Goal: Task Accomplishment & Management: Complete application form

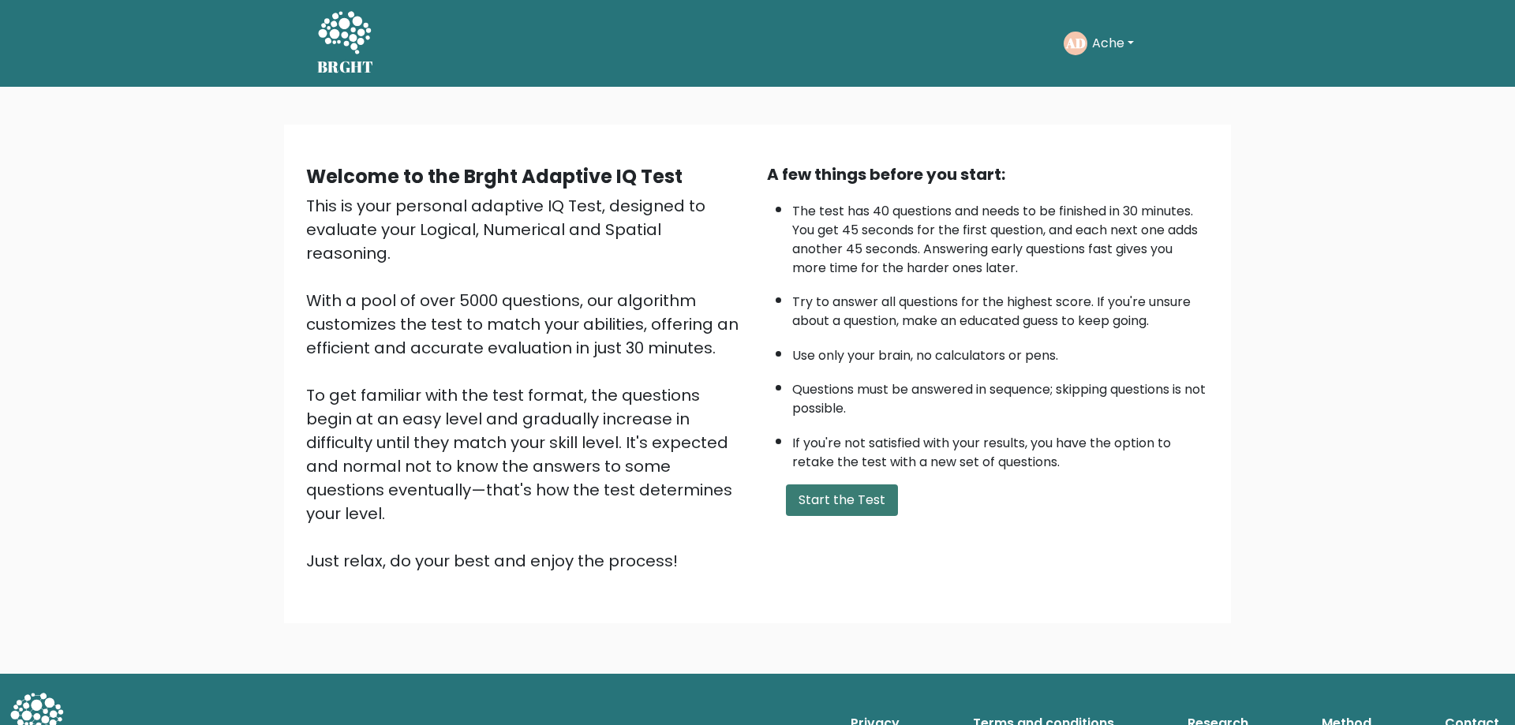
click at [826, 500] on button "Start the Test" at bounding box center [842, 501] width 112 height 32
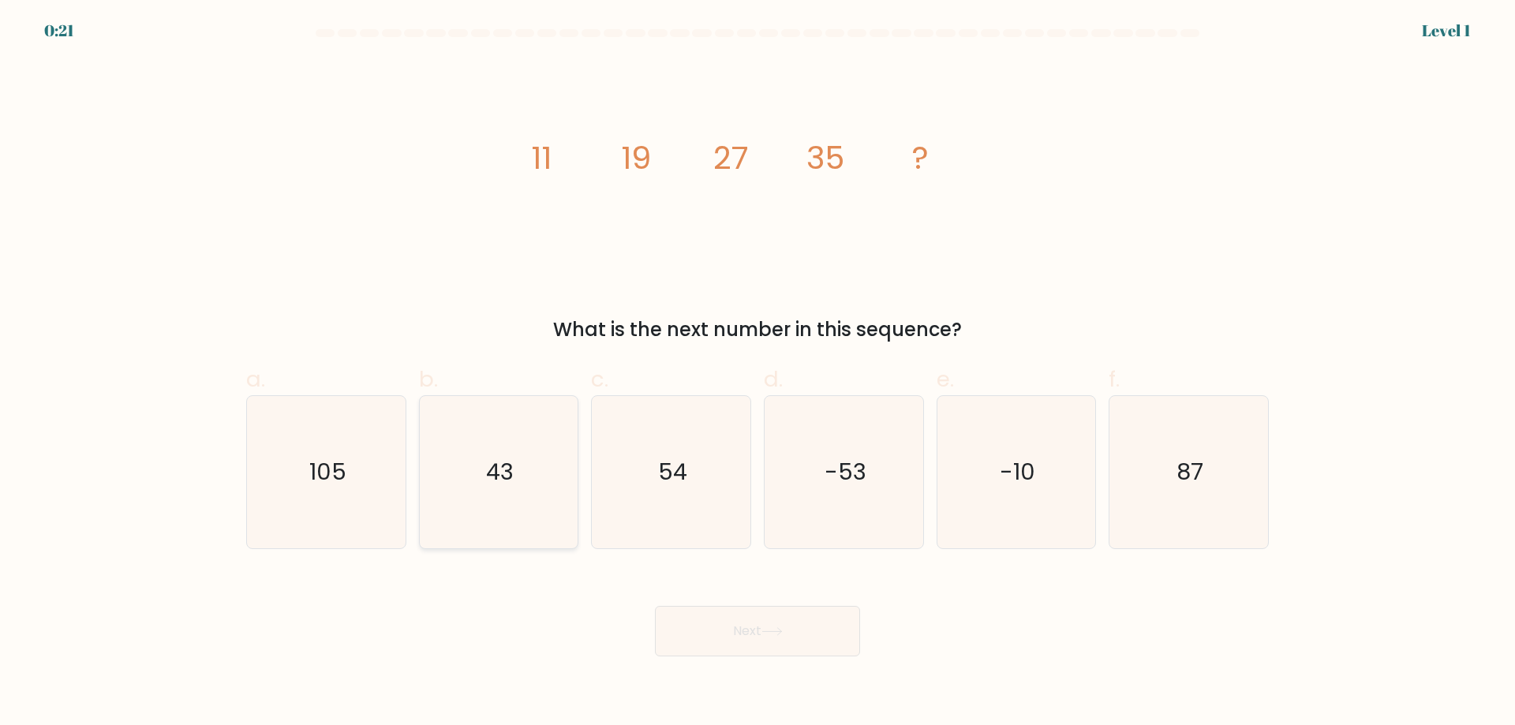
click at [503, 472] on text "43" at bounding box center [500, 472] width 28 height 32
click at [758, 373] on input "b. 43" at bounding box center [758, 368] width 1 height 10
radio input "true"
click at [733, 629] on button "Next" at bounding box center [757, 631] width 205 height 51
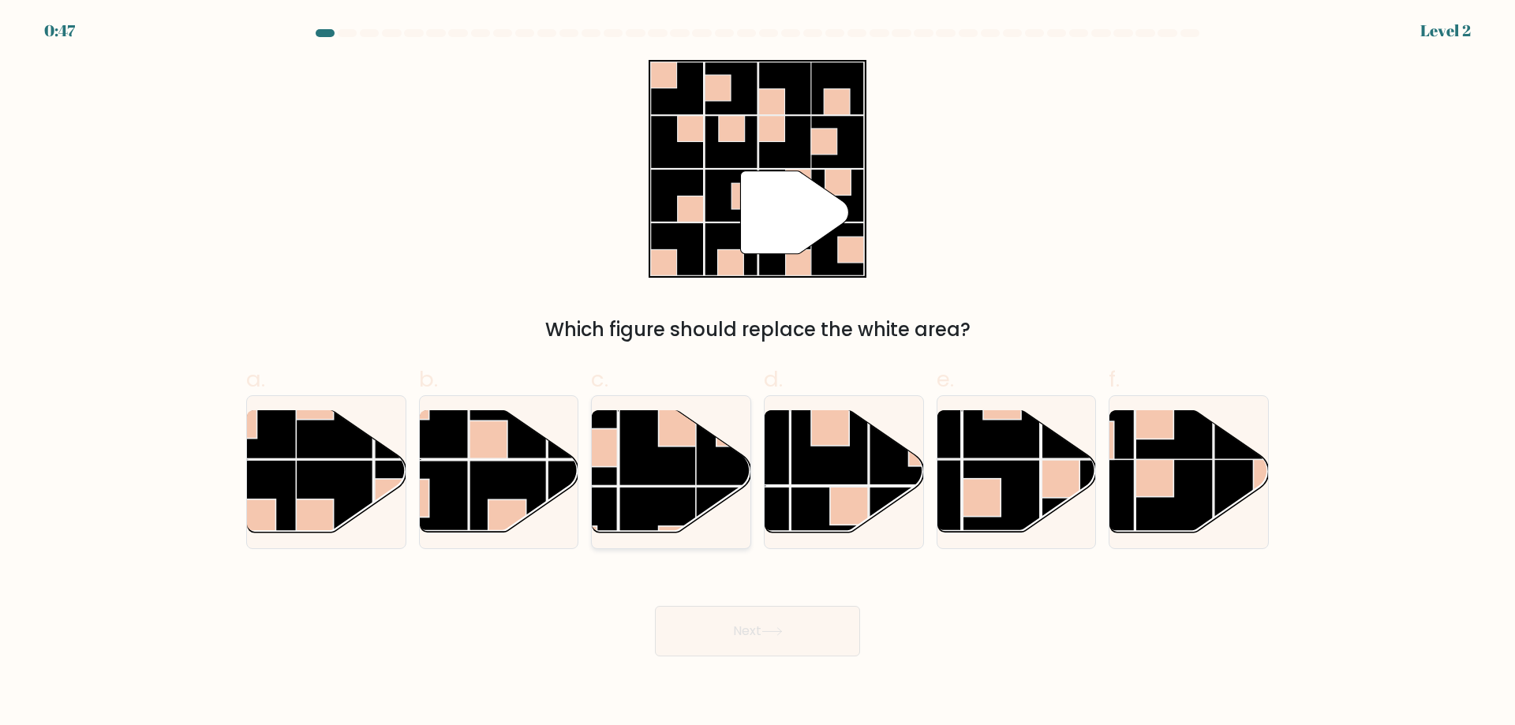
click at [644, 452] on rect at bounding box center [658, 447] width 77 height 77
click at [758, 373] on input "c." at bounding box center [758, 368] width 1 height 10
radio input "true"
click at [766, 636] on icon at bounding box center [772, 632] width 21 height 9
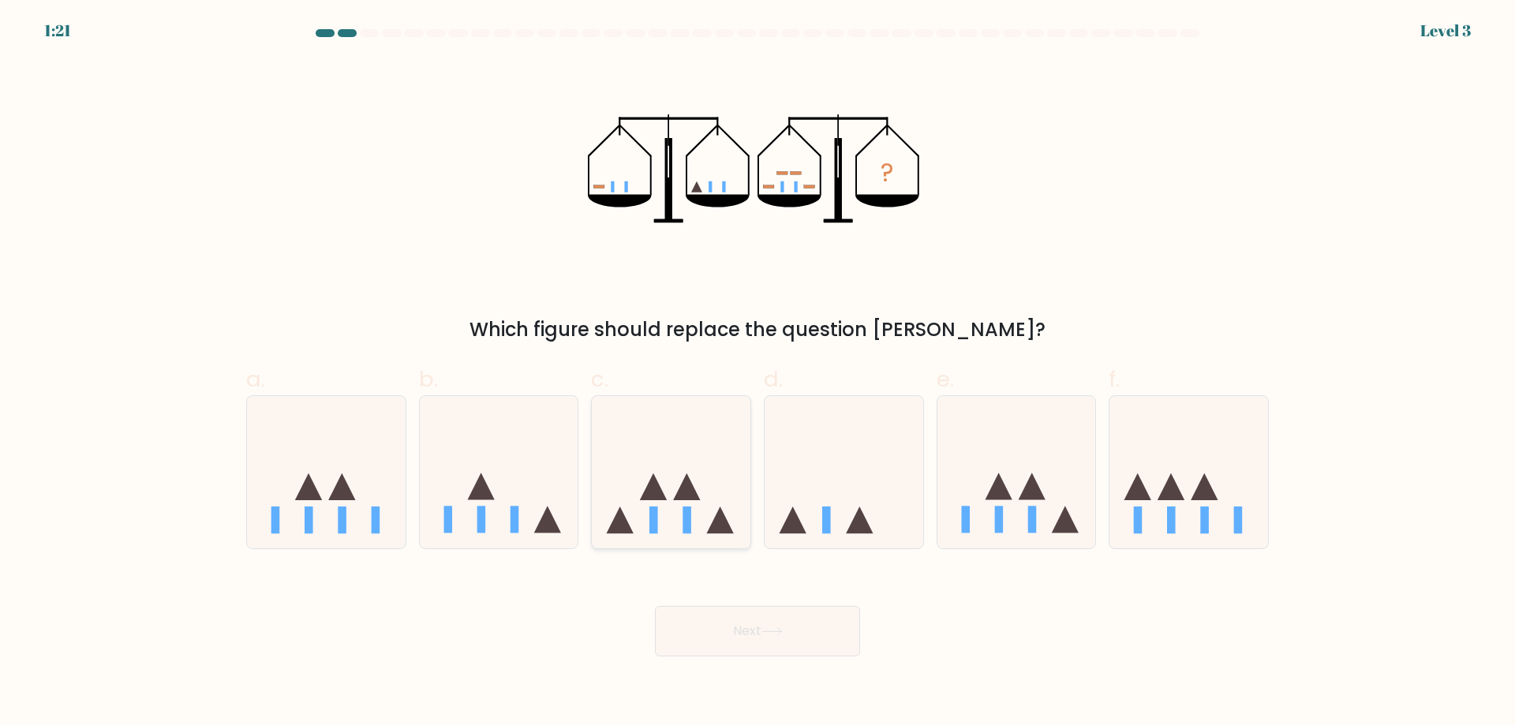
click at [665, 461] on icon at bounding box center [671, 471] width 159 height 131
click at [758, 373] on input "c." at bounding box center [758, 368] width 1 height 10
radio input "true"
click at [733, 640] on button "Next" at bounding box center [757, 631] width 205 height 51
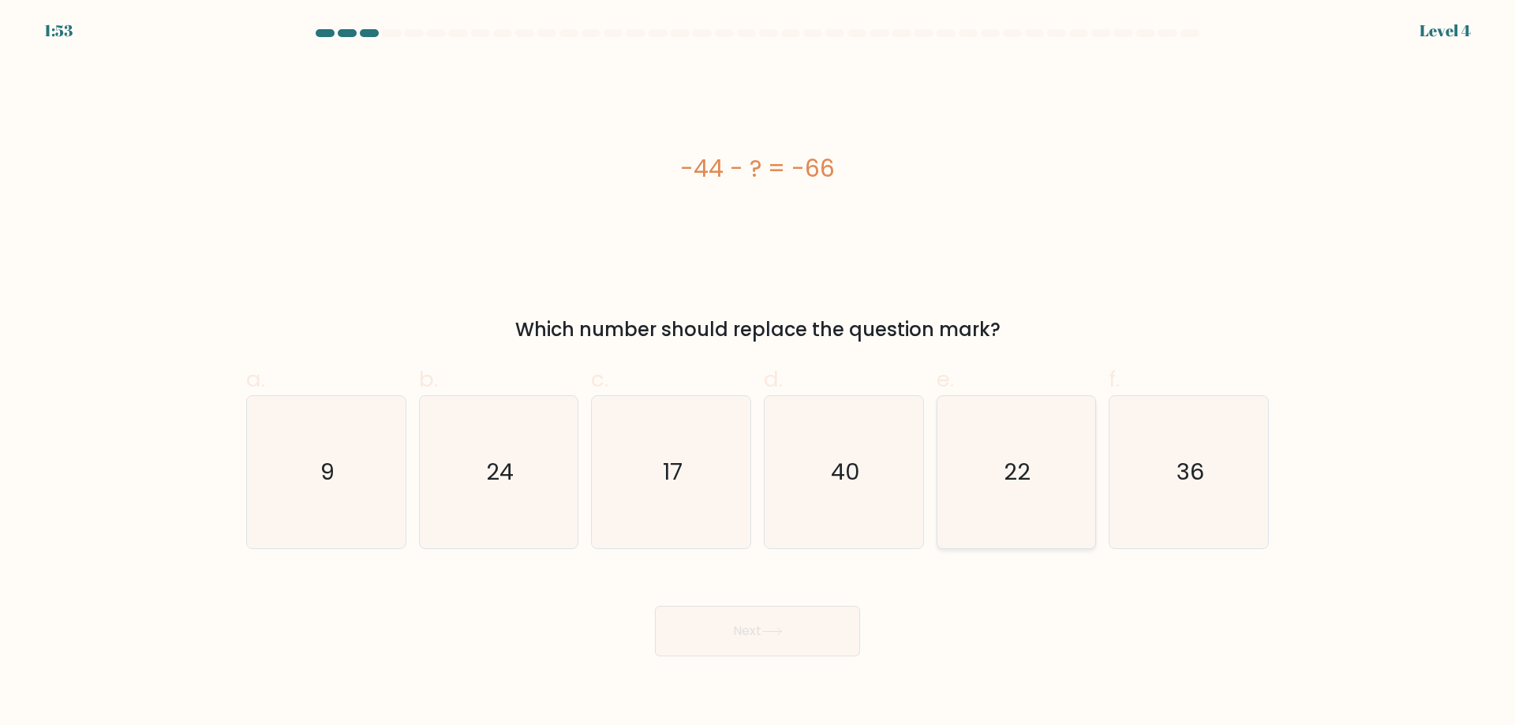
click at [1073, 474] on icon "22" at bounding box center [1016, 472] width 152 height 152
click at [759, 373] on input "e. 22" at bounding box center [758, 368] width 1 height 10
radio input "true"
click at [758, 629] on button "Next" at bounding box center [757, 631] width 205 height 51
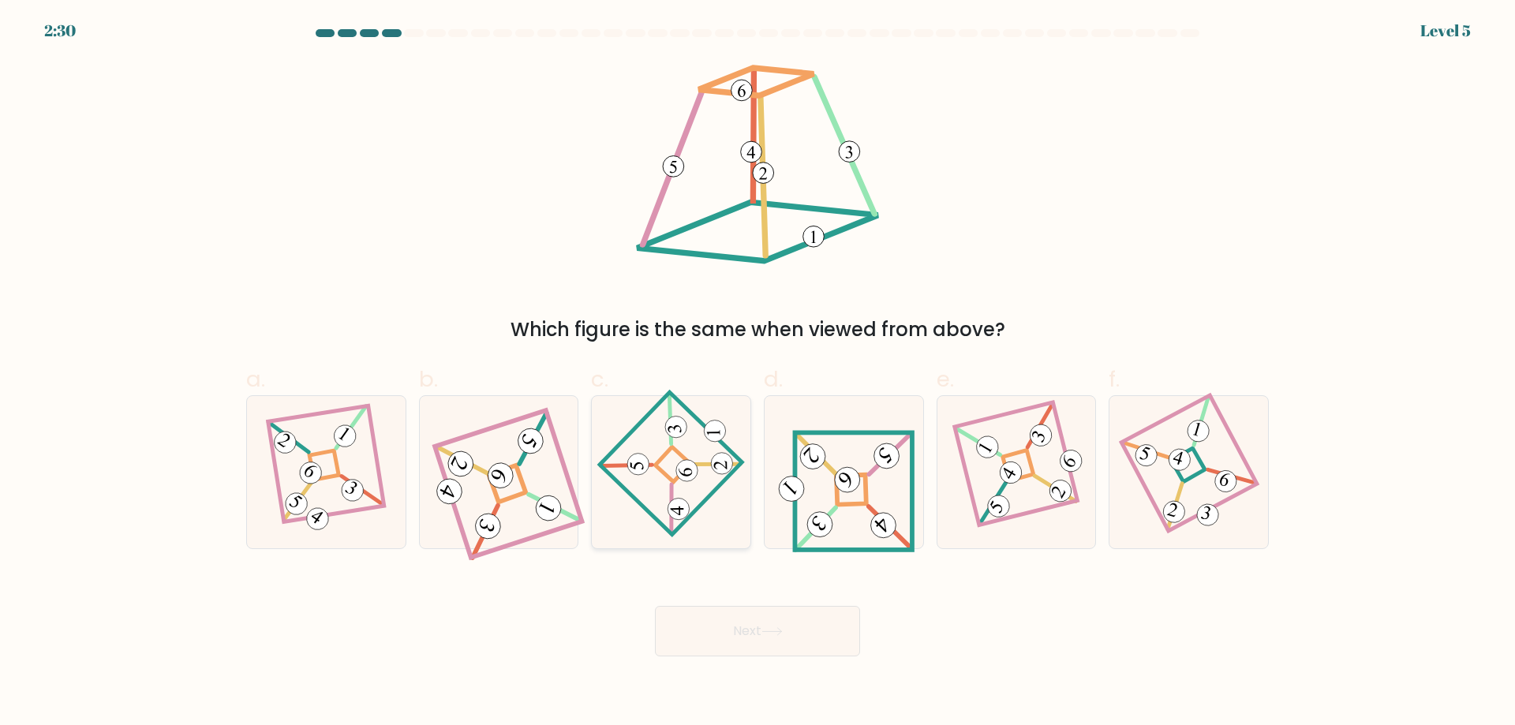
click at [651, 474] on icon at bounding box center [671, 472] width 105 height 122
click at [758, 373] on input "c." at bounding box center [758, 368] width 1 height 10
radio input "true"
click at [829, 500] on icon at bounding box center [844, 472] width 141 height 122
click at [759, 373] on input "d." at bounding box center [758, 368] width 1 height 10
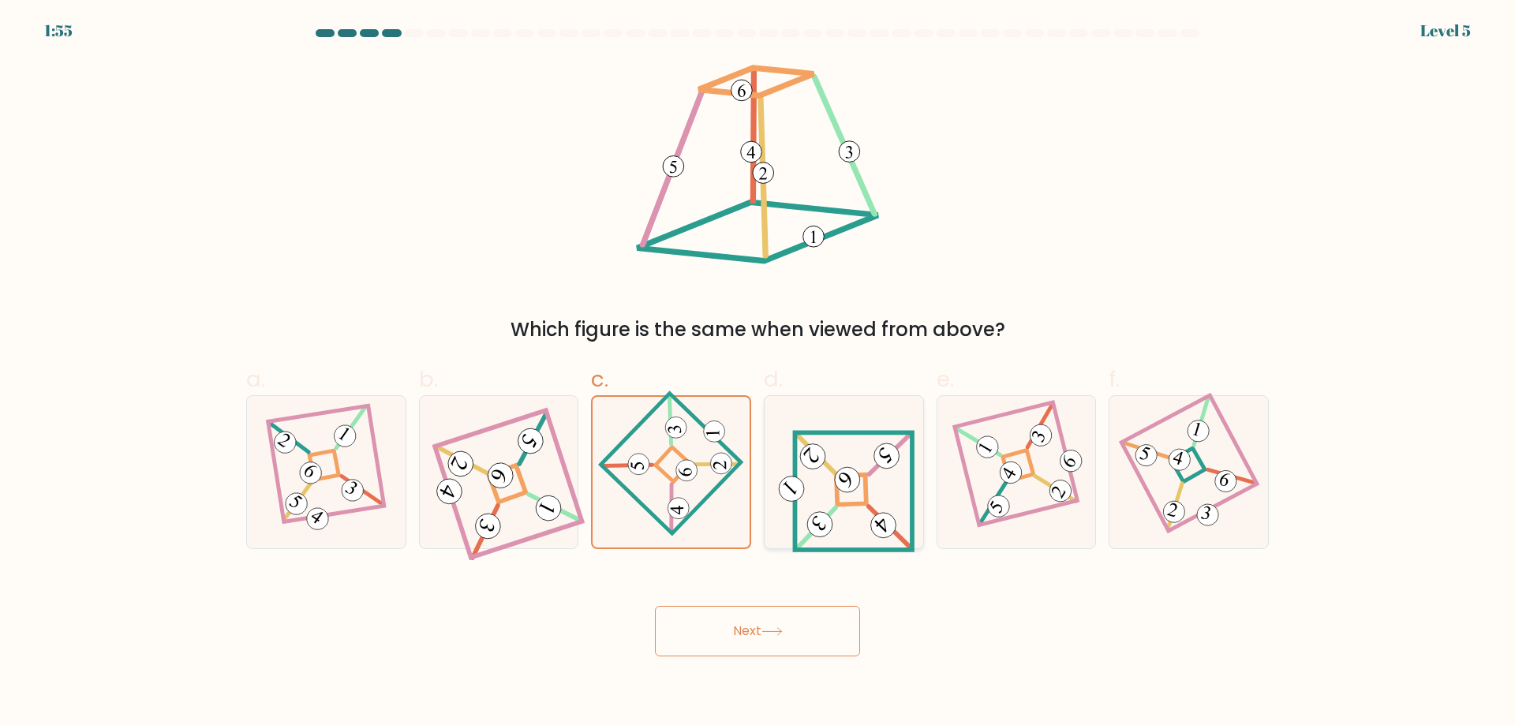
radio input "true"
click at [786, 644] on button "Next" at bounding box center [757, 631] width 205 height 51
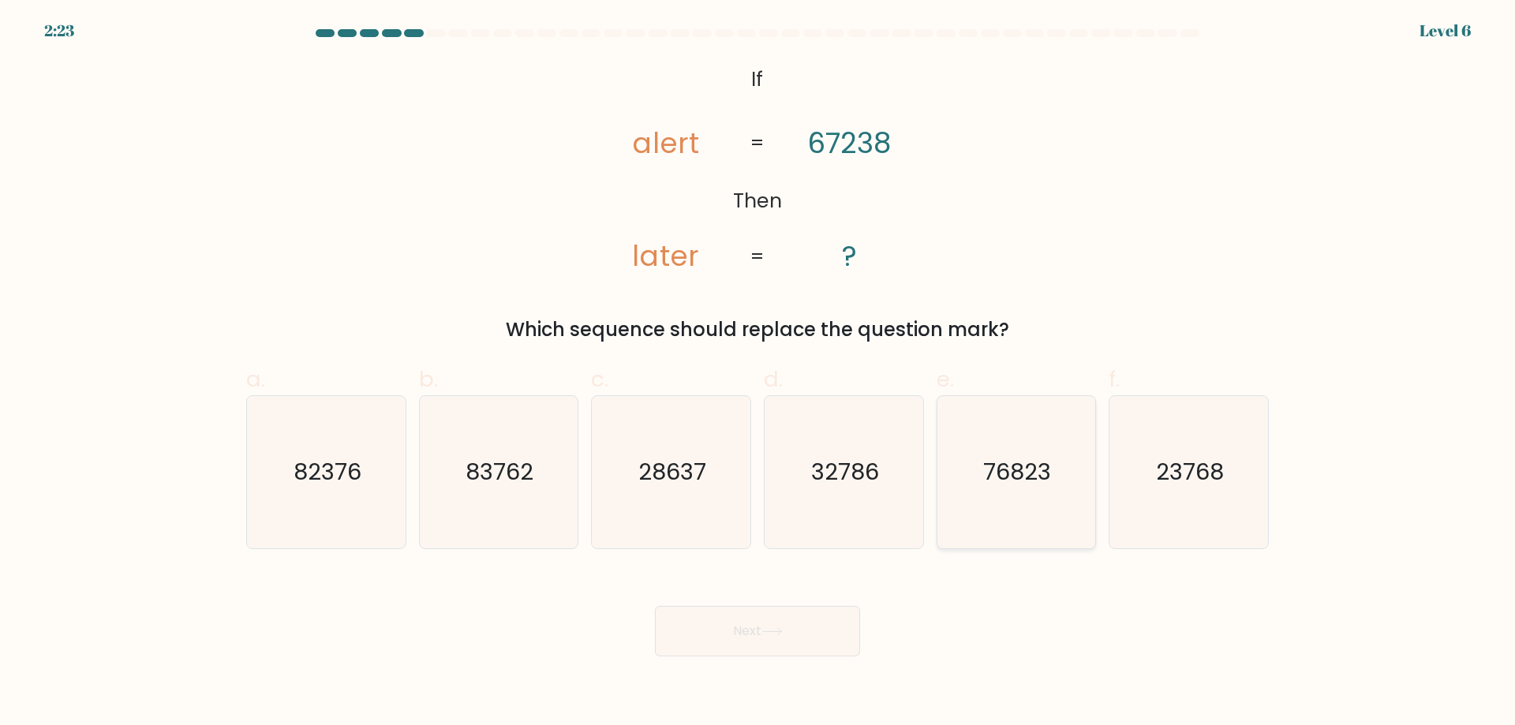
click at [1045, 476] on text "76823" at bounding box center [1018, 472] width 68 height 32
click at [759, 373] on input "e. 76823" at bounding box center [758, 368] width 1 height 10
radio input "true"
click at [810, 623] on button "Next" at bounding box center [757, 631] width 205 height 51
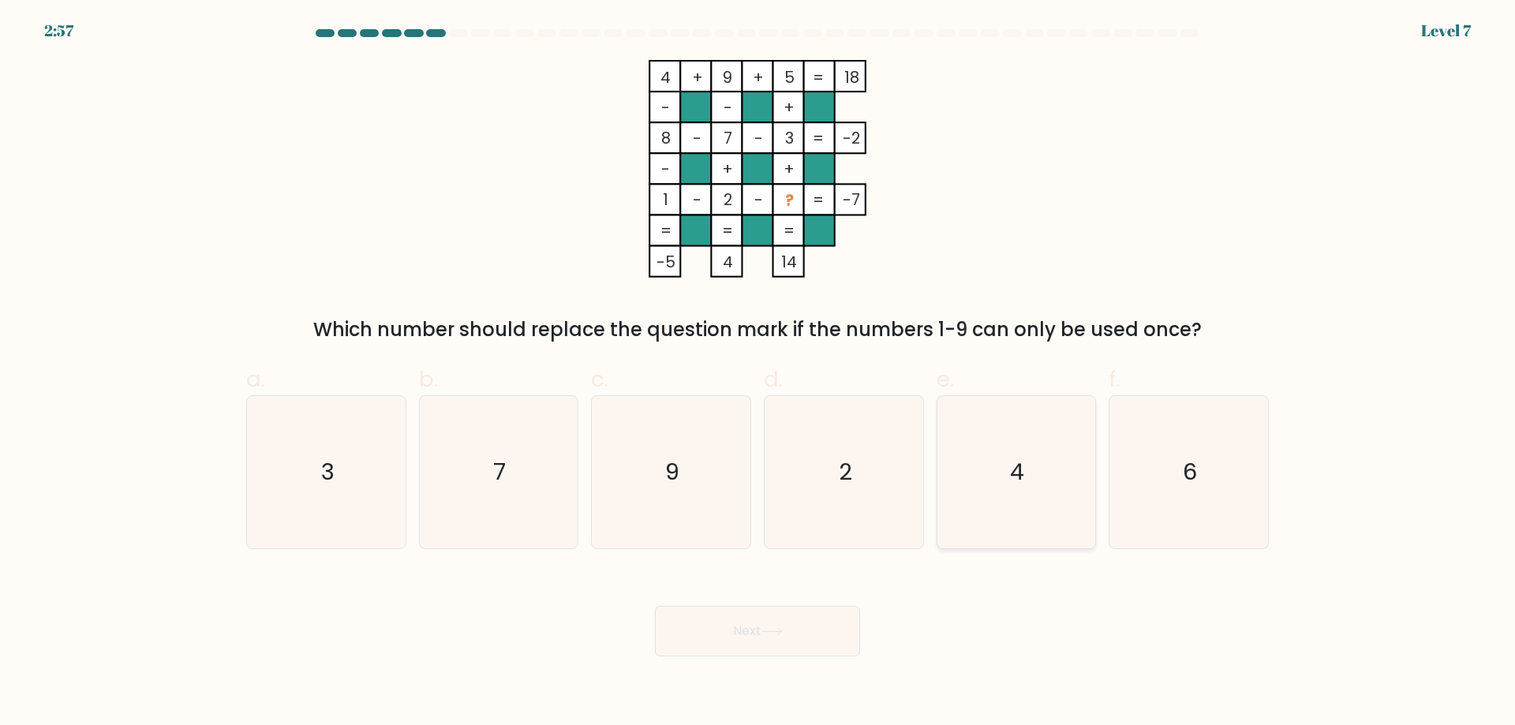
click at [1044, 488] on icon "4" at bounding box center [1016, 472] width 152 height 152
click at [759, 373] on input "e. 4" at bounding box center [758, 368] width 1 height 10
radio input "true"
click at [770, 640] on button "Next" at bounding box center [757, 631] width 205 height 51
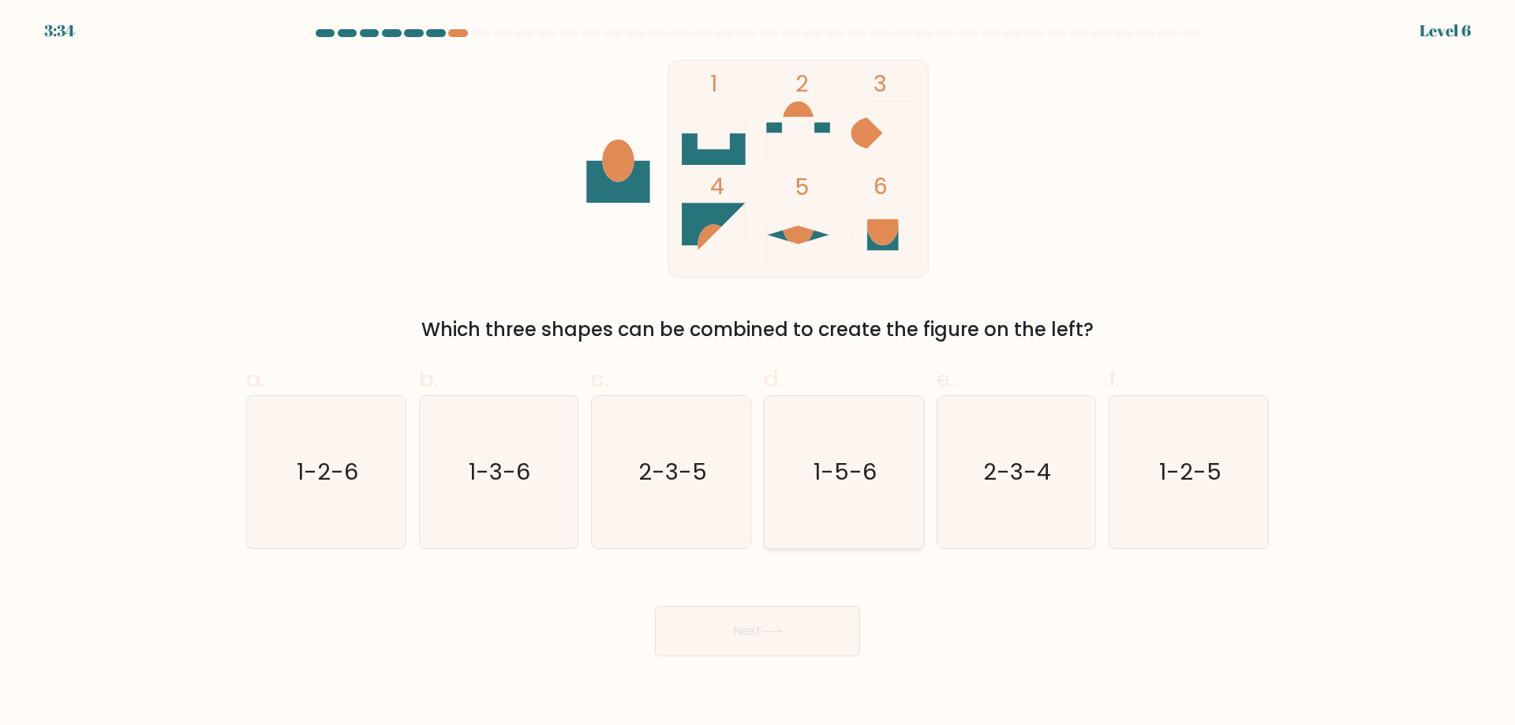
click at [796, 436] on icon "1-5-6" at bounding box center [844, 472] width 152 height 152
click at [759, 373] on input "d. 1-5-6" at bounding box center [758, 368] width 1 height 10
radio input "true"
click at [784, 649] on button "Next" at bounding box center [757, 631] width 205 height 51
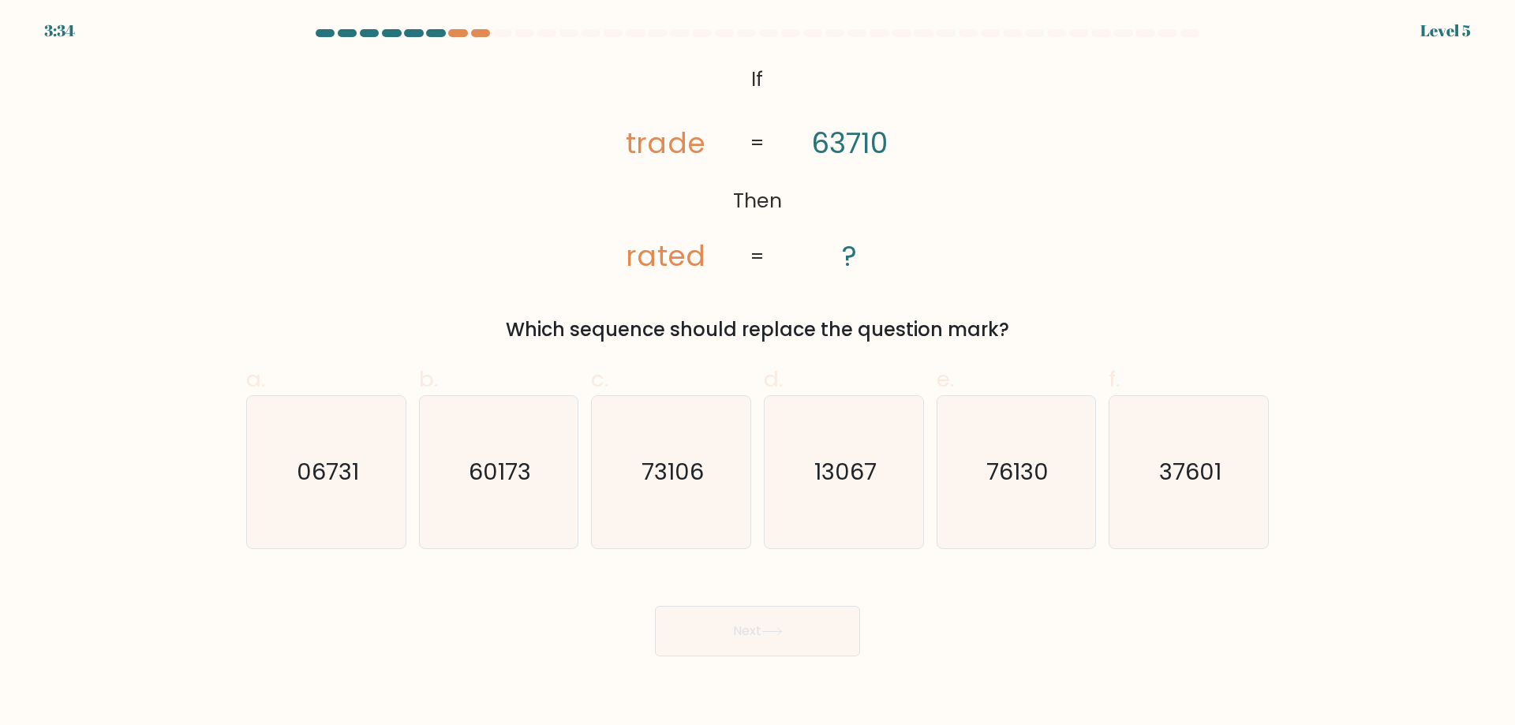
click at [843, 485] on text "13067" at bounding box center [846, 472] width 62 height 32
click at [759, 373] on input "d. 13067" at bounding box center [758, 368] width 1 height 10
radio input "true"
drag, startPoint x: 771, startPoint y: 639, endPoint x: 845, endPoint y: 504, distance: 154.0
click at [771, 637] on button "Next" at bounding box center [757, 631] width 205 height 51
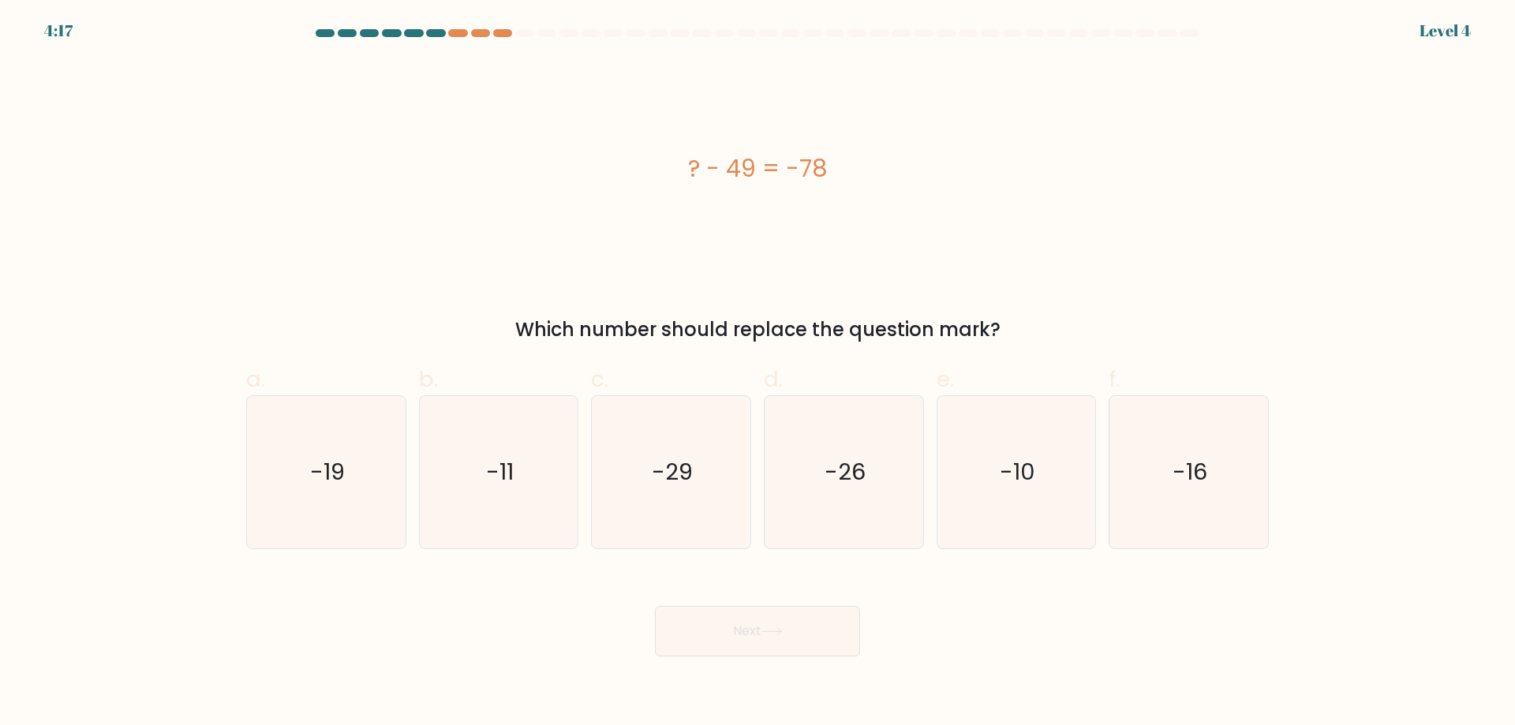
click at [855, 478] on text "-26" at bounding box center [845, 472] width 41 height 32
click at [759, 373] on input "d. -26" at bounding box center [758, 368] width 1 height 10
radio input "true"
click at [789, 626] on button "Next" at bounding box center [757, 631] width 205 height 51
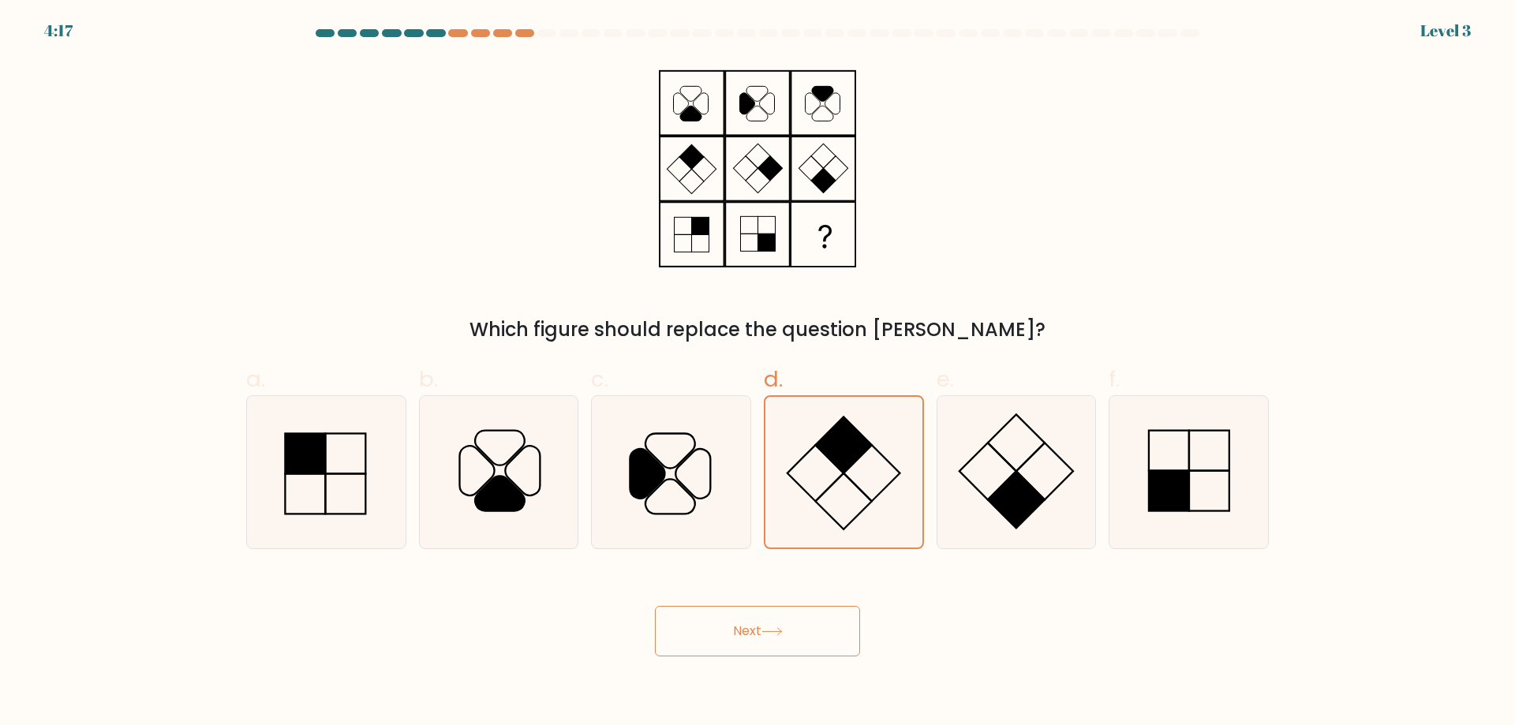
click at [796, 627] on button "Next" at bounding box center [757, 631] width 205 height 51
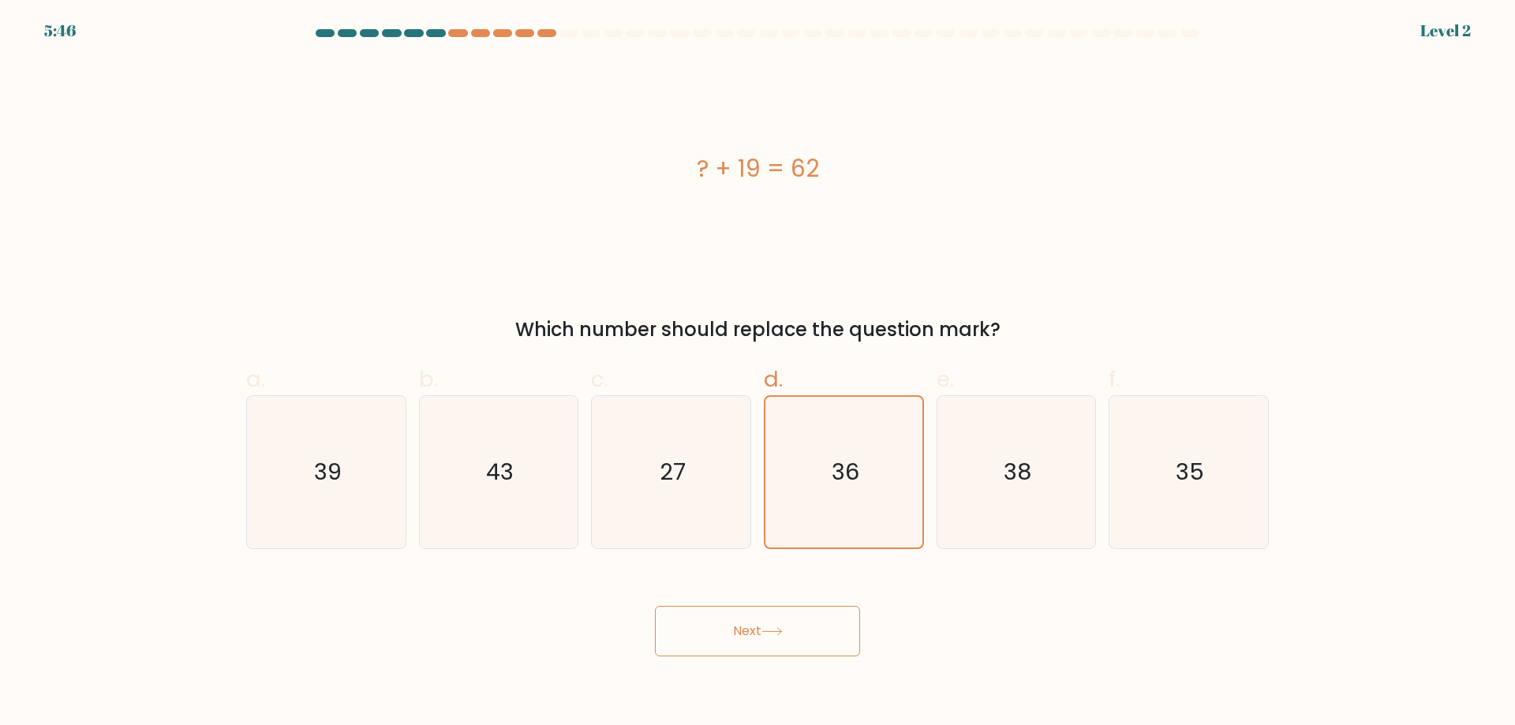
click at [805, 605] on div "Next" at bounding box center [758, 612] width 1042 height 88
click at [856, 476] on text "36" at bounding box center [846, 472] width 28 height 32
click at [759, 373] on input "d. 36" at bounding box center [758, 368] width 1 height 10
click at [789, 639] on button "Next" at bounding box center [757, 631] width 205 height 51
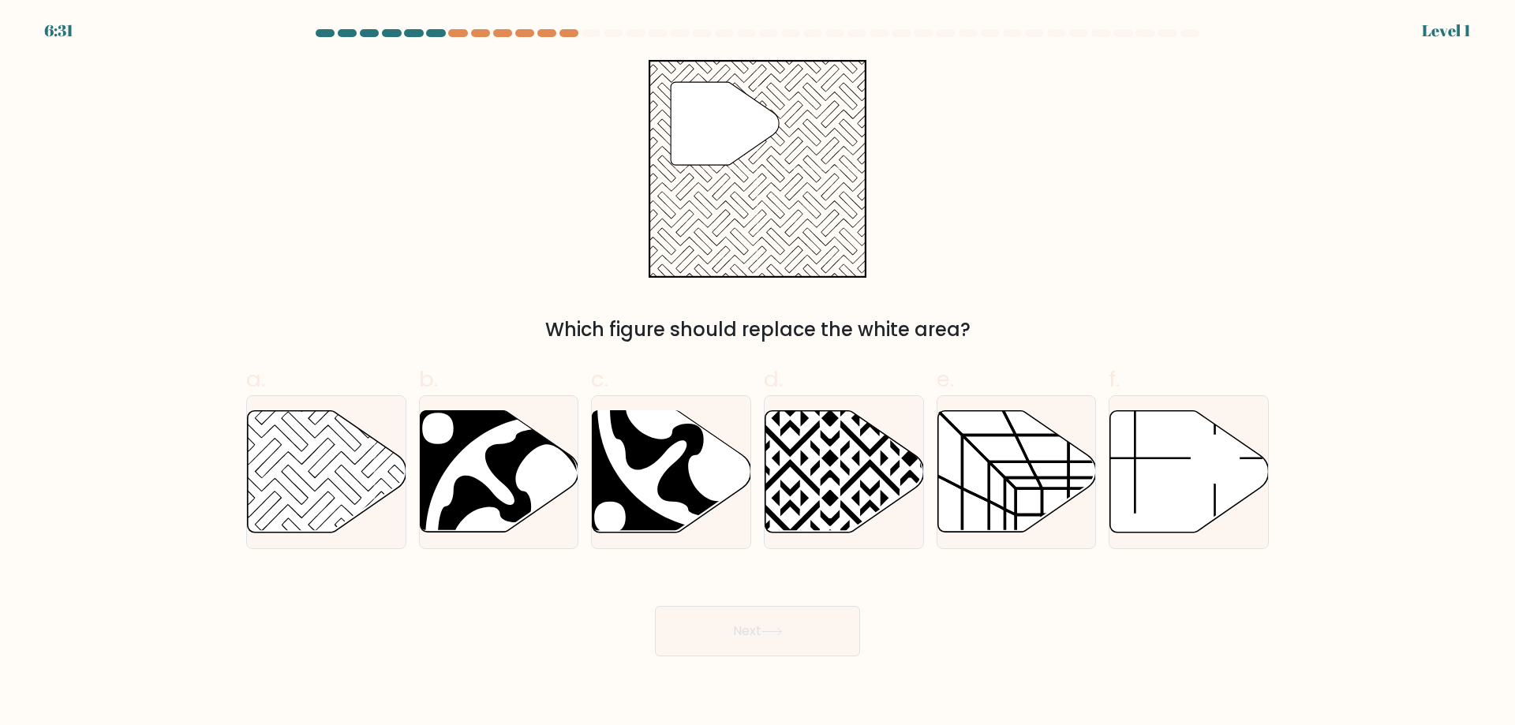
click at [837, 471] on icon at bounding box center [845, 472] width 159 height 122
click at [759, 373] on input "d." at bounding box center [758, 368] width 1 height 10
radio input "true"
click at [789, 632] on button "Next" at bounding box center [757, 631] width 205 height 51
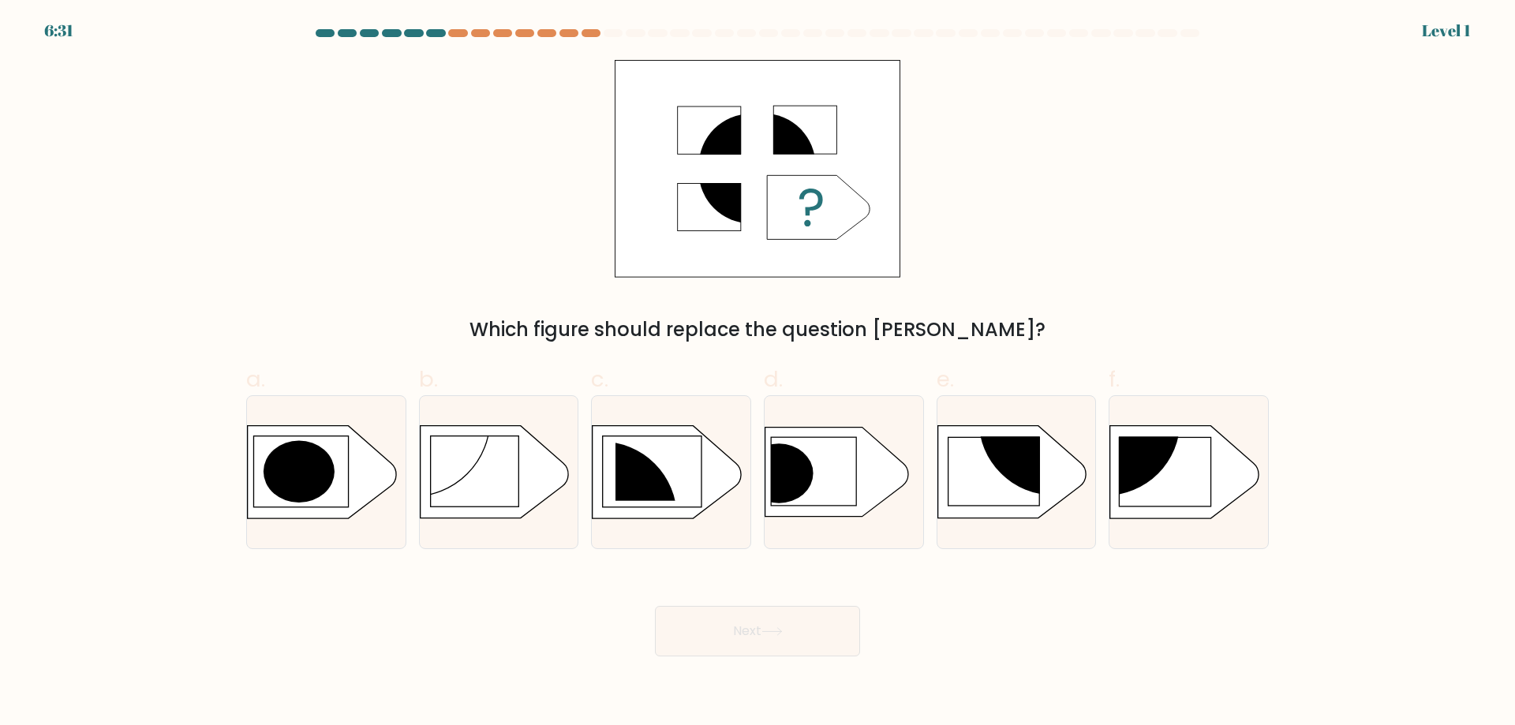
click at [838, 495] on icon at bounding box center [837, 472] width 143 height 89
click at [759, 373] on input "d." at bounding box center [758, 368] width 1 height 10
radio input "true"
click at [792, 638] on button "Next" at bounding box center [757, 631] width 205 height 51
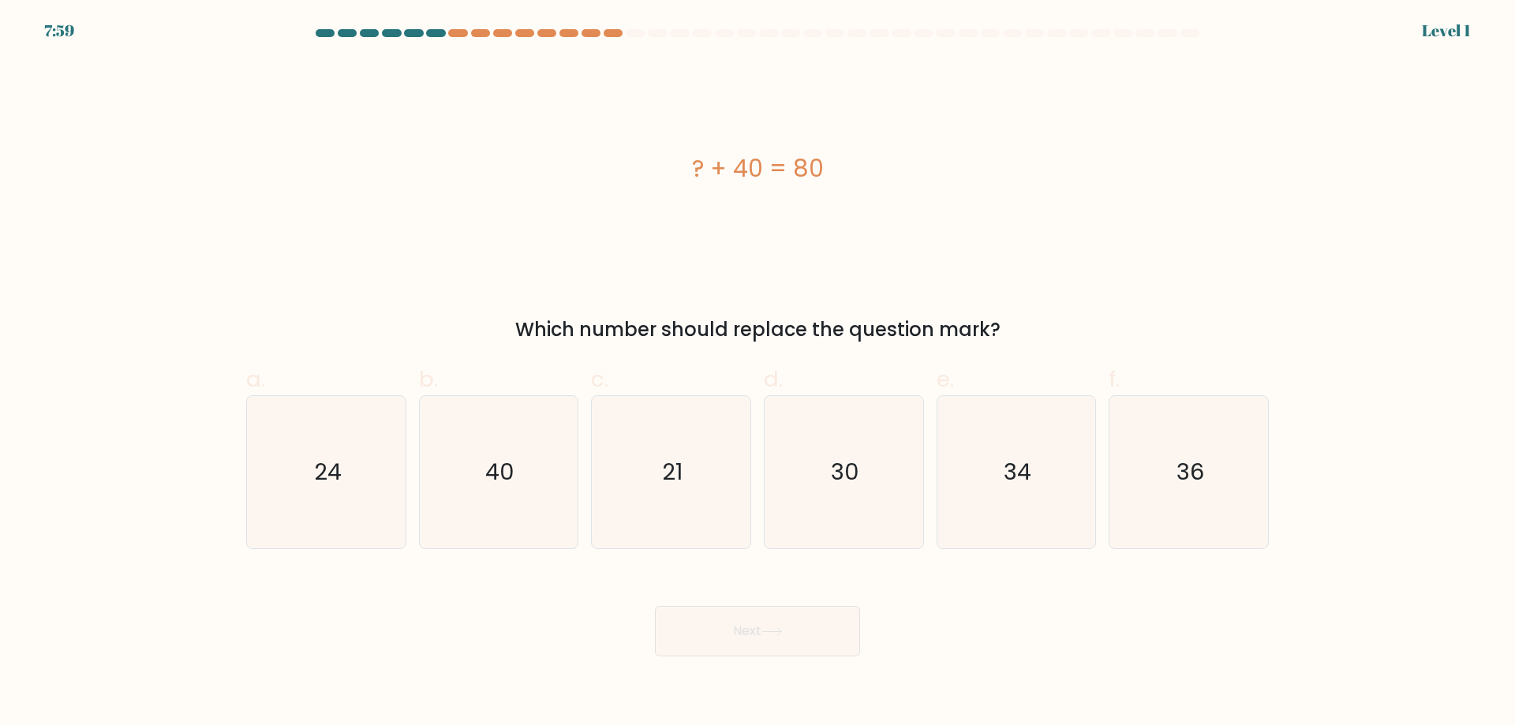
click at [841, 474] on text "30" at bounding box center [845, 472] width 28 height 32
click at [759, 373] on input "d. 30" at bounding box center [758, 368] width 1 height 10
radio input "true"
click at [795, 622] on button "Next" at bounding box center [757, 631] width 205 height 51
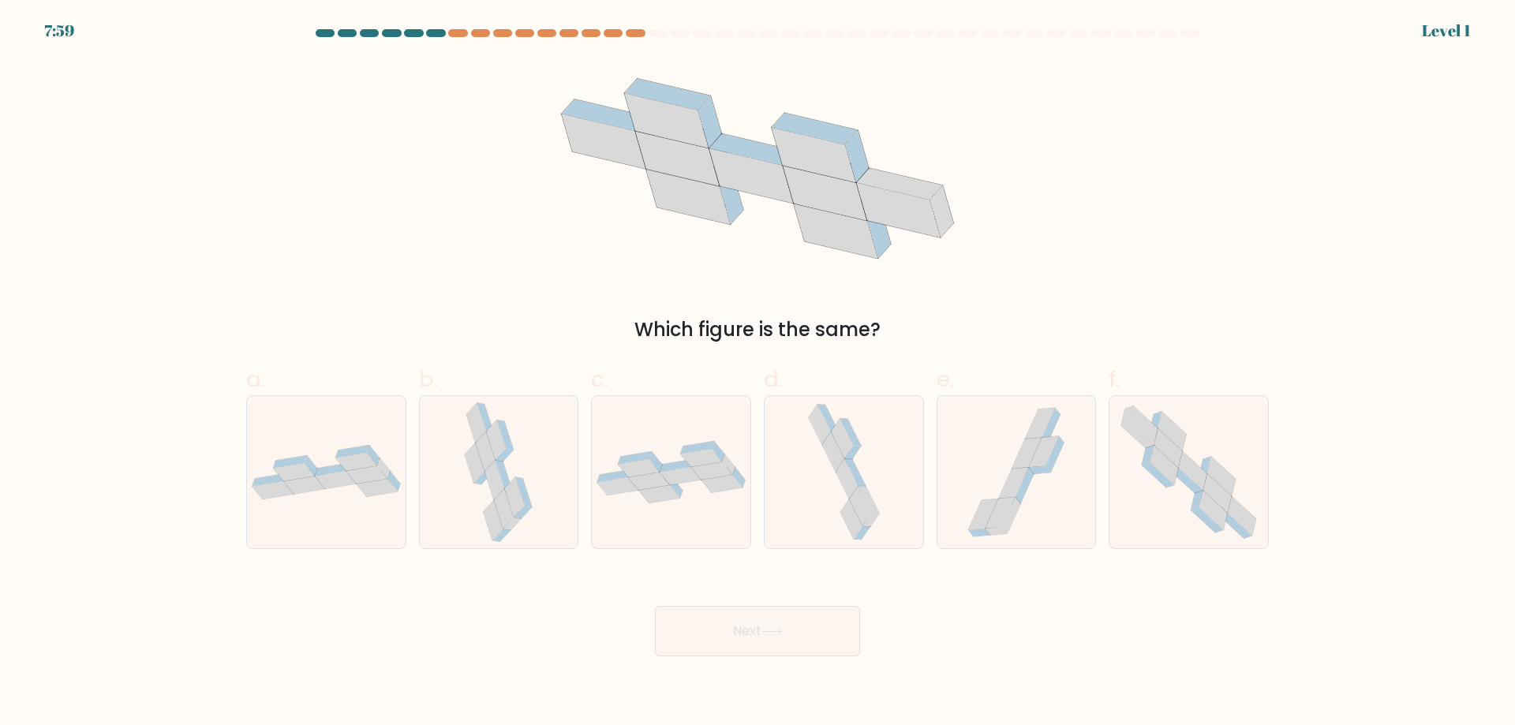
click at [834, 489] on icon at bounding box center [844, 472] width 80 height 152
click at [759, 373] on input "d." at bounding box center [758, 368] width 1 height 10
radio input "true"
click at [797, 641] on button "Next" at bounding box center [757, 631] width 205 height 51
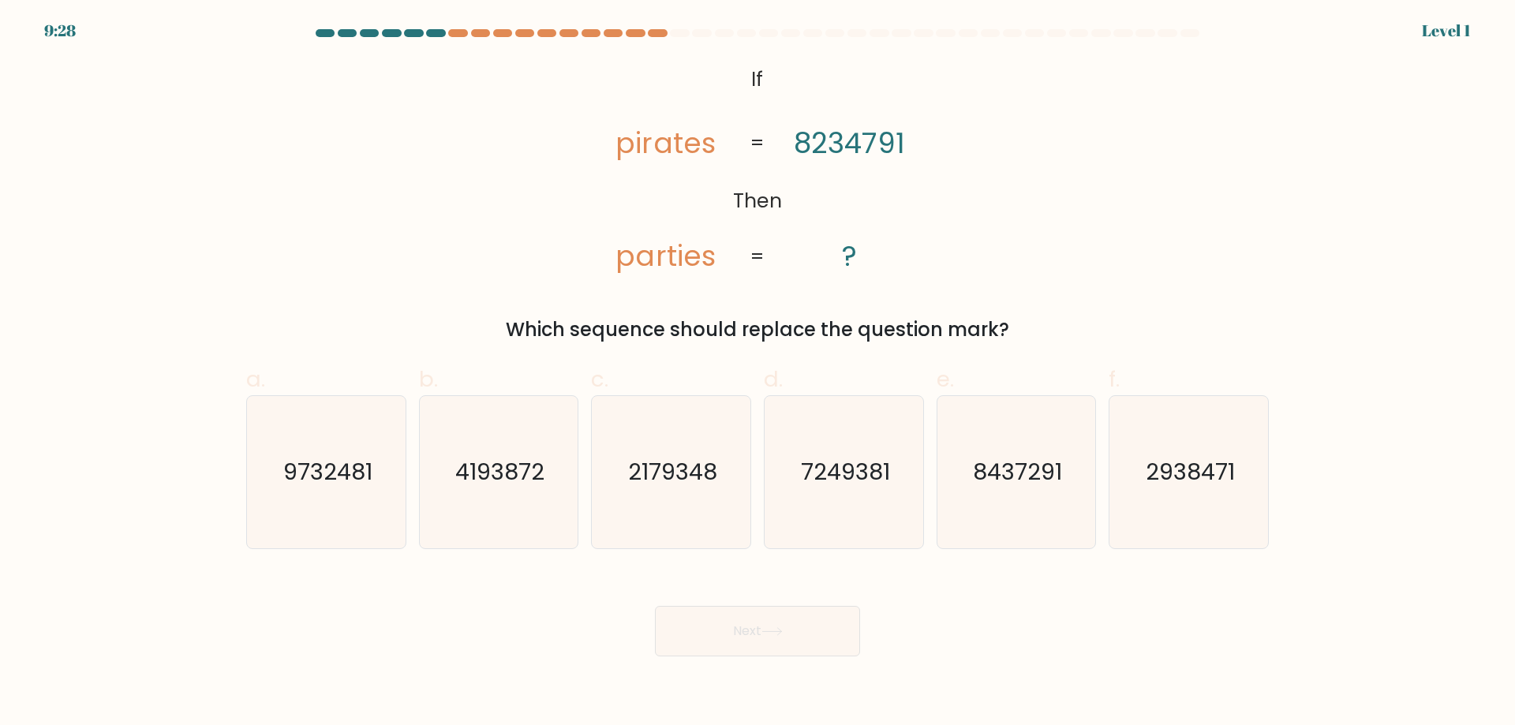
click at [844, 484] on text "7249381" at bounding box center [845, 472] width 89 height 32
click at [759, 373] on input "d. 7249381" at bounding box center [758, 368] width 1 height 10
radio input "true"
click at [813, 613] on button "Next" at bounding box center [757, 631] width 205 height 51
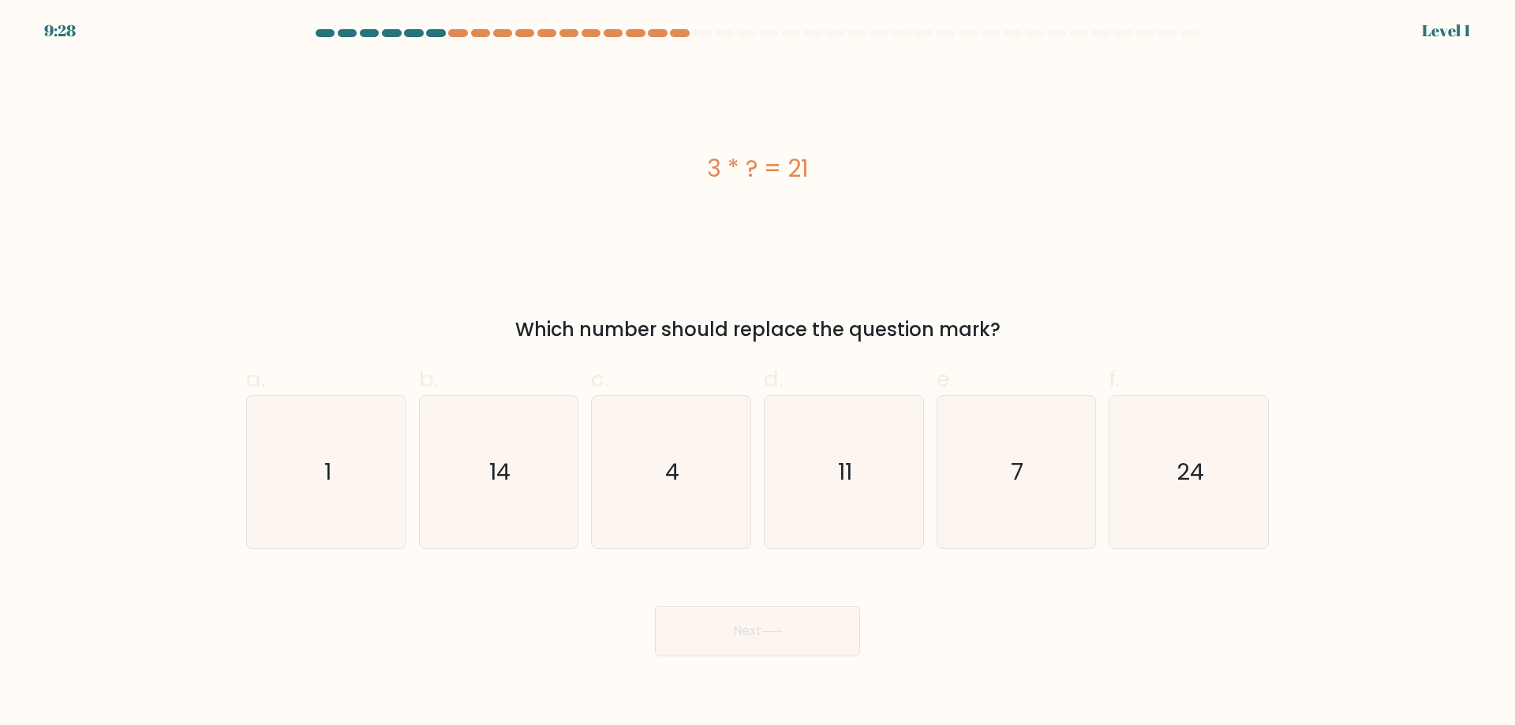
click at [849, 482] on text "11" at bounding box center [845, 472] width 14 height 32
click at [759, 373] on input "d. 11" at bounding box center [758, 368] width 1 height 10
radio input "true"
click at [804, 626] on button "Next" at bounding box center [757, 631] width 205 height 51
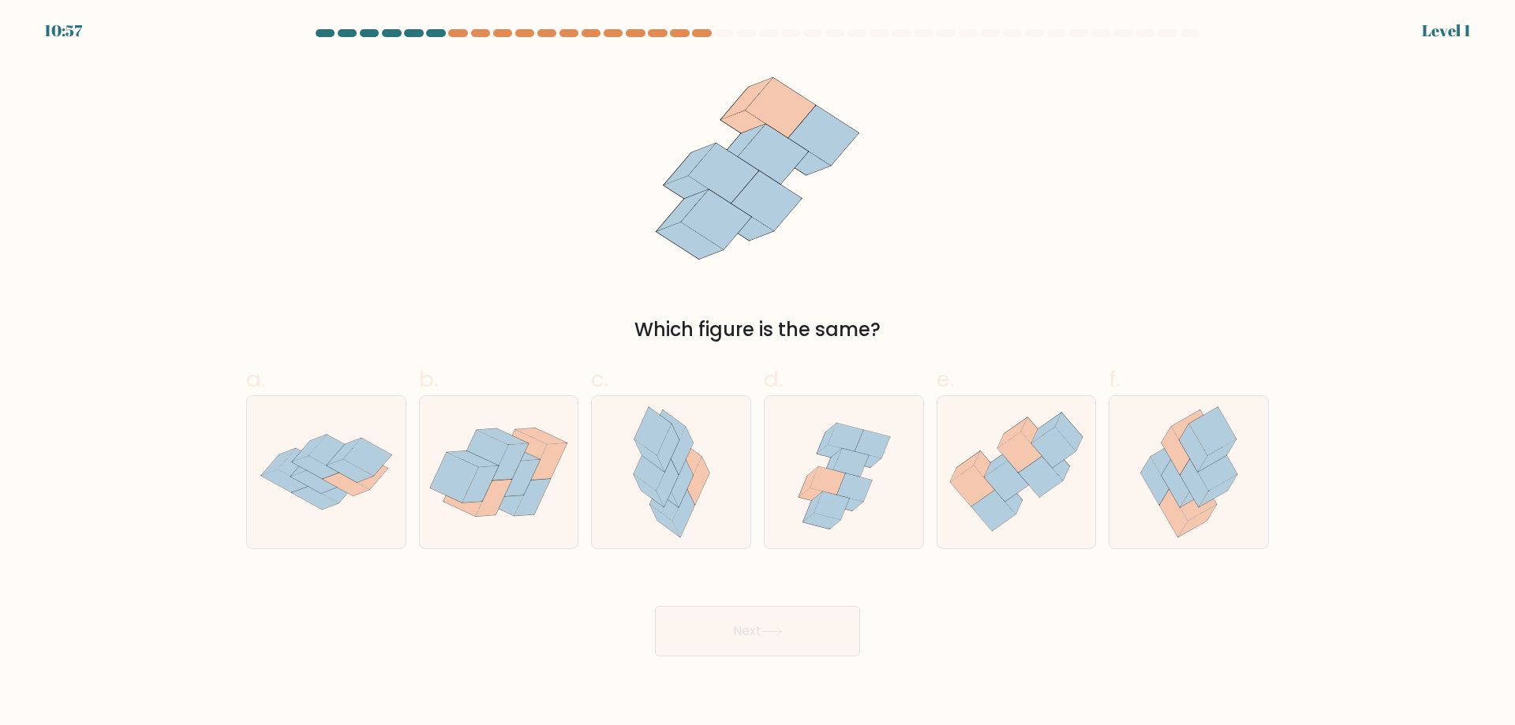
click at [853, 470] on icon at bounding box center [851, 463] width 35 height 28
click at [759, 373] on input "d." at bounding box center [758, 368] width 1 height 10
radio input "true"
click at [803, 635] on button "Next" at bounding box center [757, 631] width 205 height 51
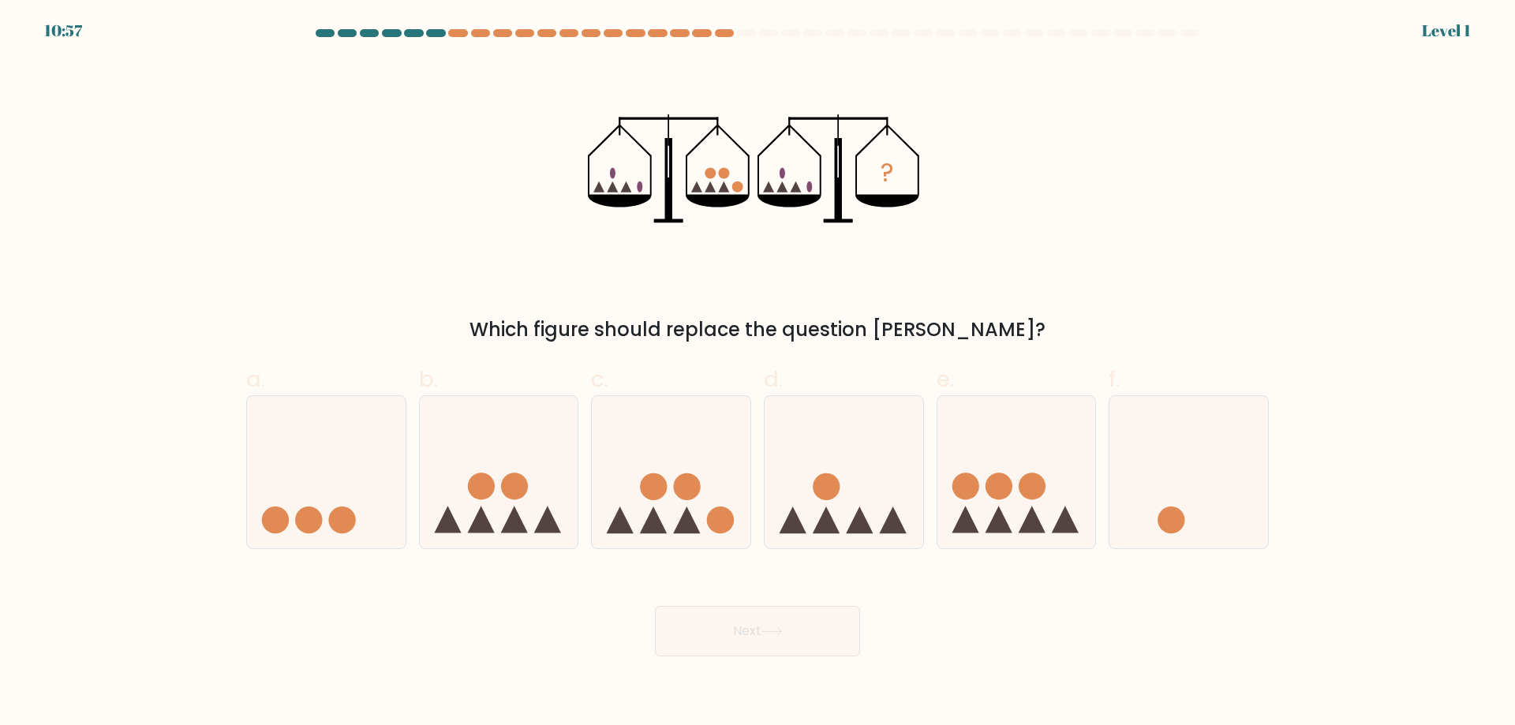
click at [844, 494] on icon at bounding box center [844, 471] width 159 height 131
click at [759, 373] on input "d." at bounding box center [758, 368] width 1 height 10
radio input "true"
click at [800, 631] on button "Next" at bounding box center [757, 631] width 205 height 51
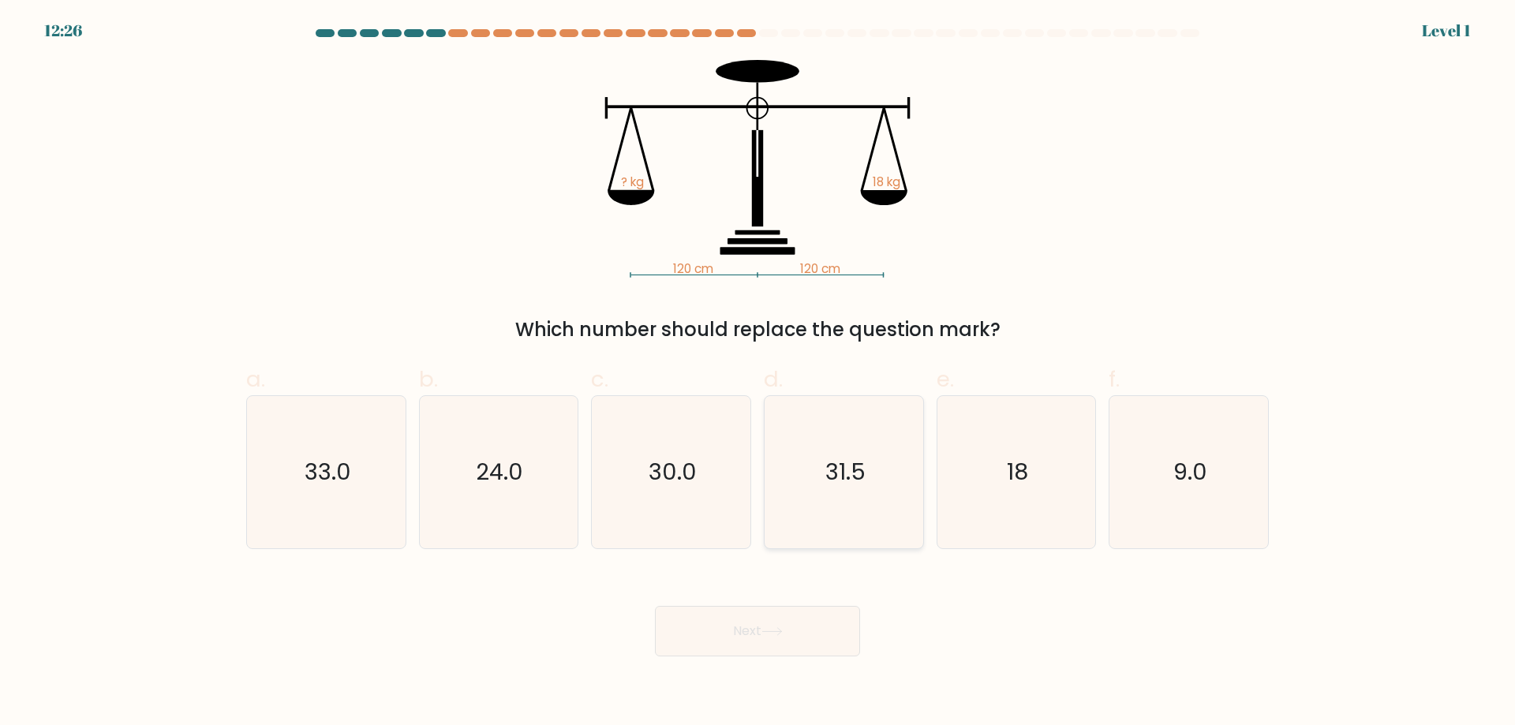
click at [855, 484] on text "31.5" at bounding box center [846, 472] width 40 height 32
click at [759, 373] on input "d. 31.5" at bounding box center [758, 368] width 1 height 10
radio input "true"
click at [792, 639] on button "Next" at bounding box center [757, 631] width 205 height 51
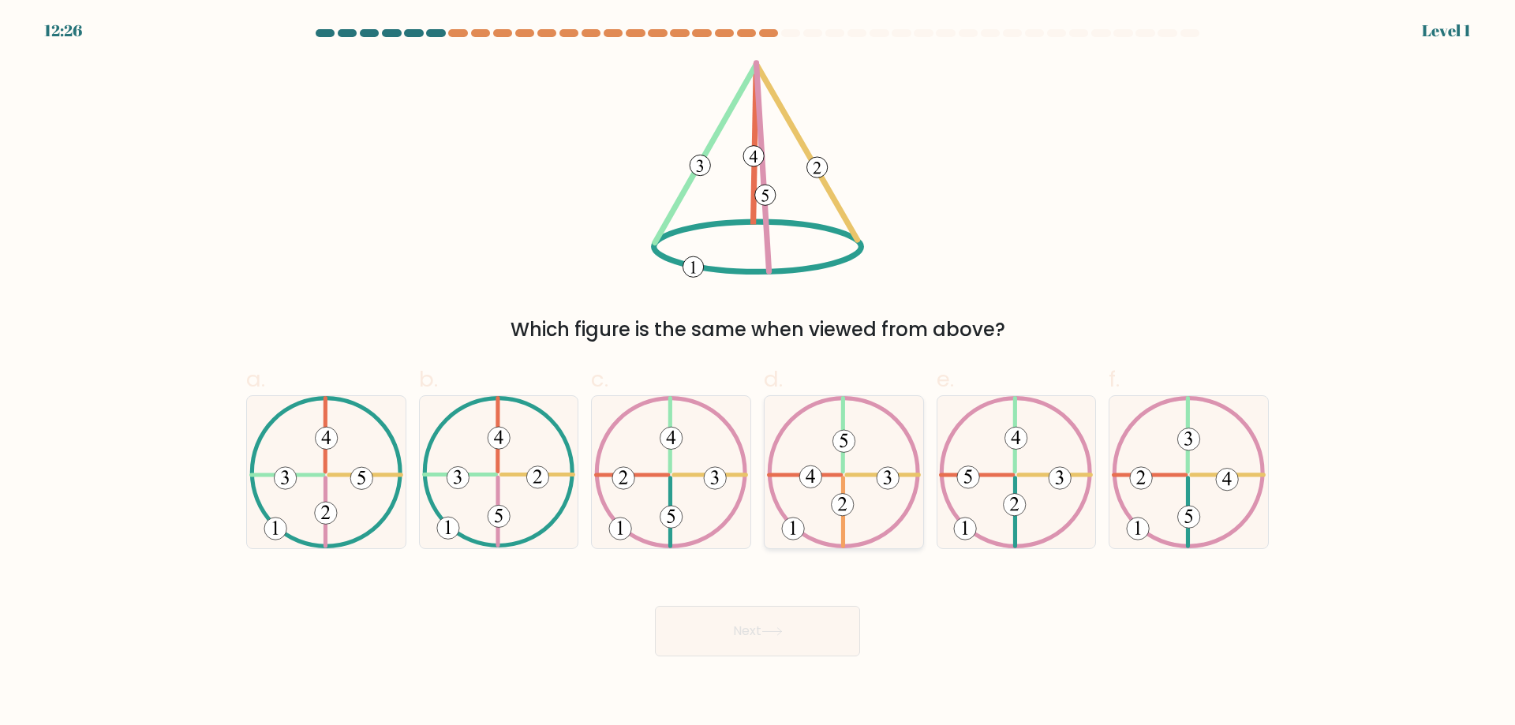
click at [851, 500] on 734 at bounding box center [842, 505] width 22 height 22
click at [759, 373] on input "d." at bounding box center [758, 368] width 1 height 10
radio input "true"
click at [798, 631] on button "Next" at bounding box center [757, 631] width 205 height 51
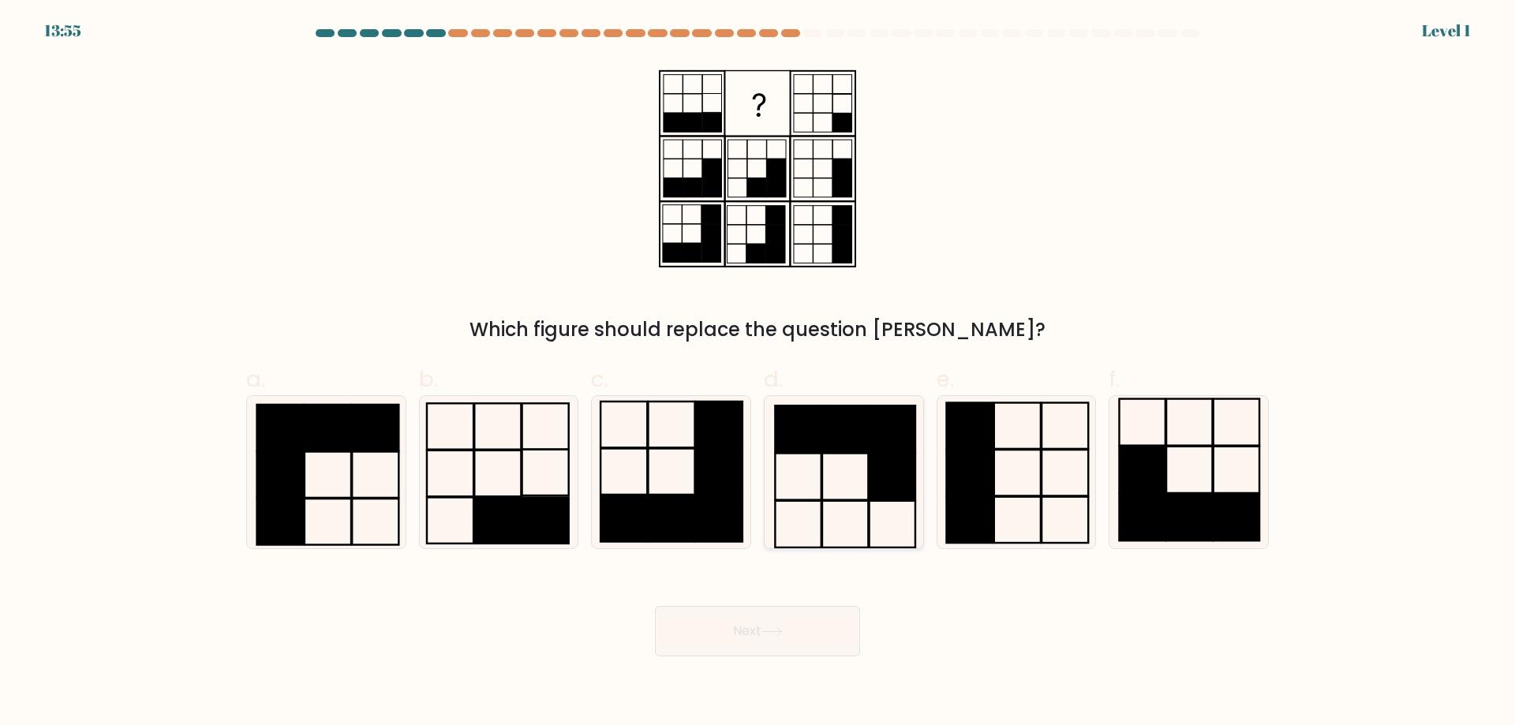
click at [835, 497] on icon at bounding box center [844, 472] width 152 height 152
click at [759, 373] on input "d." at bounding box center [758, 368] width 1 height 10
radio input "true"
click at [793, 629] on button "Next" at bounding box center [757, 631] width 205 height 51
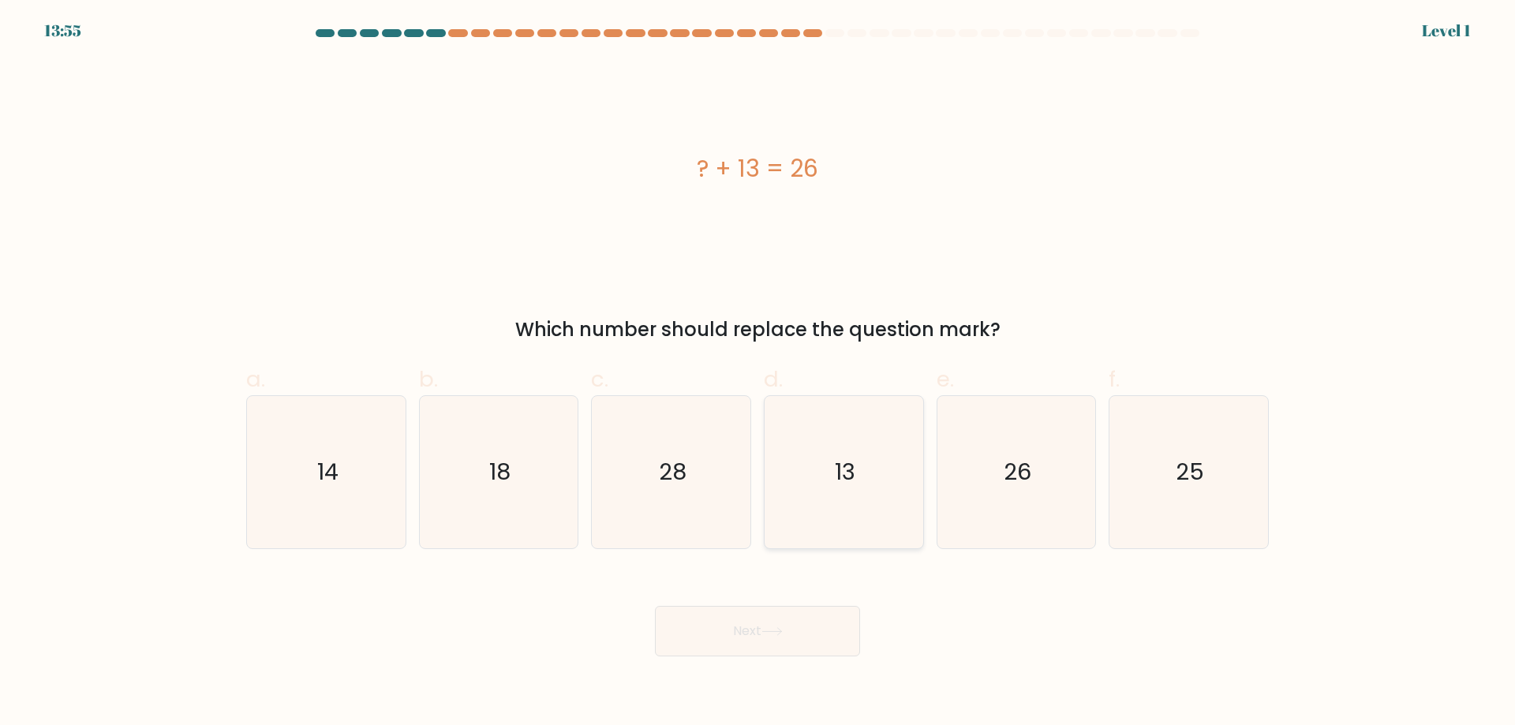
click at [849, 486] on text "13" at bounding box center [845, 472] width 21 height 32
click at [759, 373] on input "d. 13" at bounding box center [758, 368] width 1 height 10
radio input "true"
click at [797, 624] on button "Next" at bounding box center [757, 631] width 205 height 51
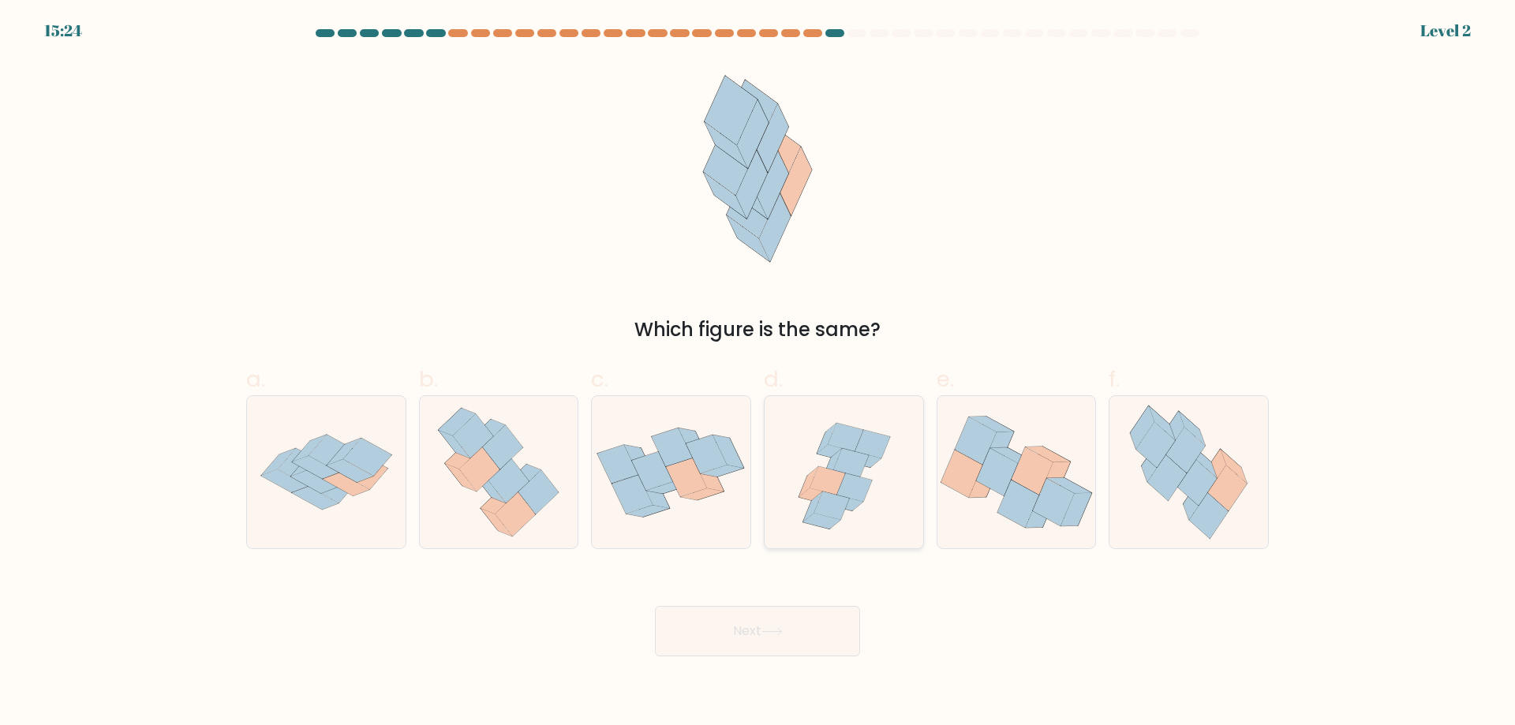
click at [863, 475] on icon at bounding box center [844, 472] width 159 height 152
click at [759, 373] on input "d." at bounding box center [758, 368] width 1 height 10
radio input "true"
click at [807, 611] on button "Next" at bounding box center [757, 631] width 205 height 51
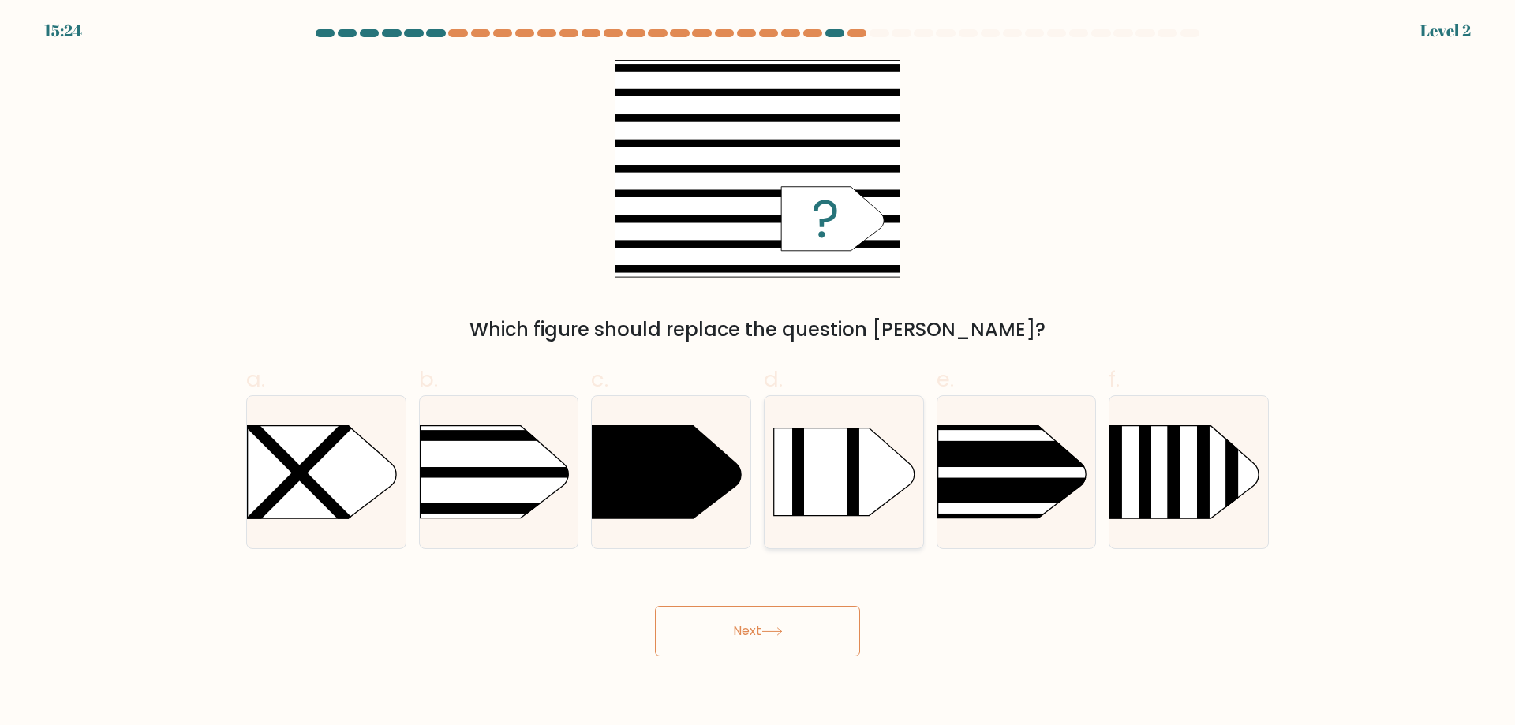
click at [852, 470] on rect at bounding box center [854, 472] width 12 height 88
click at [759, 373] on input "d." at bounding box center [758, 368] width 1 height 10
radio input "true"
click at [782, 643] on button "Next" at bounding box center [757, 631] width 205 height 51
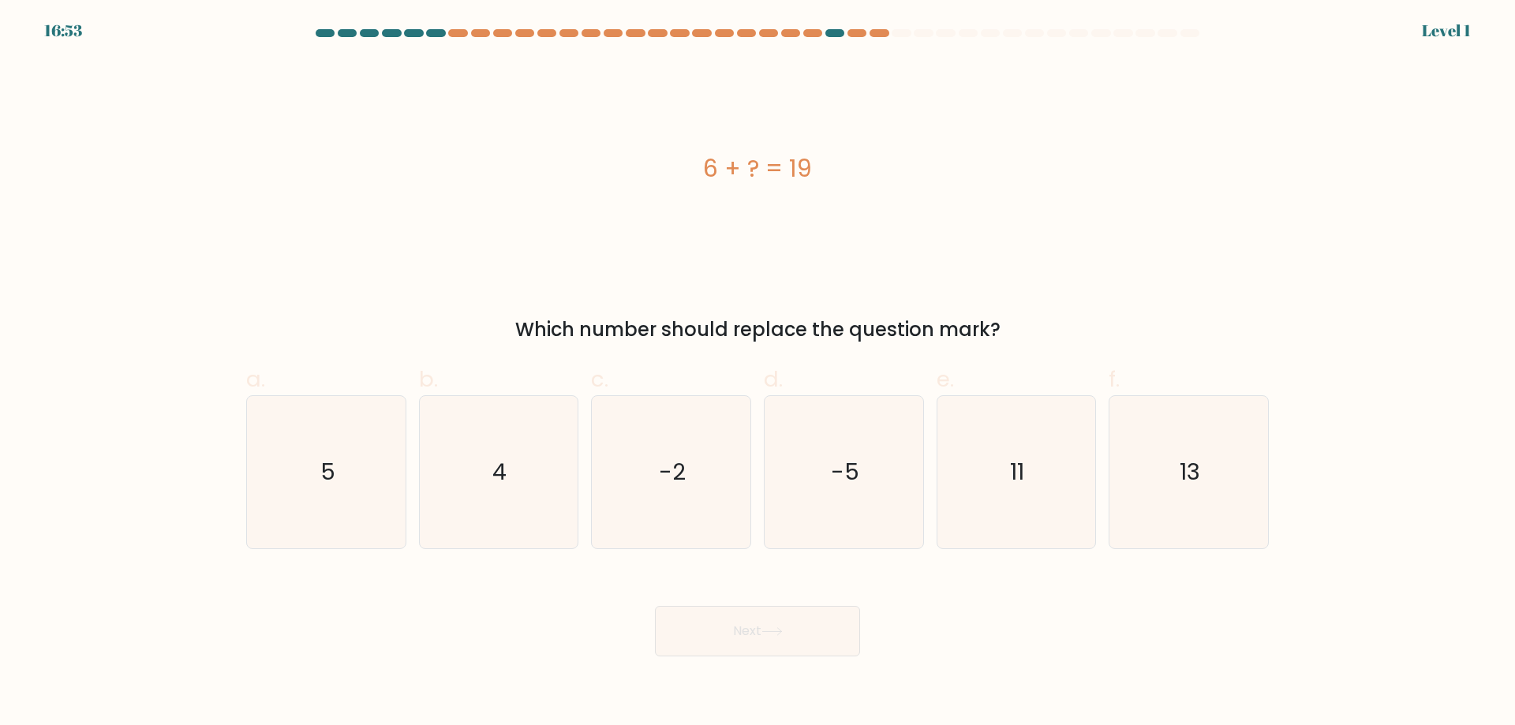
click at [849, 484] on text "-5" at bounding box center [845, 472] width 28 height 32
click at [759, 373] on input "d. -5" at bounding box center [758, 368] width 1 height 10
radio input "true"
click at [786, 642] on button "Next" at bounding box center [757, 631] width 205 height 51
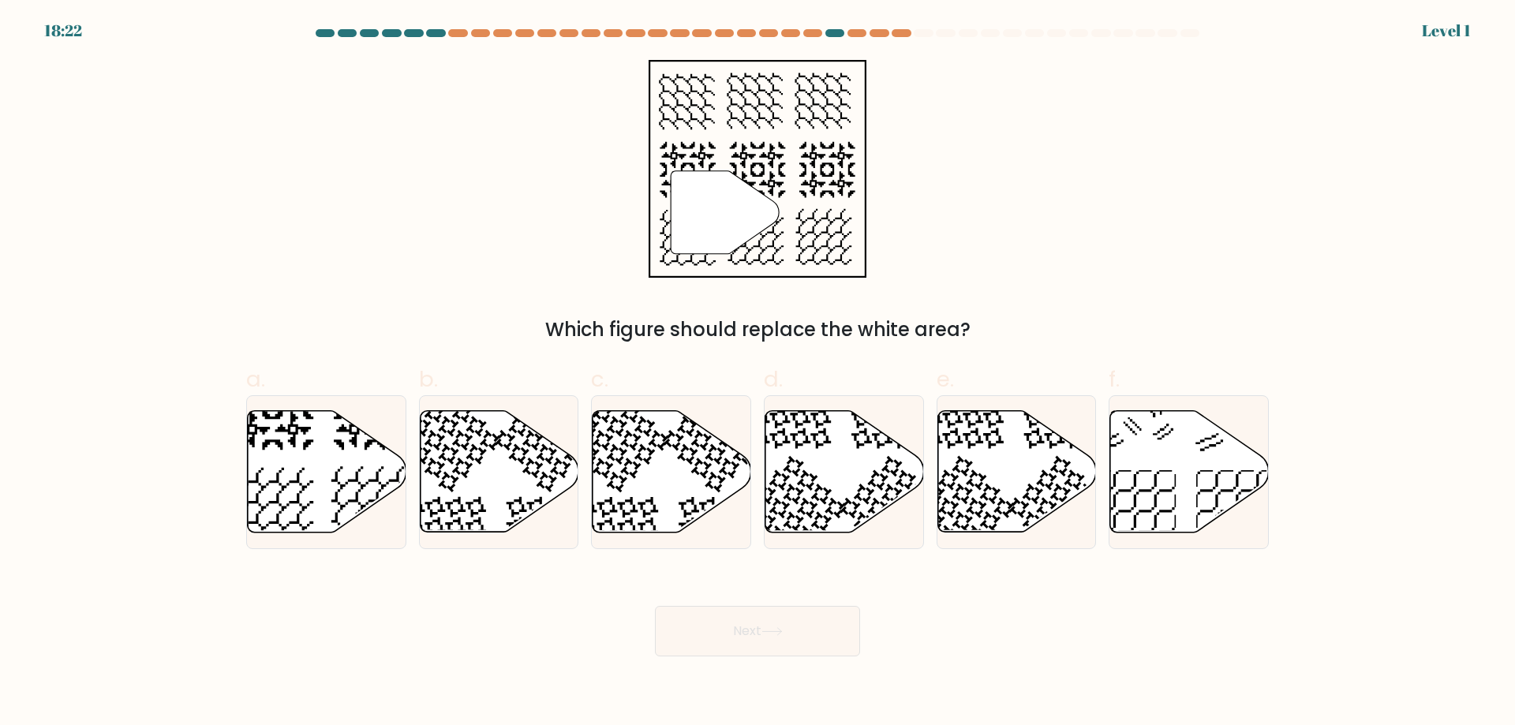
click at [858, 480] on icon at bounding box center [845, 472] width 159 height 122
click at [759, 373] on input "d." at bounding box center [758, 368] width 1 height 10
radio input "true"
click at [789, 629] on button "Next" at bounding box center [757, 631] width 205 height 51
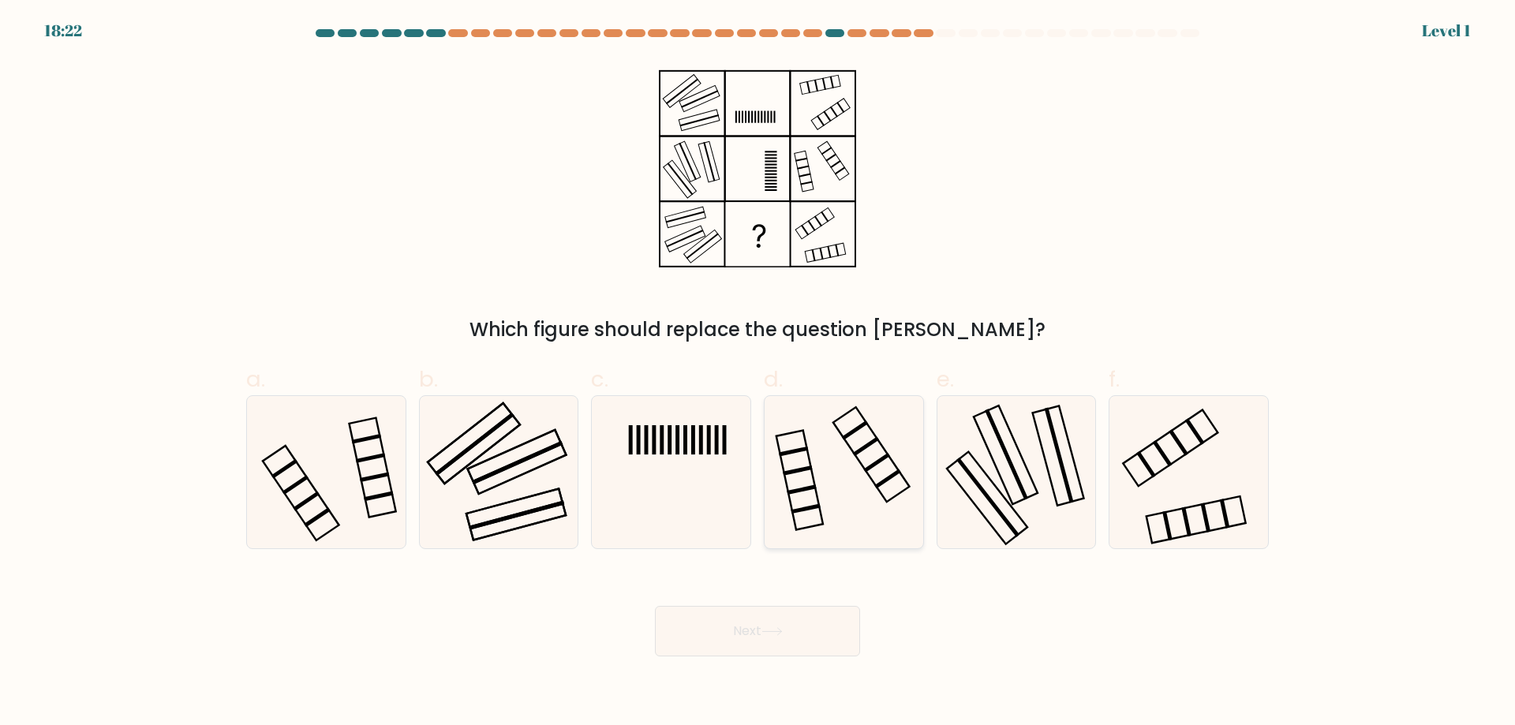
click at [860, 462] on rect at bounding box center [872, 454] width 77 height 95
click at [759, 373] on input "d." at bounding box center [758, 368] width 1 height 10
radio input "true"
click at [785, 622] on button "Next" at bounding box center [757, 631] width 205 height 51
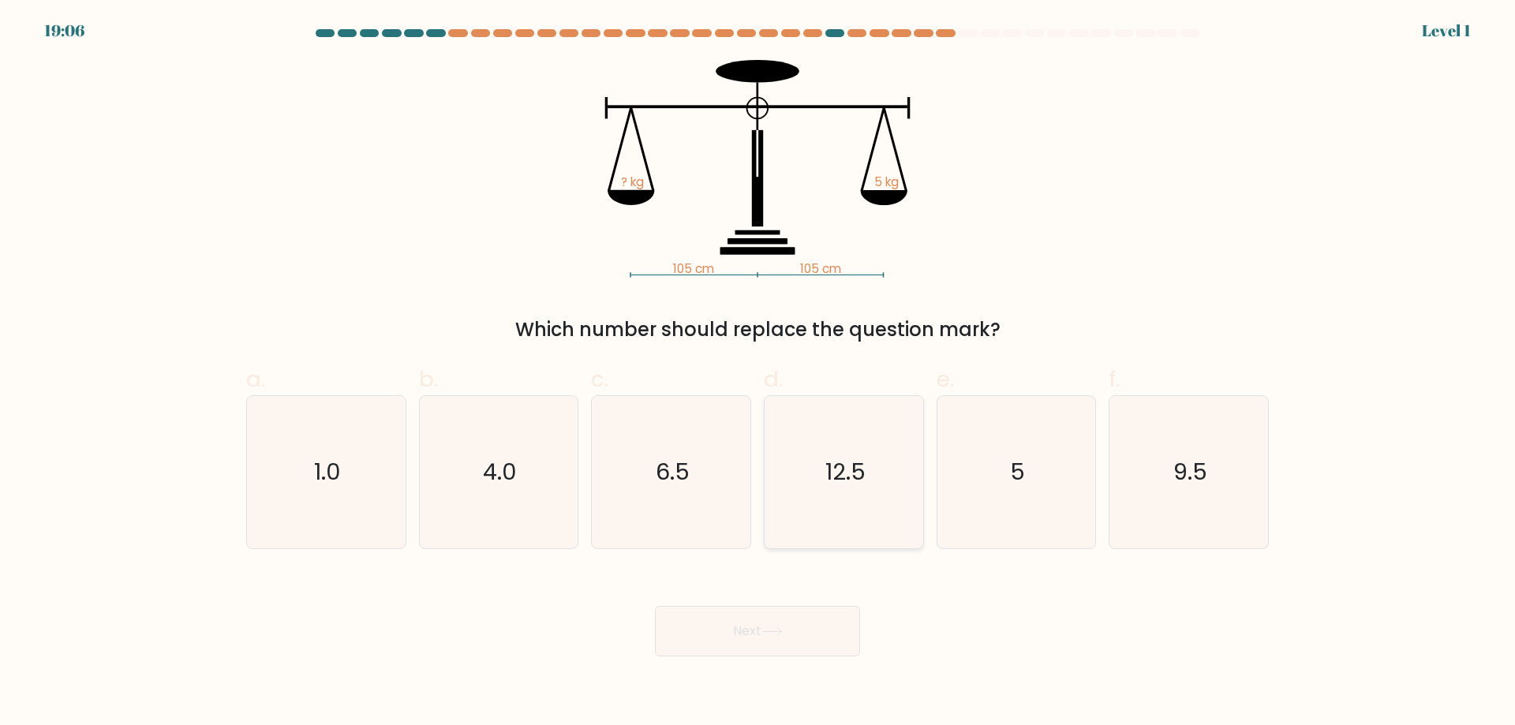
click at [858, 468] on text "12.5" at bounding box center [846, 472] width 40 height 32
click at [759, 373] on input "d. 12.5" at bounding box center [758, 368] width 1 height 10
radio input "true"
click at [782, 641] on button "Next" at bounding box center [757, 631] width 205 height 51
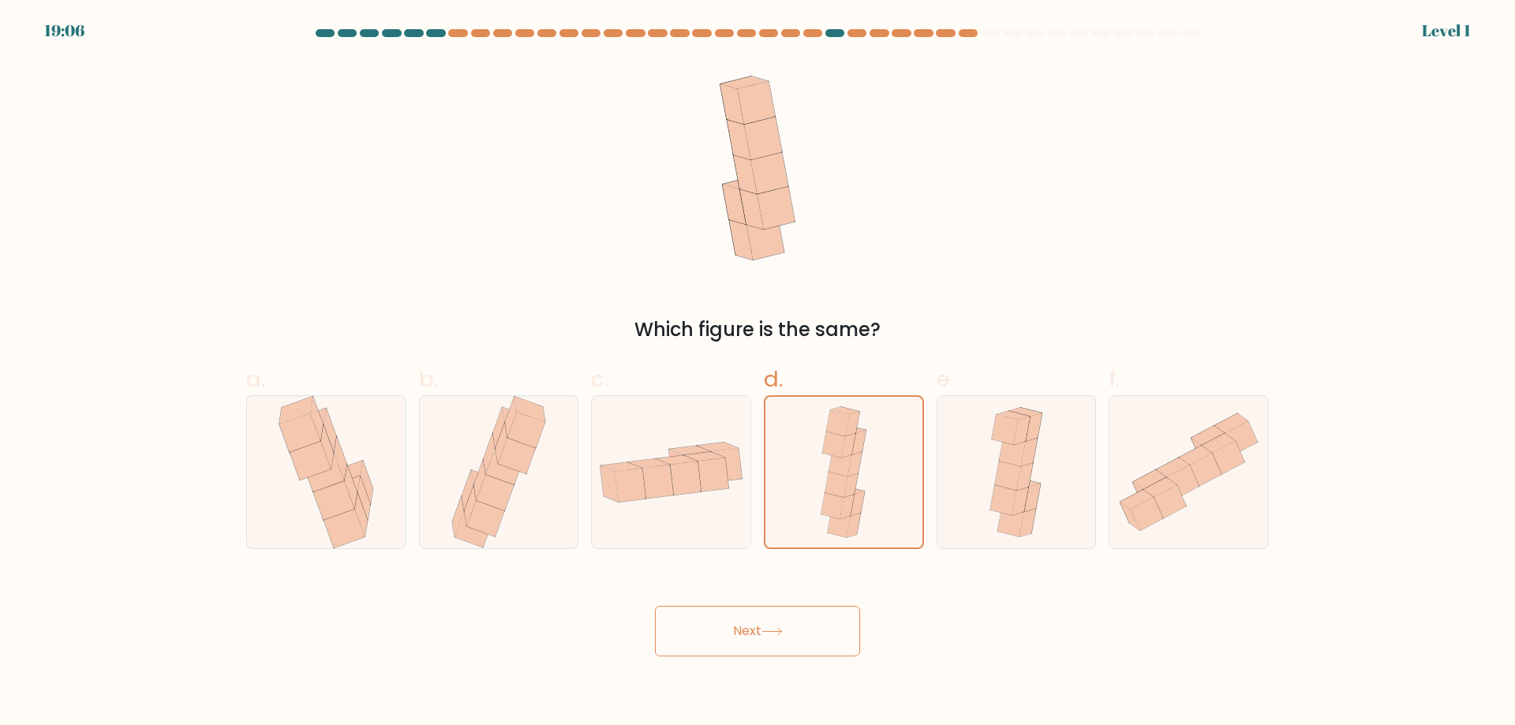
click at [794, 635] on button "Next" at bounding box center [757, 631] width 205 height 51
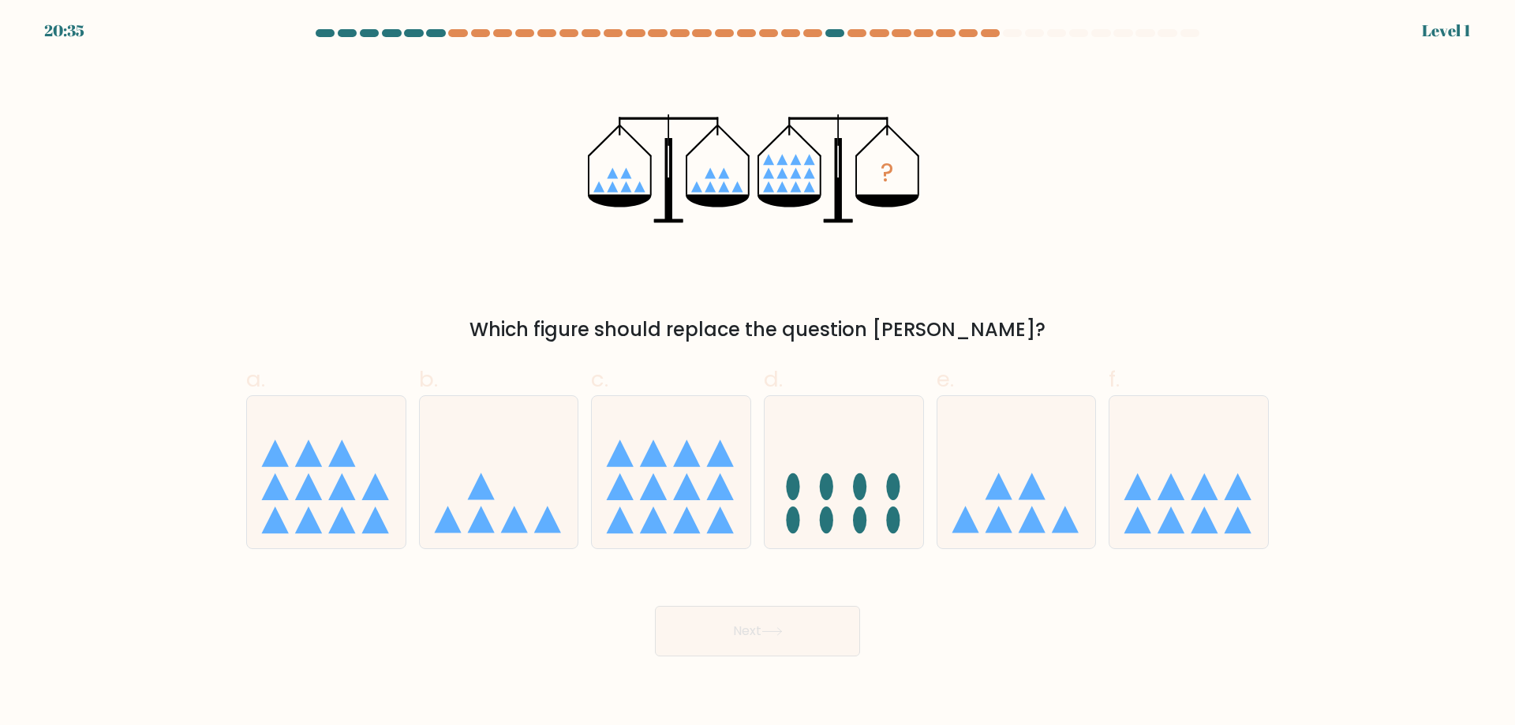
click at [857, 474] on icon at bounding box center [844, 471] width 159 height 131
click at [759, 373] on input "d." at bounding box center [758, 368] width 1 height 10
radio input "true"
click at [782, 638] on button "Next" at bounding box center [757, 631] width 205 height 51
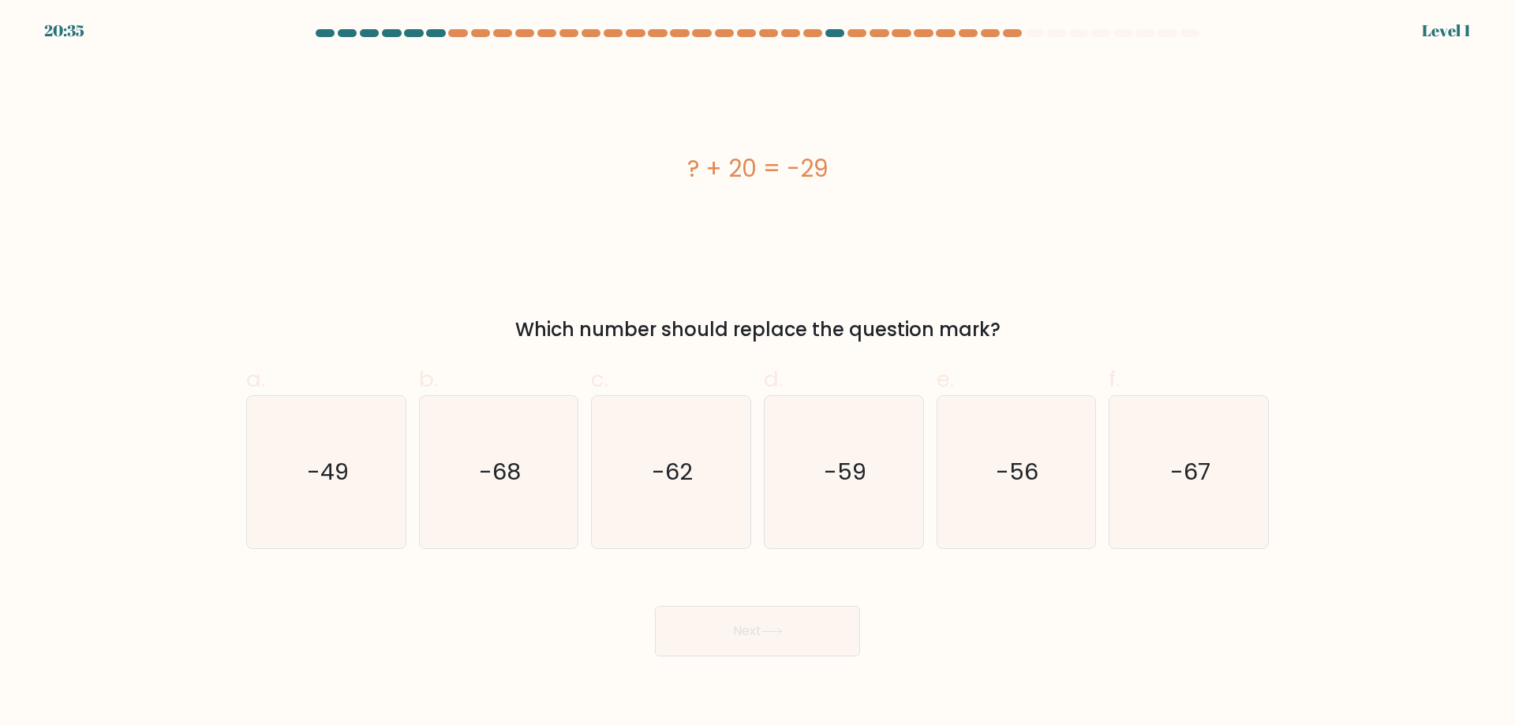
click at [860, 478] on text "-59" at bounding box center [845, 472] width 43 height 32
click at [759, 373] on input "d. -59" at bounding box center [758, 368] width 1 height 10
radio input "true"
click at [792, 628] on button "Next" at bounding box center [757, 631] width 205 height 51
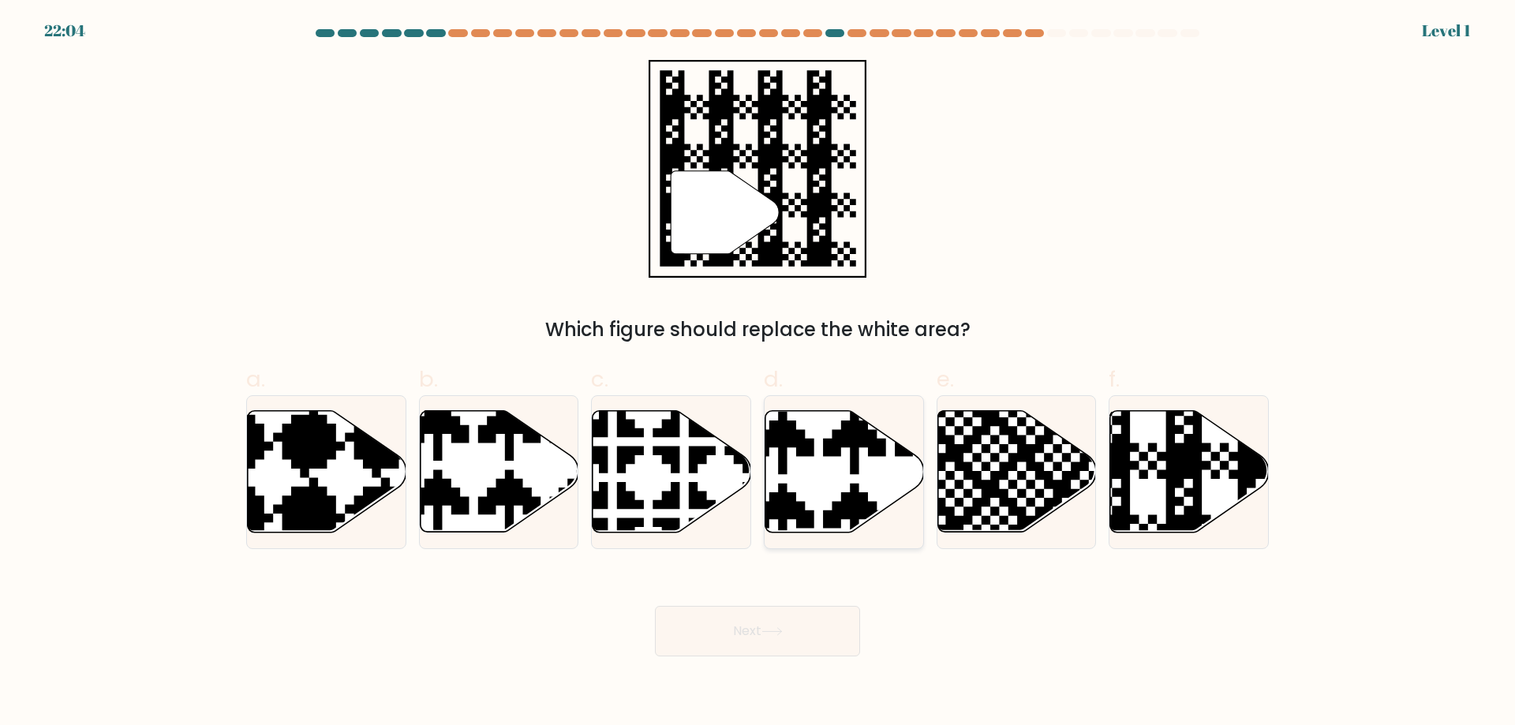
click at [845, 474] on icon at bounding box center [845, 472] width 159 height 122
click at [759, 373] on input "d." at bounding box center [758, 368] width 1 height 10
radio input "true"
drag, startPoint x: 778, startPoint y: 639, endPoint x: 792, endPoint y: 612, distance: 30.4
click at [777, 639] on button "Next" at bounding box center [757, 631] width 205 height 51
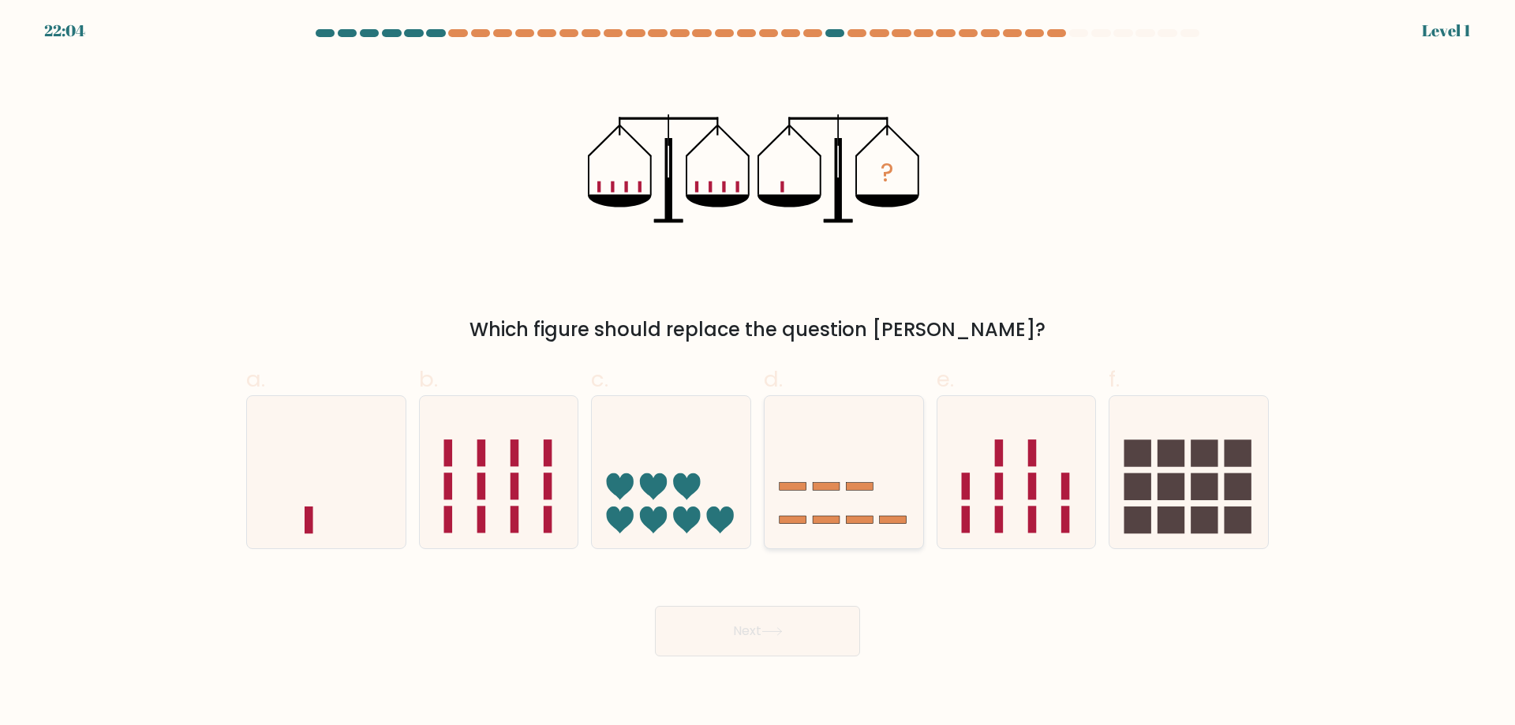
click at [845, 470] on icon at bounding box center [844, 471] width 159 height 131
click at [759, 373] on input "d." at bounding box center [758, 368] width 1 height 10
radio input "true"
click at [762, 647] on button "Next" at bounding box center [757, 631] width 205 height 51
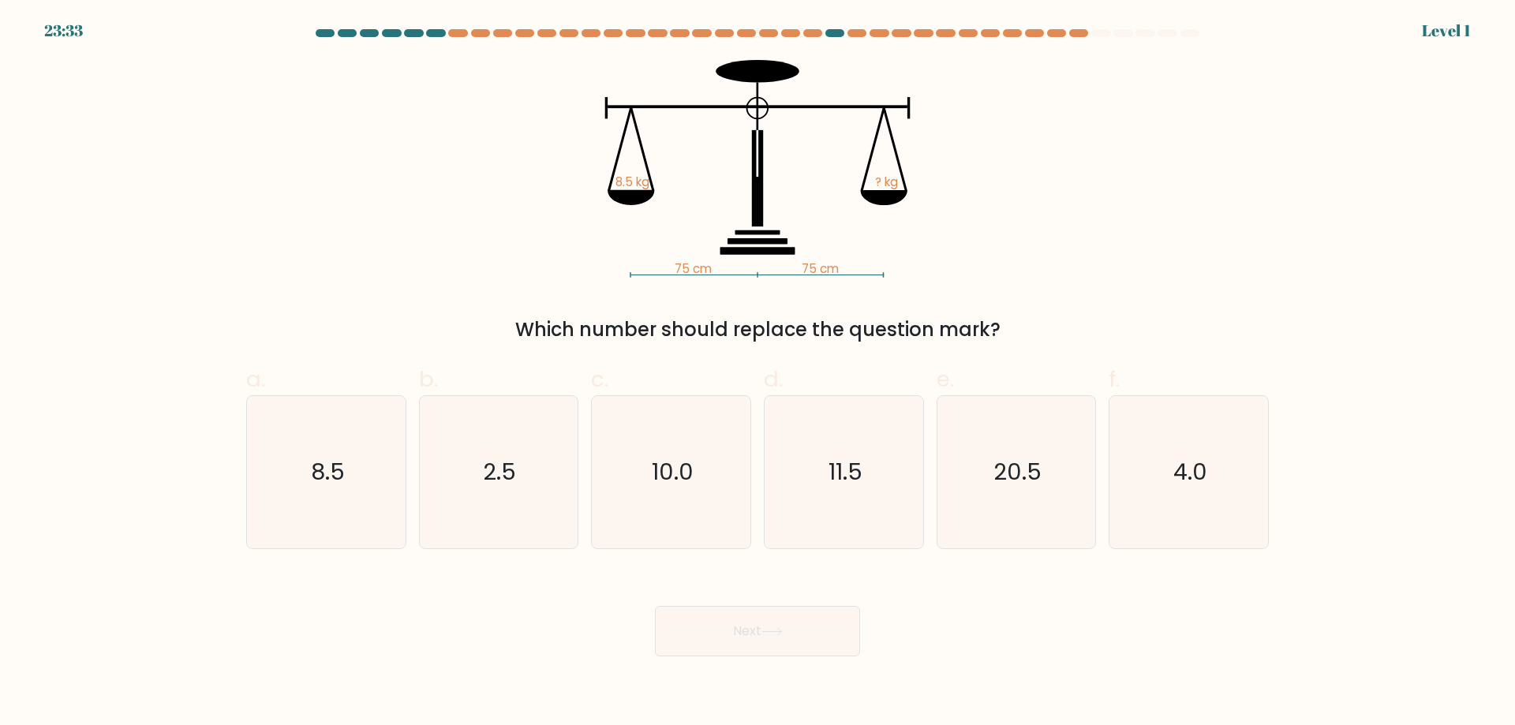
drag, startPoint x: 846, startPoint y: 467, endPoint x: 789, endPoint y: 606, distance: 150.4
click at [844, 468] on text "11.5" at bounding box center [846, 472] width 34 height 32
click at [767, 639] on button "Next" at bounding box center [757, 631] width 205 height 51
click at [834, 473] on text "11.5" at bounding box center [846, 472] width 34 height 32
click at [759, 373] on input "d. 11.5" at bounding box center [758, 368] width 1 height 10
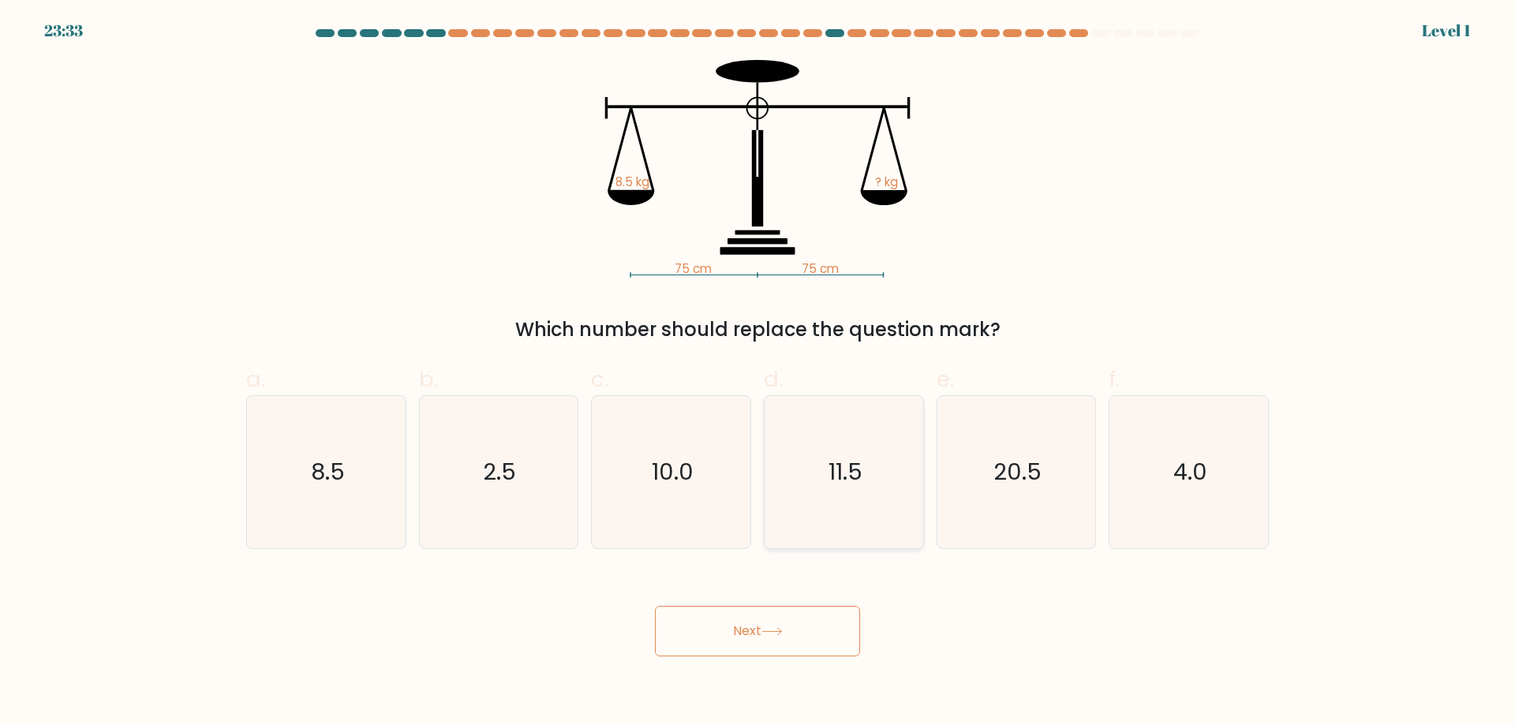
radio input "true"
click at [769, 632] on icon at bounding box center [771, 631] width 19 height 7
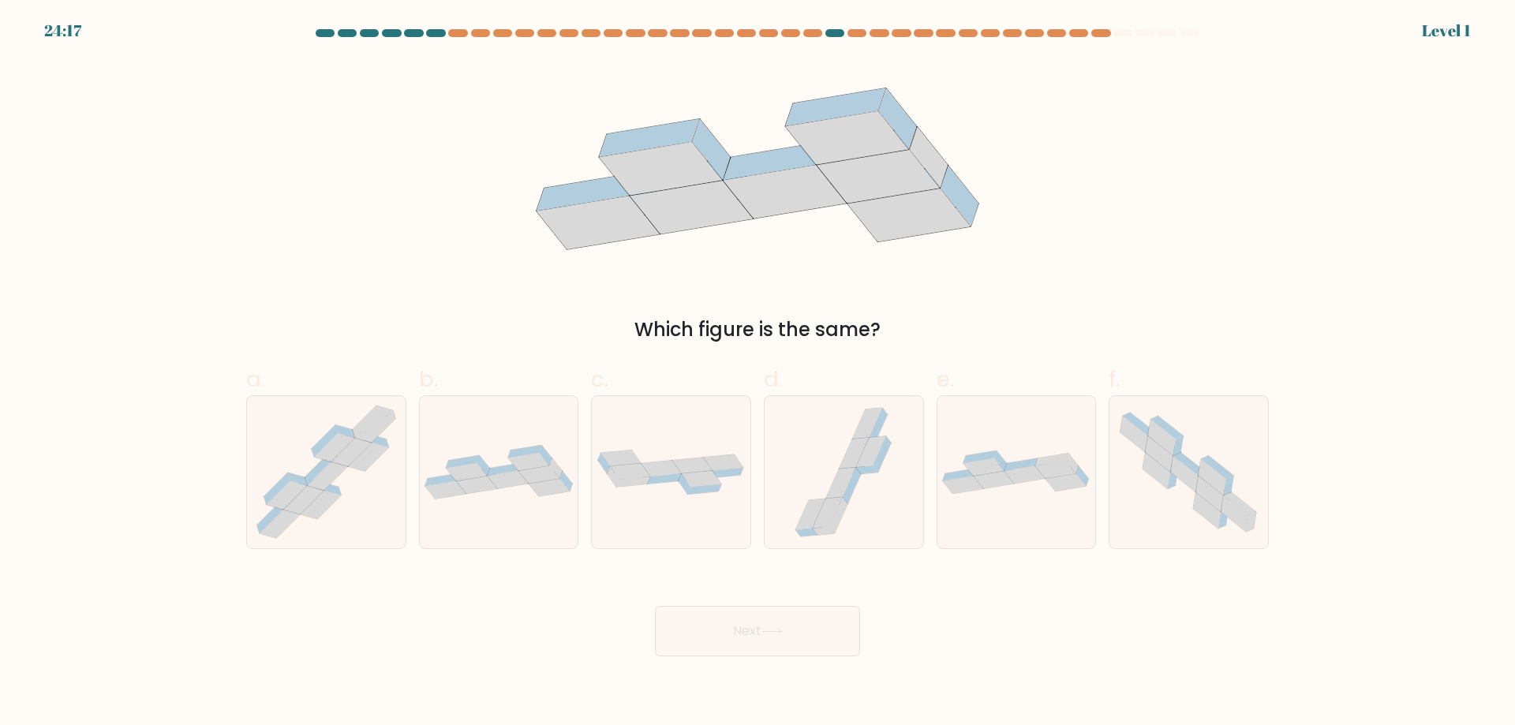
click at [846, 482] on icon at bounding box center [841, 483] width 30 height 31
click at [759, 373] on input "d." at bounding box center [758, 368] width 1 height 10
radio input "true"
click at [770, 631] on icon at bounding box center [772, 632] width 21 height 9
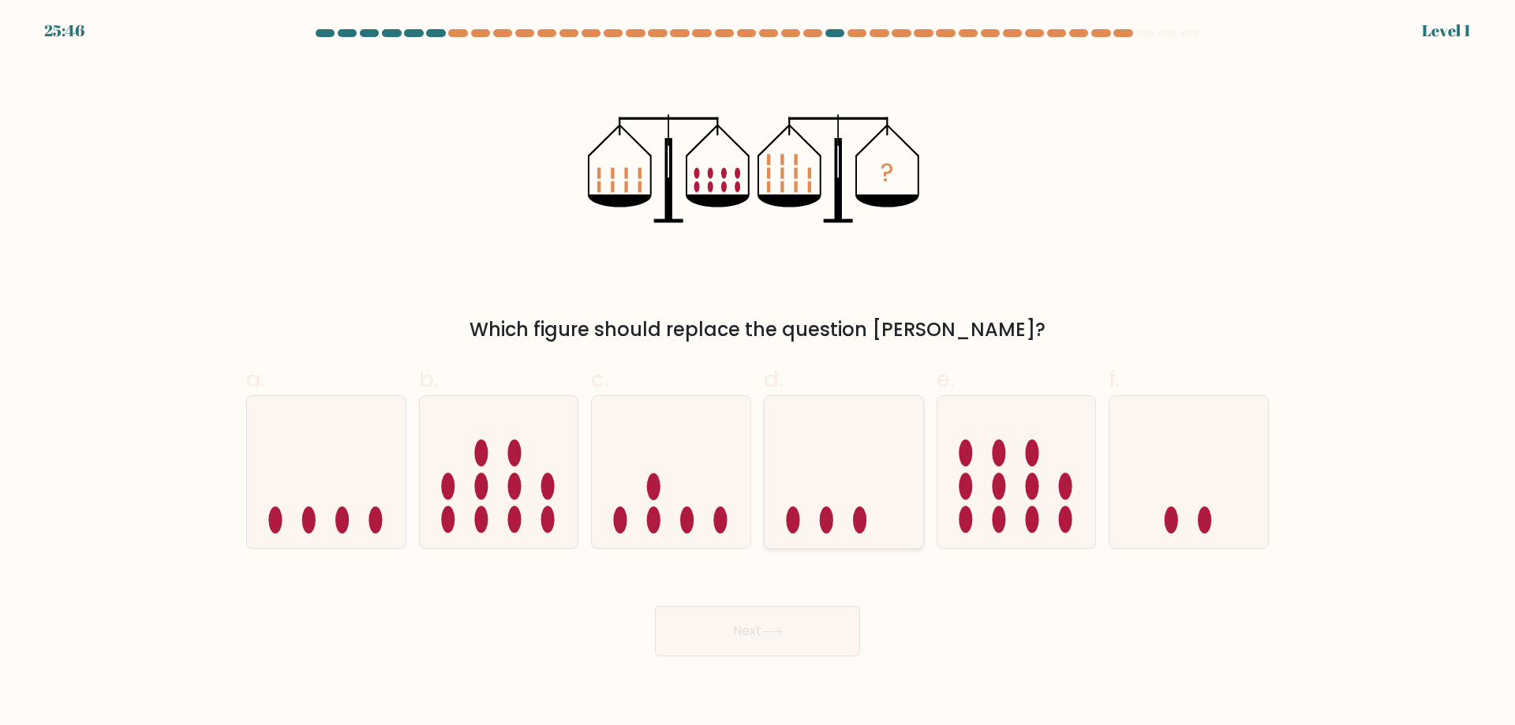
click at [850, 458] on icon at bounding box center [844, 471] width 159 height 131
click at [759, 373] on input "d." at bounding box center [758, 368] width 1 height 10
radio input "true"
click at [765, 641] on button "Next" at bounding box center [757, 631] width 205 height 51
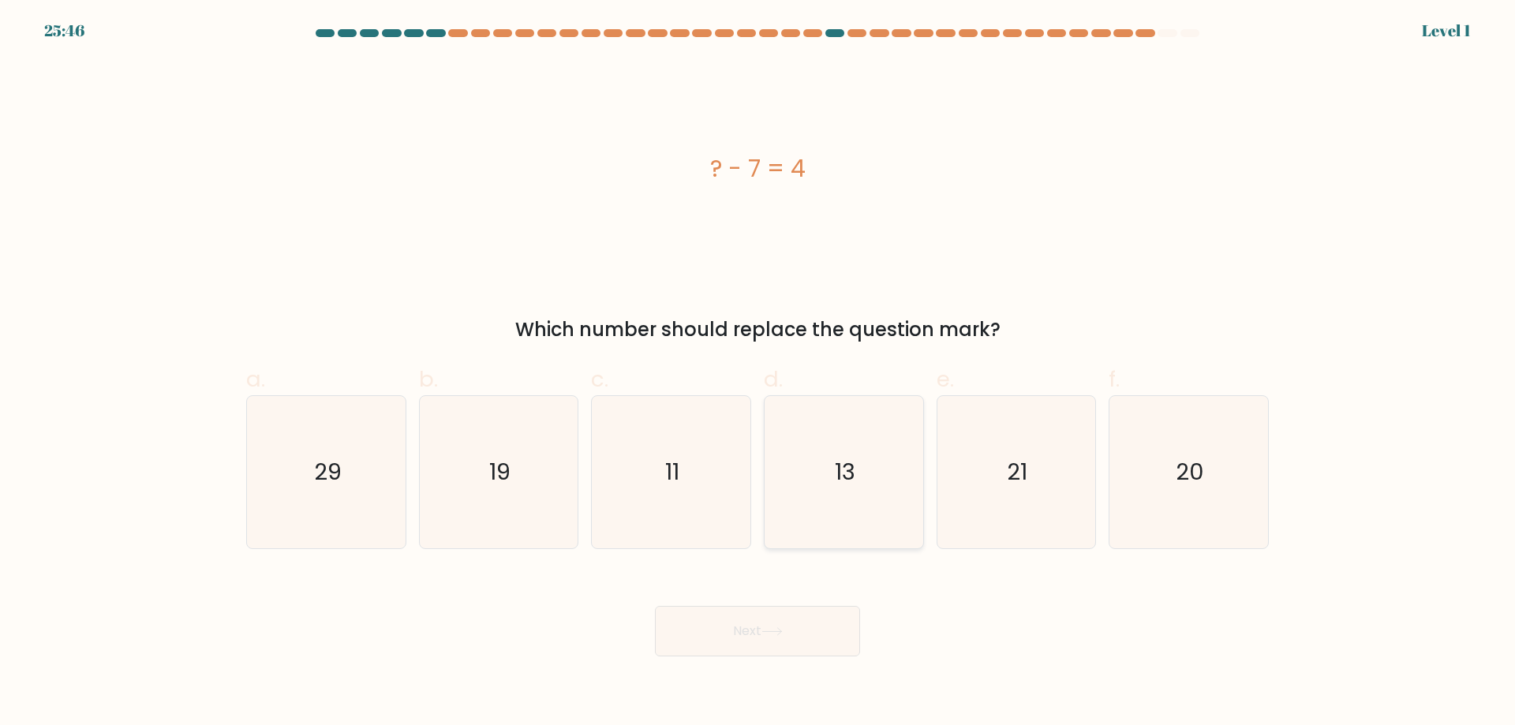
click at [835, 477] on text "13" at bounding box center [845, 472] width 21 height 32
click at [759, 373] on input "d. 13" at bounding box center [758, 368] width 1 height 10
radio input "true"
click at [774, 637] on button "Next" at bounding box center [757, 631] width 205 height 51
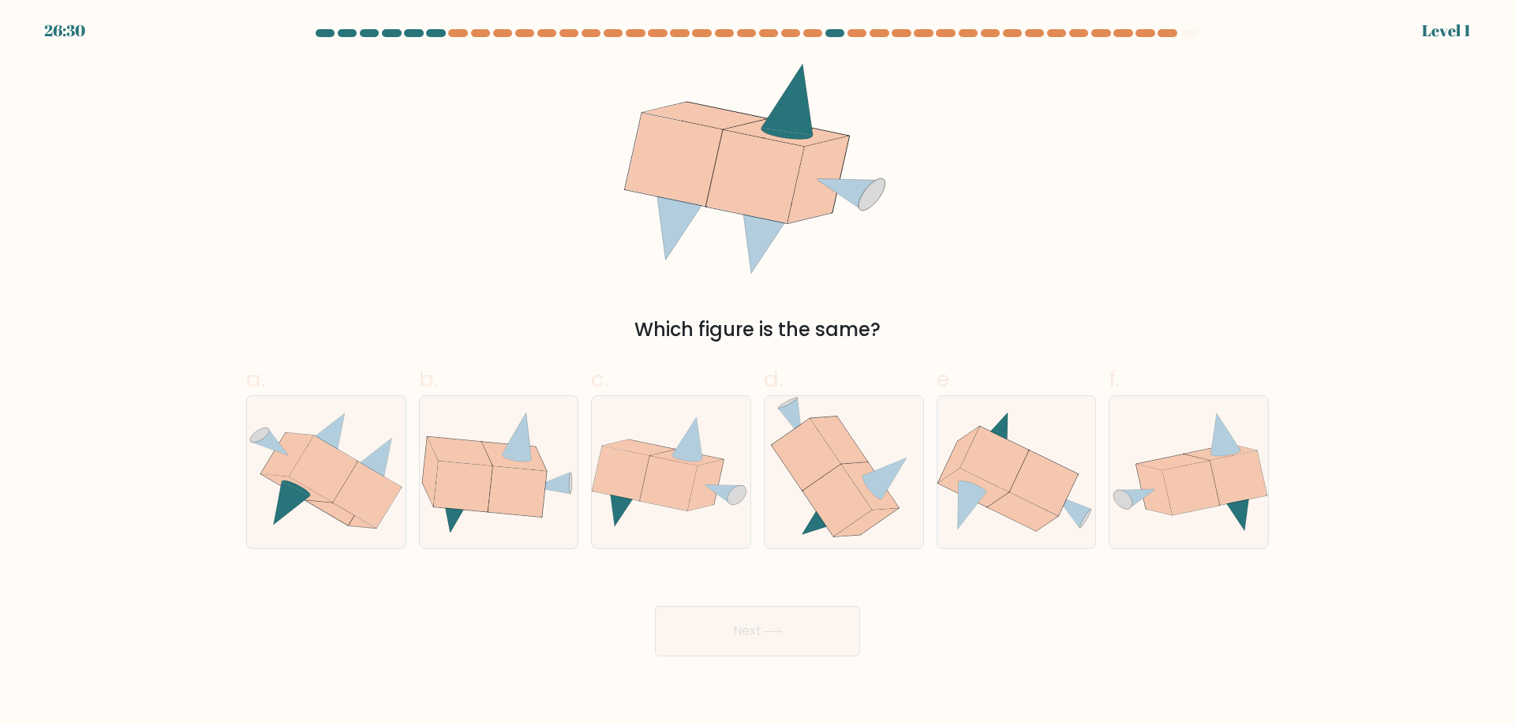
click at [835, 498] on icon at bounding box center [837, 501] width 69 height 72
click at [759, 373] on input "d." at bounding box center [758, 368] width 1 height 10
radio input "true"
click at [771, 646] on button "Next" at bounding box center [757, 631] width 205 height 51
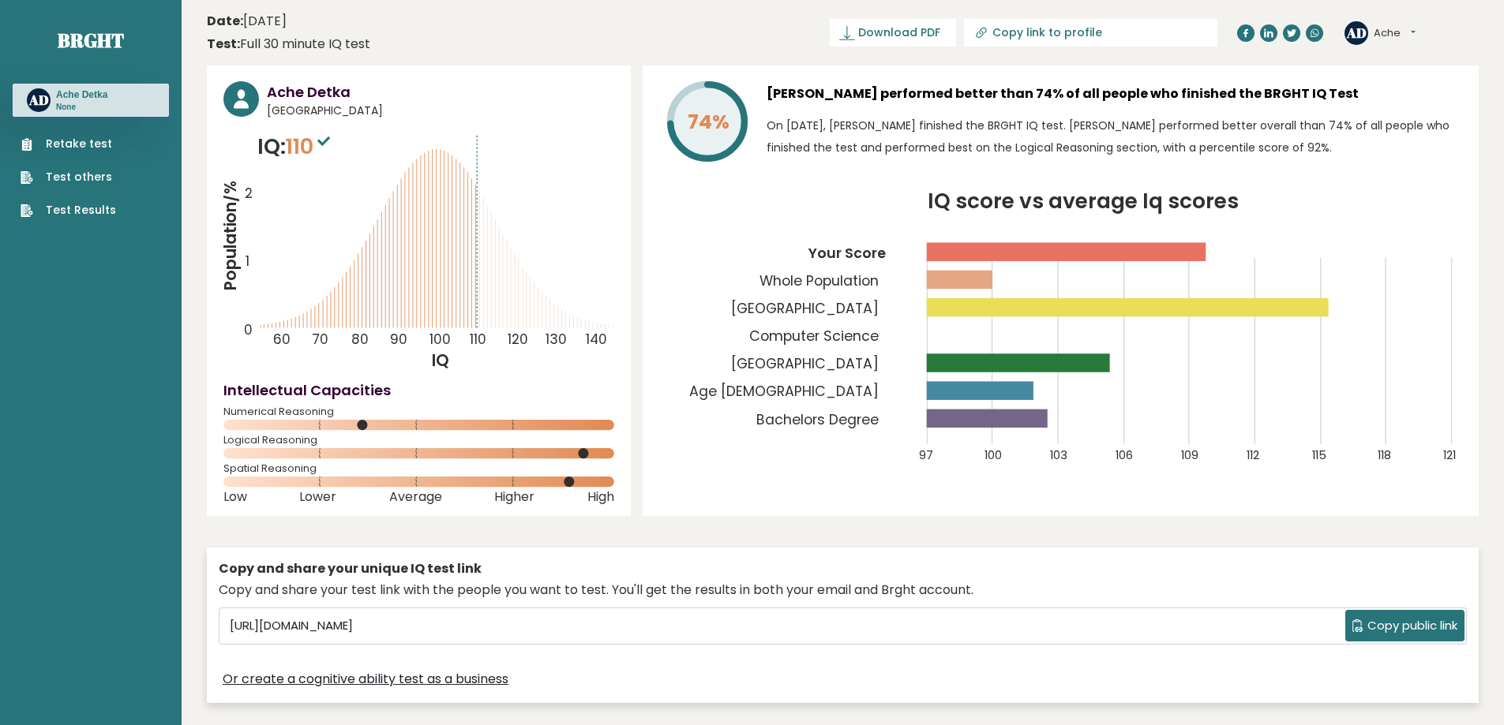
click at [1392, 28] on button "Ache" at bounding box center [1394, 33] width 42 height 16
click at [1419, 120] on link "Logout" at bounding box center [1414, 123] width 81 height 22
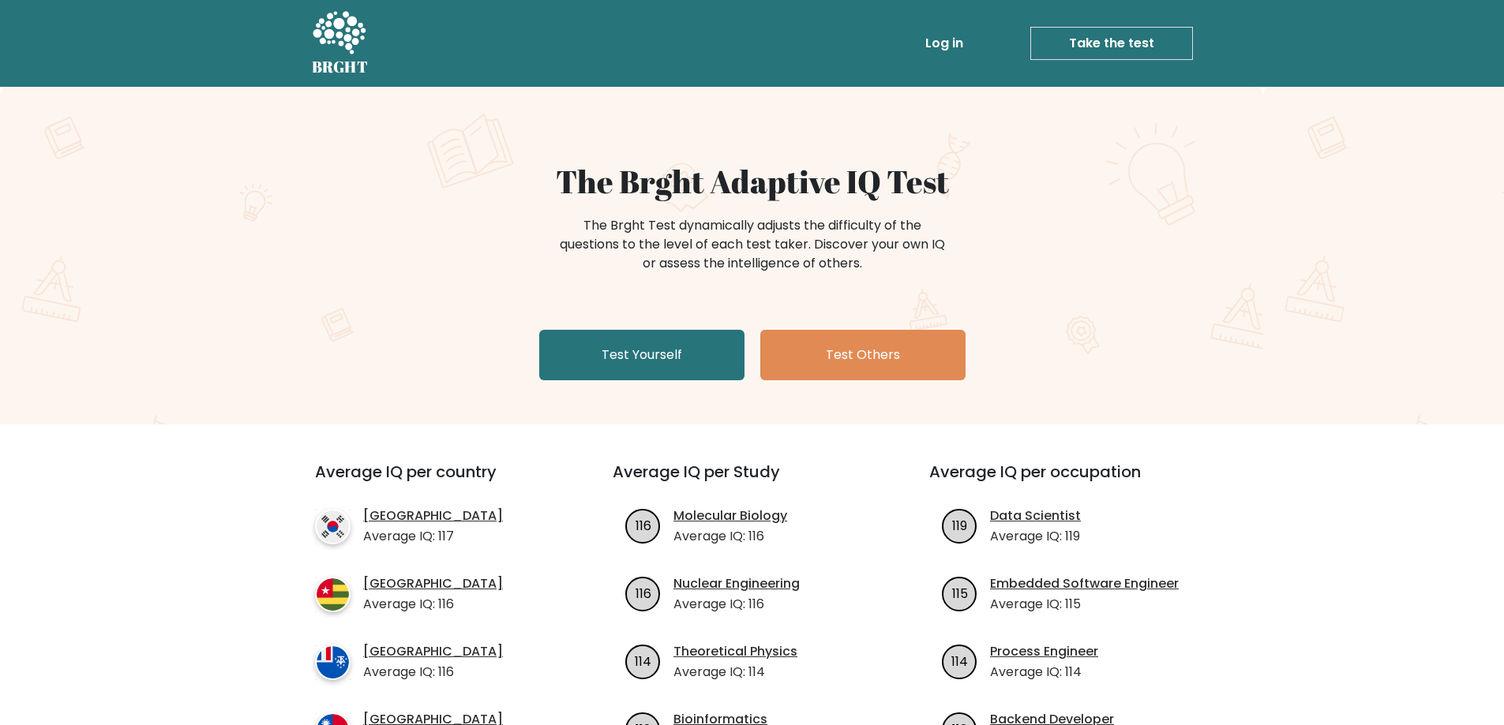
click at [1122, 28] on ul "Log in Take the test Take the test" at bounding box center [1025, 44] width 335 height 46
click at [1122, 28] on link "Take the test" at bounding box center [1111, 43] width 163 height 33
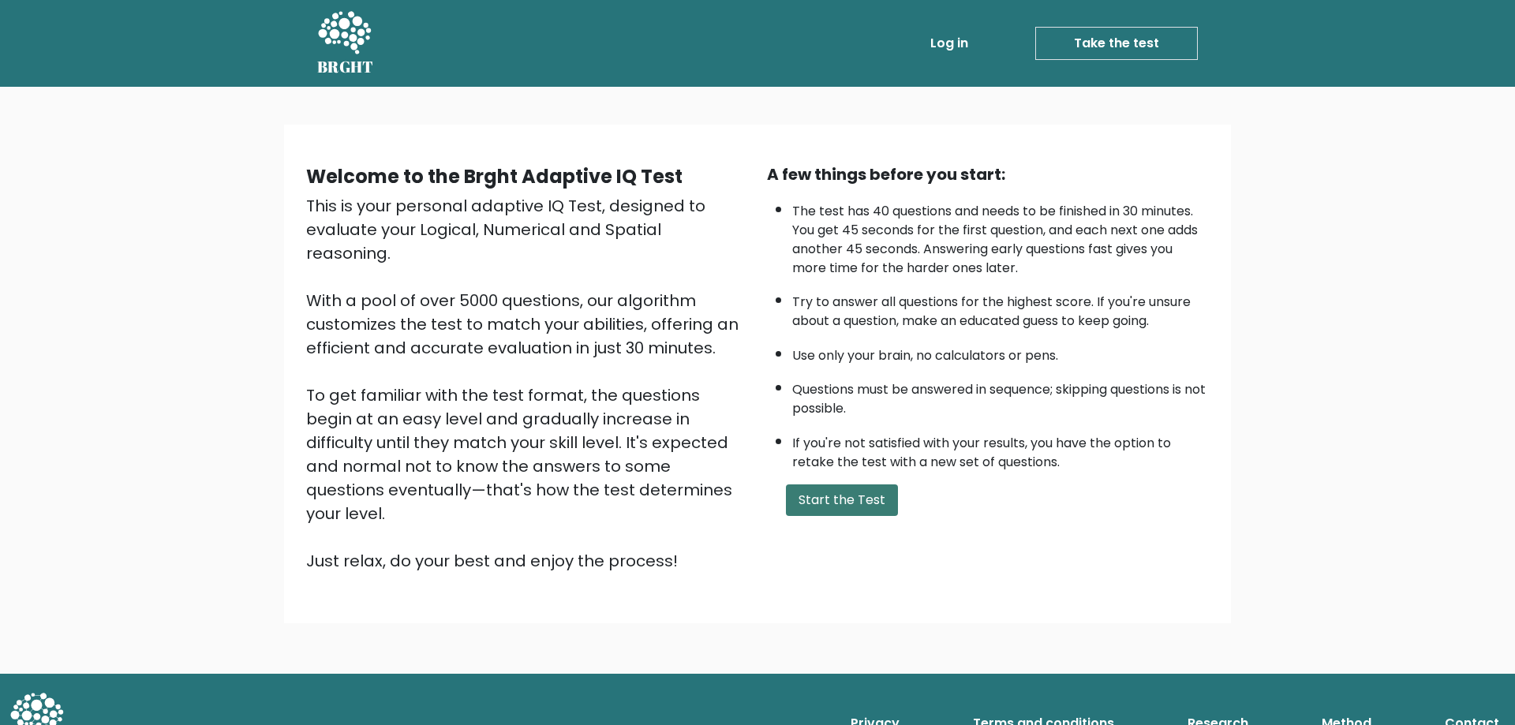
click at [869, 490] on button "Start the Test" at bounding box center [842, 501] width 112 height 32
click at [815, 501] on button "Start the Test" at bounding box center [842, 501] width 112 height 32
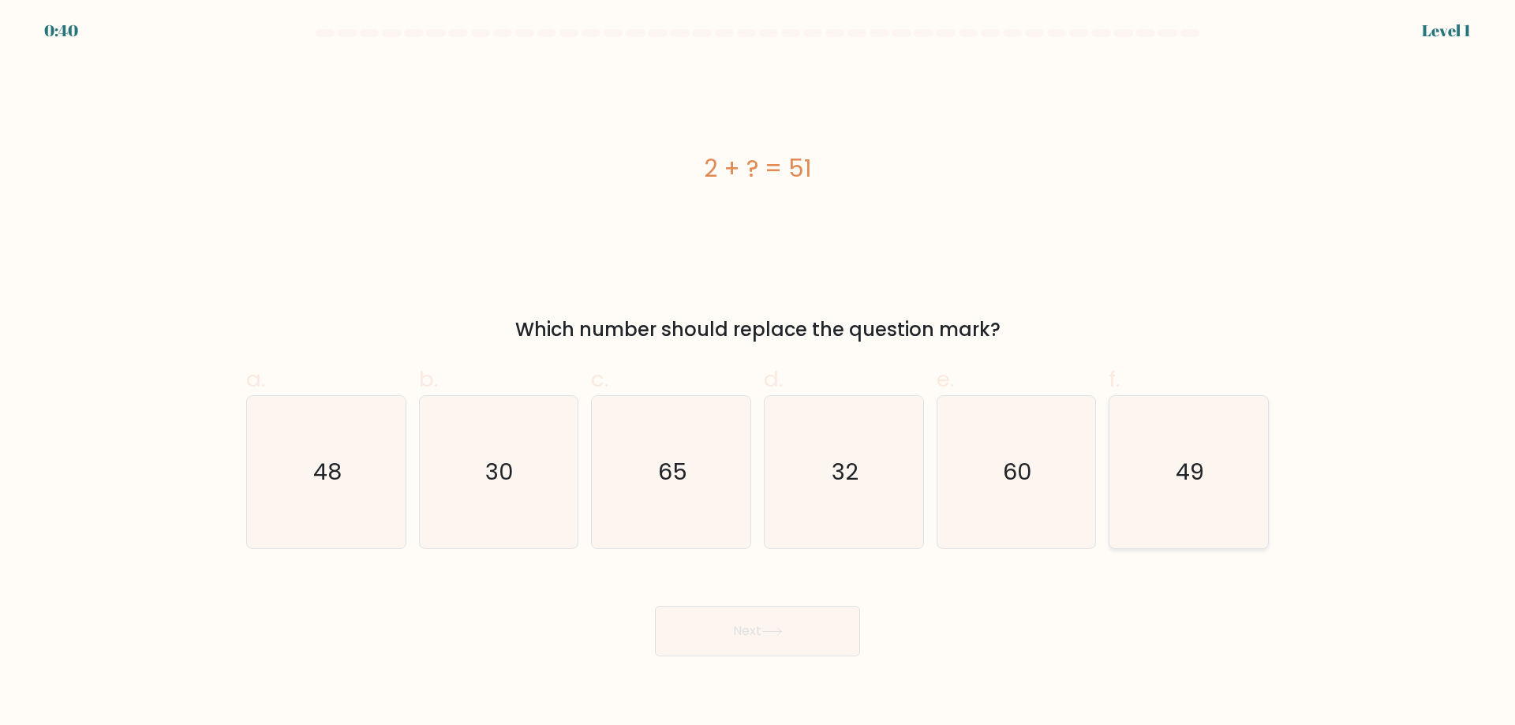
click at [1216, 483] on icon "49" at bounding box center [1189, 472] width 152 height 152
click at [759, 373] on input "f. 49" at bounding box center [758, 368] width 1 height 10
radio input "true"
click at [802, 645] on button "Next" at bounding box center [757, 631] width 205 height 51
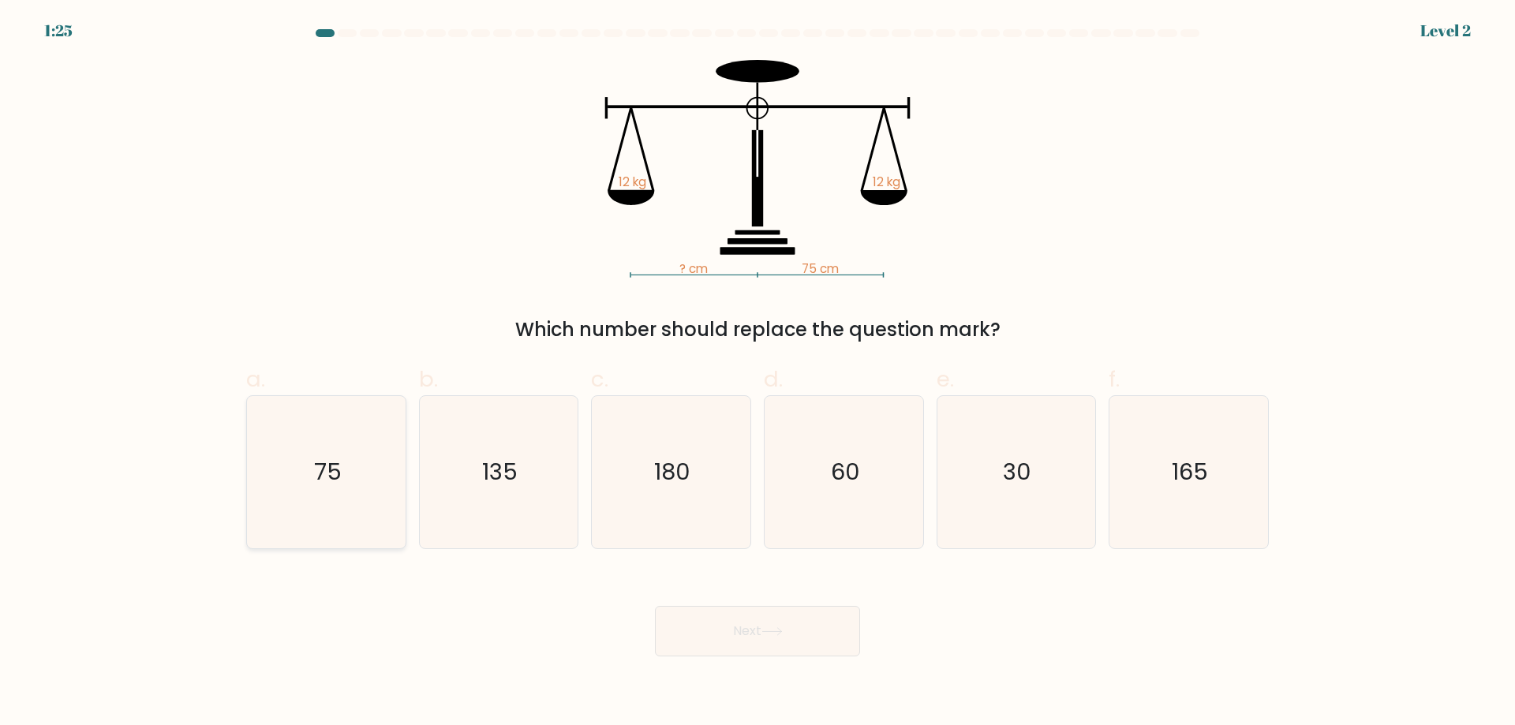
click at [311, 438] on icon "75" at bounding box center [326, 472] width 152 height 152
click at [758, 373] on input "a. 75" at bounding box center [758, 368] width 1 height 10
radio input "true"
click at [732, 645] on button "Next" at bounding box center [757, 631] width 205 height 51
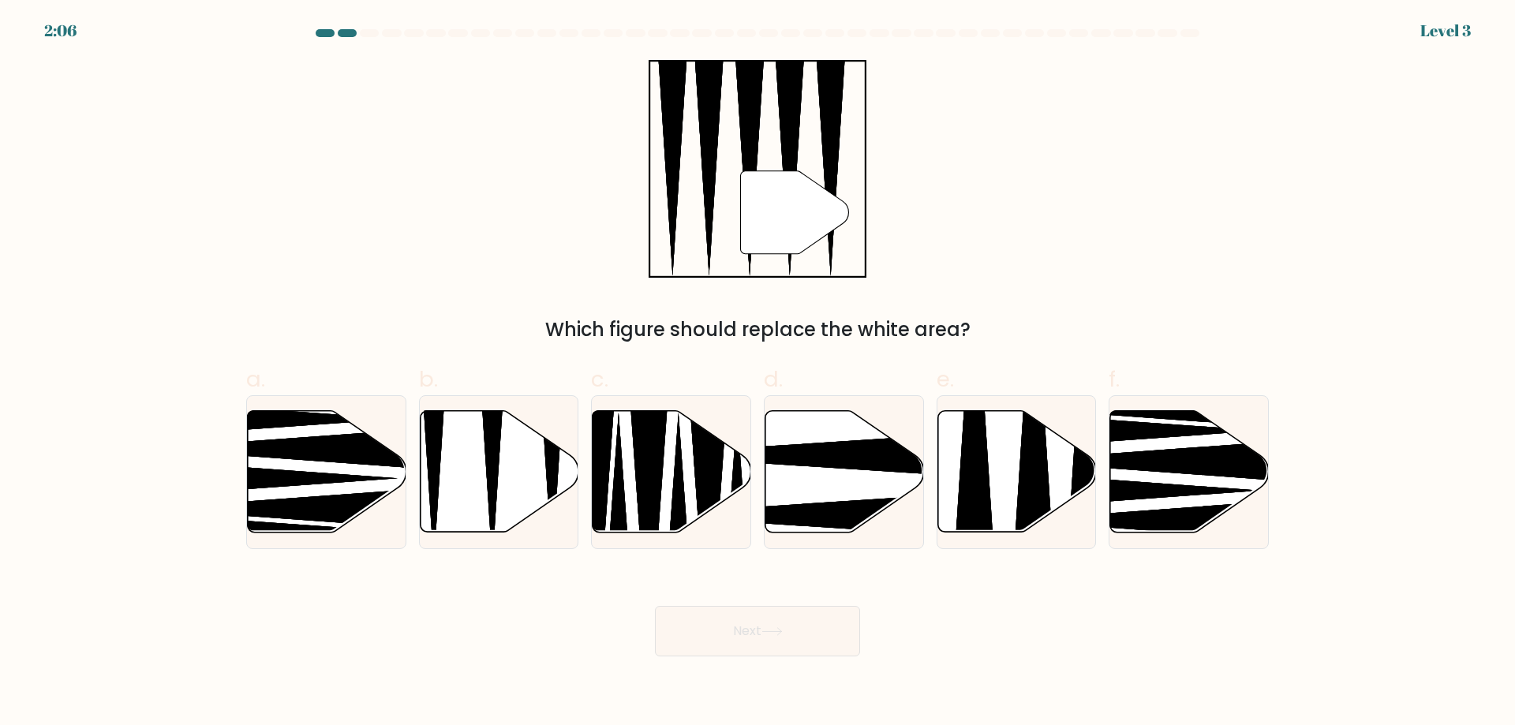
click at [562, 488] on icon at bounding box center [499, 472] width 159 height 122
click at [758, 373] on input "b." at bounding box center [758, 368] width 1 height 10
radio input "true"
click at [736, 642] on button "Next" at bounding box center [757, 631] width 205 height 51
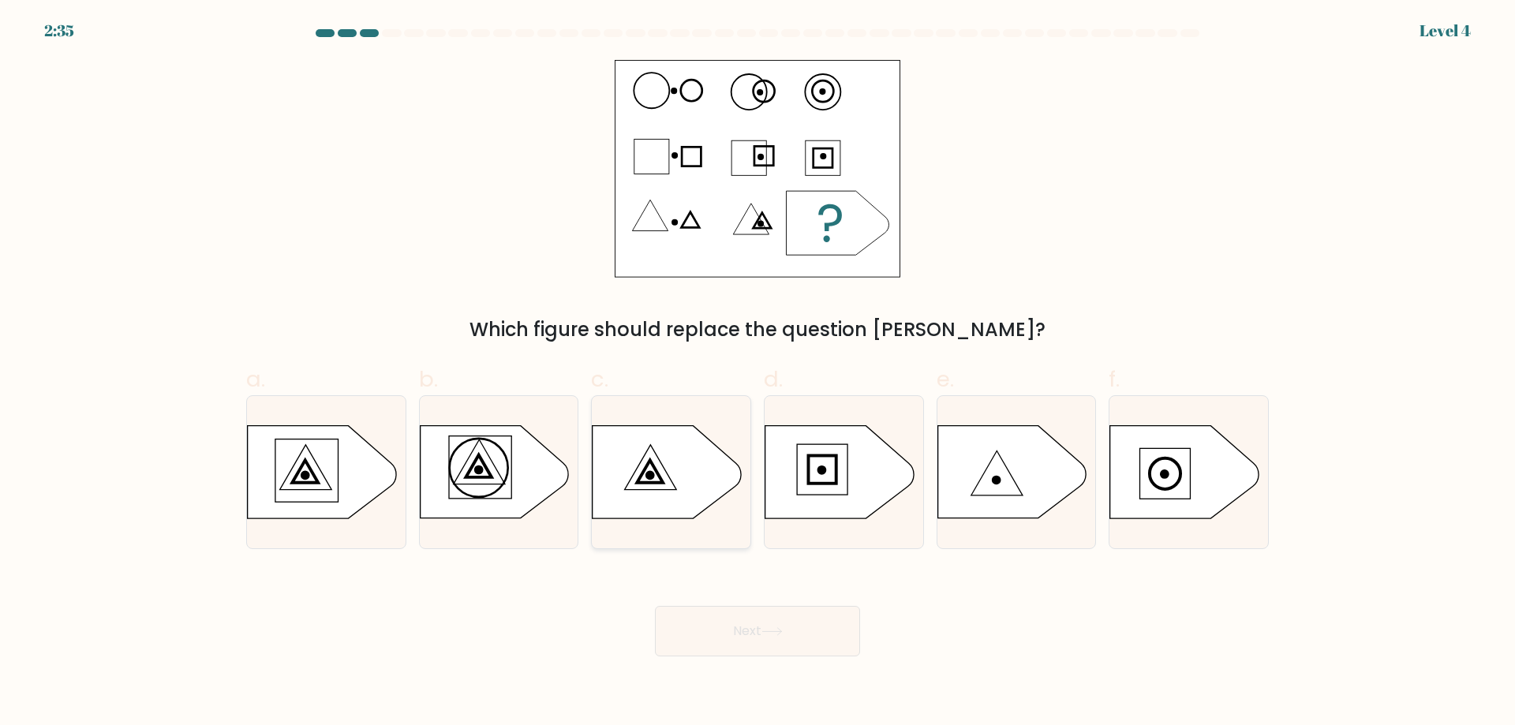
click at [672, 420] on div at bounding box center [671, 472] width 160 height 154
click at [758, 373] on input "c." at bounding box center [758, 368] width 1 height 10
radio input "true"
click at [838, 643] on button "Next" at bounding box center [757, 631] width 205 height 51
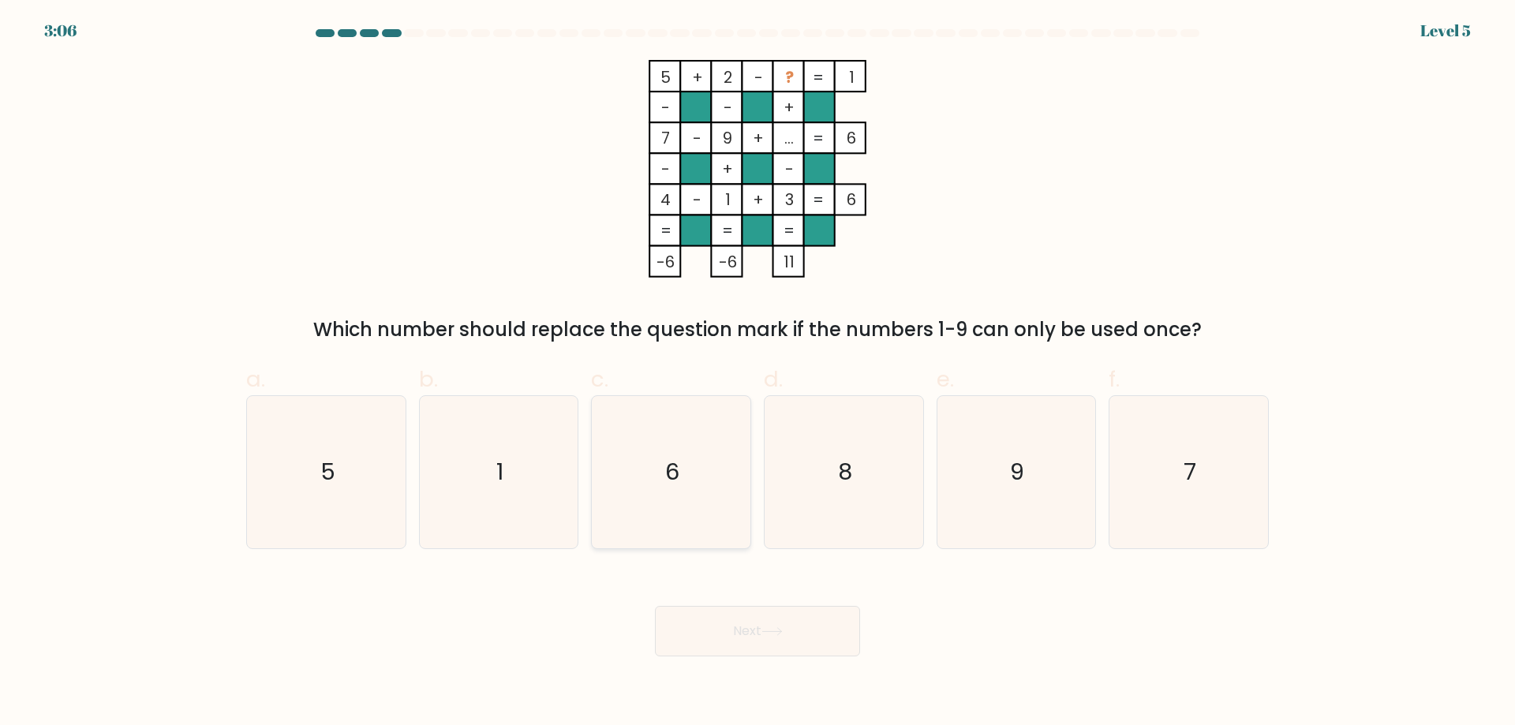
click at [705, 490] on icon "6" at bounding box center [671, 472] width 152 height 152
click at [758, 373] on input "c. 6" at bounding box center [758, 368] width 1 height 10
radio input "true"
click at [781, 644] on button "Next" at bounding box center [757, 631] width 205 height 51
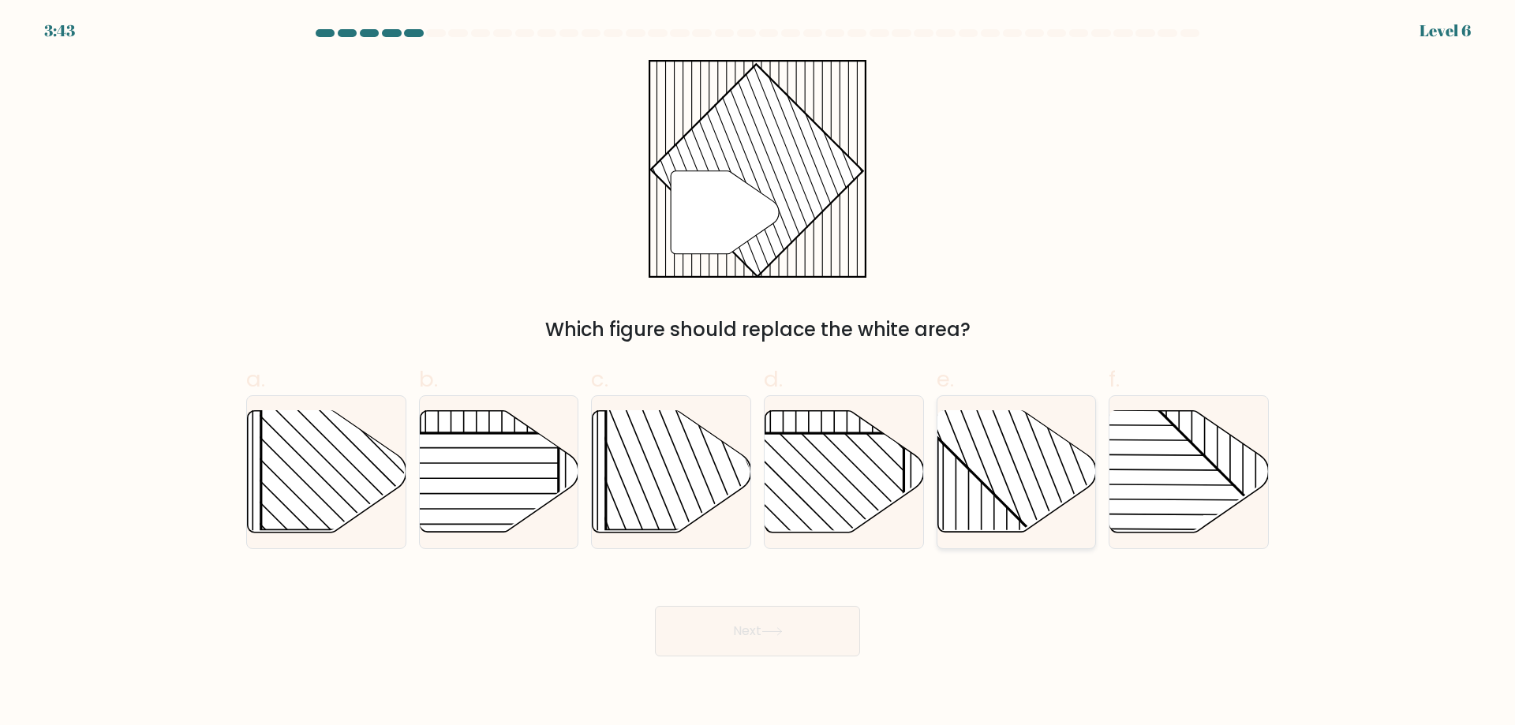
click at [1040, 446] on line at bounding box center [1033, 429] width 138 height 344
click at [759, 373] on input "e." at bounding box center [758, 368] width 1 height 10
radio input "true"
click at [772, 648] on button "Next" at bounding box center [757, 631] width 205 height 51
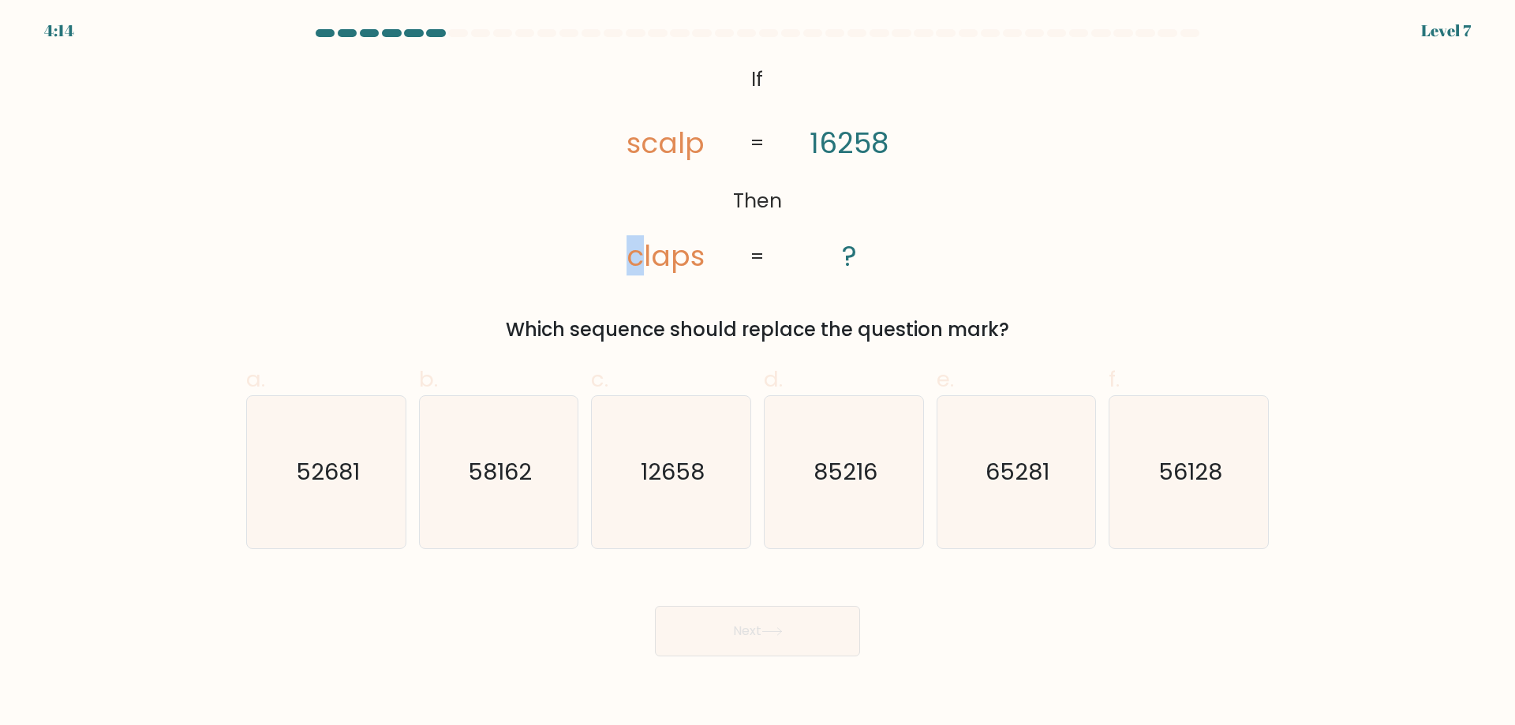
drag, startPoint x: 619, startPoint y: 243, endPoint x: 643, endPoint y: 243, distance: 24.5
click at [643, 243] on icon "@import url('https://fonts.googleapis.com/css?family=Abril+Fatface:400,100,100i…" at bounding box center [758, 169] width 354 height 218
click at [643, 243] on tspan "claps" at bounding box center [666, 255] width 78 height 40
drag, startPoint x: 662, startPoint y: 144, endPoint x: 650, endPoint y: 143, distance: 11.9
click at [650, 143] on tspan "scalp" at bounding box center [666, 143] width 78 height 40
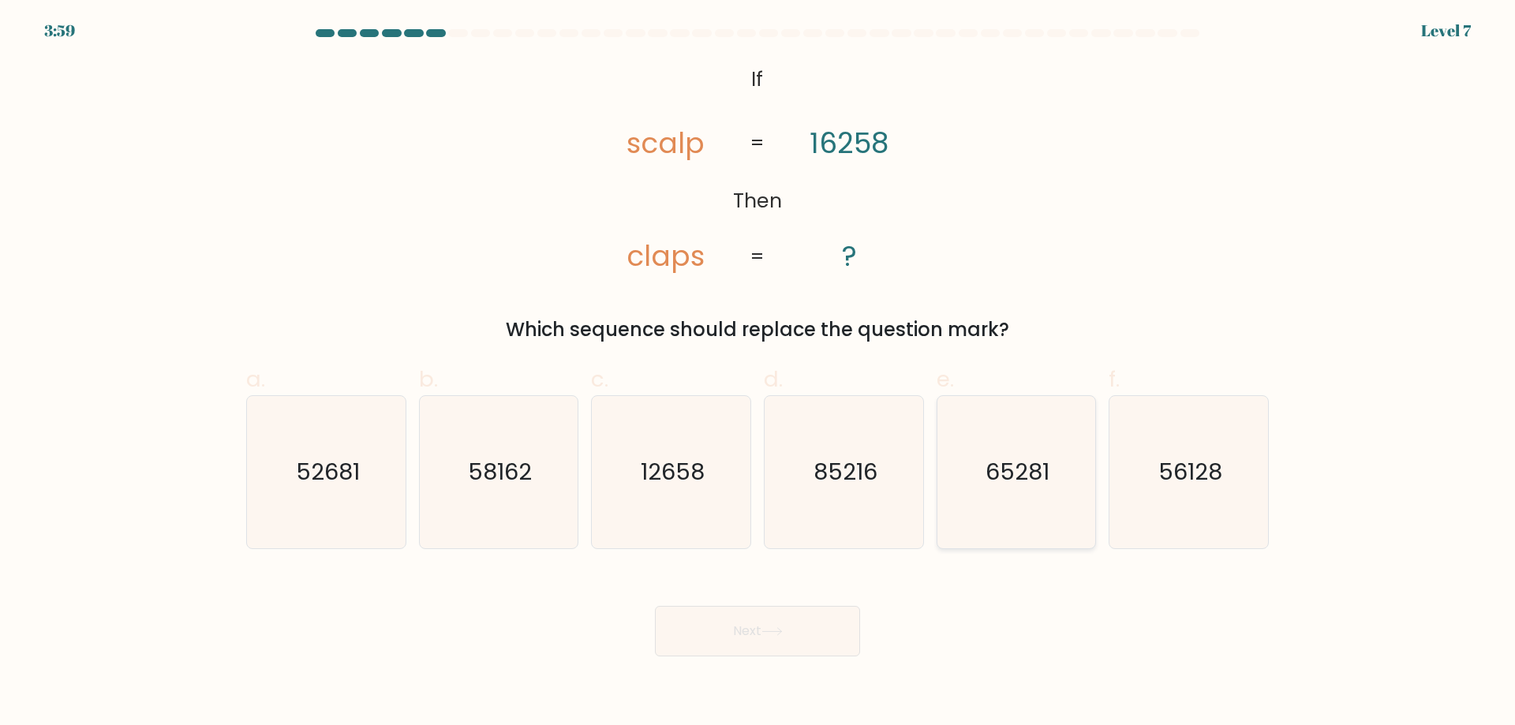
click at [1031, 535] on icon "65281" at bounding box center [1016, 472] width 152 height 152
click at [759, 373] on input "e. 65281" at bounding box center [758, 368] width 1 height 10
radio input "true"
click at [826, 637] on button "Next" at bounding box center [757, 631] width 205 height 51
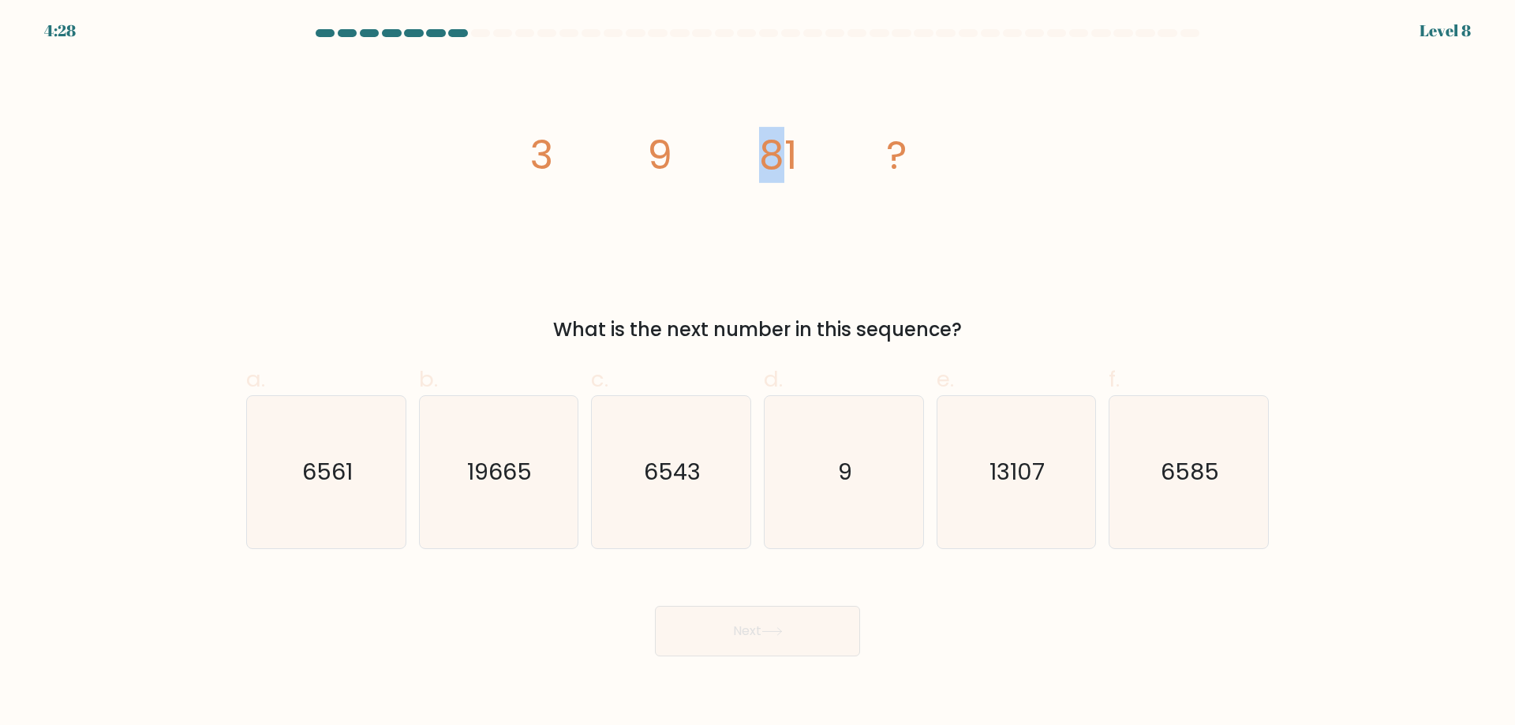
drag, startPoint x: 720, startPoint y: 155, endPoint x: 779, endPoint y: 156, distance: 59.2
click at [779, 156] on icon "image/svg+xml 3 9 81 ?" at bounding box center [758, 169] width 474 height 218
click at [779, 156] on tspan "81" at bounding box center [778, 155] width 38 height 56
drag, startPoint x: 782, startPoint y: 148, endPoint x: 813, endPoint y: 148, distance: 30.8
click at [813, 148] on icon "image/svg+xml 3 9 81 ?" at bounding box center [758, 169] width 474 height 218
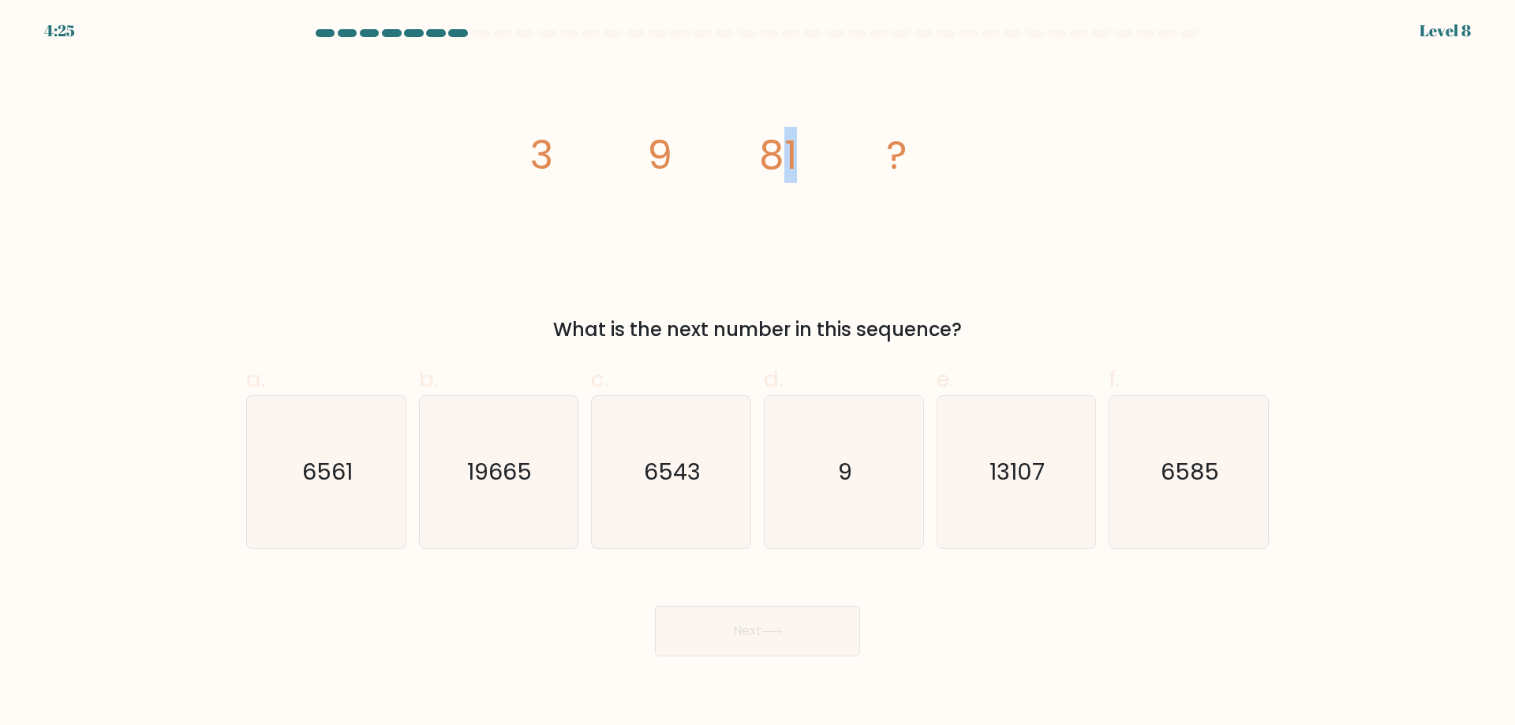
click at [813, 148] on icon "image/svg+xml 3 9 81 ?" at bounding box center [758, 169] width 474 height 218
click at [699, 415] on icon "6543" at bounding box center [671, 472] width 152 height 152
click at [758, 373] on input "c. 6543" at bounding box center [758, 368] width 1 height 10
radio input "true"
click at [804, 639] on button "Next" at bounding box center [757, 631] width 205 height 51
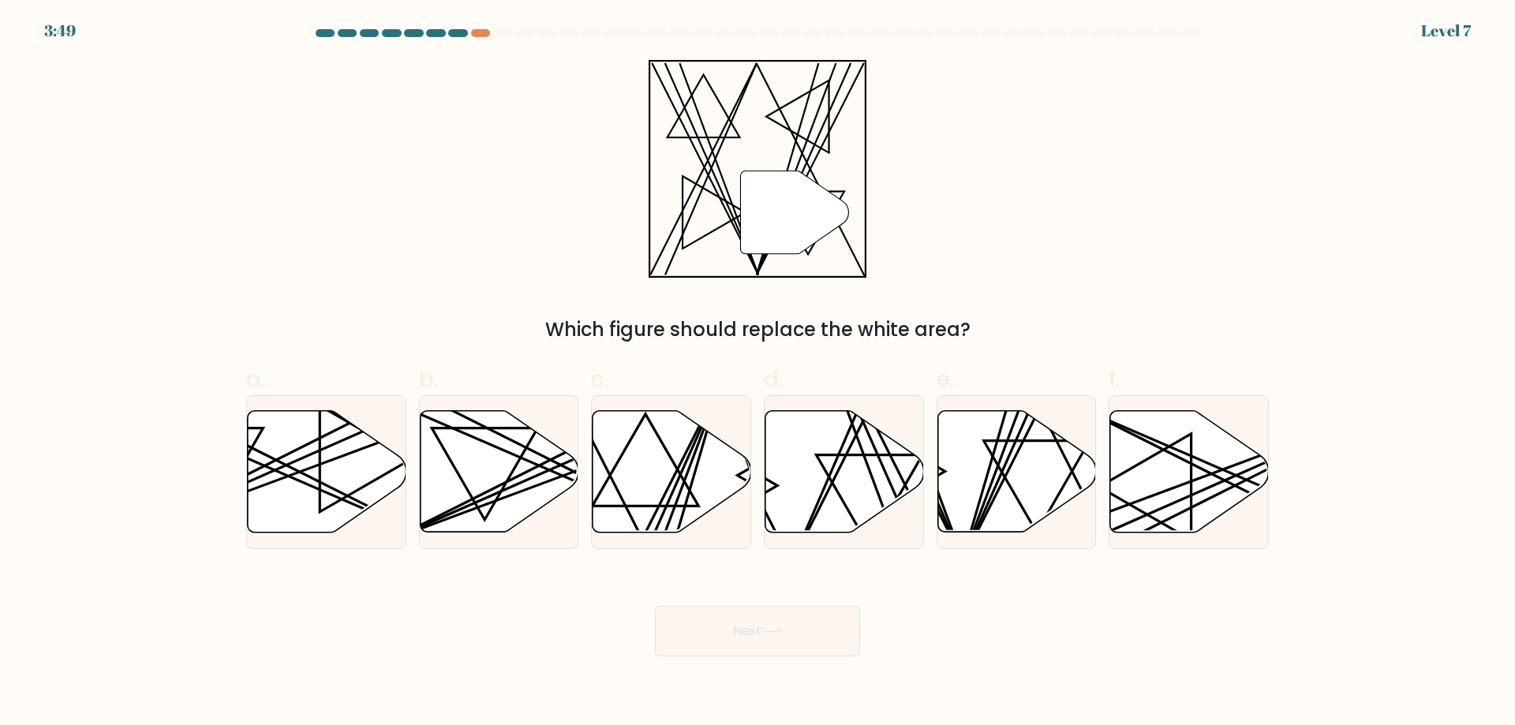
click at [63, 30] on form at bounding box center [757, 343] width 1515 height 628
drag, startPoint x: 746, startPoint y: 522, endPoint x: 818, endPoint y: 495, distance: 76.7
click at [808, 499] on div "a. b. c. d." at bounding box center [758, 449] width 1036 height 199
click at [815, 496] on icon at bounding box center [845, 472] width 159 height 122
click at [759, 373] on input "d." at bounding box center [758, 368] width 1 height 10
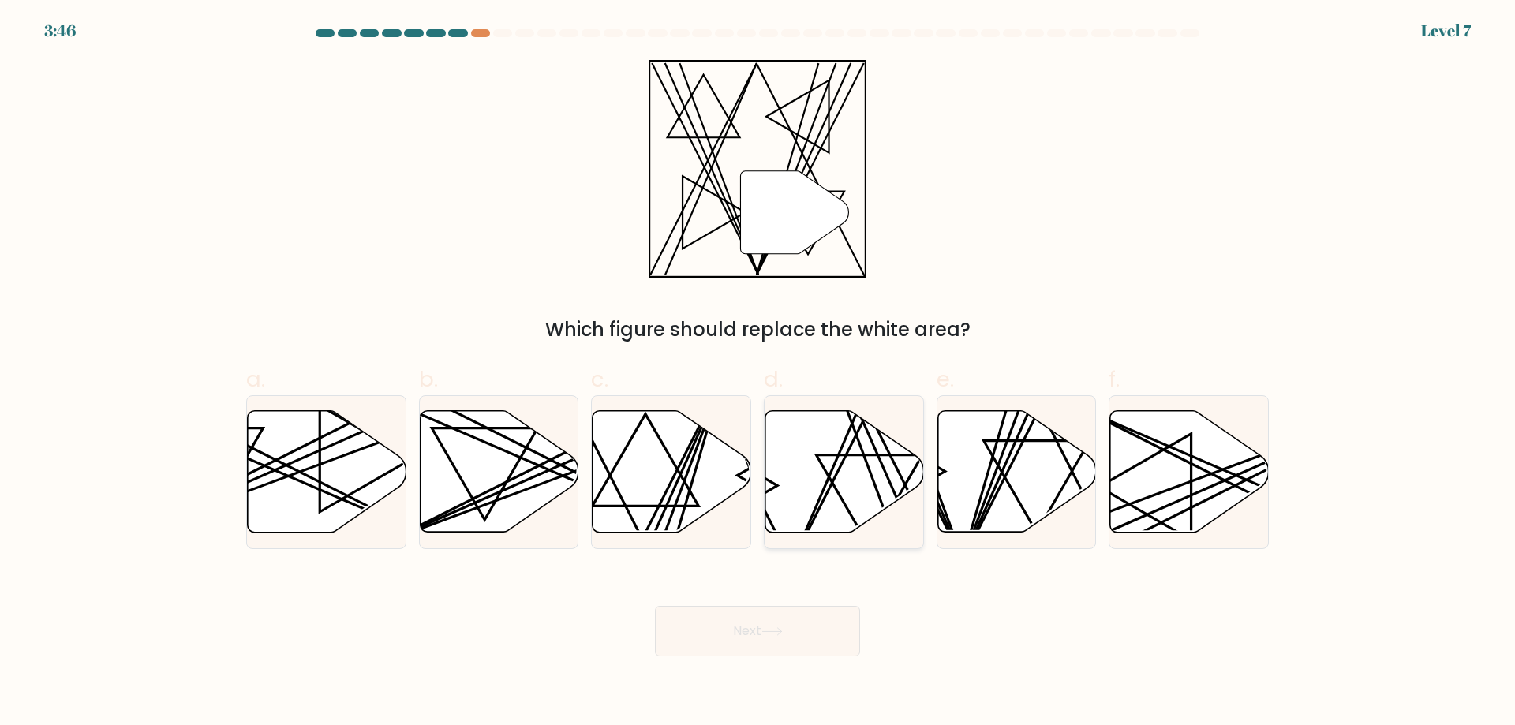
radio input "true"
click at [806, 622] on button "Next" at bounding box center [757, 631] width 205 height 51
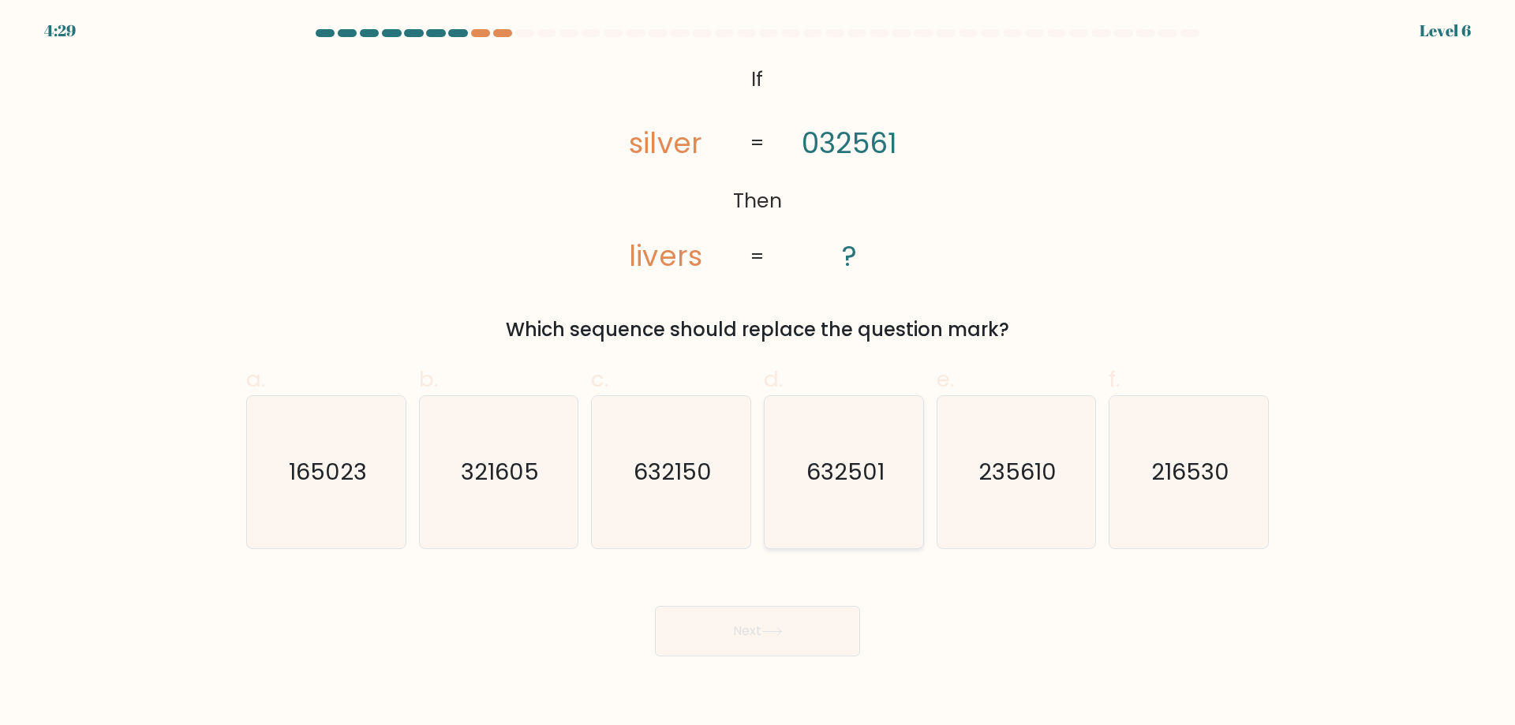
click at [853, 526] on icon "632501" at bounding box center [844, 472] width 152 height 152
click at [759, 373] on input "d. 632501" at bounding box center [758, 368] width 1 height 10
radio input "true"
click at [807, 635] on button "Next" at bounding box center [757, 631] width 205 height 51
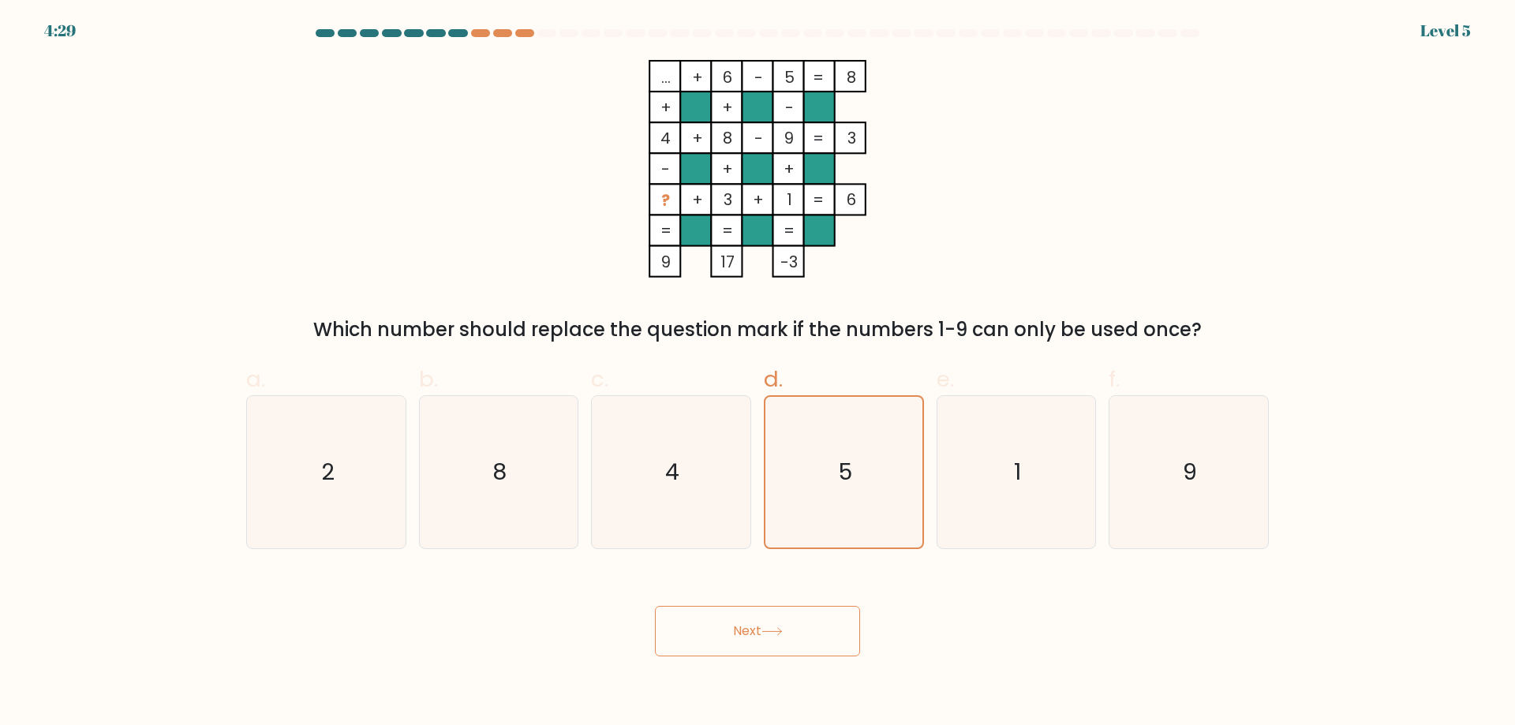
click at [805, 641] on button "Next" at bounding box center [757, 631] width 205 height 51
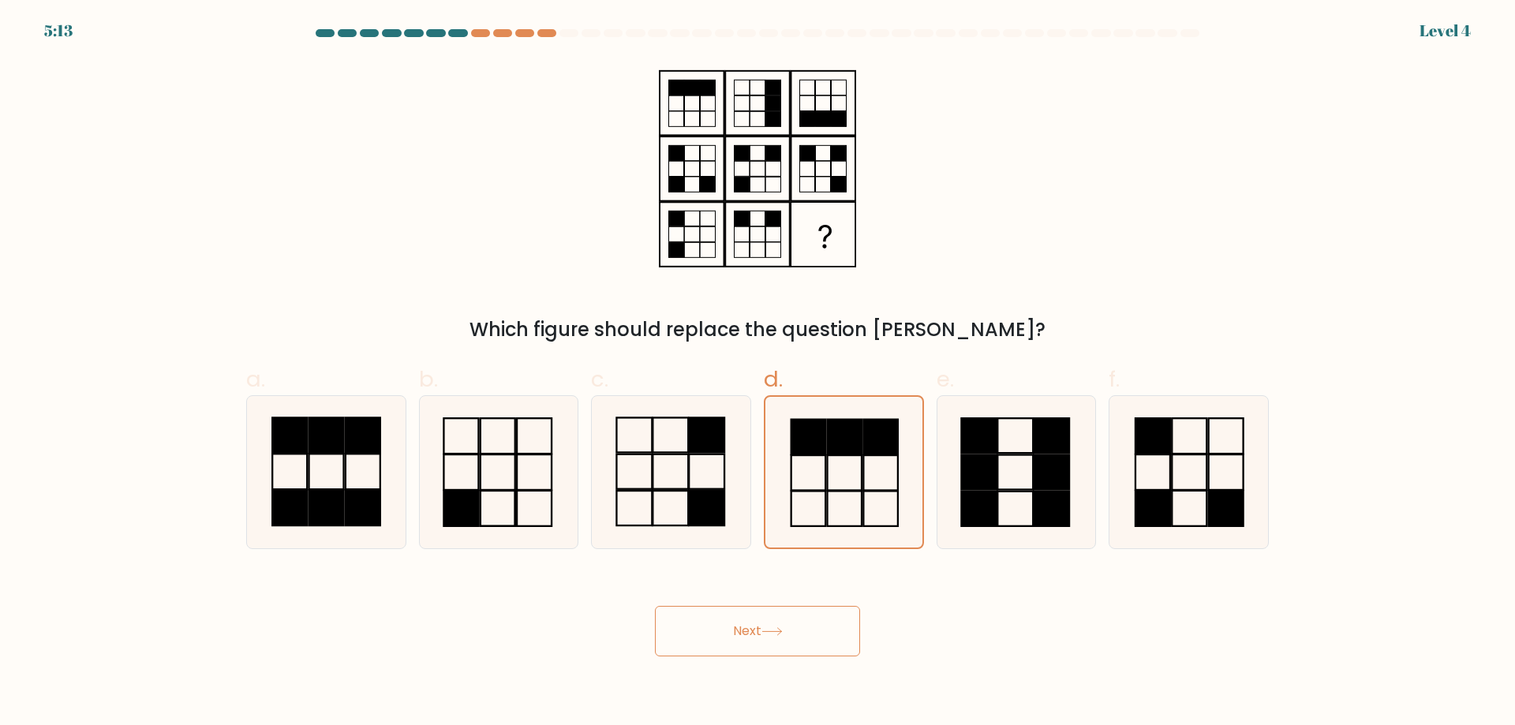
click at [798, 637] on button "Next" at bounding box center [757, 631] width 205 height 51
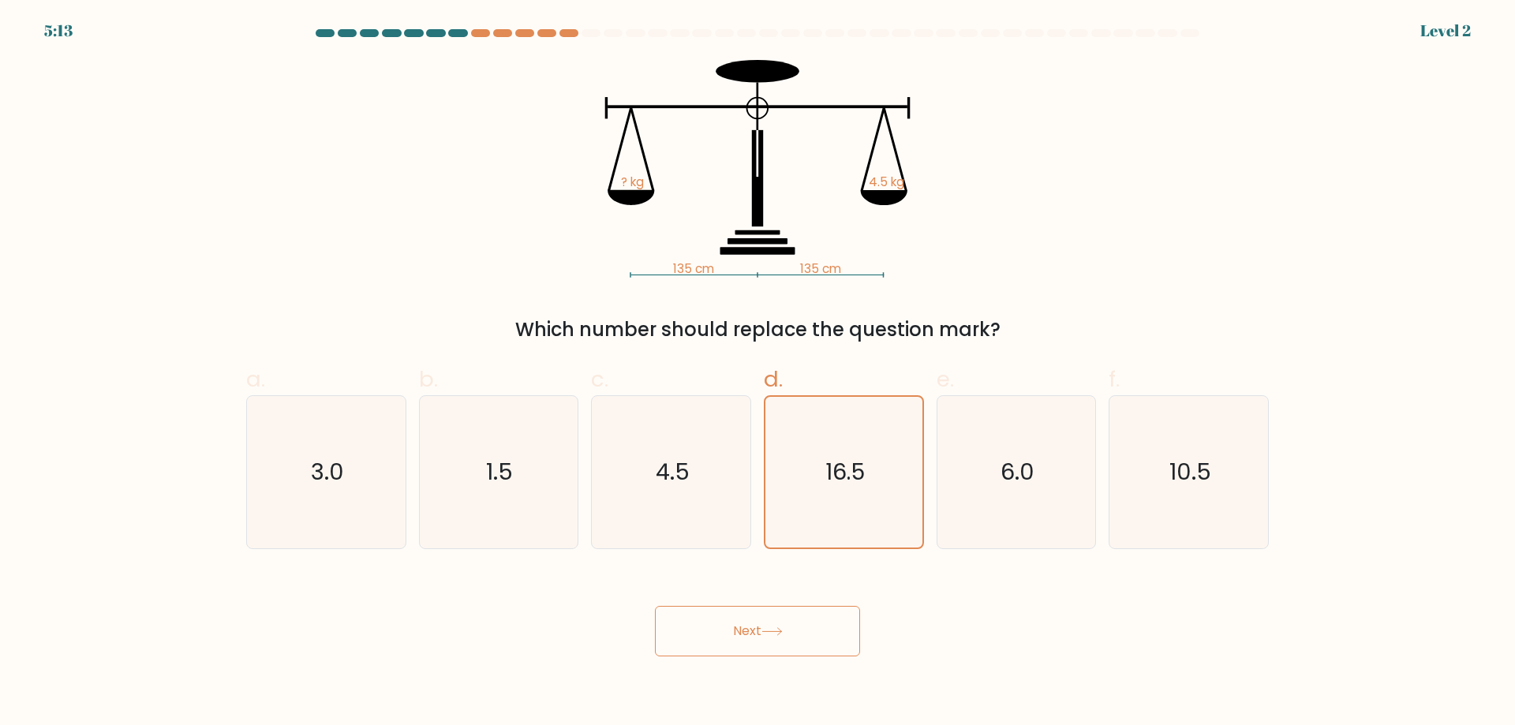
click at [793, 628] on button "Next" at bounding box center [757, 631] width 205 height 51
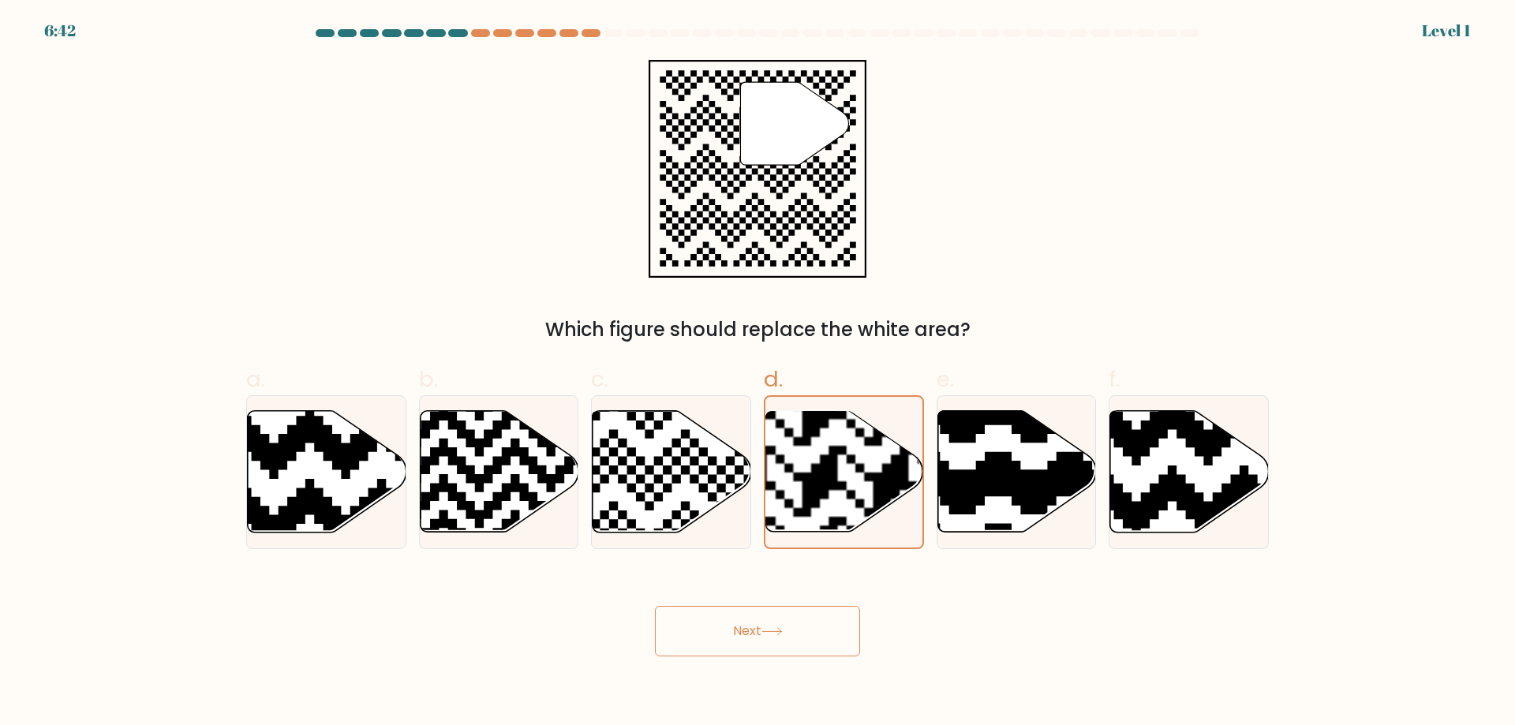
click at [804, 624] on button "Next" at bounding box center [757, 631] width 205 height 51
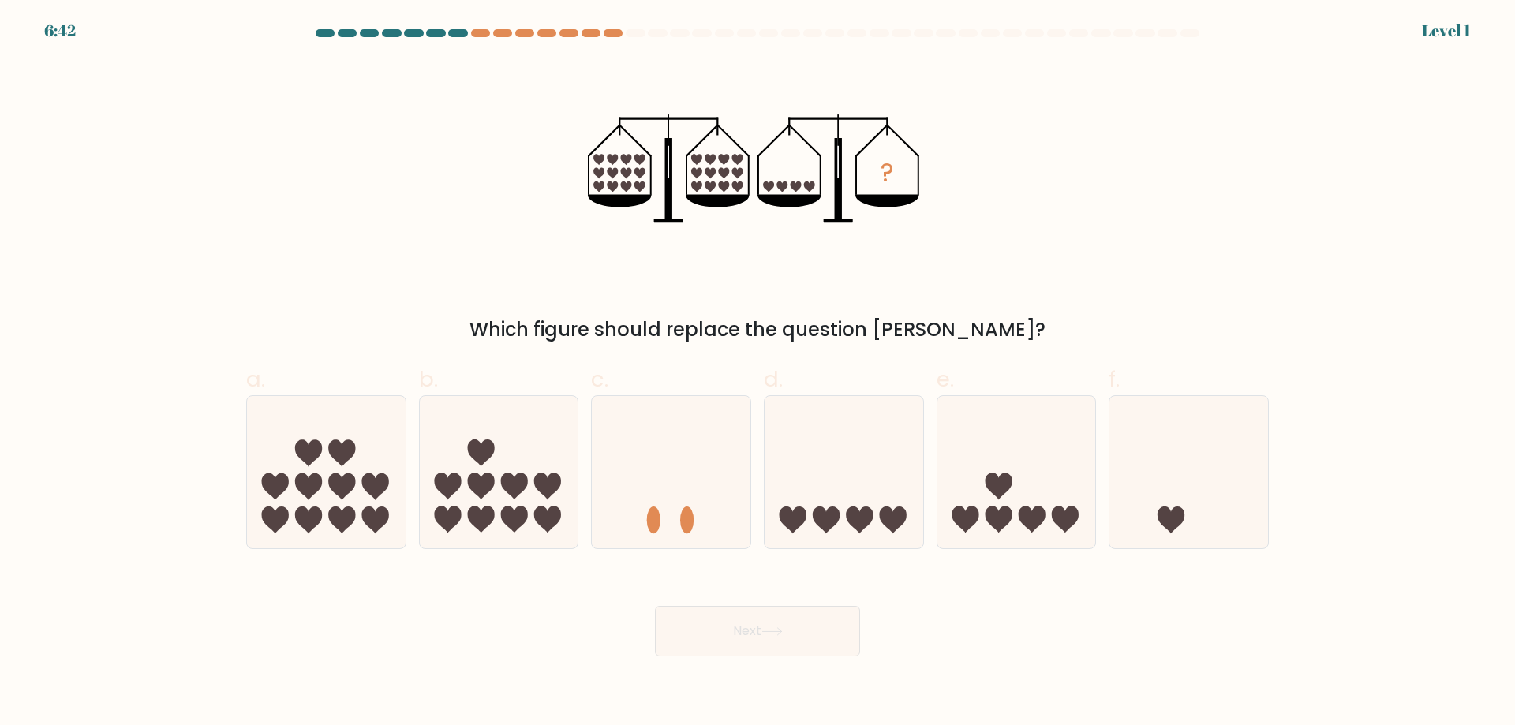
click at [854, 479] on icon at bounding box center [844, 471] width 159 height 131
click at [759, 373] on input "d." at bounding box center [758, 368] width 1 height 10
radio input "true"
click at [804, 630] on button "Next" at bounding box center [757, 631] width 205 height 51
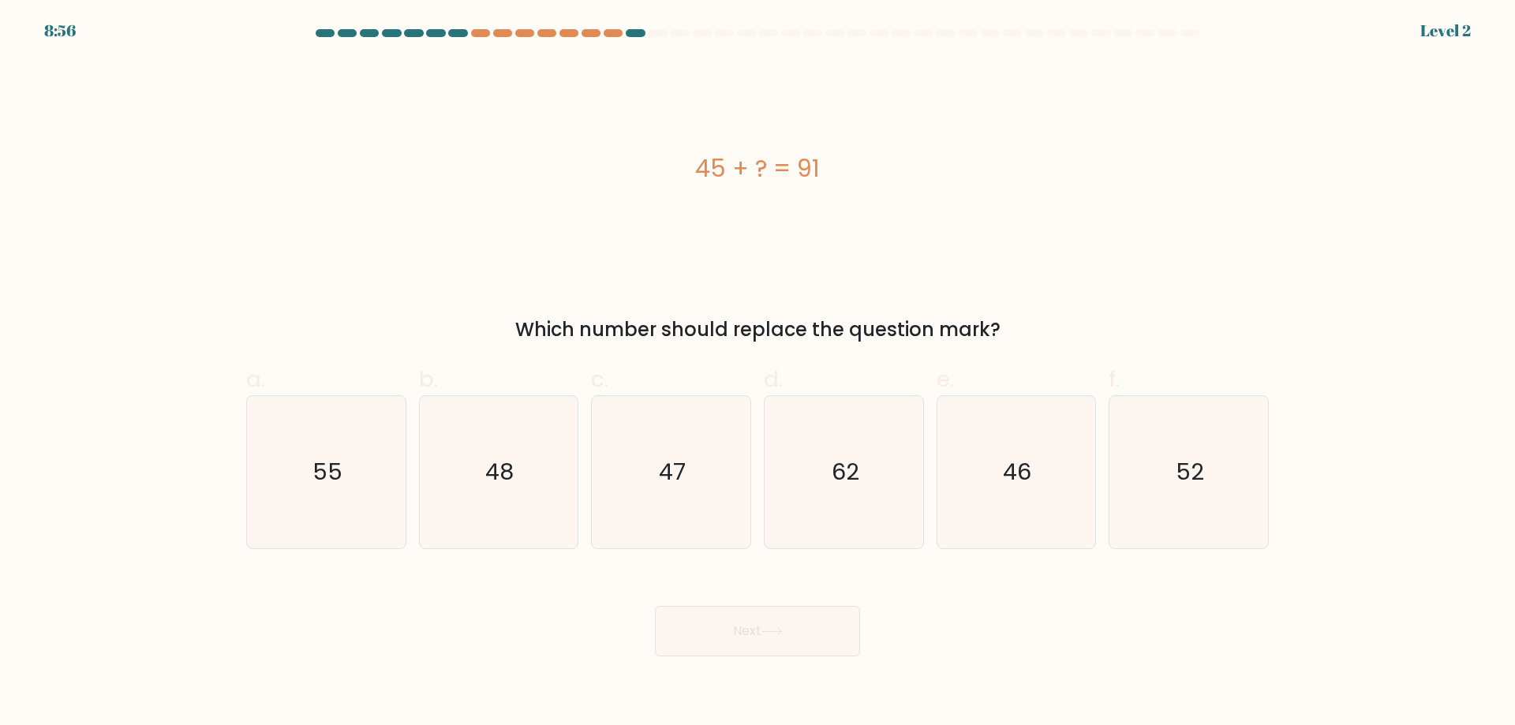
click at [852, 490] on icon "62" at bounding box center [844, 472] width 152 height 152
click at [759, 373] on input "d. 62" at bounding box center [758, 368] width 1 height 10
radio input "true"
click at [804, 631] on button "Next" at bounding box center [757, 631] width 205 height 51
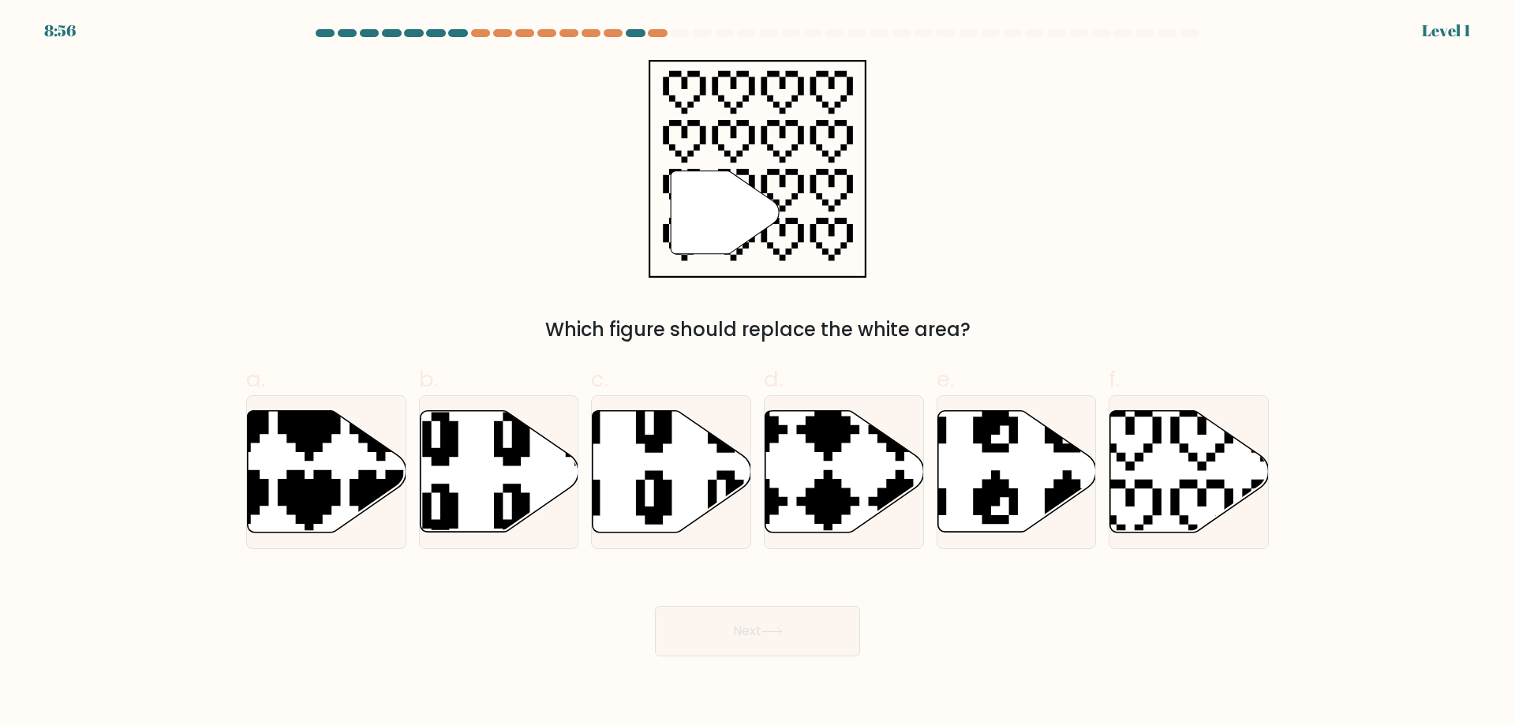
click at [856, 478] on icon at bounding box center [845, 472] width 159 height 122
click at [759, 373] on input "d." at bounding box center [758, 368] width 1 height 10
radio input "true"
click at [799, 647] on button "Next" at bounding box center [757, 631] width 205 height 51
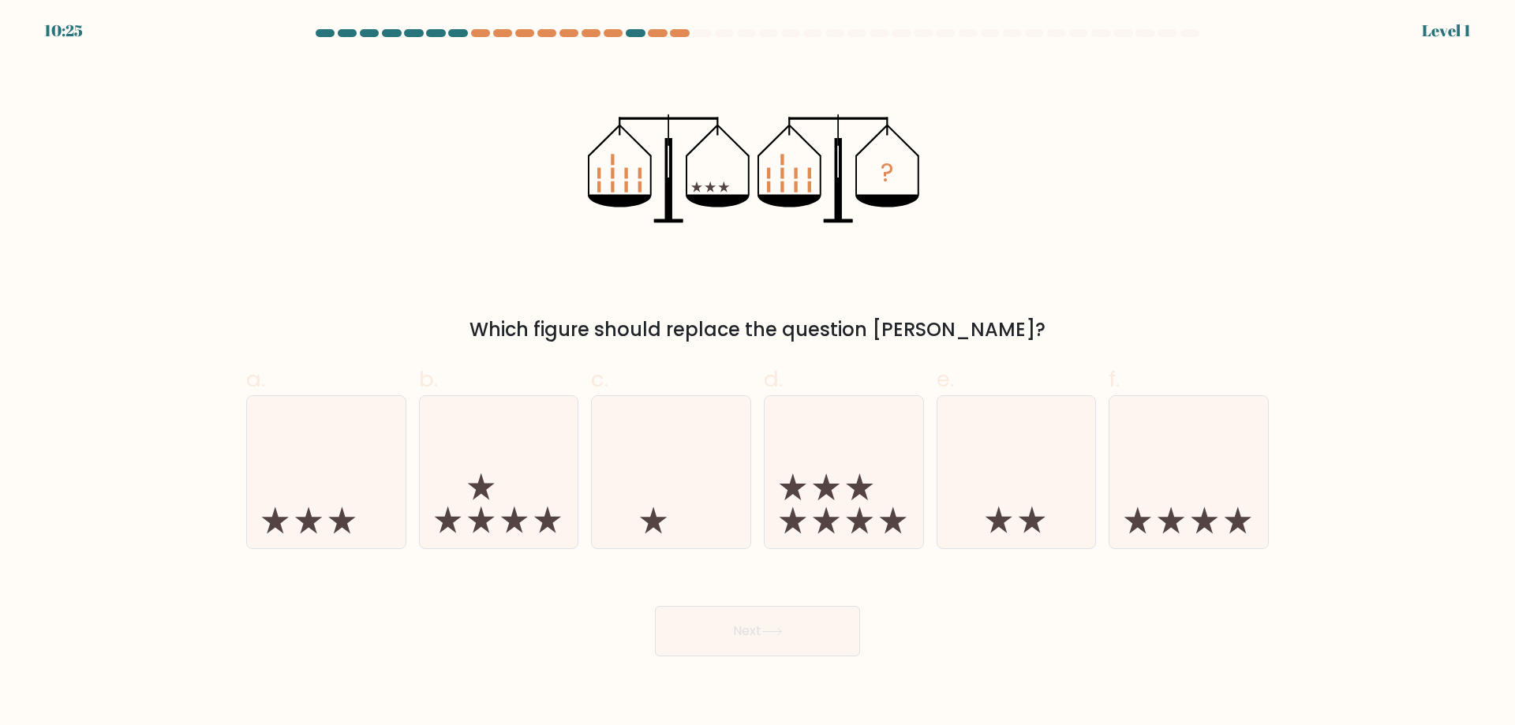
click at [852, 492] on icon at bounding box center [844, 471] width 159 height 131
click at [759, 373] on input "d." at bounding box center [758, 368] width 1 height 10
radio input "true"
click at [807, 628] on button "Next" at bounding box center [757, 631] width 205 height 51
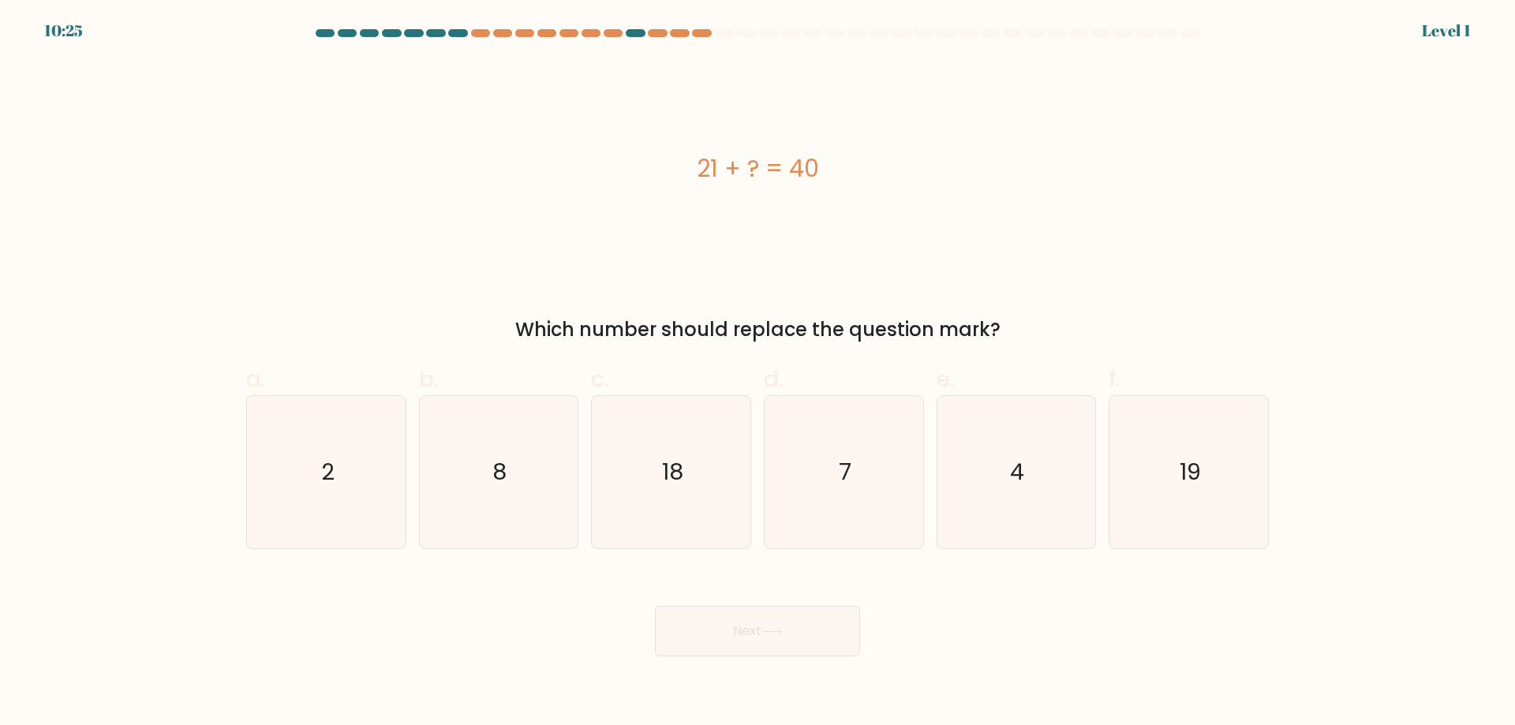
click at [844, 485] on text "7" at bounding box center [845, 472] width 13 height 32
click at [759, 373] on input "d. 7" at bounding box center [758, 368] width 1 height 10
radio input "true"
click at [802, 629] on button "Next" at bounding box center [757, 631] width 205 height 51
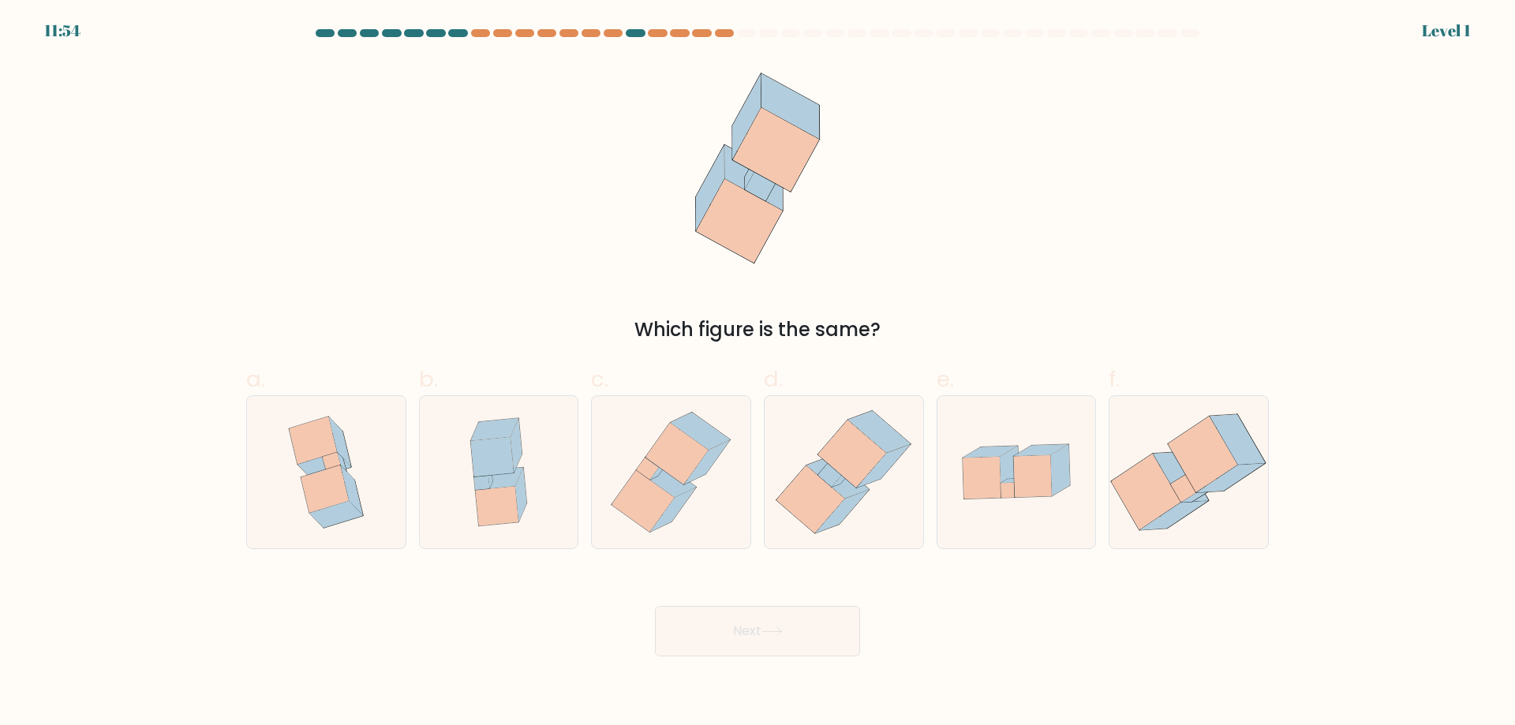
click at [848, 489] on icon at bounding box center [838, 478] width 62 height 42
click at [759, 373] on input "d." at bounding box center [758, 368] width 1 height 10
radio input "true"
click at [803, 636] on button "Next" at bounding box center [757, 631] width 205 height 51
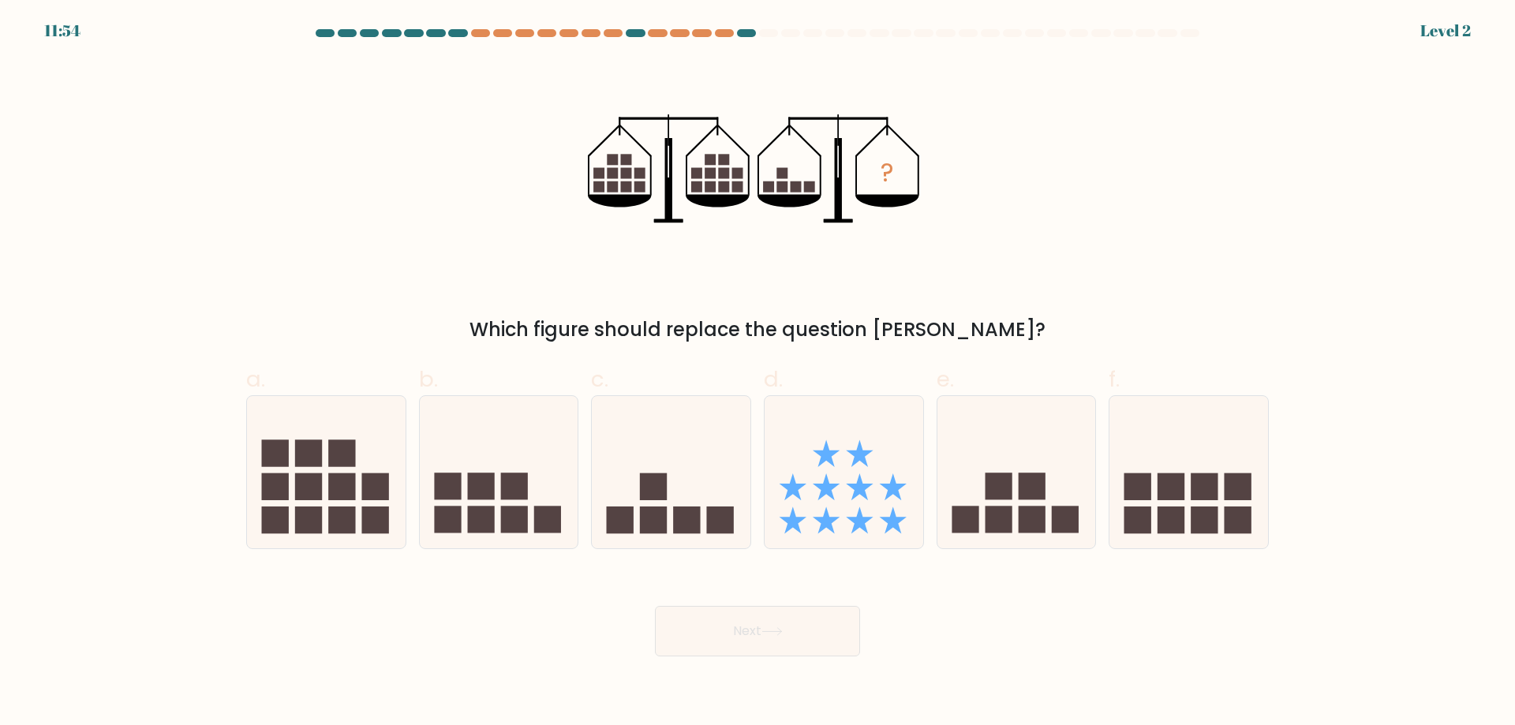
click at [842, 496] on icon at bounding box center [844, 471] width 159 height 131
click at [759, 373] on input "d." at bounding box center [758, 368] width 1 height 10
radio input "true"
click at [804, 624] on button "Next" at bounding box center [757, 631] width 205 height 51
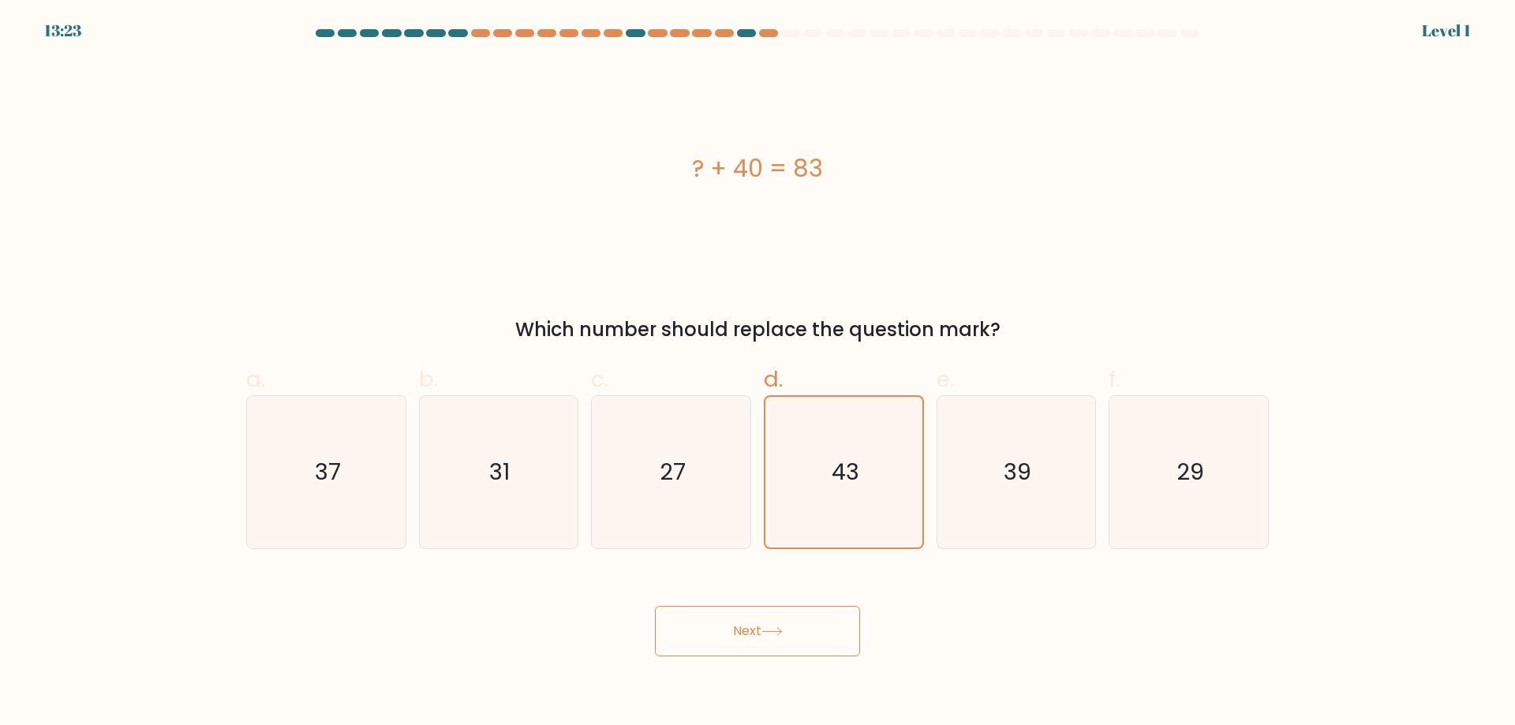
click at [805, 619] on button "Next" at bounding box center [757, 631] width 205 height 51
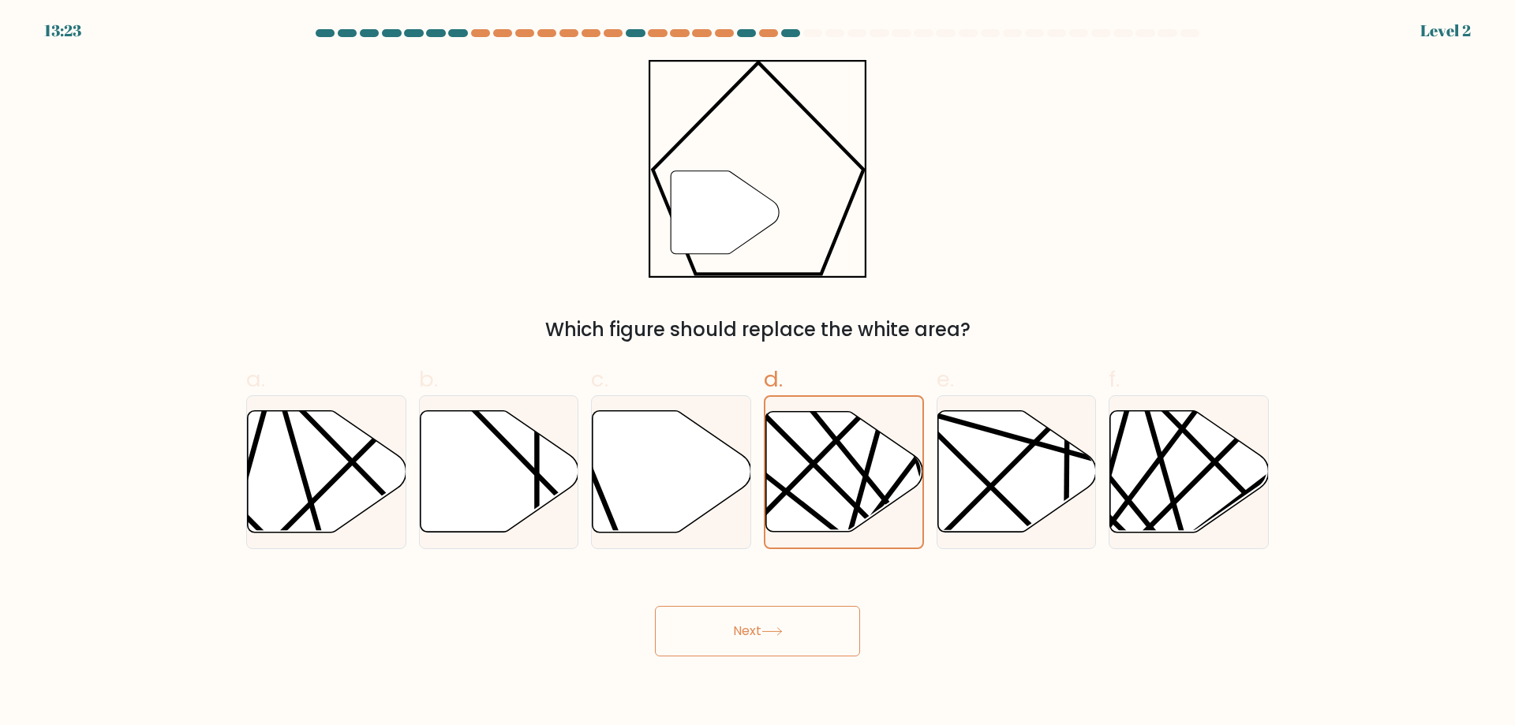
click at [793, 624] on button "Next" at bounding box center [757, 631] width 205 height 51
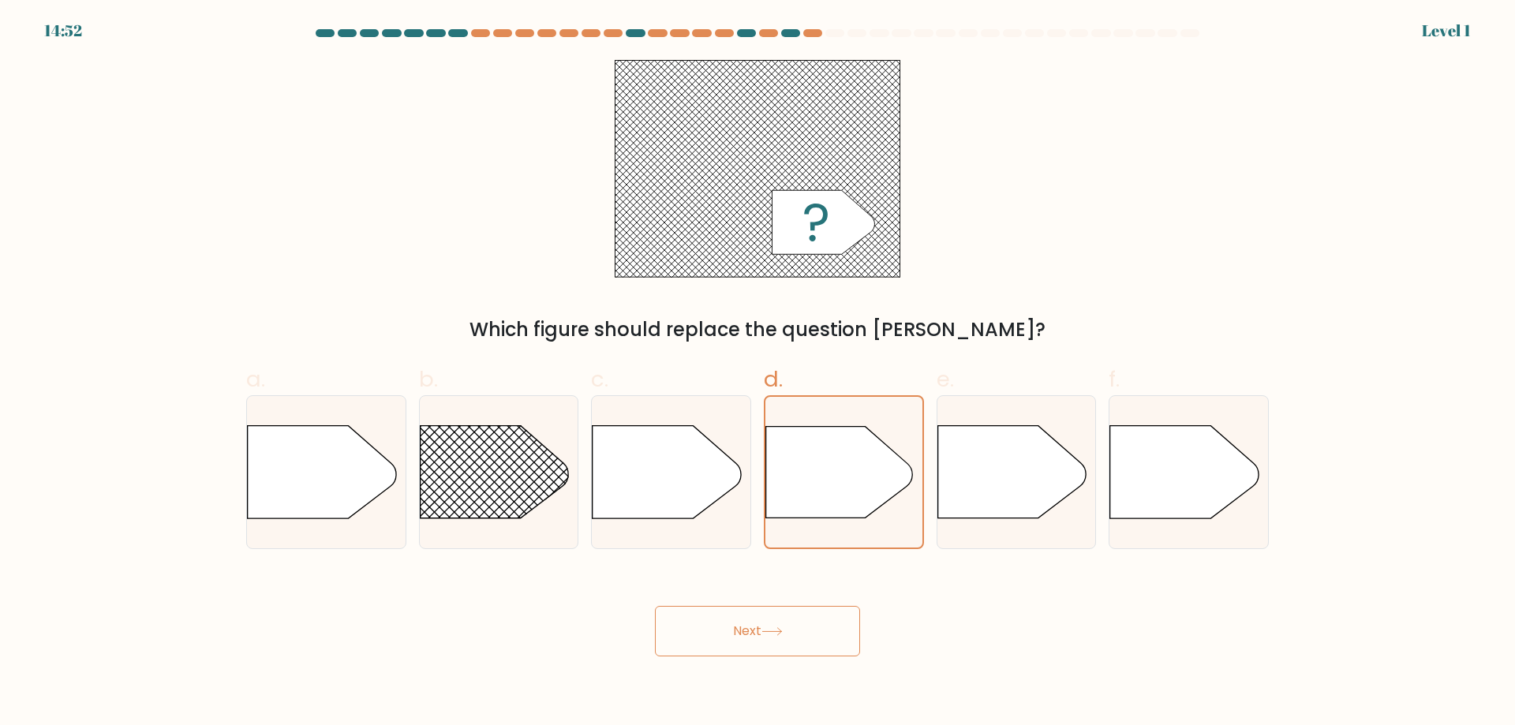
click at [798, 628] on button "Next" at bounding box center [757, 631] width 205 height 51
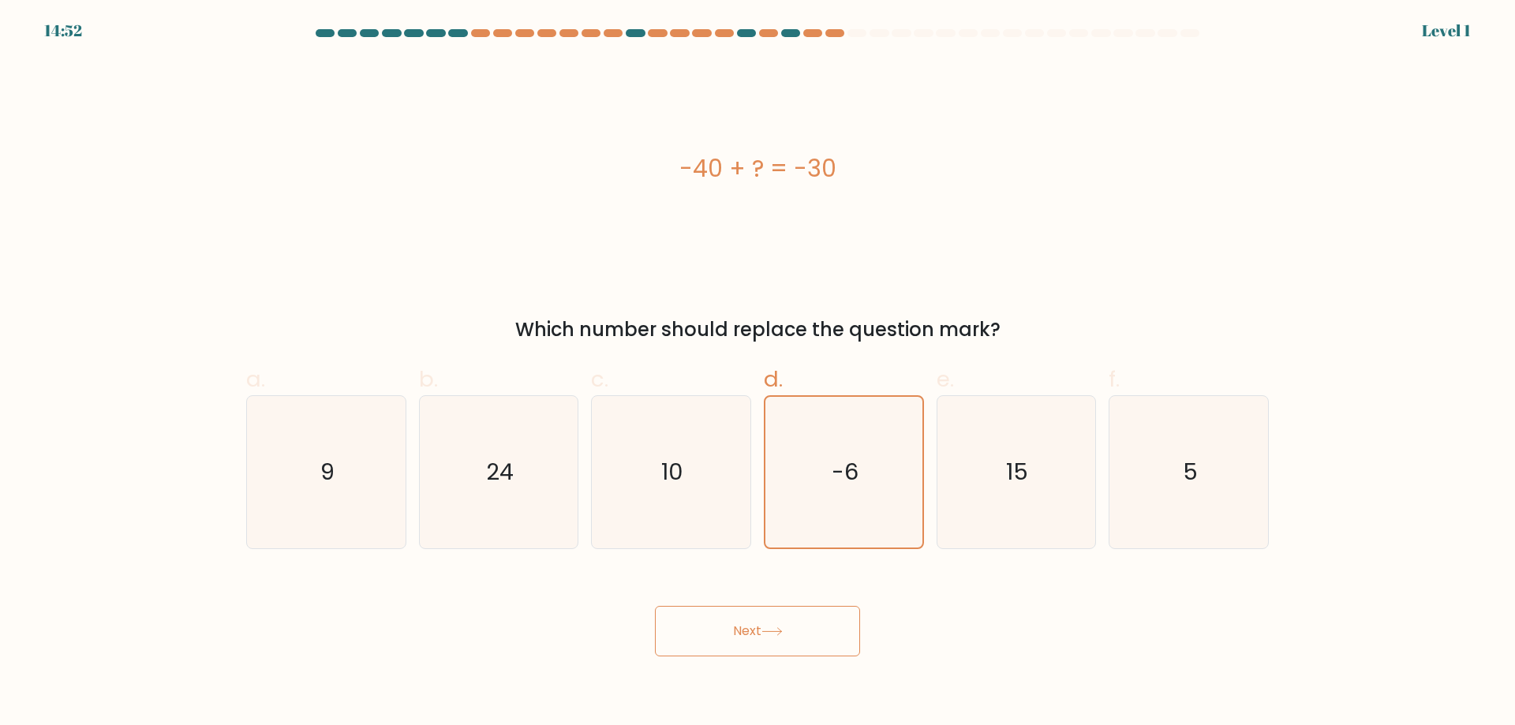
click at [806, 641] on button "Next" at bounding box center [757, 631] width 205 height 51
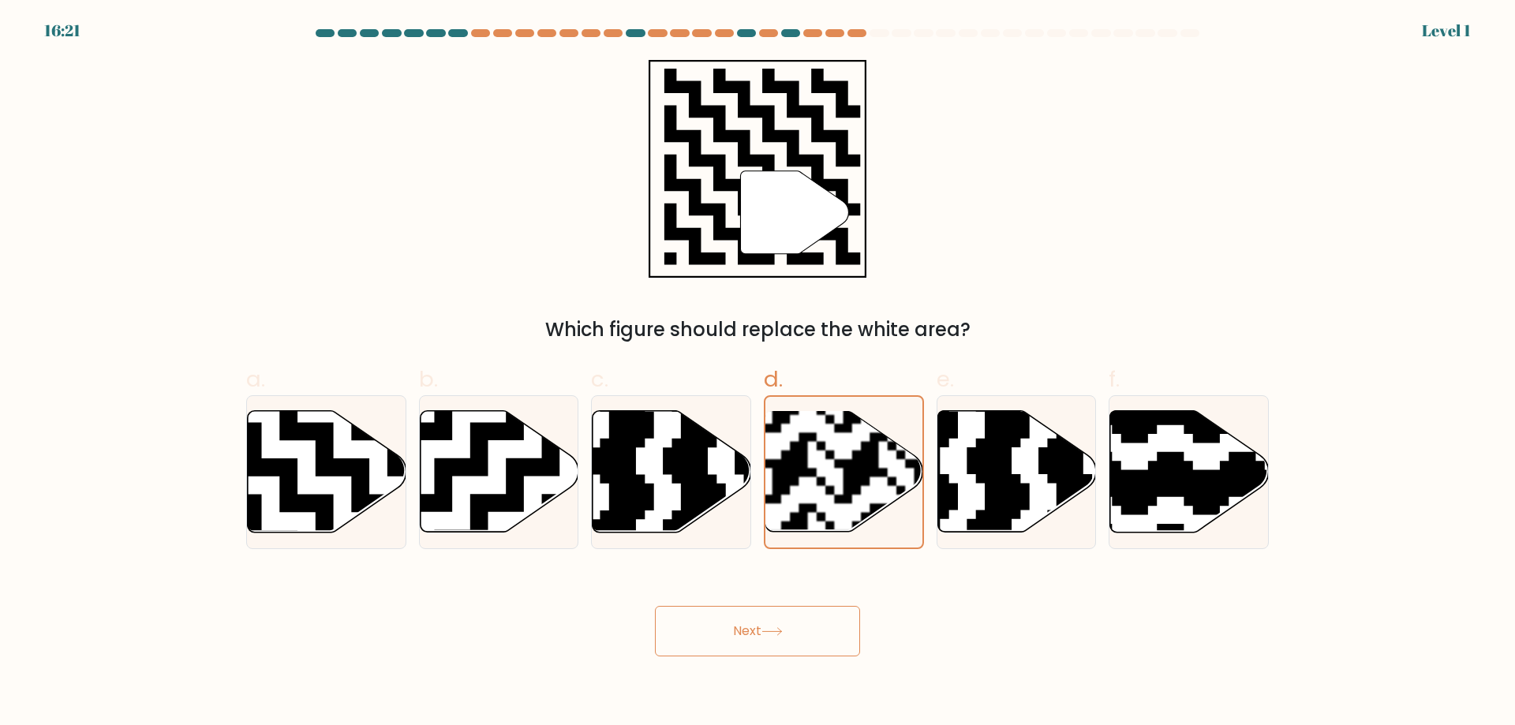
click at [796, 638] on button "Next" at bounding box center [757, 631] width 205 height 51
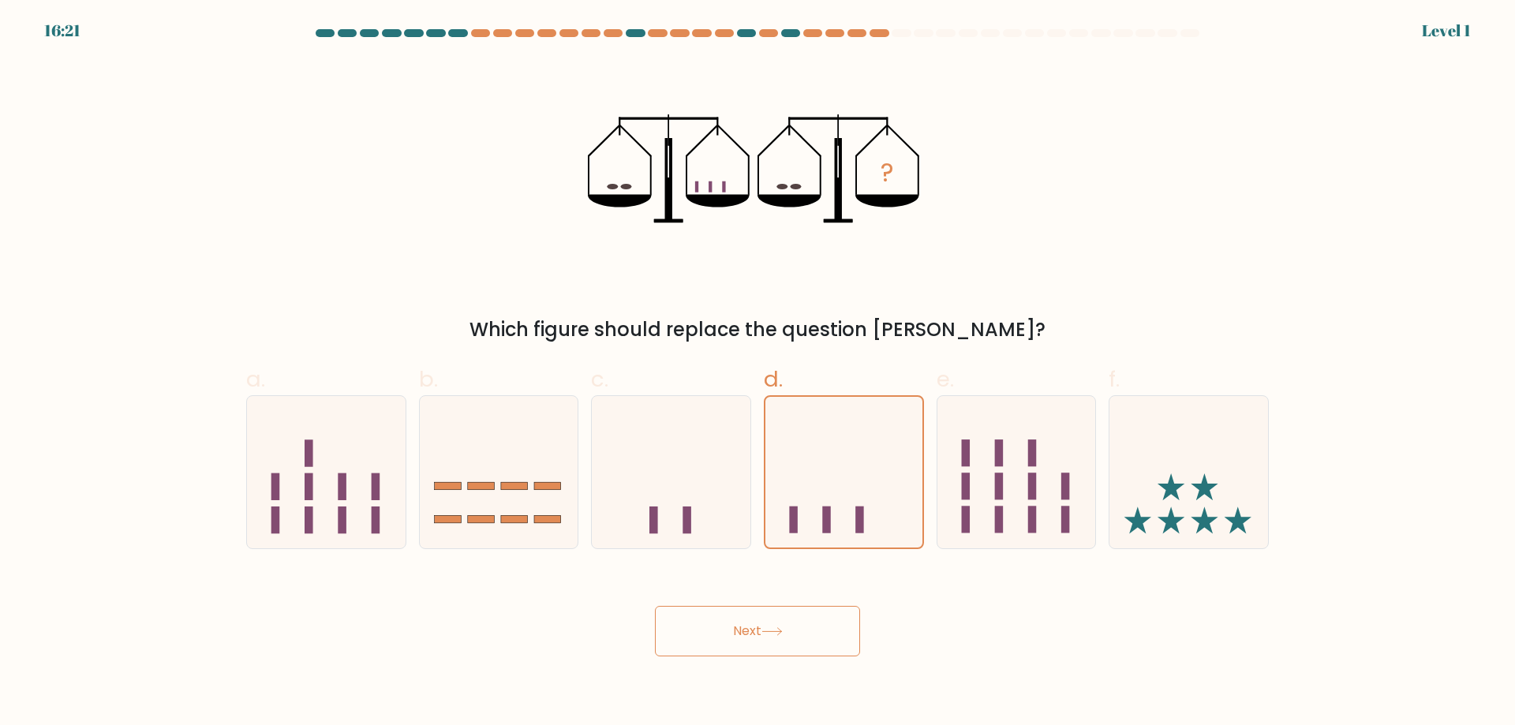
click at [796, 628] on button "Next" at bounding box center [757, 631] width 205 height 51
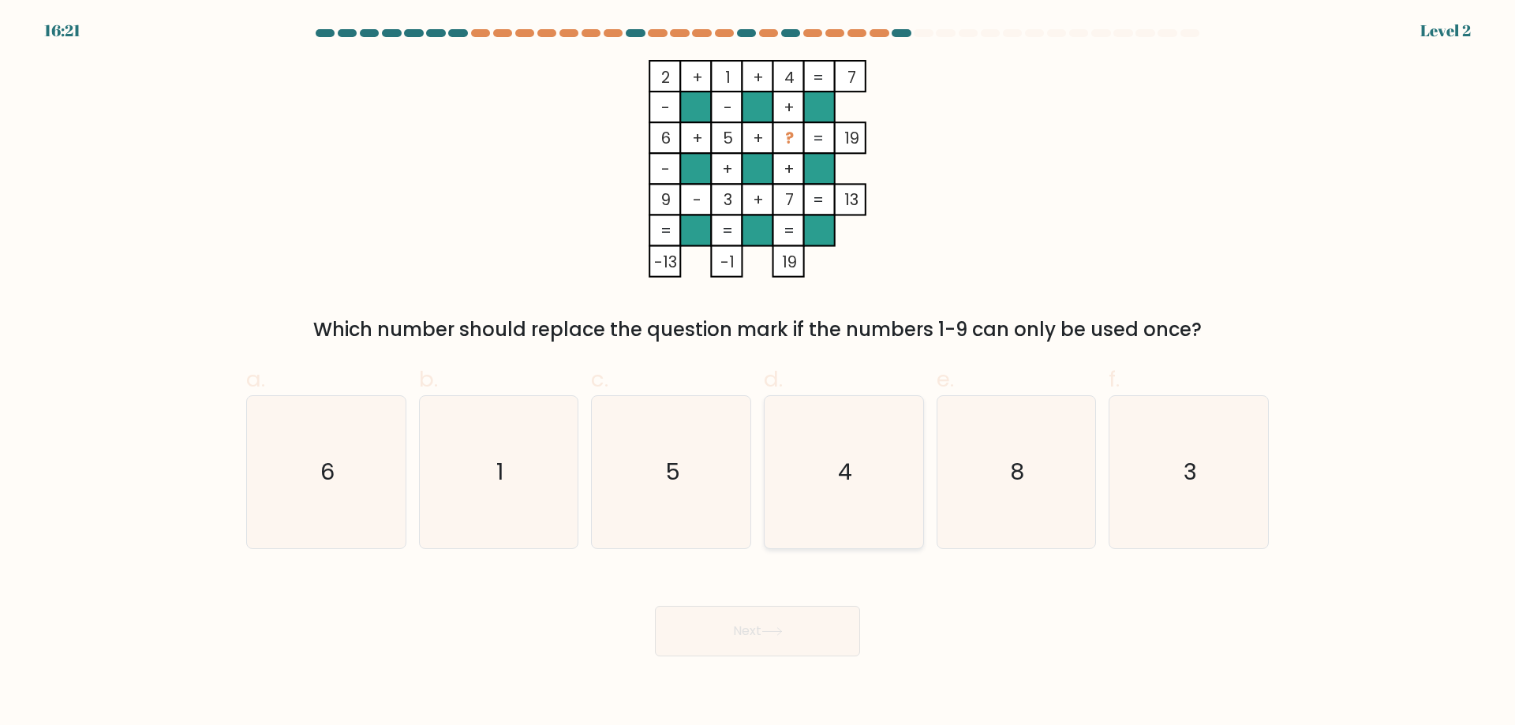
click at [839, 448] on icon "4" at bounding box center [844, 472] width 152 height 152
click at [759, 373] on input "d. 4" at bounding box center [758, 368] width 1 height 10
radio input "true"
click at [793, 623] on button "Next" at bounding box center [757, 631] width 205 height 51
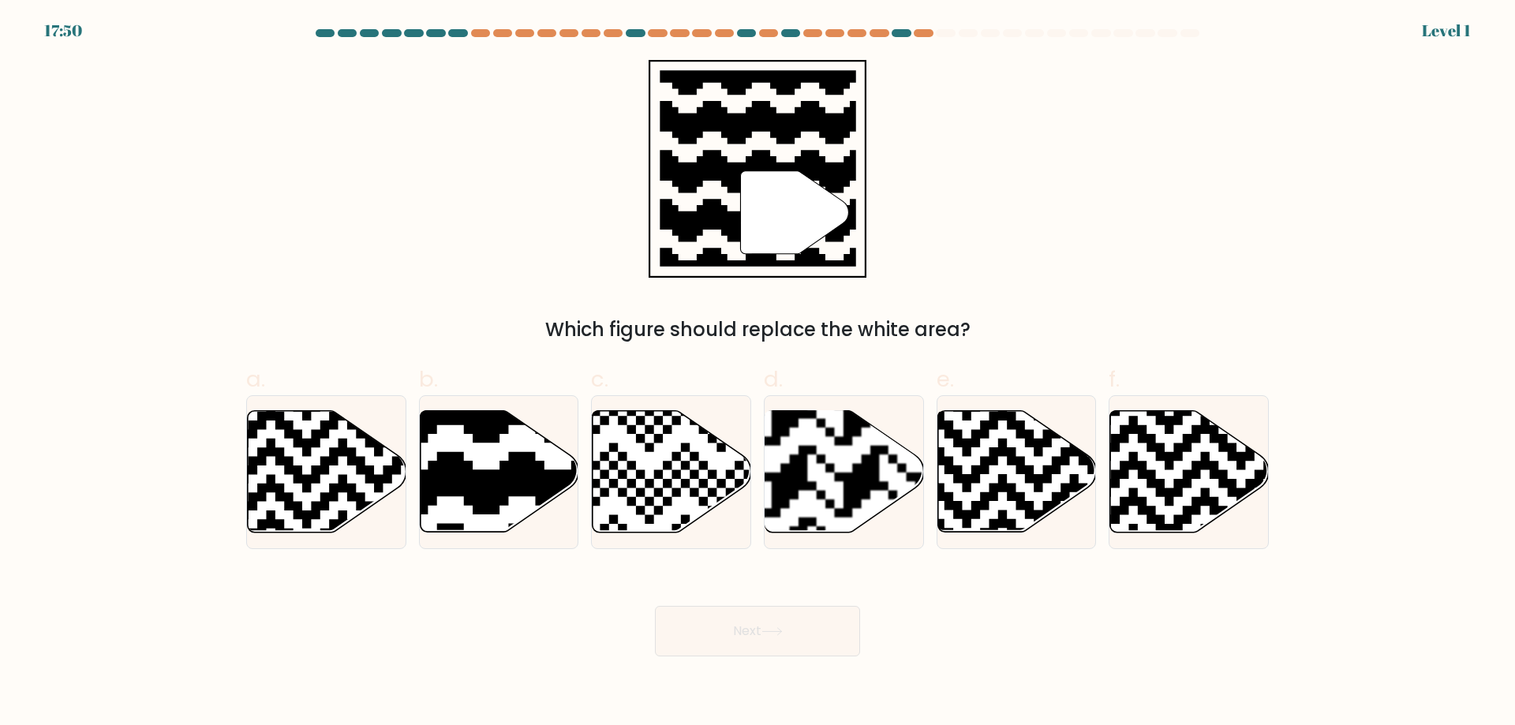
click at [837, 482] on rect at bounding box center [789, 409] width 287 height 287
click at [759, 373] on input "d." at bounding box center [758, 368] width 1 height 10
radio input "true"
click at [790, 628] on button "Next" at bounding box center [757, 631] width 205 height 51
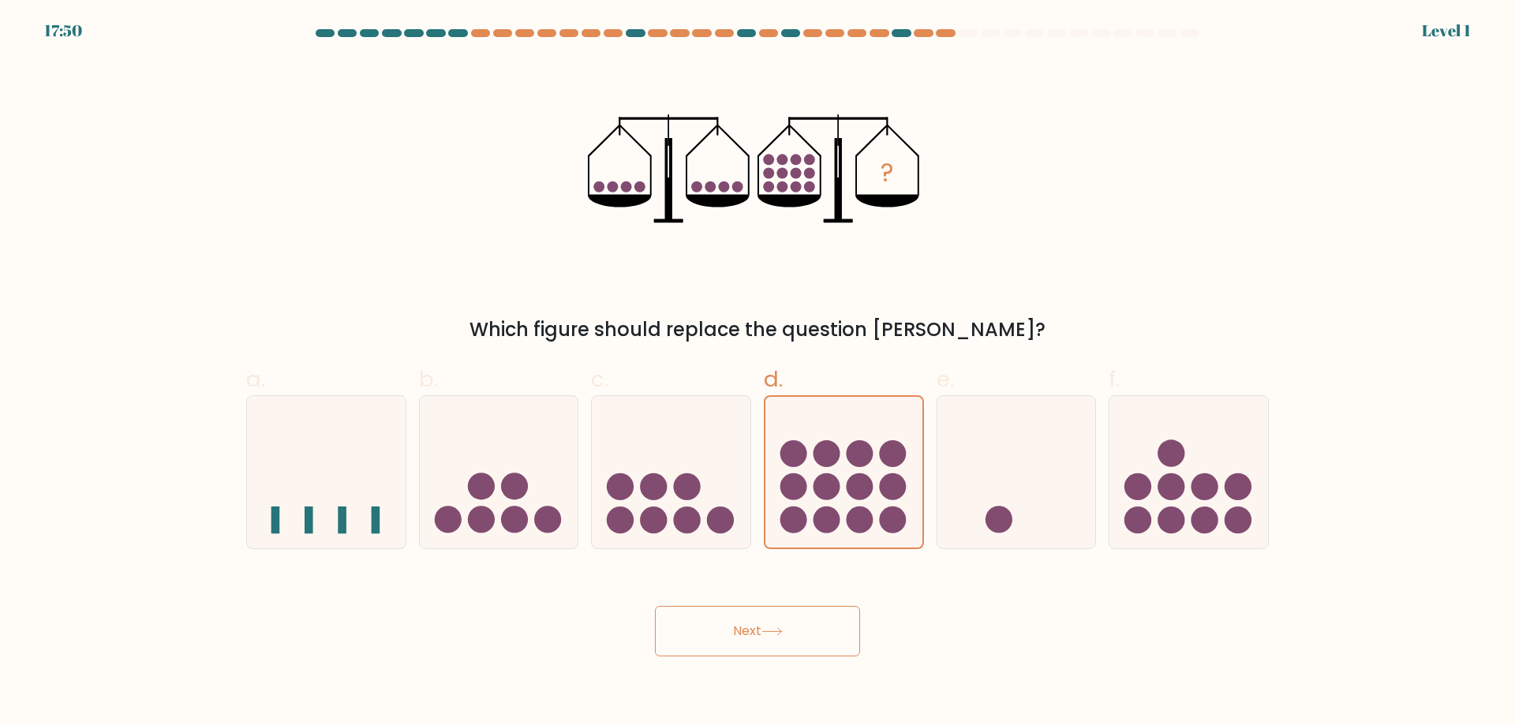
click at [783, 631] on icon at bounding box center [772, 632] width 21 height 9
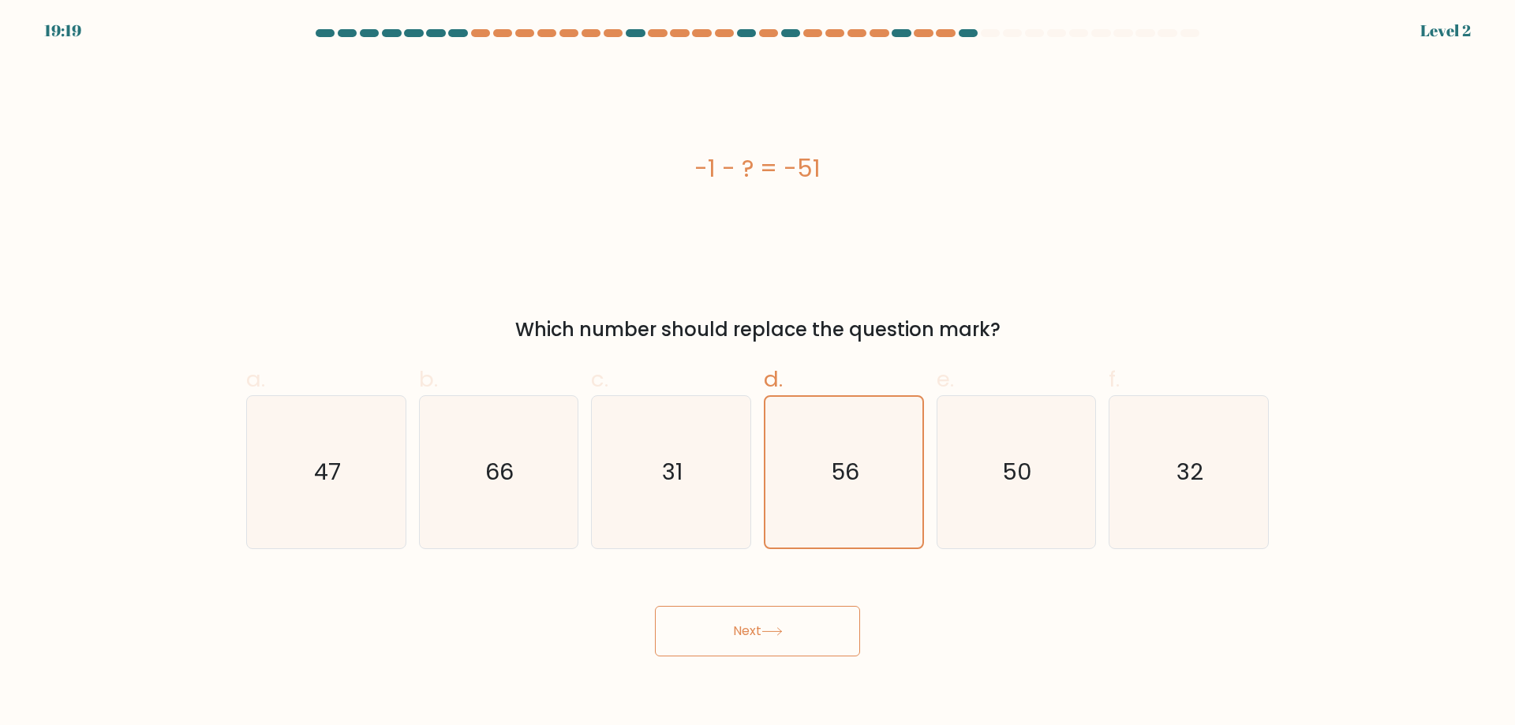
click at [792, 621] on button "Next" at bounding box center [757, 631] width 205 height 51
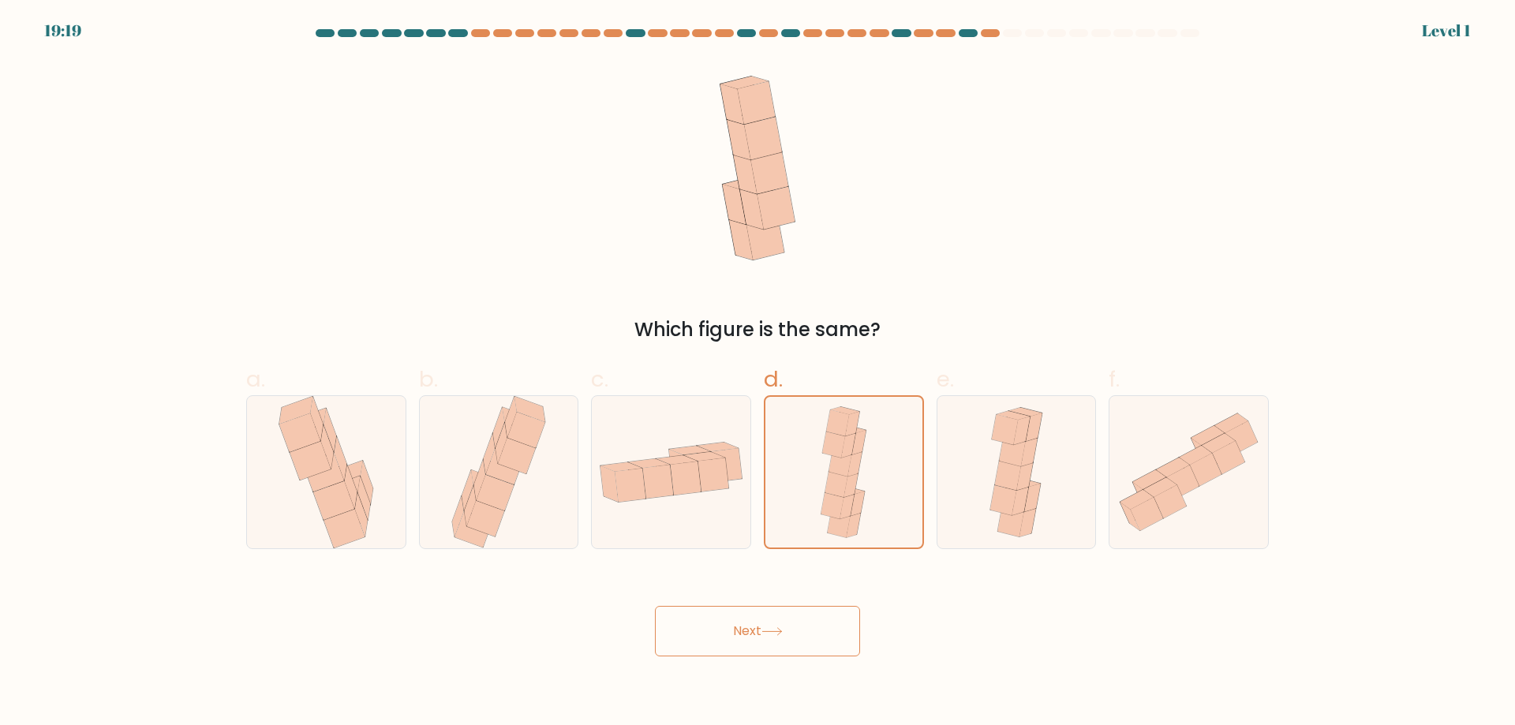
click at [792, 625] on button "Next" at bounding box center [757, 631] width 205 height 51
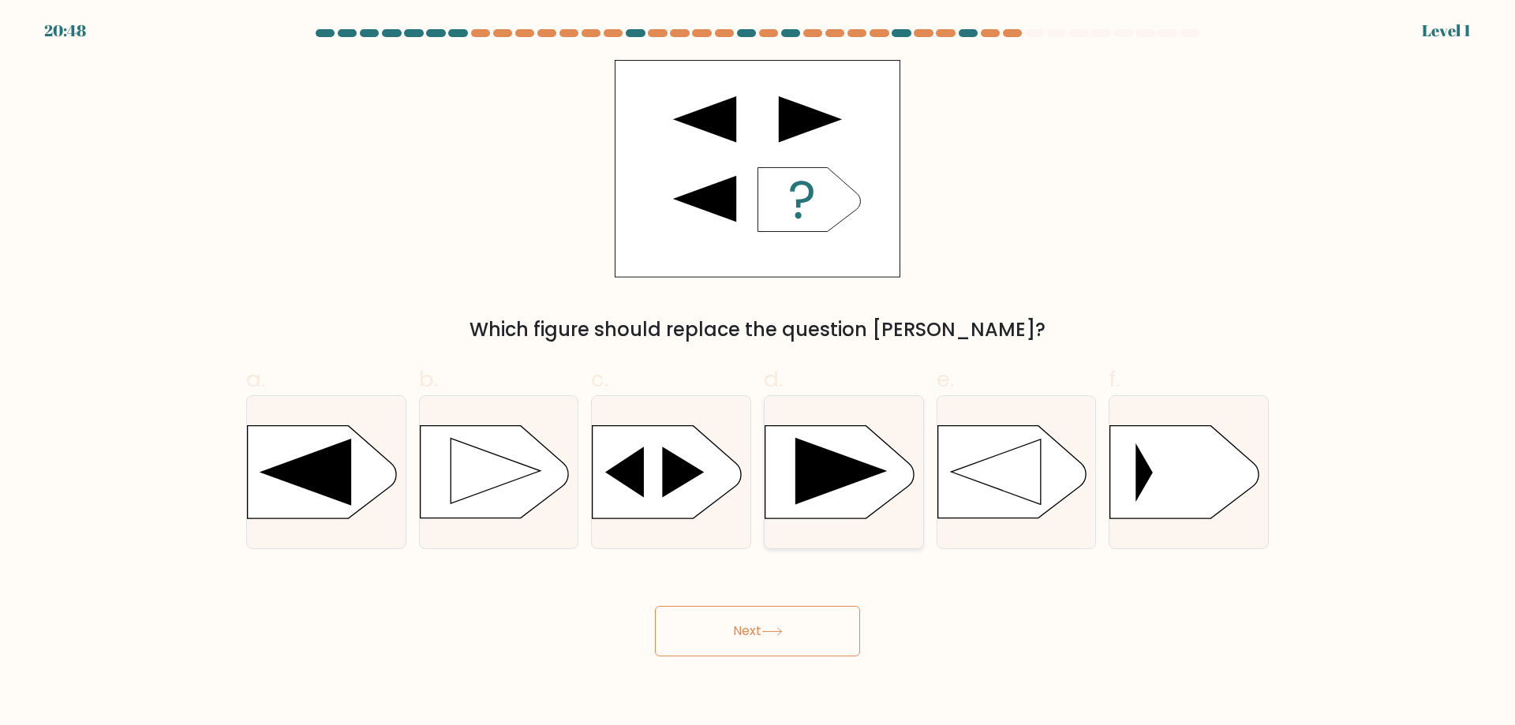
click at [838, 485] on icon at bounding box center [842, 471] width 92 height 67
click at [759, 373] on input "d." at bounding box center [758, 368] width 1 height 10
radio input "true"
click at [797, 623] on button "Next" at bounding box center [757, 631] width 205 height 51
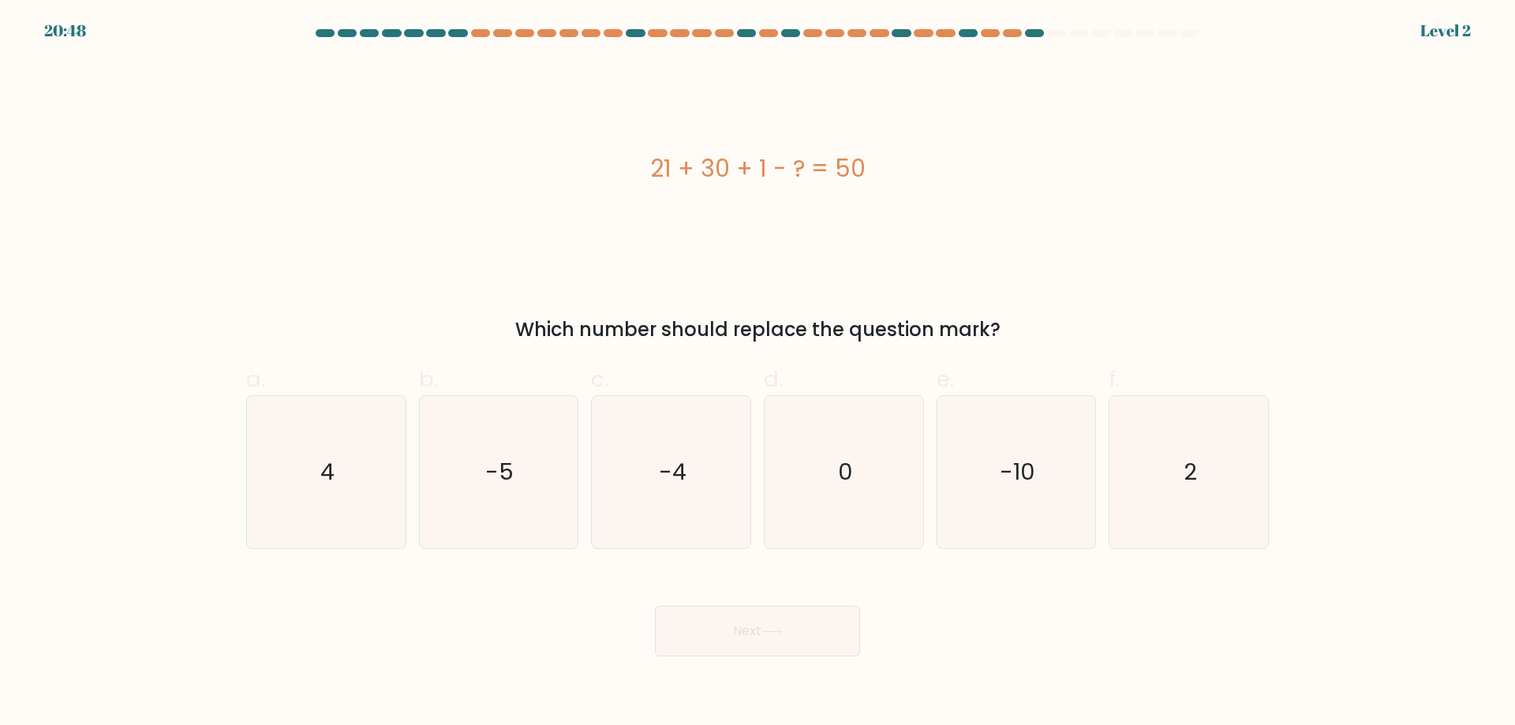
click at [834, 481] on icon "0" at bounding box center [844, 472] width 152 height 152
click at [759, 373] on input "d. 0" at bounding box center [758, 368] width 1 height 10
radio input "true"
drag, startPoint x: 794, startPoint y: 625, endPoint x: 822, endPoint y: 571, distance: 60.4
click at [793, 624] on button "Next" at bounding box center [757, 631] width 205 height 51
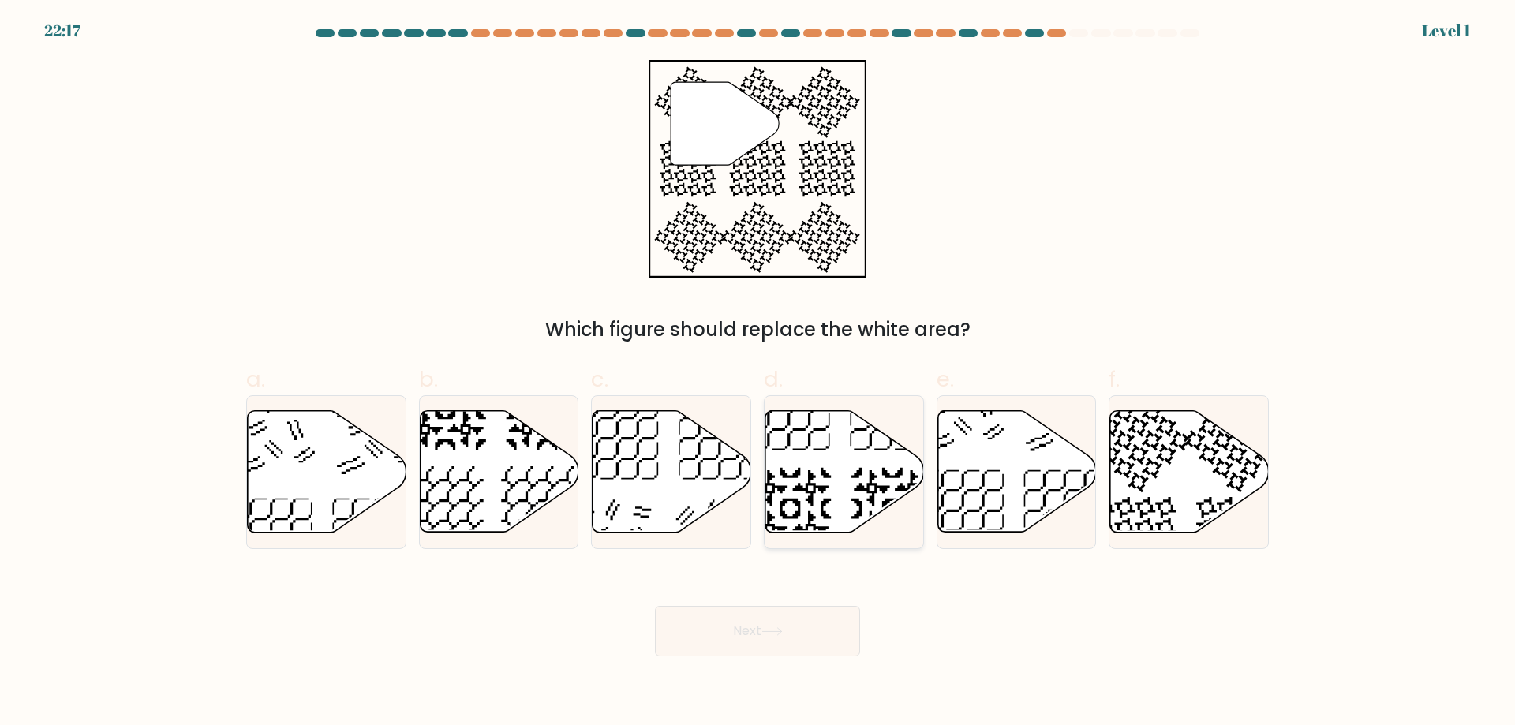
click at [836, 510] on icon at bounding box center [845, 472] width 159 height 122
click at [759, 373] on input "d." at bounding box center [758, 368] width 1 height 10
radio input "true"
drag, startPoint x: 796, startPoint y: 631, endPoint x: 834, endPoint y: 511, distance: 126.6
click at [796, 630] on button "Next" at bounding box center [757, 631] width 205 height 51
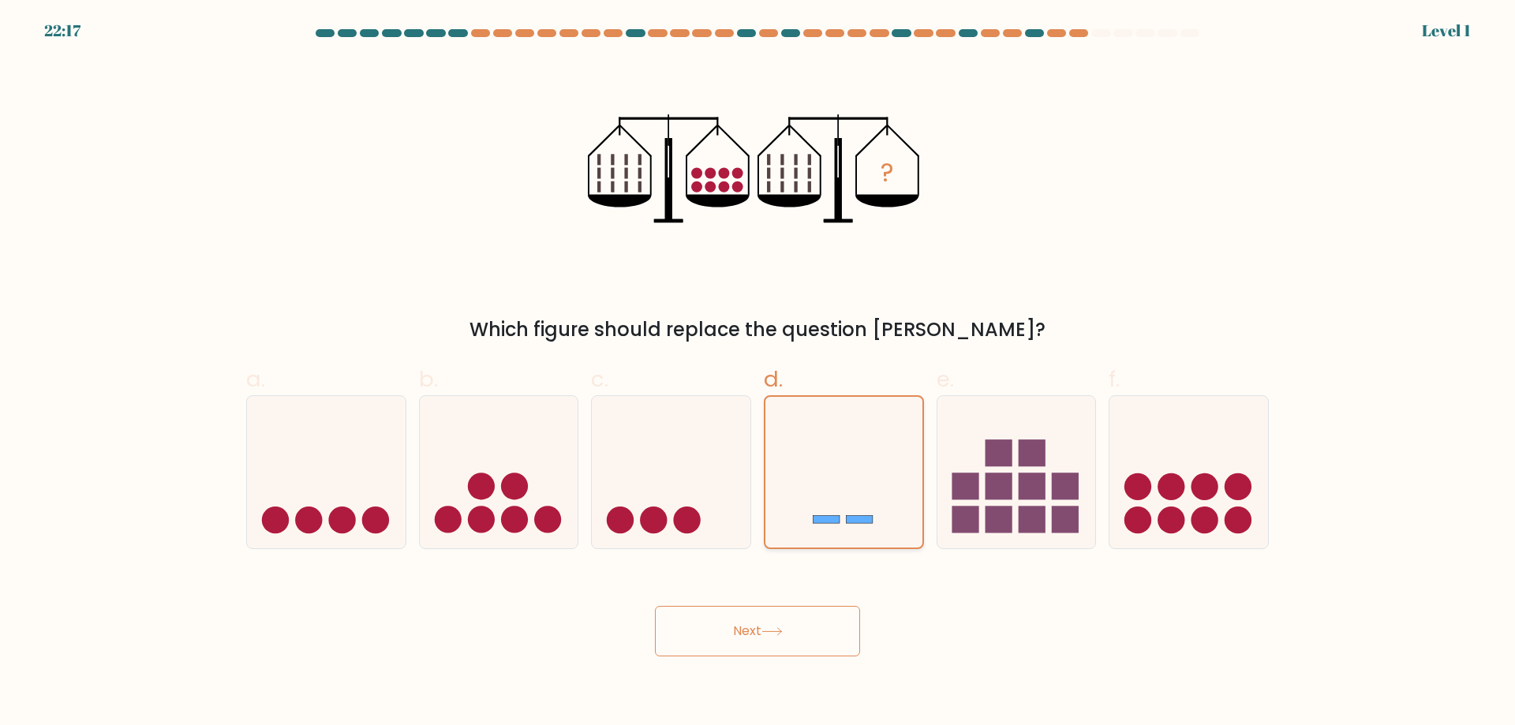
drag, startPoint x: 791, startPoint y: 635, endPoint x: 827, endPoint y: 533, distance: 108.1
click at [795, 617] on button "Next" at bounding box center [757, 631] width 205 height 51
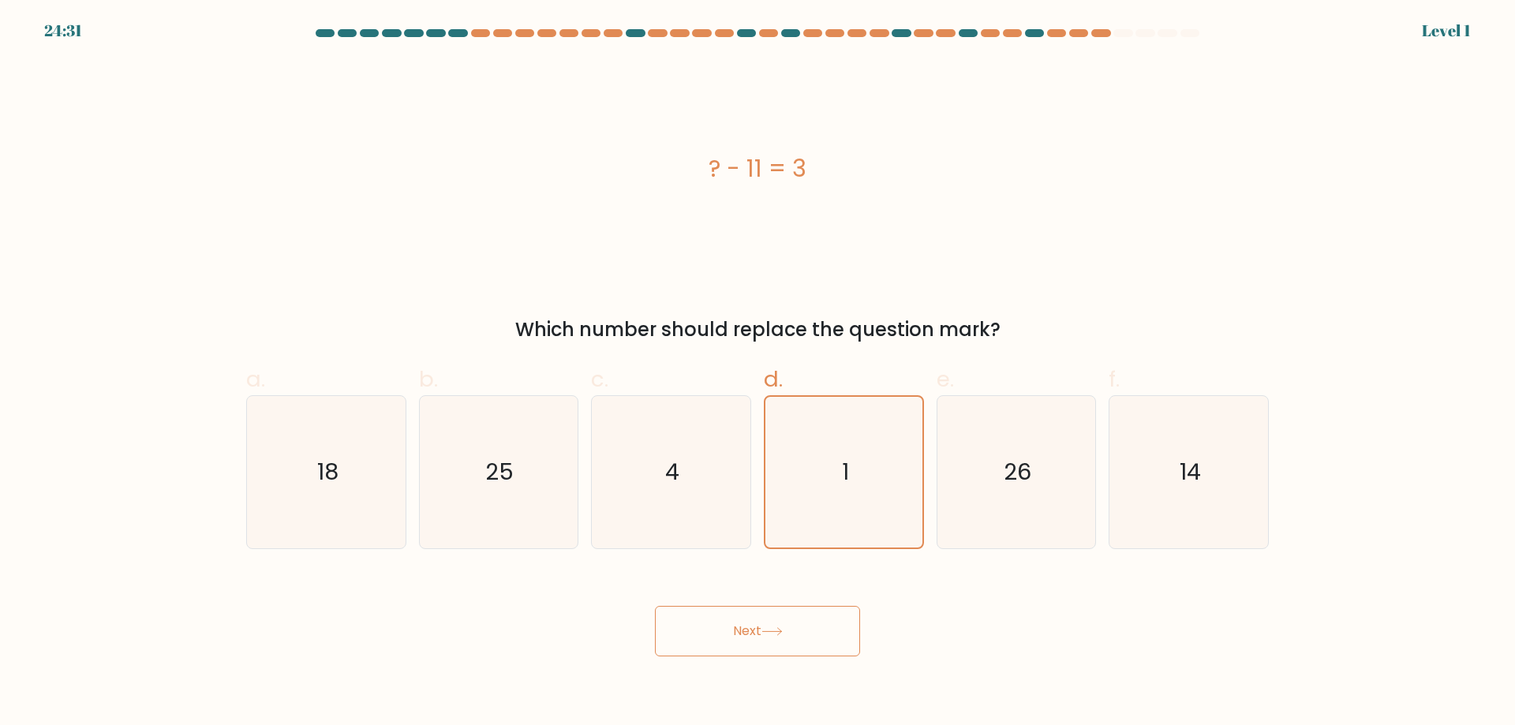
click at [801, 617] on button "Next" at bounding box center [757, 631] width 205 height 51
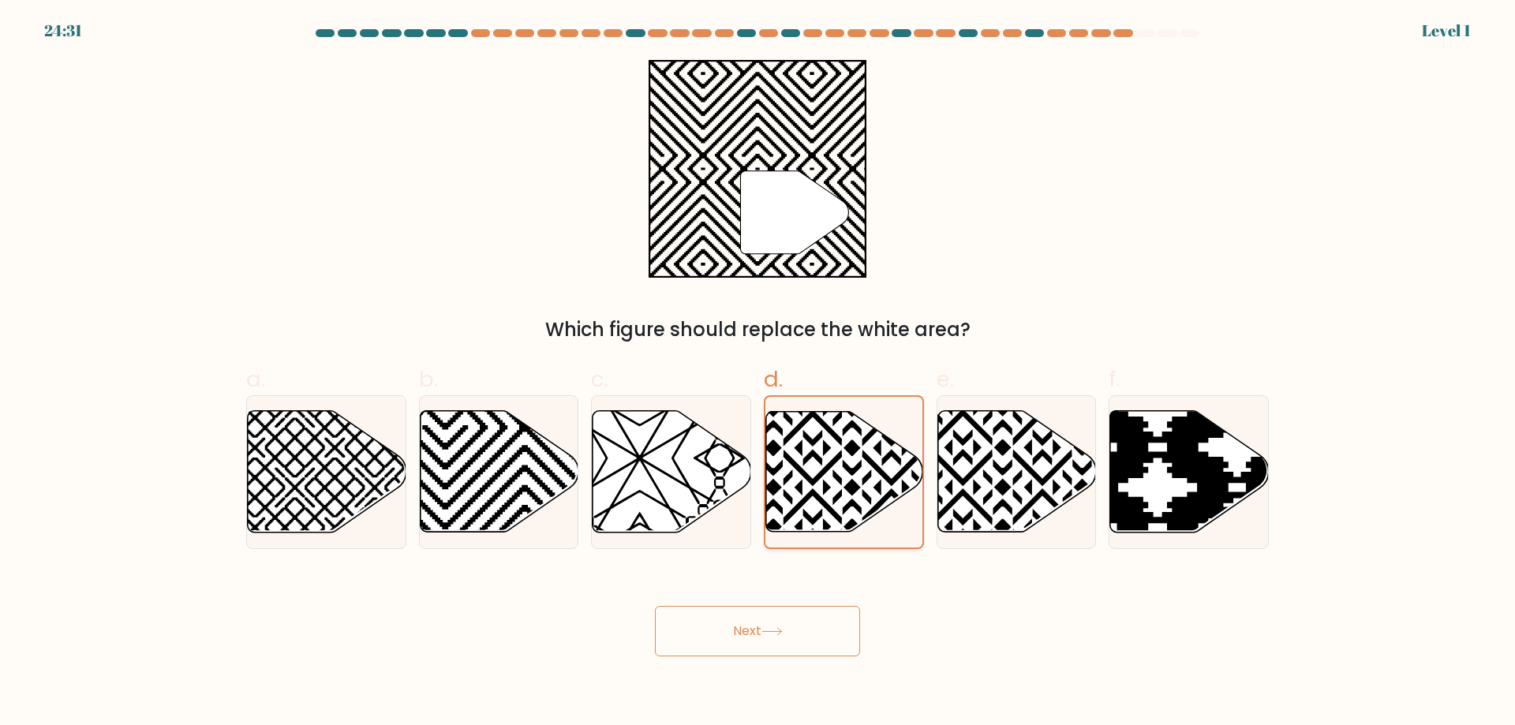
drag, startPoint x: 850, startPoint y: 478, endPoint x: 841, endPoint y: 486, distance: 12.3
click at [802, 610] on button "Next" at bounding box center [757, 631] width 205 height 51
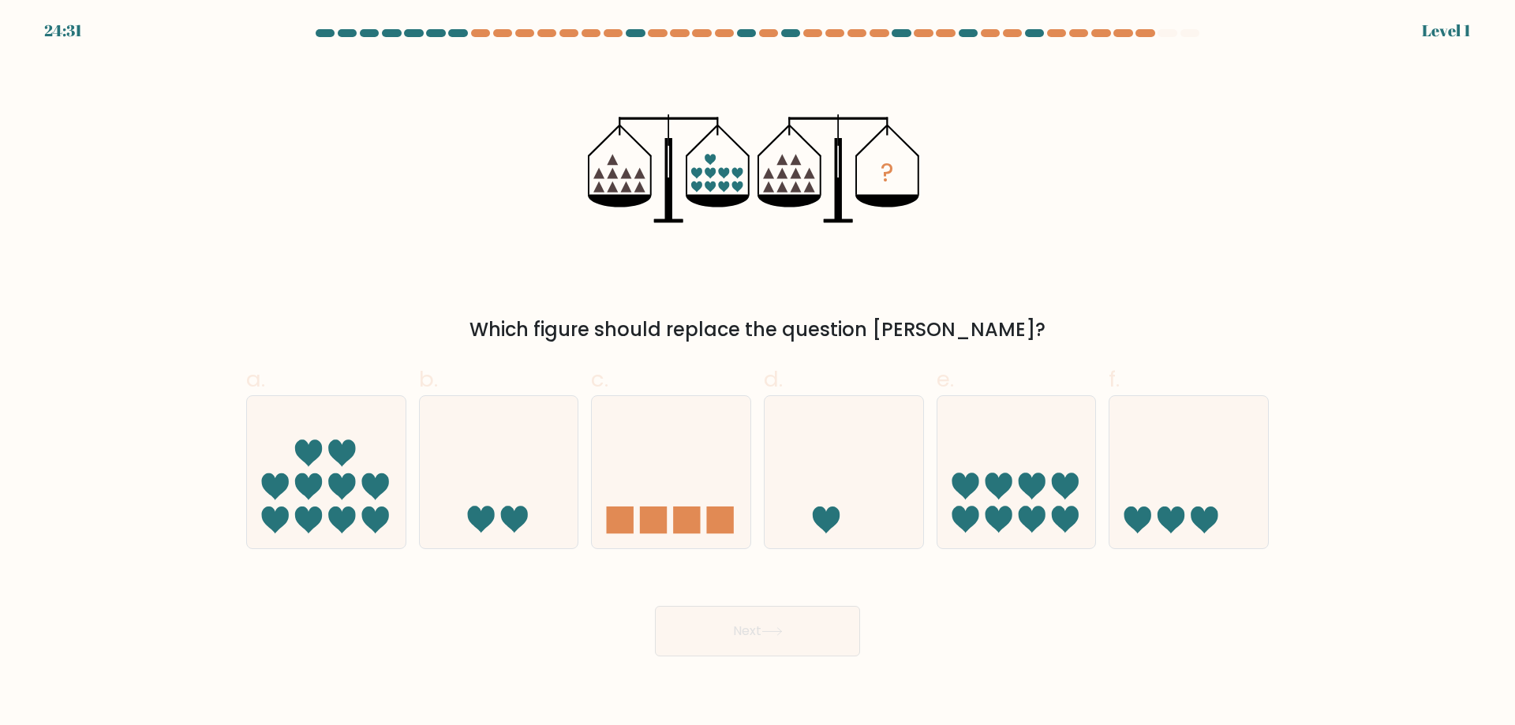
click at [845, 474] on icon at bounding box center [844, 471] width 159 height 131
click at [759, 373] on input "d." at bounding box center [758, 368] width 1 height 10
radio input "true"
click at [799, 624] on button "Next" at bounding box center [757, 631] width 205 height 51
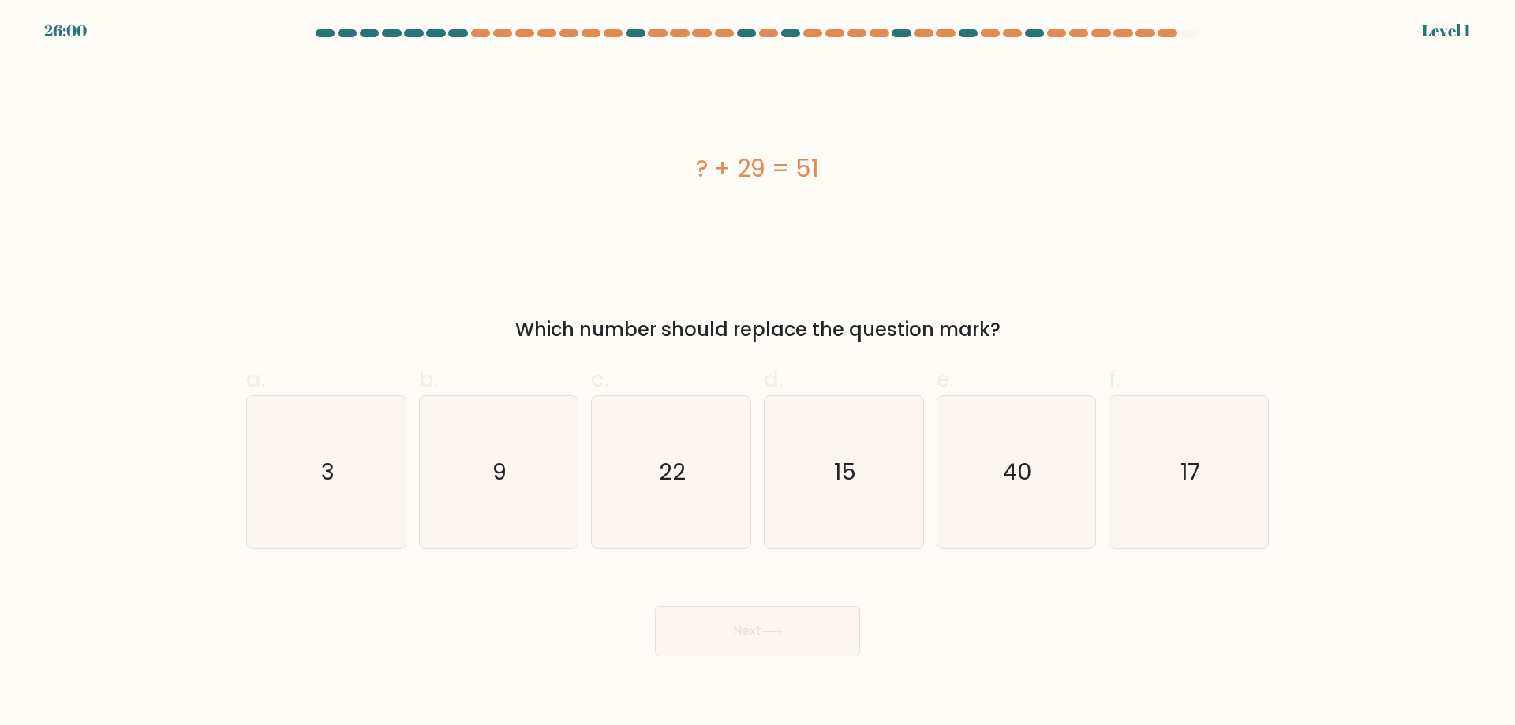
click at [854, 468] on text "15" at bounding box center [845, 472] width 22 height 32
click at [759, 373] on input "d. 15" at bounding box center [758, 368] width 1 height 10
radio input "true"
click at [795, 619] on button "Next" at bounding box center [757, 631] width 205 height 51
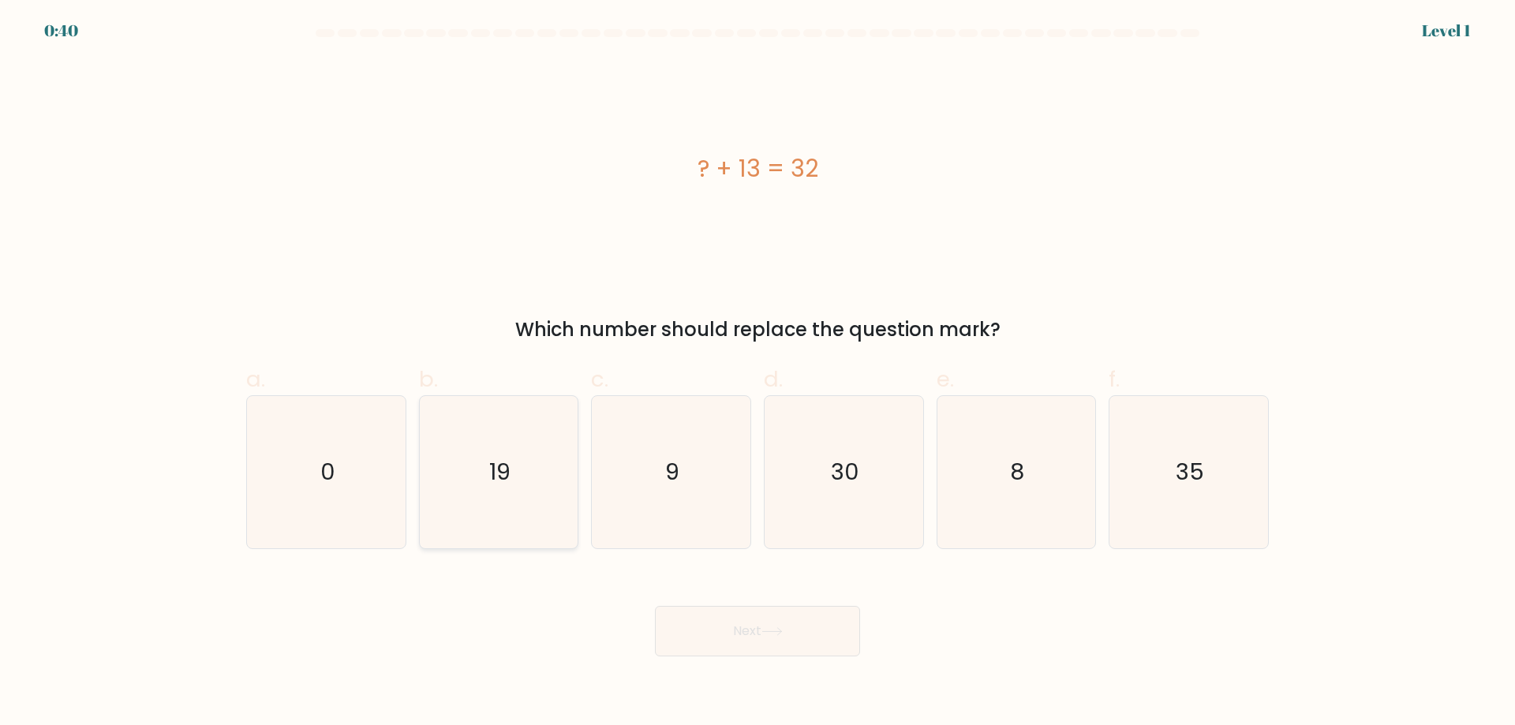
click at [500, 435] on icon "19" at bounding box center [498, 472] width 152 height 152
click at [758, 373] on input "b. 19" at bounding box center [758, 368] width 1 height 10
radio input "true"
click at [730, 623] on button "Next" at bounding box center [757, 631] width 205 height 51
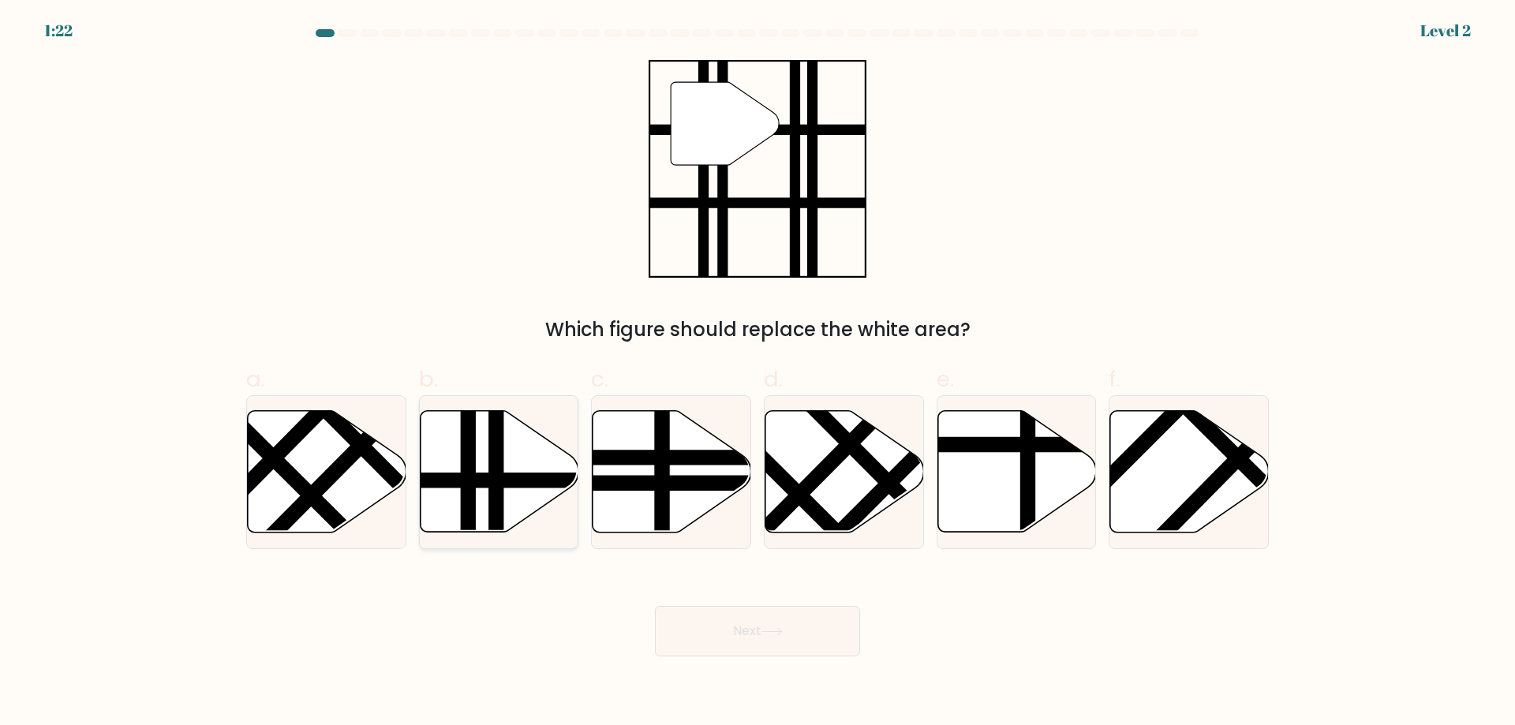
click at [519, 434] on icon at bounding box center [499, 472] width 159 height 122
click at [758, 373] on input "b." at bounding box center [758, 368] width 1 height 10
radio input "true"
click at [711, 620] on button "Next" at bounding box center [757, 631] width 205 height 51
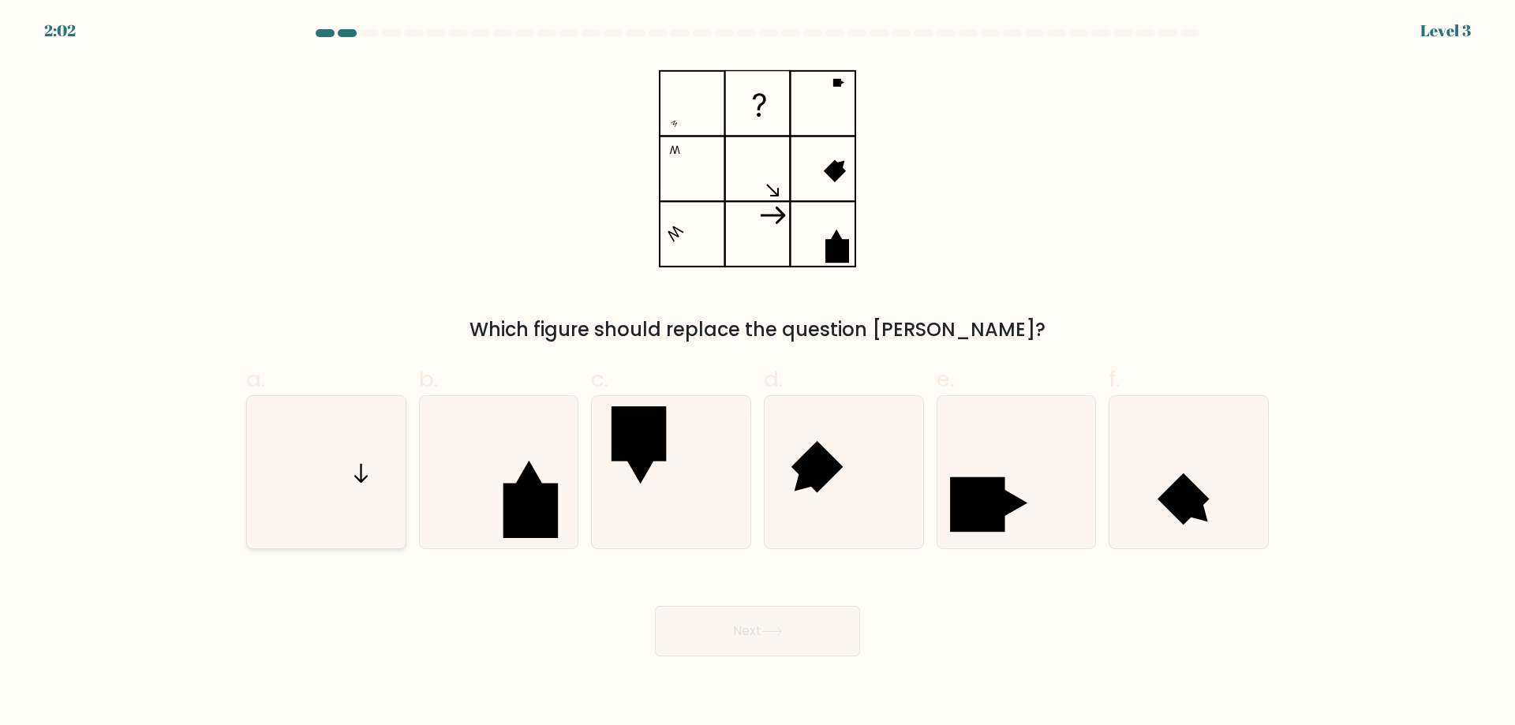
click at [355, 459] on icon at bounding box center [326, 472] width 152 height 152
click at [758, 373] on input "a." at bounding box center [758, 368] width 1 height 10
radio input "true"
click at [720, 629] on button "Next" at bounding box center [757, 631] width 205 height 51
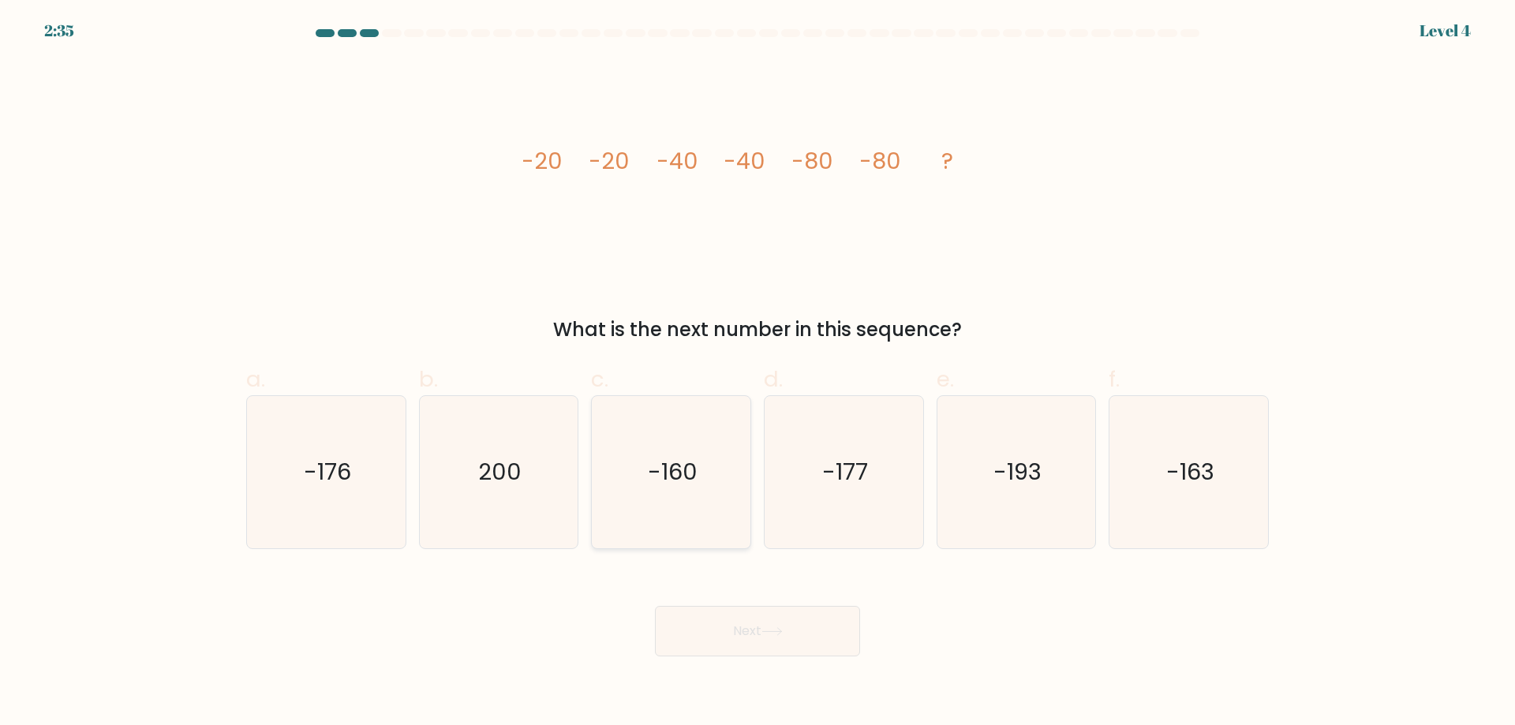
click at [727, 438] on icon "-160" at bounding box center [671, 472] width 152 height 152
click at [758, 373] on input "c. -160" at bounding box center [758, 368] width 1 height 10
radio input "true"
click at [727, 646] on button "Next" at bounding box center [757, 631] width 205 height 51
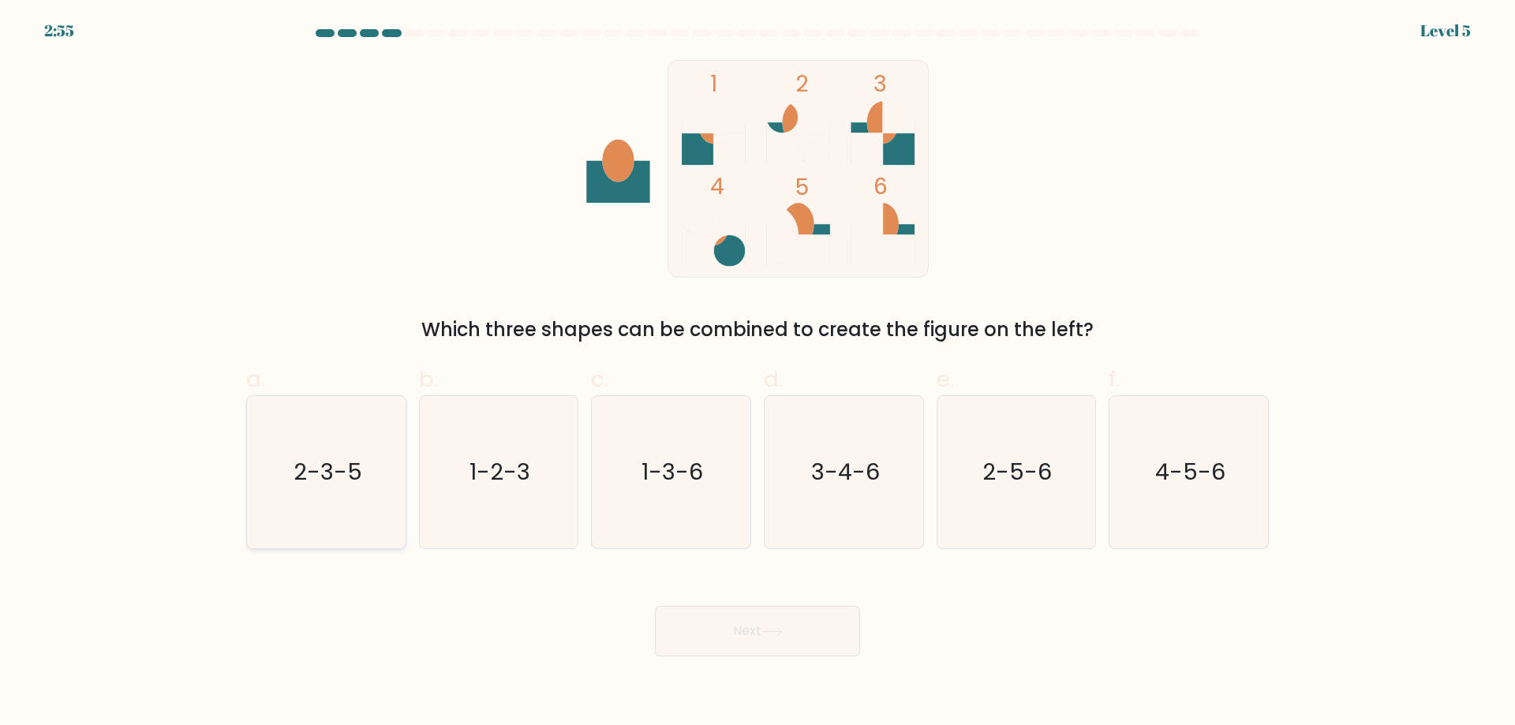
click at [389, 491] on icon "2-3-5" at bounding box center [326, 472] width 152 height 152
click at [758, 373] on input "a. 2-3-5" at bounding box center [758, 368] width 1 height 10
radio input "true"
click at [666, 497] on icon "1-3-6" at bounding box center [671, 472] width 152 height 152
click at [758, 373] on input "c. 1-3-6" at bounding box center [758, 368] width 1 height 10
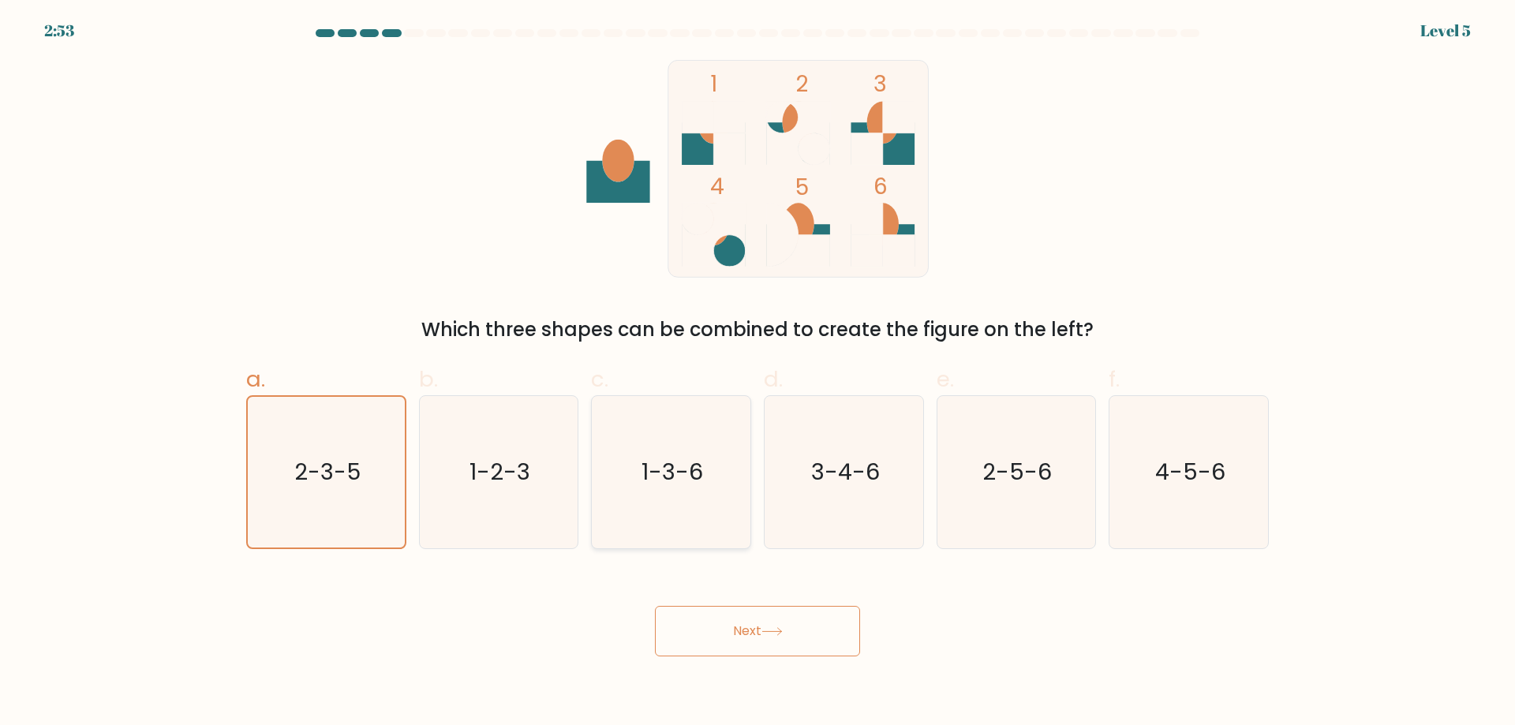
radio input "true"
click at [749, 625] on button "Next" at bounding box center [757, 631] width 205 height 51
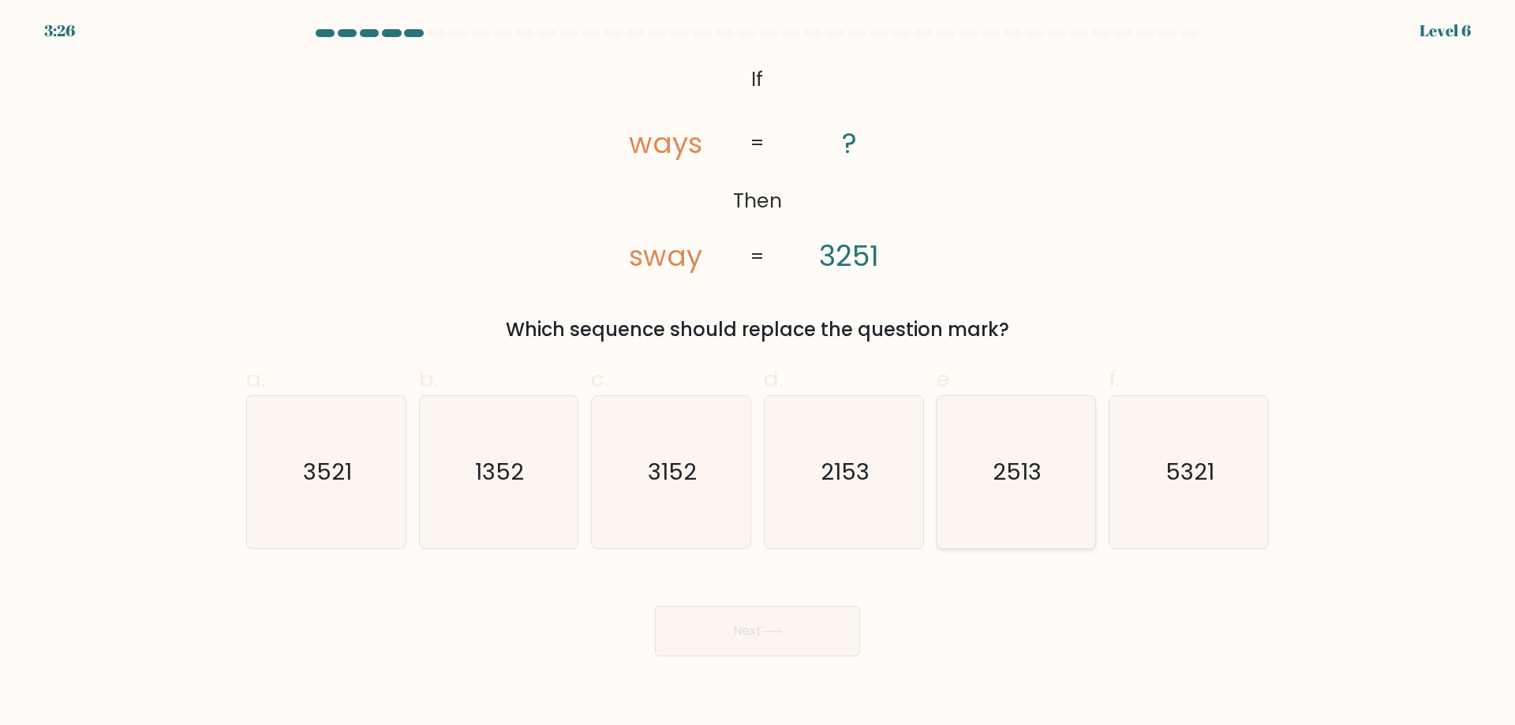
click at [1028, 518] on icon "2513" at bounding box center [1016, 472] width 152 height 152
click at [759, 373] on input "e. 2513" at bounding box center [758, 368] width 1 height 10
radio input "true"
click at [797, 644] on button "Next" at bounding box center [757, 631] width 205 height 51
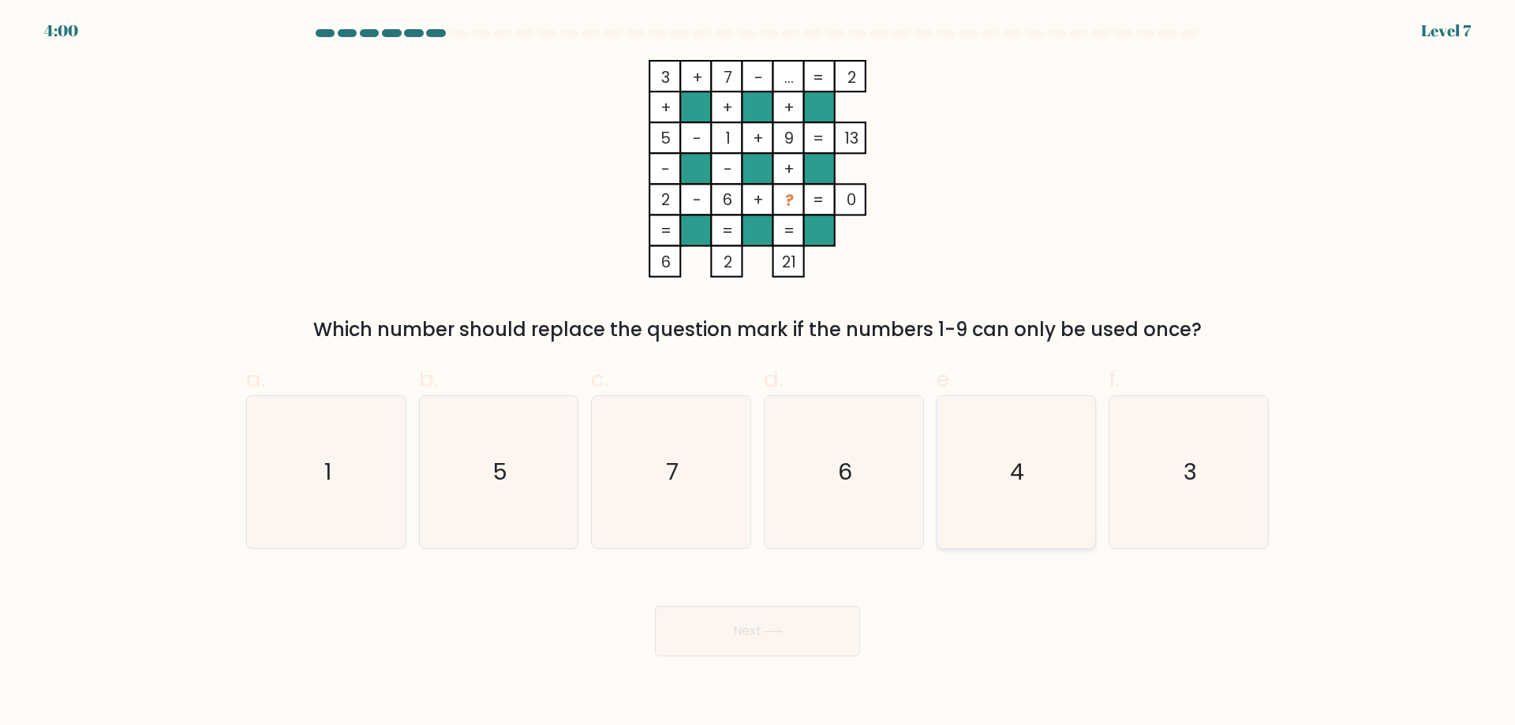
click at [1036, 463] on icon "4" at bounding box center [1016, 472] width 152 height 152
click at [759, 373] on input "e. 4" at bounding box center [758, 368] width 1 height 10
radio input "true"
click at [802, 622] on button "Next" at bounding box center [757, 631] width 205 height 51
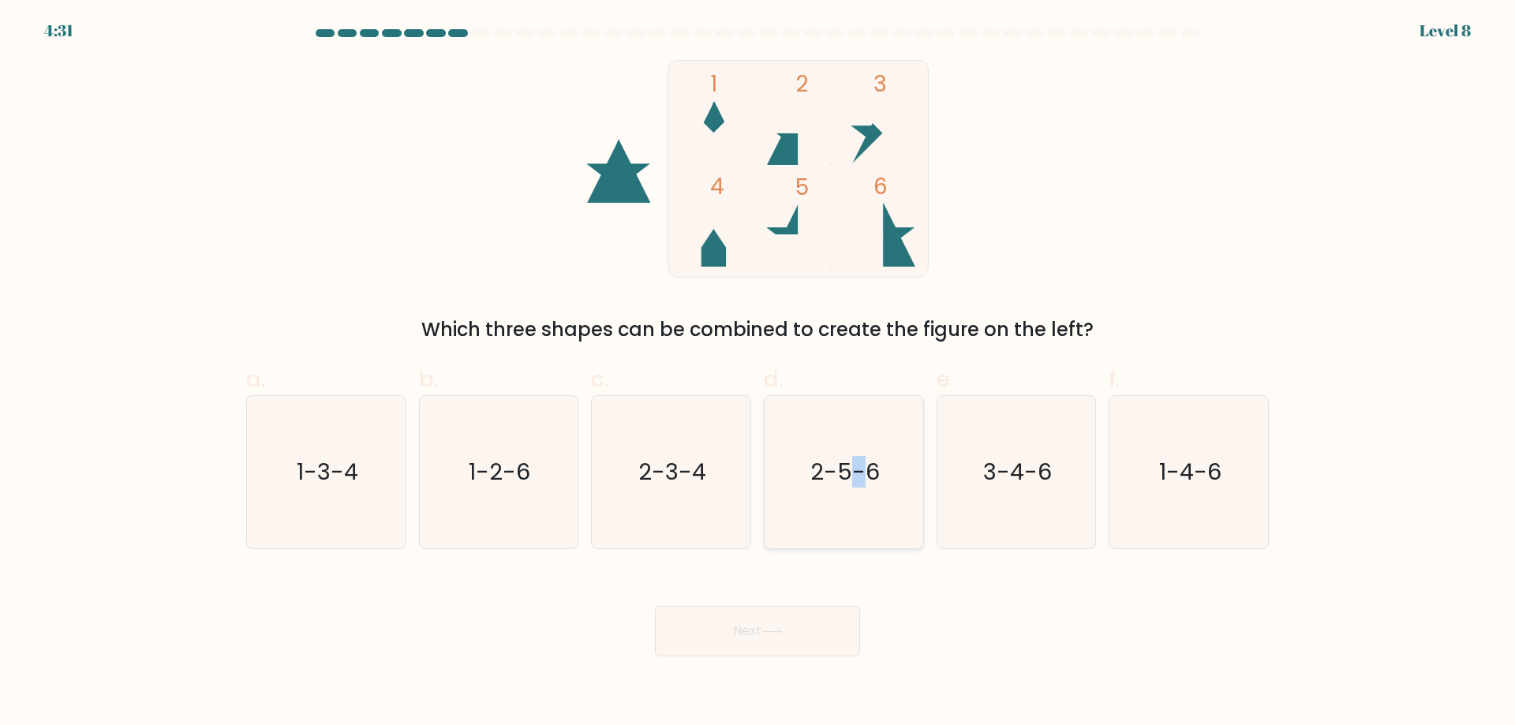
click at [860, 474] on text "2-5-6" at bounding box center [845, 472] width 69 height 32
click at [835, 466] on text "2-5-6" at bounding box center [845, 472] width 69 height 32
click at [759, 373] on input "d. 2-5-6" at bounding box center [758, 368] width 1 height 10
radio input "true"
click at [804, 622] on button "Next" at bounding box center [757, 631] width 205 height 51
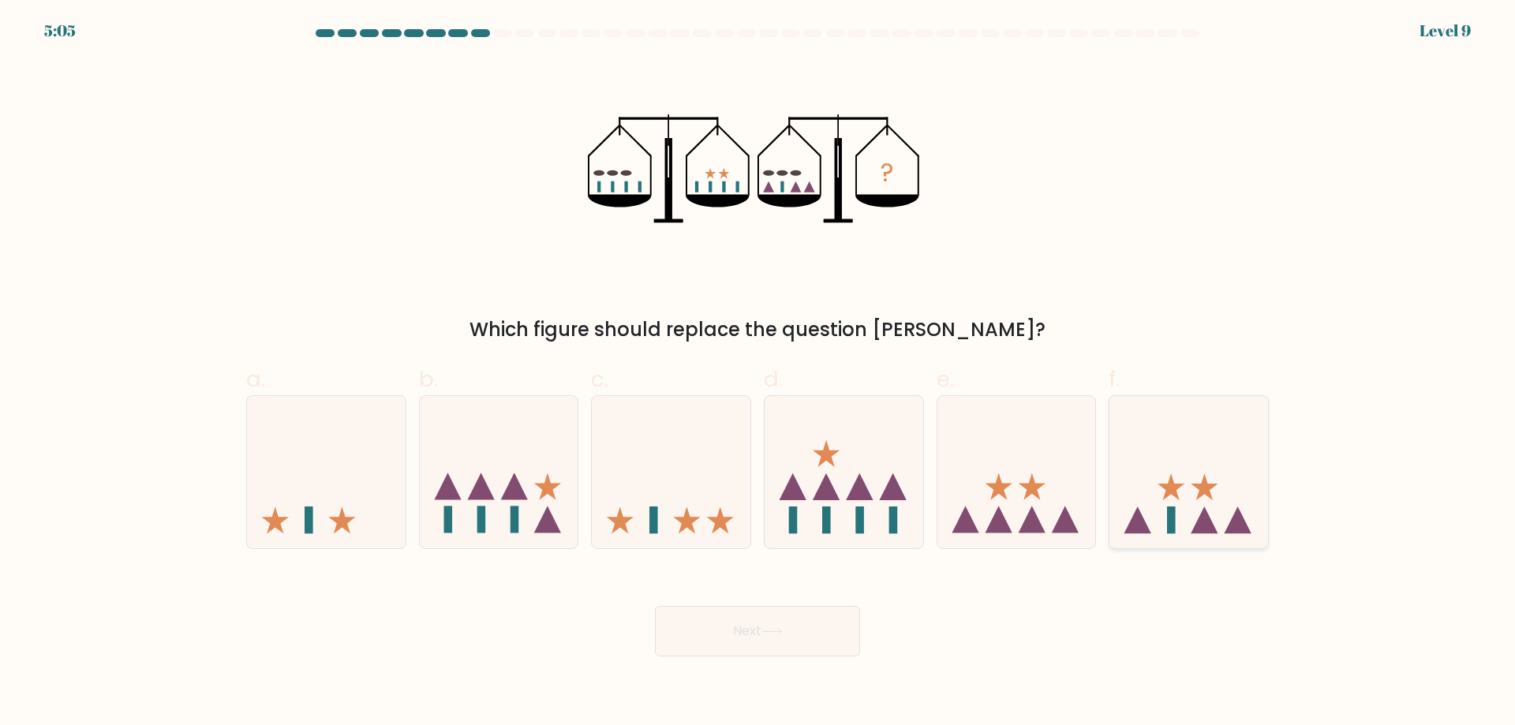
click at [1178, 513] on icon at bounding box center [1189, 471] width 159 height 131
click at [759, 373] on input "f." at bounding box center [758, 368] width 1 height 10
radio input "true"
click at [731, 613] on button "Next" at bounding box center [757, 631] width 205 height 51
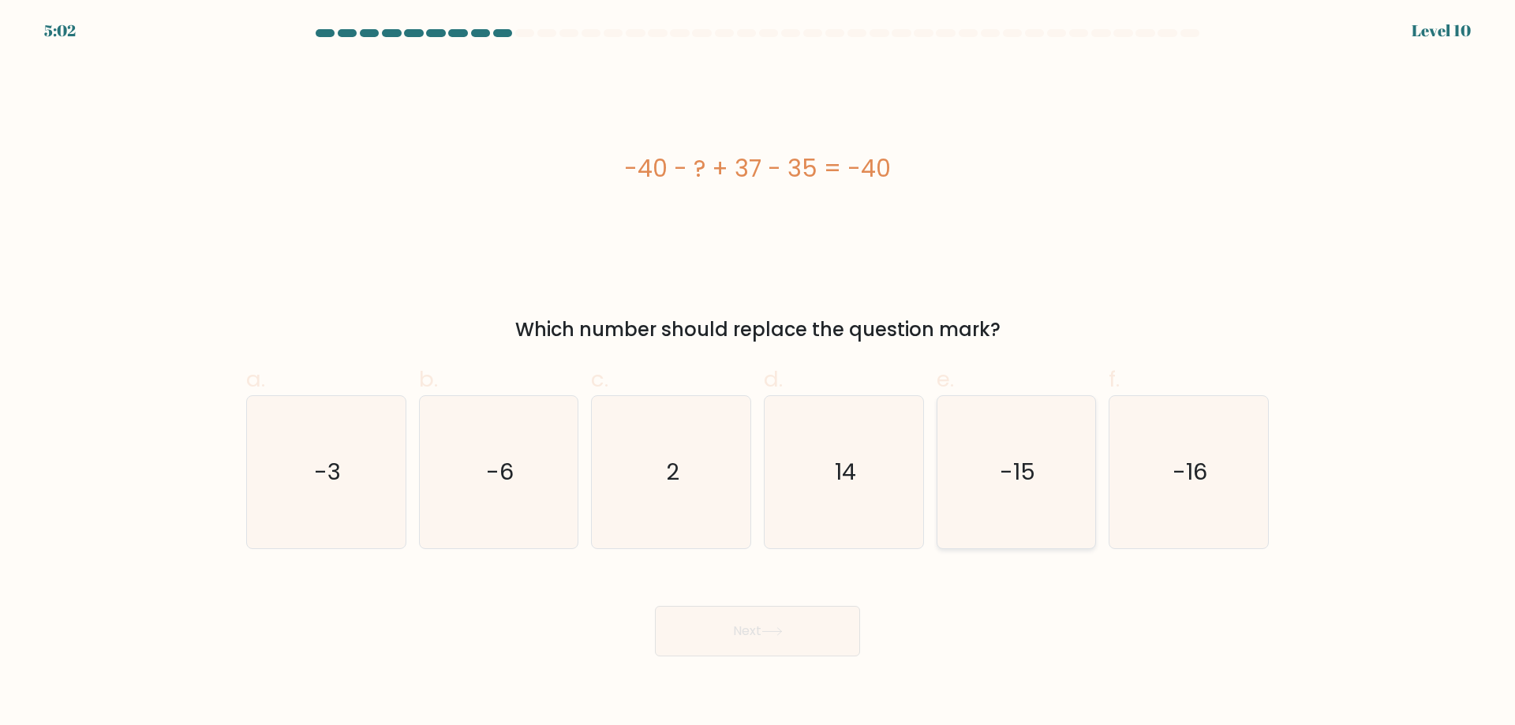
click at [1042, 493] on icon "-15" at bounding box center [1016, 472] width 152 height 152
click at [759, 373] on input "e. -15" at bounding box center [758, 368] width 1 height 10
radio input "true"
click at [695, 449] on icon "2" at bounding box center [671, 472] width 152 height 152
click at [758, 373] on input "c. 2" at bounding box center [758, 368] width 1 height 10
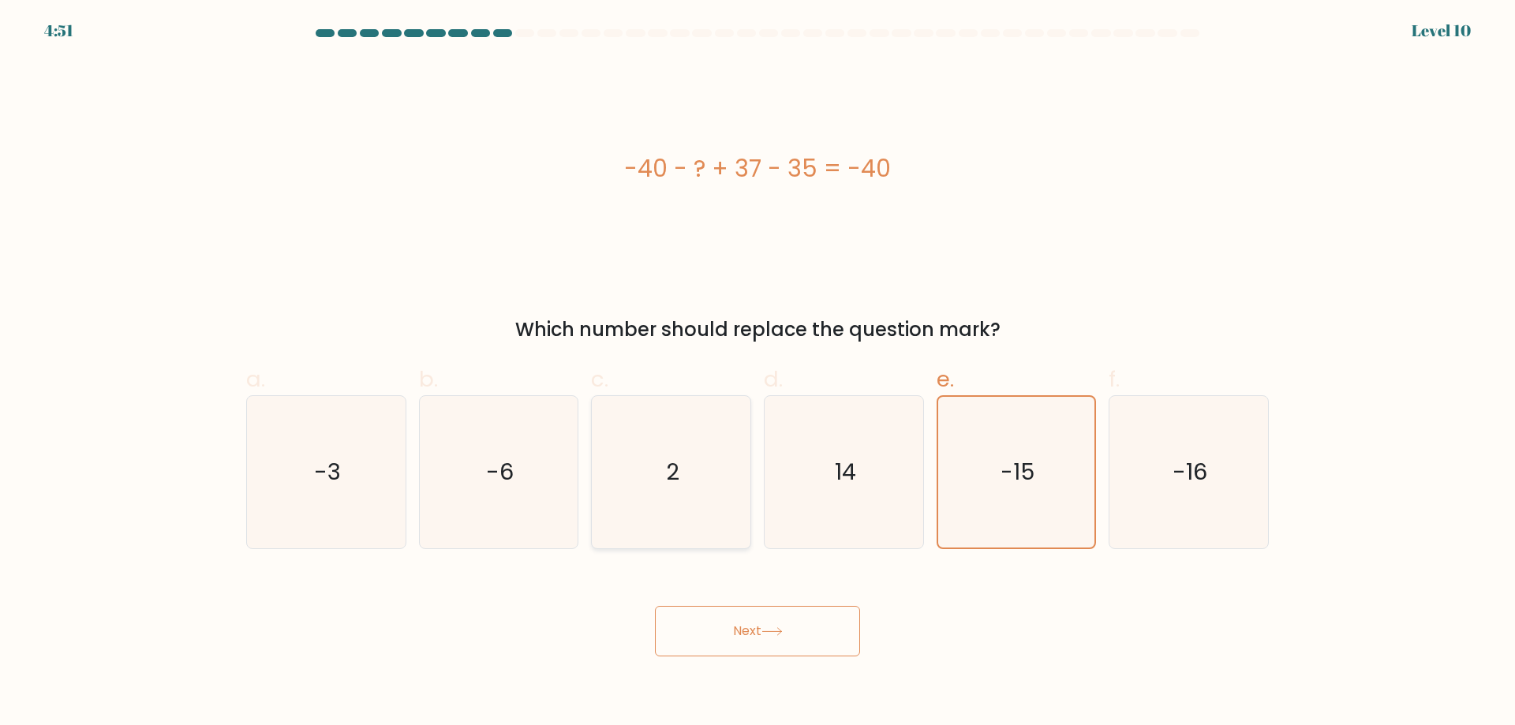
radio input "true"
click at [1172, 487] on icon "-16" at bounding box center [1189, 472] width 152 height 152
click at [759, 373] on input "f. -16" at bounding box center [758, 368] width 1 height 10
radio input "true"
click at [1060, 467] on icon "-15" at bounding box center [1016, 472] width 152 height 152
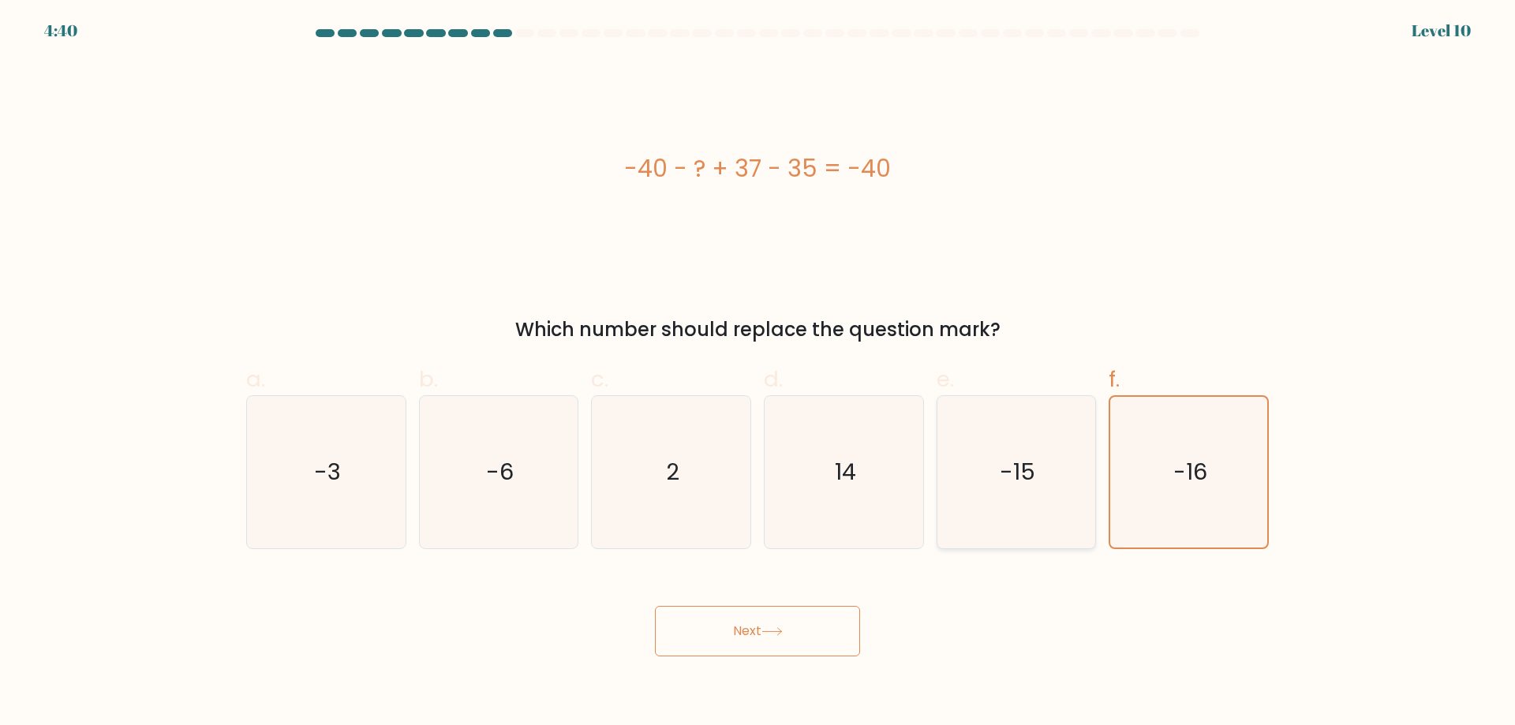
click at [759, 373] on input "e. -15" at bounding box center [758, 368] width 1 height 10
radio input "true"
click at [693, 444] on icon "2" at bounding box center [671, 472] width 152 height 152
click at [758, 373] on input "c. 2" at bounding box center [758, 368] width 1 height 10
radio input "true"
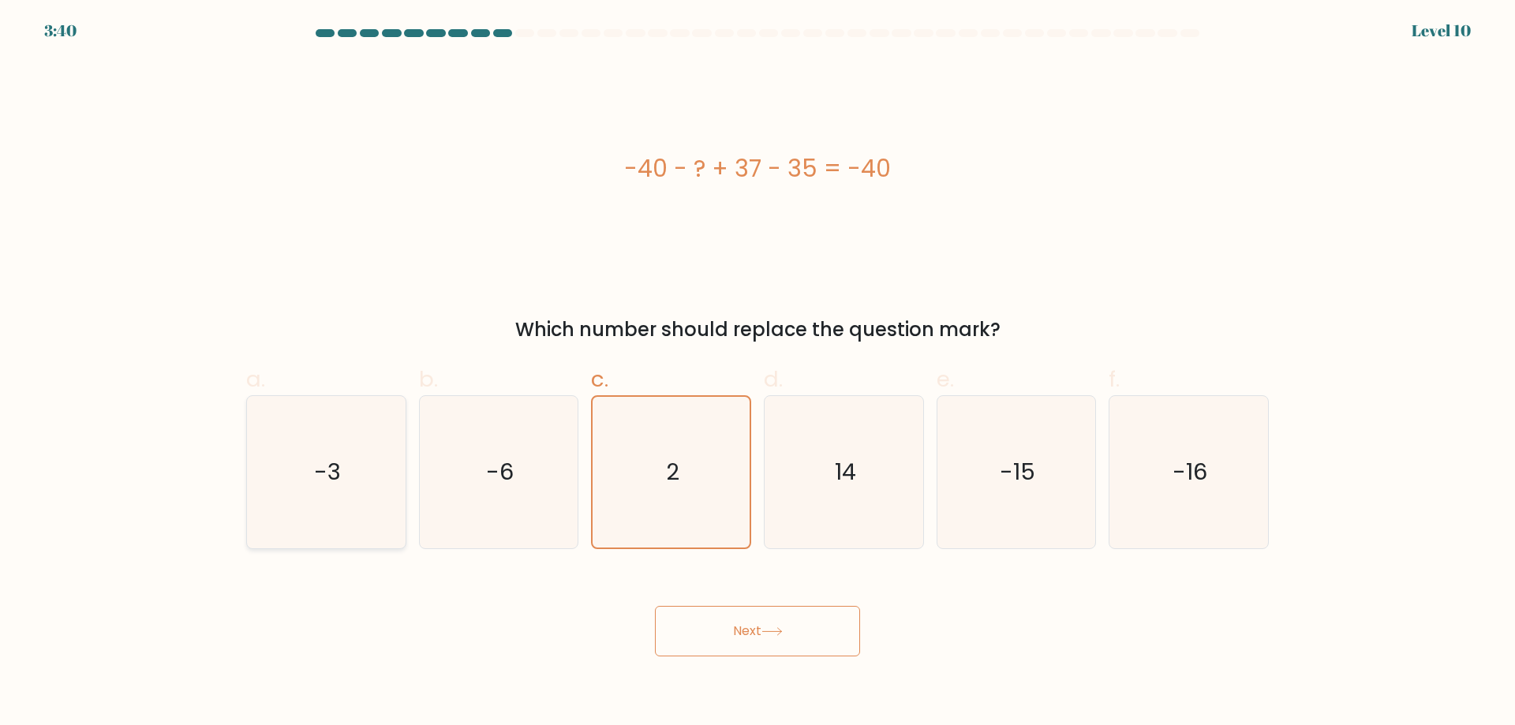
click at [373, 447] on icon "-3" at bounding box center [326, 472] width 152 height 152
click at [758, 373] on input "a. -3" at bounding box center [758, 368] width 1 height 10
radio input "true"
click at [763, 643] on button "Next" at bounding box center [757, 631] width 205 height 51
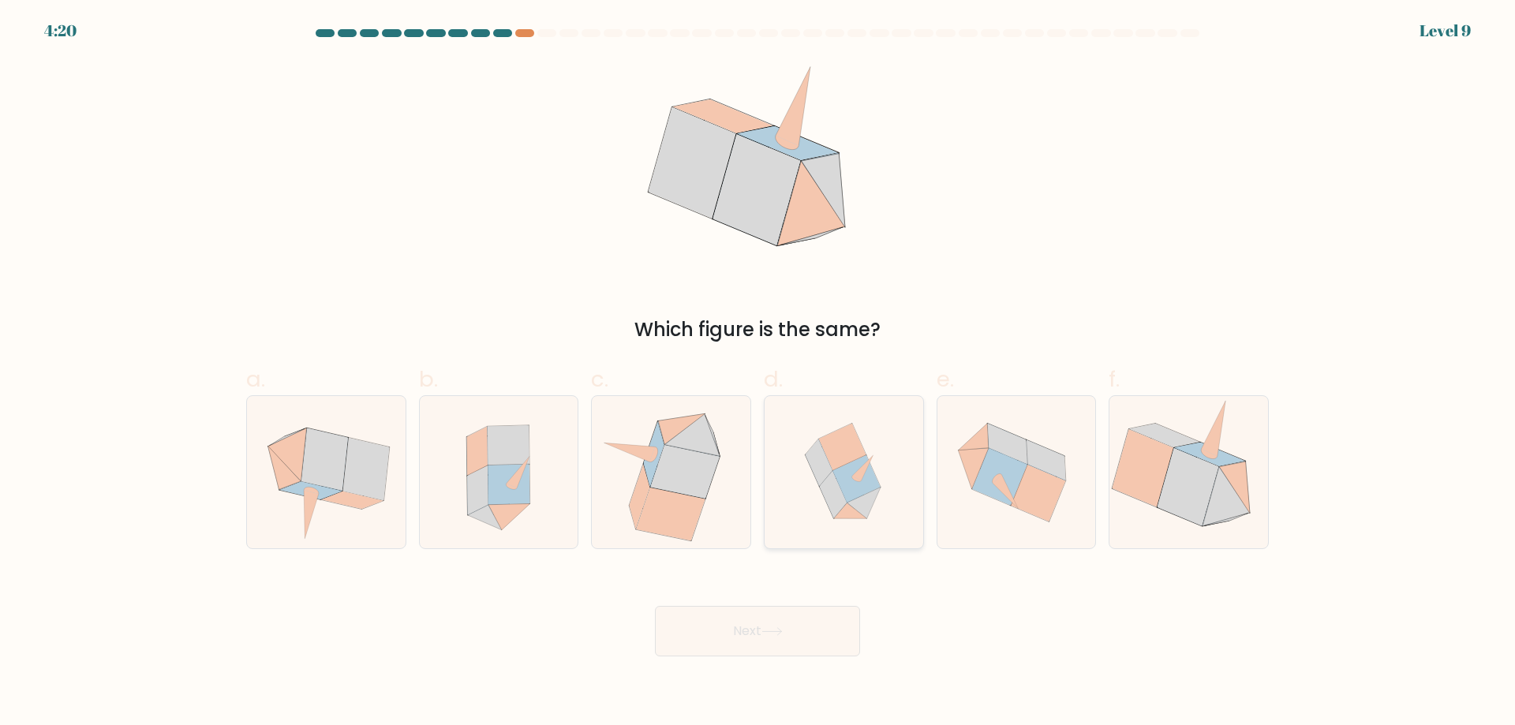
click at [865, 439] on icon at bounding box center [844, 472] width 149 height 152
click at [759, 373] on input "d." at bounding box center [758, 368] width 1 height 10
radio input "true"
click at [765, 658] on body "4:20 Level 9" at bounding box center [757, 362] width 1515 height 725
click at [855, 467] on icon at bounding box center [857, 478] width 47 height 47
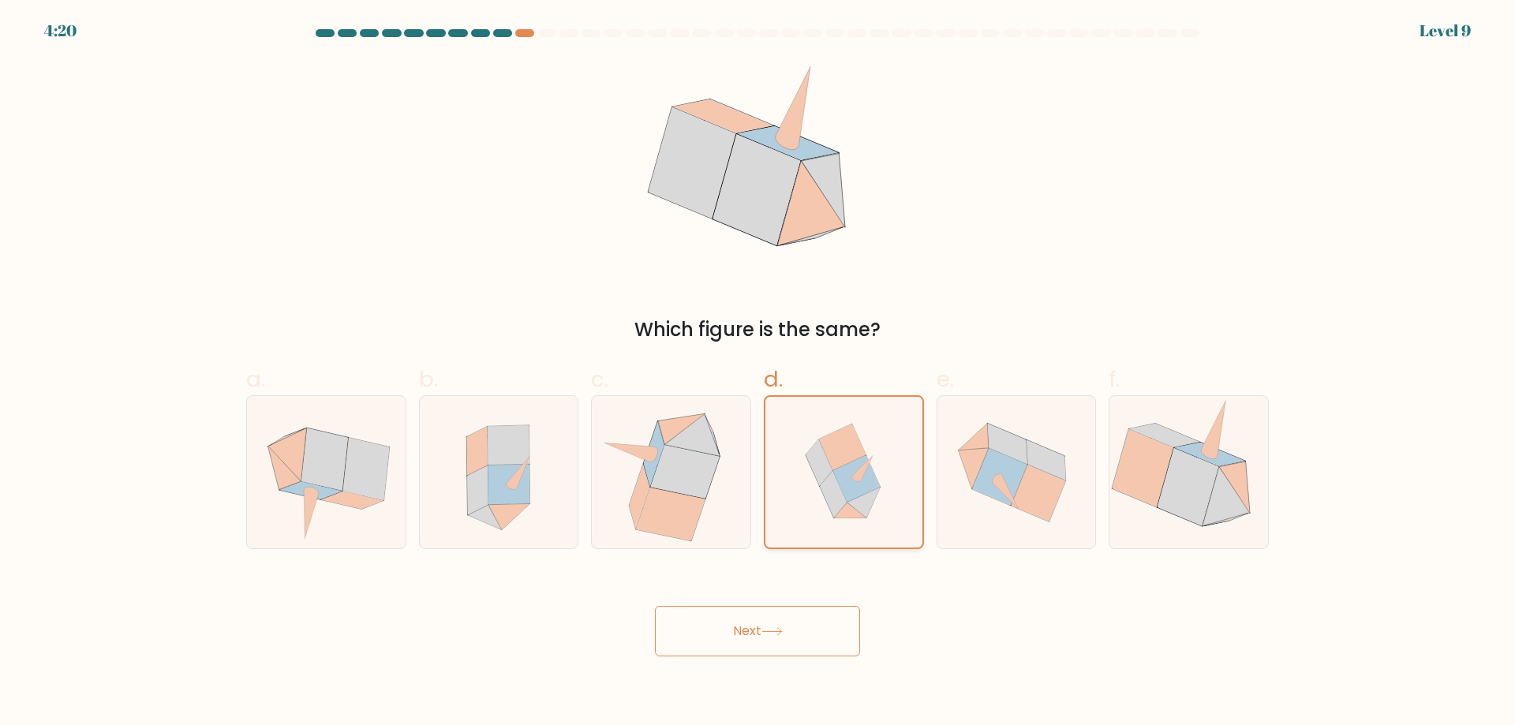
click at [759, 373] on input "d." at bounding box center [758, 368] width 1 height 10
click at [751, 648] on button "Next" at bounding box center [757, 631] width 205 height 51
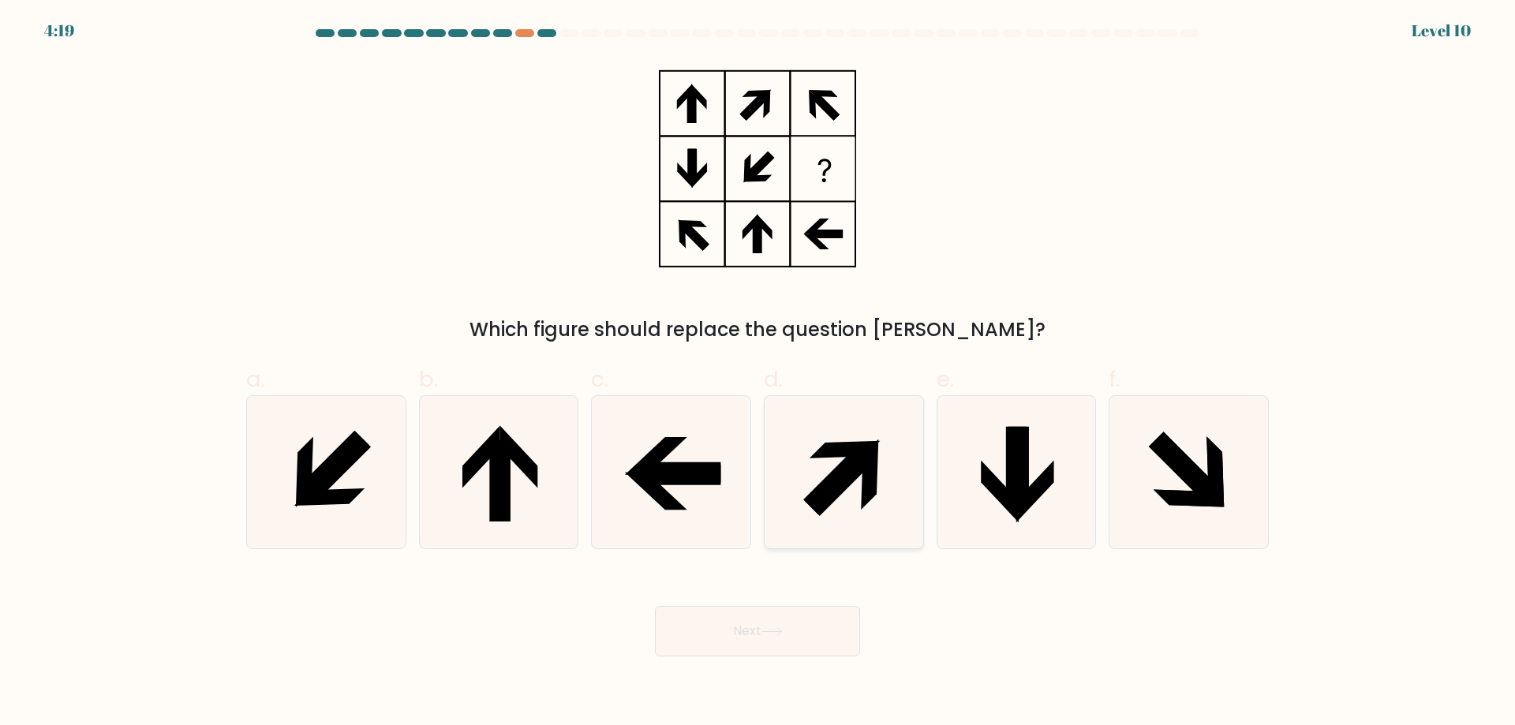
click at [834, 462] on icon at bounding box center [844, 472] width 152 height 152
click at [759, 373] on input "d." at bounding box center [758, 368] width 1 height 10
radio input "true"
click at [774, 639] on button "Next" at bounding box center [757, 631] width 205 height 51
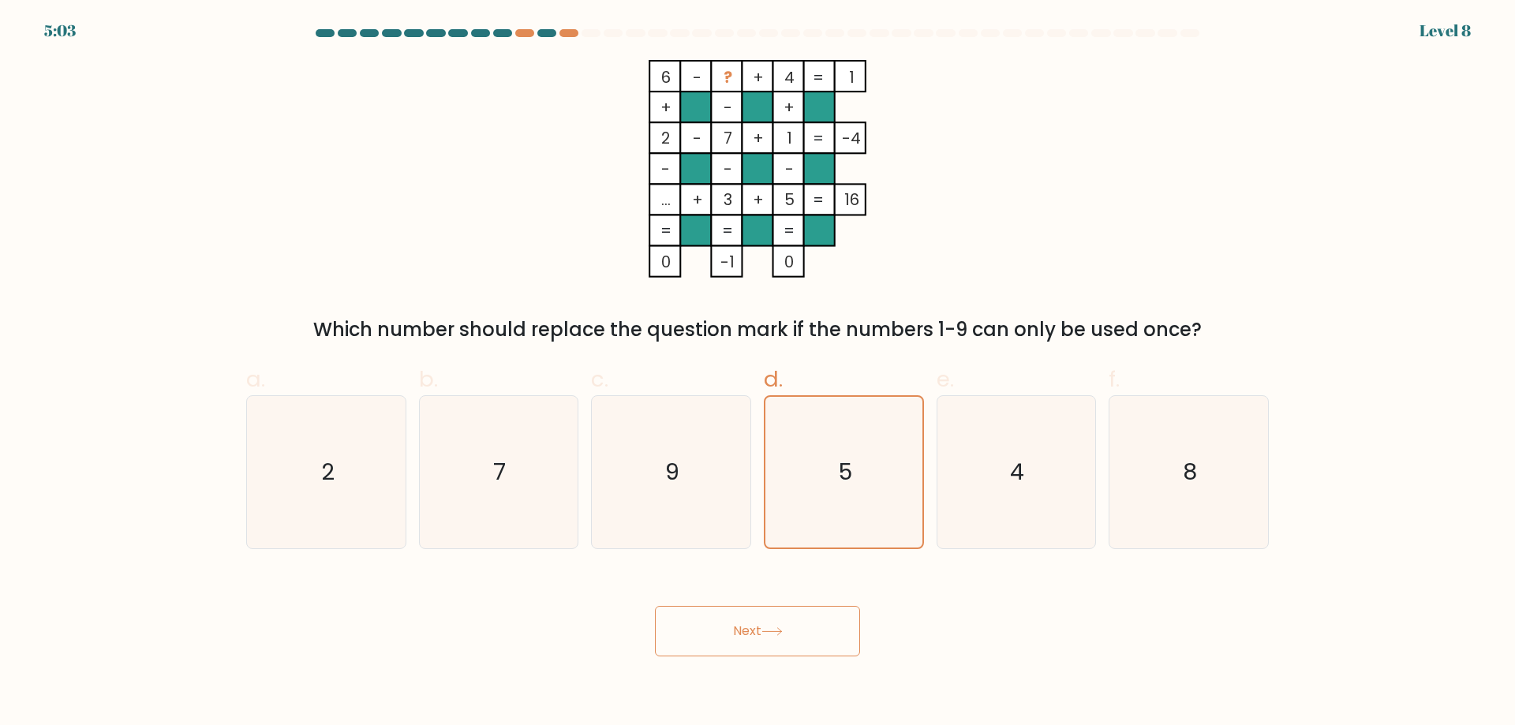
click at [780, 654] on button "Next" at bounding box center [757, 631] width 205 height 51
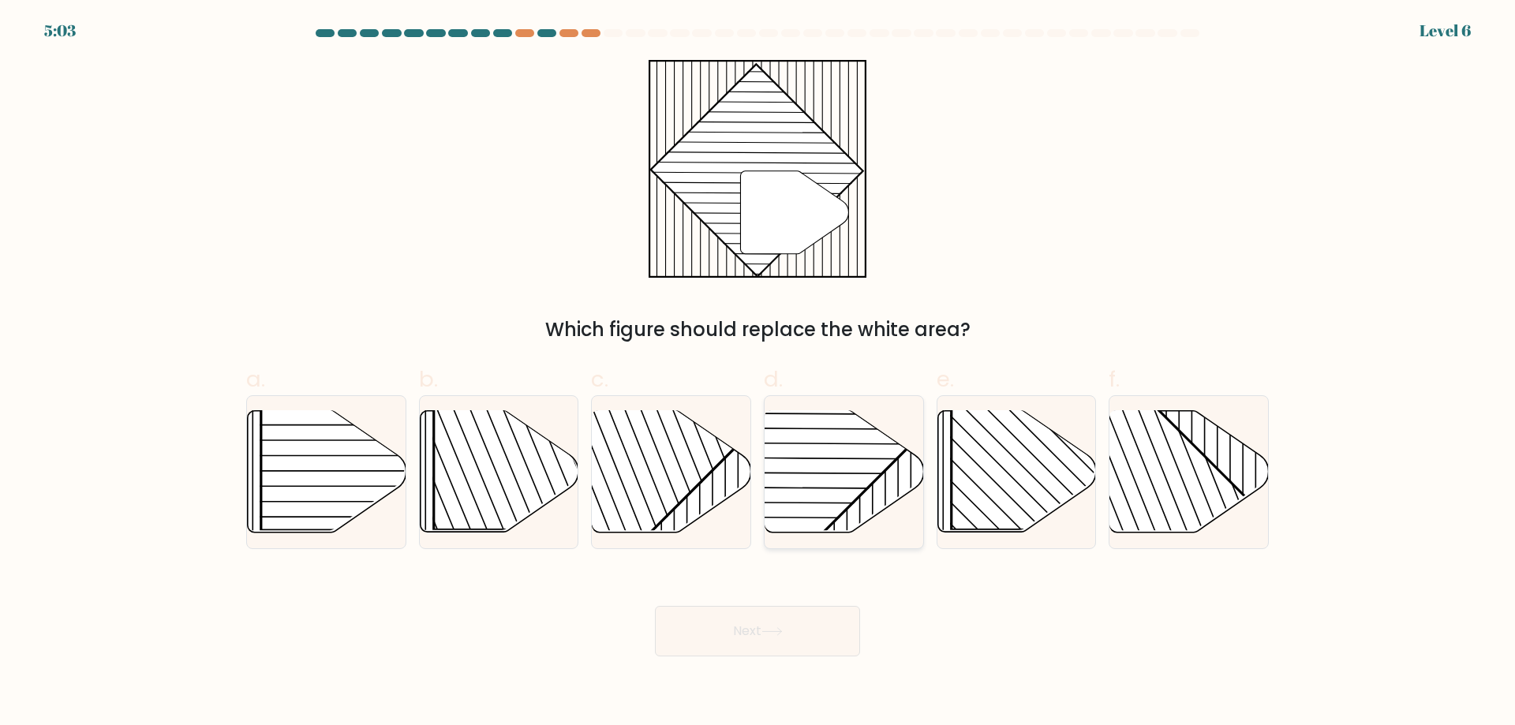
click at [863, 465] on rect at bounding box center [789, 409] width 311 height 311
click at [759, 373] on input "d." at bounding box center [758, 368] width 1 height 10
radio input "true"
click at [778, 609] on button "Next" at bounding box center [757, 631] width 205 height 51
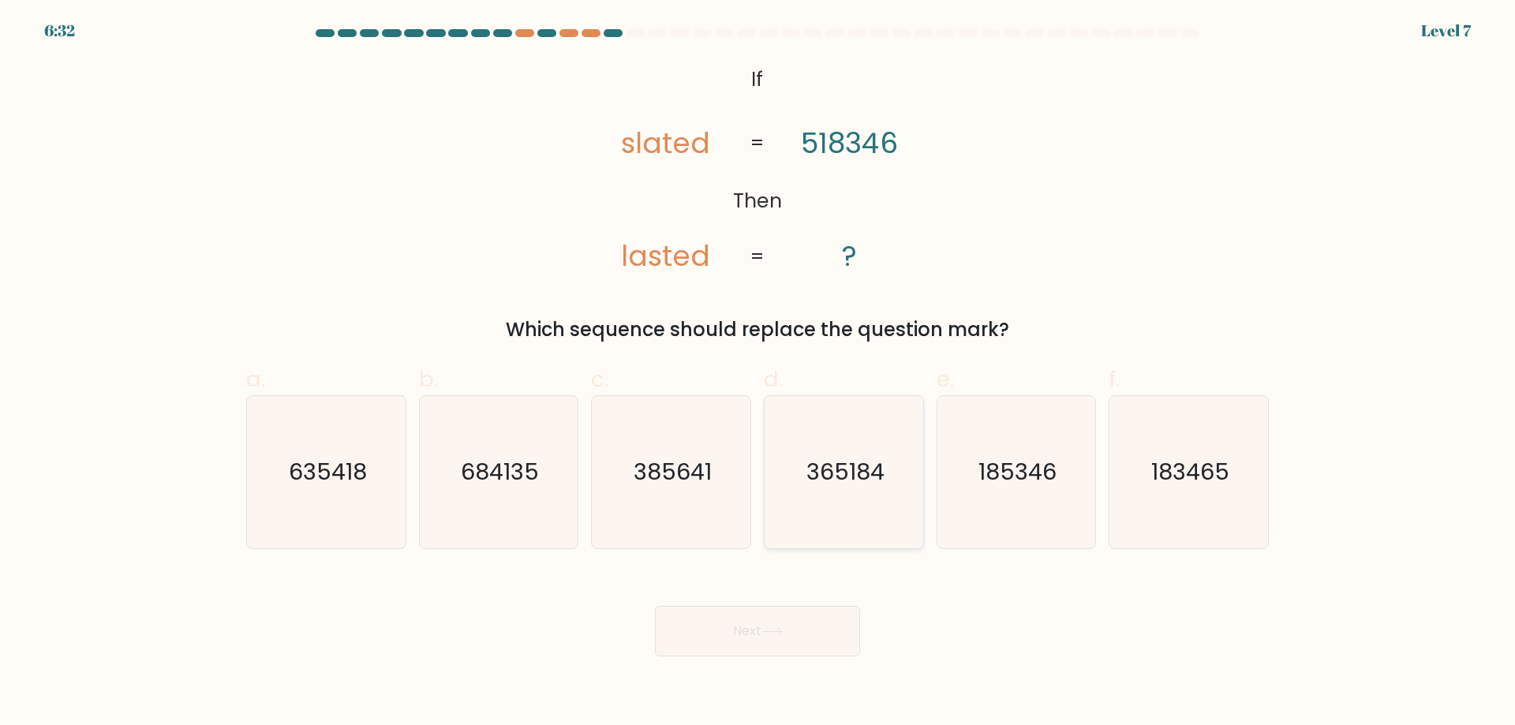
click at [835, 503] on icon "365184" at bounding box center [844, 472] width 152 height 152
click at [759, 373] on input "d. 365184" at bounding box center [758, 368] width 1 height 10
radio input "true"
click at [789, 631] on button "Next" at bounding box center [757, 631] width 205 height 51
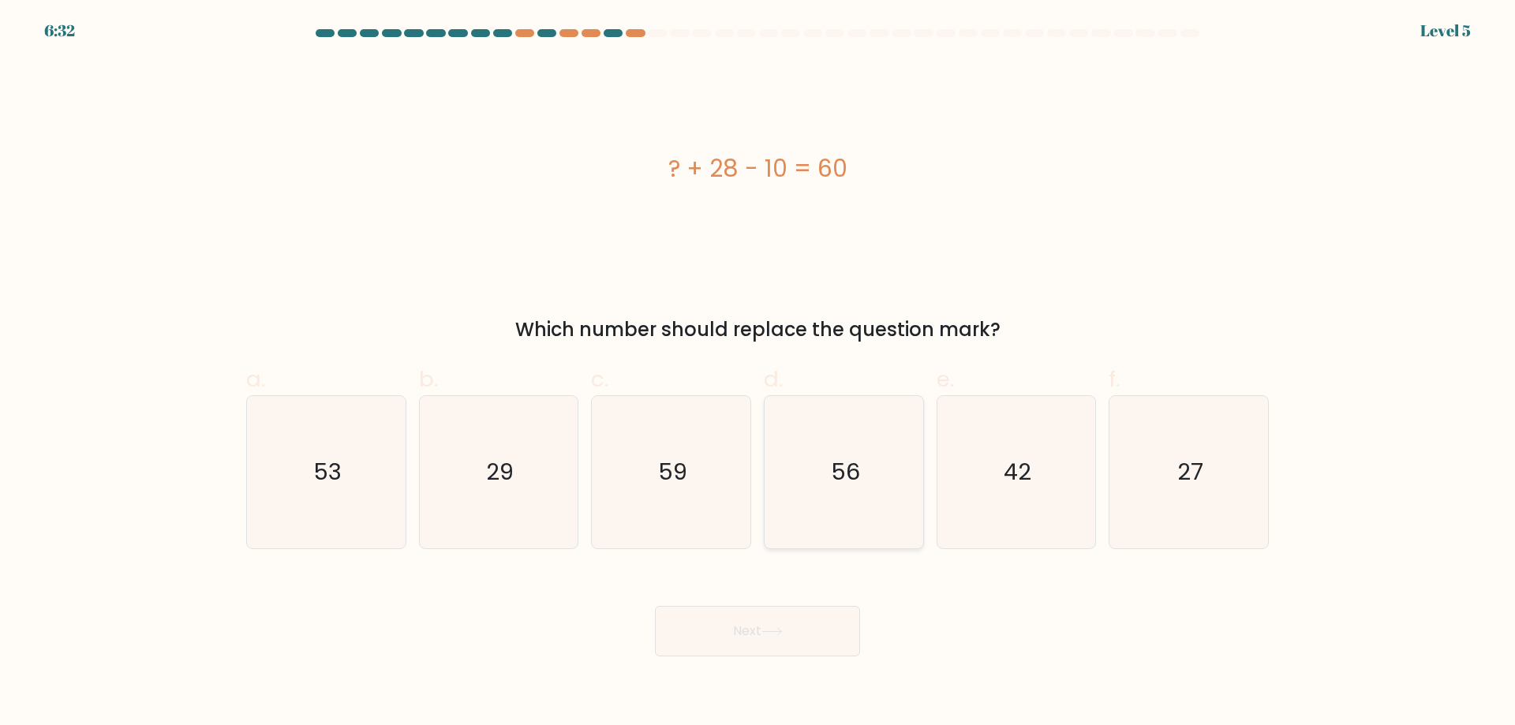
click at [845, 496] on icon "56" at bounding box center [844, 472] width 152 height 152
click at [759, 373] on input "d. 56" at bounding box center [758, 368] width 1 height 10
radio input "true"
click at [772, 659] on body "8:00 Level 5 a." at bounding box center [757, 362] width 1515 height 725
click at [827, 511] on icon "56" at bounding box center [844, 472] width 151 height 151
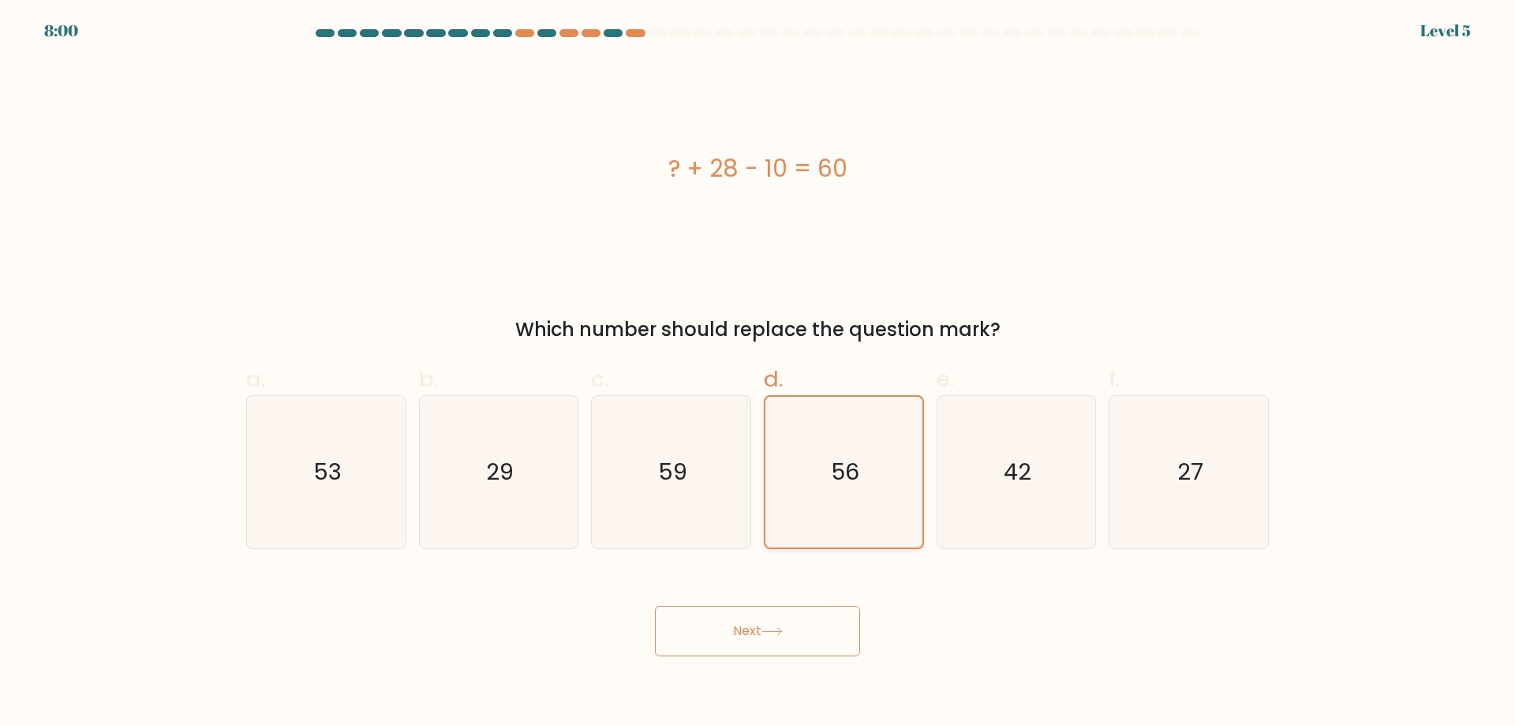
click at [759, 373] on input "d. 56" at bounding box center [758, 368] width 1 height 10
click at [770, 649] on button "Next" at bounding box center [757, 631] width 205 height 51
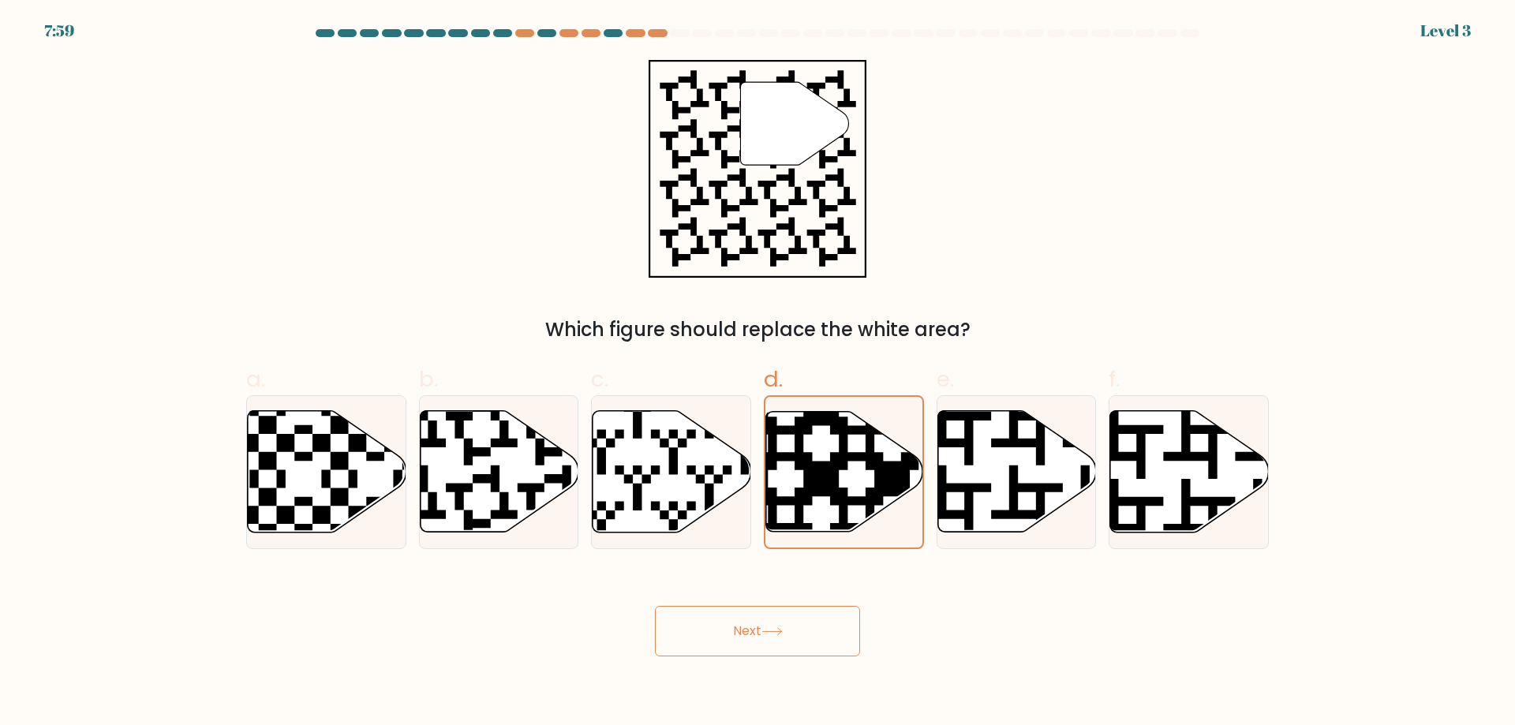
click at [778, 652] on button "Next" at bounding box center [757, 631] width 205 height 51
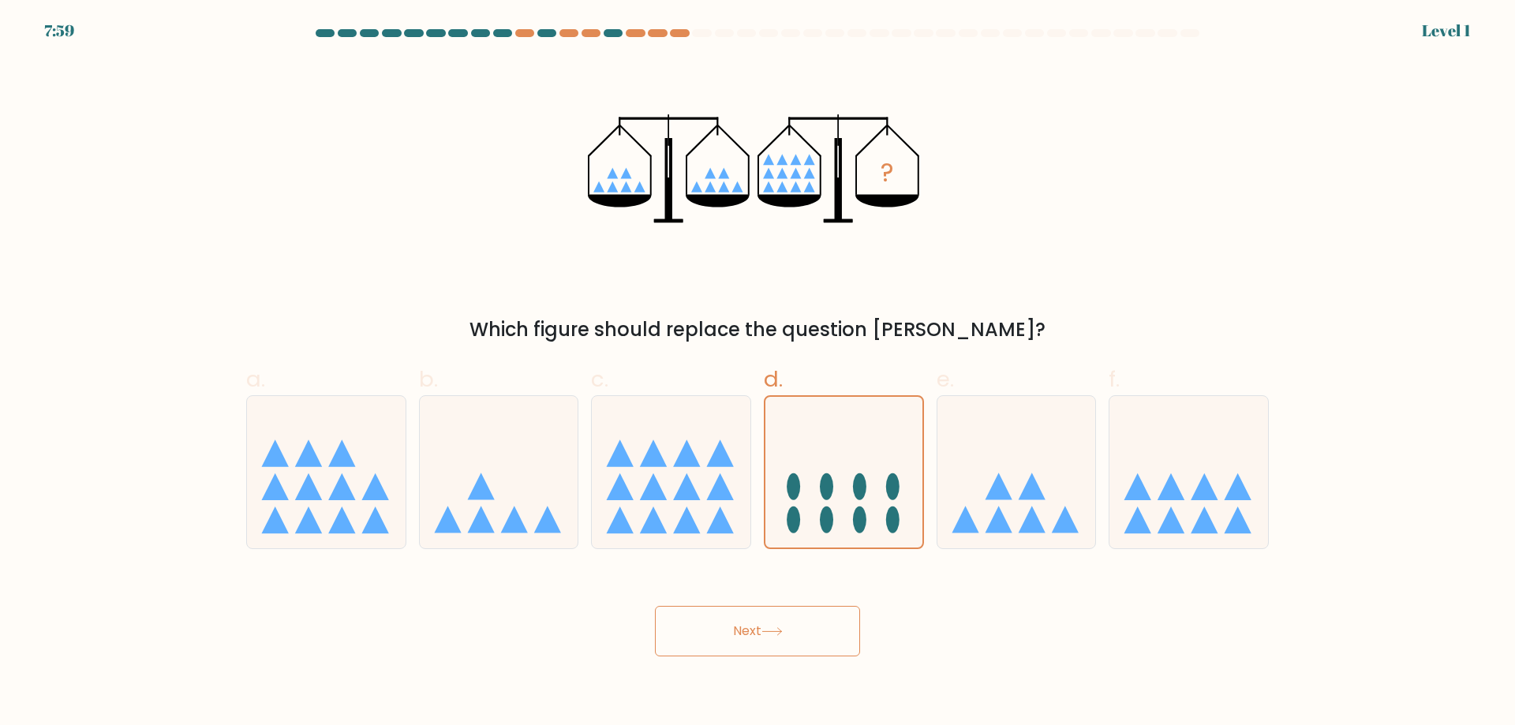
click at [800, 612] on button "Next" at bounding box center [757, 631] width 205 height 51
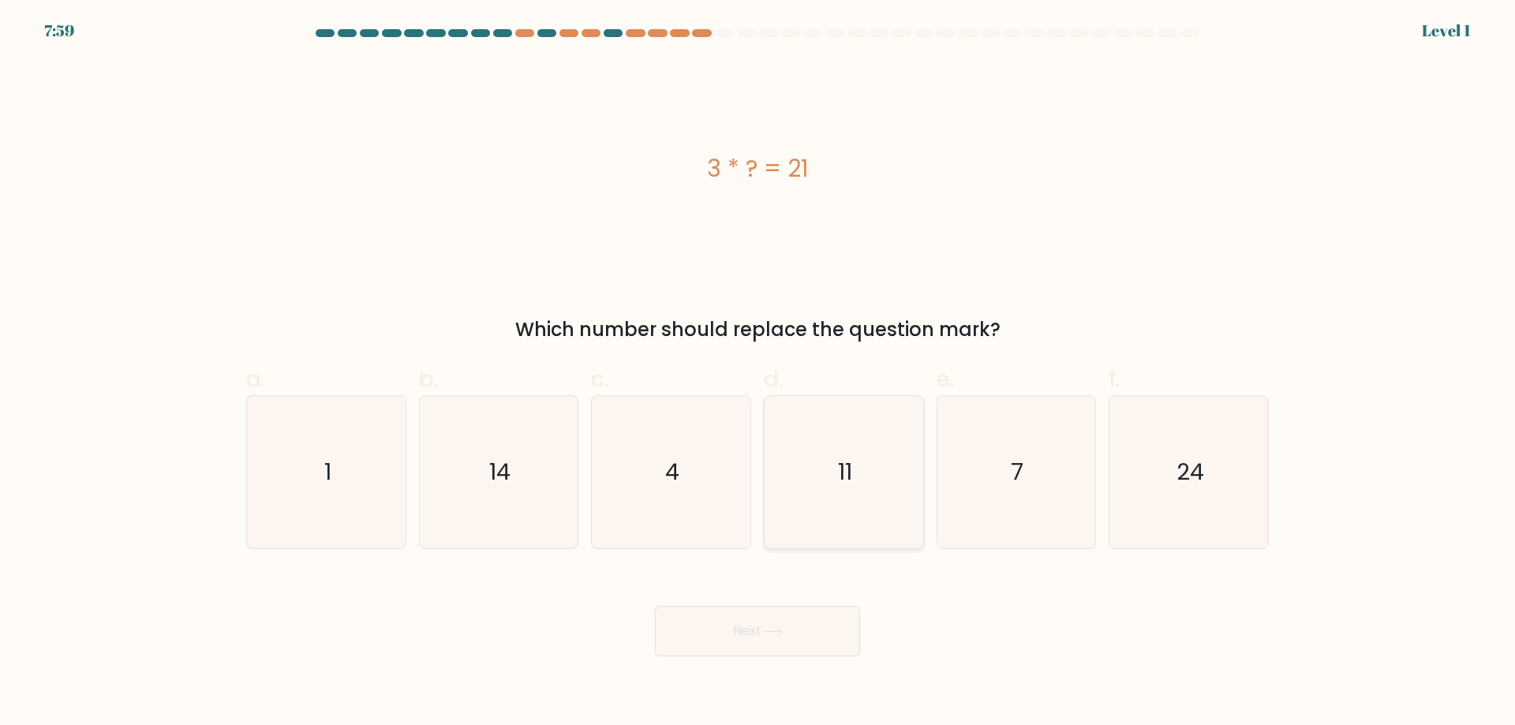
click at [873, 452] on icon "11" at bounding box center [844, 472] width 152 height 152
click at [759, 373] on input "d. 11" at bounding box center [758, 368] width 1 height 10
radio input "true"
click at [809, 616] on button "Next" at bounding box center [757, 631] width 205 height 51
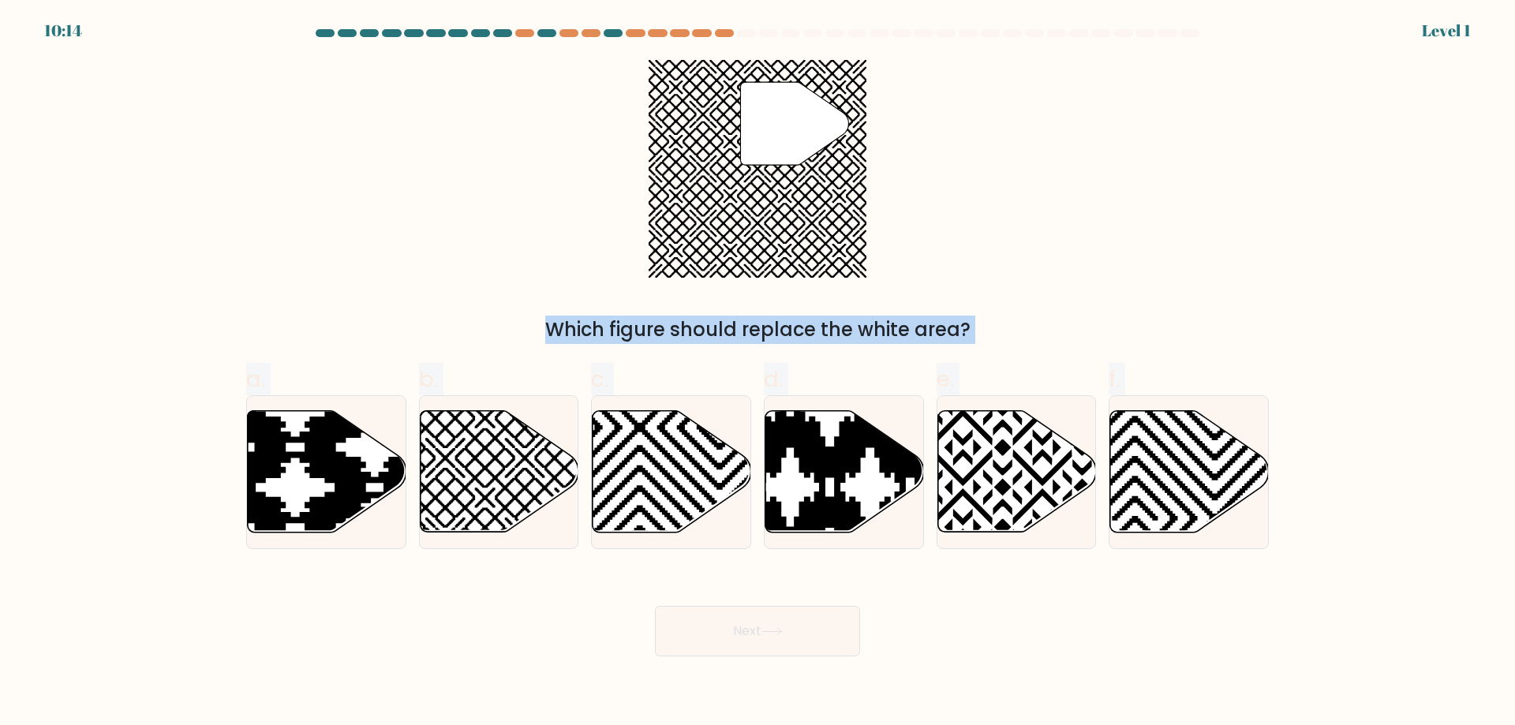
click at [819, 615] on button "Next" at bounding box center [757, 631] width 205 height 51
click at [856, 457] on icon at bounding box center [791, 409] width 320 height 320
click at [759, 373] on input "d." at bounding box center [758, 368] width 1 height 10
radio input "true"
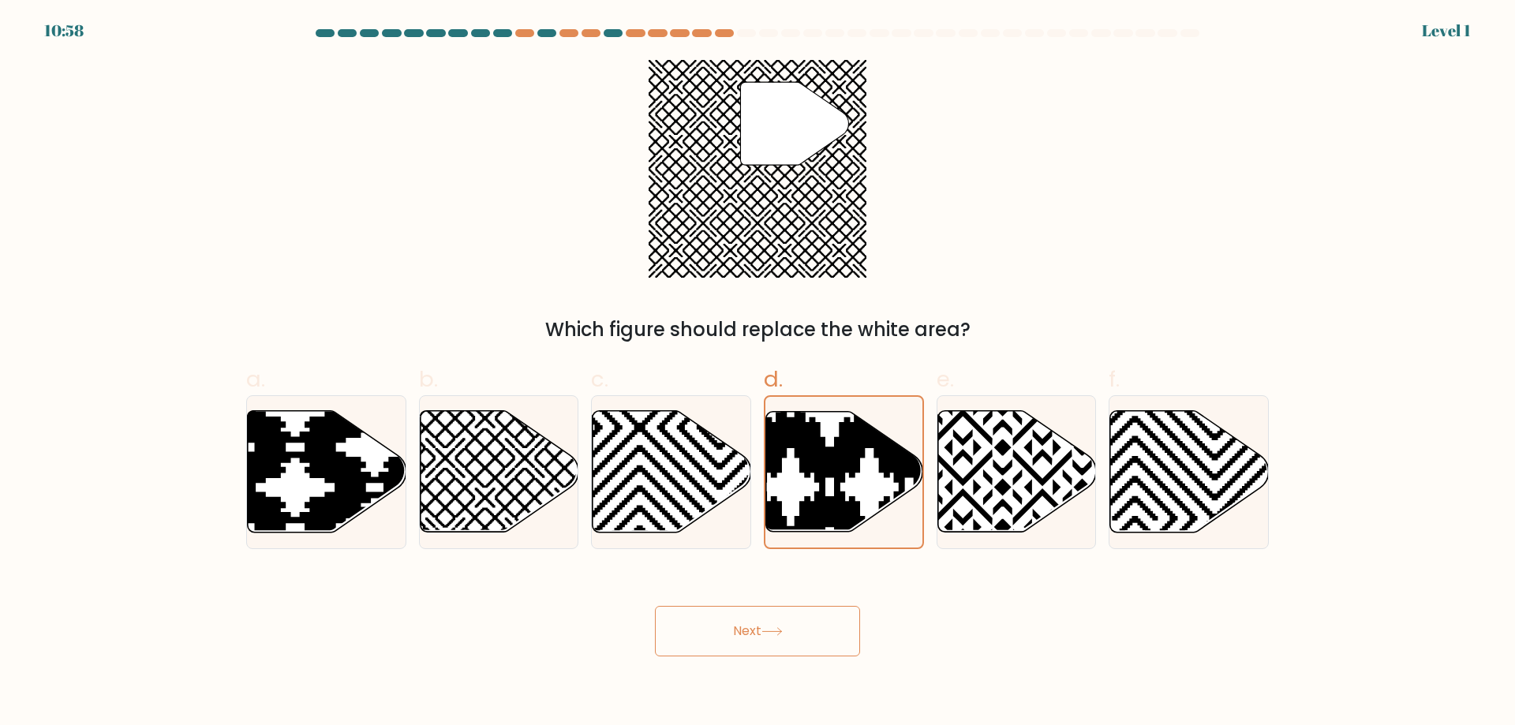
click at [788, 631] on button "Next" at bounding box center [757, 631] width 205 height 51
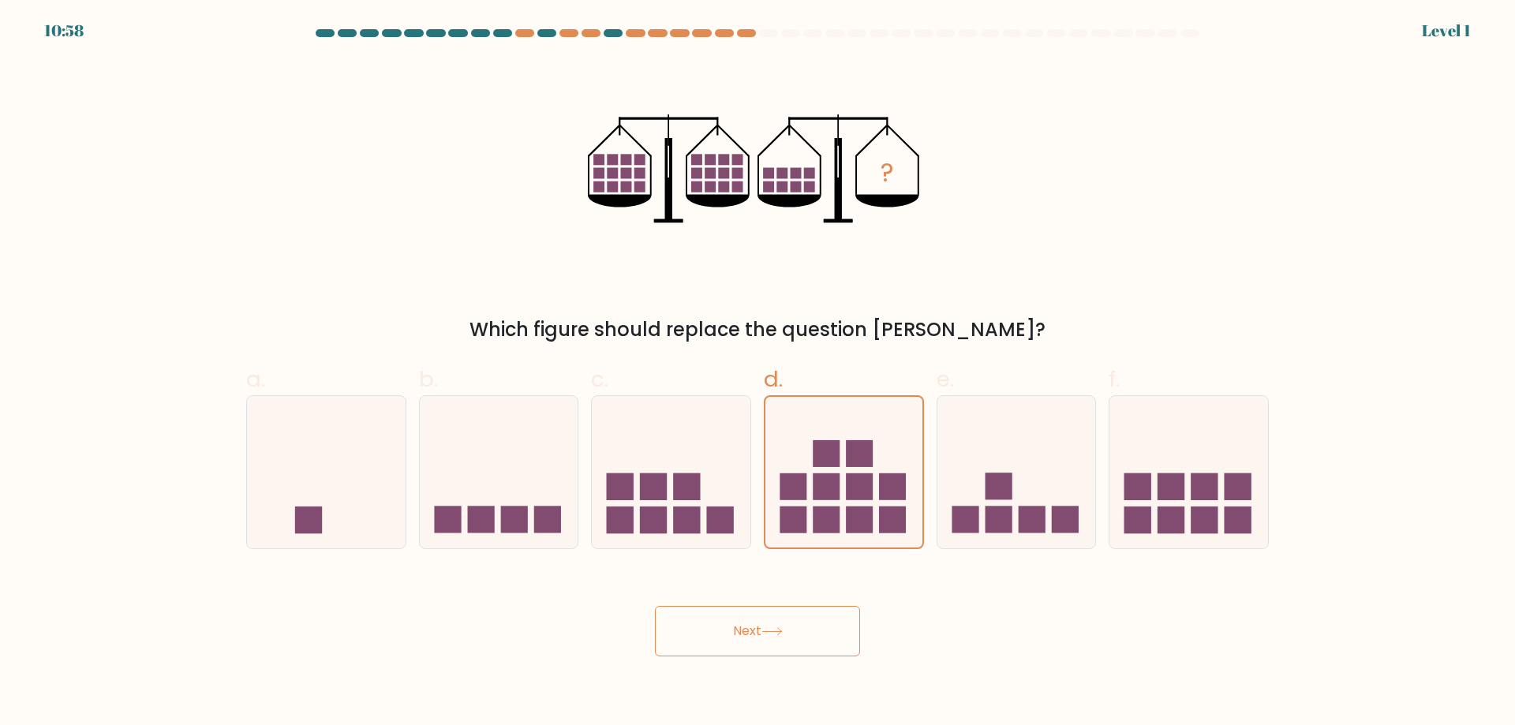
click at [802, 642] on button "Next" at bounding box center [757, 631] width 205 height 51
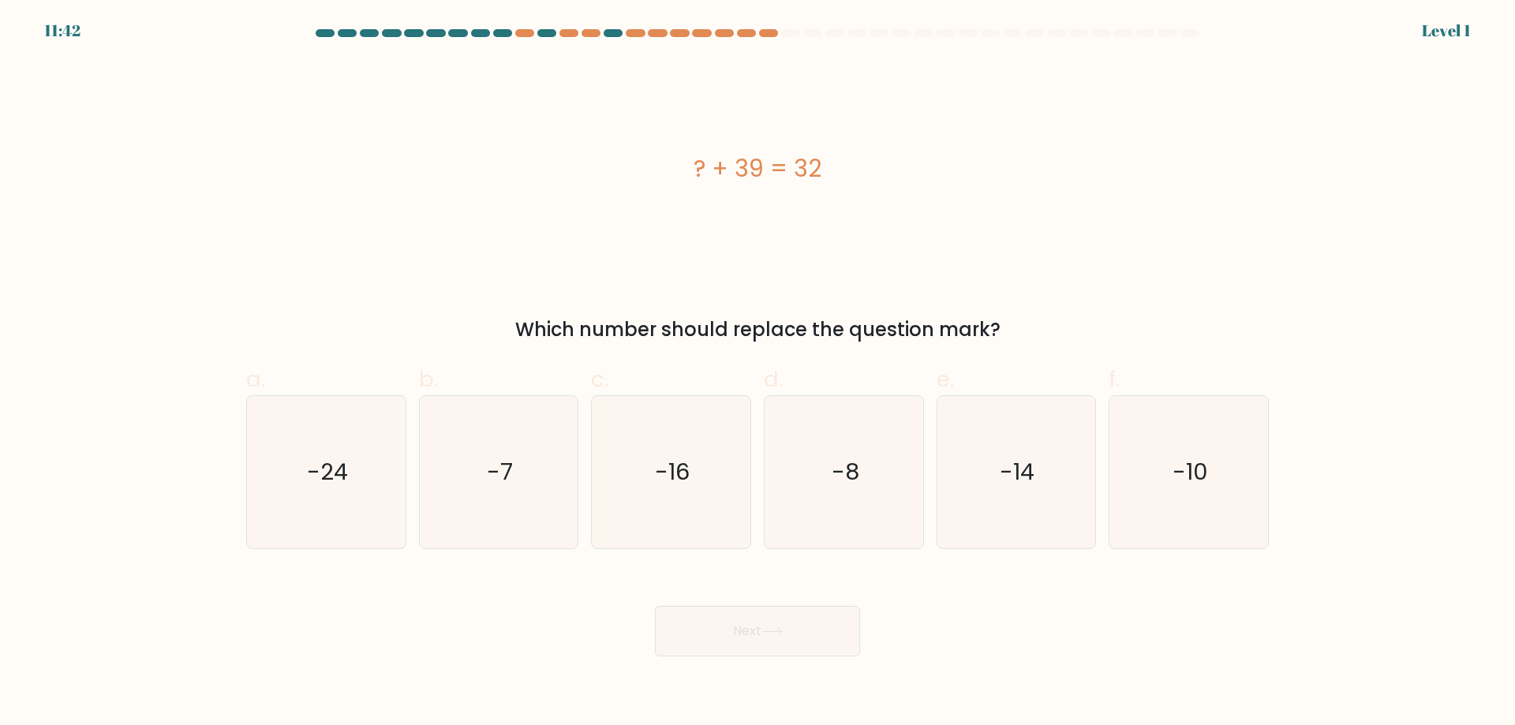
click at [848, 529] on icon "-8" at bounding box center [844, 472] width 152 height 152
click at [759, 373] on input "d. -8" at bounding box center [758, 368] width 1 height 10
radio input "true"
click at [792, 655] on button "Next" at bounding box center [757, 631] width 205 height 51
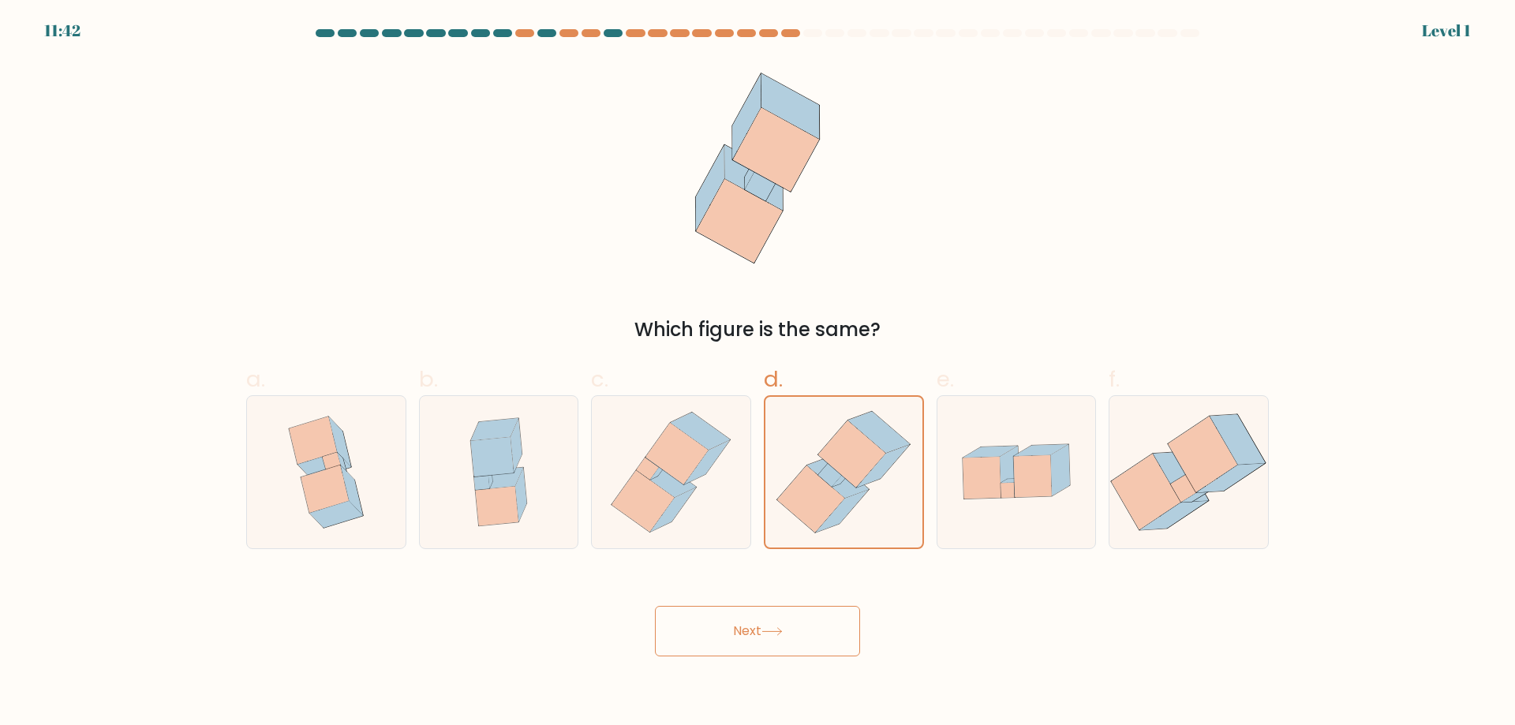
click at [783, 649] on button "Next" at bounding box center [757, 631] width 205 height 51
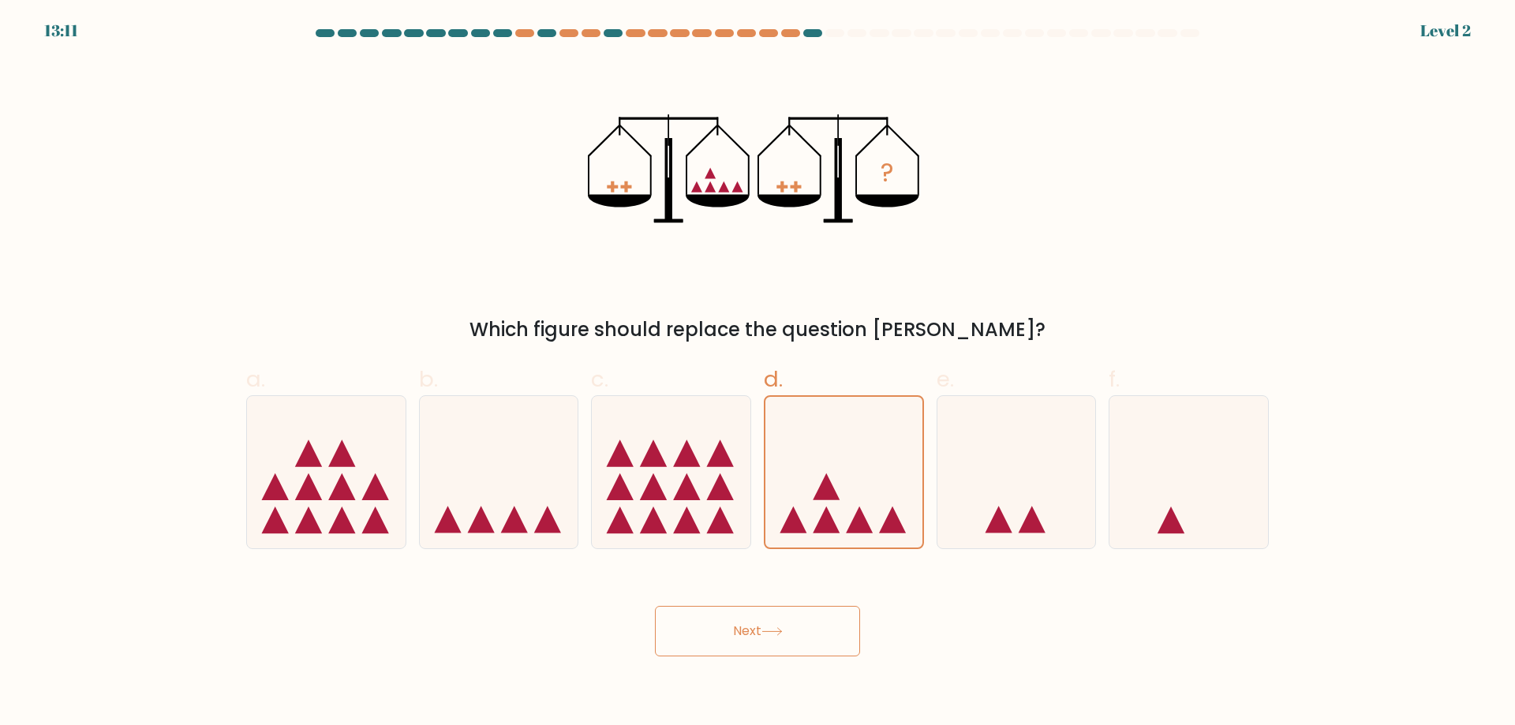
click at [789, 635] on button "Next" at bounding box center [757, 631] width 205 height 51
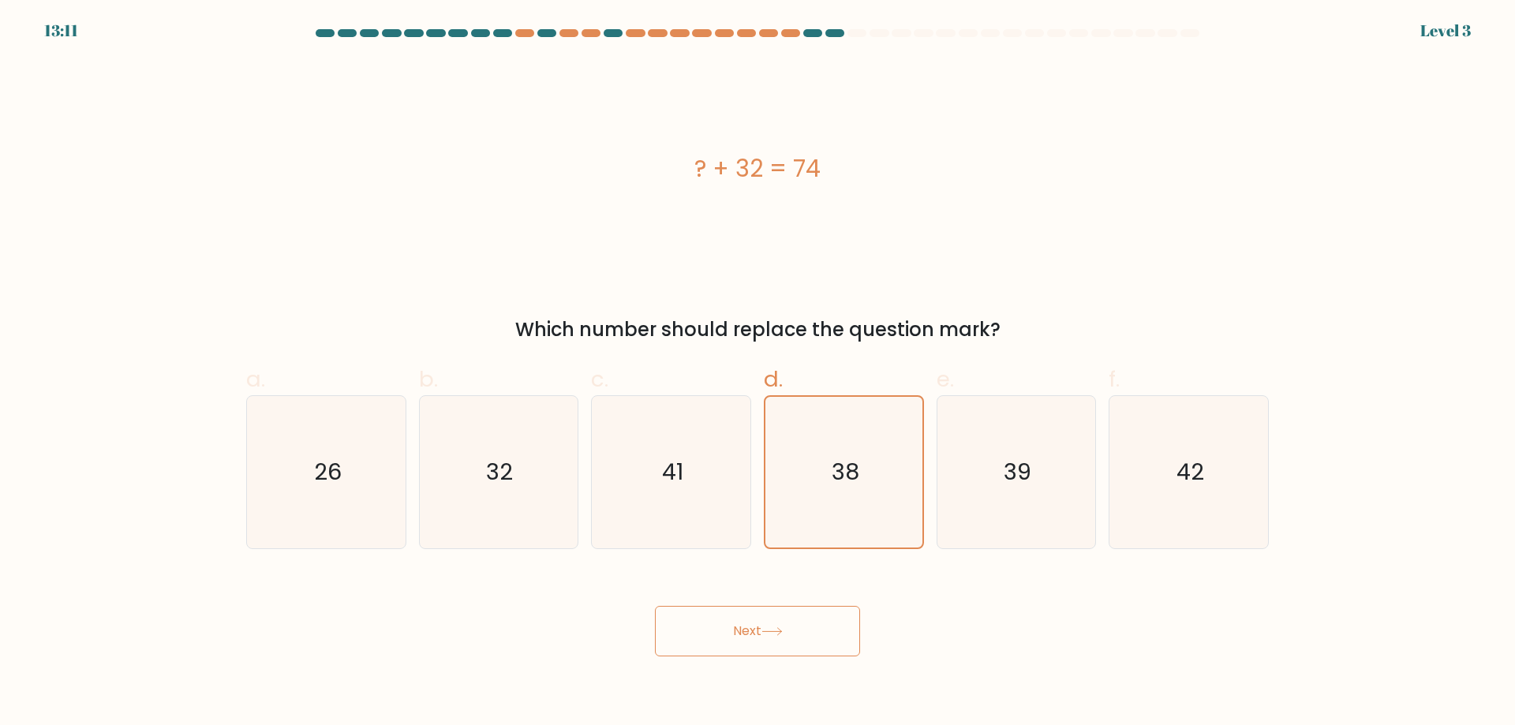
click at [774, 624] on button "Next" at bounding box center [757, 631] width 205 height 51
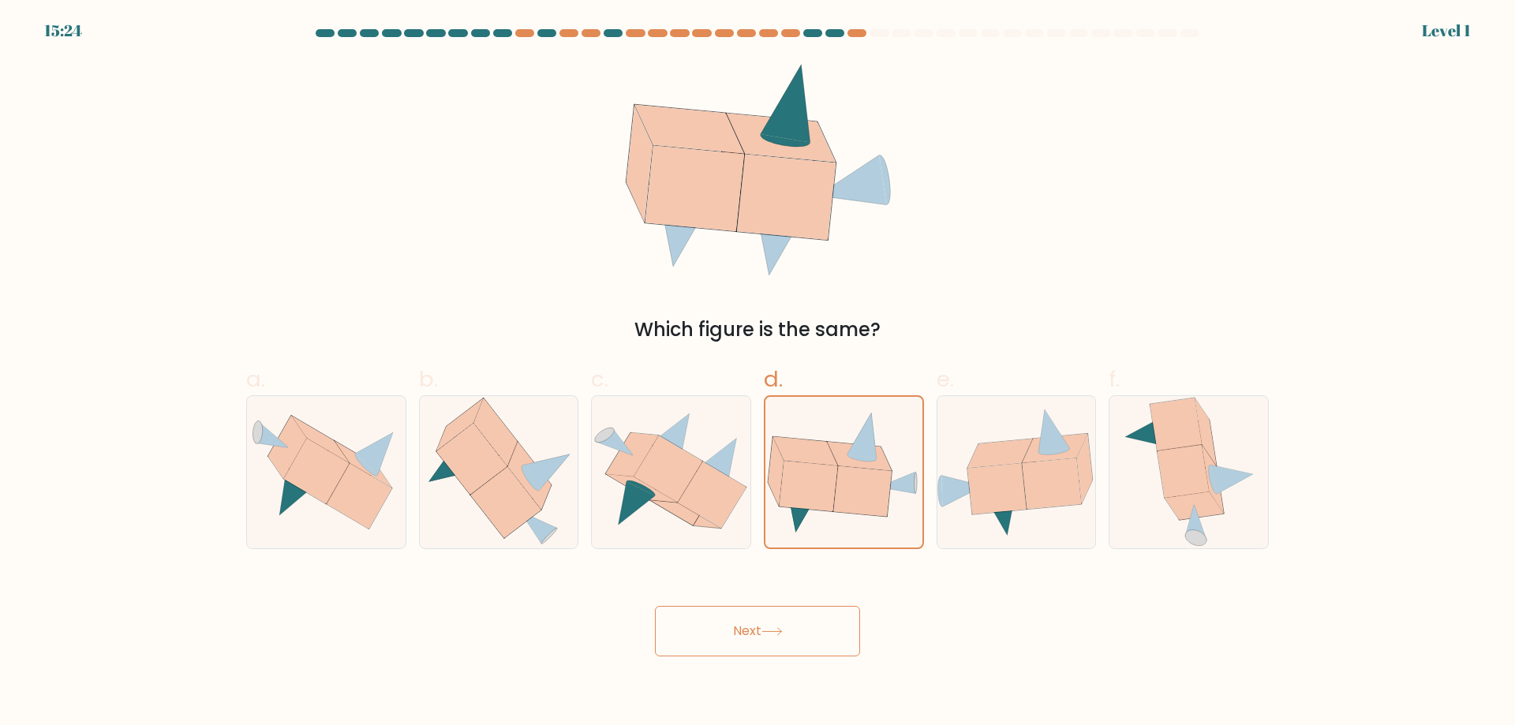
click at [773, 648] on button "Next" at bounding box center [757, 631] width 205 height 51
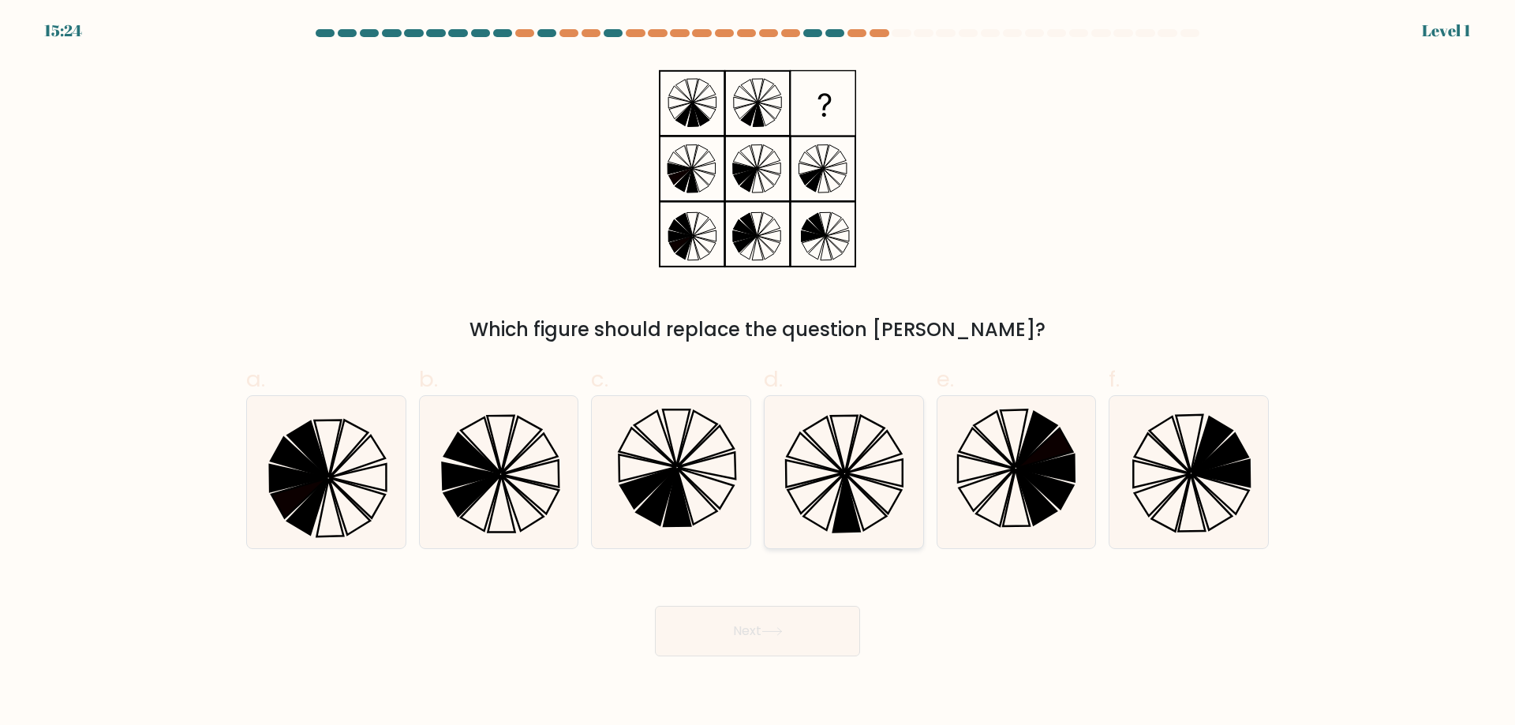
click at [858, 478] on icon at bounding box center [873, 494] width 56 height 40
click at [759, 373] on input "d." at bounding box center [758, 368] width 1 height 10
radio input "true"
click at [787, 654] on button "Next" at bounding box center [757, 631] width 205 height 51
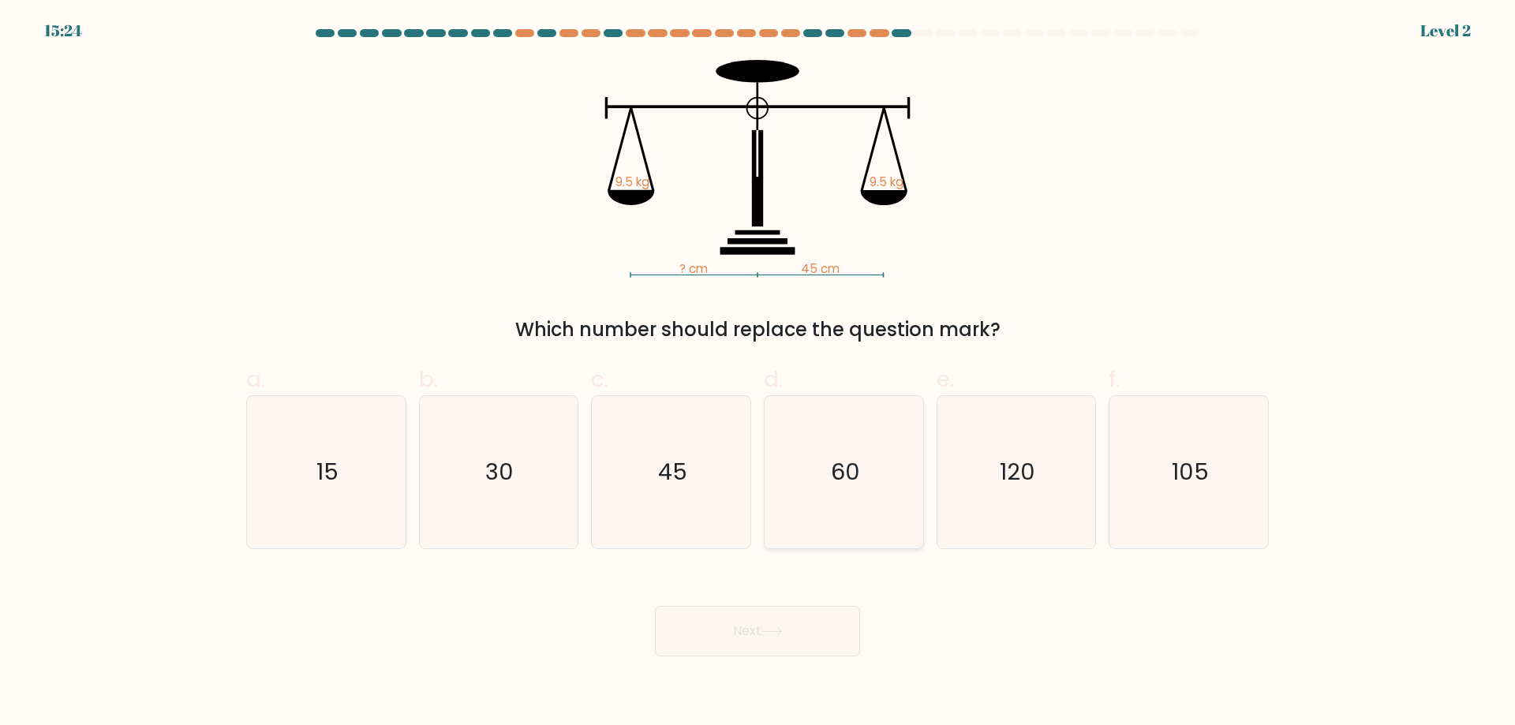
click at [852, 493] on icon "60" at bounding box center [844, 472] width 152 height 152
click at [759, 373] on input "d. 60" at bounding box center [758, 368] width 1 height 10
radio input "true"
click at [789, 647] on button "Next" at bounding box center [757, 631] width 205 height 51
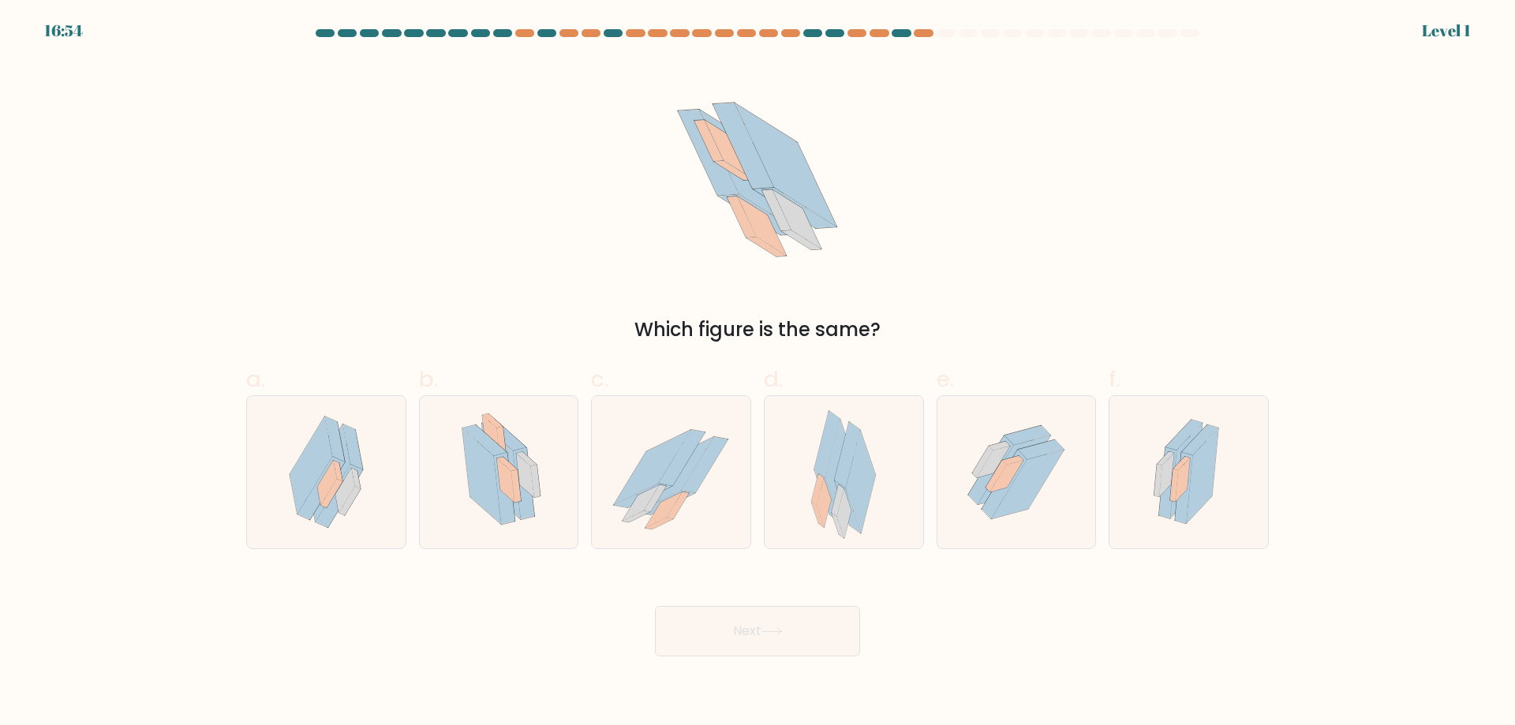
drag, startPoint x: 841, startPoint y: 560, endPoint x: 789, endPoint y: 629, distance: 86.8
click at [867, 482] on icon at bounding box center [861, 481] width 30 height 103
click at [759, 373] on input "d." at bounding box center [758, 368] width 1 height 10
radio input "true"
click at [789, 629] on button "Next" at bounding box center [757, 631] width 205 height 51
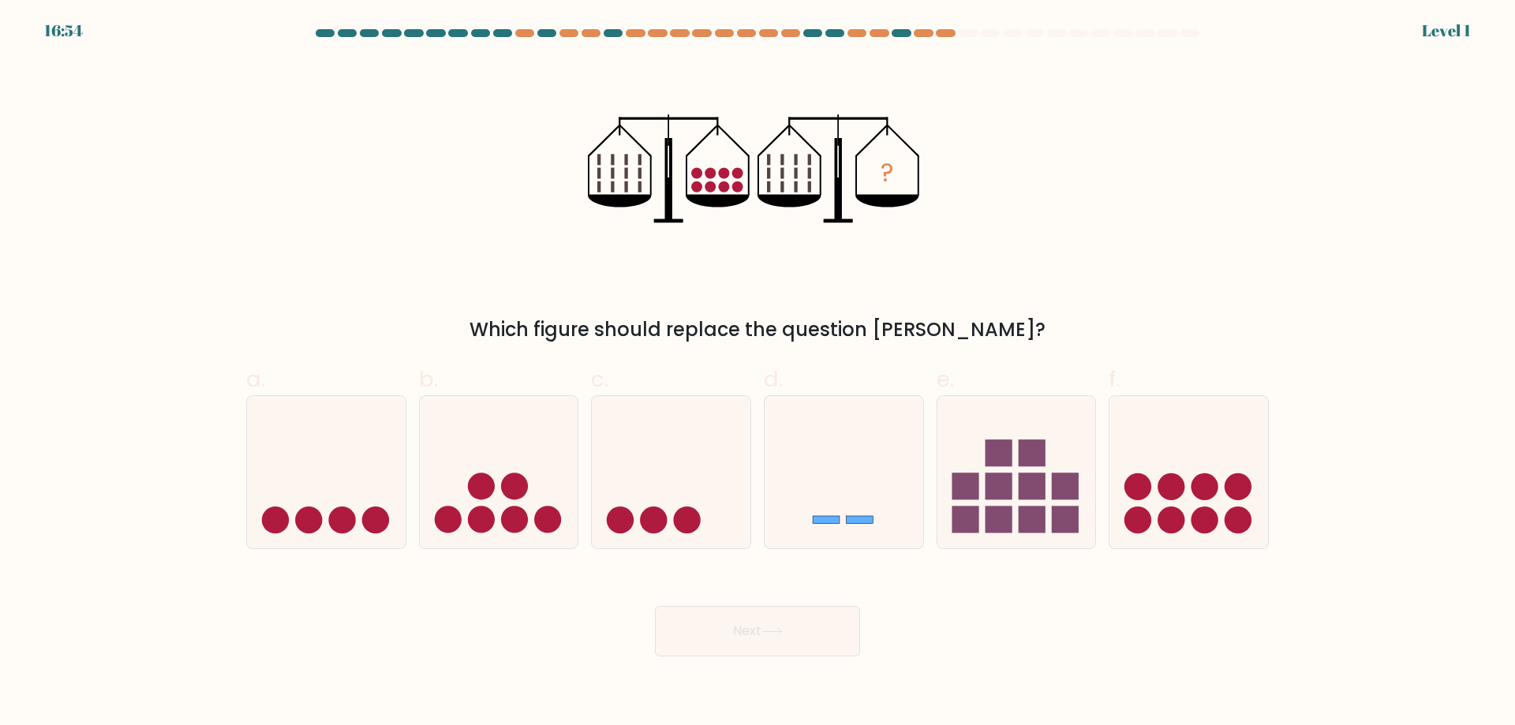
click at [857, 470] on icon at bounding box center [844, 471] width 159 height 131
click at [759, 373] on input "d." at bounding box center [758, 368] width 1 height 10
radio input "true"
click at [774, 633] on icon at bounding box center [772, 632] width 21 height 9
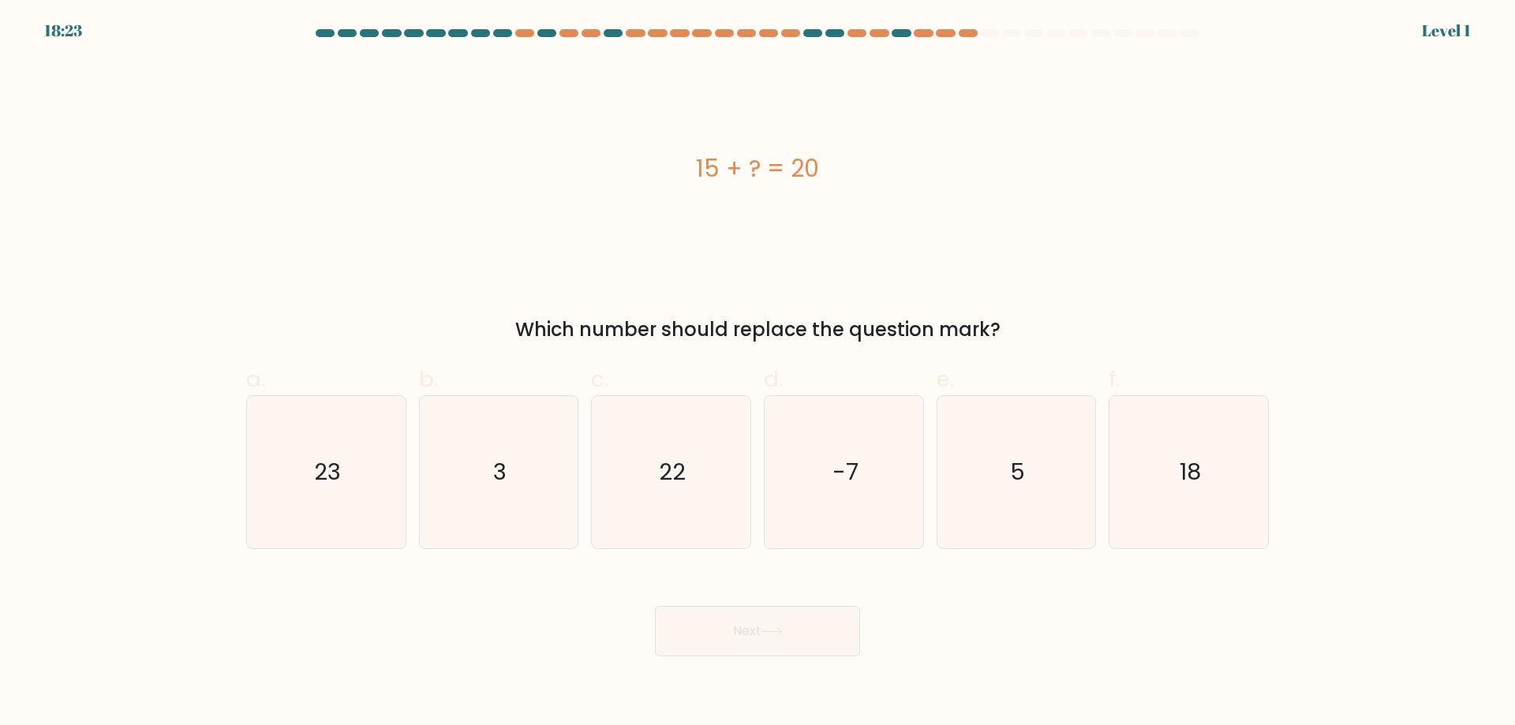
click at [849, 460] on text "-7" at bounding box center [846, 472] width 26 height 32
click at [759, 373] on input "d. -7" at bounding box center [758, 368] width 1 height 10
radio input "true"
click at [776, 635] on icon at bounding box center [772, 632] width 21 height 9
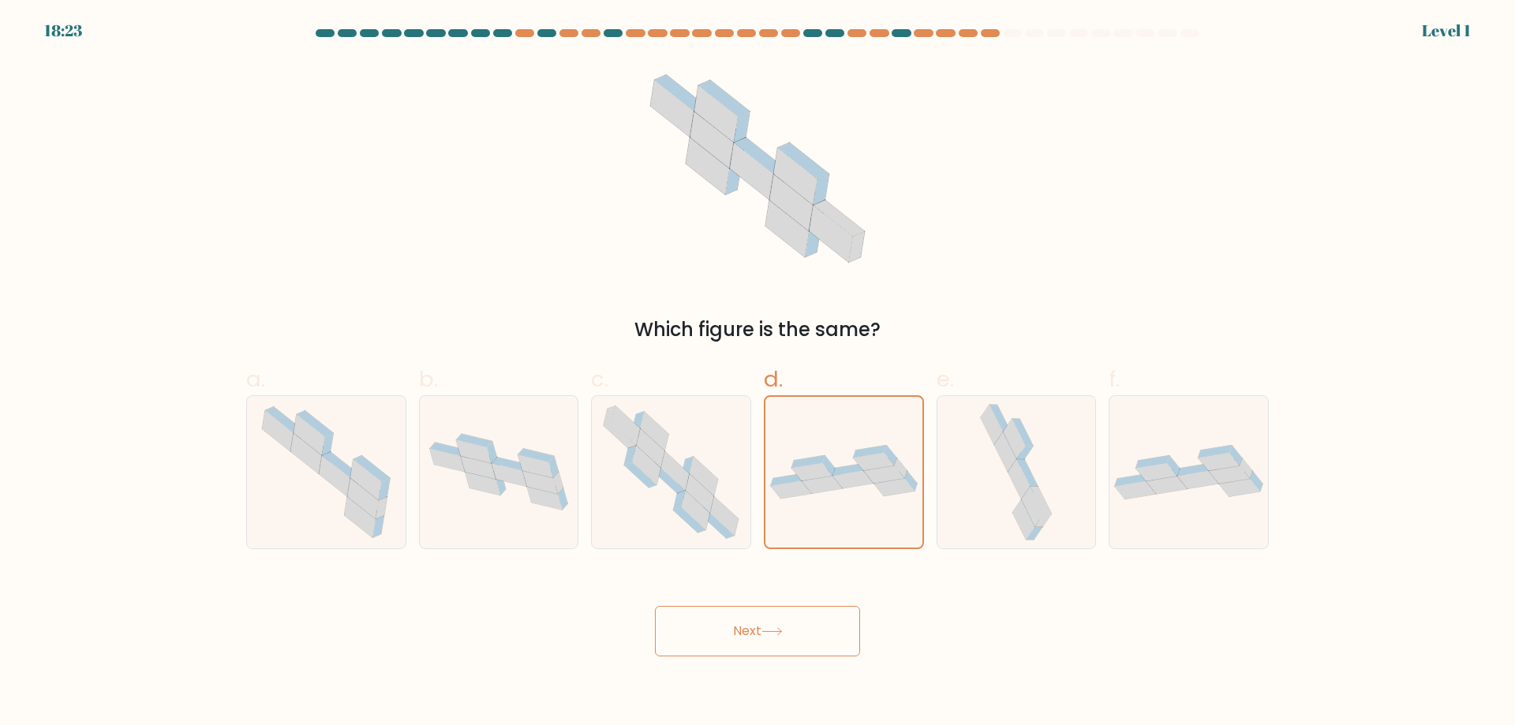
click at [796, 622] on button "Next" at bounding box center [757, 631] width 205 height 51
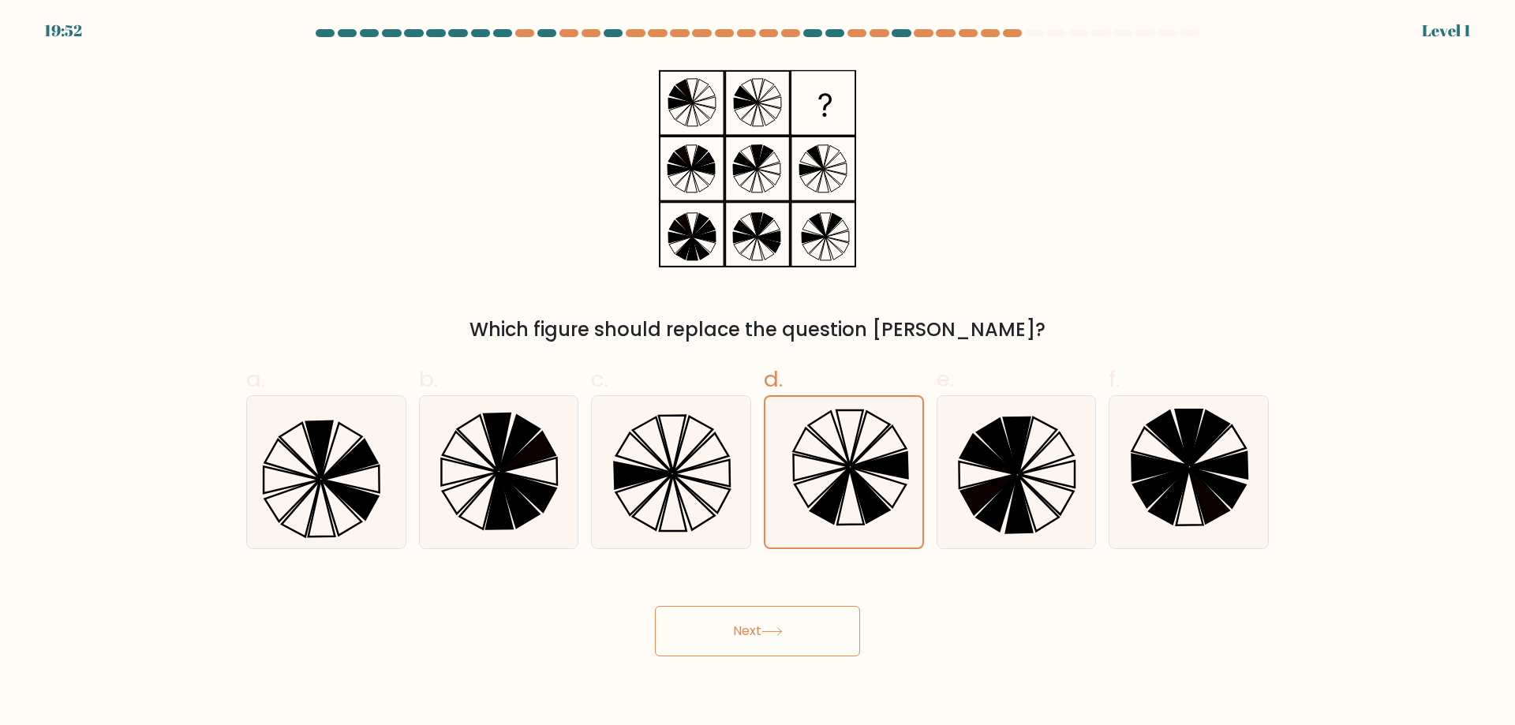
click at [783, 634] on icon at bounding box center [772, 632] width 21 height 9
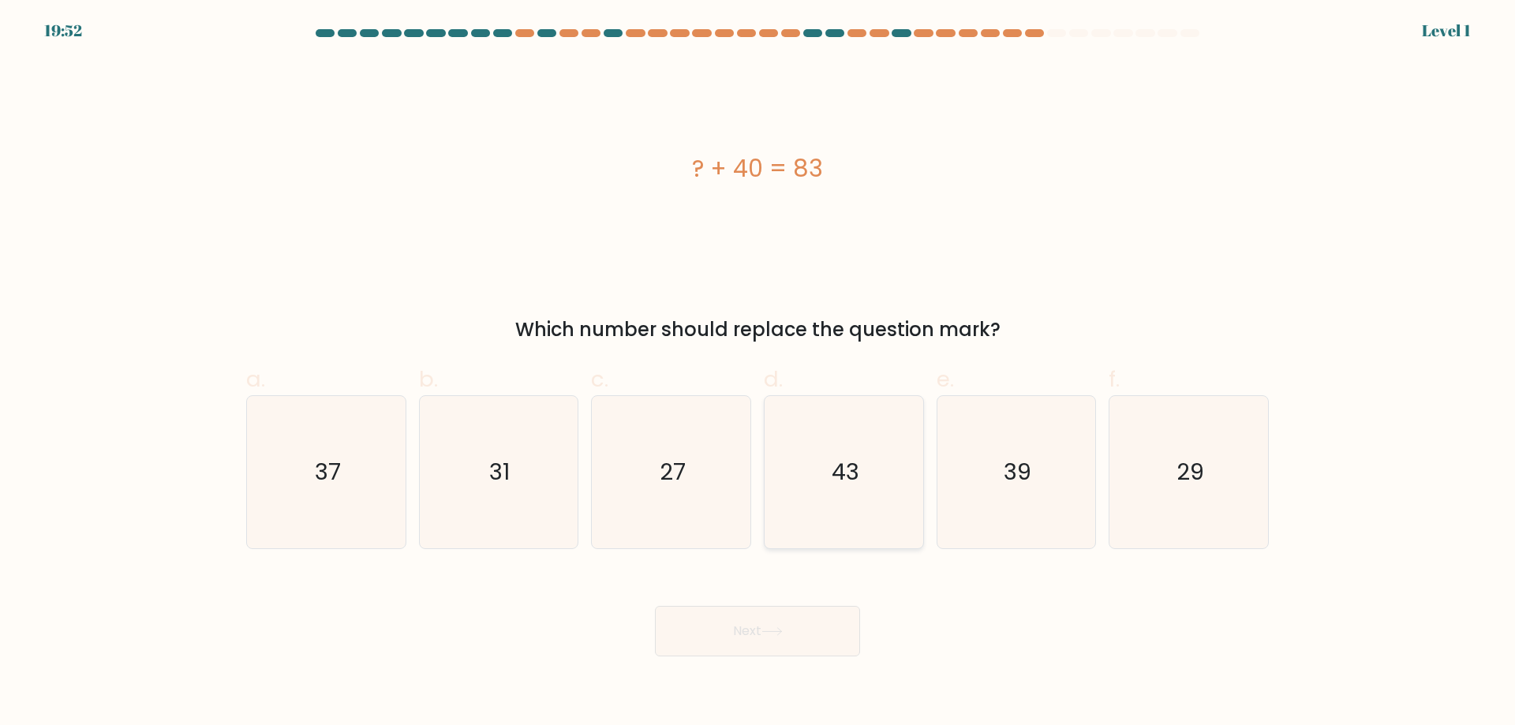
click at [880, 463] on icon "43" at bounding box center [844, 472] width 152 height 152
click at [759, 373] on input "d. 43" at bounding box center [758, 368] width 1 height 10
radio input "true"
click at [800, 635] on button "Next" at bounding box center [757, 631] width 205 height 51
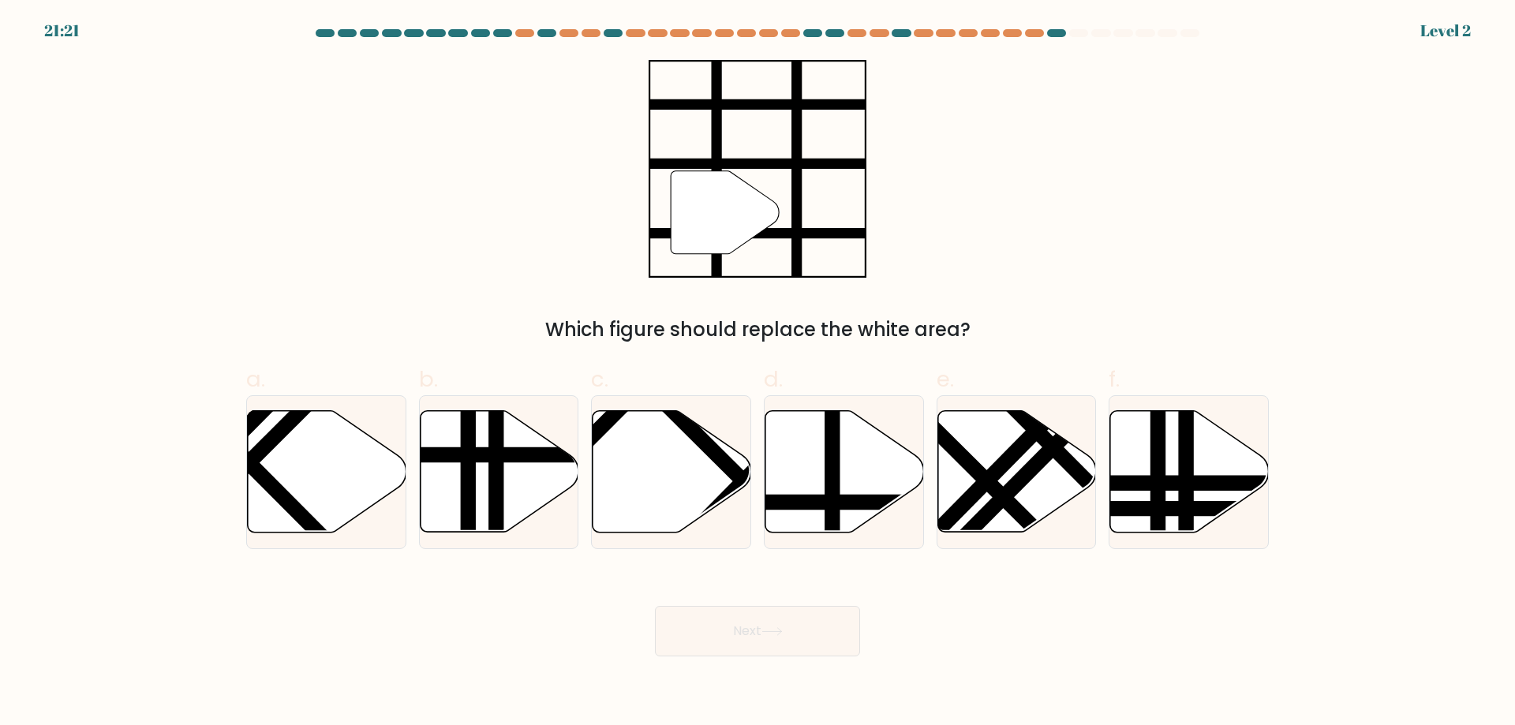
click at [863, 481] on icon at bounding box center [845, 472] width 159 height 122
click at [759, 373] on input "d." at bounding box center [758, 368] width 1 height 10
radio input "true"
click at [795, 598] on div "Next" at bounding box center [758, 612] width 1042 height 88
click at [833, 515] on line at bounding box center [833, 408] width 0 height 316
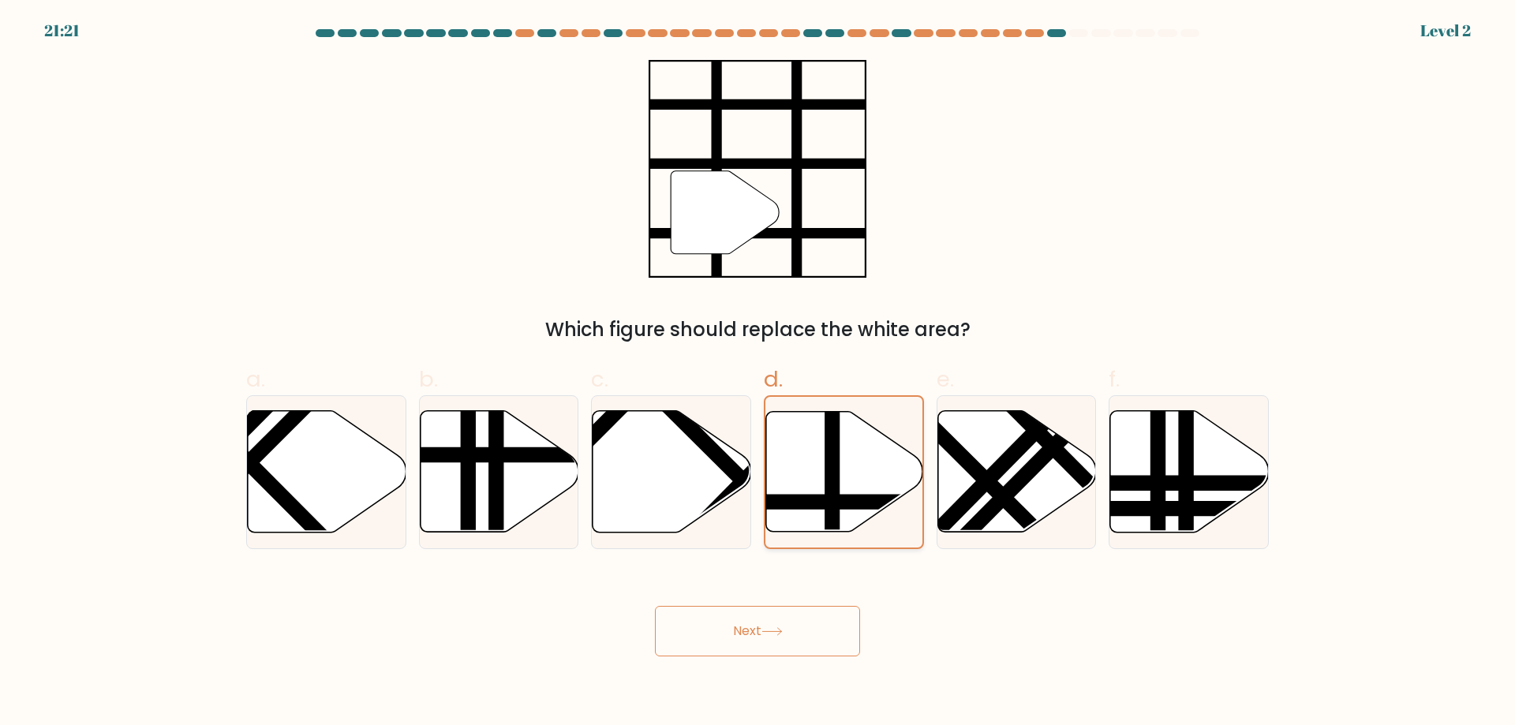
click at [759, 373] on input "d." at bounding box center [758, 368] width 1 height 10
click at [781, 654] on button "Next" at bounding box center [757, 631] width 205 height 51
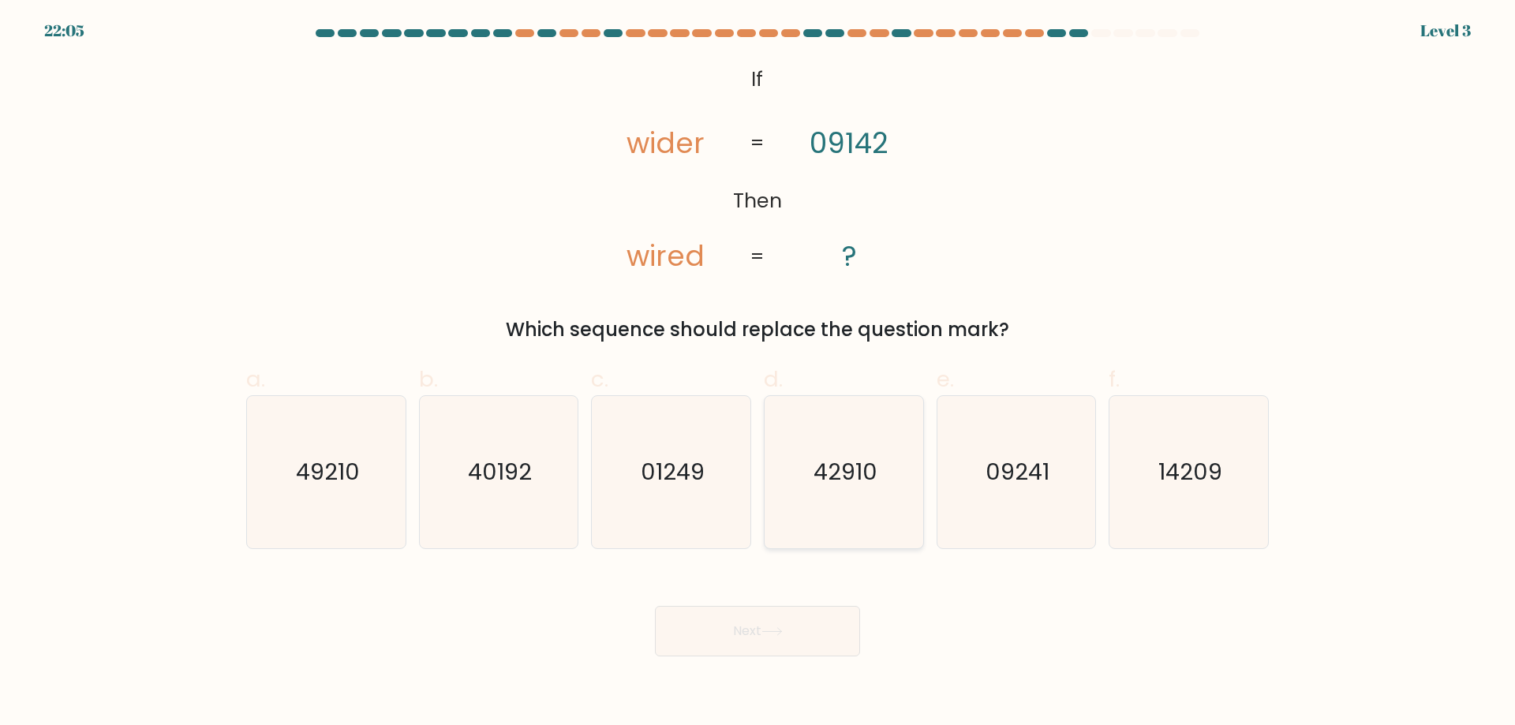
click at [822, 487] on text "42910" at bounding box center [846, 472] width 64 height 32
click at [759, 373] on input "d. 42910" at bounding box center [758, 368] width 1 height 10
radio input "true"
click at [778, 625] on button "Next" at bounding box center [757, 631] width 205 height 51
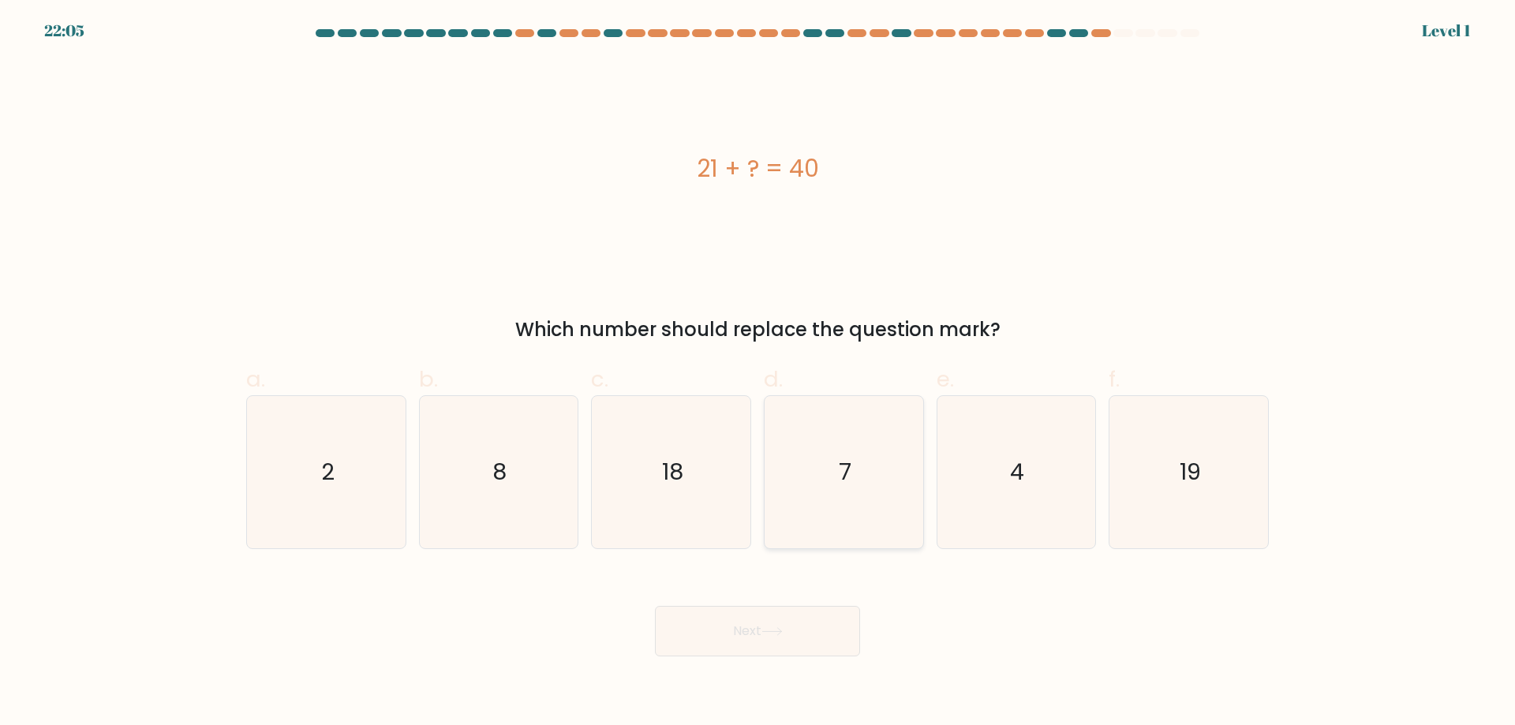
click at [832, 509] on icon "7" at bounding box center [844, 472] width 152 height 152
click at [759, 373] on input "d. 7" at bounding box center [758, 368] width 1 height 10
radio input "true"
click at [783, 651] on button "Next" at bounding box center [757, 631] width 205 height 51
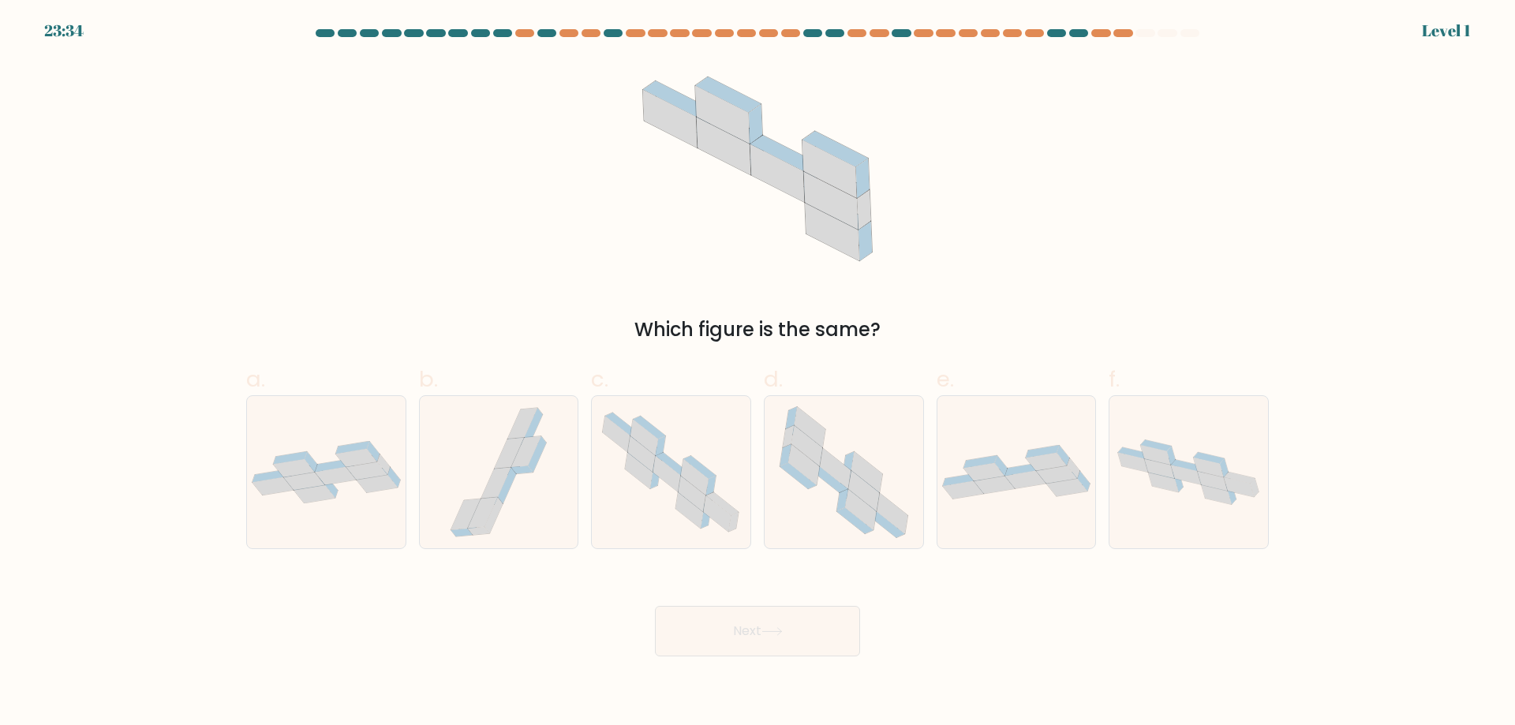
click at [861, 474] on icon at bounding box center [867, 472] width 31 height 40
click at [759, 373] on input "d." at bounding box center [758, 368] width 1 height 10
radio input "true"
click at [789, 642] on button "Next" at bounding box center [757, 631] width 205 height 51
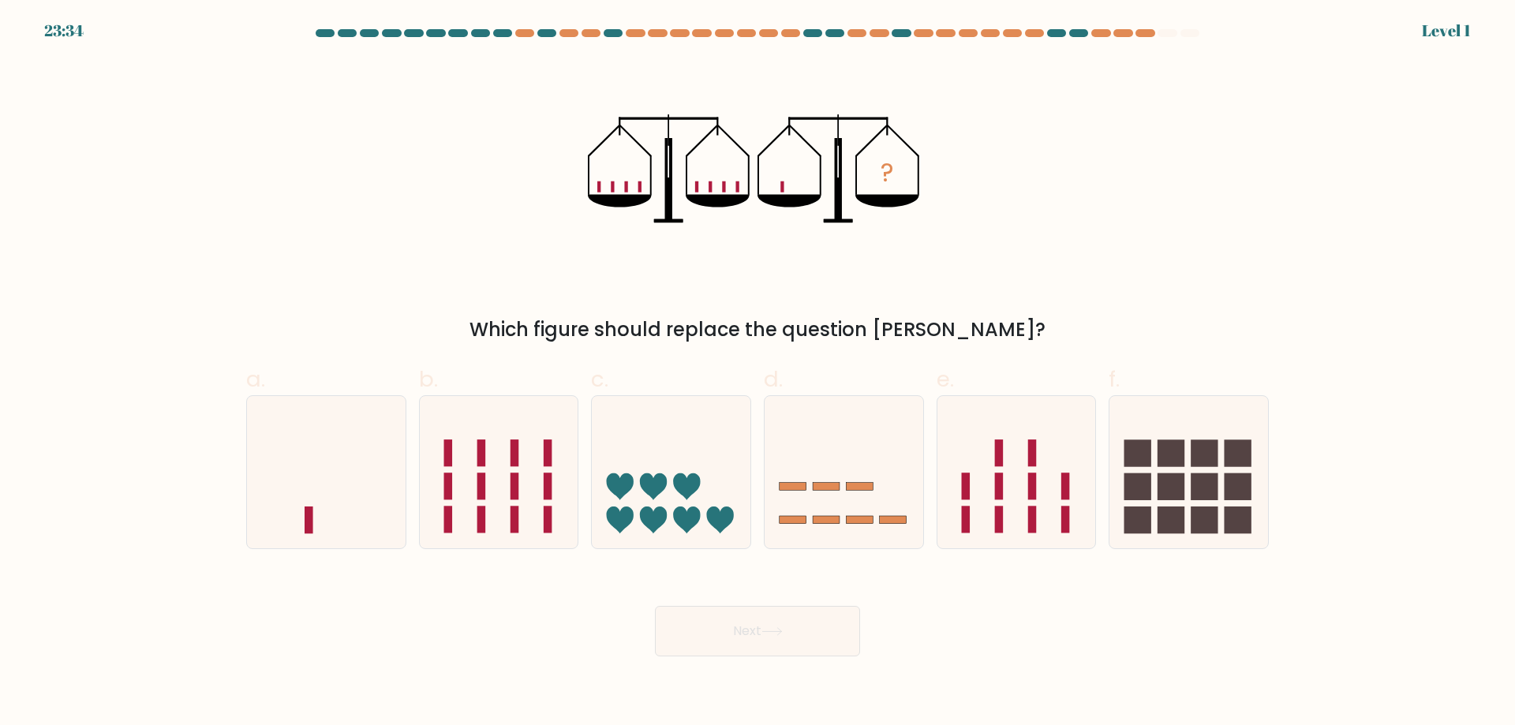
click at [882, 456] on icon at bounding box center [844, 471] width 159 height 131
click at [759, 373] on input "d." at bounding box center [758, 368] width 1 height 10
radio input "true"
click at [814, 641] on button "Next" at bounding box center [757, 631] width 205 height 51
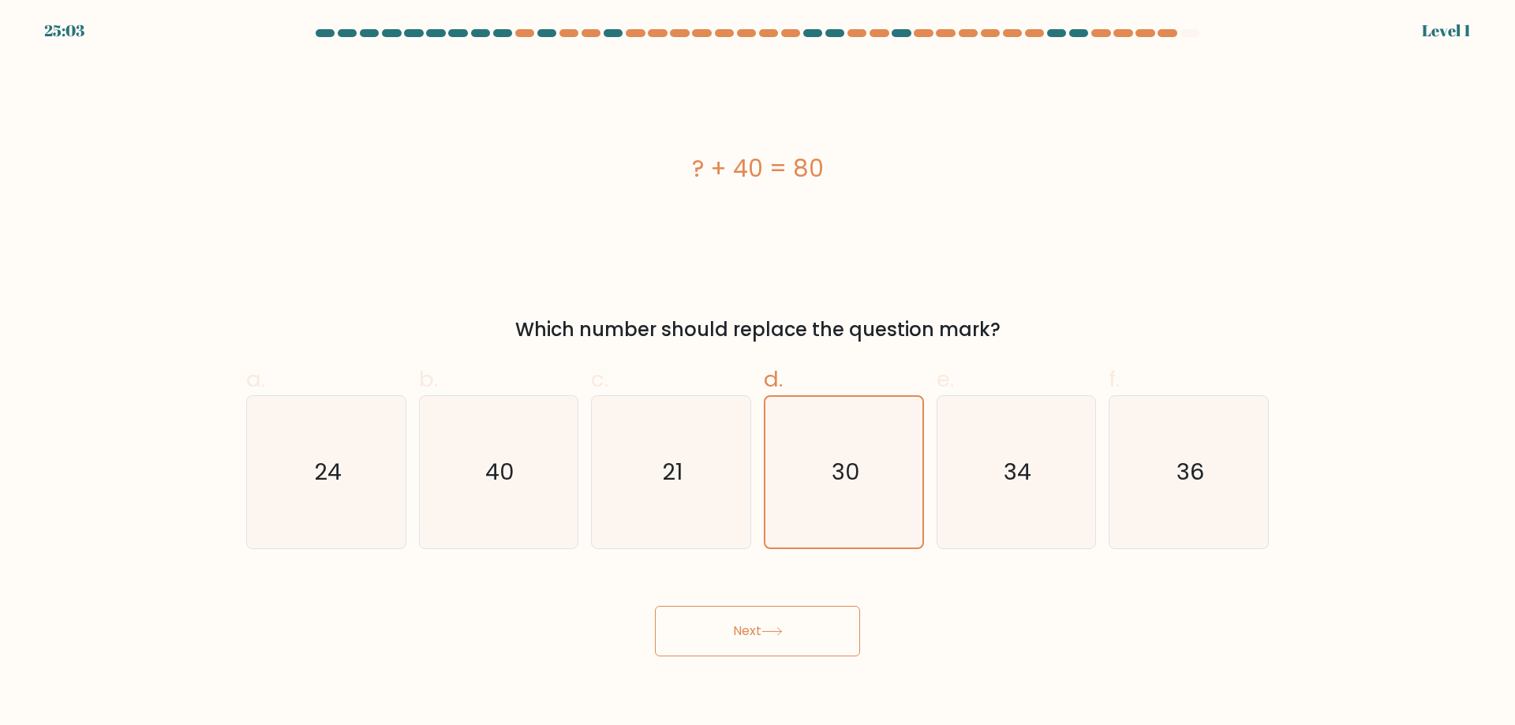
click at [802, 646] on button "Next" at bounding box center [757, 631] width 205 height 51
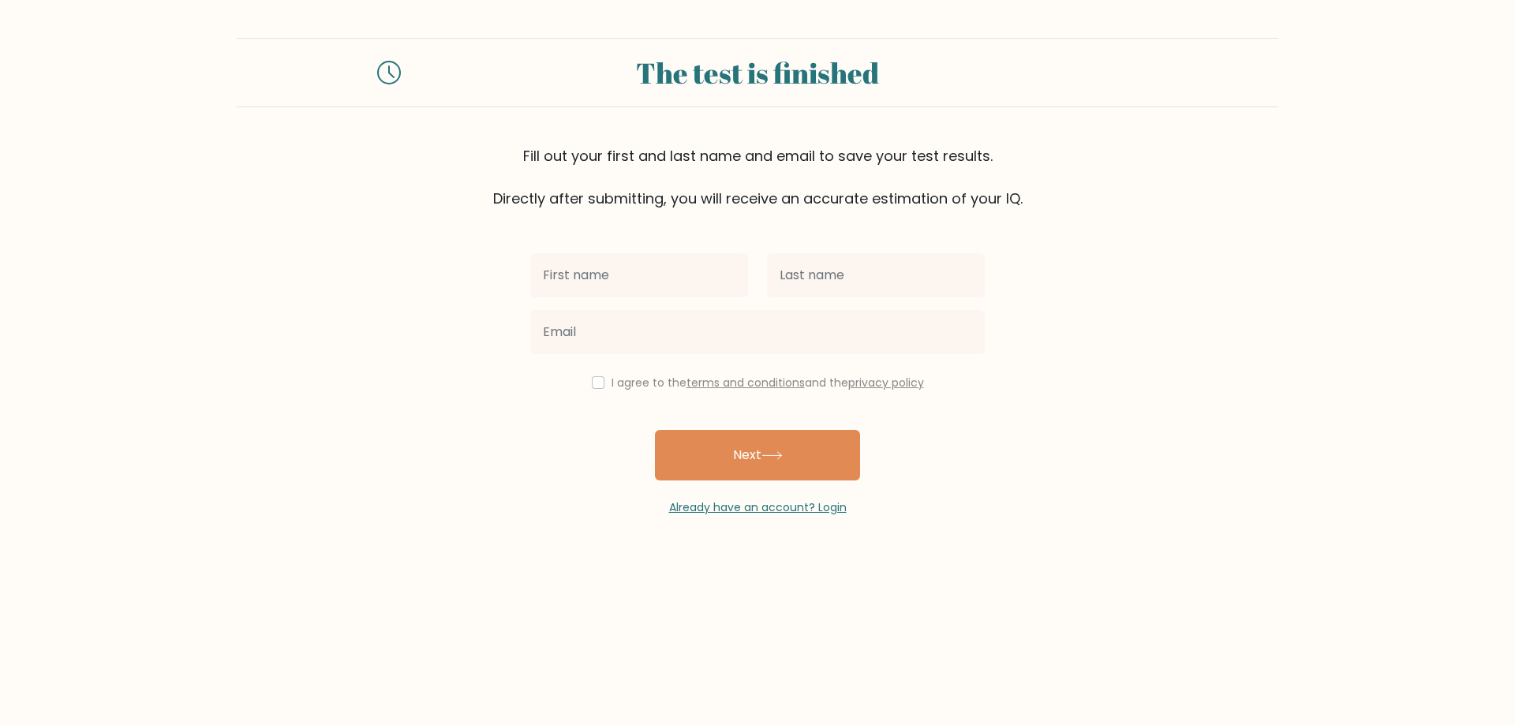
drag, startPoint x: 381, startPoint y: 77, endPoint x: 372, endPoint y: 87, distance: 14.0
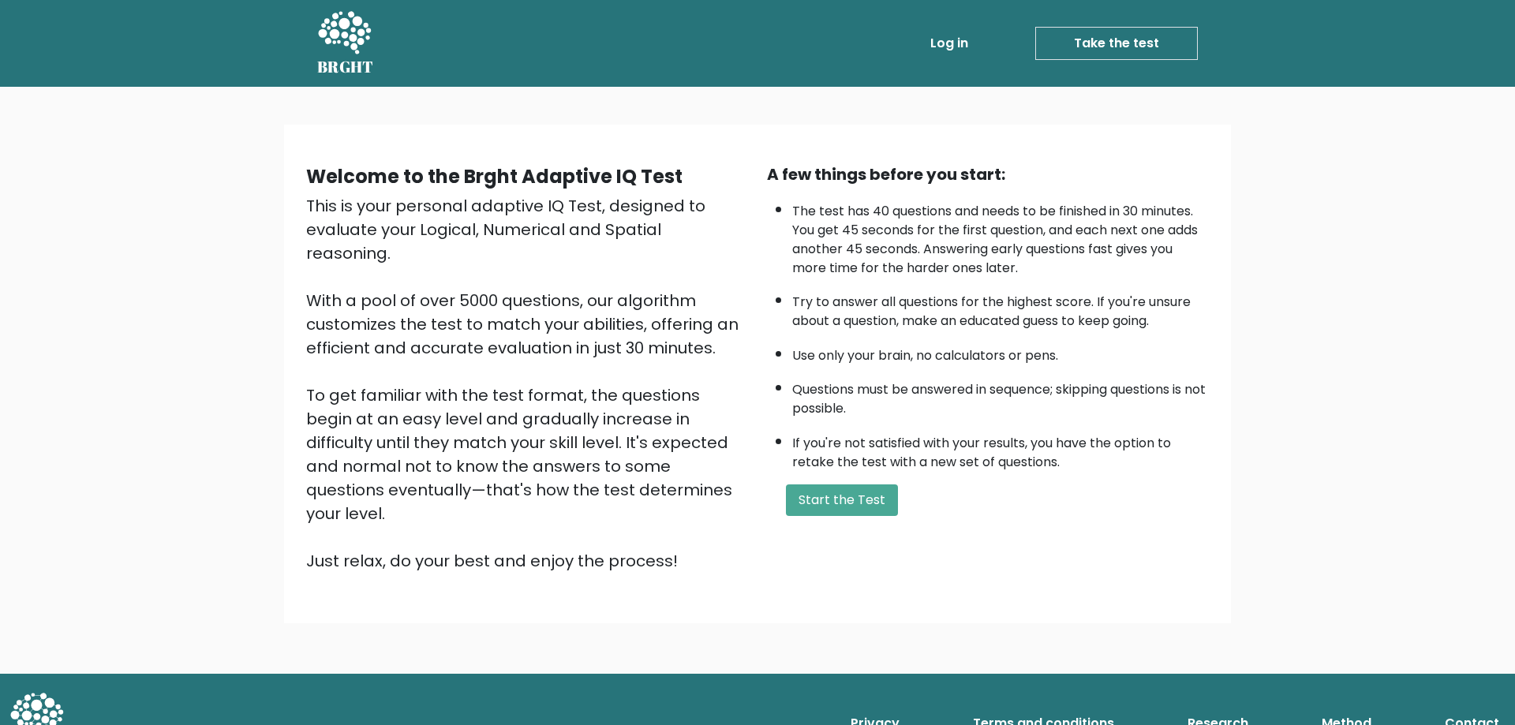
click at [859, 480] on div "A few things before you start: The test has 40 questions and needs to be finish…" at bounding box center [988, 368] width 461 height 410
click at [858, 504] on button "Start the Test" at bounding box center [842, 501] width 112 height 32
click at [839, 515] on button "Start the Test" at bounding box center [842, 501] width 112 height 32
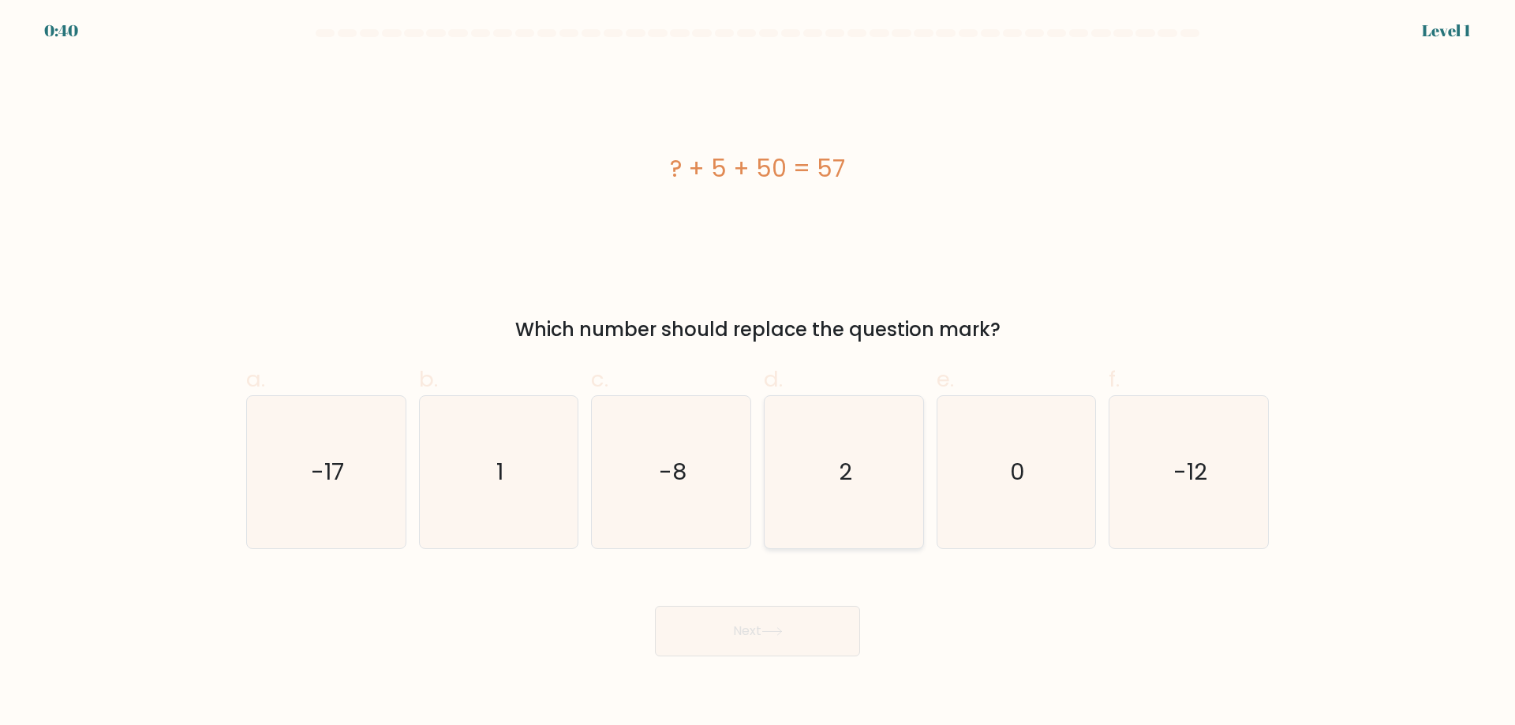
click at [835, 457] on icon "2" at bounding box center [844, 472] width 152 height 152
click at [759, 373] on input "d. 2" at bounding box center [758, 368] width 1 height 10
radio input "true"
click at [770, 619] on button "Next" at bounding box center [757, 631] width 205 height 51
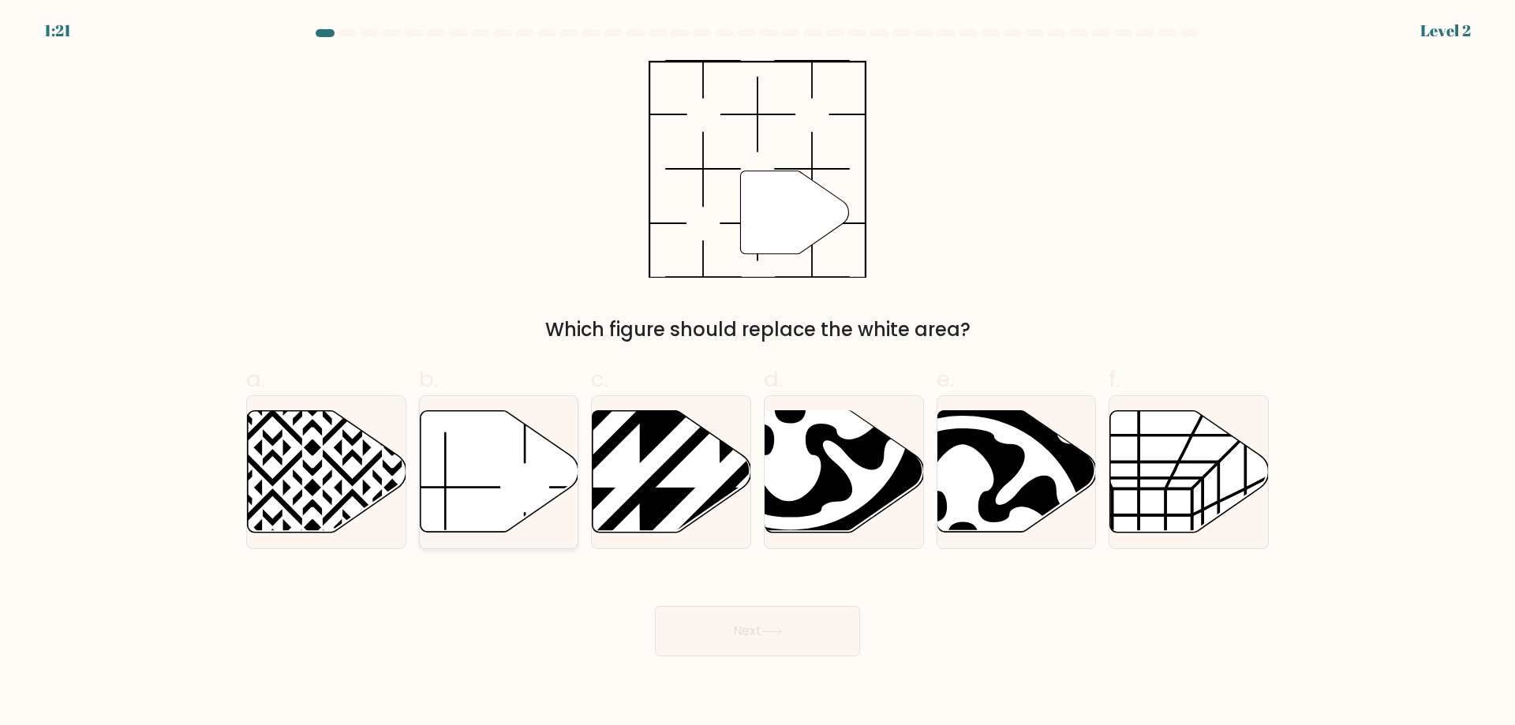
click at [503, 442] on icon at bounding box center [499, 472] width 159 height 122
click at [758, 373] on input "b." at bounding box center [758, 368] width 1 height 10
radio input "true"
click at [730, 630] on button "Next" at bounding box center [757, 631] width 205 height 51
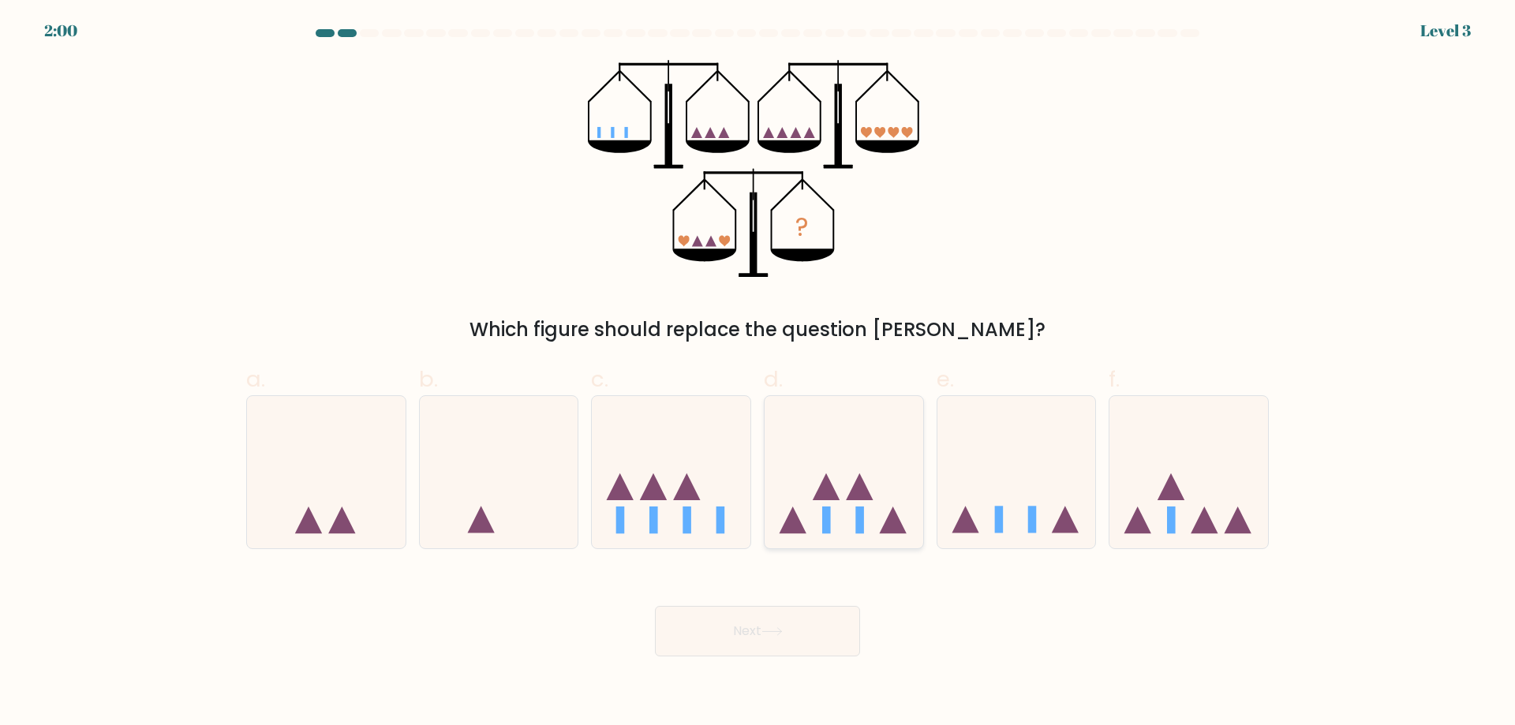
click at [817, 511] on icon at bounding box center [844, 471] width 159 height 131
click at [759, 373] on input "d." at bounding box center [758, 368] width 1 height 10
radio input "true"
click at [999, 525] on rect at bounding box center [999, 520] width 9 height 27
click at [759, 373] on input "e." at bounding box center [758, 368] width 1 height 10
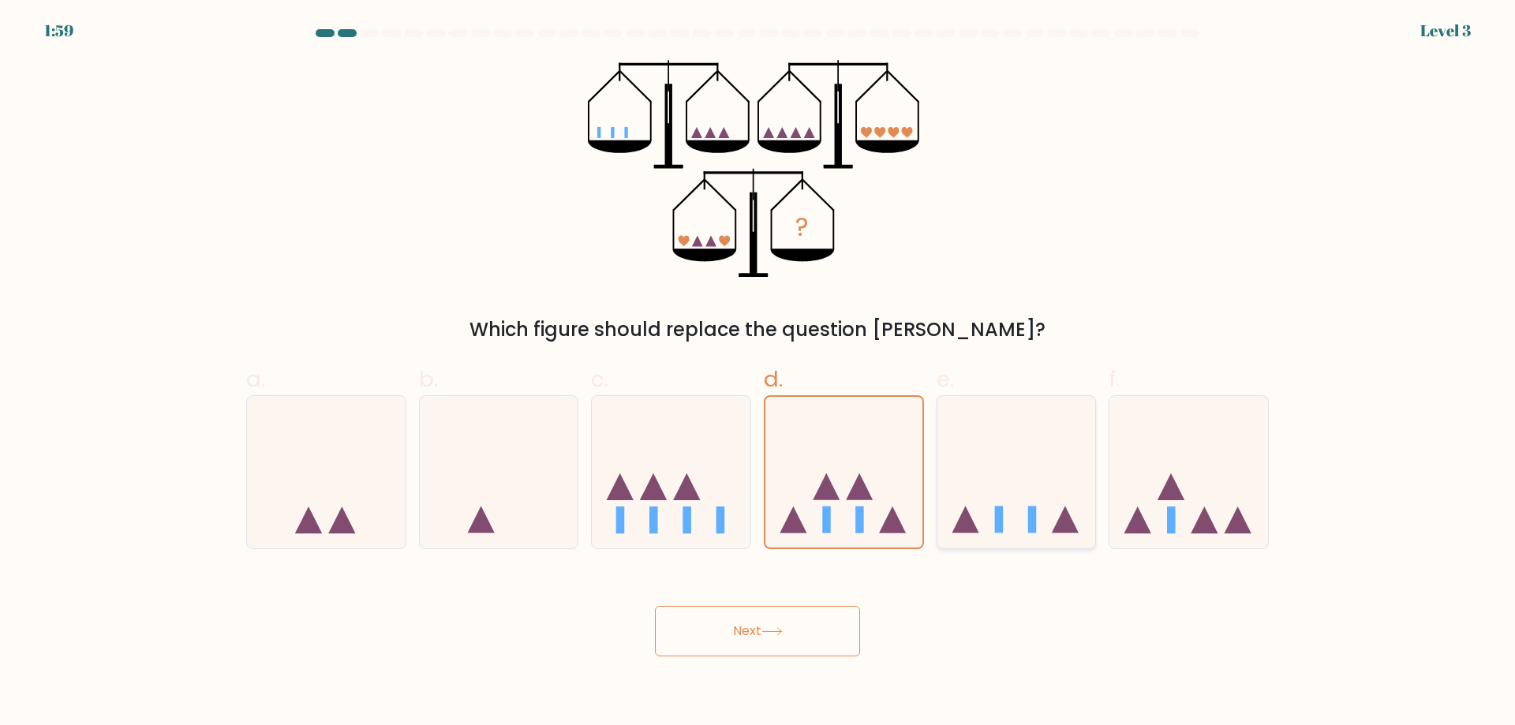
radio input "true"
click at [789, 631] on button "Next" at bounding box center [757, 631] width 205 height 51
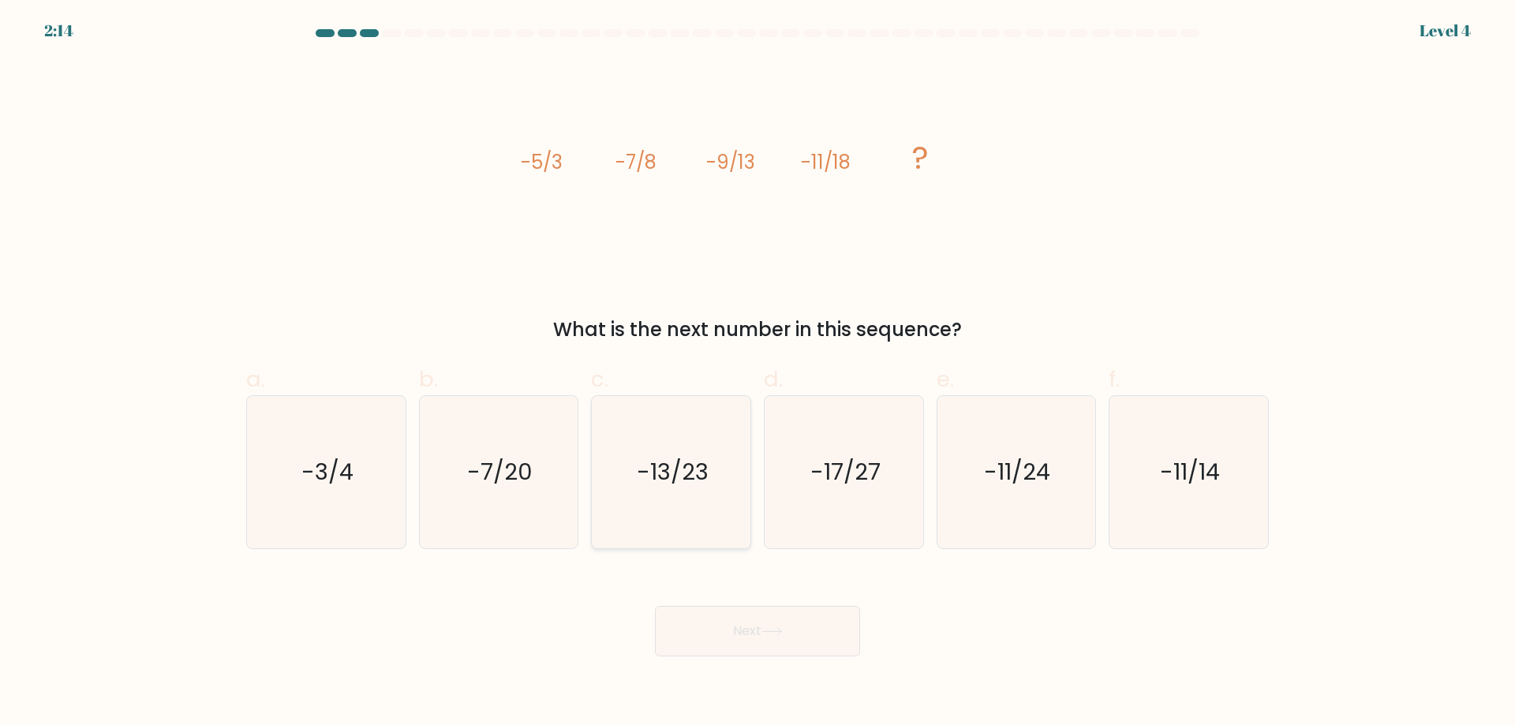
click at [713, 451] on icon "-13/23" at bounding box center [671, 472] width 152 height 152
click at [758, 373] on input "c. -13/23" at bounding box center [758, 368] width 1 height 10
radio input "true"
click at [822, 646] on button "Next" at bounding box center [757, 631] width 205 height 51
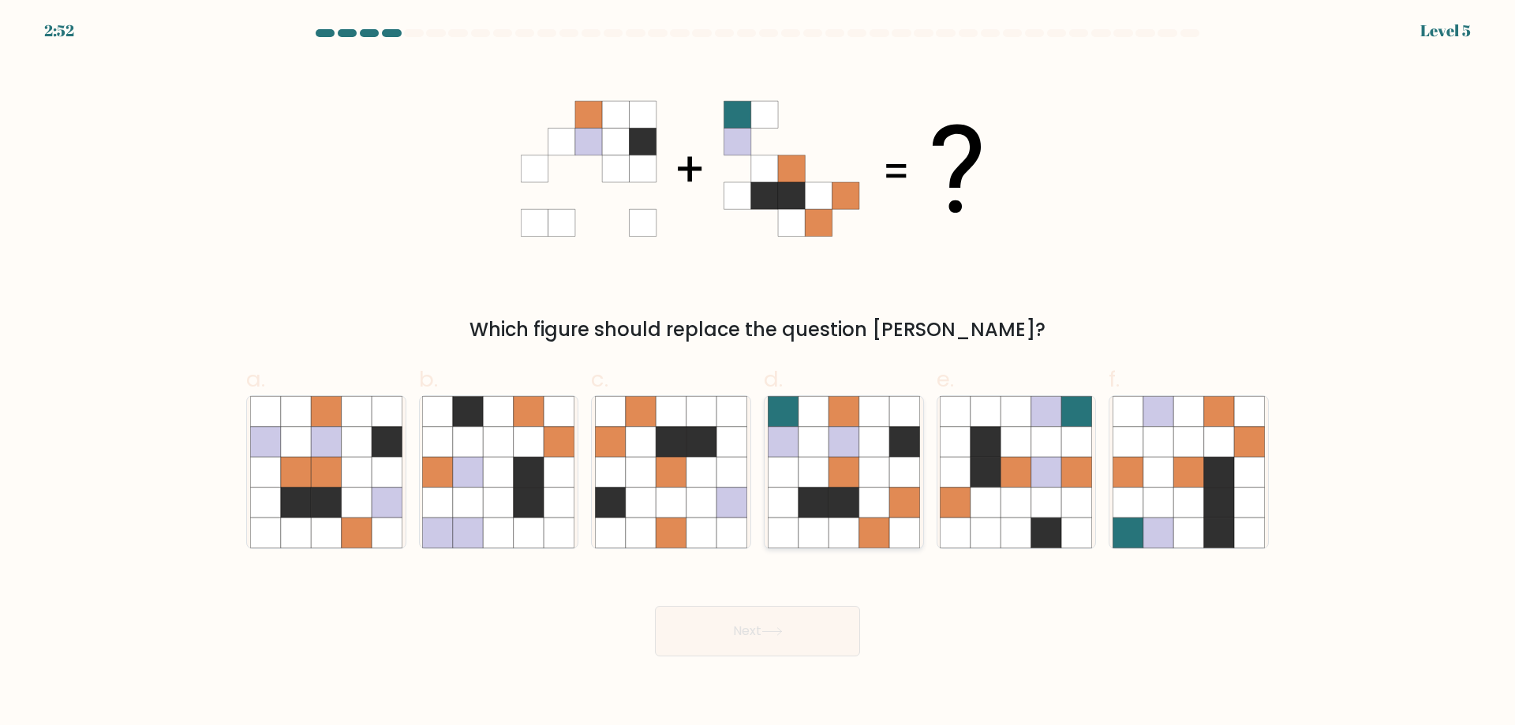
click at [863, 459] on icon at bounding box center [875, 472] width 30 height 30
click at [759, 373] on input "d." at bounding box center [758, 368] width 1 height 10
radio input "true"
click at [757, 640] on button "Next" at bounding box center [757, 631] width 205 height 51
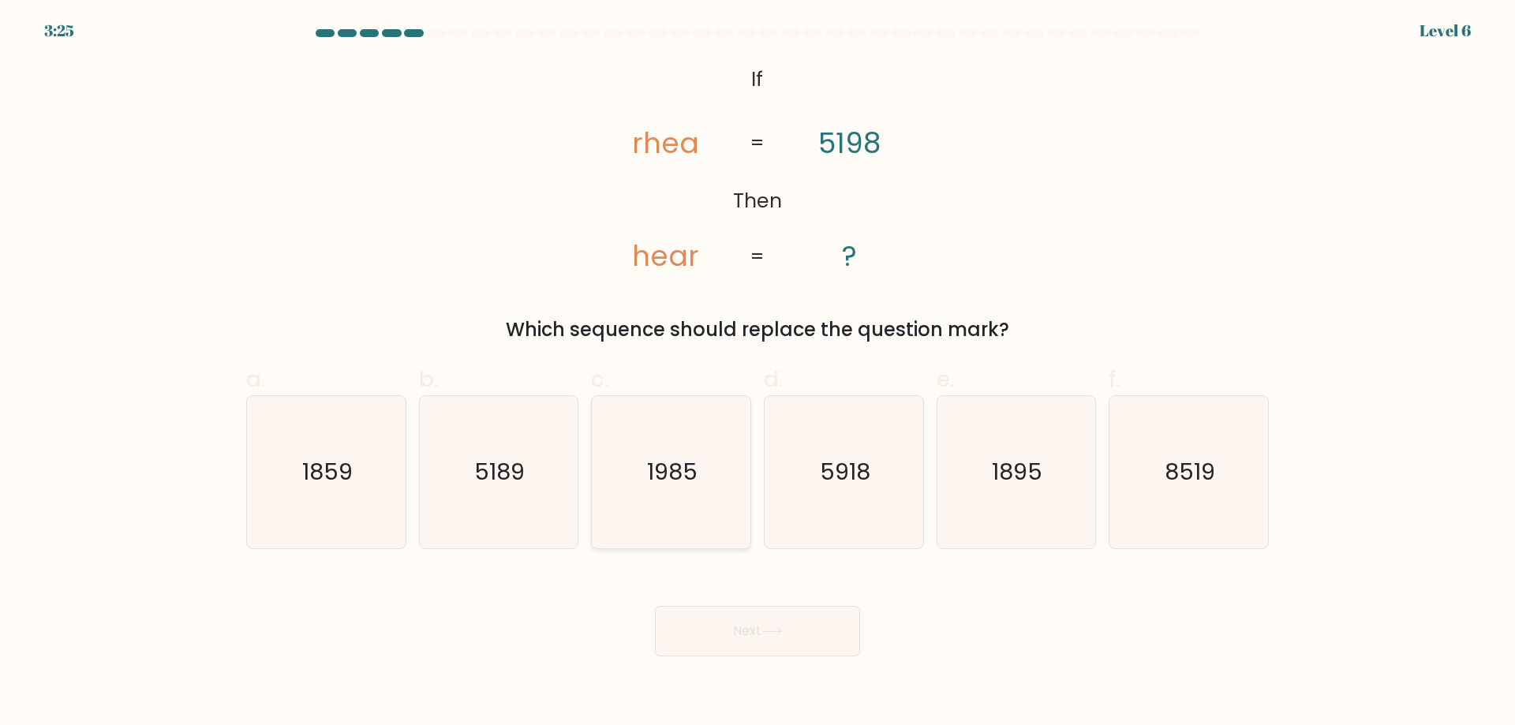
click at [670, 504] on icon "1985" at bounding box center [671, 472] width 152 height 152
click at [758, 373] on input "c. 1985" at bounding box center [758, 368] width 1 height 10
radio input "true"
click at [740, 626] on button "Next" at bounding box center [757, 631] width 205 height 51
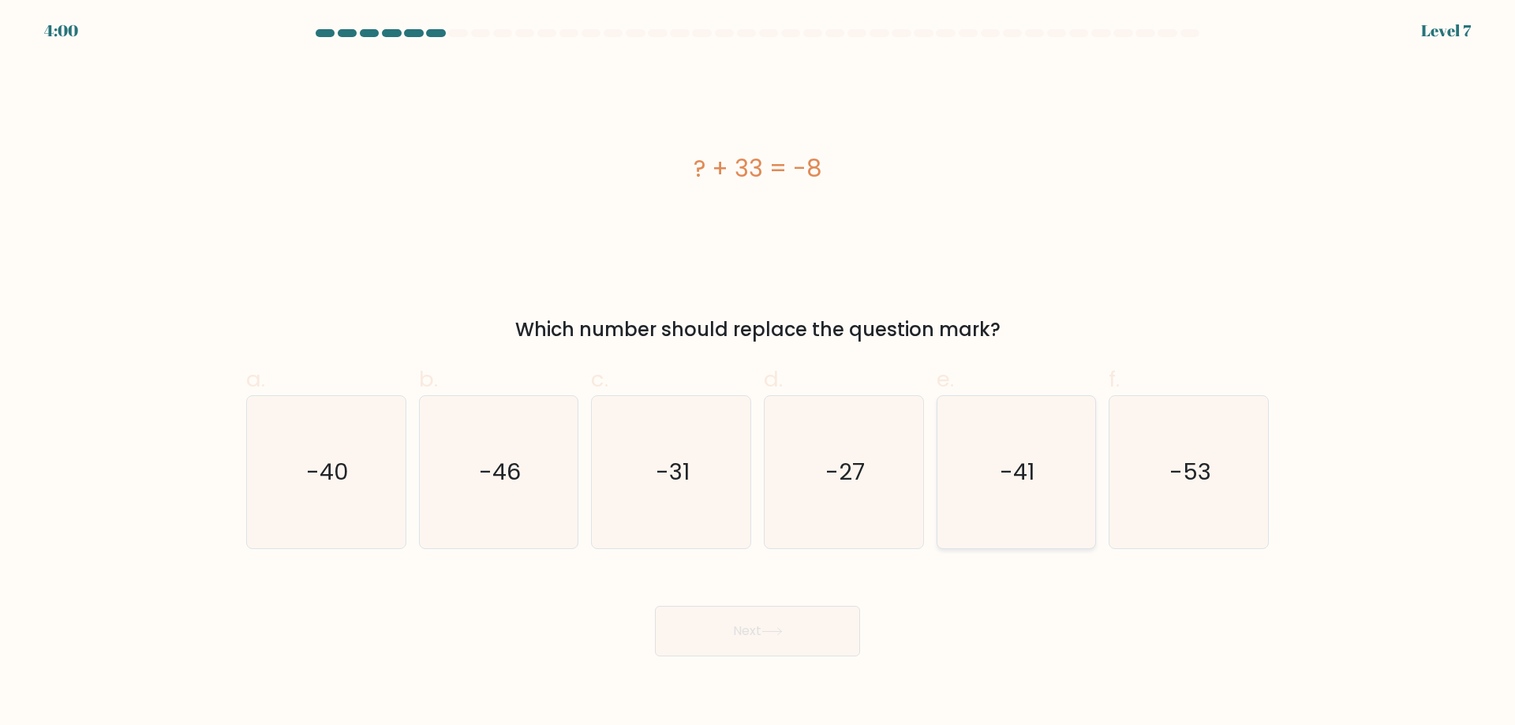
click at [998, 441] on icon "-41" at bounding box center [1016, 472] width 152 height 152
click at [759, 373] on input "e. -41" at bounding box center [758, 368] width 1 height 10
radio input "true"
click at [815, 627] on button "Next" at bounding box center [757, 631] width 205 height 51
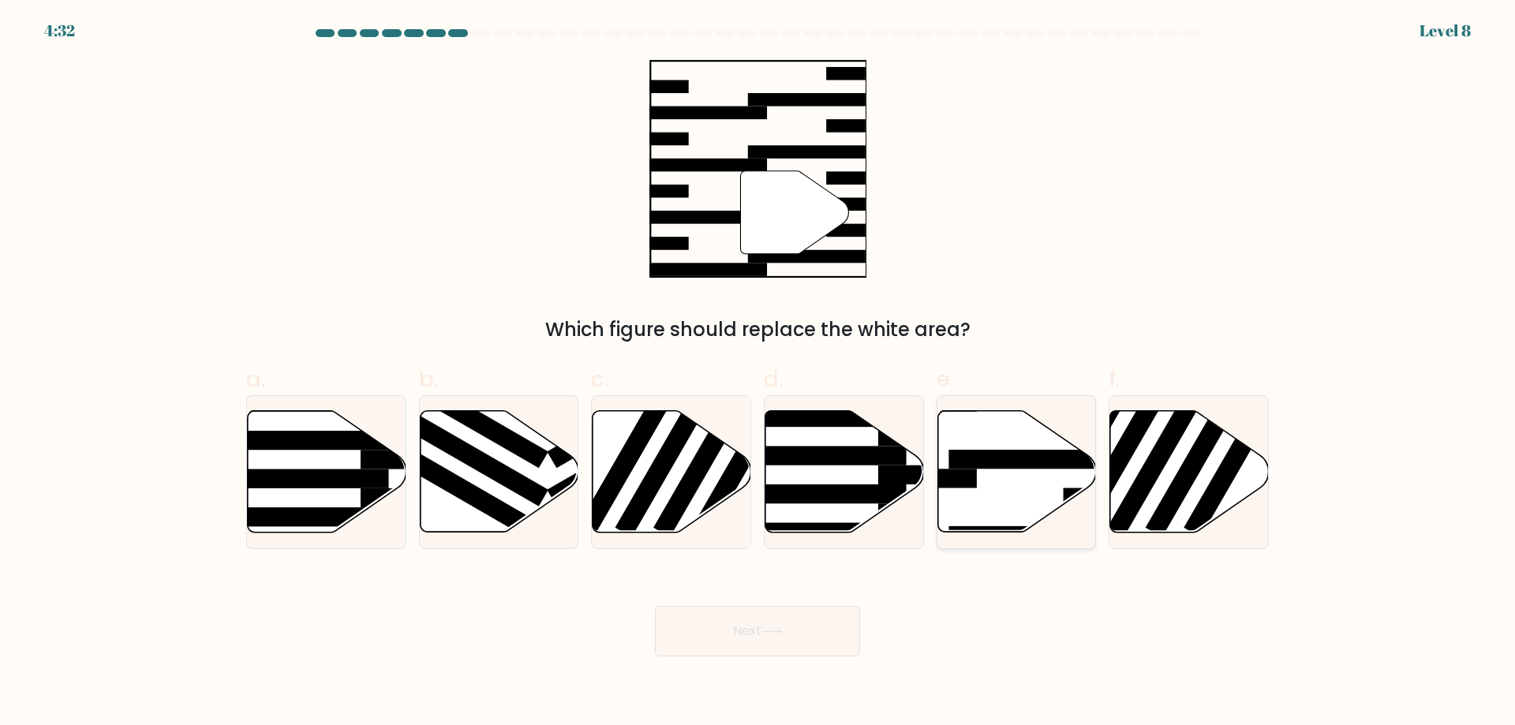
click at [1030, 455] on rect at bounding box center [1035, 459] width 172 height 19
click at [759, 373] on input "e." at bounding box center [758, 368] width 1 height 10
radio input "true"
click at [834, 646] on button "Next" at bounding box center [757, 631] width 205 height 51
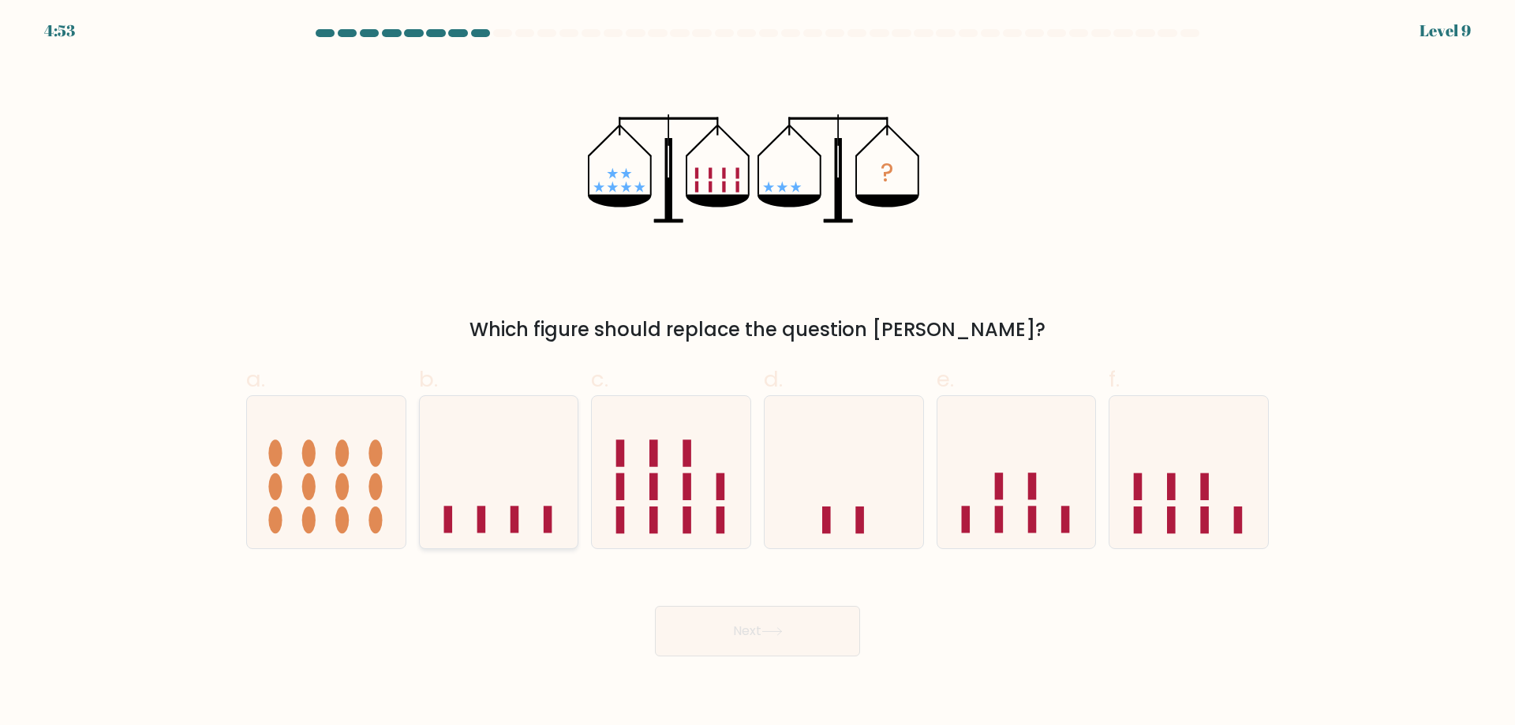
click at [557, 505] on icon at bounding box center [499, 471] width 159 height 131
click at [758, 373] on input "b." at bounding box center [758, 368] width 1 height 10
radio input "true"
click at [646, 486] on icon at bounding box center [671, 471] width 159 height 131
click at [758, 373] on input "c." at bounding box center [758, 368] width 1 height 10
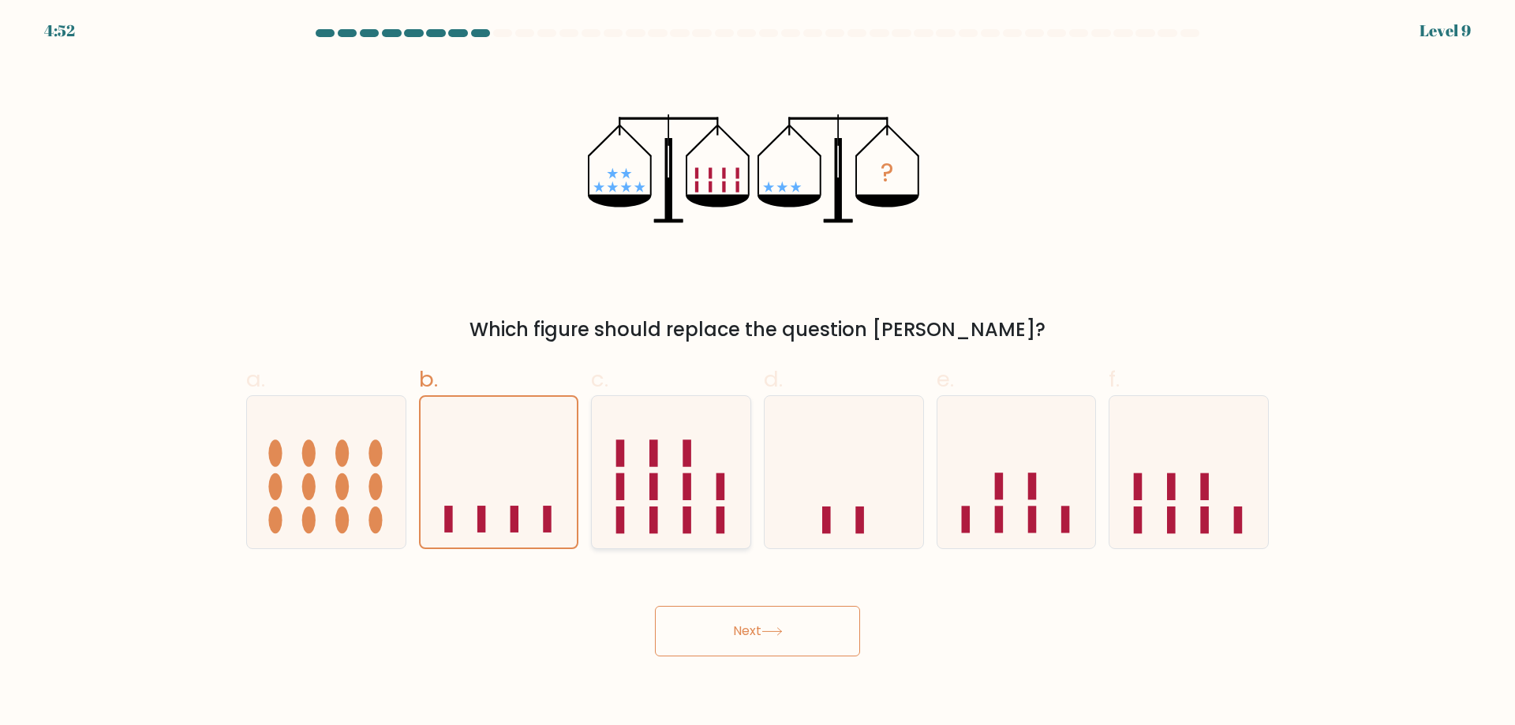
radio input "true"
click at [798, 480] on icon at bounding box center [844, 471] width 159 height 131
click at [759, 373] on input "d." at bounding box center [758, 368] width 1 height 10
radio input "true"
click at [1076, 509] on icon at bounding box center [1017, 471] width 159 height 131
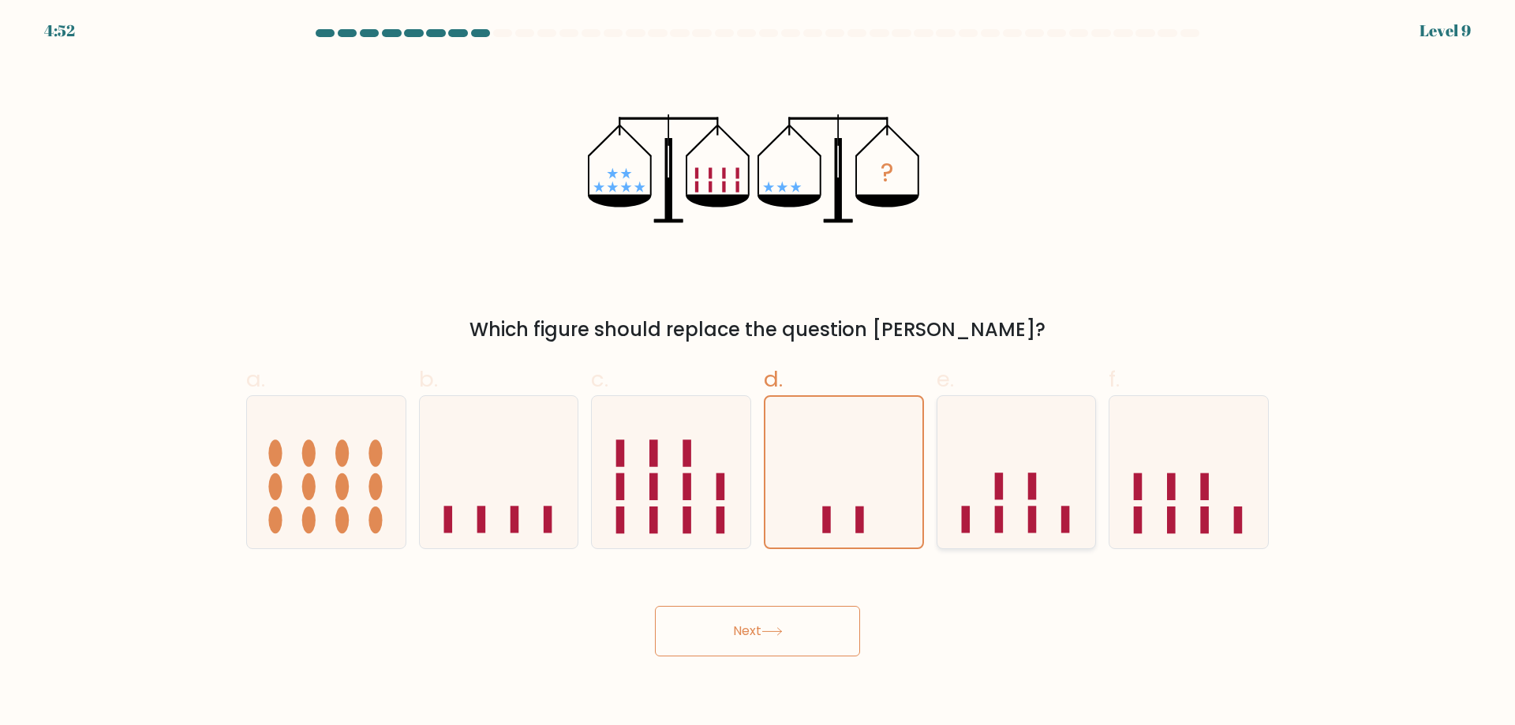
click at [759, 373] on input "e." at bounding box center [758, 368] width 1 height 10
radio input "true"
click at [1210, 526] on icon at bounding box center [1189, 471] width 159 height 131
click at [759, 373] on input "f." at bounding box center [758, 368] width 1 height 10
radio input "true"
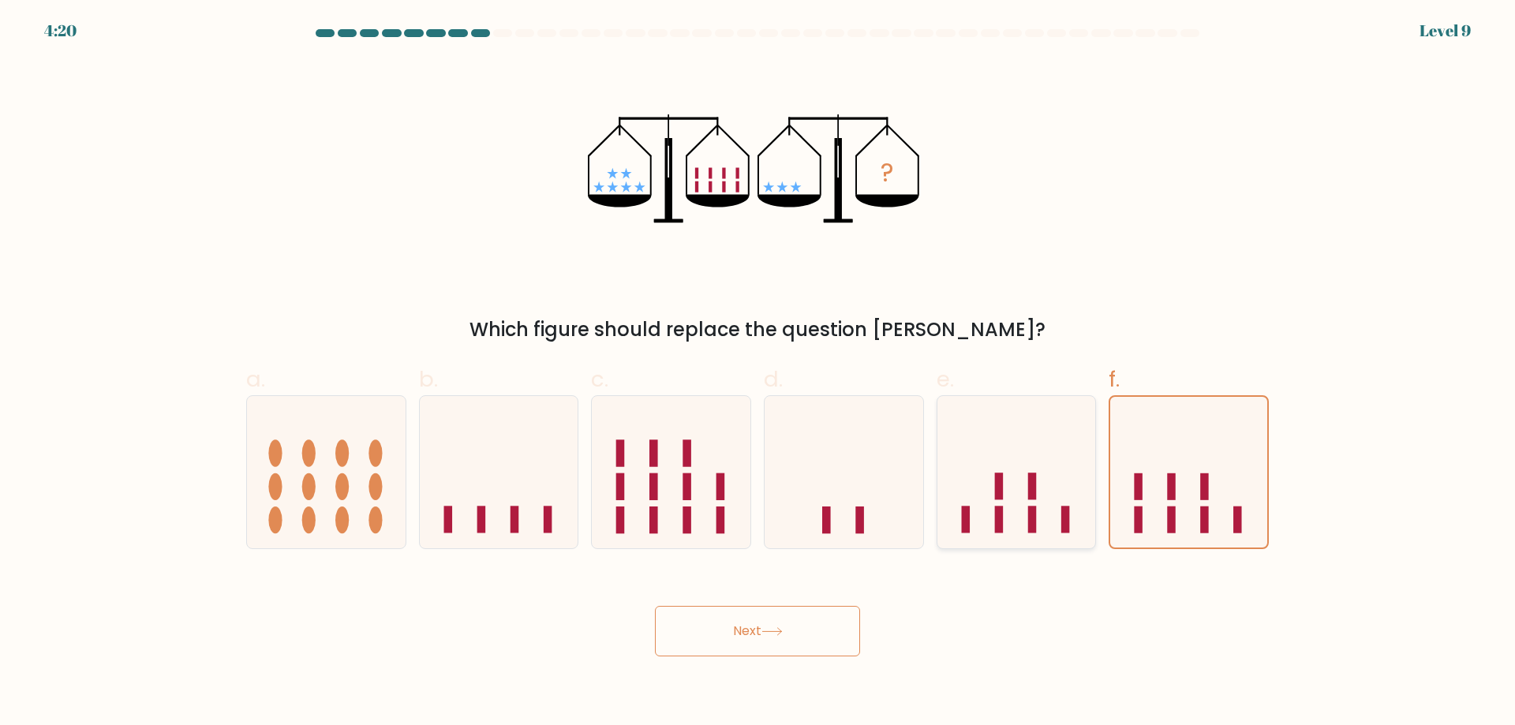
click at [989, 448] on icon at bounding box center [1017, 471] width 159 height 131
click at [759, 373] on input "e." at bounding box center [758, 368] width 1 height 10
radio input "true"
click at [468, 484] on icon at bounding box center [499, 471] width 159 height 131
click at [758, 373] on input "b." at bounding box center [758, 368] width 1 height 10
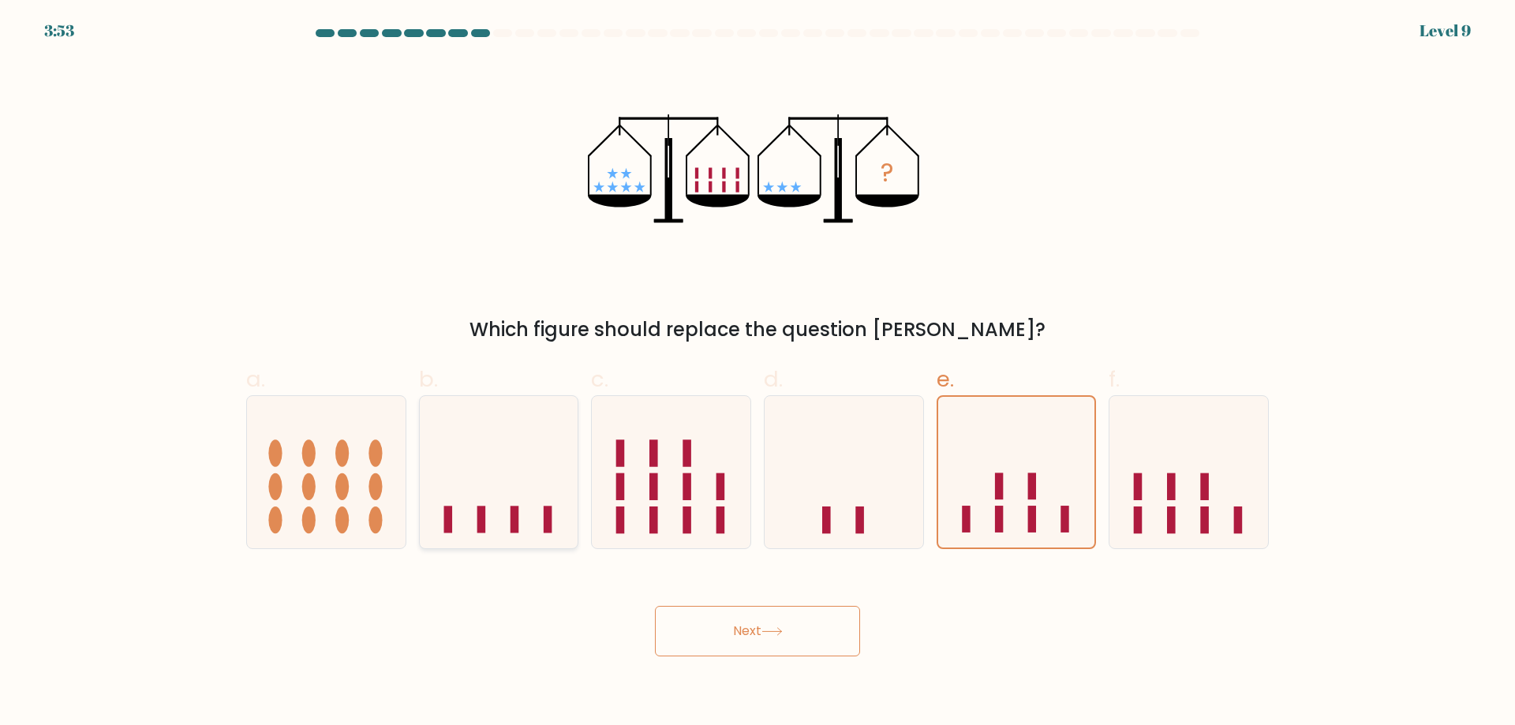
radio input "true"
click at [756, 655] on button "Next" at bounding box center [757, 631] width 205 height 51
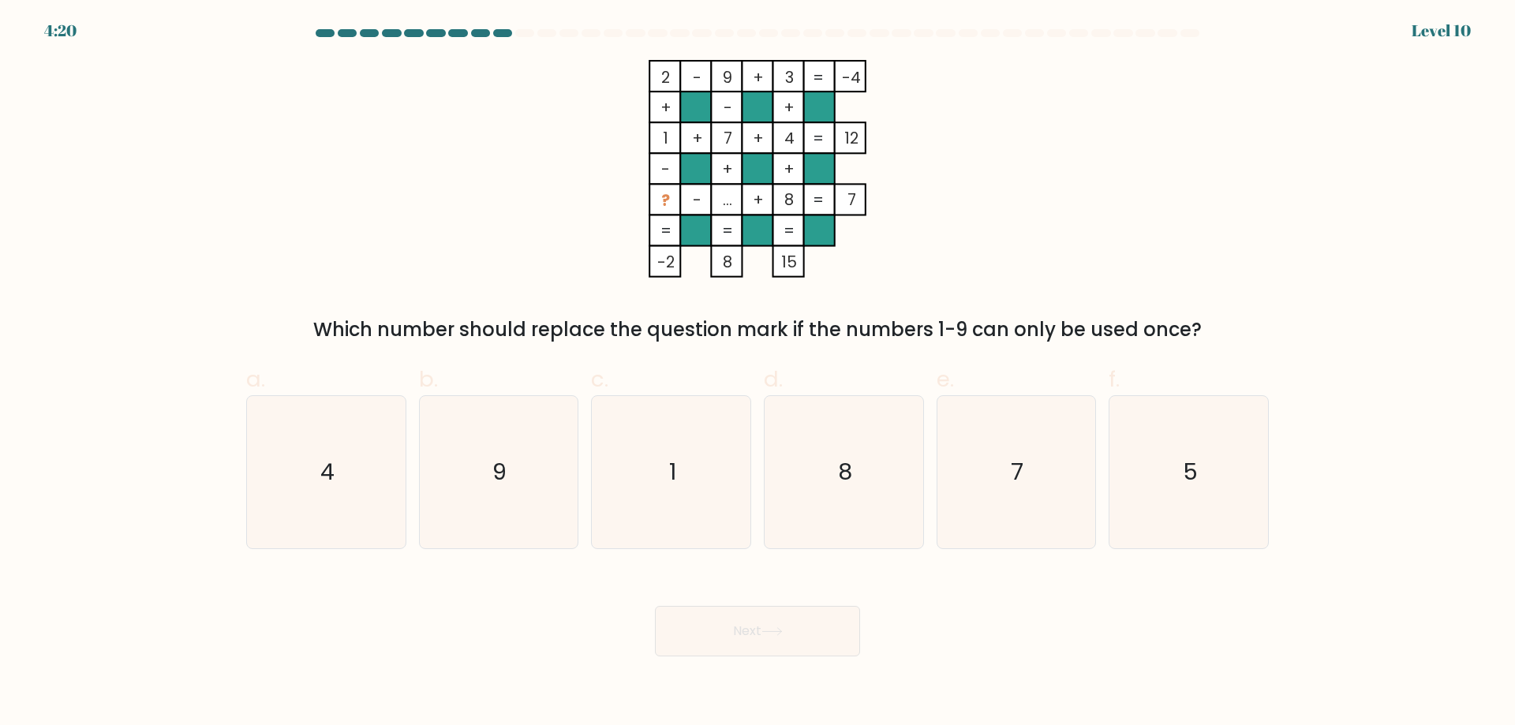
click at [732, 76] on tspan "9" at bounding box center [727, 77] width 9 height 22
drag, startPoint x: 723, startPoint y: 130, endPoint x: 731, endPoint y: 133, distance: 8.2
click at [730, 133] on tspan "7" at bounding box center [728, 138] width 9 height 22
click at [732, 179] on tspan "+" at bounding box center [727, 169] width 11 height 22
drag, startPoint x: 725, startPoint y: 201, endPoint x: 734, endPoint y: 205, distance: 10.3
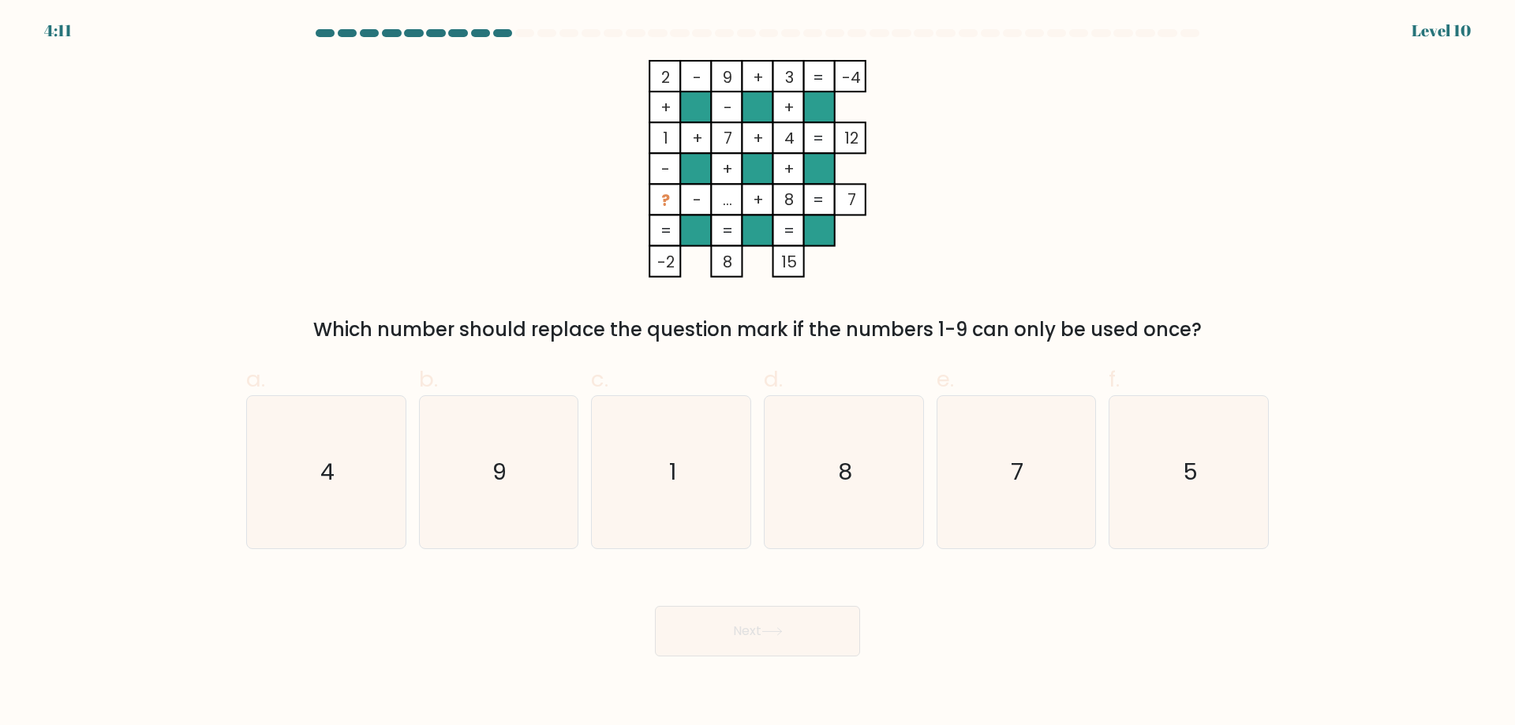
click at [732, 205] on tspan "..." at bounding box center [727, 200] width 9 height 22
click at [691, 415] on icon "1" at bounding box center [671, 472] width 152 height 152
click at [758, 373] on input "c. 1" at bounding box center [758, 368] width 1 height 10
radio input "true"
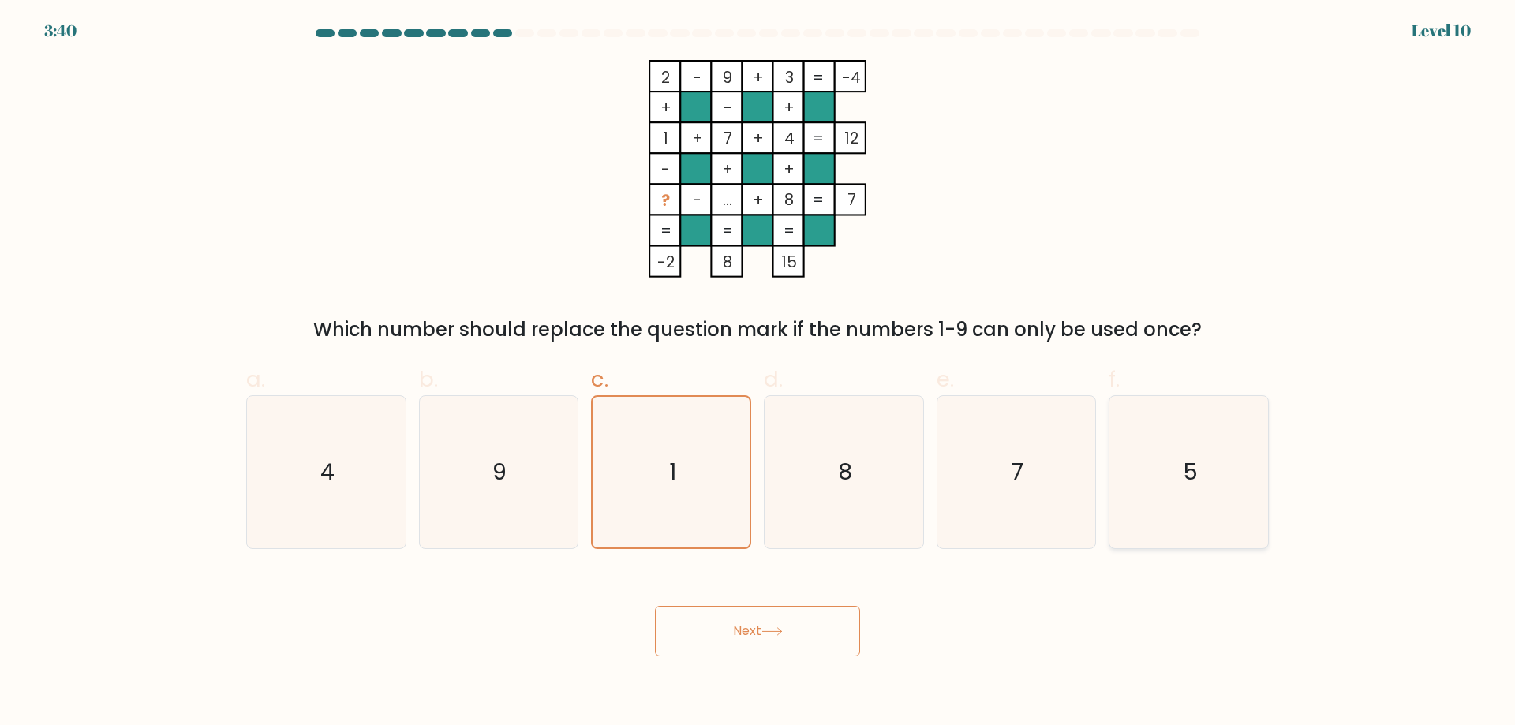
click at [1168, 466] on icon "5" at bounding box center [1189, 472] width 152 height 152
click at [759, 373] on input "f. 5" at bounding box center [758, 368] width 1 height 10
radio input "true"
click at [813, 624] on button "Next" at bounding box center [757, 631] width 205 height 51
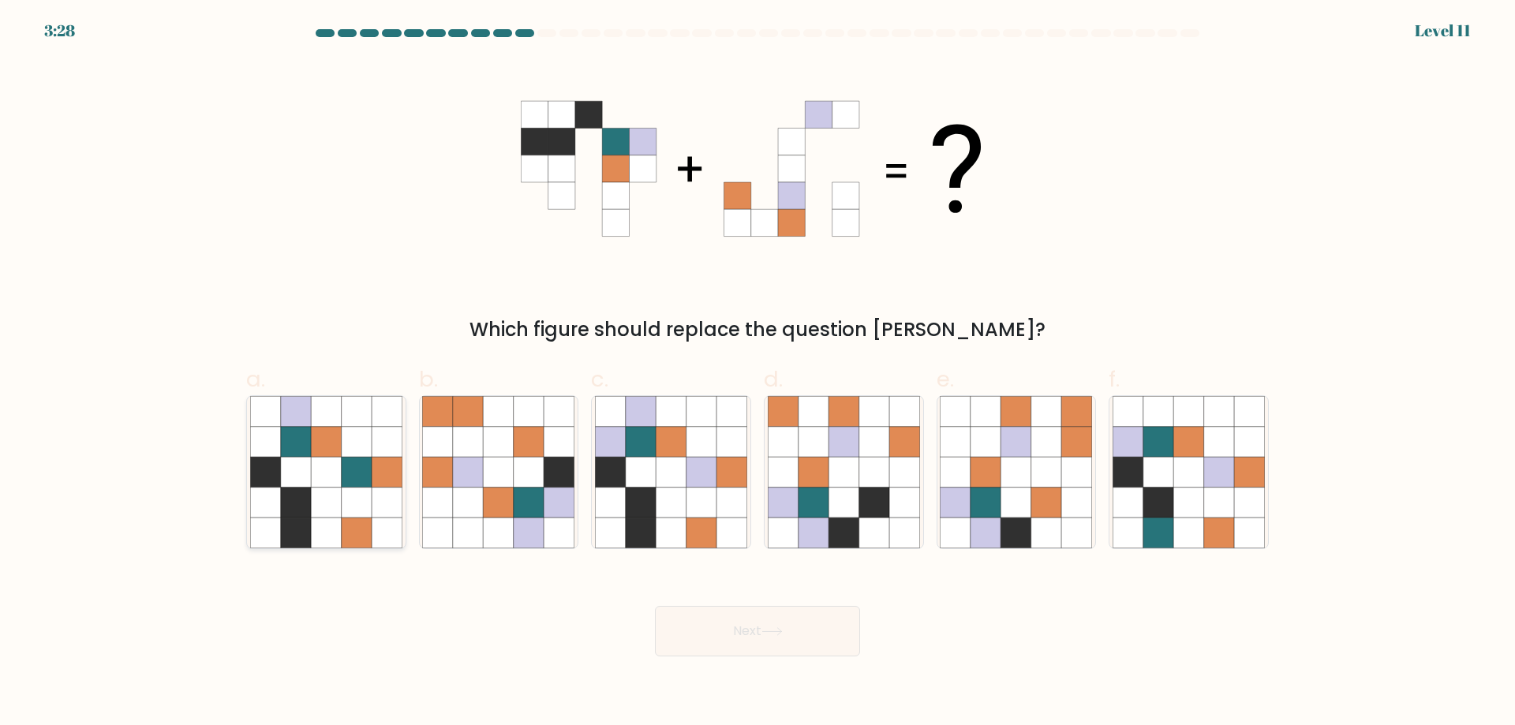
click at [353, 510] on icon at bounding box center [357, 503] width 30 height 30
click at [758, 373] on input "a." at bounding box center [758, 368] width 1 height 10
radio input "true"
click at [678, 443] on icon at bounding box center [671, 442] width 30 height 30
click at [758, 373] on input "c." at bounding box center [758, 368] width 1 height 10
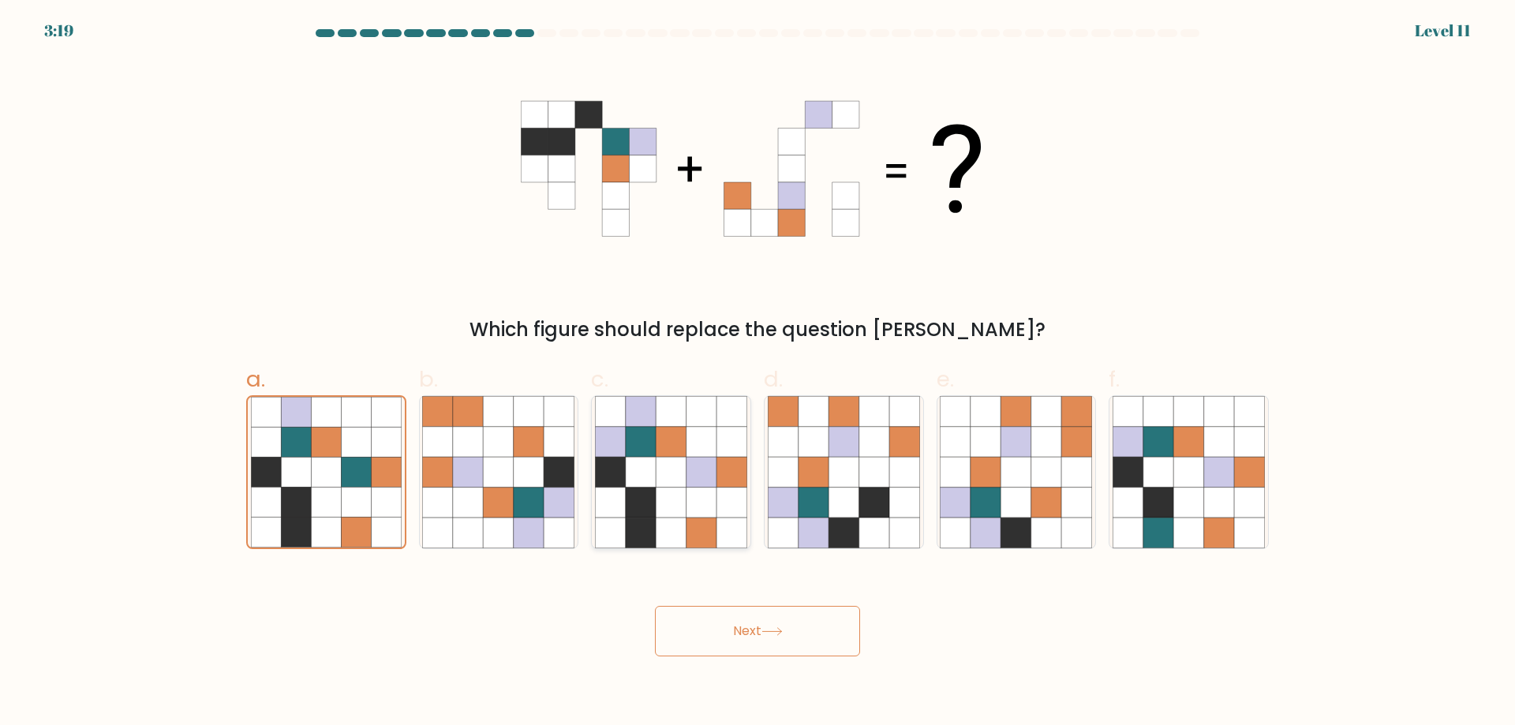
radio input "true"
click at [303, 476] on icon at bounding box center [296, 472] width 30 height 30
click at [758, 373] on input "a." at bounding box center [758, 368] width 1 height 10
radio input "true"
click at [336, 457] on icon at bounding box center [326, 442] width 30 height 30
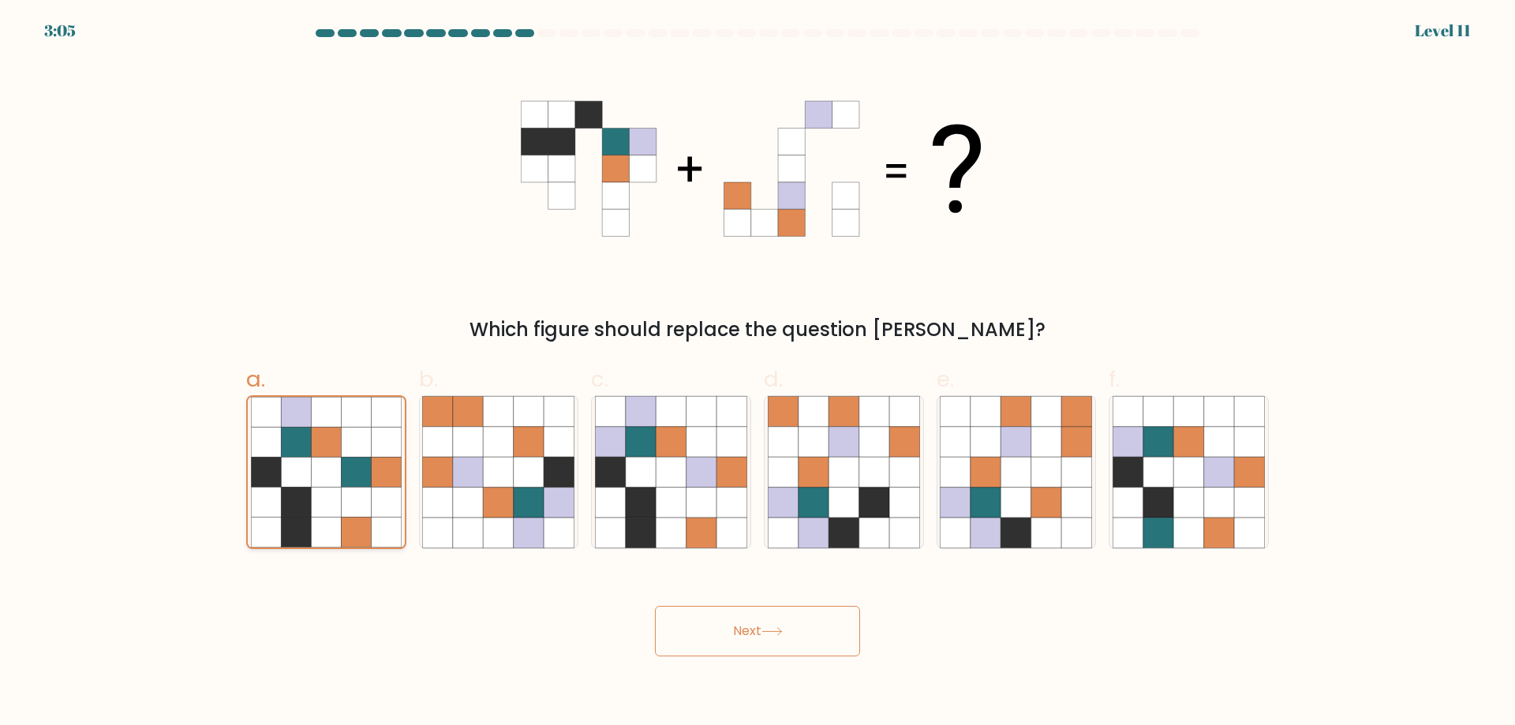
click at [758, 373] on input "a." at bounding box center [758, 368] width 1 height 10
click at [759, 639] on button "Next" at bounding box center [757, 631] width 205 height 51
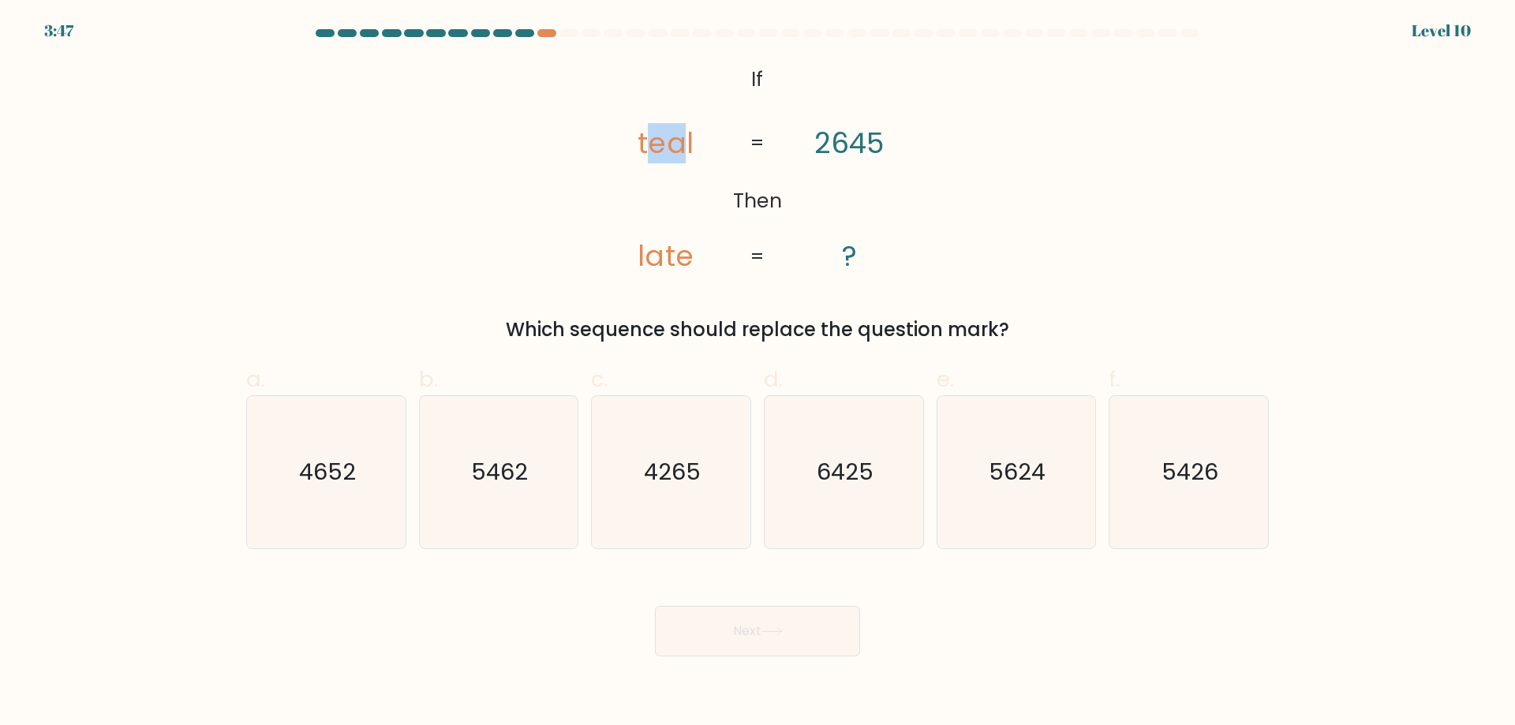
drag, startPoint x: 669, startPoint y: 142, endPoint x: 650, endPoint y: 137, distance: 20.3
click at [650, 137] on tspan "teal" at bounding box center [666, 143] width 55 height 40
click at [649, 138] on tspan "teal" at bounding box center [666, 143] width 55 height 40
click at [1212, 476] on text "5426" at bounding box center [1191, 472] width 57 height 32
click at [1097, 583] on div "Next" at bounding box center [758, 612] width 1042 height 88
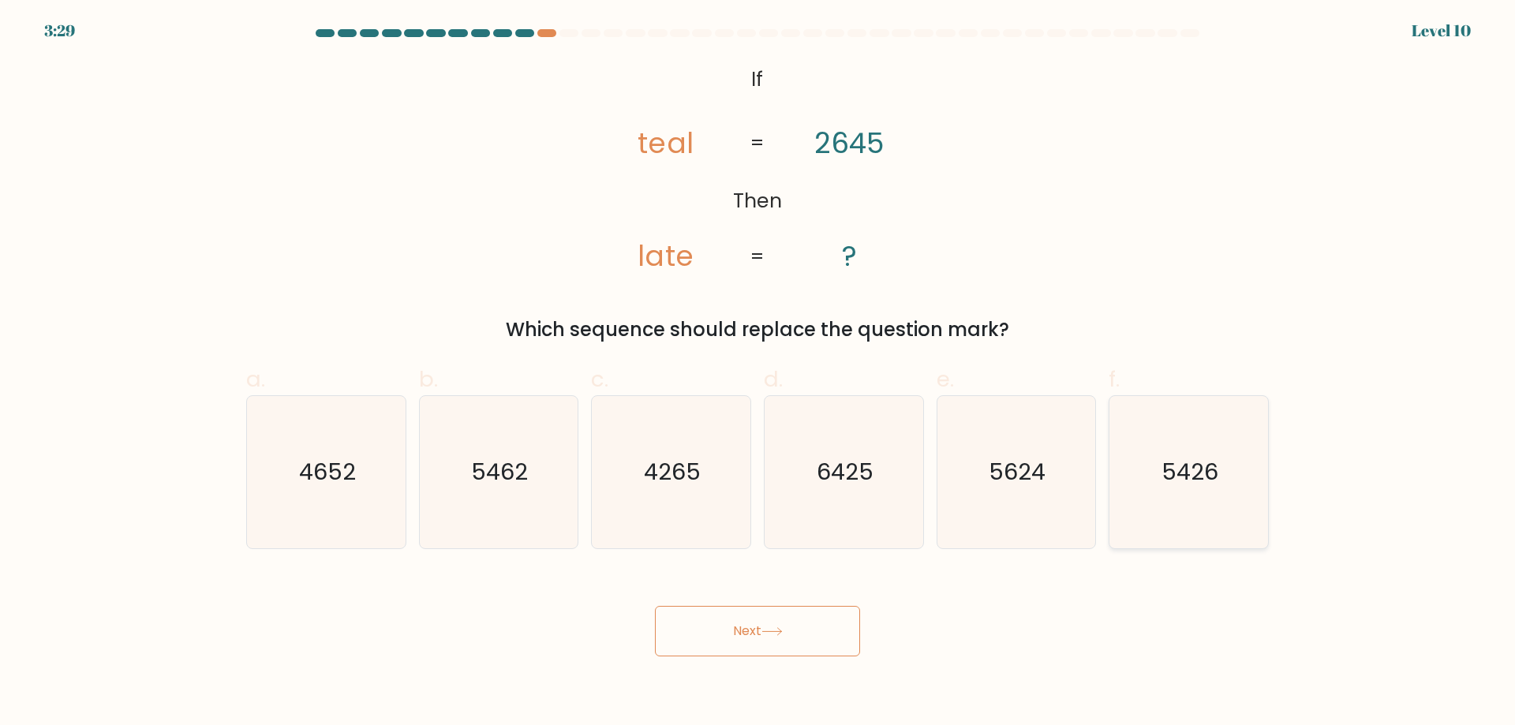
click at [1223, 530] on icon "5426" at bounding box center [1189, 472] width 152 height 152
click at [759, 373] on input "f. 5426" at bounding box center [758, 368] width 1 height 10
radio input "true"
click at [673, 243] on tspan "late" at bounding box center [666, 255] width 55 height 40
click at [475, 464] on text "5462" at bounding box center [500, 472] width 57 height 32
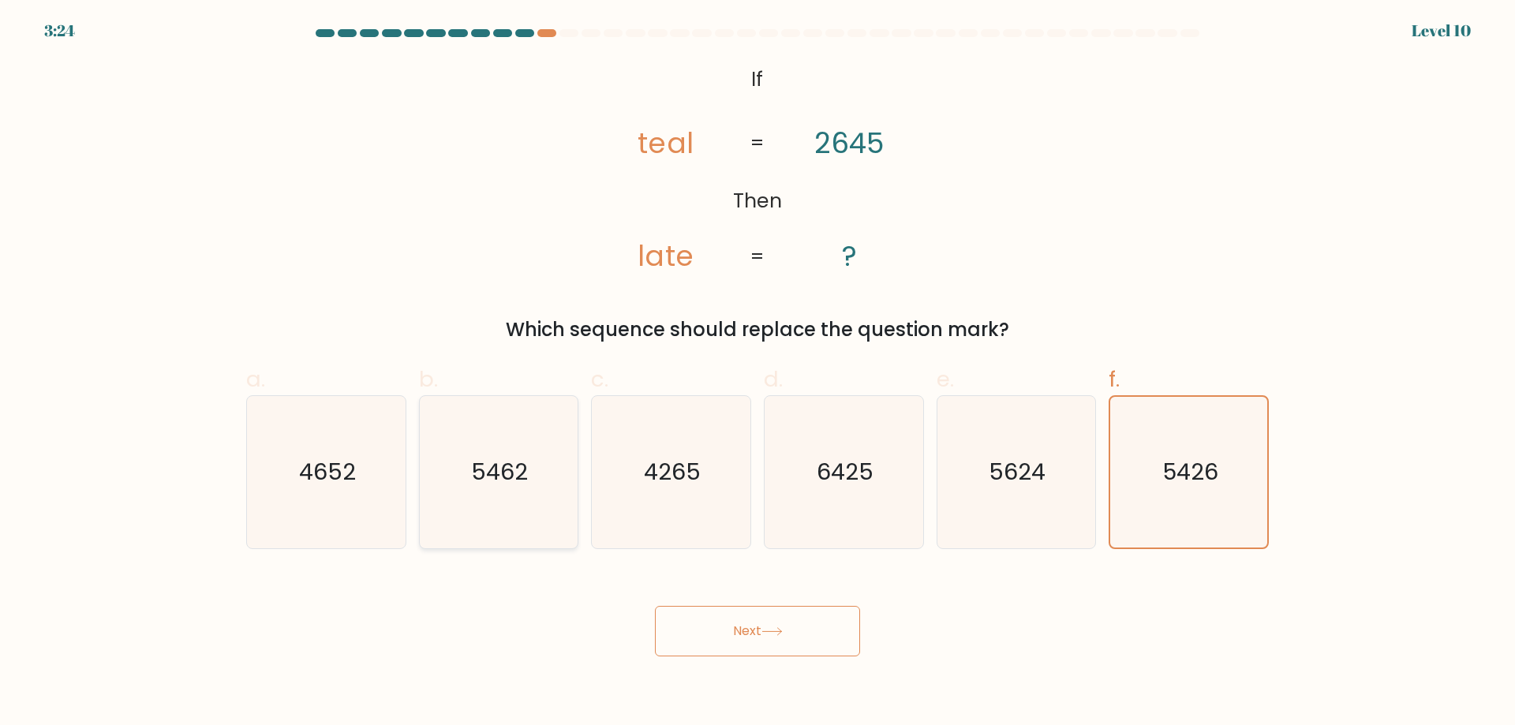
click at [758, 373] on input "b. 5462" at bounding box center [758, 368] width 1 height 10
radio input "true"
click at [799, 664] on body "3:24 Level 10 ?" at bounding box center [757, 362] width 1515 height 725
click at [798, 645] on button "Next" at bounding box center [757, 631] width 205 height 51
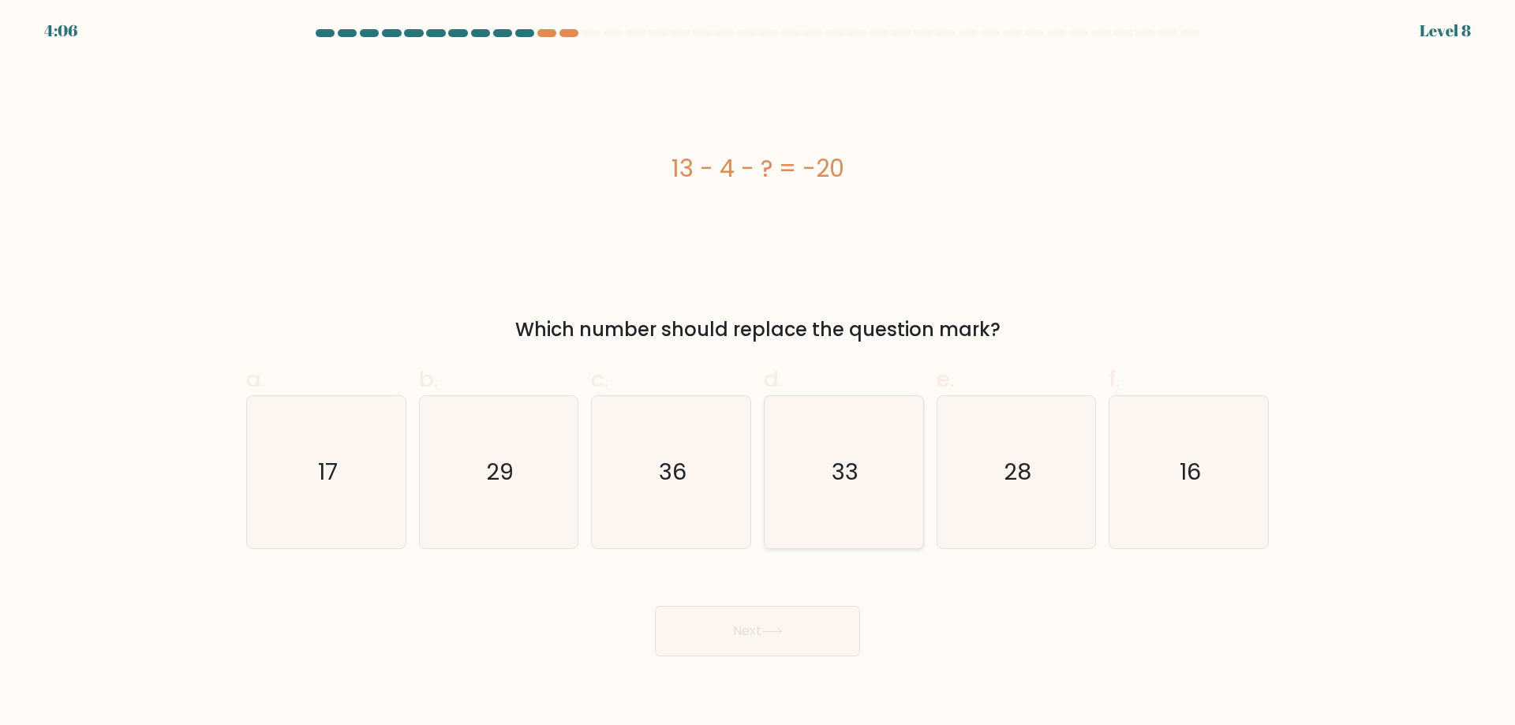
click at [895, 463] on icon "33" at bounding box center [844, 472] width 152 height 152
click at [759, 373] on input "d. 33" at bounding box center [758, 368] width 1 height 10
radio input "true"
click at [791, 610] on button "Next" at bounding box center [757, 631] width 205 height 51
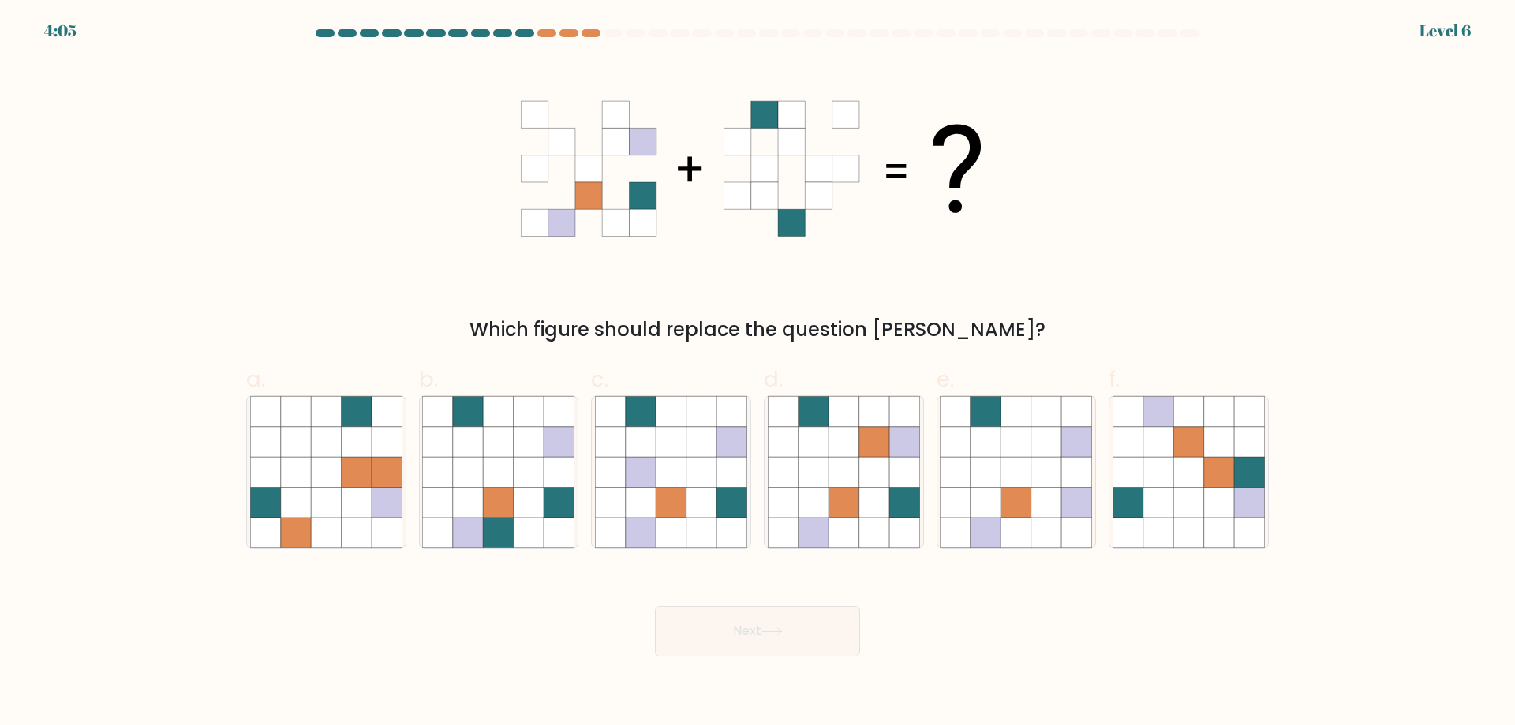
click at [842, 498] on icon at bounding box center [844, 503] width 30 height 30
click at [759, 373] on input "d." at bounding box center [758, 368] width 1 height 10
radio input "true"
click at [800, 642] on button "Next" at bounding box center [757, 631] width 205 height 51
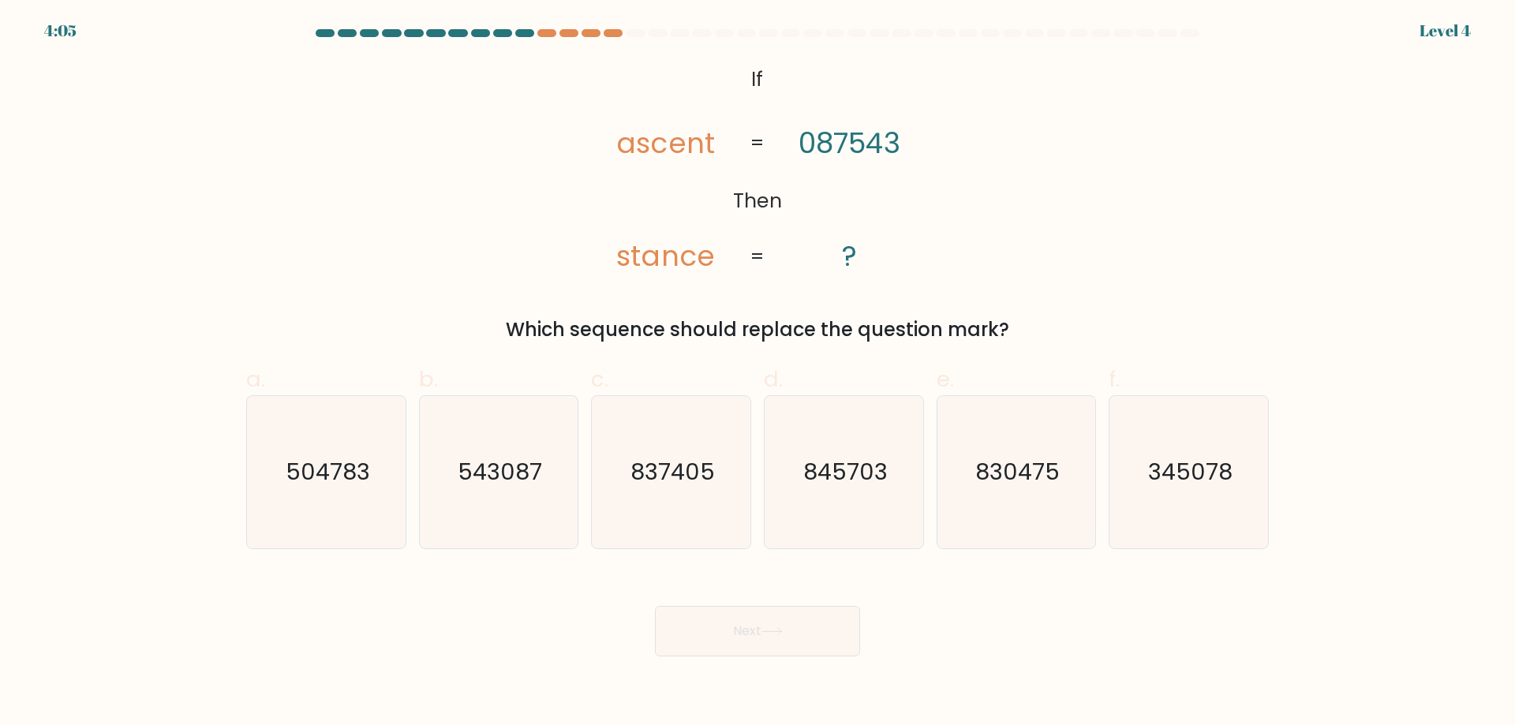
click at [856, 498] on icon "845703" at bounding box center [844, 472] width 152 height 152
click at [759, 373] on input "d. 845703" at bounding box center [758, 368] width 1 height 10
radio input "true"
click at [826, 634] on button "Next" at bounding box center [757, 631] width 205 height 51
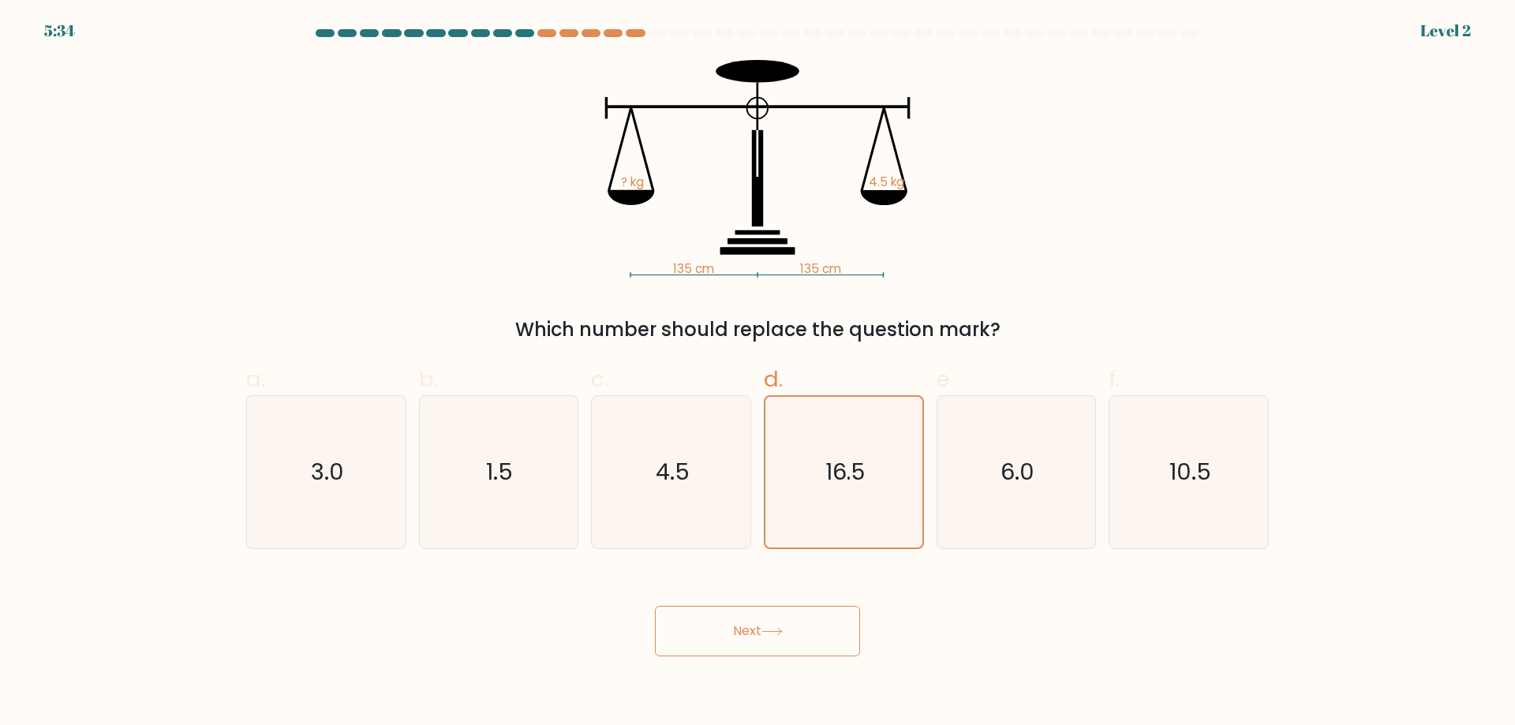
click at [826, 639] on button "Next" at bounding box center [757, 631] width 205 height 51
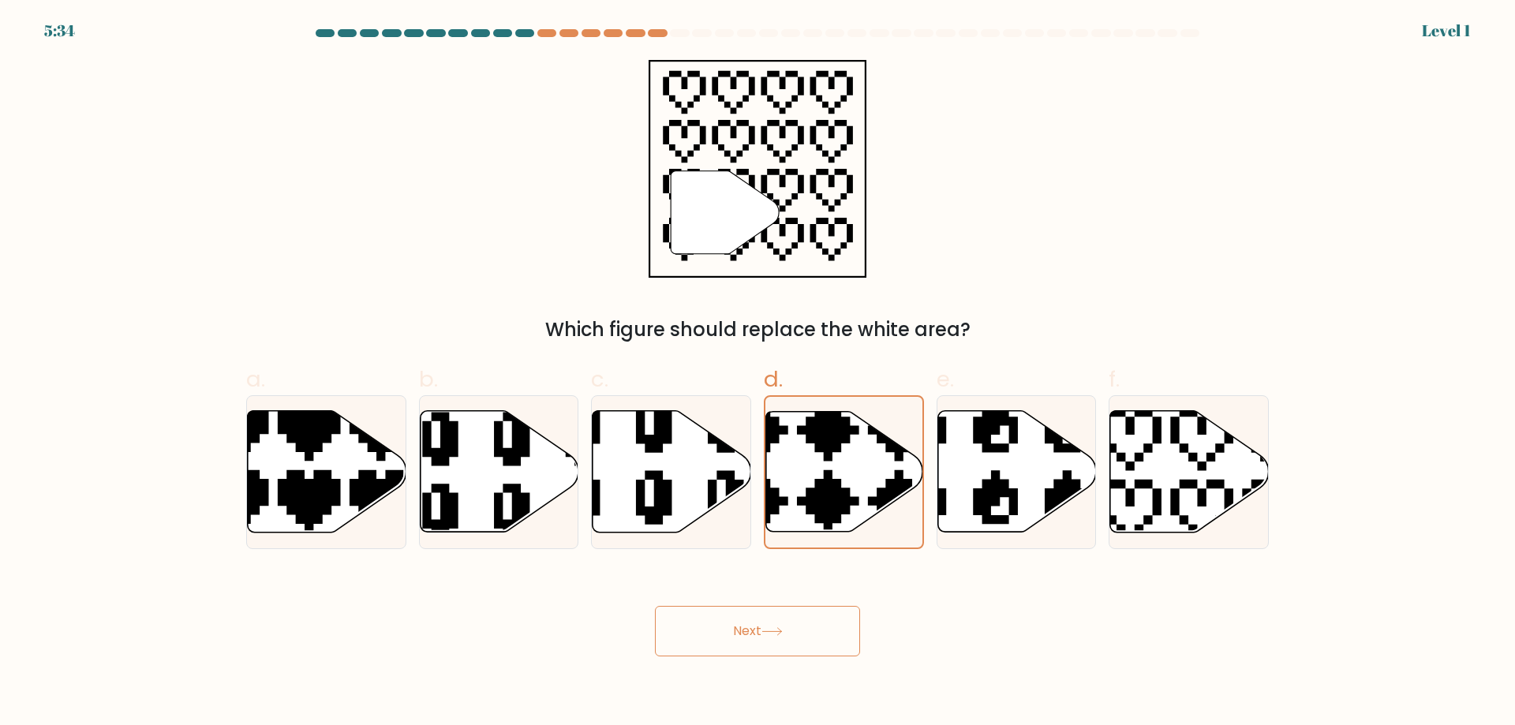
click at [811, 646] on button "Next" at bounding box center [757, 631] width 205 height 51
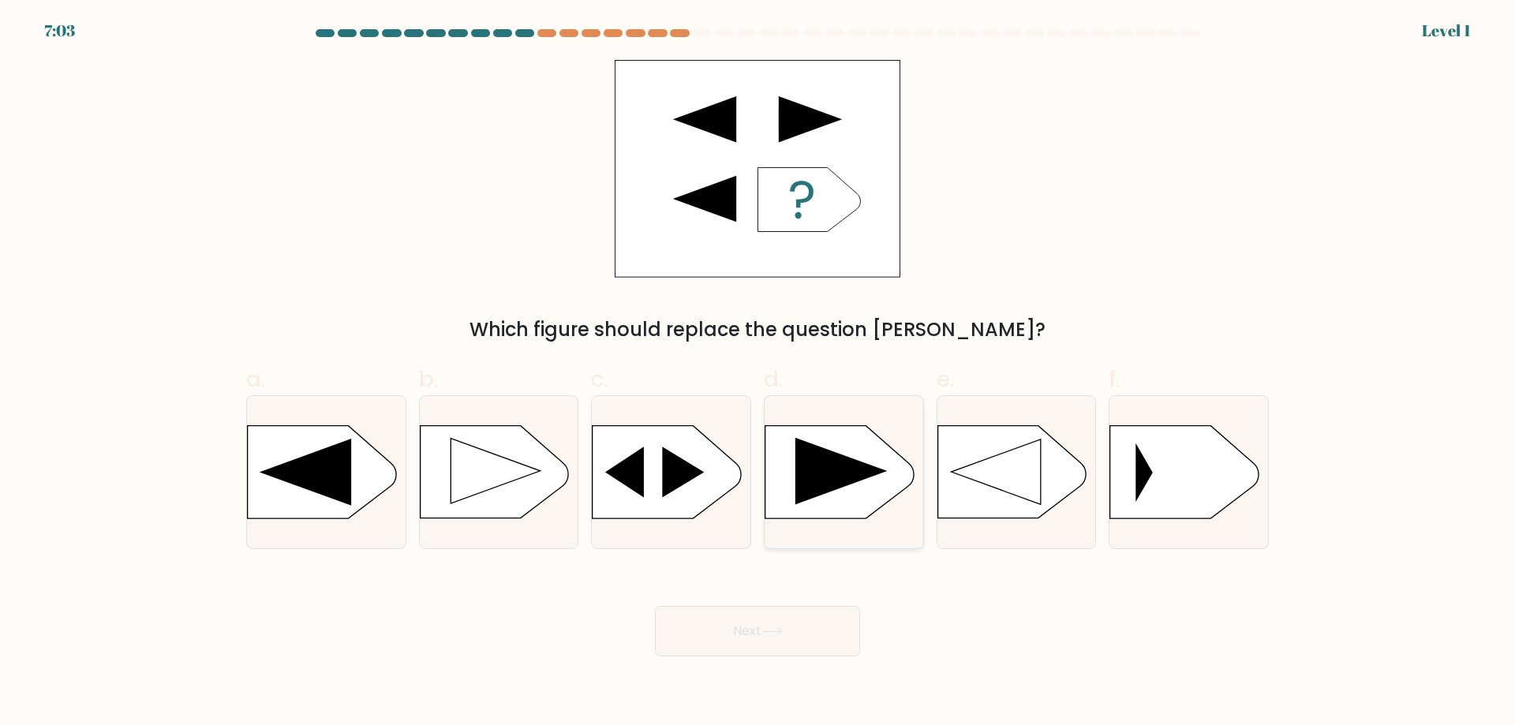
click at [849, 504] on rect at bounding box center [765, 427] width 412 height 313
click at [759, 373] on input "d." at bounding box center [758, 368] width 1 height 10
radio input "true"
click at [816, 658] on body "7:03 Level 1 a." at bounding box center [757, 362] width 1515 height 725
click at [854, 499] on rect at bounding box center [765, 428] width 408 height 310
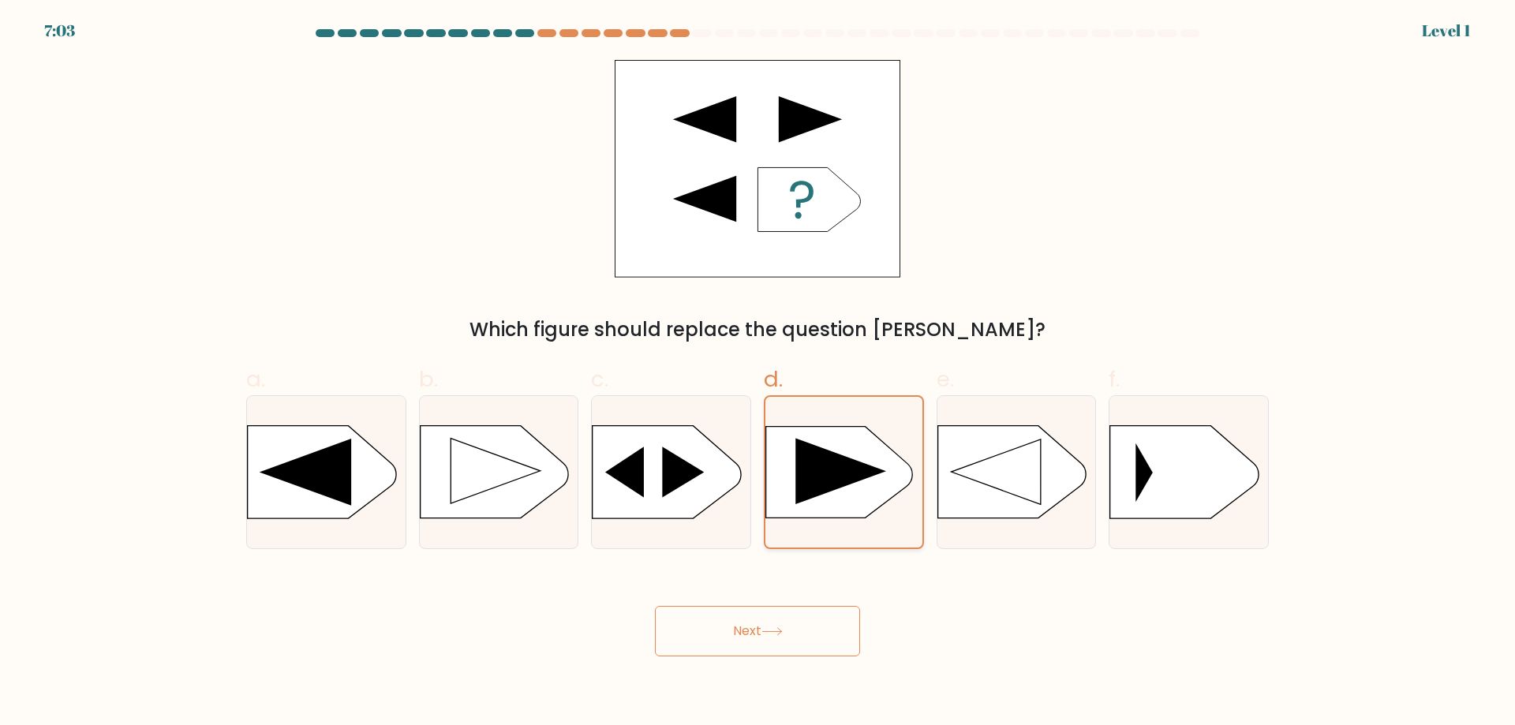
click at [759, 373] on input "d." at bounding box center [758, 368] width 1 height 10
click at [800, 656] on button "Next" at bounding box center [757, 631] width 205 height 51
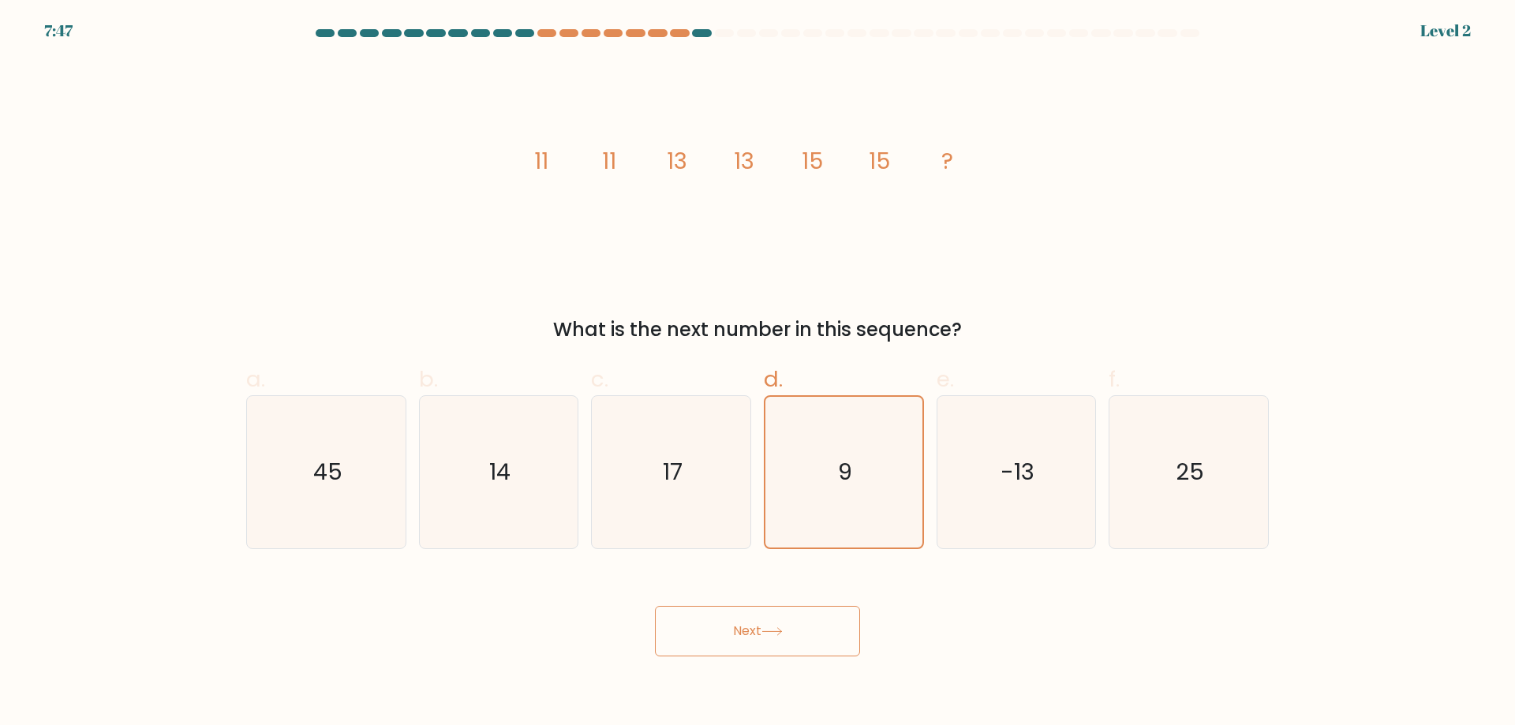
click at [804, 660] on body "7:47 Level 2" at bounding box center [757, 362] width 1515 height 725
click at [845, 458] on text "9" at bounding box center [845, 472] width 14 height 32
click at [759, 373] on input "d. 9" at bounding box center [758, 368] width 1 height 10
click at [818, 626] on button "Next" at bounding box center [757, 631] width 205 height 51
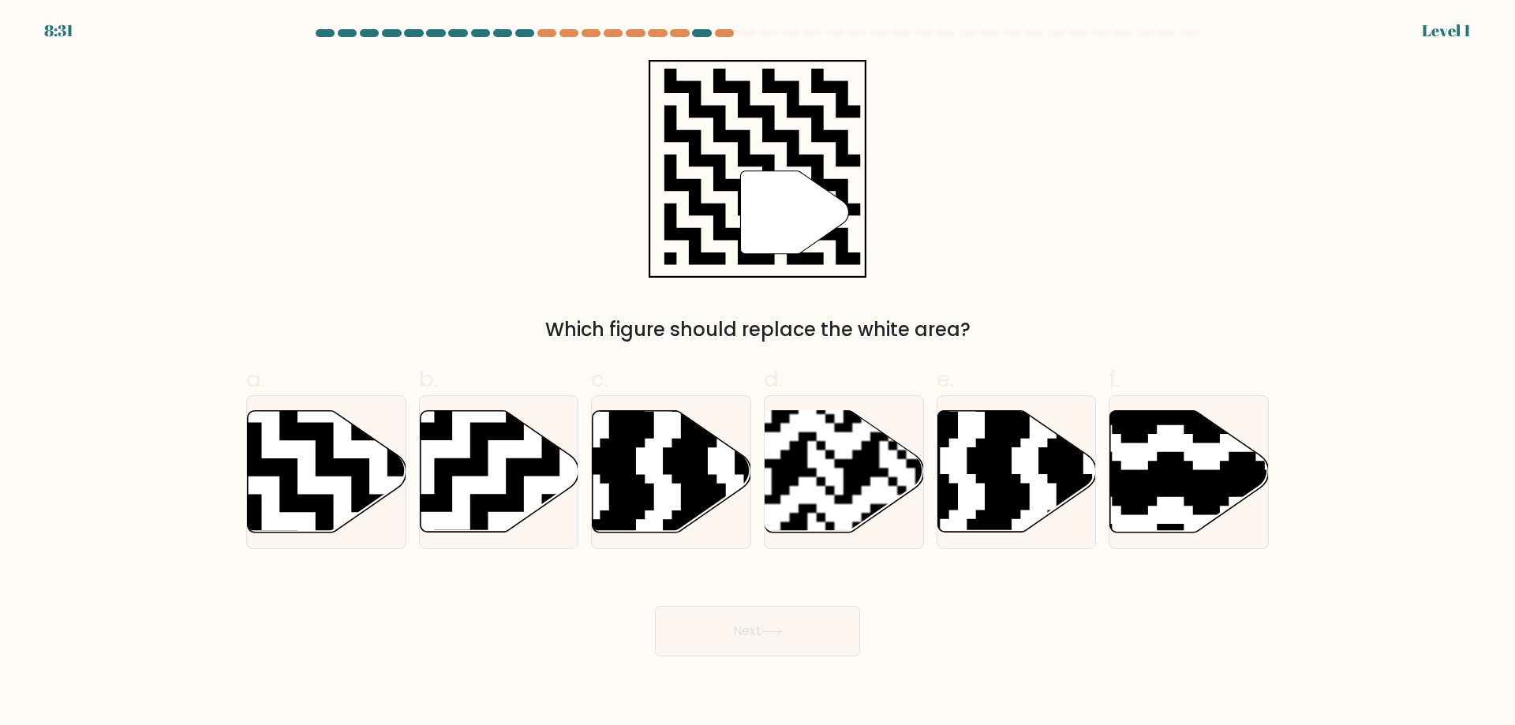
click at [847, 495] on rect at bounding box center [789, 539] width 287 height 287
click at [759, 373] on input "d." at bounding box center [758, 368] width 1 height 10
radio input "true"
click at [819, 638] on button "Next" at bounding box center [757, 631] width 205 height 51
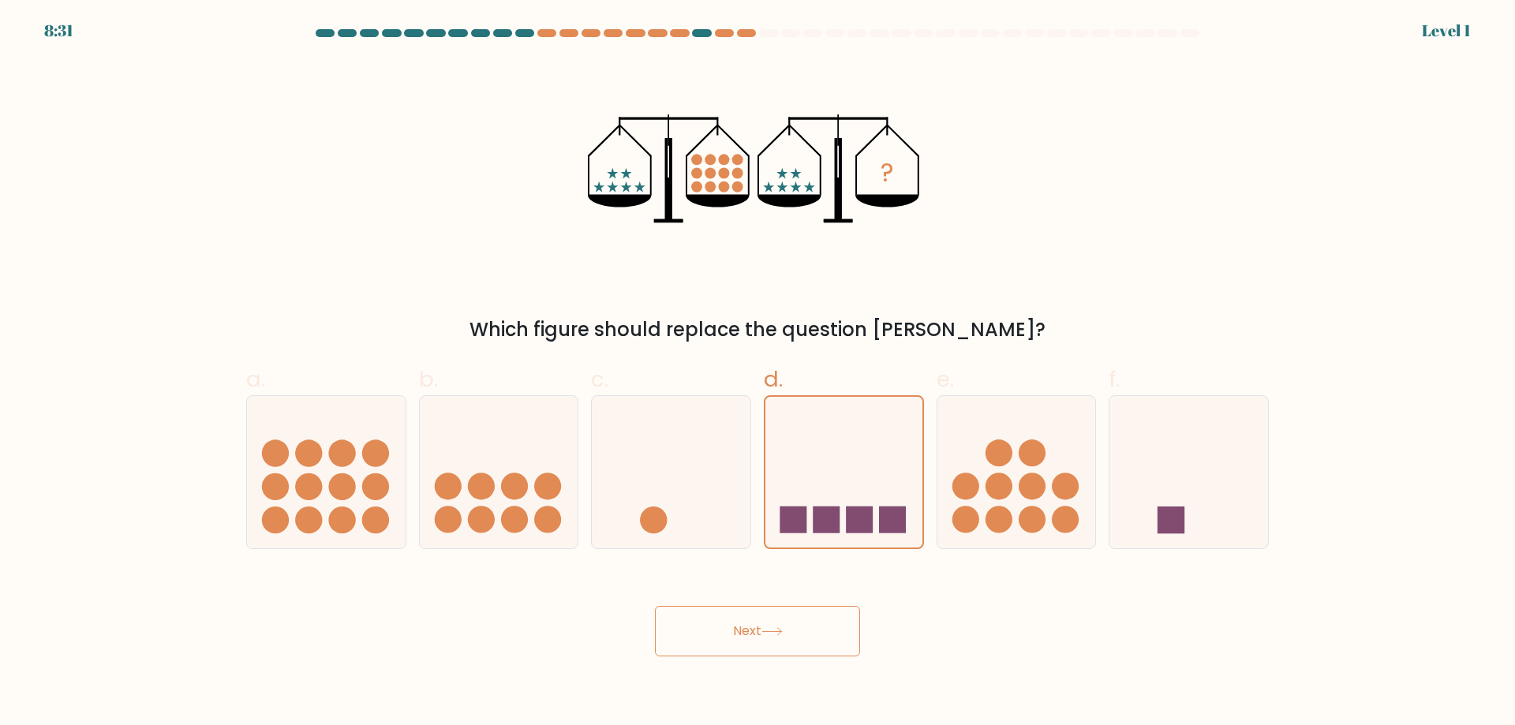
click at [820, 628] on button "Next" at bounding box center [757, 631] width 205 height 51
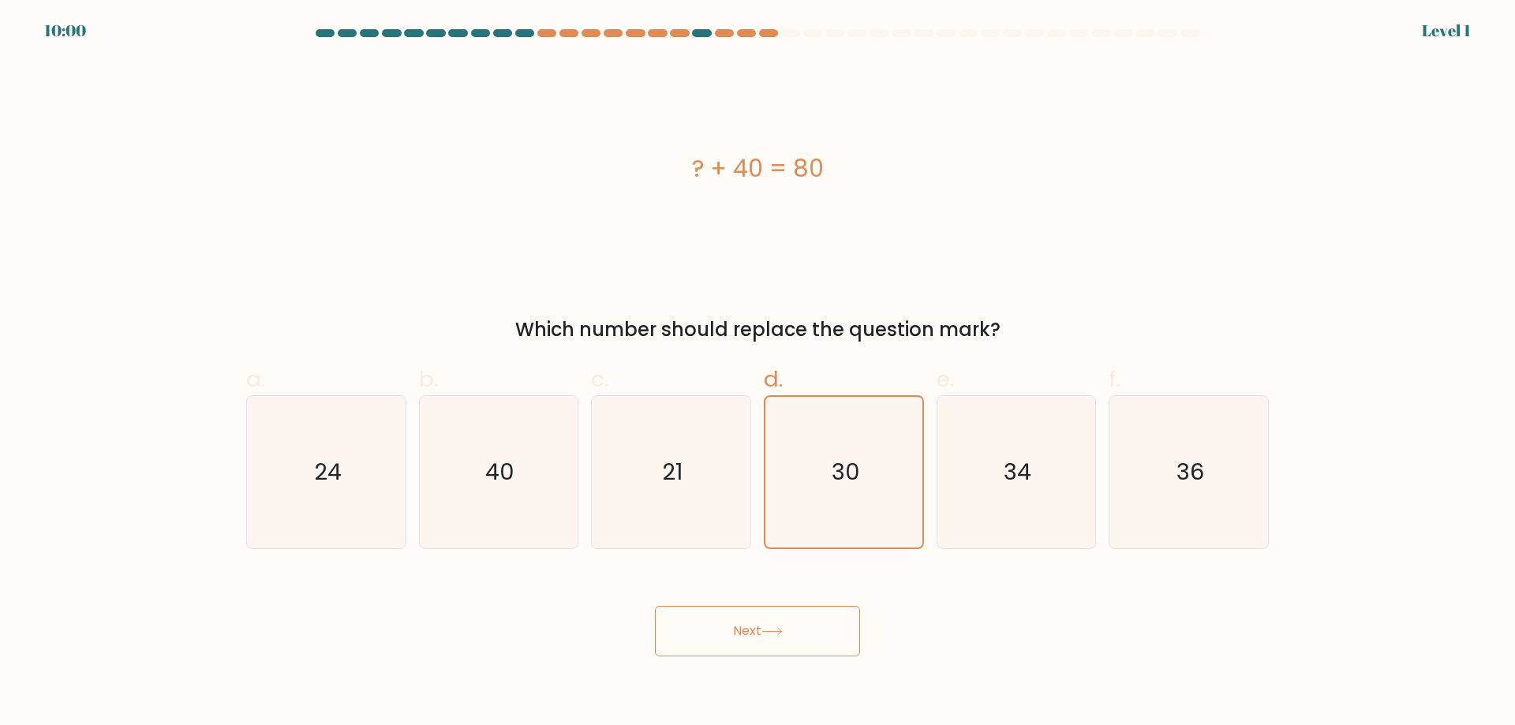
click at [801, 645] on button "Next" at bounding box center [757, 631] width 205 height 51
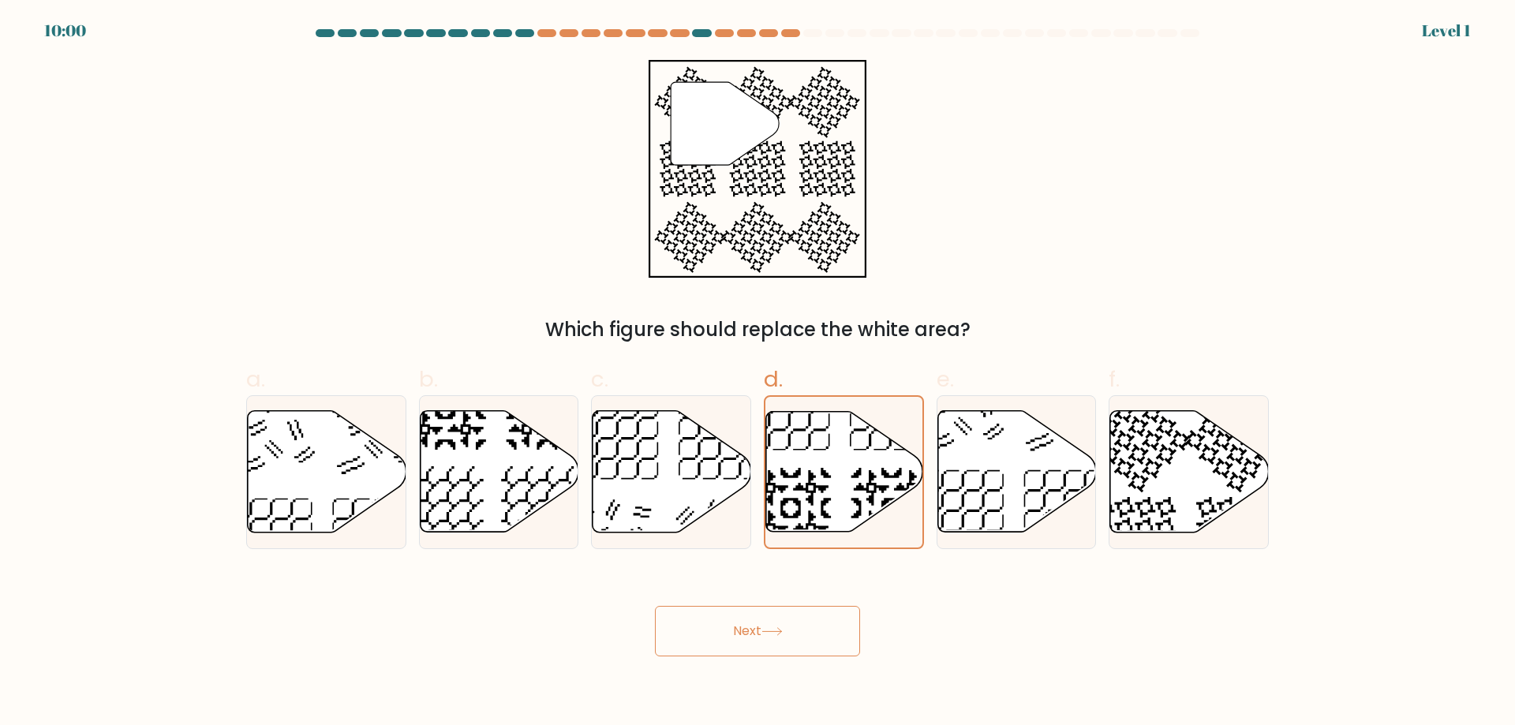
click at [804, 642] on button "Next" at bounding box center [757, 631] width 205 height 51
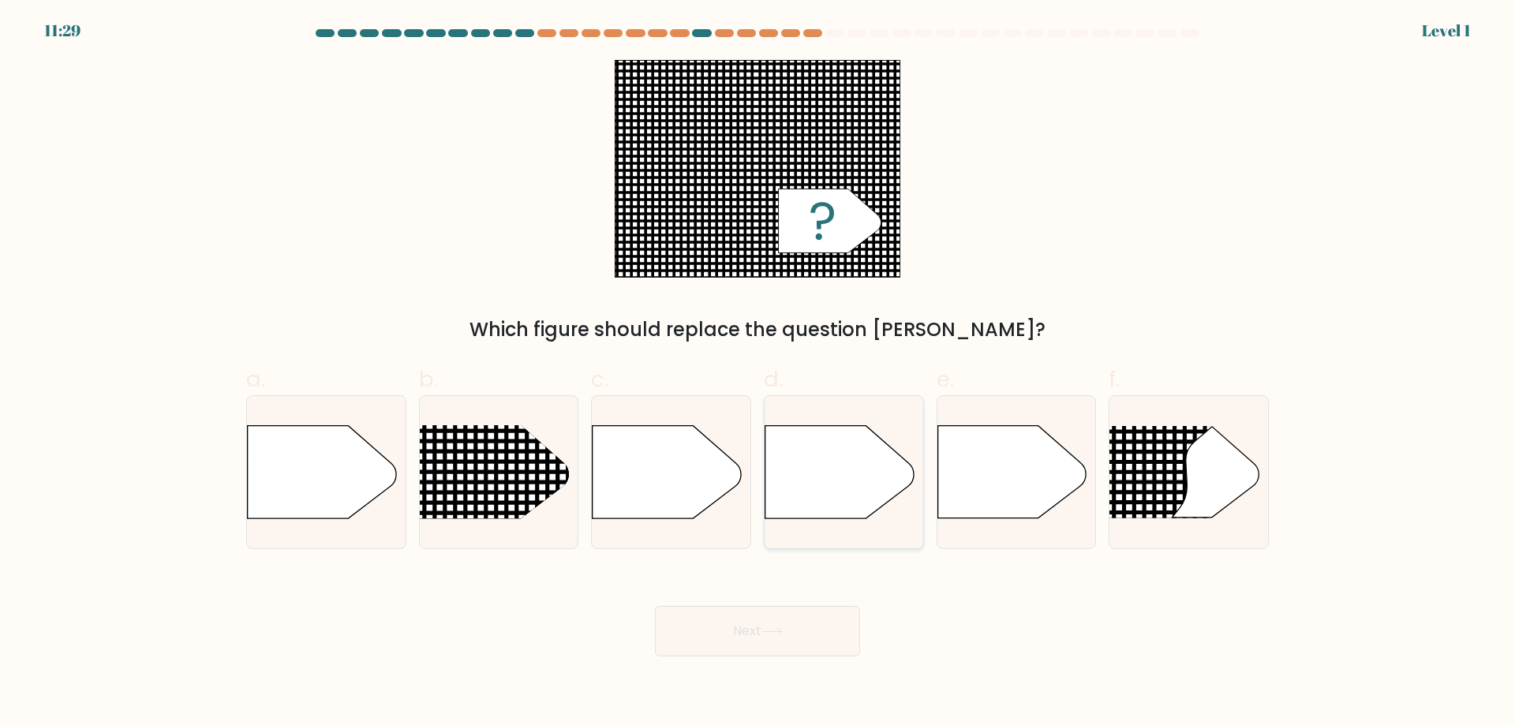
click at [849, 498] on icon at bounding box center [840, 472] width 148 height 92
click at [759, 373] on input "d." at bounding box center [758, 368] width 1 height 10
radio input "true"
click at [819, 643] on button "Next" at bounding box center [757, 631] width 205 height 51
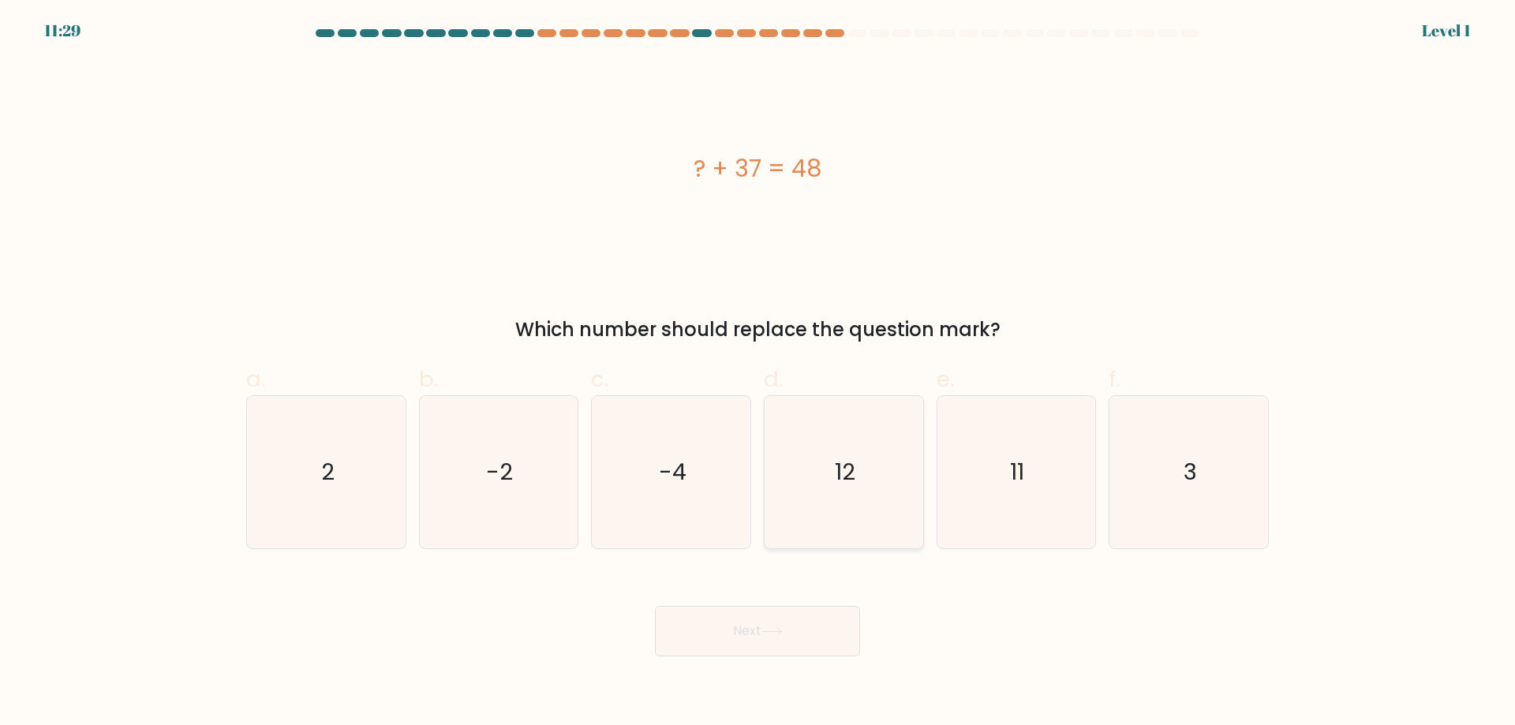
click at [867, 485] on icon "12" at bounding box center [844, 472] width 152 height 152
click at [759, 373] on input "d. 12" at bounding box center [758, 368] width 1 height 10
radio input "true"
click at [819, 631] on button "Next" at bounding box center [757, 631] width 205 height 51
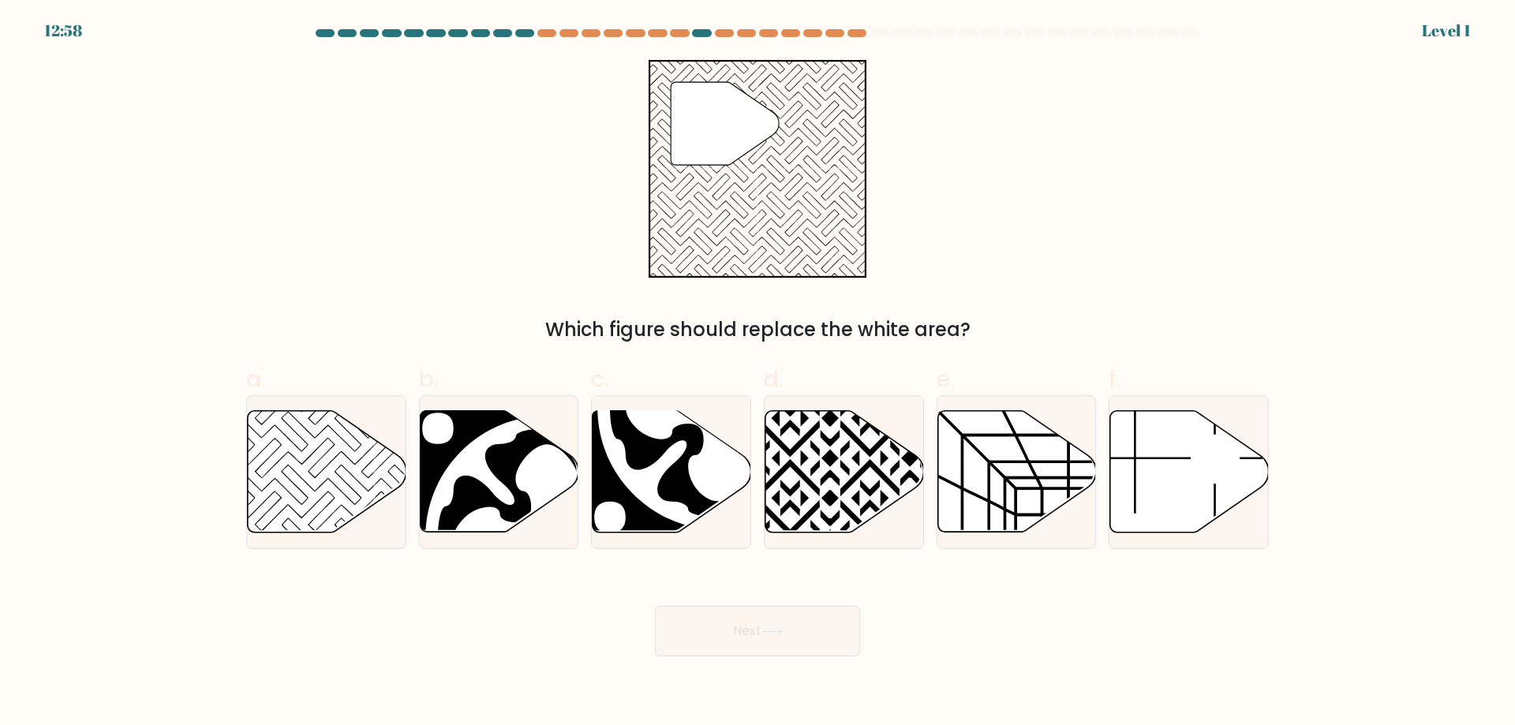
click at [861, 456] on icon at bounding box center [845, 472] width 159 height 122
click at [759, 373] on input "d." at bounding box center [758, 368] width 1 height 10
radio input "true"
click at [811, 639] on button "Next" at bounding box center [757, 631] width 205 height 51
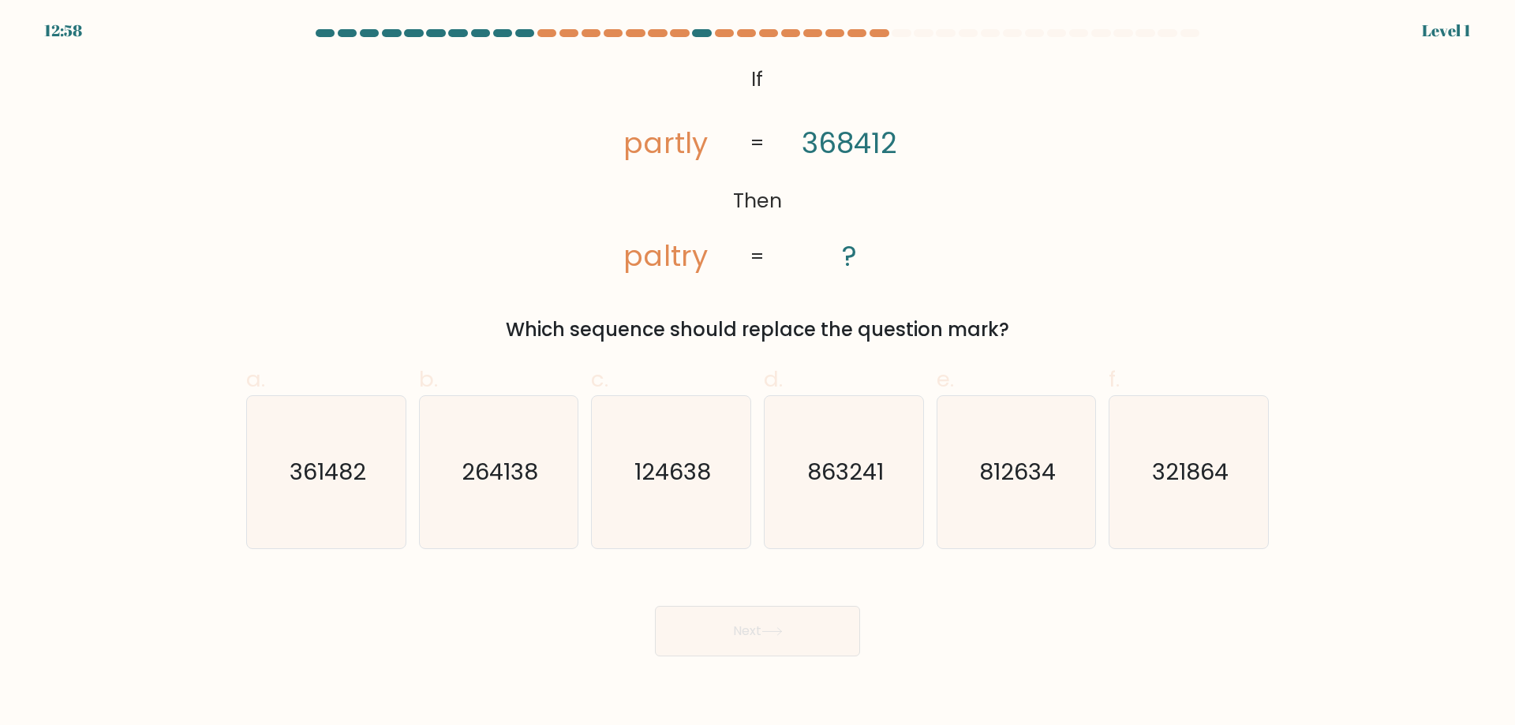
click at [848, 491] on icon "863241" at bounding box center [844, 472] width 152 height 152
click at [759, 373] on input "d. 863241" at bounding box center [758, 368] width 1 height 10
radio input "true"
click at [811, 626] on button "Next" at bounding box center [757, 631] width 205 height 51
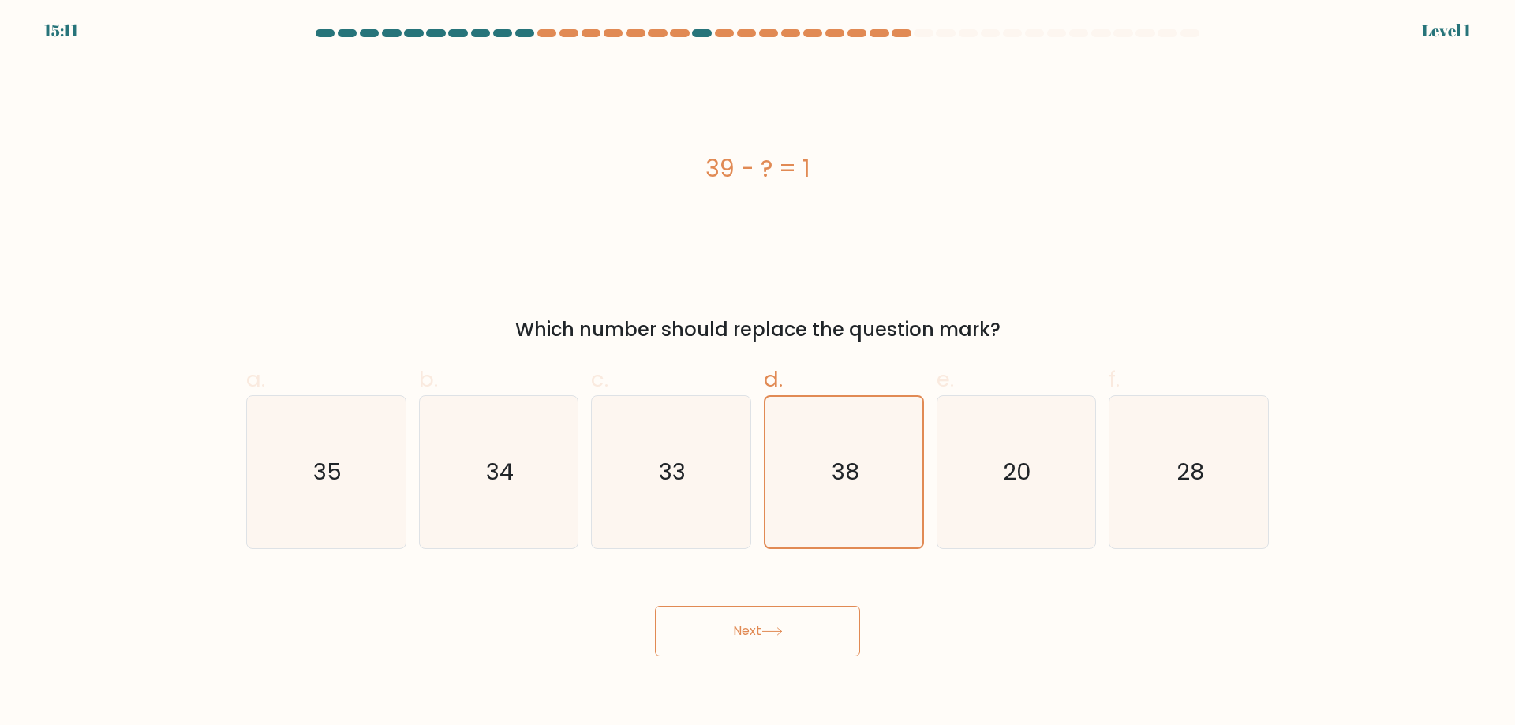
click at [821, 628] on button "Next" at bounding box center [757, 631] width 205 height 51
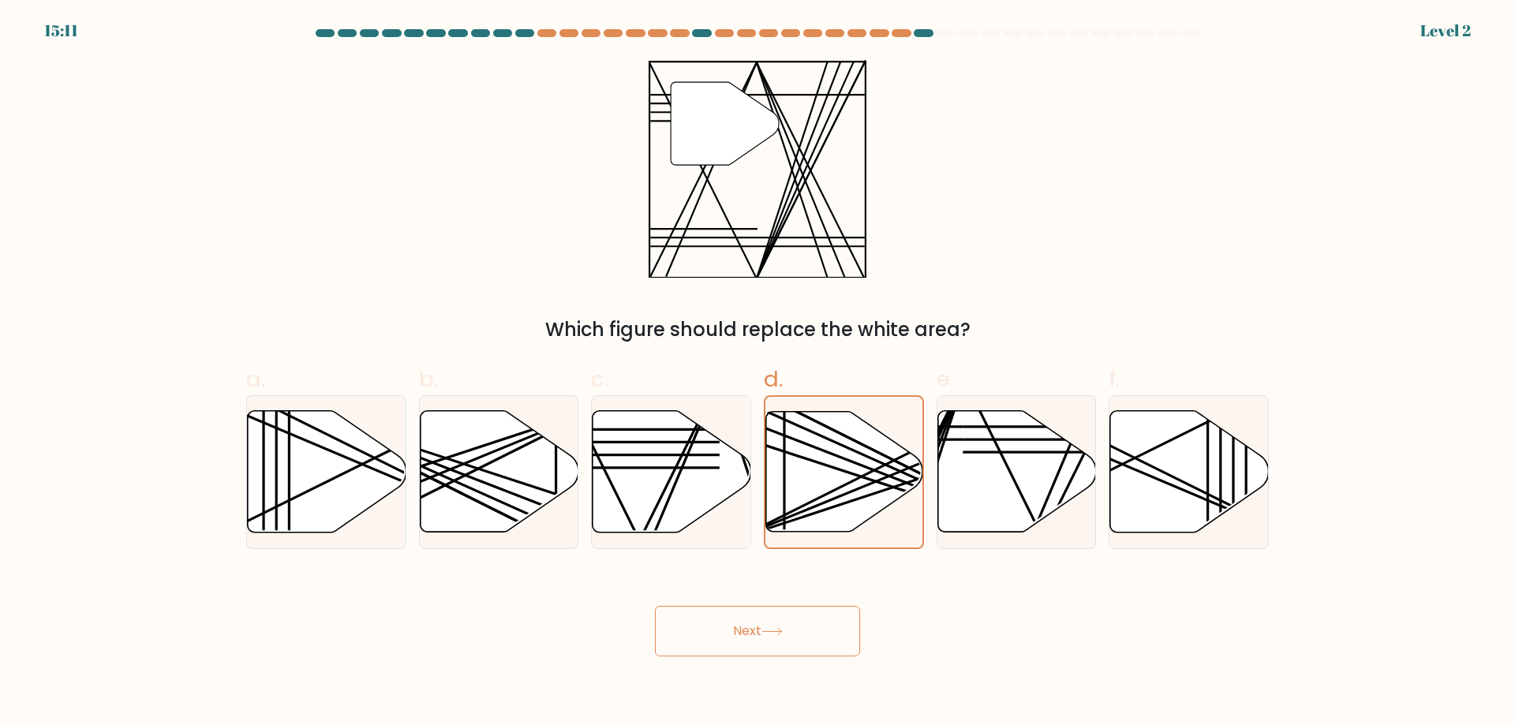
click at [814, 631] on button "Next" at bounding box center [757, 631] width 205 height 51
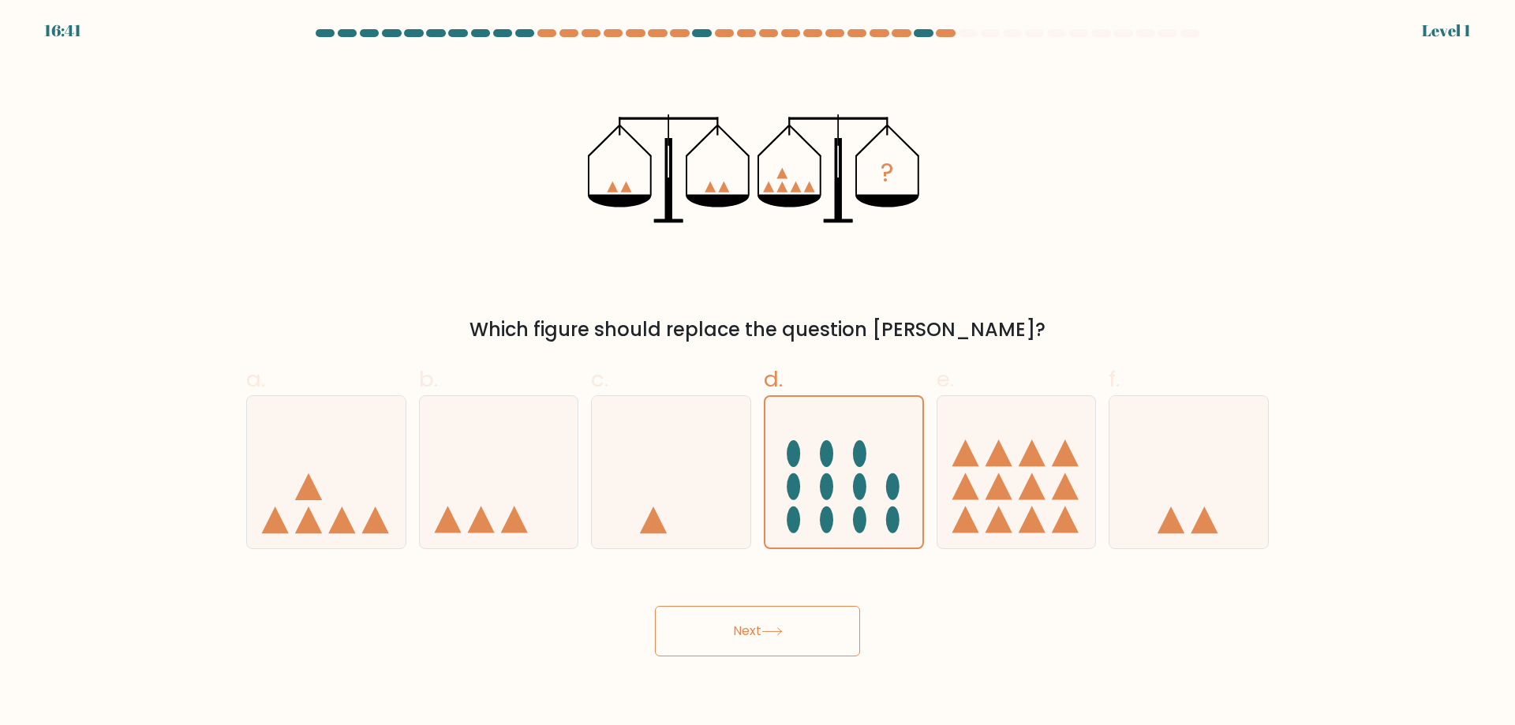
click at [807, 616] on button "Next" at bounding box center [757, 631] width 205 height 51
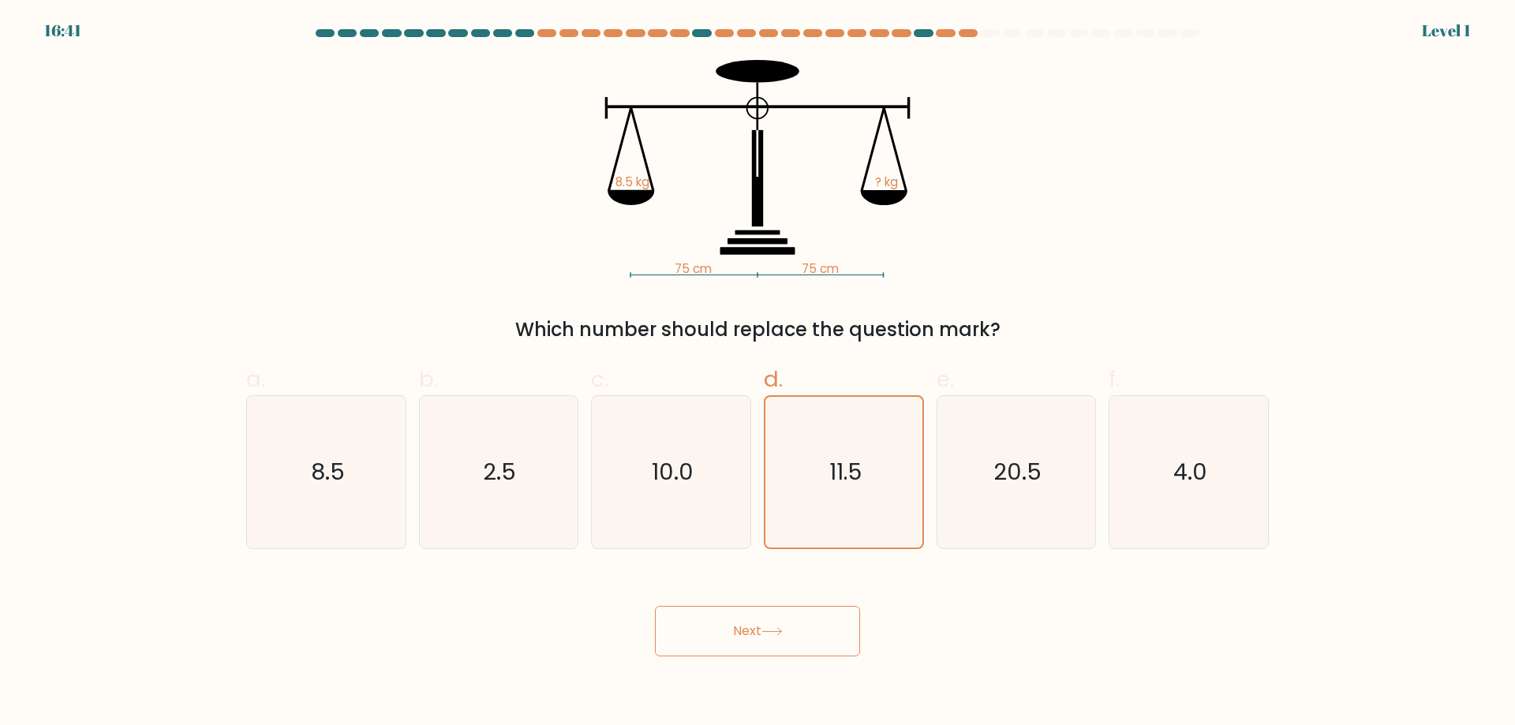
click at [804, 629] on button "Next" at bounding box center [757, 631] width 205 height 51
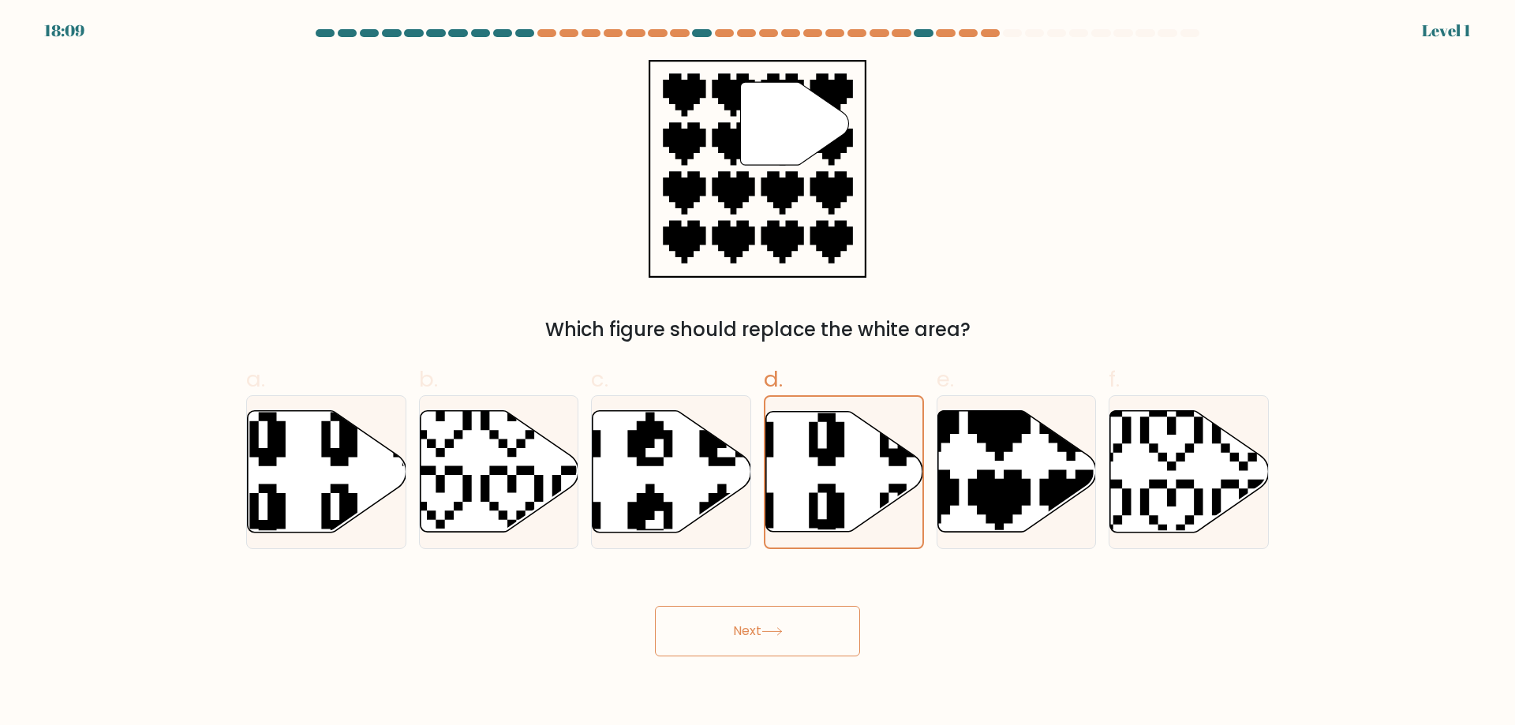
click at [790, 647] on button "Next" at bounding box center [757, 631] width 205 height 51
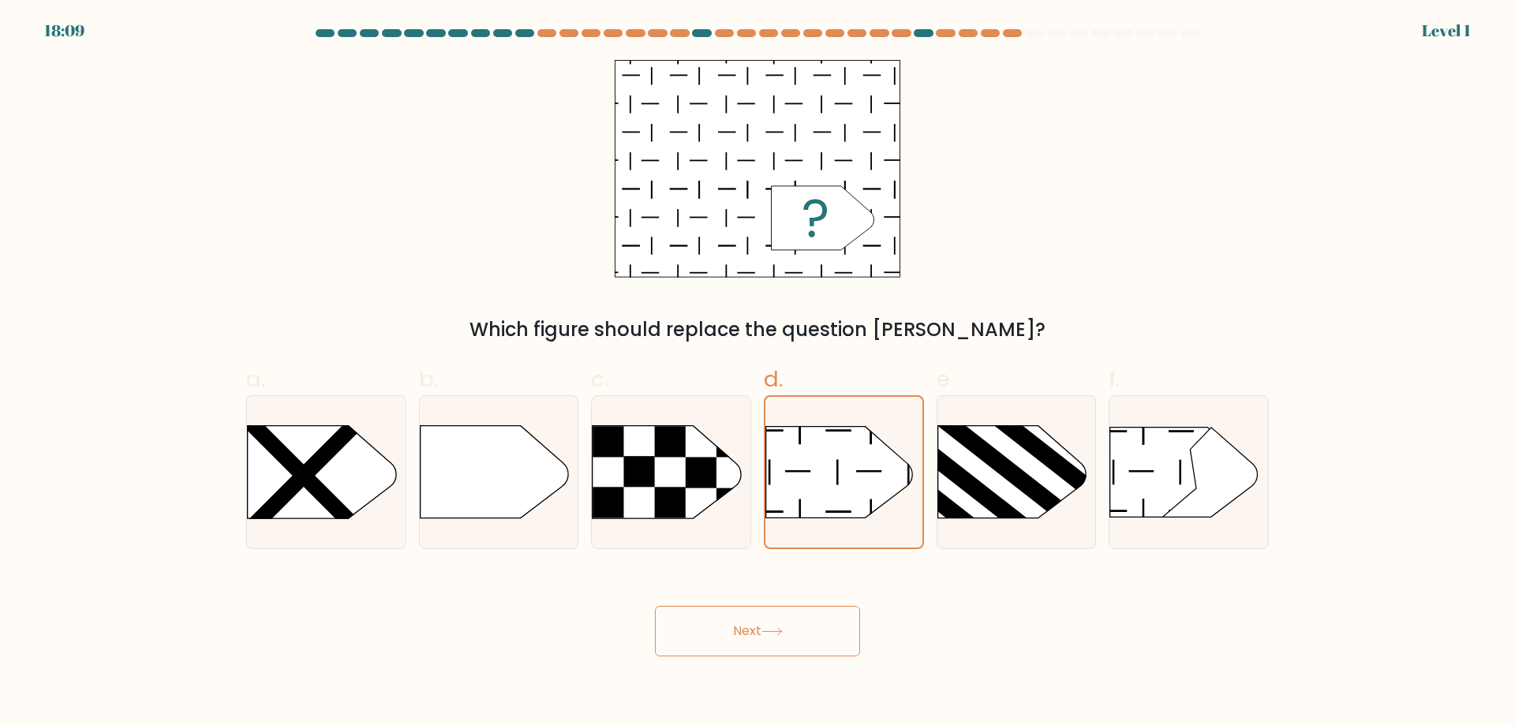
click at [787, 641] on button "Next" at bounding box center [757, 631] width 205 height 51
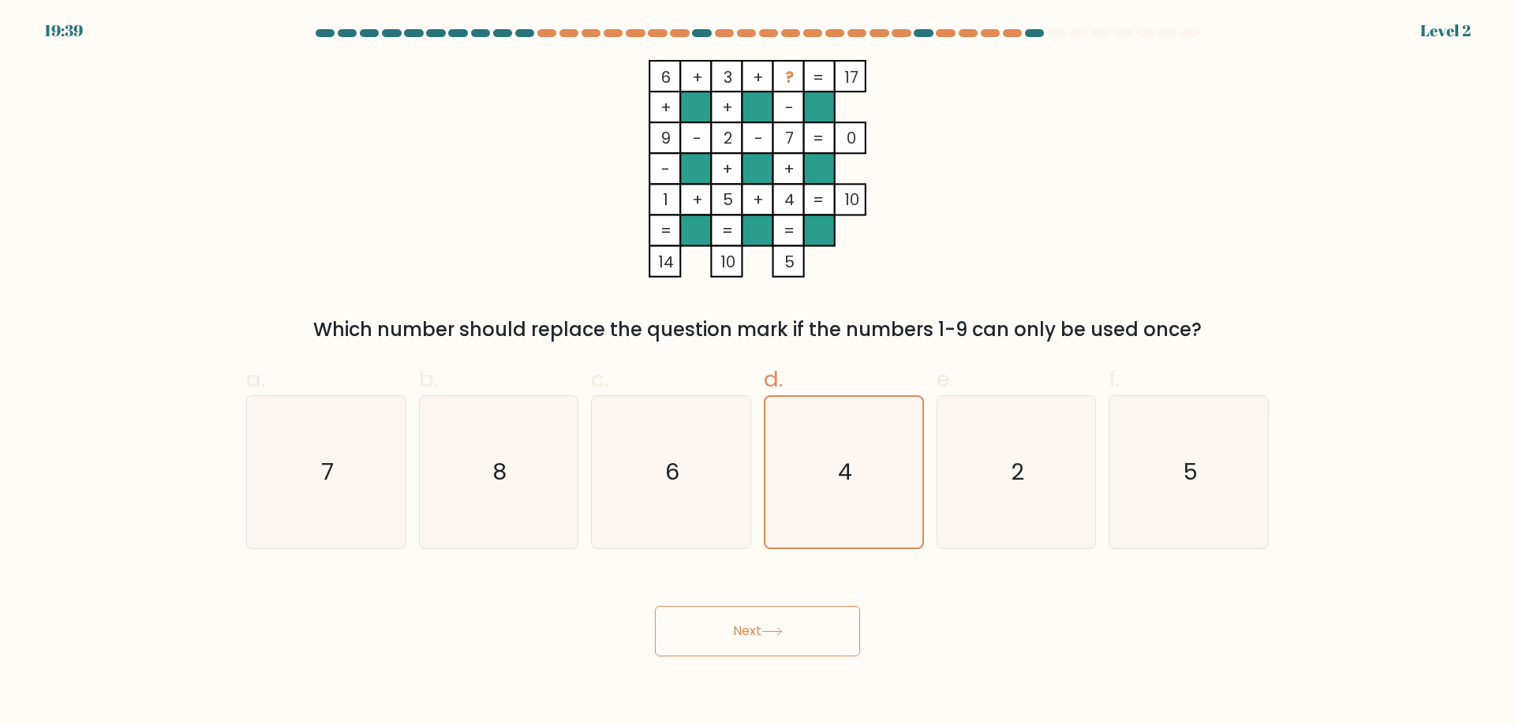
click at [803, 628] on button "Next" at bounding box center [757, 631] width 205 height 51
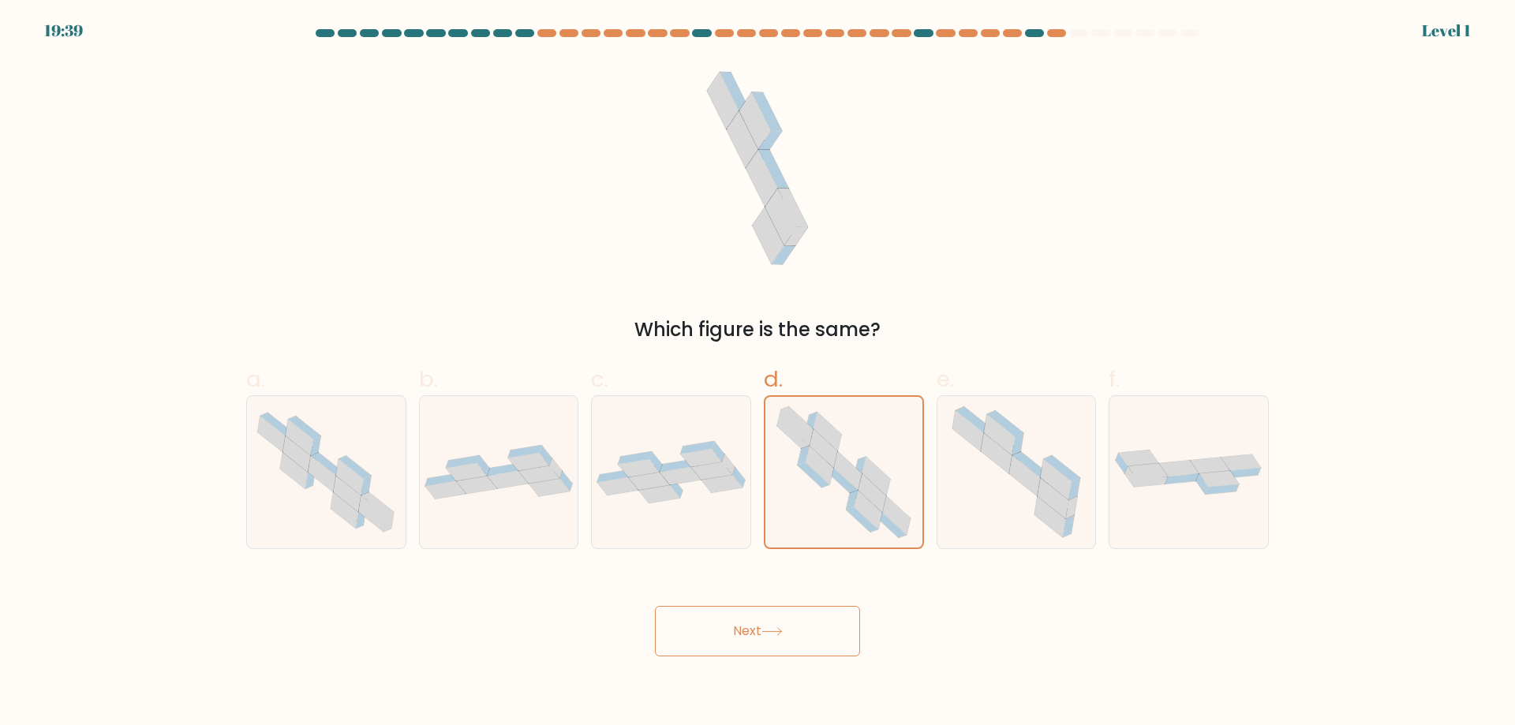
click at [806, 633] on button "Next" at bounding box center [757, 631] width 205 height 51
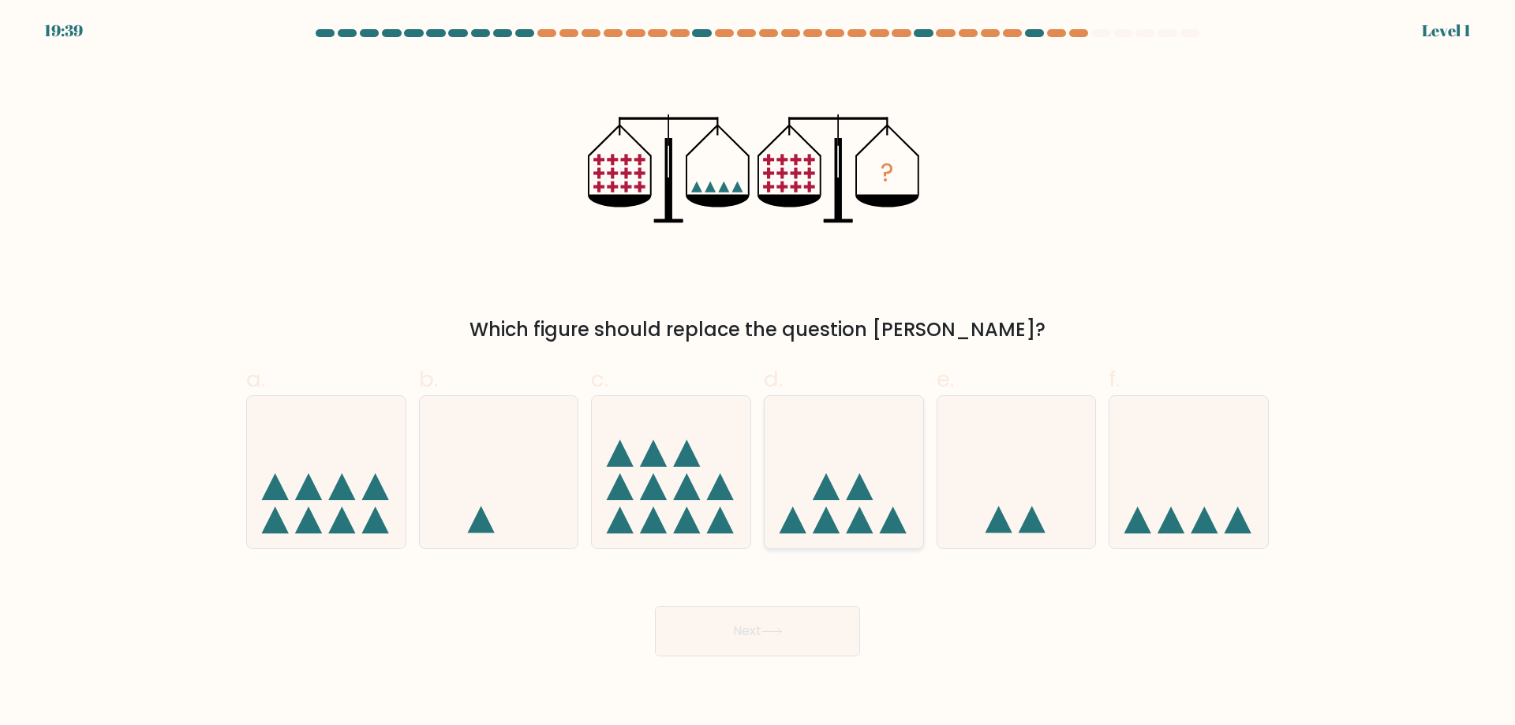
click at [841, 501] on icon at bounding box center [844, 471] width 159 height 131
click at [759, 373] on input "d." at bounding box center [758, 368] width 1 height 10
radio input "true"
click at [799, 641] on button "Next" at bounding box center [757, 631] width 205 height 51
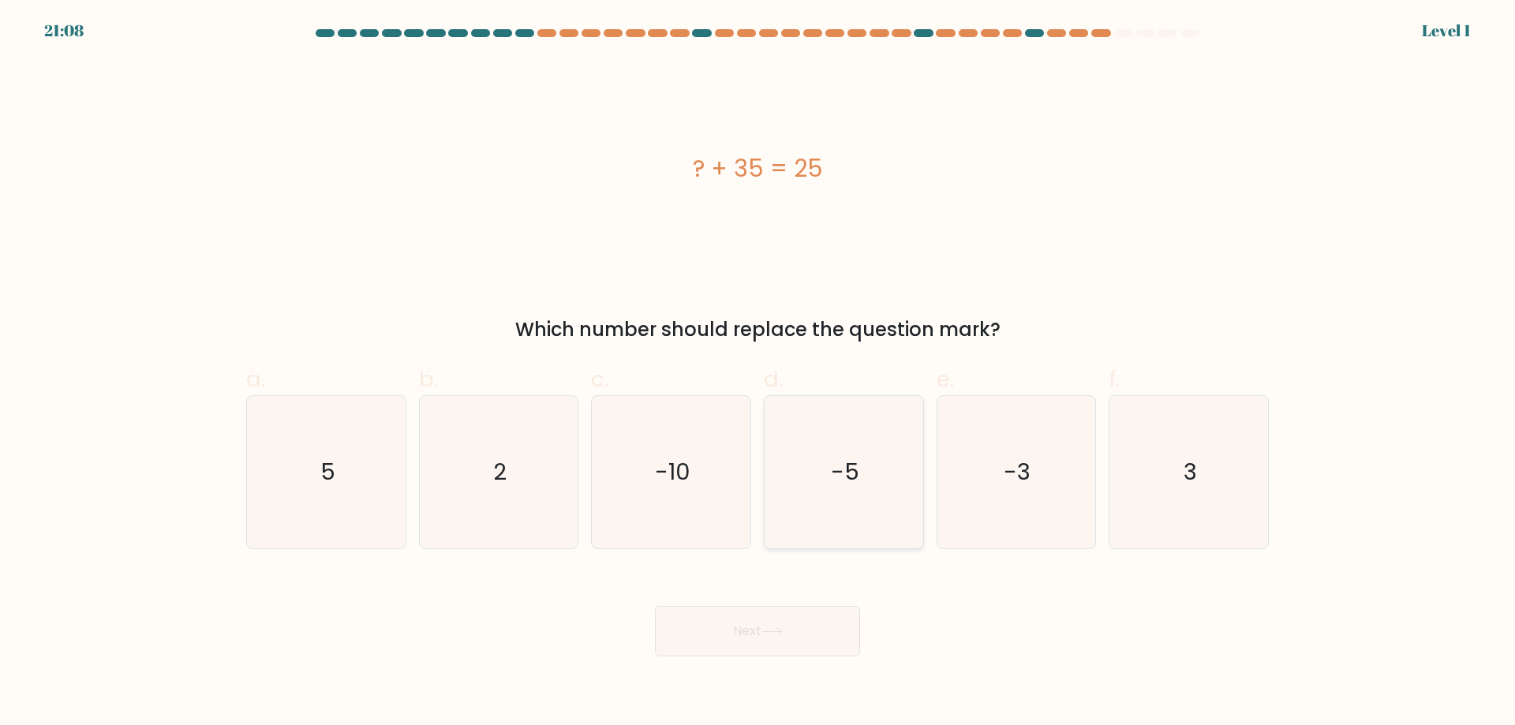
click at [874, 493] on icon "-5" at bounding box center [844, 472] width 152 height 152
click at [759, 373] on input "d. -5" at bounding box center [758, 368] width 1 height 10
radio input "true"
click at [821, 632] on button "Next" at bounding box center [757, 631] width 205 height 51
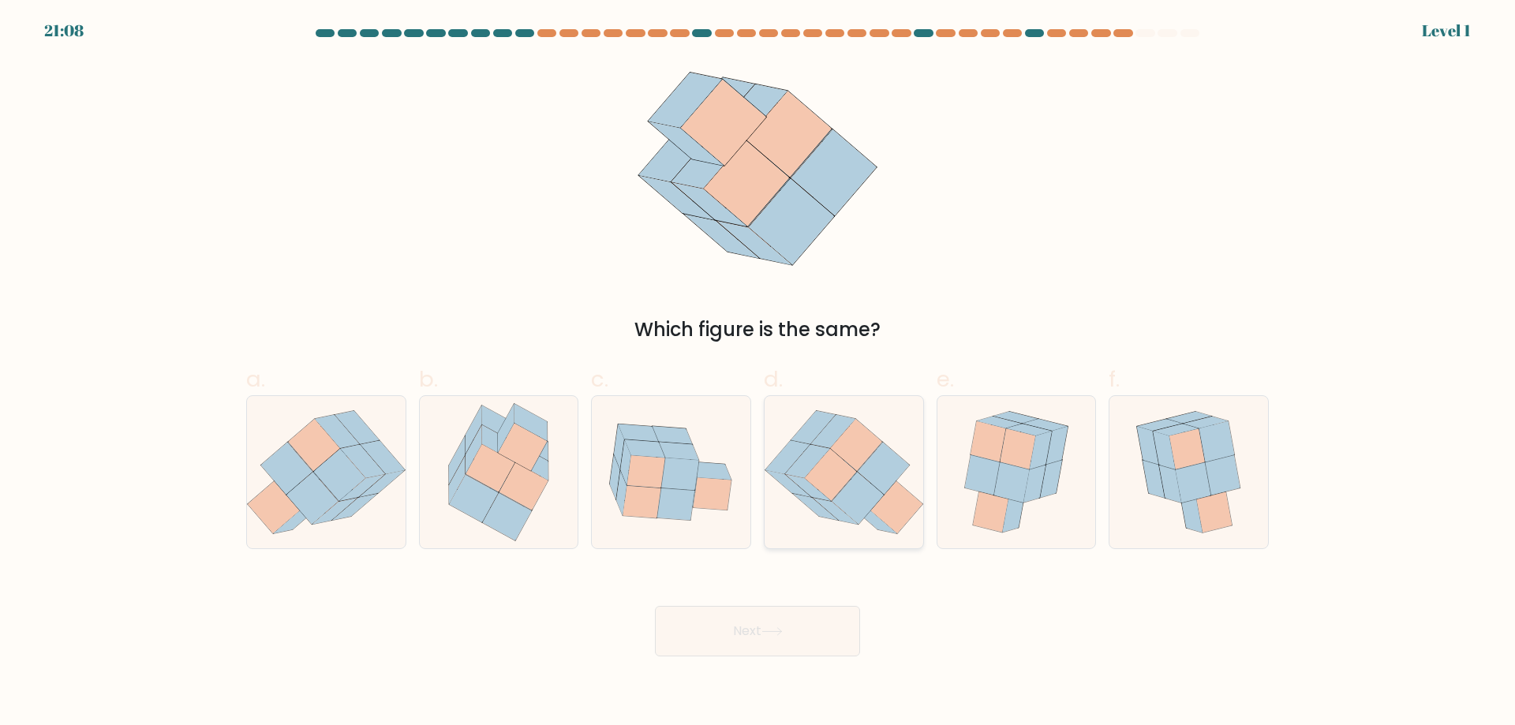
click at [888, 469] on icon at bounding box center [883, 469] width 51 height 52
click at [759, 373] on input "d." at bounding box center [758, 368] width 1 height 10
radio input "true"
click at [822, 617] on button "Next" at bounding box center [757, 631] width 205 height 51
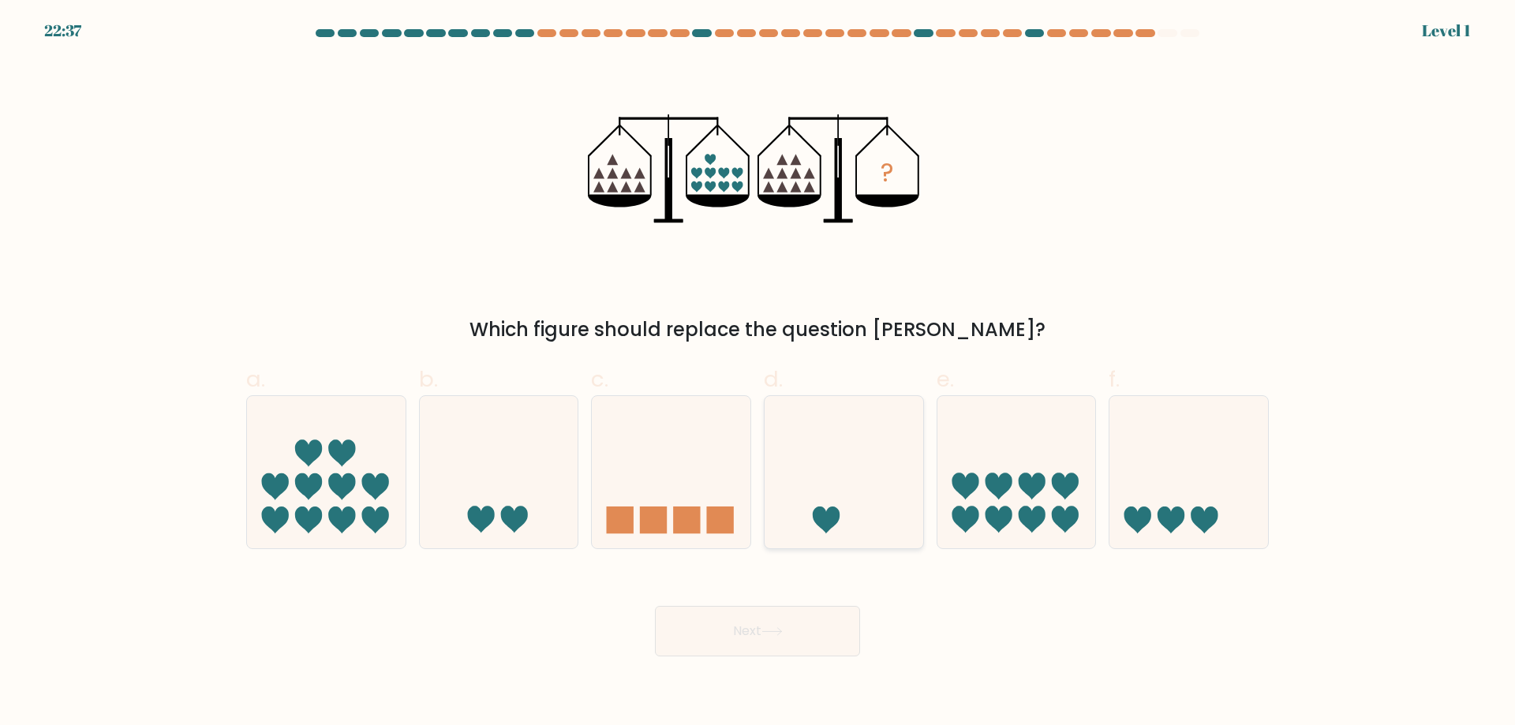
click at [881, 481] on icon at bounding box center [844, 471] width 159 height 131
click at [759, 373] on input "d." at bounding box center [758, 368] width 1 height 10
radio input "true"
click at [818, 620] on button "Next" at bounding box center [757, 631] width 205 height 51
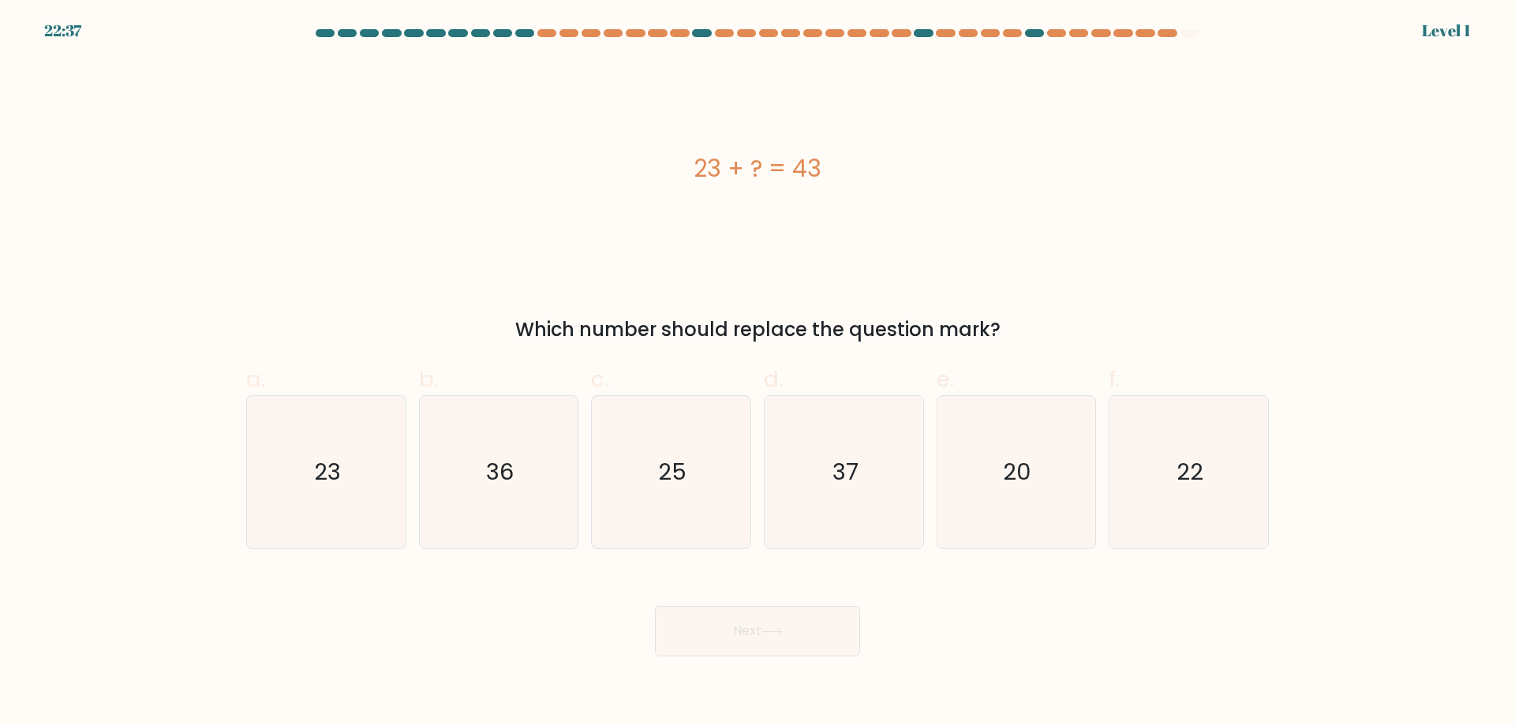
drag, startPoint x: 834, startPoint y: 579, endPoint x: 830, endPoint y: 619, distance: 39.7
click at [878, 469] on icon "37" at bounding box center [844, 472] width 152 height 152
click at [759, 373] on input "d. 37" at bounding box center [758, 368] width 1 height 10
radio input "true"
click at [830, 619] on button "Next" at bounding box center [757, 631] width 205 height 51
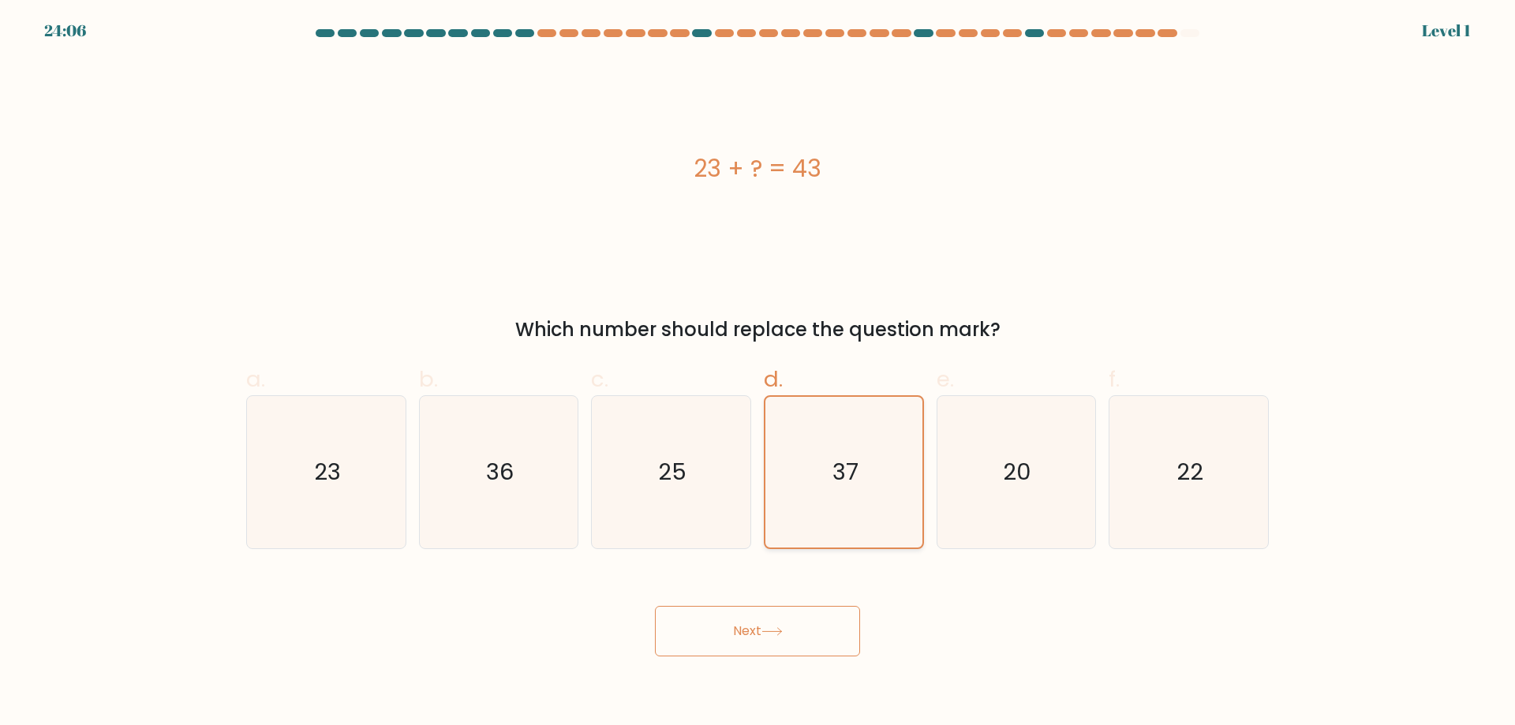
click at [883, 470] on icon "37" at bounding box center [844, 472] width 151 height 151
click at [759, 373] on input "d. 37" at bounding box center [758, 368] width 1 height 10
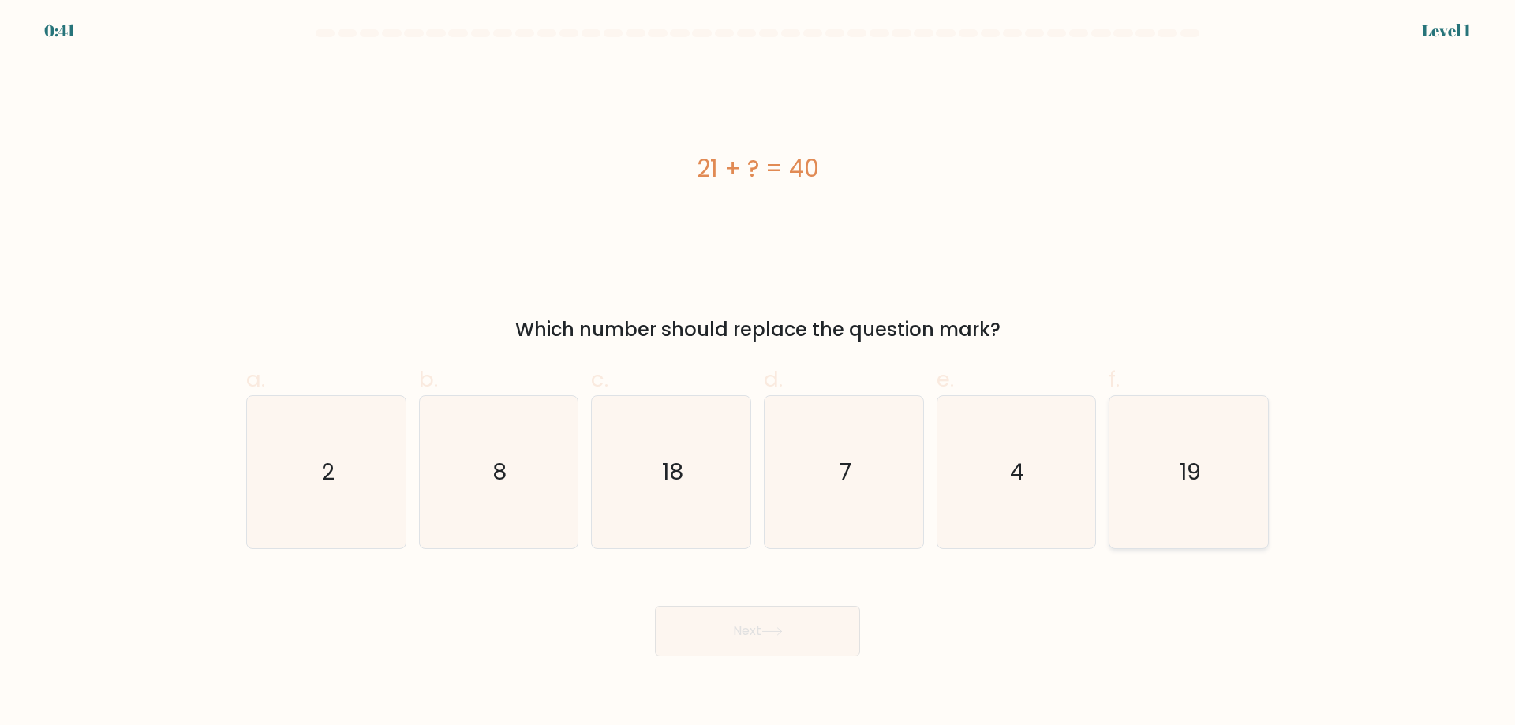
click at [1196, 432] on icon "19" at bounding box center [1189, 472] width 152 height 152
click at [759, 373] on input "f. 19" at bounding box center [758, 368] width 1 height 10
radio input "true"
click at [846, 631] on button "Next" at bounding box center [757, 631] width 205 height 51
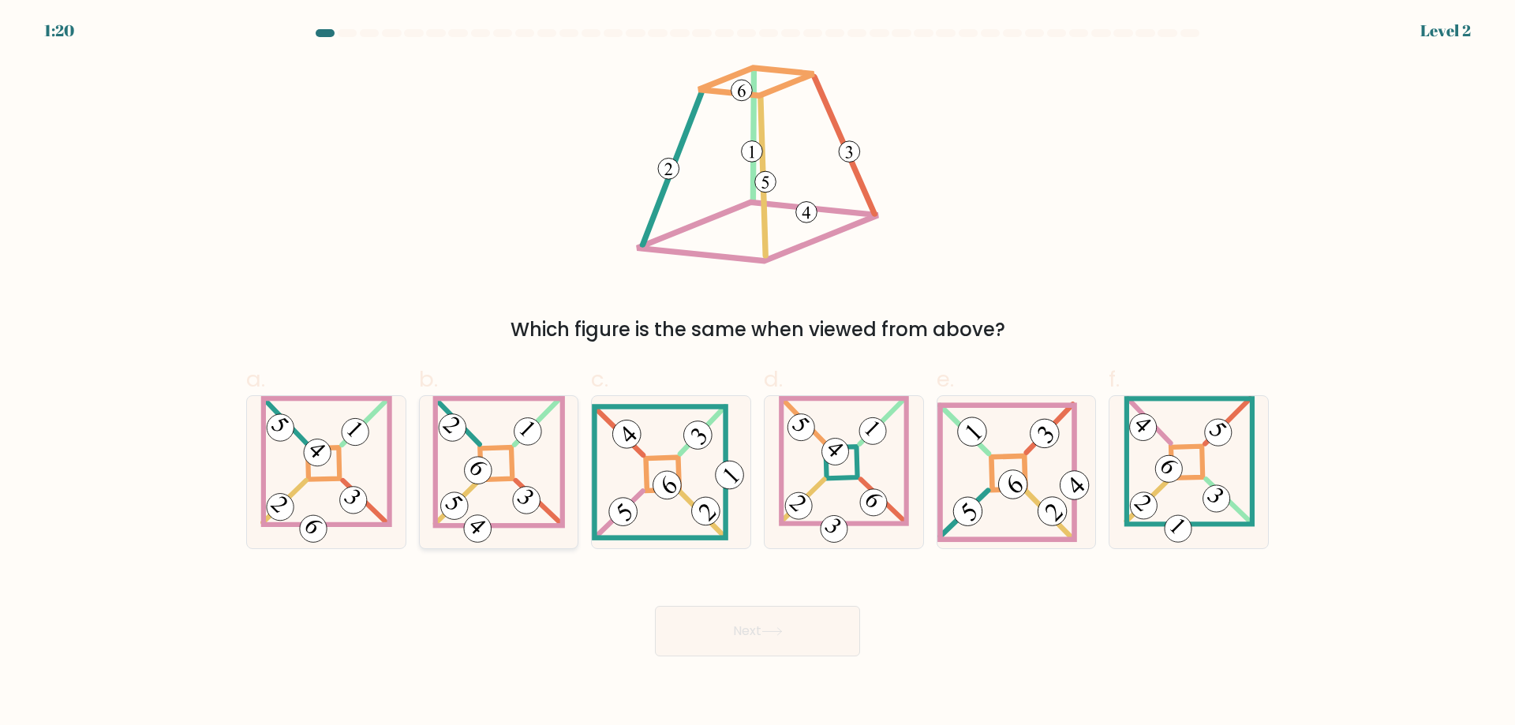
click at [498, 433] on icon at bounding box center [499, 472] width 133 height 152
click at [758, 373] on input "b." at bounding box center [758, 368] width 1 height 10
radio input "true"
click at [689, 637] on button "Next" at bounding box center [757, 631] width 205 height 51
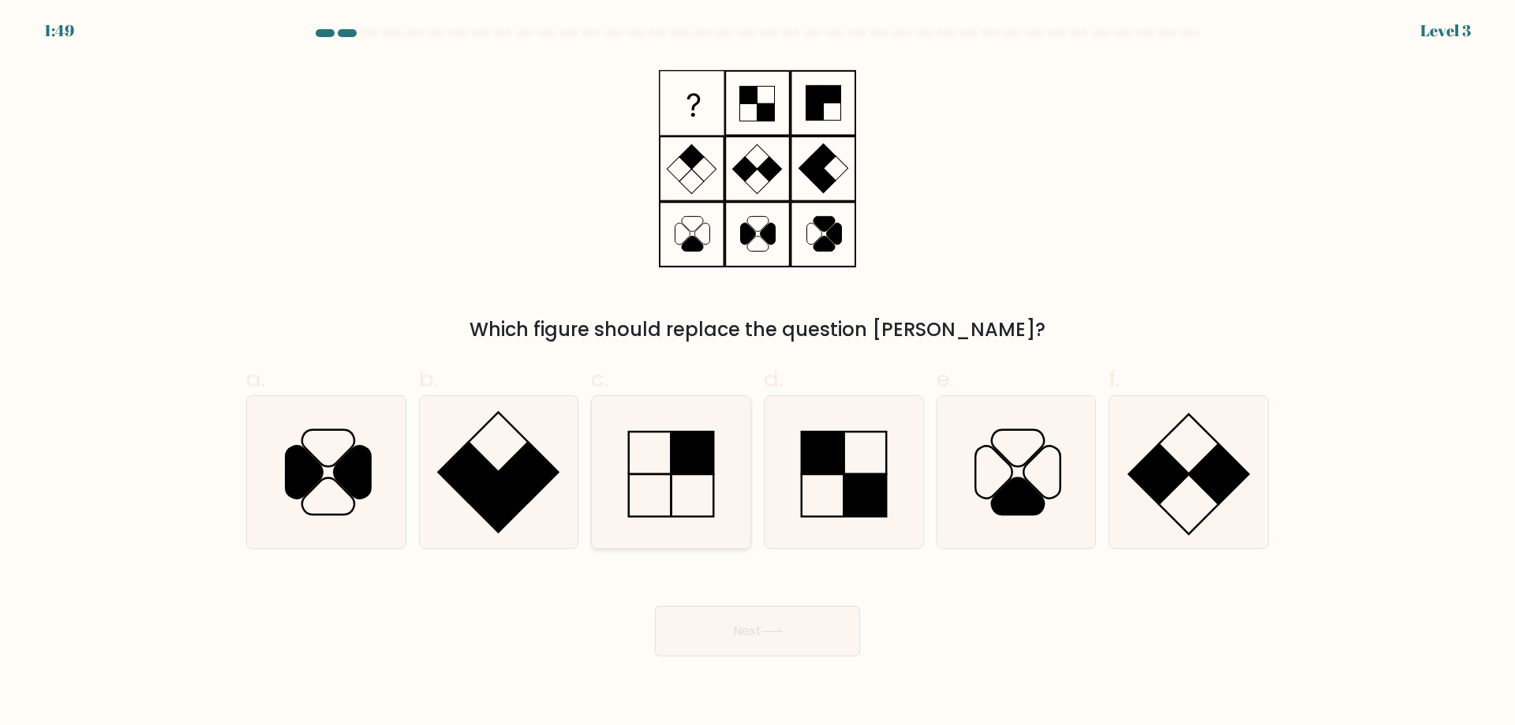
click at [695, 473] on rect at bounding box center [693, 453] width 43 height 43
click at [758, 373] on input "c." at bounding box center [758, 368] width 1 height 10
radio input "true"
click at [745, 642] on button "Next" at bounding box center [757, 631] width 205 height 51
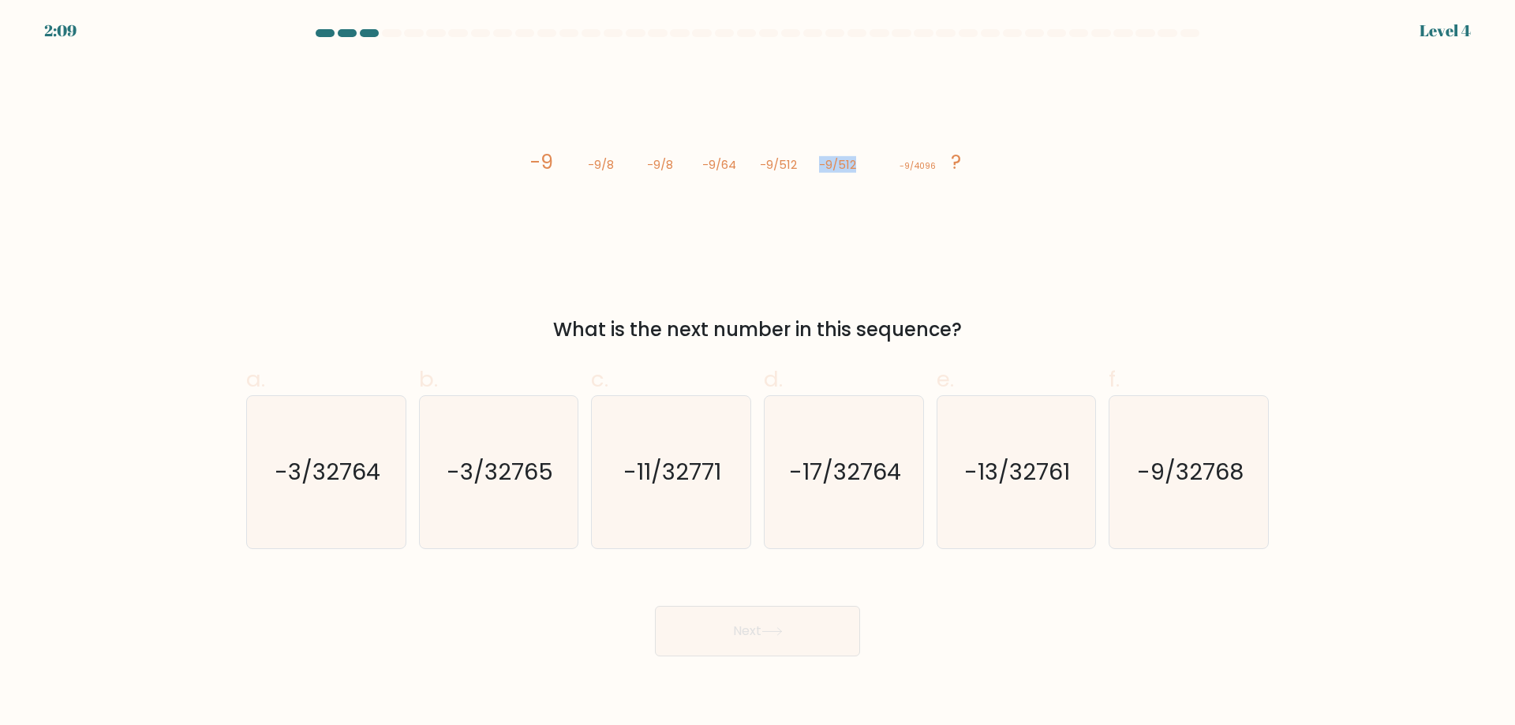
drag, startPoint x: 889, startPoint y: 170, endPoint x: 815, endPoint y: 163, distance: 74.5
click at [815, 163] on icon "image/svg+xml -9 -9/8 -9/8 -9/64 -9/512 -9/512 -9/4096 ?" at bounding box center [758, 169] width 474 height 218
click at [1194, 468] on text "-9/32768" at bounding box center [1190, 472] width 107 height 32
click at [759, 373] on input "f. -9/32768" at bounding box center [758, 368] width 1 height 10
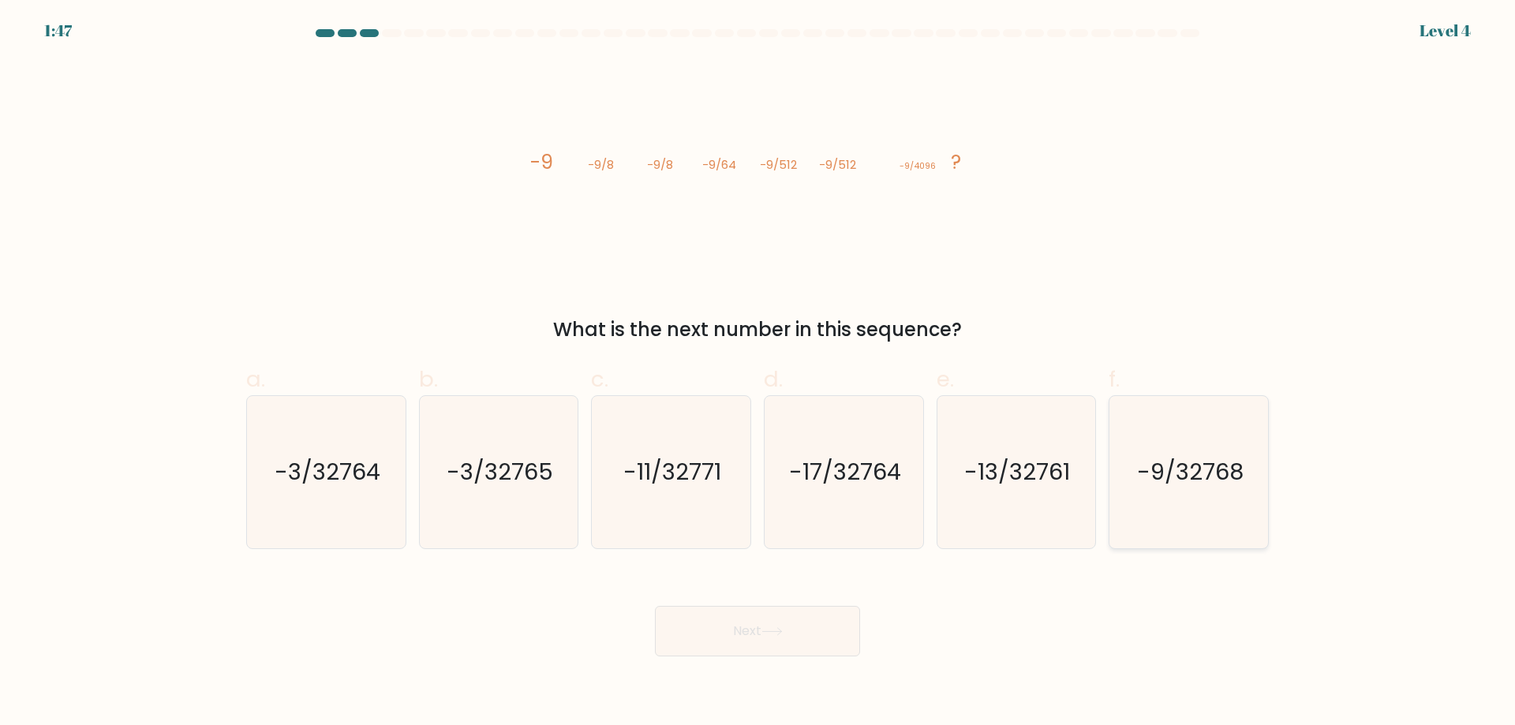
radio input "true"
click at [800, 628] on button "Next" at bounding box center [757, 631] width 205 height 51
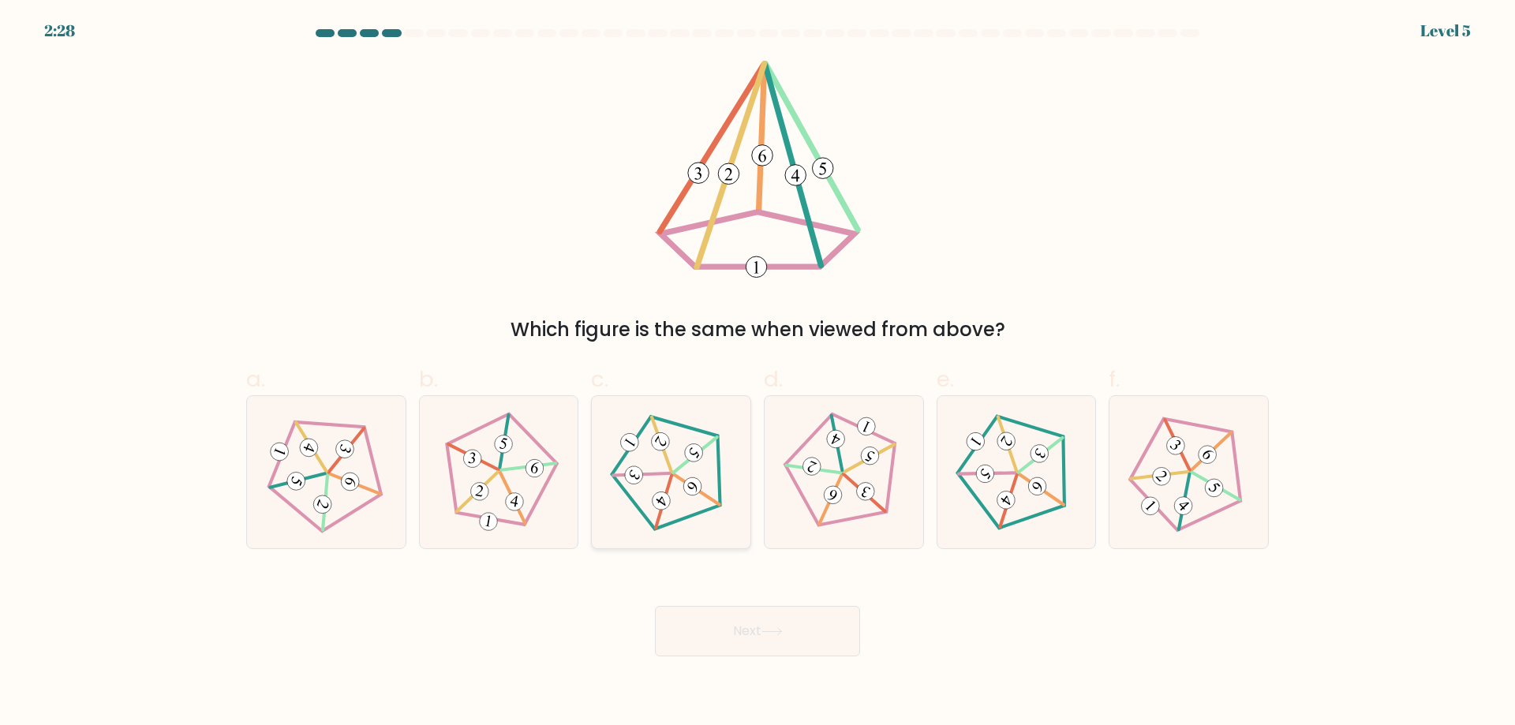
click at [638, 418] on icon at bounding box center [671, 472] width 122 height 122
click at [758, 373] on input "c." at bounding box center [758, 368] width 1 height 10
radio input "true"
click at [1213, 473] on icon at bounding box center [1189, 472] width 122 height 122
click at [759, 373] on input "f." at bounding box center [758, 368] width 1 height 10
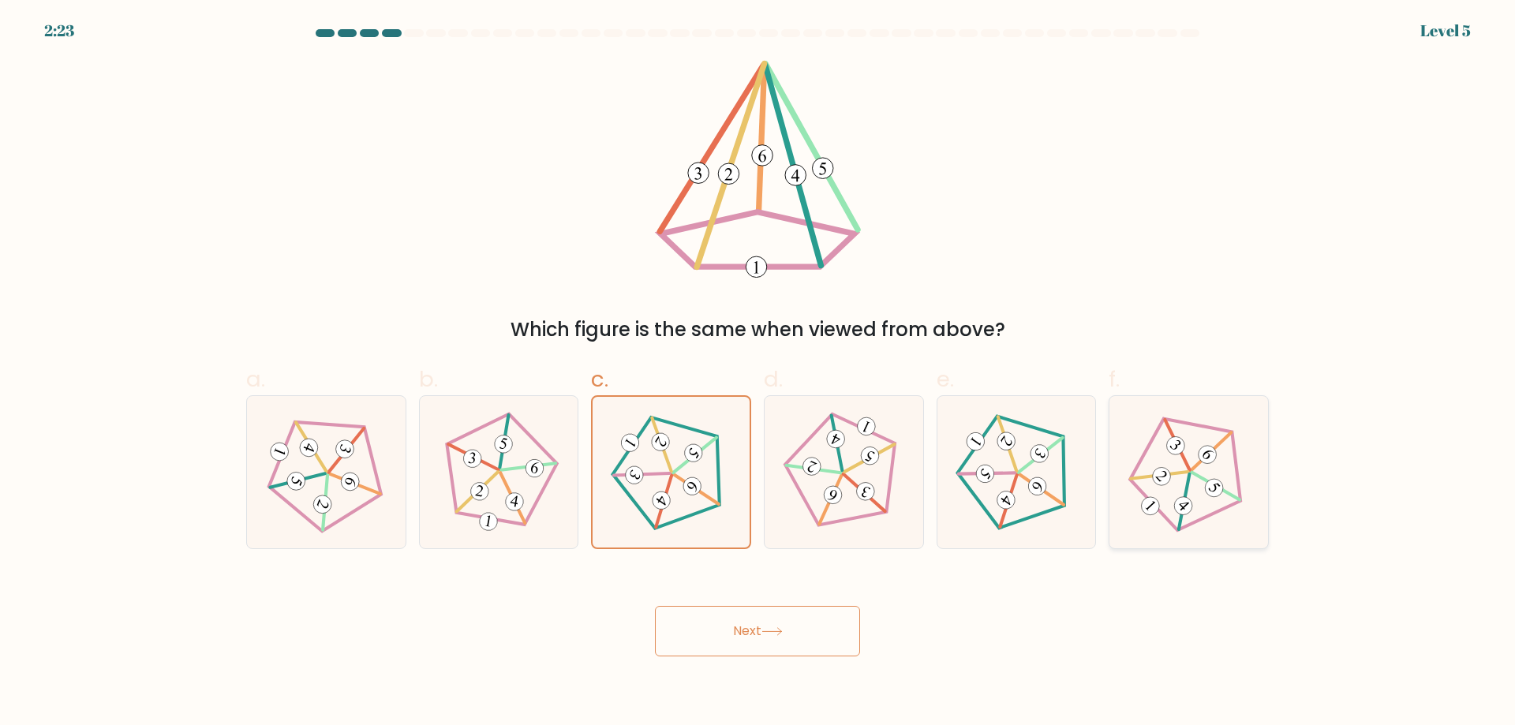
radio input "true"
click at [809, 642] on button "Next" at bounding box center [757, 631] width 205 height 51
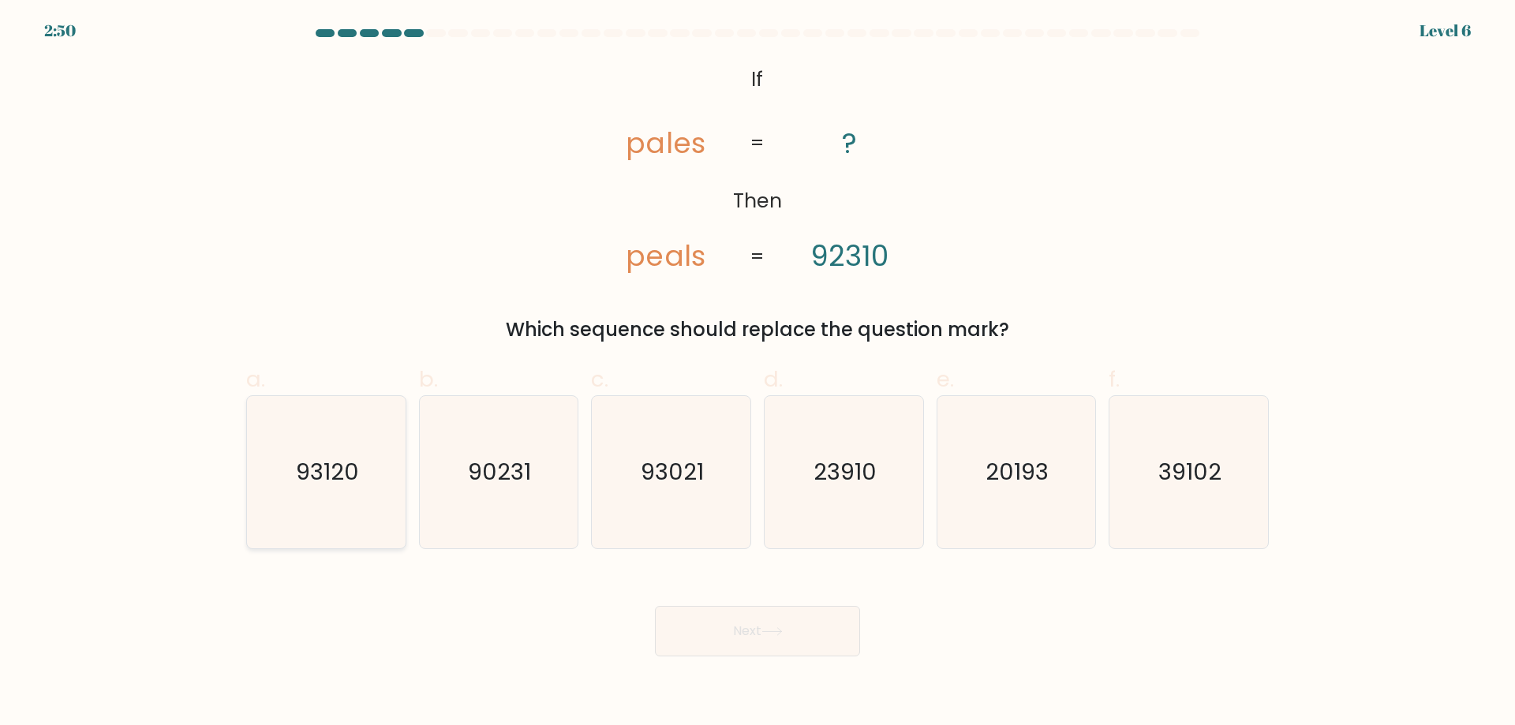
click at [273, 519] on icon "93120" at bounding box center [326, 472] width 152 height 152
click at [758, 373] on input "a. 93120" at bounding box center [758, 368] width 1 height 10
radio input "true"
click at [739, 639] on button "Next" at bounding box center [757, 631] width 205 height 51
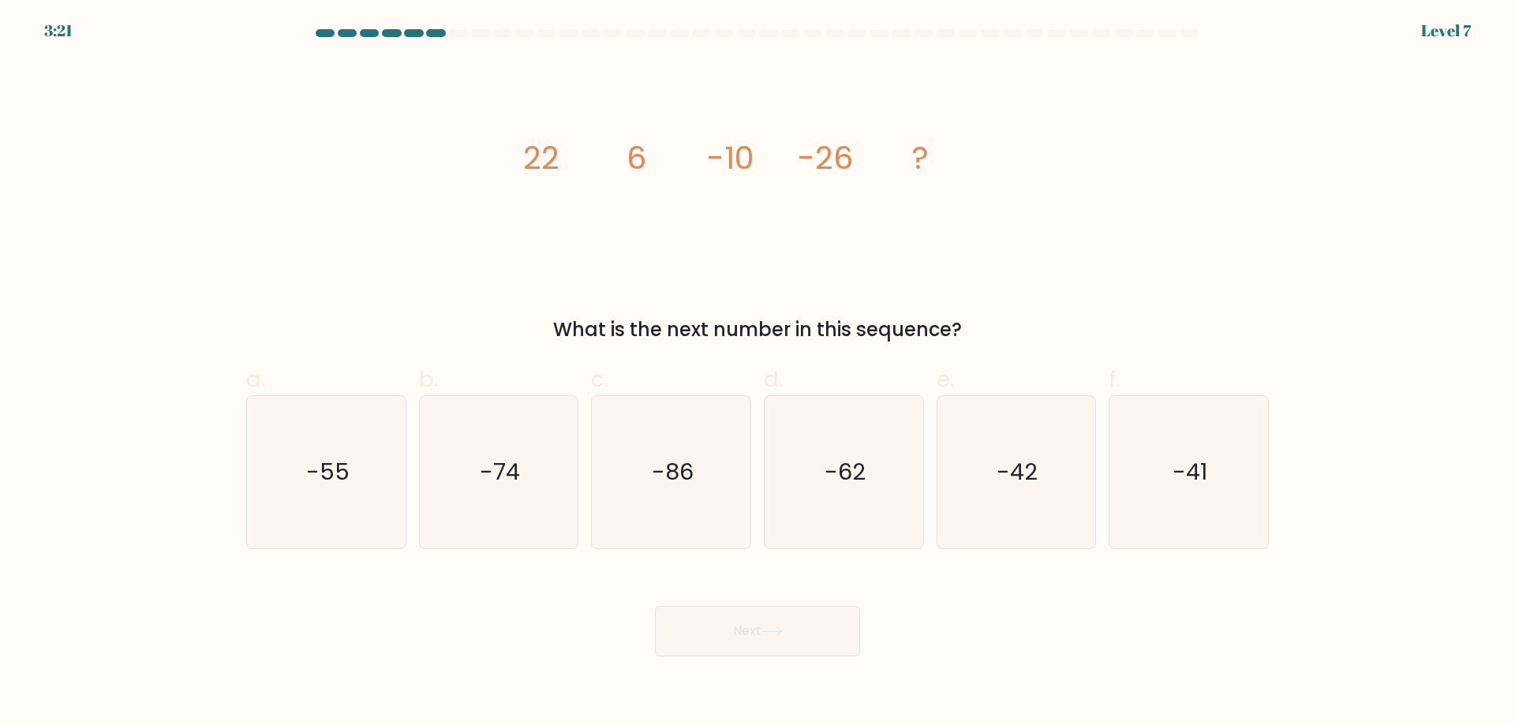
click at [599, 278] on div "image/svg+xml 22 6 -10 -26 ? What is the next number in this sequence?" at bounding box center [758, 202] width 1042 height 284
click at [1044, 474] on icon "-42" at bounding box center [1016, 472] width 152 height 152
click at [759, 373] on input "e. -42" at bounding box center [758, 368] width 1 height 10
radio input "true"
click at [789, 624] on button "Next" at bounding box center [757, 631] width 205 height 51
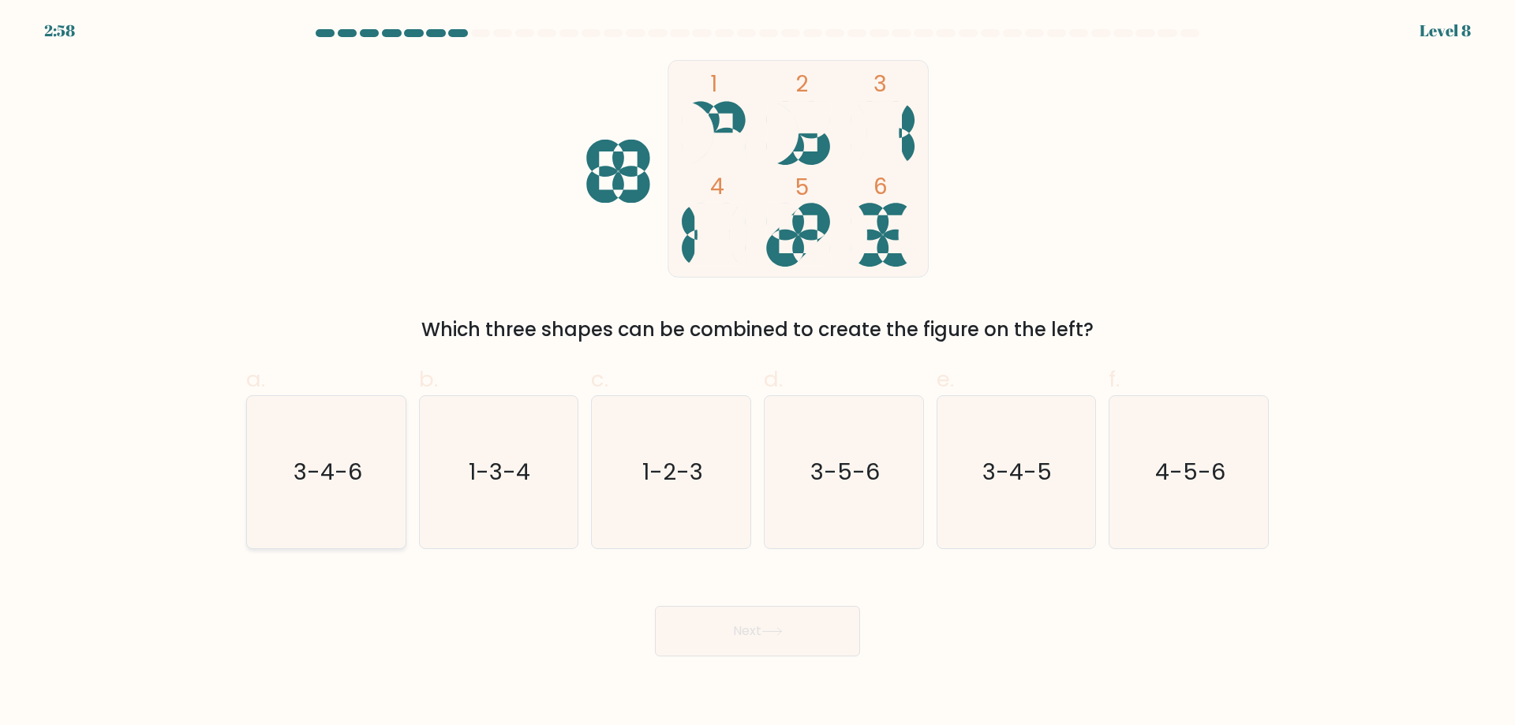
click at [346, 459] on text "3-4-6" at bounding box center [328, 472] width 69 height 32
click at [758, 373] on input "a. 3-4-6" at bounding box center [758, 368] width 1 height 10
radio input "true"
click at [789, 631] on button "Next" at bounding box center [757, 631] width 205 height 51
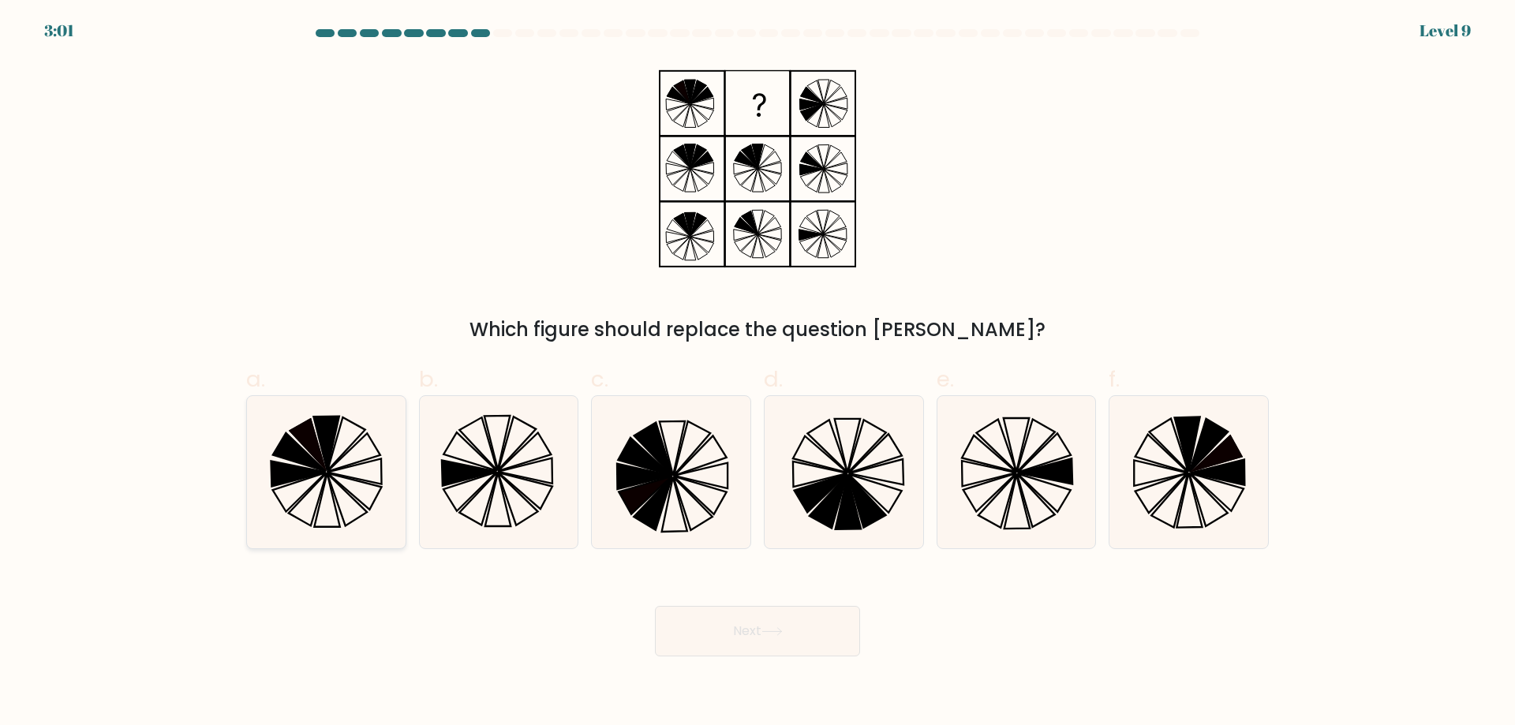
click at [314, 483] on icon at bounding box center [298, 492] width 53 height 39
click at [758, 373] on input "a." at bounding box center [758, 368] width 1 height 10
radio input "true"
click at [782, 639] on button "Next" at bounding box center [757, 631] width 205 height 51
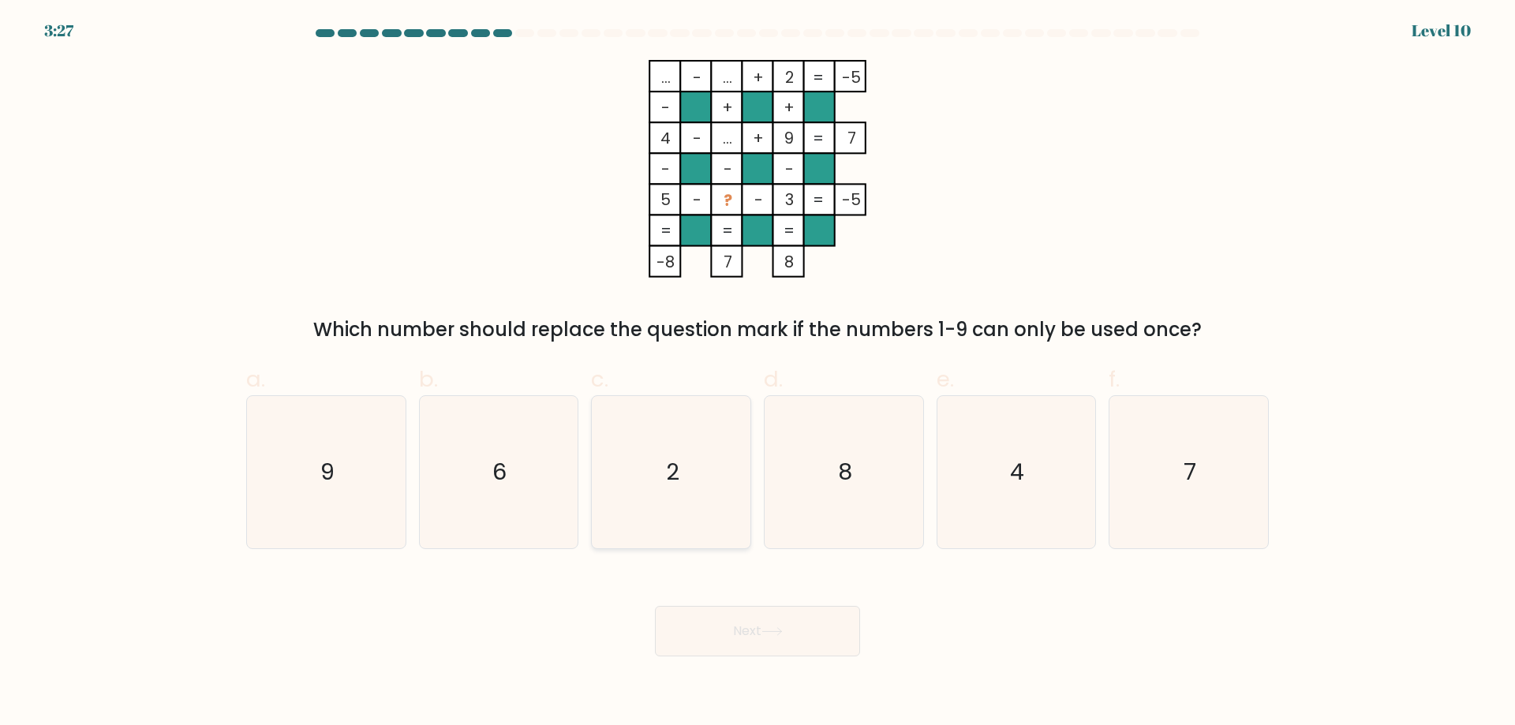
click at [695, 431] on icon "2" at bounding box center [671, 472] width 152 height 152
click at [758, 373] on input "c. 2" at bounding box center [758, 368] width 1 height 10
radio input "true"
click at [518, 489] on icon "6" at bounding box center [498, 472] width 152 height 152
click at [758, 373] on input "b. 6" at bounding box center [758, 368] width 1 height 10
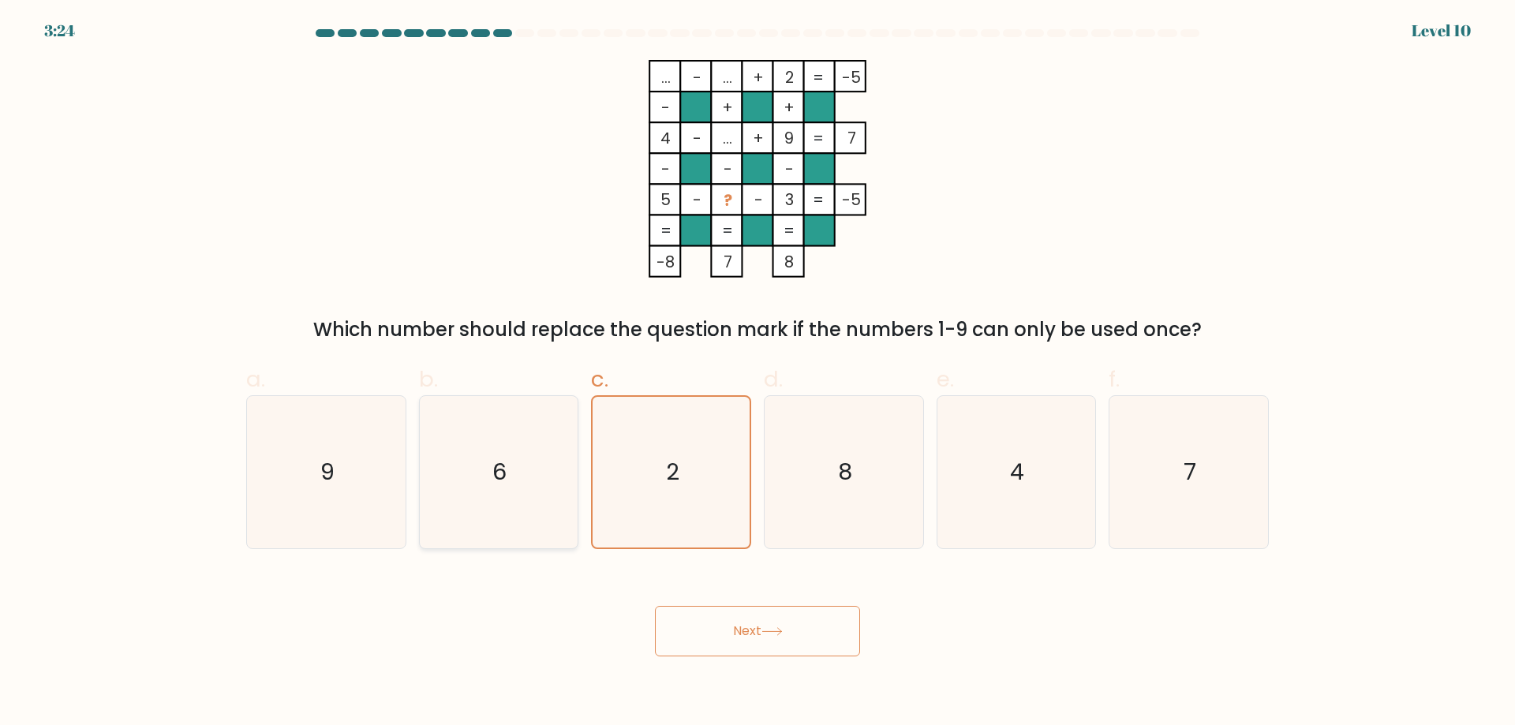
radio input "true"
click at [1120, 504] on icon "7" at bounding box center [1189, 472] width 152 height 152
click at [759, 373] on input "f. 7" at bounding box center [758, 368] width 1 height 10
radio input "true"
click at [805, 639] on button "Next" at bounding box center [757, 631] width 205 height 51
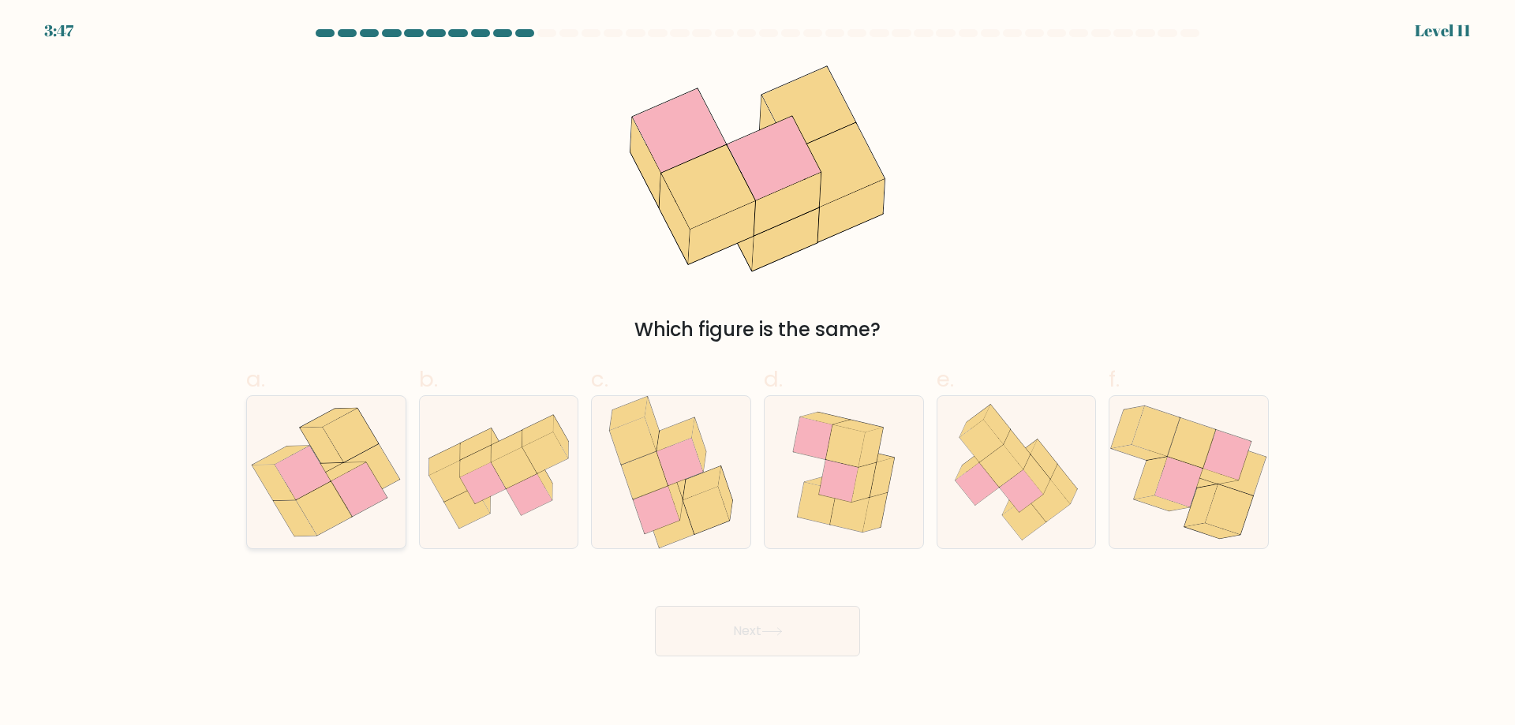
click at [264, 474] on icon at bounding box center [274, 483] width 43 height 36
click at [758, 373] on input "a." at bounding box center [758, 368] width 1 height 10
radio input "true"
click at [749, 648] on button "Next" at bounding box center [757, 631] width 205 height 51
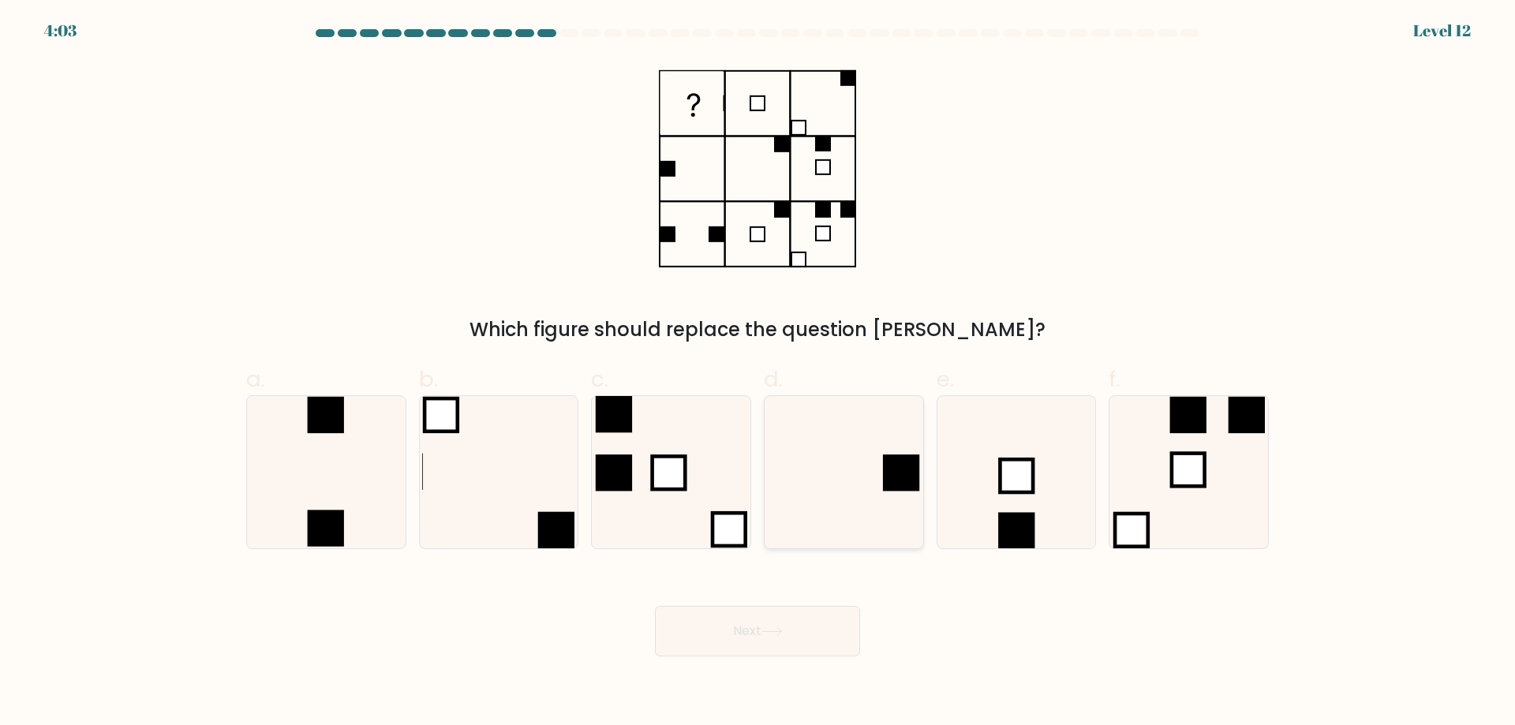
click at [852, 416] on icon at bounding box center [844, 472] width 152 height 152
click at [759, 373] on input "d." at bounding box center [758, 368] width 1 height 10
radio input "true"
click at [476, 395] on label "b." at bounding box center [499, 456] width 160 height 186
click at [758, 373] on input "b." at bounding box center [758, 368] width 1 height 10
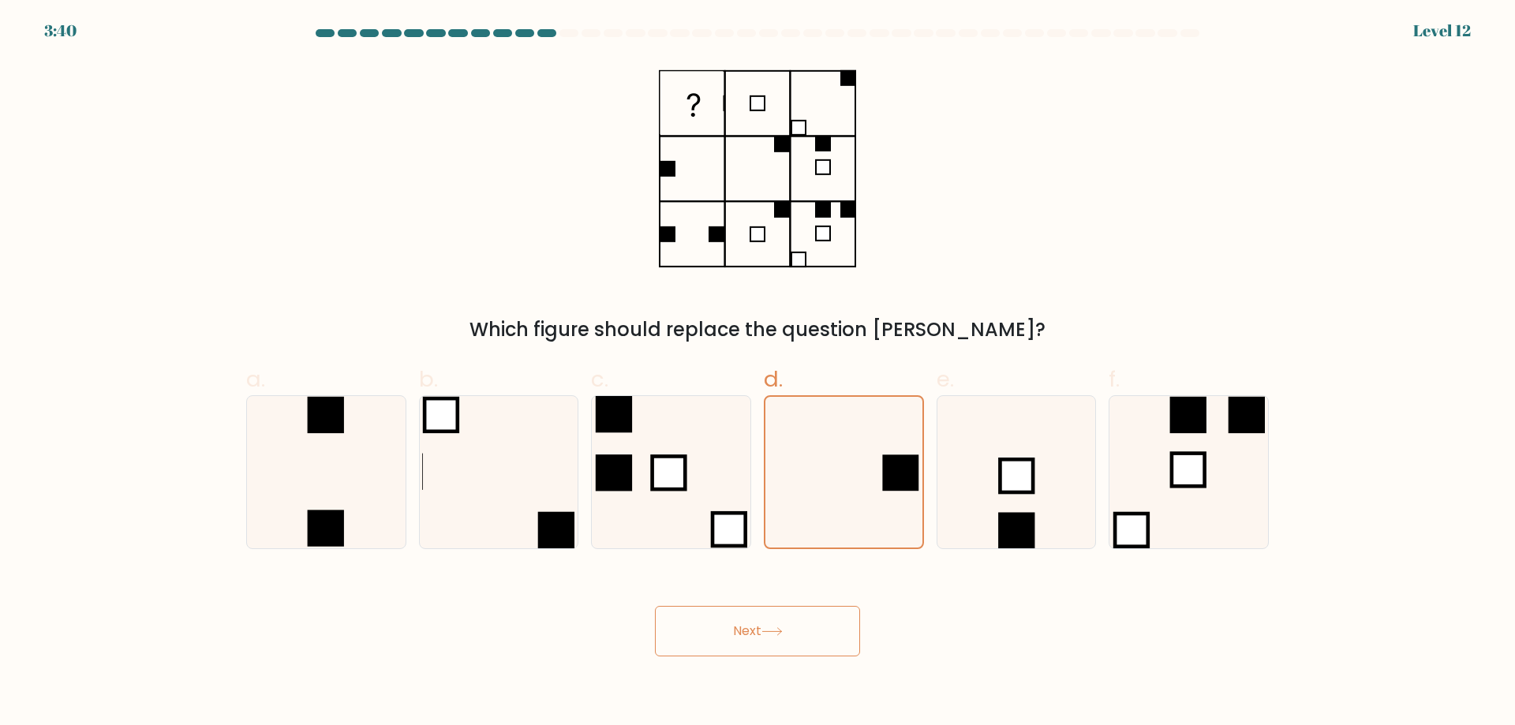
radio input "true"
click at [461, 431] on icon at bounding box center [498, 472] width 151 height 151
click at [758, 373] on input "b." at bounding box center [758, 368] width 1 height 10
click at [810, 454] on icon at bounding box center [844, 472] width 152 height 152
click at [759, 373] on input "d." at bounding box center [758, 368] width 1 height 10
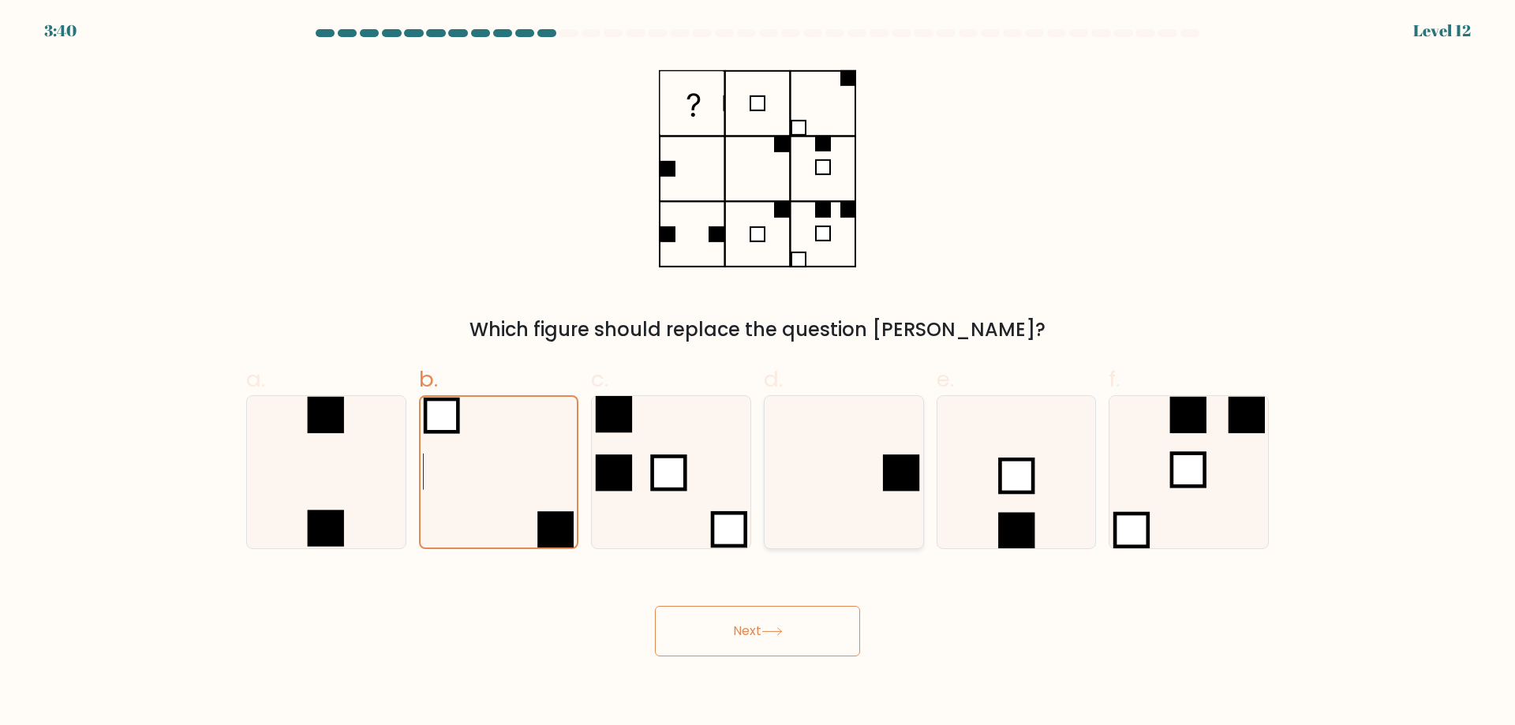
radio input "true"
click at [789, 627] on button "Next" at bounding box center [757, 631] width 205 height 51
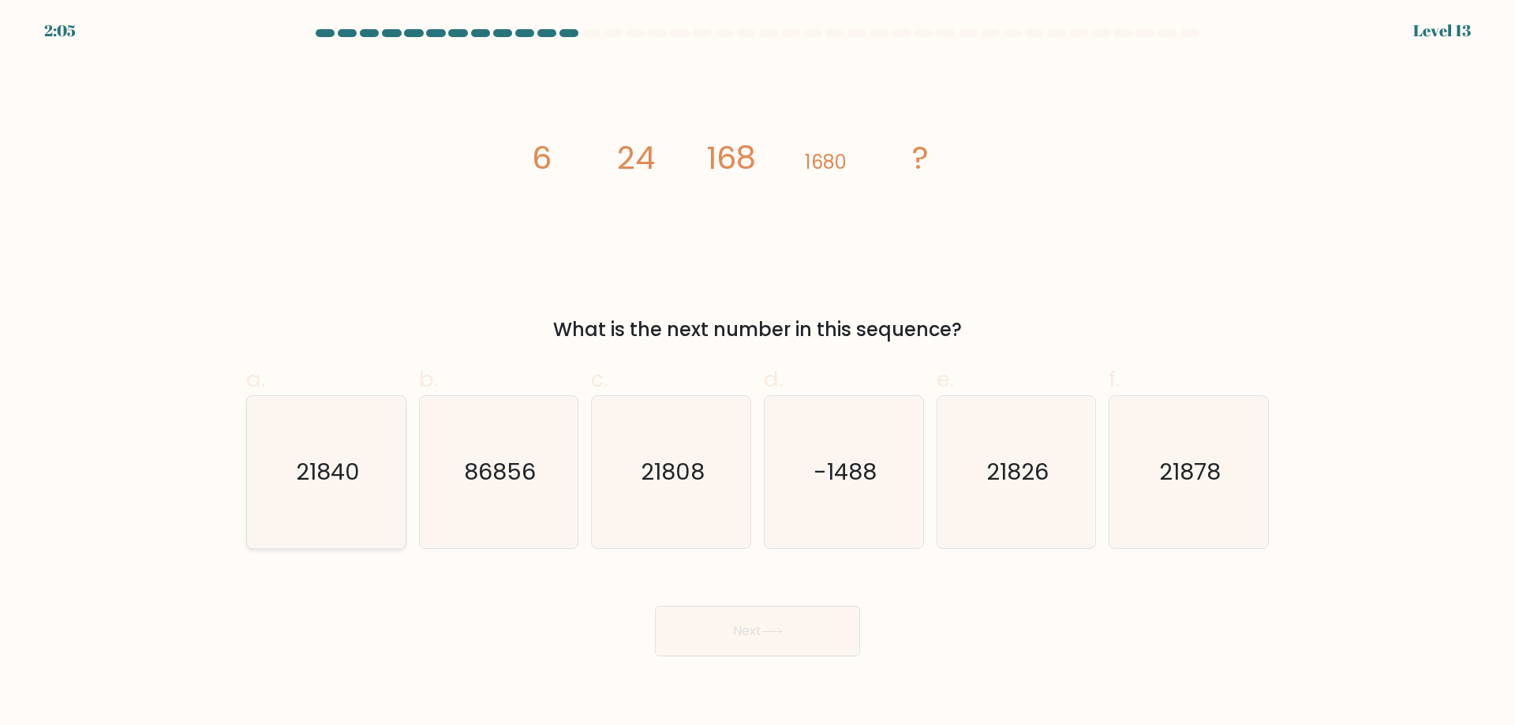
click at [347, 496] on icon "21840" at bounding box center [326, 472] width 152 height 152
click at [758, 373] on input "a. 21840" at bounding box center [758, 368] width 1 height 10
radio input "true"
click at [729, 633] on button "Next" at bounding box center [757, 631] width 205 height 51
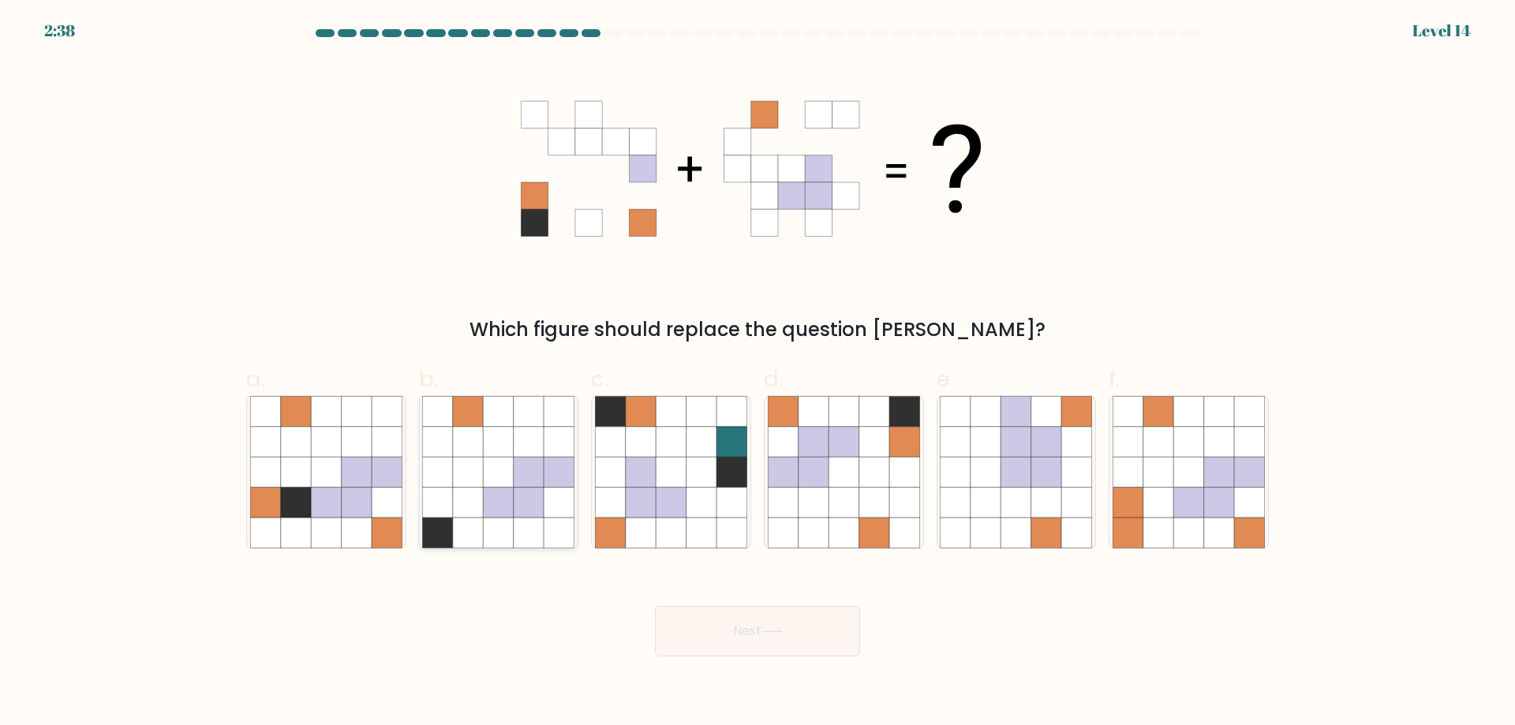
click at [542, 459] on icon at bounding box center [529, 472] width 30 height 30
click at [758, 373] on input "b." at bounding box center [758, 368] width 1 height 10
radio input "true"
click at [863, 445] on icon at bounding box center [875, 442] width 30 height 30
click at [759, 373] on input "d." at bounding box center [758, 368] width 1 height 10
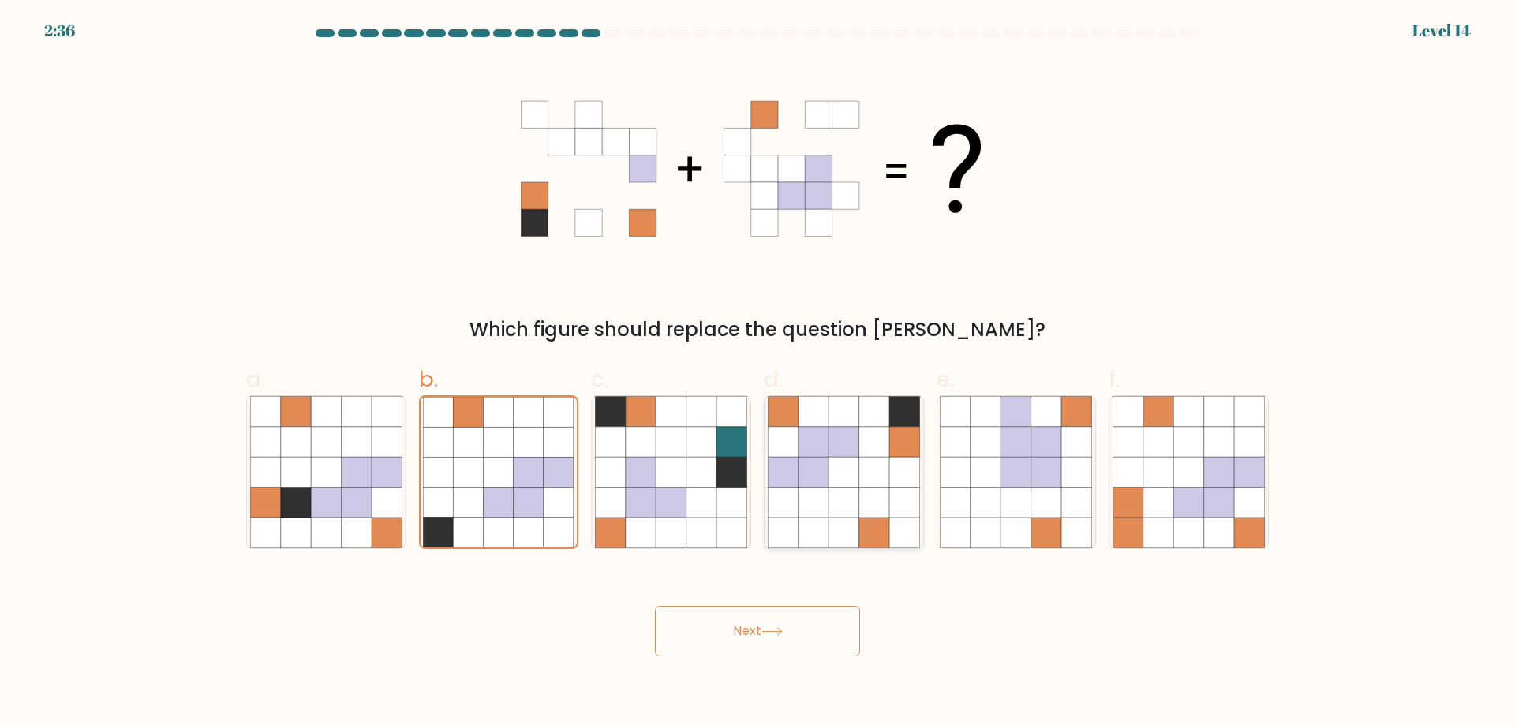
radio input "true"
click at [789, 636] on button "Next" at bounding box center [757, 631] width 205 height 51
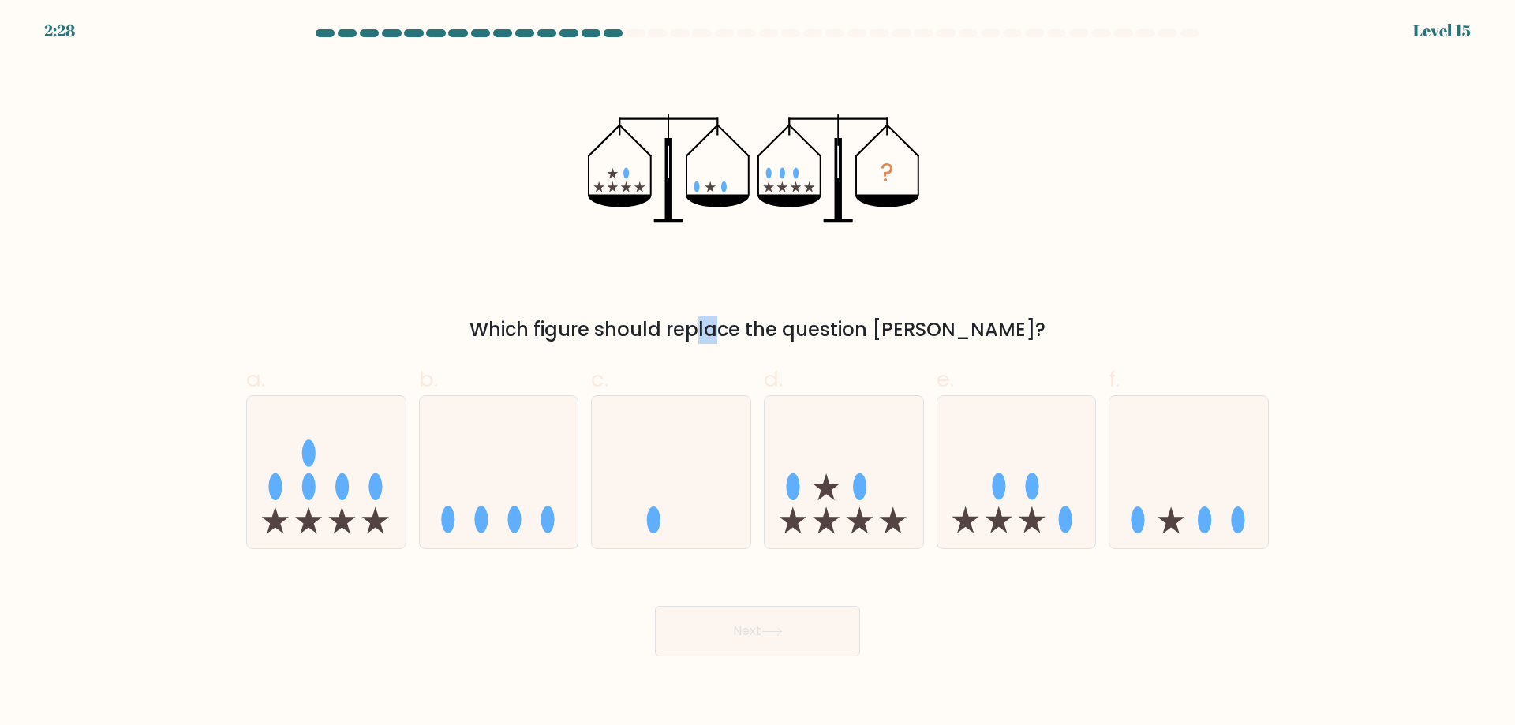
drag, startPoint x: 624, startPoint y: 296, endPoint x: 590, endPoint y: 295, distance: 33.9
click at [613, 296] on div "? Which figure should replace the question mark?" at bounding box center [758, 202] width 1042 height 284
click at [560, 285] on div "? Which figure should replace the question mark?" at bounding box center [758, 202] width 1042 height 284
click at [1034, 466] on icon at bounding box center [1017, 471] width 159 height 131
click at [759, 373] on input "e." at bounding box center [758, 368] width 1 height 10
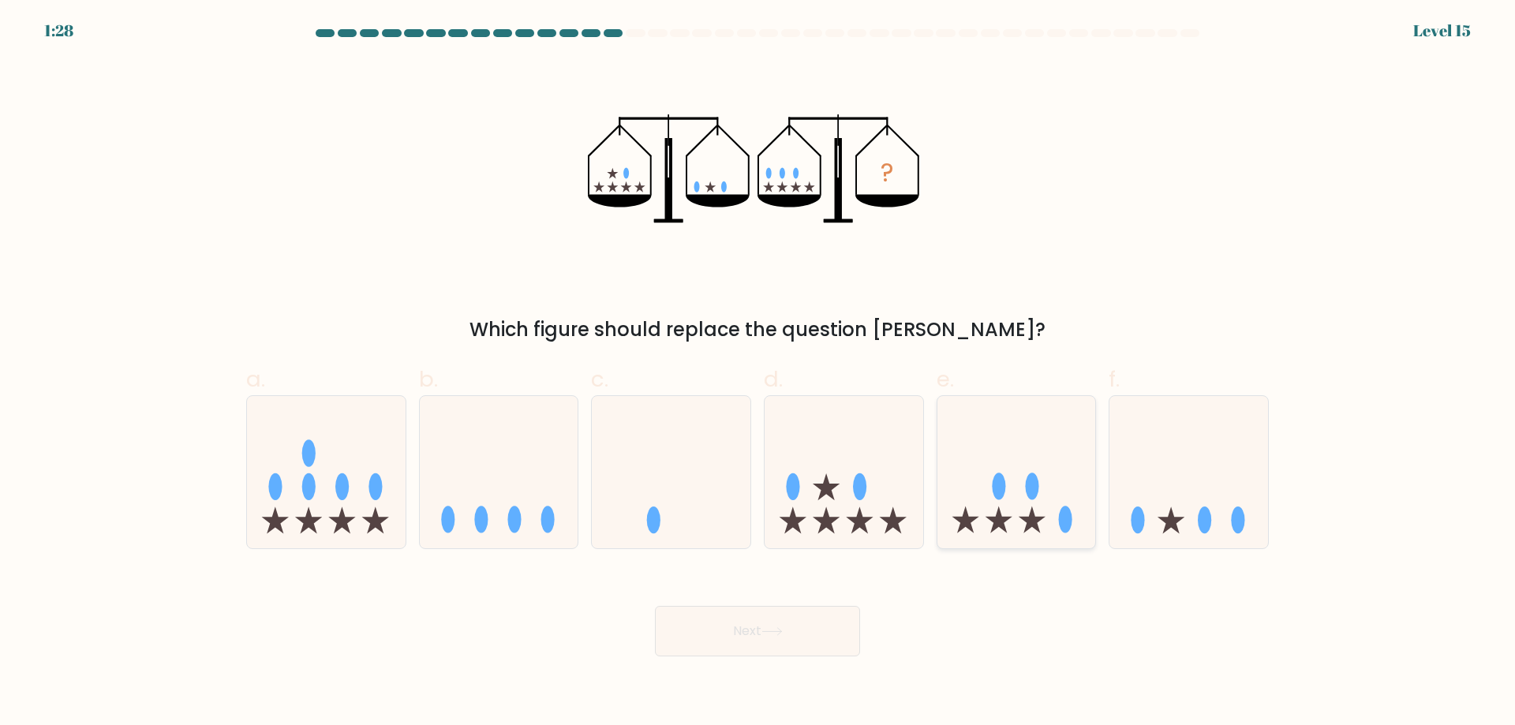
radio input "true"
click at [1178, 508] on icon at bounding box center [1189, 471] width 159 height 131
click at [759, 373] on input "f." at bounding box center [758, 368] width 1 height 10
radio input "true"
click at [874, 480] on icon at bounding box center [844, 471] width 159 height 131
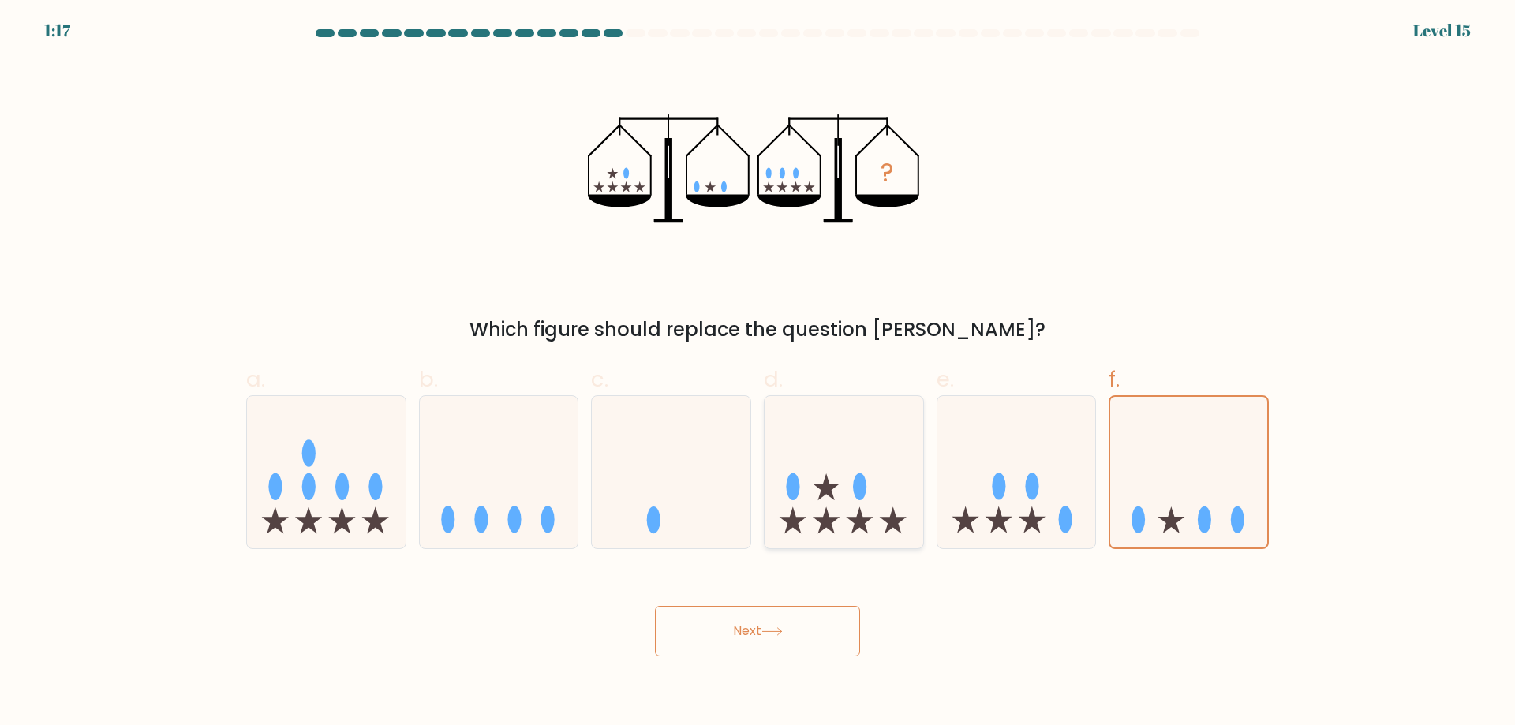
click at [759, 373] on input "d." at bounding box center [758, 368] width 1 height 10
radio input "true"
click at [1007, 400] on div at bounding box center [1017, 472] width 160 height 154
click at [759, 373] on input "e." at bounding box center [758, 368] width 1 height 10
radio input "true"
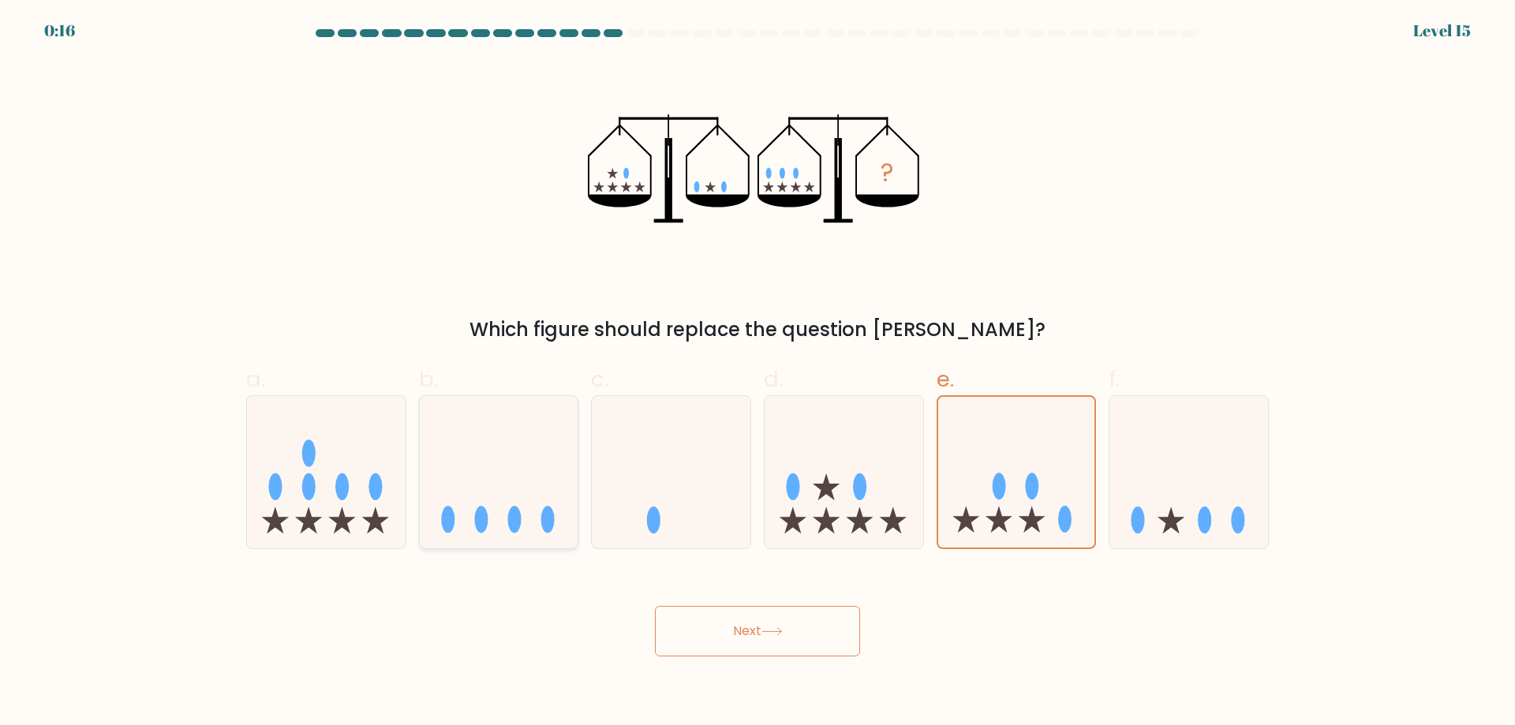
click at [533, 459] on icon at bounding box center [499, 471] width 159 height 131
click at [758, 373] on input "b." at bounding box center [758, 368] width 1 height 10
radio input "true"
click at [722, 641] on button "Next" at bounding box center [757, 631] width 205 height 51
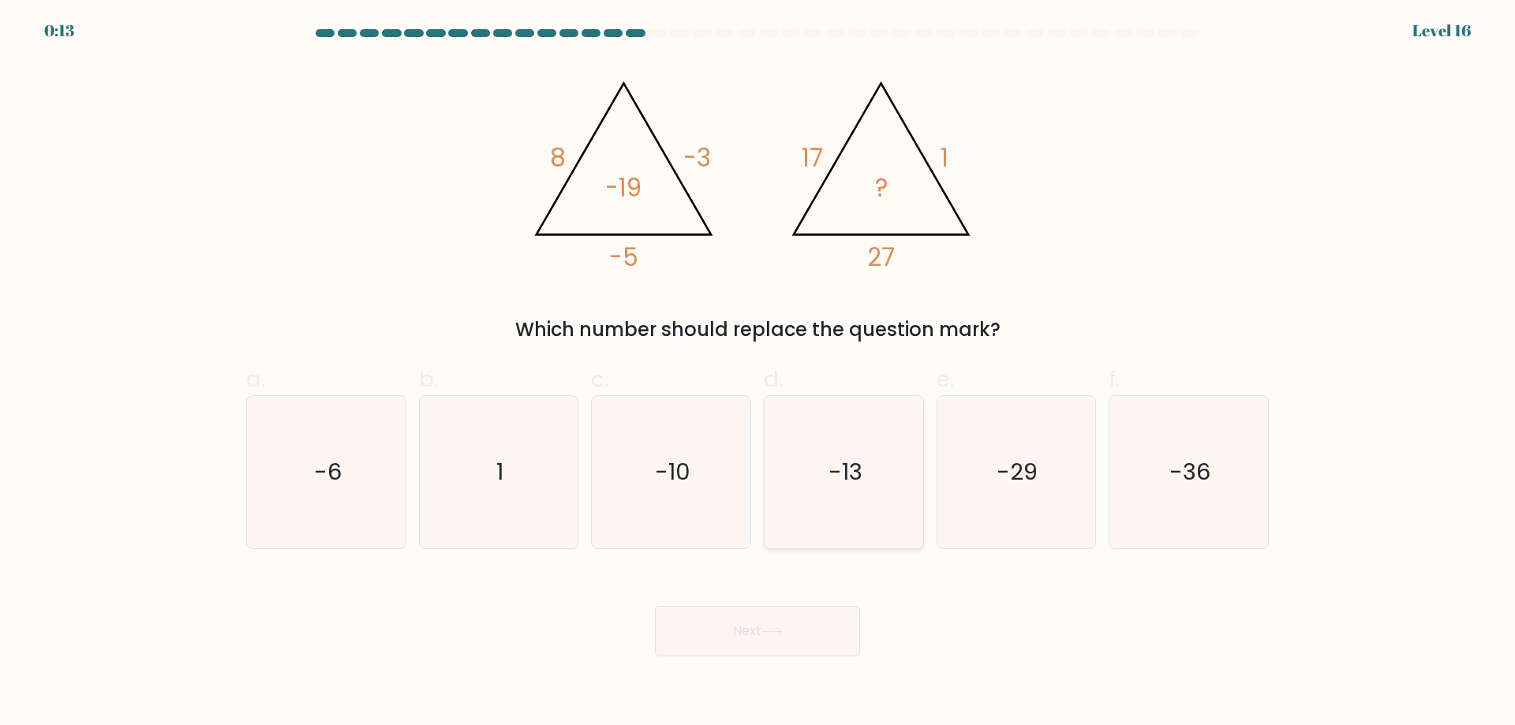
click at [846, 440] on icon "-13" at bounding box center [844, 472] width 152 height 152
click at [759, 373] on input "d. -13" at bounding box center [758, 368] width 1 height 10
radio input "true"
click at [1109, 455] on div "-36" at bounding box center [1189, 472] width 160 height 154
click at [759, 373] on input "f. -36" at bounding box center [758, 368] width 1 height 10
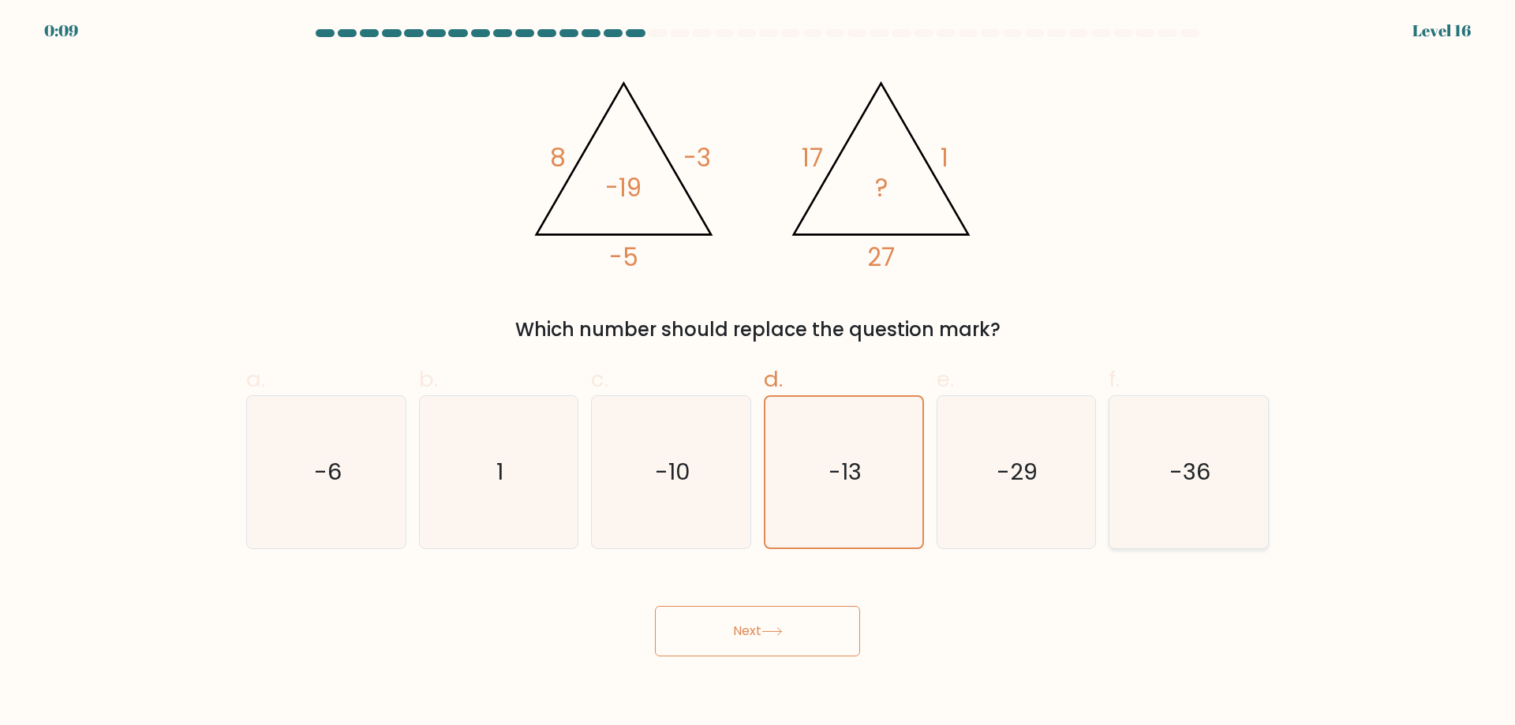
radio input "true"
click at [777, 635] on icon at bounding box center [772, 632] width 21 height 9
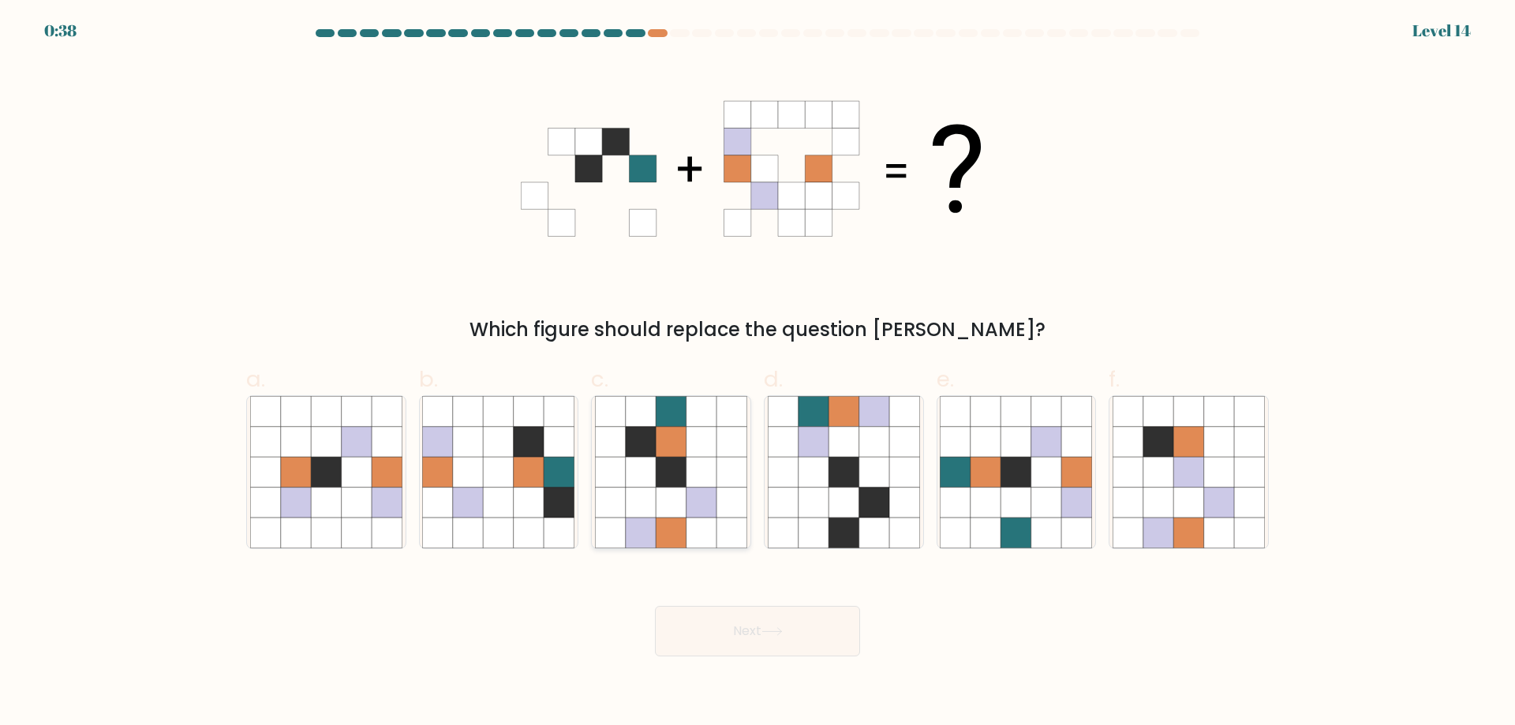
click at [697, 437] on icon at bounding box center [702, 442] width 30 height 30
click at [758, 373] on input "c." at bounding box center [758, 368] width 1 height 10
radio input "true"
click at [751, 634] on button "Next" at bounding box center [757, 631] width 205 height 51
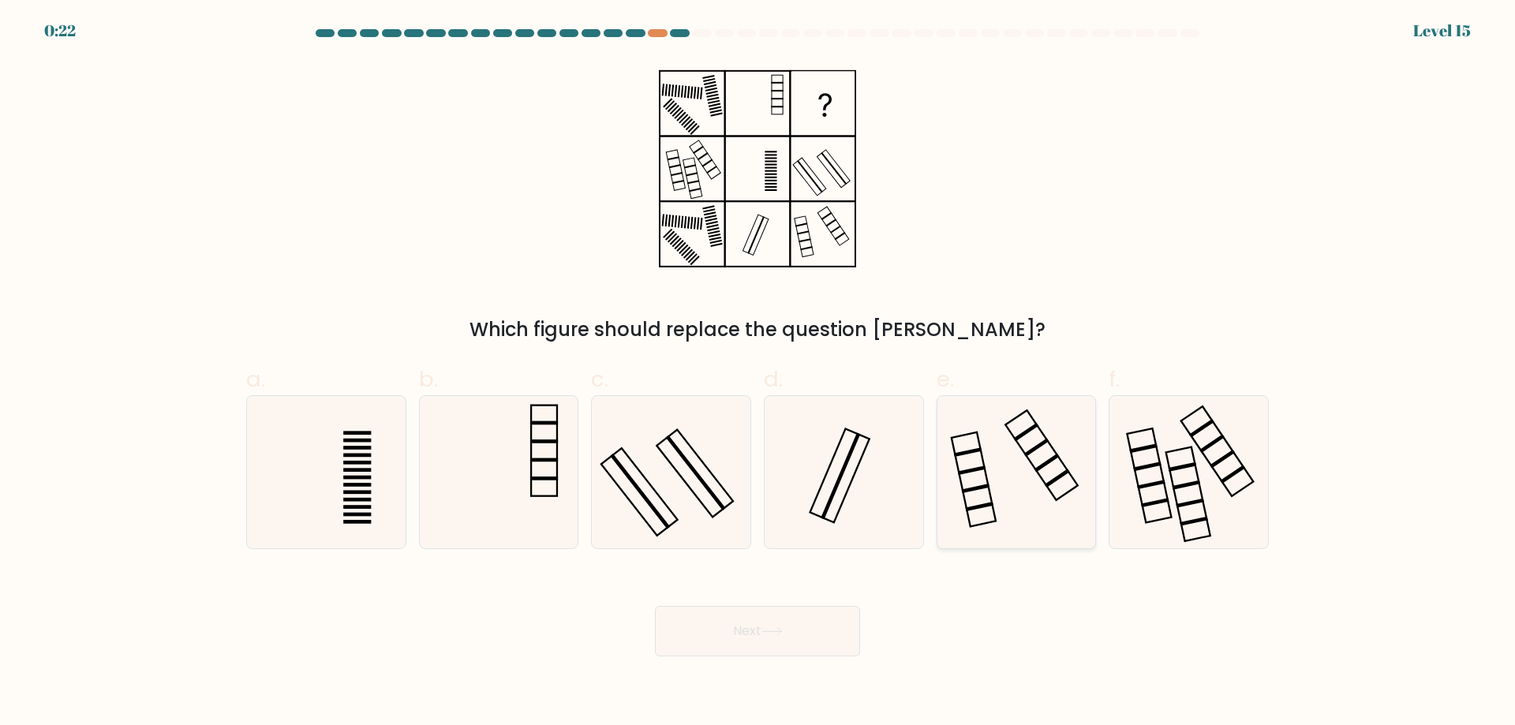
click at [1016, 460] on icon at bounding box center [1016, 472] width 152 height 152
click at [759, 373] on input "e." at bounding box center [758, 368] width 1 height 10
radio input "true"
click at [792, 634] on button "Next" at bounding box center [757, 631] width 205 height 51
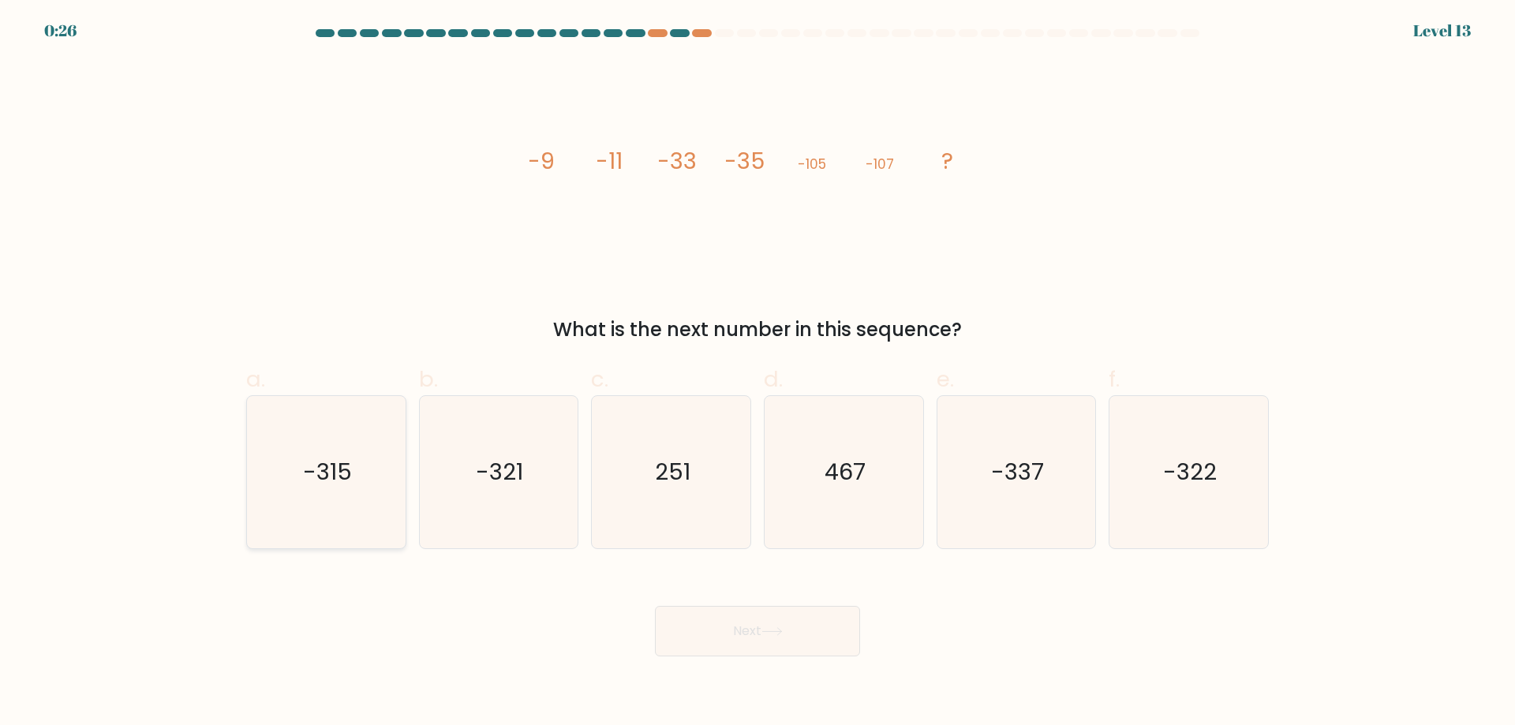
click at [362, 446] on icon "-315" at bounding box center [326, 472] width 152 height 152
click at [758, 373] on input "a. -315" at bounding box center [758, 368] width 1 height 10
radio input "true"
click at [529, 481] on icon "-321" at bounding box center [498, 472] width 152 height 152
click at [758, 373] on input "b. -321" at bounding box center [758, 368] width 1 height 10
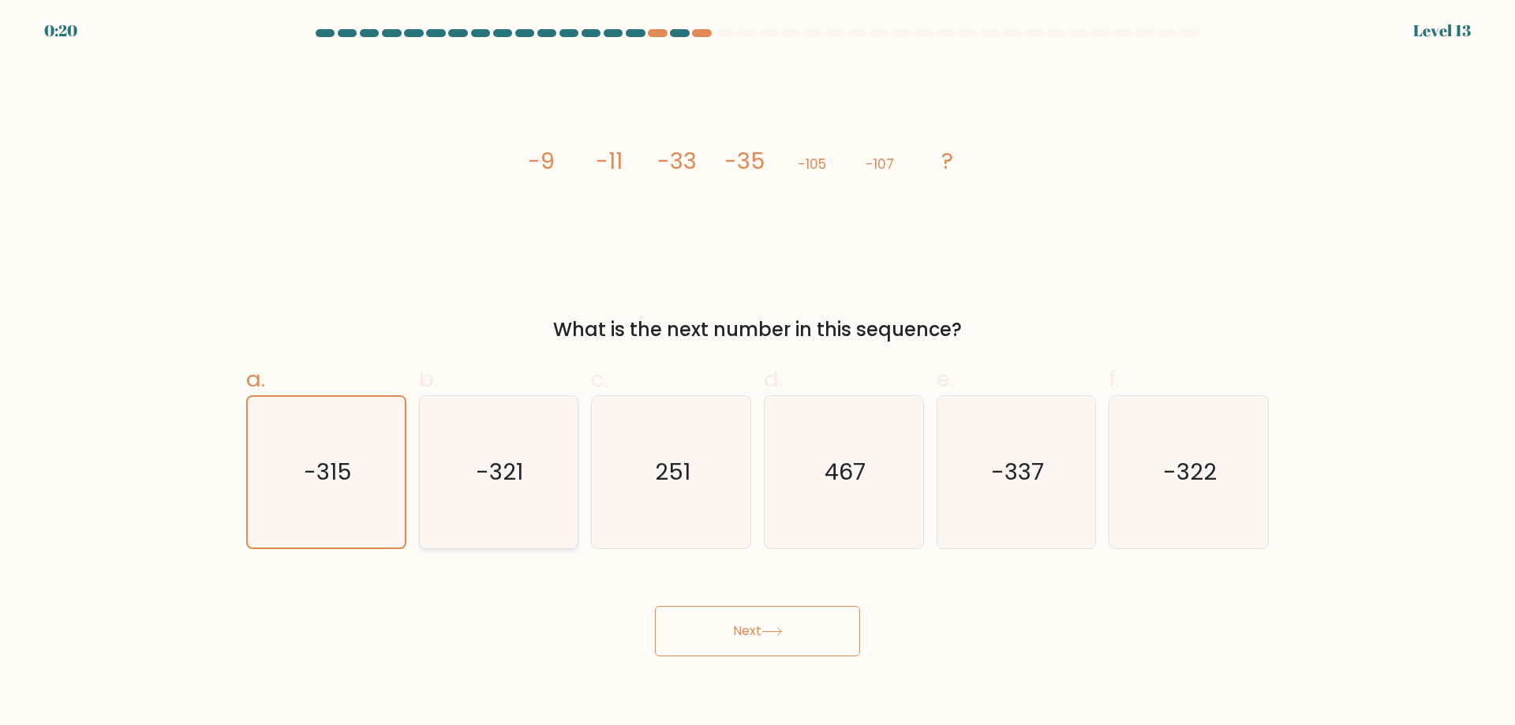
radio input "true"
click at [744, 647] on button "Next" at bounding box center [757, 631] width 205 height 51
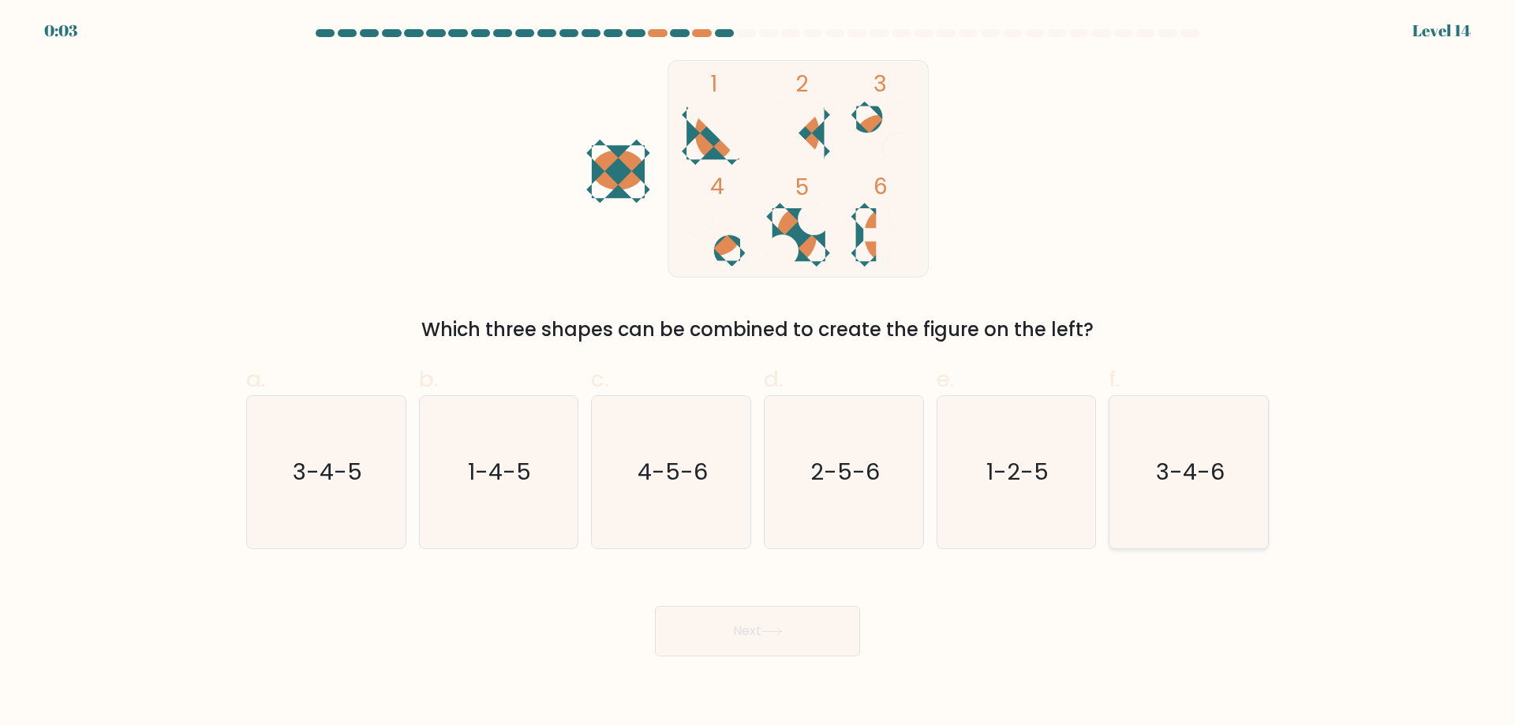
click at [1156, 471] on icon "3-4-6" at bounding box center [1189, 472] width 152 height 152
click at [759, 373] on input "f. 3-4-6" at bounding box center [758, 368] width 1 height 10
radio input "true"
click at [780, 636] on icon at bounding box center [772, 632] width 21 height 9
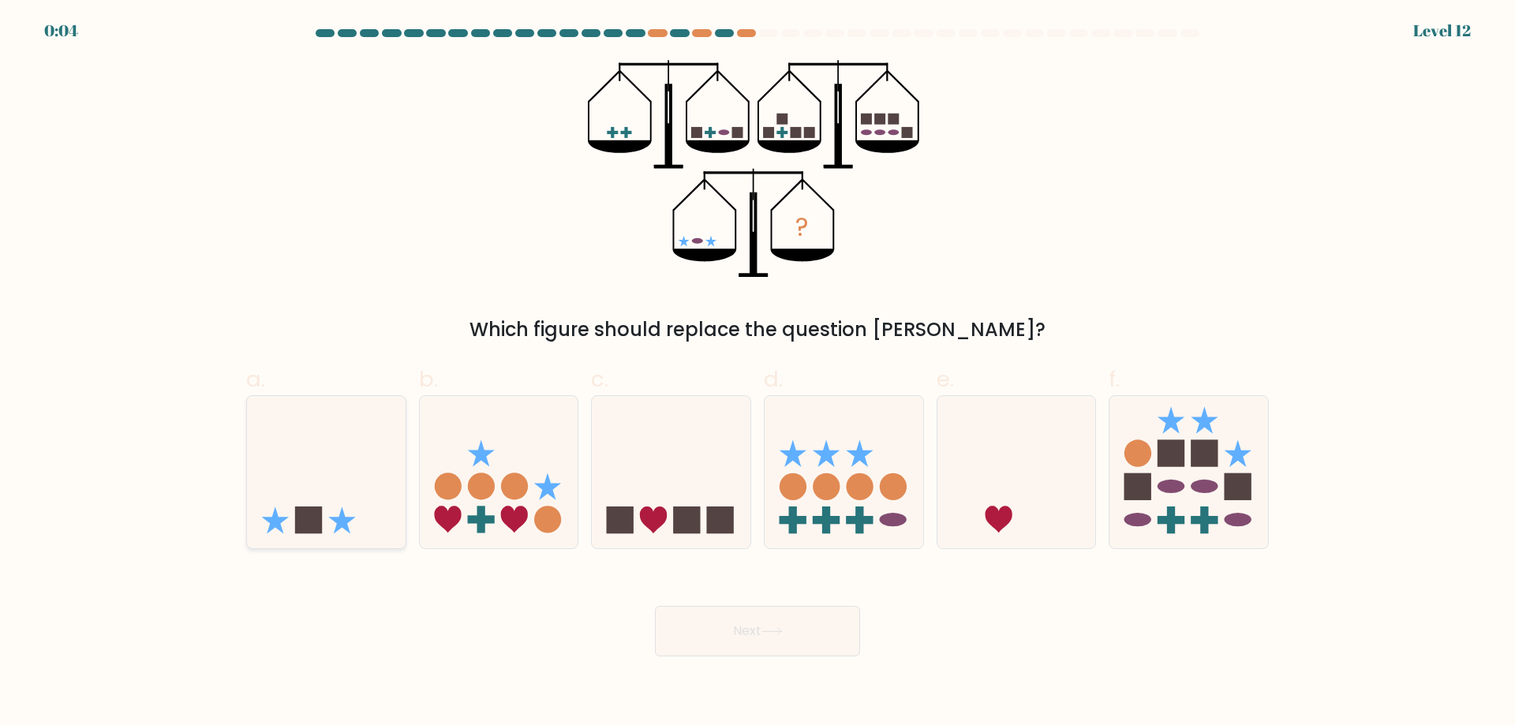
click at [358, 494] on icon at bounding box center [326, 471] width 159 height 131
click at [758, 373] on input "a." at bounding box center [758, 368] width 1 height 10
radio input "true"
click at [770, 635] on icon at bounding box center [772, 632] width 21 height 9
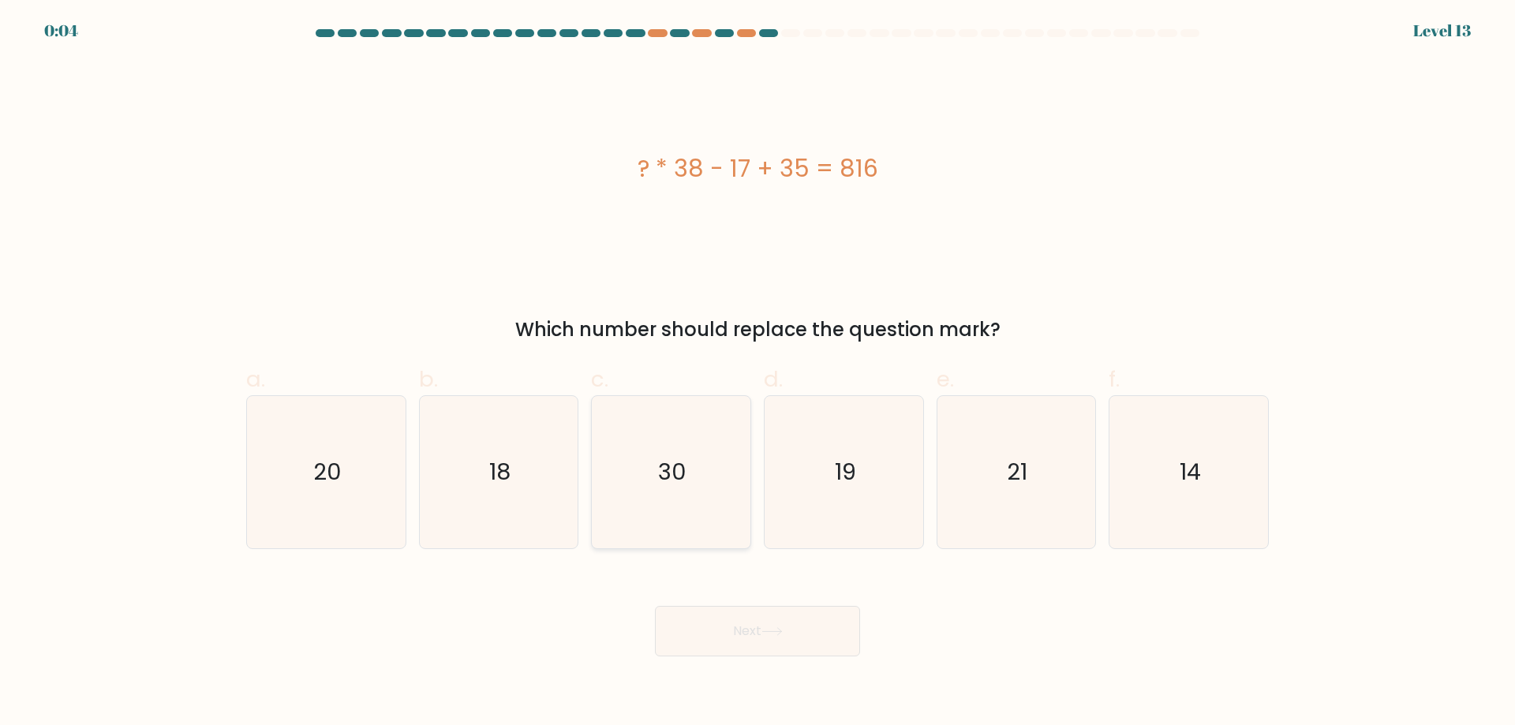
click at [706, 436] on icon "30" at bounding box center [671, 472] width 152 height 152
click at [758, 373] on input "c. 30" at bounding box center [758, 368] width 1 height 10
radio input "true"
click at [809, 635] on button "Next" at bounding box center [757, 631] width 205 height 51
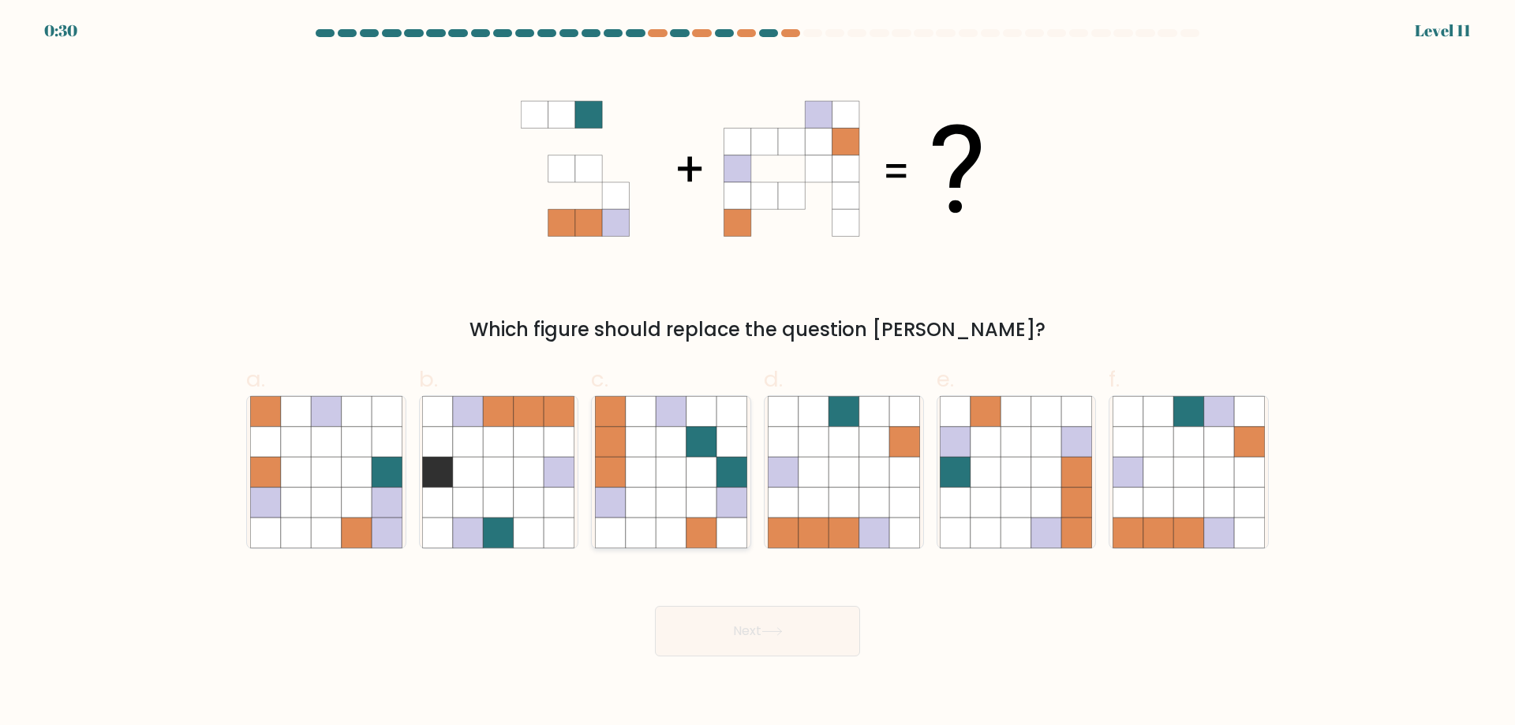
click at [690, 438] on icon at bounding box center [702, 442] width 30 height 30
click at [758, 373] on input "c." at bounding box center [758, 368] width 1 height 10
radio input "true"
click at [1035, 416] on icon at bounding box center [1047, 411] width 30 height 30
click at [759, 373] on input "e." at bounding box center [758, 368] width 1 height 10
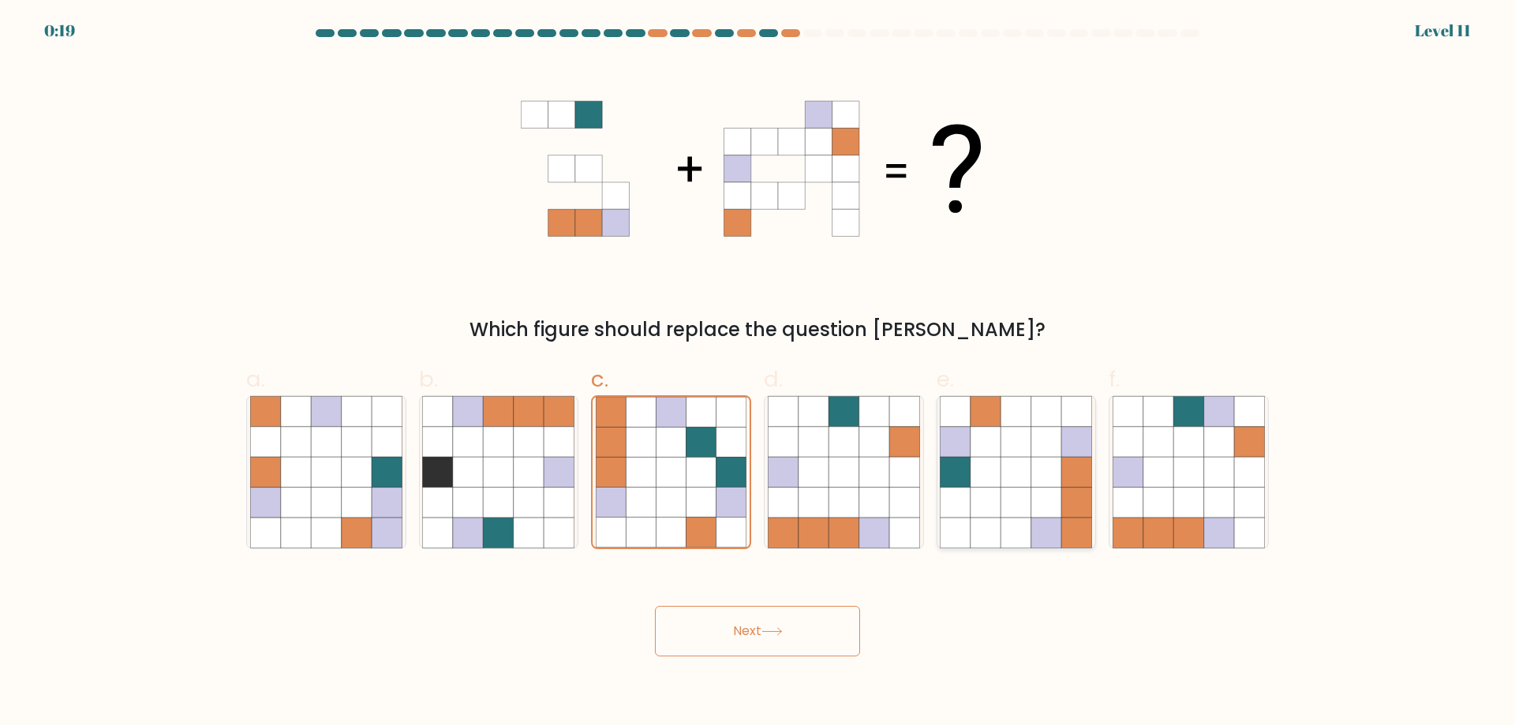
radio input "true"
click at [1184, 441] on icon at bounding box center [1189, 442] width 30 height 30
click at [759, 373] on input "f." at bounding box center [758, 368] width 1 height 10
radio input "true"
click at [811, 643] on button "Next" at bounding box center [757, 631] width 205 height 51
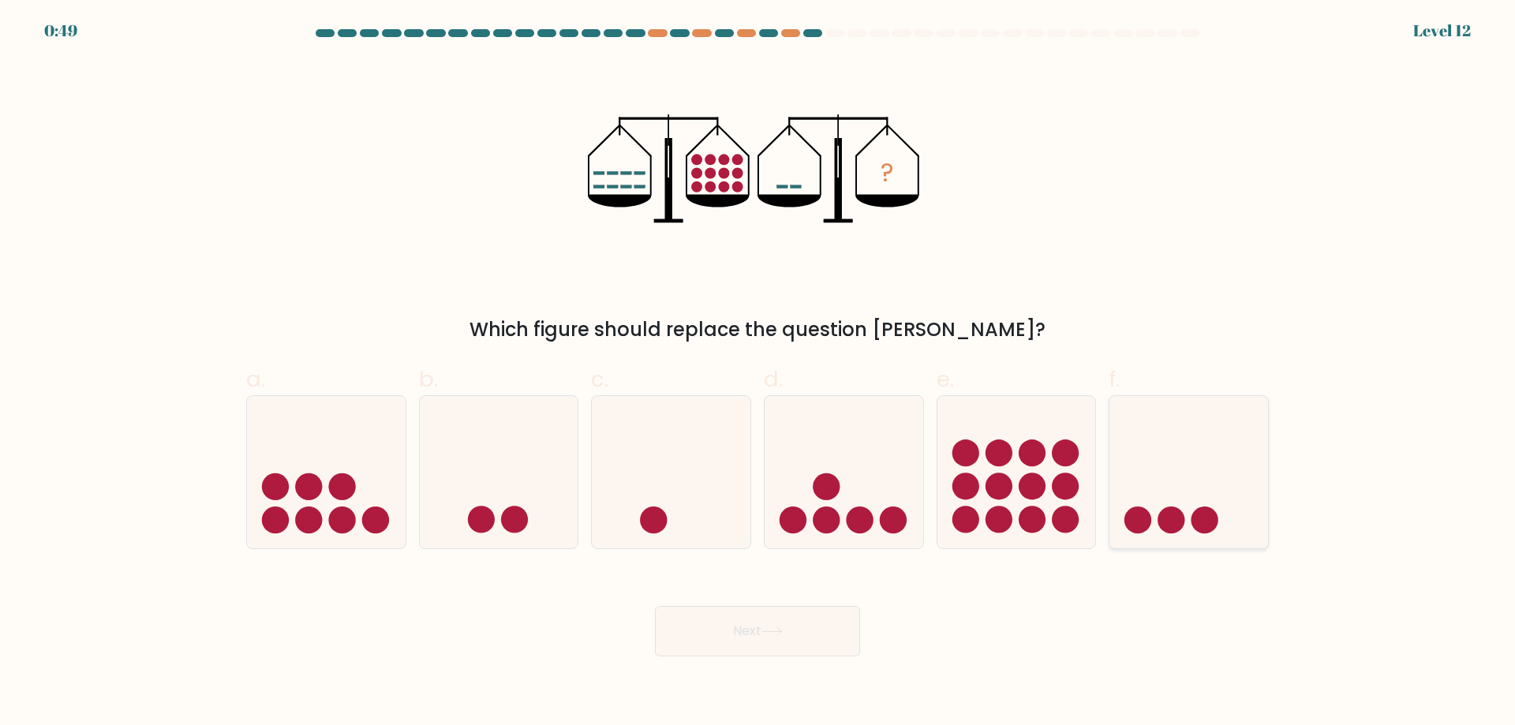
click at [1248, 461] on icon at bounding box center [1189, 471] width 159 height 131
click at [759, 373] on input "f." at bounding box center [758, 368] width 1 height 10
radio input "true"
click at [785, 638] on button "Next" at bounding box center [757, 631] width 205 height 51
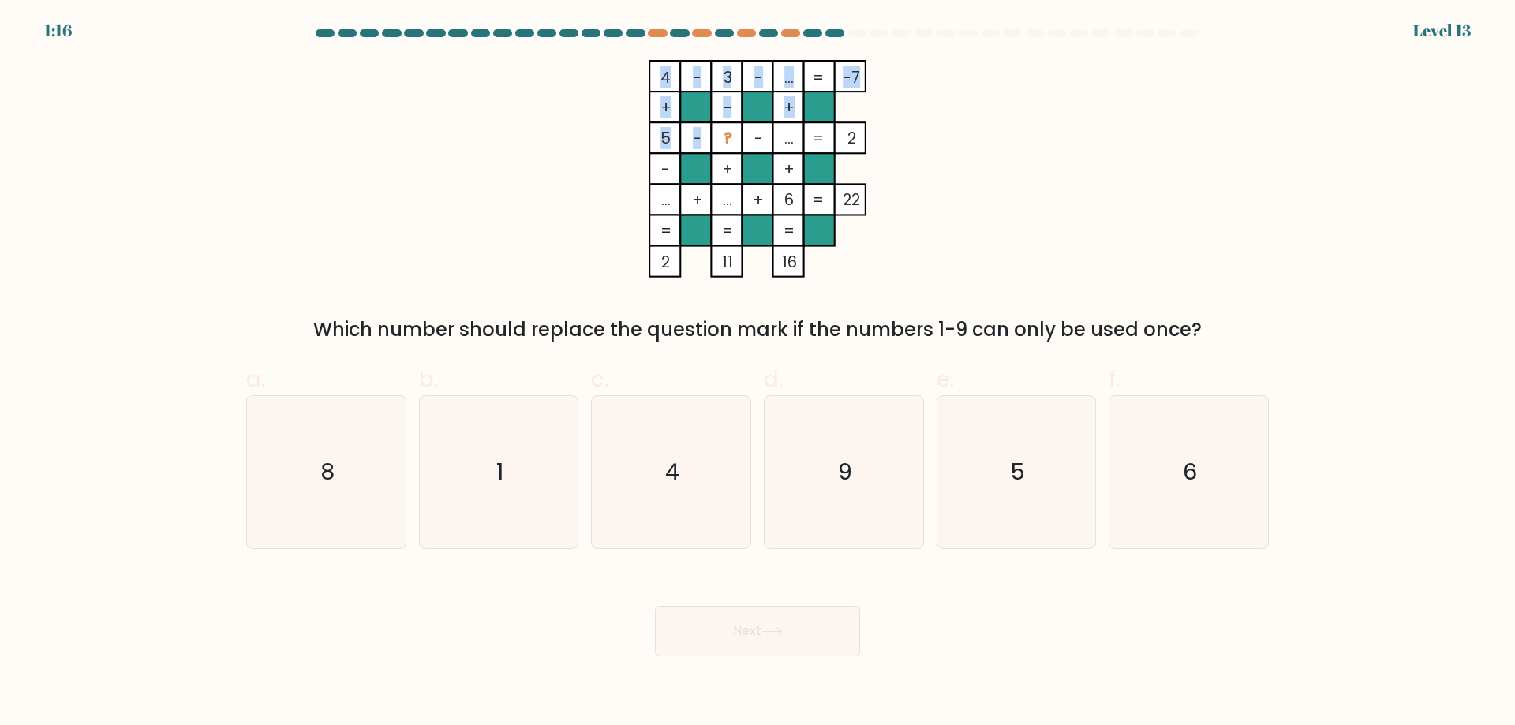
drag, startPoint x: 725, startPoint y: 142, endPoint x: 737, endPoint y: 142, distance: 12.6
click at [737, 142] on icon "4 - 3 - ... -7 + - + 5 - ? - ... 2 - + + ... + ... + 6 = 22 = = = = 2 11 16 =" at bounding box center [758, 169] width 474 height 218
click at [738, 142] on rect at bounding box center [726, 137] width 31 height 31
drag, startPoint x: 724, startPoint y: 67, endPoint x: 725, endPoint y: 88, distance: 20.5
click at [725, 88] on tspan "3" at bounding box center [728, 77] width 9 height 22
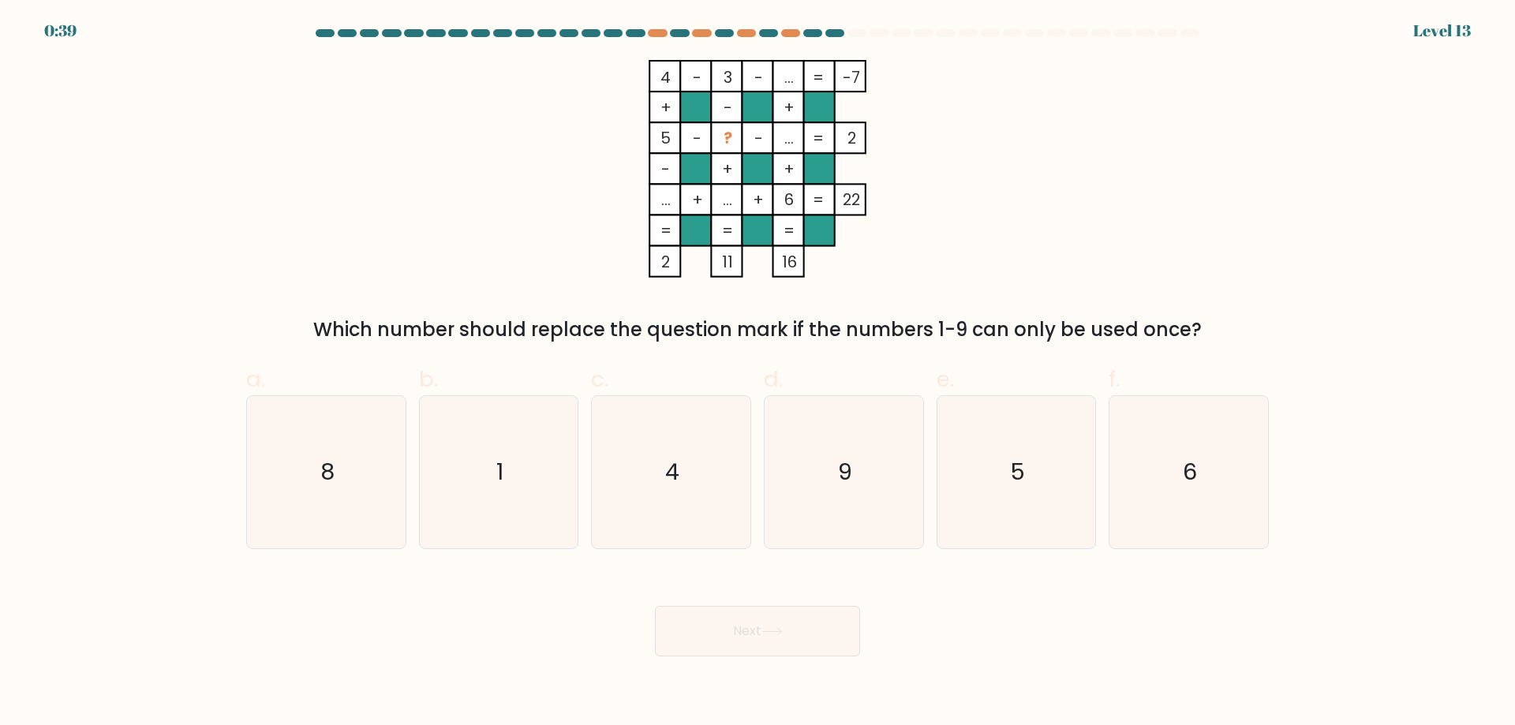
click at [724, 134] on tspan "?" at bounding box center [728, 138] width 9 height 22
click at [635, 421] on icon "4" at bounding box center [671, 472] width 152 height 152
click at [758, 373] on input "c. 4" at bounding box center [758, 368] width 1 height 10
radio input "true"
click at [823, 464] on icon "9" at bounding box center [844, 472] width 152 height 152
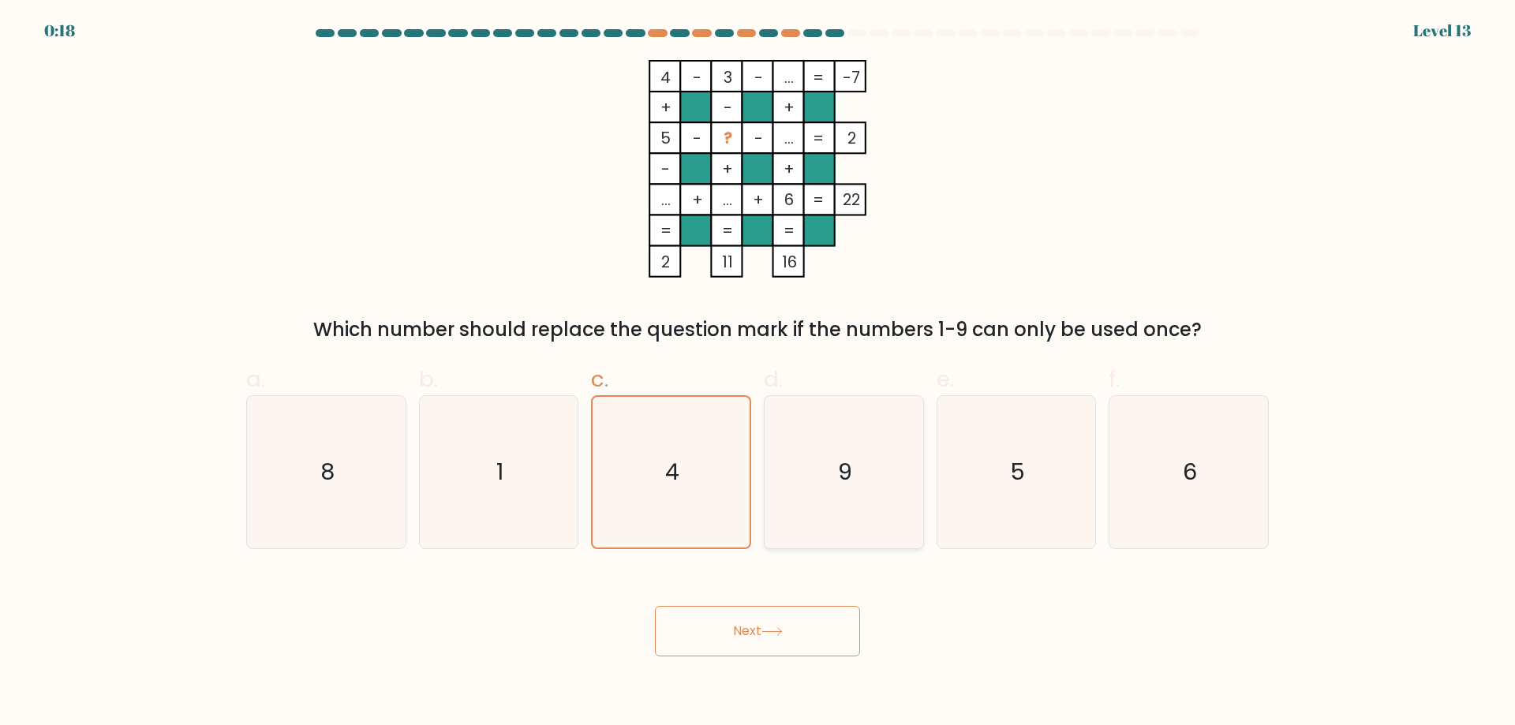
click at [759, 373] on input "d. 9" at bounding box center [758, 368] width 1 height 10
radio input "true"
click at [726, 436] on icon "4" at bounding box center [671, 472] width 152 height 152
click at [758, 373] on input "c. 4" at bounding box center [758, 368] width 1 height 10
radio input "true"
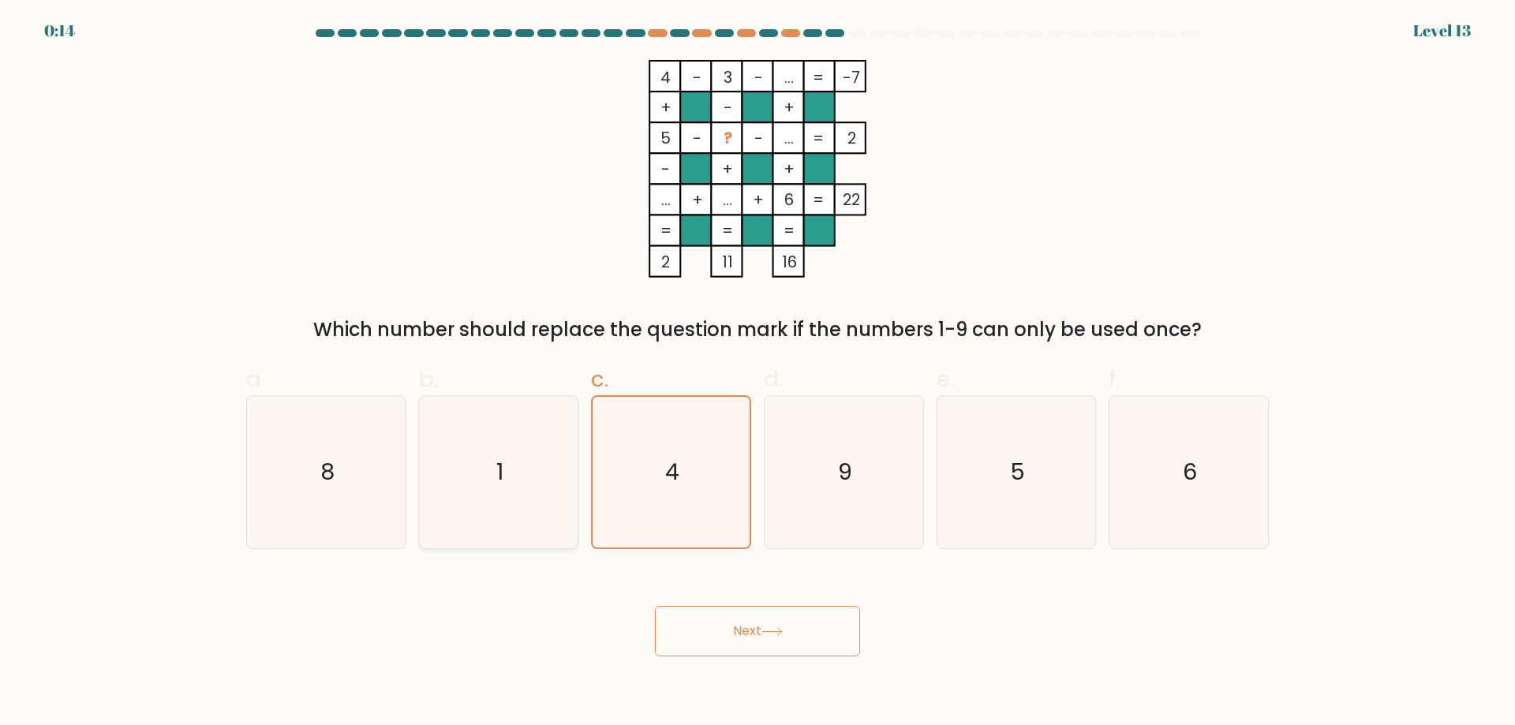
click at [509, 444] on icon "1" at bounding box center [498, 472] width 152 height 152
click at [758, 373] on input "b. 1" at bounding box center [758, 368] width 1 height 10
radio input "true"
click at [780, 635] on icon at bounding box center [772, 632] width 21 height 9
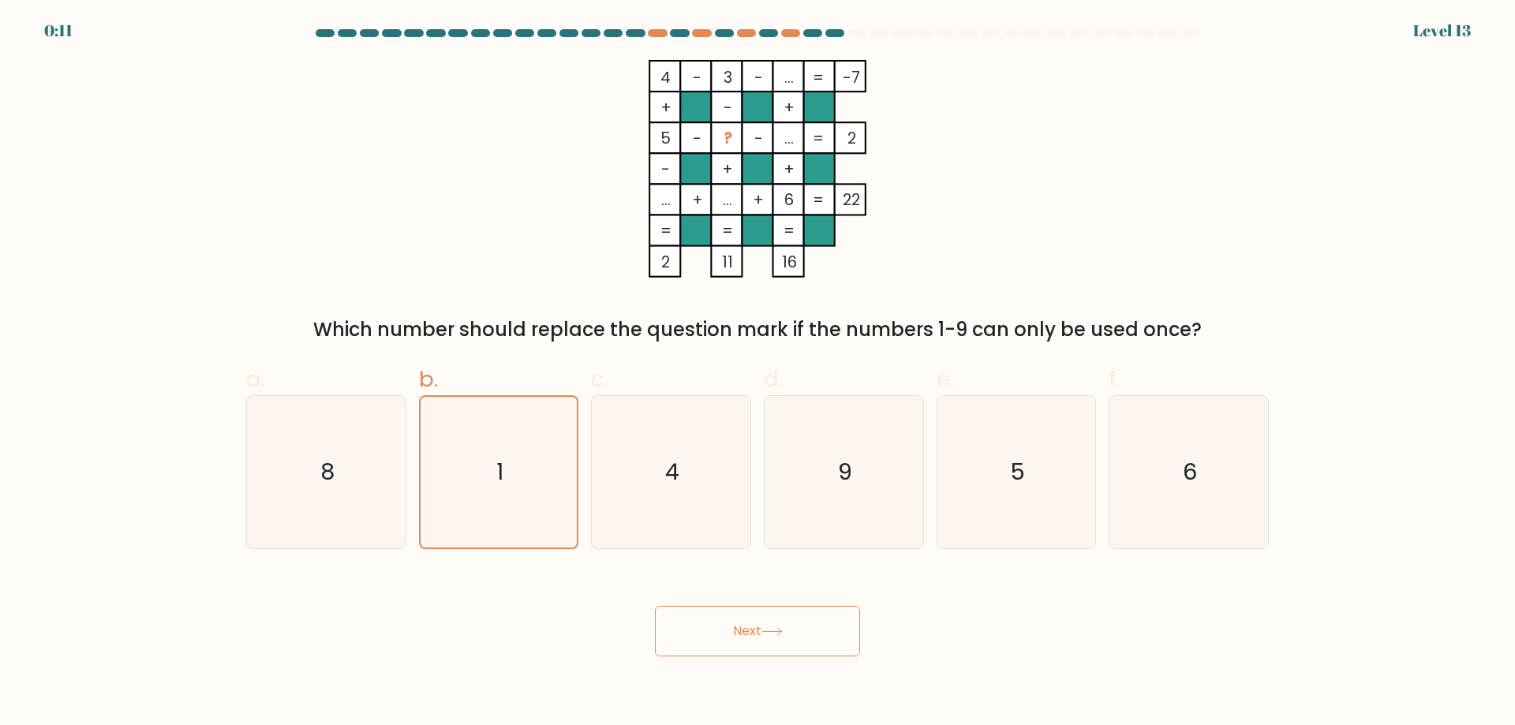
click at [780, 635] on icon at bounding box center [772, 632] width 21 height 9
click at [639, 511] on icon "4" at bounding box center [671, 472] width 152 height 152
click at [758, 373] on input "c. 4" at bounding box center [758, 368] width 1 height 10
radio input "true"
click at [529, 485] on icon "1" at bounding box center [498, 472] width 152 height 152
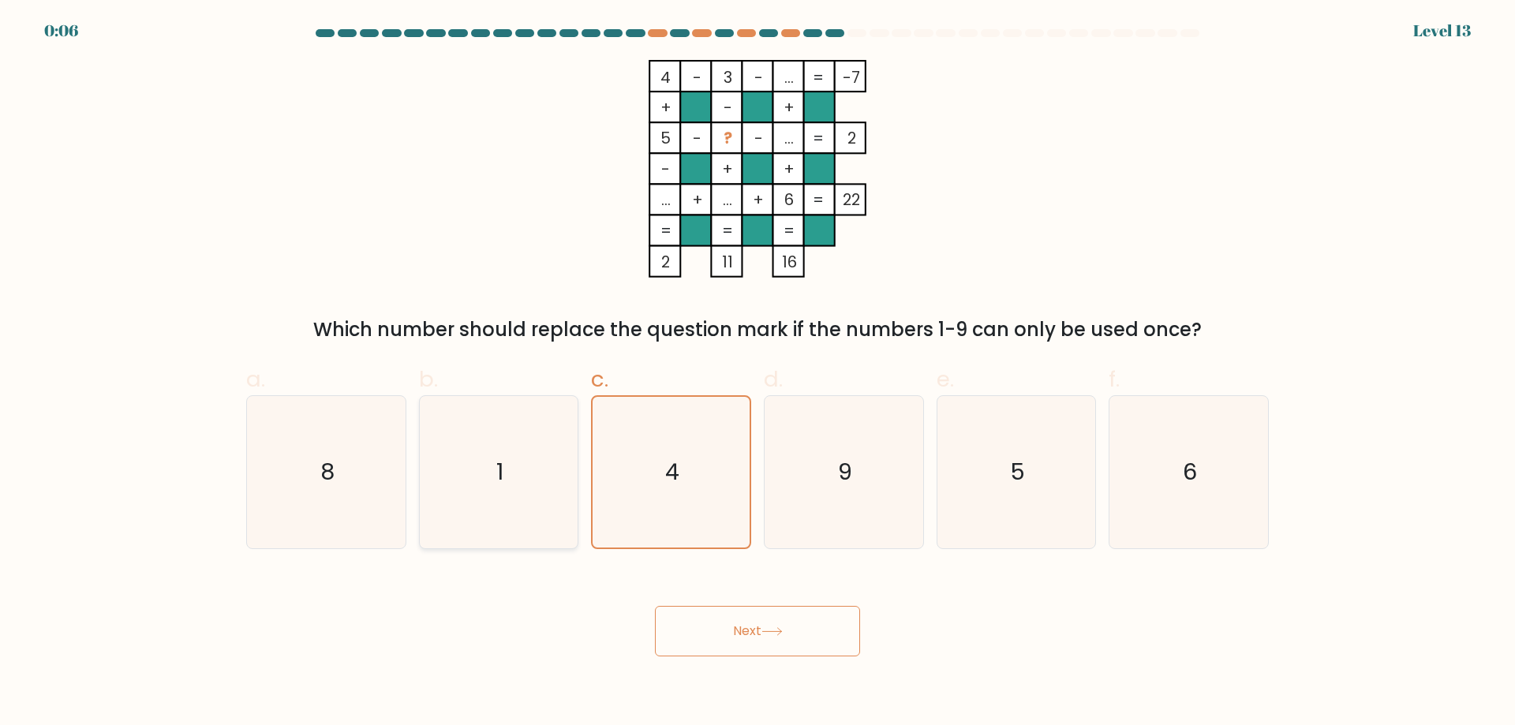
click at [758, 373] on input "b. 1" at bounding box center [758, 368] width 1 height 10
radio input "true"
click at [748, 638] on button "Next" at bounding box center [757, 631] width 205 height 51
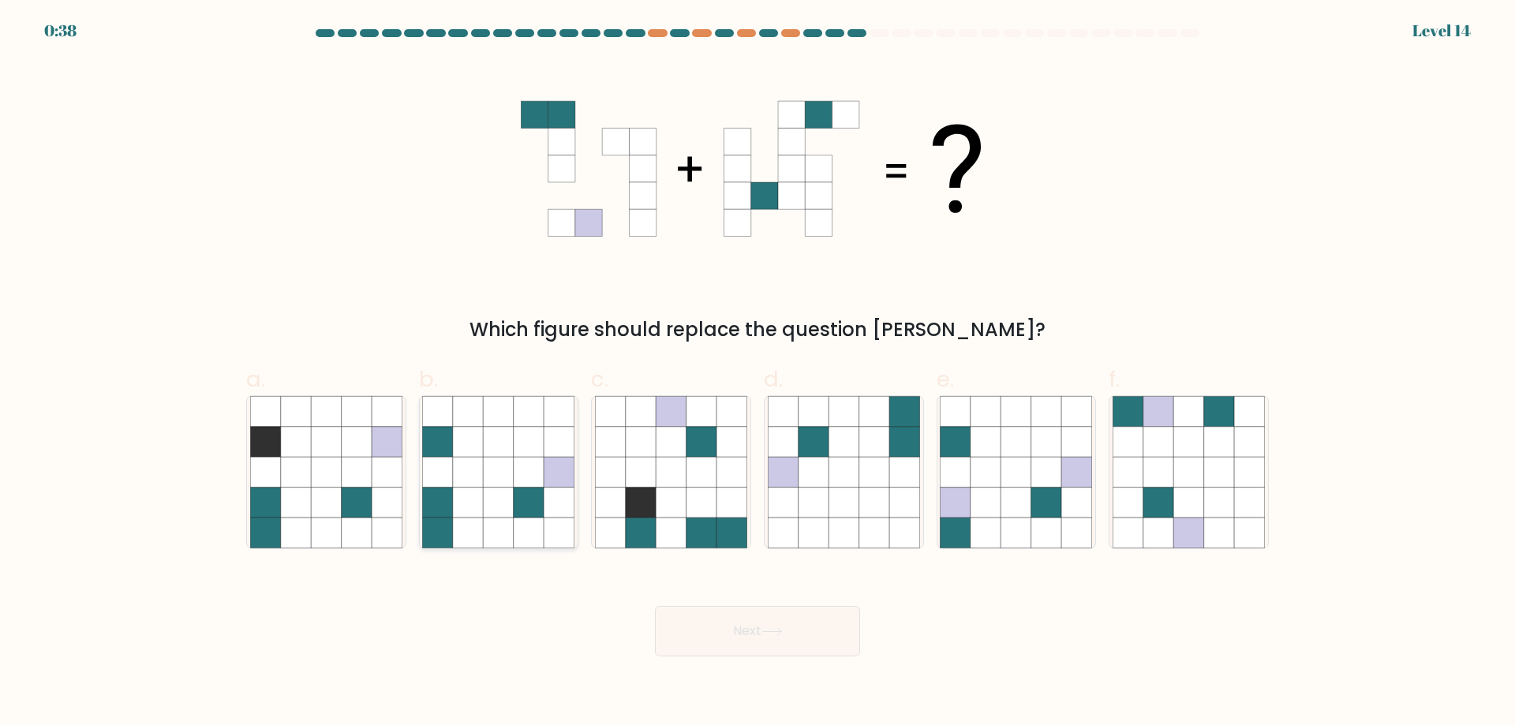
click at [500, 478] on icon at bounding box center [499, 472] width 30 height 30
click at [758, 373] on input "b." at bounding box center [758, 368] width 1 height 10
radio input "true"
click at [754, 625] on button "Next" at bounding box center [757, 631] width 205 height 51
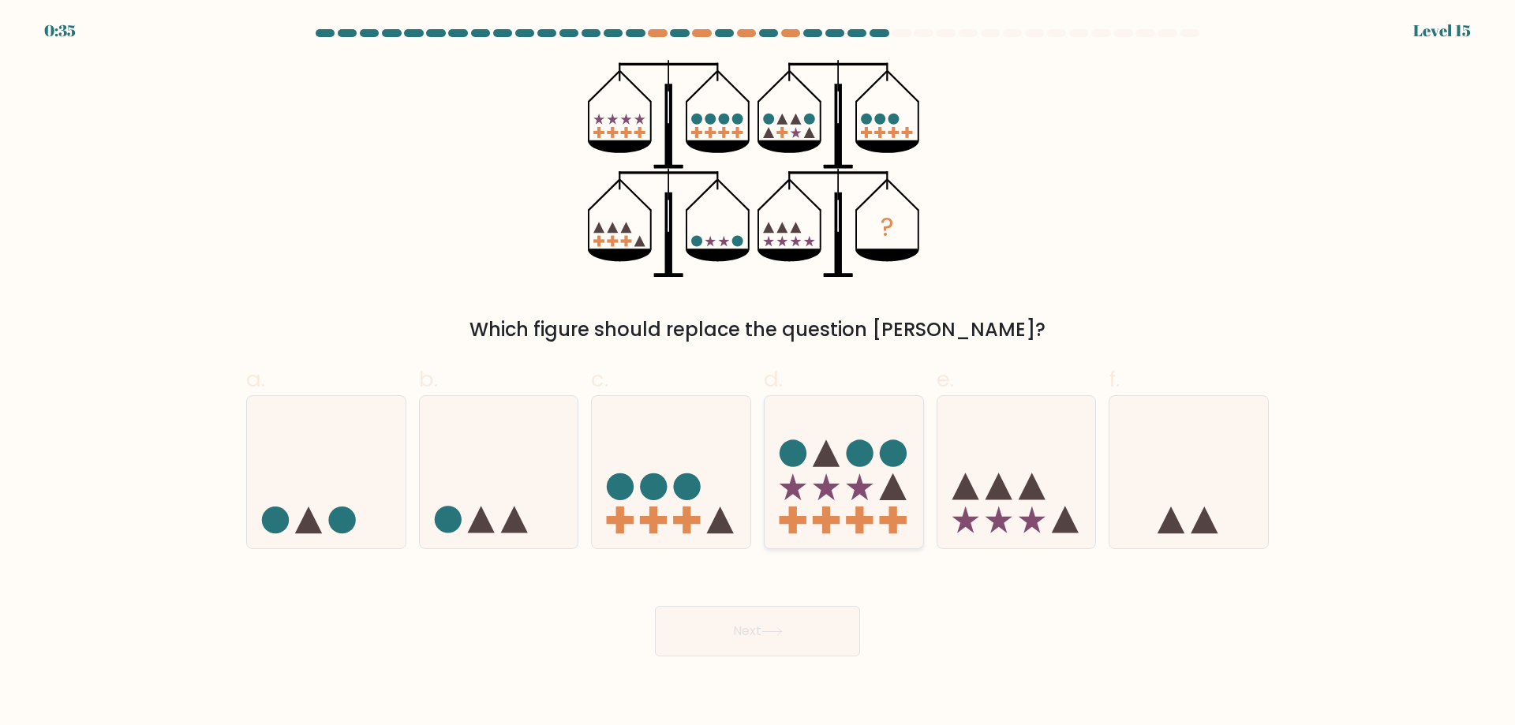
click at [849, 459] on circle at bounding box center [859, 453] width 27 height 27
click at [759, 373] on input "d." at bounding box center [758, 368] width 1 height 10
radio input "true"
click at [1054, 468] on icon at bounding box center [1017, 471] width 159 height 131
click at [759, 373] on input "e." at bounding box center [758, 368] width 1 height 10
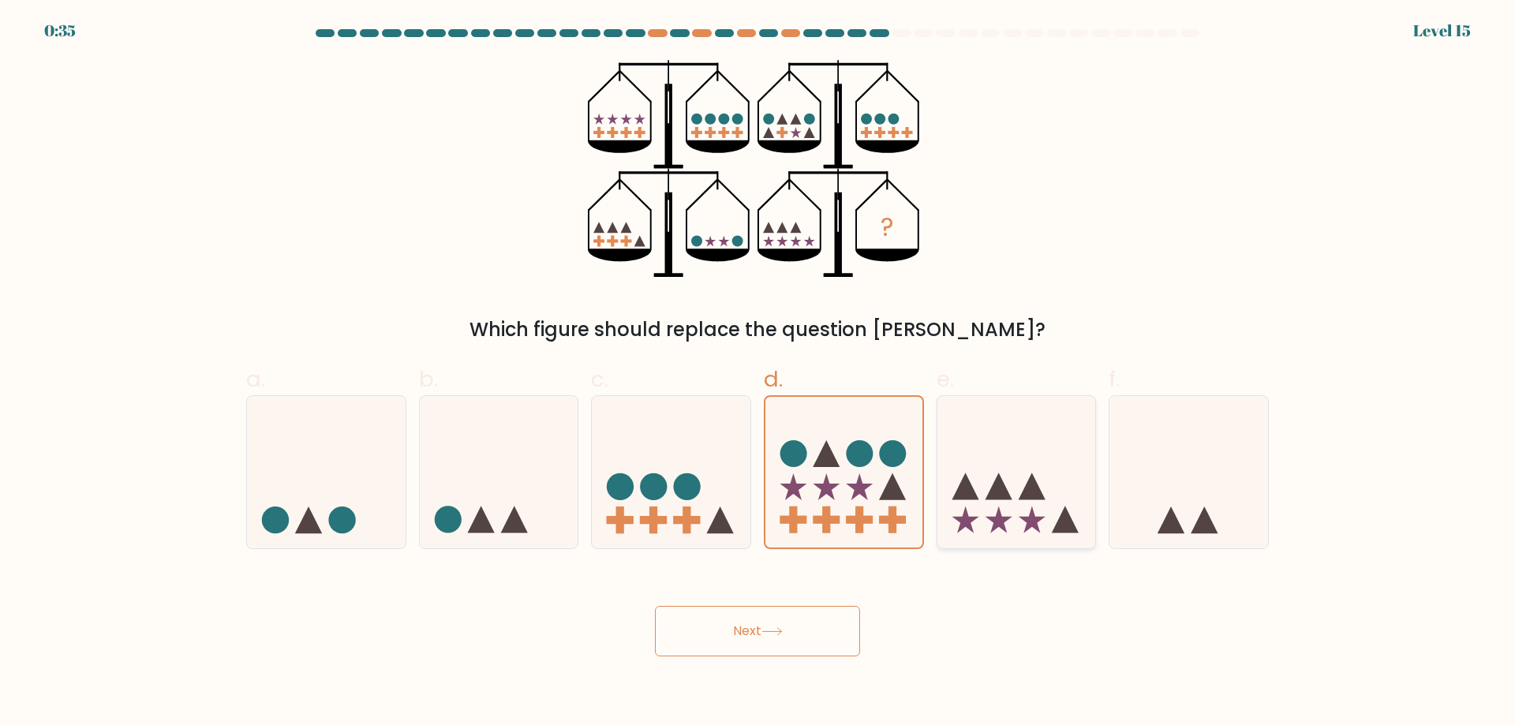
radio input "true"
click at [687, 451] on icon at bounding box center [671, 471] width 159 height 131
click at [758, 373] on input "c." at bounding box center [758, 368] width 1 height 10
radio input "true"
click at [1025, 470] on icon at bounding box center [1017, 471] width 159 height 131
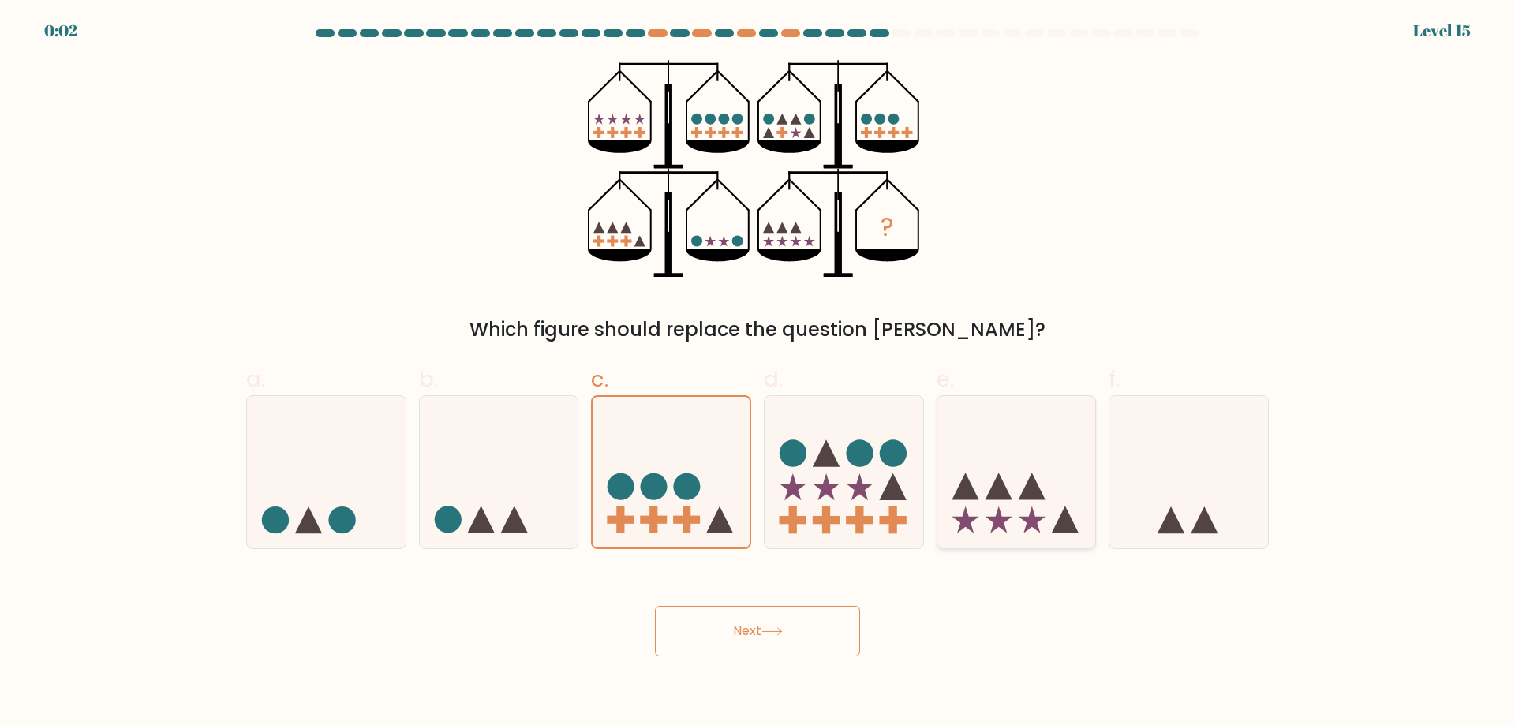
click at [759, 373] on input "e." at bounding box center [758, 368] width 1 height 10
radio input "true"
click at [826, 600] on div "Next" at bounding box center [758, 612] width 1042 height 88
click at [828, 620] on button "Next" at bounding box center [757, 631] width 205 height 51
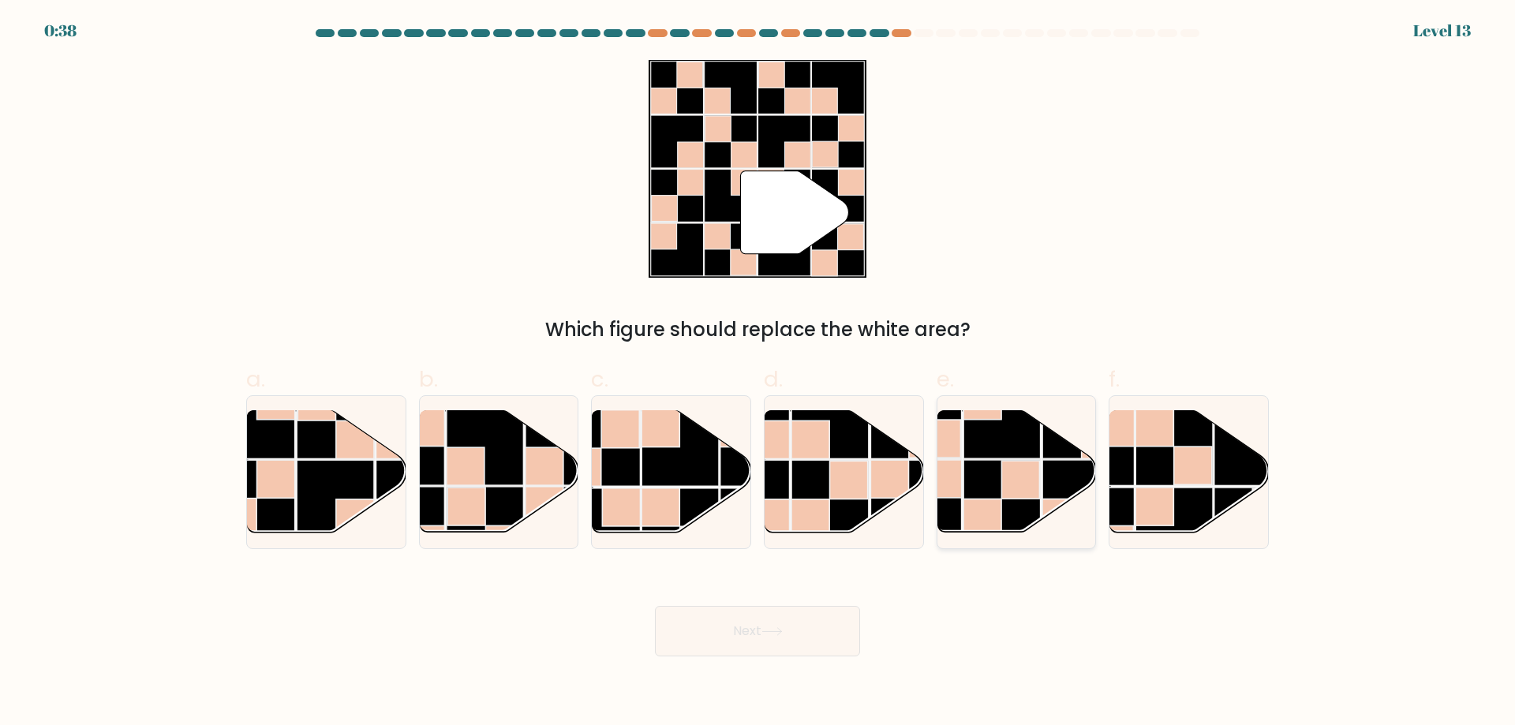
click at [998, 425] on rect at bounding box center [1002, 420] width 77 height 77
click at [759, 373] on input "e." at bounding box center [758, 368] width 1 height 10
radio input "true"
click at [1170, 470] on rect at bounding box center [1174, 447] width 77 height 77
click at [759, 373] on input "f." at bounding box center [758, 368] width 1 height 10
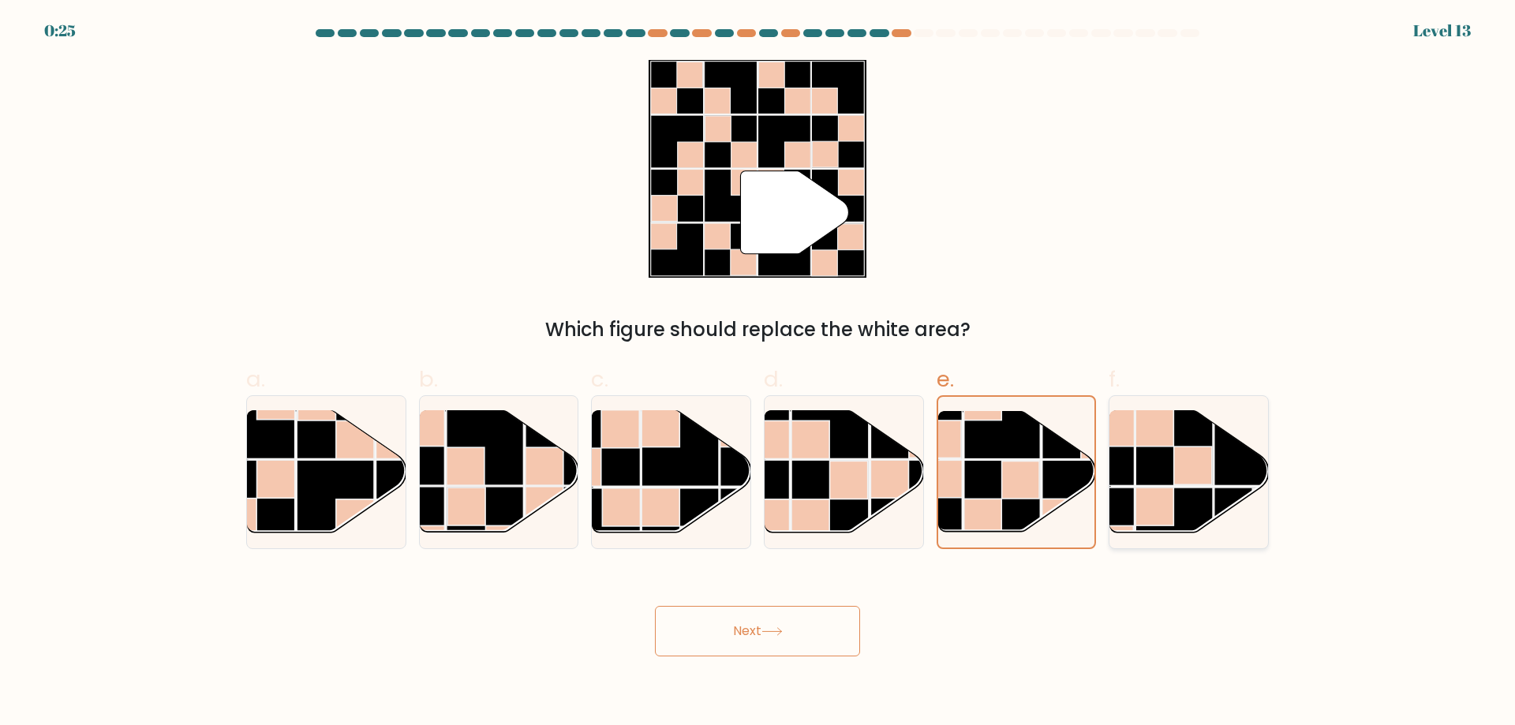
radio input "true"
click at [721, 634] on button "Next" at bounding box center [757, 631] width 205 height 51
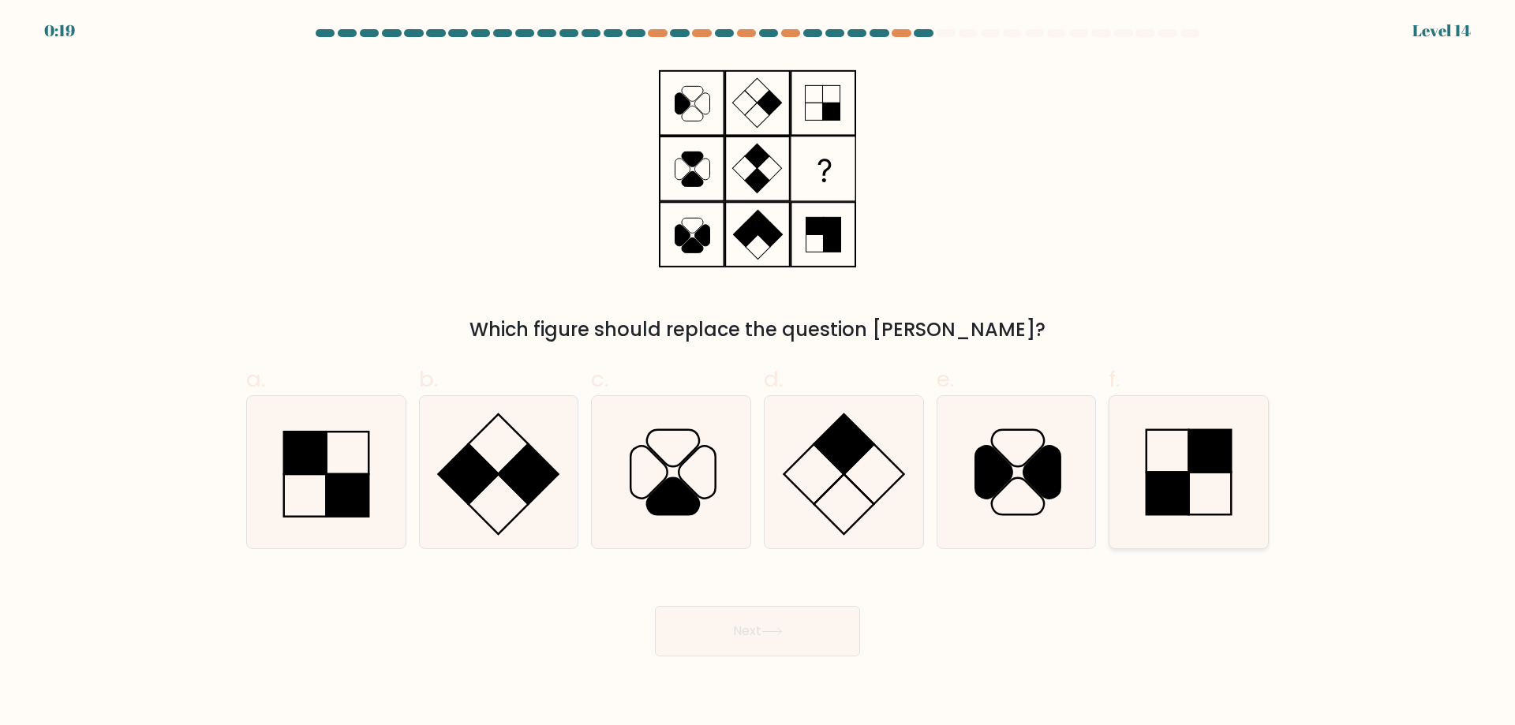
click at [1207, 454] on rect at bounding box center [1211, 451] width 43 height 43
click at [759, 373] on input "f." at bounding box center [758, 368] width 1 height 10
radio input "true"
click at [797, 628] on button "Next" at bounding box center [757, 631] width 205 height 51
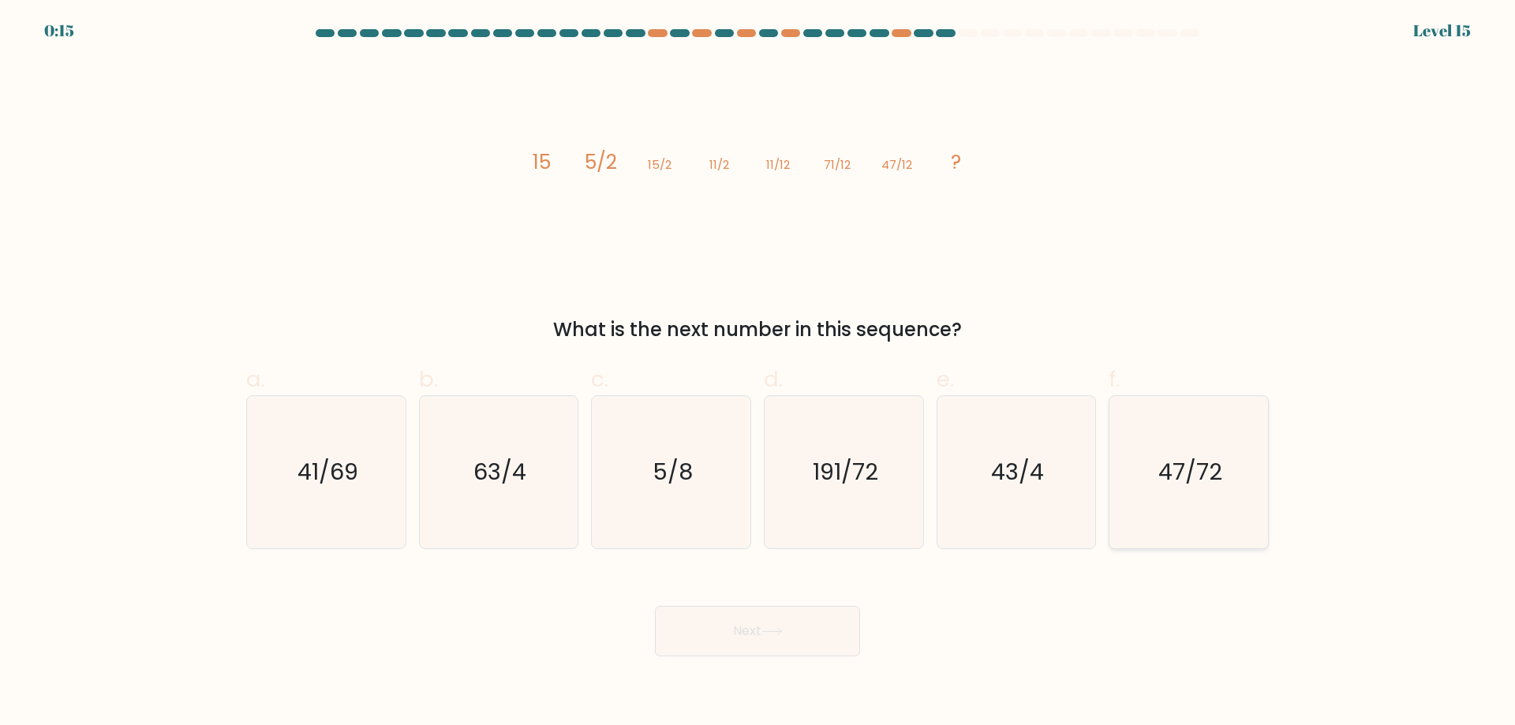
click at [1215, 434] on icon "47/72" at bounding box center [1189, 472] width 152 height 152
click at [759, 373] on input "f. 47/72" at bounding box center [758, 368] width 1 height 10
radio input "true"
click at [762, 621] on button "Next" at bounding box center [757, 631] width 205 height 51
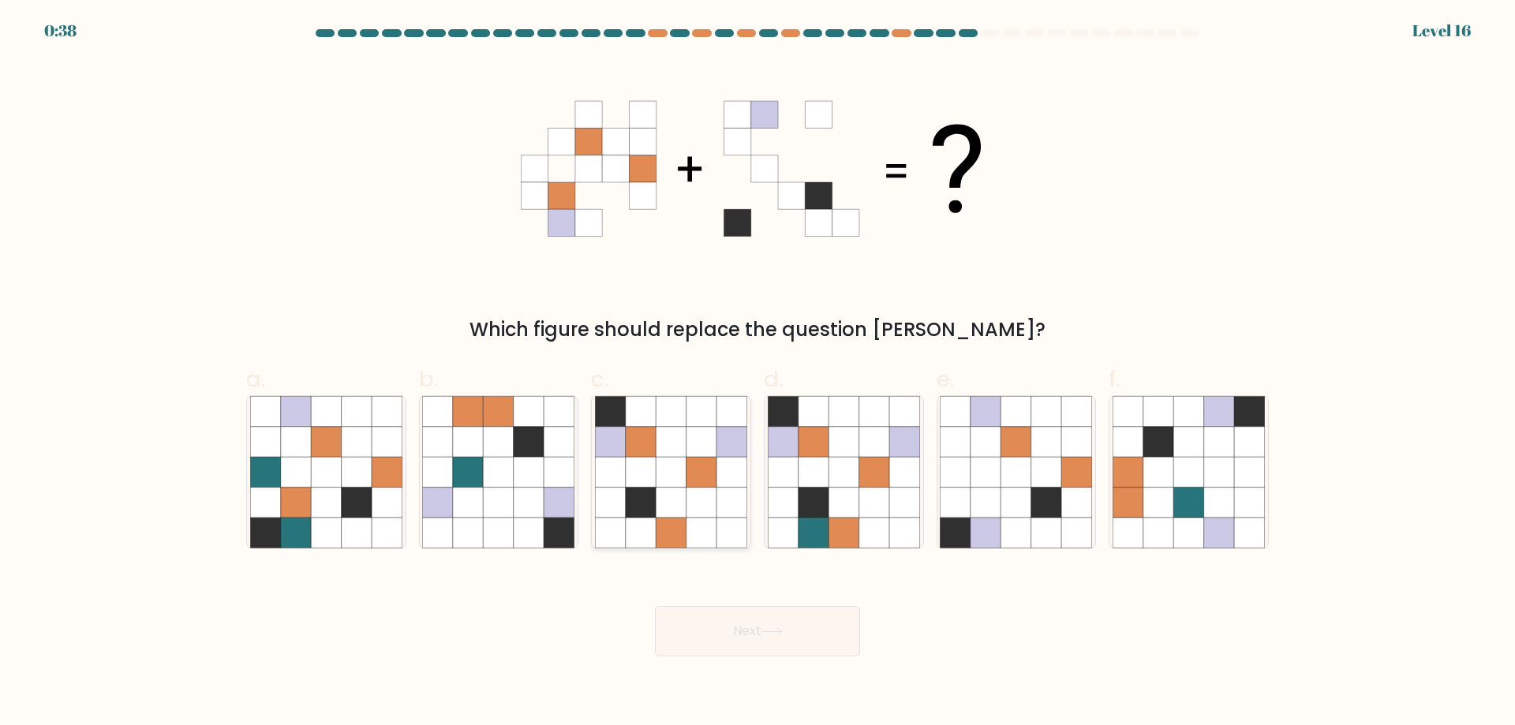
click at [684, 498] on icon at bounding box center [671, 503] width 30 height 30
click at [758, 373] on input "c." at bounding box center [758, 368] width 1 height 10
radio input "true"
click at [759, 619] on button "Next" at bounding box center [757, 631] width 205 height 51
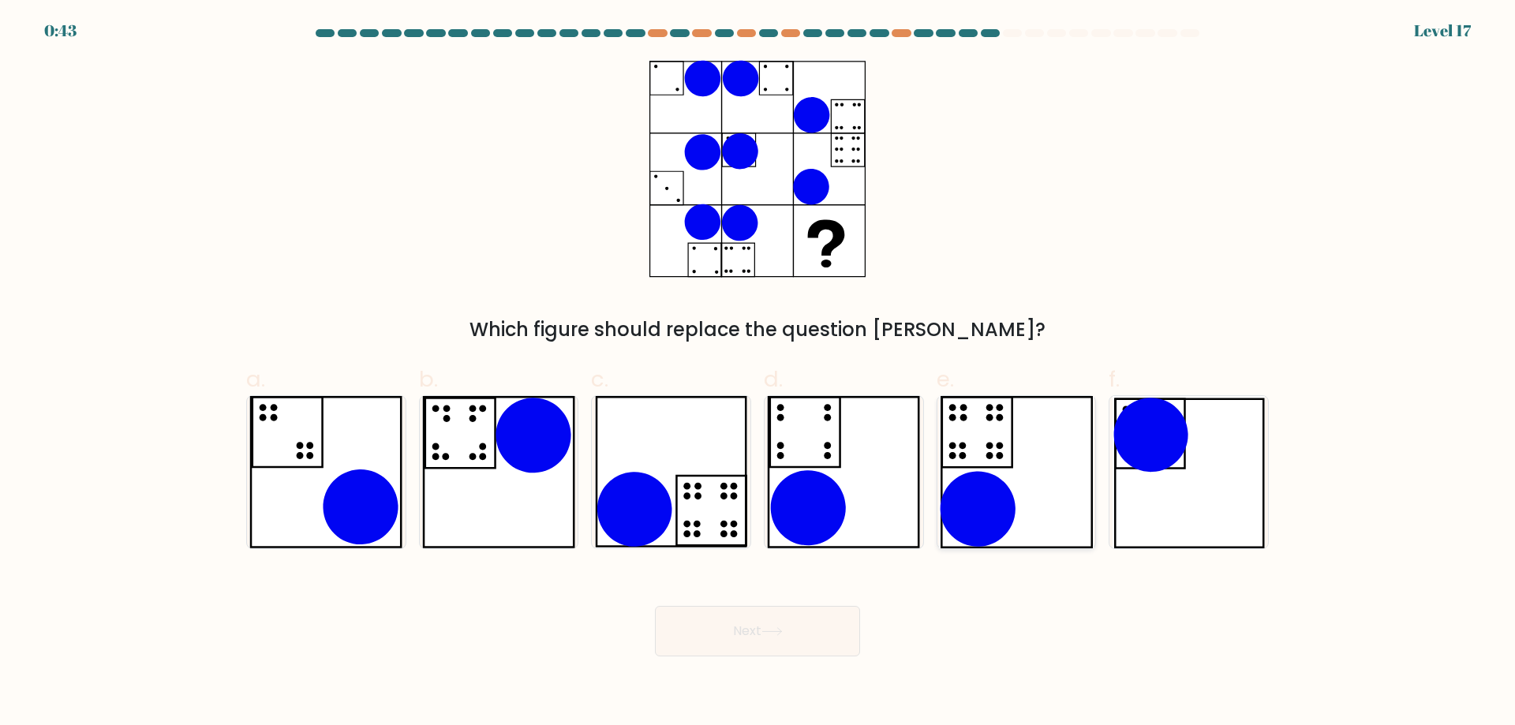
click at [1013, 436] on icon at bounding box center [977, 432] width 70 height 70
click at [759, 373] on input "e." at bounding box center [758, 368] width 1 height 10
radio input "true"
click at [708, 428] on icon at bounding box center [671, 472] width 152 height 152
click at [758, 373] on input "c." at bounding box center [758, 368] width 1 height 10
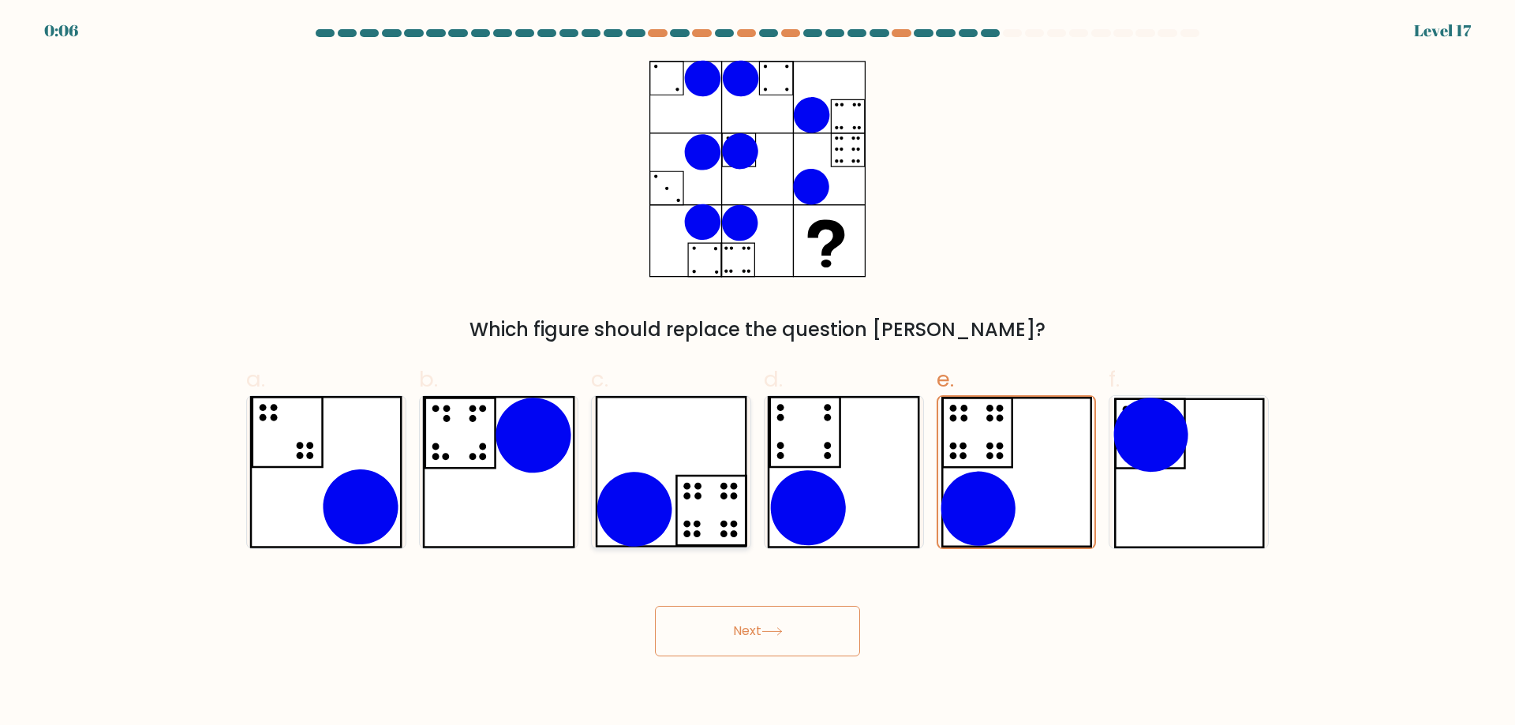
radio input "true"
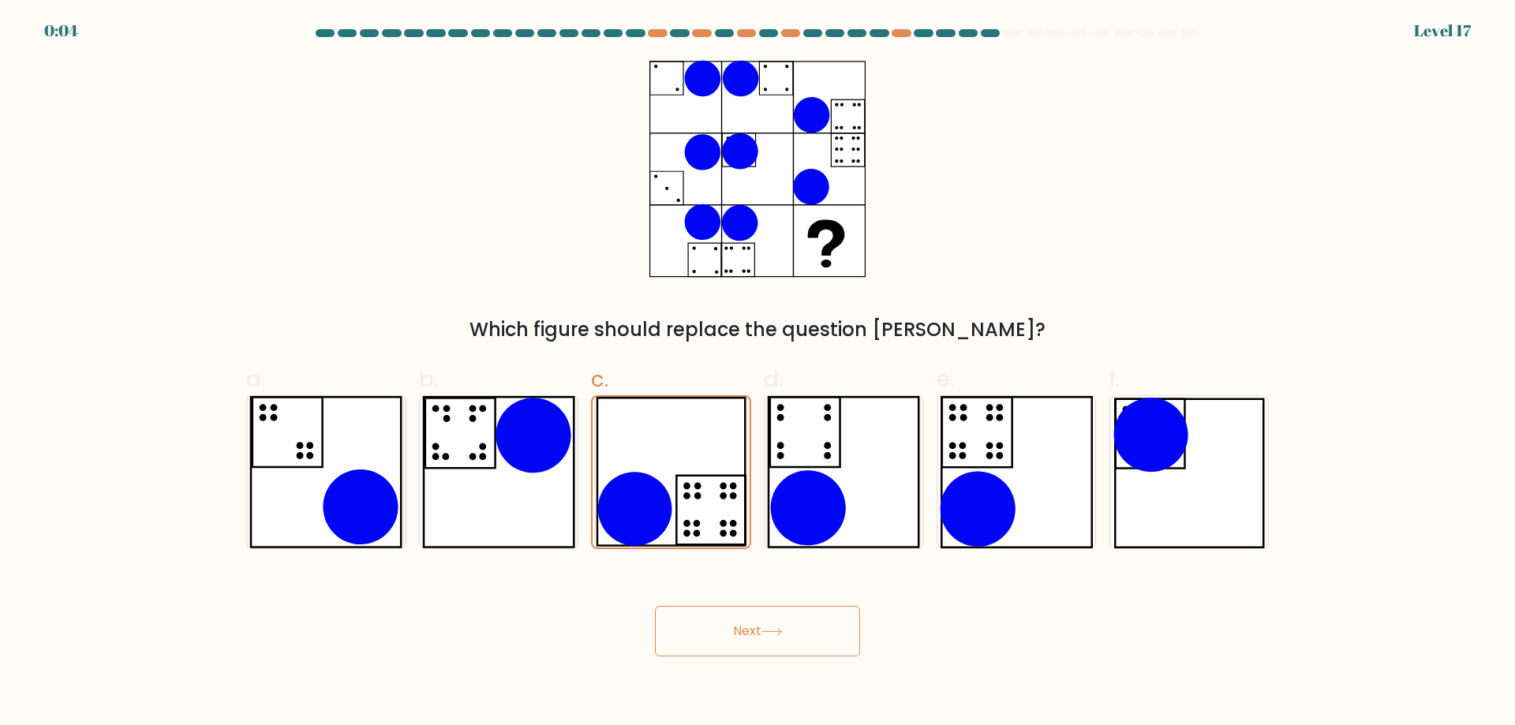
click at [718, 639] on button "Next" at bounding box center [757, 631] width 205 height 51
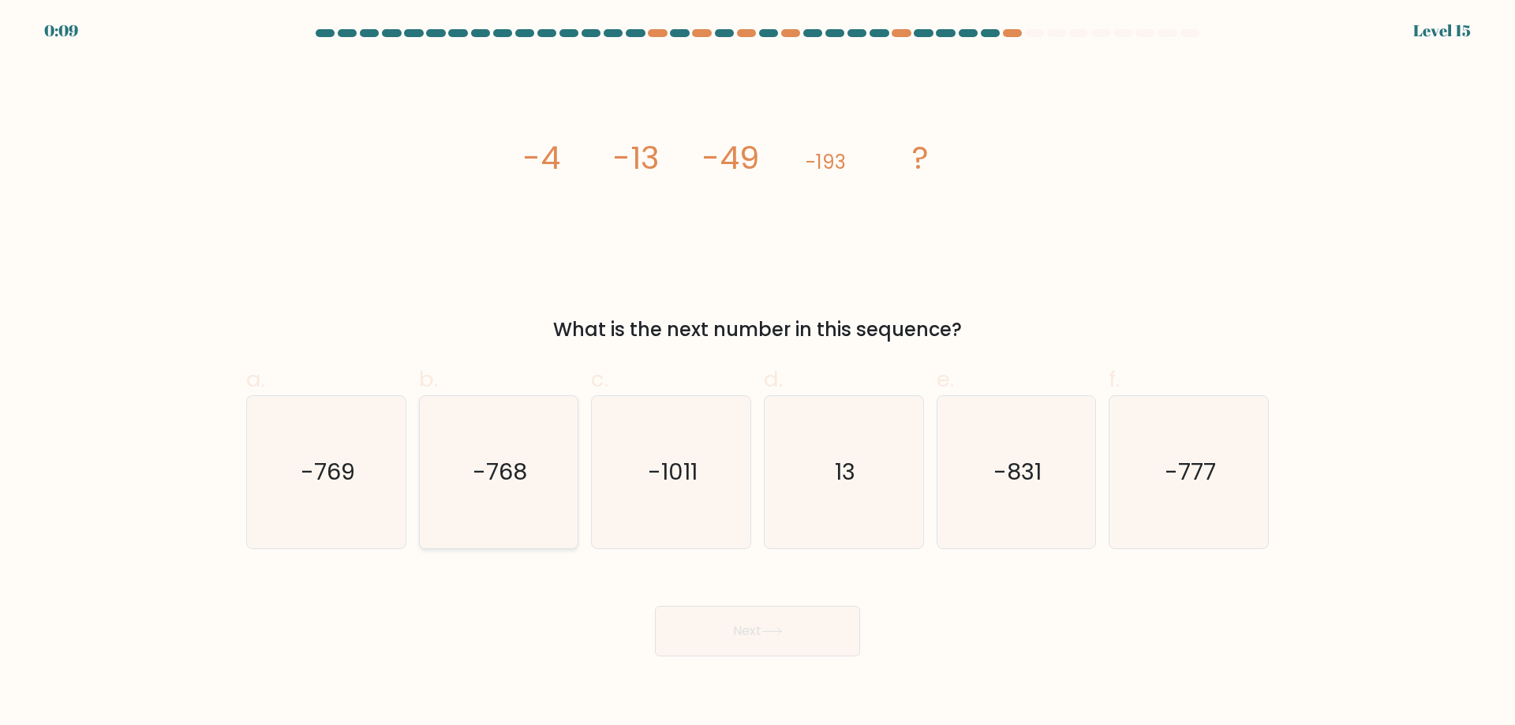
click at [472, 530] on icon "-768" at bounding box center [498, 472] width 152 height 152
click at [758, 373] on input "b. -768" at bounding box center [758, 368] width 1 height 10
radio input "true"
click at [392, 515] on icon "-769" at bounding box center [326, 472] width 152 height 152
click at [758, 373] on input "a. -769" at bounding box center [758, 368] width 1 height 10
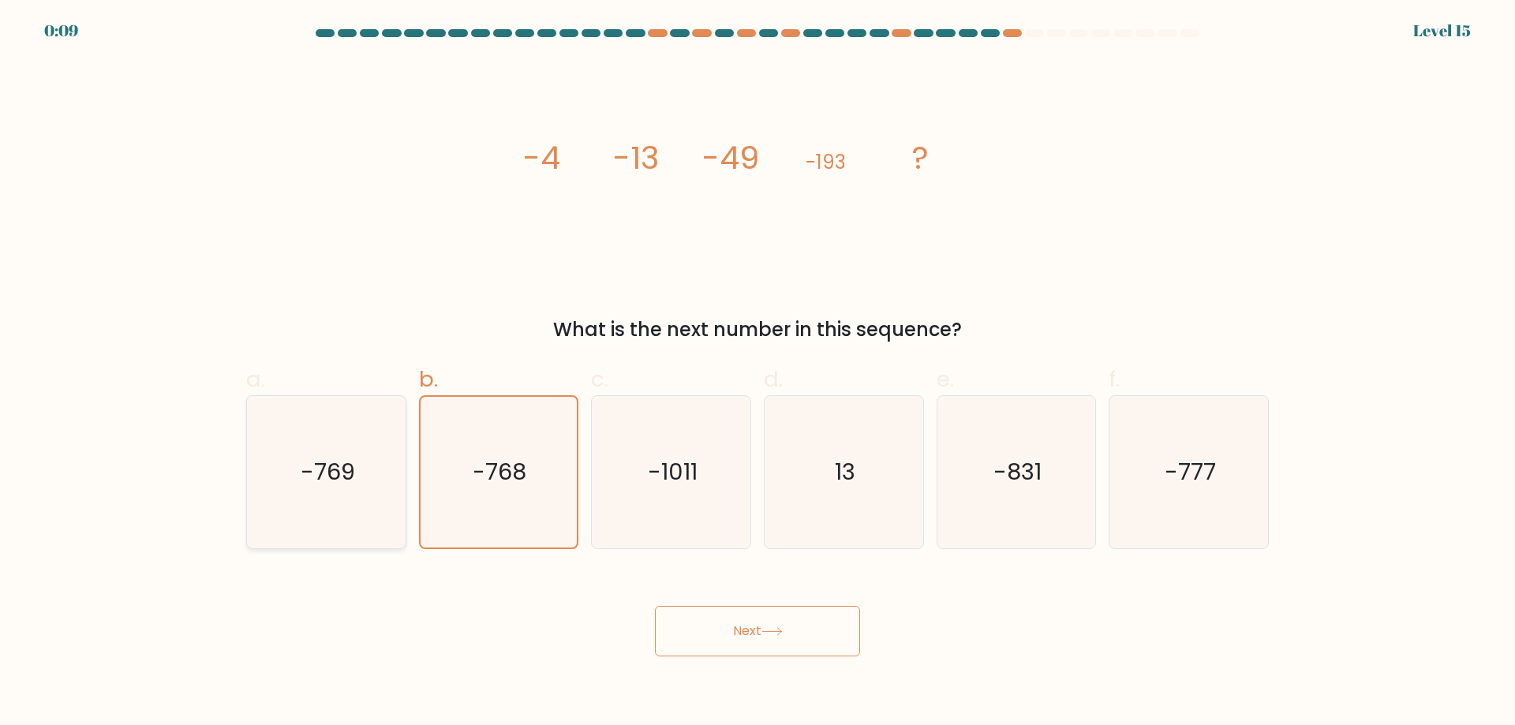
radio input "true"
click at [728, 630] on button "Next" at bounding box center [757, 631] width 205 height 51
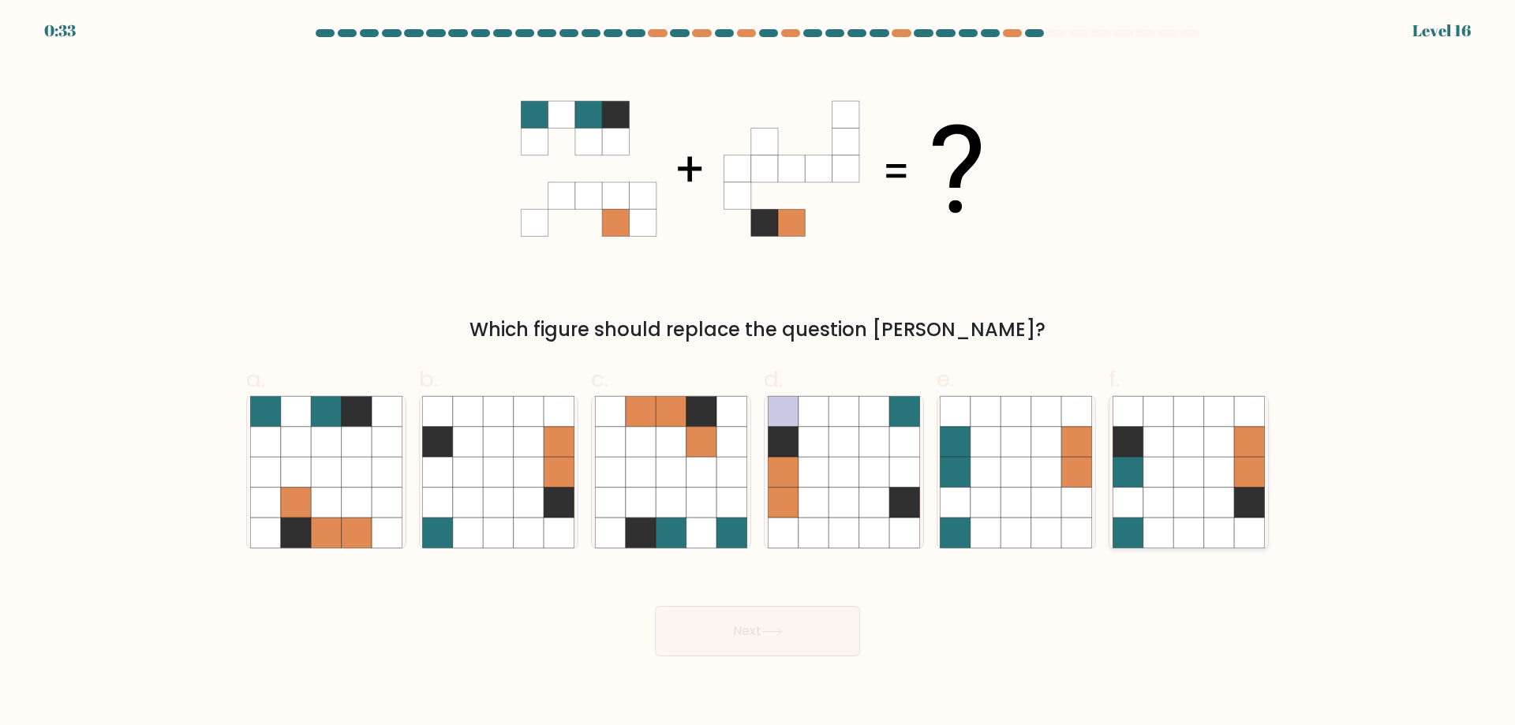
click at [1172, 440] on icon at bounding box center [1159, 442] width 30 height 30
click at [759, 373] on input "f." at bounding box center [758, 368] width 1 height 10
radio input "true"
click at [775, 639] on button "Next" at bounding box center [757, 631] width 205 height 51
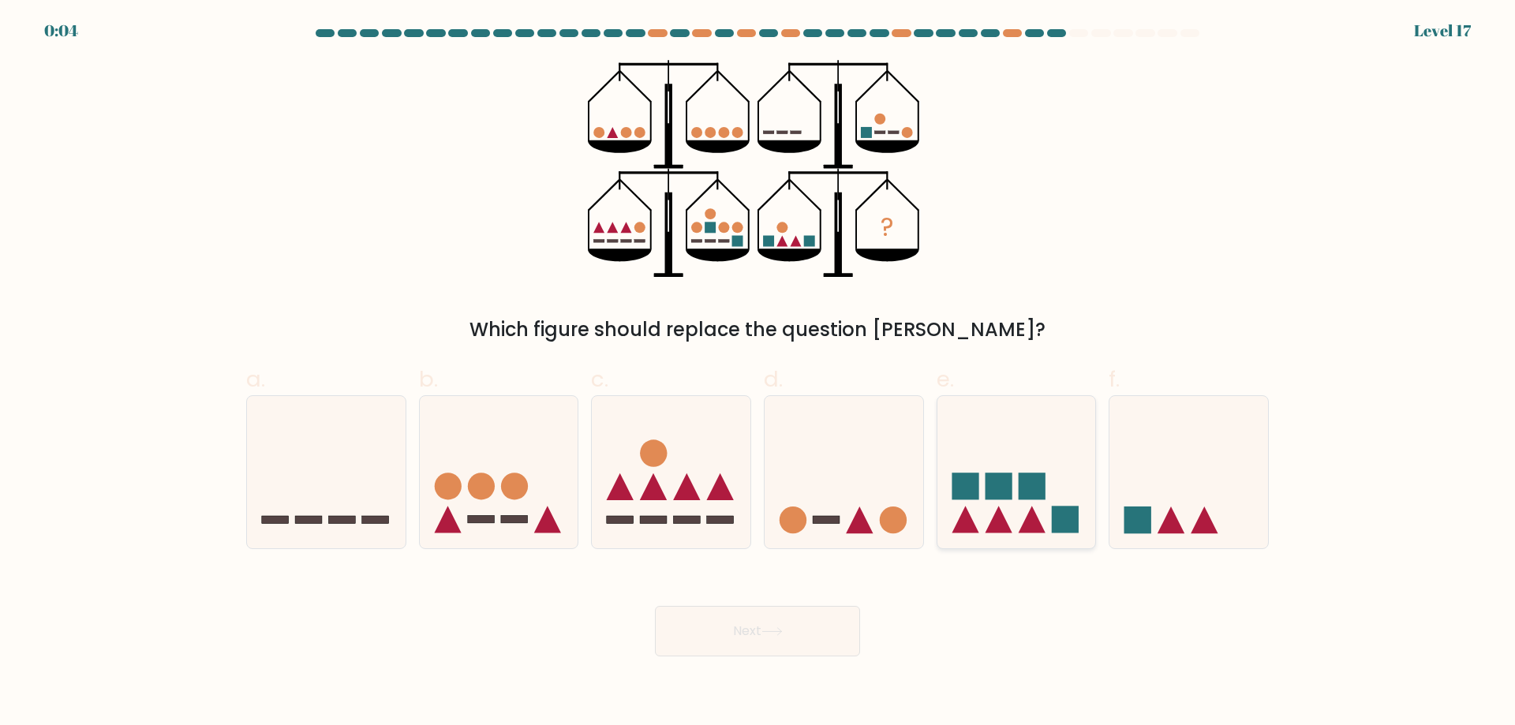
click at [1013, 455] on icon at bounding box center [1017, 471] width 159 height 131
click at [759, 373] on input "e." at bounding box center [758, 368] width 1 height 10
radio input "true"
click at [830, 644] on button "Next" at bounding box center [757, 631] width 205 height 51
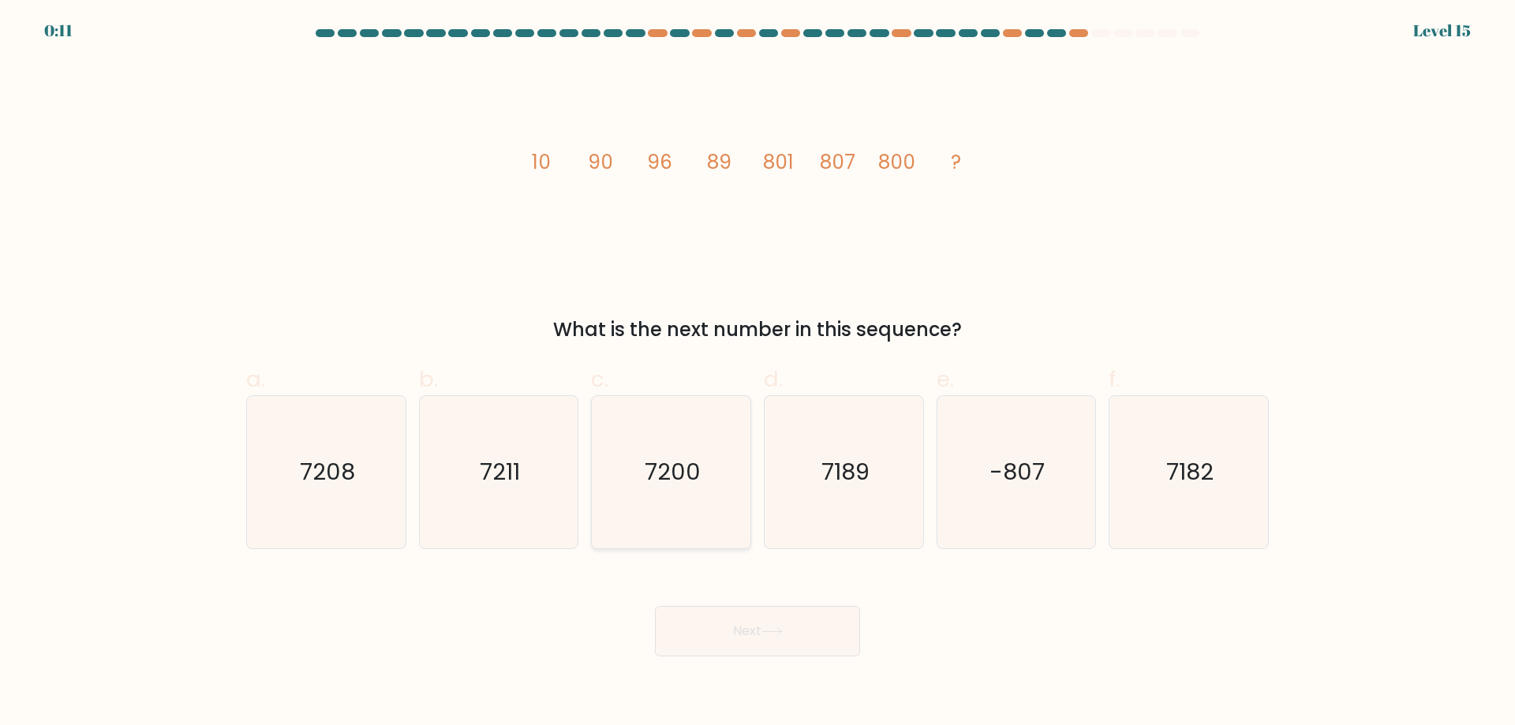
click at [689, 453] on icon "7200" at bounding box center [671, 472] width 152 height 152
click at [758, 373] on input "c. 7200" at bounding box center [758, 368] width 1 height 10
radio input "true"
click at [780, 644] on button "Next" at bounding box center [757, 631] width 205 height 51
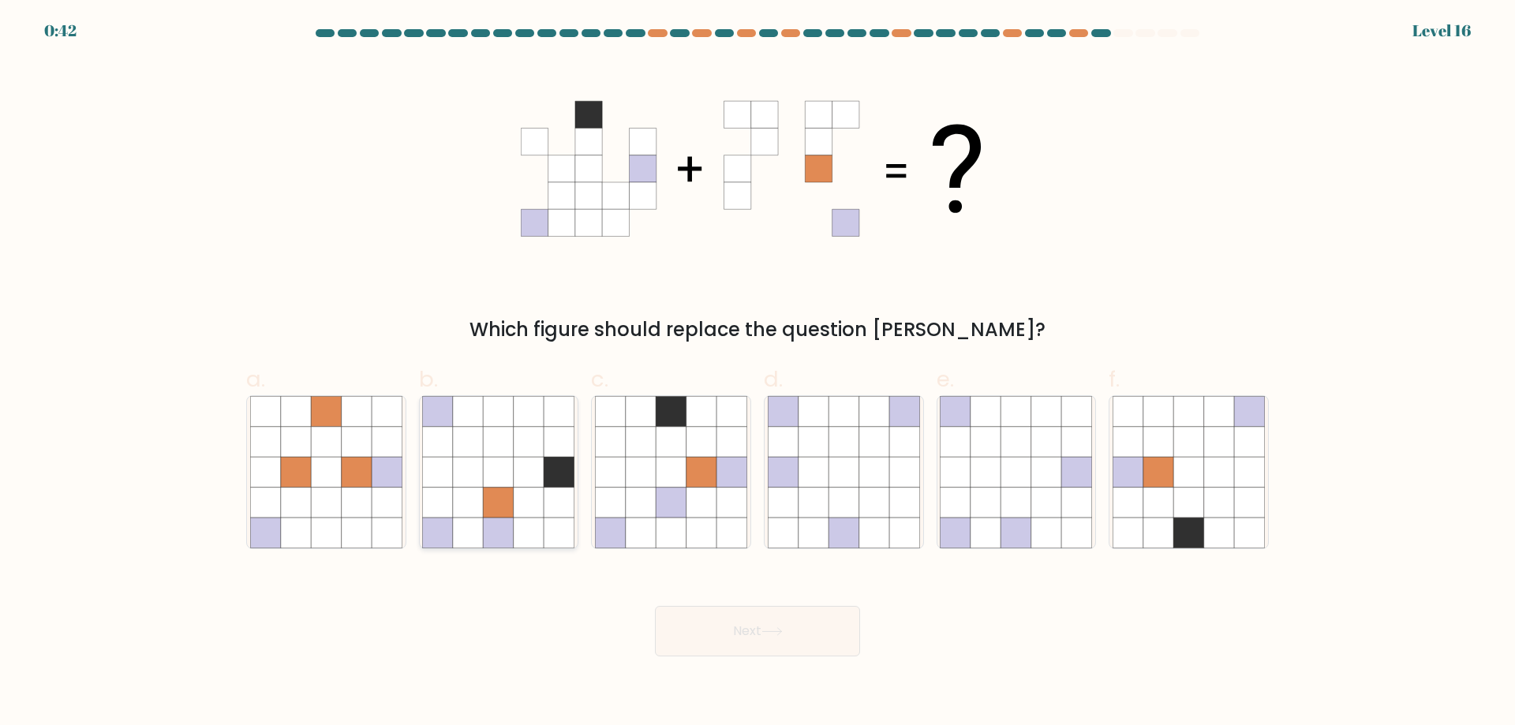
click at [526, 470] on icon at bounding box center [529, 472] width 30 height 30
click at [758, 373] on input "b." at bounding box center [758, 368] width 1 height 10
radio input "true"
click at [736, 639] on button "Next" at bounding box center [757, 631] width 205 height 51
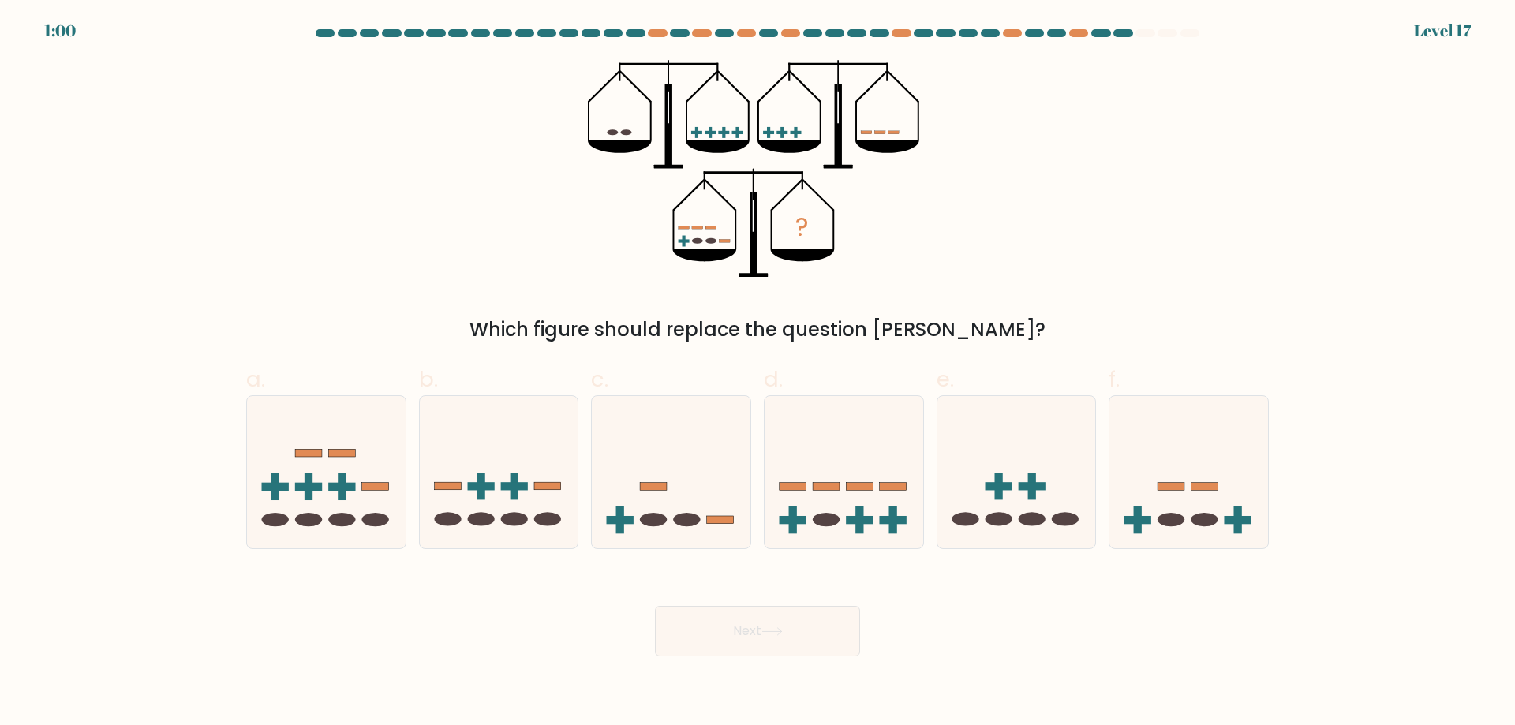
click at [882, 133] on rect at bounding box center [880, 132] width 11 height 3
click at [646, 443] on icon at bounding box center [671, 471] width 159 height 131
click at [758, 373] on input "c." at bounding box center [758, 368] width 1 height 10
radio input "true"
click at [915, 458] on icon at bounding box center [844, 471] width 159 height 131
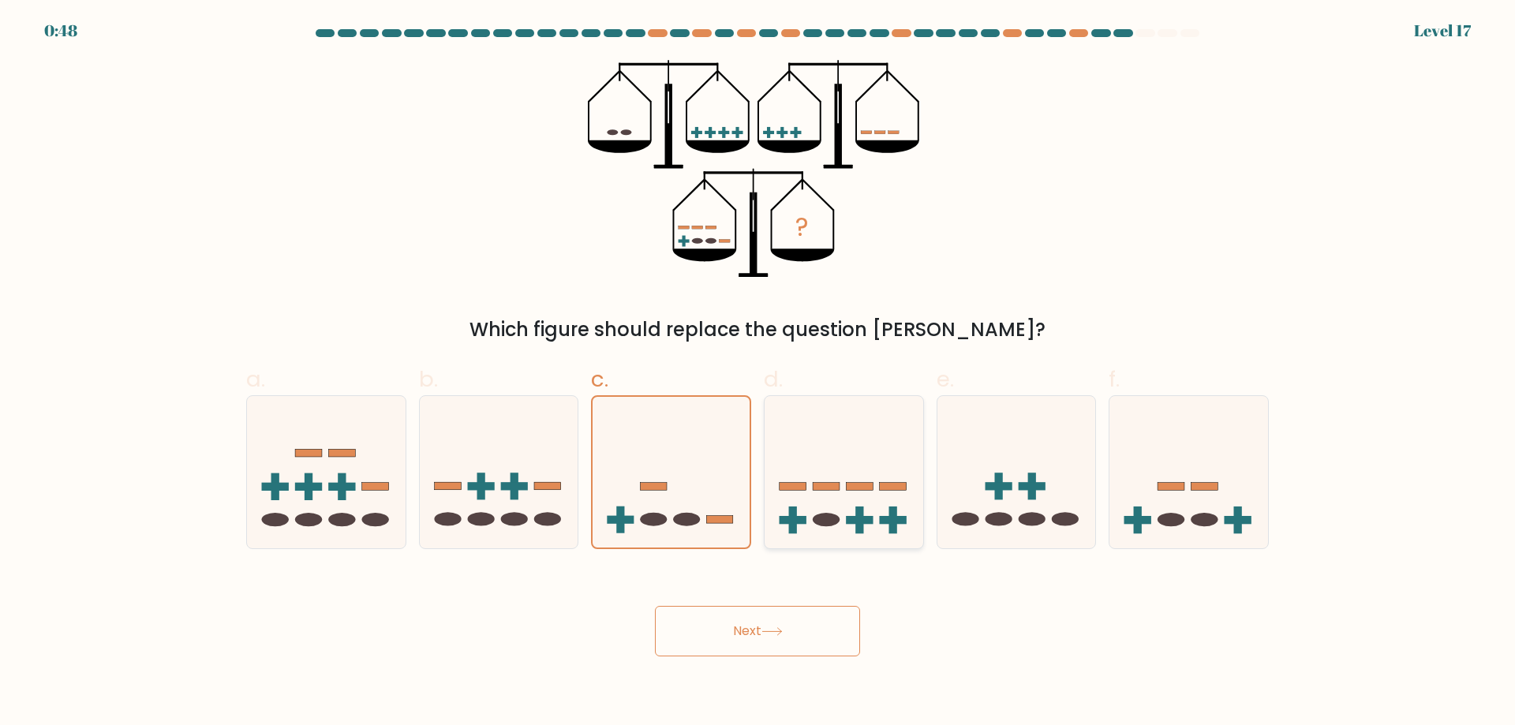
click at [759, 373] on input "d." at bounding box center [758, 368] width 1 height 10
radio input "true"
click at [1170, 459] on icon at bounding box center [1189, 471] width 159 height 131
click at [759, 373] on input "f." at bounding box center [758, 368] width 1 height 10
radio input "true"
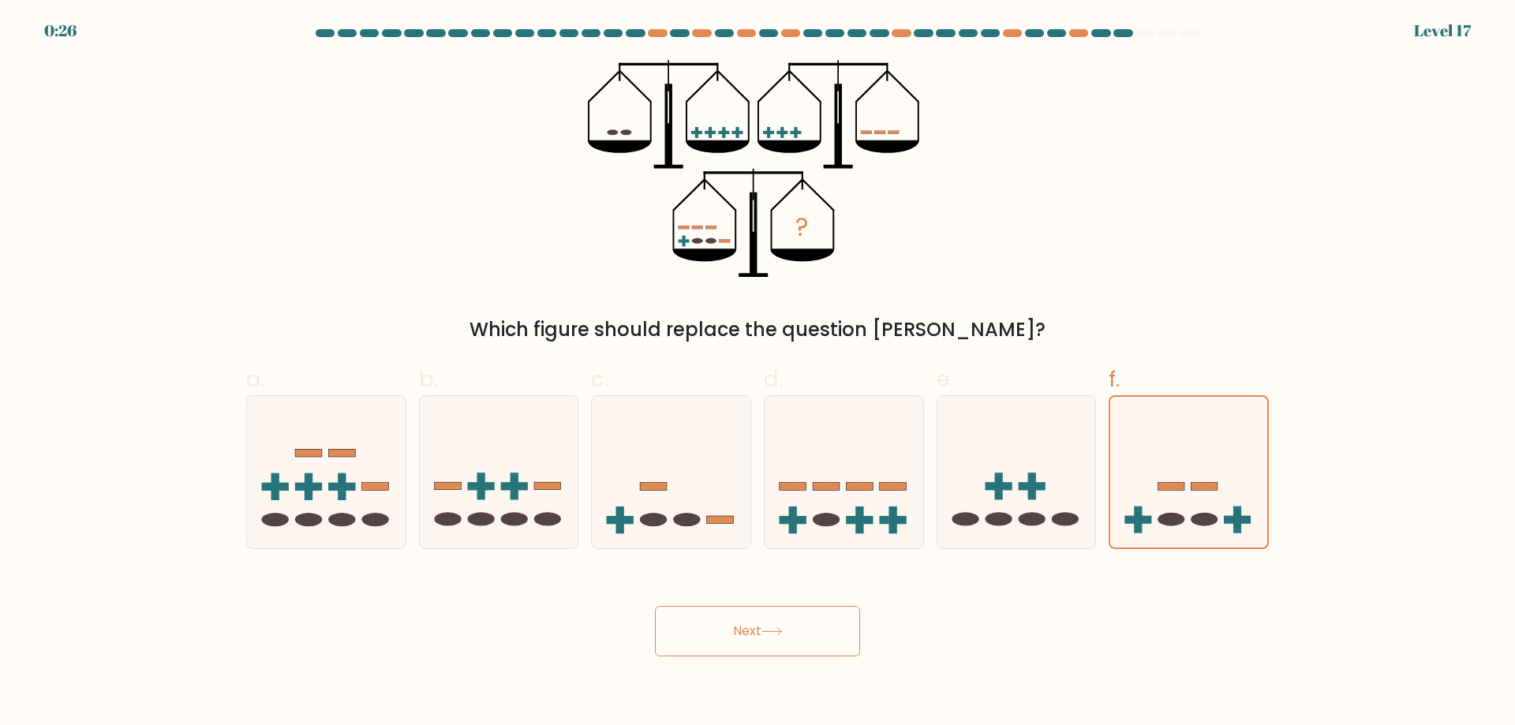
click at [845, 634] on button "Next" at bounding box center [757, 631] width 205 height 51
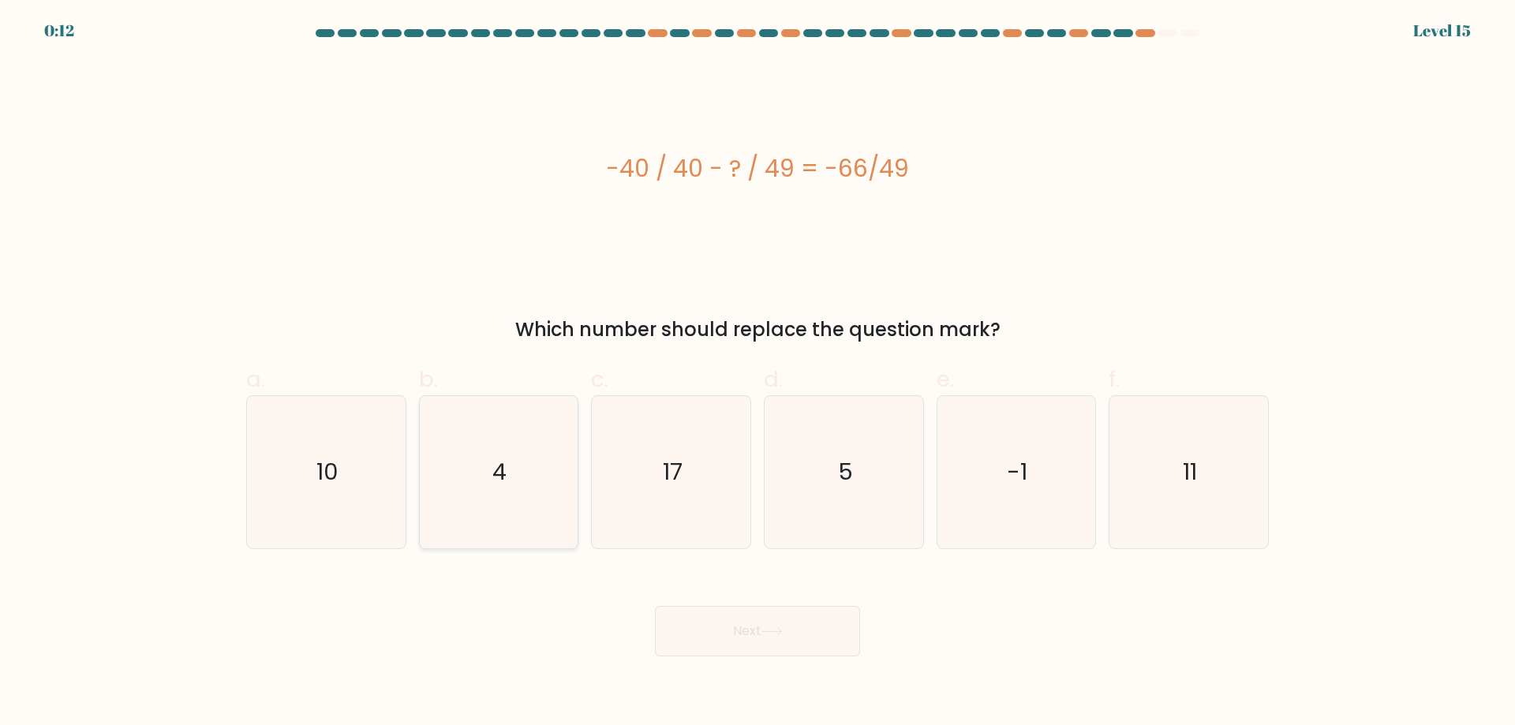
click at [520, 459] on icon "4" at bounding box center [498, 472] width 152 height 152
click at [758, 373] on input "b. 4" at bounding box center [758, 368] width 1 height 10
radio input "true"
click at [755, 623] on button "Next" at bounding box center [757, 631] width 205 height 51
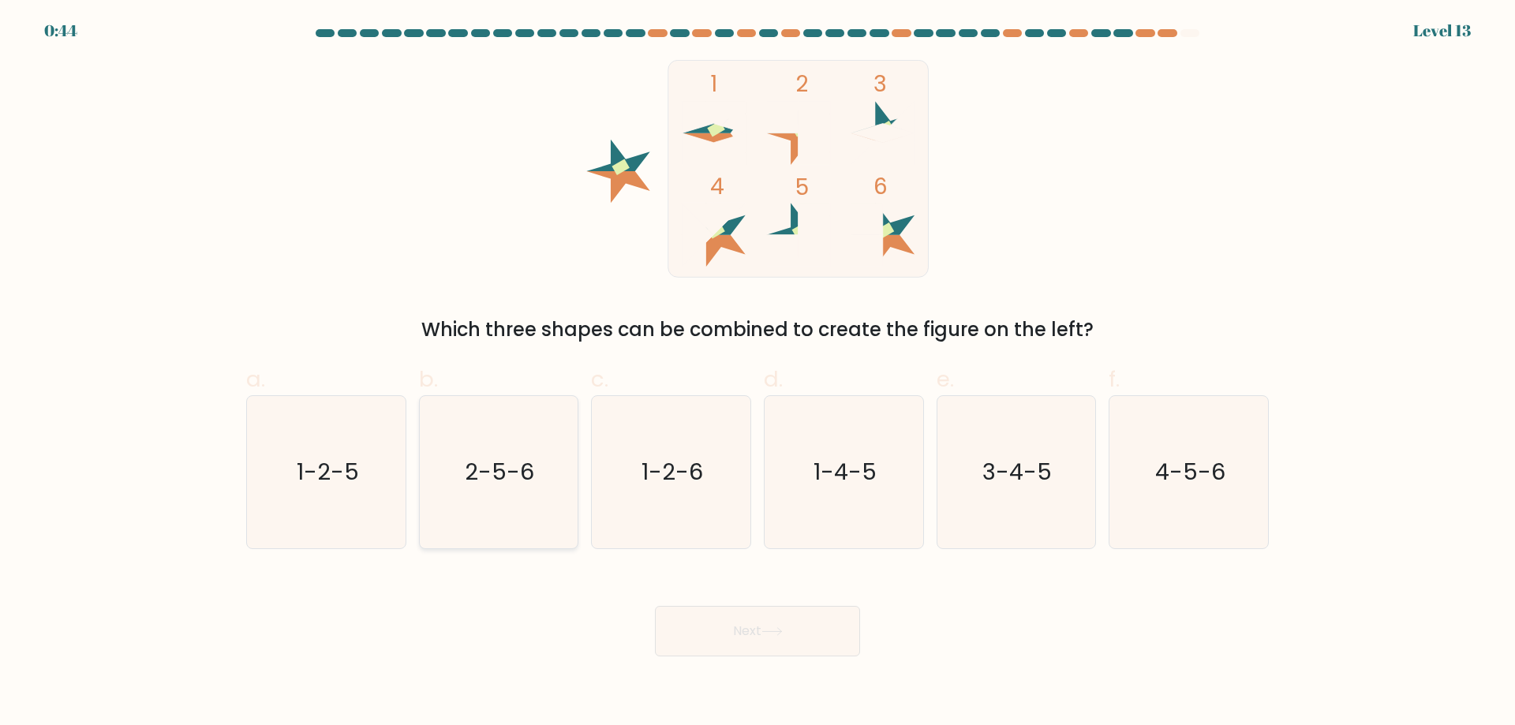
click at [542, 397] on icon "2-5-6" at bounding box center [498, 472] width 152 height 152
click at [758, 373] on input "b. 2-5-6" at bounding box center [758, 368] width 1 height 10
radio input "true"
click at [725, 631] on button "Next" at bounding box center [757, 631] width 205 height 51
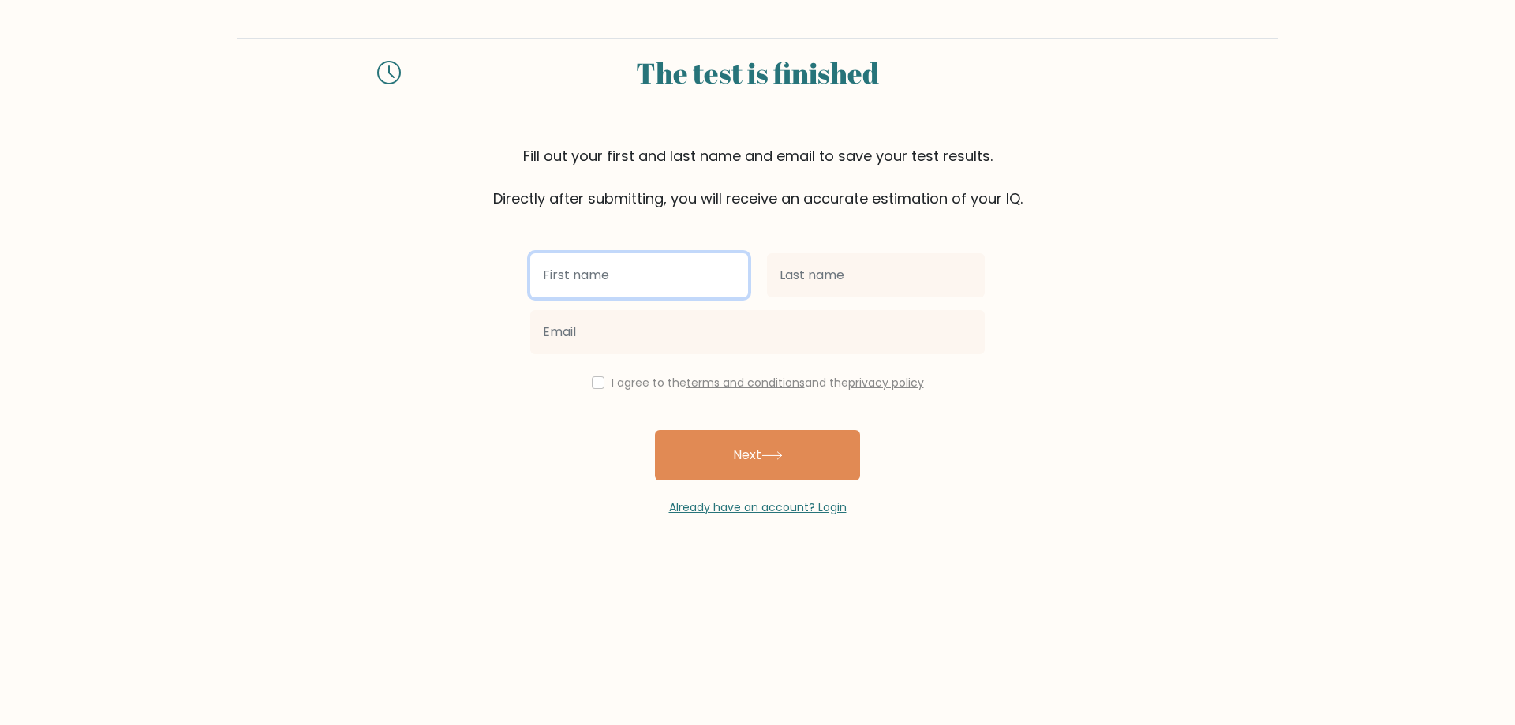
click at [683, 259] on input "text" at bounding box center [639, 275] width 218 height 44
type input "s"
type input "Jidovar"
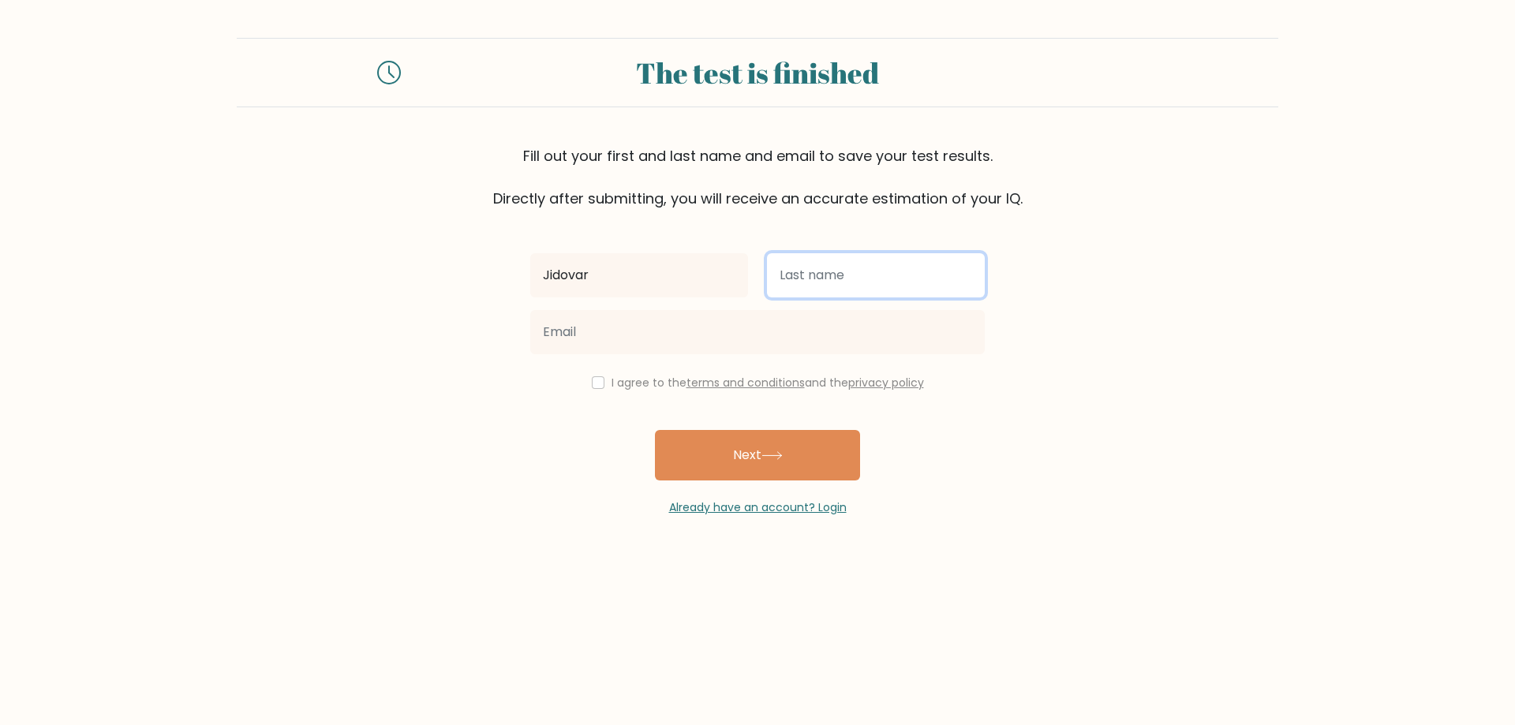
click at [949, 257] on input "text" at bounding box center [876, 275] width 218 height 44
drag, startPoint x: 920, startPoint y: 264, endPoint x: 728, endPoint y: 268, distance: 191.8
click at [728, 268] on div "Jidovar [GEOGRAPHIC_DATA]" at bounding box center [758, 275] width 474 height 57
type input "s"
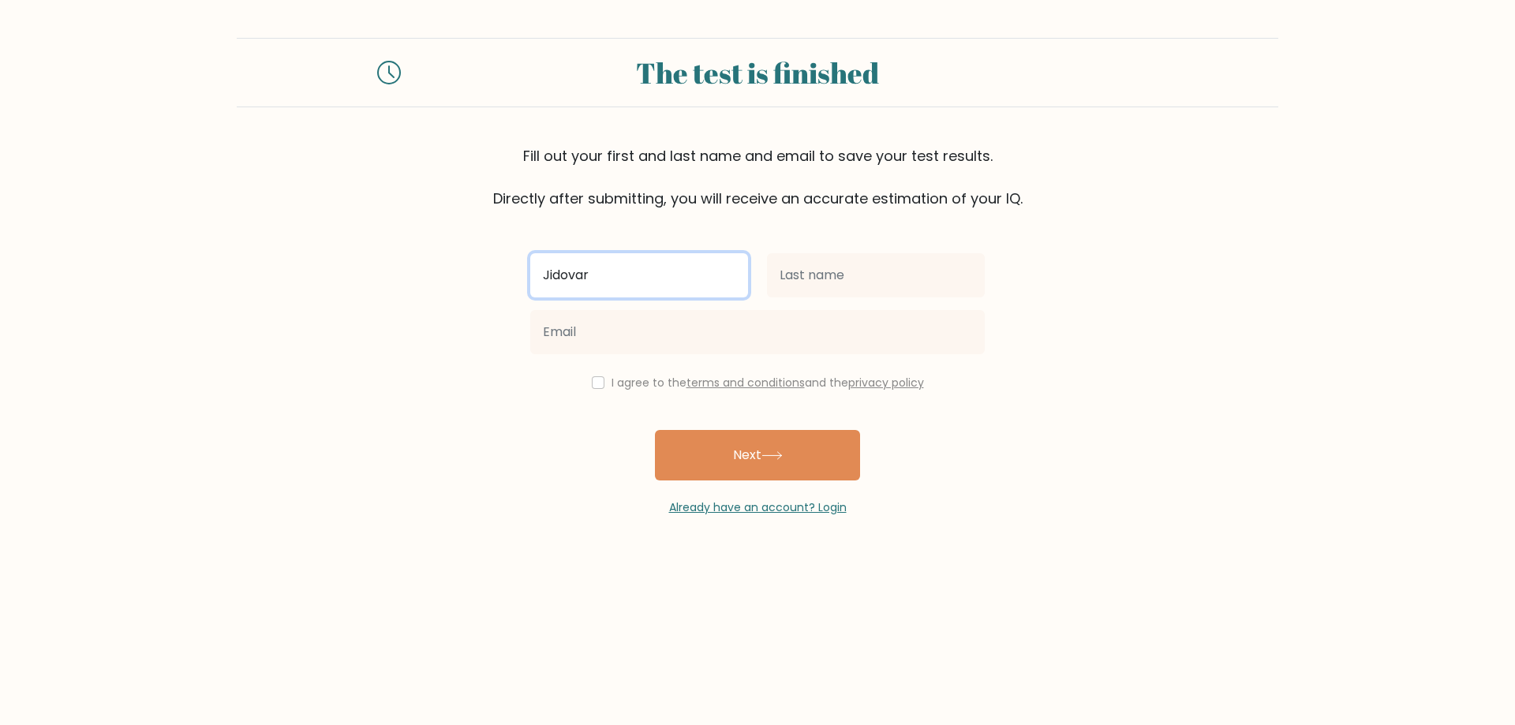
drag, startPoint x: 563, startPoint y: 269, endPoint x: 529, endPoint y: 259, distance: 35.5
click at [530, 260] on div "Jidovar" at bounding box center [639, 275] width 237 height 57
type input "Y"
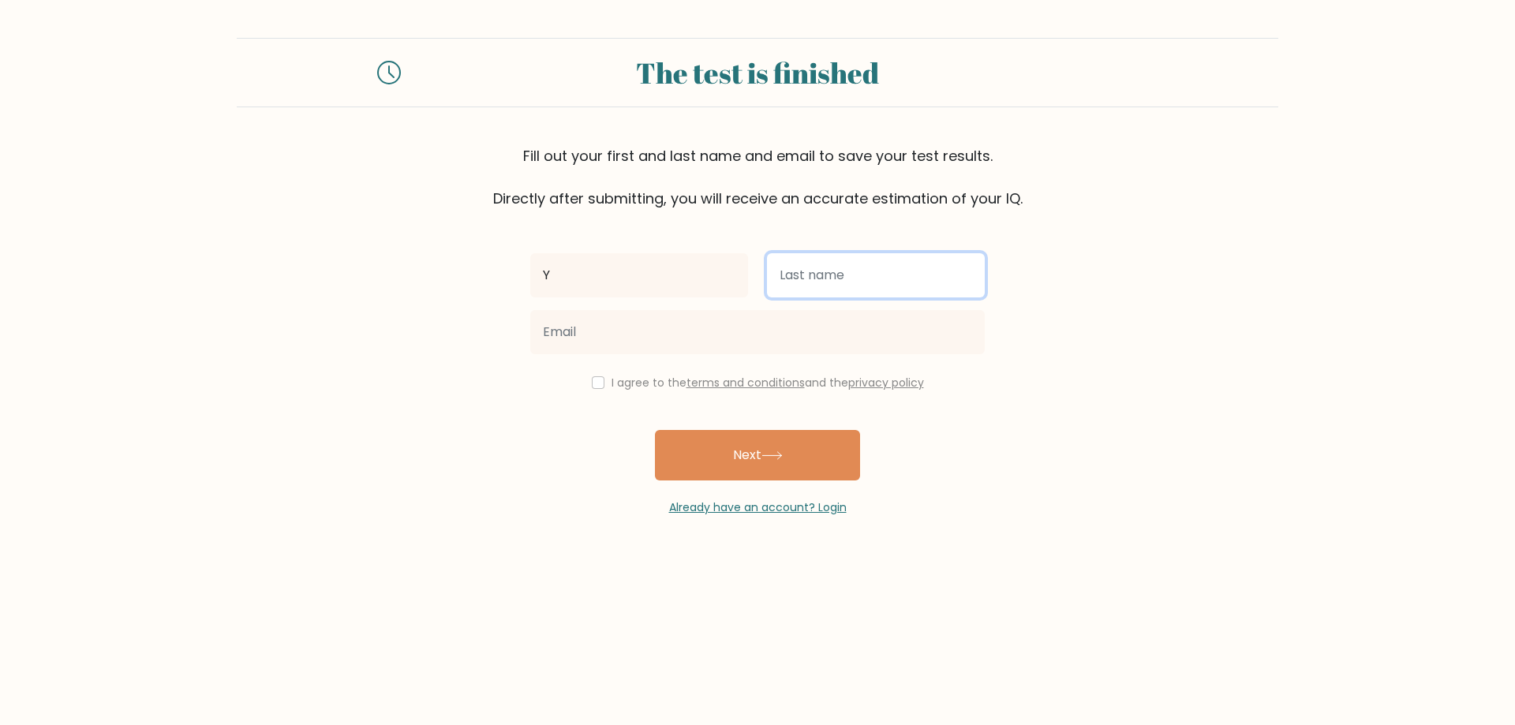
click at [851, 287] on input "text" at bounding box center [876, 275] width 218 height 44
type input "P"
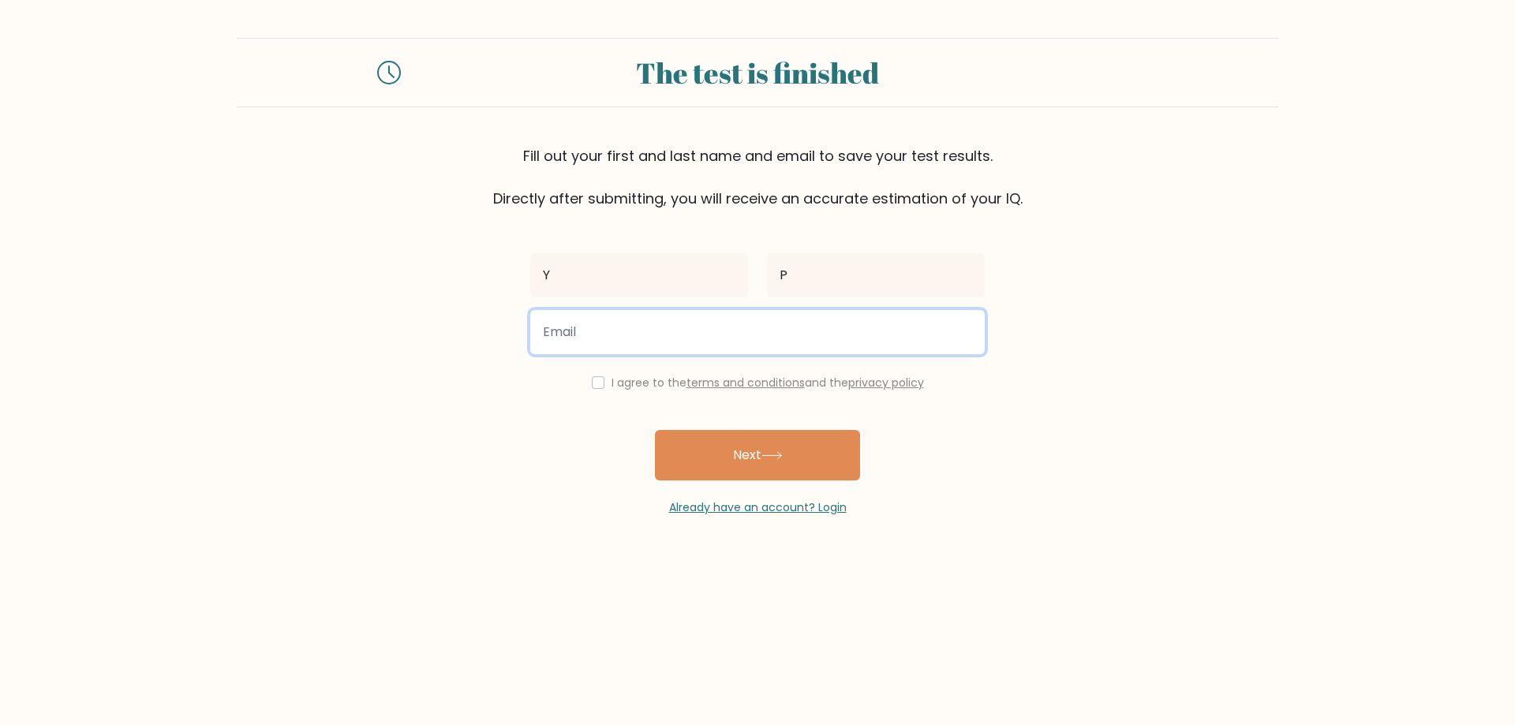
click at [856, 331] on input "email" at bounding box center [757, 332] width 455 height 44
click at [688, 323] on input "email" at bounding box center [757, 332] width 455 height 44
paste input "[EMAIL_ADDRESS][DOMAIN_NAME]"
type input "[EMAIL_ADDRESS][DOMAIN_NAME]"
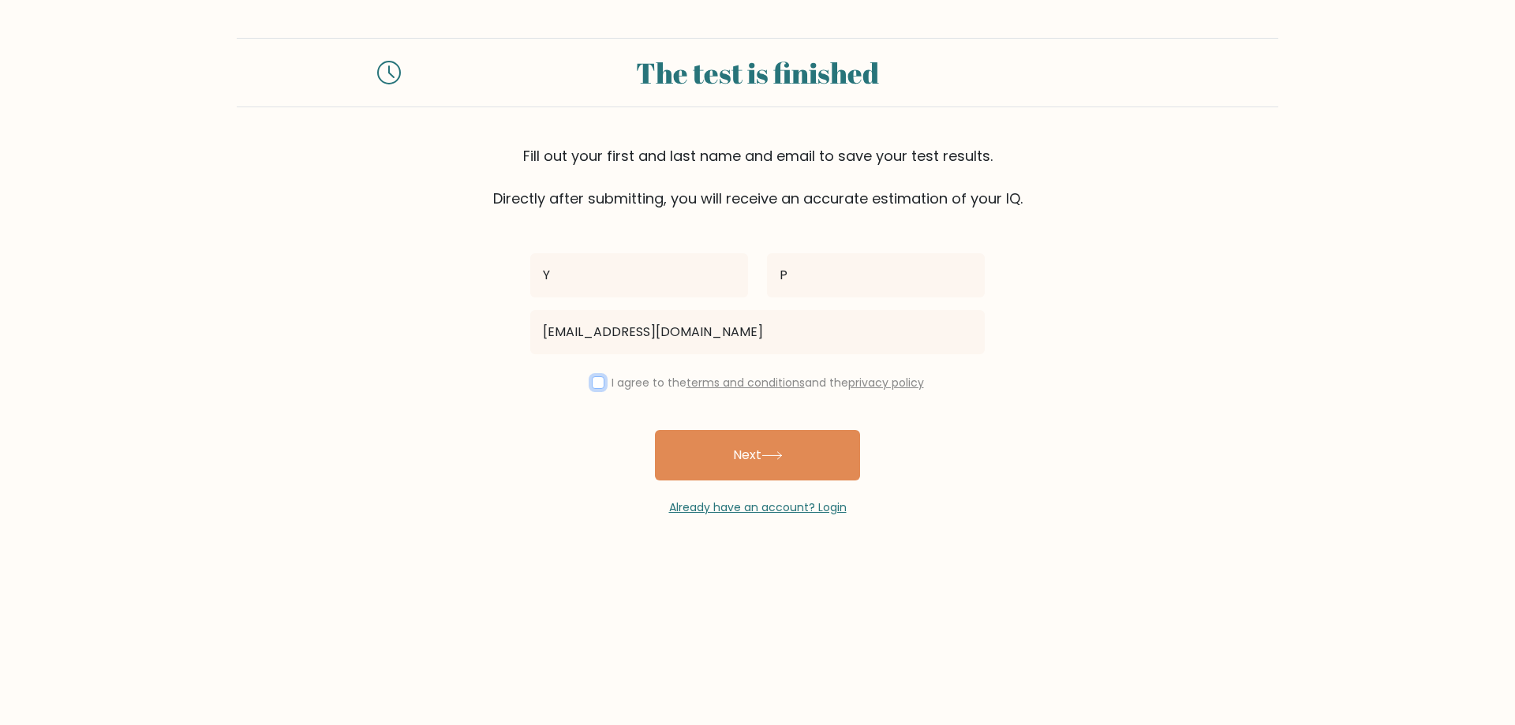
click at [594, 386] on input "checkbox" at bounding box center [598, 383] width 13 height 13
checkbox input "true"
click at [814, 448] on button "Next" at bounding box center [757, 455] width 205 height 51
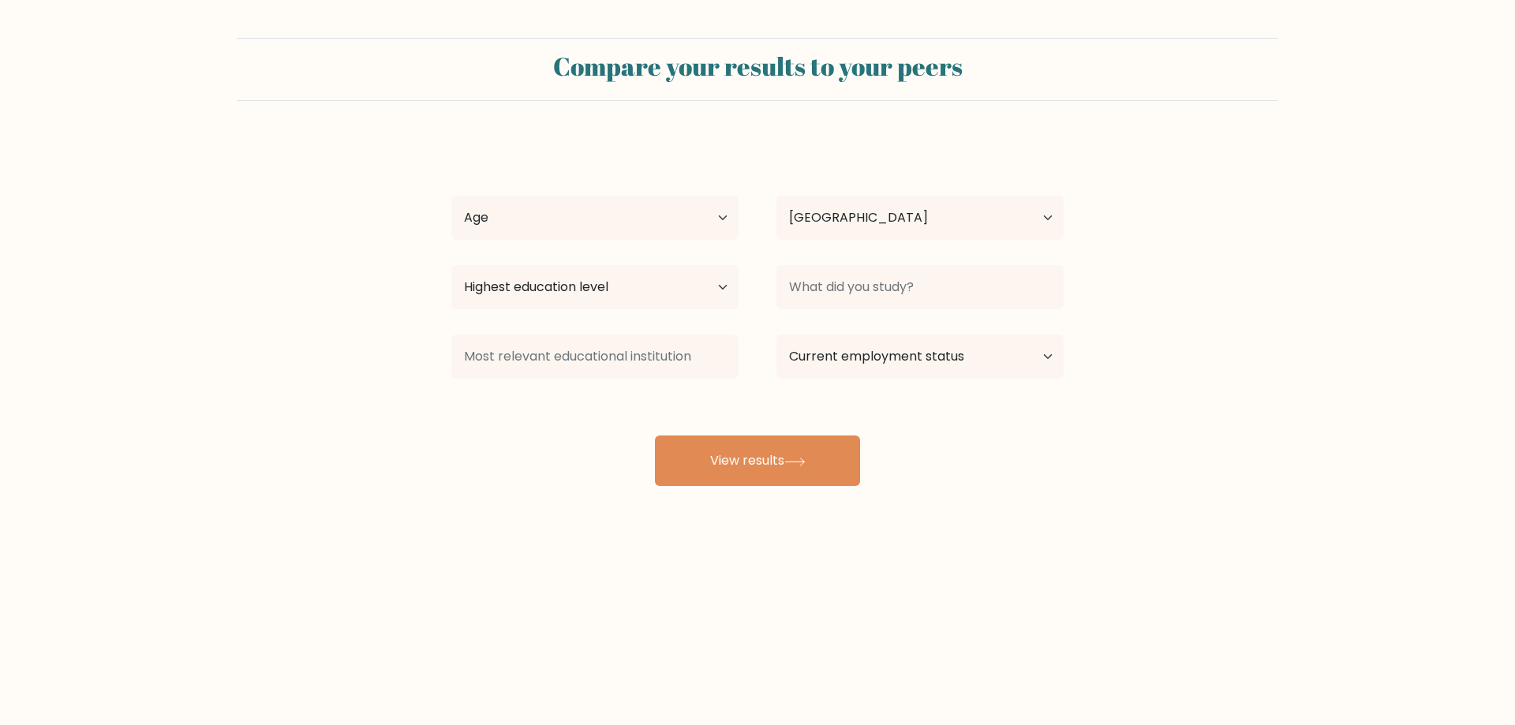
select select "UA"
click at [648, 220] on select "Age Under [DEMOGRAPHIC_DATA] [DEMOGRAPHIC_DATA] [DEMOGRAPHIC_DATA] [DEMOGRAPHIC…" at bounding box center [594, 218] width 287 height 44
select select "18_24"
click at [451, 196] on select "Age Under [DEMOGRAPHIC_DATA] [DEMOGRAPHIC_DATA] [DEMOGRAPHIC_DATA] [DEMOGRAPHIC…" at bounding box center [594, 218] width 287 height 44
click at [839, 235] on select "Country [GEOGRAPHIC_DATA] [GEOGRAPHIC_DATA] [GEOGRAPHIC_DATA] [US_STATE] [GEOGR…" at bounding box center [920, 218] width 287 height 44
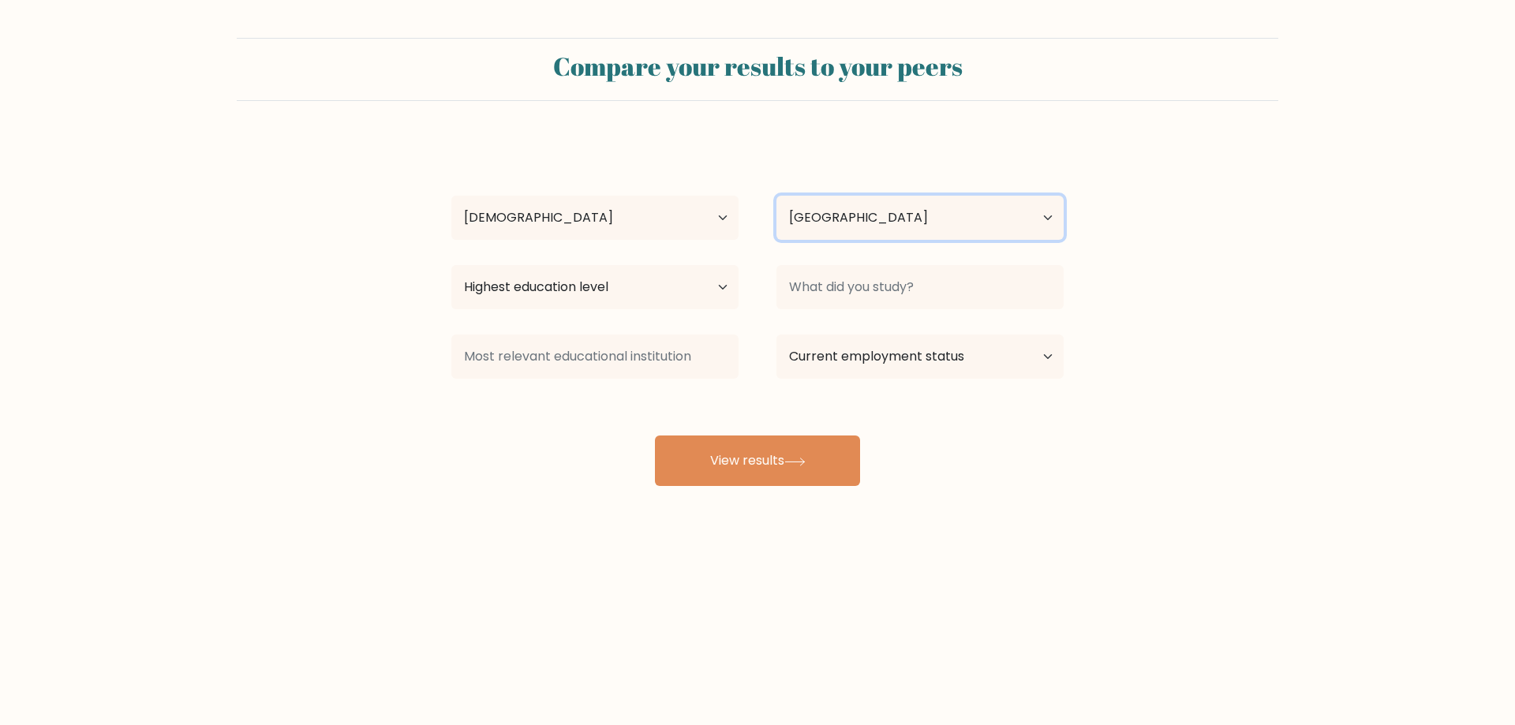
click at [845, 225] on select "Country [GEOGRAPHIC_DATA] [GEOGRAPHIC_DATA] [GEOGRAPHIC_DATA] [US_STATE] [GEOGR…" at bounding box center [920, 218] width 287 height 44
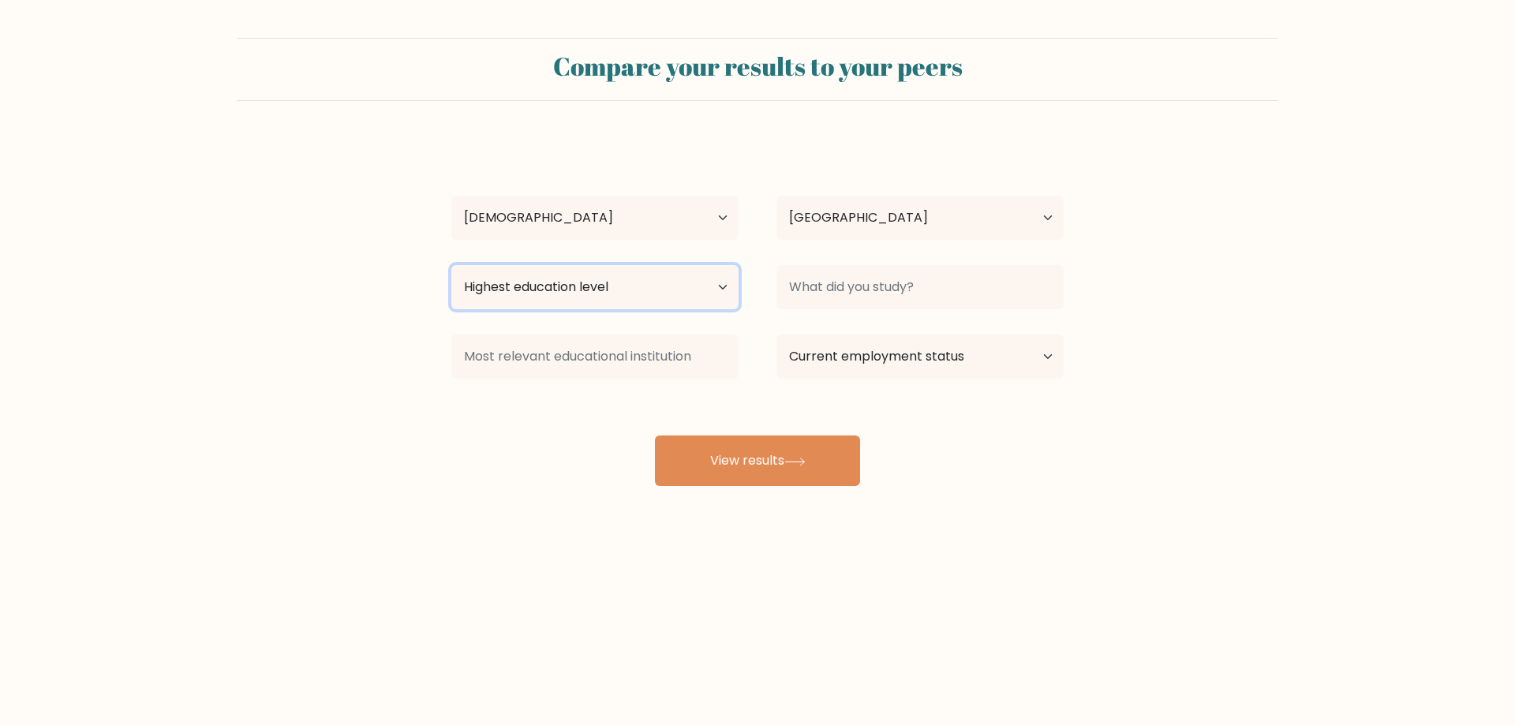
click at [681, 293] on select "Highest education level No schooling Primary Lower Secondary Upper Secondary Oc…" at bounding box center [594, 287] width 287 height 44
select select "bachelors_degree"
click at [451, 265] on select "Highest education level No schooling Primary Lower Secondary Upper Secondary Oc…" at bounding box center [594, 287] width 287 height 44
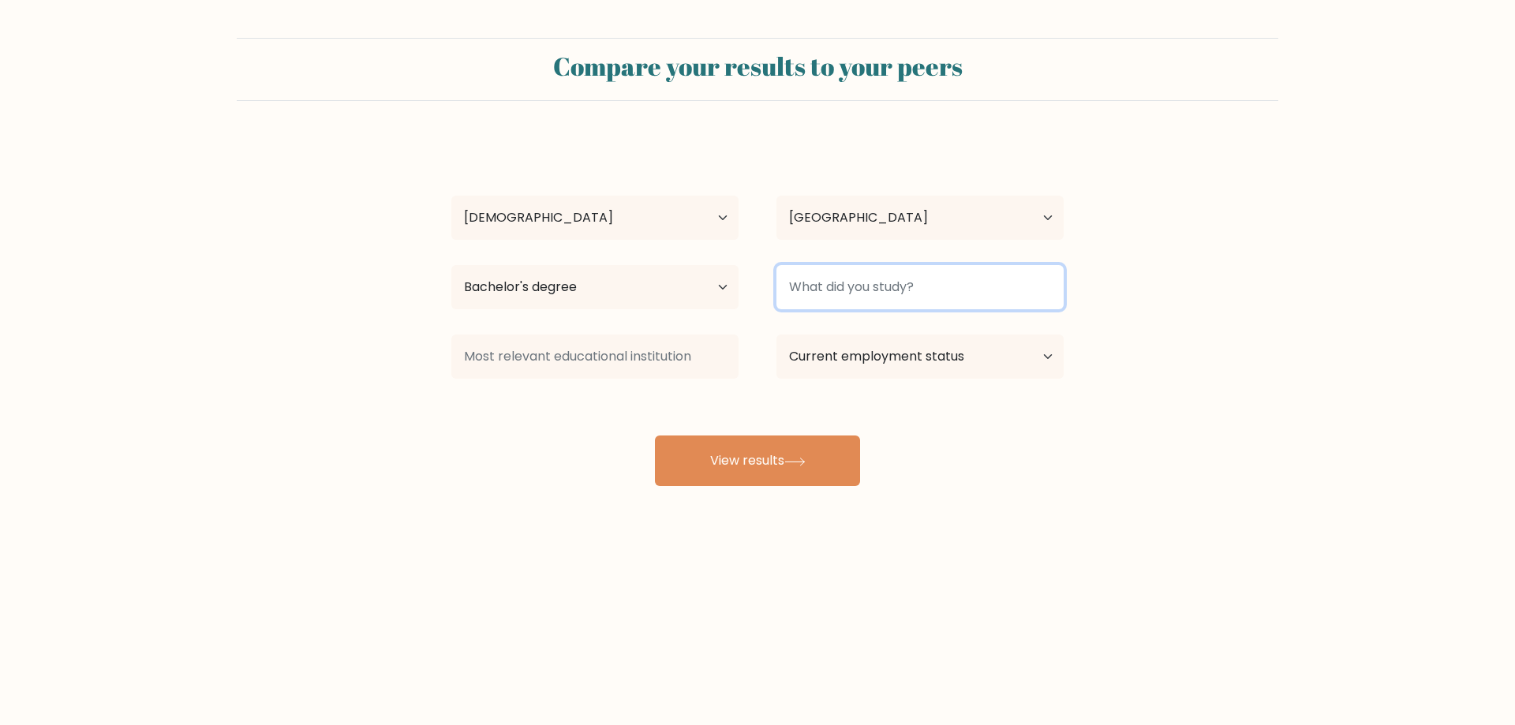
click at [895, 296] on input at bounding box center [920, 287] width 287 height 44
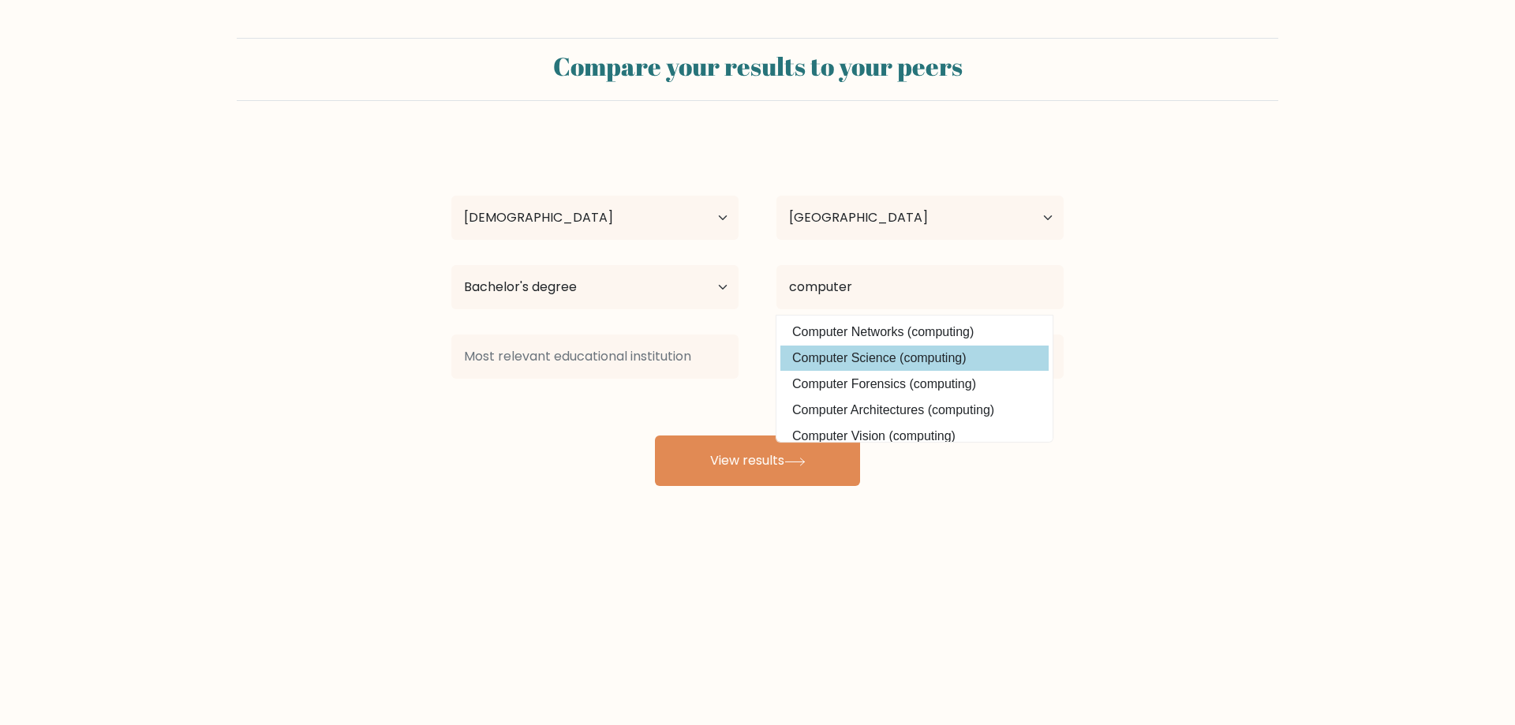
click at [881, 357] on option "Computer Science (computing)" at bounding box center [915, 358] width 268 height 25
type input "Computer Science"
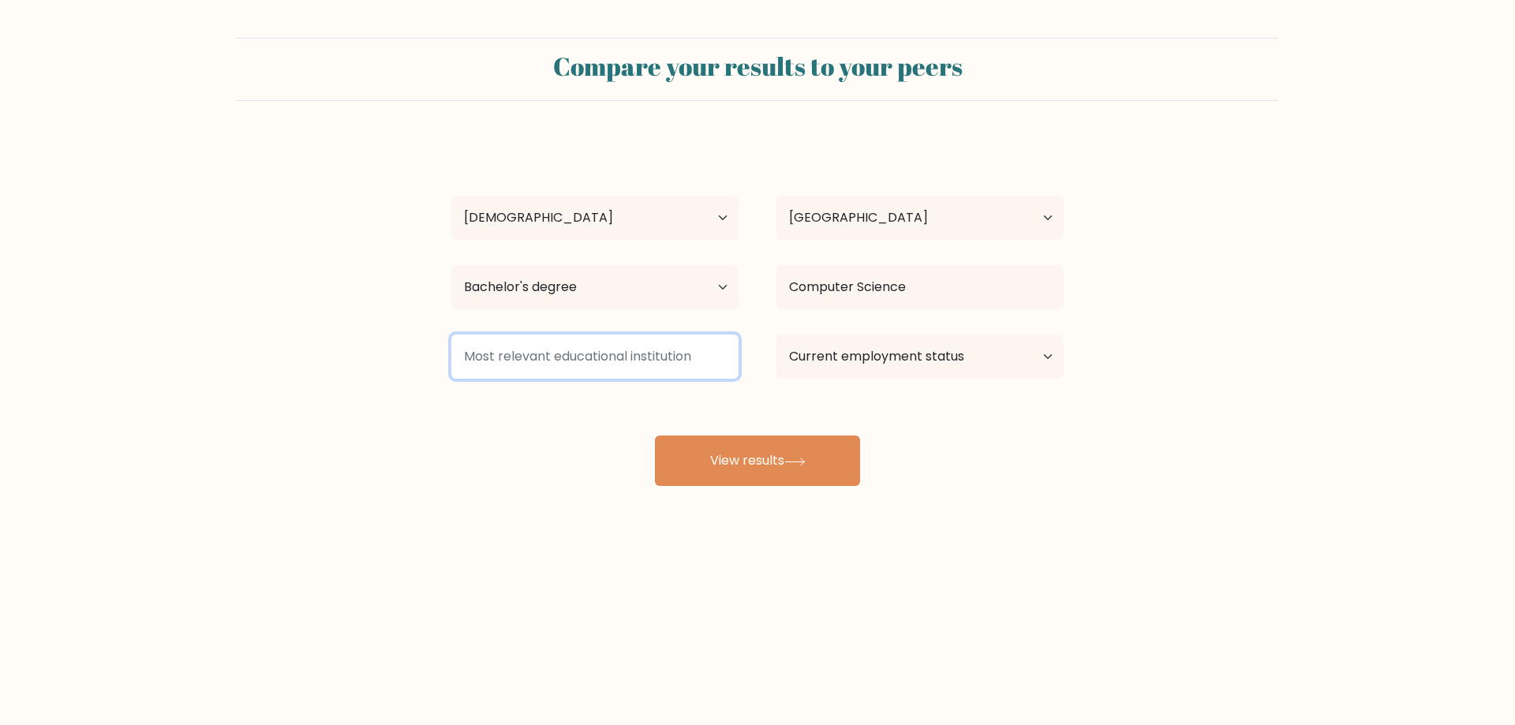
click at [683, 369] on input at bounding box center [594, 357] width 287 height 44
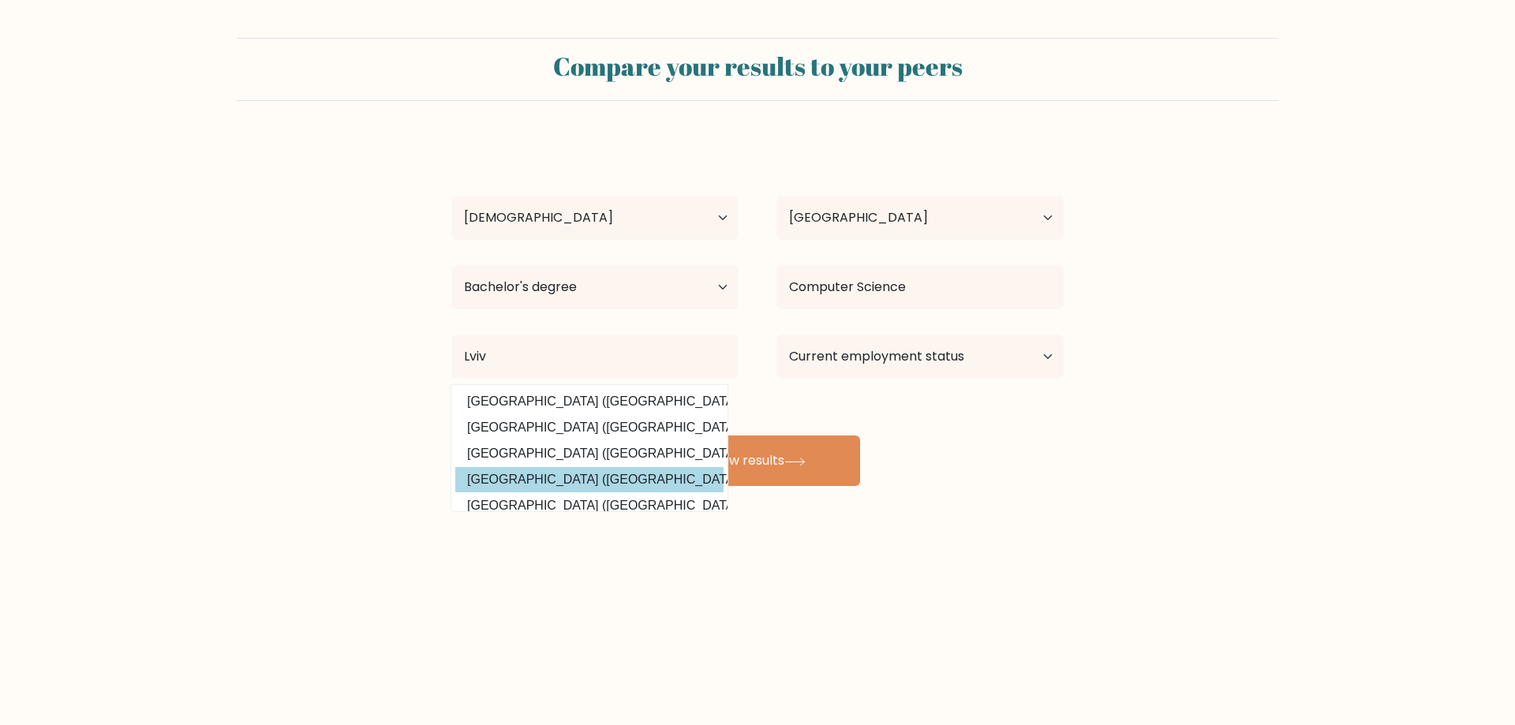
click at [646, 469] on option "Lviv Polytechnic National University (Ukraine)" at bounding box center [589, 479] width 268 height 25
type input "[GEOGRAPHIC_DATA]"
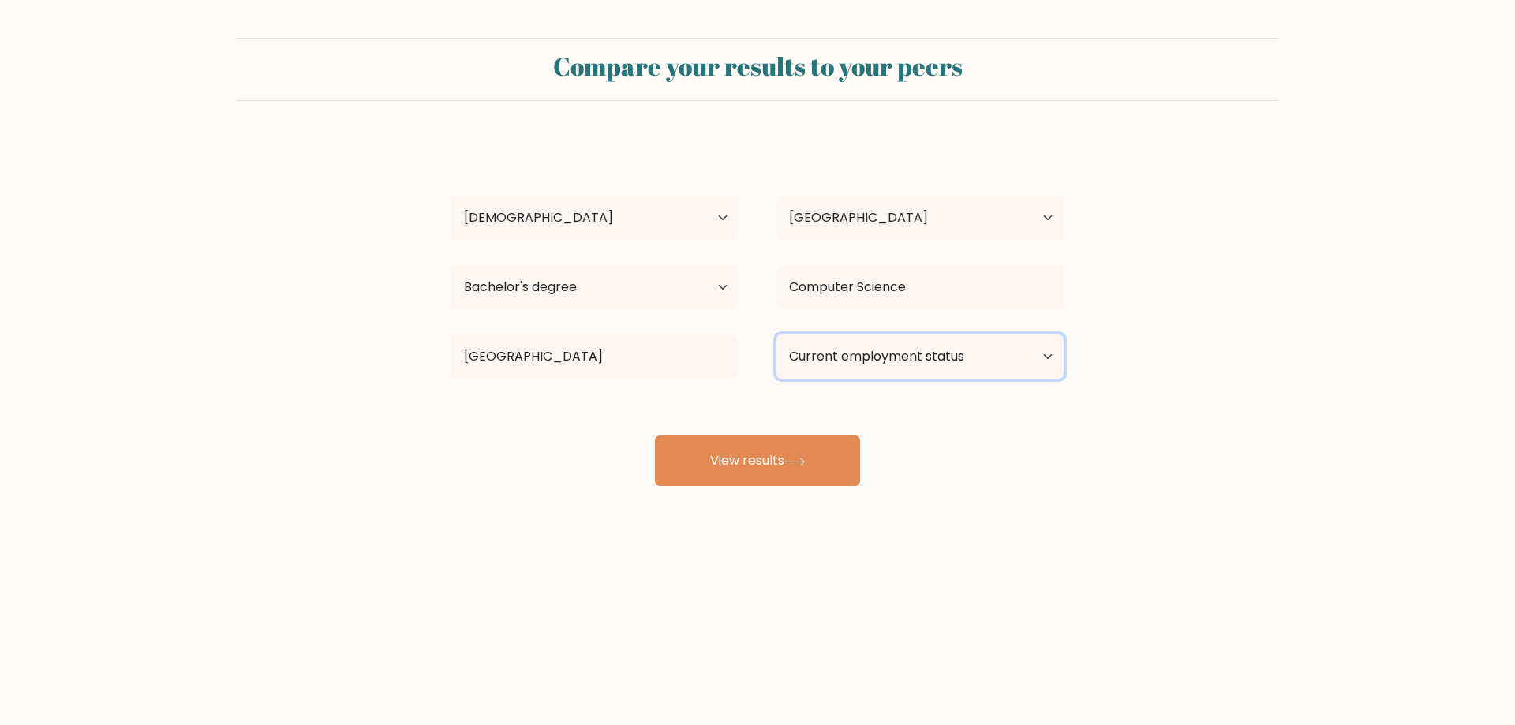
click at [920, 367] on select "Current employment status Employed Student Retired Other / prefer not to answer" at bounding box center [920, 357] width 287 height 44
select select "other"
click at [777, 335] on select "Current employment status Employed Student Retired Other / prefer not to answer" at bounding box center [920, 357] width 287 height 44
click at [791, 465] on icon at bounding box center [795, 462] width 21 height 9
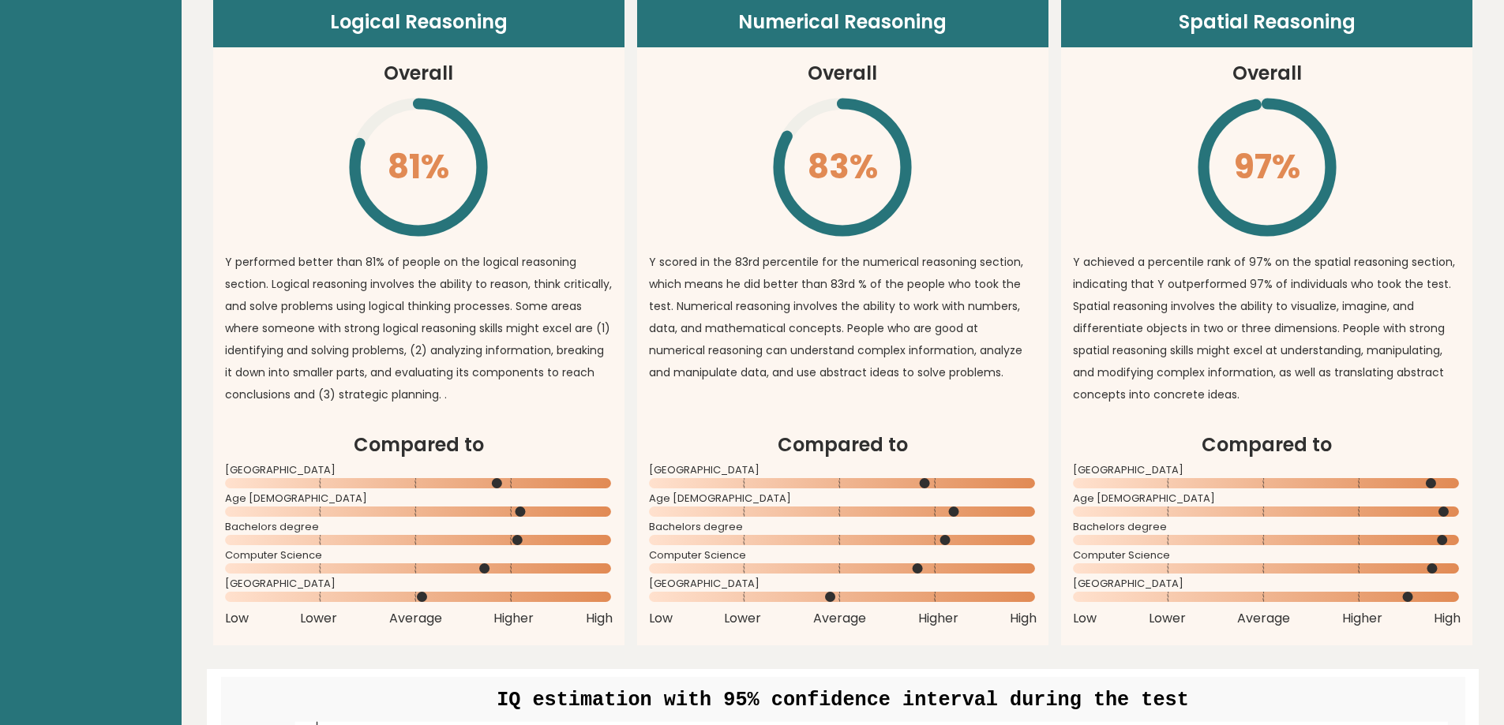
scroll to position [1184, 0]
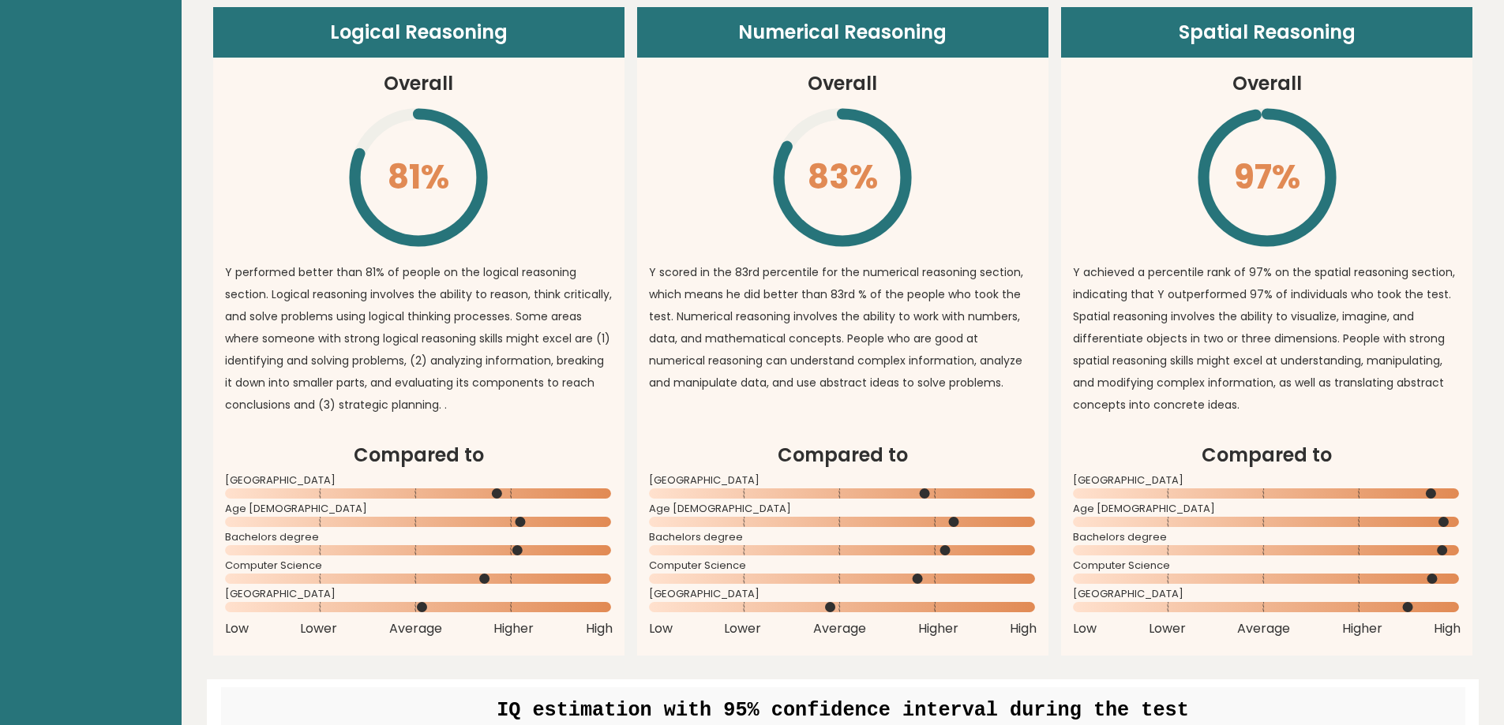
drag, startPoint x: 935, startPoint y: 489, endPoint x: 928, endPoint y: 478, distance: 13.8
click at [927, 475] on div "Compared to [GEOGRAPHIC_DATA] Age [DEMOGRAPHIC_DATA] Bachelors degree Computer …" at bounding box center [843, 539] width 388 height 197
drag, startPoint x: 944, startPoint y: 635, endPoint x: 970, endPoint y: 632, distance: 26.2
click at [970, 632] on div "Low Lower Average Higher High" at bounding box center [843, 629] width 388 height 19
click at [968, 632] on div "Low Lower Average Higher High" at bounding box center [843, 629] width 388 height 19
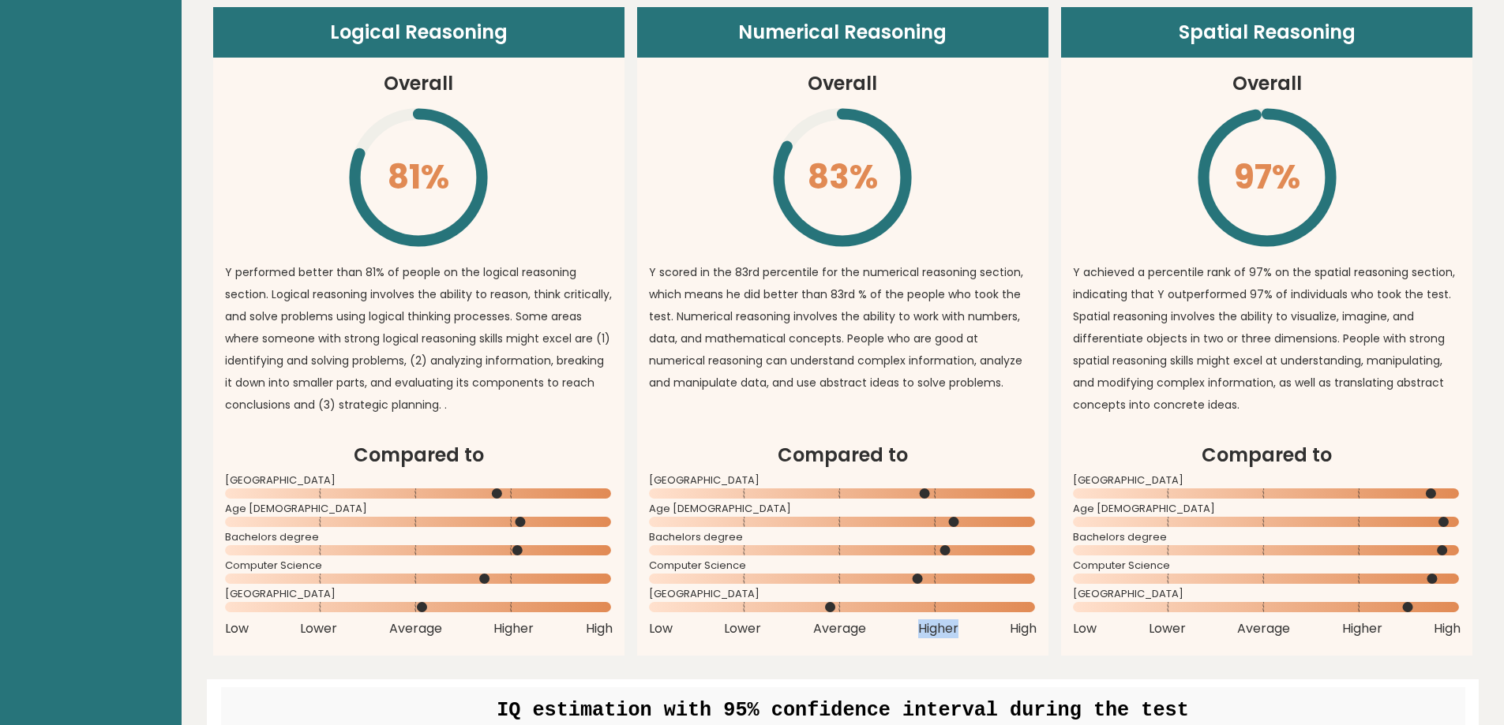
drag, startPoint x: 977, startPoint y: 632, endPoint x: 905, endPoint y: 625, distance: 72.2
click at [905, 625] on div "Low Lower Average Higher High" at bounding box center [843, 629] width 388 height 19
click at [960, 635] on div "Low Lower Average Higher High" at bounding box center [843, 629] width 388 height 19
drag, startPoint x: 980, startPoint y: 635, endPoint x: 834, endPoint y: 617, distance: 147.1
click at [834, 617] on div "Compared to Ukraine Age 18 - 24 Bachelors degree Computer Science" at bounding box center [843, 539] width 388 height 197
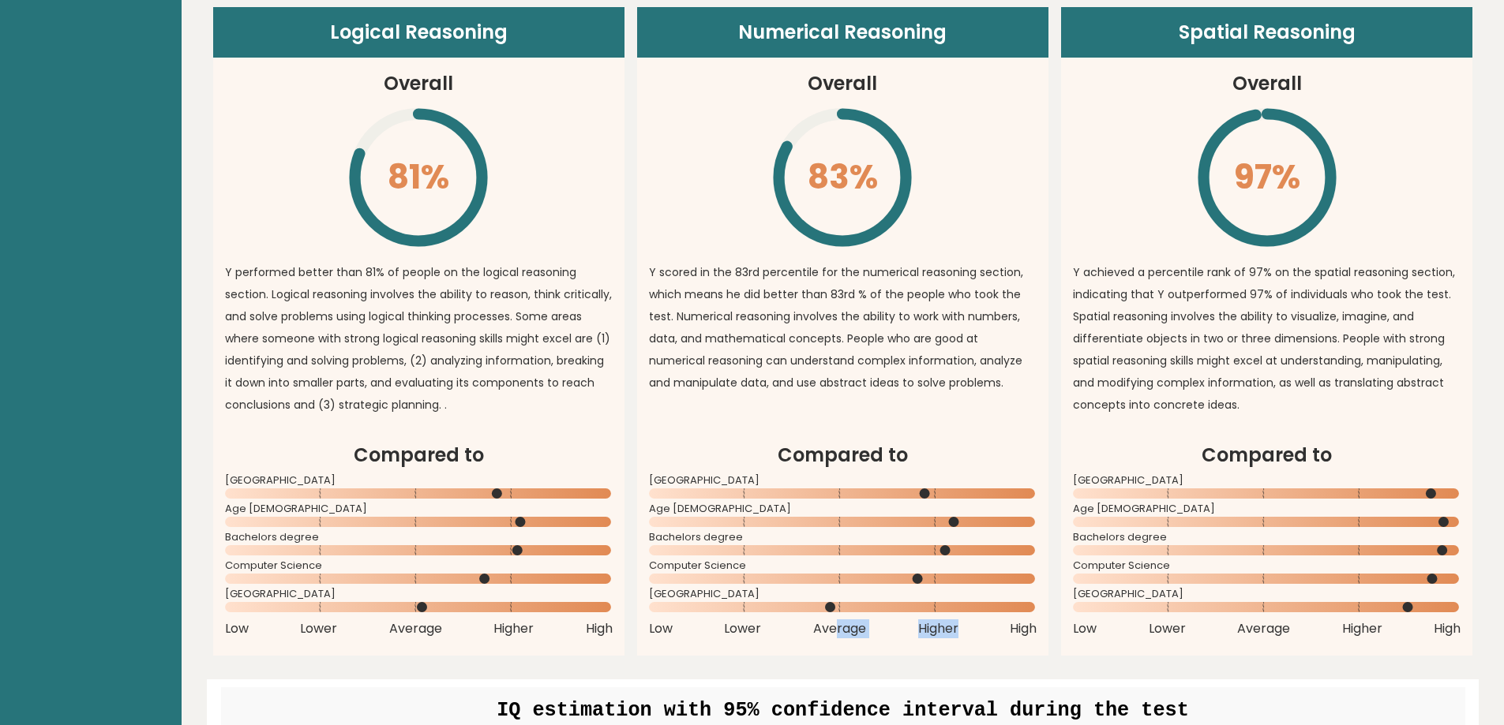
click at [960, 638] on div "Low Lower Average Higher High" at bounding box center [843, 629] width 388 height 19
drag, startPoint x: 956, startPoint y: 631, endPoint x: 904, endPoint y: 629, distance: 52.1
click at [904, 629] on div "Low Lower Average Higher High" at bounding box center [843, 629] width 388 height 19
drag, startPoint x: 775, startPoint y: 28, endPoint x: 965, endPoint y: 26, distance: 189.4
click at [965, 26] on header "Numerical Reasoning" at bounding box center [842, 32] width 411 height 51
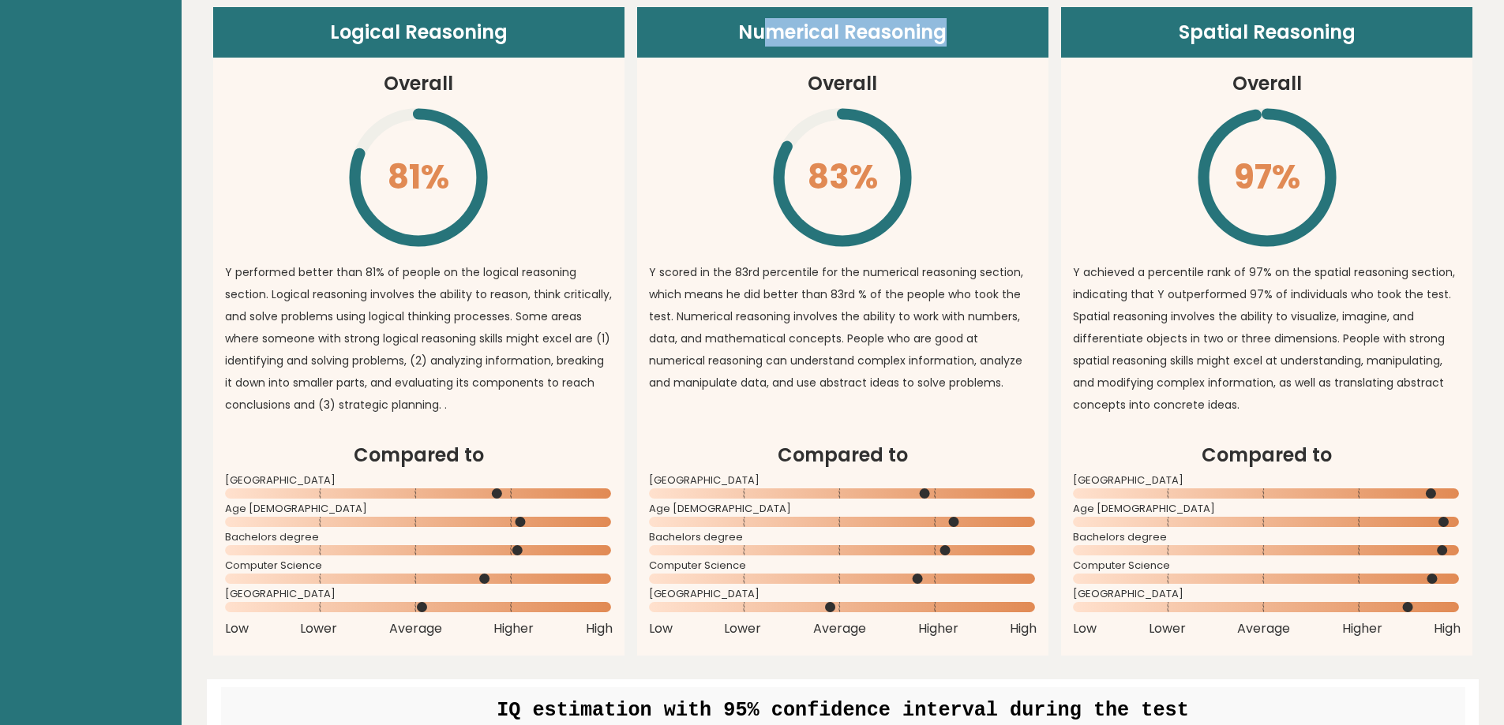
click at [957, 26] on header "Numerical Reasoning" at bounding box center [842, 32] width 411 height 51
drag, startPoint x: 426, startPoint y: 159, endPoint x: 392, endPoint y: 159, distance: 34.7
click at [392, 159] on icon "\" at bounding box center [419, 178] width 144 height 144
click at [390, 170] on icon "\" at bounding box center [419, 178] width 144 height 144
click at [402, 174] on icon "\" at bounding box center [419, 178] width 144 height 144
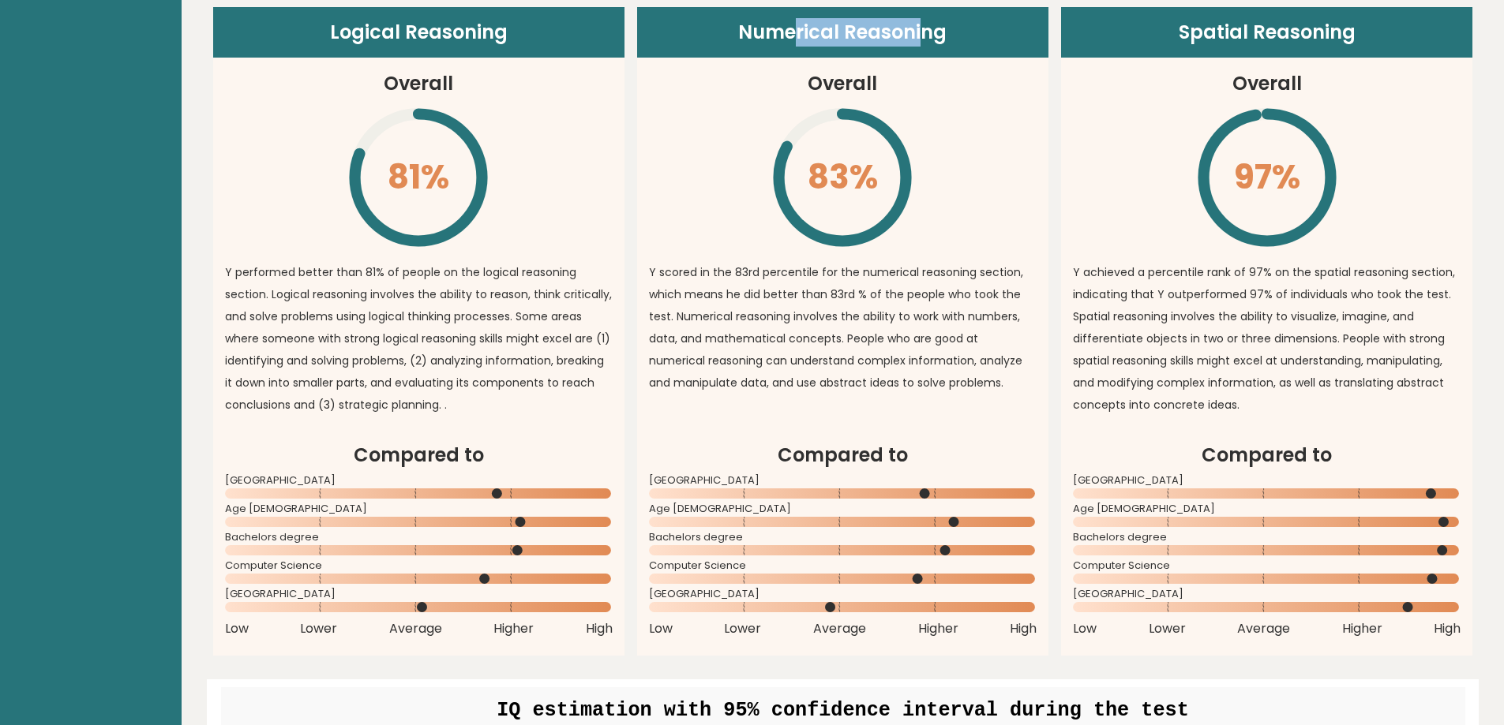
drag, startPoint x: 888, startPoint y: 36, endPoint x: 800, endPoint y: 39, distance: 88.4
click at [800, 39] on header "Numerical Reasoning" at bounding box center [842, 32] width 411 height 51
drag, startPoint x: 1002, startPoint y: 21, endPoint x: 689, endPoint y: 35, distance: 312.9
click at [687, 35] on header "Numerical Reasoning" at bounding box center [842, 32] width 411 height 51
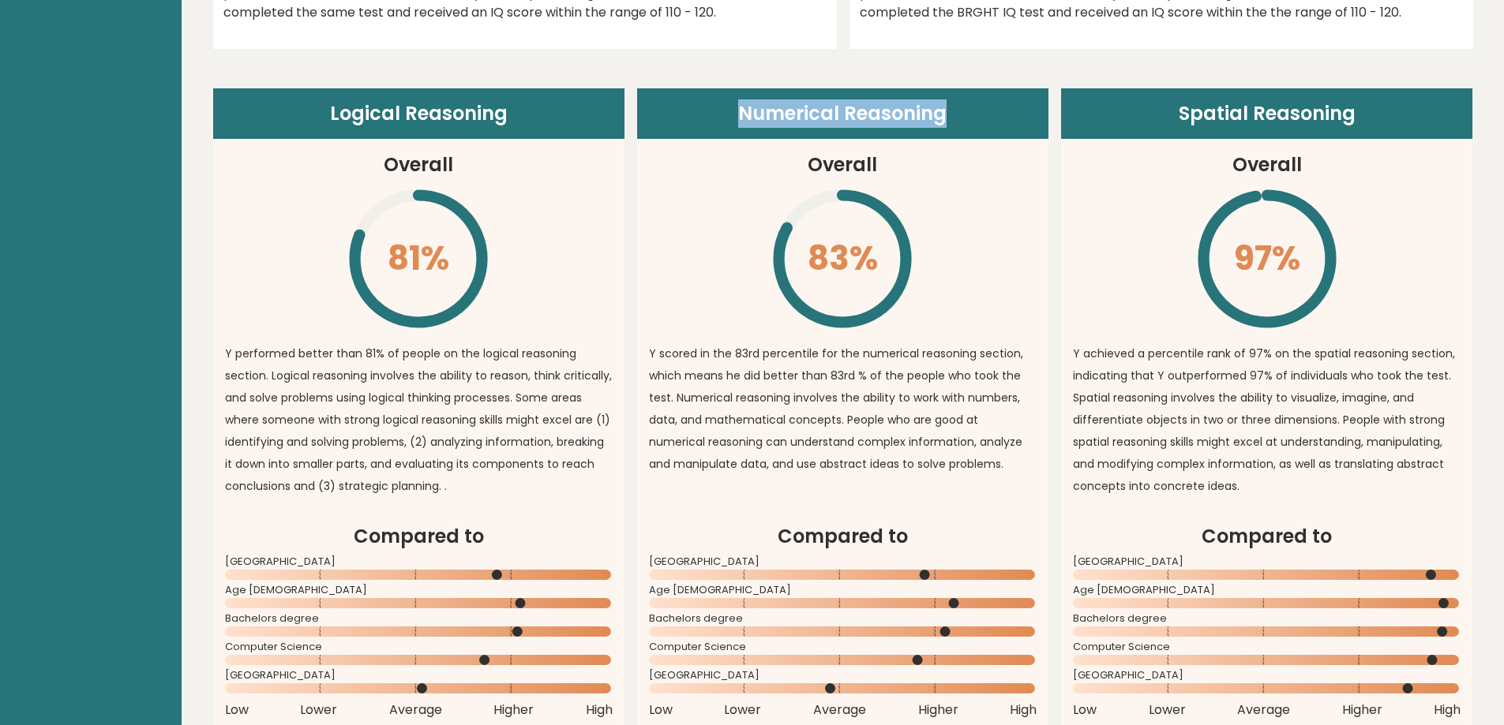
scroll to position [1105, 0]
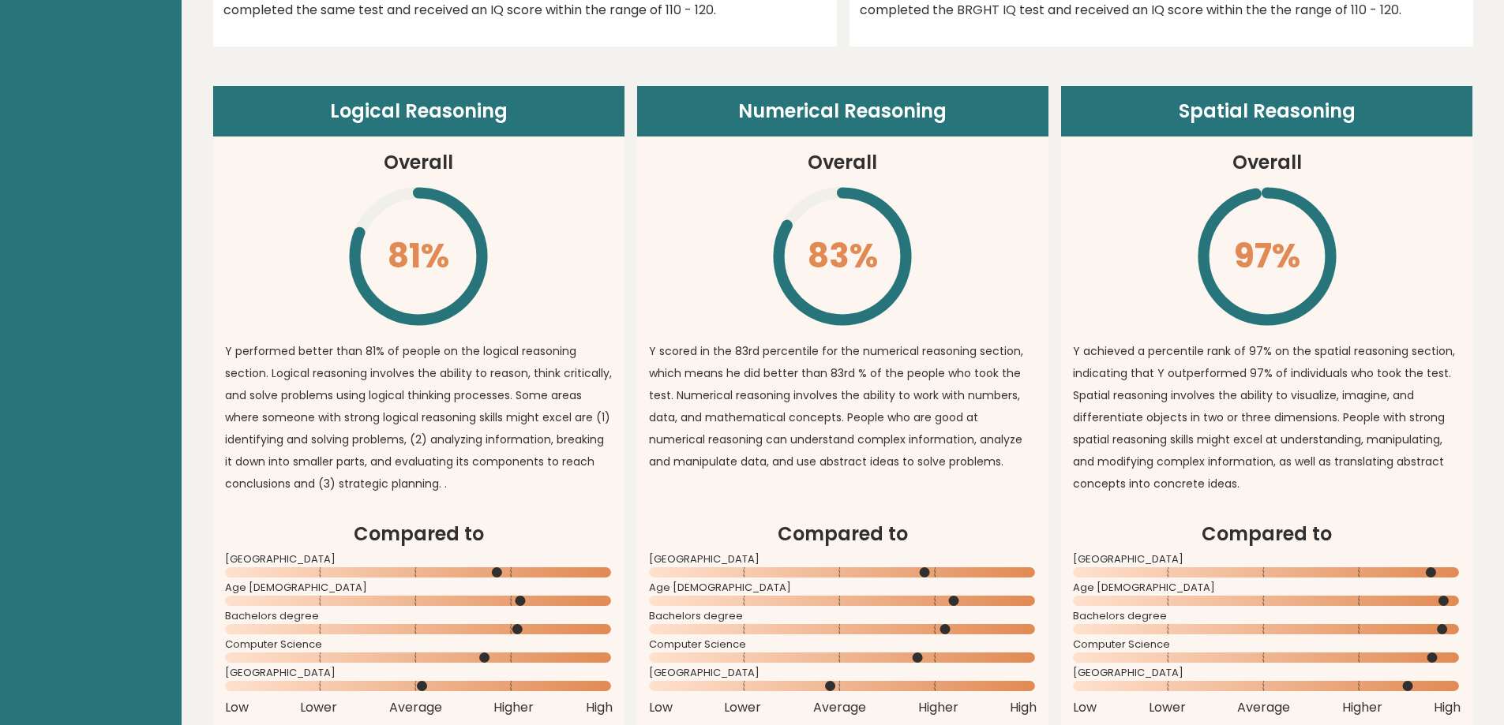
drag, startPoint x: 1227, startPoint y: 260, endPoint x: 1298, endPoint y: 249, distance: 71.0
click at [1298, 249] on icon "\" at bounding box center [1267, 257] width 144 height 144
click at [1289, 249] on icon "\" at bounding box center [1267, 257] width 144 height 144
drag, startPoint x: 806, startPoint y: 148, endPoint x: 819, endPoint y: 122, distance: 28.9
click at [845, 135] on article "Numerical Reasoning Overall 83% \ Y scored in the 83rd percentile for the numer…" at bounding box center [842, 303] width 411 height 434
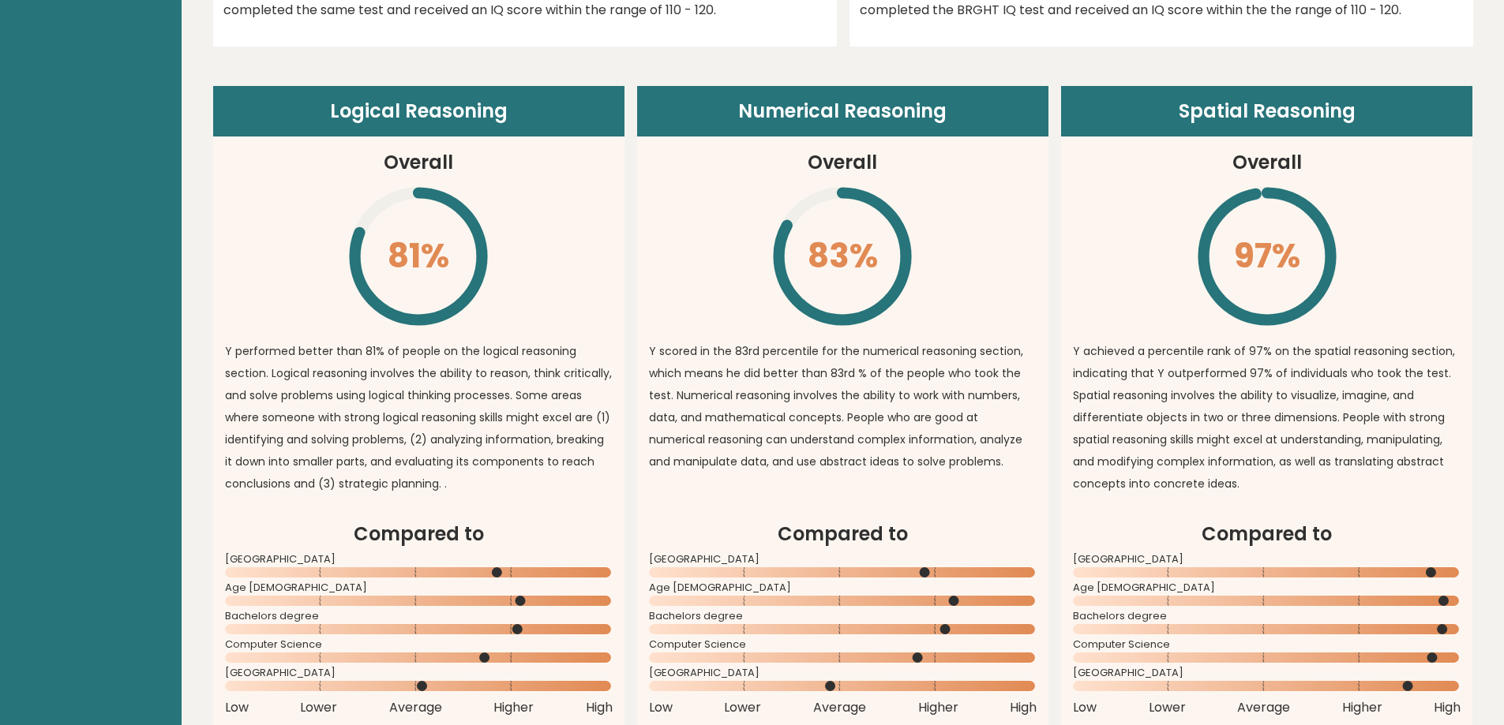
click at [750, 101] on header "Numerical Reasoning" at bounding box center [842, 111] width 411 height 51
drag, startPoint x: 734, startPoint y: 103, endPoint x: 812, endPoint y: 128, distance: 81.9
click at [777, 115] on header "Numerical Reasoning" at bounding box center [842, 111] width 411 height 51
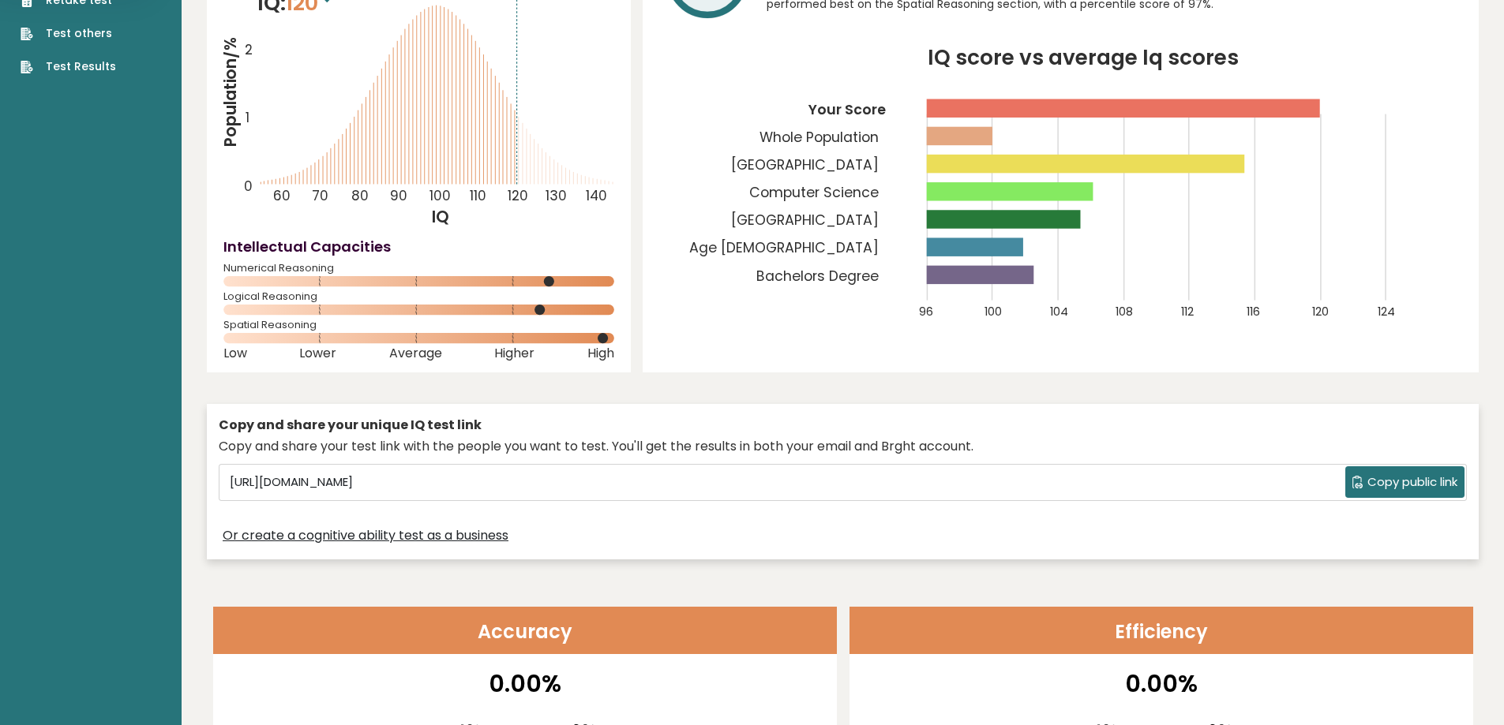
scroll to position [0, 0]
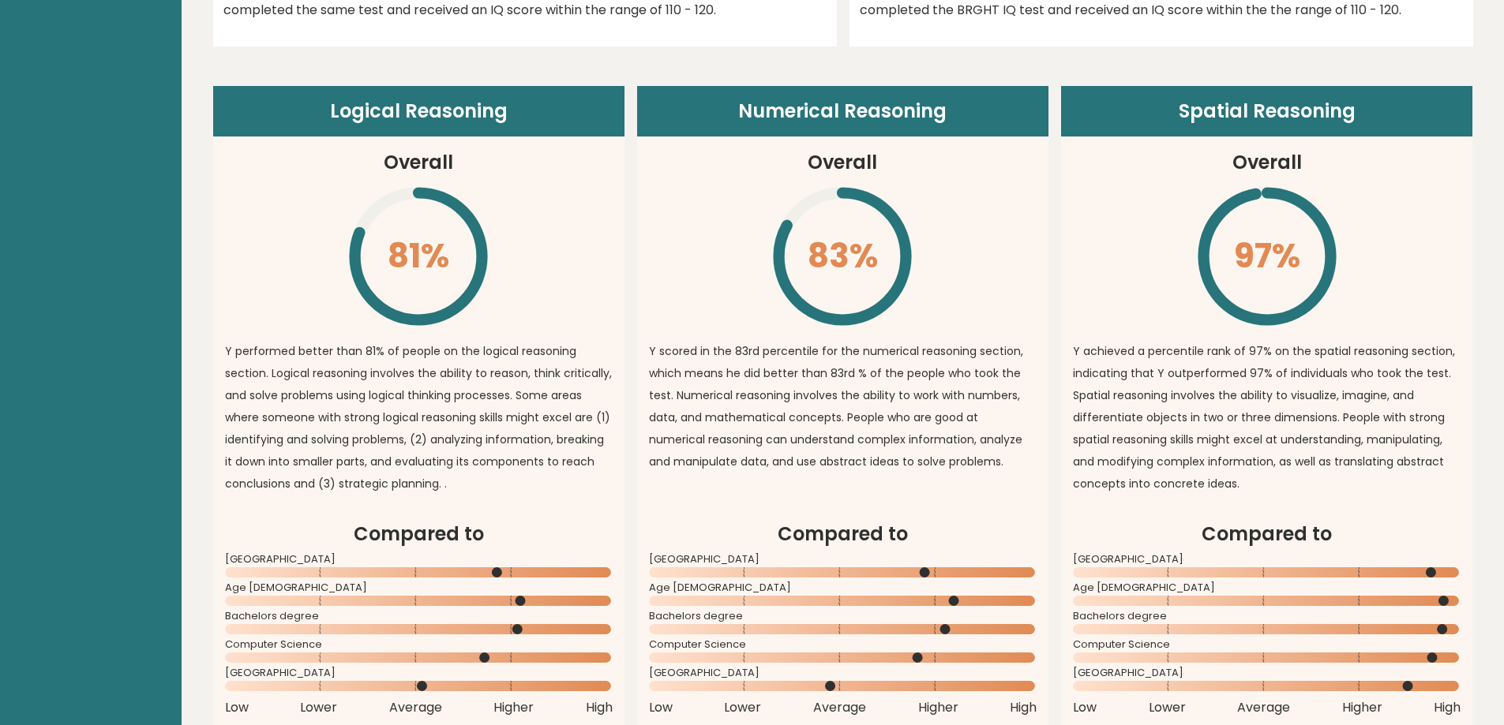
click at [703, 457] on p "Y scored in the 83rd percentile for the numerical reasoning section, which mean…" at bounding box center [843, 406] width 388 height 133
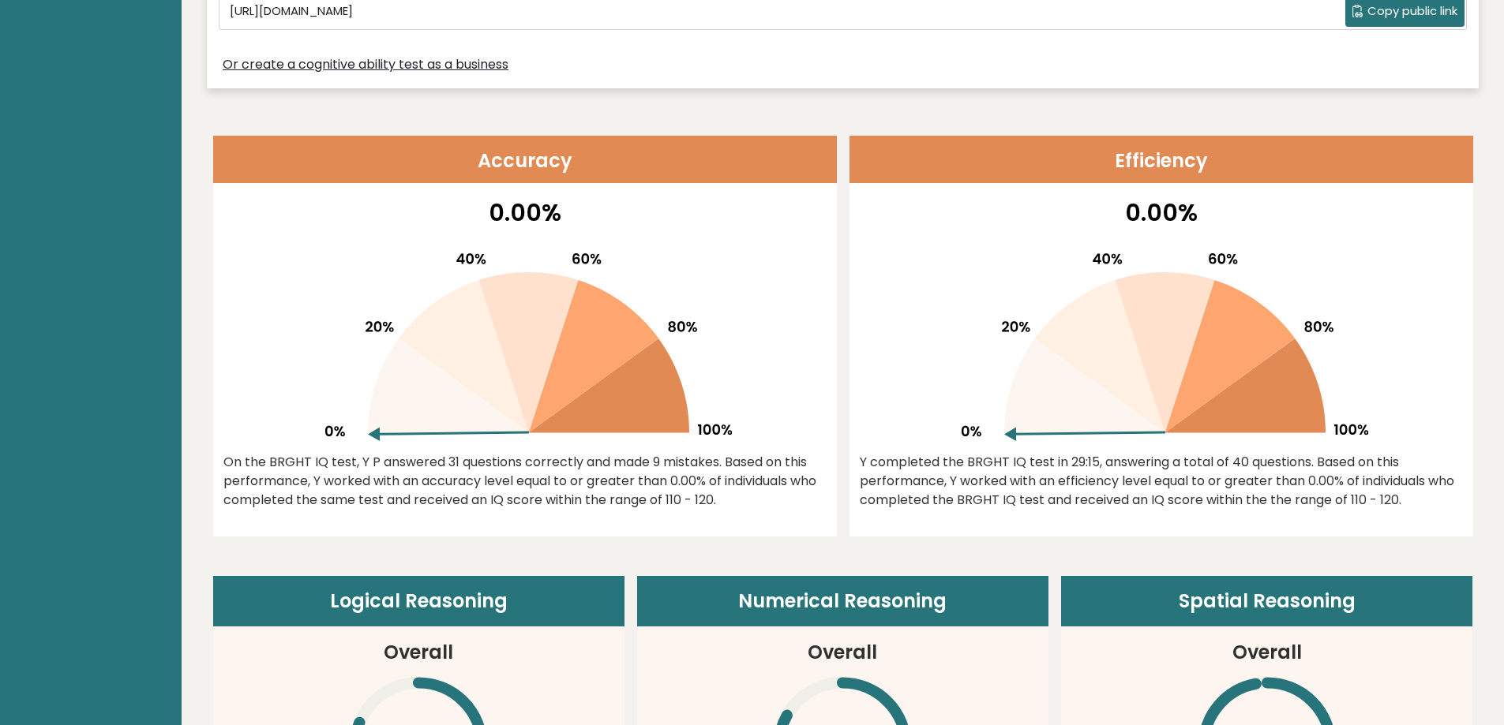
scroll to position [631, 0]
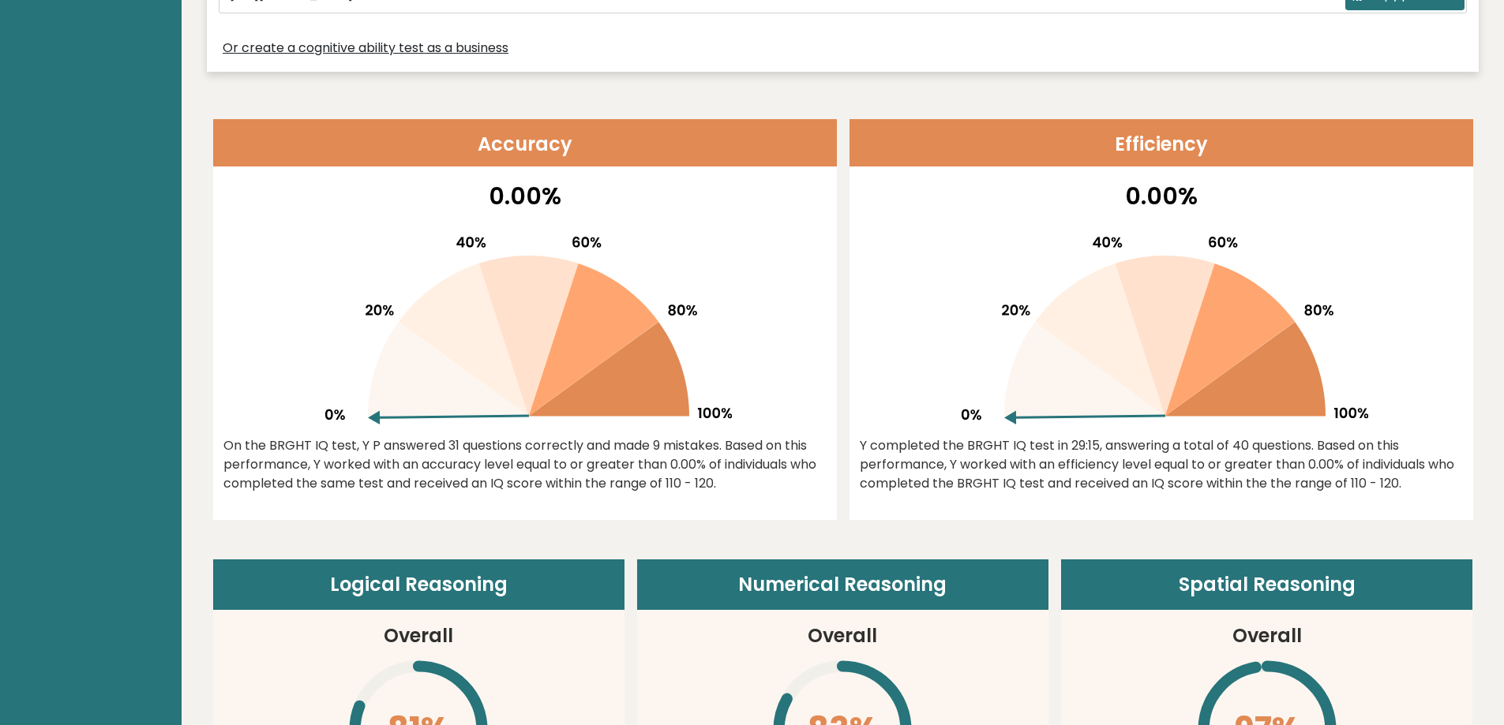
click at [486, 42] on link "Or create a cognitive ability test as a business" at bounding box center [366, 48] width 286 height 19
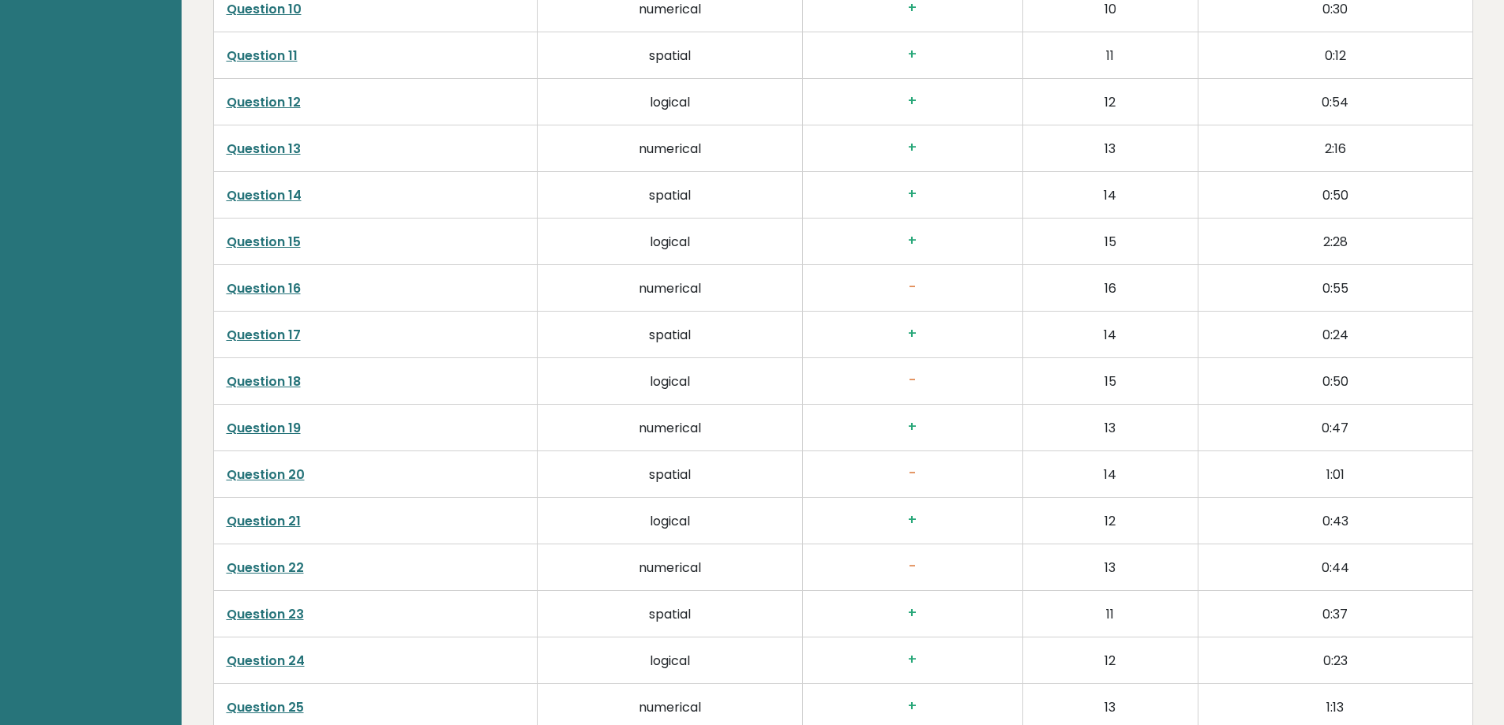
scroll to position [2920, 0]
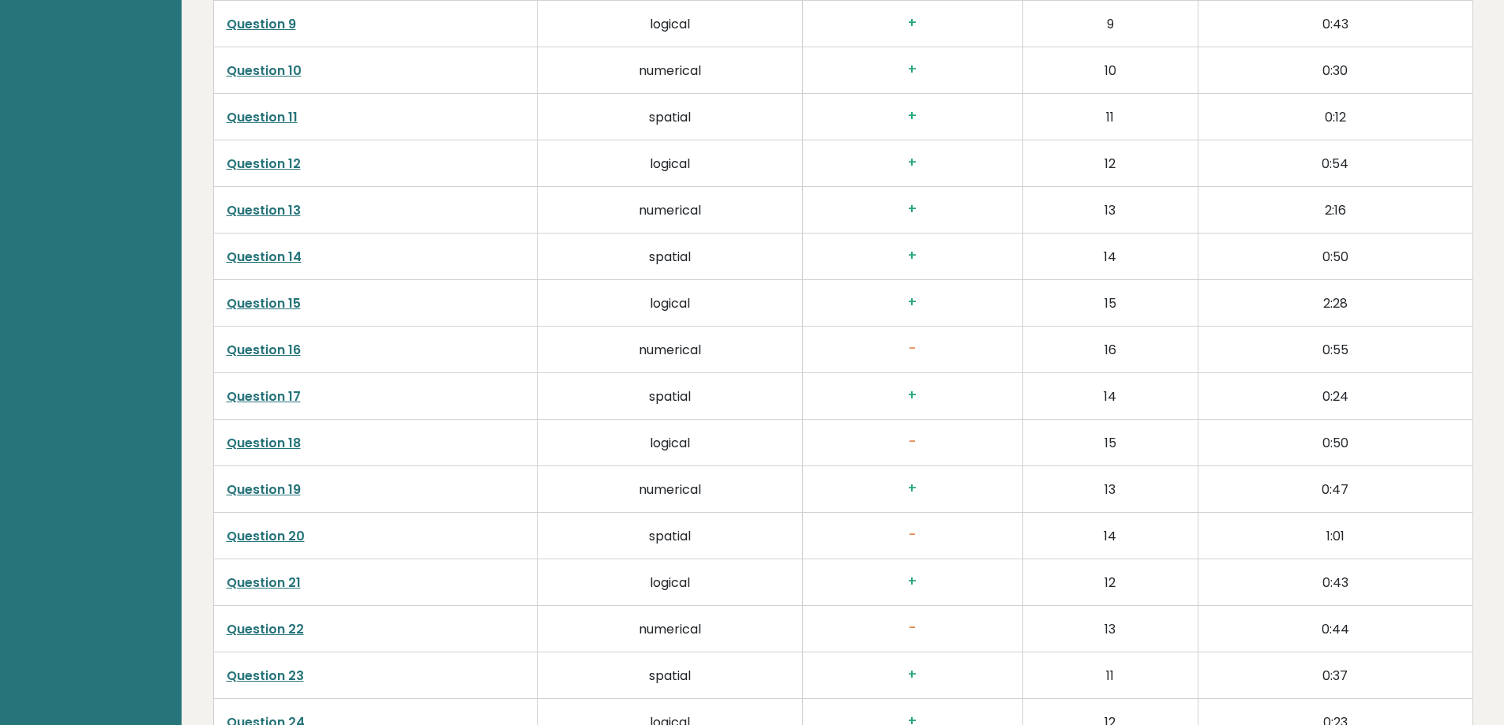
click at [891, 353] on h3 "-" at bounding box center [912, 349] width 194 height 17
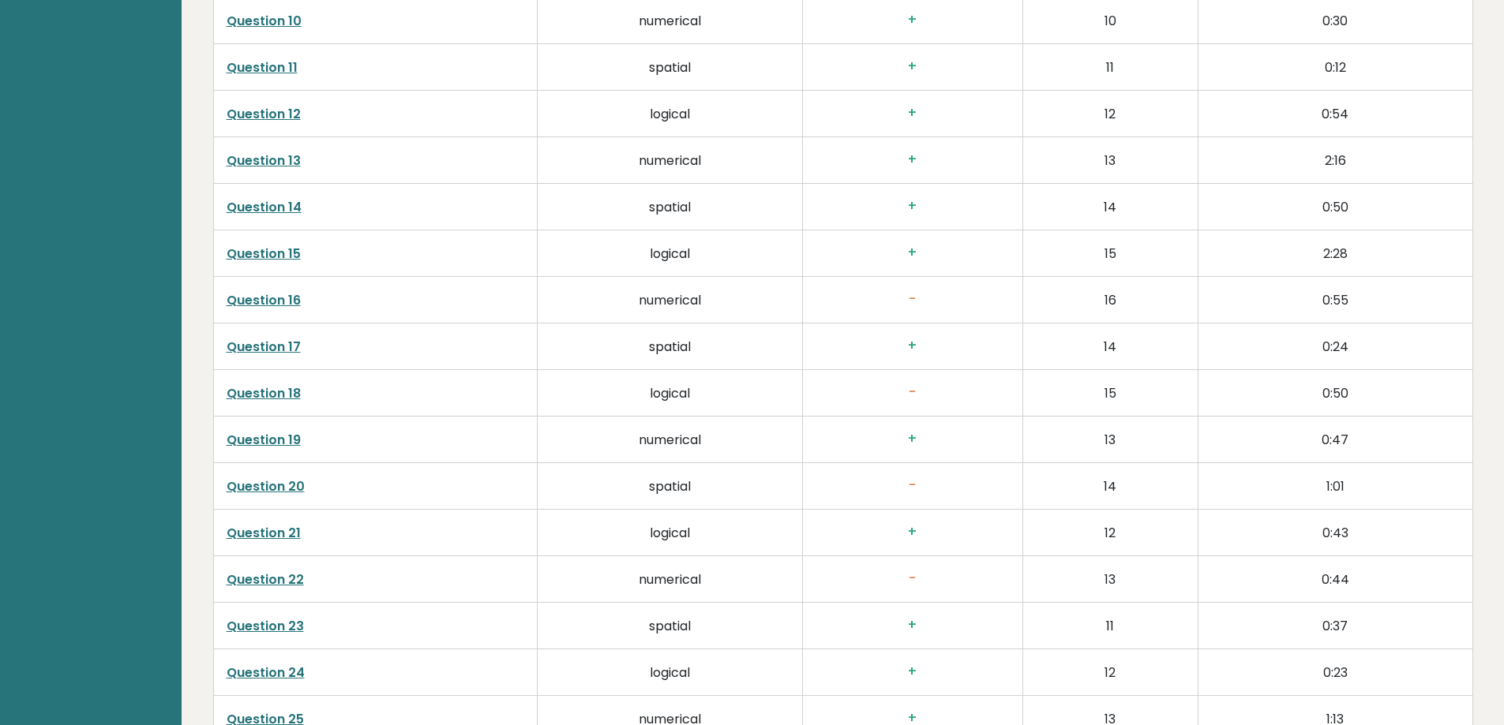
scroll to position [3236, 0]
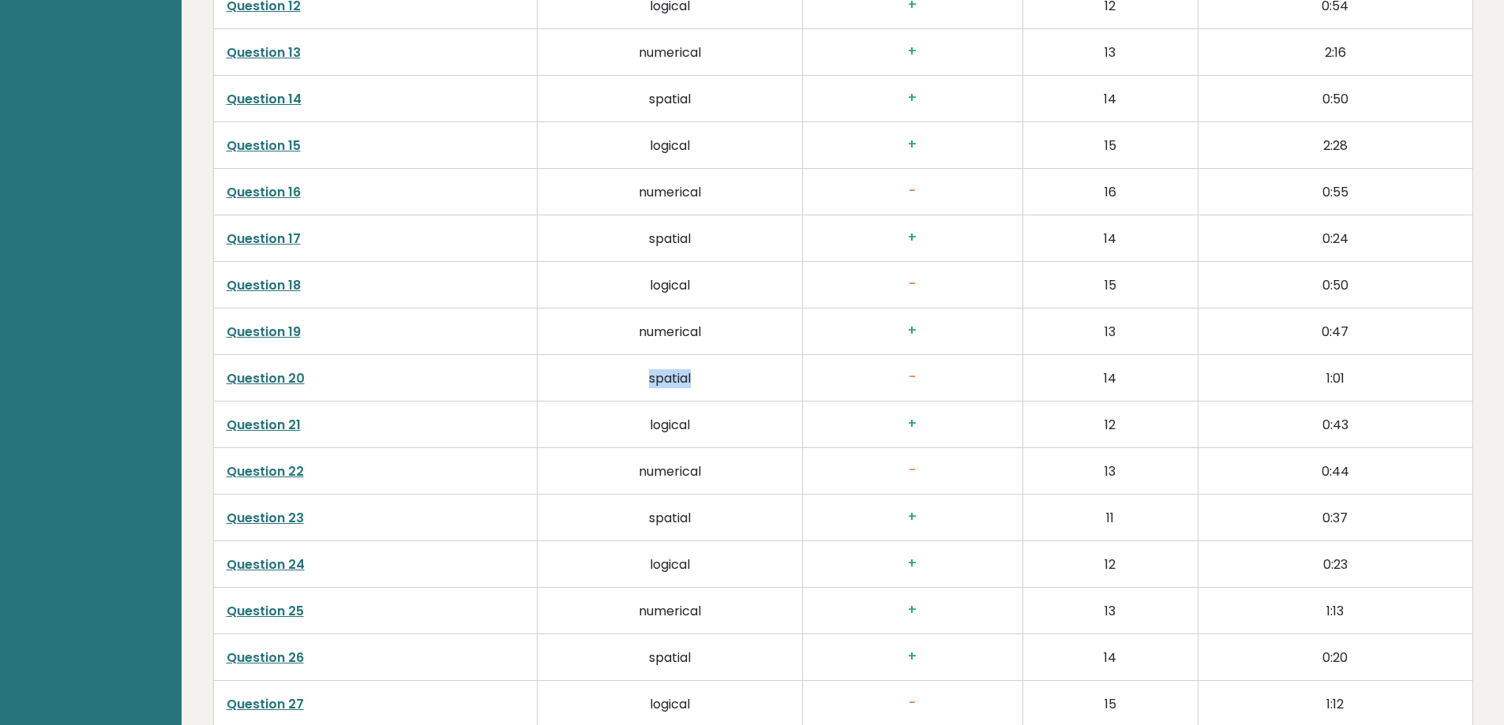
drag, startPoint x: 635, startPoint y: 384, endPoint x: 699, endPoint y: 381, distance: 64.0
click at [699, 381] on td "spatial" at bounding box center [670, 378] width 265 height 47
click at [702, 381] on td "spatial" at bounding box center [670, 378] width 265 height 47
drag, startPoint x: 744, startPoint y: 379, endPoint x: 651, endPoint y: 388, distance: 92.8
click at [642, 377] on td "spatial" at bounding box center [670, 378] width 265 height 47
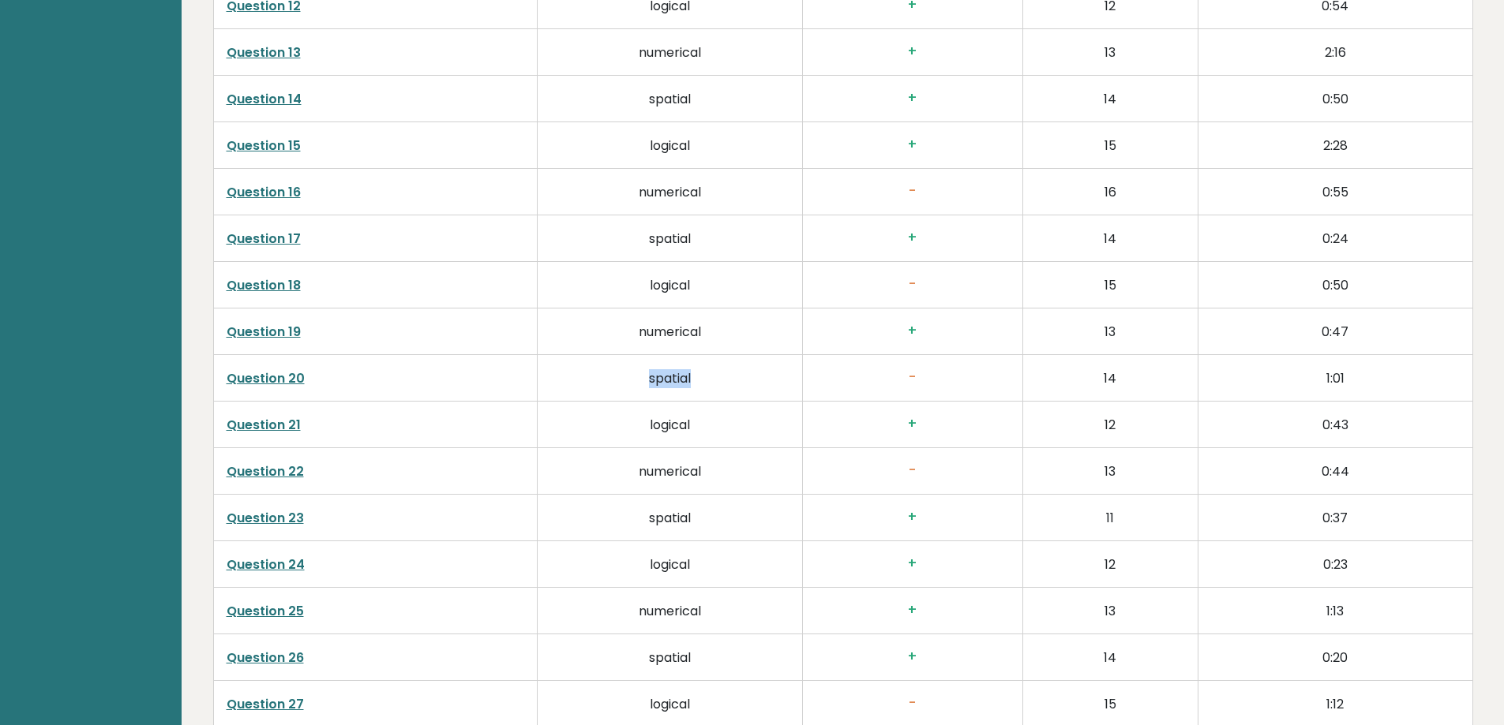
click at [652, 388] on td "spatial" at bounding box center [670, 378] width 265 height 47
drag, startPoint x: 281, startPoint y: 381, endPoint x: 363, endPoint y: 327, distance: 98.5
click at [728, 179] on td "numerical" at bounding box center [670, 192] width 265 height 47
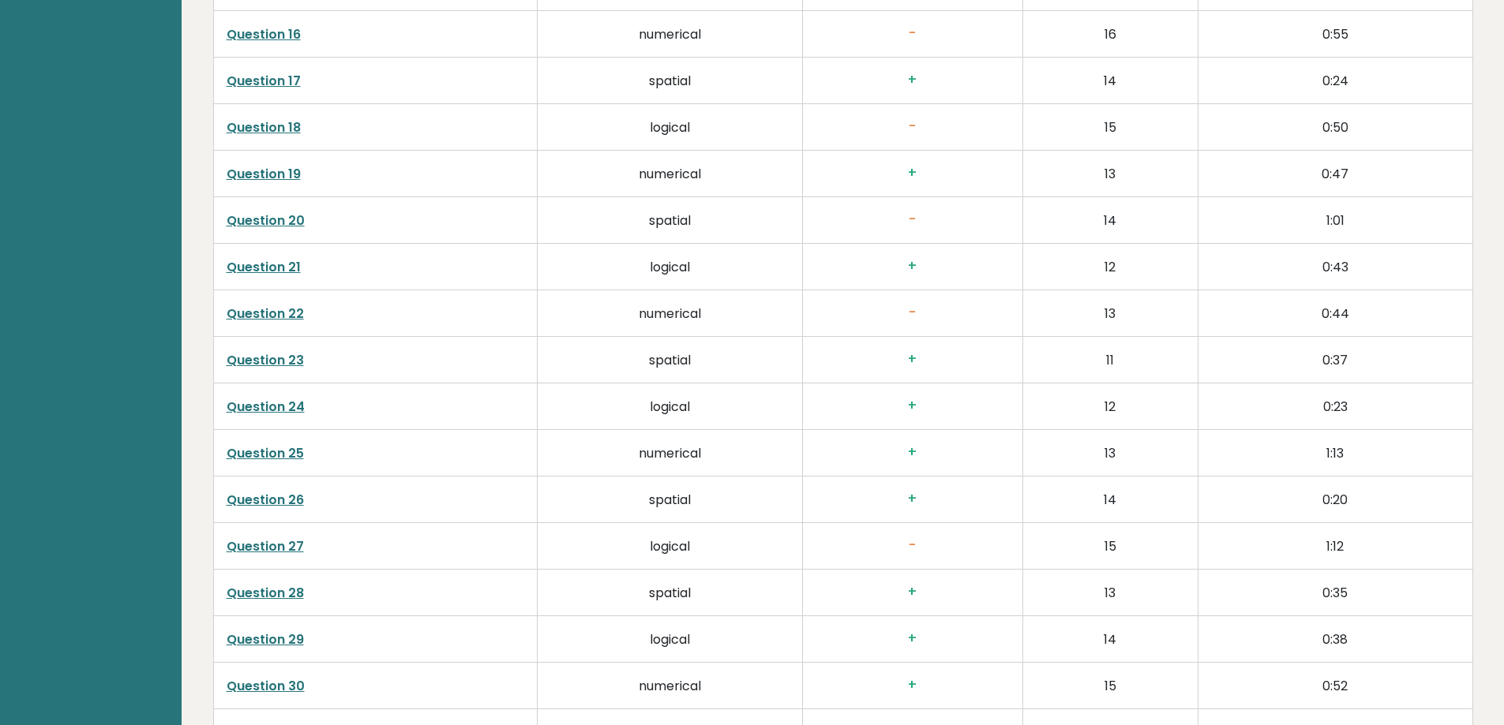
click at [747, 317] on td "numerical" at bounding box center [670, 313] width 265 height 47
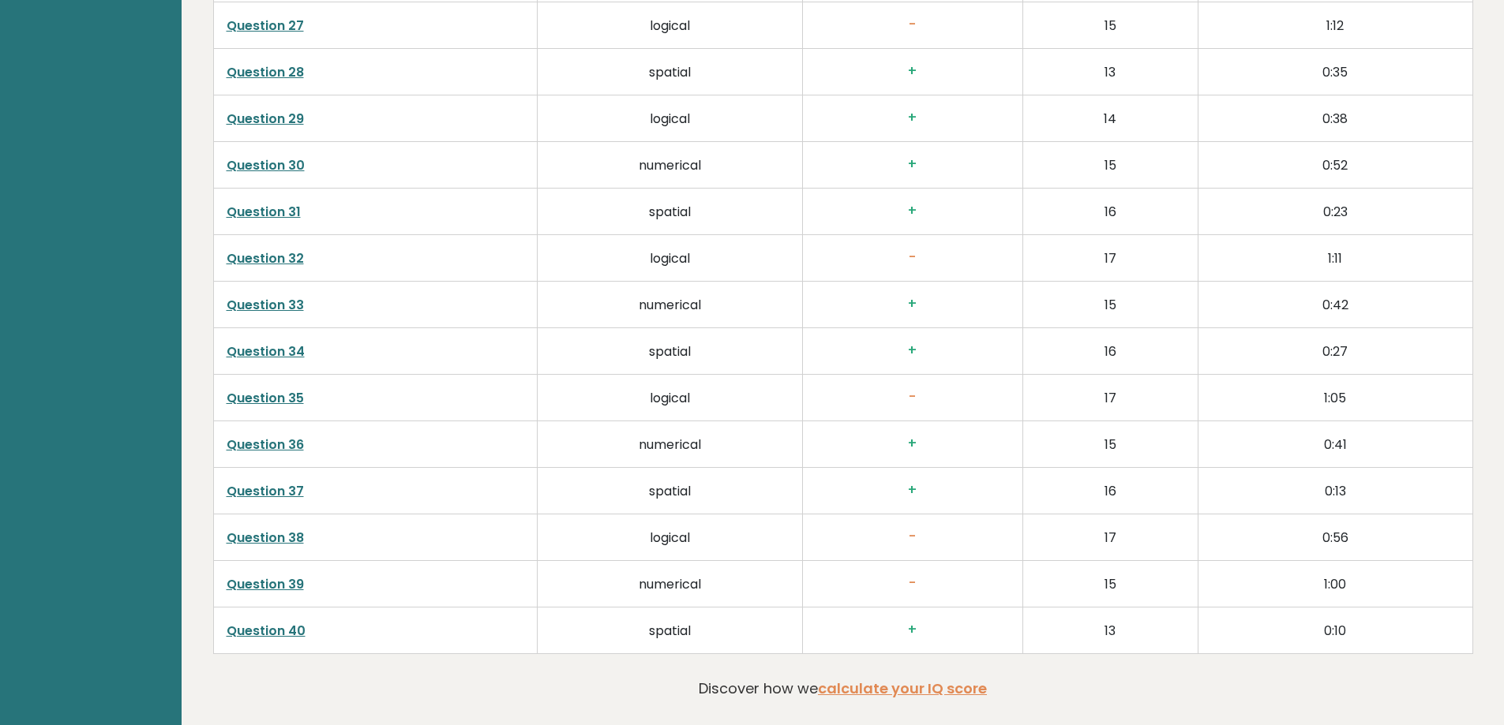
scroll to position [4026, 0]
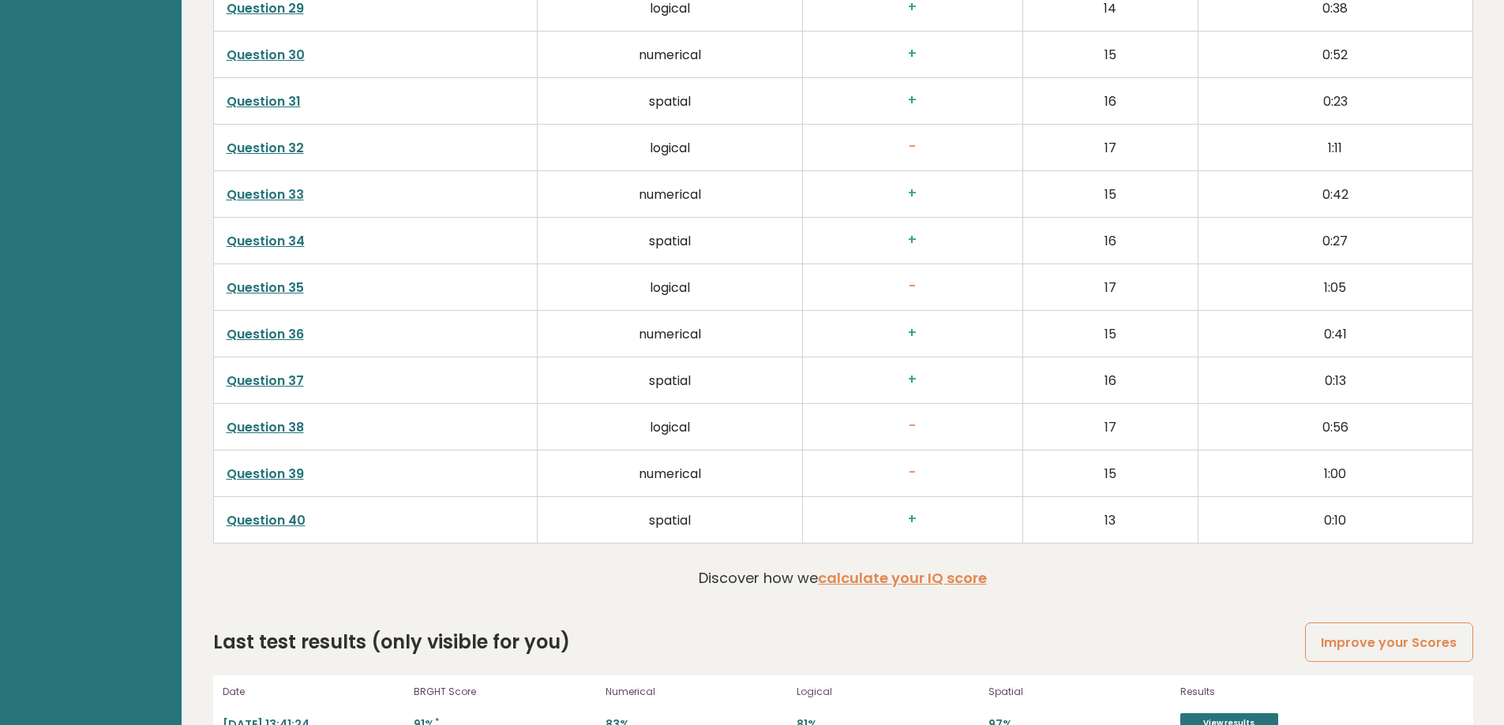
click at [725, 468] on td "numerical" at bounding box center [670, 474] width 265 height 47
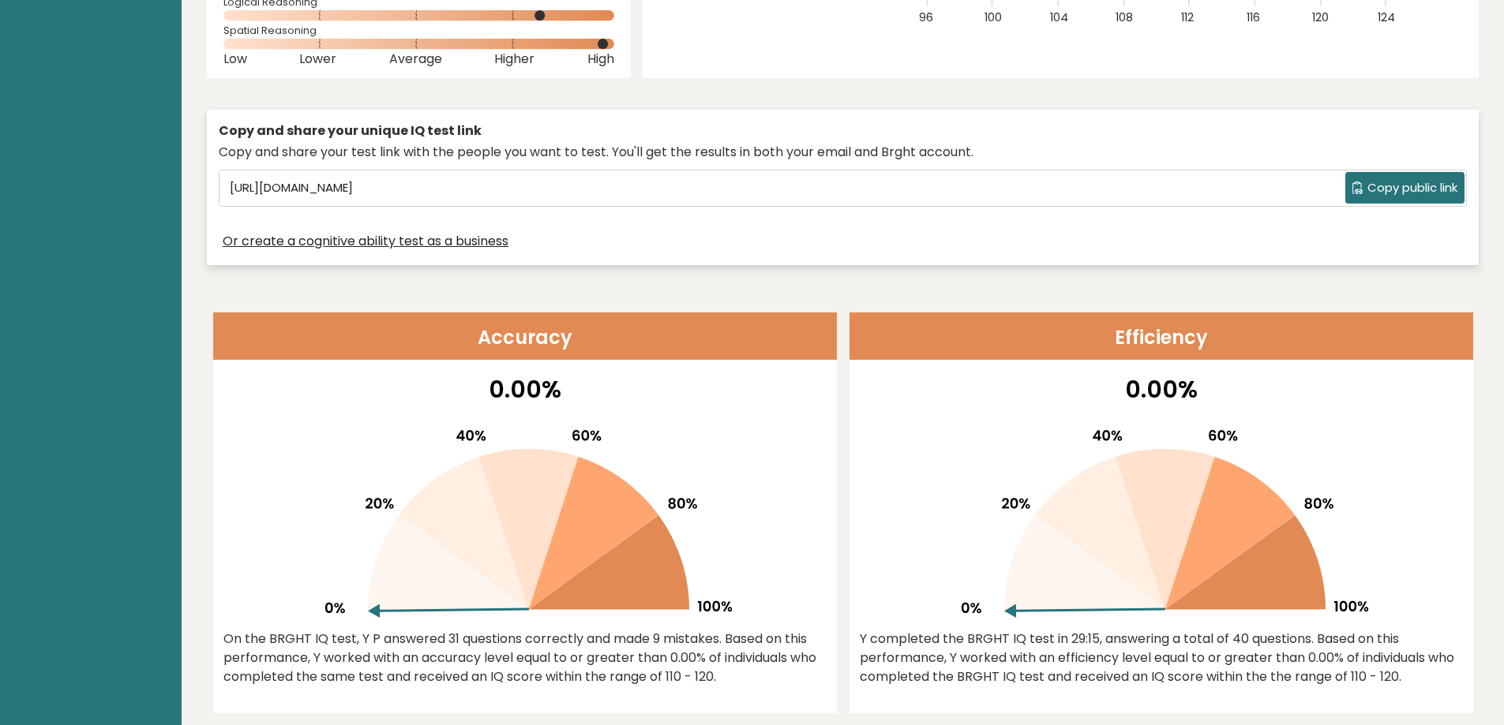
scroll to position [0, 0]
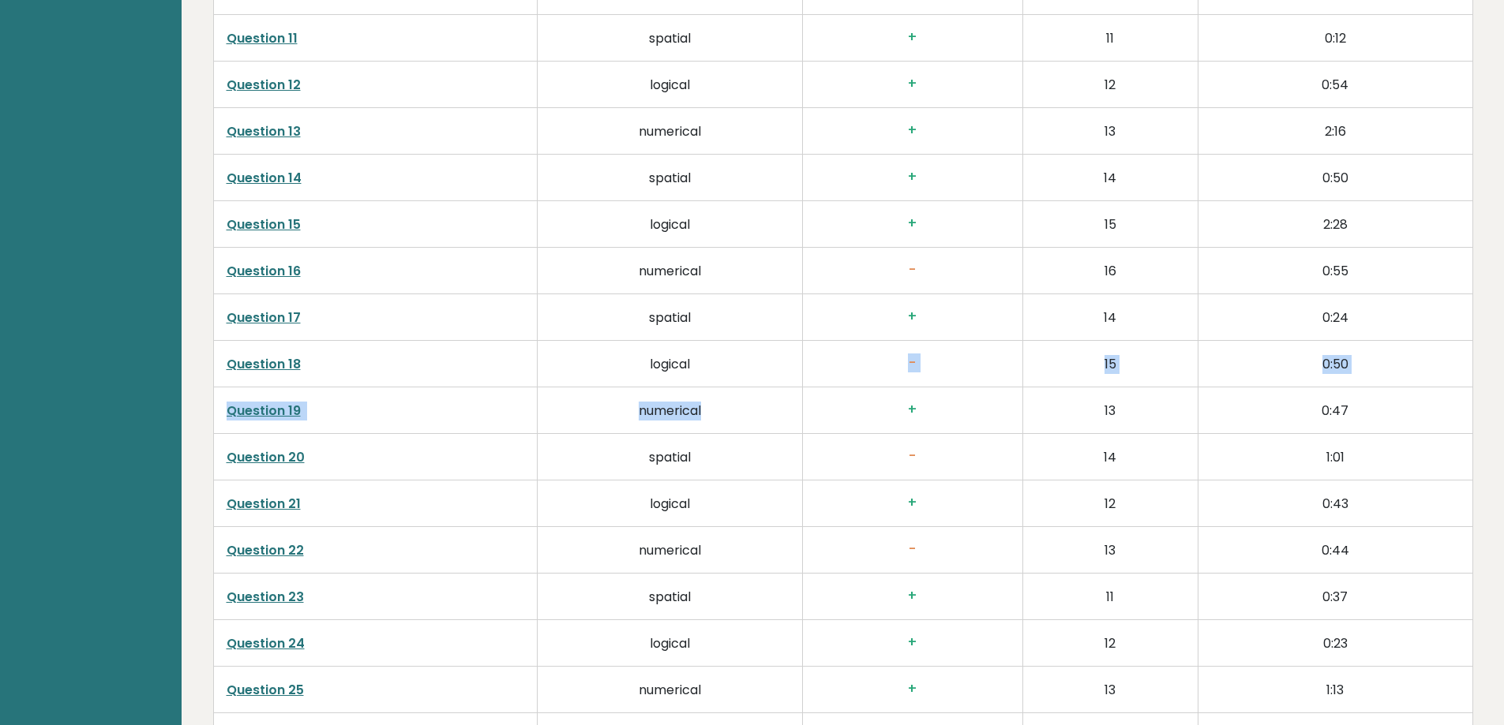
click at [740, 425] on tbody "Question 1 numerical + 1 0:04 Question 2 spatial + 2 0:08 Question 3 logical + …" at bounding box center [842, 480] width 1259 height 1863
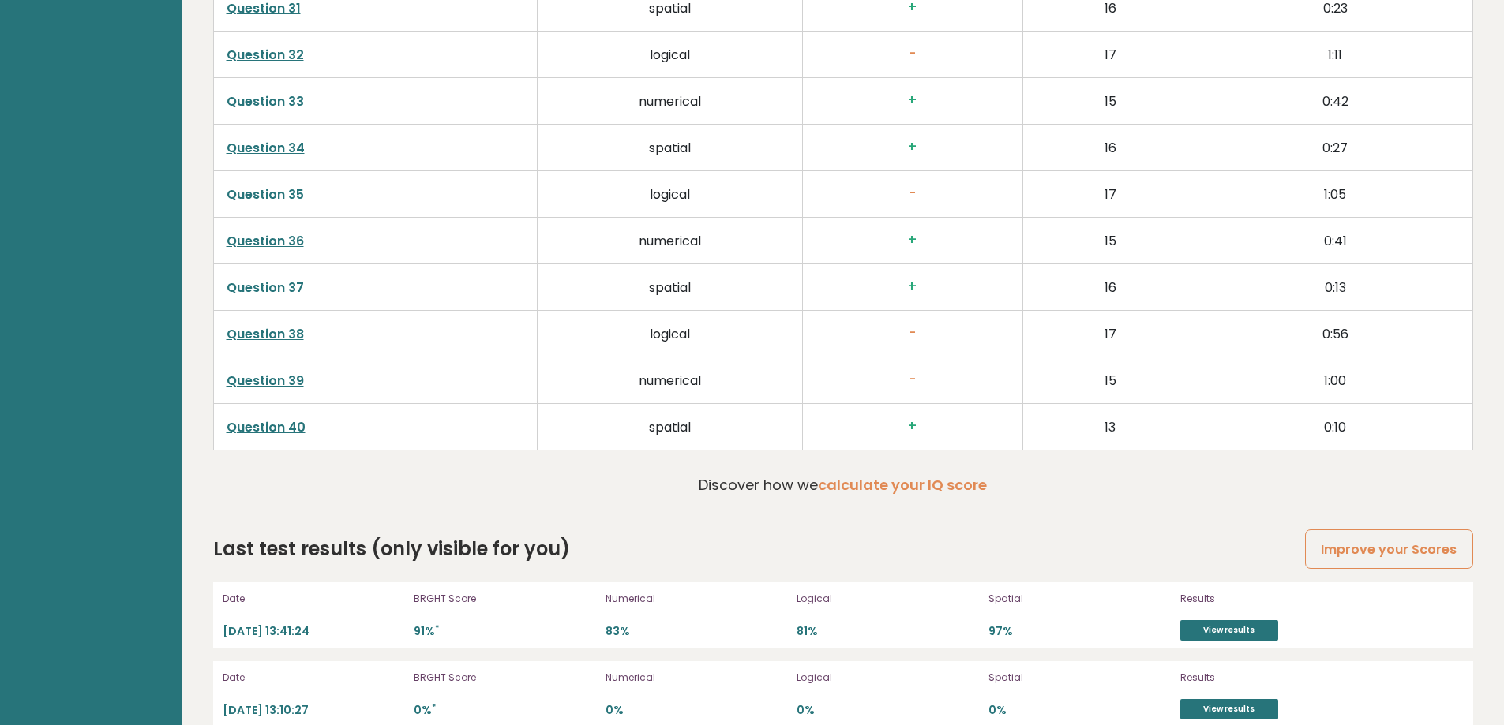
scroll to position [4104, 0]
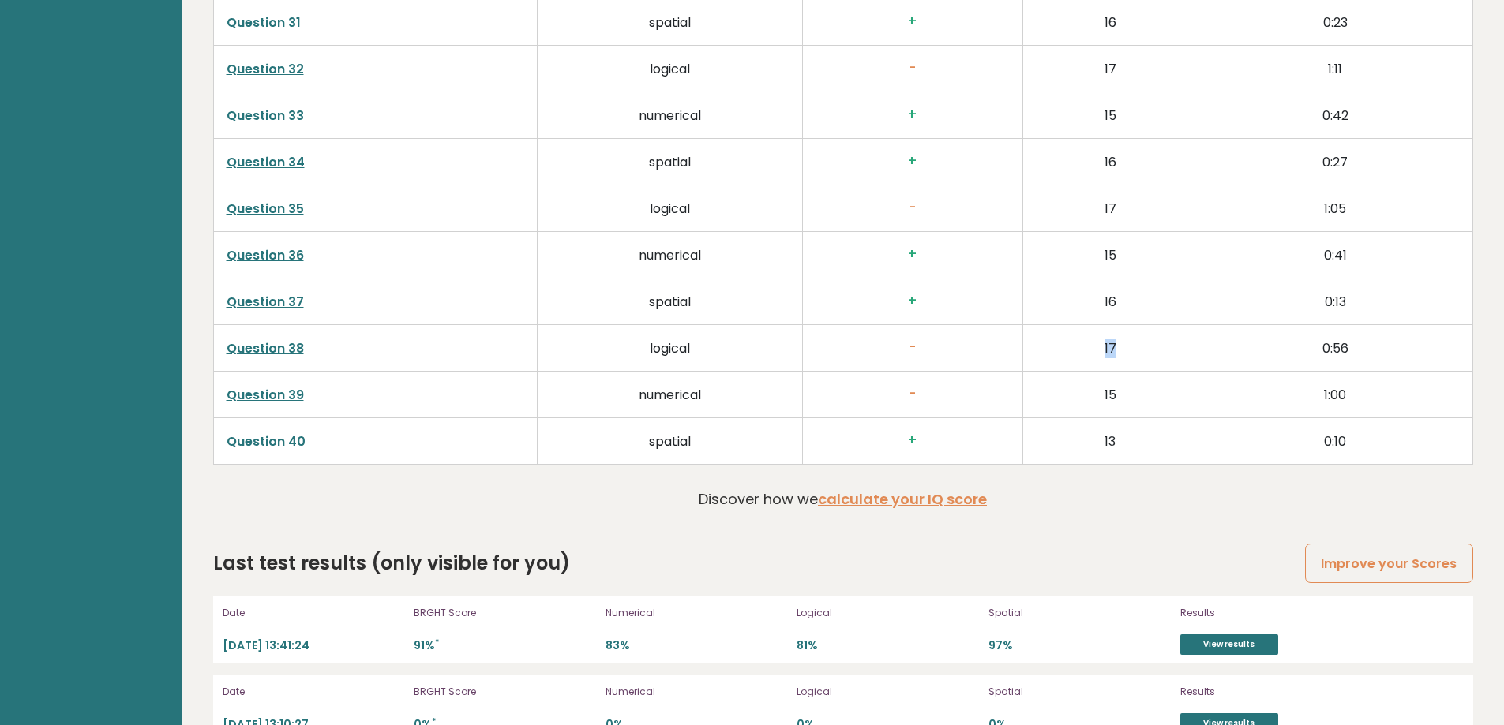
drag, startPoint x: 1091, startPoint y: 342, endPoint x: 1121, endPoint y: 343, distance: 30.0
click at [1121, 343] on td "17" at bounding box center [1109, 348] width 175 height 47
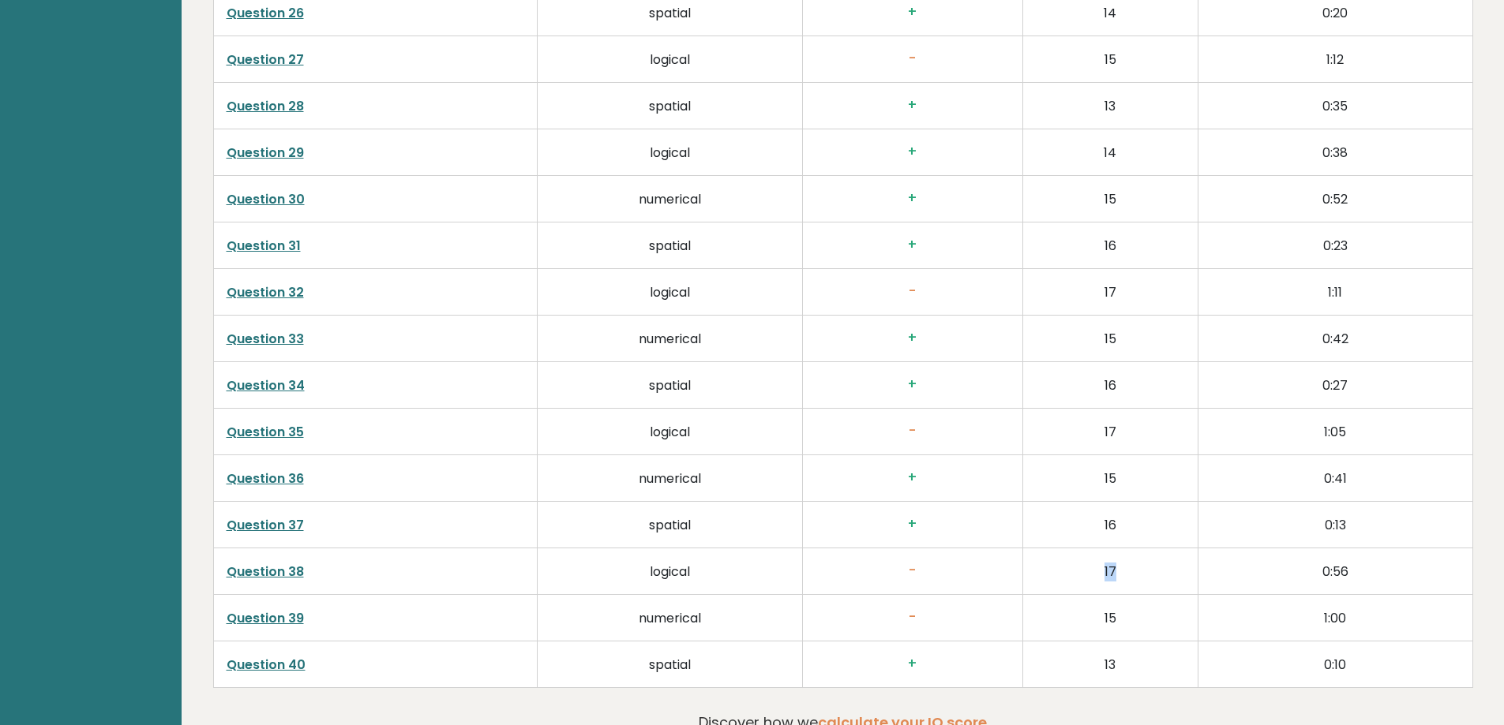
scroll to position [3868, 0]
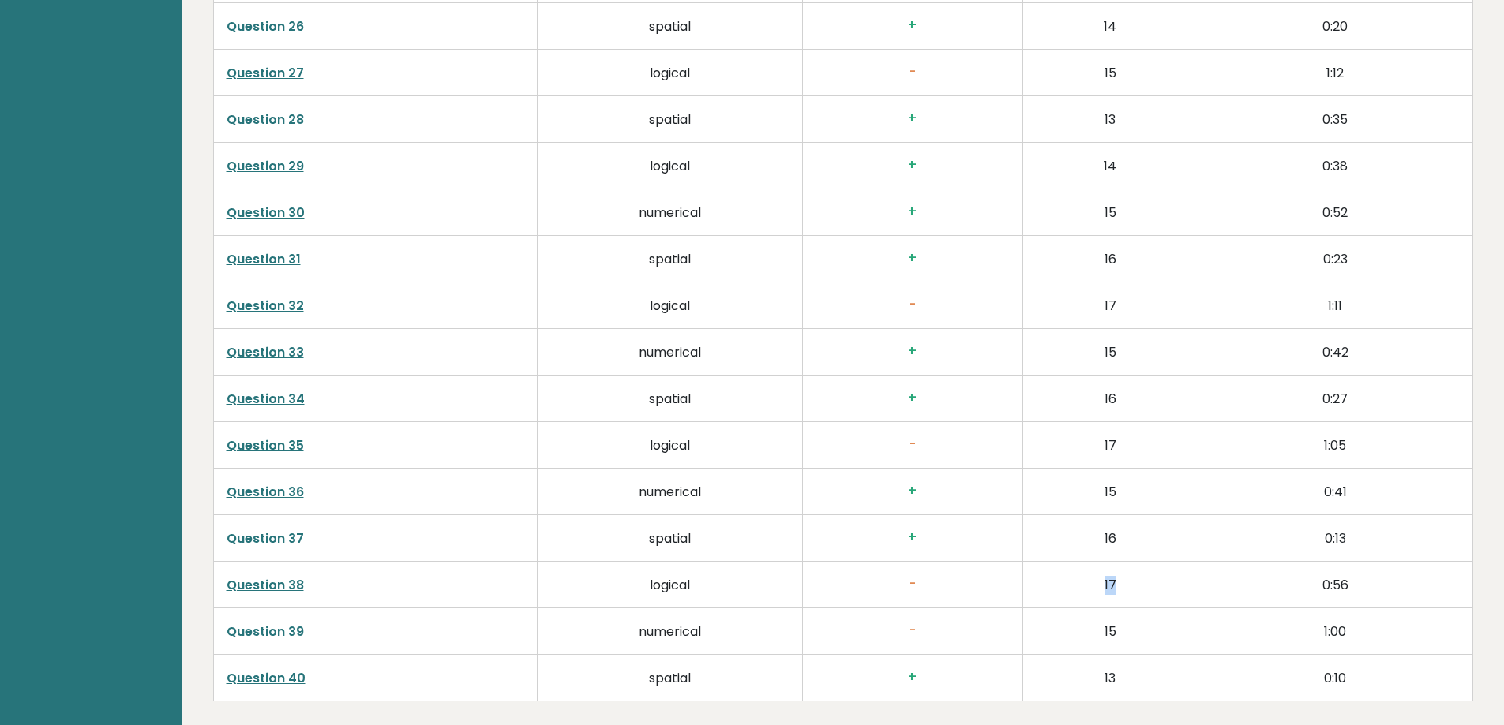
click at [265, 590] on link "Question 38" at bounding box center [265, 585] width 77 height 18
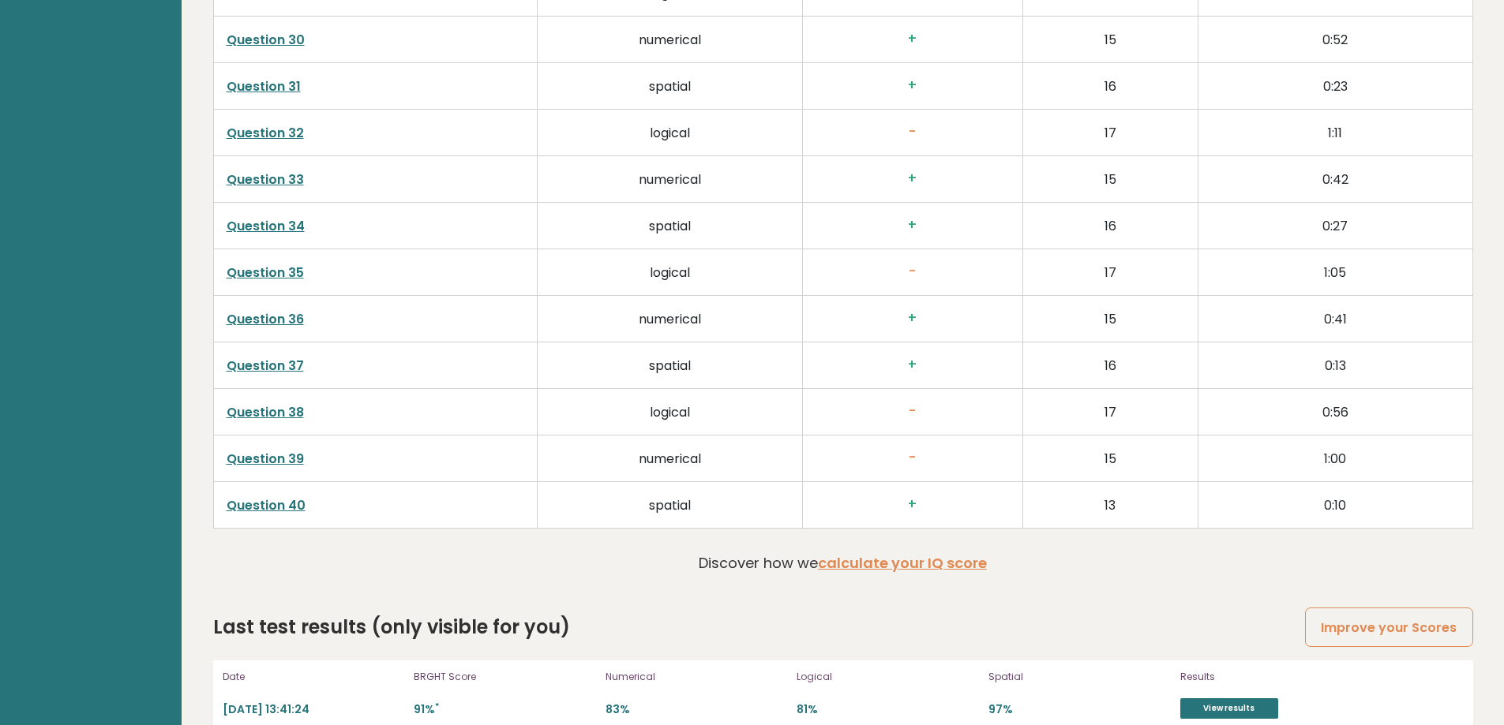
scroll to position [4262, 0]
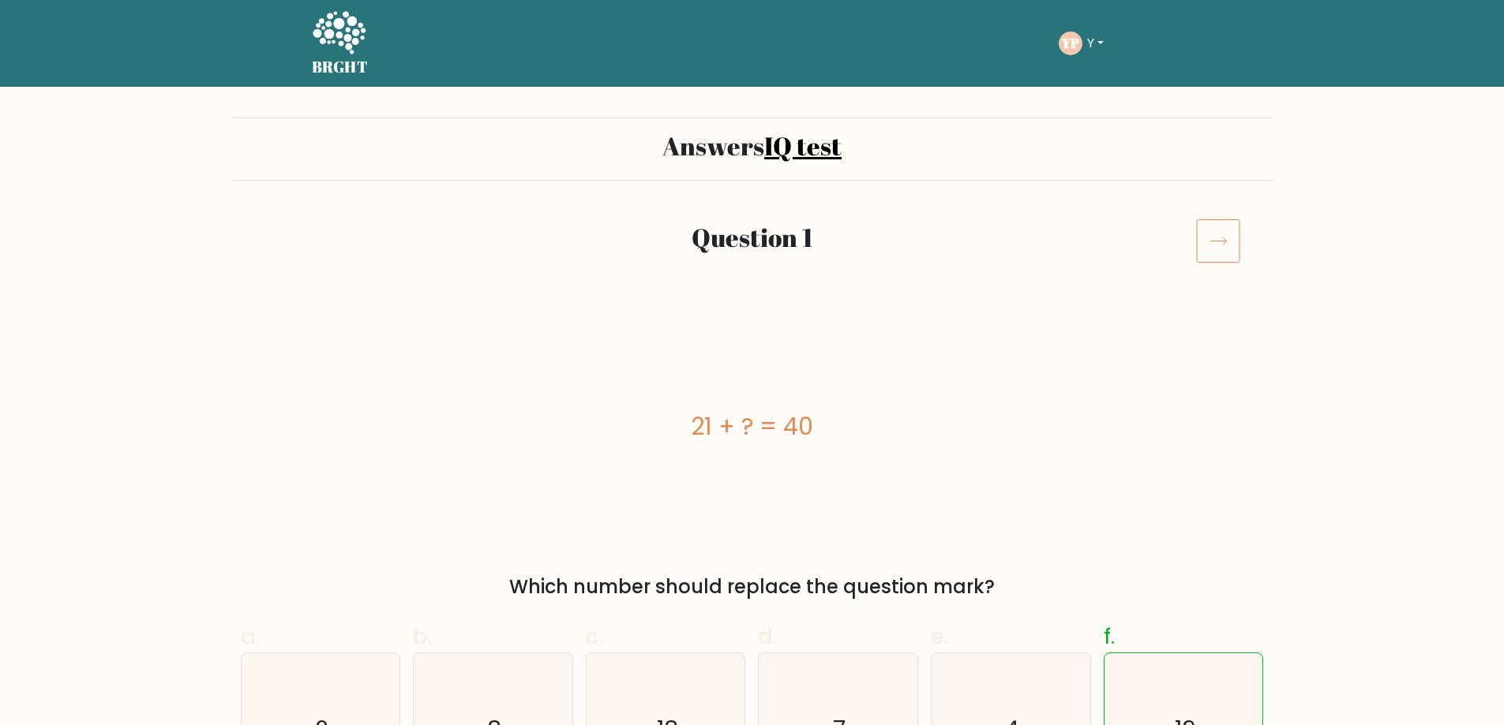
click at [1211, 235] on icon at bounding box center [1218, 241] width 44 height 44
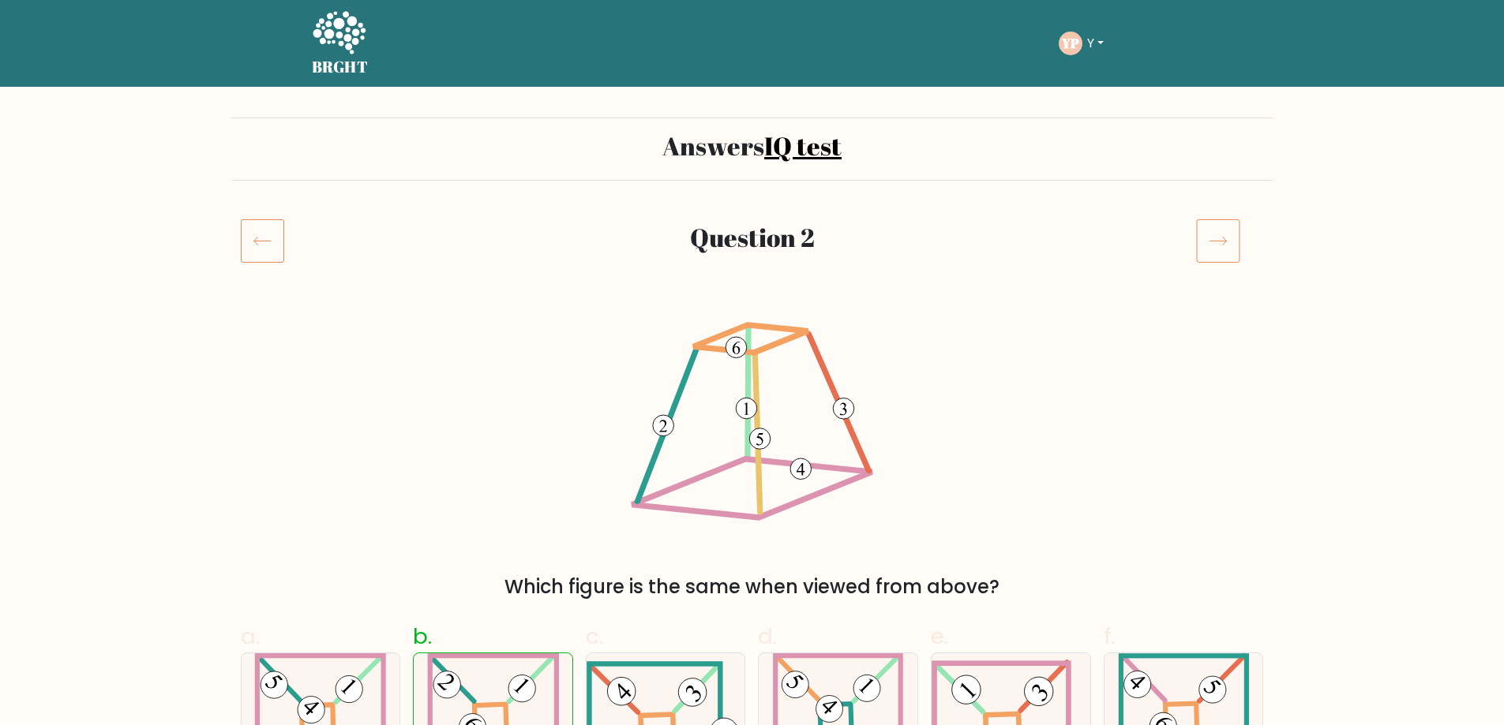
click at [1211, 235] on icon at bounding box center [1218, 241] width 44 height 44
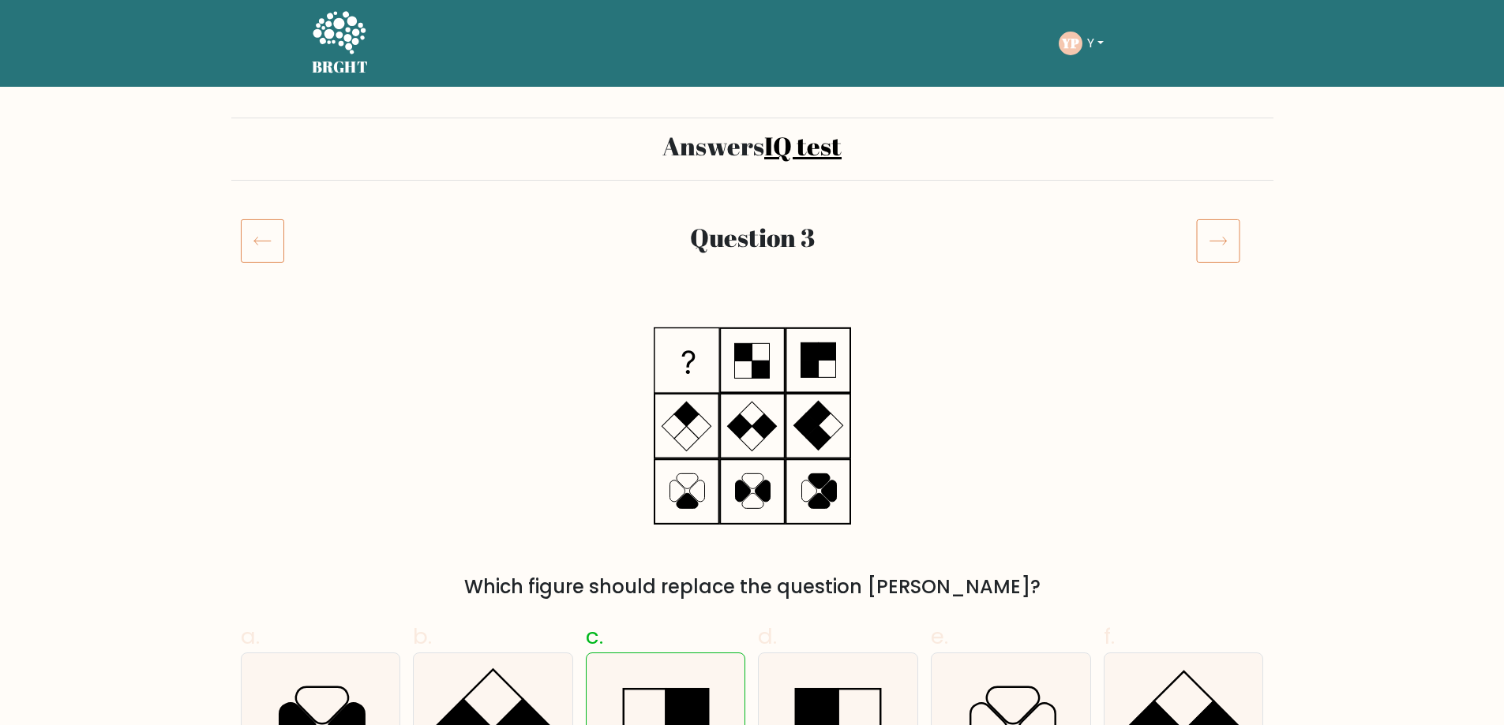
click at [1209, 234] on icon at bounding box center [1218, 241] width 44 height 44
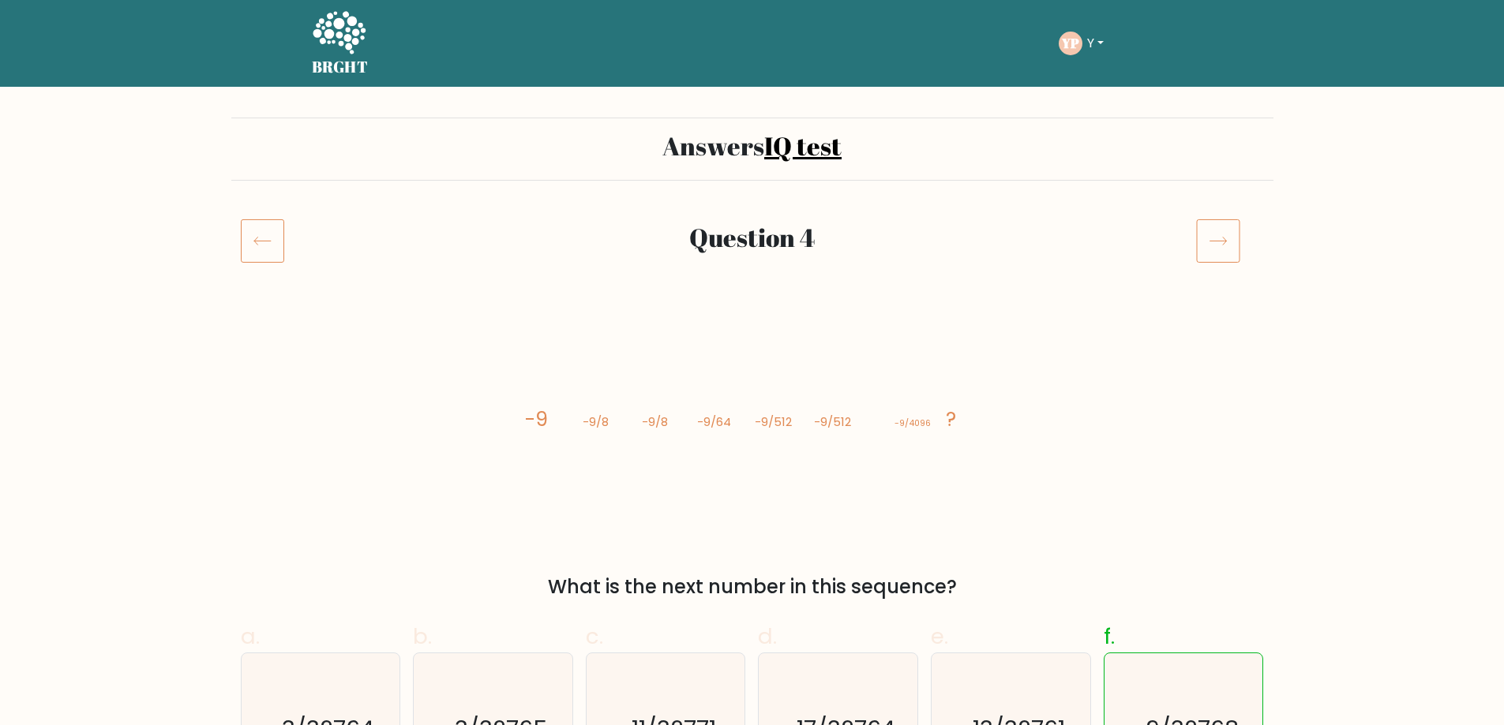
click at [1245, 235] on div at bounding box center [1229, 241] width 87 height 44
click at [1223, 236] on icon at bounding box center [1218, 241] width 44 height 44
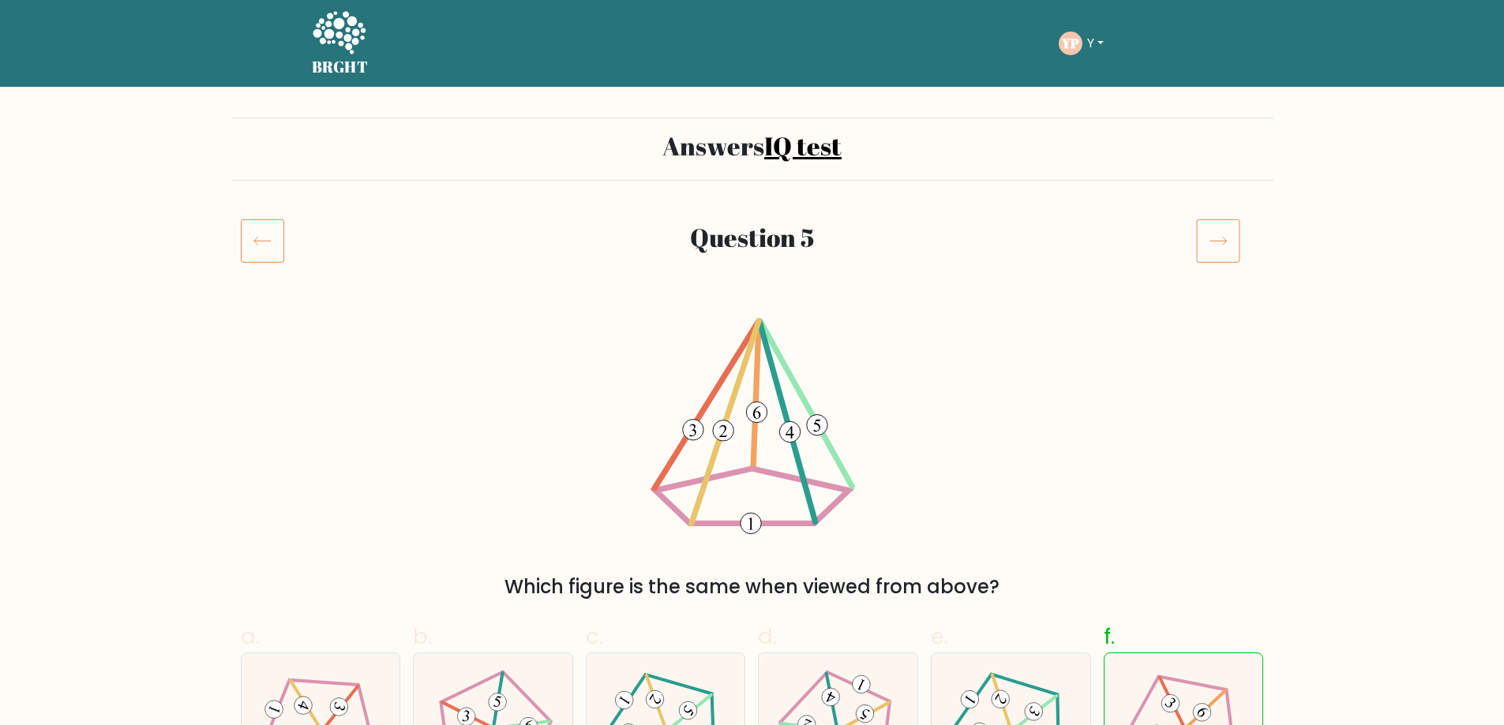
click at [1223, 236] on icon at bounding box center [1218, 241] width 44 height 44
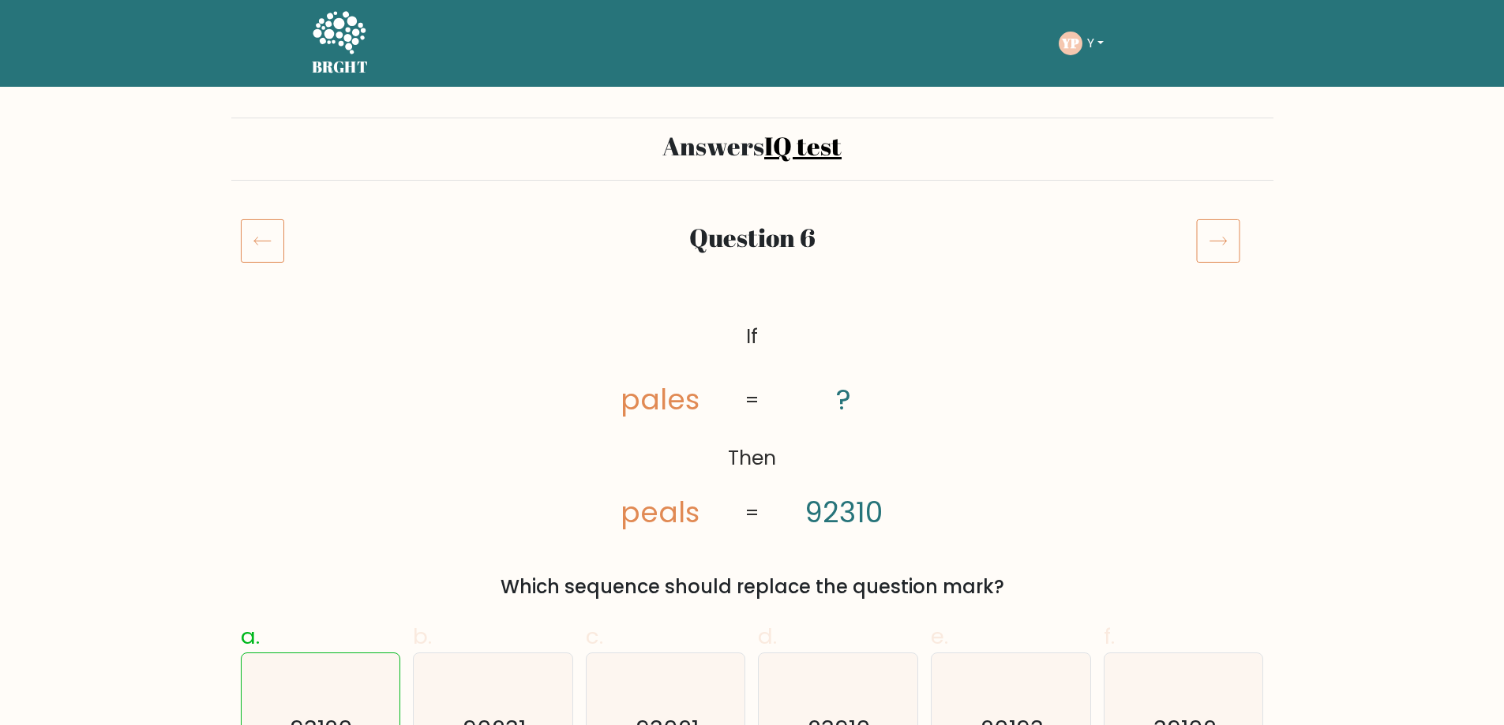
click at [1223, 236] on icon at bounding box center [1218, 241] width 44 height 44
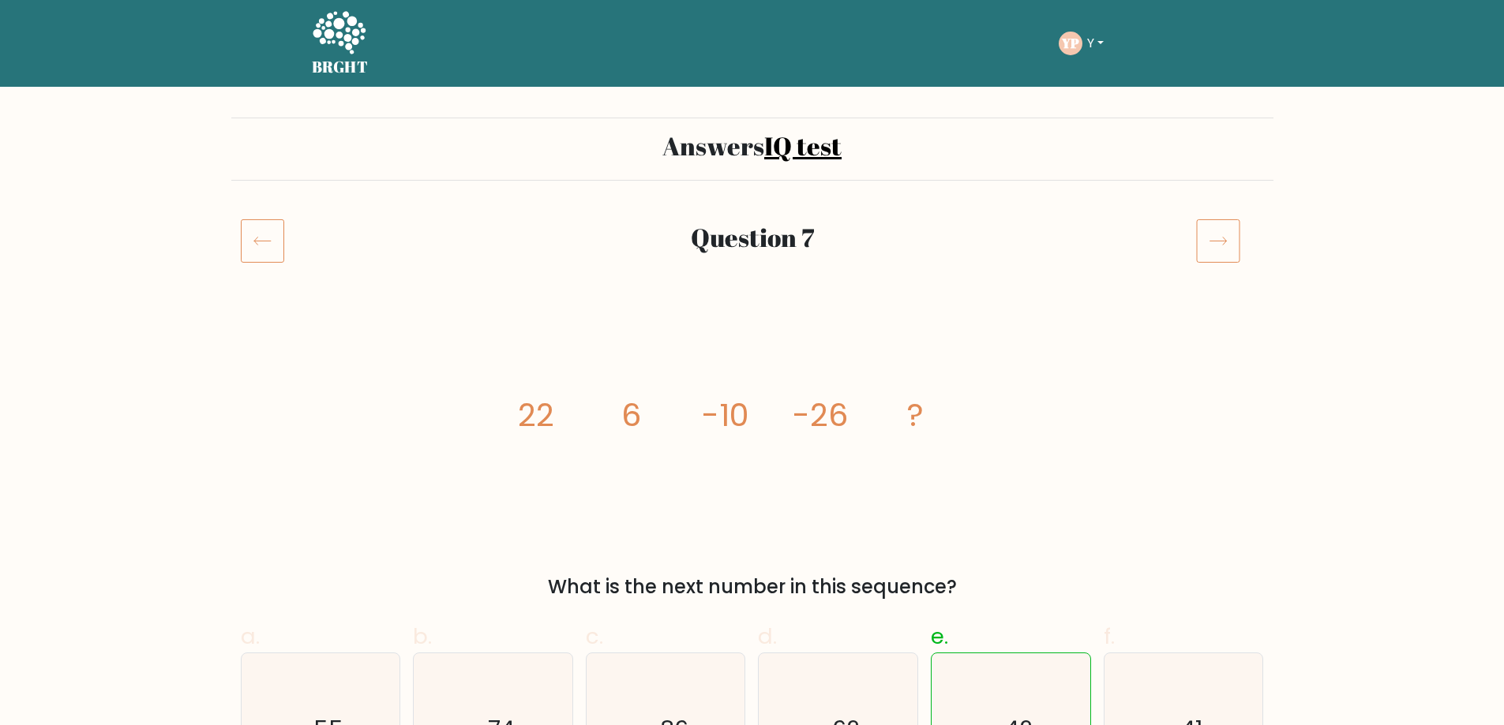
click at [1219, 232] on icon at bounding box center [1218, 241] width 44 height 44
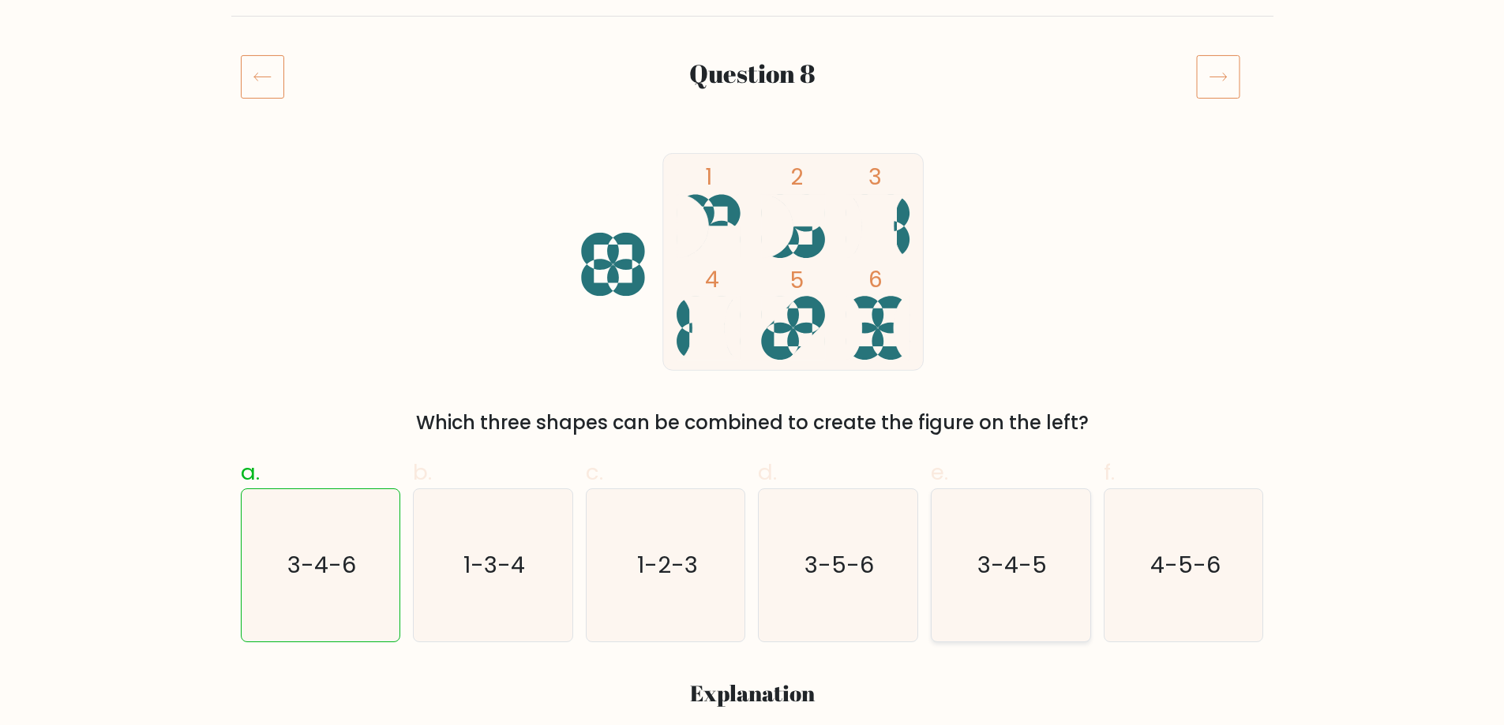
scroll to position [158, 0]
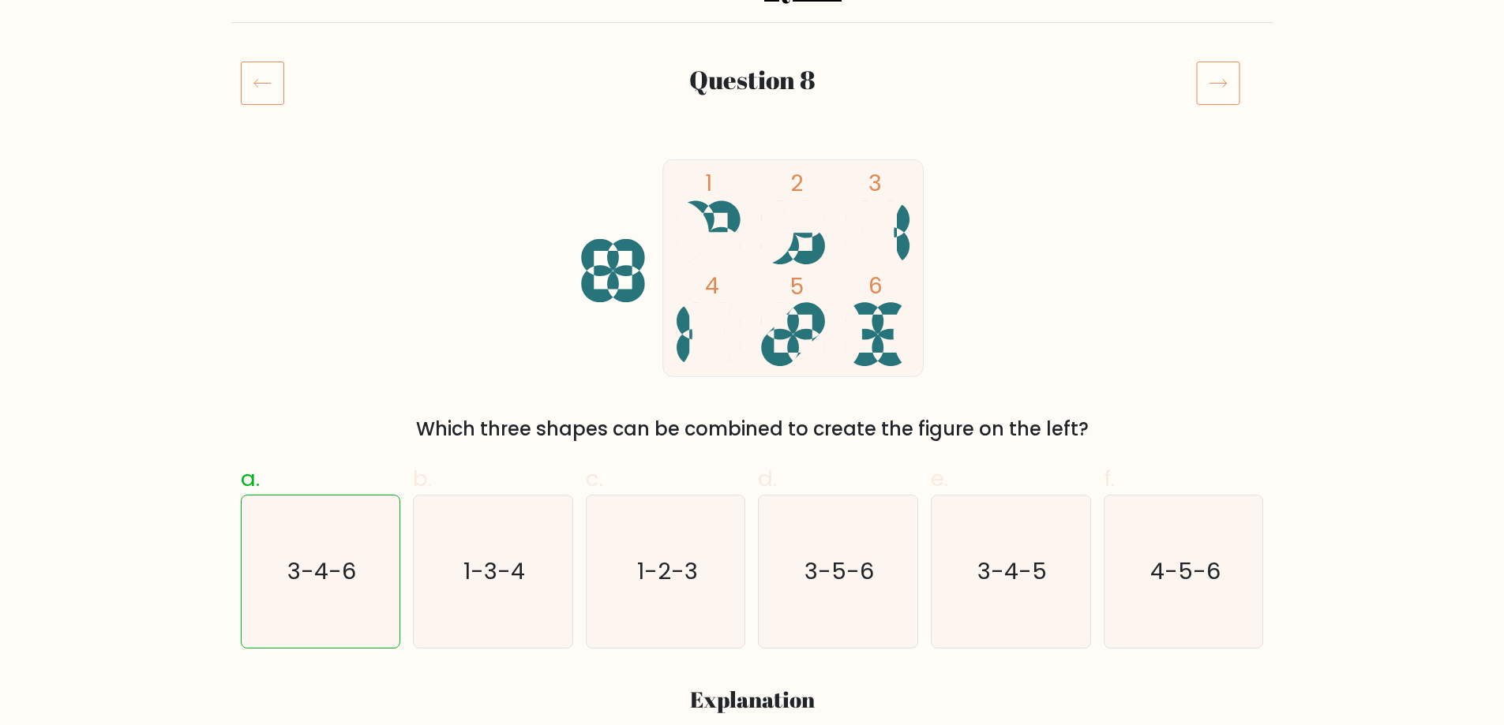
click at [1216, 92] on icon at bounding box center [1218, 83] width 44 height 44
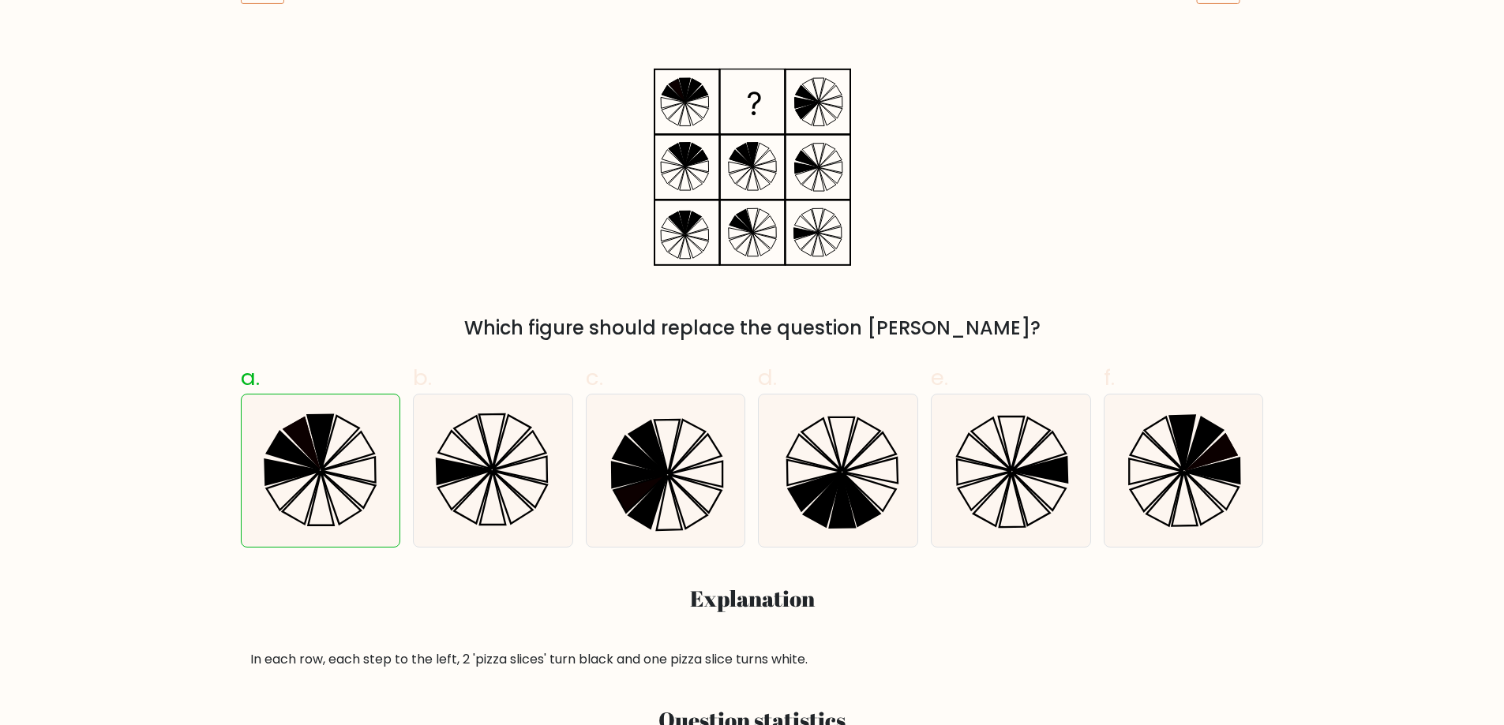
scroll to position [268, 0]
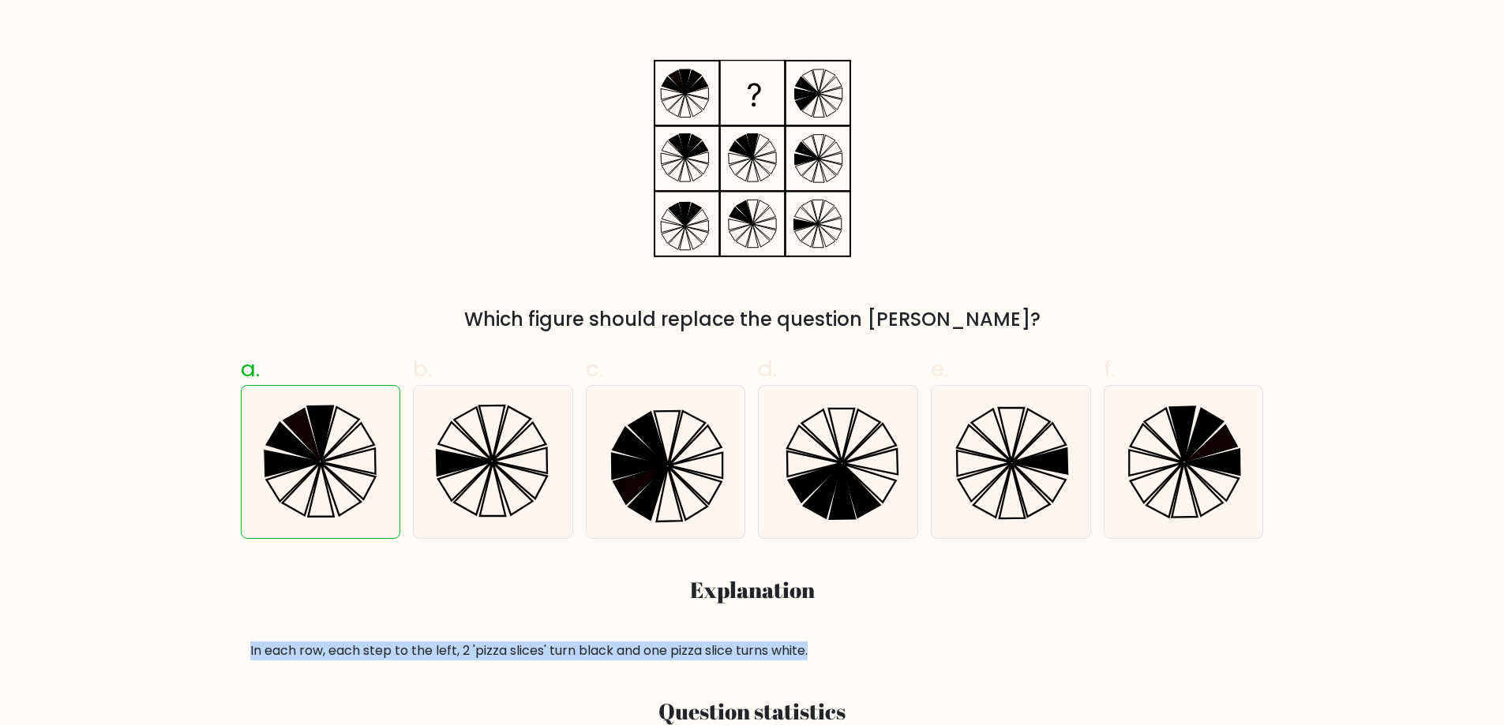
drag, startPoint x: 831, startPoint y: 643, endPoint x: 206, endPoint y: 631, distance: 625.3
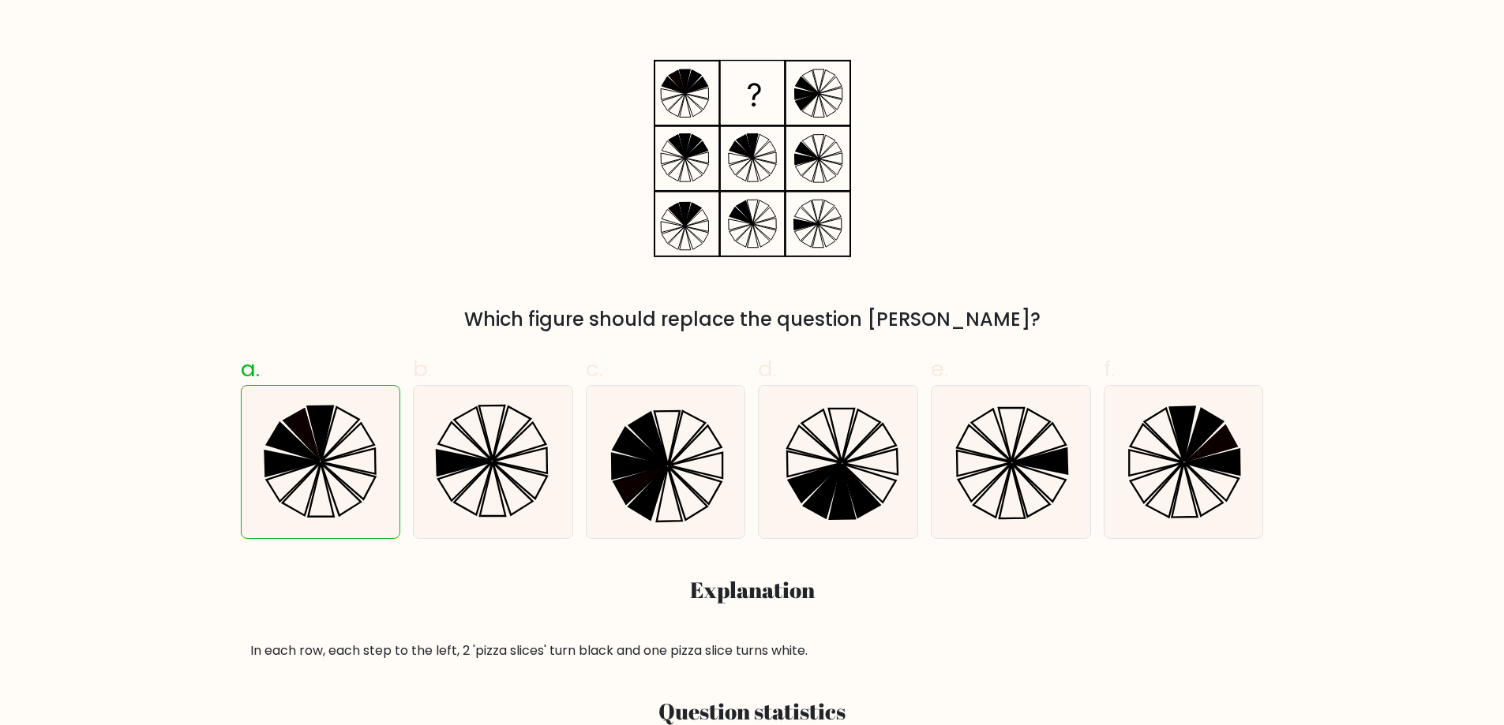
click at [985, 178] on div "Which figure should replace the question mark?" at bounding box center [752, 192] width 1042 height 284
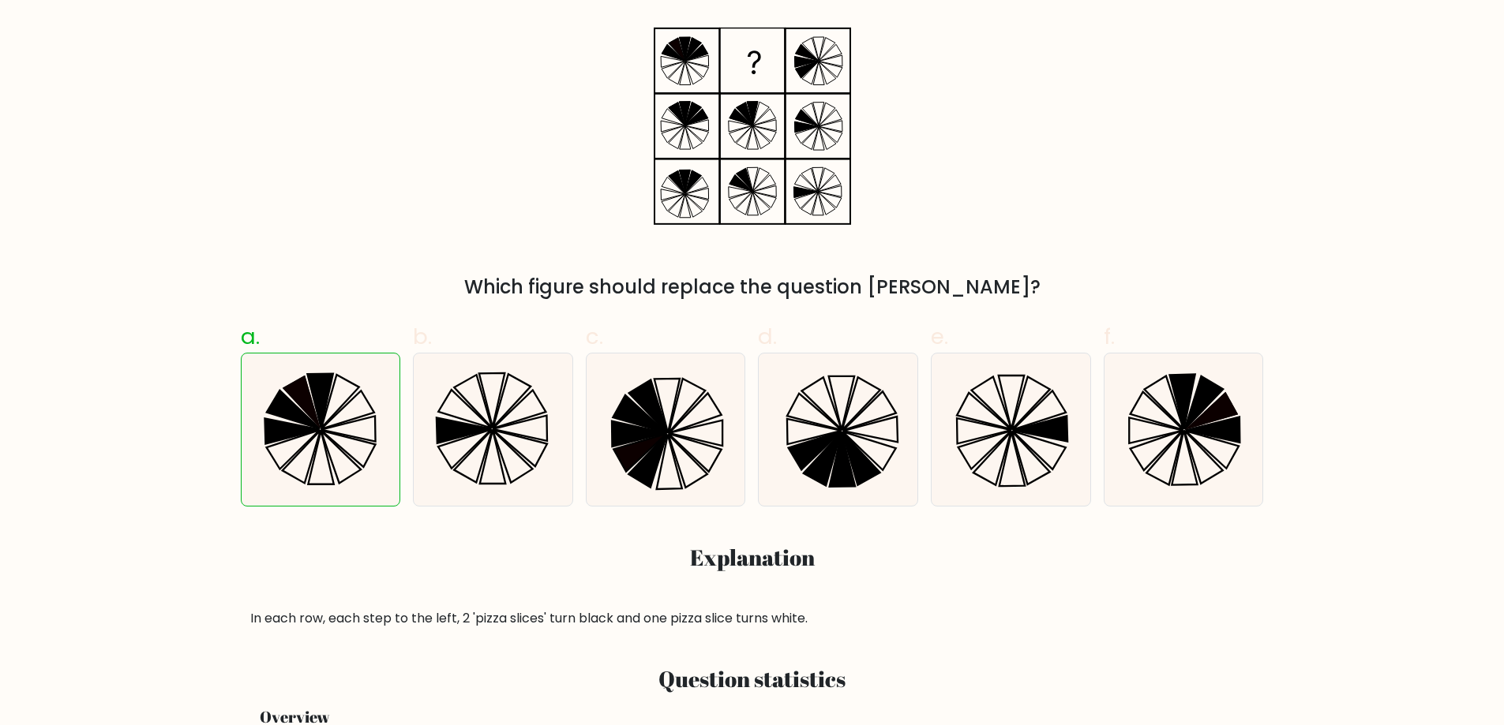
scroll to position [79, 0]
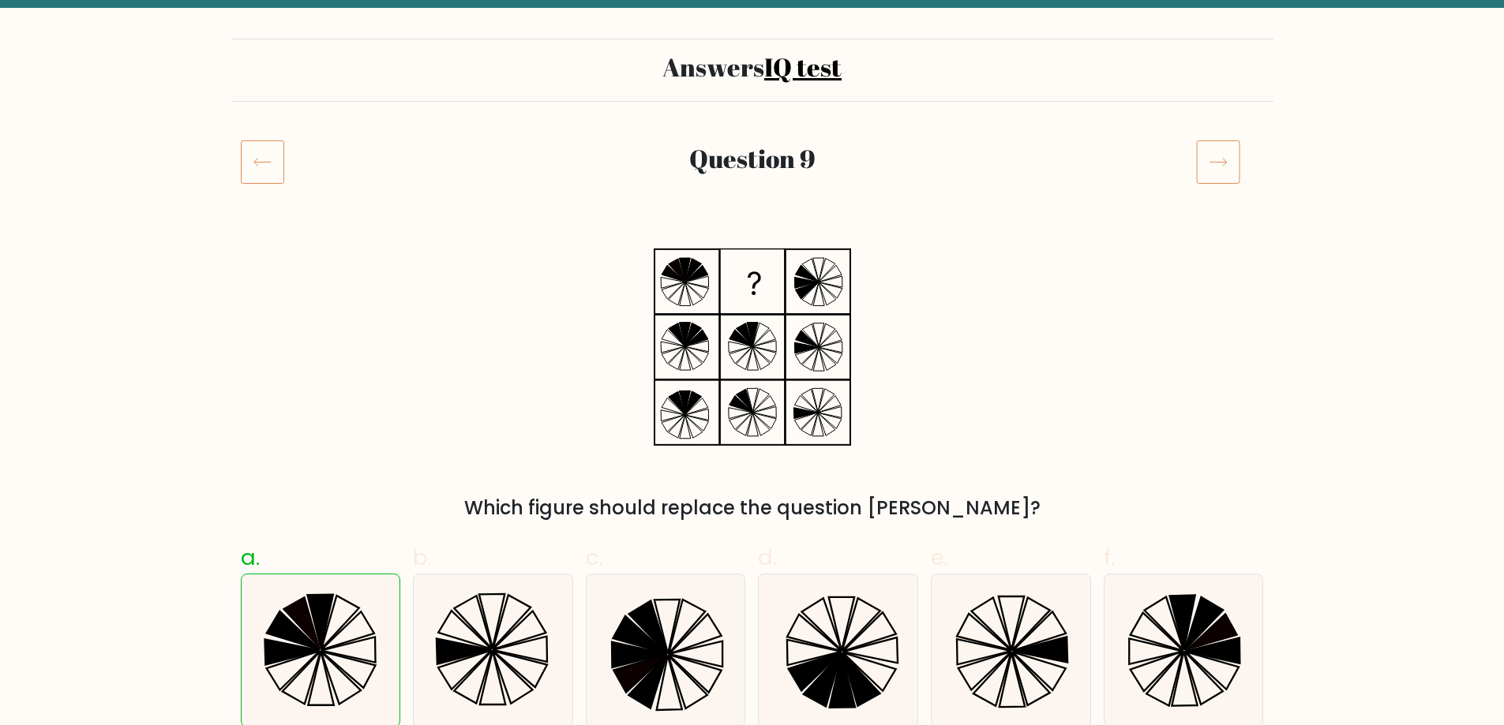
click at [276, 153] on icon at bounding box center [262, 162] width 43 height 44
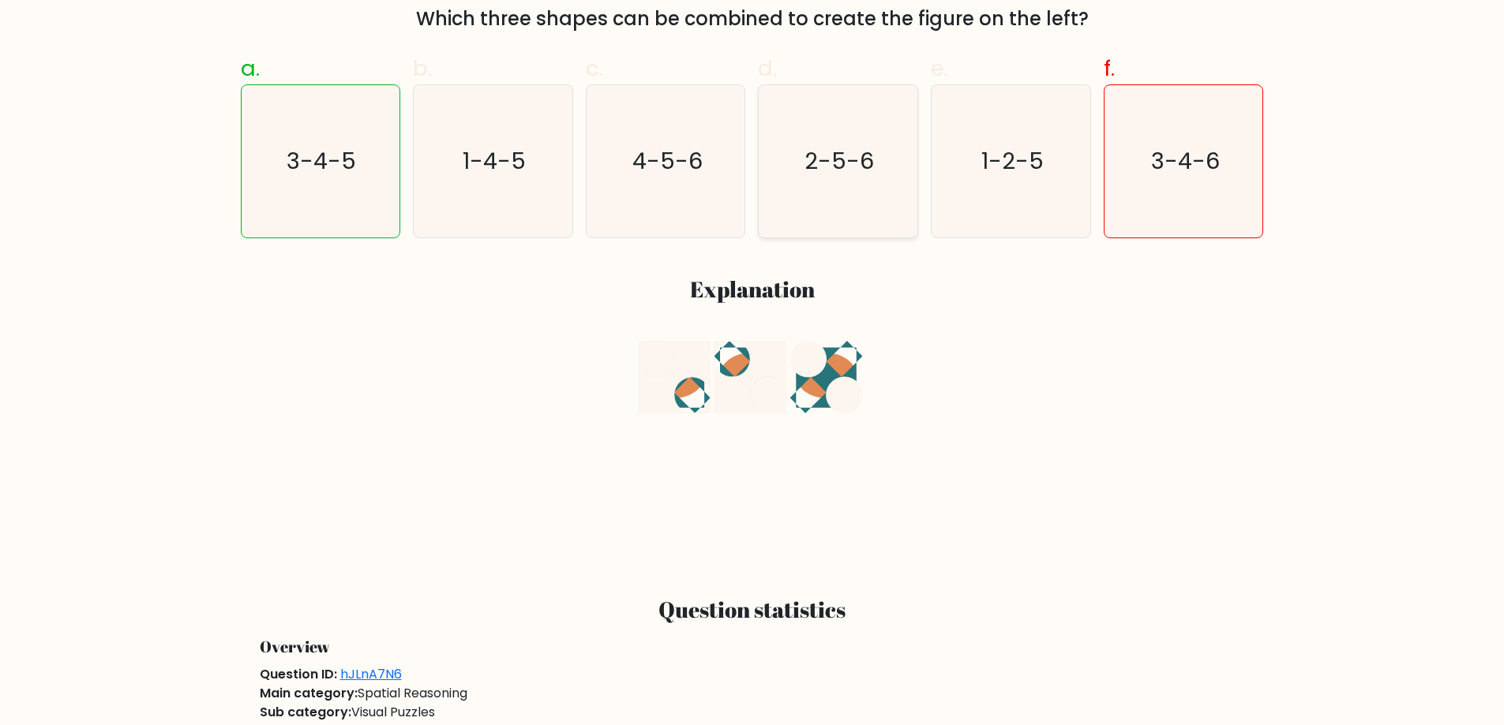
scroll to position [553, 0]
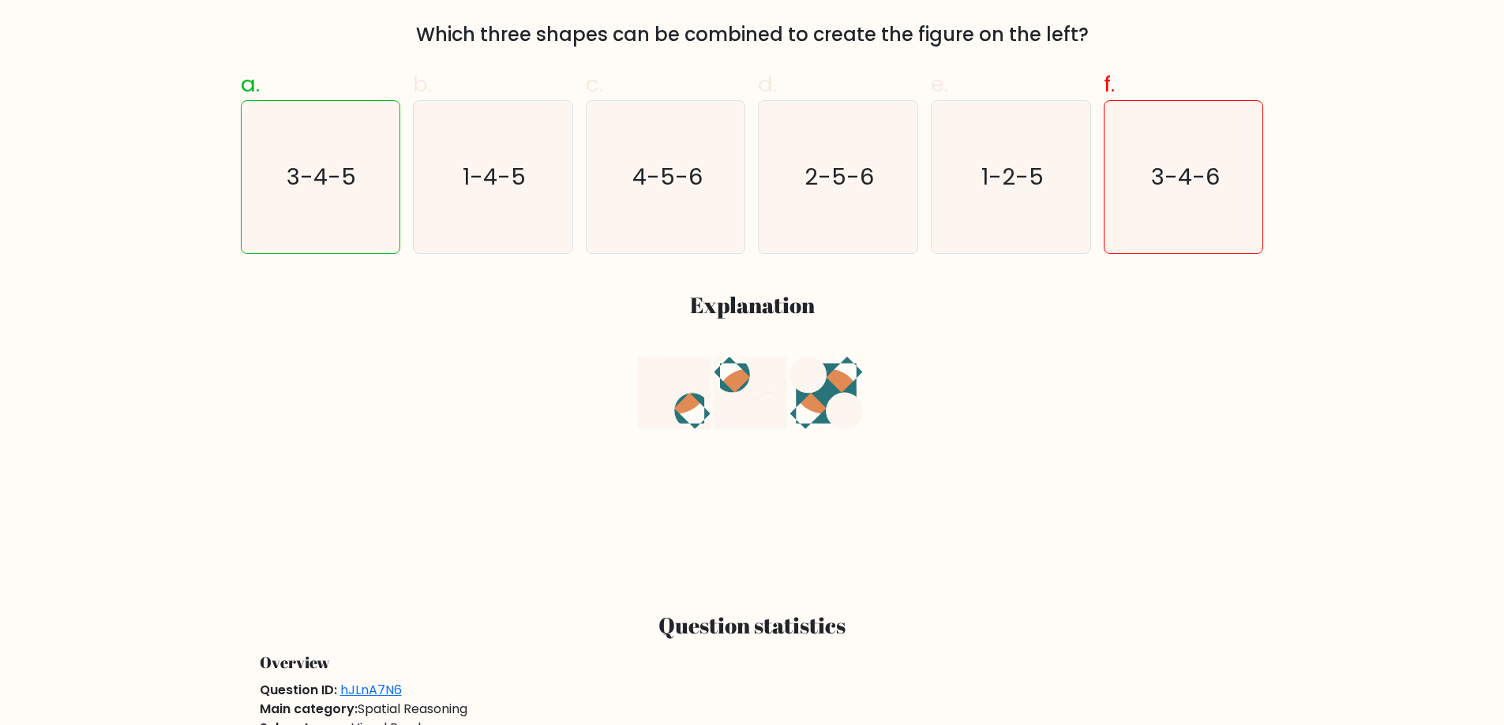
click at [717, 358] on icon at bounding box center [750, 393] width 73 height 73
click at [723, 377] on icon at bounding box center [752, 466] width 228 height 218
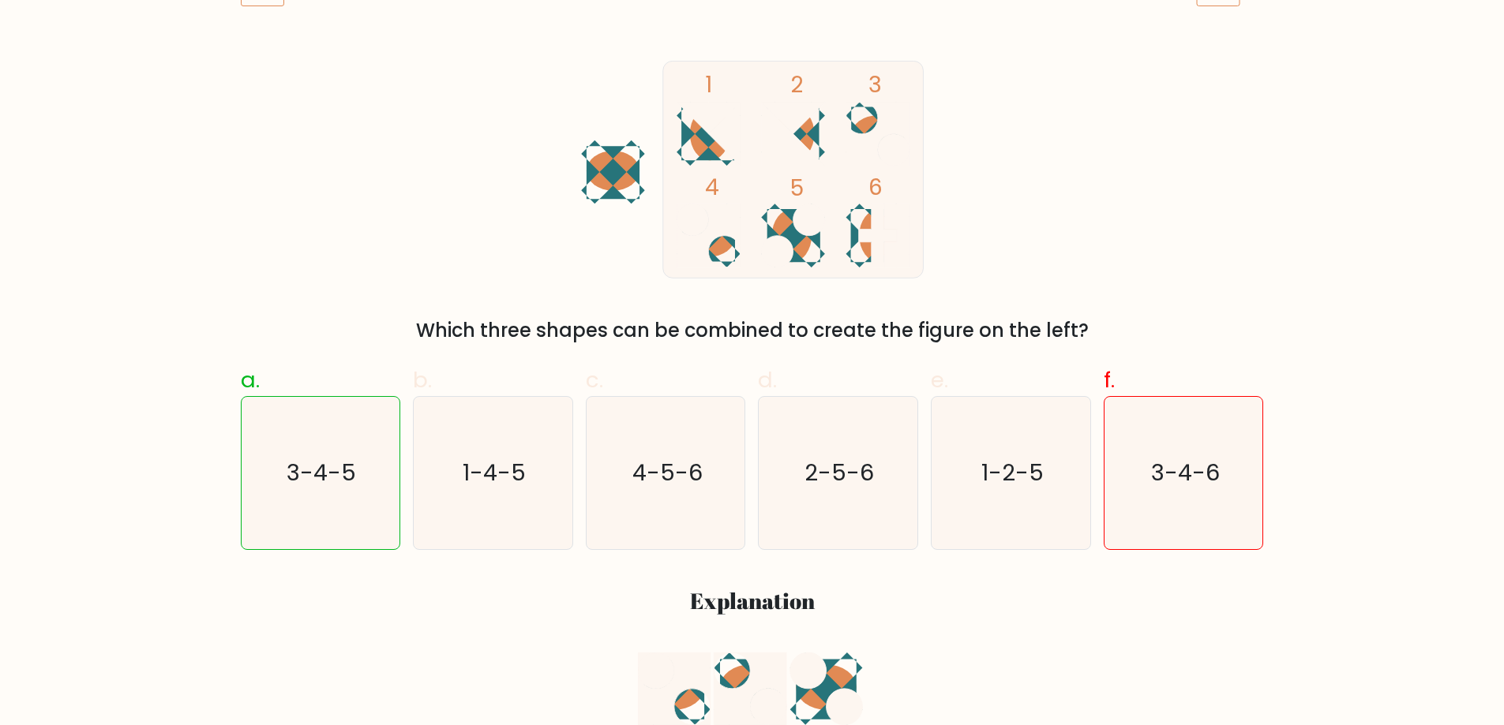
scroll to position [237, 0]
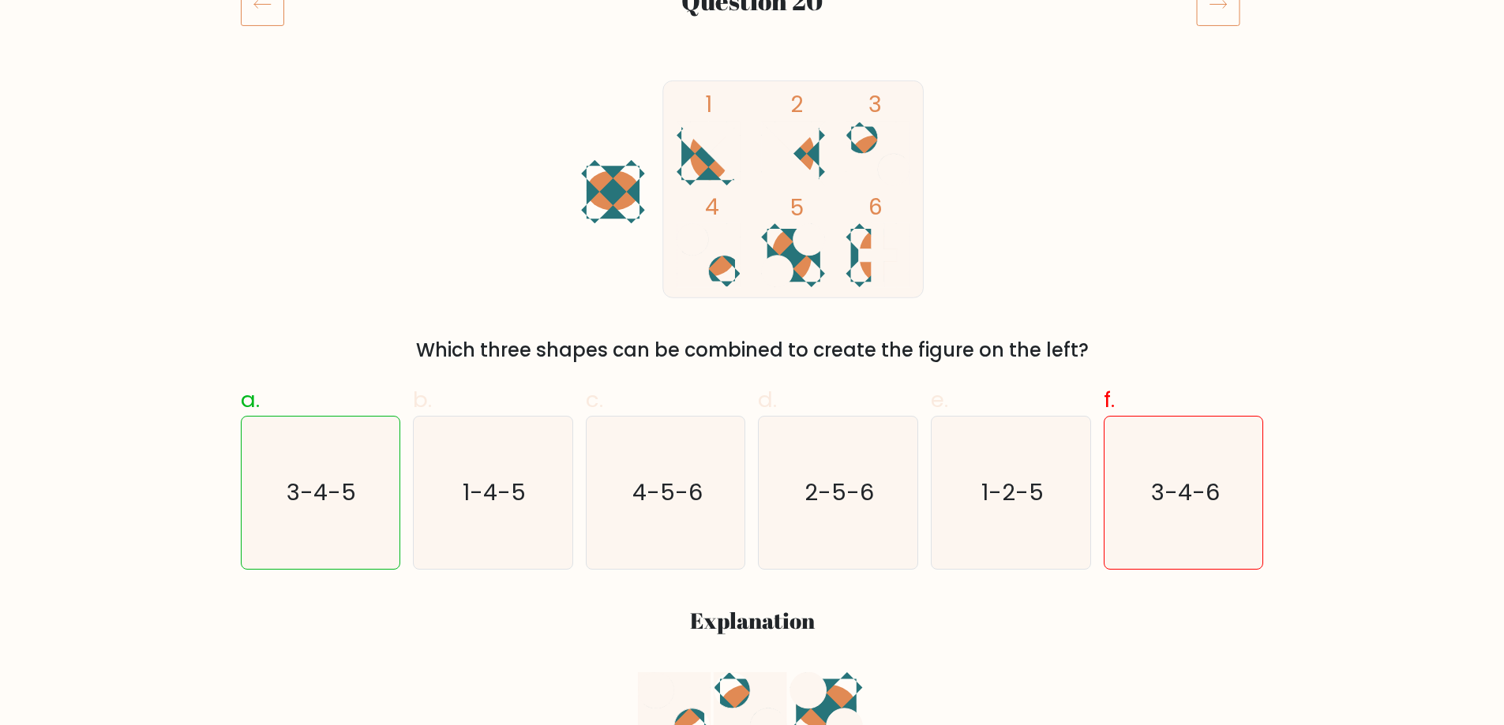
click at [782, 253] on ellipse at bounding box center [790, 255] width 39 height 53
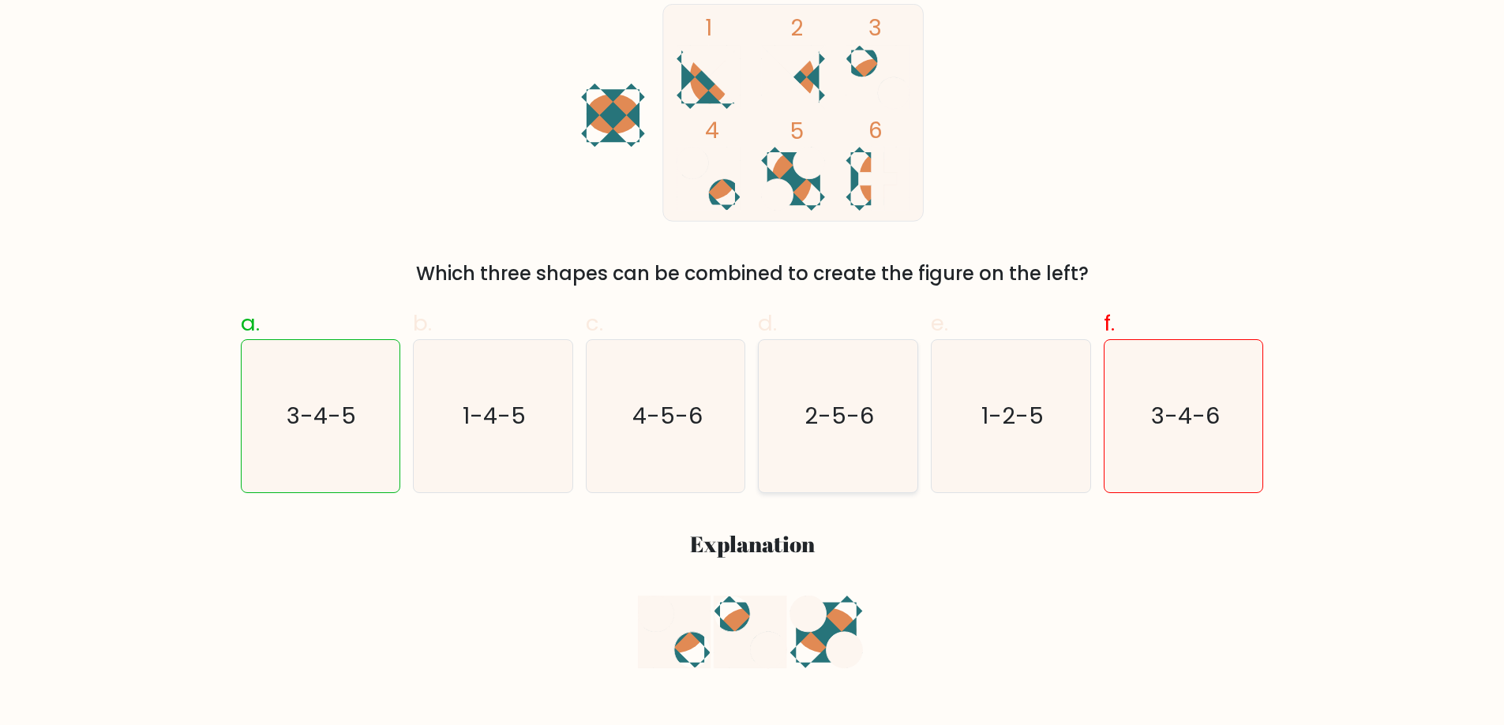
scroll to position [316, 0]
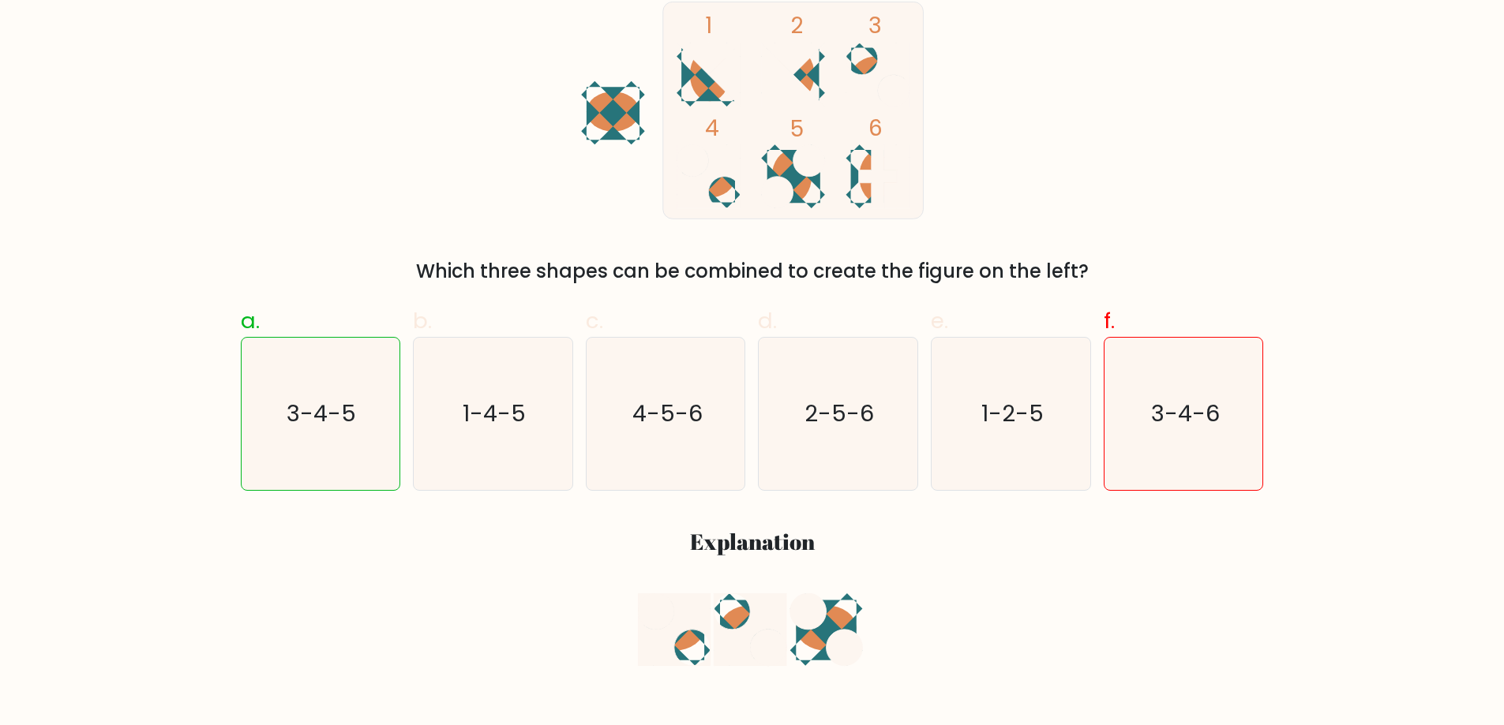
drag, startPoint x: 815, startPoint y: 613, endPoint x: 1030, endPoint y: 696, distance: 230.4
click at [1030, 696] on div at bounding box center [752, 703] width 1004 height 218
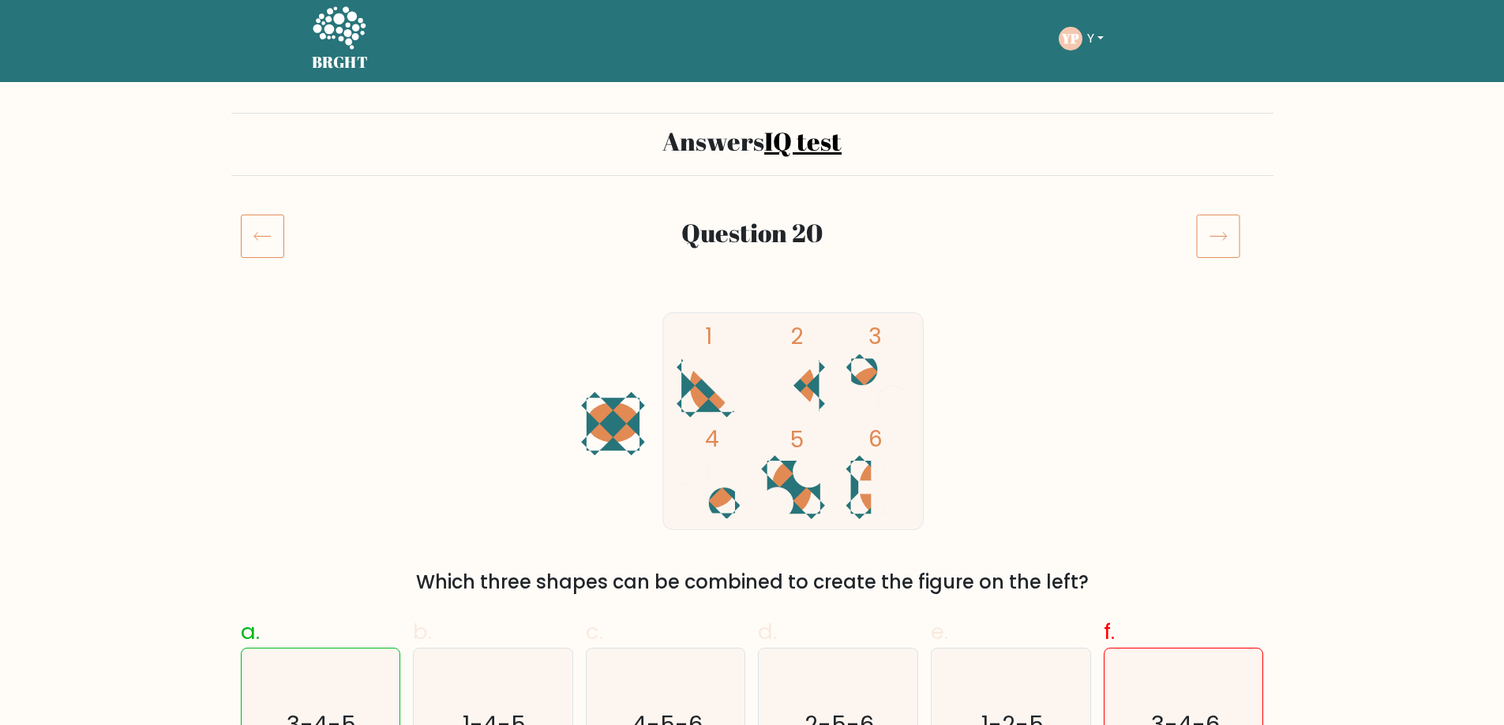
scroll to position [0, 0]
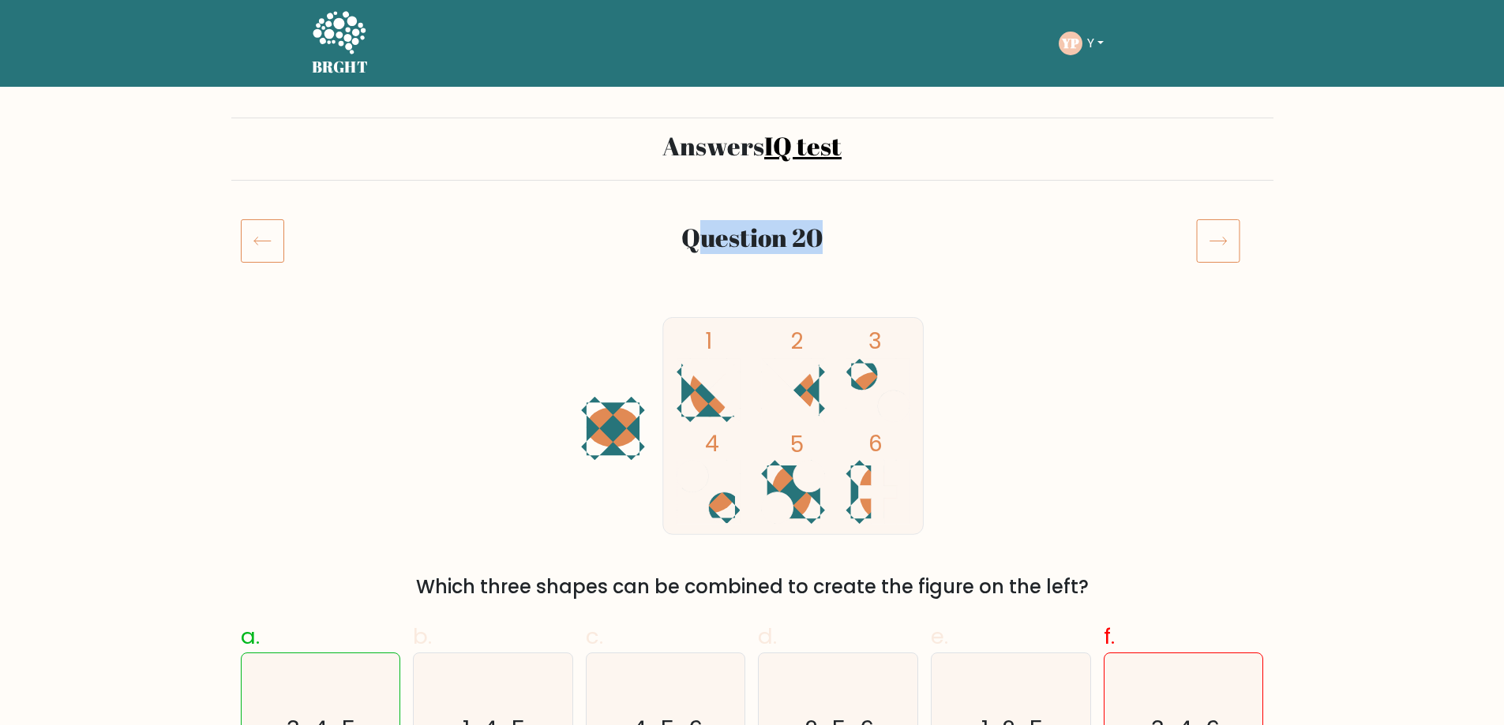
drag, startPoint x: 715, startPoint y: 234, endPoint x: 976, endPoint y: 292, distance: 266.9
click at [976, 292] on div "Question 20" at bounding box center [752, 260] width 1042 height 82
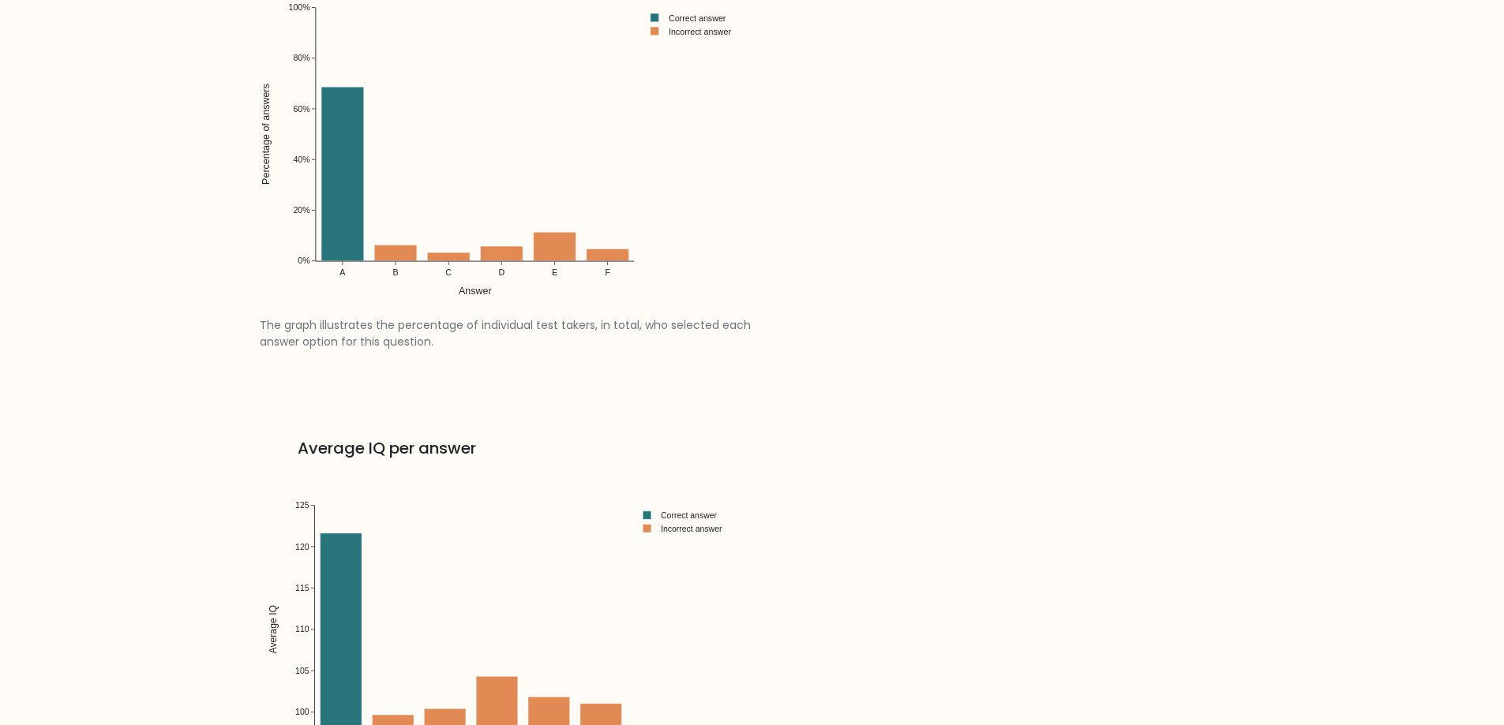
scroll to position [2368, 0]
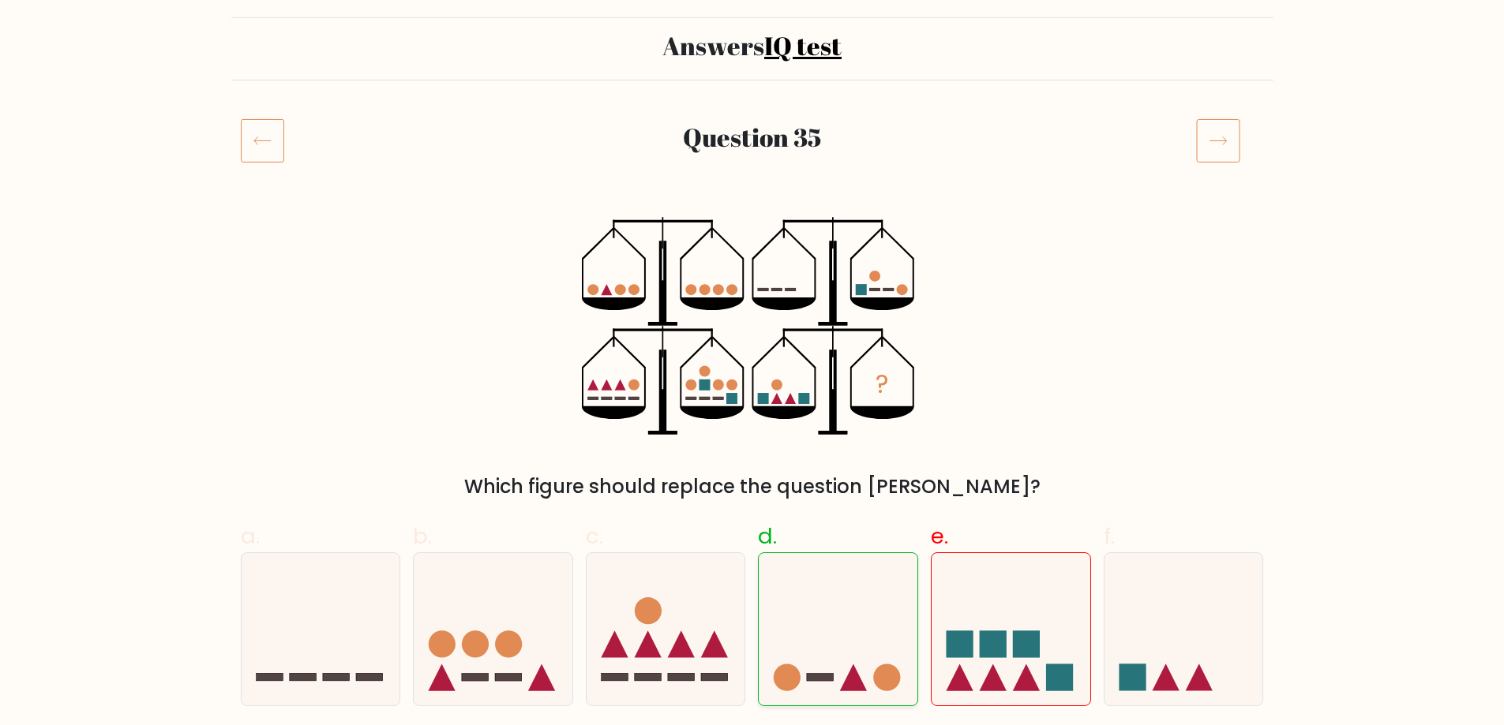
scroll to position [158, 0]
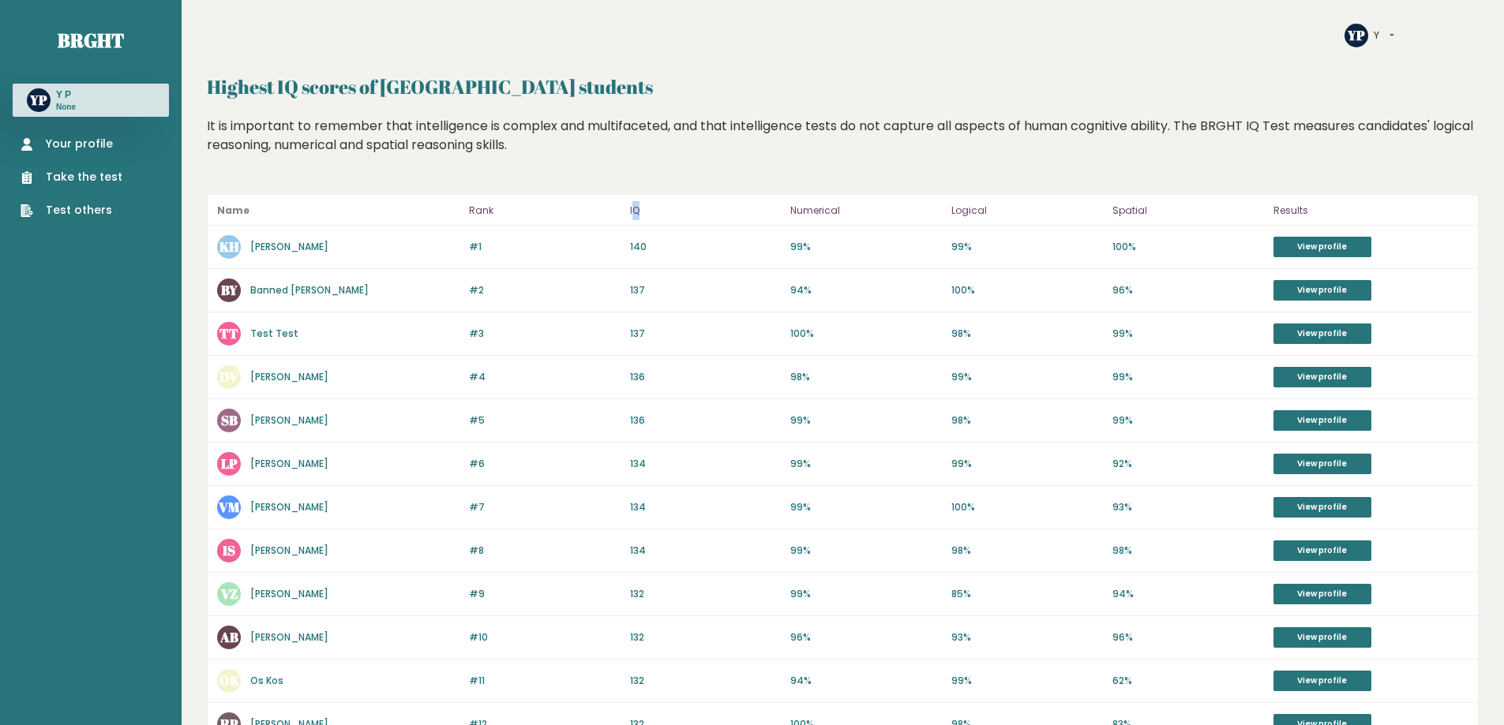
click at [638, 208] on p "IQ" at bounding box center [706, 210] width 152 height 19
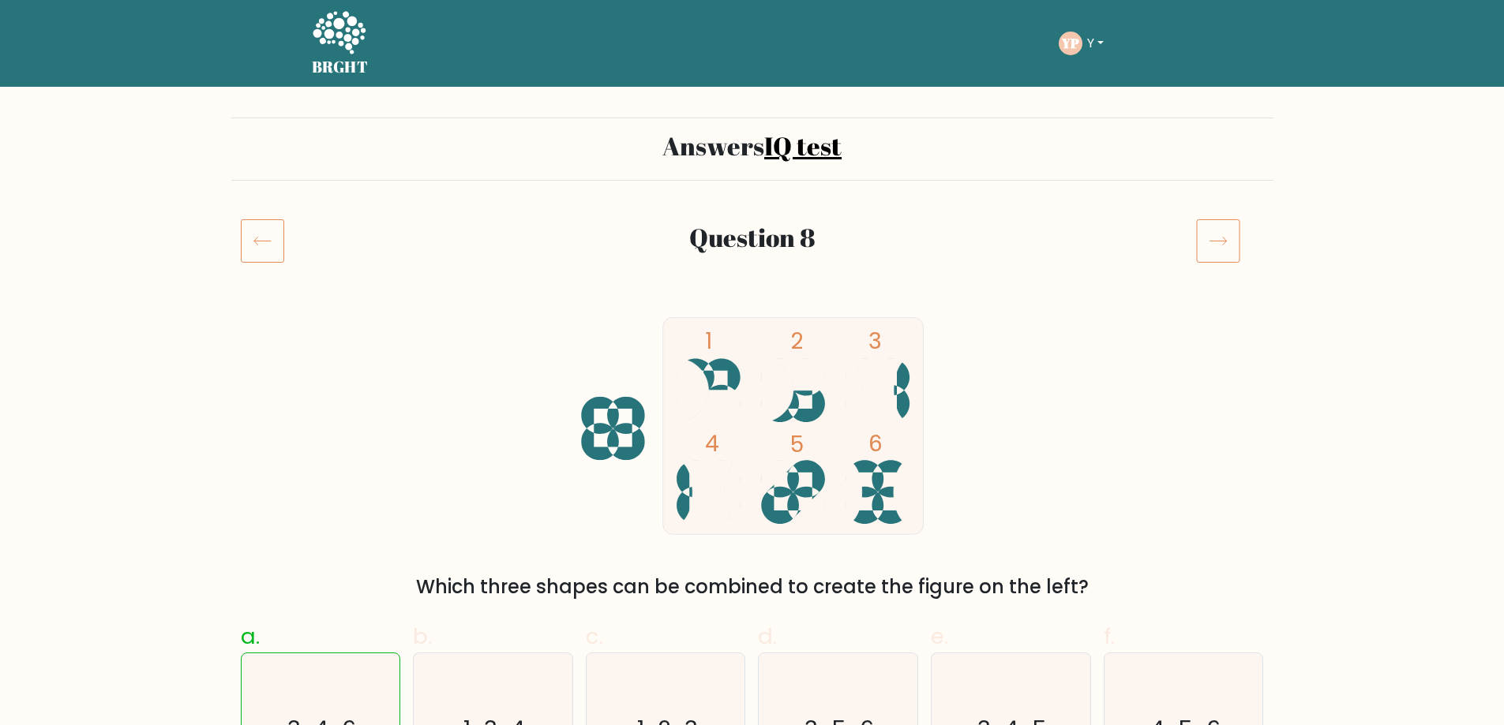
click at [1223, 254] on icon at bounding box center [1218, 241] width 44 height 44
click at [1223, 246] on icon at bounding box center [1218, 241] width 44 height 44
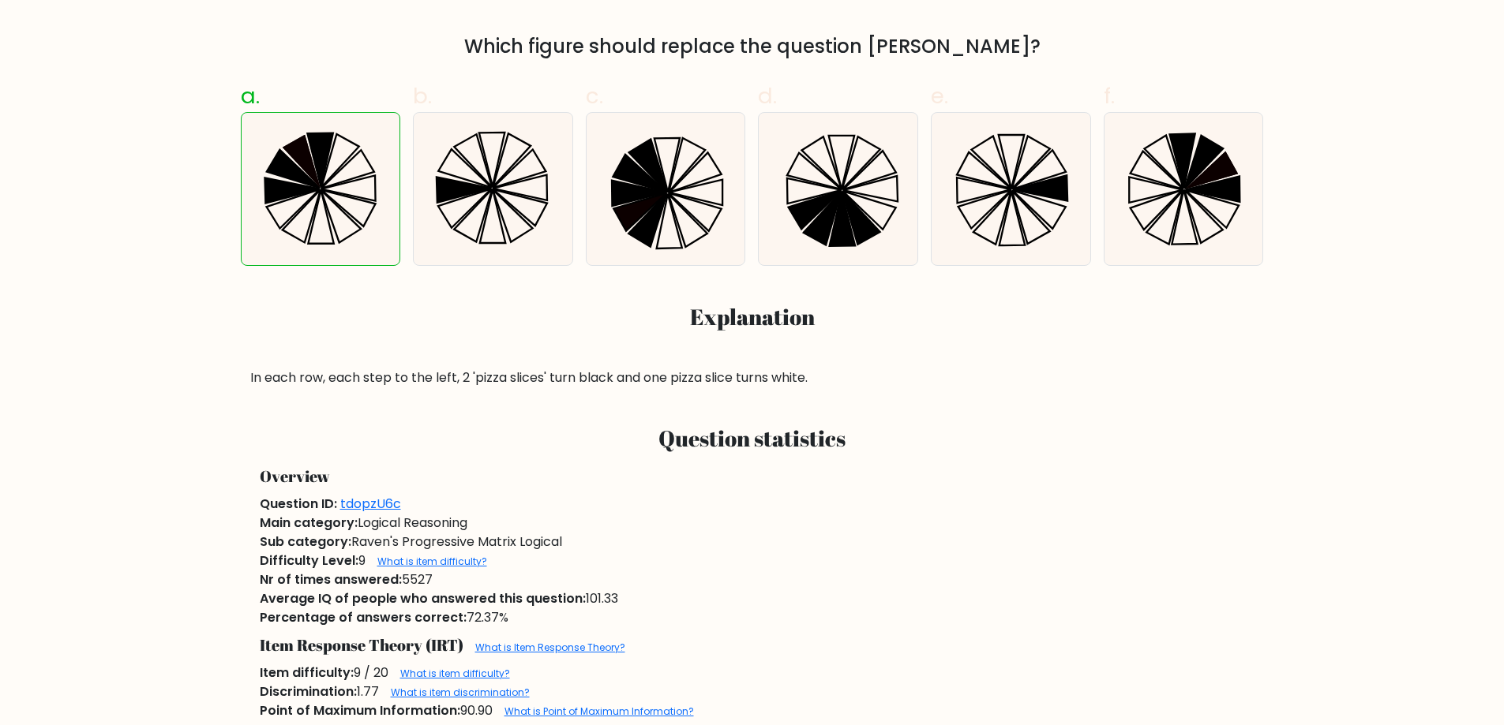
scroll to position [553, 0]
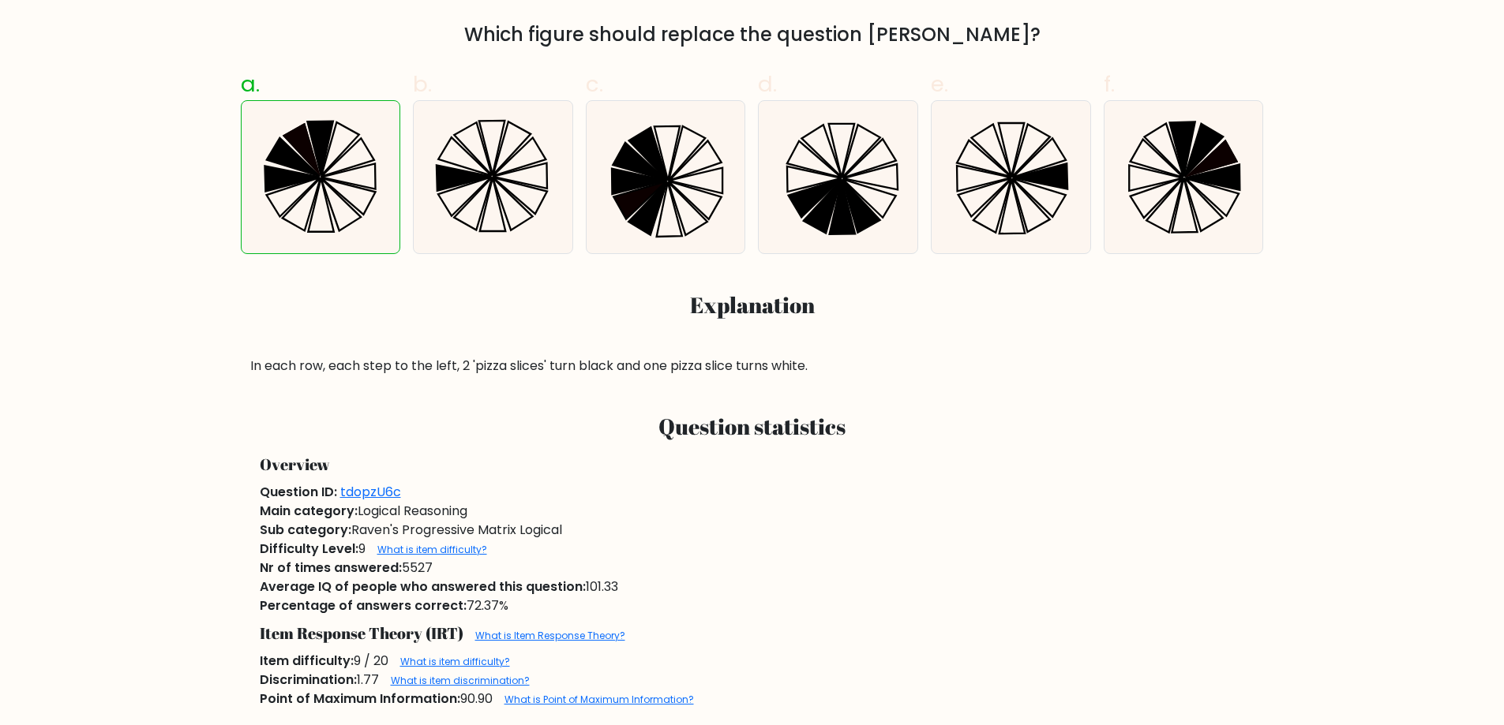
click at [635, 363] on div "In each row, each step to the left, 2 'pizza slices' turn black and one pizza s…" at bounding box center [752, 366] width 1004 height 19
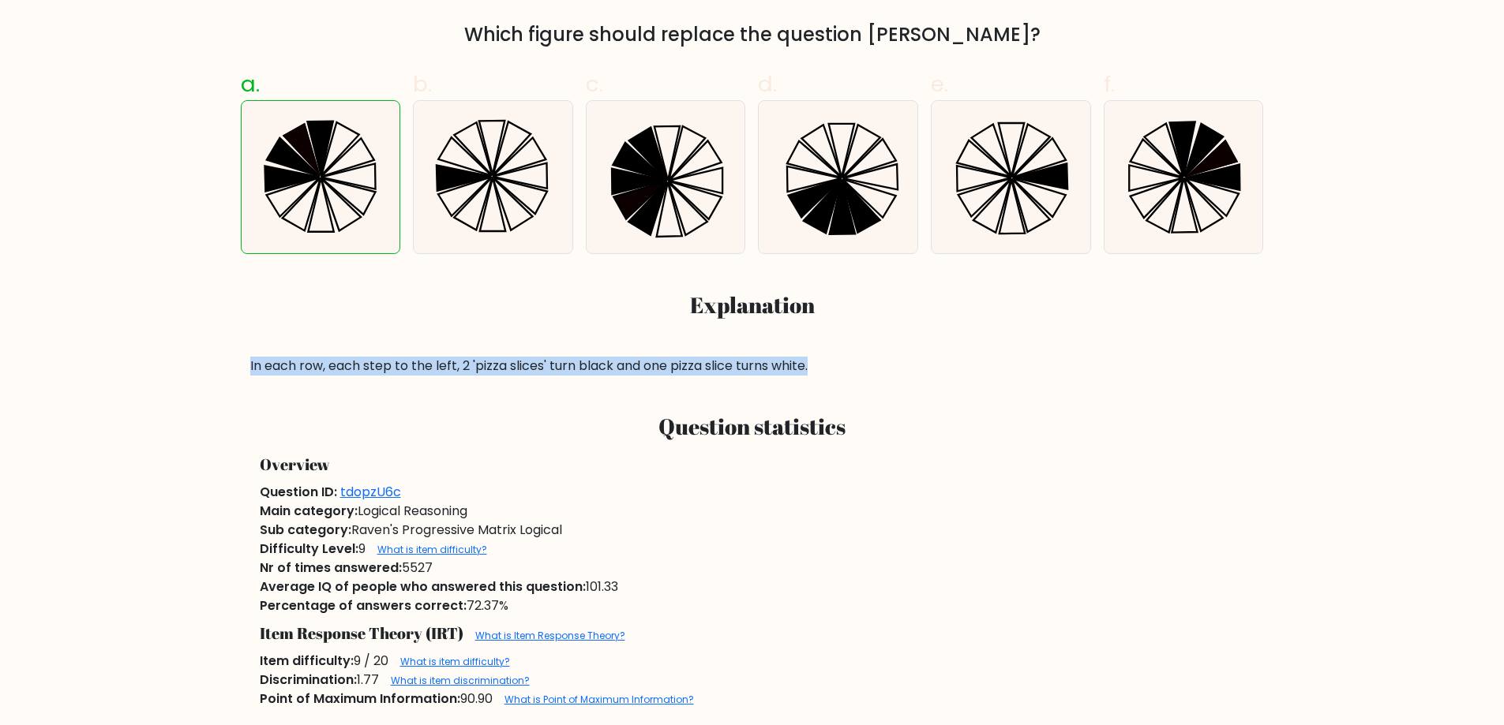
drag, startPoint x: 781, startPoint y: 368, endPoint x: 212, endPoint y: 368, distance: 568.3
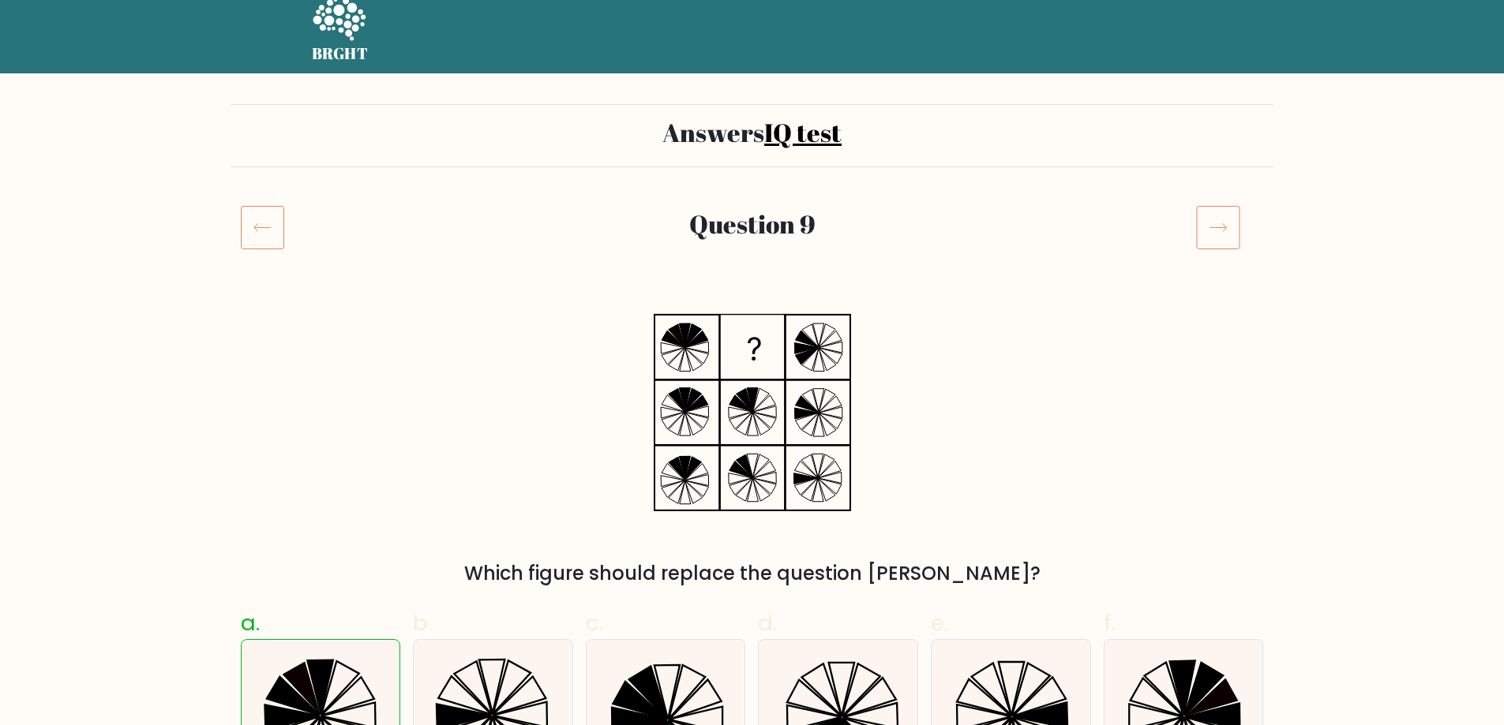
scroll to position [0, 0]
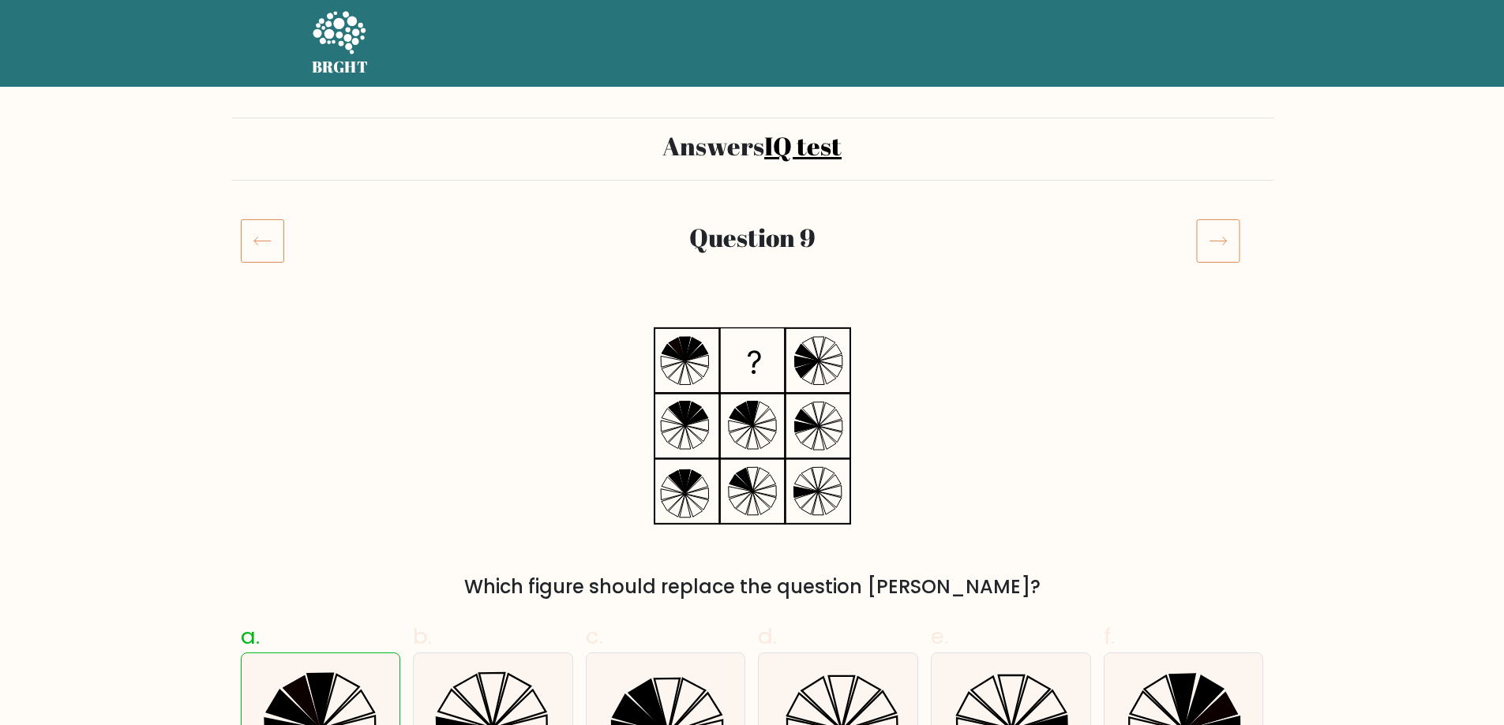
click at [1209, 238] on icon at bounding box center [1218, 241] width 44 height 44
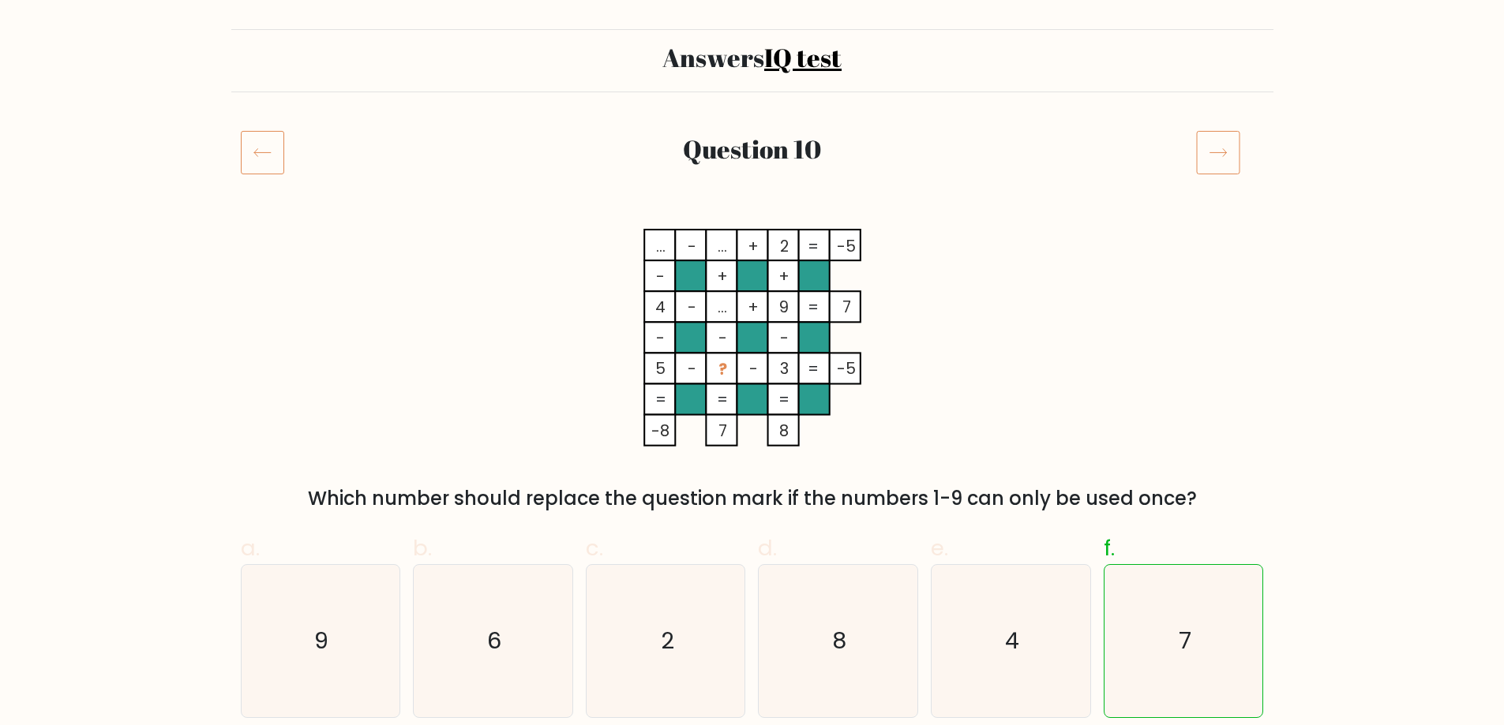
scroll to position [79, 0]
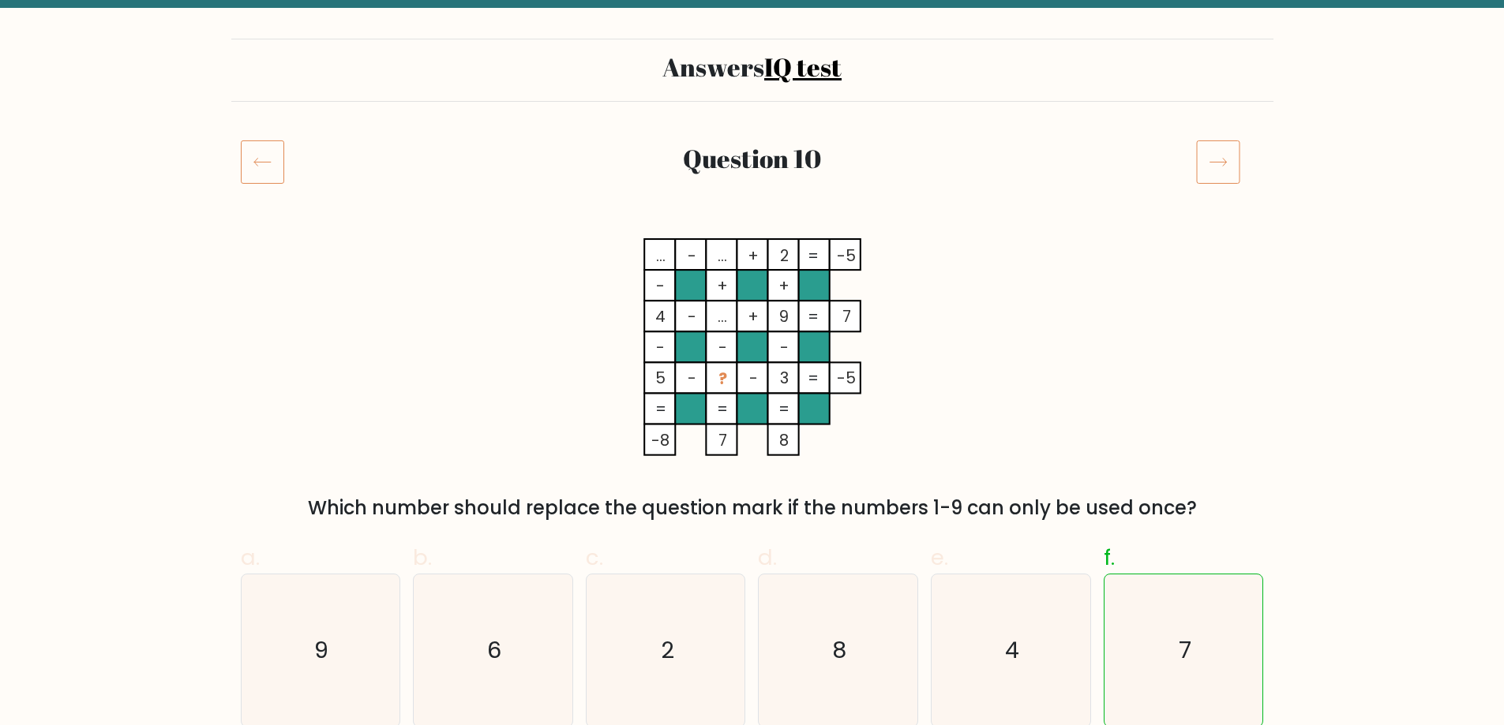
click at [1211, 156] on icon at bounding box center [1218, 162] width 44 height 44
click at [1226, 155] on icon at bounding box center [1218, 162] width 44 height 44
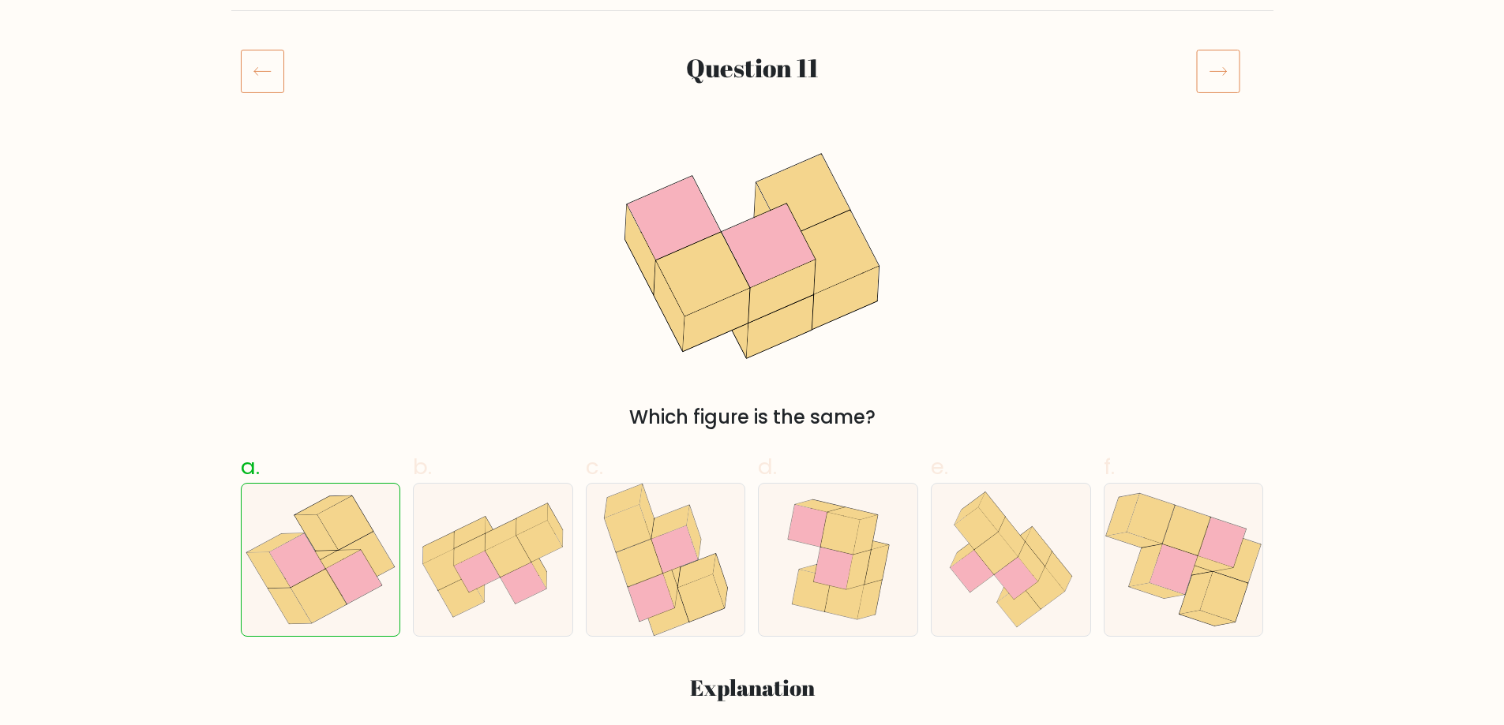
scroll to position [158, 0]
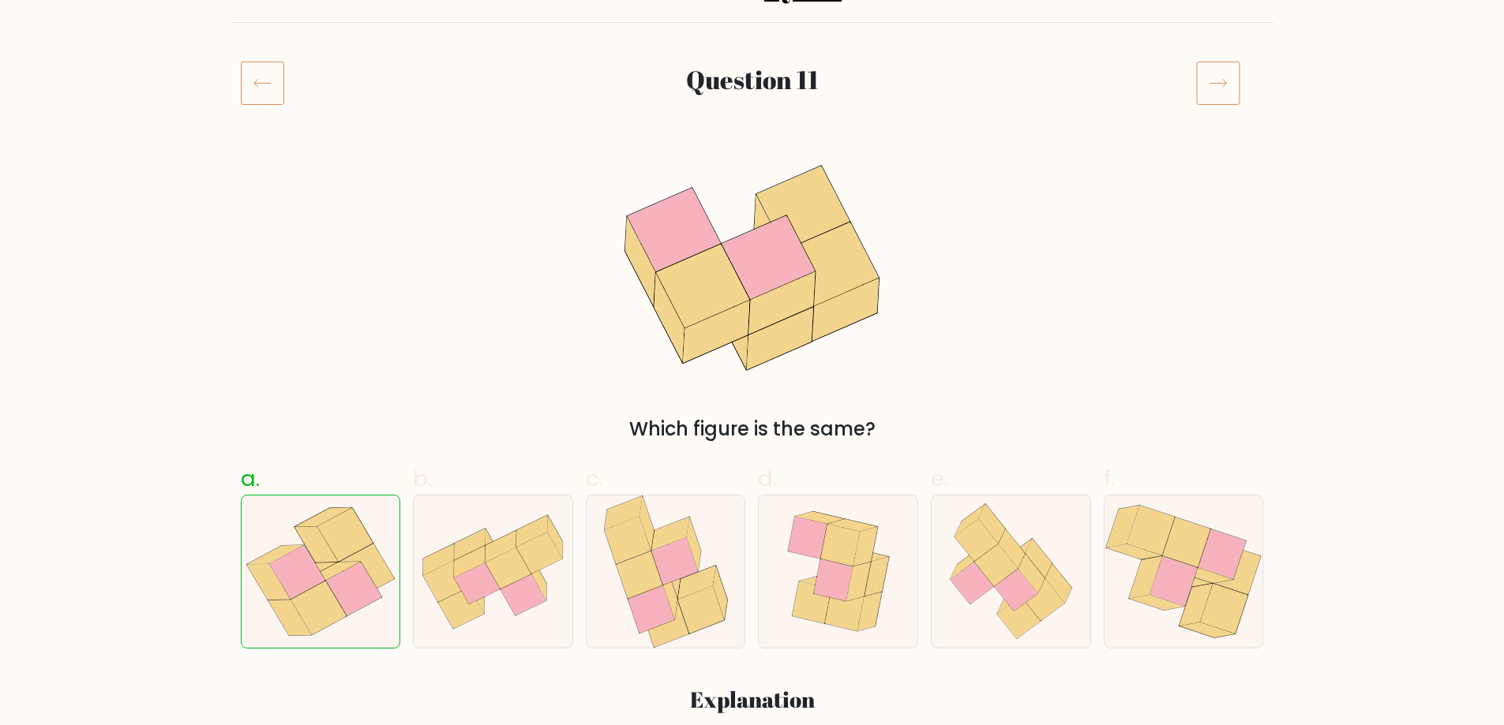
click at [1246, 88] on div at bounding box center [1229, 83] width 87 height 44
click at [1224, 85] on icon at bounding box center [1218, 83] width 44 height 44
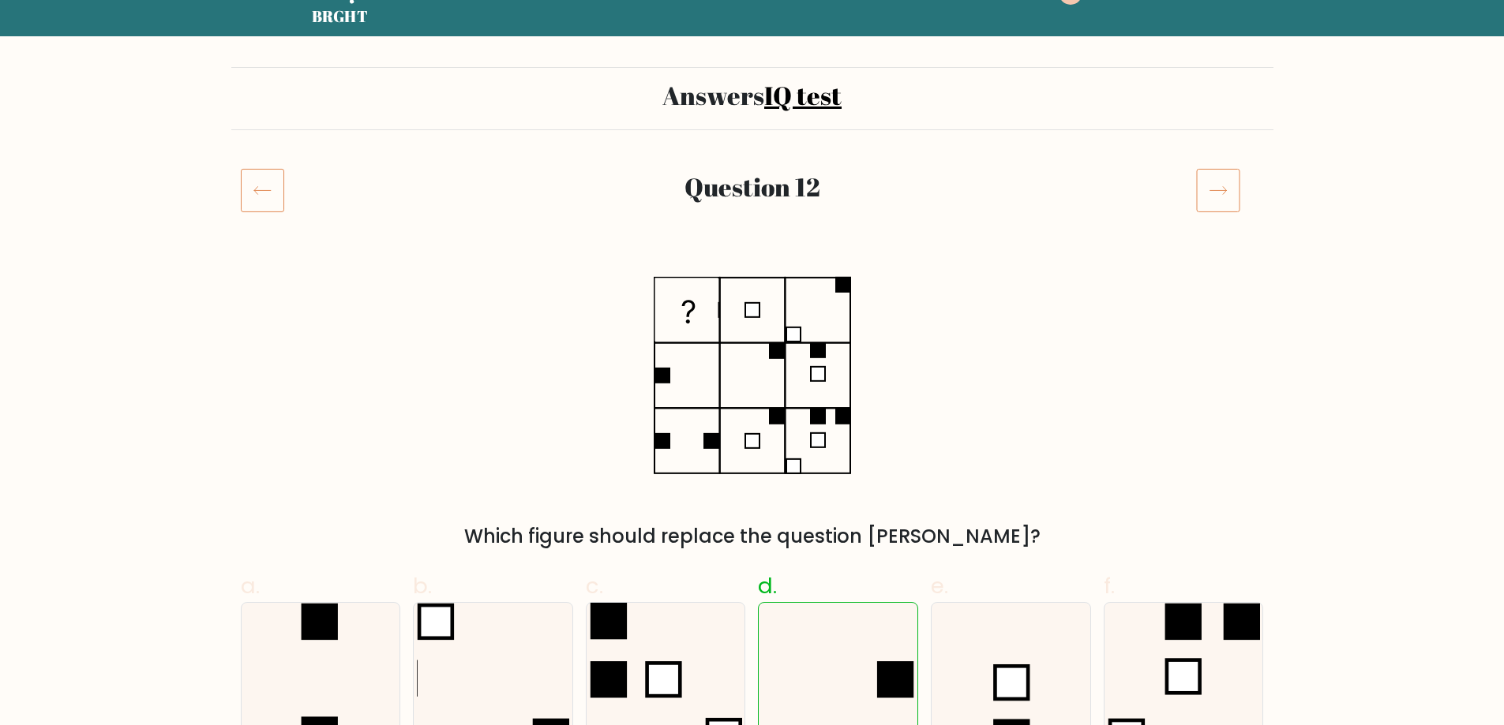
scroll to position [158, 0]
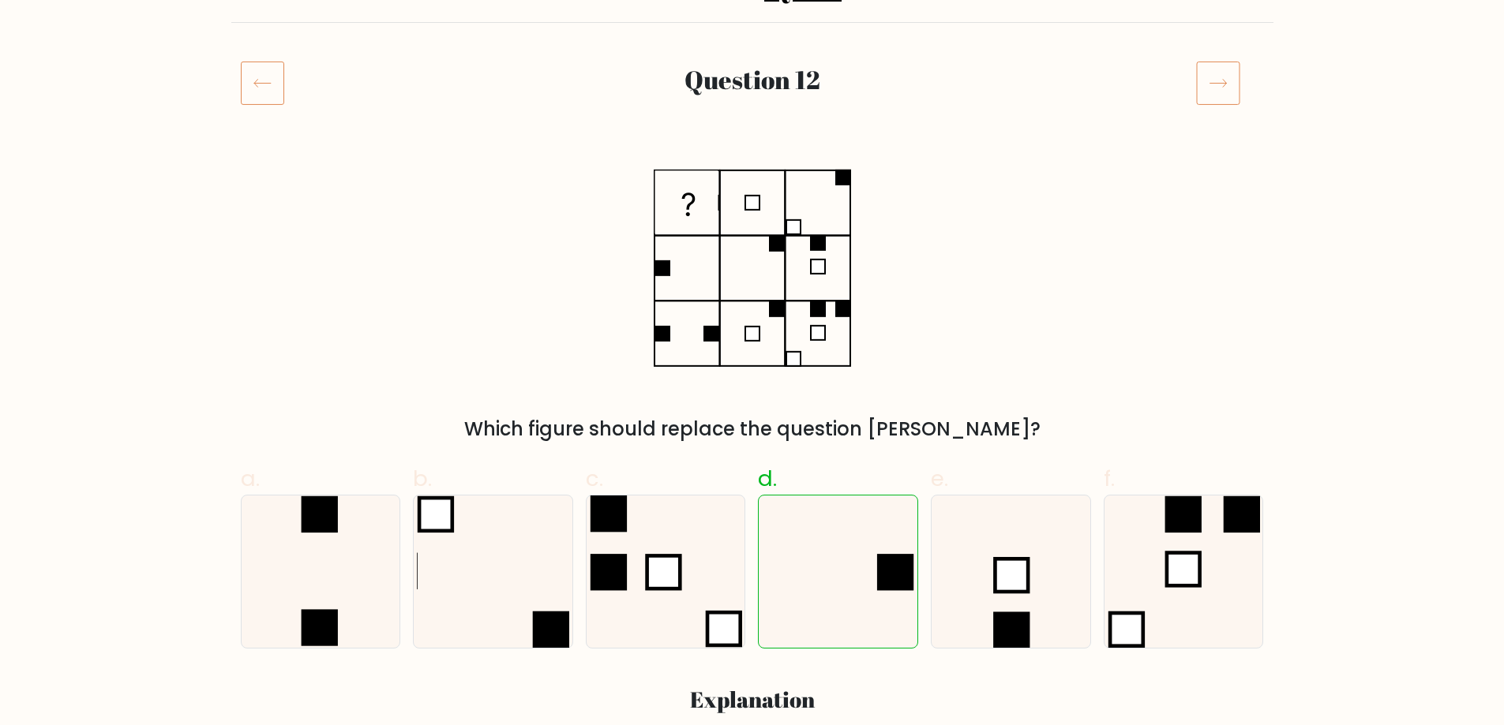
click at [1220, 75] on icon at bounding box center [1218, 83] width 44 height 44
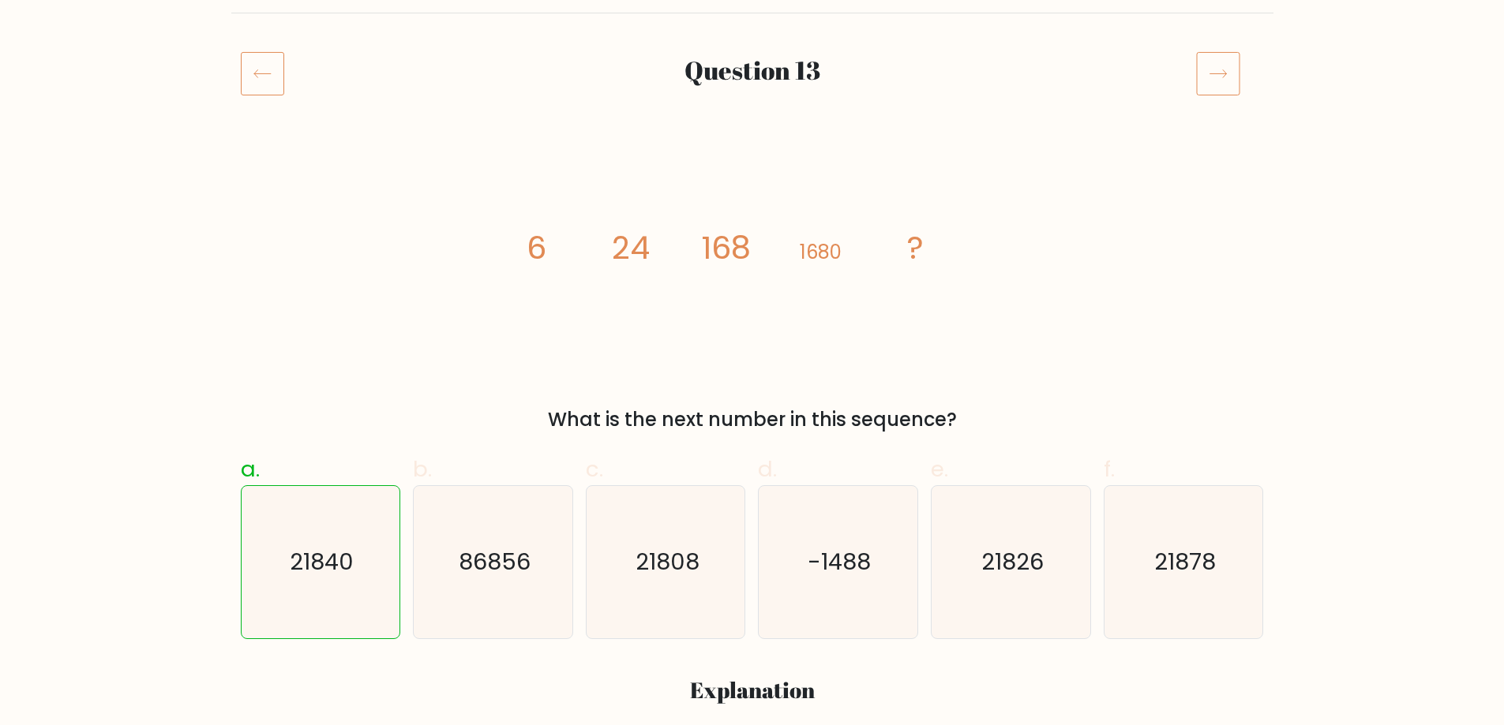
scroll to position [158, 0]
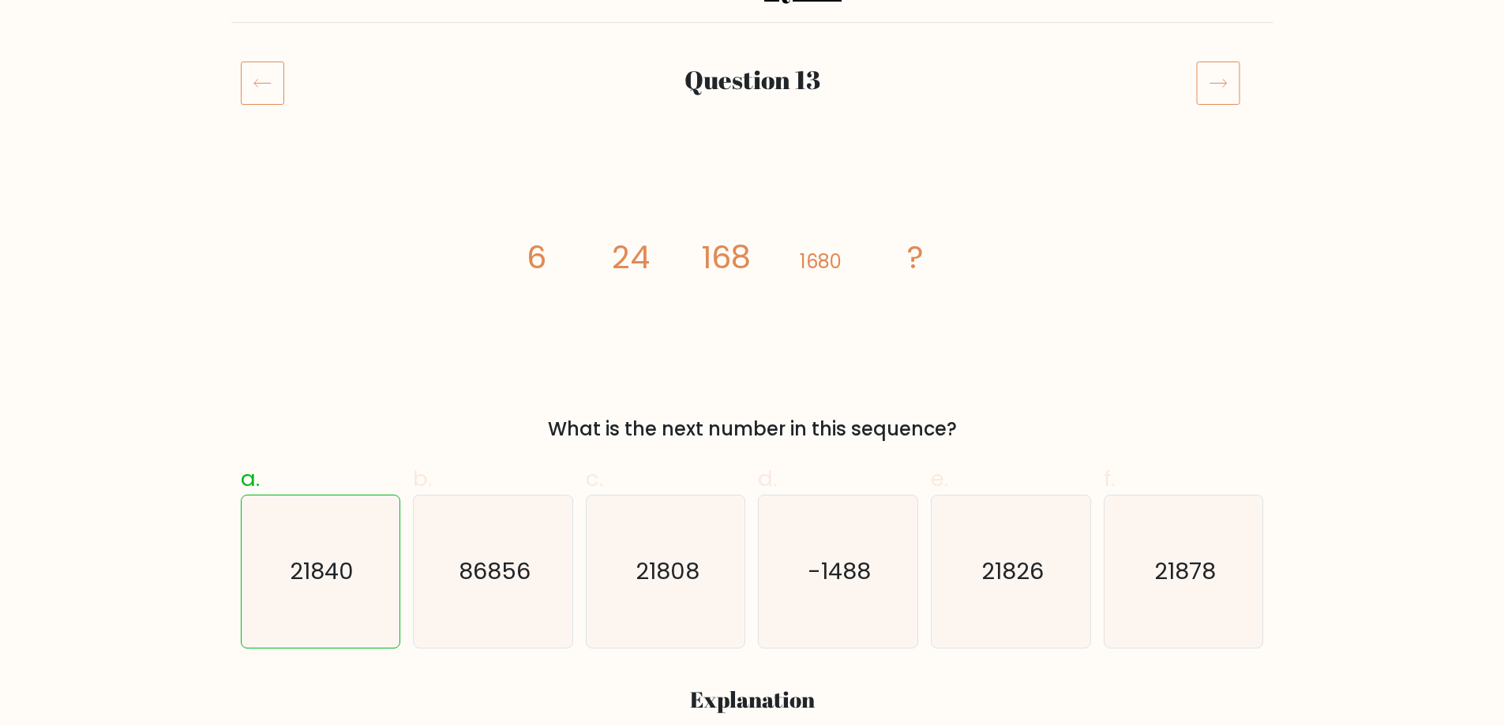
drag, startPoint x: 539, startPoint y: 238, endPoint x: 552, endPoint y: 245, distance: 14.1
click at [545, 245] on icon "image/svg+xml 6 24 168 1680 ?" at bounding box center [752, 268] width 474 height 218
drag, startPoint x: 595, startPoint y: 249, endPoint x: 629, endPoint y: 250, distance: 33.9
click at [606, 250] on icon "image/svg+xml 6 24 168 1680 ?" at bounding box center [752, 268] width 474 height 218
drag, startPoint x: 630, startPoint y: 250, endPoint x: 762, endPoint y: 259, distance: 132.1
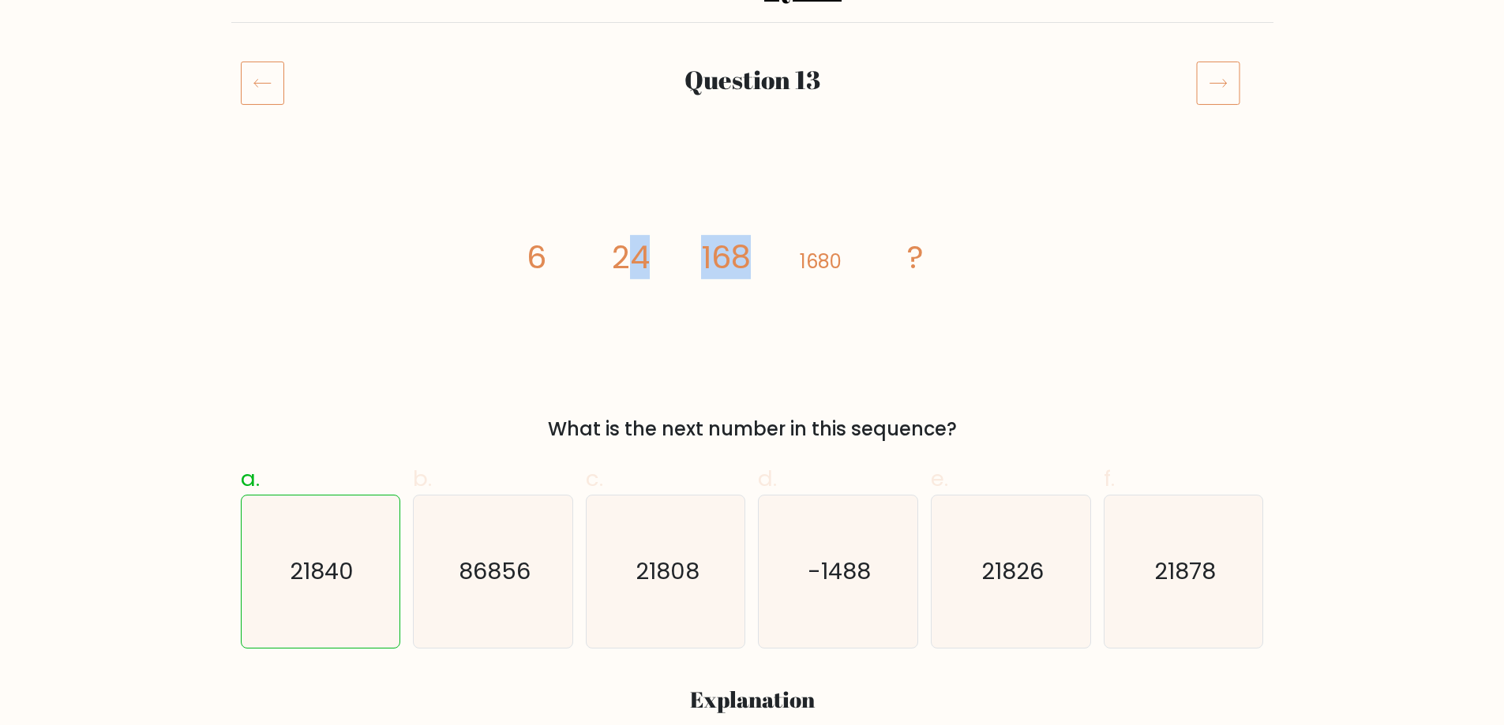
click at [762, 259] on icon "image/svg+xml 6 24 168 1680 ?" at bounding box center [752, 268] width 474 height 218
drag, startPoint x: 613, startPoint y: 242, endPoint x: 901, endPoint y: 248, distance: 288.2
click at [901, 248] on icon "image/svg+xml 6 24 168 1680 ?" at bounding box center [752, 268] width 474 height 218
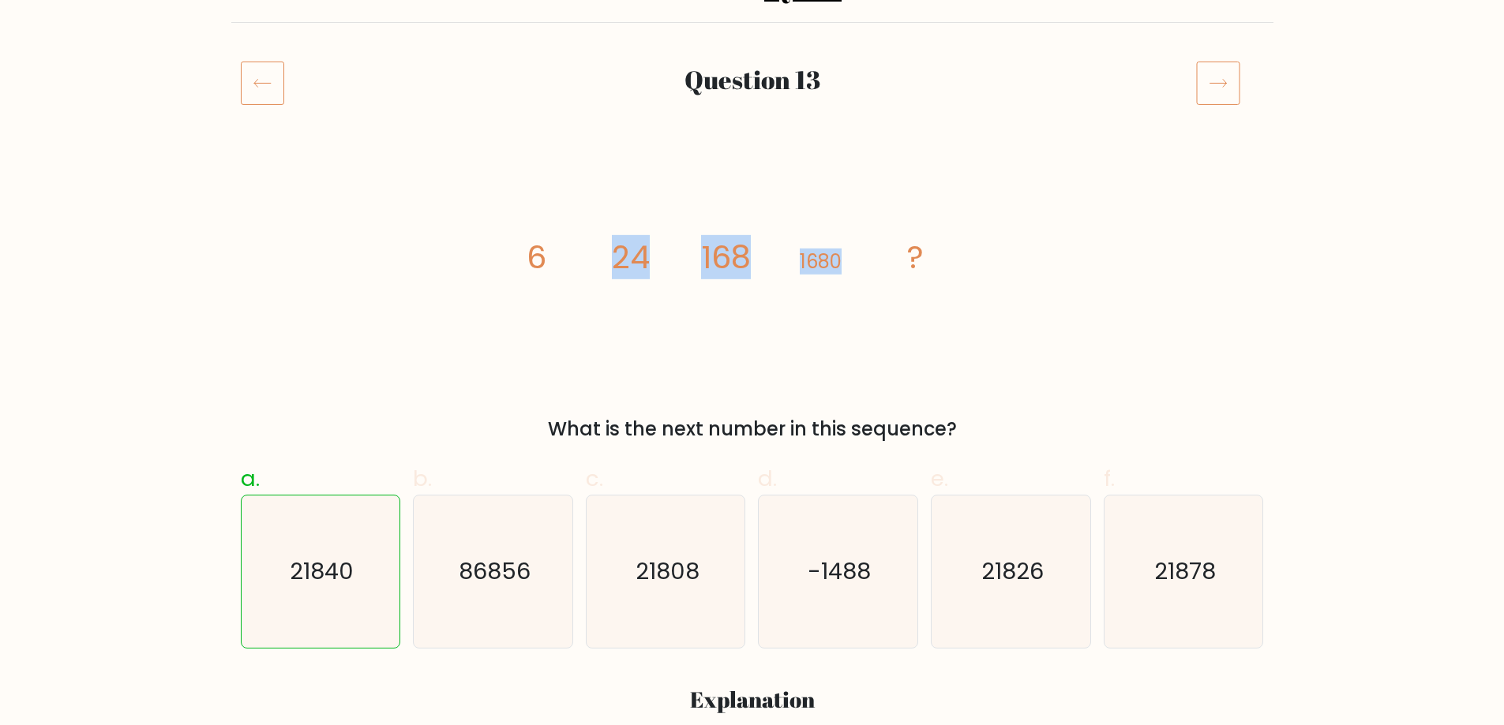
drag, startPoint x: 879, startPoint y: 260, endPoint x: 384, endPoint y: 240, distance: 495.3
click at [384, 240] on div "image/svg+xml 6 24 168 1680 ? What is the next number in this sequence?" at bounding box center [752, 301] width 1042 height 284
drag, startPoint x: 429, startPoint y: 260, endPoint x: 1029, endPoint y: 302, distance: 602.1
click at [1029, 302] on div "image/svg+xml 6 24 168 1680 ? What is the next number in this sequence?" at bounding box center [752, 301] width 1042 height 284
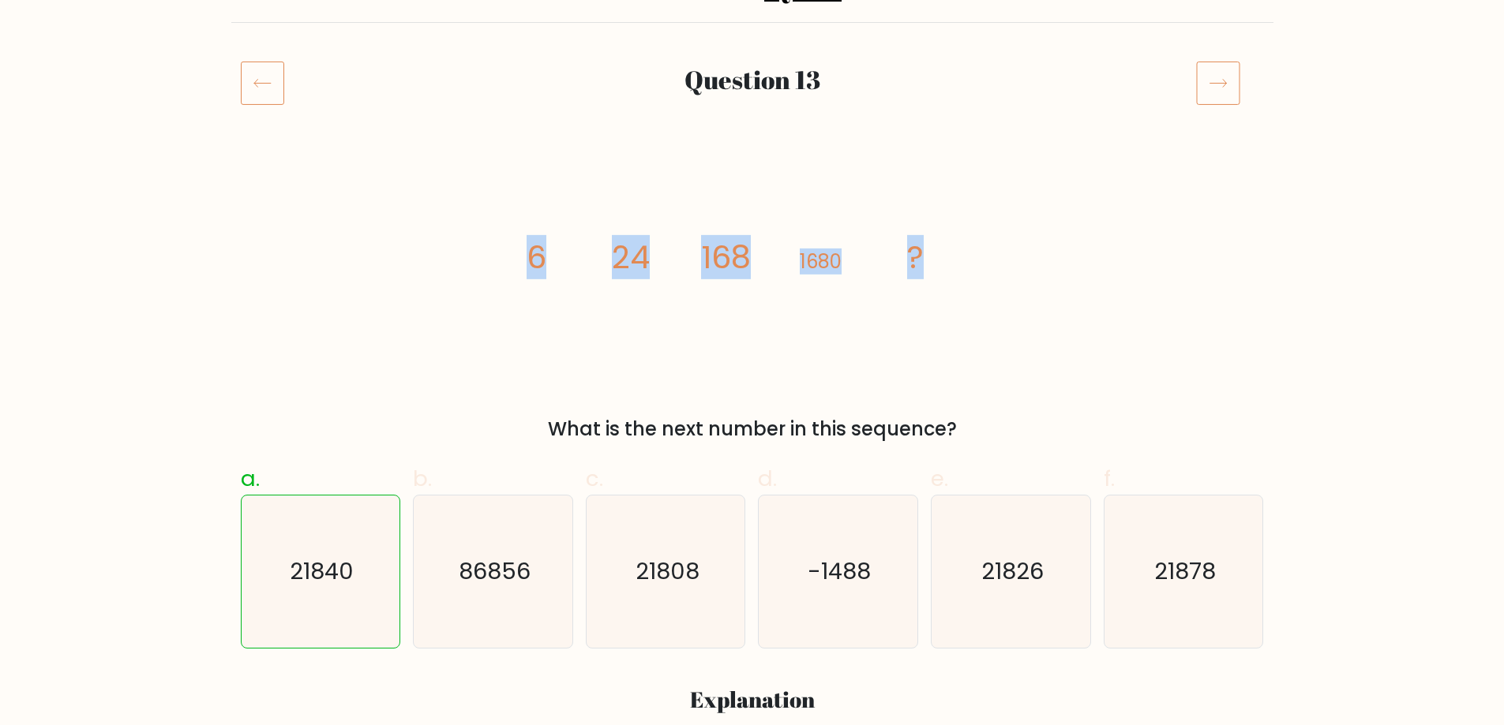
click at [1029, 302] on div "image/svg+xml 6 24 168 1680 ? What is the next number in this sequence?" at bounding box center [752, 301] width 1042 height 284
drag, startPoint x: 1068, startPoint y: 279, endPoint x: 96, endPoint y: 211, distance: 974.0
click at [607, 247] on icon "image/svg+xml 6 24 168 1680 ?" at bounding box center [752, 268] width 474 height 218
drag, startPoint x: 844, startPoint y: 262, endPoint x: 826, endPoint y: 261, distance: 17.4
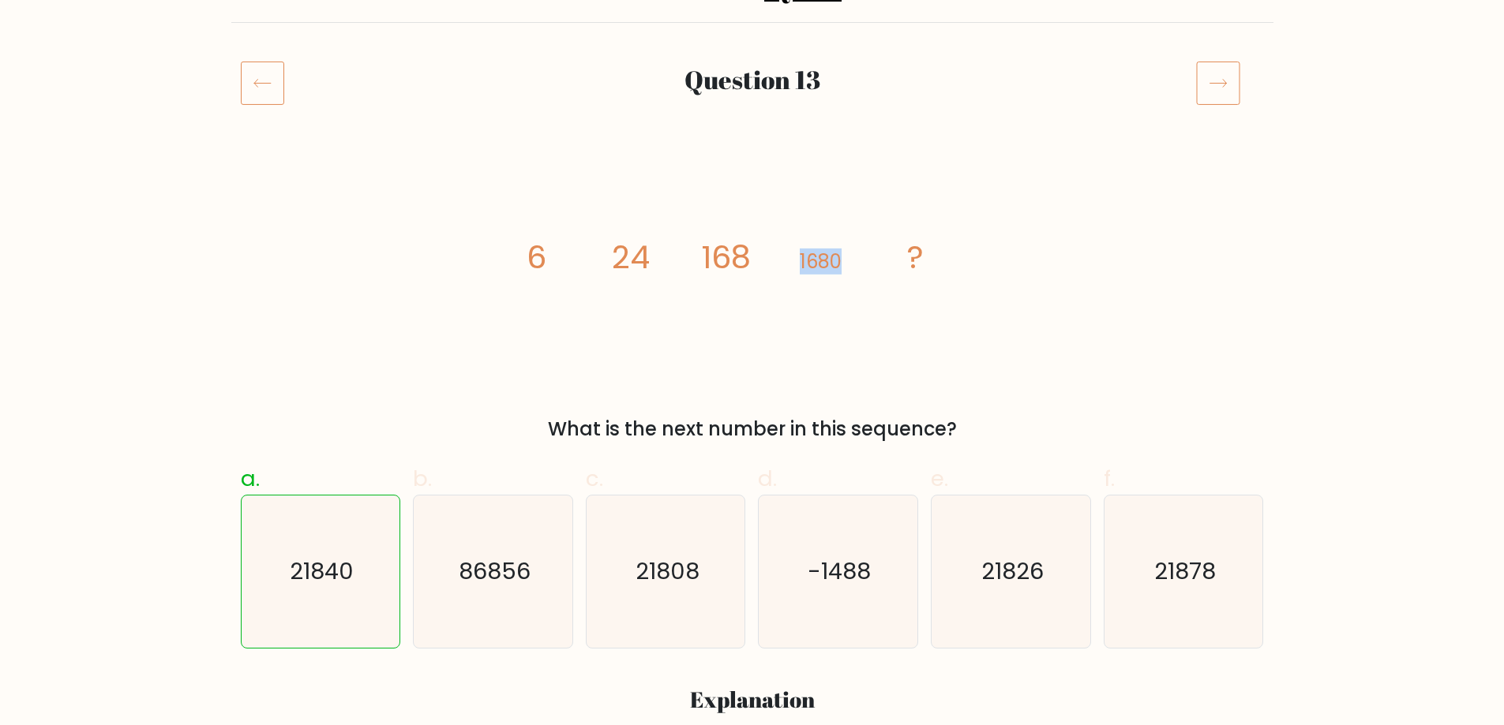
click at [804, 261] on icon "image/svg+xml 6 24 168 1680 ?" at bounding box center [752, 268] width 474 height 218
click at [857, 257] on icon "image/svg+xml 6 24 168 1680 ?" at bounding box center [752, 268] width 474 height 218
drag, startPoint x: 857, startPoint y: 257, endPoint x: 772, endPoint y: 253, distance: 85.3
click at [772, 253] on icon "image/svg+xml 6 24 168 1680 ?" at bounding box center [752, 268] width 474 height 218
click at [838, 256] on tspan "1680" at bounding box center [820, 262] width 42 height 26
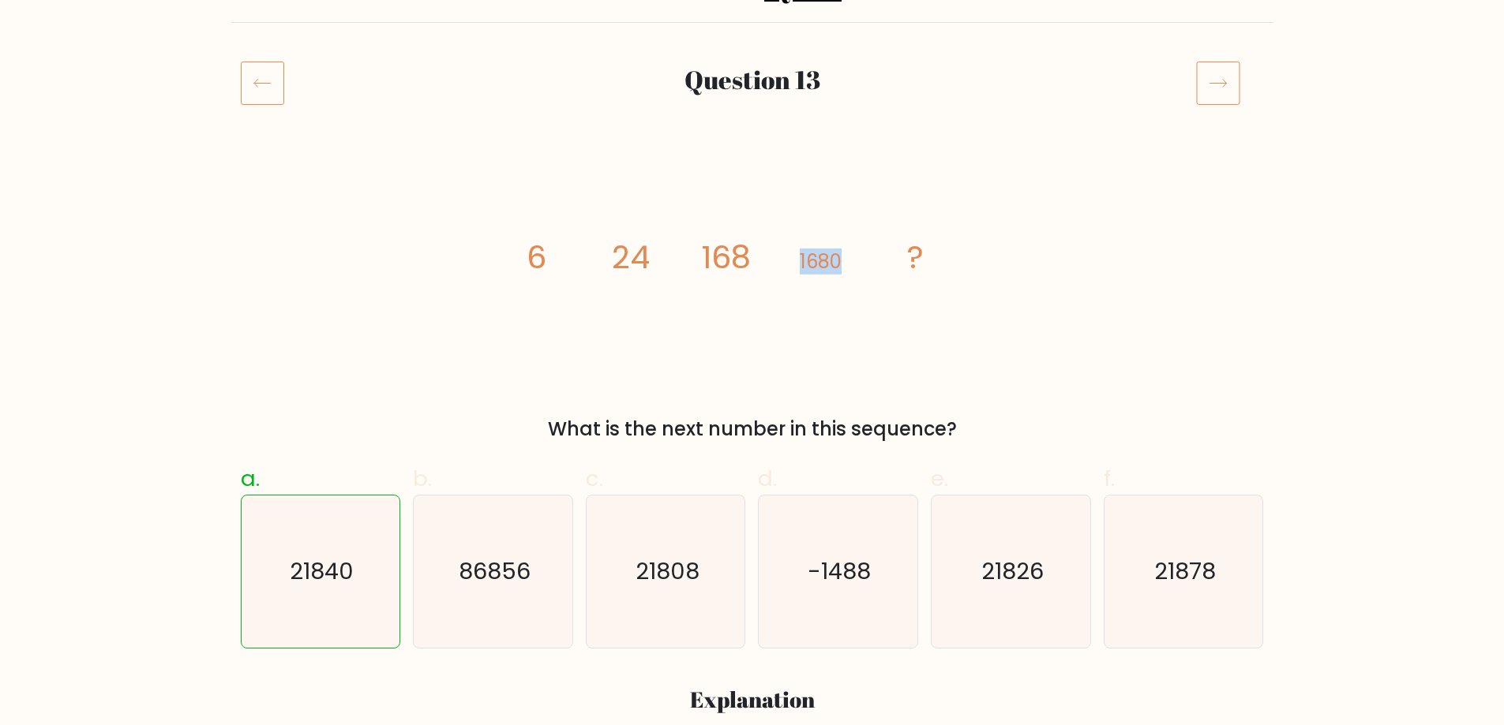
drag, startPoint x: 827, startPoint y: 256, endPoint x: 779, endPoint y: 257, distance: 48.2
click at [779, 257] on icon "image/svg+xml 6 24 168 1680 ?" at bounding box center [752, 268] width 474 height 218
click at [883, 249] on icon "image/svg+xml 6 24 168 1680 ?" at bounding box center [752, 268] width 474 height 218
drag, startPoint x: 870, startPoint y: 249, endPoint x: 756, endPoint y: 232, distance: 114.9
click at [755, 233] on icon "image/svg+xml 6 24 168 1680 ?" at bounding box center [752, 268] width 474 height 218
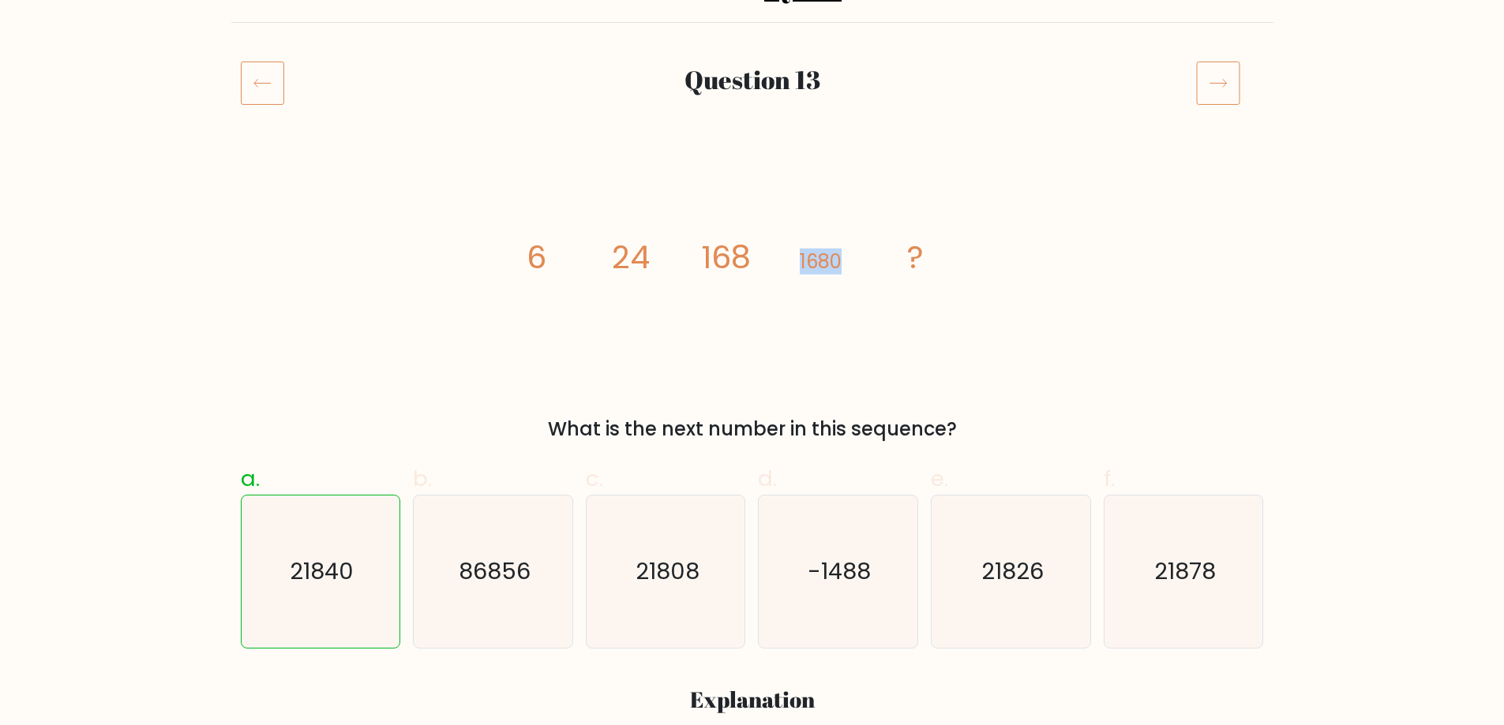
click at [860, 241] on icon "image/svg+xml 6 24 168 1680 ?" at bounding box center [752, 268] width 474 height 218
drag, startPoint x: 876, startPoint y: 253, endPoint x: 699, endPoint y: 250, distance: 176.8
click at [700, 251] on icon "image/svg+xml 6 24 168 1680 ?" at bounding box center [752, 268] width 474 height 218
click at [842, 268] on icon "image/svg+xml 6 24 168 1680 ?" at bounding box center [752, 268] width 474 height 218
drag, startPoint x: 877, startPoint y: 262, endPoint x: 799, endPoint y: 266, distance: 78.2
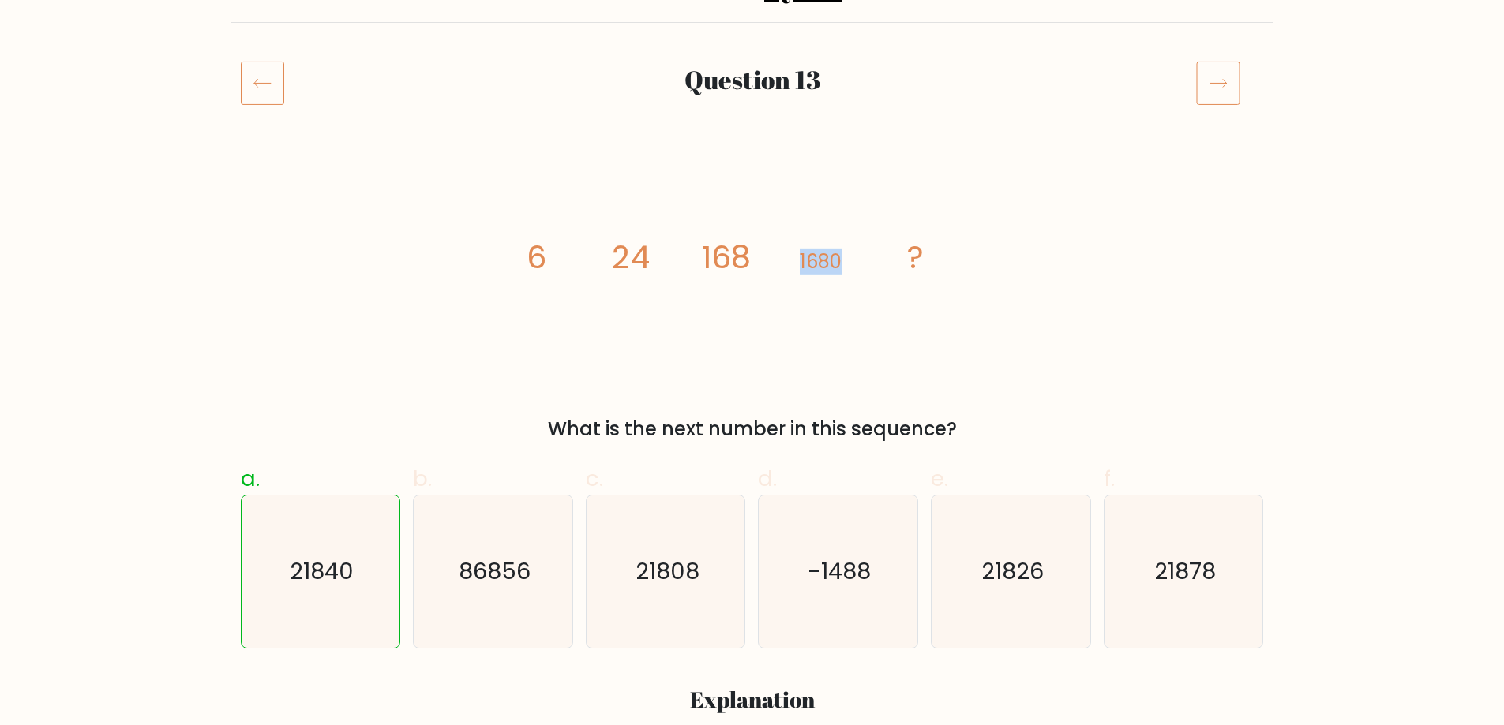
click at [799, 266] on icon "image/svg+xml 6 24 168 1680 ?" at bounding box center [752, 268] width 474 height 218
click at [855, 257] on icon "image/svg+xml 6 24 168 1680 ?" at bounding box center [752, 268] width 474 height 218
click at [1222, 560] on icon "21878" at bounding box center [1183, 572] width 152 height 152
click at [753, 215] on input "f. 21878" at bounding box center [752, 210] width 1 height 10
radio input "true"
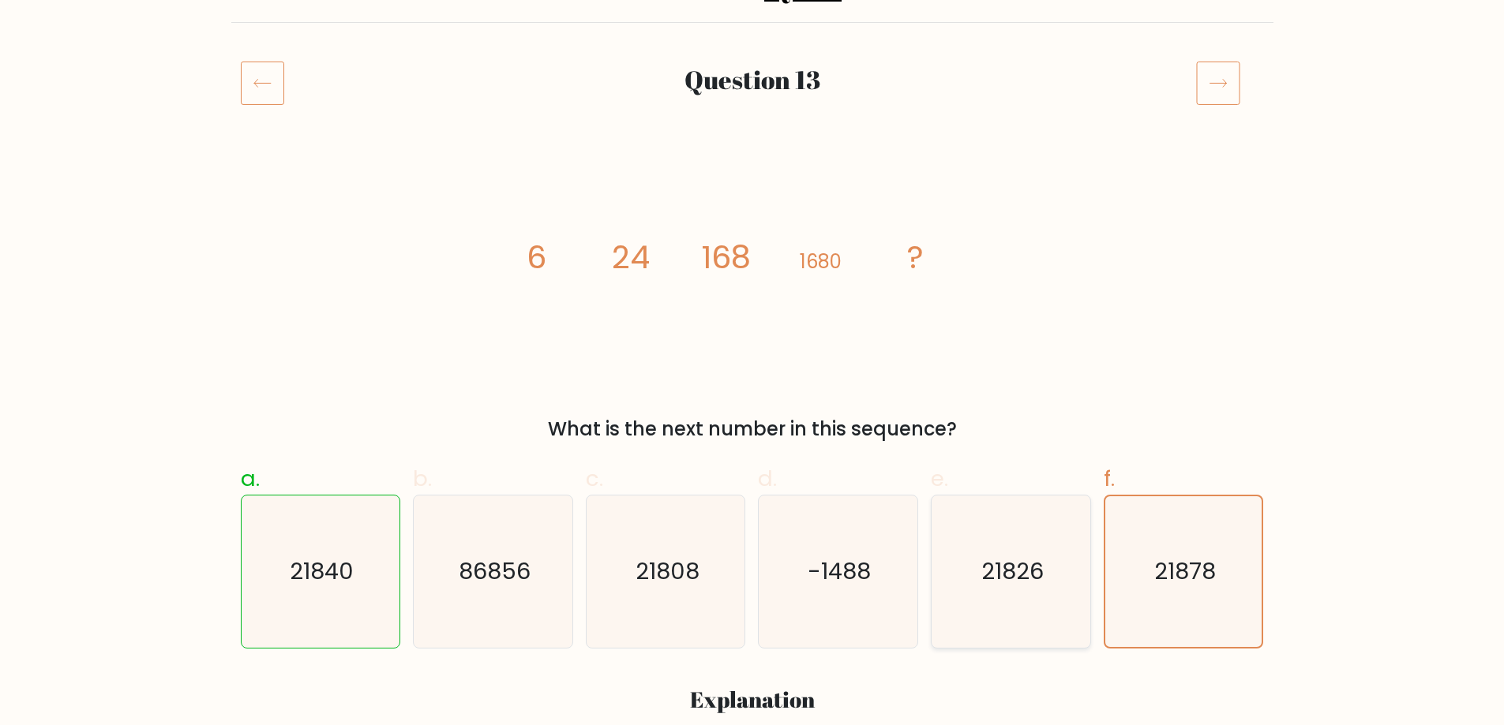
click at [1017, 572] on text "21826" at bounding box center [1012, 572] width 62 height 32
click at [753, 215] on input "e. 21826" at bounding box center [752, 210] width 1 height 10
radio input "true"
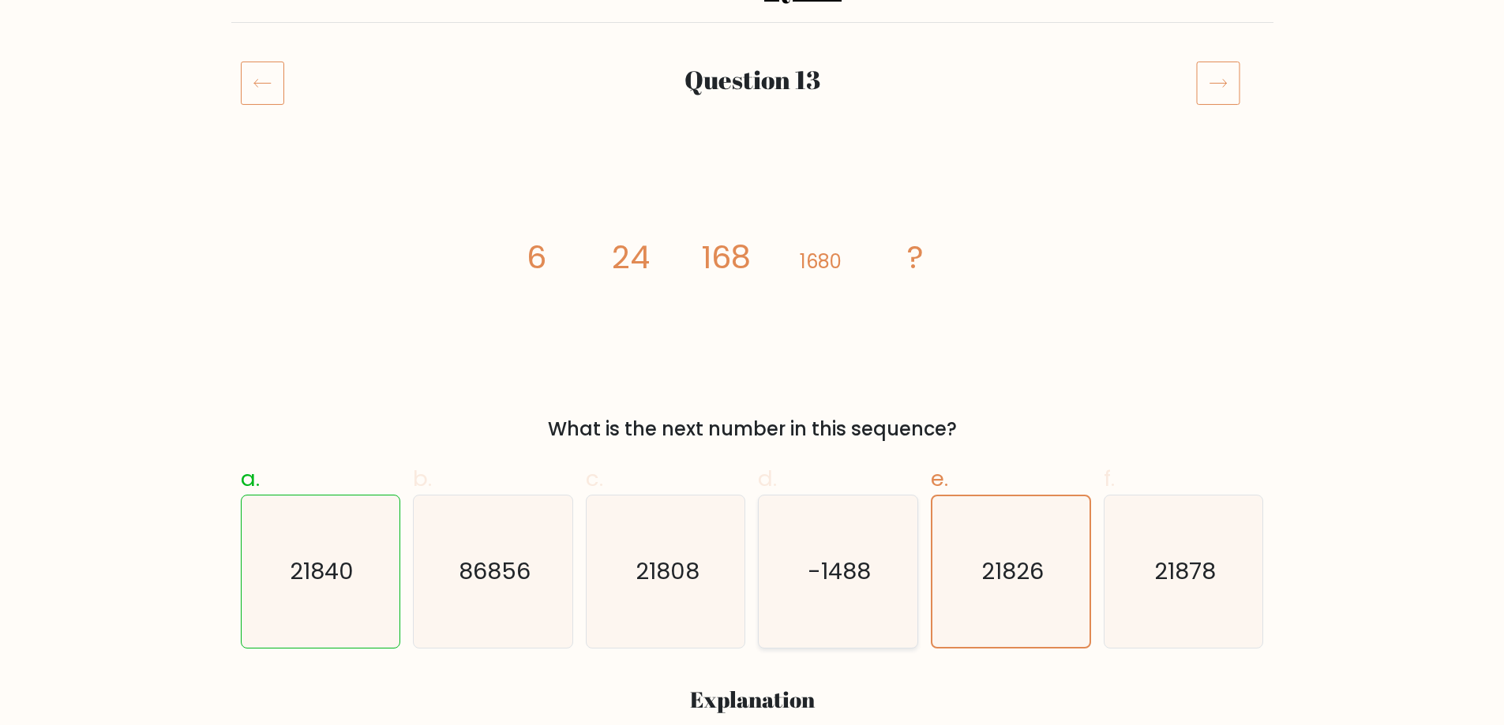
click at [878, 587] on icon "-1488" at bounding box center [838, 572] width 152 height 152
click at [753, 215] on input "d. -1488" at bounding box center [752, 210] width 1 height 10
radio input "true"
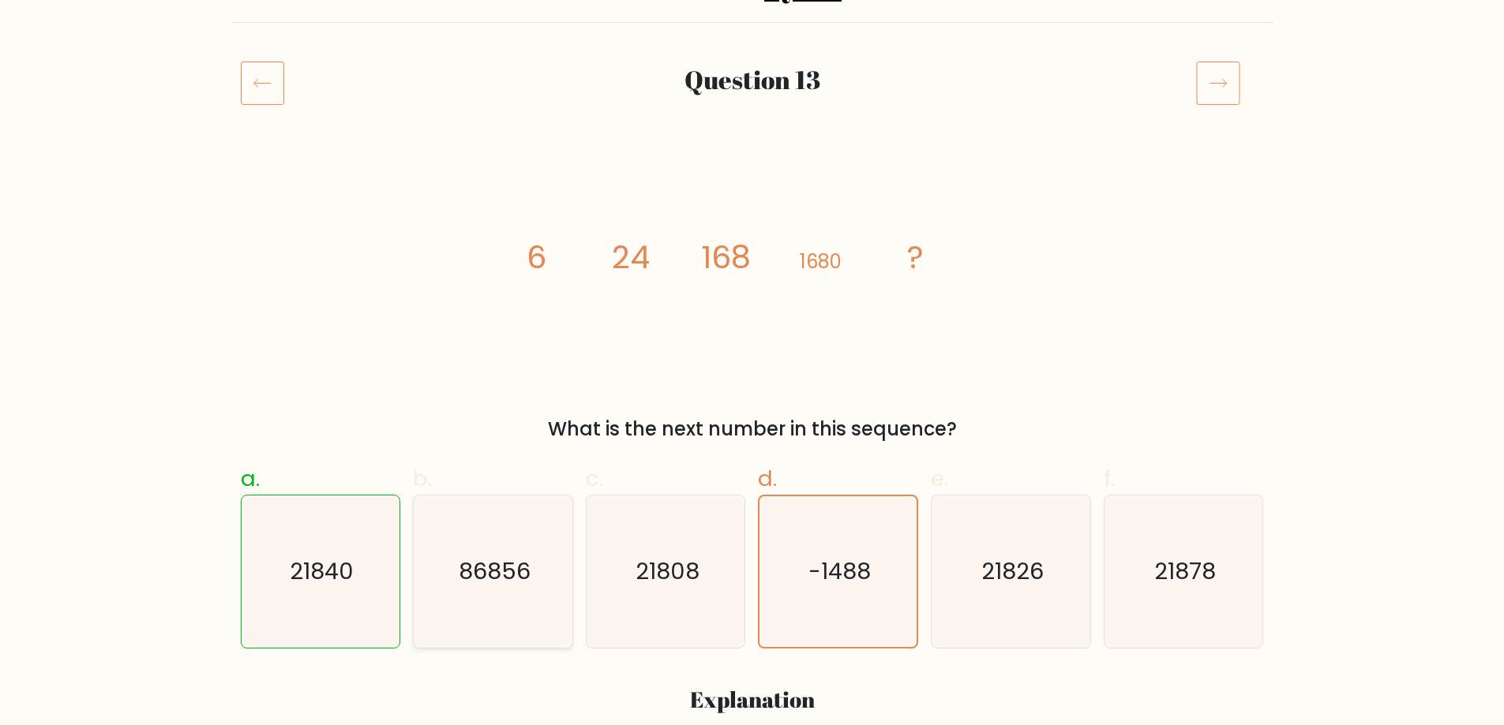
click at [504, 571] on text "86856" at bounding box center [495, 572] width 72 height 32
click at [752, 215] on input "b. 86856" at bounding box center [752, 210] width 1 height 10
radio input "true"
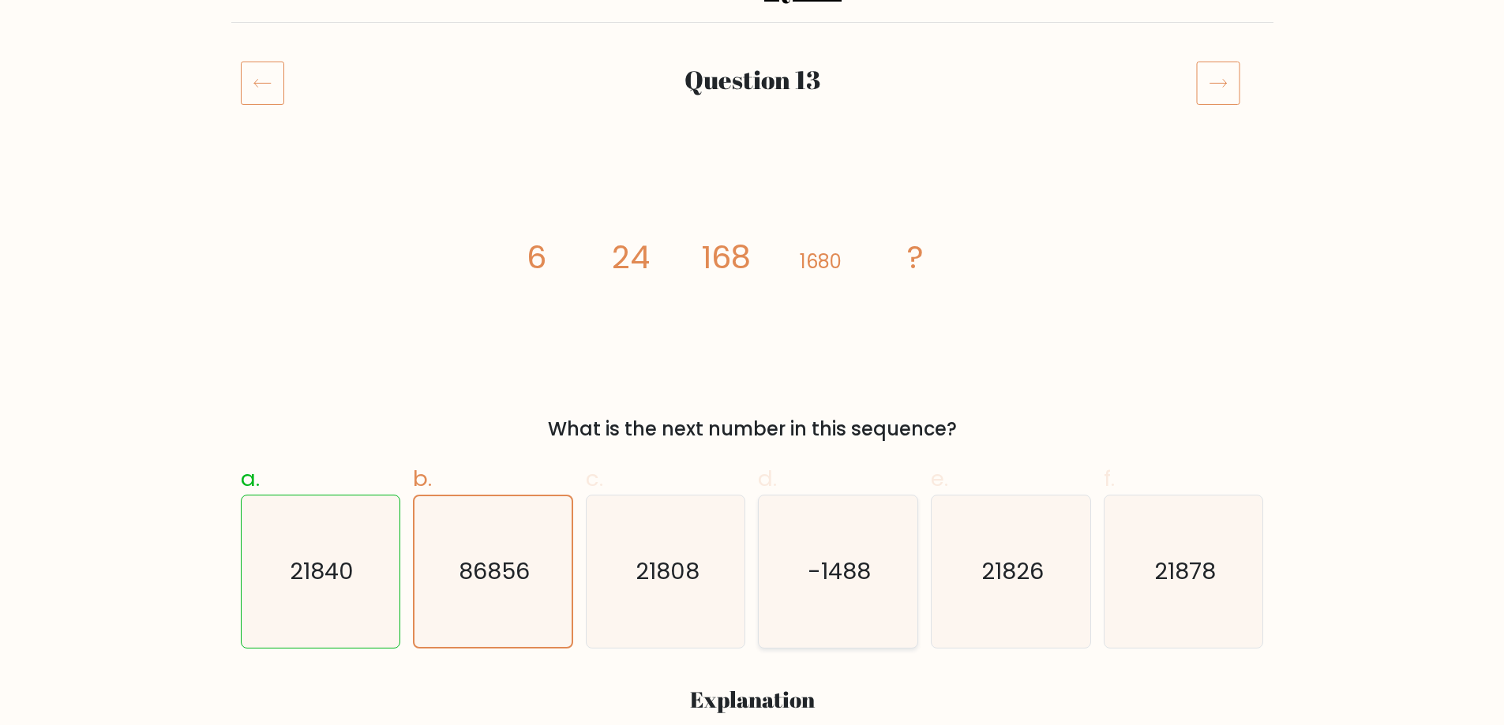
click at [831, 551] on icon "-1488" at bounding box center [838, 572] width 152 height 152
click at [753, 215] on input "d. -1488" at bounding box center [752, 210] width 1 height 10
radio input "true"
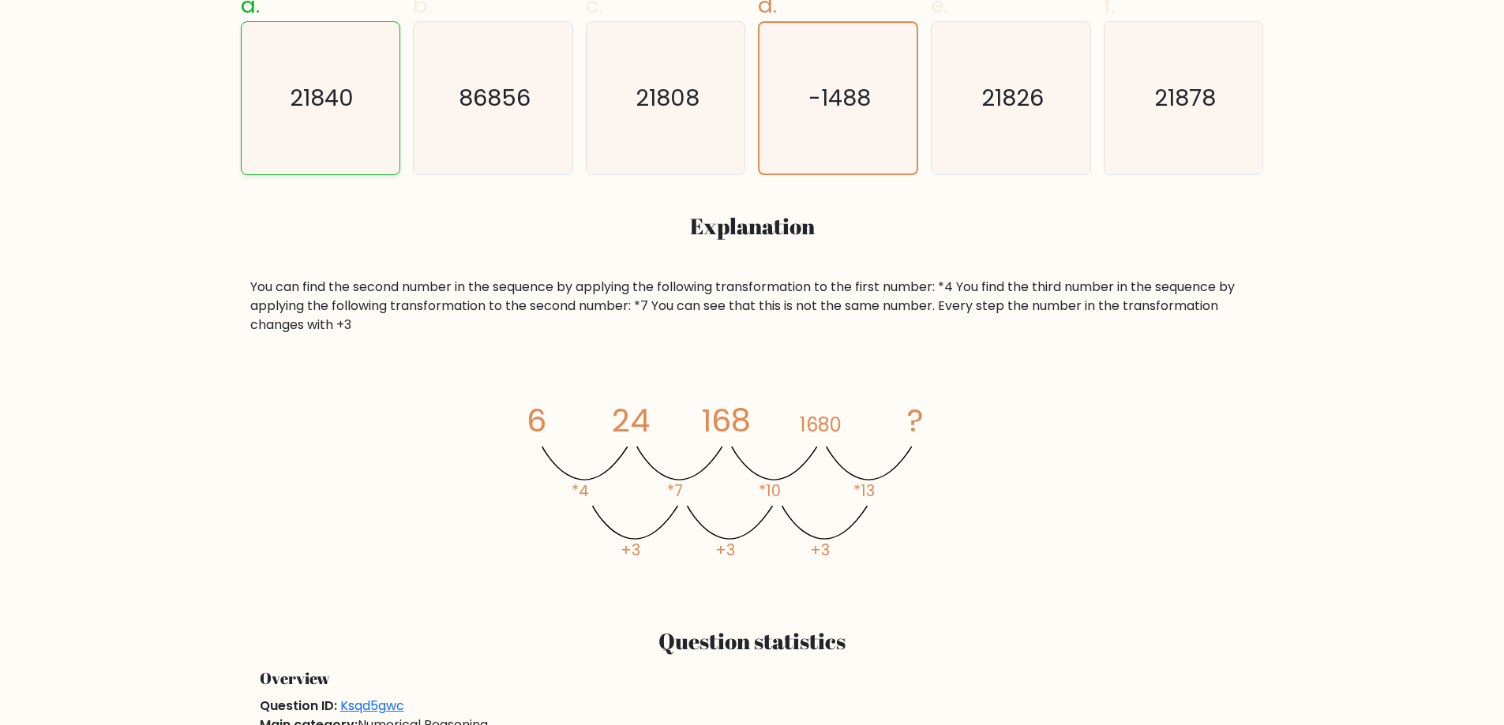
click at [274, 89] on icon "21840" at bounding box center [320, 98] width 152 height 152
radio input "true"
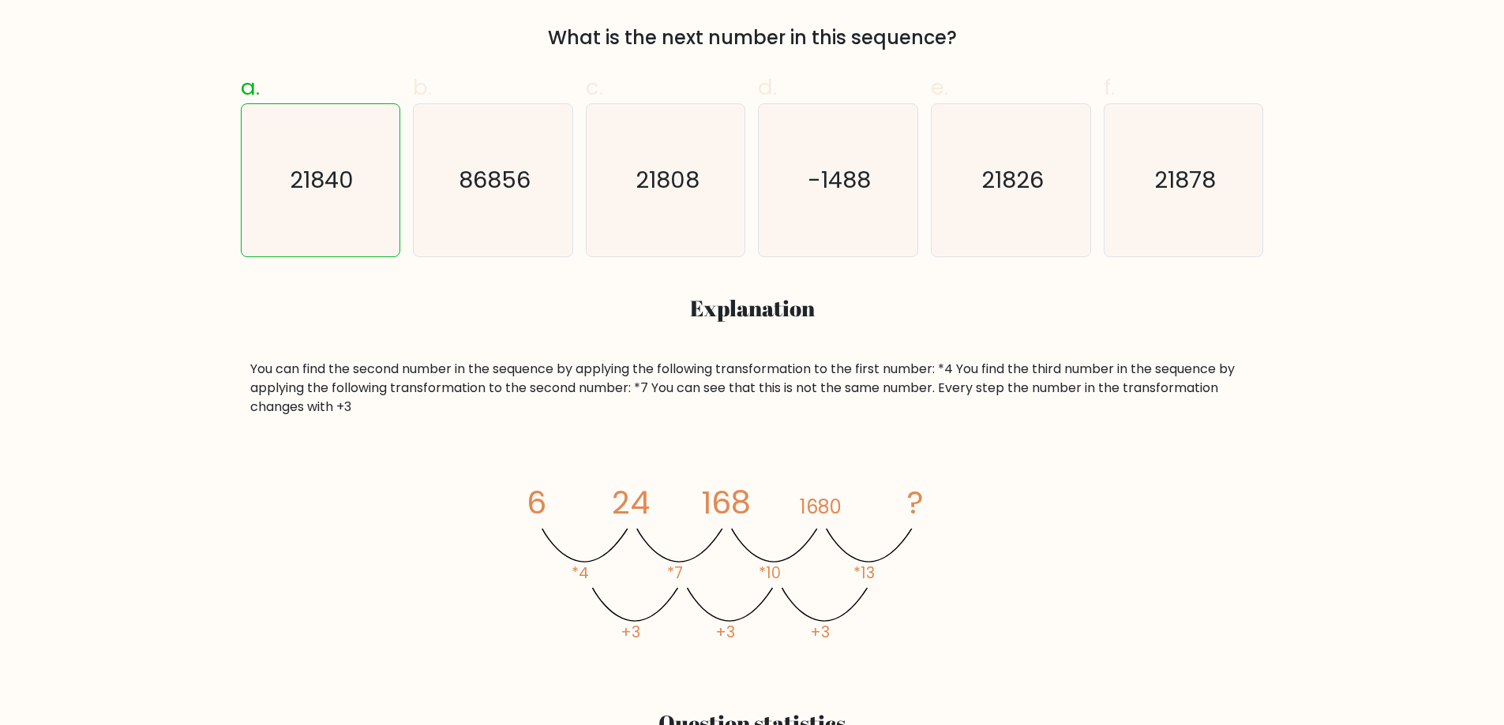
scroll to position [553, 0]
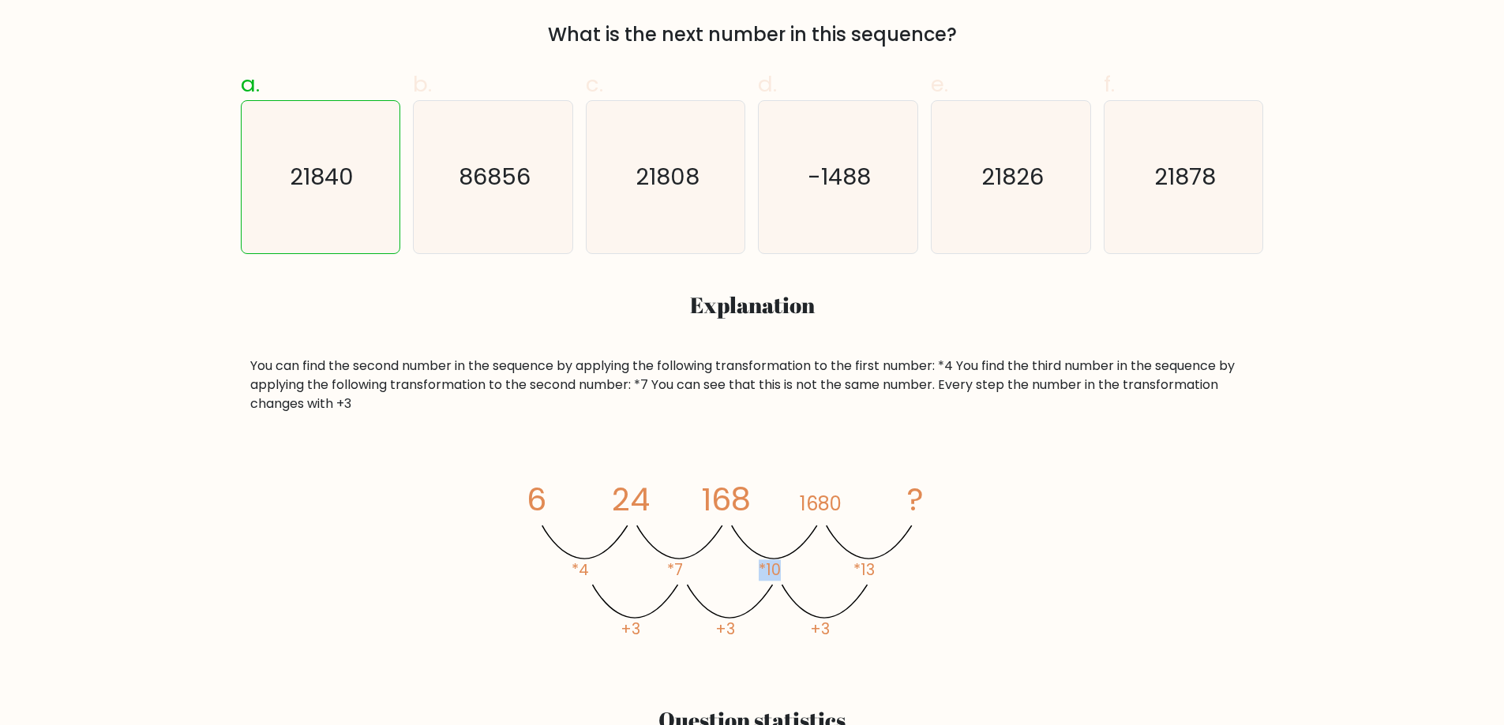
drag, startPoint x: 782, startPoint y: 556, endPoint x: 834, endPoint y: 573, distance: 54.9
click at [834, 573] on icon "image/svg+xml 6 24 168 1680 ? *4 *7 *10 *13 +3 +3 +3" at bounding box center [752, 560] width 474 height 218
click at [833, 573] on icon "image/svg+xml 6 24 168 1680 ? *4 *7 *10 *13 +3 +3 +3" at bounding box center [752, 560] width 474 height 218
drag, startPoint x: 811, startPoint y: 565, endPoint x: 732, endPoint y: 564, distance: 78.9
click at [732, 564] on icon "image/svg+xml 6 24 168 1680 ? *4 *7 *10 *13 +3 +3 +3" at bounding box center [752, 560] width 474 height 218
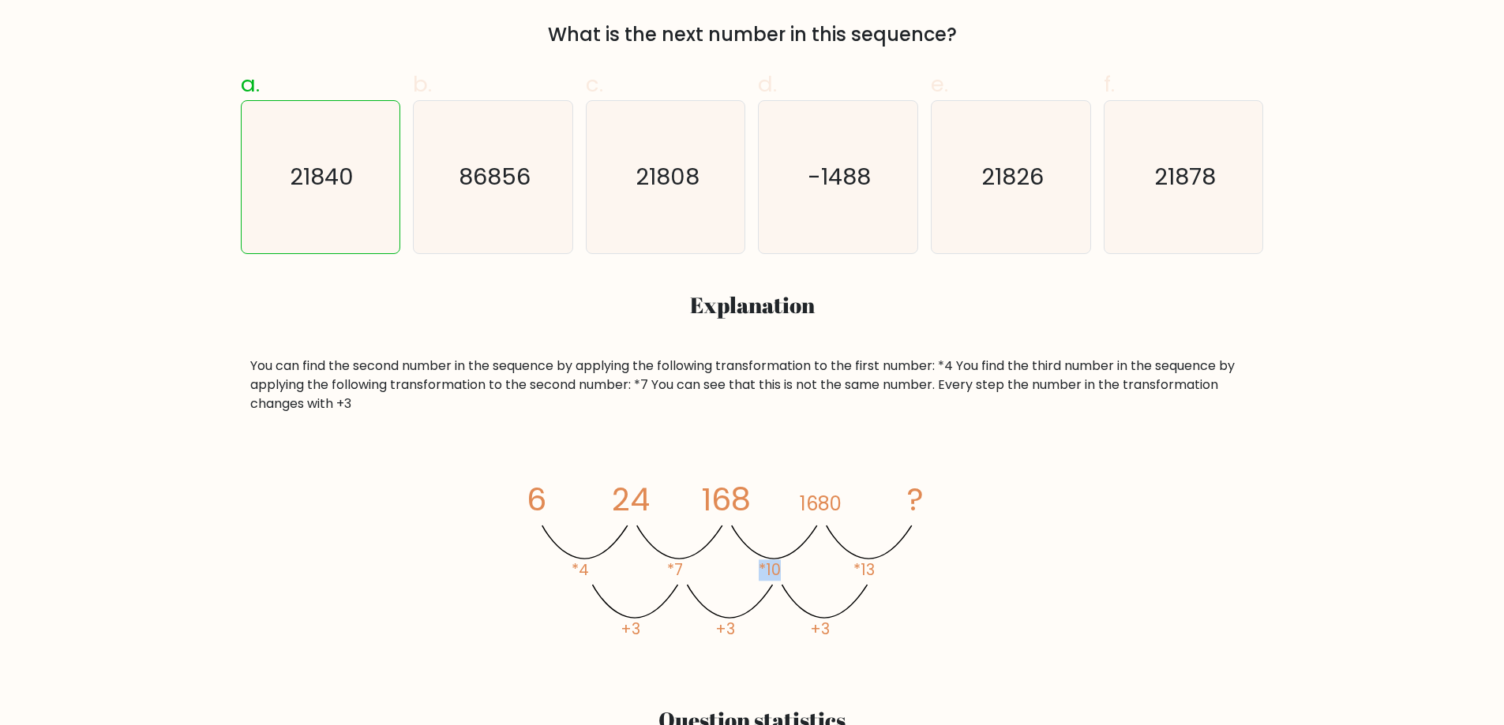
click at [778, 572] on tspan "*10" at bounding box center [769, 570] width 22 height 21
drag, startPoint x: 590, startPoint y: 564, endPoint x: 549, endPoint y: 568, distance: 41.2
click at [549, 568] on icon "image/svg+xml 6 24 168 1680 ? *4 *7 *10 *13 +3 +3 +3" at bounding box center [752, 560] width 474 height 218
click at [554, 567] on icon "image/svg+xml 6 24 168 1680 ? *4 *7 *10 *13 +3 +3 +3" at bounding box center [752, 560] width 474 height 218
drag, startPoint x: 570, startPoint y: 566, endPoint x: 609, endPoint y: 571, distance: 39.0
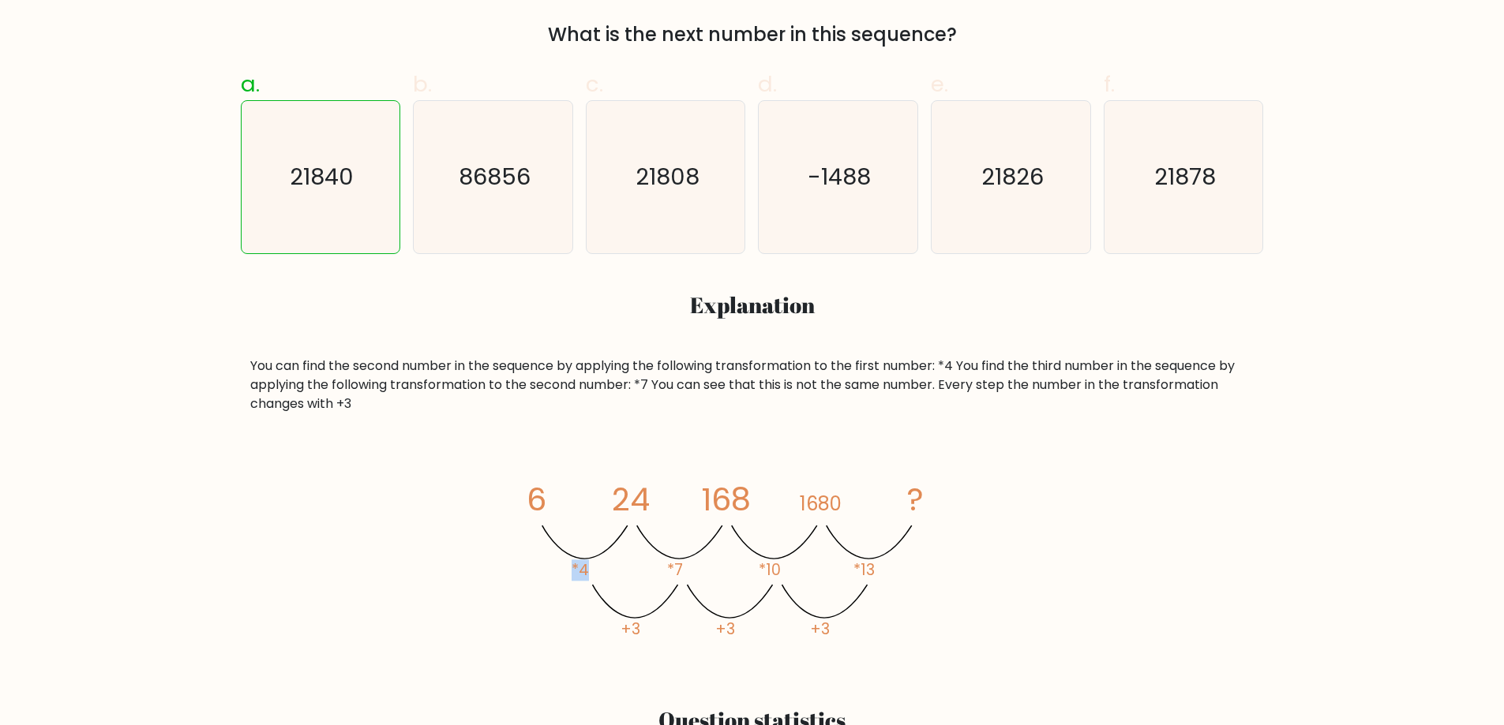
click at [609, 571] on icon "image/svg+xml 6 24 168 1680 ? *4 *7 *10 *13 +3 +3 +3" at bounding box center [752, 560] width 474 height 218
drag, startPoint x: 570, startPoint y: 570, endPoint x: 552, endPoint y: 570, distance: 18.2
click at [552, 570] on icon "image/svg+xml 6 24 168 1680 ? *4 *7 *10 *13 +3 +3 +3" at bounding box center [752, 560] width 474 height 218
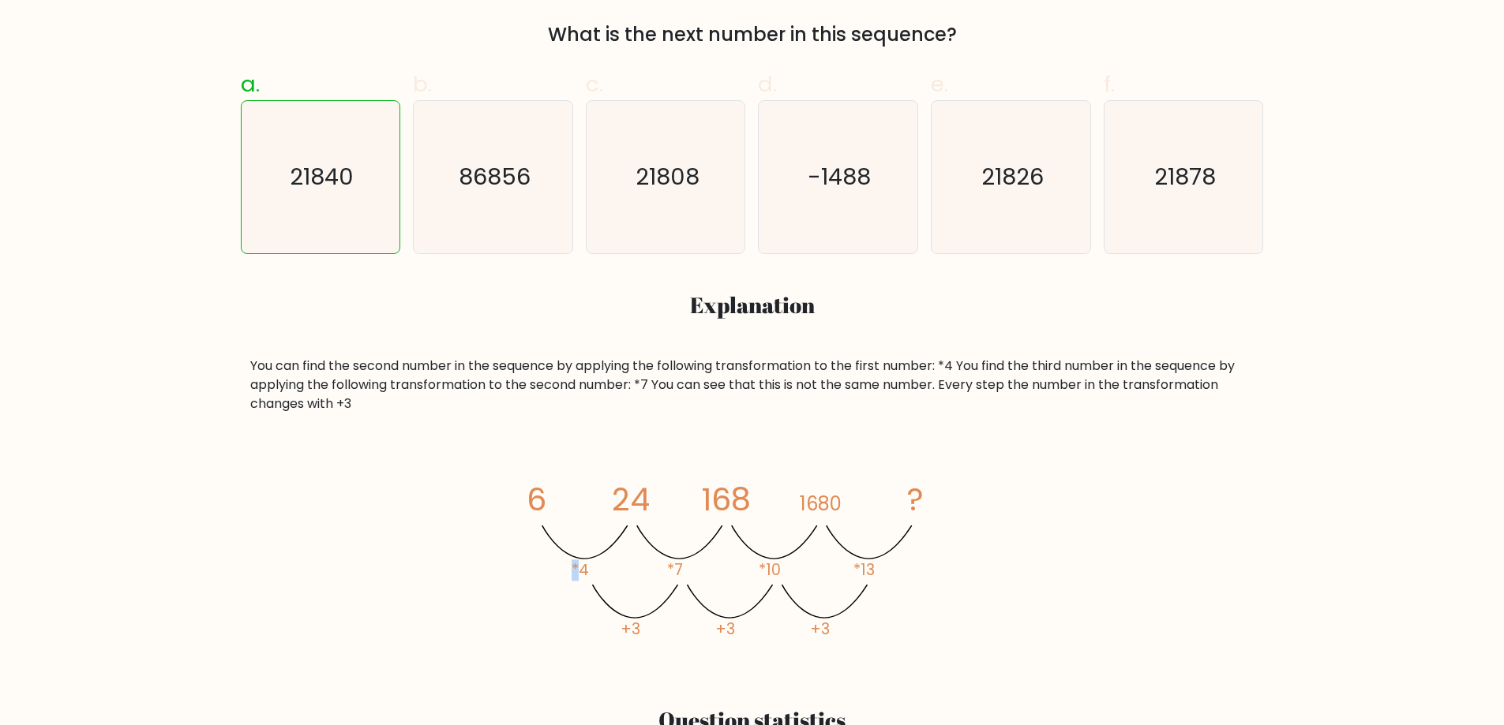
click at [552, 569] on icon "image/svg+xml 6 24 168 1680 ? *4 *7 *10 *13 +3 +3 +3" at bounding box center [752, 560] width 474 height 218
drag, startPoint x: 622, startPoint y: 574, endPoint x: 630, endPoint y: 571, distance: 8.5
click at [634, 573] on icon "image/svg+xml 6 24 168 1680 ? *4 *7 *10 *13 +3 +3 +3" at bounding box center [752, 560] width 474 height 218
click at [573, 567] on tspan "*4" at bounding box center [579, 570] width 17 height 21
drag, startPoint x: 609, startPoint y: 569, endPoint x: 553, endPoint y: 571, distance: 56.1
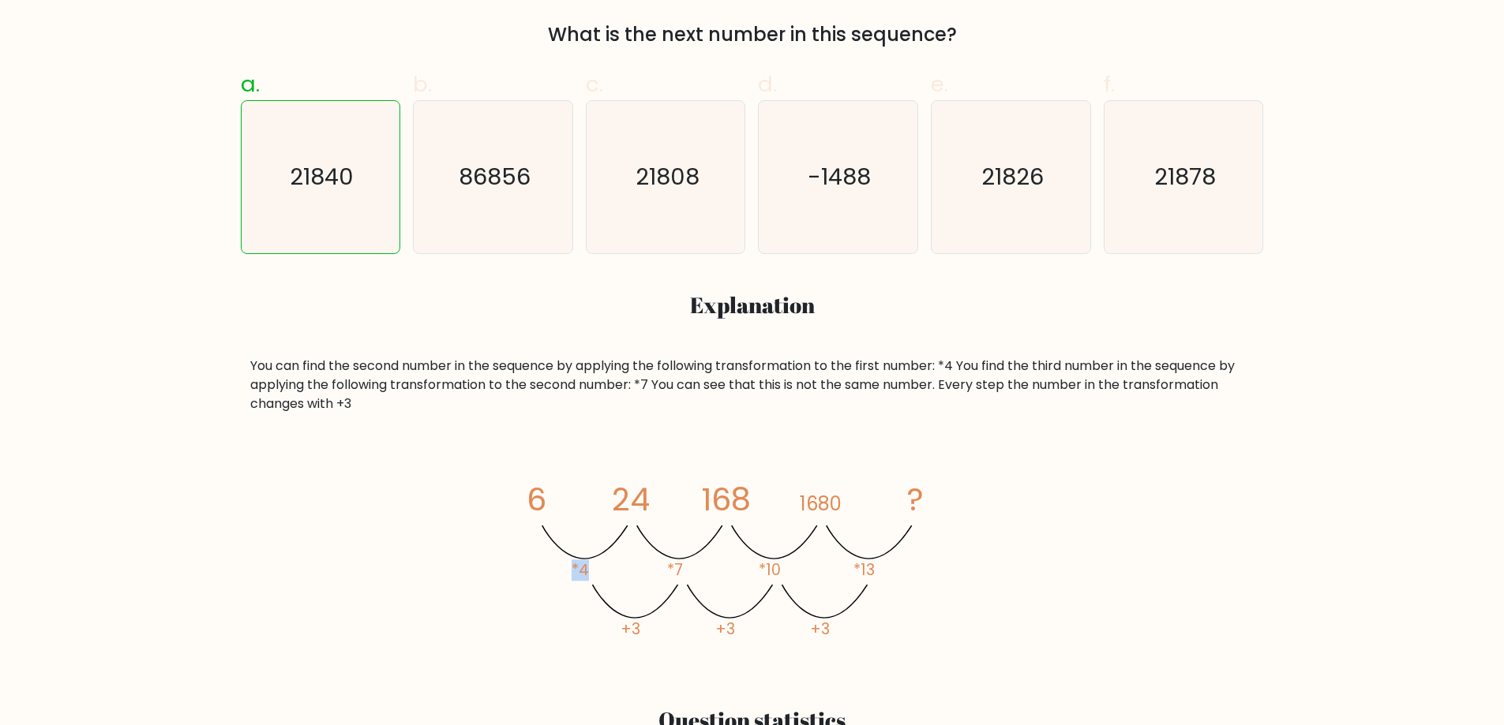
click at [555, 571] on icon "image/svg+xml 6 24 168 1680 ? *4 *7 *10 *13 +3 +3 +3" at bounding box center [752, 560] width 474 height 218
click at [565, 569] on icon "image/svg+xml 6 24 168 1680 ? *4 *7 *10 *13 +3 +3 +3" at bounding box center [752, 560] width 474 height 218
click at [589, 569] on icon "image/svg+xml 6 24 168 1680 ? *4 *7 *10 *13 +3 +3 +3" at bounding box center [752, 560] width 474 height 218
drag, startPoint x: 589, startPoint y: 569, endPoint x: 551, endPoint y: 568, distance: 37.9
click at [551, 568] on icon "image/svg+xml 6 24 168 1680 ? *4 *7 *10 *13 +3 +3 +3" at bounding box center [752, 560] width 474 height 218
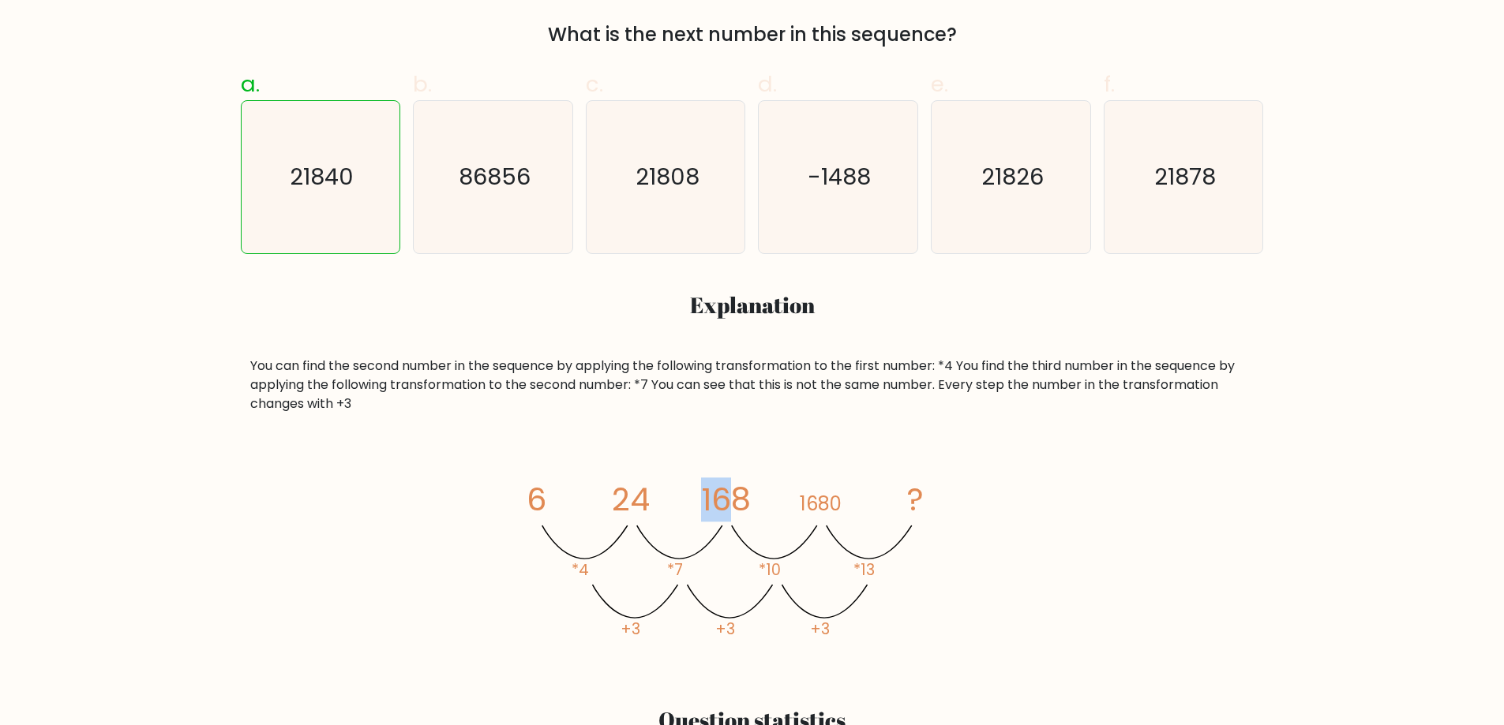
drag, startPoint x: 653, startPoint y: 496, endPoint x: 674, endPoint y: 493, distance: 21.5
click at [731, 494] on icon "image/svg+xml 6 24 168 1680 ? *4 *7 *10 *13 +3 +3 +3" at bounding box center [752, 560] width 474 height 218
click at [661, 491] on icon "image/svg+xml 6 24 168 1680 ? *4 *7 *10 *13 +3 +3 +3" at bounding box center [752, 560] width 474 height 218
click at [666, 491] on icon "image/svg+xml 6 24 168 1680 ? *4 *7 *10 *13 +3 +3 +3" at bounding box center [752, 560] width 474 height 218
click at [706, 490] on tspan "168" at bounding box center [725, 500] width 50 height 44
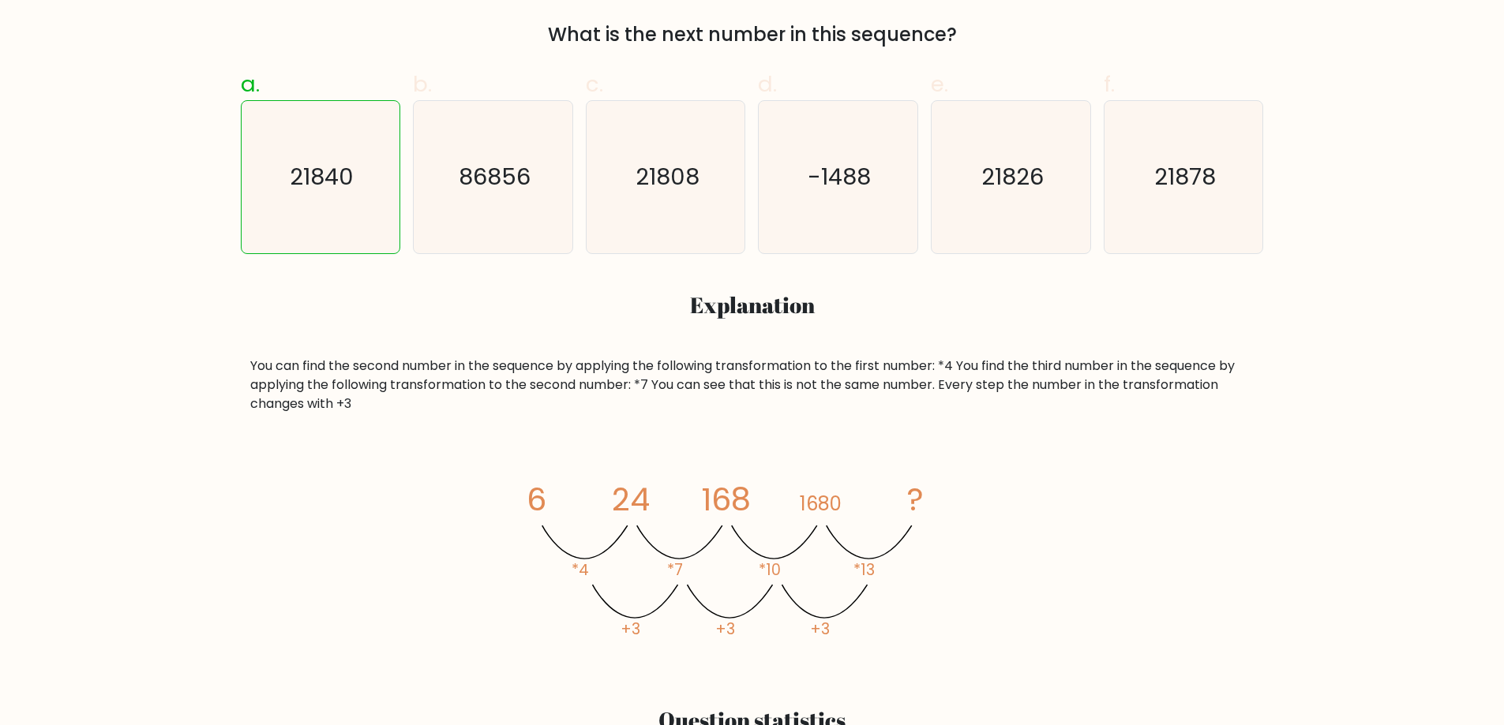
drag, startPoint x: 703, startPoint y: 490, endPoint x: 666, endPoint y: 493, distance: 37.2
click at [667, 493] on icon "image/svg+xml 6 24 168 1680 ? *4 *7 *10 *13 +3 +3 +3" at bounding box center [752, 560] width 474 height 218
drag, startPoint x: 634, startPoint y: 491, endPoint x: 620, endPoint y: 491, distance: 13.4
click at [620, 491] on tspan "24" at bounding box center [631, 500] width 38 height 44
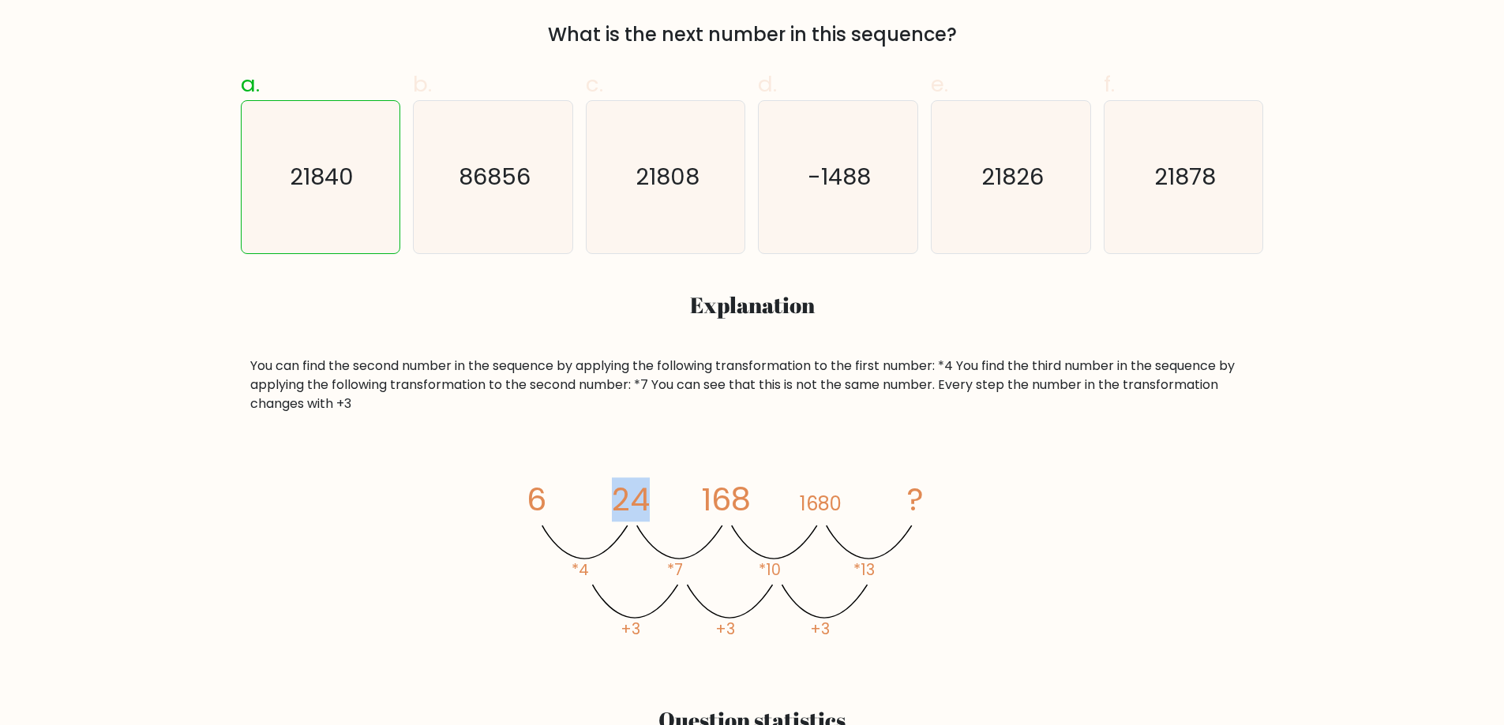
drag, startPoint x: 620, startPoint y: 491, endPoint x: 636, endPoint y: 488, distance: 16.1
click at [631, 489] on tspan "24" at bounding box center [631, 500] width 38 height 44
click at [636, 488] on tspan "24" at bounding box center [631, 500] width 38 height 44
click at [665, 498] on icon "image/svg+xml 6 24 168 1680 ? *4 *7 *10 *13 +3 +3 +3" at bounding box center [752, 560] width 474 height 218
drag, startPoint x: 736, startPoint y: 502, endPoint x: 700, endPoint y: 490, distance: 38.2
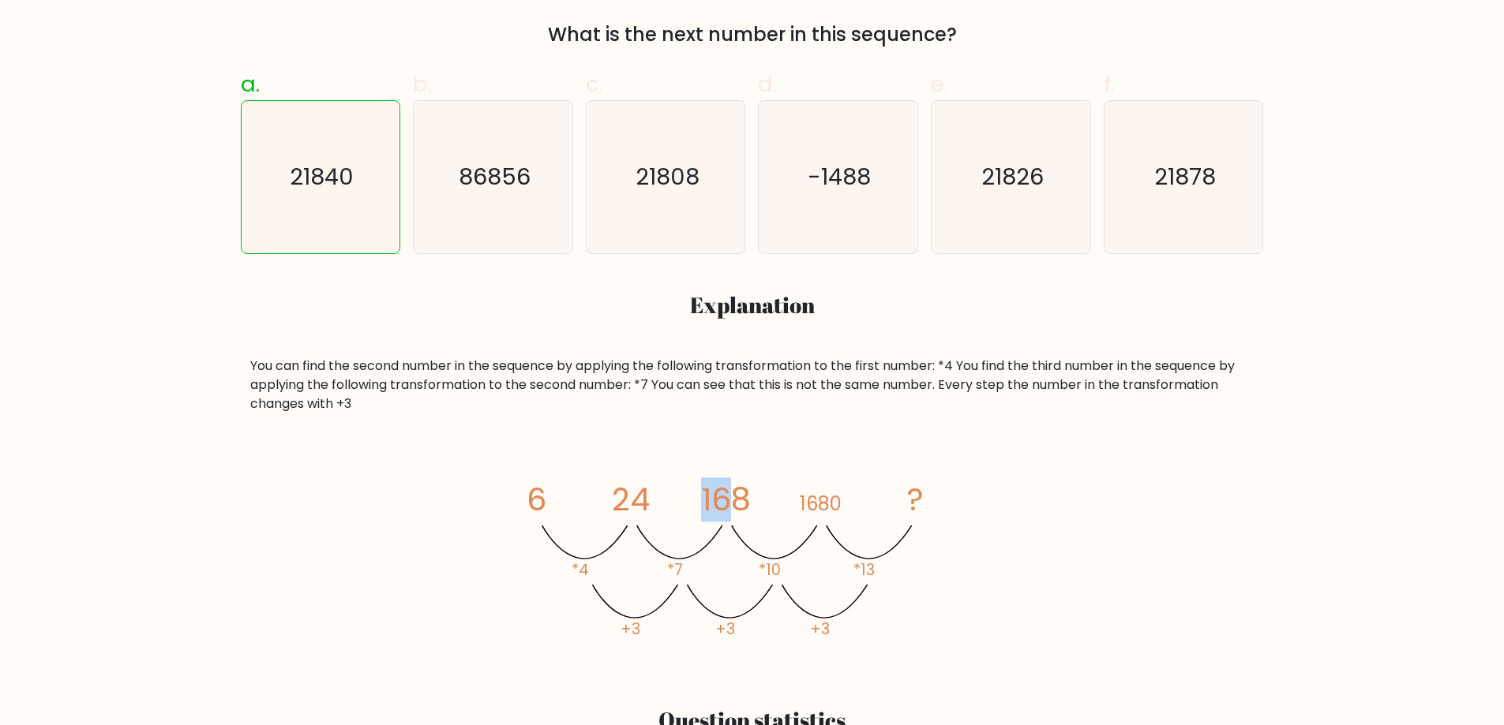
click at [700, 490] on tspan "168" at bounding box center [725, 500] width 50 height 44
click at [740, 513] on tspan "168" at bounding box center [725, 500] width 50 height 44
drag, startPoint x: 744, startPoint y: 506, endPoint x: 705, endPoint y: 505, distance: 39.5
click at [705, 505] on tspan "168" at bounding box center [725, 500] width 50 height 44
click at [699, 507] on icon "image/svg+xml 6 24 168 1680 ? *4 *7 *10 *13 +3 +3 +3" at bounding box center [752, 560] width 474 height 218
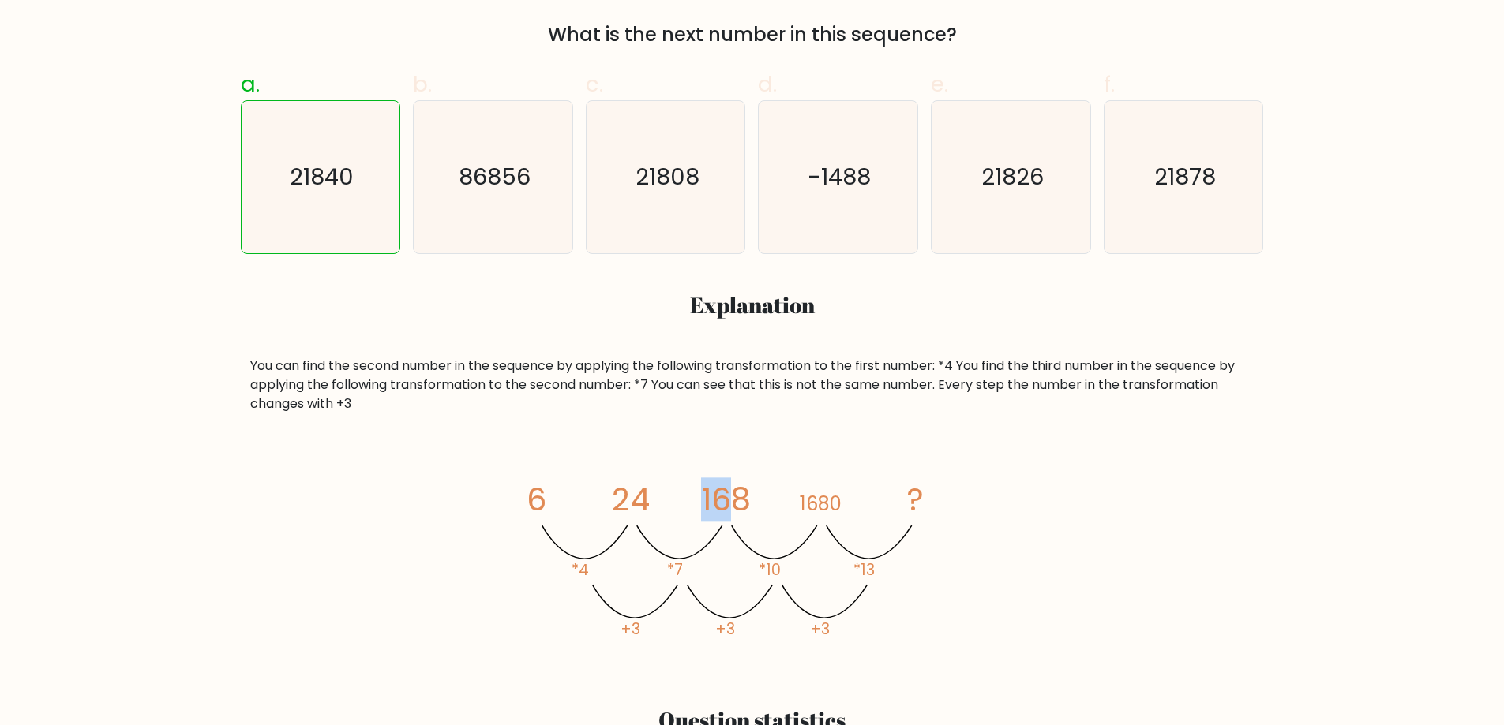
drag, startPoint x: 687, startPoint y: 505, endPoint x: 737, endPoint y: 505, distance: 50.5
click at [725, 508] on icon "image/svg+xml 6 24 168 1680 ? *4 *7 *10 *13 +3 +3 +3" at bounding box center [752, 560] width 474 height 218
click at [760, 490] on icon "image/svg+xml 6 24 168 1680 ? *4 *7 *10 *13 +3 +3 +3" at bounding box center [752, 560] width 474 height 218
drag, startPoint x: 746, startPoint y: 498, endPoint x: 485, endPoint y: 485, distance: 260.8
click at [474, 478] on div "image/svg+xml 6 24 168 1680 ? *4 *7 *10 *13 +3 +3 +3" at bounding box center [752, 560] width 1004 height 218
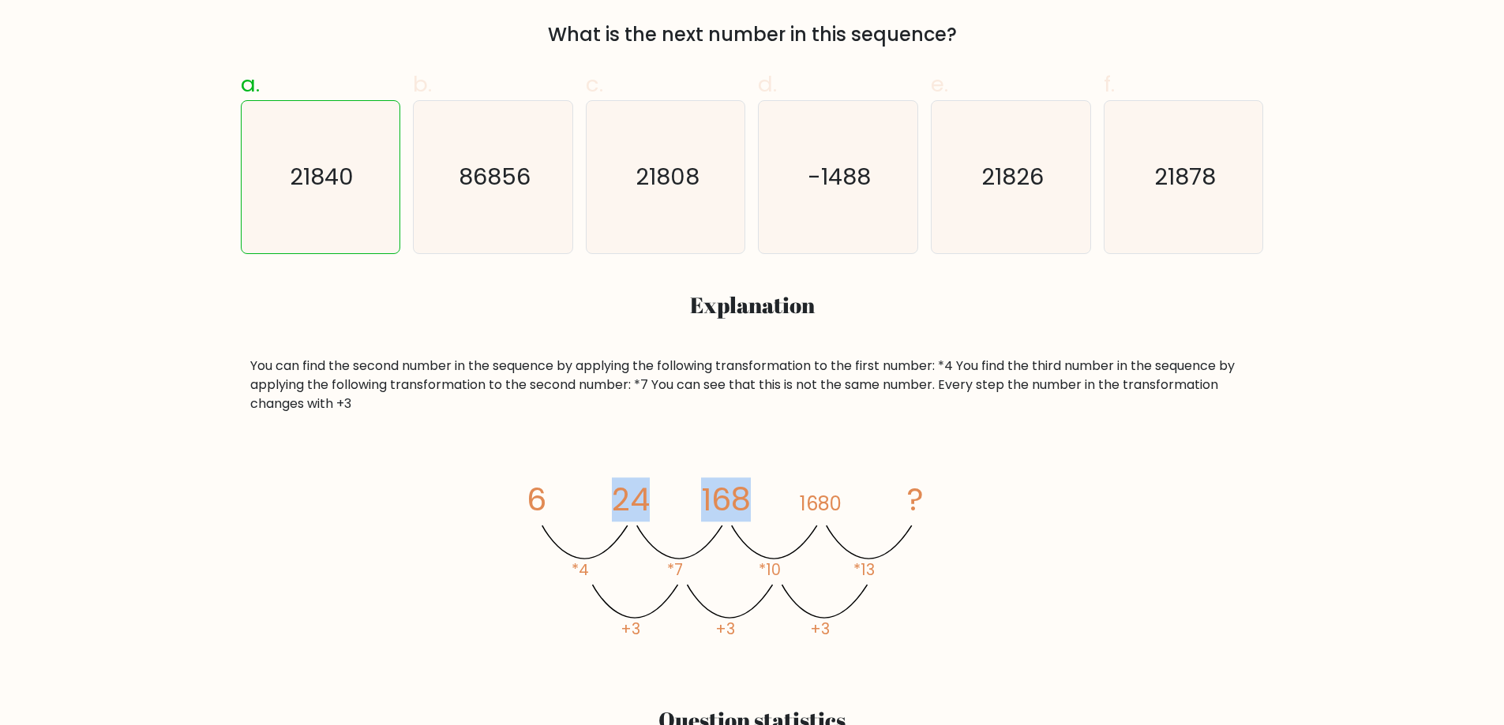
click at [695, 506] on icon "image/svg+xml 6 24 168 1680 ? *4 *7 *10 *13 +3 +3 +3" at bounding box center [752, 560] width 474 height 218
drag, startPoint x: 597, startPoint y: 496, endPoint x: 662, endPoint y: 500, distance: 65.6
click at [667, 502] on icon "image/svg+xml 6 24 168 1680 ? *4 *7 *10 *13 +3 +3 +3" at bounding box center [752, 560] width 474 height 218
click at [689, 551] on icon "image/svg+xml 6 24 168 1680 ? *4 *7 *10 *13 +3 +3 +3" at bounding box center [752, 560] width 474 height 218
drag, startPoint x: 684, startPoint y: 554, endPoint x: 665, endPoint y: 568, distance: 24.3
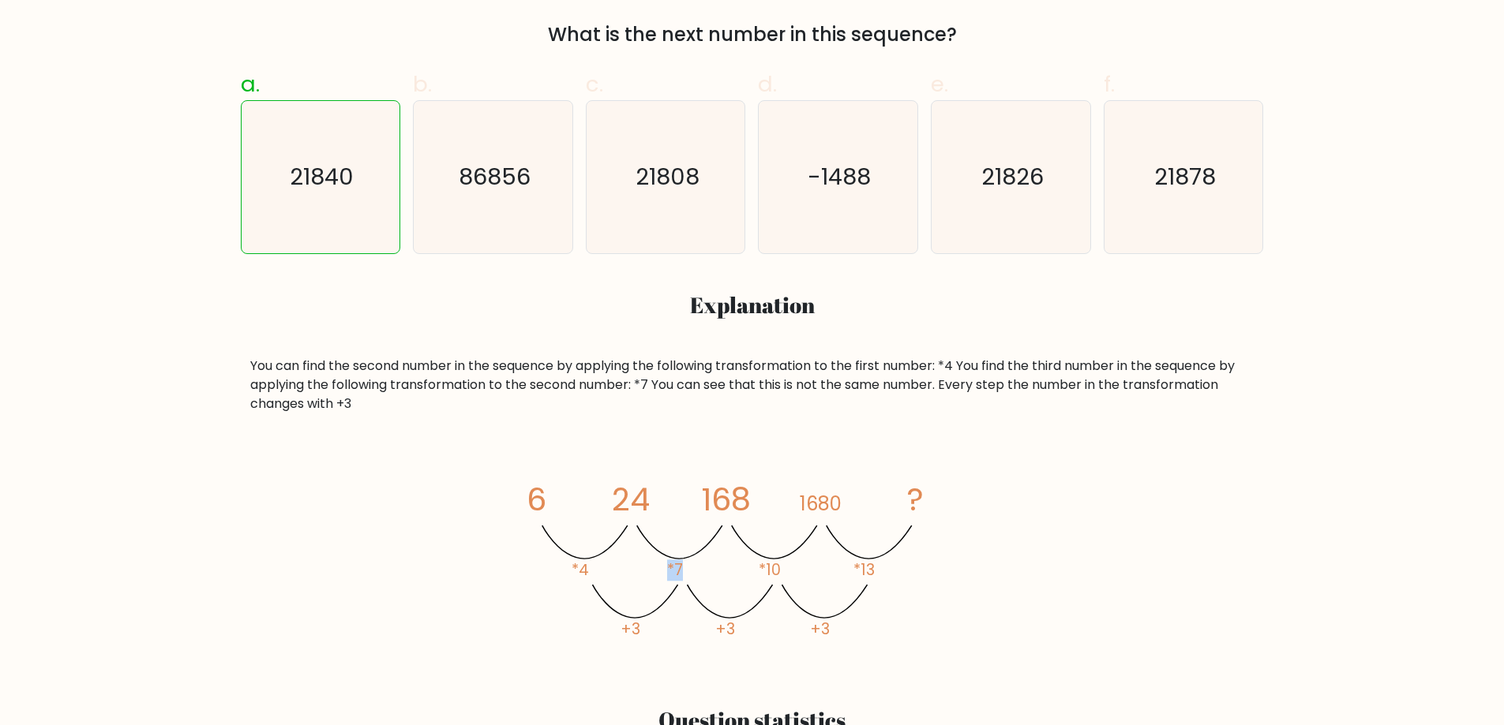
click at [665, 568] on icon "image/svg+xml 6 24 168 1680 ? *4 *7 *10 *13 +3 +3 +3" at bounding box center [752, 560] width 474 height 218
click at [682, 567] on icon "image/svg+xml 6 24 168 1680 ? *4 *7 *10 *13 +3 +3 +3" at bounding box center [752, 560] width 474 height 218
drag, startPoint x: 686, startPoint y: 567, endPoint x: 671, endPoint y: 565, distance: 15.1
click at [671, 565] on icon "image/svg+xml 6 24 168 1680 ? *4 *7 *10 *13 +3 +3 +3" at bounding box center [752, 560] width 474 height 218
click at [680, 557] on icon "image/svg+xml 6 24 168 1680 ? *4 *7 *10 *13 +3 +3 +3" at bounding box center [752, 560] width 474 height 218
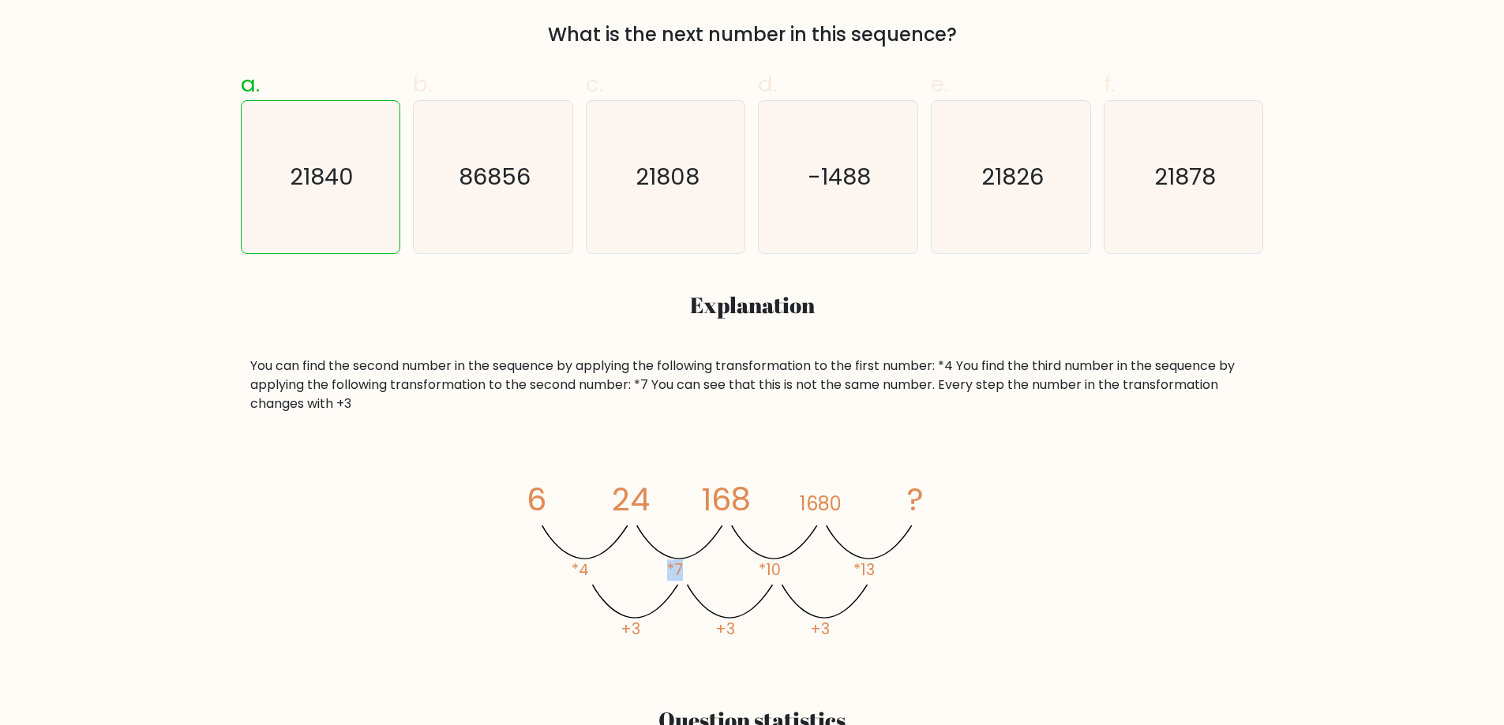
click at [682, 560] on icon "image/svg+xml 6 24 168 1680 ? *4 *7 *10 *13 +3 +3 +3" at bounding box center [752, 560] width 474 height 218
click at [695, 569] on icon "image/svg+xml 6 24 168 1680 ? *4 *7 *10 *13 +3 +3 +3" at bounding box center [752, 560] width 474 height 218
drag, startPoint x: 684, startPoint y: 569, endPoint x: 649, endPoint y: 568, distance: 34.8
click at [649, 568] on icon "image/svg+xml 6 24 168 1680 ? *4 *7 *10 *13 +3 +3 +3" at bounding box center [752, 560] width 474 height 218
click at [700, 562] on icon "image/svg+xml 6 24 168 1680 ? *4 *7 *10 *13 +3 +3 +3" at bounding box center [752, 560] width 474 height 218
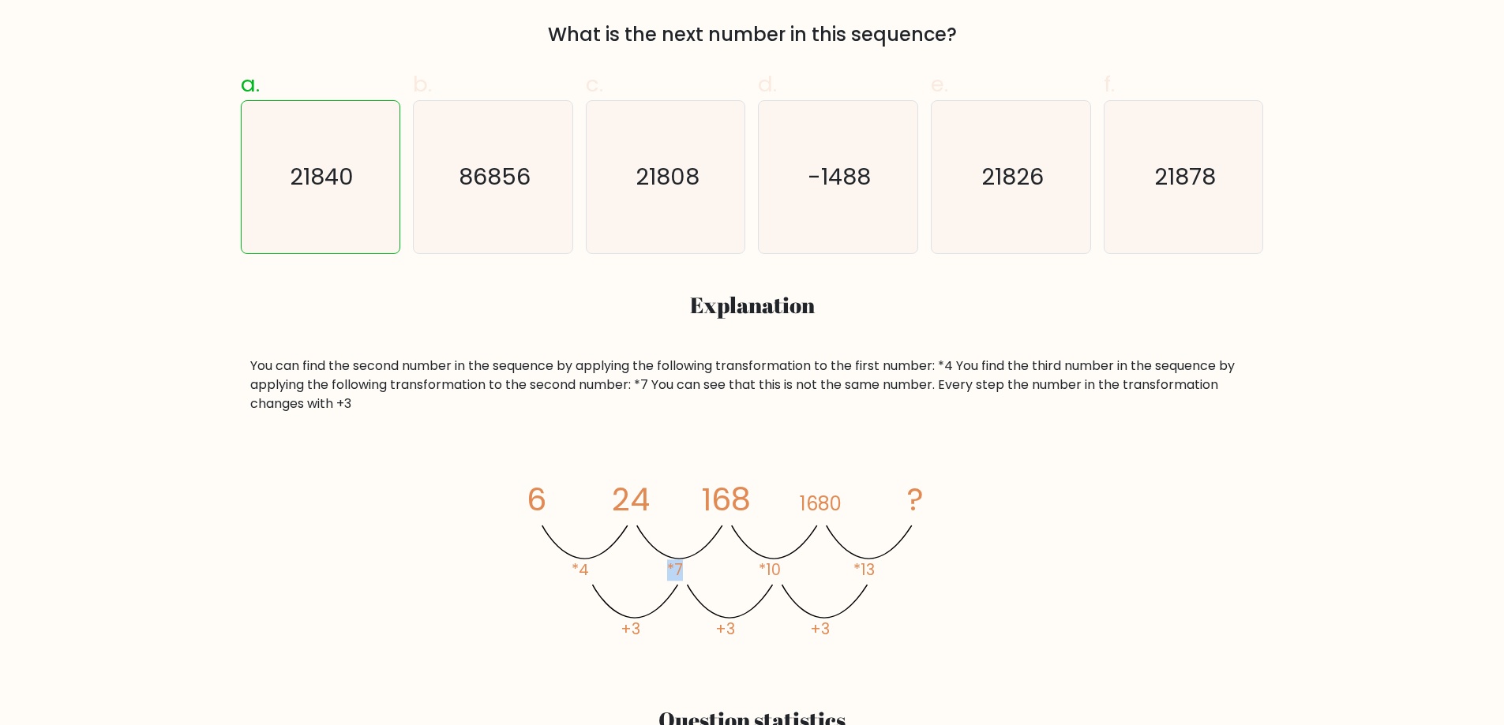
drag, startPoint x: 700, startPoint y: 562, endPoint x: 654, endPoint y: 561, distance: 45.8
click at [654, 561] on icon "image/svg+xml 6 24 168 1680 ? *4 *7 *10 *13 +3 +3 +3" at bounding box center [752, 560] width 474 height 218
click at [680, 561] on tspan "*7" at bounding box center [674, 570] width 16 height 21
drag, startPoint x: 697, startPoint y: 565, endPoint x: 680, endPoint y: 578, distance: 20.8
click at [695, 566] on icon "image/svg+xml 6 24 168 1680 ? *4 *7 *10 *13 +3 +3 +3" at bounding box center [752, 560] width 474 height 218
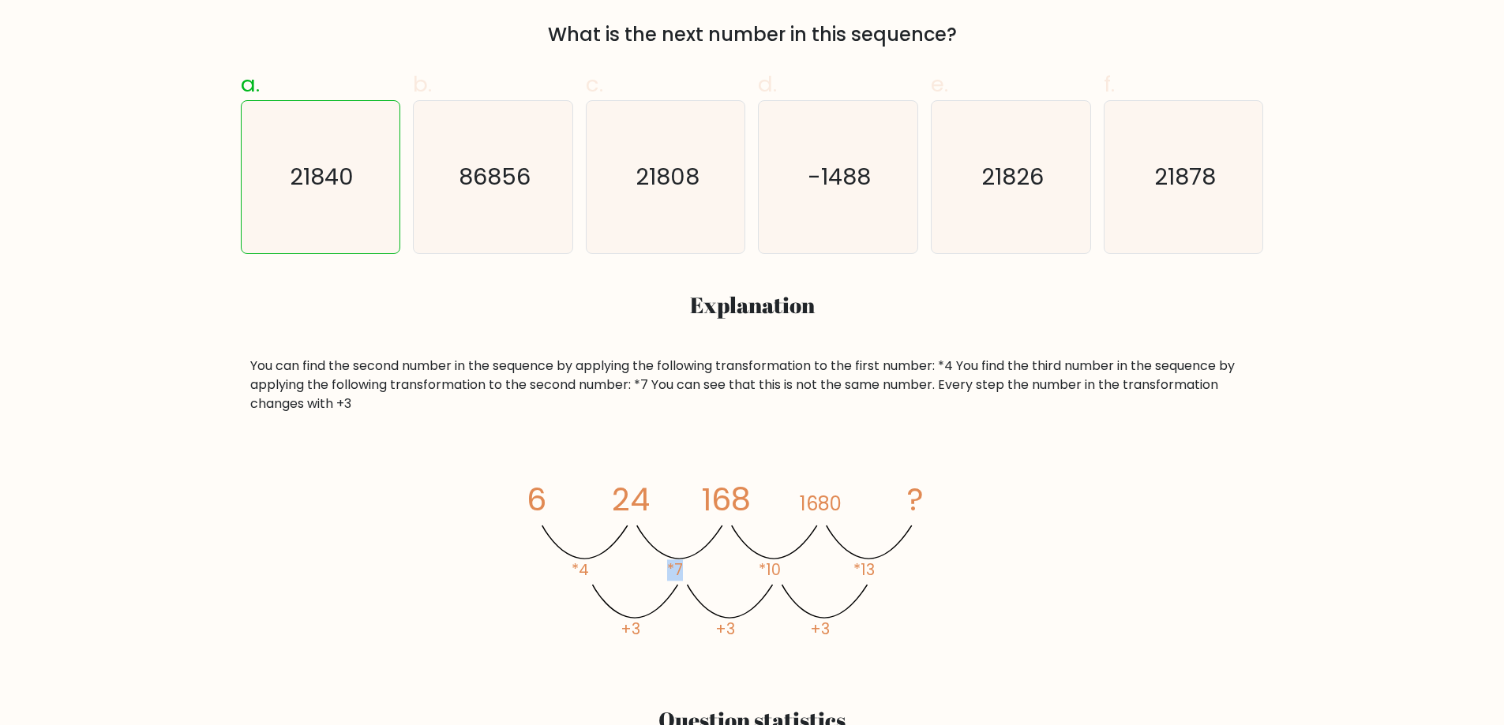
drag, startPoint x: 677, startPoint y: 579, endPoint x: 595, endPoint y: 568, distance: 82.9
click at [595, 568] on icon "image/svg+xml 6 24 168 1680 ? *4 *7 *10 *13 +3 +3 +3" at bounding box center [752, 560] width 474 height 218
click at [698, 570] on icon "image/svg+xml 6 24 168 1680 ? *4 *7 *10 *13 +3 +3 +3" at bounding box center [752, 560] width 474 height 218
drag, startPoint x: 685, startPoint y: 572, endPoint x: 629, endPoint y: 575, distance: 56.1
click at [637, 572] on icon "image/svg+xml 6 24 168 1680 ? *4 *7 *10 *13 +3 +3 +3" at bounding box center [752, 560] width 474 height 218
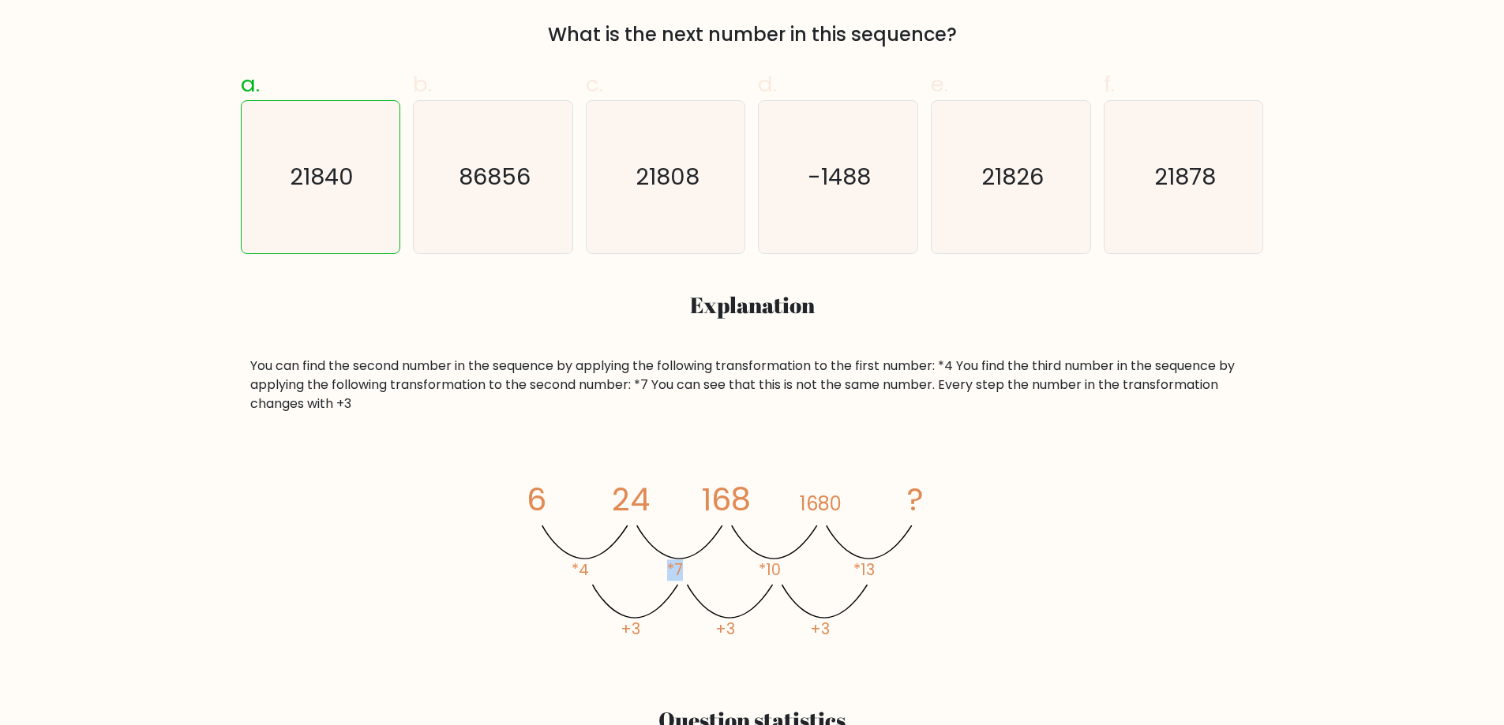
click at [711, 585] on icon "image/svg+xml 6 24 168 1680 ? *4 *7 *10 *13 +3 +3 +3" at bounding box center [752, 560] width 474 height 218
drag, startPoint x: 712, startPoint y: 581, endPoint x: 636, endPoint y: 572, distance: 76.3
click at [636, 572] on icon "image/svg+xml 6 24 168 1680 ? *4 *7 *10 *13 +3 +3 +3" at bounding box center [752, 560] width 474 height 218
click at [717, 557] on icon "image/svg+xml 6 24 168 1680 ? *4 *7 *10 *13 +3 +3 +3" at bounding box center [752, 560] width 474 height 218
drag, startPoint x: 630, startPoint y: 564, endPoint x: 644, endPoint y: 572, distance: 16.3
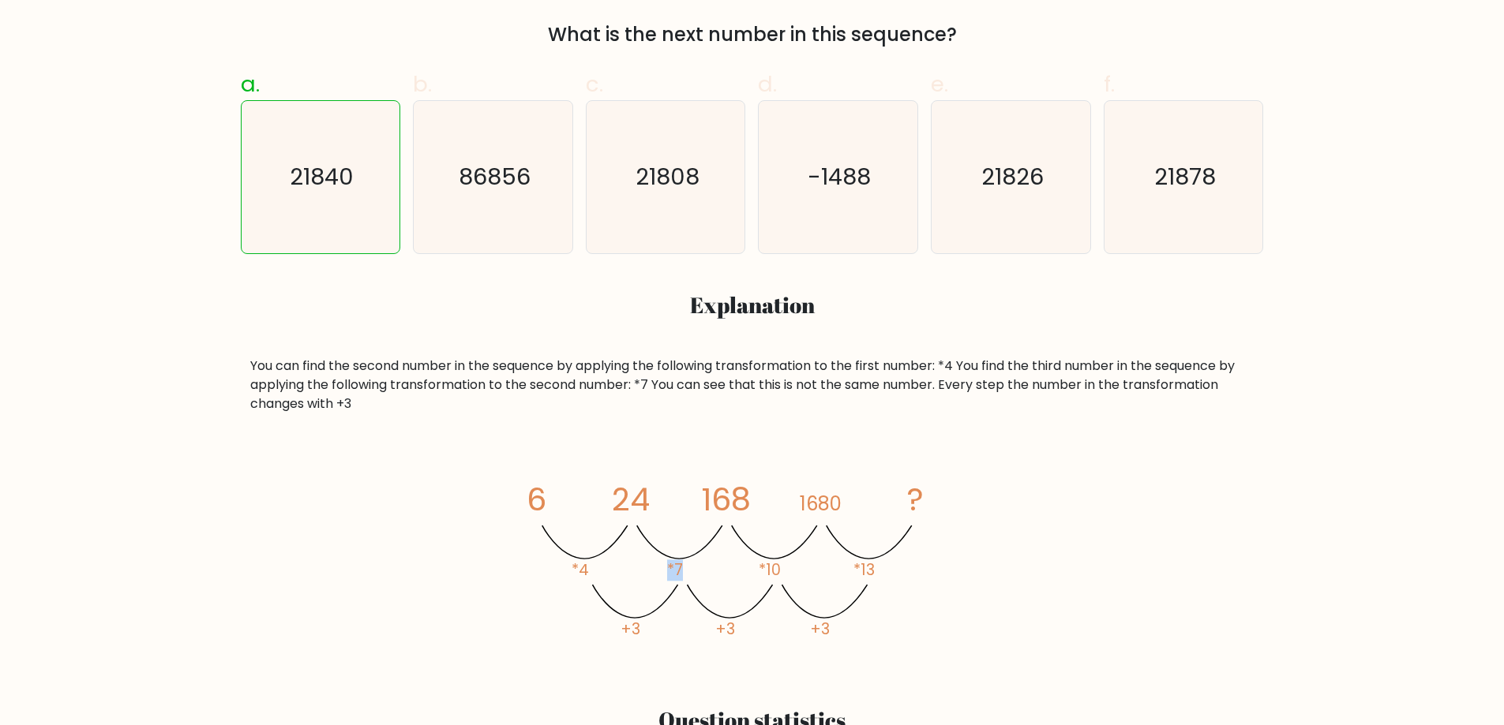
click at [628, 565] on icon "image/svg+xml 6 24 168 1680 ? *4 *7 *10 *13 +3 +3 +3" at bounding box center [752, 560] width 474 height 218
click at [734, 574] on icon "image/svg+xml 6 24 168 1680 ? *4 *7 *10 *13 +3 +3 +3" at bounding box center [752, 560] width 474 height 218
drag, startPoint x: 702, startPoint y: 568, endPoint x: 557, endPoint y: 555, distance: 145.1
click at [576, 557] on icon "image/svg+xml 6 24 168 1680 ? *4 *7 *10 *13 +3 +3 +3" at bounding box center [752, 560] width 474 height 218
click at [714, 550] on icon "image/svg+xml 6 24 168 1680 ? *4 *7 *10 *13 +3 +3 +3" at bounding box center [752, 560] width 474 height 218
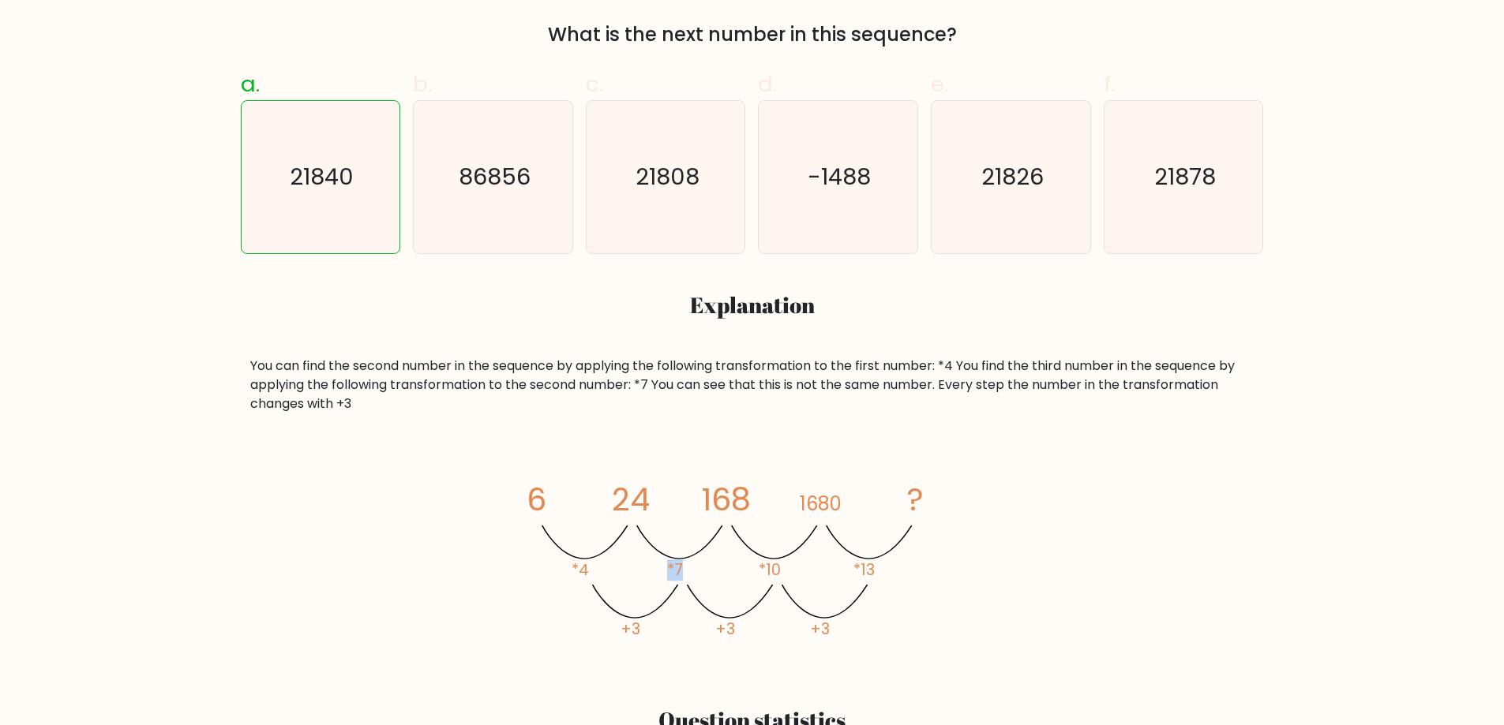
drag, startPoint x: 725, startPoint y: 563, endPoint x: 651, endPoint y: 559, distance: 73.5
click at [651, 559] on icon "image/svg+xml 6 24 168 1680 ? *4 *7 *10 *13 +3 +3 +3" at bounding box center [752, 560] width 474 height 218
click at [723, 562] on icon "image/svg+xml 6 24 168 1680 ? *4 *7 *10 *13 +3 +3 +3" at bounding box center [752, 560] width 474 height 218
drag, startPoint x: 723, startPoint y: 562, endPoint x: 681, endPoint y: 559, distance: 42.0
click at [656, 559] on icon "image/svg+xml 6 24 168 1680 ? *4 *7 *10 *13 +3 +3 +3" at bounding box center [752, 560] width 474 height 218
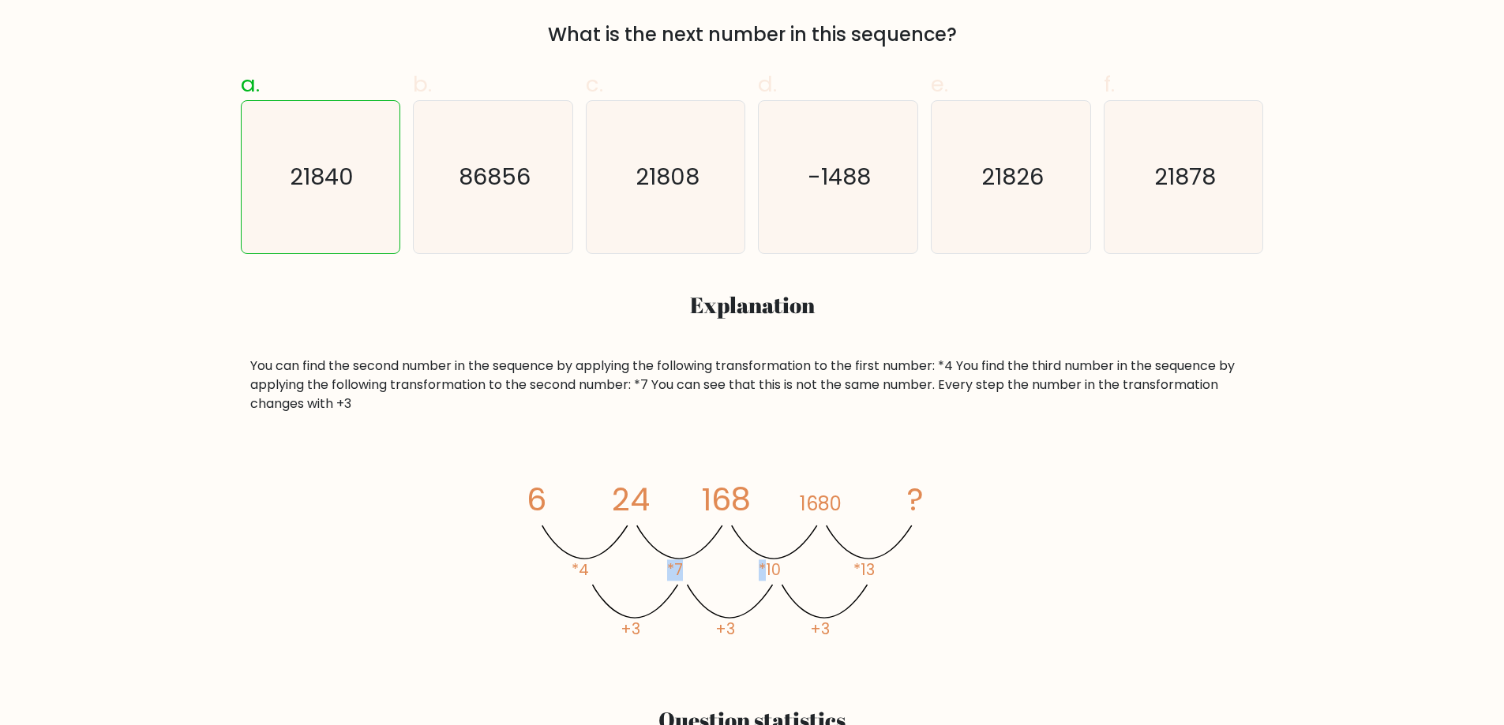
click at [717, 566] on icon "image/svg+xml 6 24 168 1680 ? *4 *7 *10 *13 +3 +3 +3" at bounding box center [752, 560] width 474 height 218
click at [710, 568] on icon "image/svg+xml 6 24 168 1680 ? *4 *7 *10 *13 +3 +3 +3" at bounding box center [752, 560] width 474 height 218
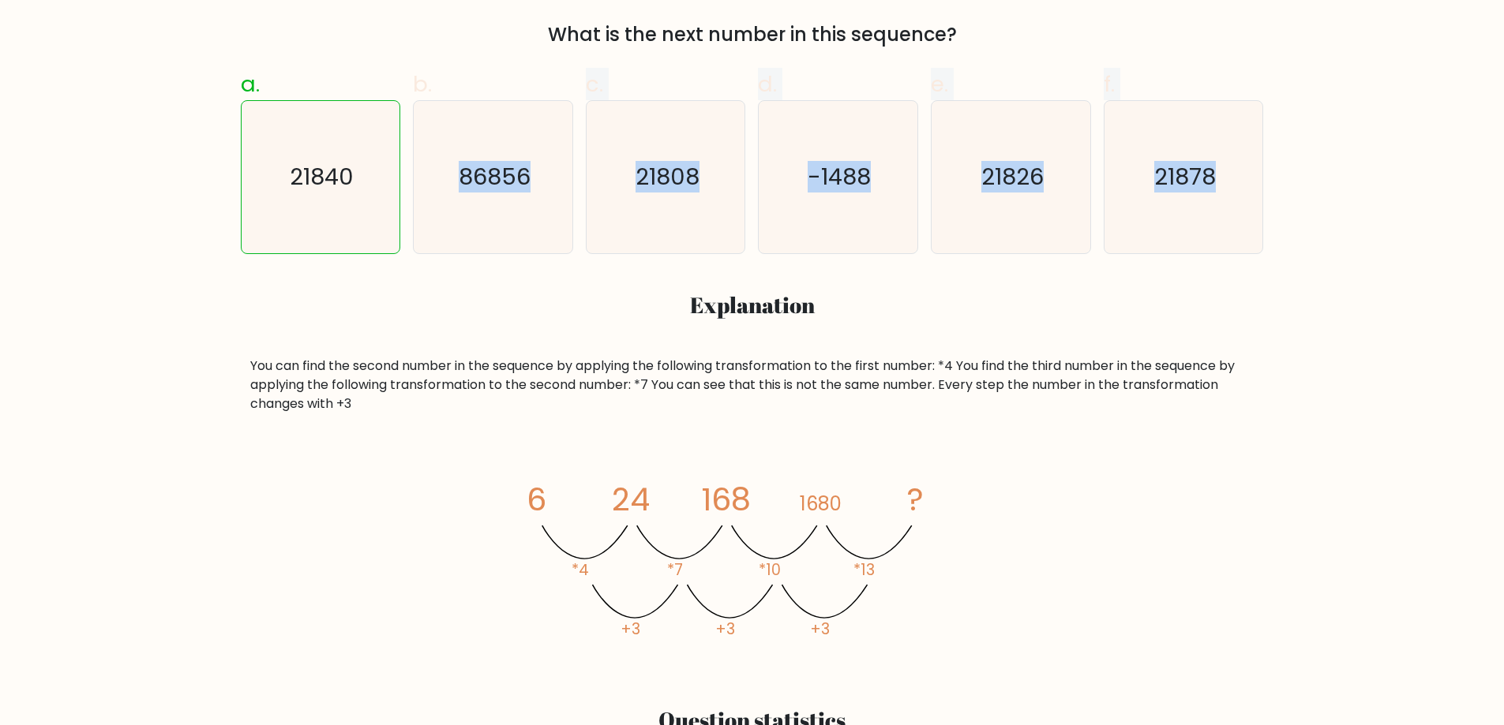
drag, startPoint x: 439, startPoint y: 215, endPoint x: 422, endPoint y: 0, distance: 216.1
click at [435, 182] on div "a. 21840 b. 86856 c." at bounding box center [752, 362] width 1042 height 614
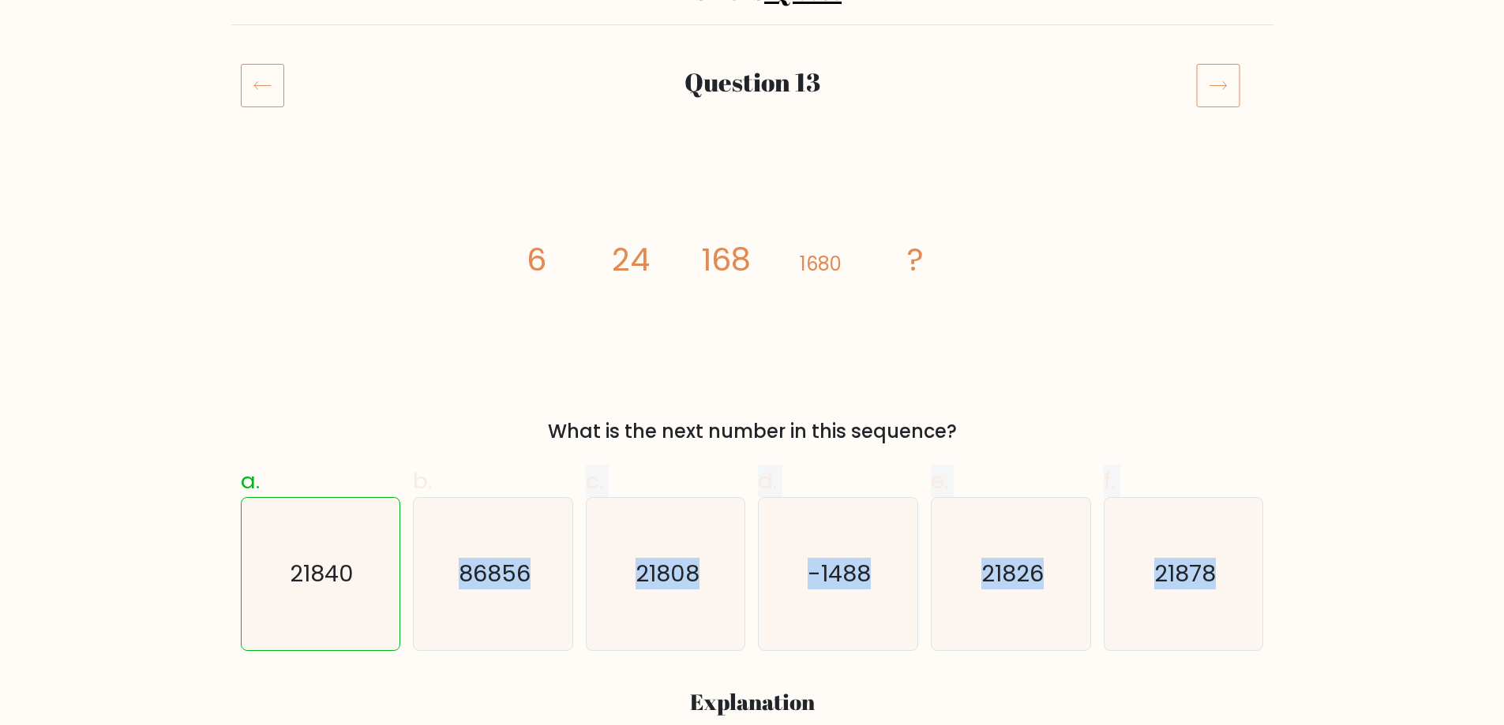
scroll to position [316, 0]
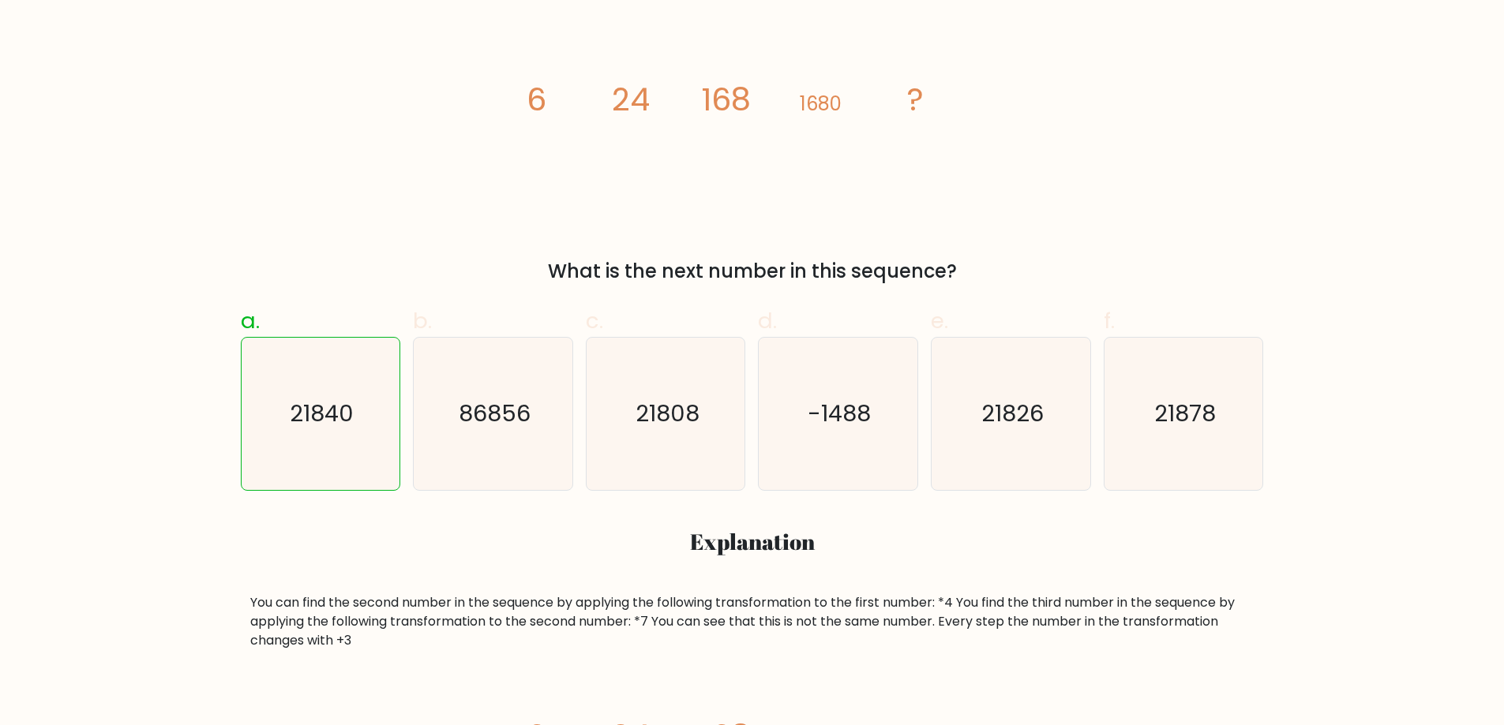
click at [549, 324] on label "b. 86856" at bounding box center [493, 398] width 160 height 186
click at [752, 58] on input "b. 86856" at bounding box center [752, 52] width 1 height 10
radio input "true"
click at [302, 401] on text "21840" at bounding box center [322, 415] width 64 height 32
click at [752, 58] on input "a. 21840" at bounding box center [752, 52] width 1 height 10
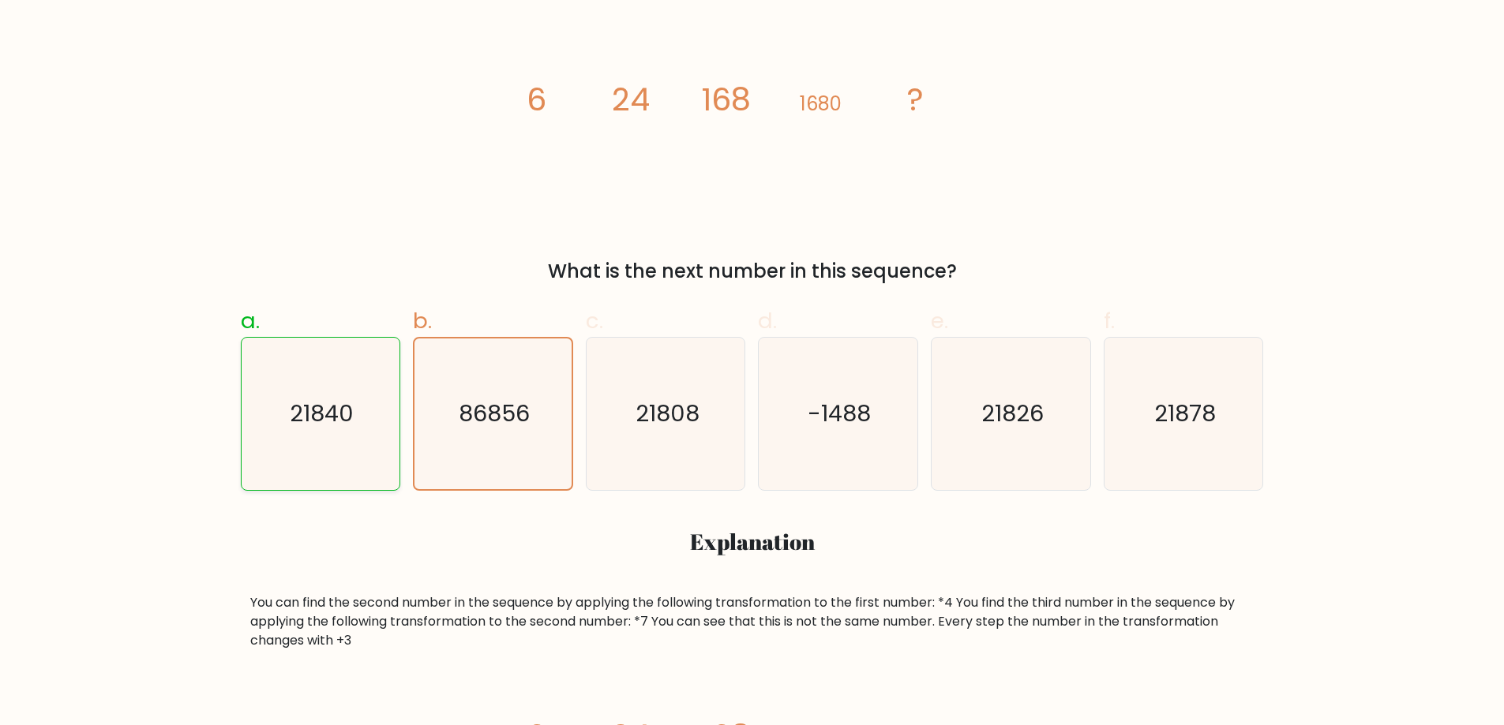
radio input "true"
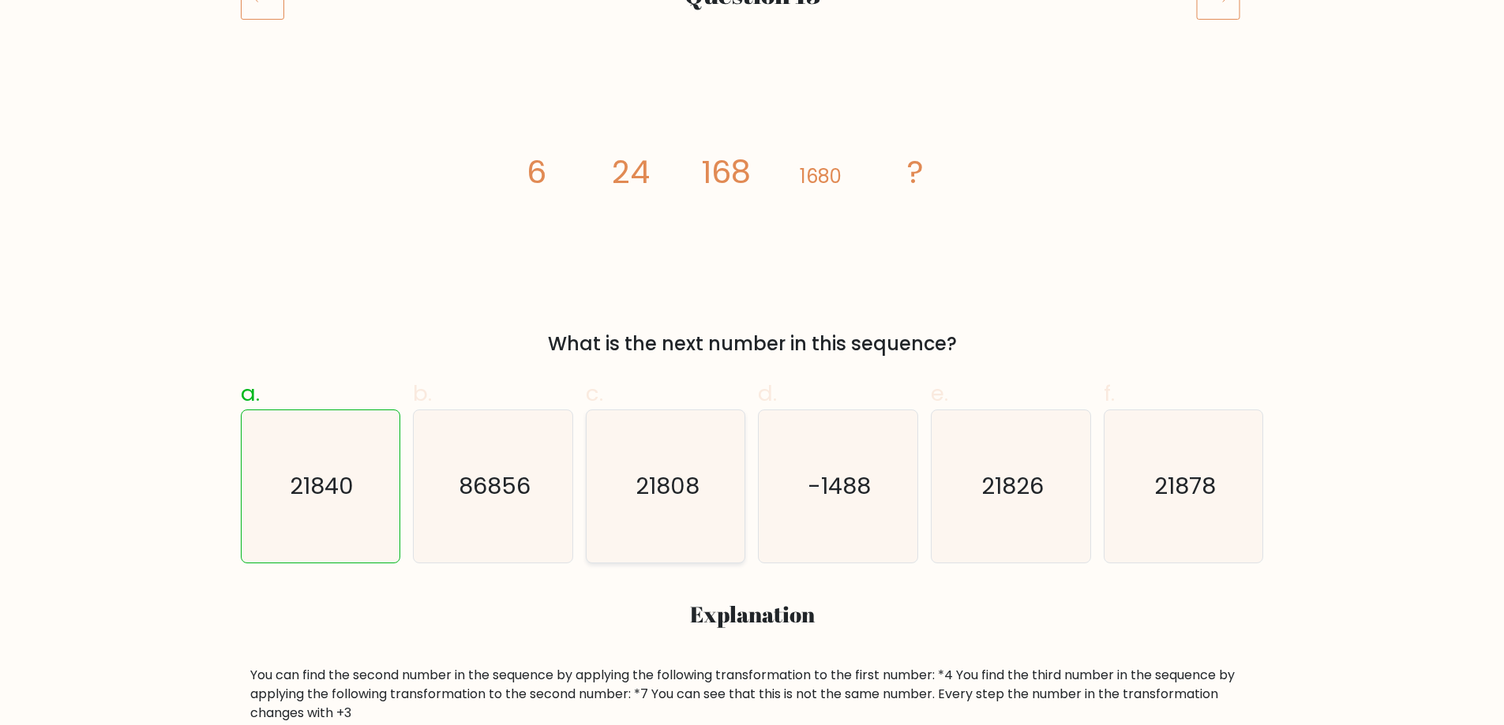
scroll to position [237, 0]
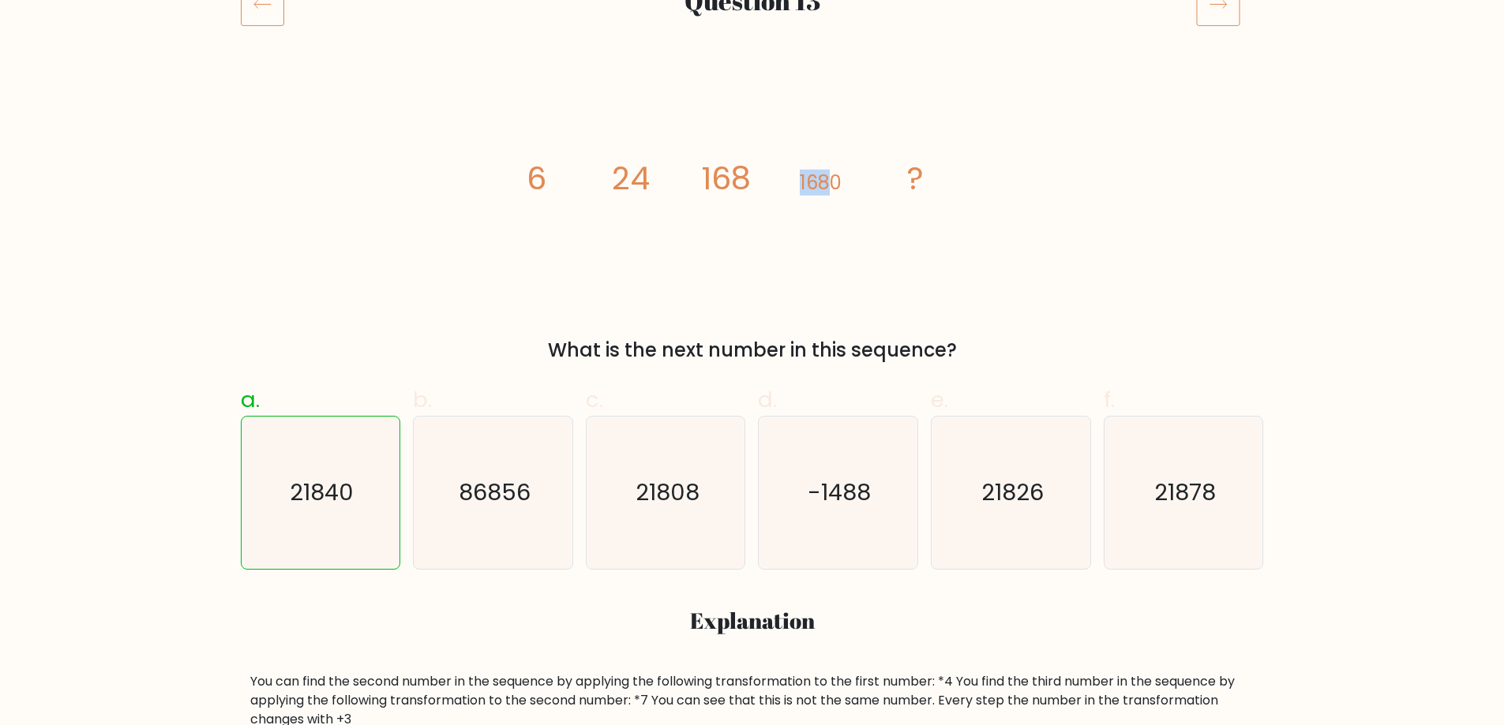
drag
click at [776, 186] on icon "image/svg+xml 6 24 168 1680 ?" at bounding box center [752, 190] width 474 height 218
click at [839, 181] on tspan "1680" at bounding box center [820, 183] width 42 height 26
click at [800, 180] on icon "image/svg+xml 6 24 168 1680 ?" at bounding box center [752, 190] width 474 height 218
click at [994, 259] on div "image/svg+xml 6 24 168 1680 ? What is the next number in this sequence?" at bounding box center [752, 223] width 1042 height 284
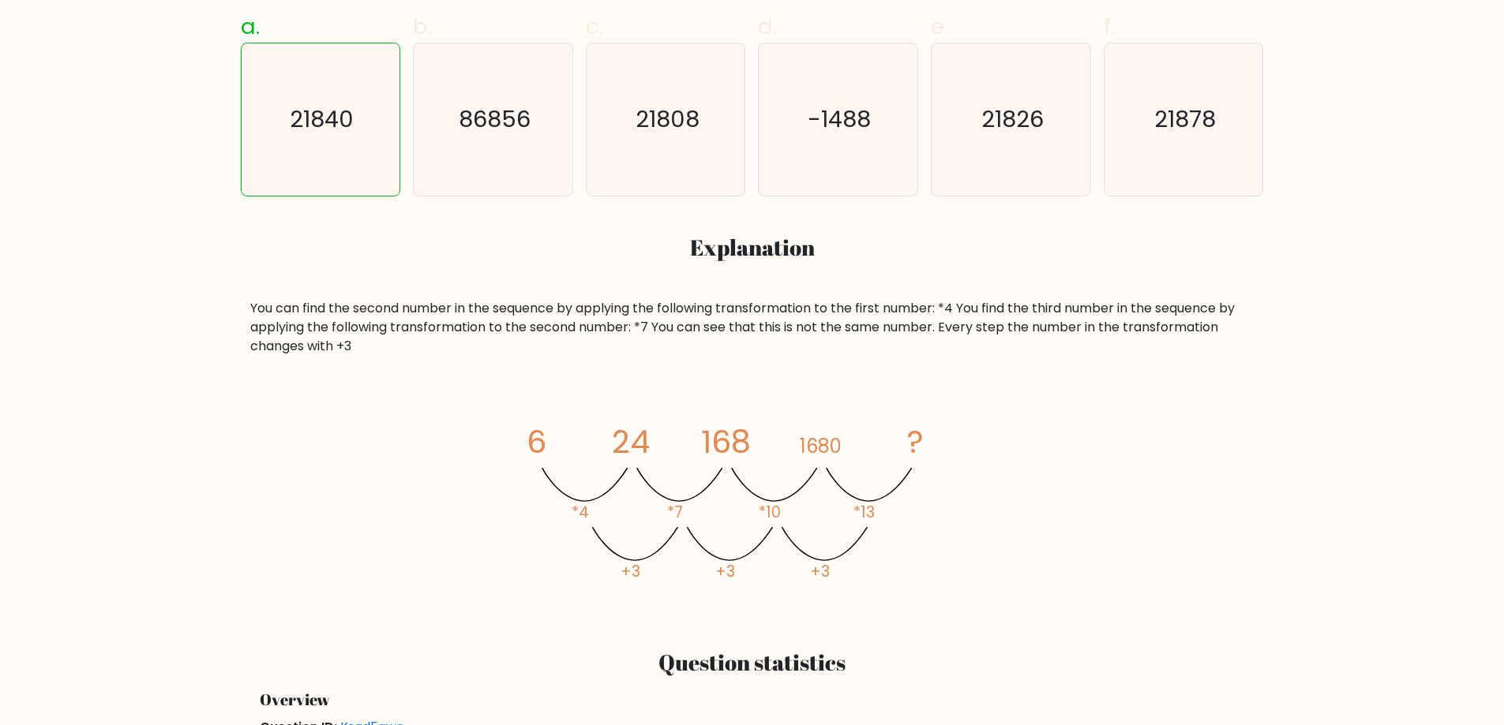
scroll to position [631, 0]
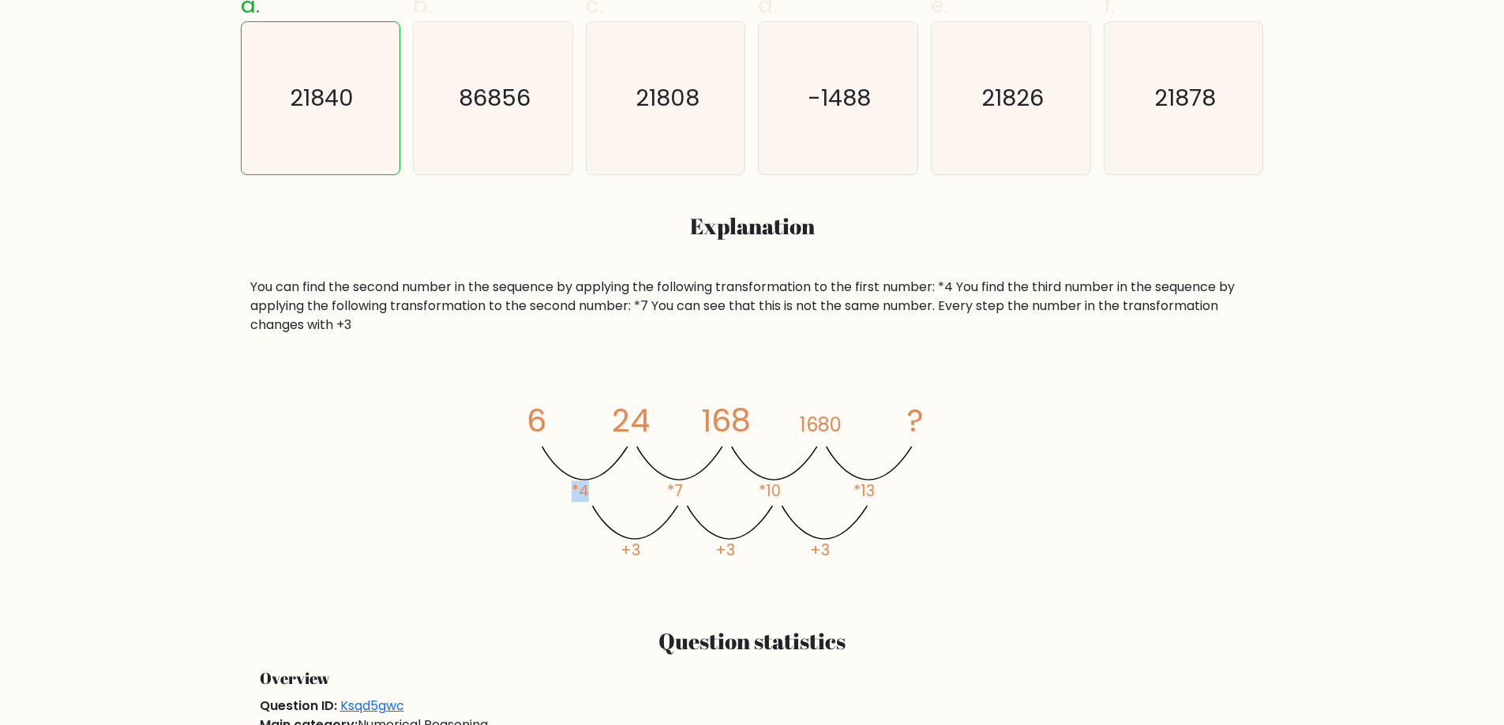
drag, startPoint x: 589, startPoint y: 478, endPoint x: 571, endPoint y: 481, distance: 17.6
click at [571, 481] on icon "image/svg+xml 6 24 168 1680 ? *4 *7 *10 *13 +3 +3 +3" at bounding box center [752, 482] width 474 height 218
click at [757, 490] on icon "image/svg+xml 6 24 168 1680 ? *4 *7 *10 *13 +3 +3 +3" at bounding box center [752, 482] width 474 height 218
click at [714, 412] on icon "image/svg+xml 6 24 168 1680 ? *4 *7 *10 *13 +3 +3 +3" at bounding box center [752, 482] width 474 height 218
click at [807, 420] on icon "image/svg+xml 6 24 168 1680 ? *4 *7 *10 *13 +3 +3 +3" at bounding box center [752, 482] width 474 height 218
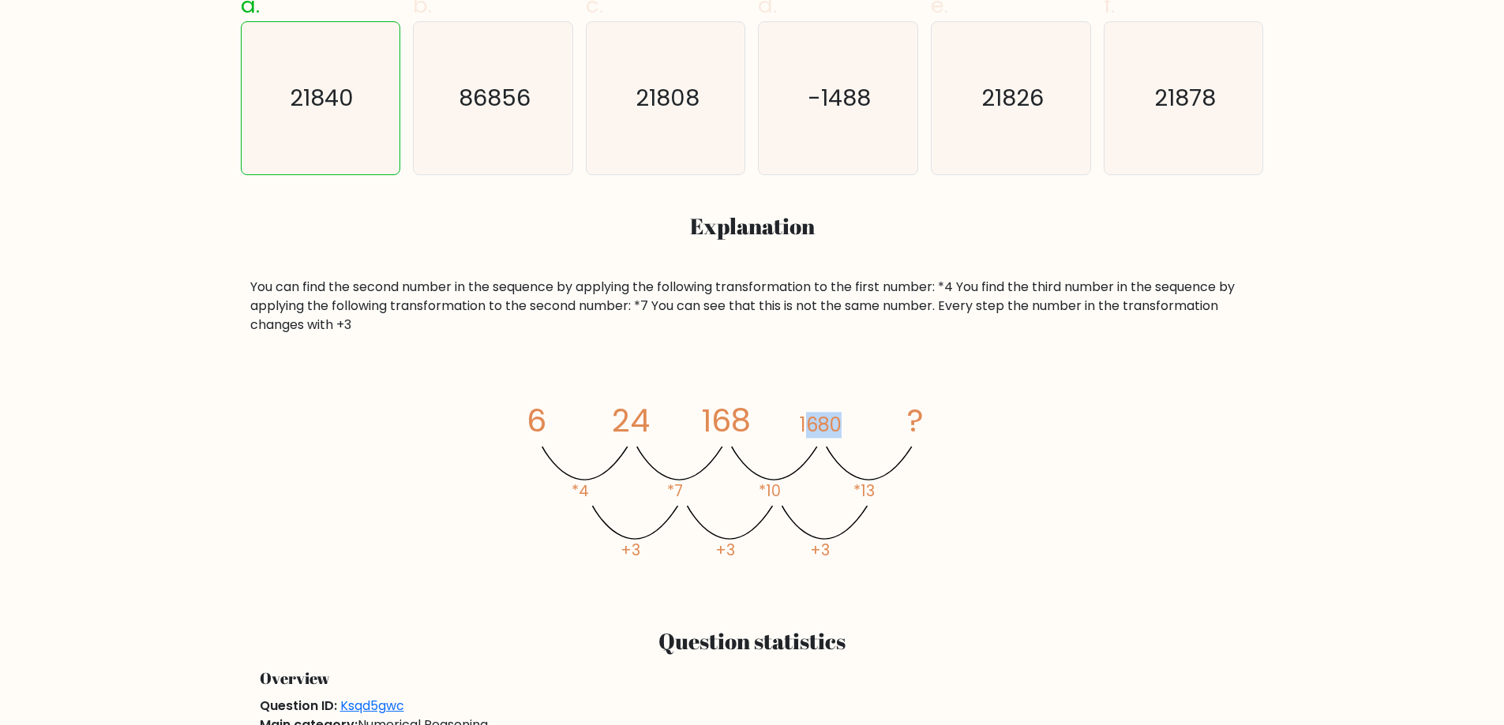
click at [804, 418] on tspan "1680" at bounding box center [820, 425] width 42 height 26
click at [863, 508] on icon "image/svg+xml 6 24 168 1680 ? *4 *7 *10 *13 +3 +3 +3" at bounding box center [752, 482] width 474 height 218
click at [875, 484] on icon "image/svg+xml 6 24 168 1680 ? *4 *7 *10 *13 +3 +3 +3" at bounding box center [752, 482] width 474 height 218
click at [794, 479] on icon "image/svg+xml 6 24 168 1680 ? *4 *7 *10 *13 +3 +3 +3" at bounding box center [752, 482] width 474 height 218
click at [898, 486] on icon "image/svg+xml 6 24 168 1680 ? *4 *7 *10 *13 +3 +3 +3" at bounding box center [752, 482] width 474 height 218
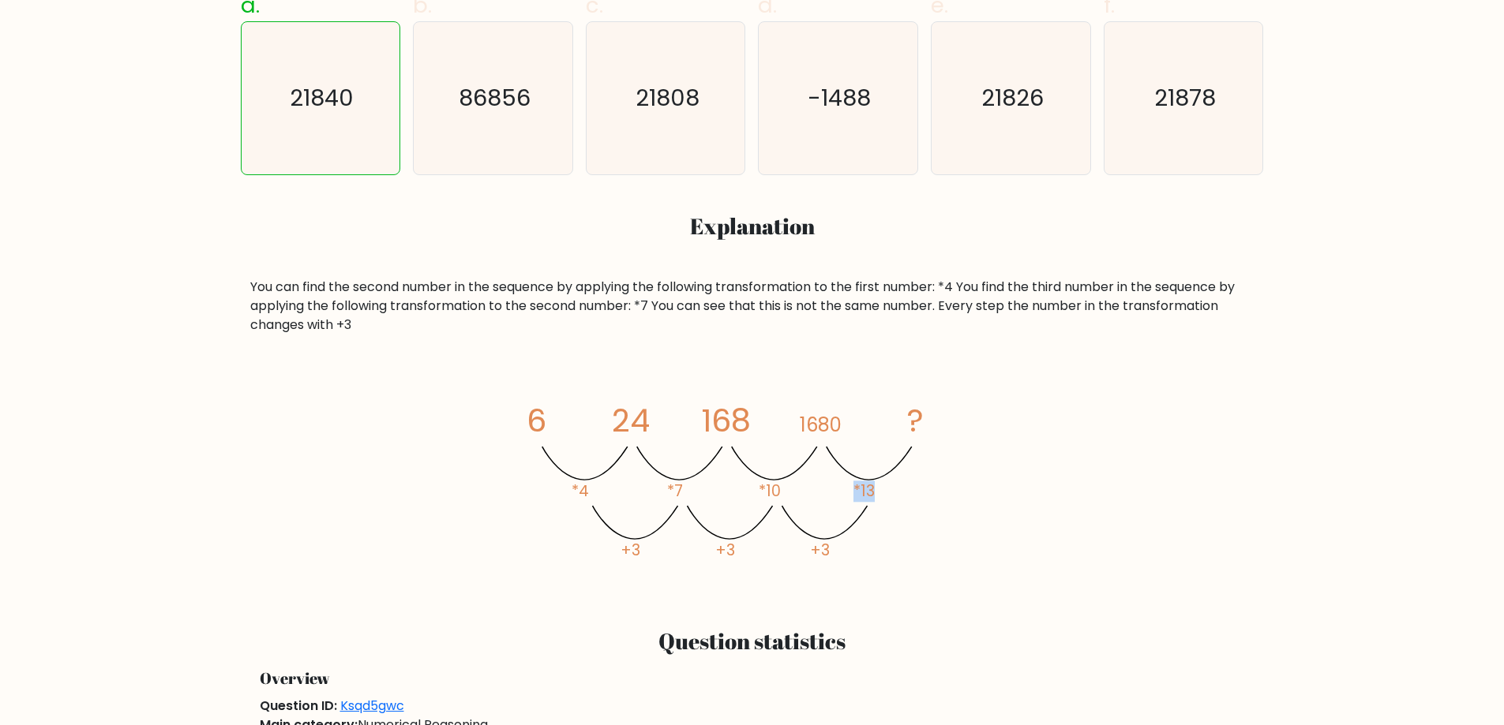
click at [887, 495] on icon "image/svg+xml 6 24 168 1680 ? *4 *7 *10 *13 +3 +3 +3" at bounding box center [752, 482] width 474 height 218
click at [863, 487] on tspan "*13" at bounding box center [863, 491] width 21 height 21
drag, startPoint x: 850, startPoint y: 424, endPoint x: 797, endPoint y: 417, distance: 53.4
click at [797, 417] on icon "image/svg+xml 6 24 168 1680 ? *4 *7 *10 *13 +3 +3 +3" at bounding box center [752, 482] width 474 height 218
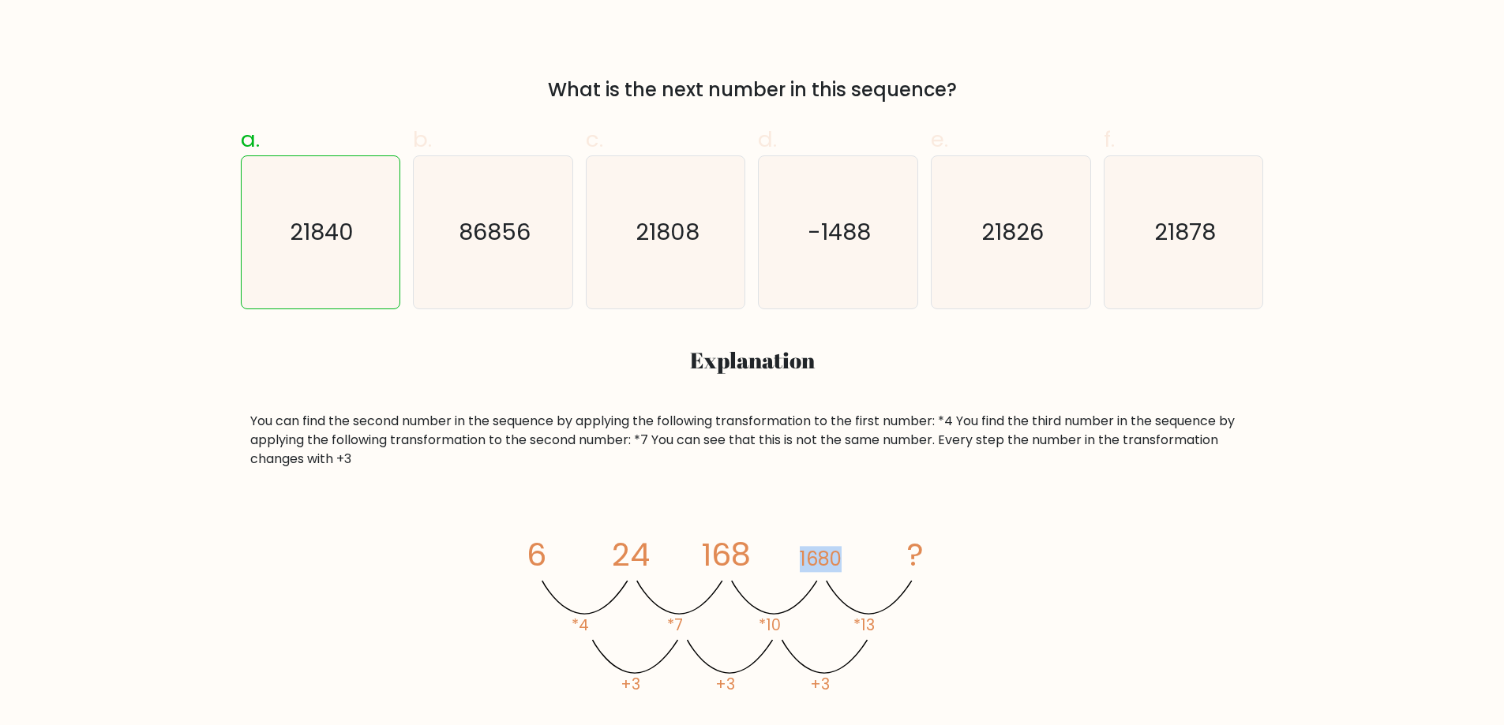
scroll to position [474, 0]
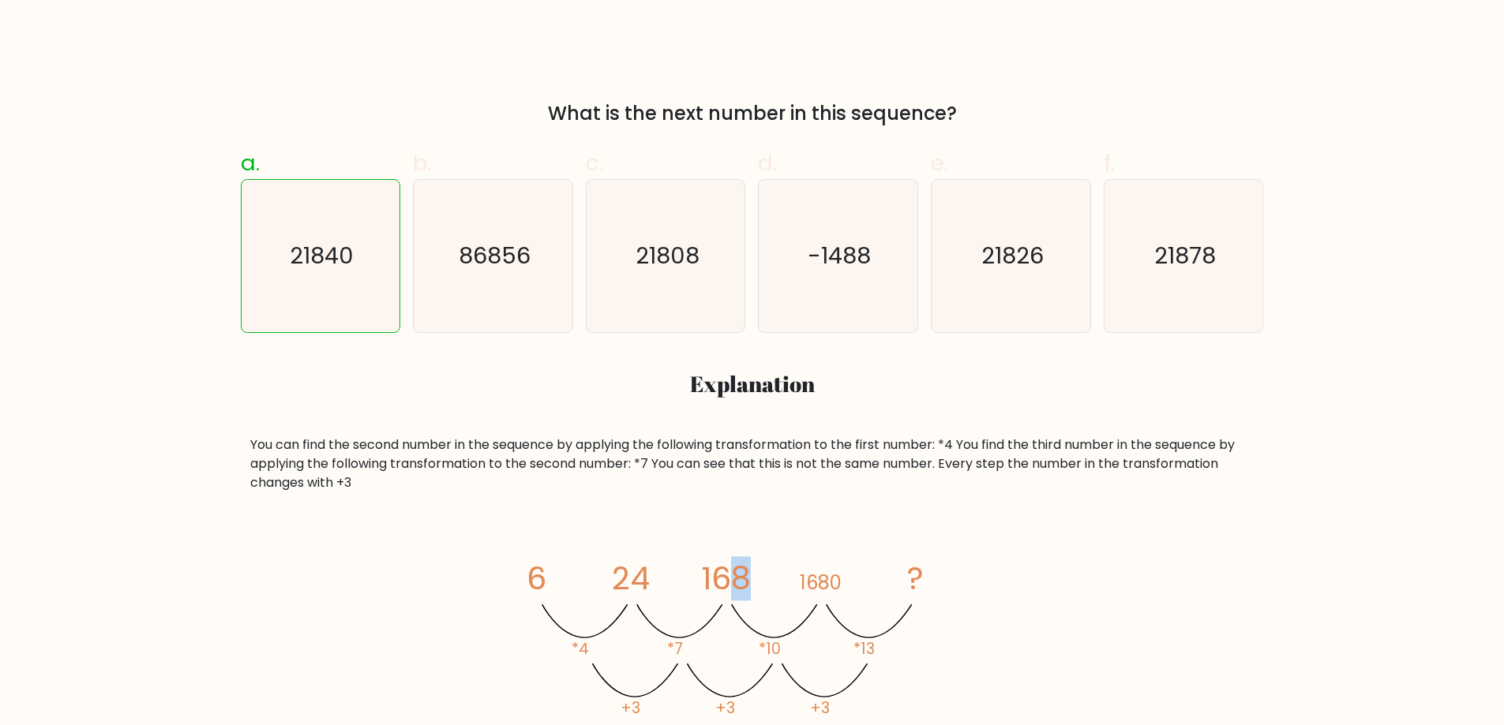
drag, startPoint x: 759, startPoint y: 568, endPoint x: 768, endPoint y: 579, distance: 14.0
click at [732, 571] on icon "image/svg+xml 6 24 168 1680 ? *4 *7 *10 *13 +3 +3 +3" at bounding box center [752, 639] width 474 height 218
drag, startPoint x: 840, startPoint y: 575, endPoint x: 827, endPoint y: 575, distance: 12.6
click at [827, 575] on tspan "1680" at bounding box center [820, 583] width 42 height 26
click at [980, 405] on div "a. 21840 b. 86856 c." at bounding box center [752, 441] width 1042 height 614
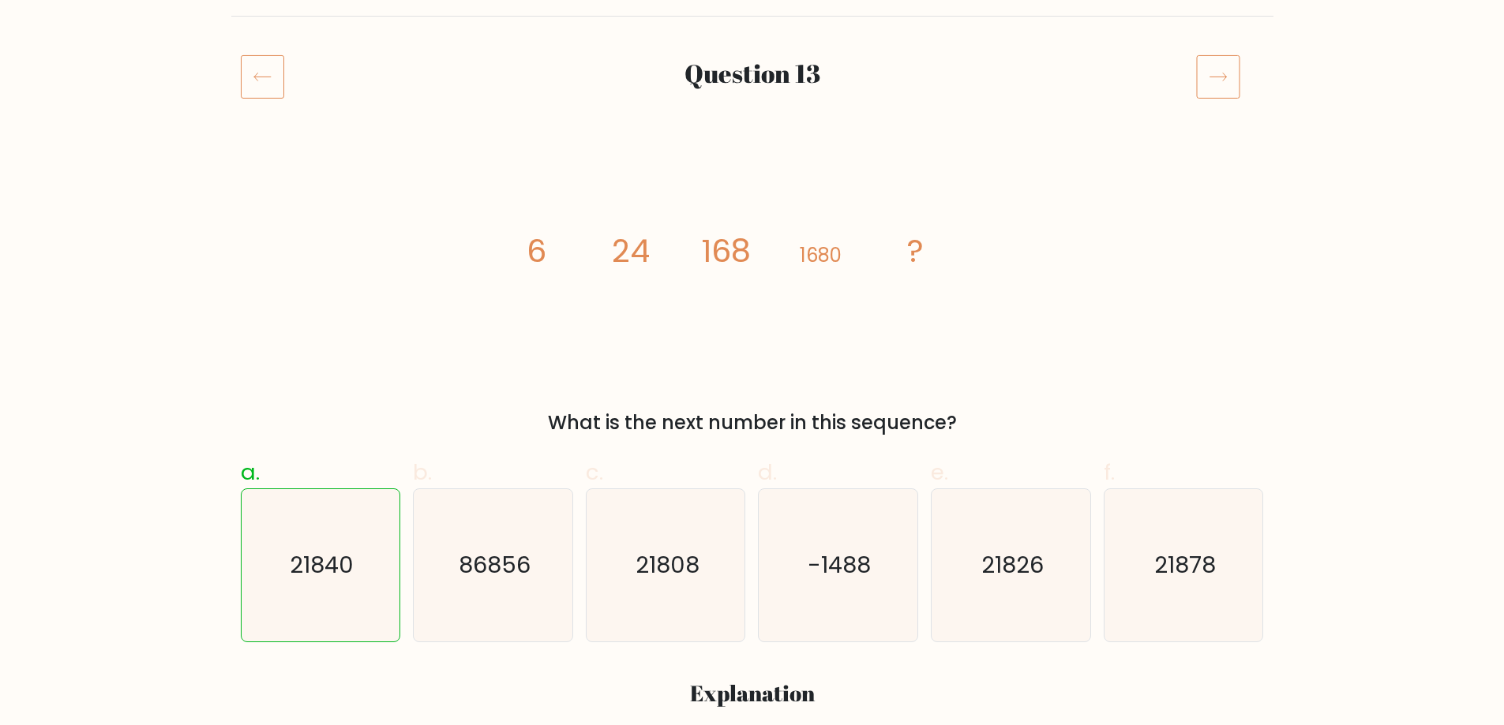
scroll to position [0, 0]
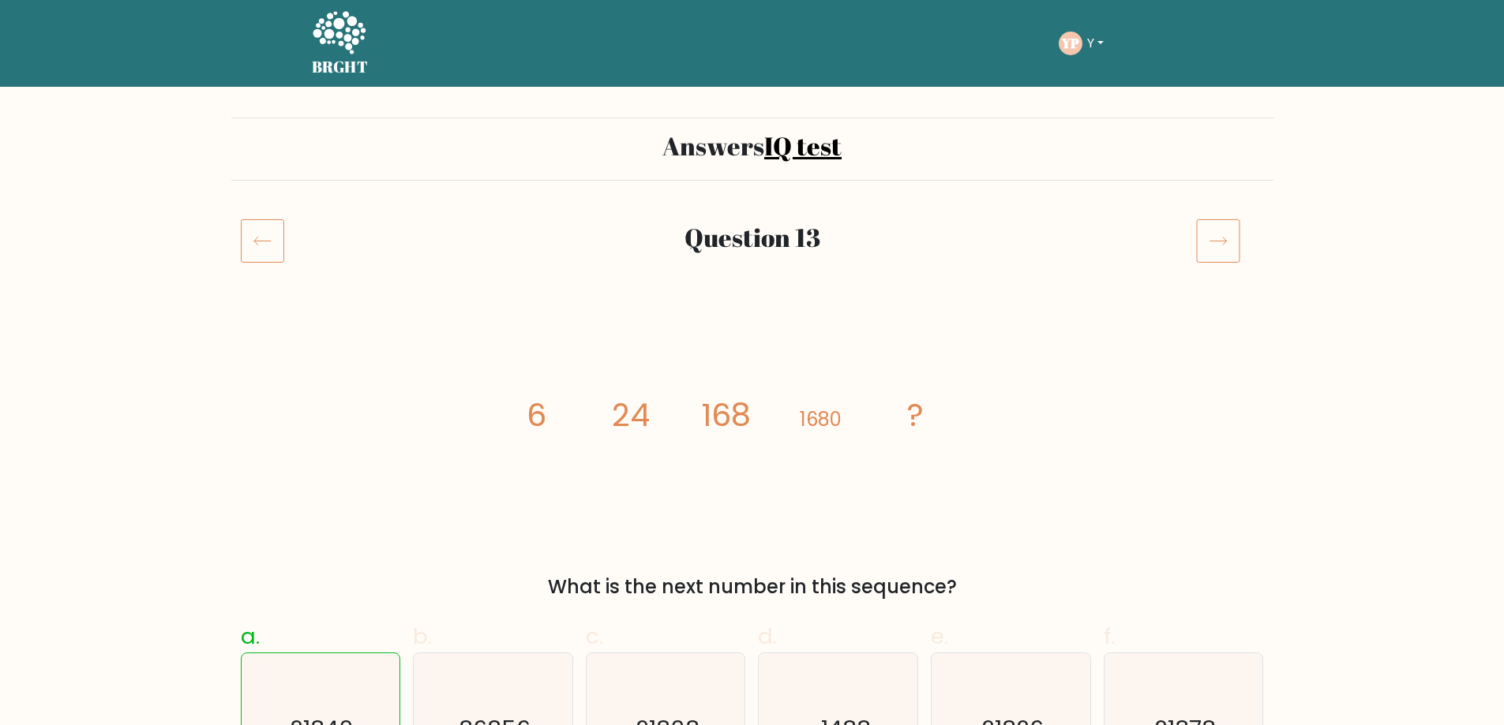
click at [1222, 258] on icon at bounding box center [1218, 241] width 44 height 44
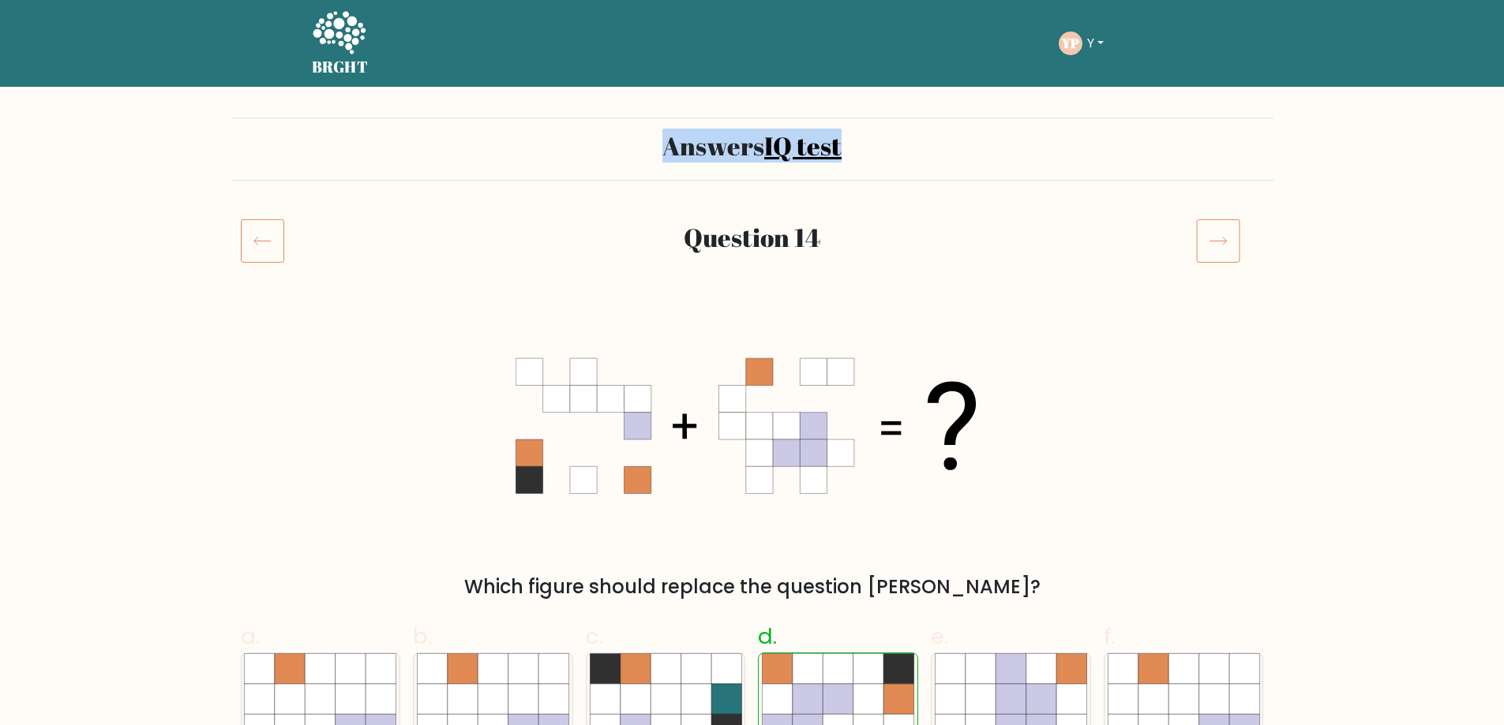
drag, startPoint x: 665, startPoint y: 155, endPoint x: 929, endPoint y: 177, distance: 265.3
click at [928, 168] on div "Answers IQ test" at bounding box center [752, 149] width 1042 height 63
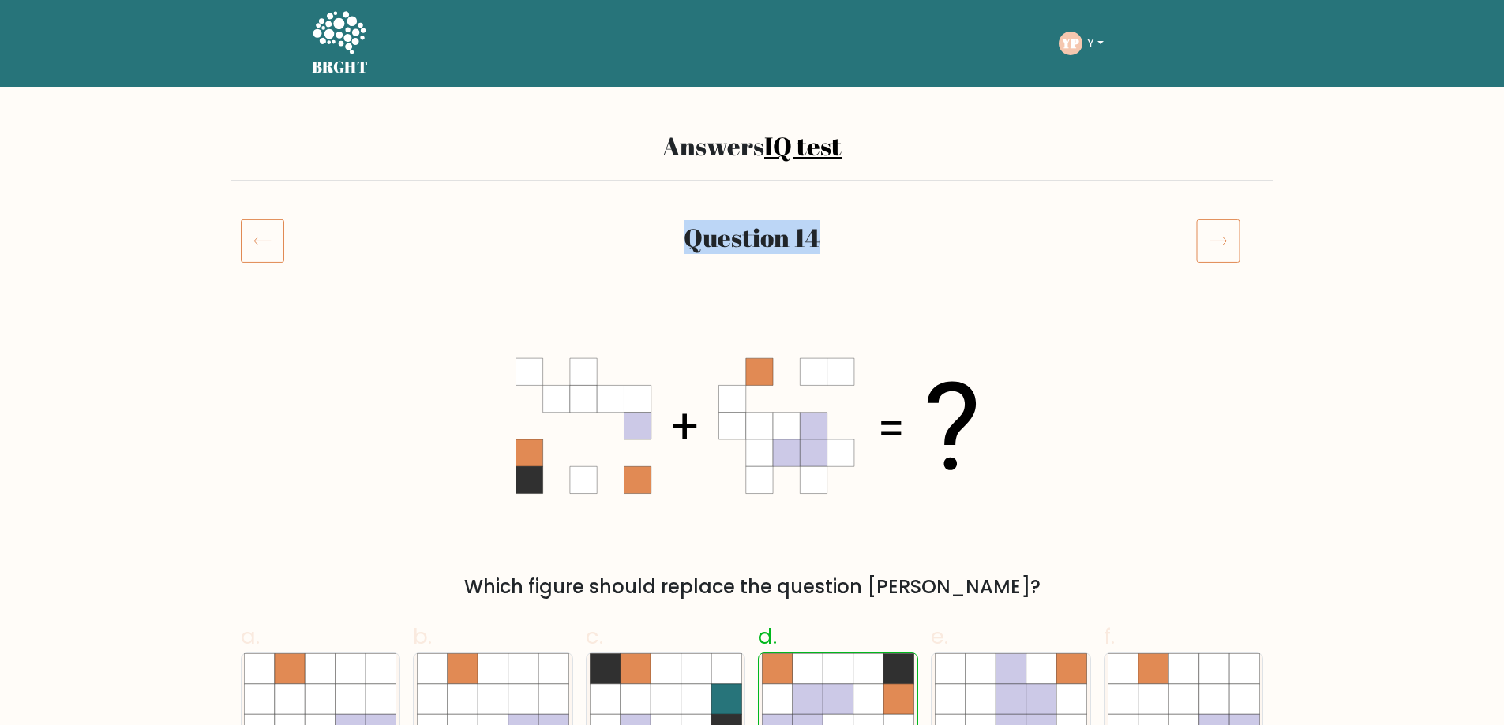
drag, startPoint x: 571, startPoint y: 247, endPoint x: 852, endPoint y: 241, distance: 281.9
click at [852, 241] on h2 "Question 14" at bounding box center [752, 238] width 849 height 30
click at [534, 225] on h2 "Question 14" at bounding box center [752, 238] width 849 height 30
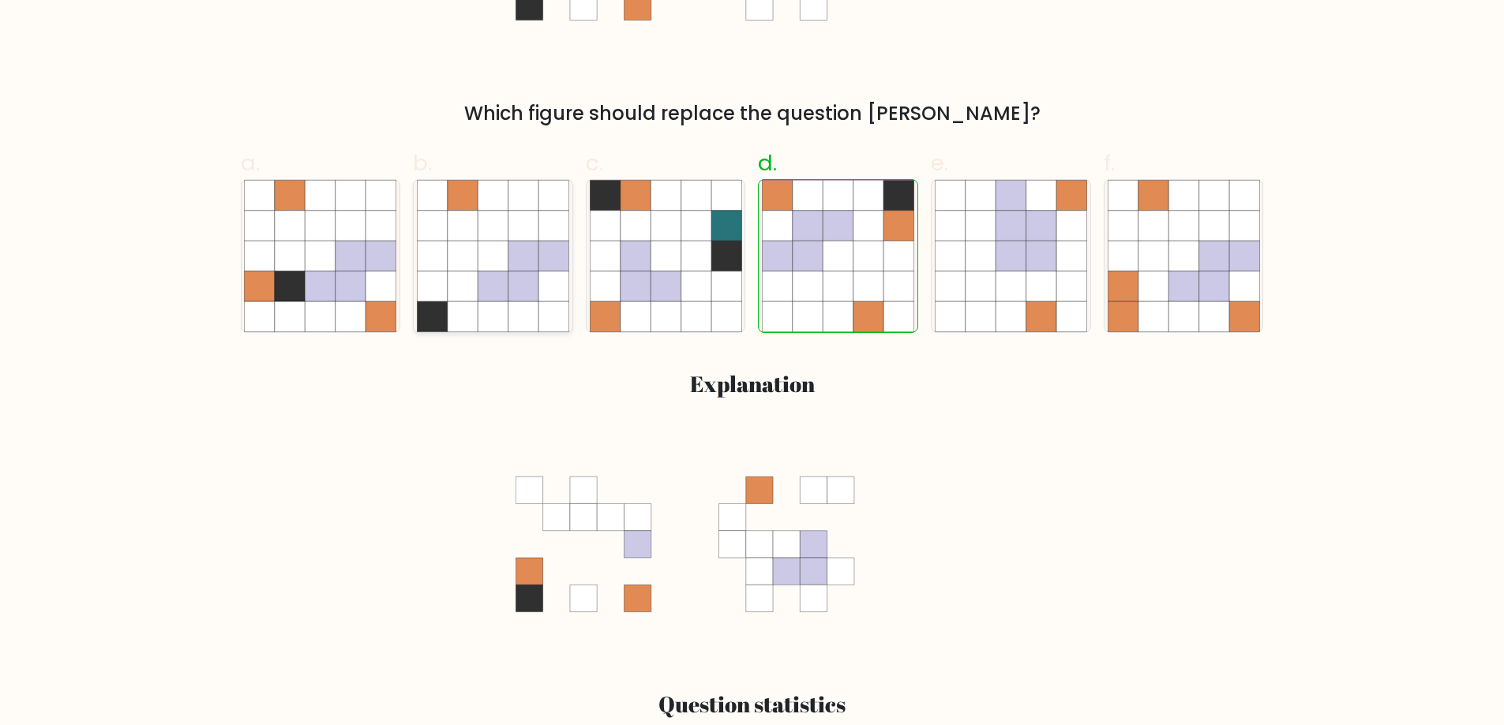
drag, startPoint x: 525, startPoint y: 237, endPoint x: 479, endPoint y: 264, distance: 53.5
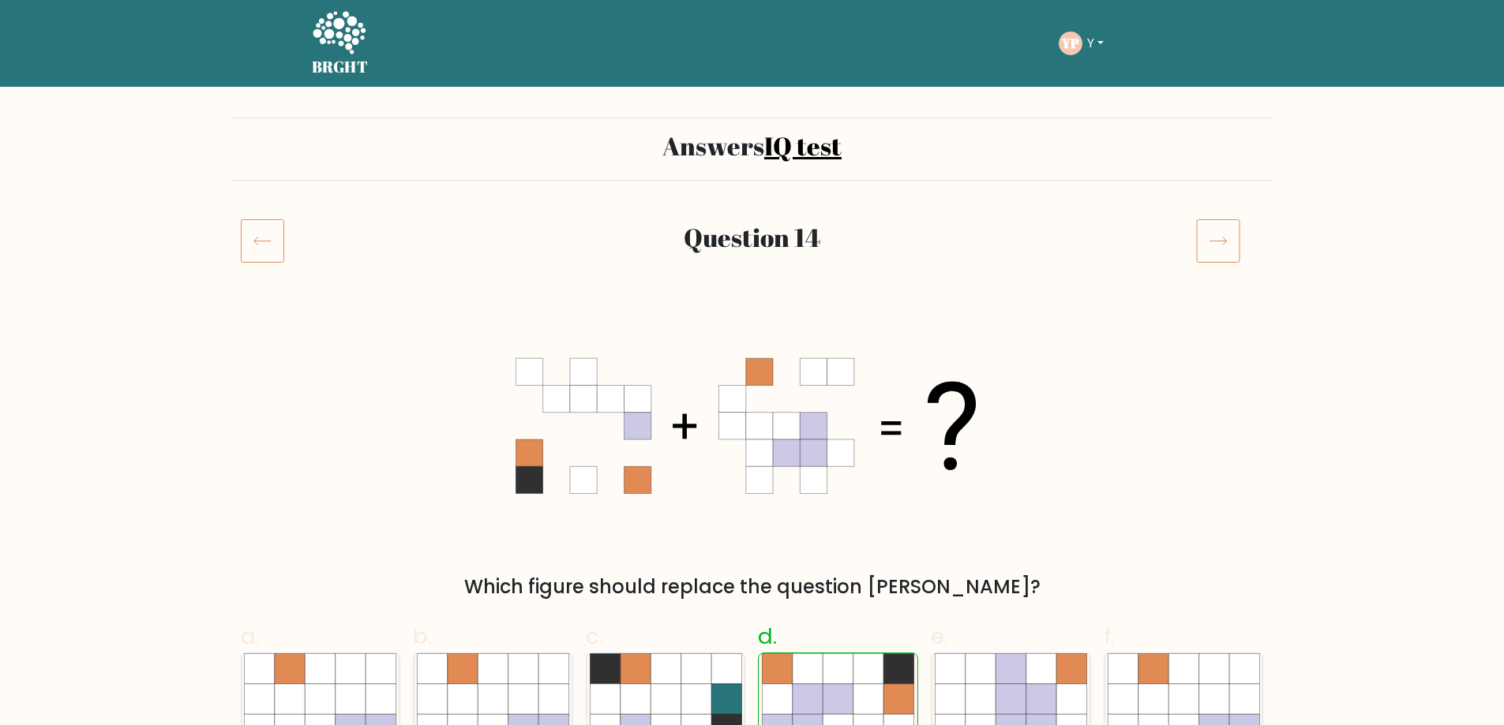
click at [1210, 241] on icon at bounding box center [1218, 241] width 44 height 44
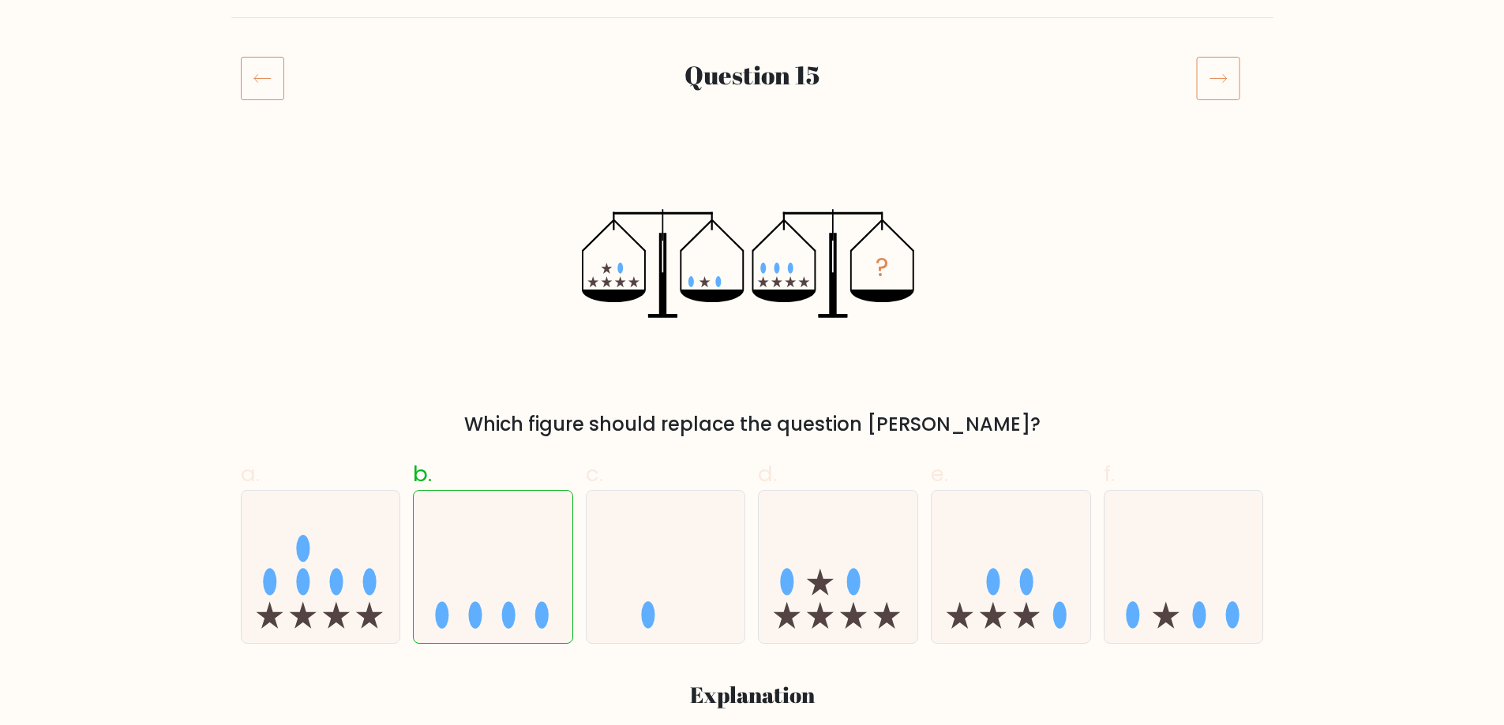
scroll to position [158, 0]
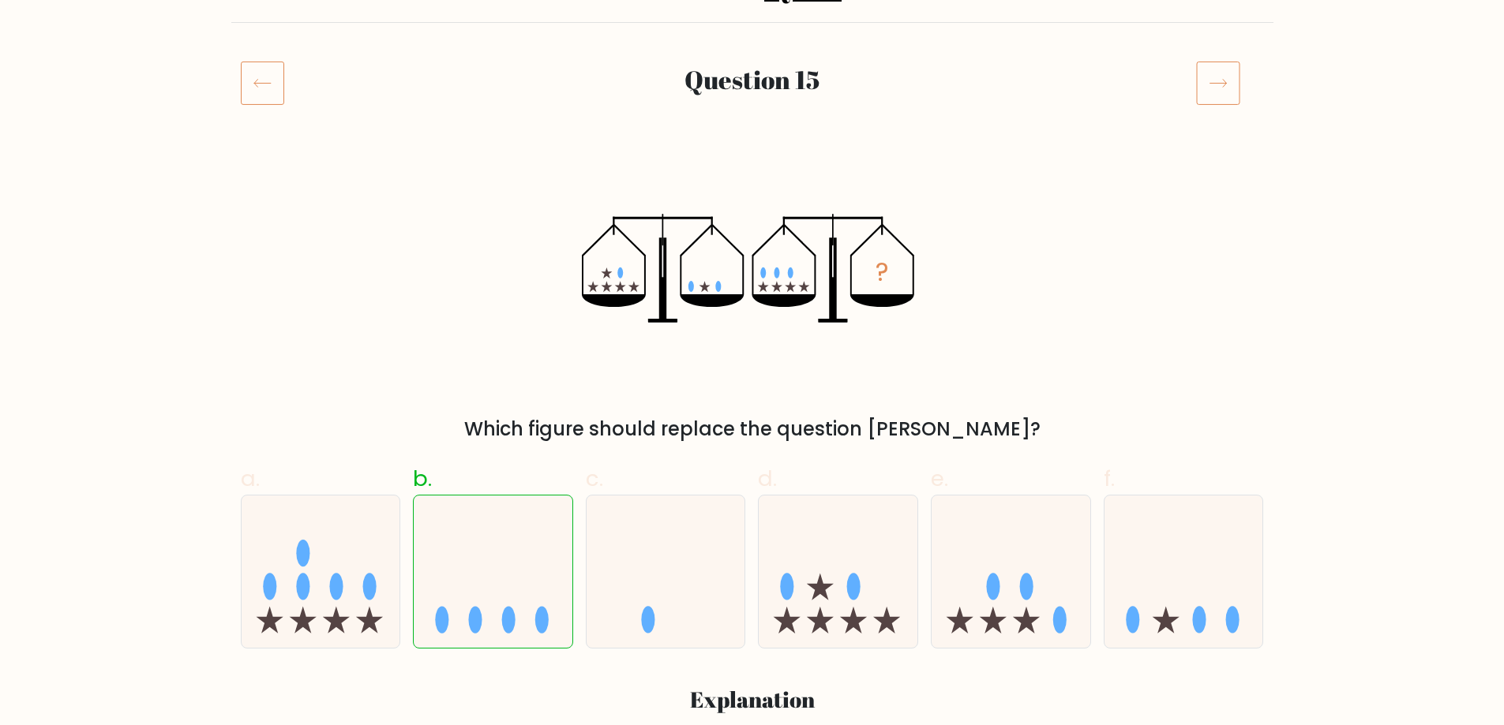
click at [617, 272] on icon "?" at bounding box center [752, 268] width 340 height 218
drag, startPoint x: 609, startPoint y: 272, endPoint x: 1277, endPoint y: 320, distance: 669.4
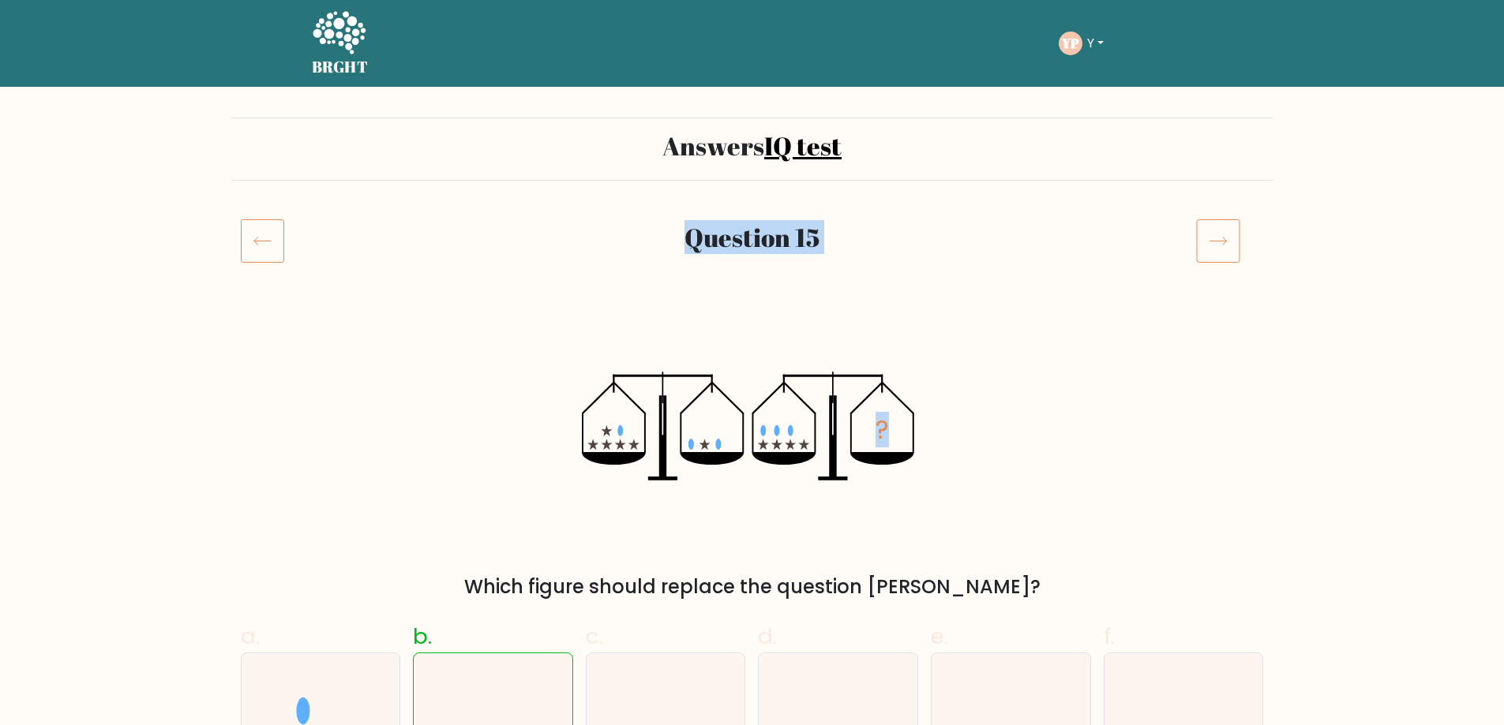
drag, startPoint x: 1399, startPoint y: 254, endPoint x: 1305, endPoint y: 99, distance: 181.0
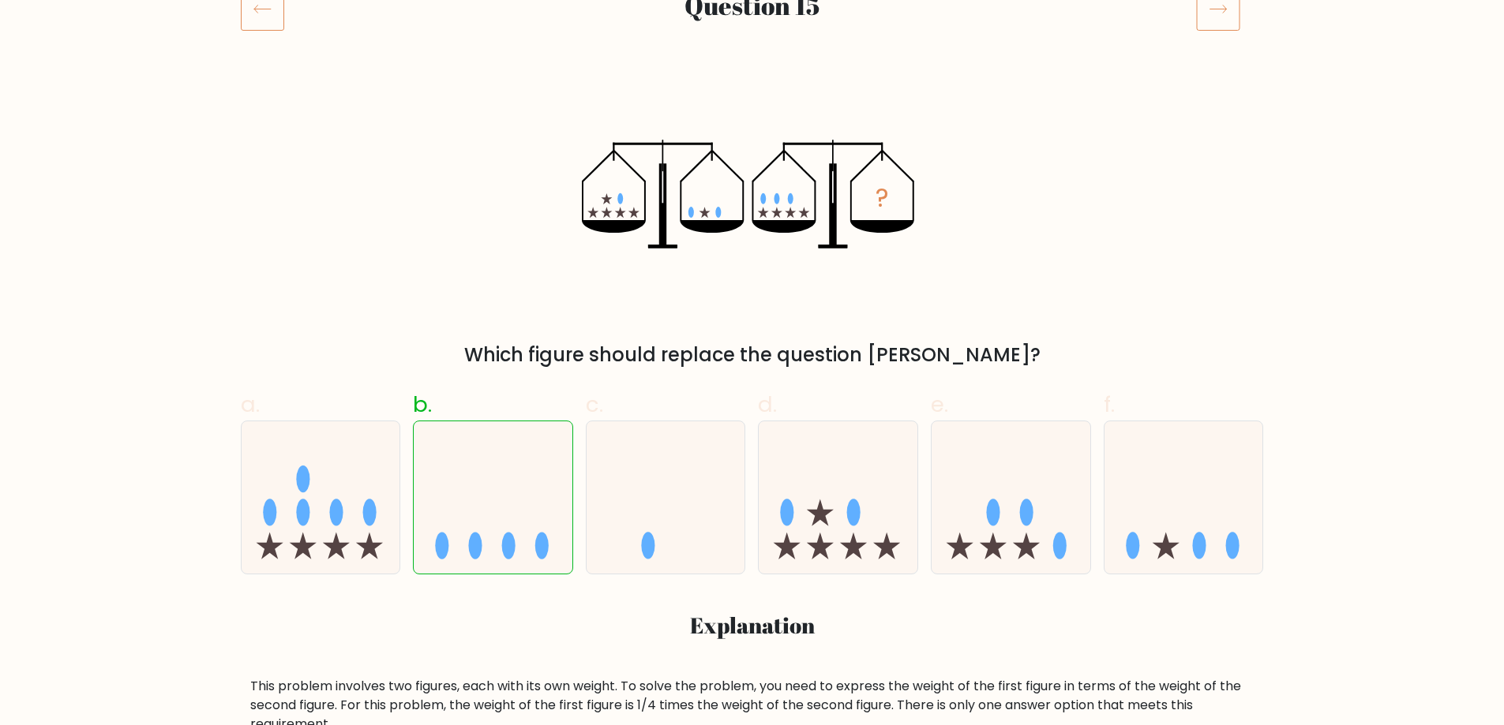
scroll to position [237, 0]
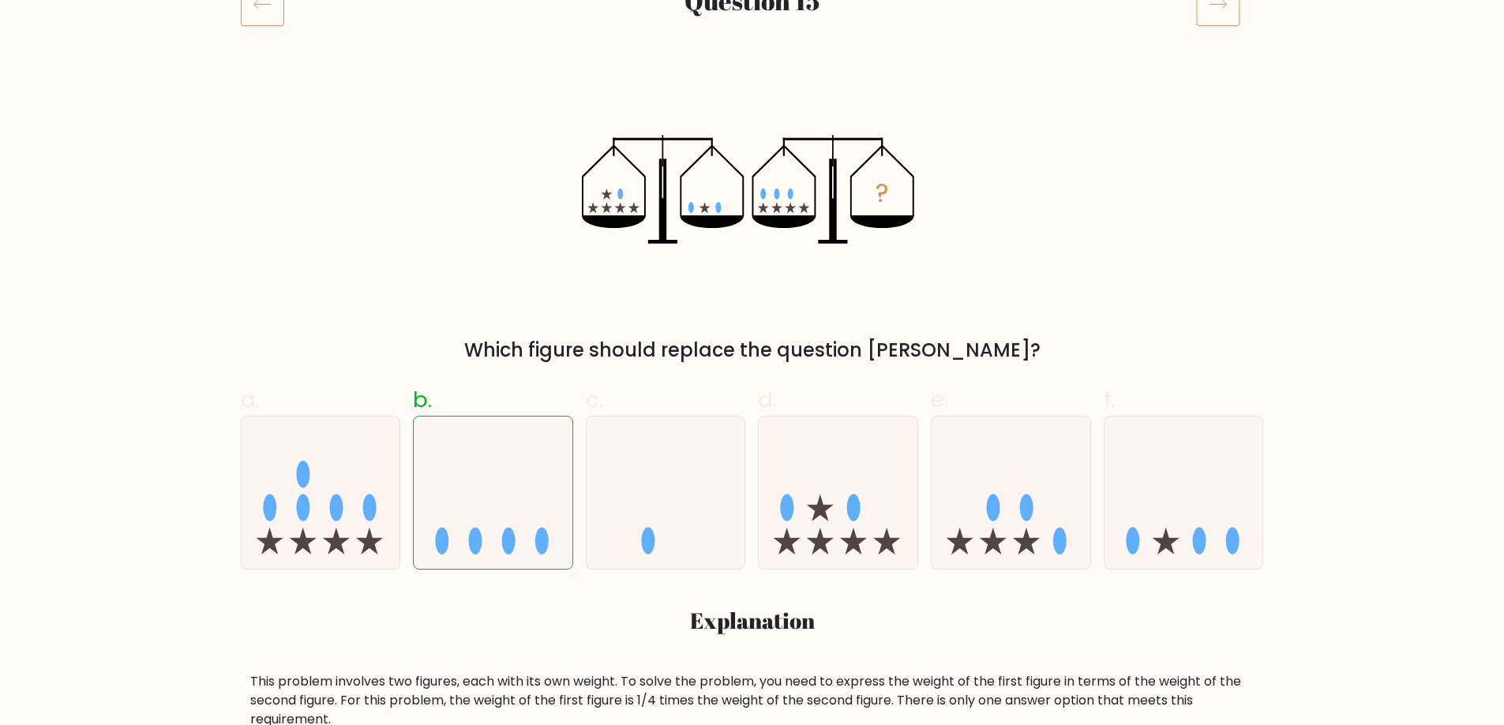
click at [623, 197] on icon "?" at bounding box center [752, 190] width 340 height 218
drag, startPoint x: 692, startPoint y: 207, endPoint x: 1284, endPoint y: 202, distance: 592.0
drag, startPoint x: 623, startPoint y: 193, endPoint x: 609, endPoint y: 193, distance: 13.4
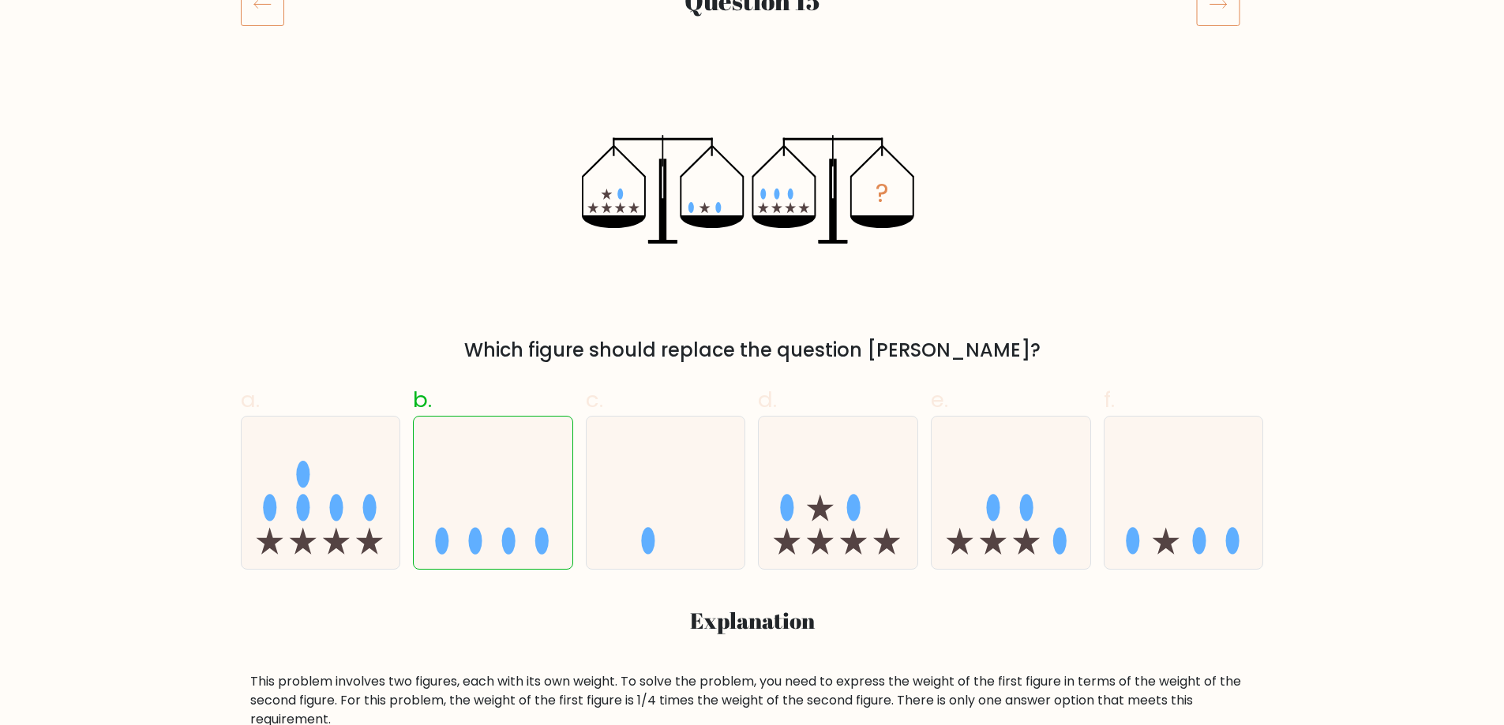
click at [609, 193] on g at bounding box center [613, 201] width 52 height 24
click at [688, 208] on ellipse at bounding box center [691, 207] width 6 height 11
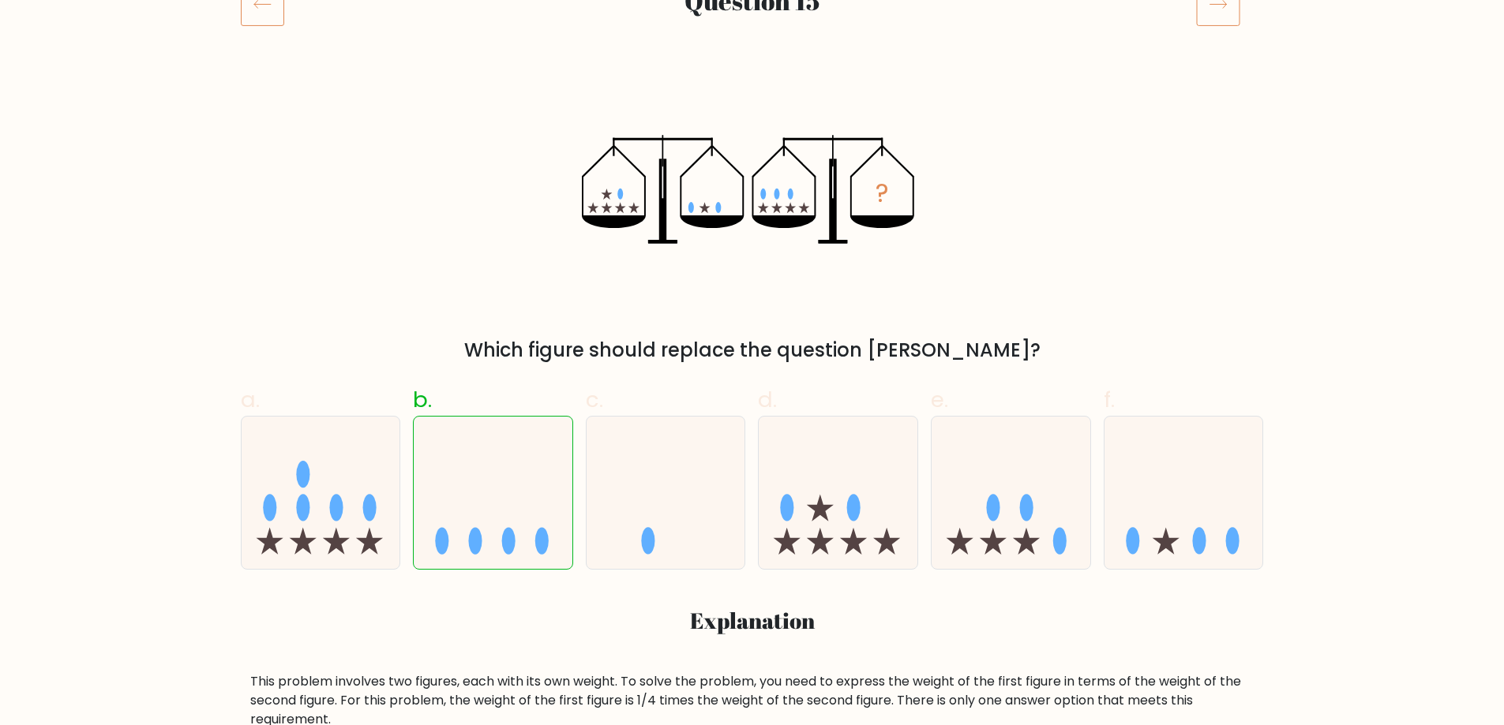
click at [968, 306] on div "? Which figure should replace the question mark?" at bounding box center [752, 223] width 1042 height 284
click at [789, 193] on ellipse at bounding box center [791, 194] width 6 height 11
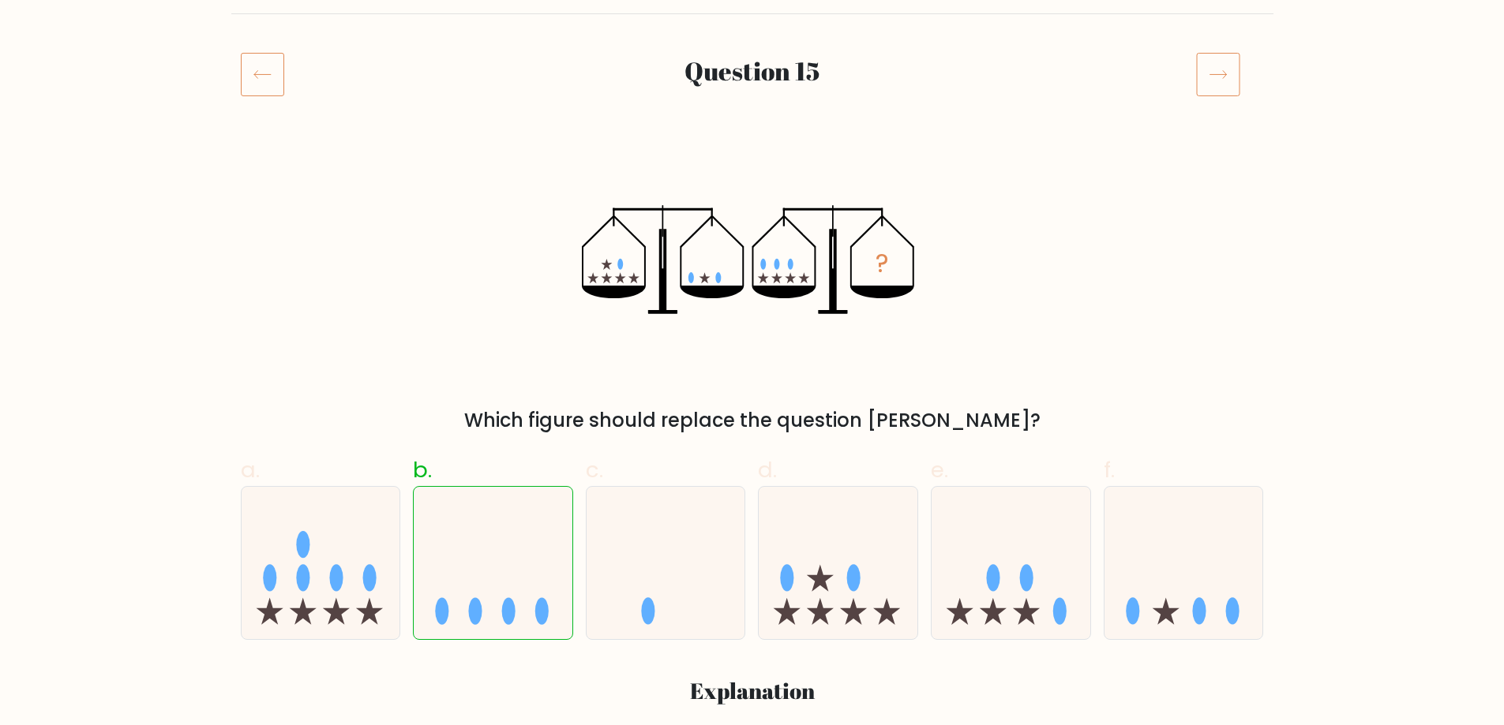
scroll to position [0, 0]
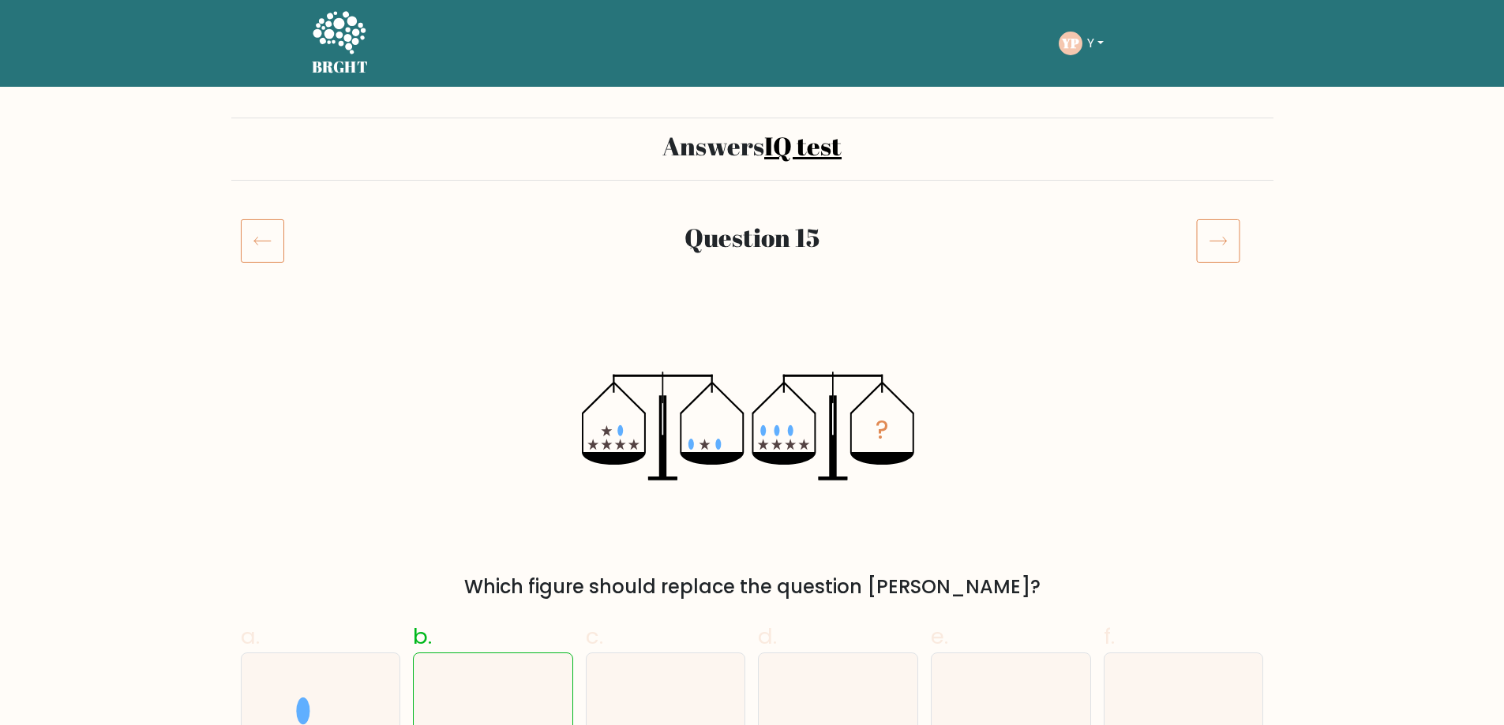
click at [1213, 246] on icon at bounding box center [1218, 241] width 44 height 44
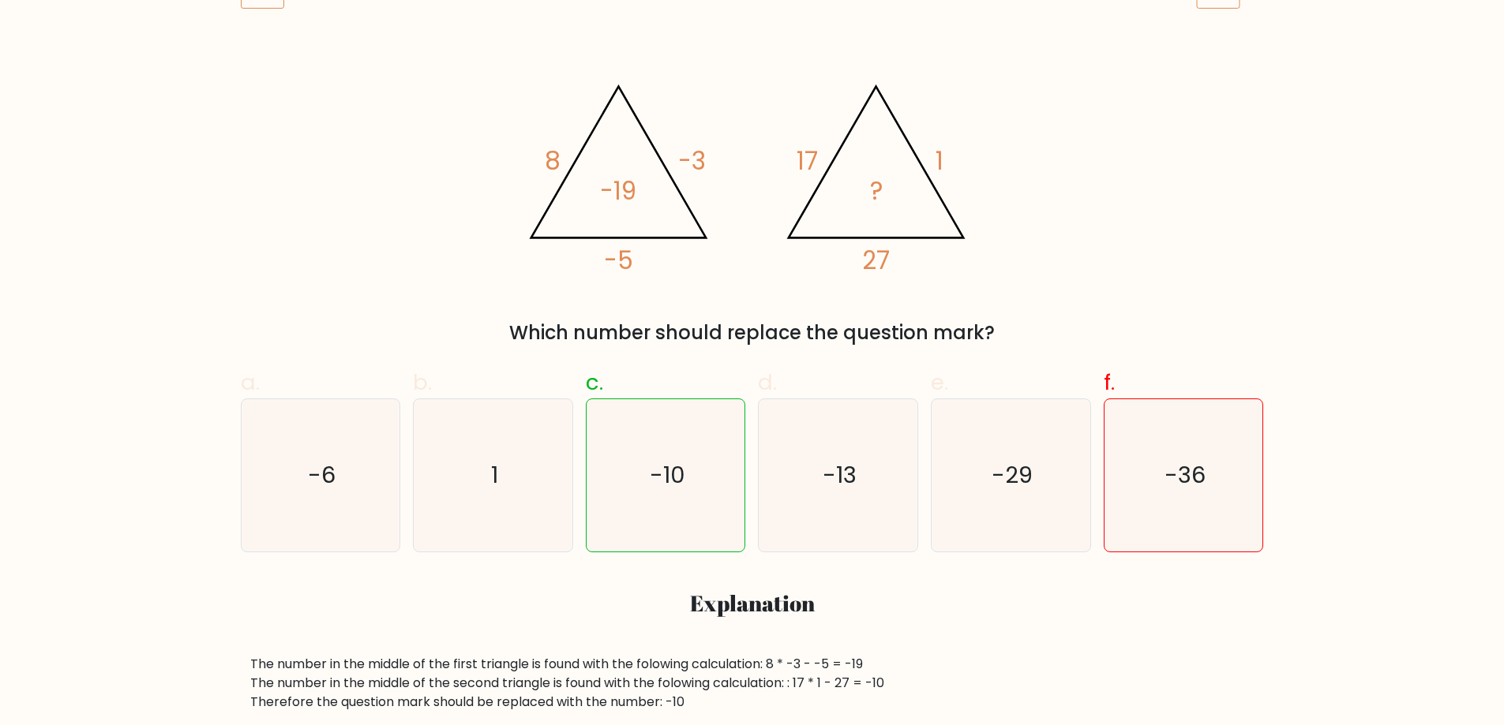
scroll to position [259, 0]
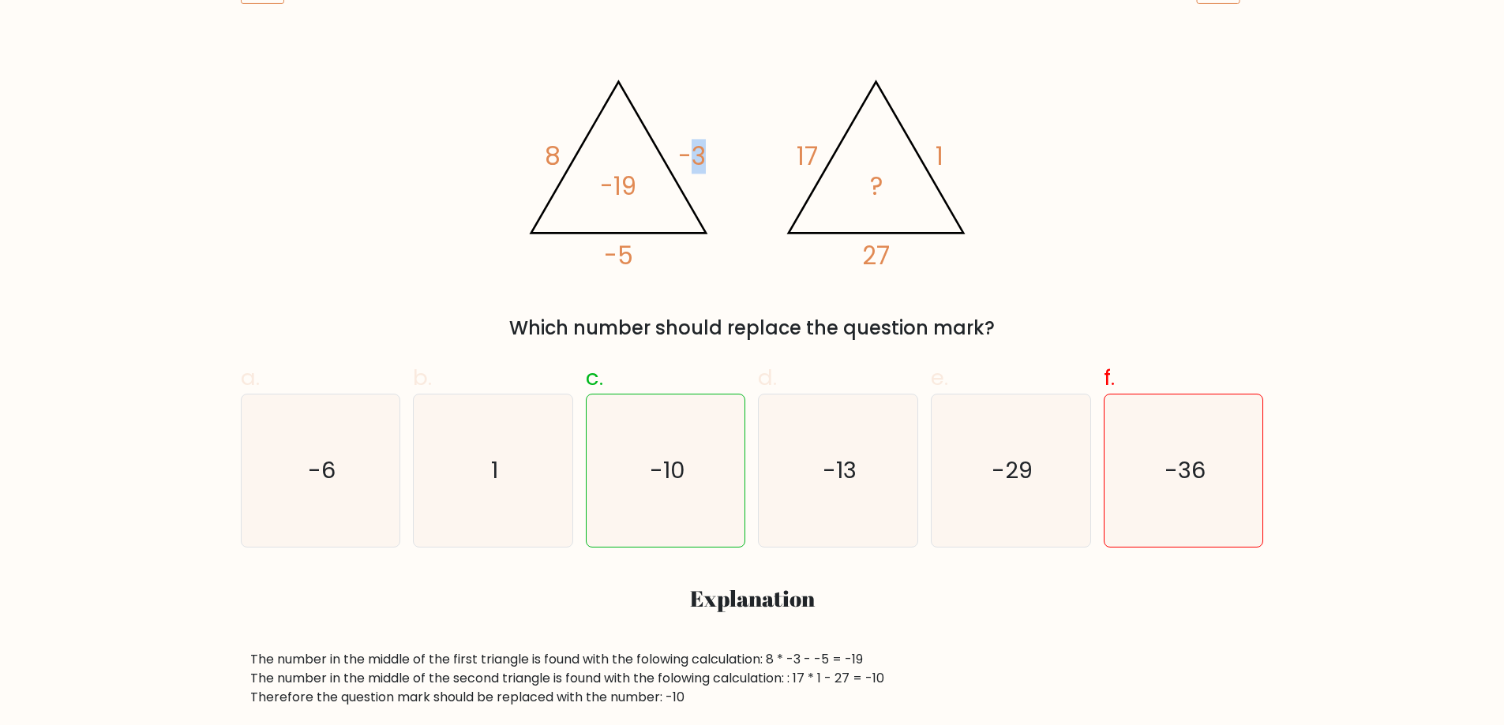
drag, startPoint x: 702, startPoint y: 155, endPoint x: 687, endPoint y: 156, distance: 15.0
click at [686, 156] on tspan "-3" at bounding box center [692, 157] width 28 height 35
click at [762, 156] on icon "@import url('[URL][DOMAIN_NAME]); 8 -3 -5 -19 @import url('[URL][DOMAIN_NAME]);…" at bounding box center [752, 167] width 474 height 218
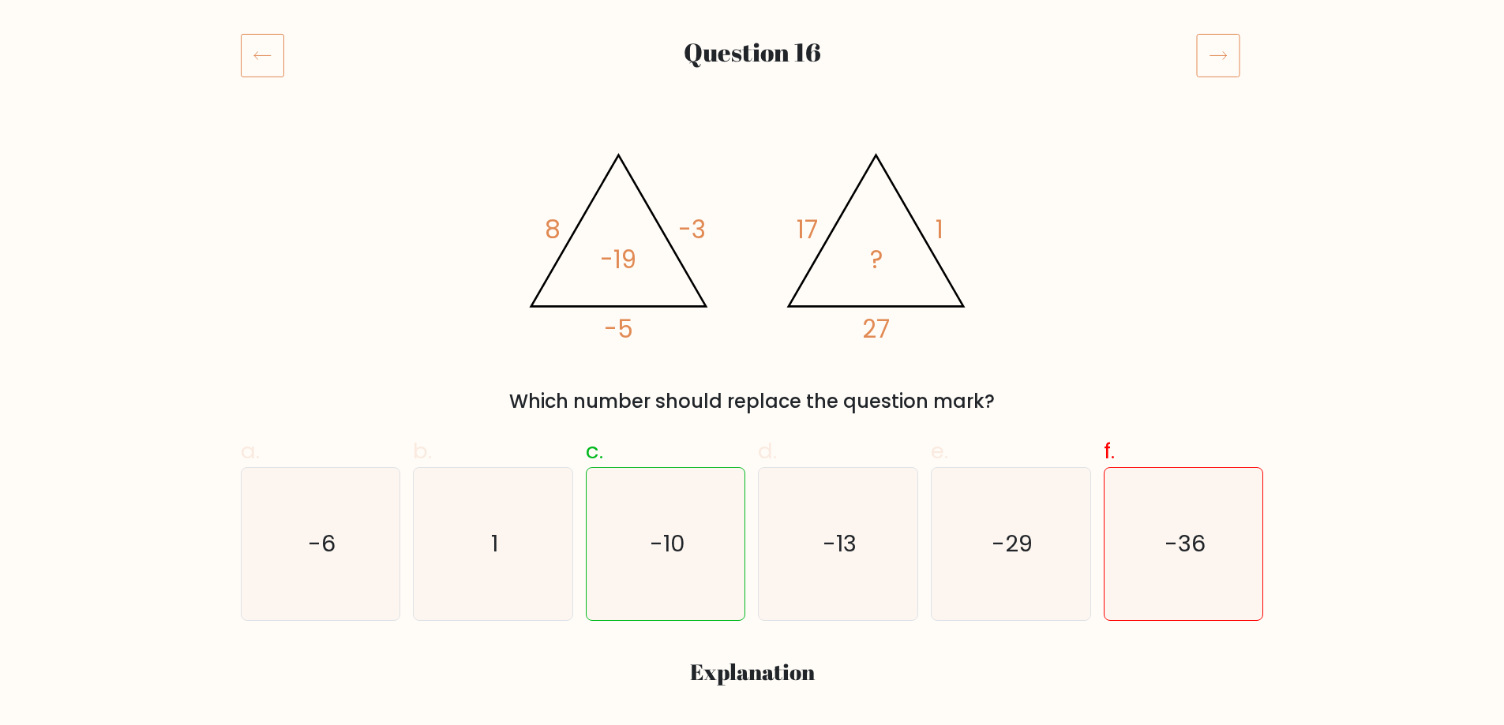
scroll to position [180, 0]
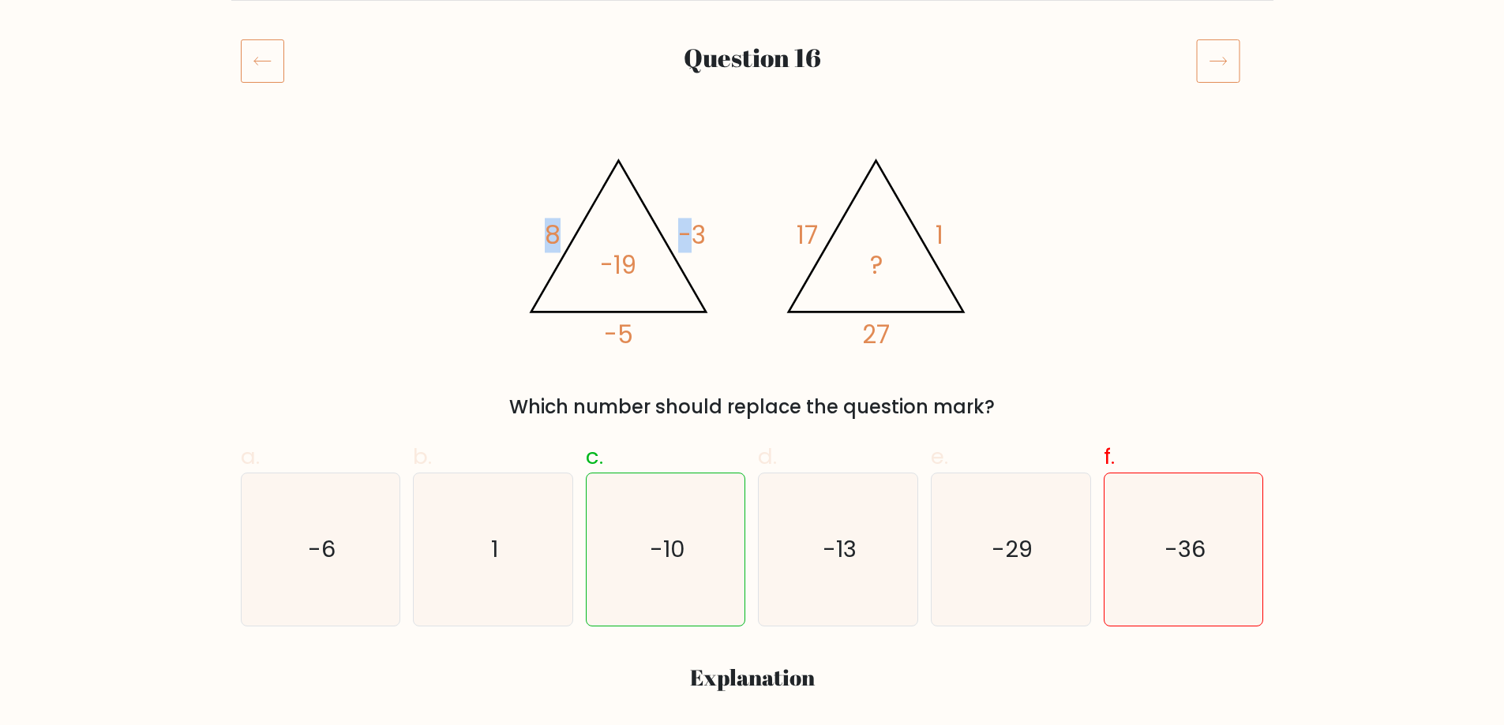
drag, startPoint x: 567, startPoint y: 238, endPoint x: 699, endPoint y: 241, distance: 132.6
click at [686, 238] on icon "@import url('[URL][DOMAIN_NAME]); 8 -3 -5 -19" at bounding box center [618, 248] width 204 height 208
drag, startPoint x: 699, startPoint y: 241, endPoint x: 713, endPoint y: 241, distance: 13.4
click at [713, 241] on icon "@import url('[URL][DOMAIN_NAME]); 8 -3 -5 -19 @import url('[URL][DOMAIN_NAME]);…" at bounding box center [752, 246] width 474 height 218
drag, startPoint x: 679, startPoint y: 238, endPoint x: 569, endPoint y: 234, distance: 109.8
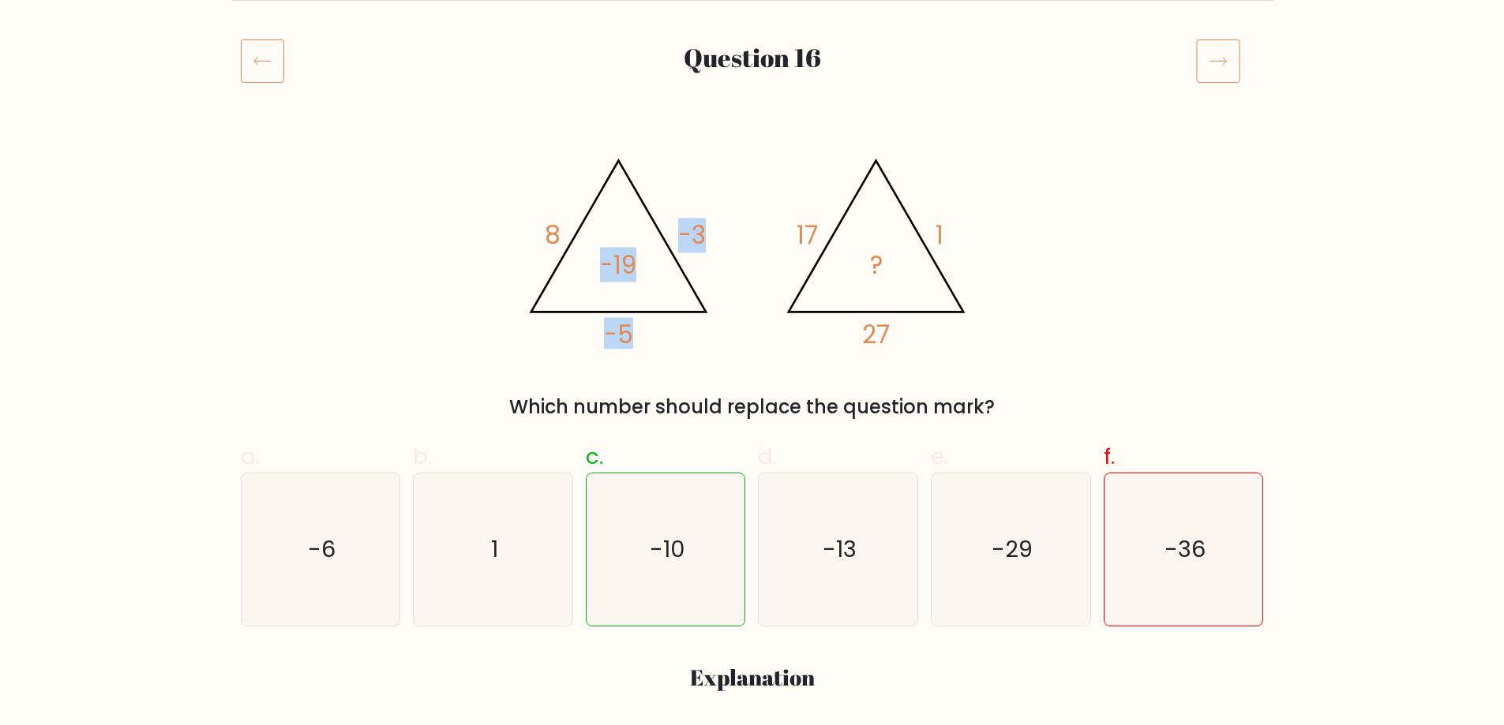
click at [627, 237] on icon "@import url('[URL][DOMAIN_NAME]); 8 -3 -5 -19 @import url('[URL][DOMAIN_NAME]);…" at bounding box center [752, 246] width 474 height 218
drag, startPoint x: 566, startPoint y: 234, endPoint x: 538, endPoint y: 237, distance: 27.8
click at [538, 237] on icon "@import url('[URL][DOMAIN_NAME]); 8 -3 -5 -19 @import url('[URL][DOMAIN_NAME]);…" at bounding box center [752, 246] width 474 height 218
click at [546, 235] on tspan "8" at bounding box center [553, 236] width 16 height 35
drag, startPoint x: 547, startPoint y: 235, endPoint x: 627, endPoint y: 261, distance: 83.9
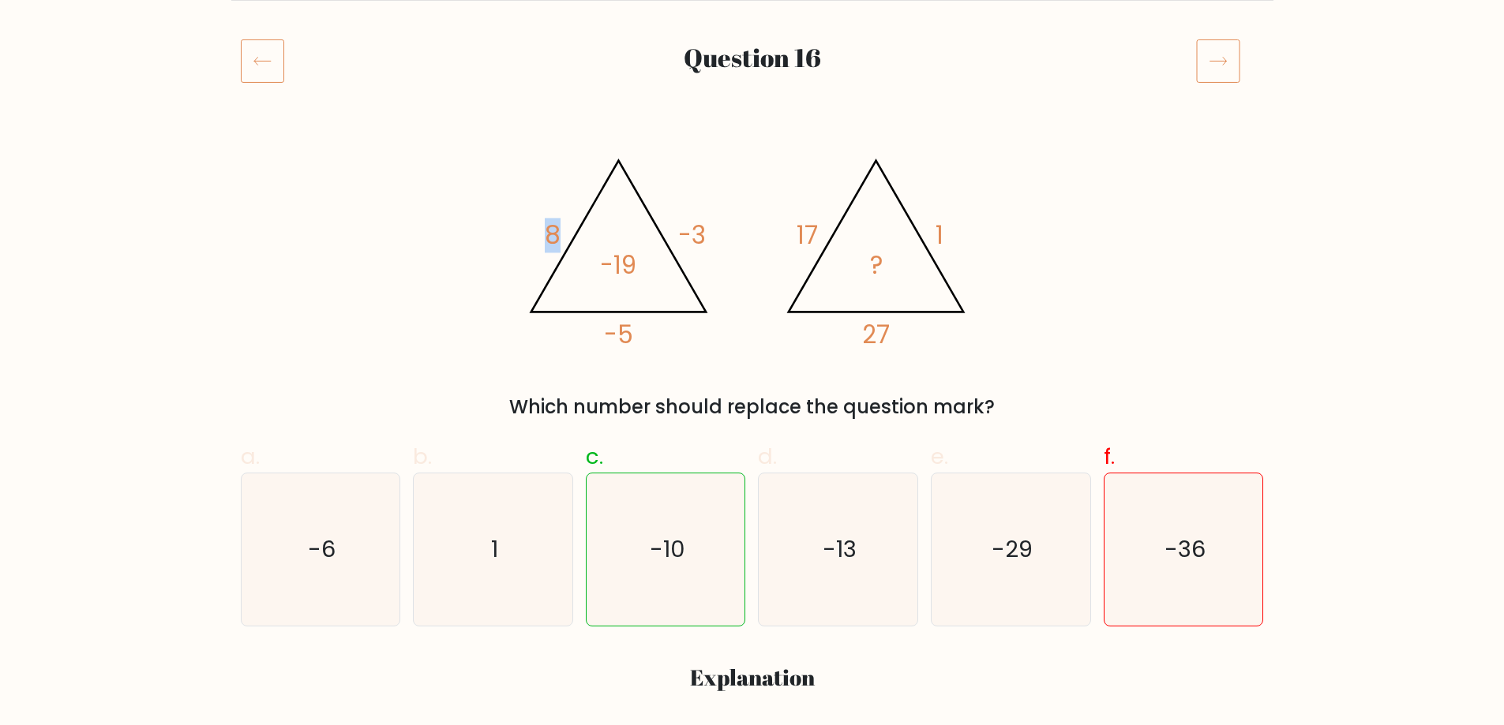
click at [567, 241] on icon "@import url('[URL][DOMAIN_NAME]); 8 -3 -5 -19 @import url('[URL][DOMAIN_NAME]);…" at bounding box center [752, 246] width 474 height 218
drag, startPoint x: 631, startPoint y: 268, endPoint x: 607, endPoint y: 268, distance: 23.7
click at [607, 268] on tspan "-19" at bounding box center [618, 265] width 36 height 35
drag, startPoint x: 605, startPoint y: 268, endPoint x: 639, endPoint y: 270, distance: 34.0
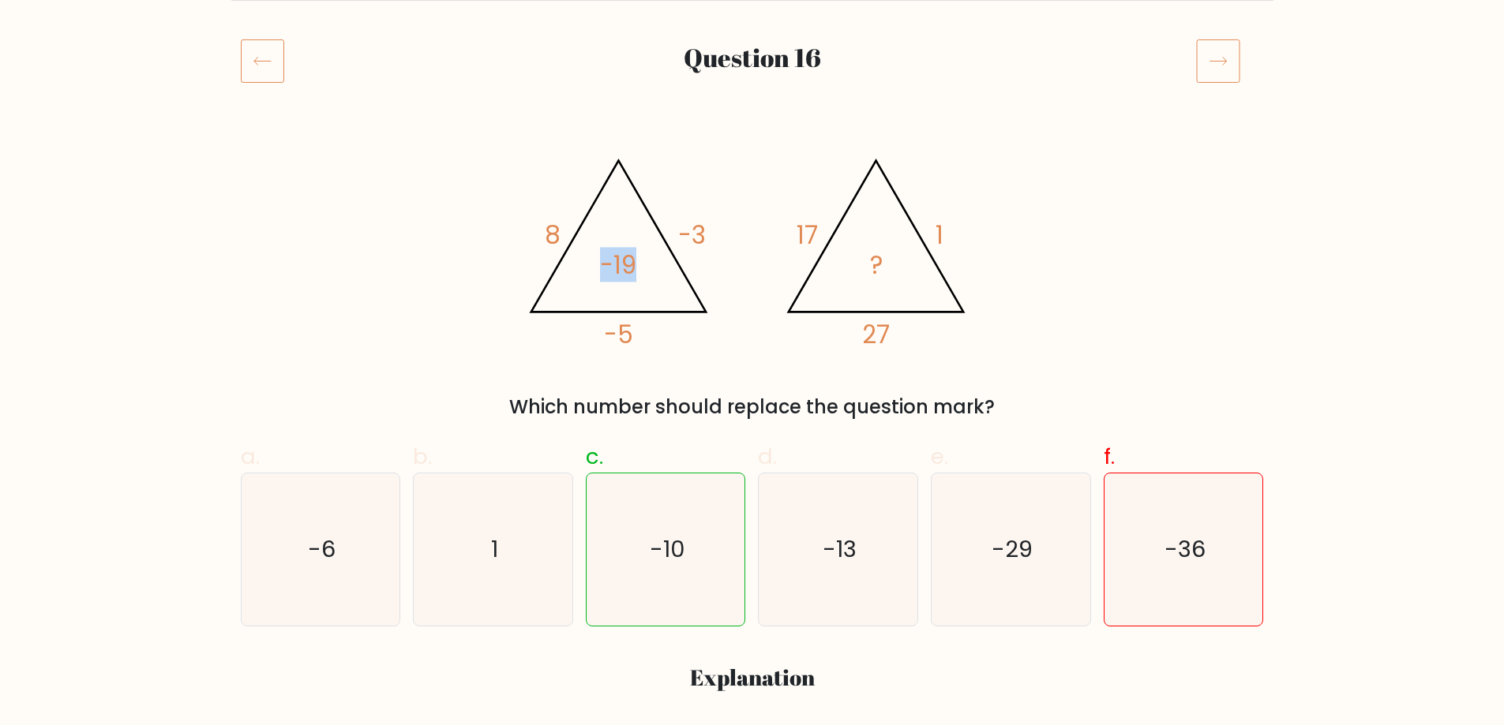
click at [639, 270] on icon "@import url('https://fonts.googleapis.com/css?family=Abril+Fatface:400,100,100i…" at bounding box center [752, 246] width 474 height 218
drag, startPoint x: 547, startPoint y: 234, endPoint x: 582, endPoint y: 236, distance: 34.8
click at [582, 236] on icon "@import url('https://fonts.googleapis.com/css?family=Abril+Fatface:400,100,100i…" at bounding box center [752, 246] width 474 height 218
click at [702, 238] on tspan "-3" at bounding box center [692, 236] width 28 height 35
drag, startPoint x: 714, startPoint y: 233, endPoint x: 691, endPoint y: 232, distance: 22.1
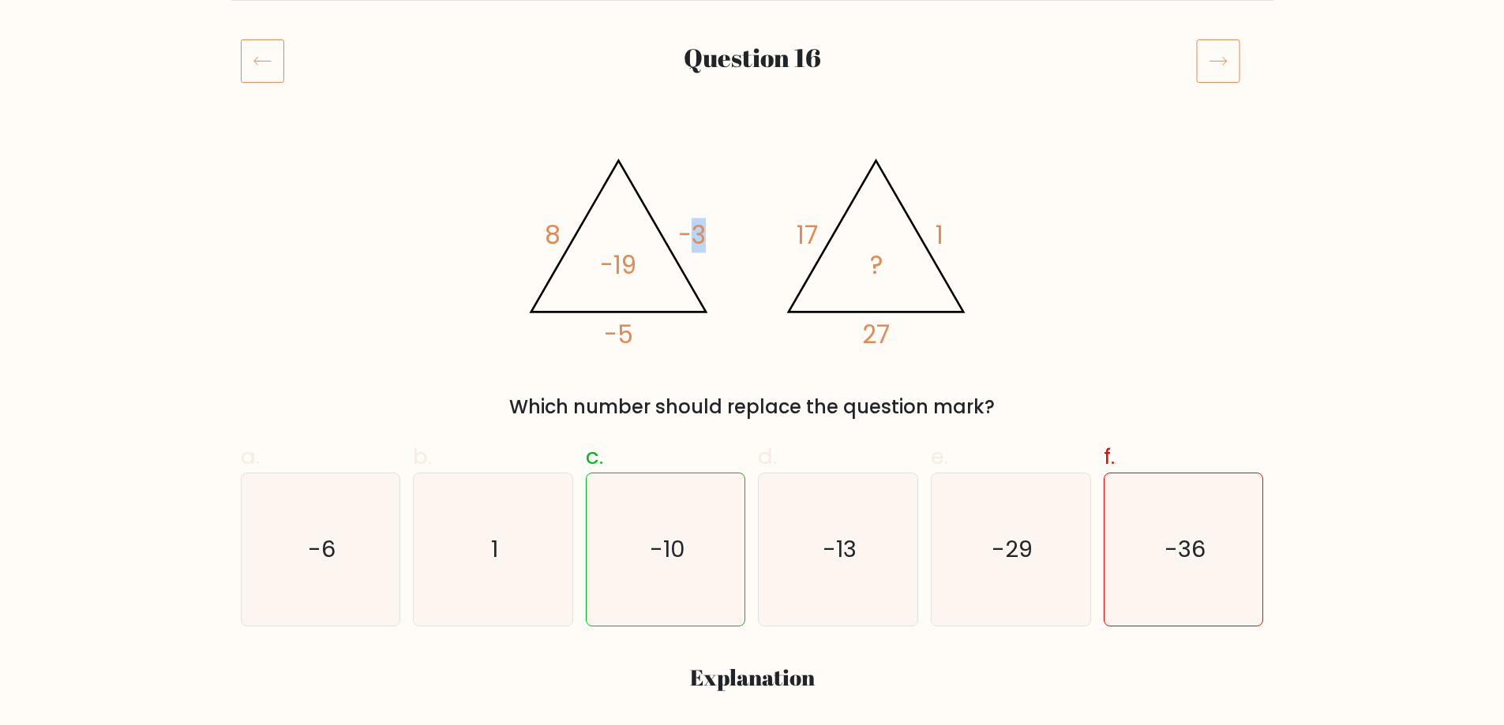
click at [691, 232] on icon "@import url('https://fonts.googleapis.com/css?family=Abril+Fatface:400,100,100i…" at bounding box center [752, 246] width 474 height 218
click at [691, 232] on tspan "-3" at bounding box center [692, 236] width 28 height 35
click at [594, 333] on icon "@import url('https://fonts.googleapis.com/css?family=Abril+Fatface:400,100,100i…" at bounding box center [752, 246] width 474 height 218
drag, startPoint x: 579, startPoint y: 350, endPoint x: 648, endPoint y: 332, distance: 71.6
click at [658, 326] on icon "@import url('https://fonts.googleapis.com/css?family=Abril+Fatface:400,100,100i…" at bounding box center [752, 246] width 474 height 218
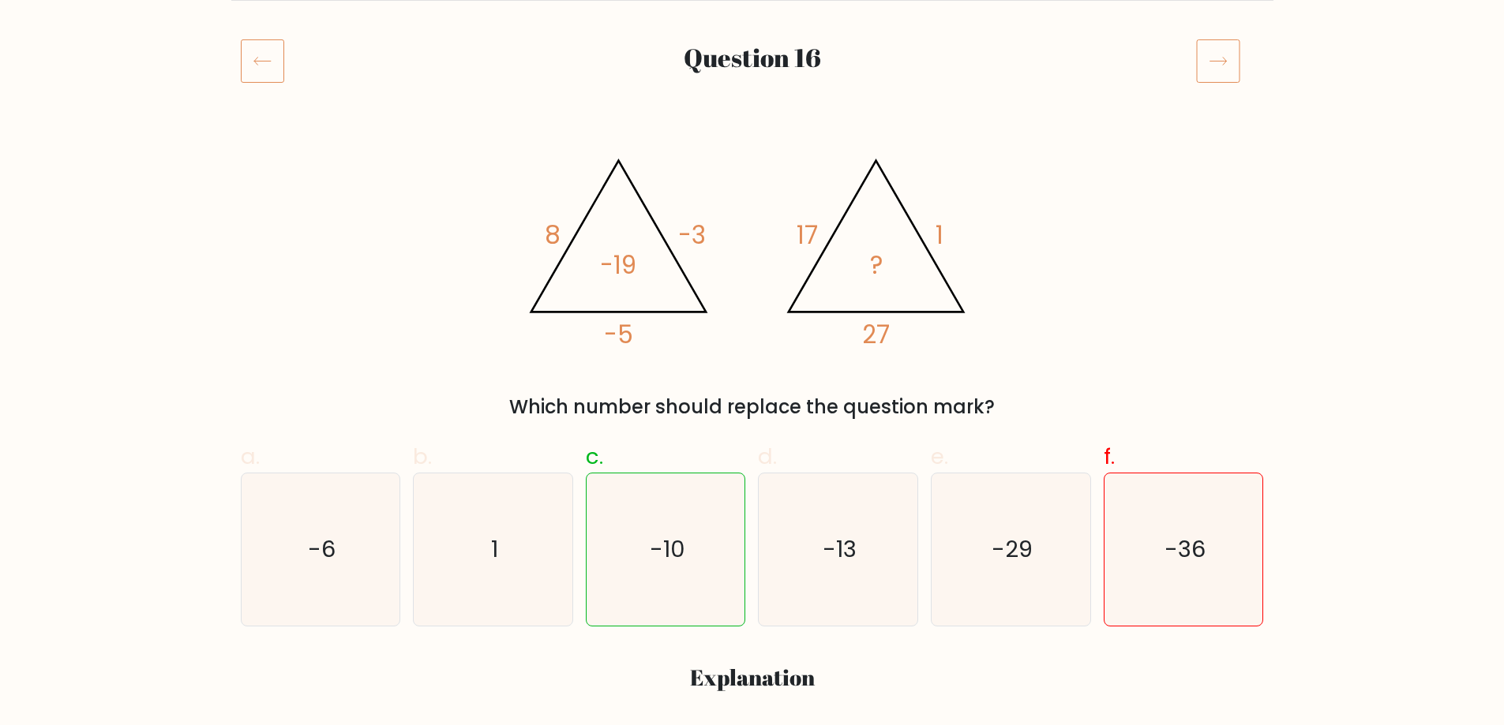
click at [680, 247] on tspan "-3" at bounding box center [692, 236] width 28 height 35
drag, startPoint x: 683, startPoint y: 246, endPoint x: 768, endPoint y: 406, distance: 180.8
click at [710, 257] on icon "@import url('https://fonts.googleapis.com/css?family=Abril+Fatface:400,100,100i…" at bounding box center [752, 246] width 474 height 218
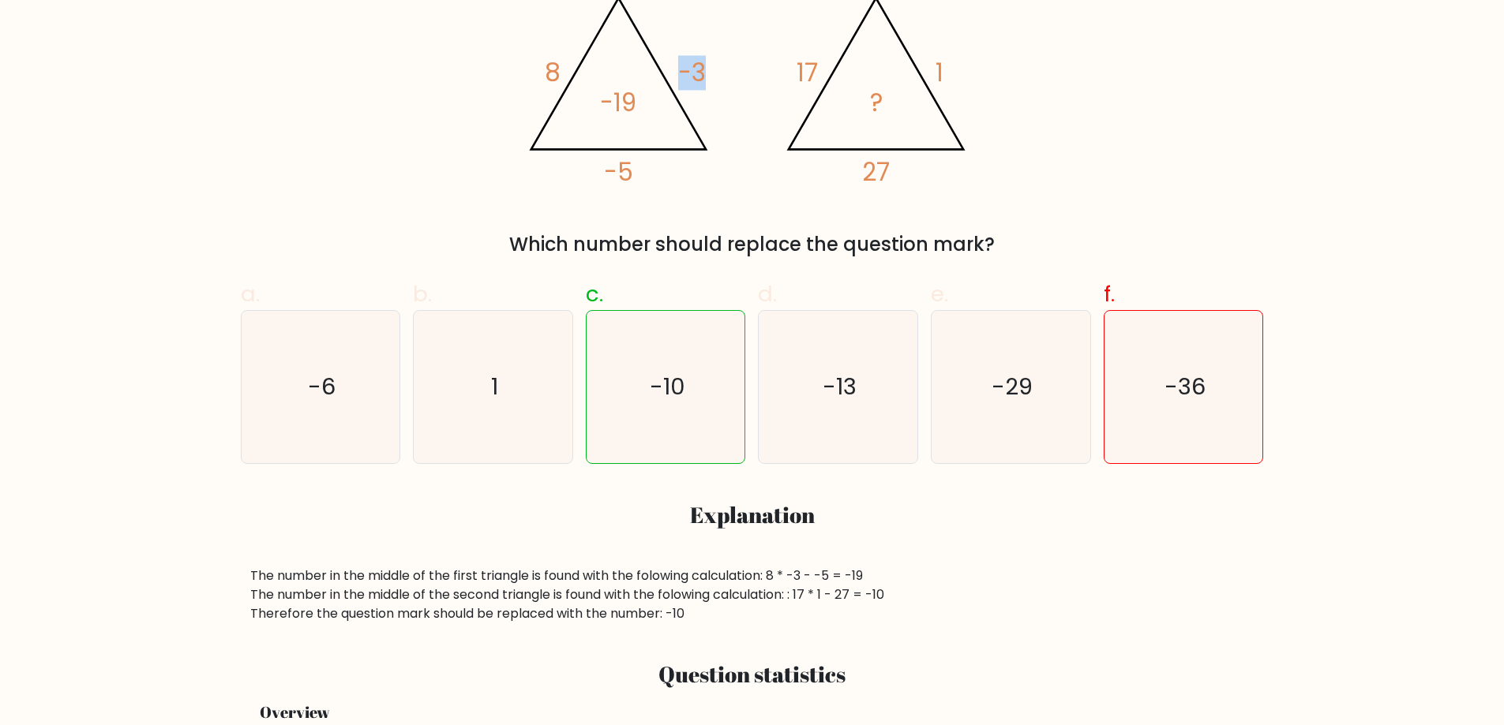
scroll to position [338, 0]
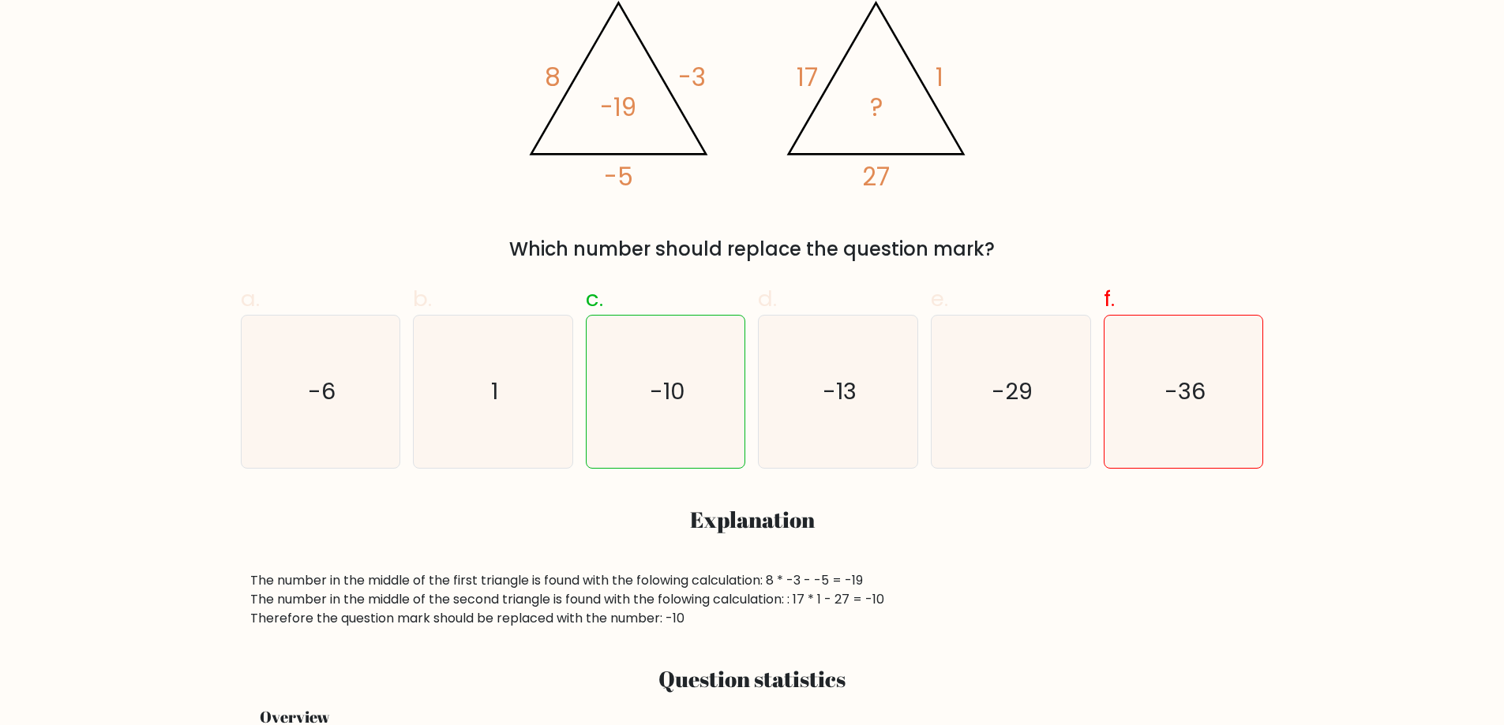
drag, startPoint x: 672, startPoint y: 359, endPoint x: 544, endPoint y: 503, distance: 192.8
click at [544, 502] on div "a. -6 b. 1 c. -10 d." at bounding box center [752, 449] width 1042 height 358
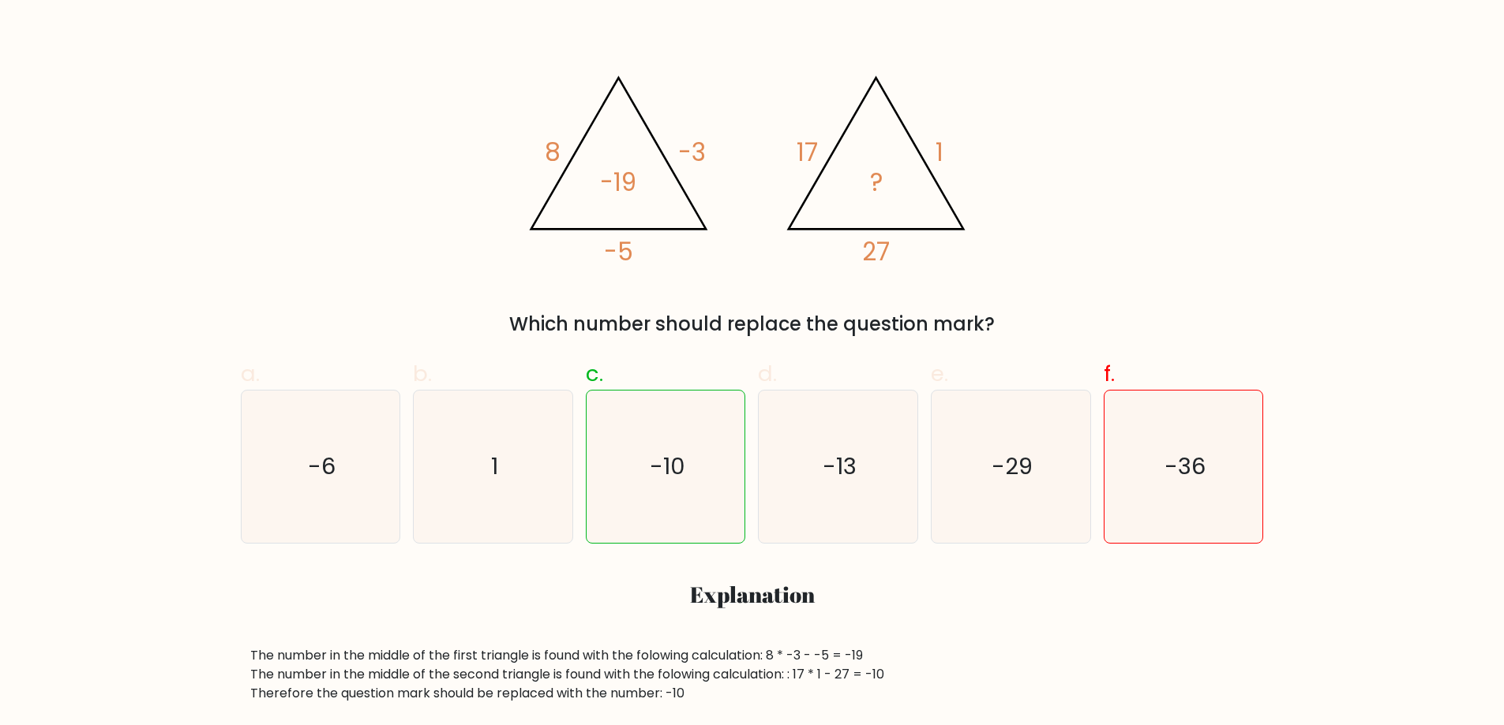
scroll to position [259, 0]
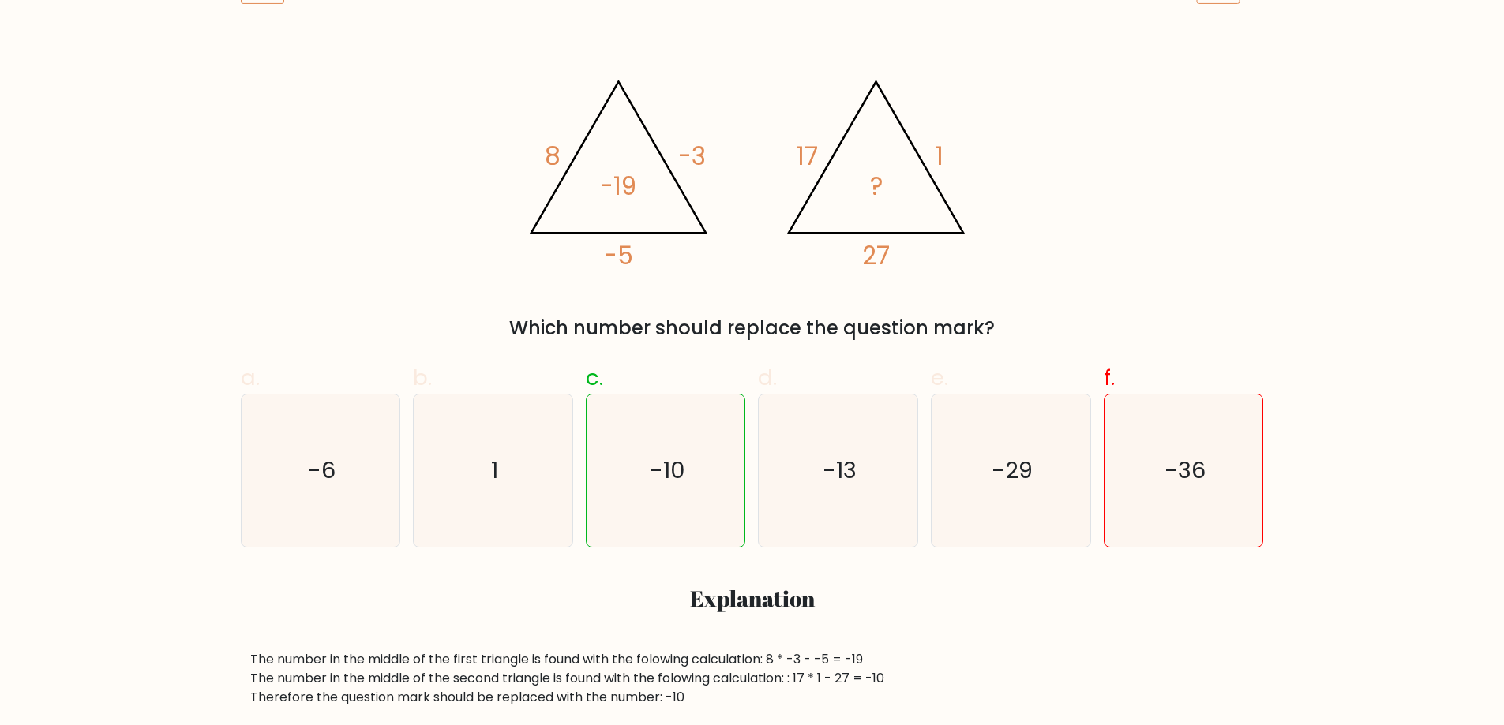
drag, startPoint x: 811, startPoint y: 299, endPoint x: 895, endPoint y: 289, distance: 84.3
click at [892, 291] on div "@import url('https://fonts.googleapis.com/css?family=Abril+Fatface:400,100,100i…" at bounding box center [752, 200] width 1042 height 284
click at [895, 289] on div "@import url('https://fonts.googleapis.com/css?family=Abril+Fatface:400,100,100i…" at bounding box center [752, 200] width 1042 height 284
drag, startPoint x: 794, startPoint y: 162, endPoint x: 863, endPoint y: 158, distance: 68.8
click at [849, 158] on icon "@import url('https://fonts.googleapis.com/css?family=Abril+Fatface:400,100,100i…" at bounding box center [752, 167] width 474 height 218
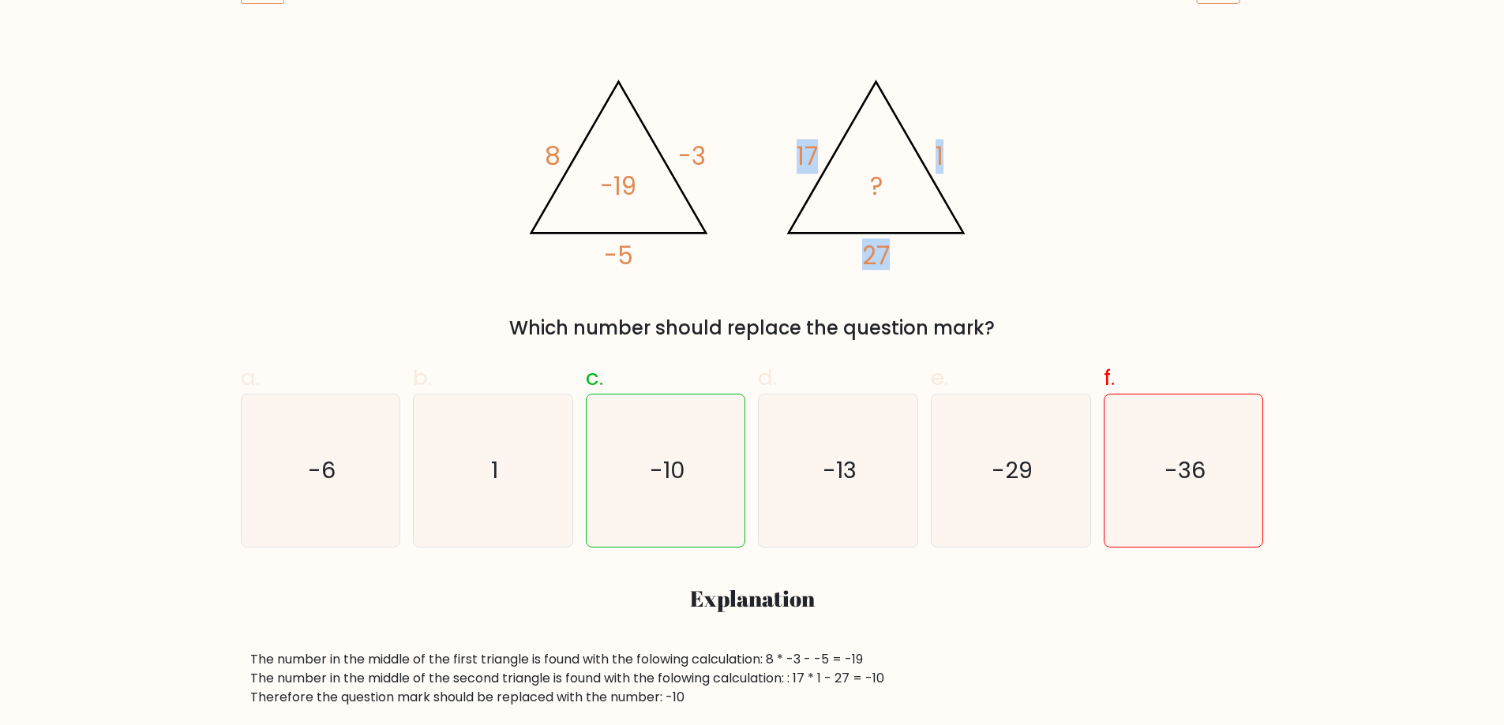
click at [927, 156] on icon "@import url('https://fonts.googleapis.com/css?family=Abril+Fatface:400,100,100i…" at bounding box center [752, 167] width 474 height 218
click at [968, 133] on icon "@import url('https://fonts.googleapis.com/css?family=Abril+Fatface:400,100,100i…" at bounding box center [752, 167] width 474 height 218
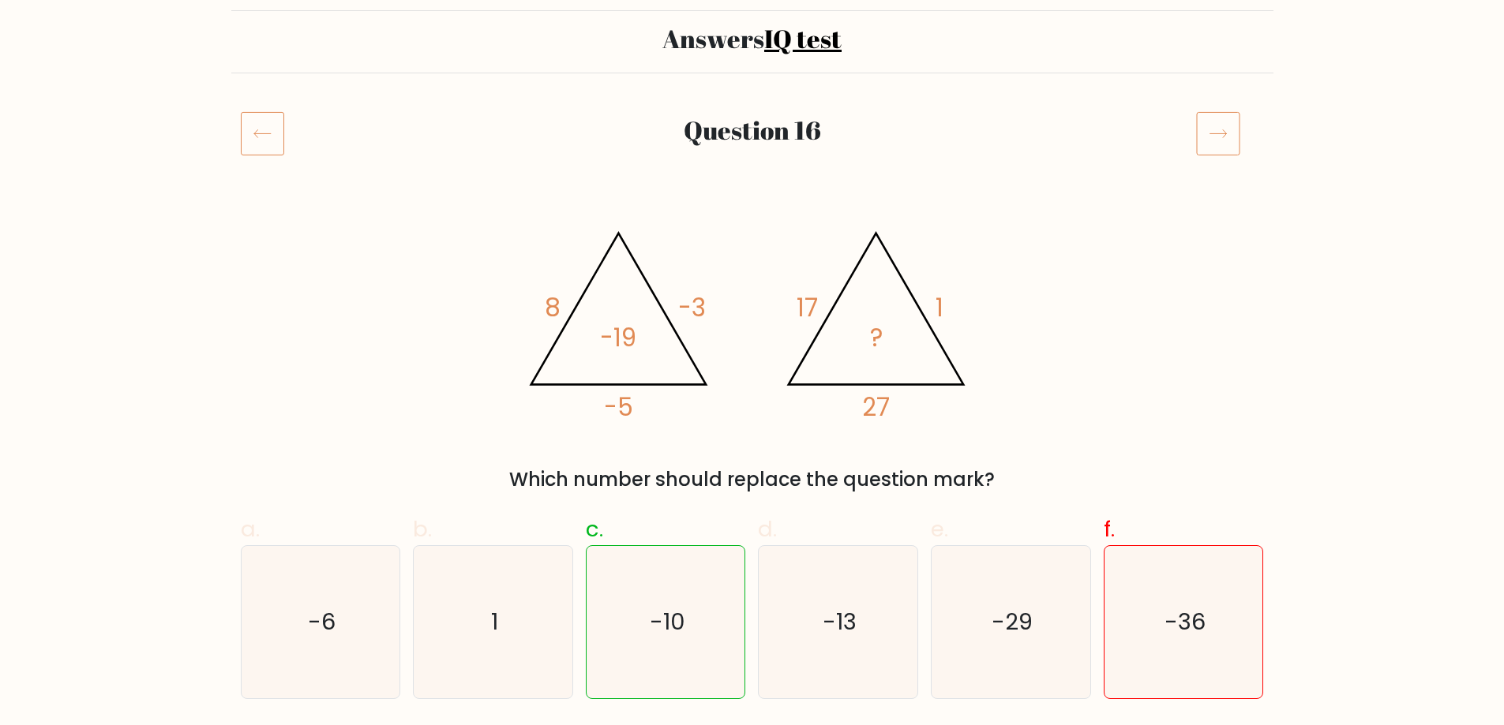
scroll to position [101, 0]
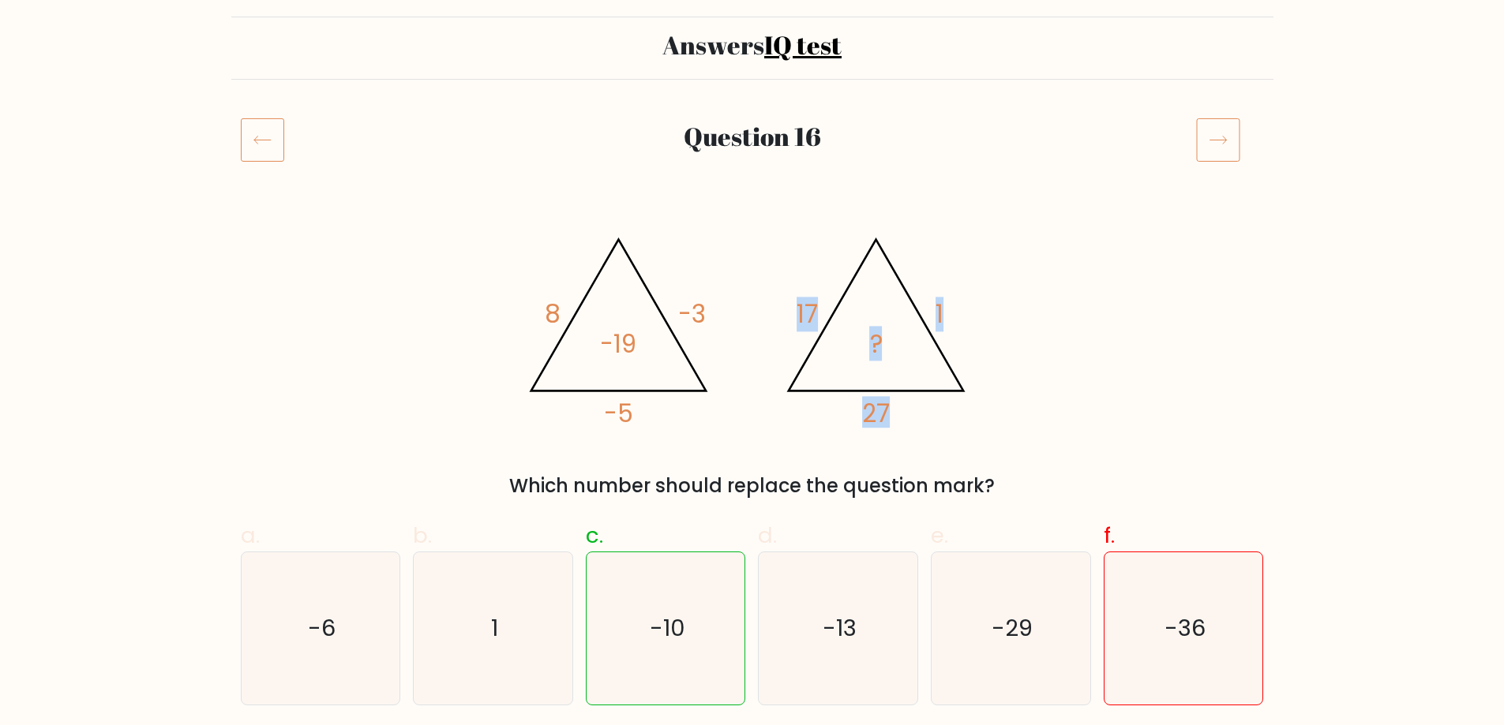
drag, startPoint x: 784, startPoint y: 297, endPoint x: 927, endPoint y: 339, distance: 149.1
click at [897, 340] on icon "@import url('https://fonts.googleapis.com/css?family=Abril+Fatface:400,100,100i…" at bounding box center [752, 325] width 474 height 218
drag, startPoint x: 938, startPoint y: 337, endPoint x: 956, endPoint y: 337, distance: 17.4
click at [941, 337] on icon "@import url('https://fonts.googleapis.com/css?family=Abril+Fatface:400,100,100i…" at bounding box center [752, 325] width 474 height 218
click at [956, 337] on icon "@import url('https://fonts.googleapis.com/css?family=Abril+Fatface:400,100,100i…" at bounding box center [752, 325] width 474 height 218
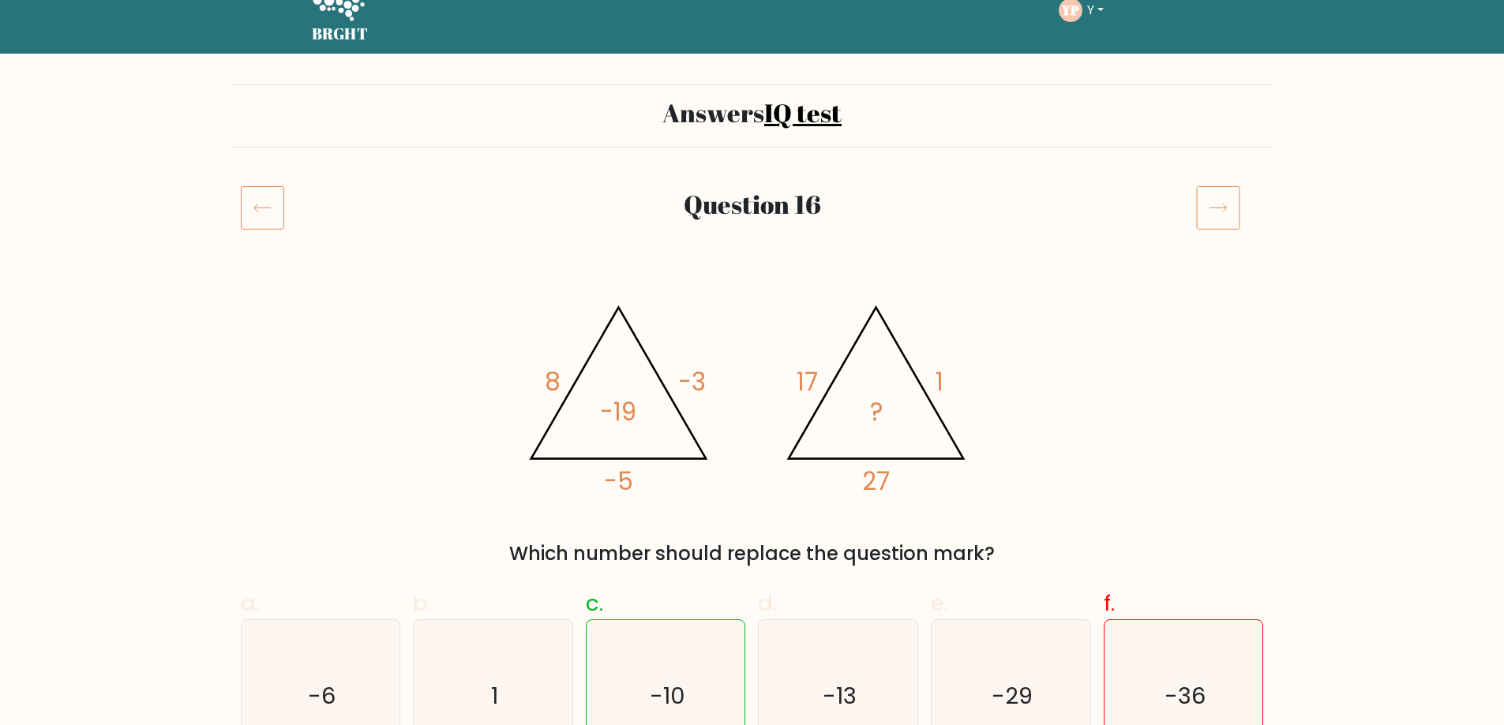
scroll to position [0, 0]
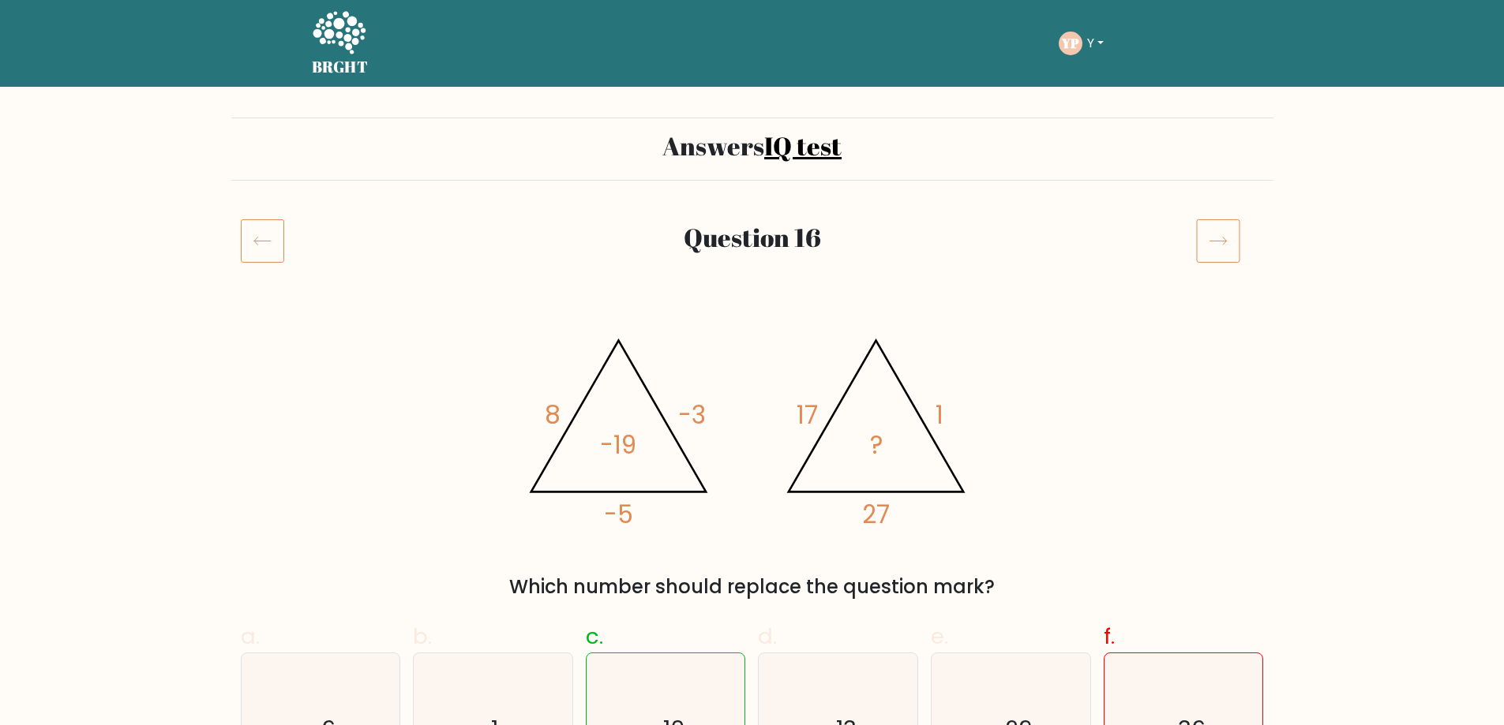
click at [1225, 249] on icon at bounding box center [1218, 241] width 44 height 44
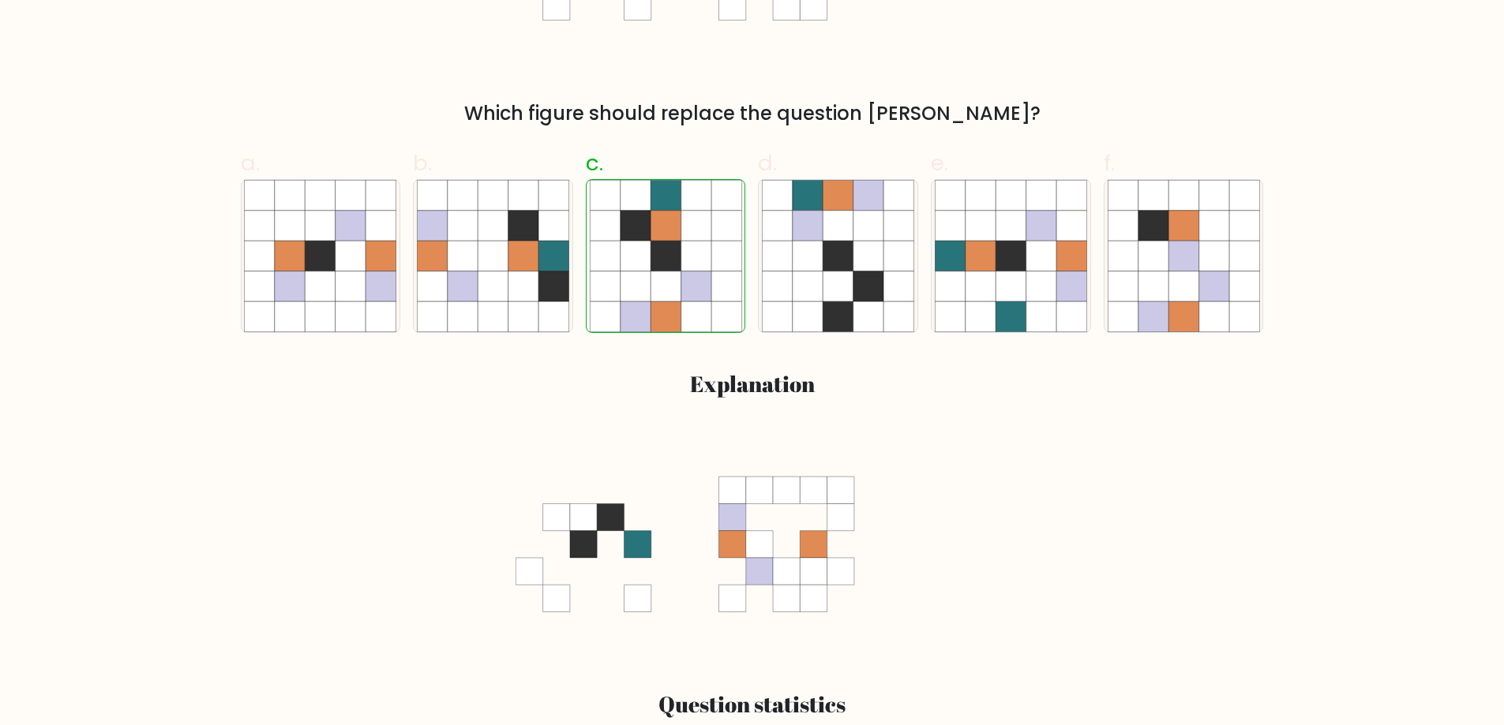
scroll to position [79, 0]
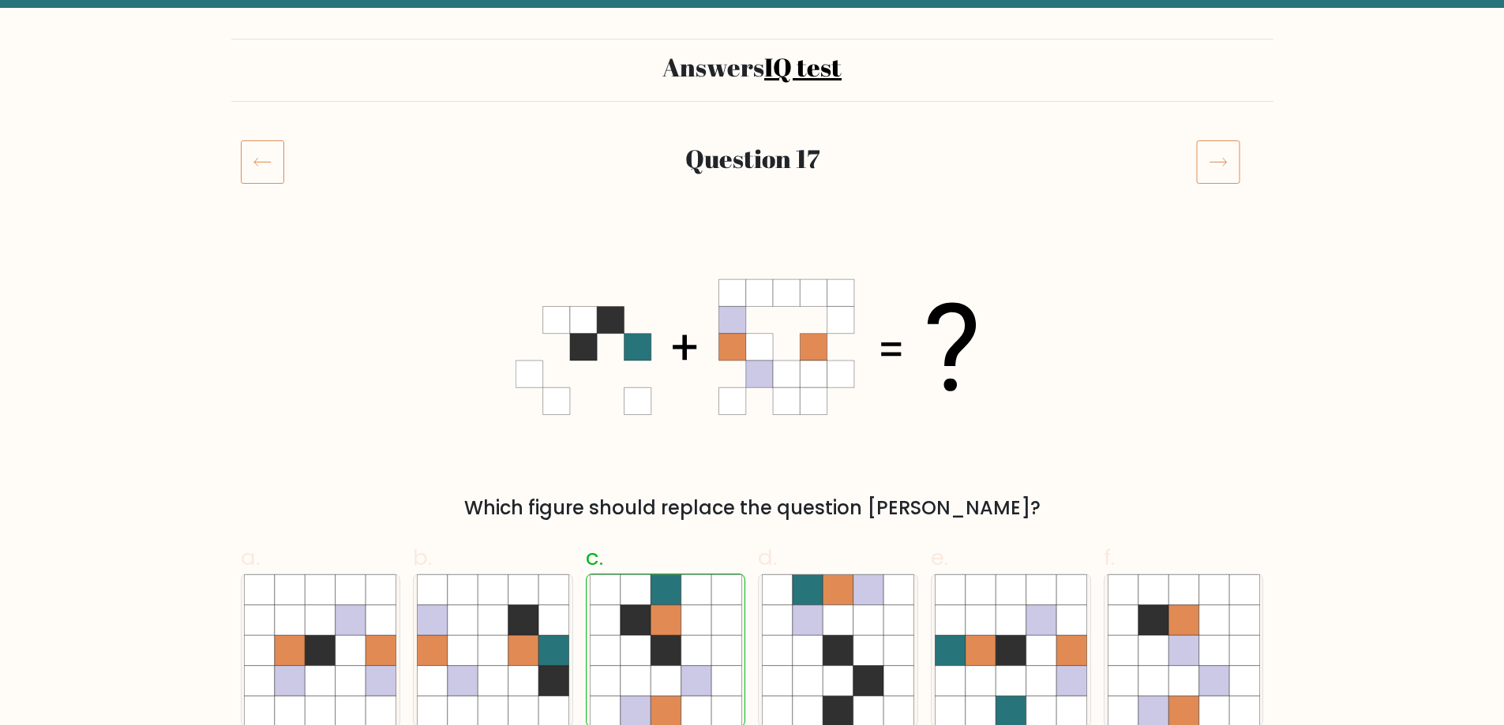
click at [1236, 163] on icon at bounding box center [1218, 162] width 44 height 44
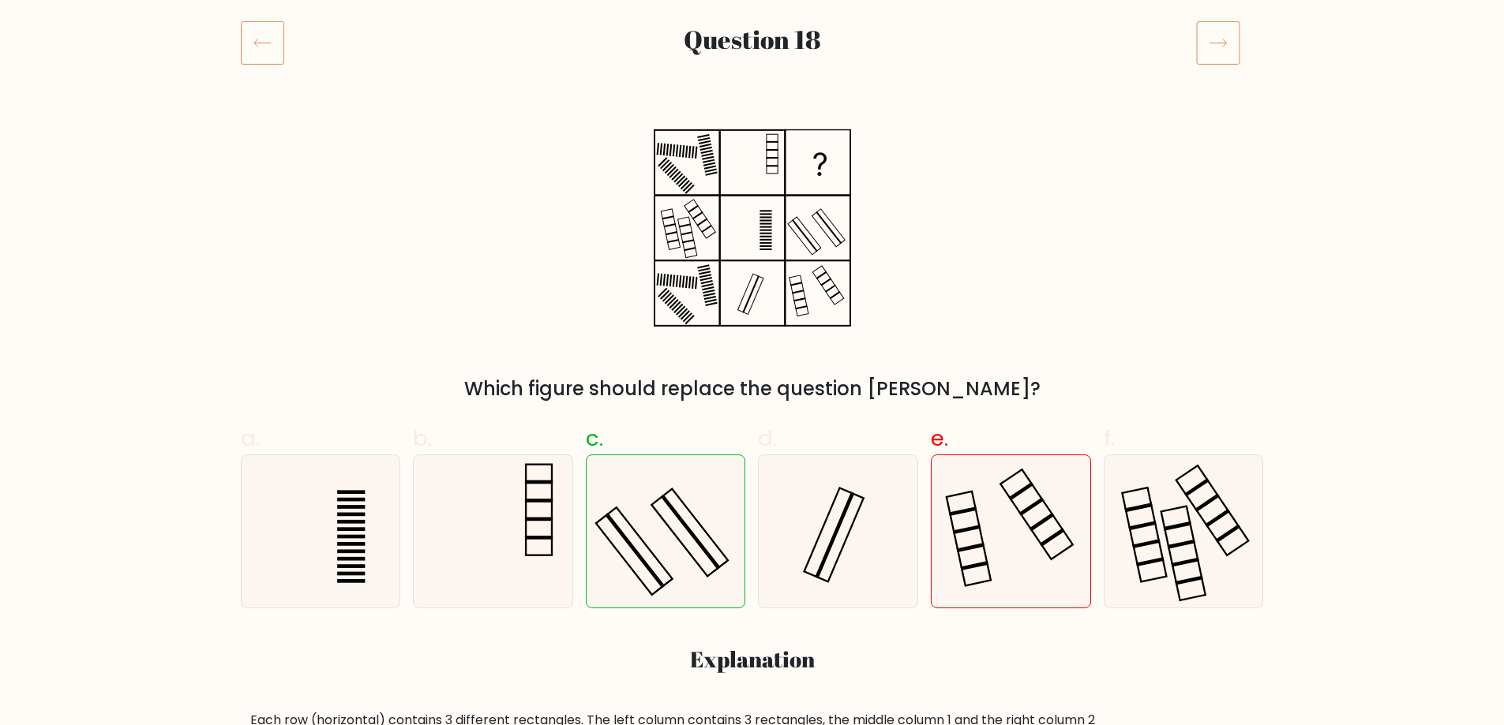
scroll to position [140, 0]
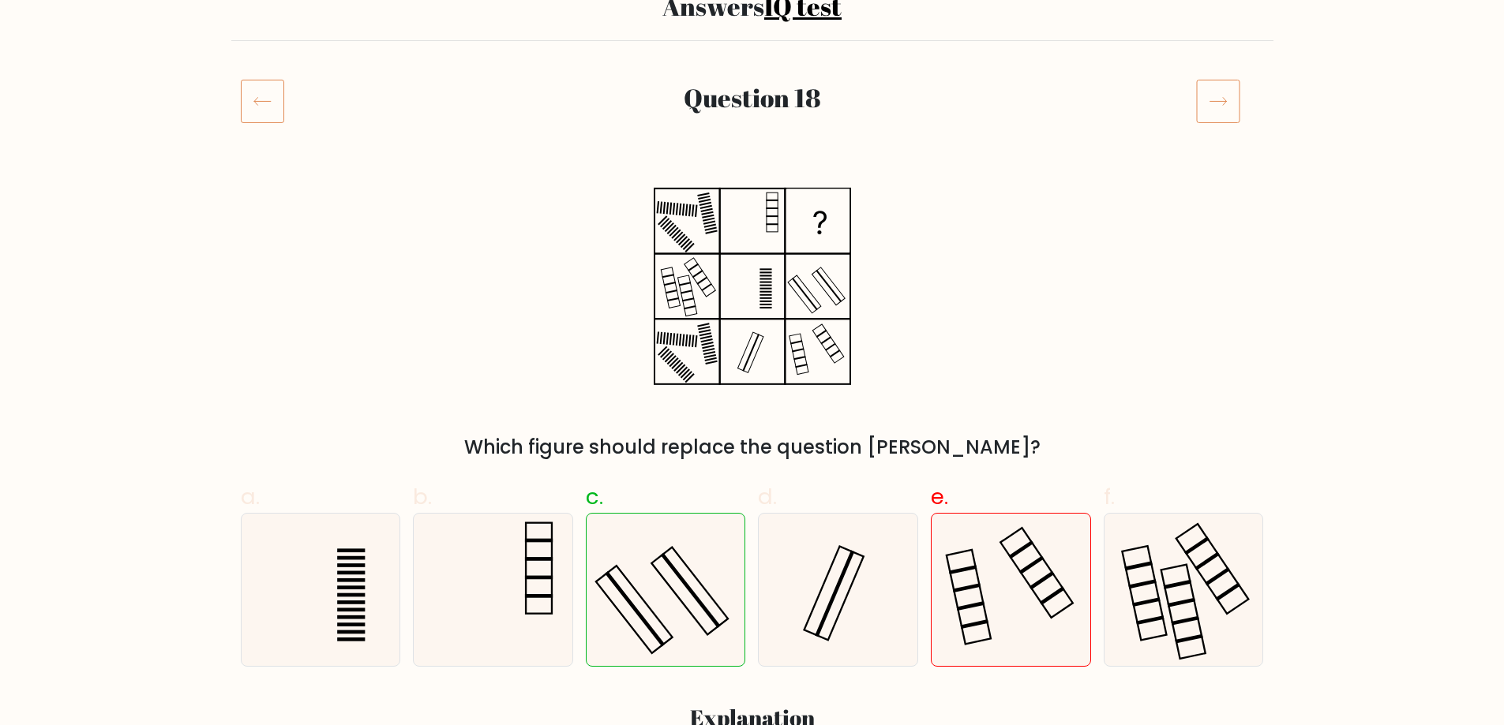
click at [1231, 94] on icon at bounding box center [1218, 101] width 44 height 44
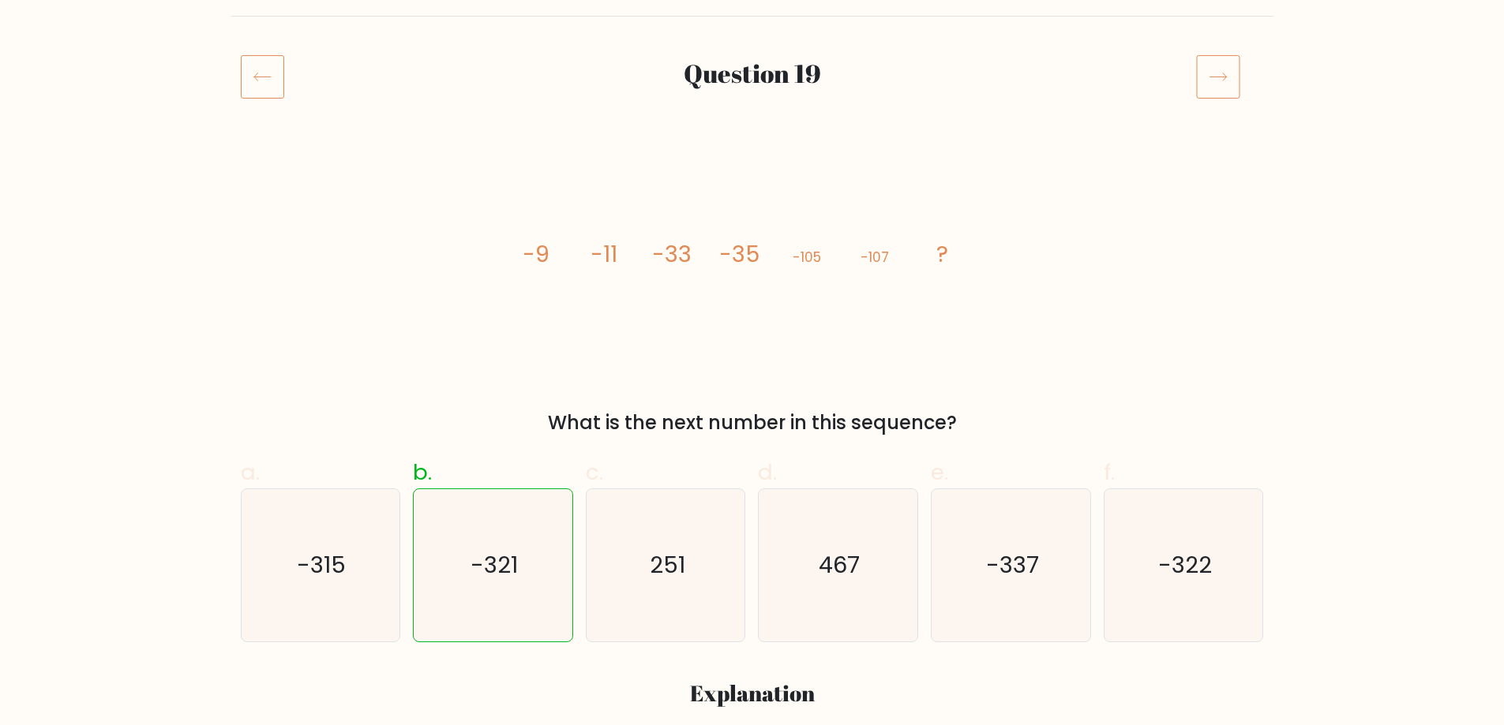
scroll to position [158, 0]
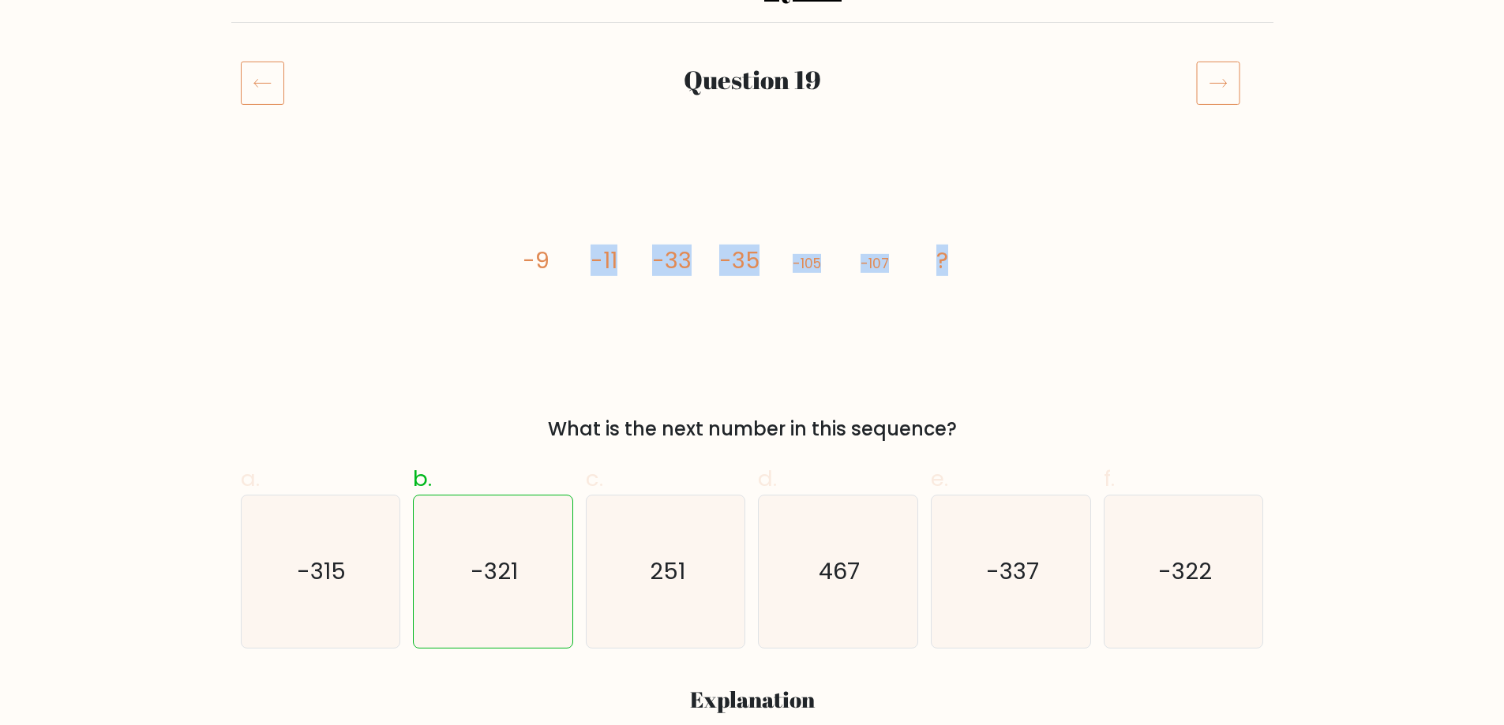
drag, startPoint x: 545, startPoint y: 233, endPoint x: 1028, endPoint y: 231, distance: 483.1
click at [1028, 231] on div "image/svg+xml -9 -11 -33 -35 -105 -107 ? What is the next number in this sequen…" at bounding box center [752, 301] width 1042 height 284
click at [1027, 239] on div "image/svg+xml -9 -11 -33 -35 -105 -107 ? What is the next number in this sequen…" at bounding box center [752, 301] width 1042 height 284
drag, startPoint x: 1070, startPoint y: 251, endPoint x: 944, endPoint y: 260, distance: 125.8
click at [944, 260] on div "image/svg+xml -9 -11 -33 -35 -105 -107 ? What is the next number in this sequen…" at bounding box center [752, 301] width 1042 height 284
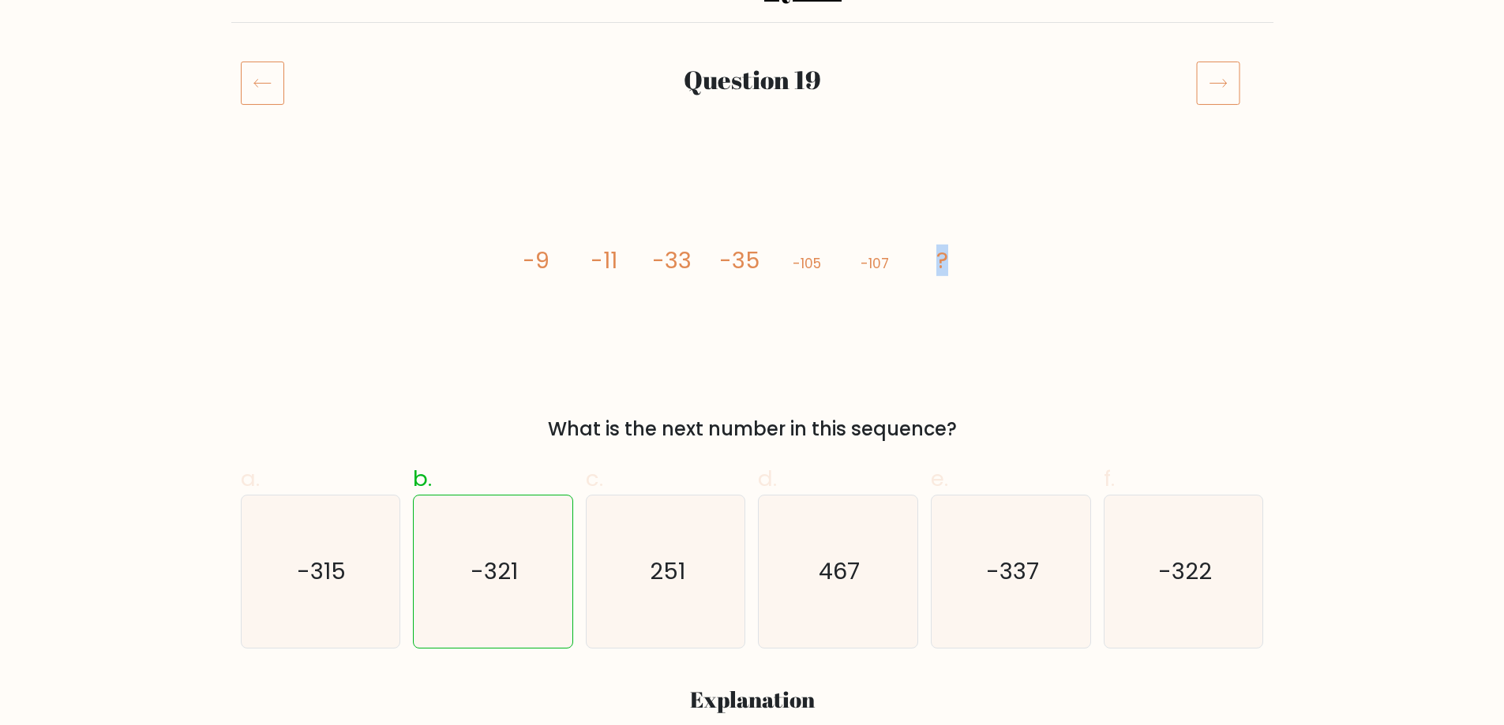
drag, startPoint x: 972, startPoint y: 267, endPoint x: 855, endPoint y: 268, distance: 116.8
click at [892, 267] on icon "image/svg+xml -9 -11 -33 -35 -105 -107 ?" at bounding box center [752, 268] width 474 height 218
click at [512, 257] on div "image/svg+xml -9 -11 -33 -35 -105 -107 ? What is the next number in this sequen…" at bounding box center [752, 301] width 1042 height 284
drag, startPoint x: 554, startPoint y: 253, endPoint x: 529, endPoint y: 253, distance: 25.3
click at [529, 253] on icon "image/svg+xml -9 -11 -33 -35 -105 -107 ?" at bounding box center [752, 268] width 474 height 218
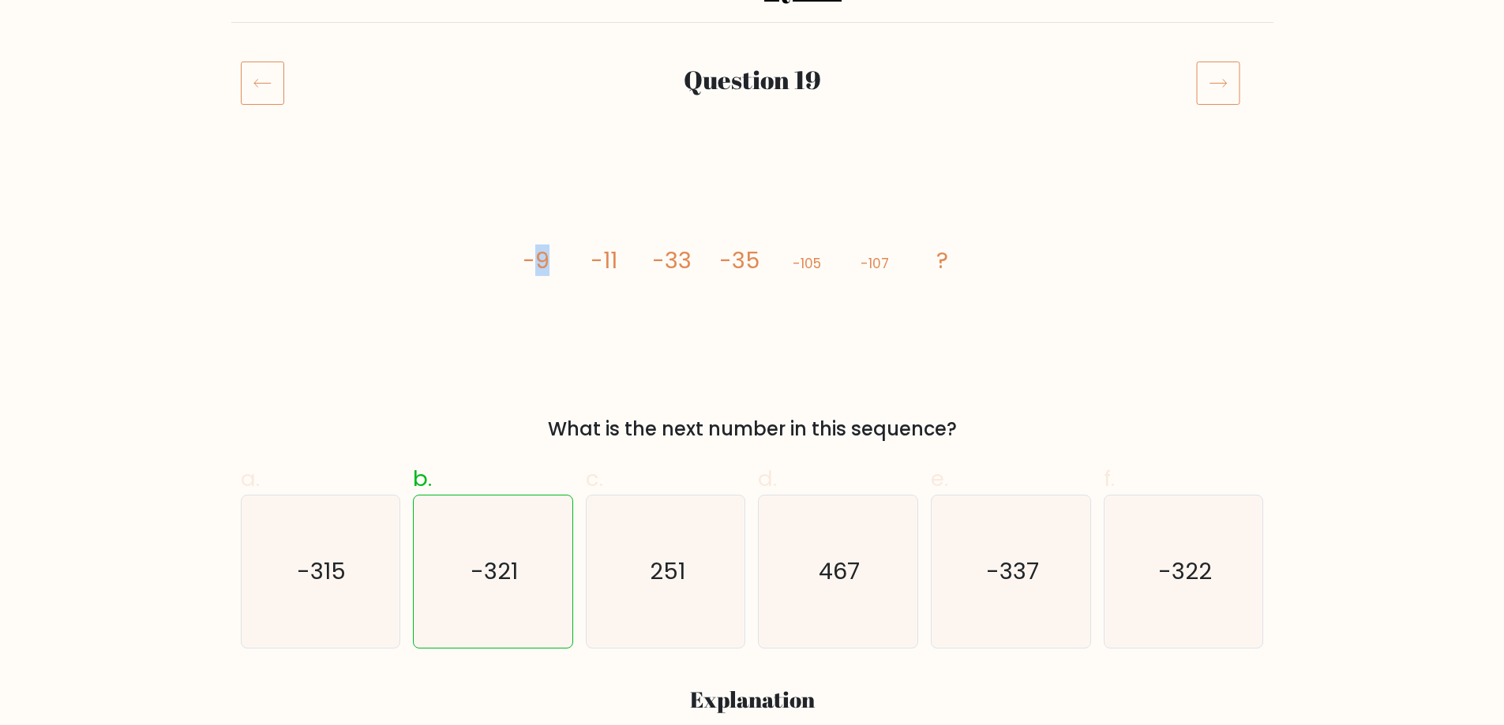
click at [552, 245] on icon "image/svg+xml -9 -11 -33 -35 -105 -107 ?" at bounding box center [752, 268] width 474 height 218
click at [589, 252] on icon "image/svg+xml -9 -11 -33 -35 -105 -107 ?" at bounding box center [752, 268] width 474 height 218
drag, startPoint x: 544, startPoint y: 257, endPoint x: 528, endPoint y: 257, distance: 15.8
click at [532, 257] on tspan "-9" at bounding box center [536, 261] width 27 height 32
click at [560, 256] on icon "image/svg+xml -9 -11 -33 -35 -105 -107 ?" at bounding box center [752, 268] width 474 height 218
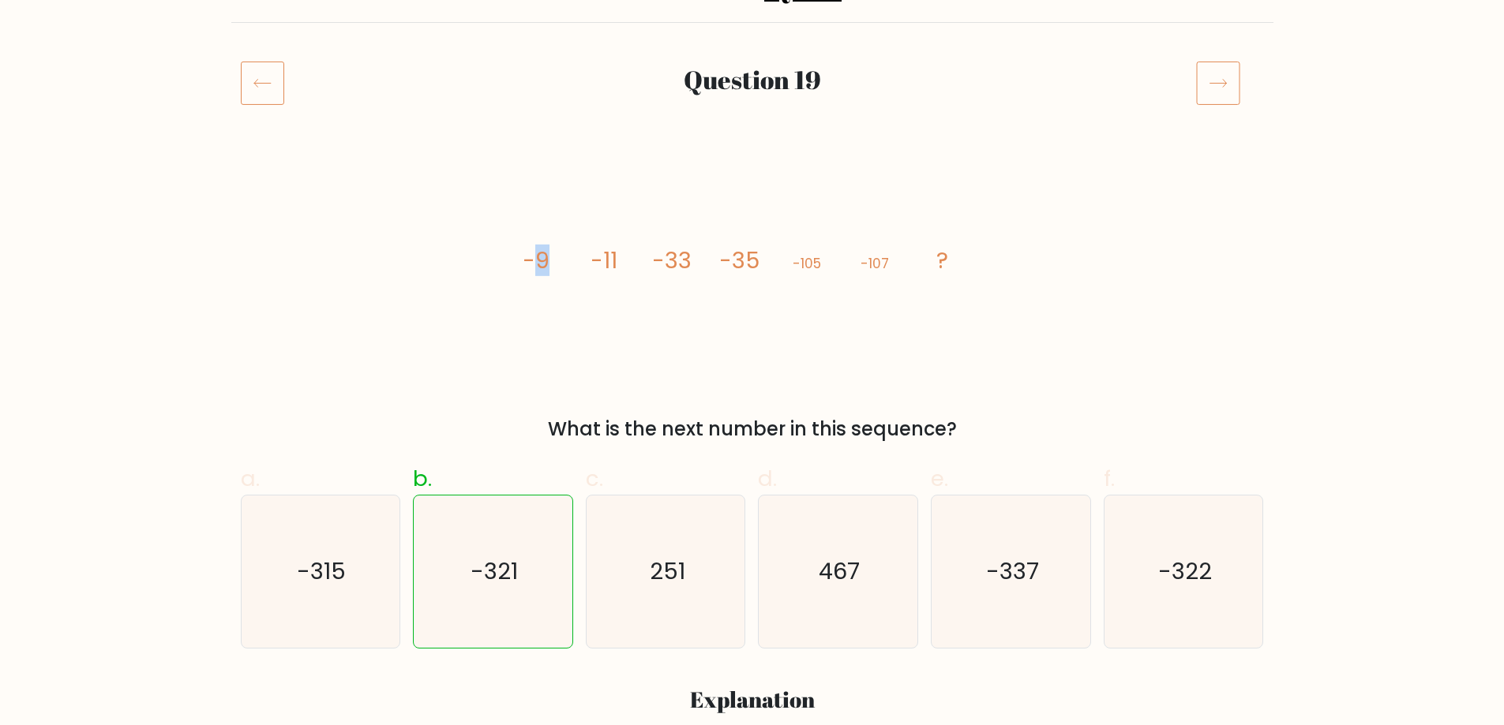
click at [538, 254] on icon "image/svg+xml -9 -11 -33 -35 -105 -107 ?" at bounding box center [752, 268] width 474 height 218
drag, startPoint x: 602, startPoint y: 254, endPoint x: 602, endPoint y: 245, distance: 9.5
click at [602, 251] on tspan "-11" at bounding box center [603, 261] width 27 height 32
drag, startPoint x: 619, startPoint y: 253, endPoint x: 640, endPoint y: 257, distance: 21.7
click at [638, 259] on icon "image/svg+xml -9 -11 -33 -35 -105 -107 ?" at bounding box center [752, 268] width 474 height 218
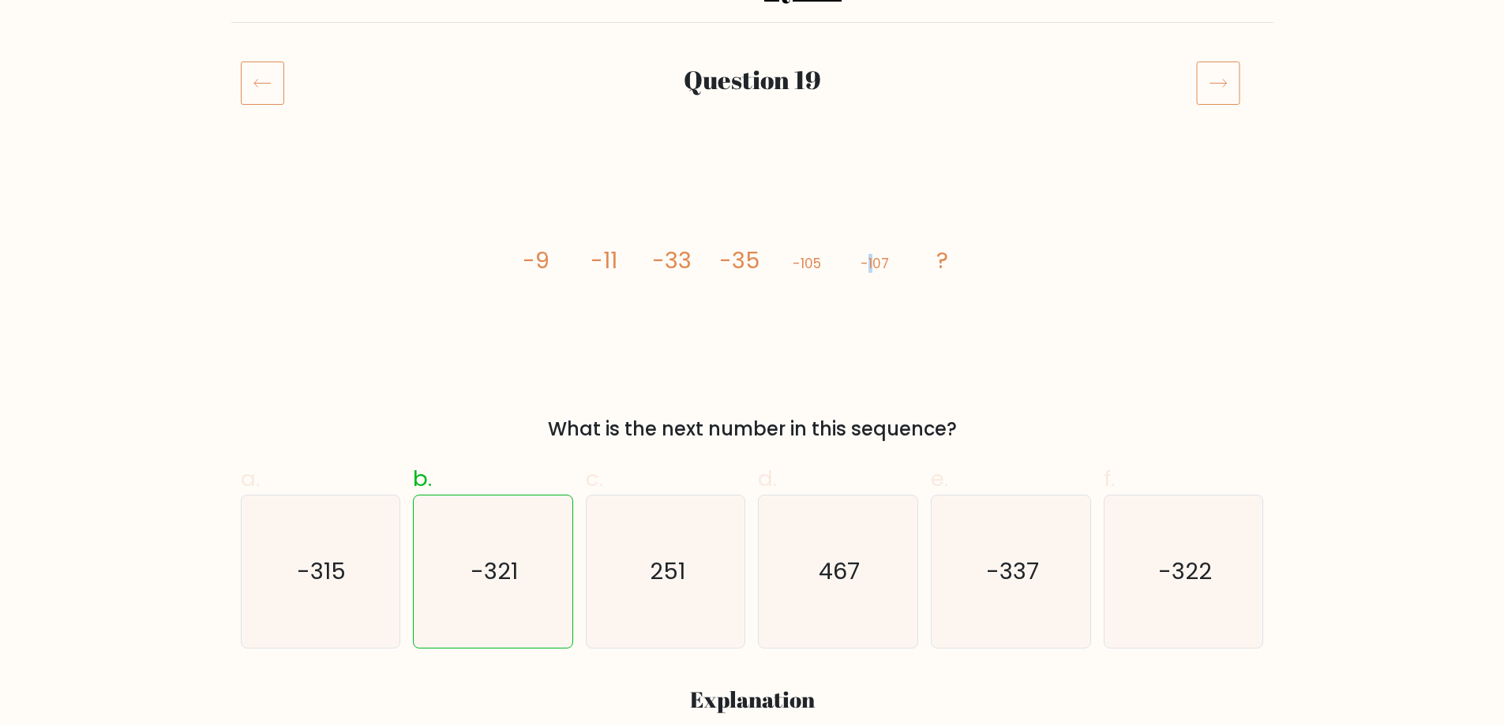
drag, startPoint x: 866, startPoint y: 274, endPoint x: 874, endPoint y: 269, distance: 9.2
click at [874, 269] on icon "image/svg+xml -9 -11 -33 -35 -105 -107 ?" at bounding box center [752, 268] width 474 height 218
drag, startPoint x: 890, startPoint y: 267, endPoint x: 831, endPoint y: 267, distance: 59.2
click at [833, 267] on icon "image/svg+xml -9 -11 -33 -35 -105 -107 ?" at bounding box center [752, 268] width 474 height 218
click at [824, 268] on icon "image/svg+xml -9 -11 -33 -35 -105 -107 ?" at bounding box center [752, 268] width 474 height 218
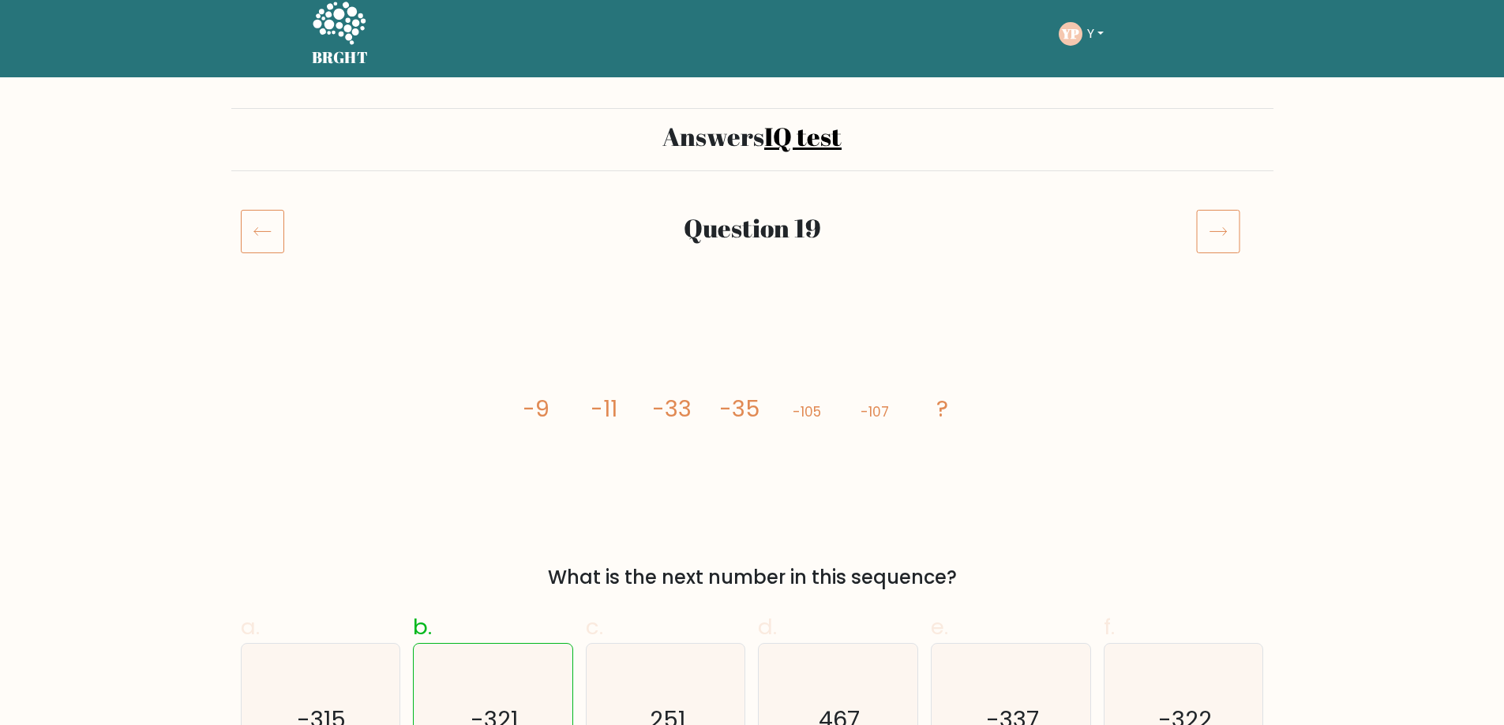
scroll to position [0, 0]
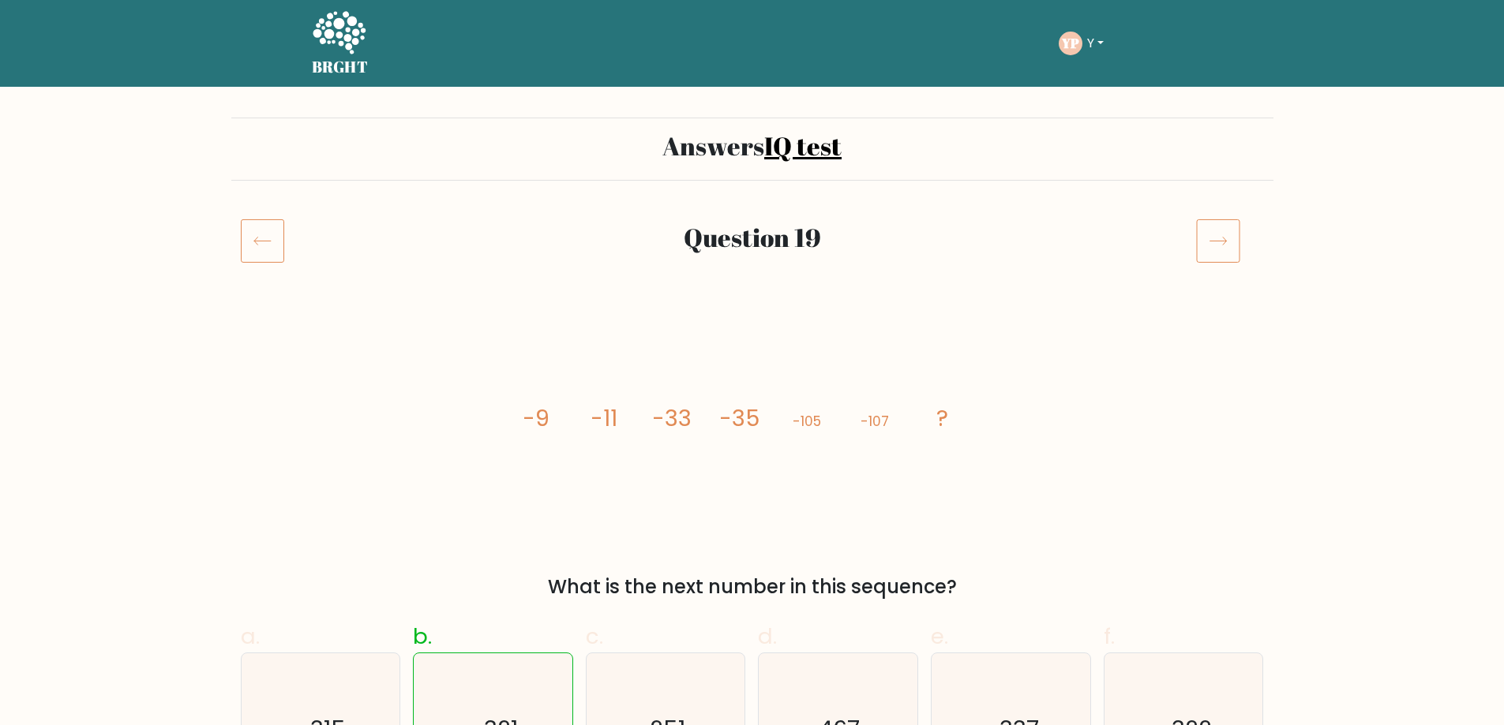
click at [1212, 229] on icon at bounding box center [1218, 241] width 44 height 44
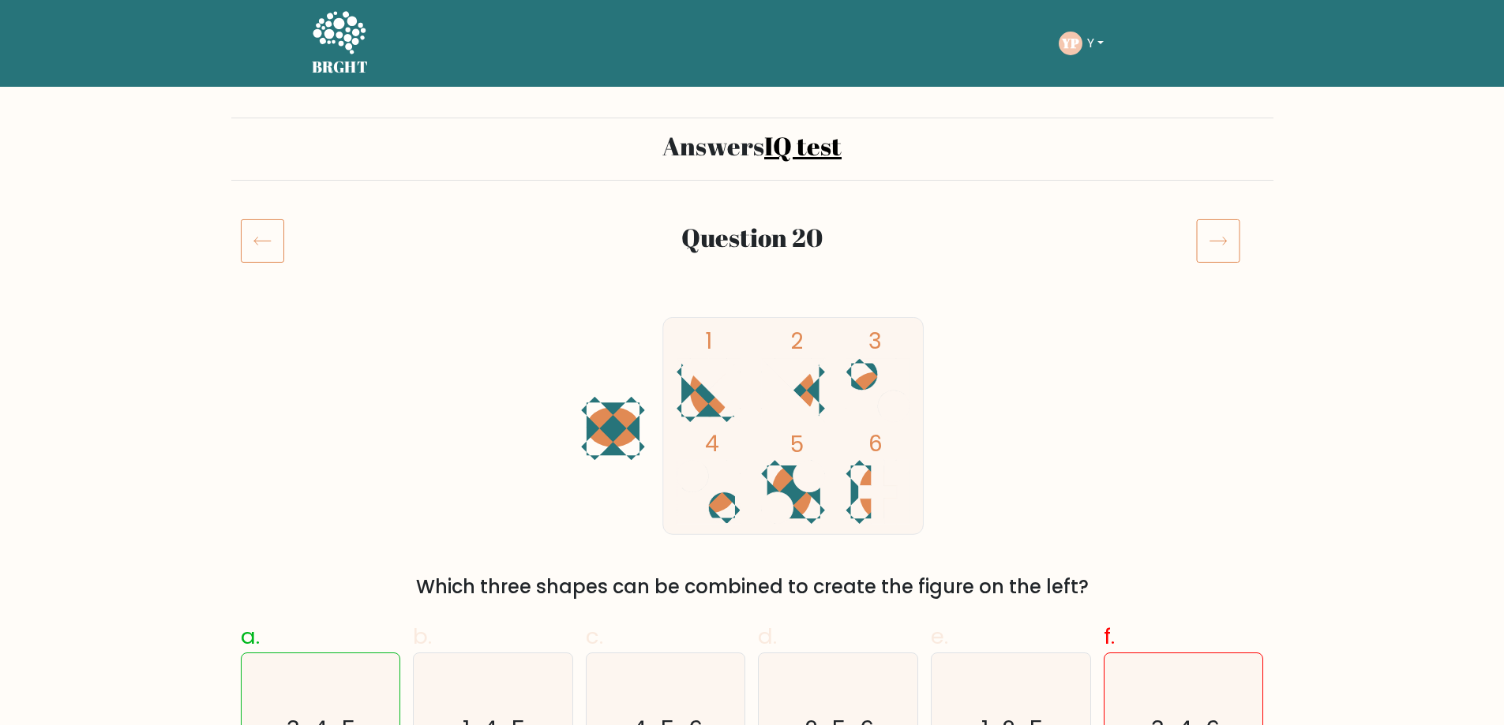
click at [1228, 245] on icon at bounding box center [1218, 241] width 44 height 44
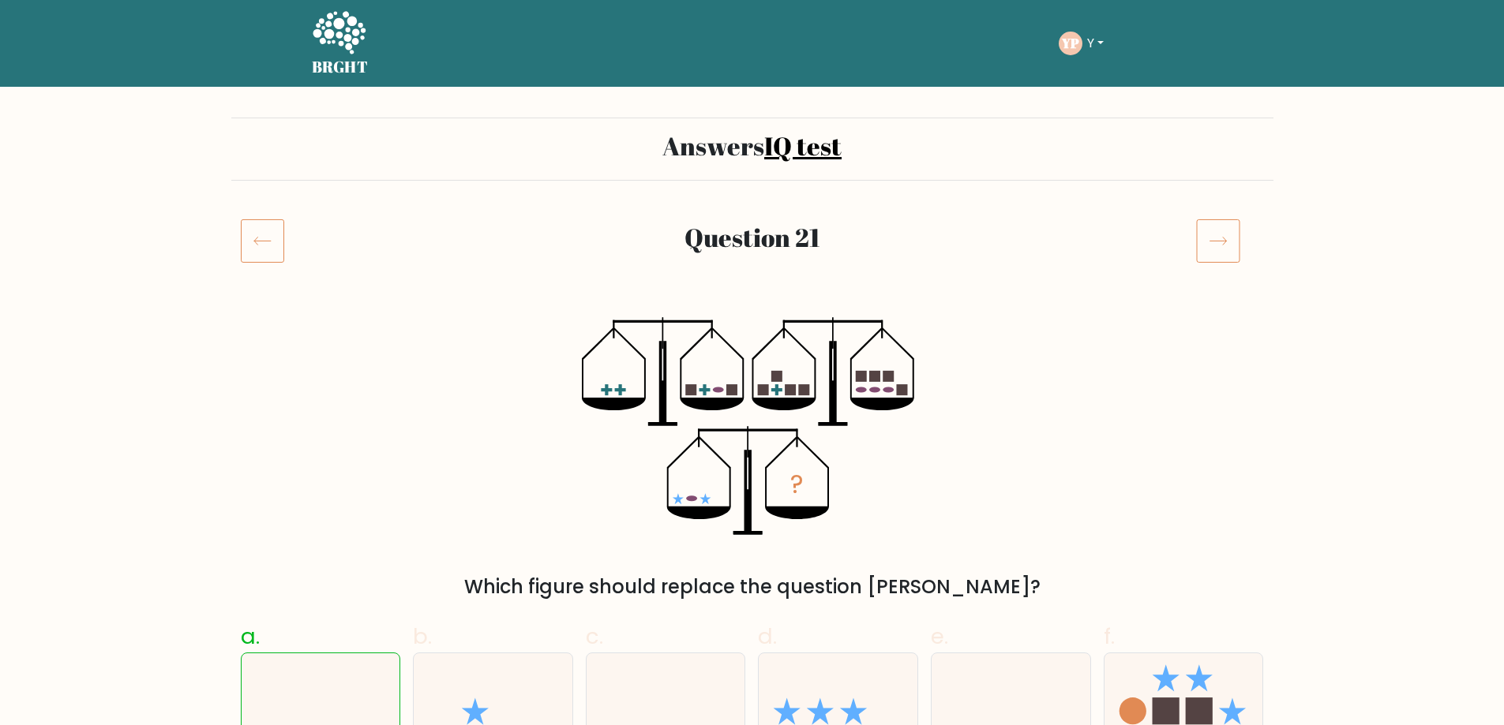
click at [278, 237] on icon at bounding box center [262, 241] width 43 height 44
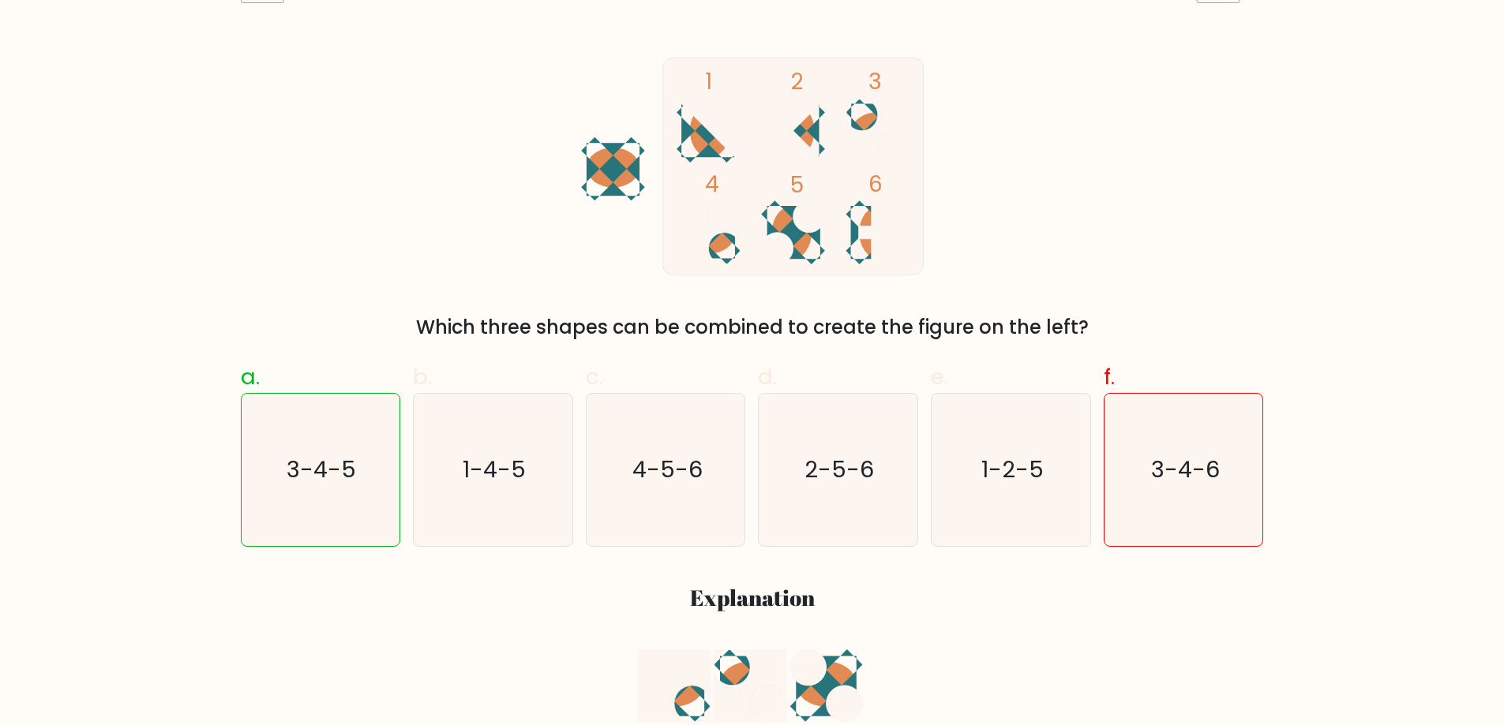
scroll to position [316, 0]
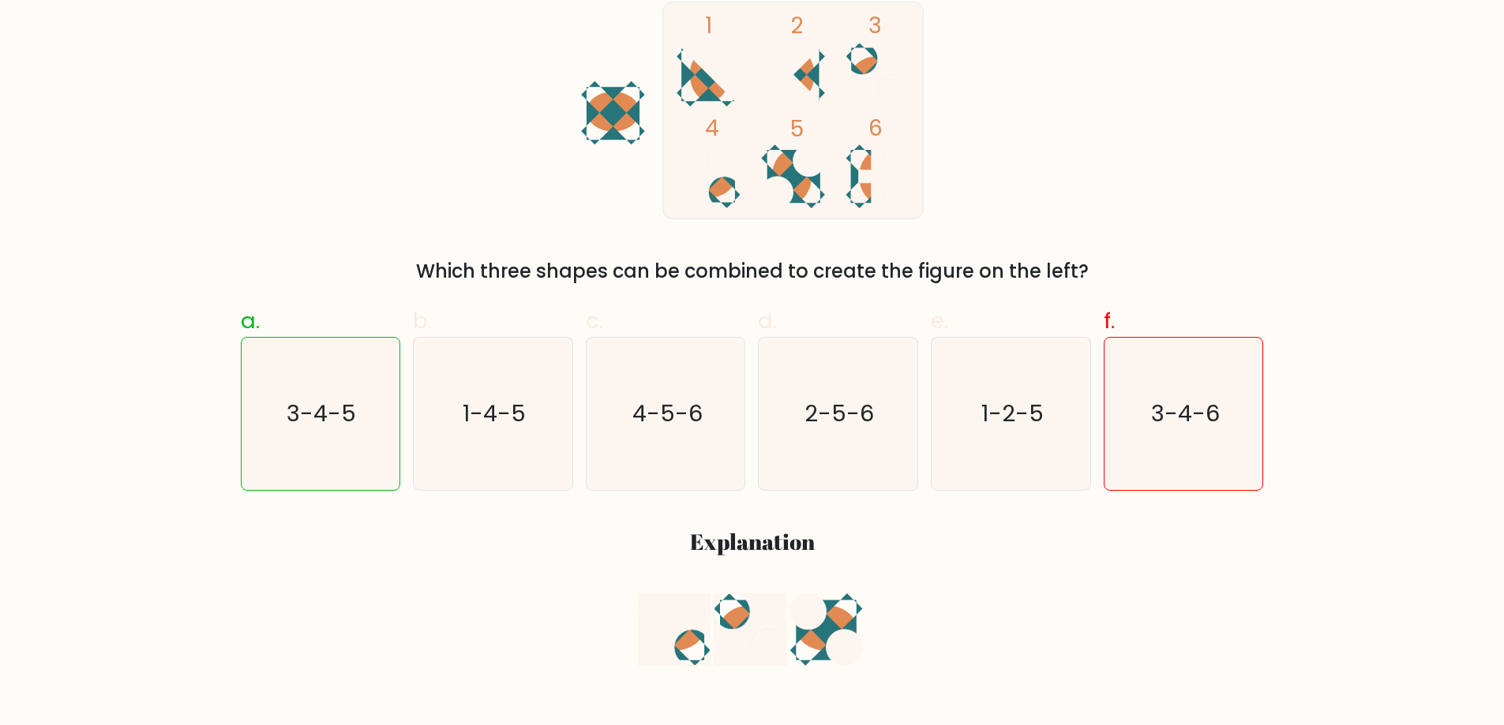
click at [839, 633] on circle at bounding box center [844, 648] width 36 height 36
drag, startPoint x: 837, startPoint y: 632, endPoint x: 823, endPoint y: 626, distance: 15.5
click at [823, 626] on icon at bounding box center [826, 630] width 73 height 73
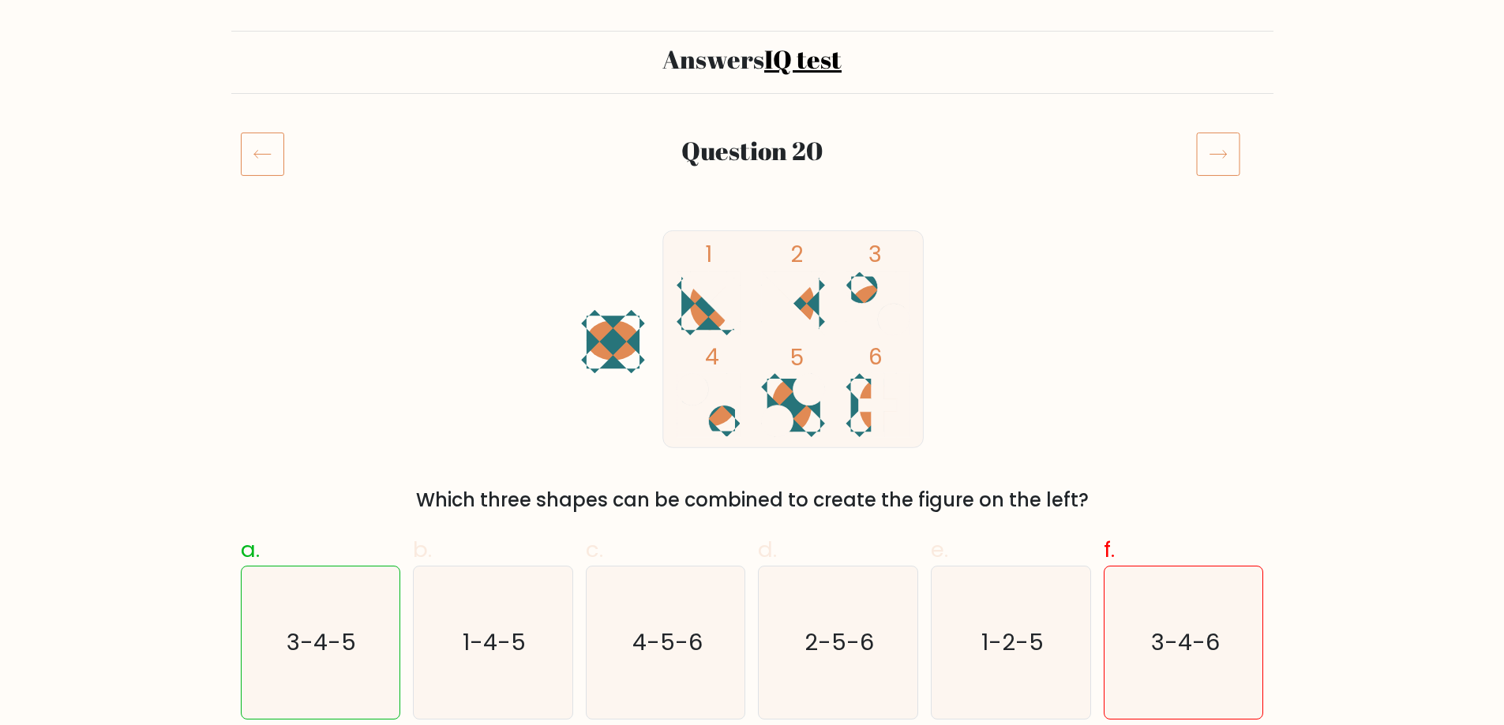
scroll to position [83, 0]
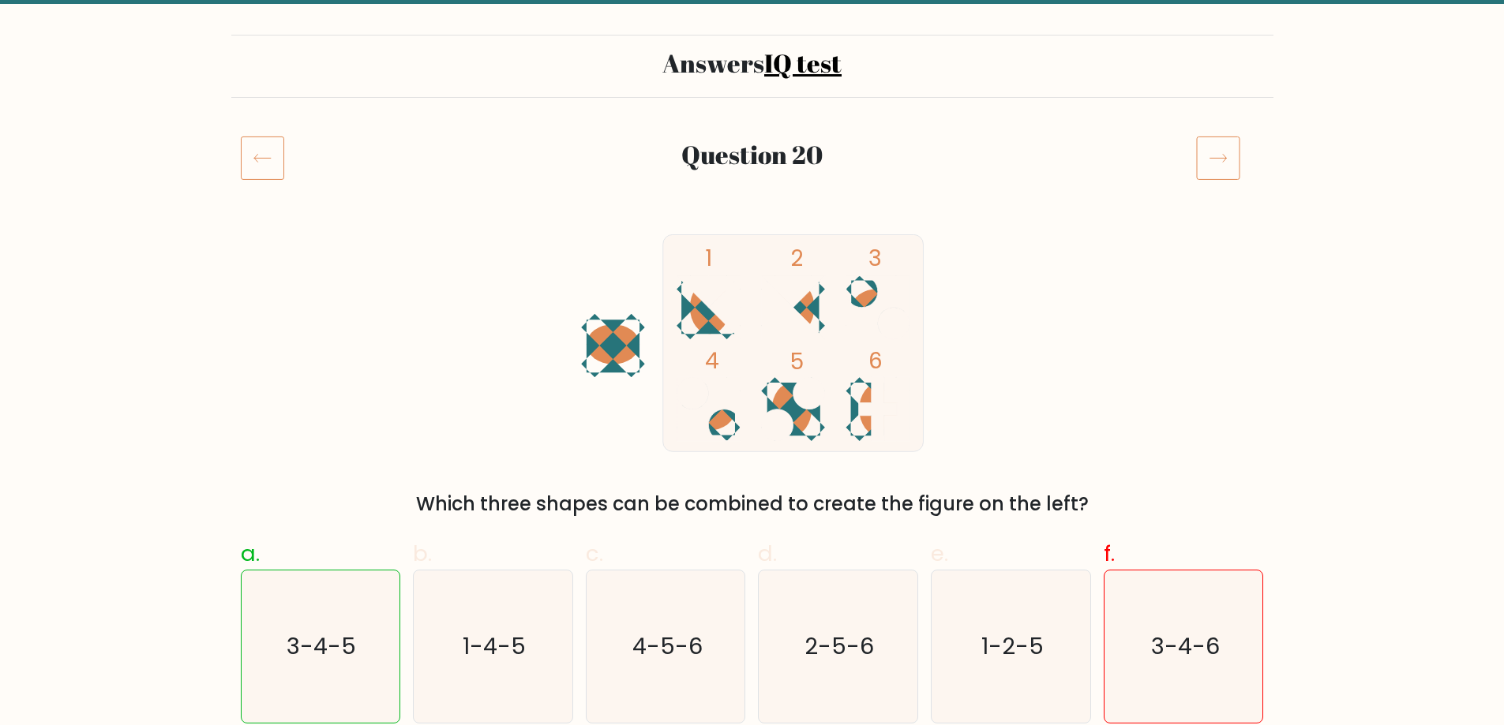
click at [1234, 145] on icon at bounding box center [1218, 158] width 44 height 44
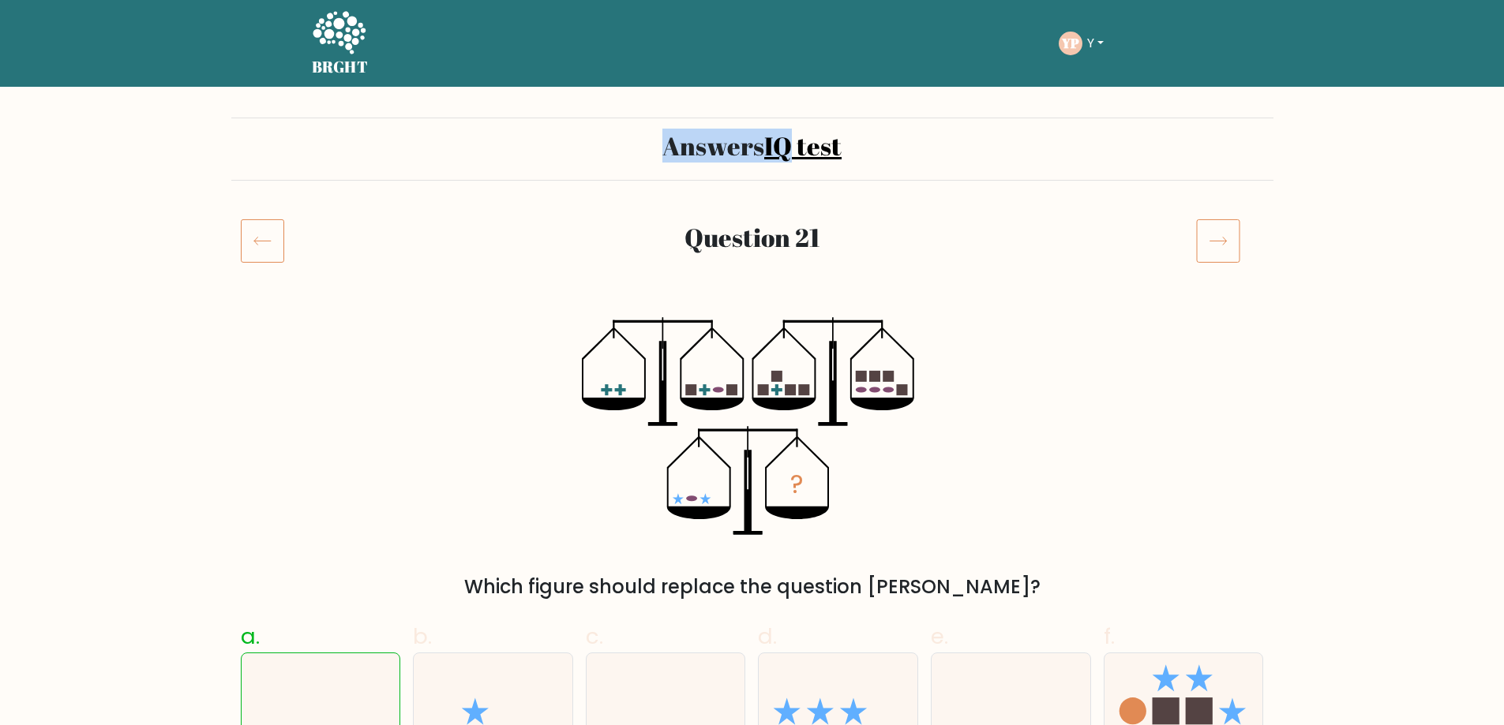
drag, startPoint x: 665, startPoint y: 129, endPoint x: 812, endPoint y: 161, distance: 150.3
click at [815, 152] on div "Answers IQ test" at bounding box center [752, 149] width 1042 height 63
click at [792, 232] on h2 "Question 21" at bounding box center [752, 238] width 849 height 30
drag, startPoint x: 721, startPoint y: 228, endPoint x: 669, endPoint y: 233, distance: 53.1
click at [676, 232] on h2 "Question 21" at bounding box center [752, 238] width 849 height 30
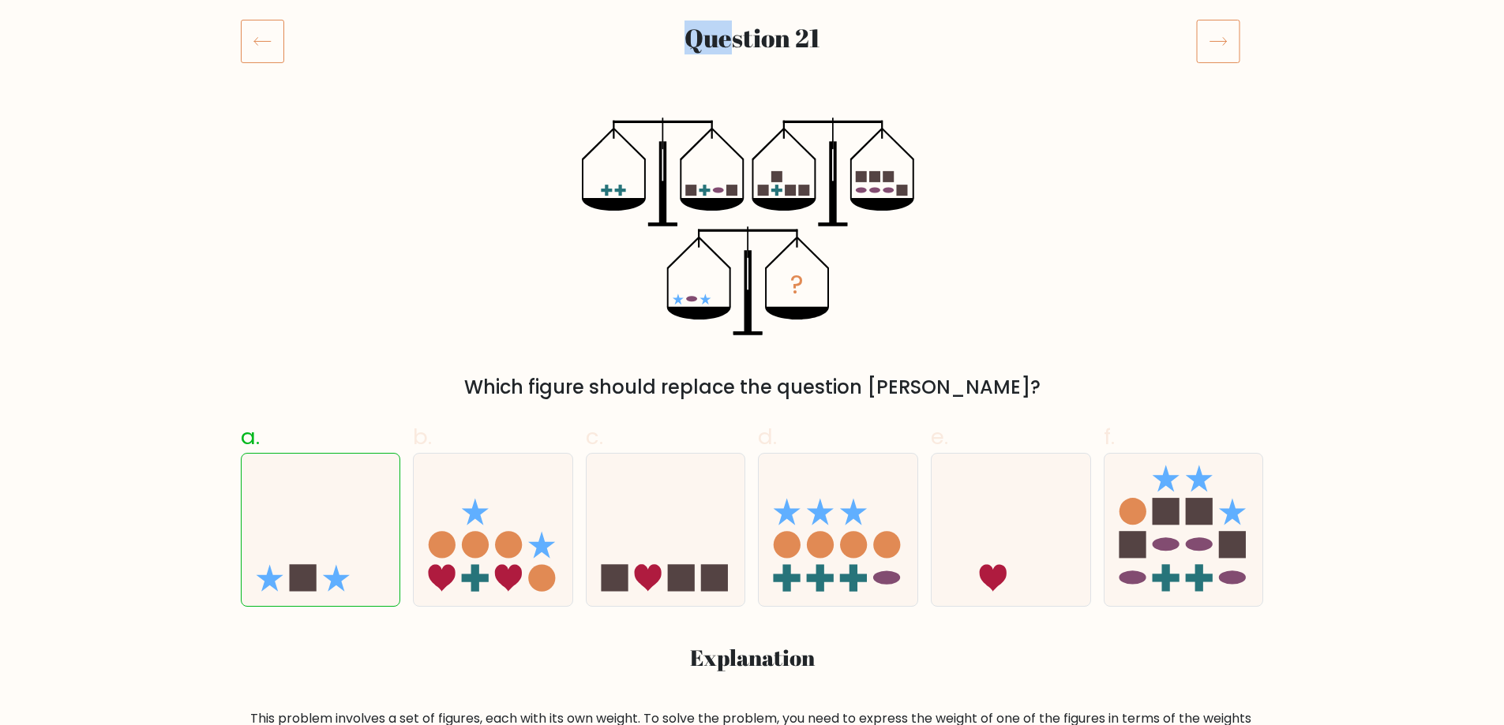
scroll to position [237, 0]
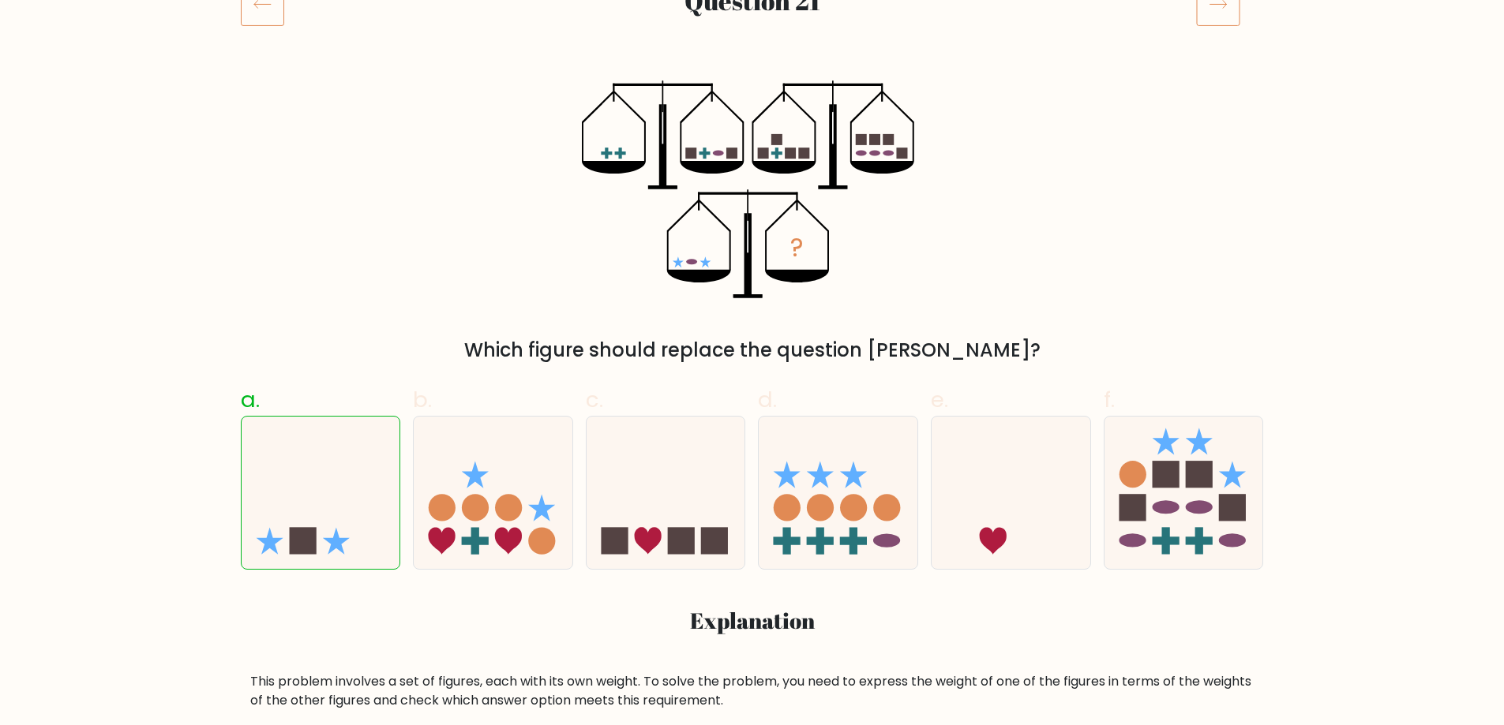
click at [532, 304] on div "? Which figure should replace the question mark?" at bounding box center [752, 223] width 1042 height 284
drag, startPoint x: 691, startPoint y: 114, endPoint x: 819, endPoint y: 148, distance: 133.3
click at [819, 148] on icon "?" at bounding box center [752, 190] width 340 height 218
click at [860, 245] on icon "?" at bounding box center [752, 190] width 340 height 218
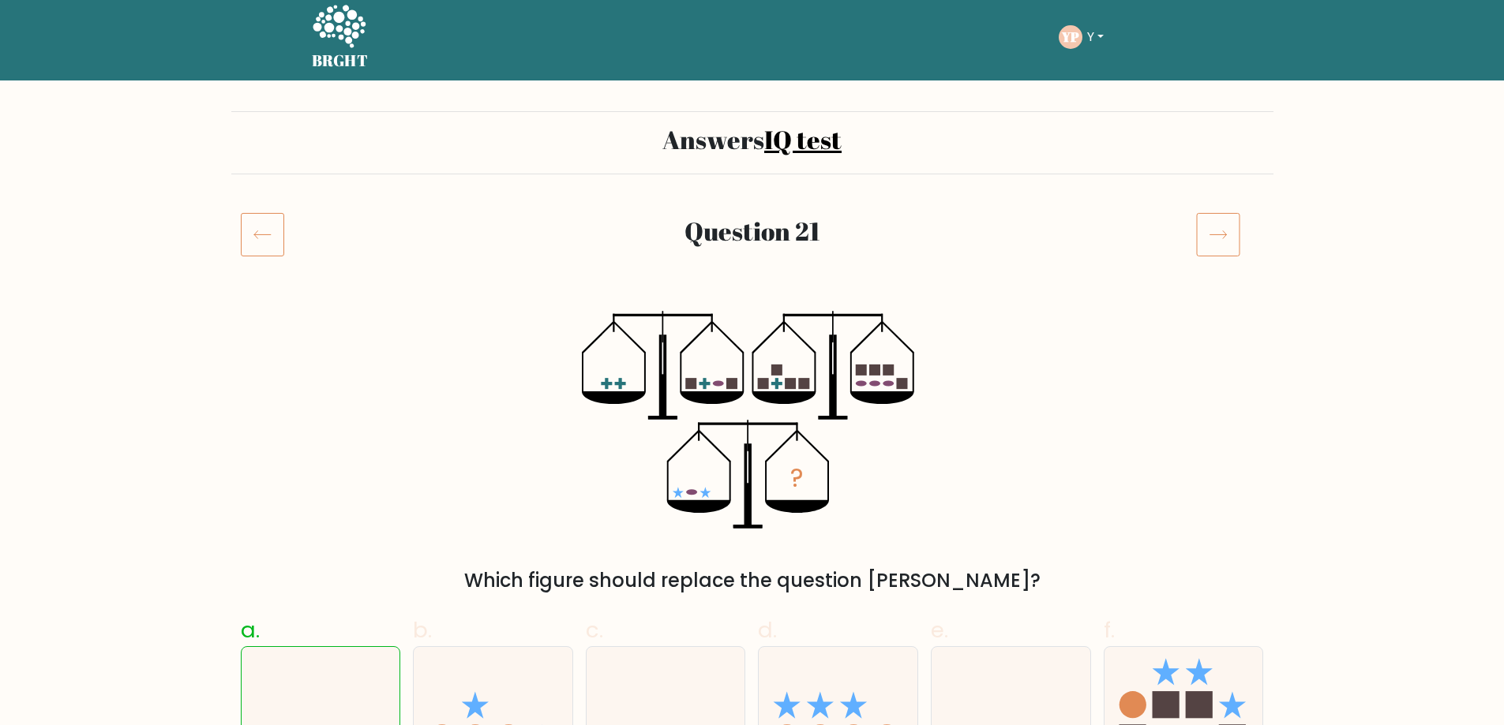
scroll to position [0, 0]
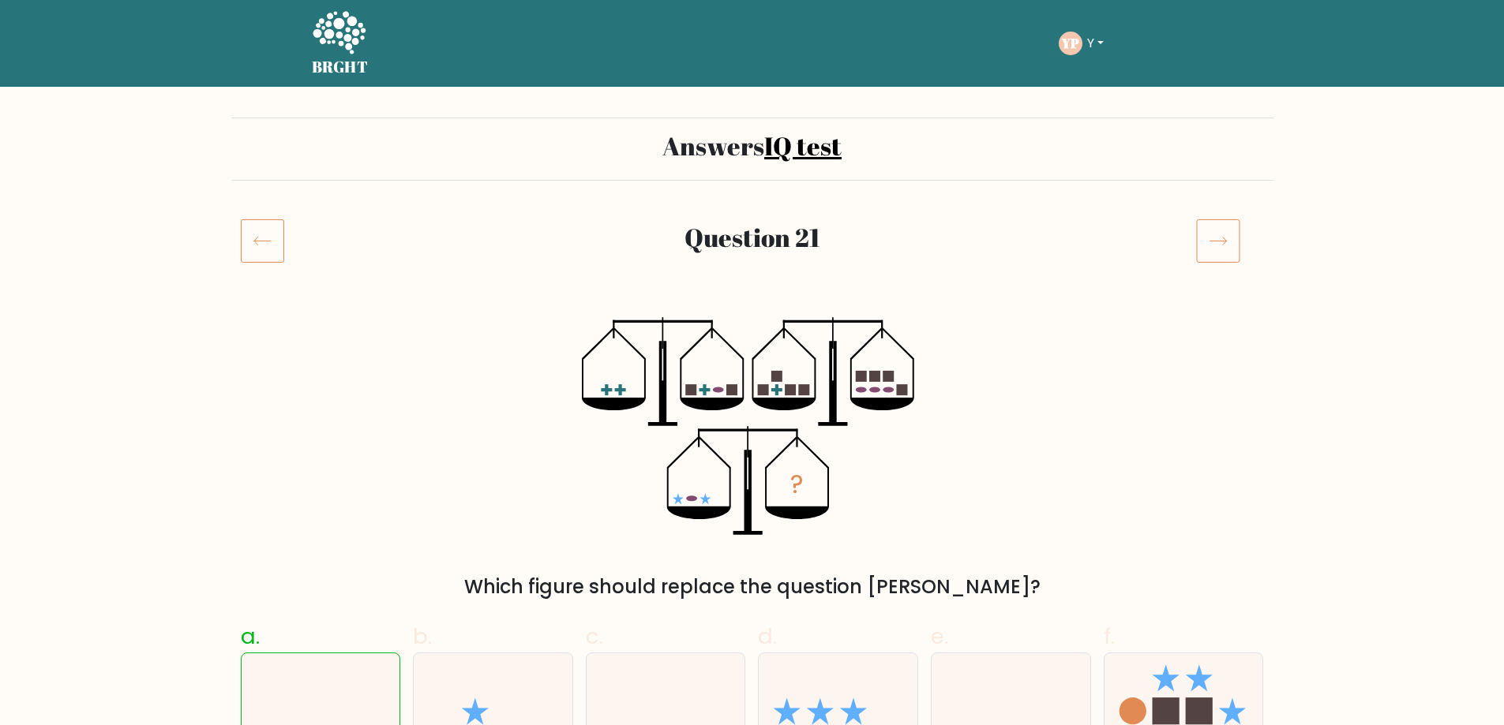
click at [1212, 231] on icon at bounding box center [1218, 241] width 44 height 44
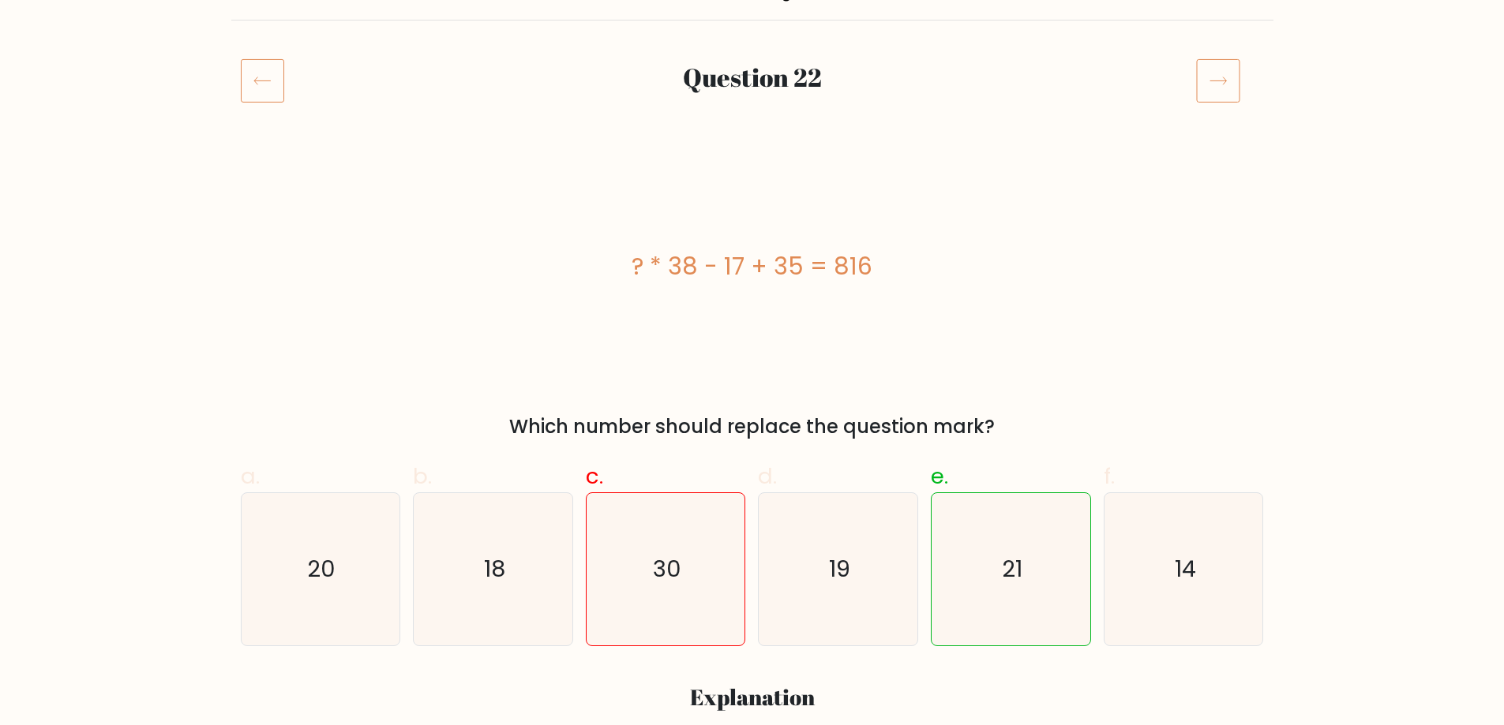
scroll to position [158, 0]
click at [1219, 83] on icon at bounding box center [1218, 83] width 44 height 44
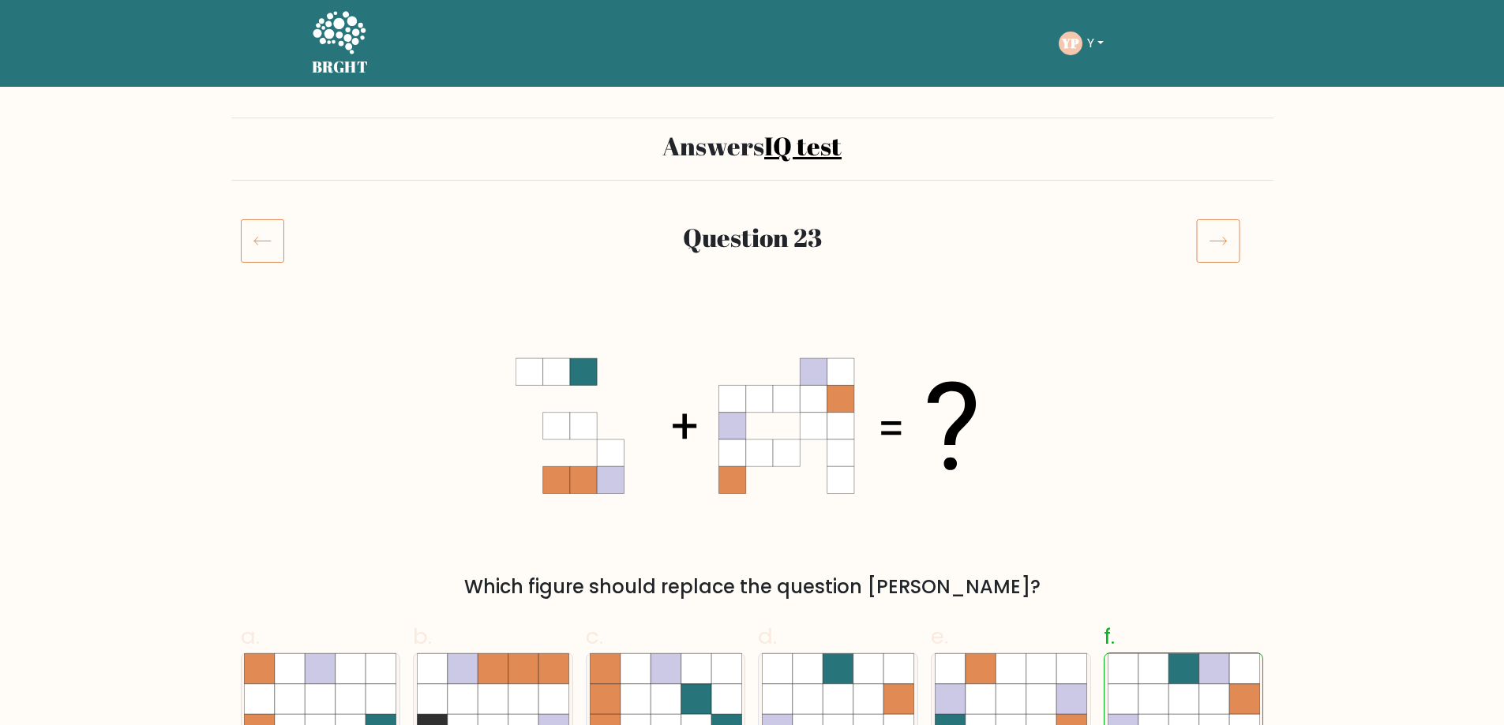
drag, startPoint x: 1211, startPoint y: 203, endPoint x: 1216, endPoint y: 226, distance: 23.4
click at [1216, 226] on icon at bounding box center [1218, 241] width 44 height 44
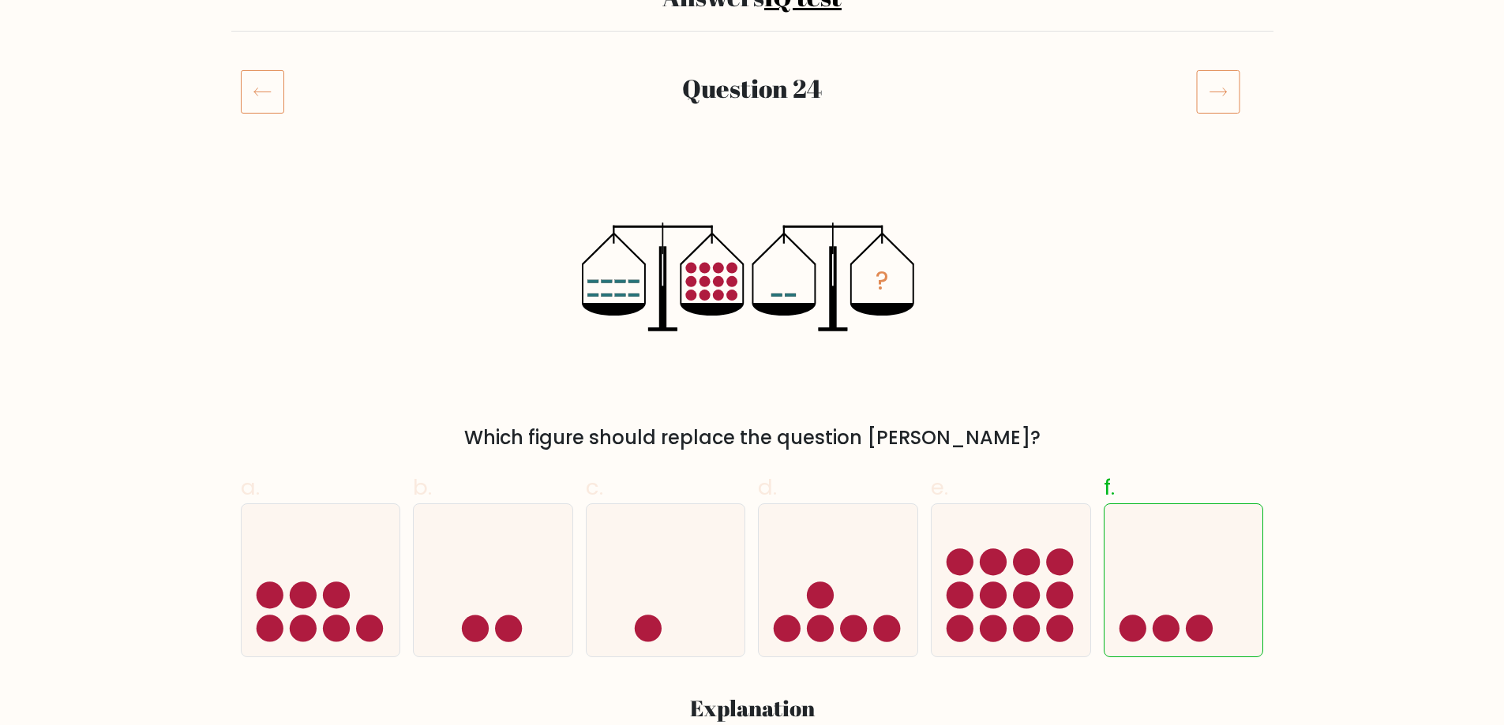
scroll to position [158, 0]
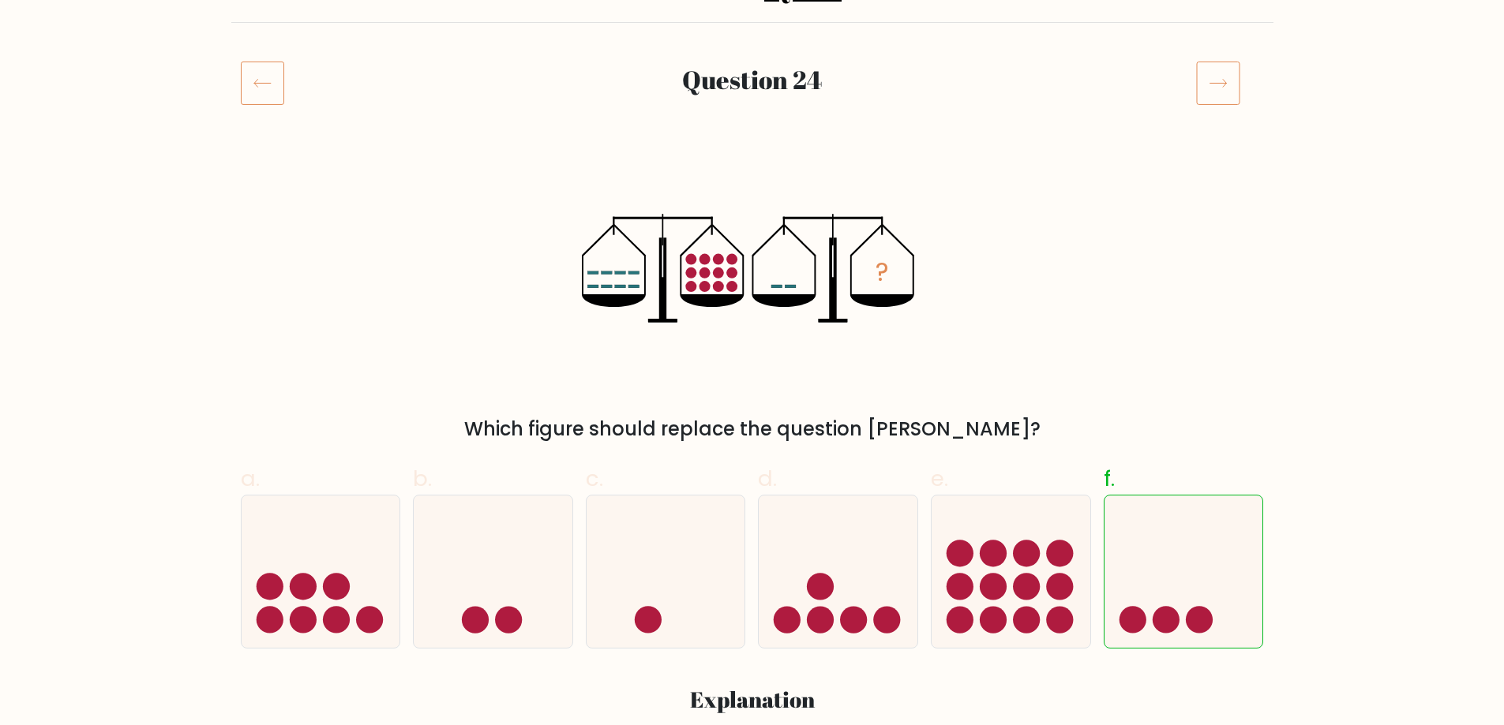
click at [1236, 69] on icon at bounding box center [1218, 83] width 44 height 44
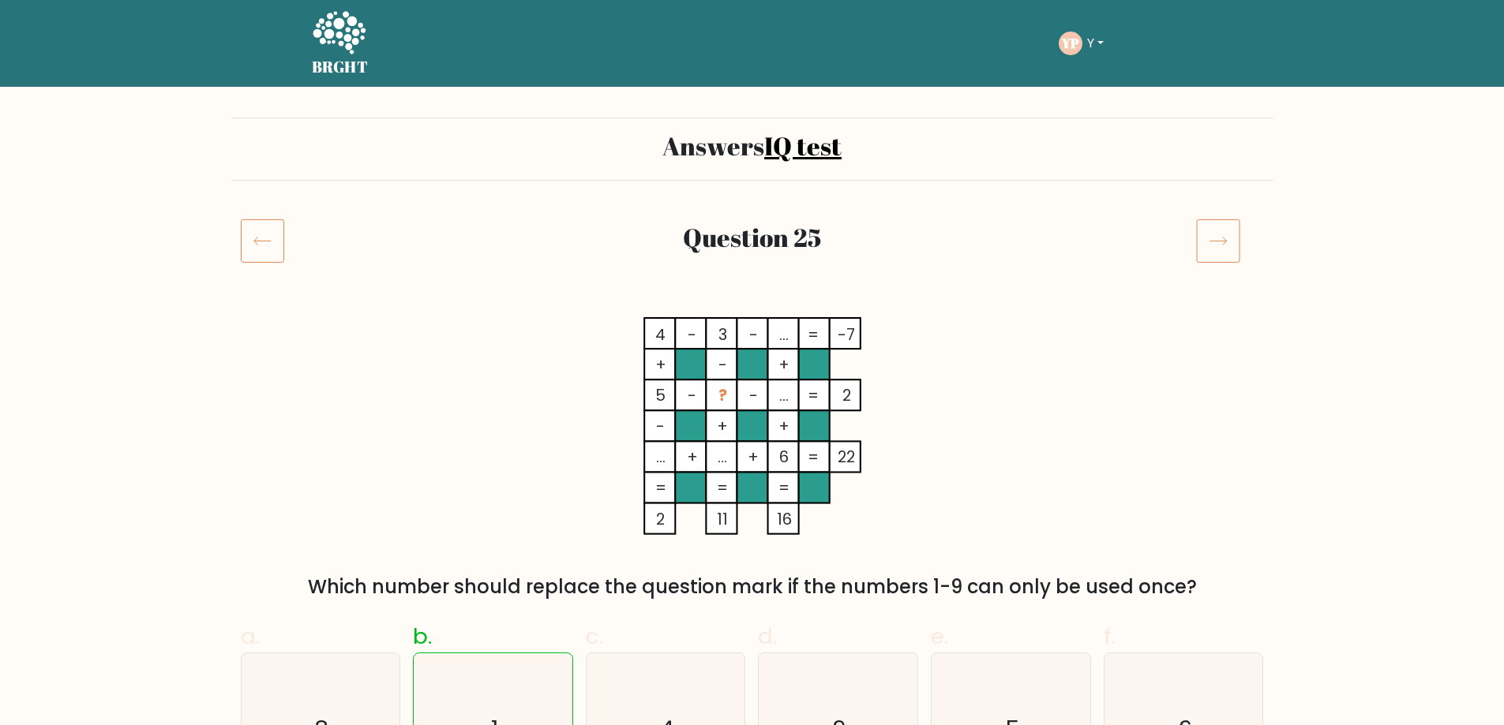
click at [268, 238] on icon at bounding box center [262, 241] width 43 height 44
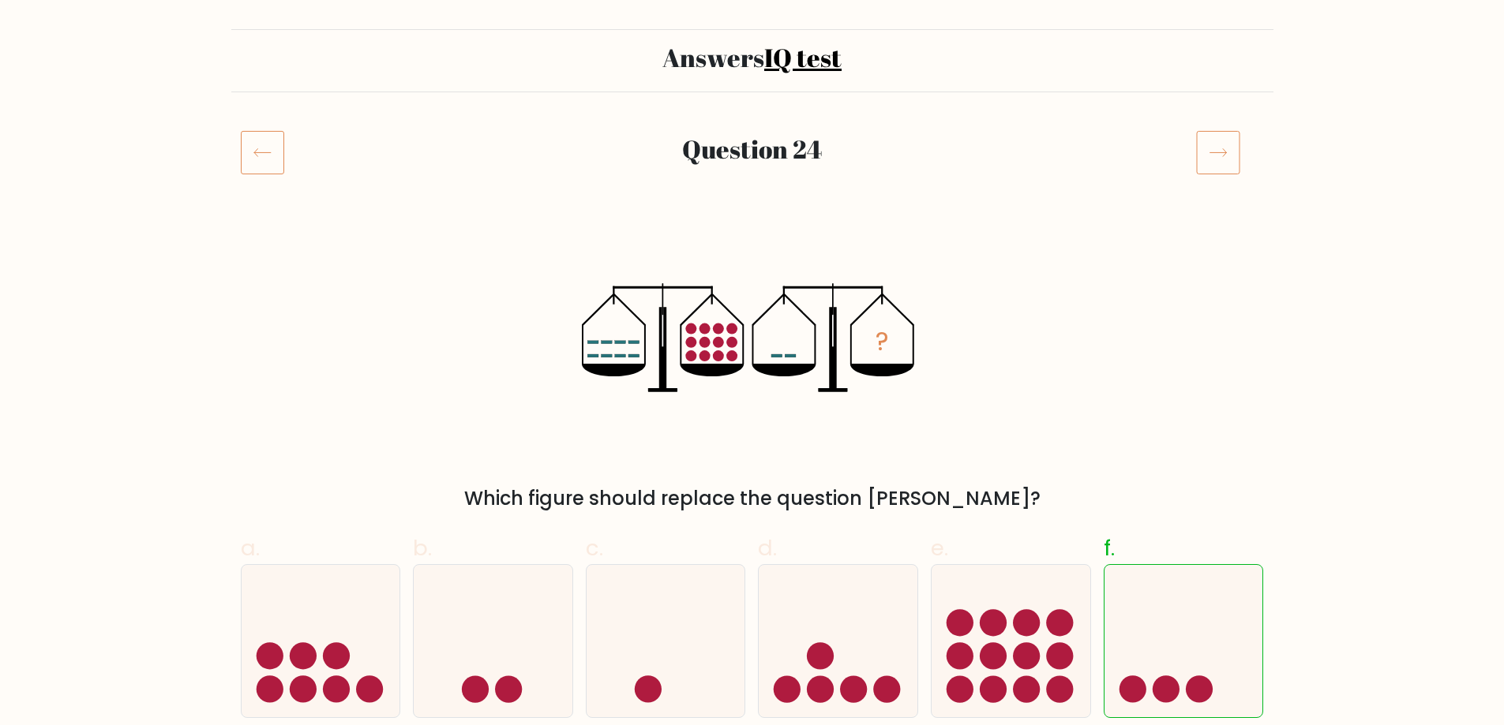
scroll to position [79, 0]
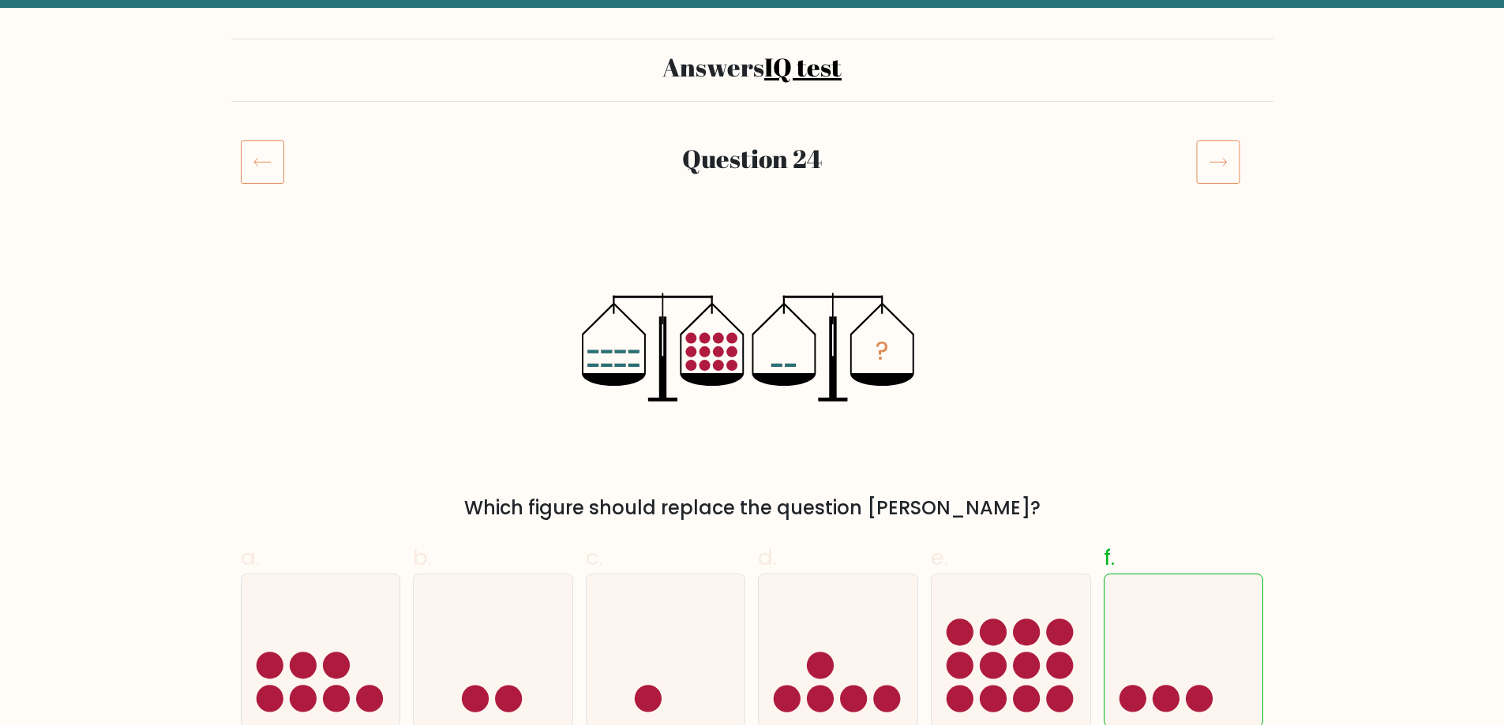
click at [1216, 166] on icon at bounding box center [1218, 162] width 44 height 44
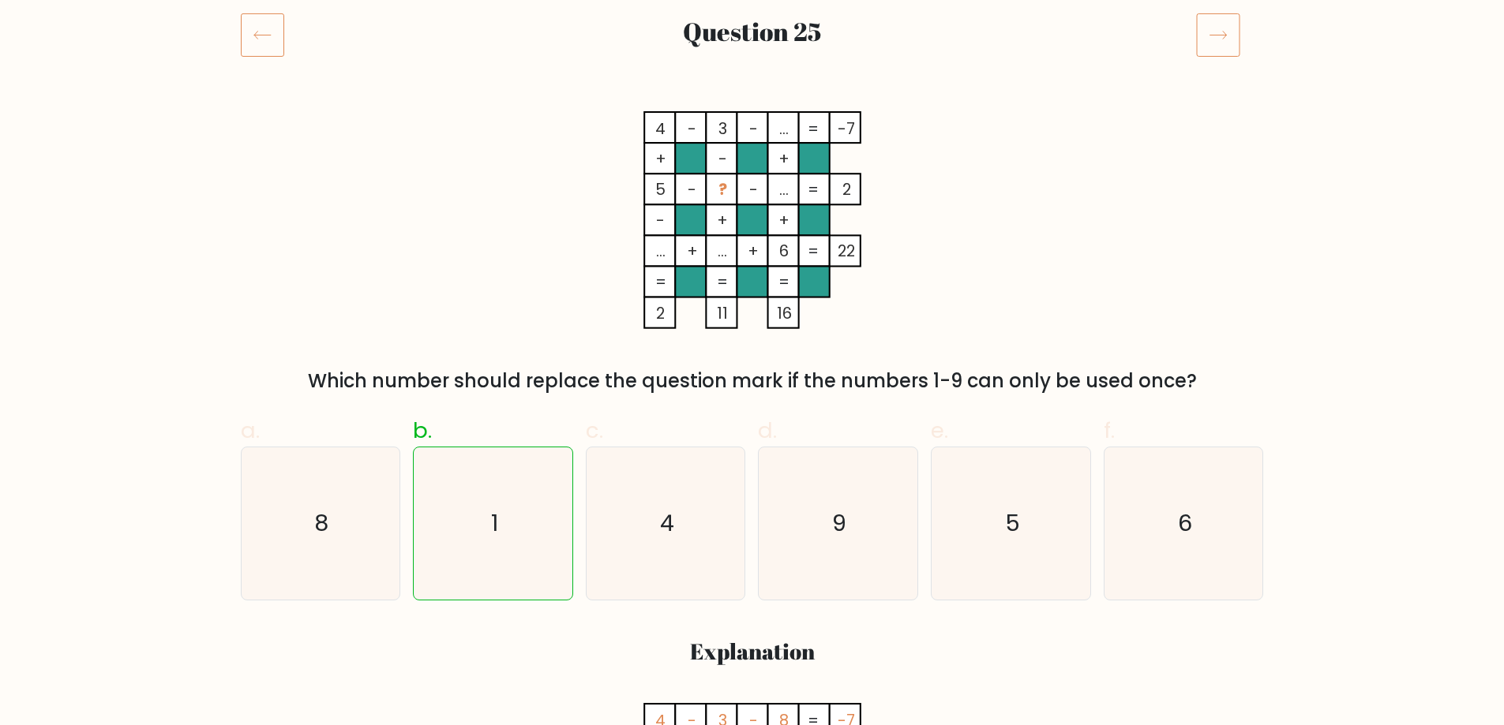
scroll to position [79, 0]
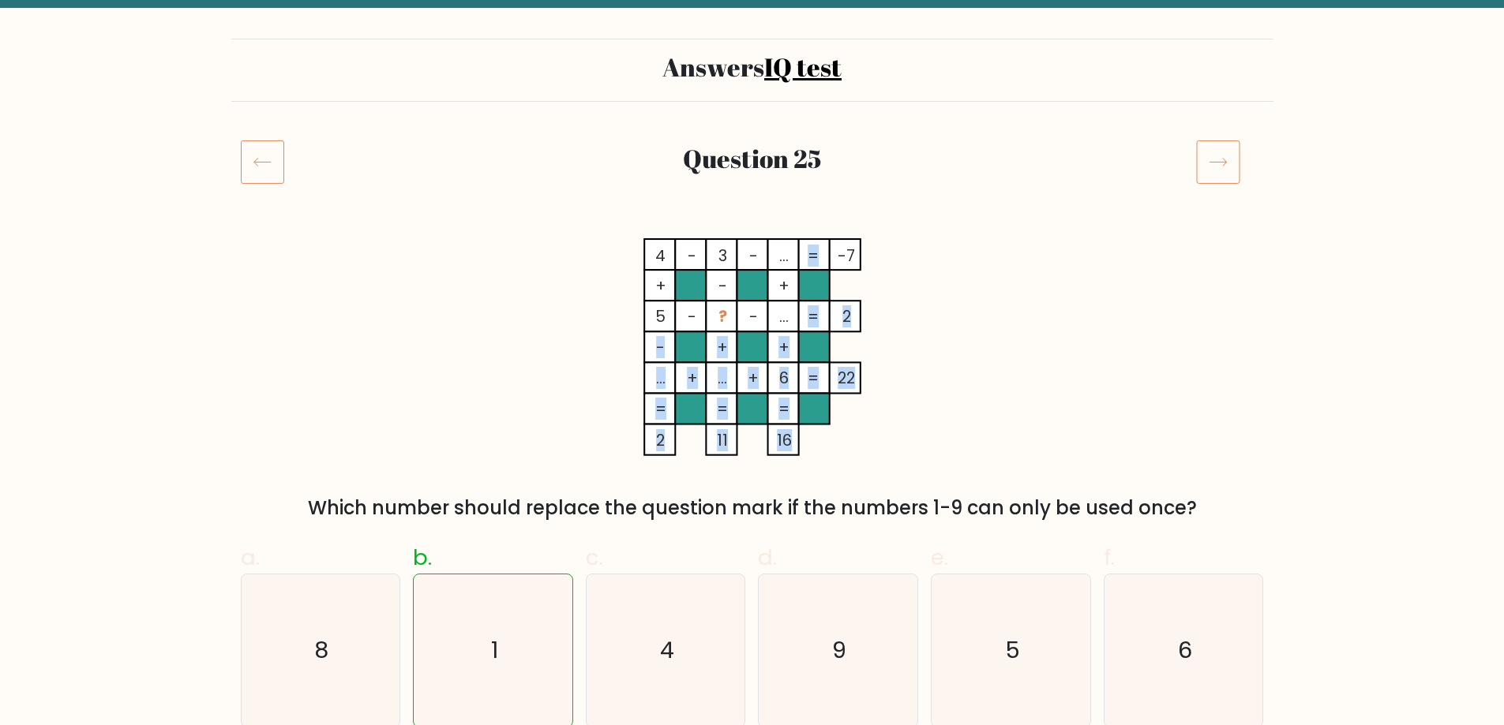
drag, startPoint x: 788, startPoint y: 307, endPoint x: 817, endPoint y: 313, distance: 29.9
click at [817, 313] on icon "4 - 3 - ... -7 + - + 5 - ? - ... 2 - + + ... + ... + 6 = 22 = = = = 2 11 16 =" at bounding box center [752, 347] width 474 height 218
click at [817, 313] on tspan "=" at bounding box center [812, 316] width 11 height 22
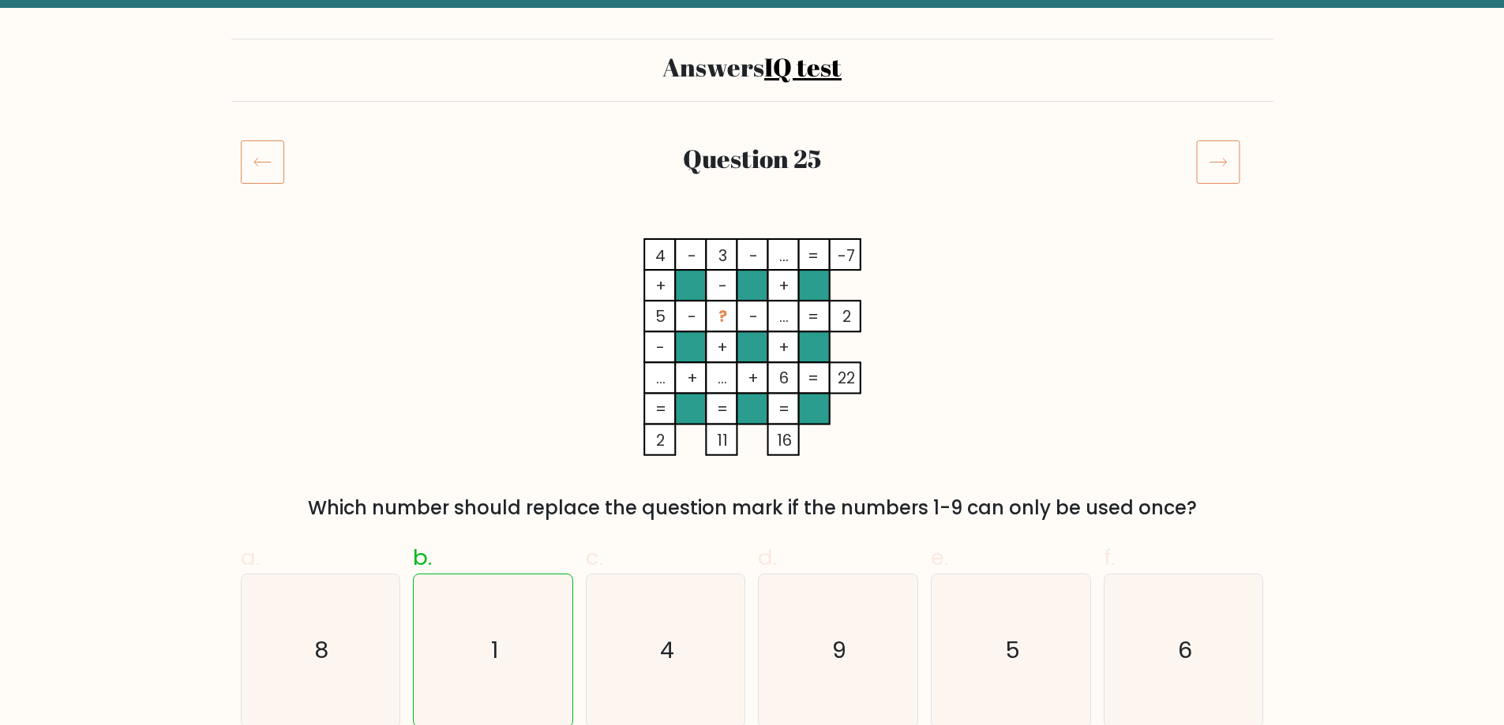
click at [995, 534] on div "a. 8 b. 1 c. 4 d." at bounding box center [752, 628] width 1036 height 199
drag, startPoint x: 721, startPoint y: 308, endPoint x: 712, endPoint y: 312, distance: 10.3
click at [712, 312] on icon "4 - 3 - ... -7 + - + 5 - ? - ... 2 - + + ... + ... + 6 = 22 = = = = 2 11 16 =" at bounding box center [752, 347] width 474 height 218
click at [717, 312] on tspan "?" at bounding box center [721, 316] width 9 height 22
click at [719, 311] on tspan "?" at bounding box center [721, 316] width 9 height 22
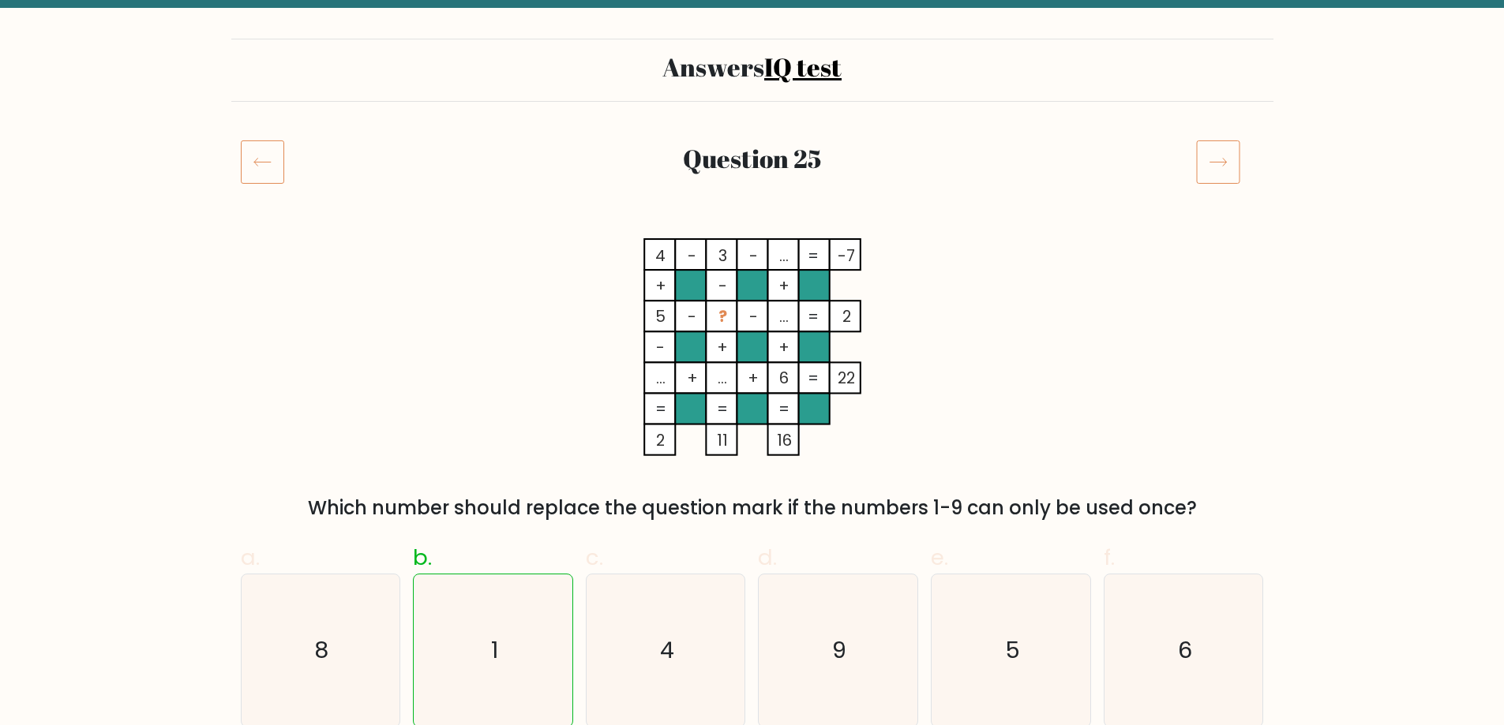
drag, startPoint x: 742, startPoint y: 314, endPoint x: 774, endPoint y: 313, distance: 32.4
click at [770, 316] on icon "4 - 3 - ... -7 + - + 5 - ? - ... 2 - + + ... + ... + 6 = 22 = = = = 2 11 16 =" at bounding box center [752, 347] width 474 height 218
click at [774, 313] on rect at bounding box center [782, 317] width 31 height 31
drag, startPoint x: 852, startPoint y: 317, endPoint x: 843, endPoint y: 315, distance: 9.0
click at [843, 315] on tspan "2" at bounding box center [845, 316] width 9 height 22
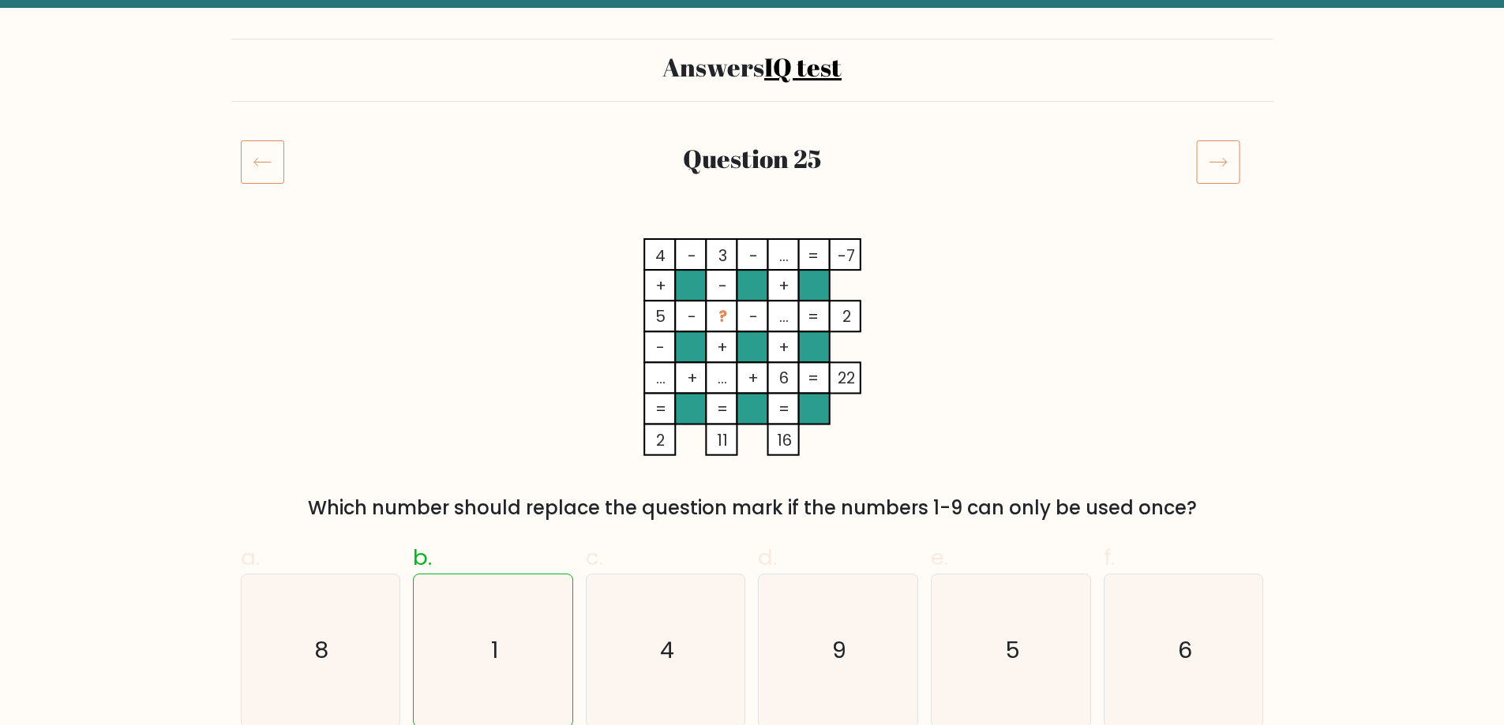
click at [843, 315] on tspan "2" at bounding box center [845, 316] width 9 height 22
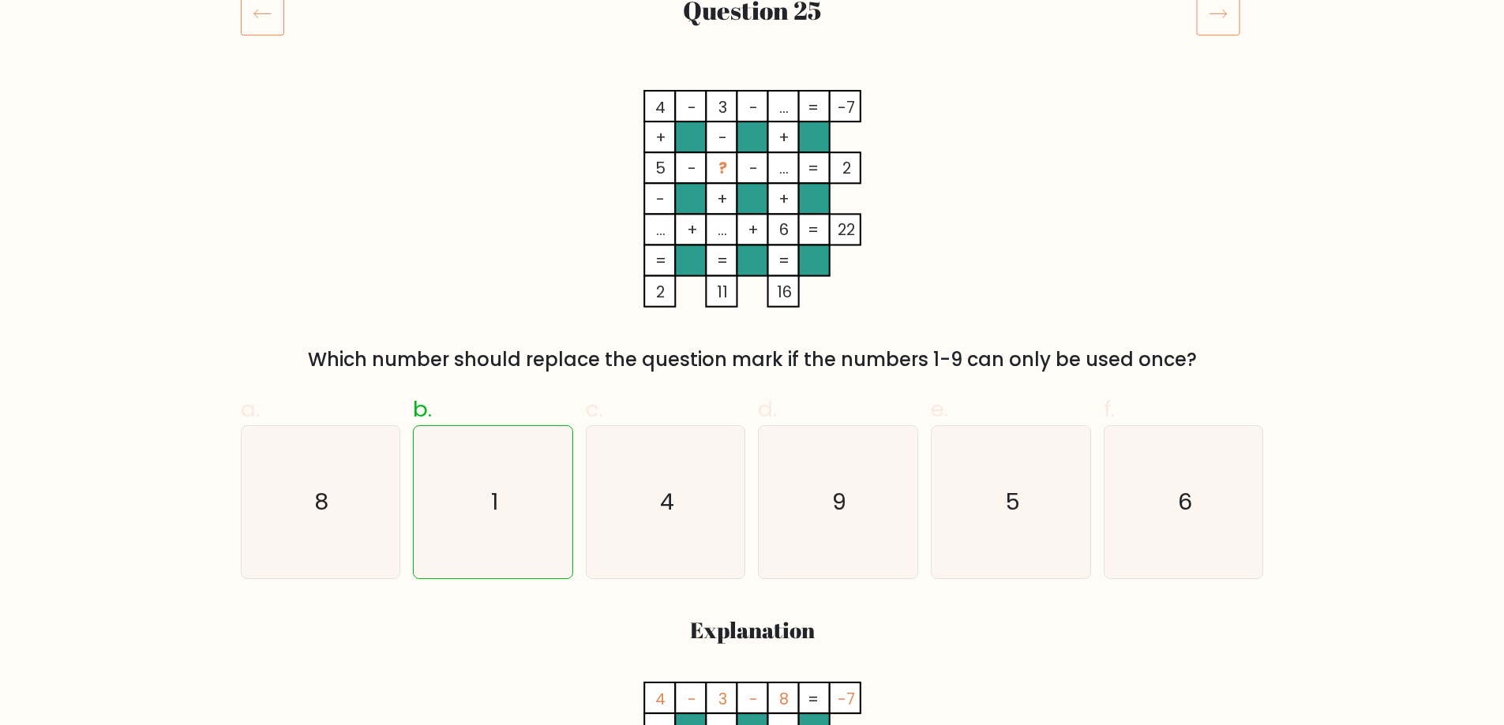
scroll to position [237, 0]
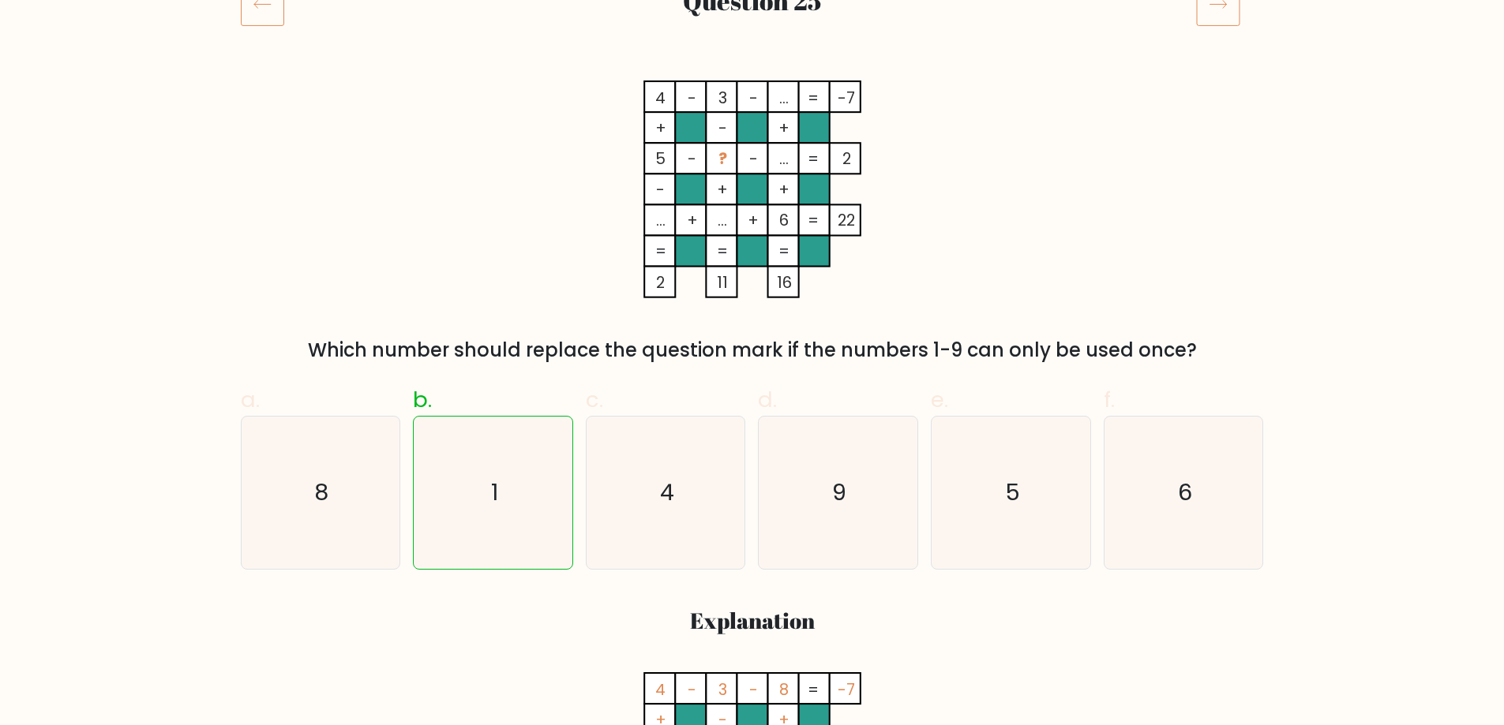
drag, startPoint x: 819, startPoint y: 155, endPoint x: 728, endPoint y: 172, distance: 92.3
click at [728, 172] on icon "4 - 3 - ... -7 + - + 5 - ? - ... 2 - + + ... + ... + 6 = 22 = = = = 2 11 16 =" at bounding box center [752, 190] width 474 height 218
drag, startPoint x: 769, startPoint y: 159, endPoint x: 778, endPoint y: 155, distance: 10.0
click at [778, 155] on icon "4 - 3 - ... -7 + - + 5 - ? - ... 2 - + + ... + ... + 6 = 22 = = = = 2 11 16 =" at bounding box center [752, 190] width 474 height 218
click at [760, 161] on rect at bounding box center [751, 159] width 31 height 31
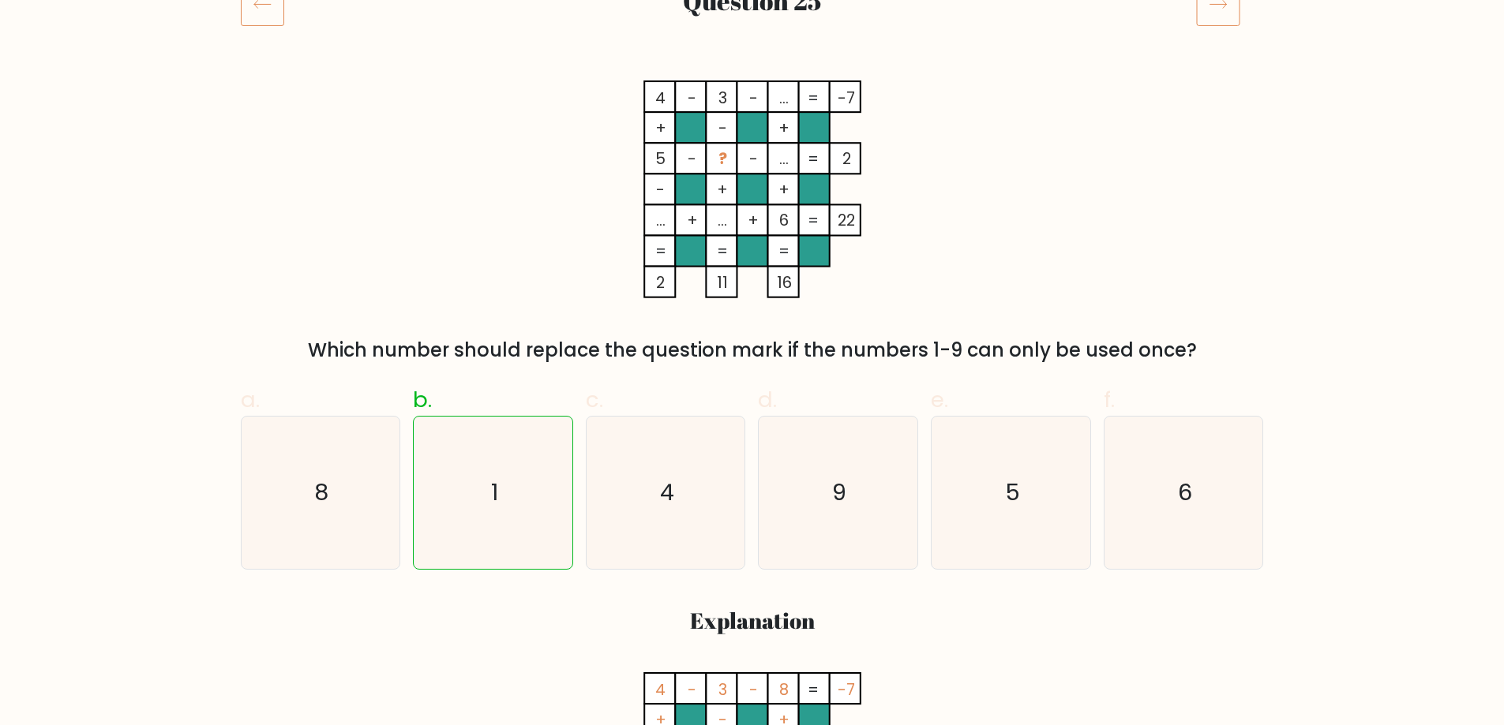
drag, startPoint x: 723, startPoint y: 159, endPoint x: 1011, endPoint y: 403, distance: 377.0
click at [930, 298] on icon "4 - 3 - ... -7 + - + 5 - ? - ... 2 - + + ... + ... + 6 = 22 = = = = 2 11 16 =" at bounding box center [752, 190] width 474 height 218
click at [1001, 431] on icon "5" at bounding box center [1011, 493] width 152 height 152
click at [753, 137] on input "e. 5" at bounding box center [752, 131] width 1 height 10
radio input "true"
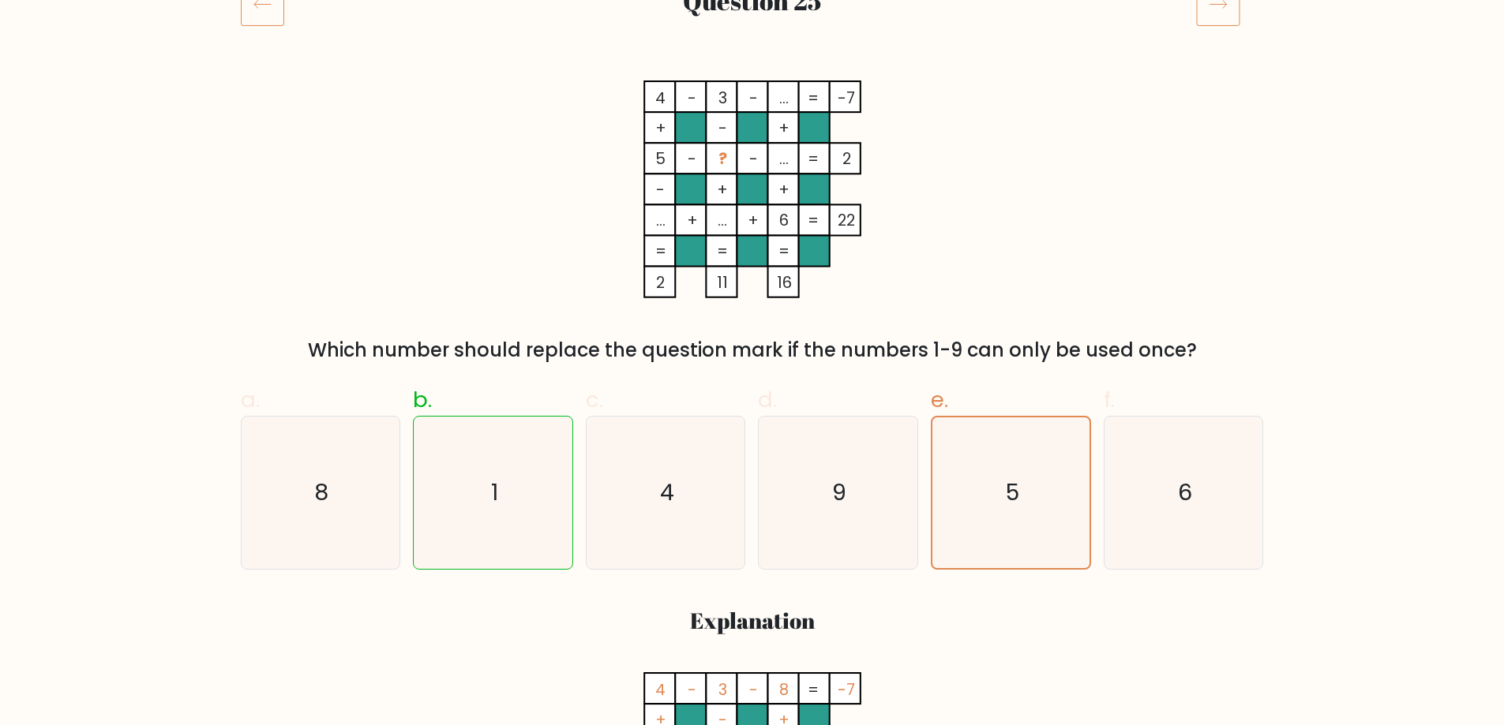
drag, startPoint x: 667, startPoint y: 90, endPoint x: 721, endPoint y: 88, distance: 54.5
click at [721, 88] on icon "4 - 3 - ... -7 + - + 5 - ? - ... 2 - + + ... + ... + 6 = 22 = = = = 2 11 16 =" at bounding box center [752, 190] width 474 height 218
click at [729, 95] on rect at bounding box center [721, 96] width 31 height 31
drag, startPoint x: 729, startPoint y: 95, endPoint x: 714, endPoint y: 92, distance: 16.0
click at [714, 92] on rect at bounding box center [721, 96] width 31 height 31
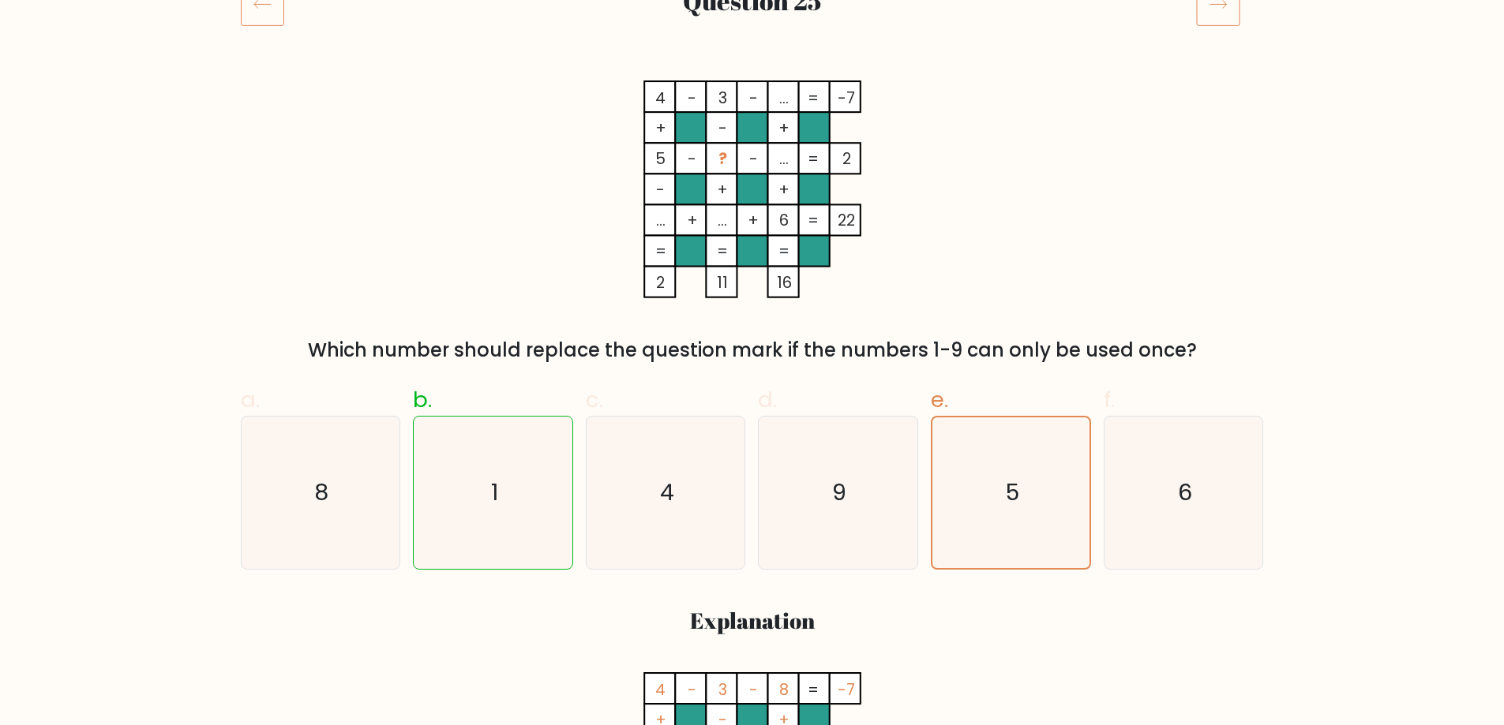
click at [714, 92] on rect at bounding box center [721, 96] width 31 height 31
click at [722, 92] on tspan "3" at bounding box center [721, 98] width 9 height 22
click at [1197, 464] on icon "6" at bounding box center [1183, 493] width 152 height 152
click at [753, 137] on input "f. 6" at bounding box center [752, 131] width 1 height 10
radio input "true"
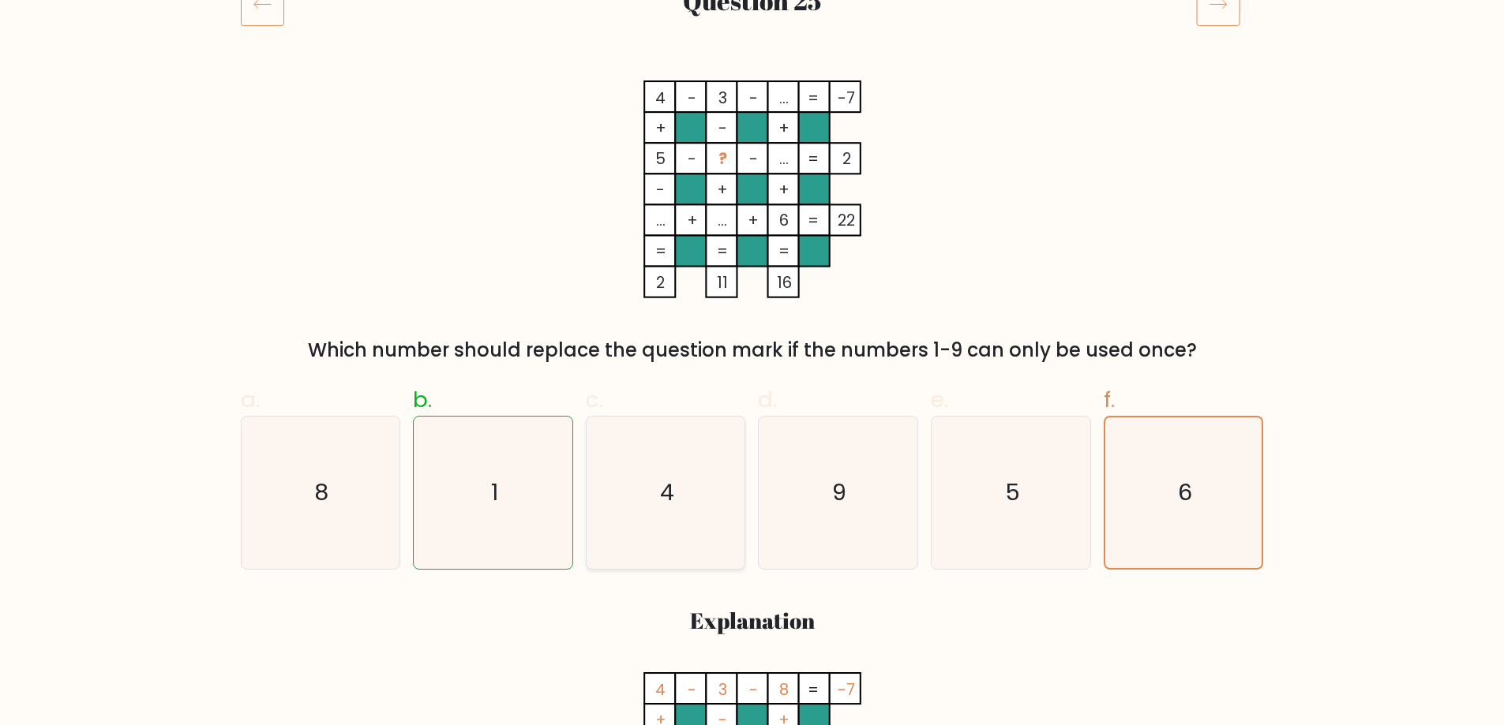
click at [706, 434] on icon "4" at bounding box center [666, 493] width 152 height 152
click at [752, 137] on input "c. 4" at bounding box center [752, 131] width 1 height 10
radio input "true"
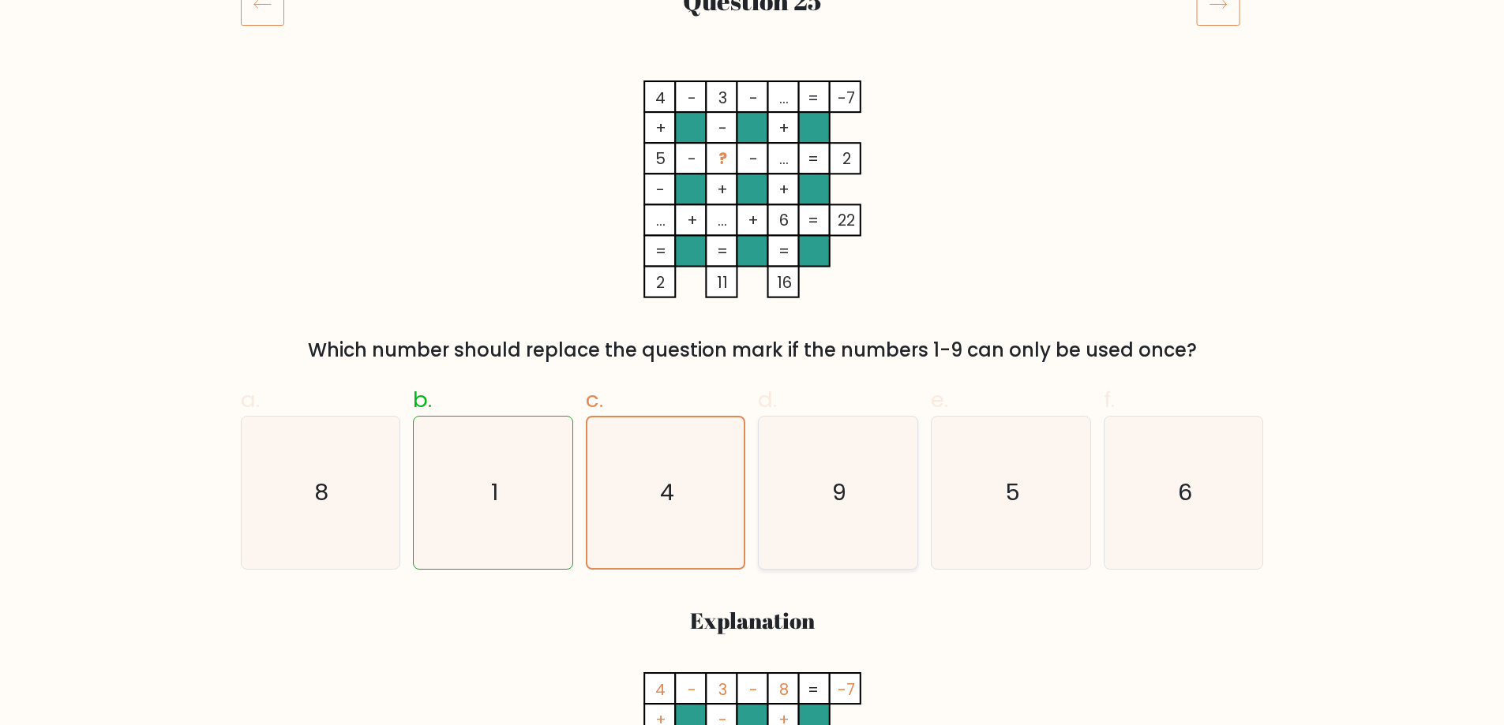
drag, startPoint x: 772, startPoint y: 436, endPoint x: 790, endPoint y: 436, distance: 18.2
click at [786, 436] on icon "9" at bounding box center [838, 493] width 152 height 152
click at [753, 137] on input "d. 9" at bounding box center [752, 131] width 1 height 10
radio input "true"
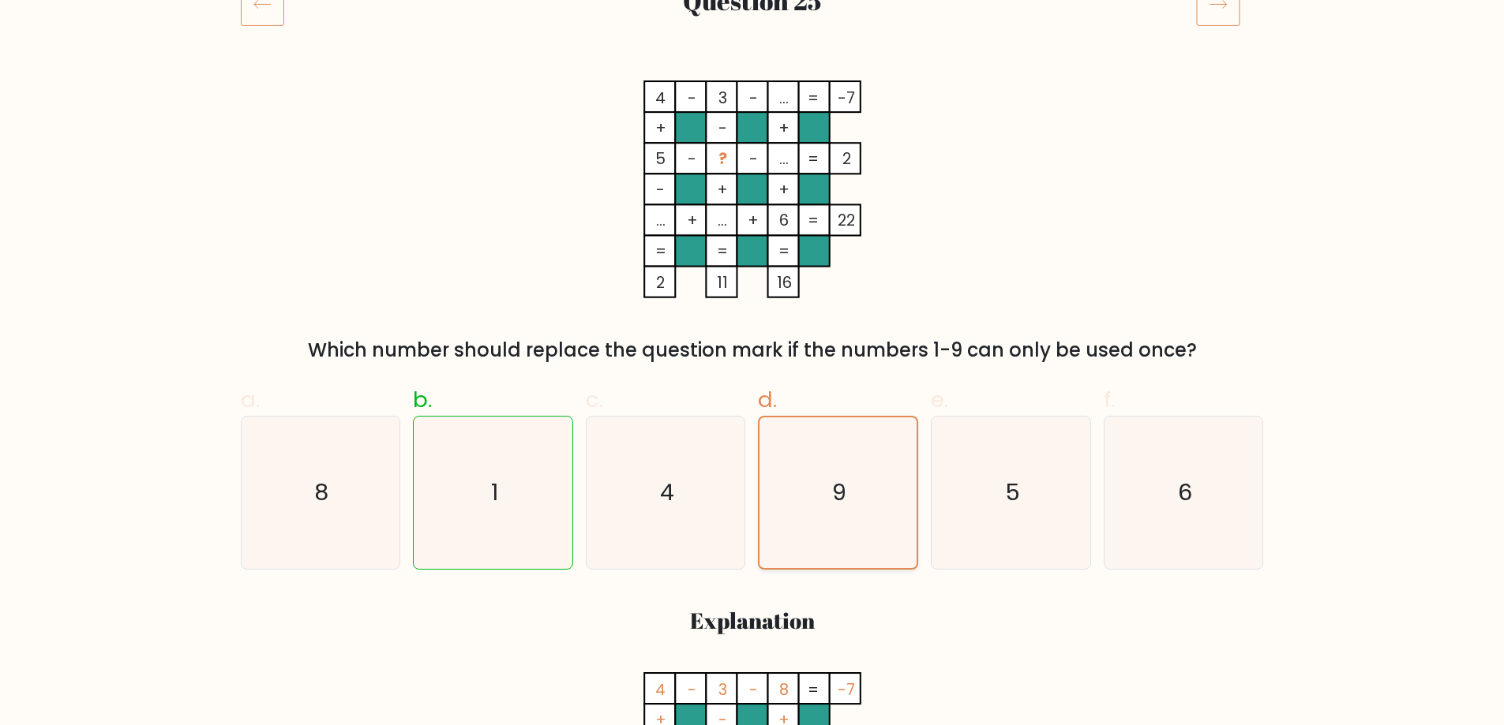
click at [790, 436] on icon "9" at bounding box center [837, 493] width 151 height 151
click at [753, 137] on input "d. 9" at bounding box center [752, 131] width 1 height 10
click at [650, 453] on icon "4" at bounding box center [666, 493] width 152 height 152
click at [752, 137] on input "c. 4" at bounding box center [752, 131] width 1 height 10
radio input "true"
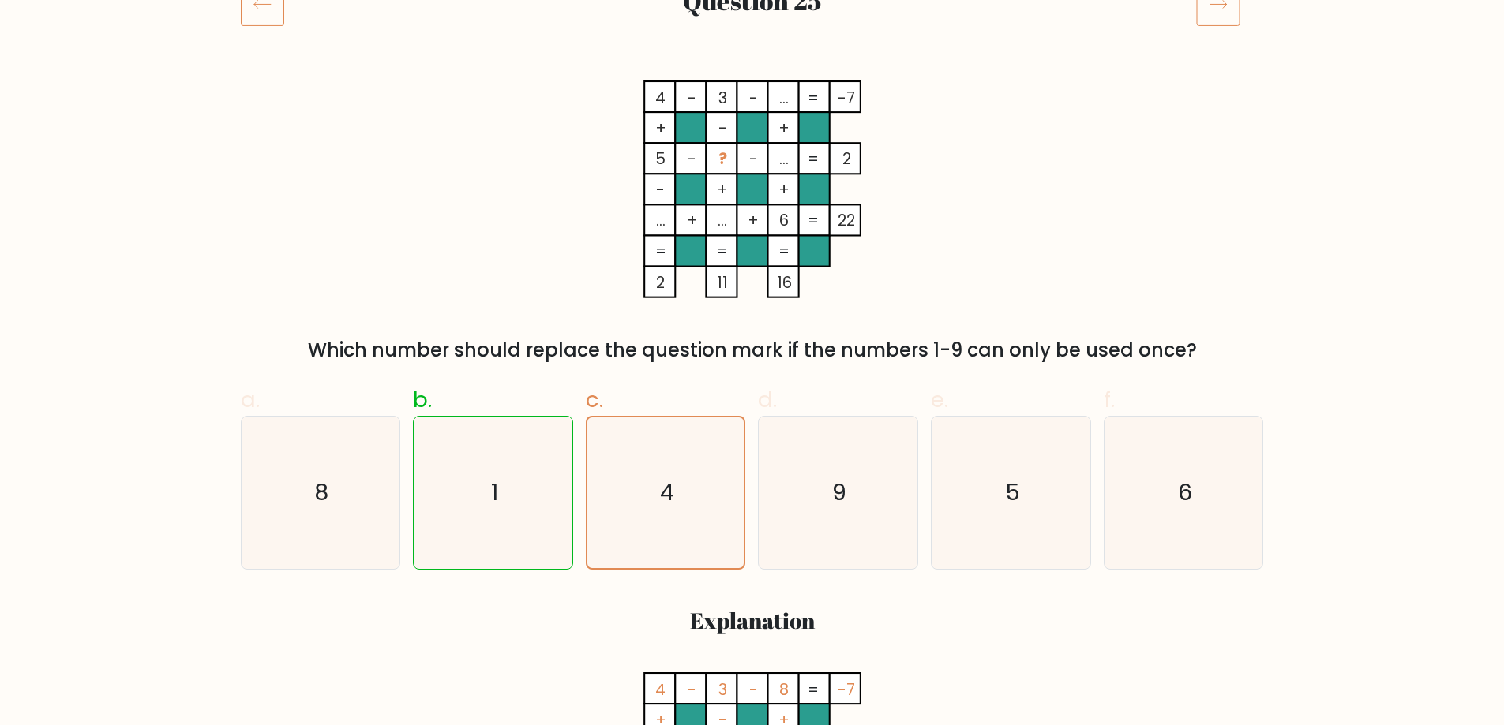
drag, startPoint x: 774, startPoint y: 168, endPoint x: 796, endPoint y: 157, distance: 25.4
click at [796, 157] on rect at bounding box center [782, 159] width 31 height 31
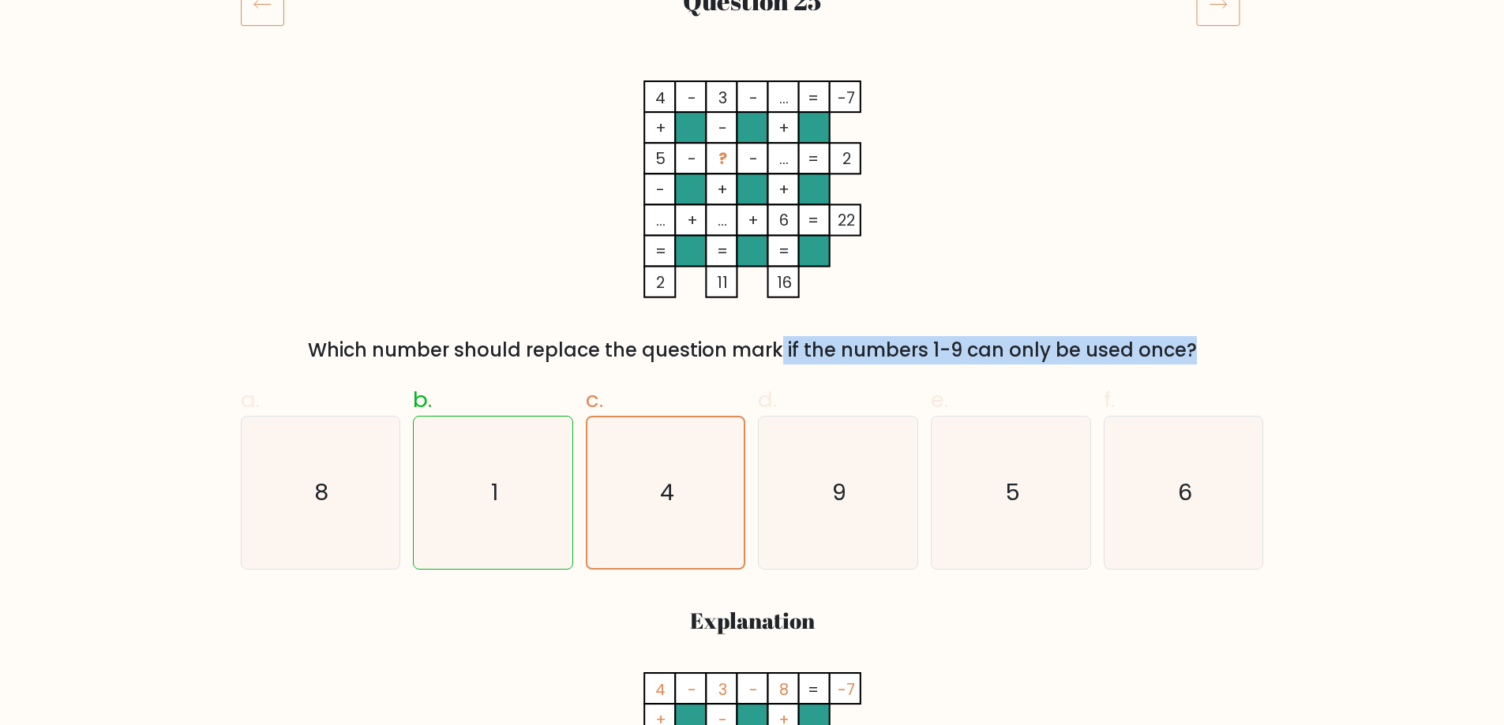
drag, startPoint x: 632, startPoint y: 350, endPoint x: 1043, endPoint y: 341, distance: 410.6
click at [1043, 341] on div "Which number should replace the question mark if the numbers 1-9 can only be us…" at bounding box center [752, 350] width 1004 height 28
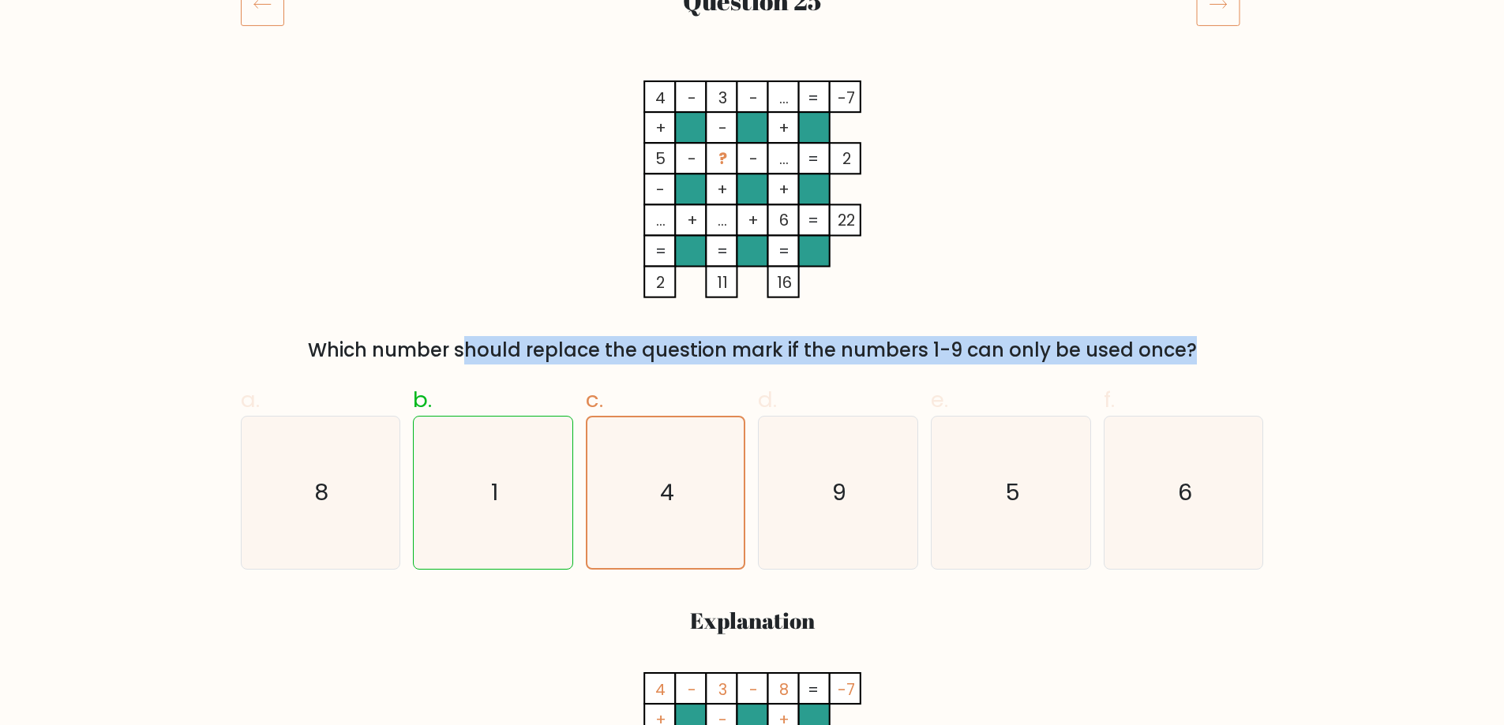
click at [1035, 340] on div "Which number should replace the question mark if the numbers 1-9 can only be us…" at bounding box center [752, 350] width 1004 height 28
click at [913, 351] on div "Which number should replace the question mark if the numbers 1-9 can only be us…" at bounding box center [752, 350] width 1004 height 28
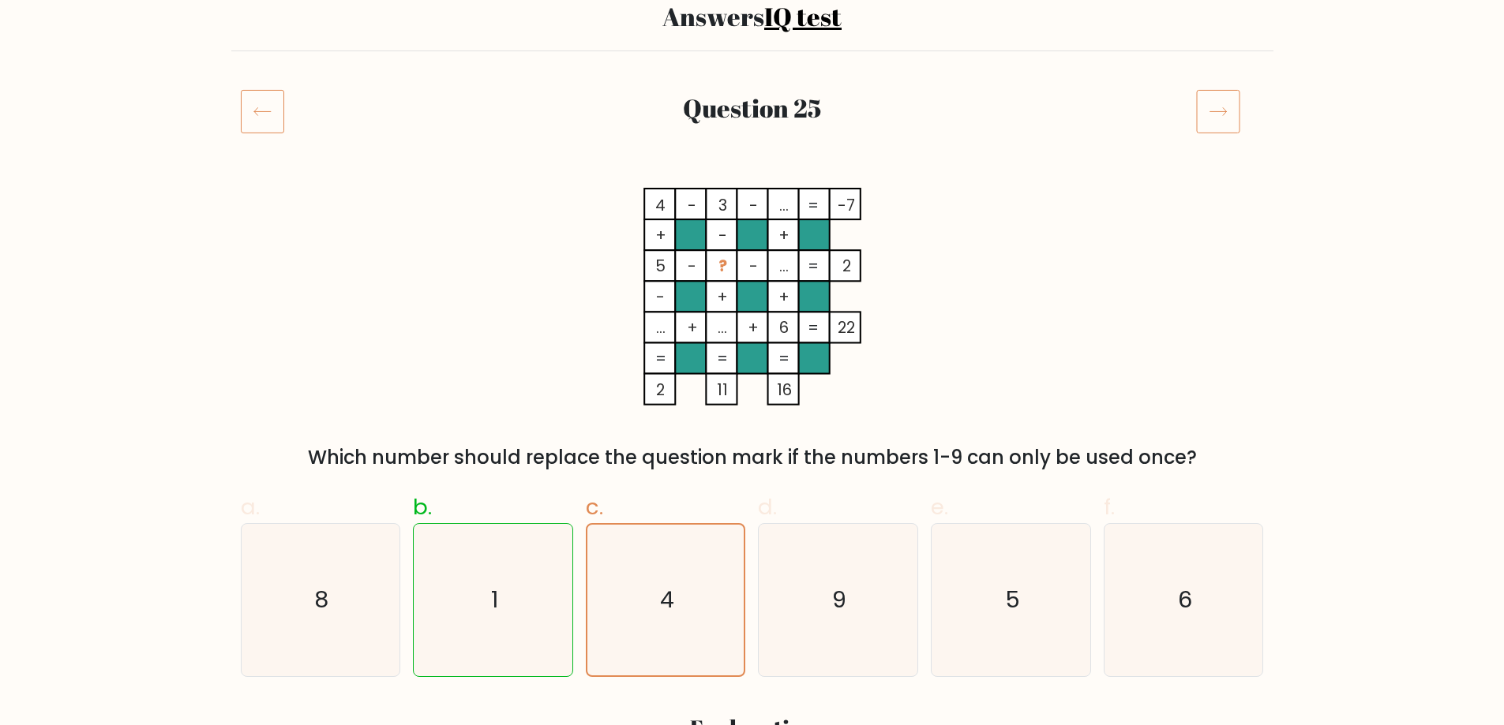
scroll to position [158, 0]
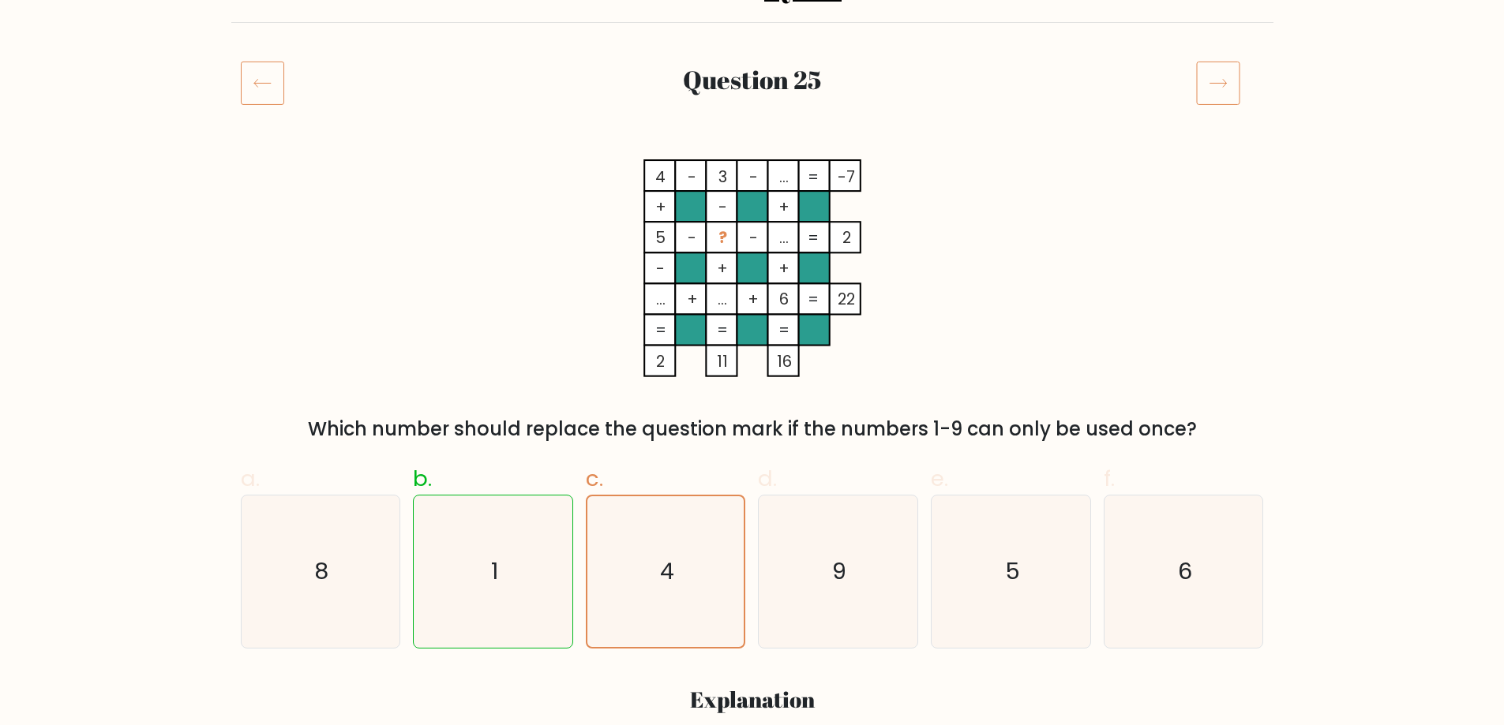
click at [721, 242] on tspan "?" at bounding box center [721, 238] width 9 height 22
click at [720, 238] on tspan "?" at bounding box center [721, 238] width 9 height 22
click at [717, 238] on tspan "?" at bounding box center [721, 238] width 9 height 22
click at [720, 233] on tspan "?" at bounding box center [721, 238] width 9 height 22
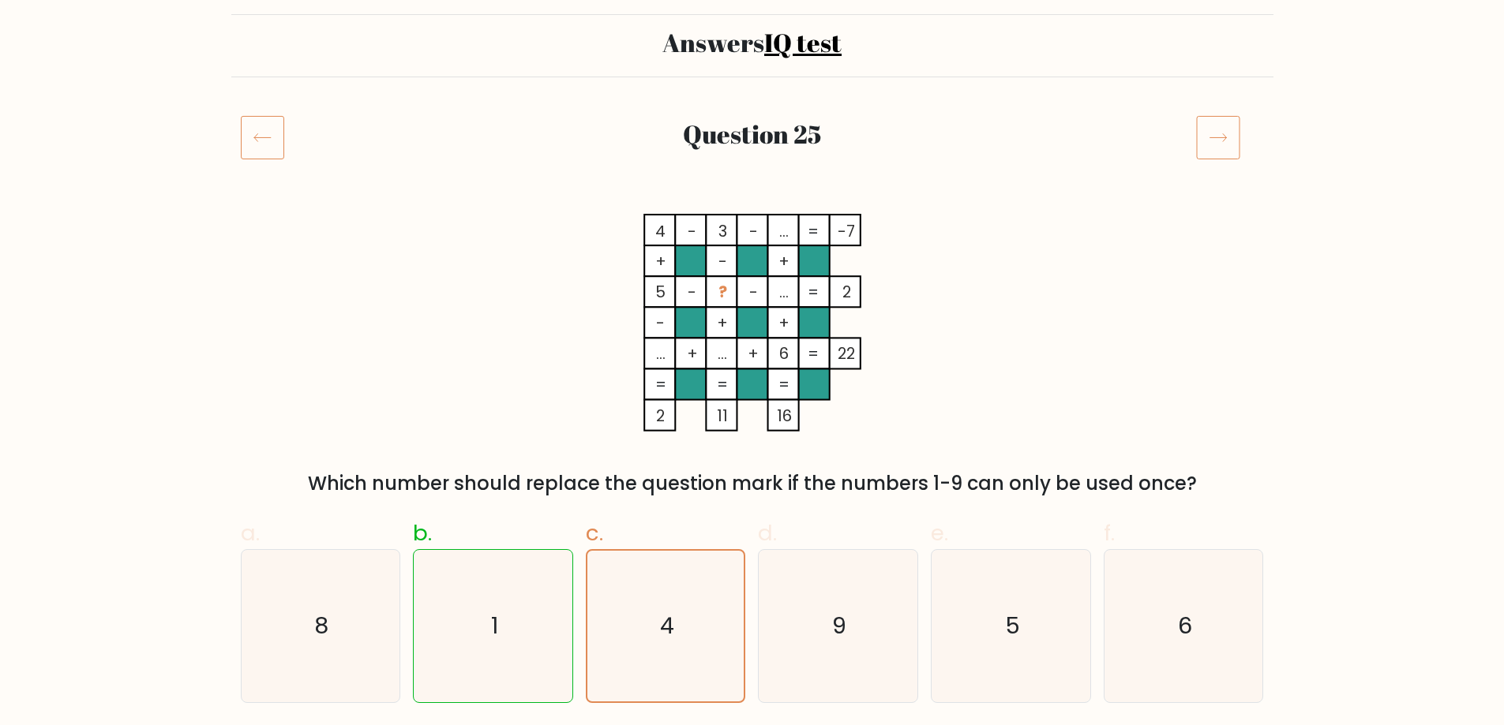
scroll to position [0, 0]
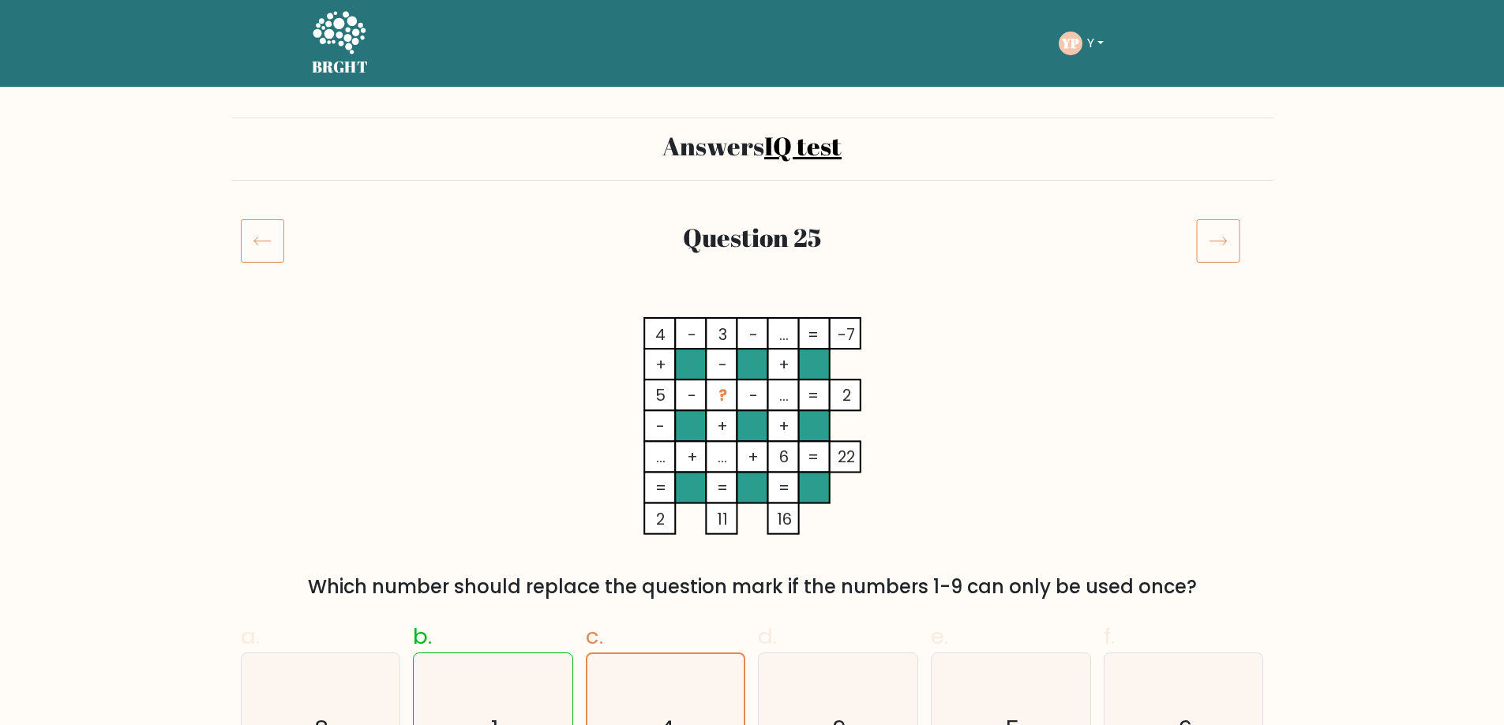
click at [1218, 224] on icon at bounding box center [1218, 241] width 44 height 44
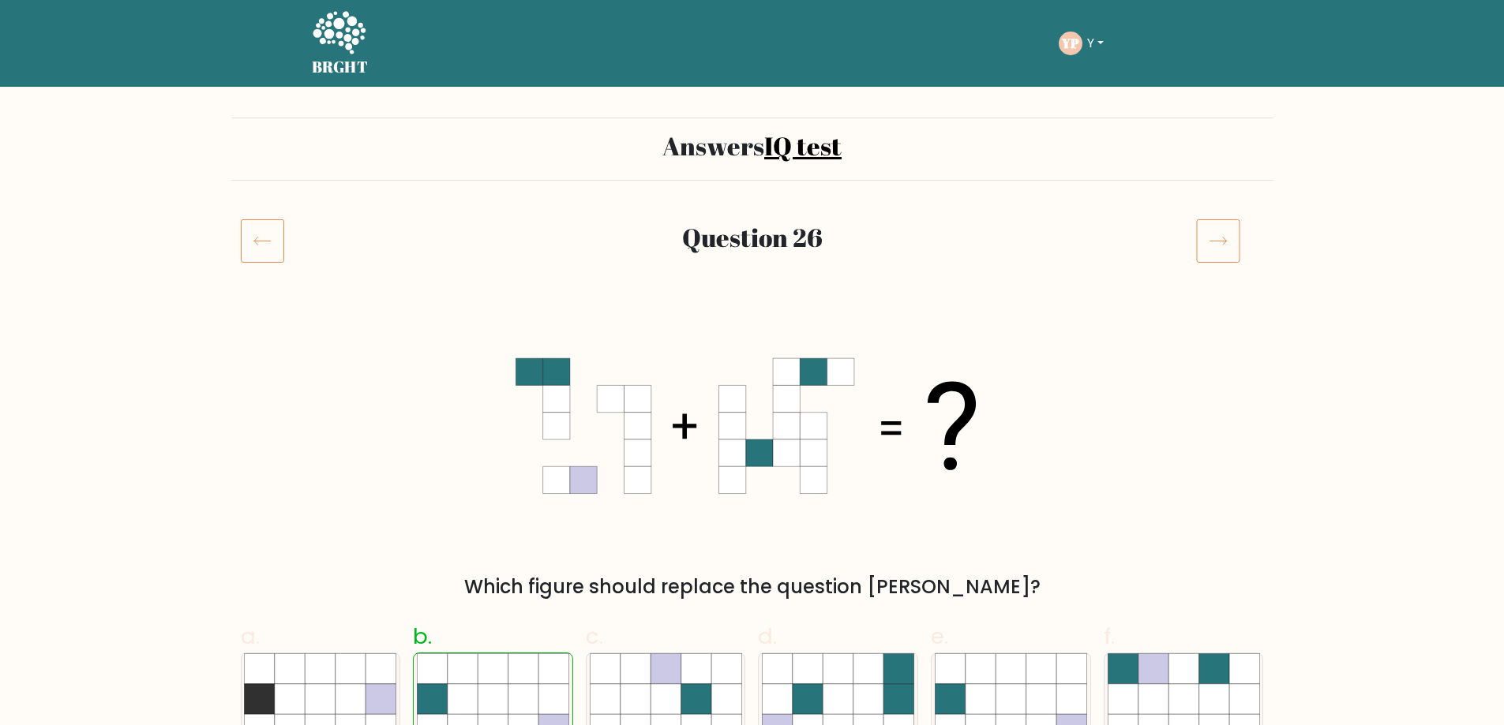
drag, startPoint x: 1237, startPoint y: 263, endPoint x: 1230, endPoint y: 253, distance: 11.8
click at [1237, 263] on rect at bounding box center [1218, 241] width 43 height 43
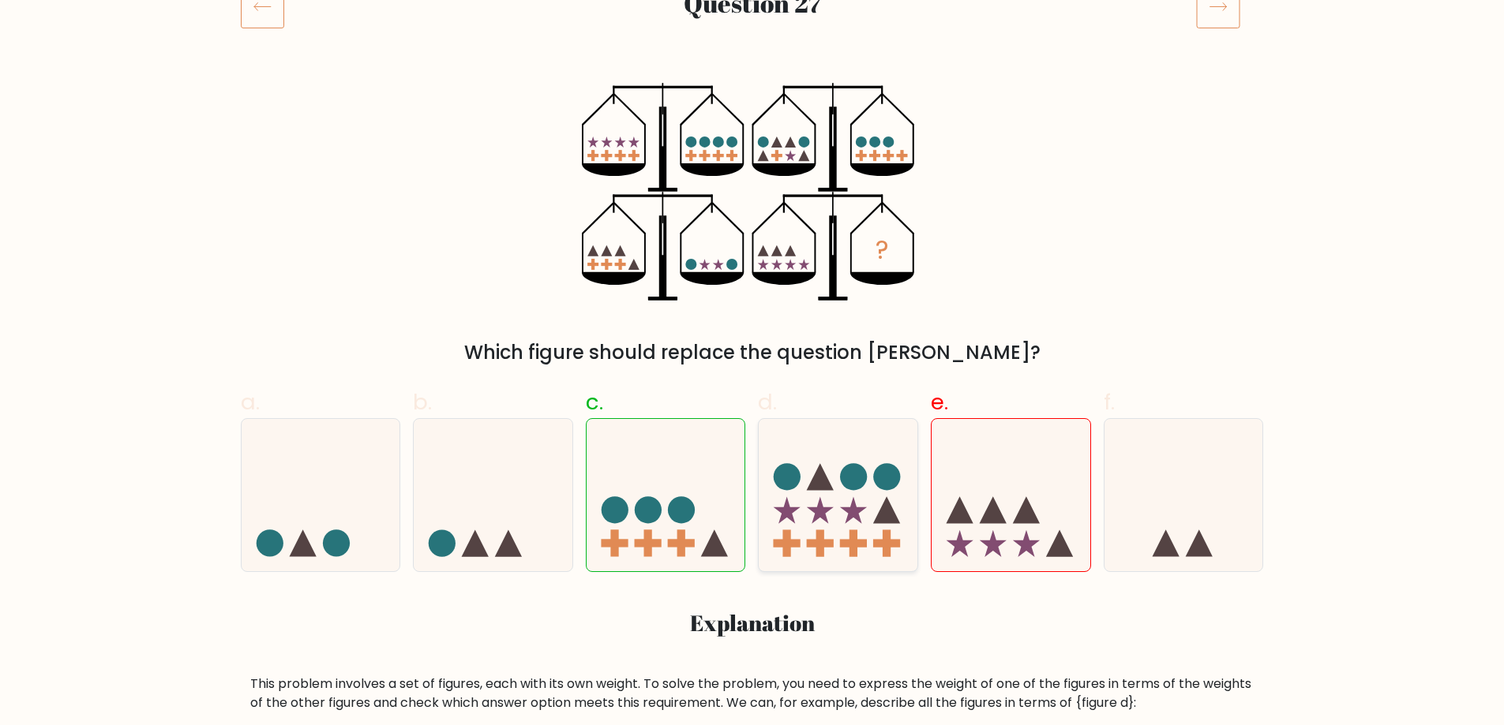
scroll to position [237, 0]
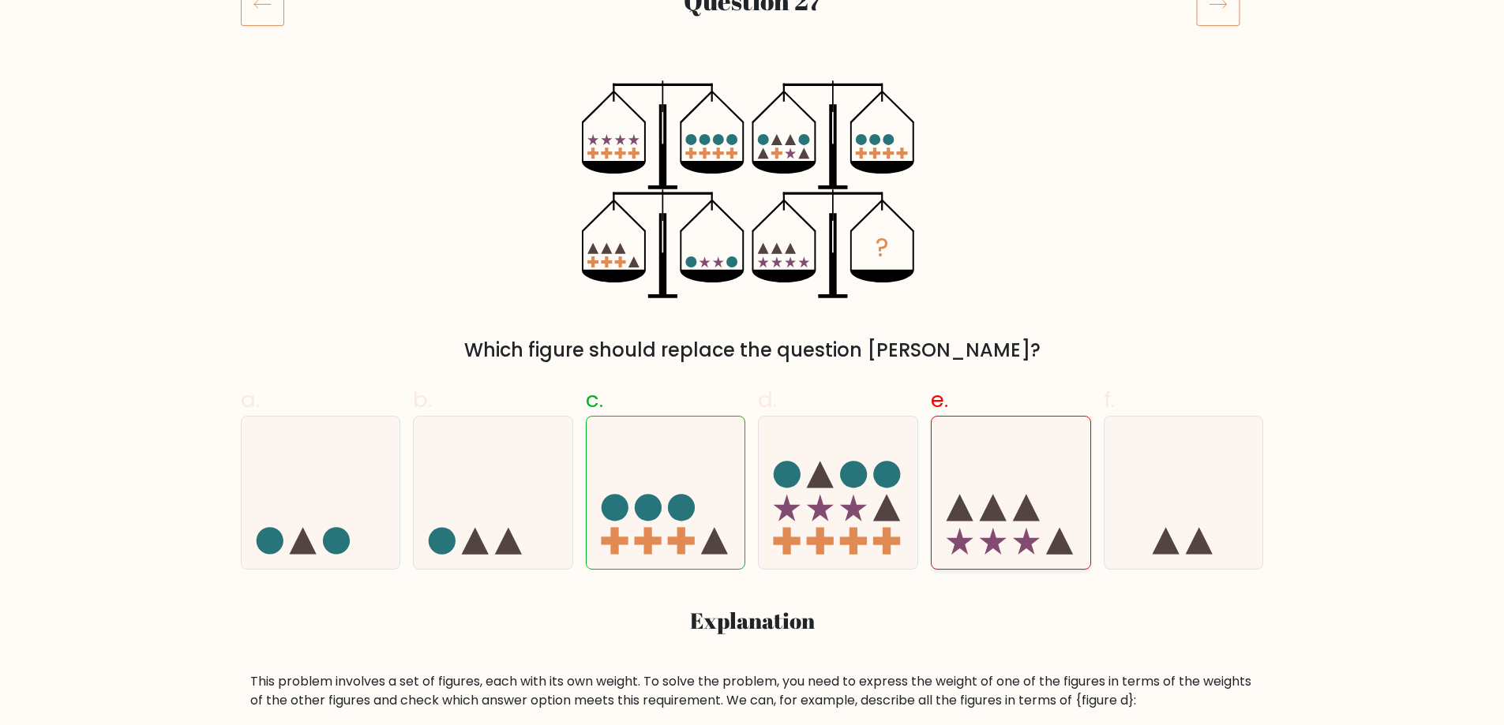
click at [1083, 536] on icon at bounding box center [1010, 493] width 159 height 131
click at [753, 137] on input "e." at bounding box center [752, 131] width 1 height 10
radio input "true"
drag, startPoint x: 1076, startPoint y: 534, endPoint x: 1058, endPoint y: 527, distance: 19.5
click at [1066, 534] on icon at bounding box center [1010, 493] width 159 height 131
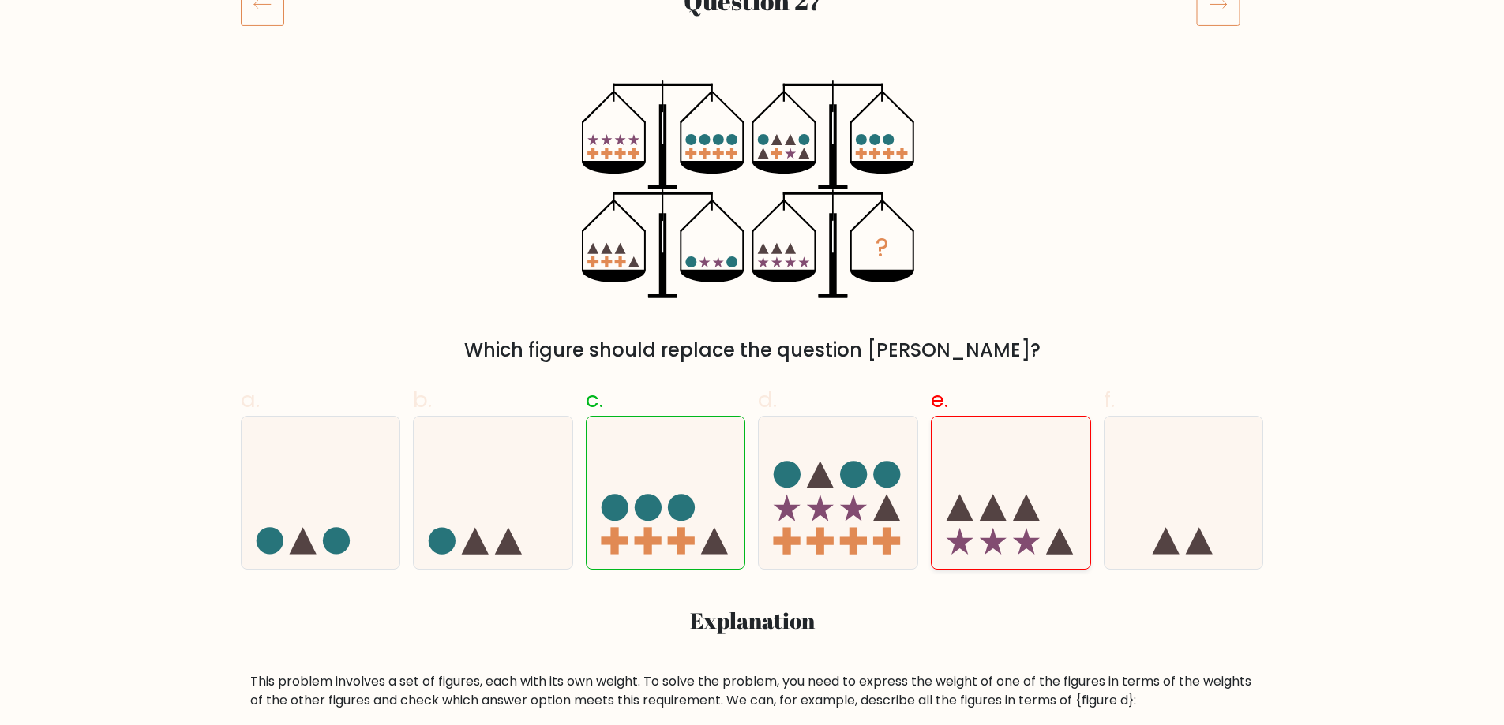
click at [753, 137] on input "e." at bounding box center [752, 131] width 1 height 10
drag, startPoint x: 1058, startPoint y: 527, endPoint x: 1050, endPoint y: 526, distance: 8.0
click at [1056, 527] on icon at bounding box center [1010, 493] width 159 height 131
click at [753, 137] on input "e." at bounding box center [752, 131] width 1 height 10
drag, startPoint x: 1050, startPoint y: 526, endPoint x: 1039, endPoint y: 521, distance: 12.0
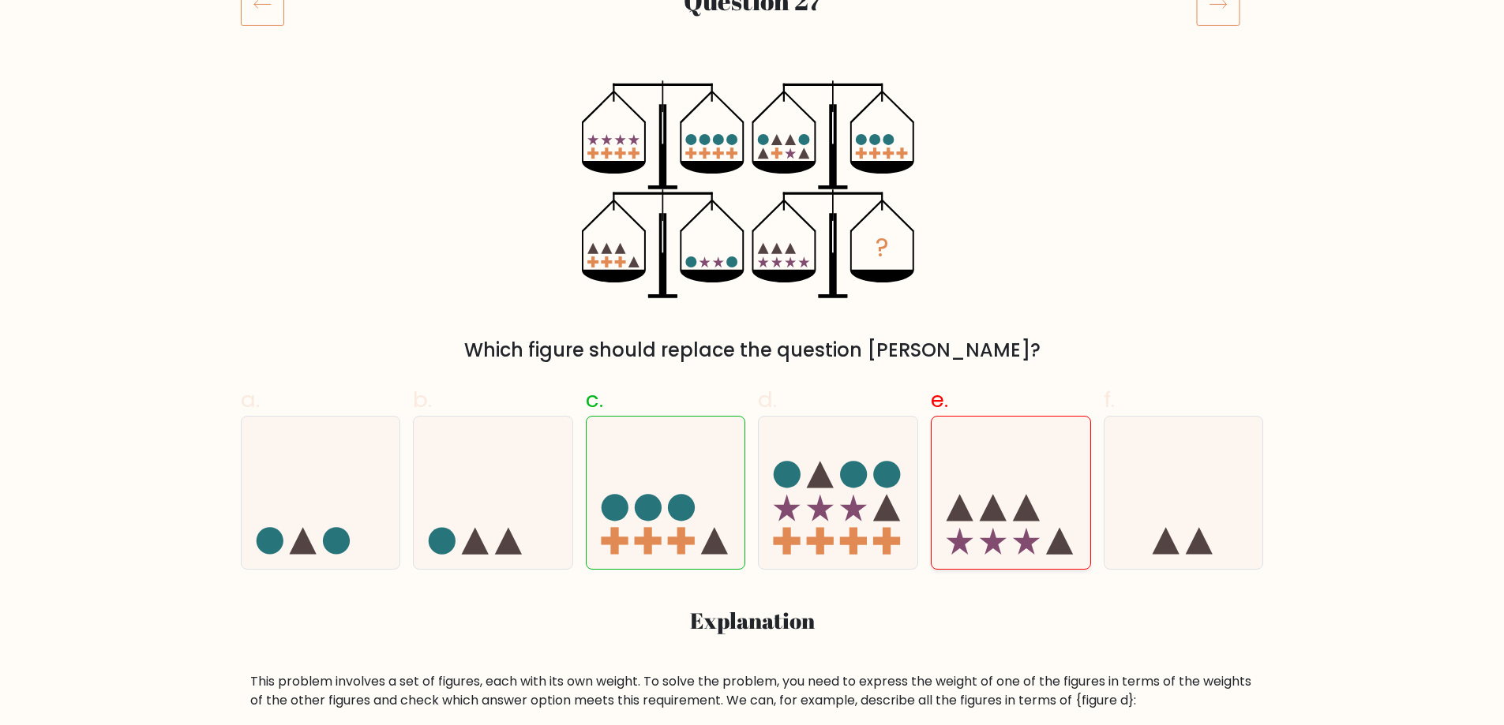
click at [1047, 523] on icon at bounding box center [1010, 493] width 159 height 131
click at [753, 137] on input "e." at bounding box center [752, 131] width 1 height 10
click at [1039, 521] on icon at bounding box center [1026, 507] width 27 height 27
click at [753, 137] on input "e." at bounding box center [752, 131] width 1 height 10
click at [1039, 521] on icon at bounding box center [1026, 507] width 27 height 27
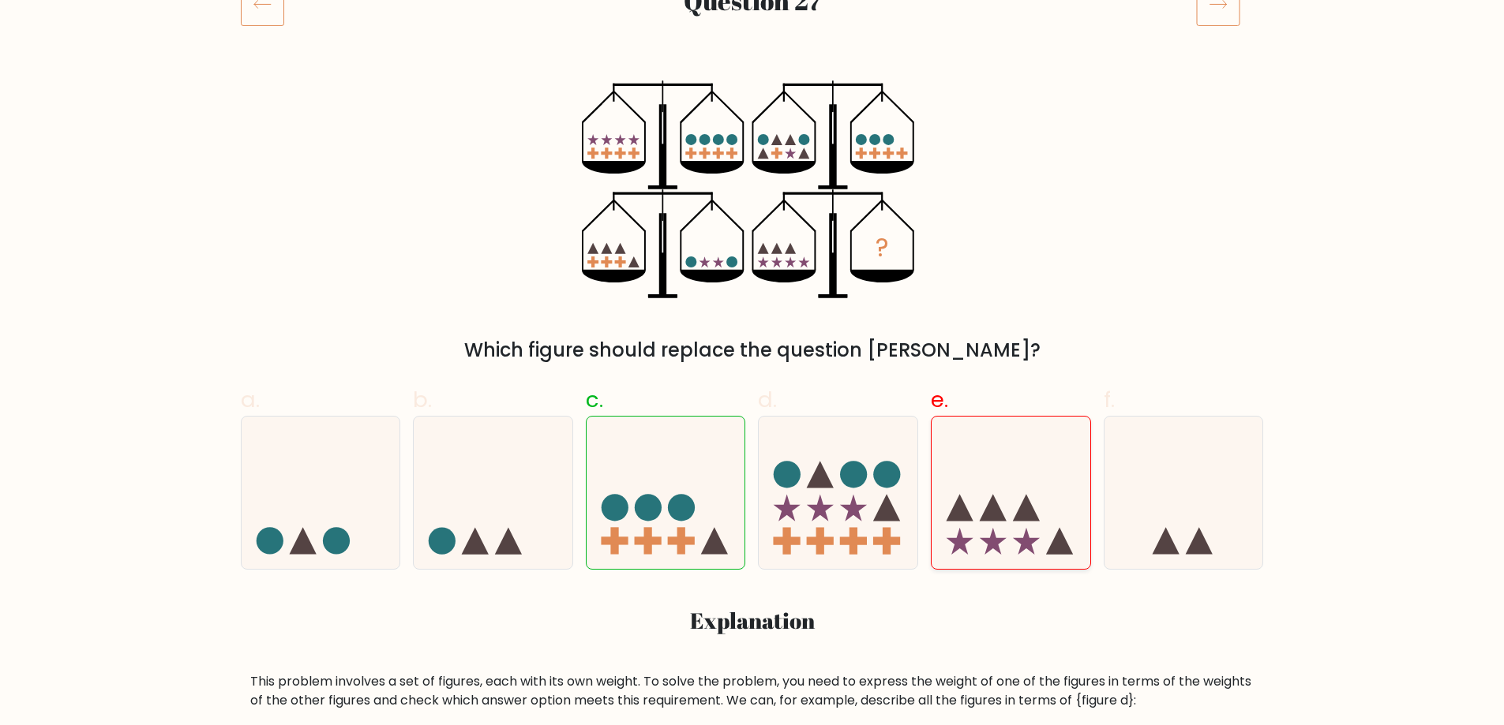
click at [753, 137] on input "e." at bounding box center [752, 131] width 1 height 10
click at [1037, 519] on icon at bounding box center [1026, 507] width 27 height 27
click at [753, 137] on input "e." at bounding box center [752, 131] width 1 height 10
click at [1034, 519] on icon at bounding box center [1026, 507] width 27 height 27
click at [753, 137] on input "e." at bounding box center [752, 131] width 1 height 10
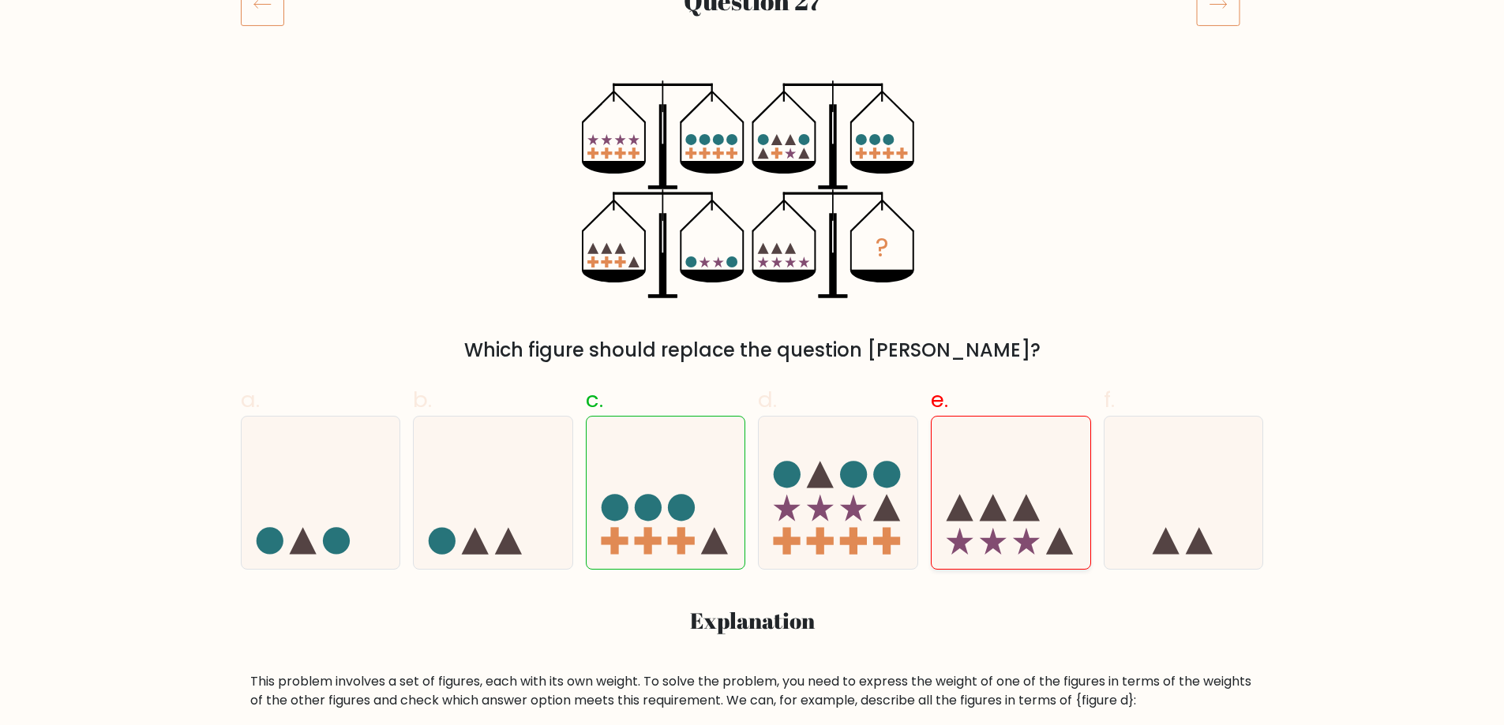
click at [1026, 516] on icon at bounding box center [1026, 507] width 27 height 27
click at [753, 137] on input "e." at bounding box center [752, 131] width 1 height 10
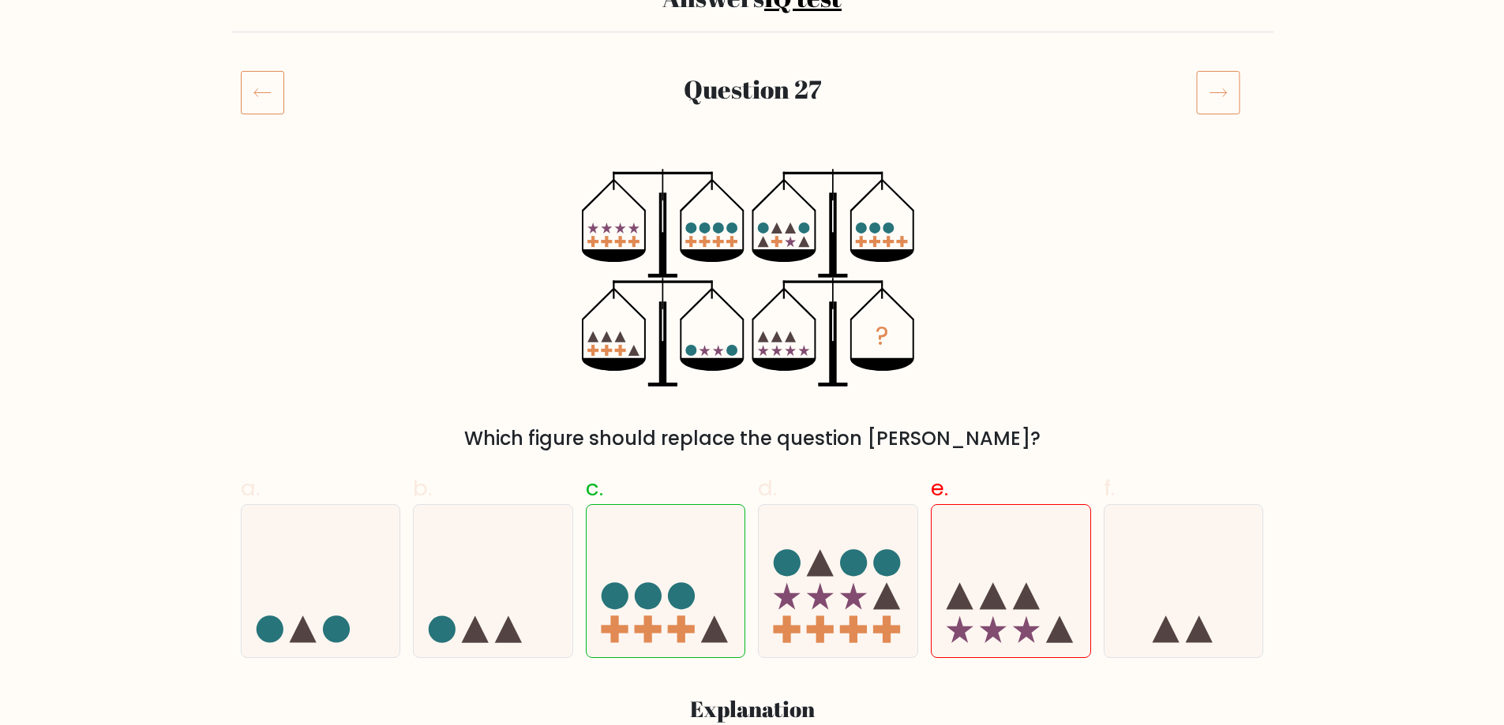
scroll to position [79, 0]
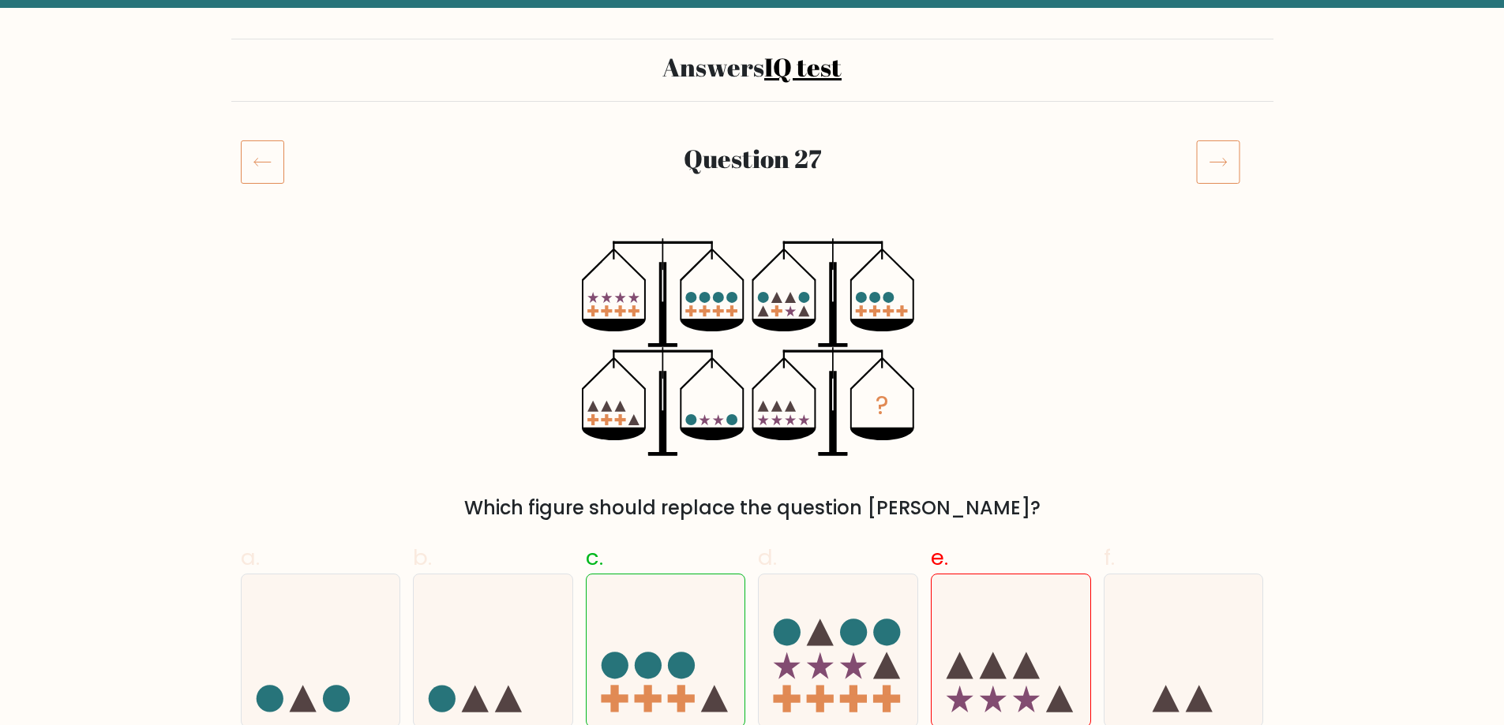
click at [1197, 180] on icon at bounding box center [1218, 162] width 44 height 44
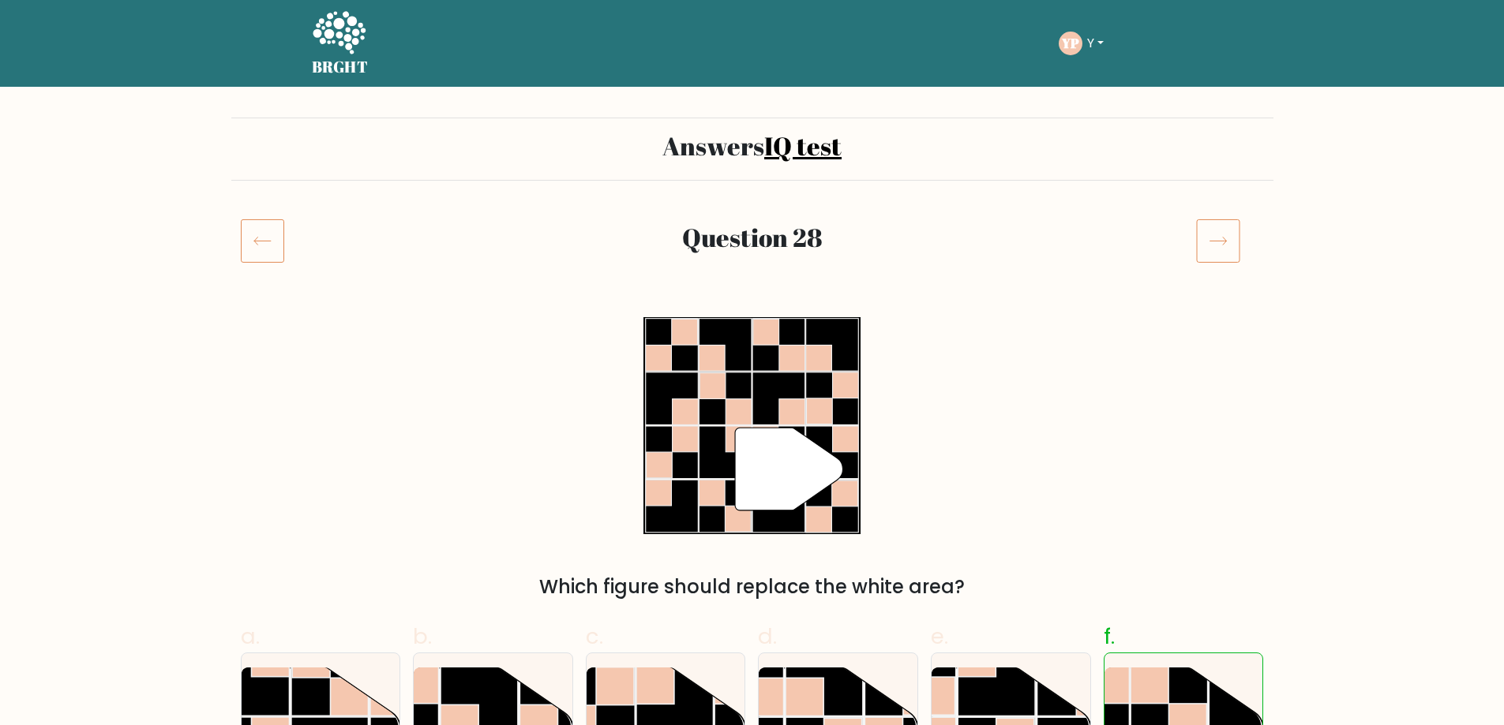
click at [1218, 242] on icon at bounding box center [1218, 241] width 44 height 44
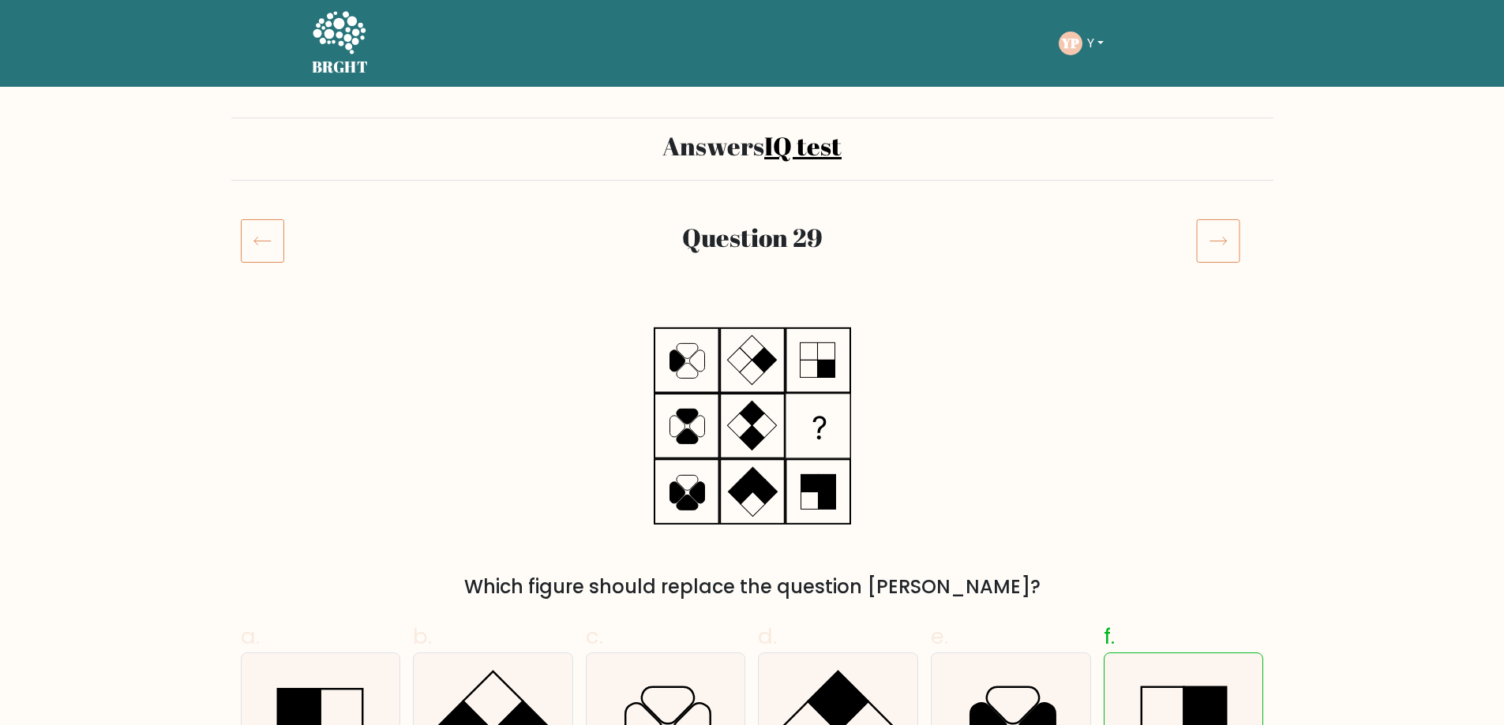
click at [275, 241] on icon at bounding box center [262, 241] width 43 height 44
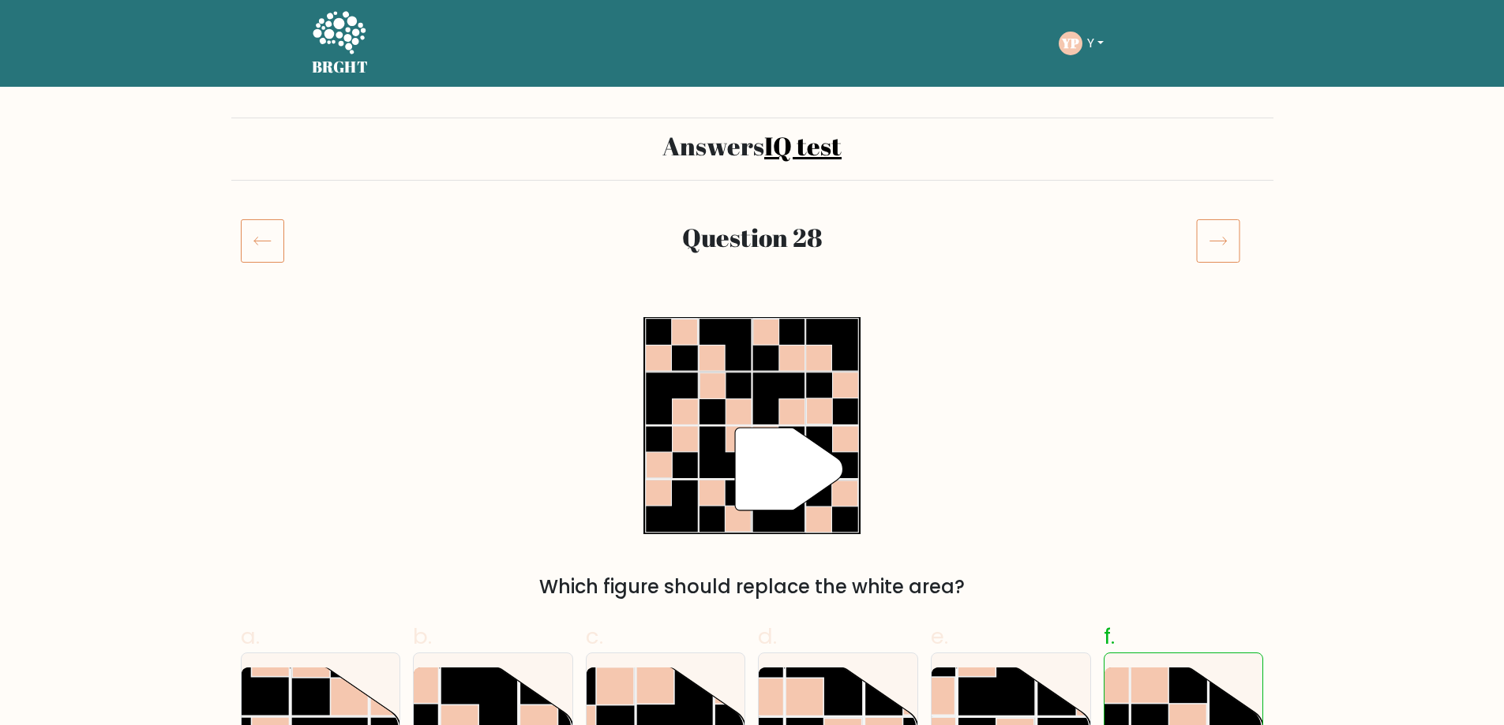
click at [275, 241] on icon at bounding box center [262, 241] width 43 height 44
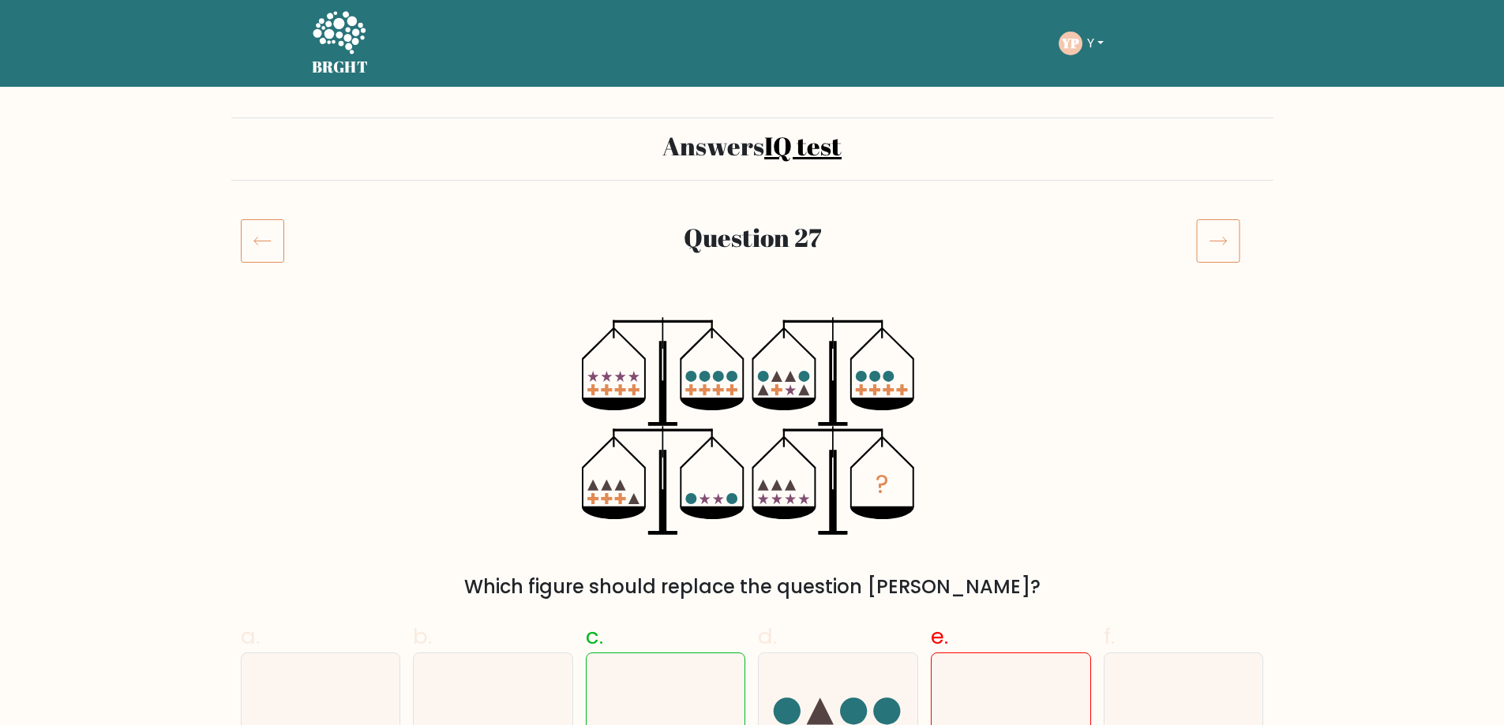
click at [275, 241] on icon at bounding box center [262, 241] width 43 height 44
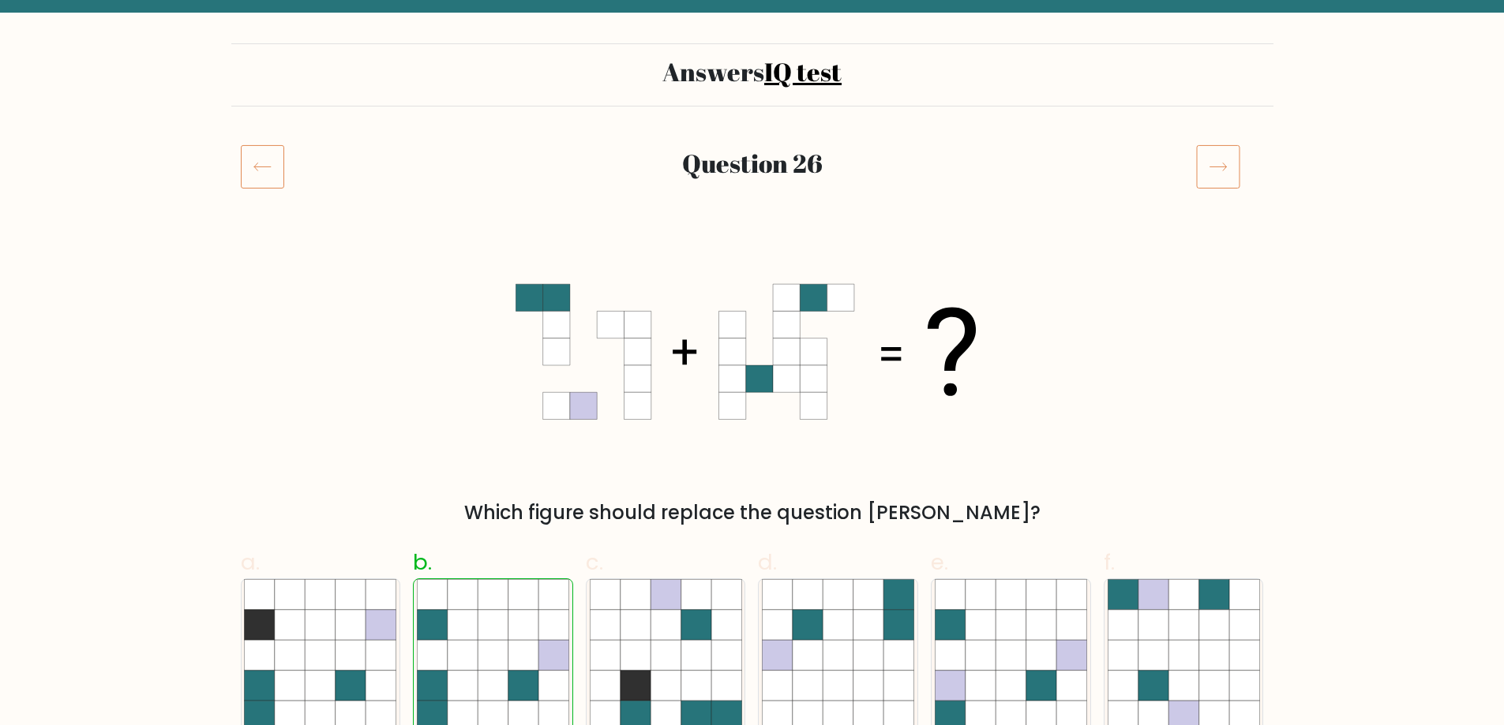
scroll to position [79, 0]
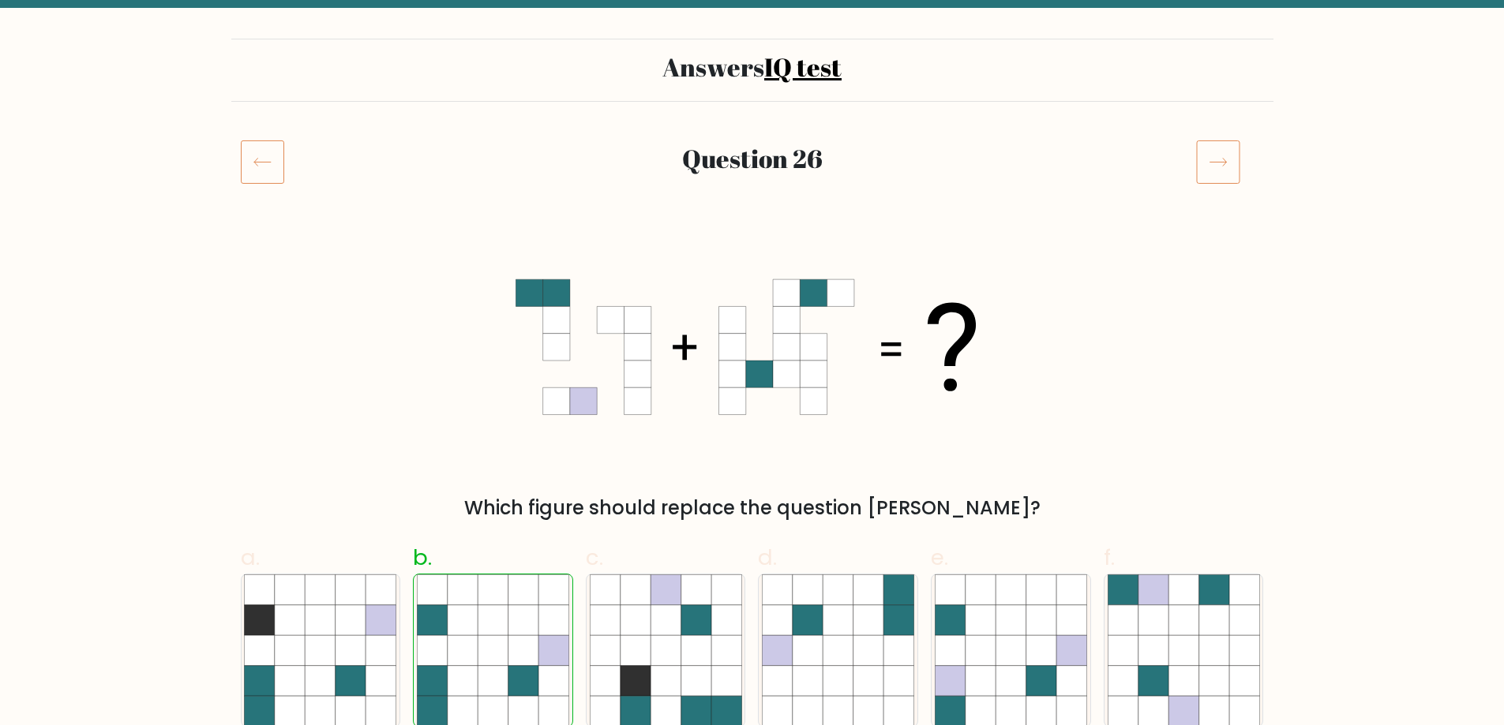
click at [1197, 148] on icon at bounding box center [1218, 162] width 44 height 44
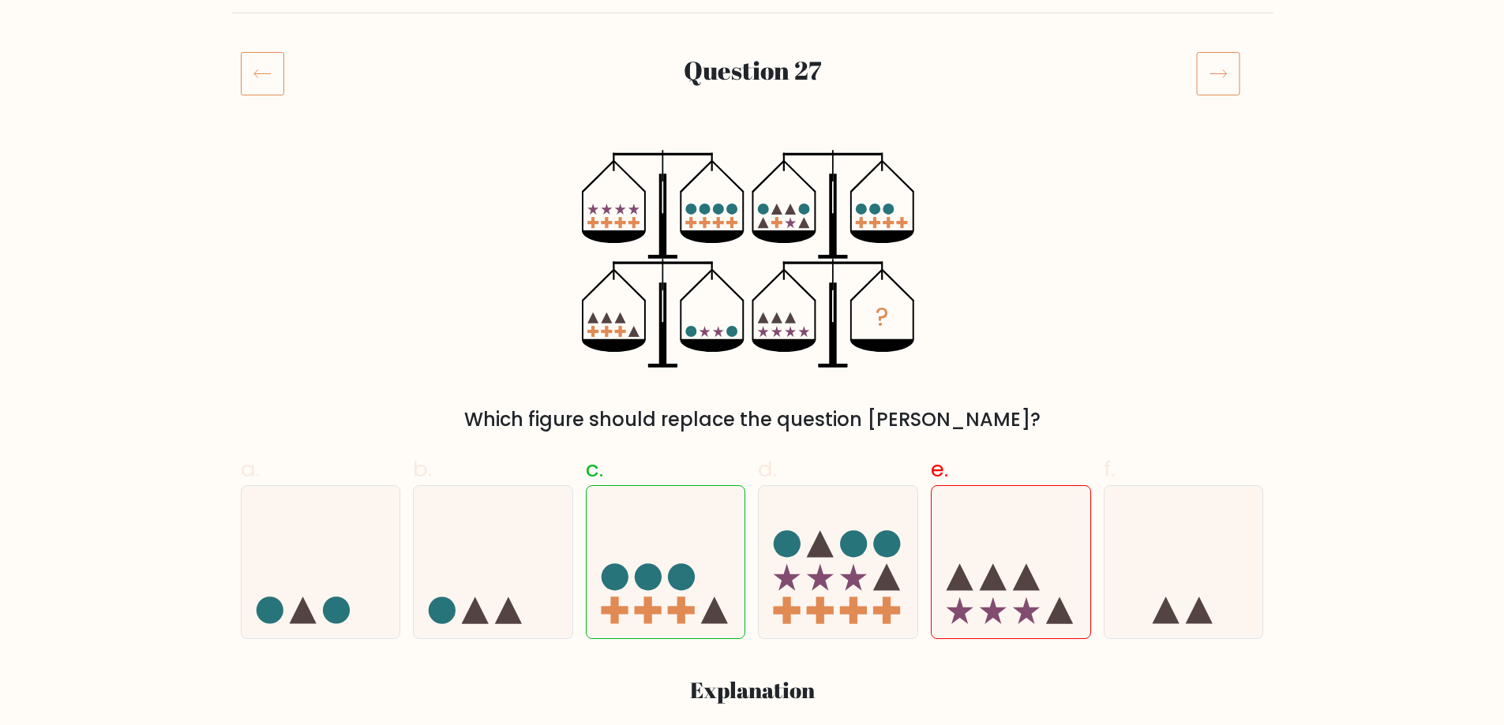
scroll to position [158, 0]
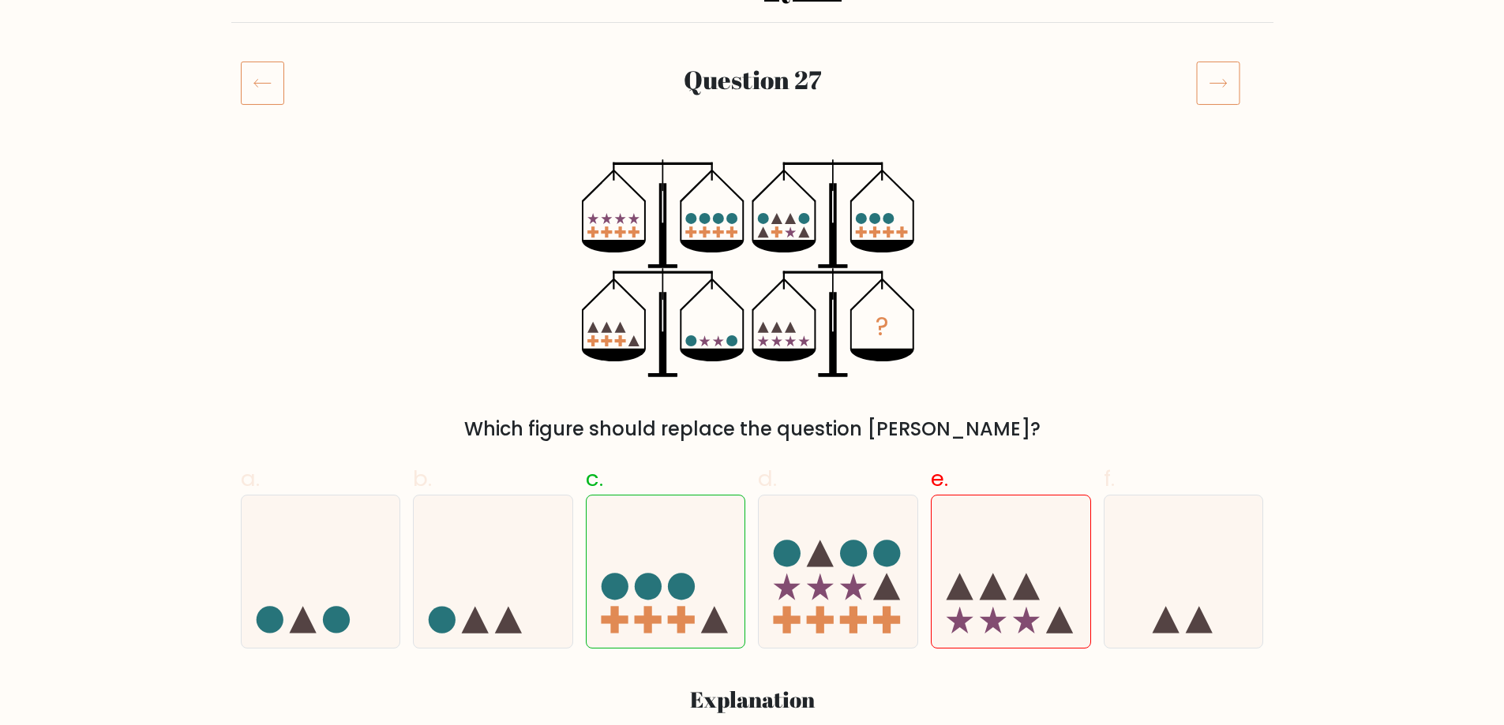
click at [1212, 84] on icon at bounding box center [1217, 84] width 17 height 8
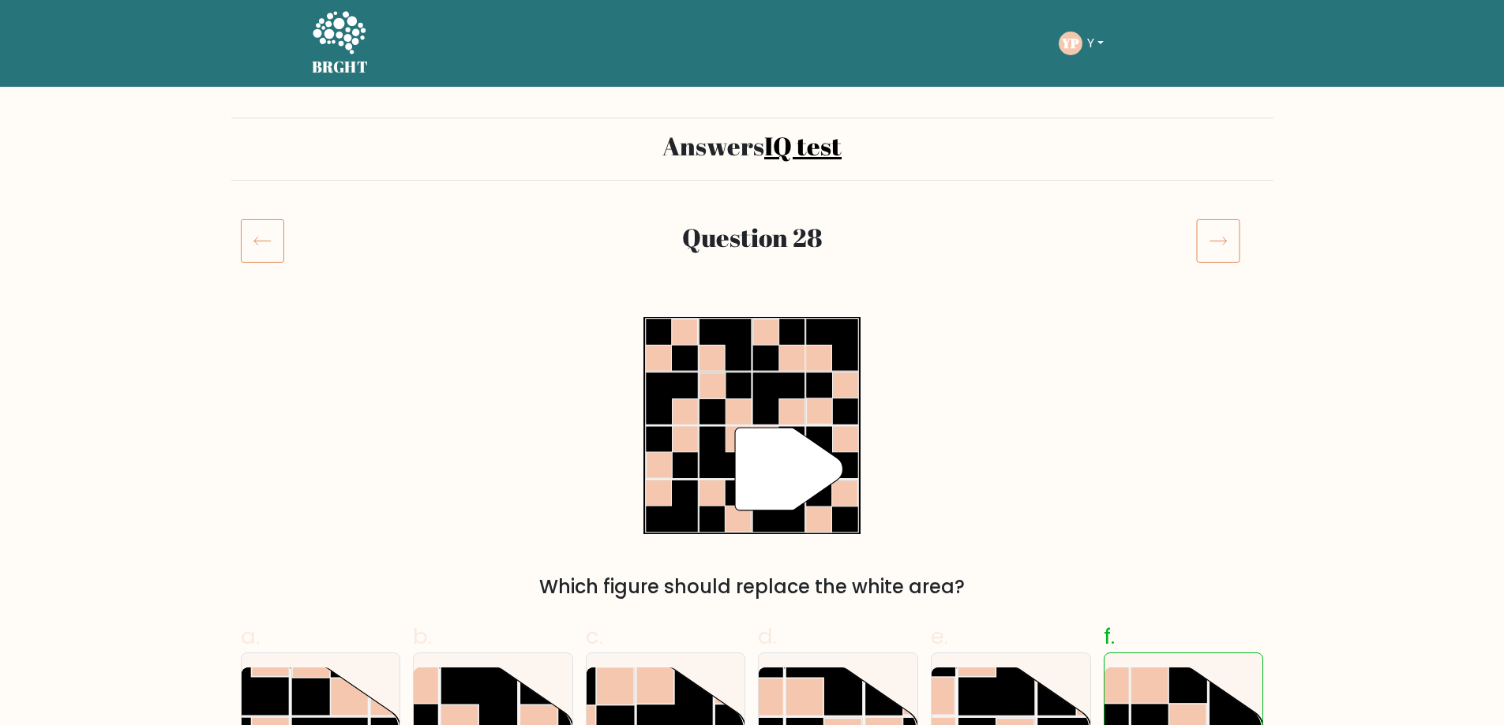
click at [1233, 245] on icon at bounding box center [1218, 241] width 44 height 44
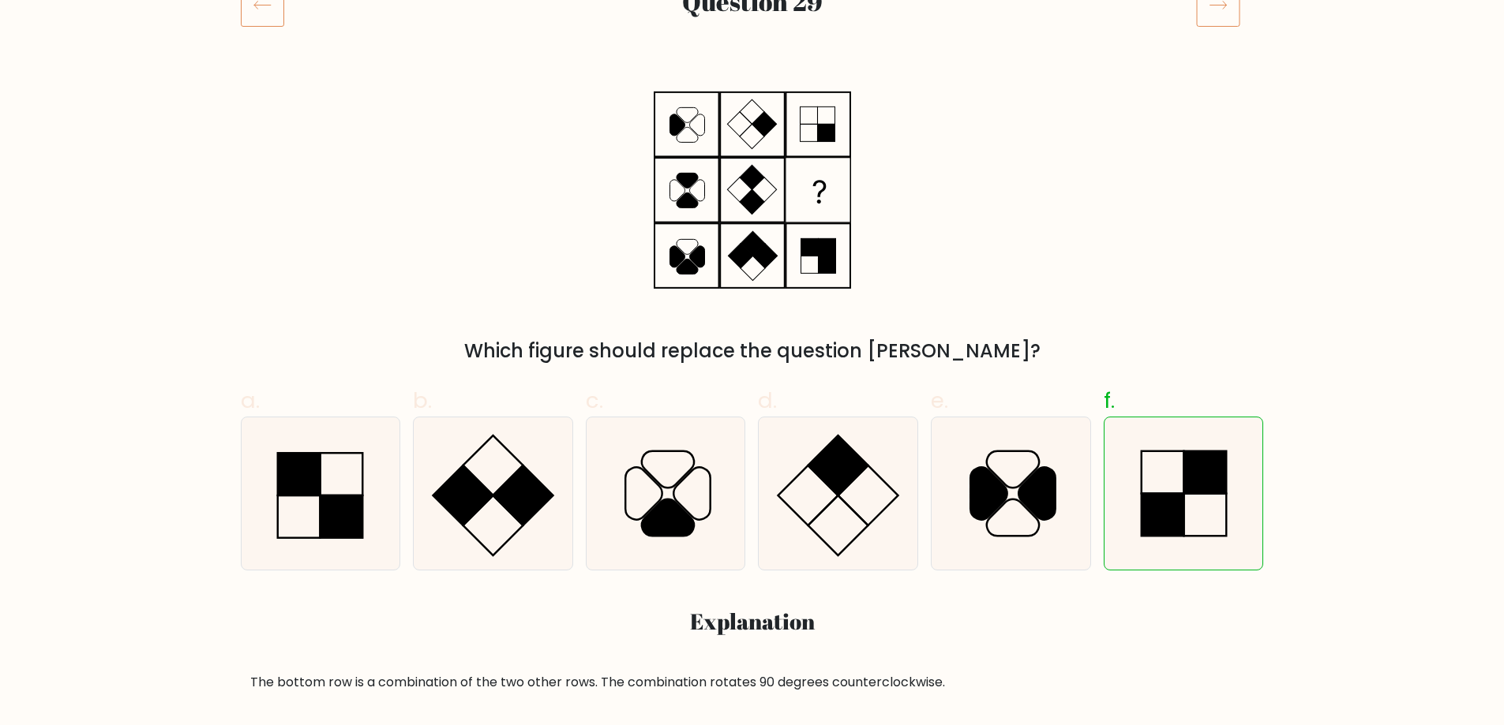
scroll to position [237, 0]
drag, startPoint x: 681, startPoint y: 114, endPoint x: 1070, endPoint y: 94, distance: 388.8
click at [1070, 82] on div "Which figure should replace the question mark?" at bounding box center [752, 223] width 1042 height 284
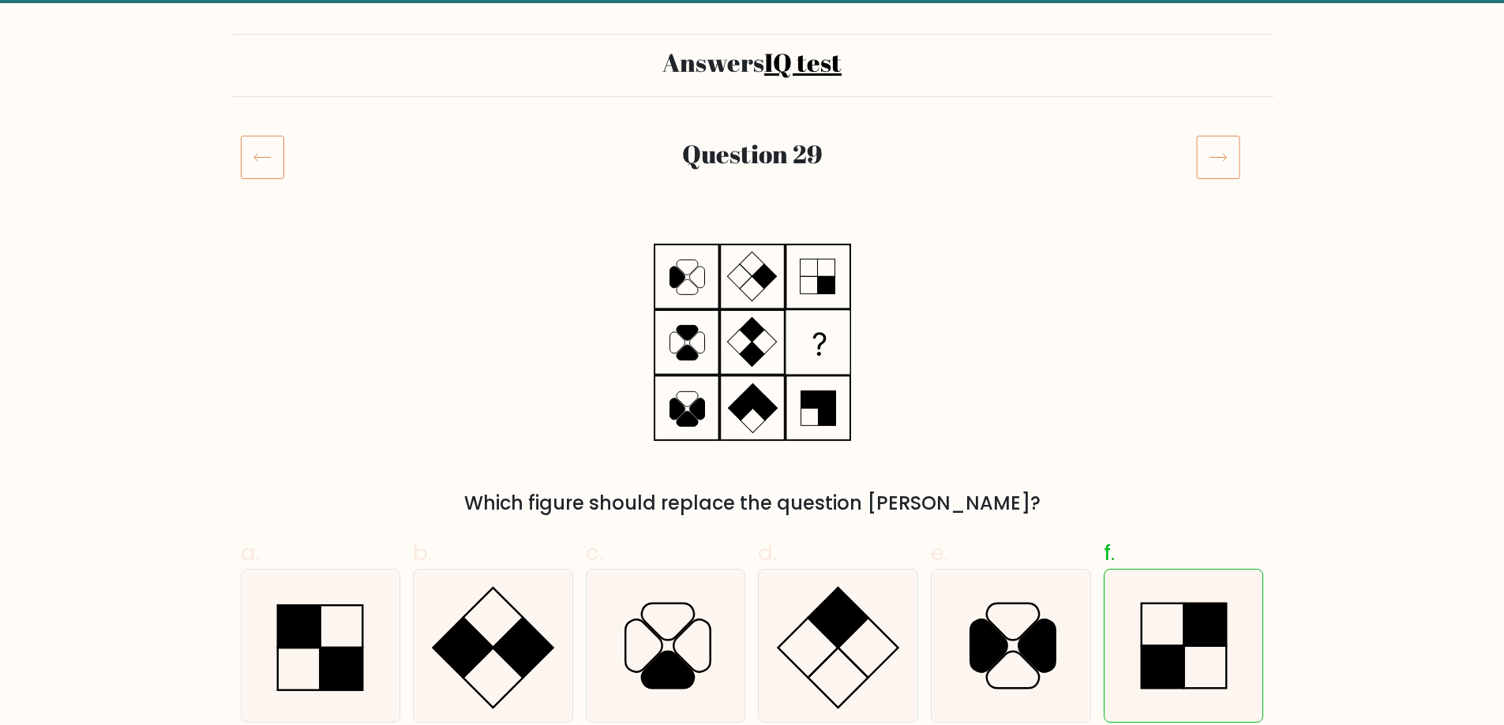
scroll to position [79, 0]
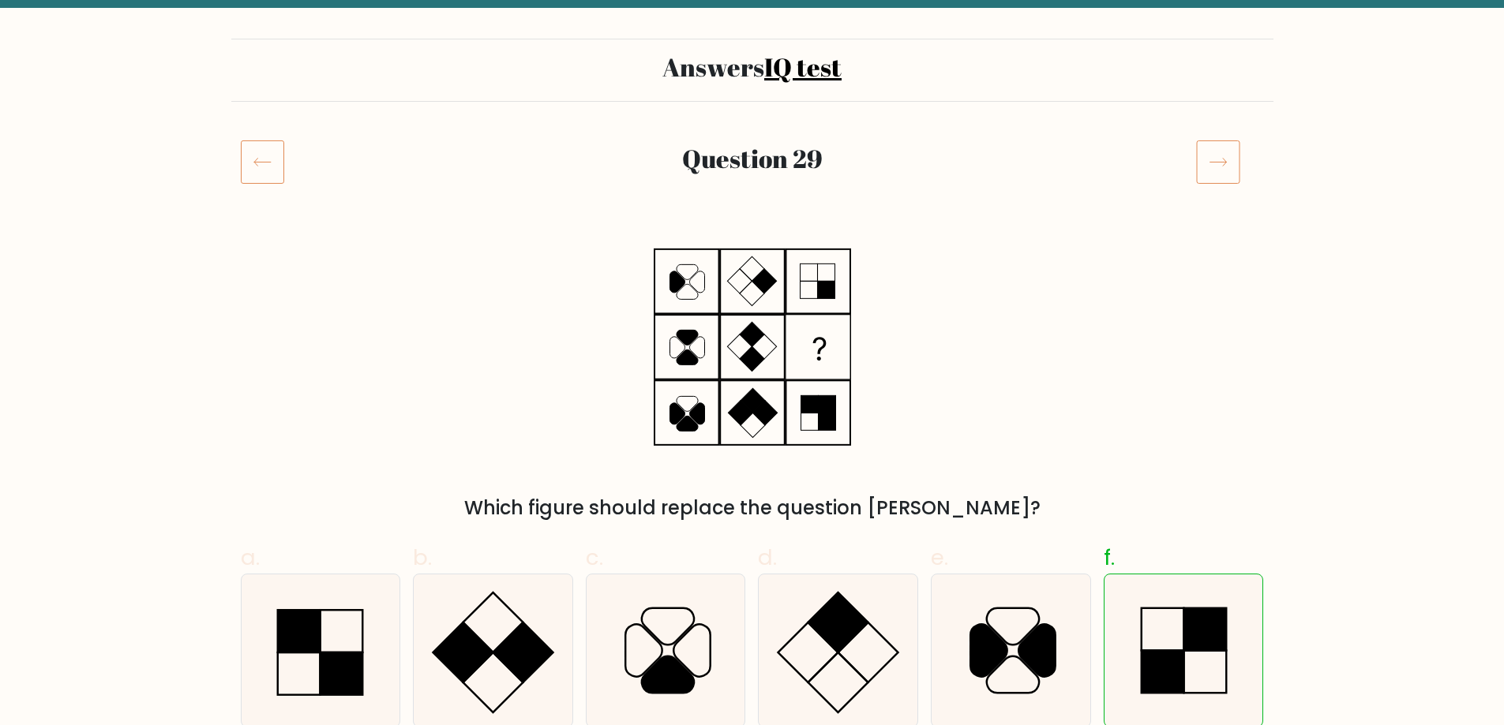
click at [830, 296] on rect at bounding box center [825, 290] width 17 height 17
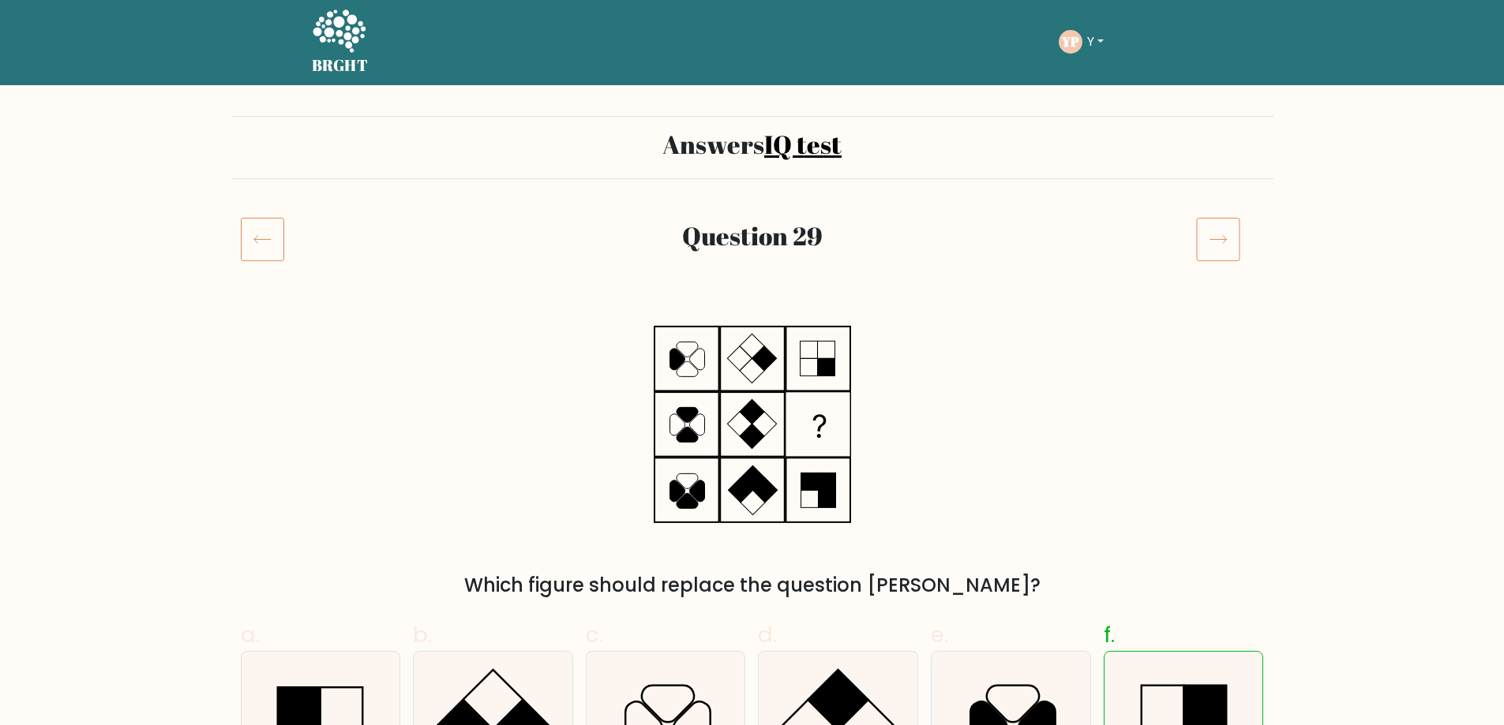
scroll to position [0, 0]
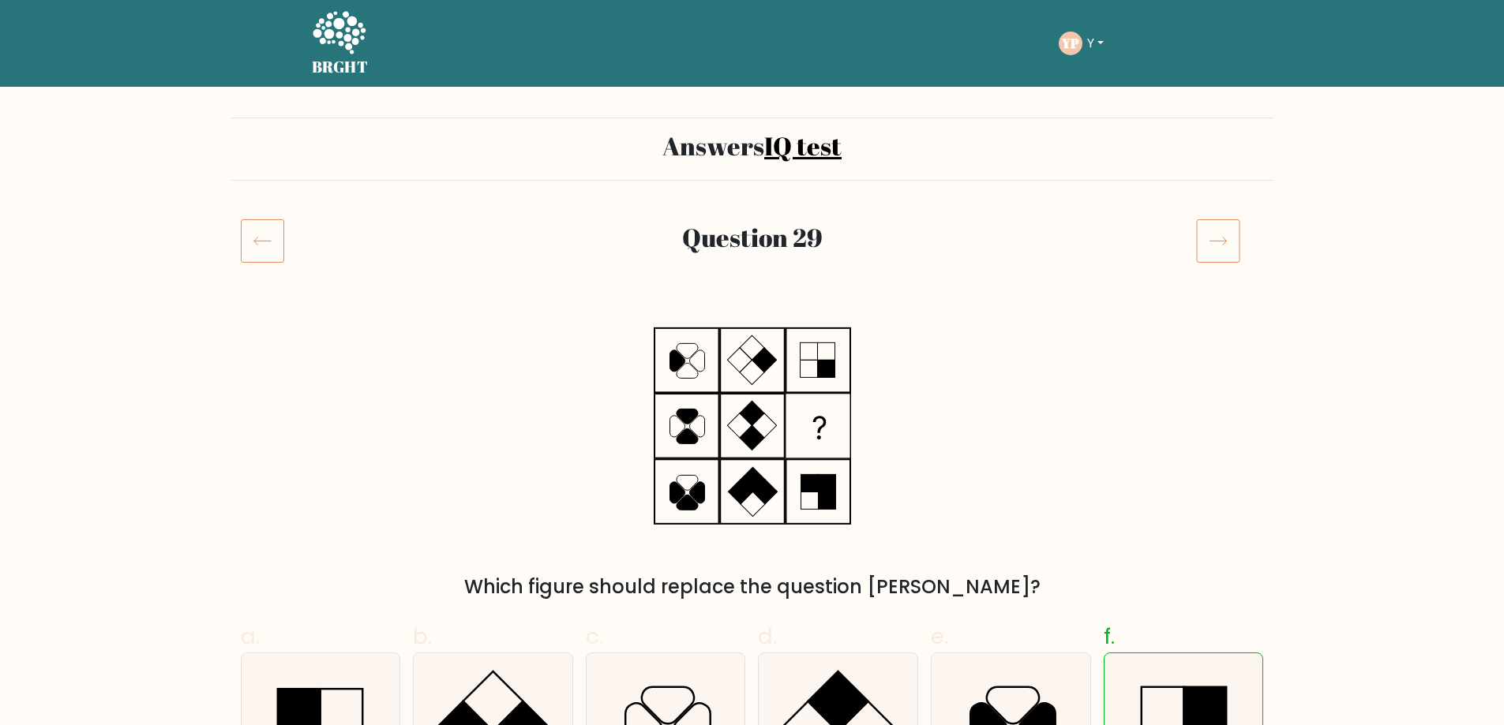
click at [1218, 235] on icon at bounding box center [1218, 241] width 44 height 44
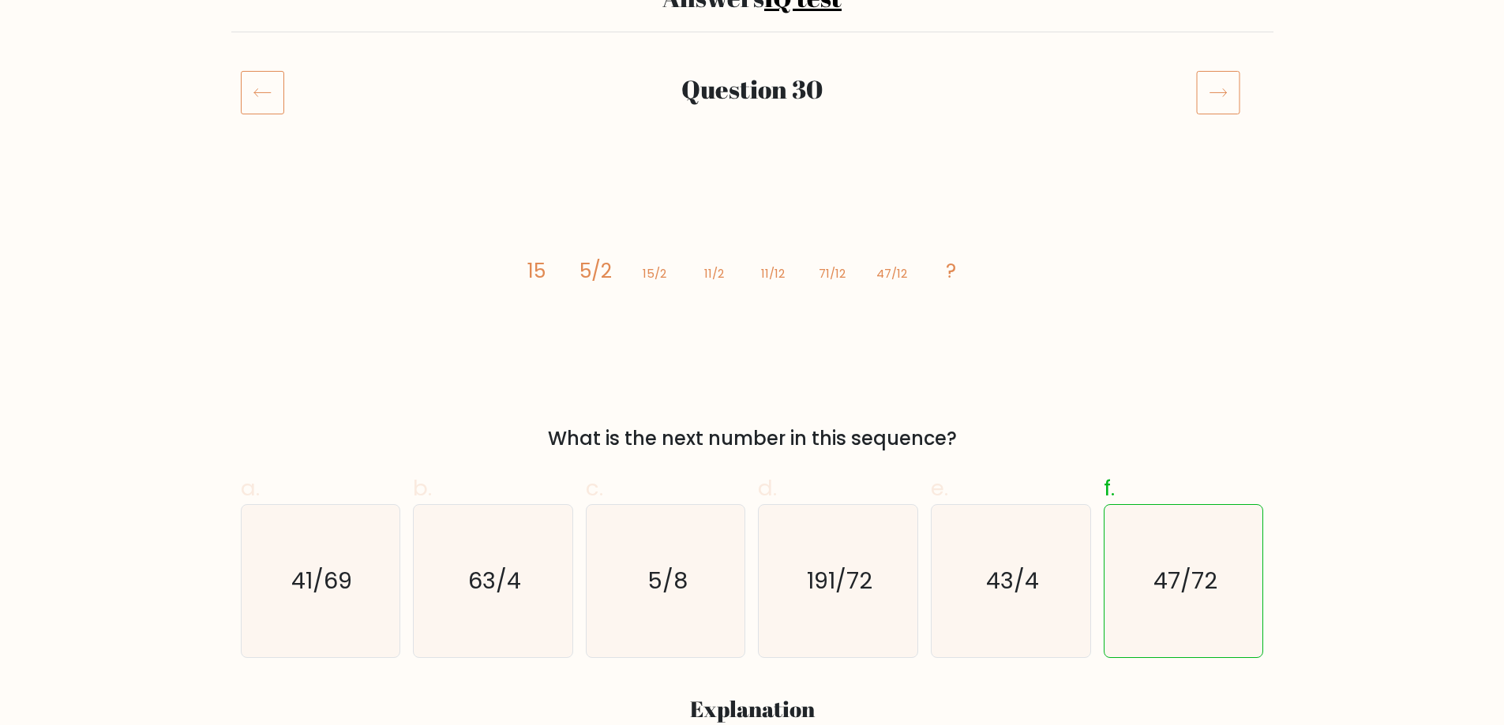
scroll to position [158, 0]
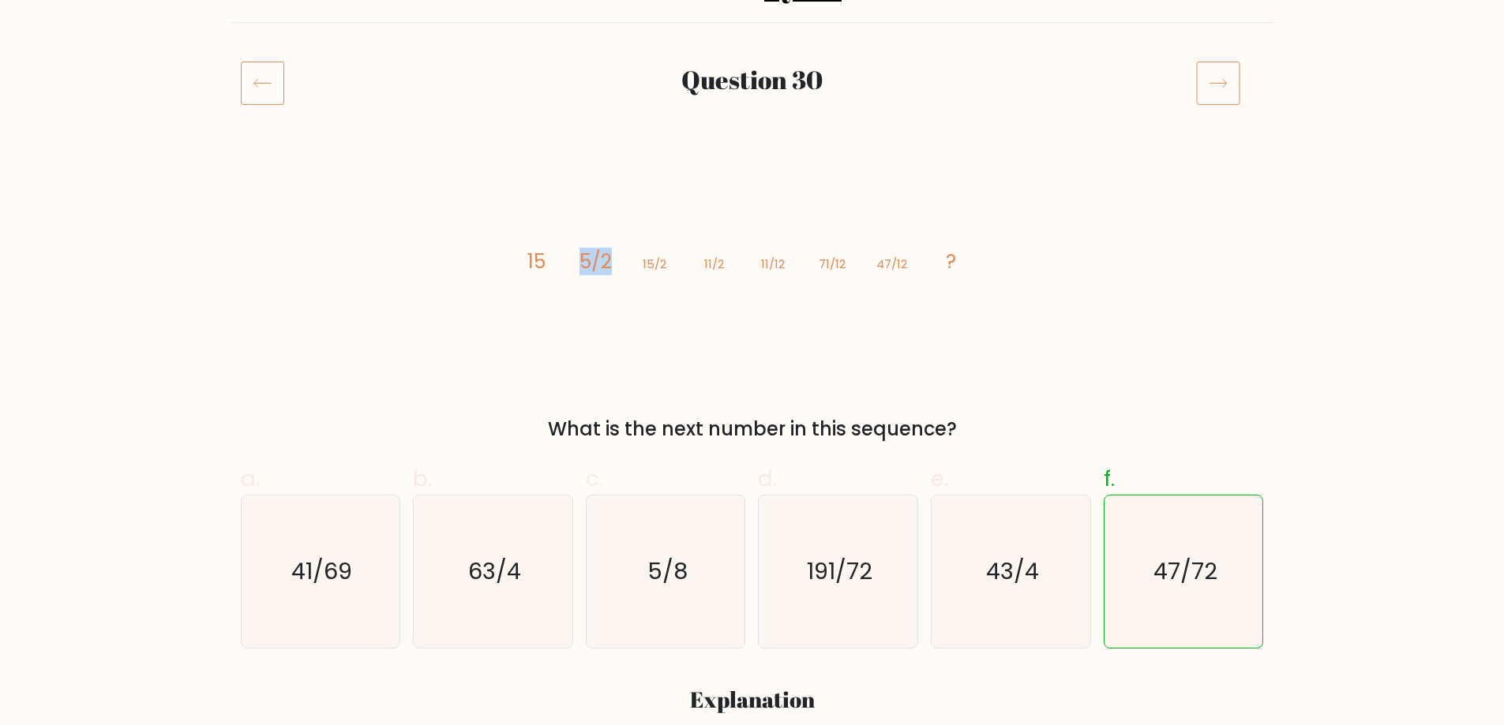
drag, startPoint x: 602, startPoint y: 258, endPoint x: 583, endPoint y: 255, distance: 20.0
click at [583, 255] on tspan "5/2" at bounding box center [595, 262] width 32 height 28
click at [607, 254] on tspan "5/2" at bounding box center [595, 262] width 32 height 28
drag, startPoint x: 611, startPoint y: 256, endPoint x: 601, endPoint y: 255, distance: 9.5
click at [601, 255] on tspan "5/2" at bounding box center [595, 262] width 32 height 28
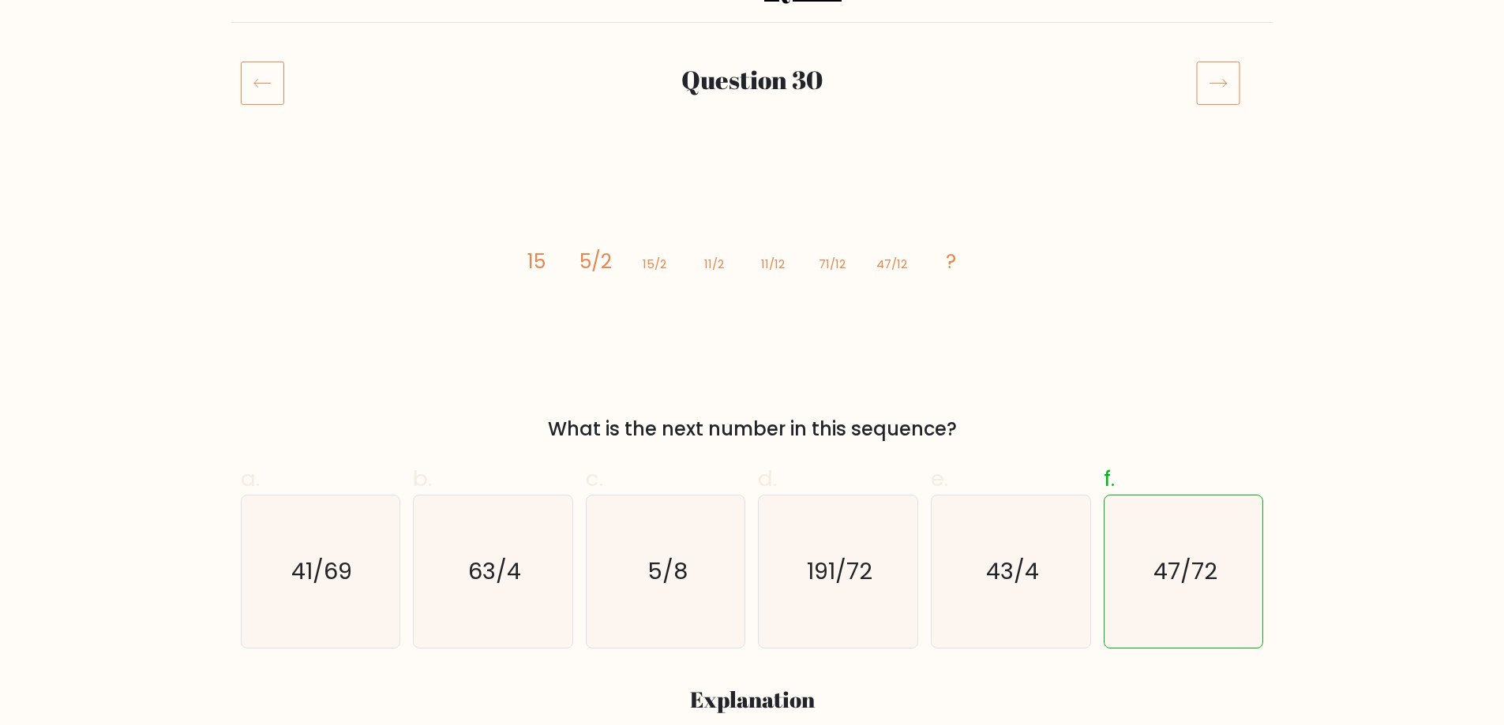
drag, startPoint x: 568, startPoint y: 248, endPoint x: 555, endPoint y: 253, distance: 14.5
click at [565, 249] on icon "image/svg+xml 15 5/2 15/2 11/2 11/12 71/12 47/12 ?" at bounding box center [752, 268] width 474 height 218
drag, startPoint x: 542, startPoint y: 257, endPoint x: 523, endPoint y: 257, distance: 19.0
click at [523, 257] on icon "image/svg+xml 15 5/2 15/2 11/2 11/12 71/12 47/12 ?" at bounding box center [752, 268] width 474 height 218
click at [579, 263] on icon "image/svg+xml 15 5/2 15/2 11/2 11/12 71/12 47/12 ?" at bounding box center [752, 268] width 474 height 218
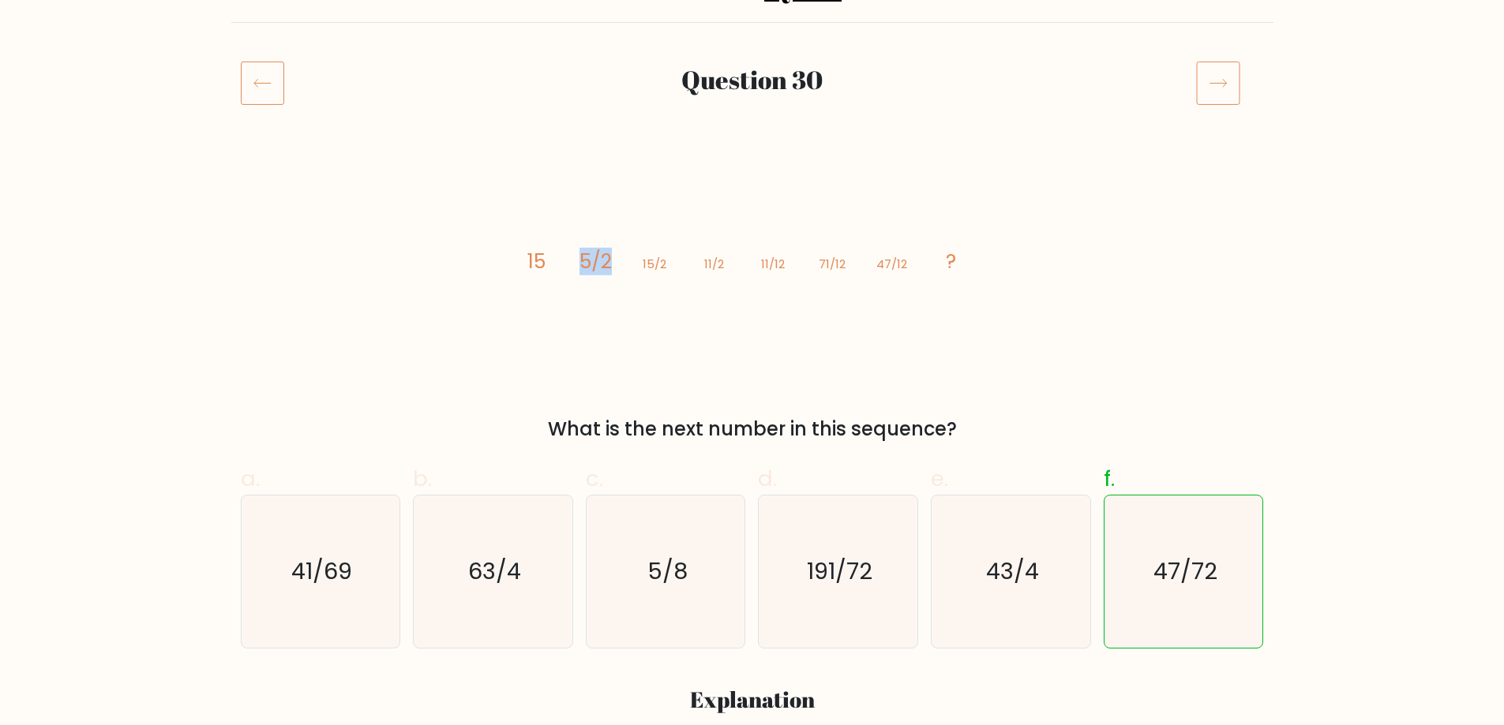
drag, startPoint x: 609, startPoint y: 257, endPoint x: 579, endPoint y: 258, distance: 30.0
click at [579, 258] on tspan "5/2" at bounding box center [595, 262] width 32 height 28
drag, startPoint x: 651, startPoint y: 263, endPoint x: 665, endPoint y: 261, distance: 14.3
click at [665, 261] on tspan "15/2" at bounding box center [655, 264] width 24 height 17
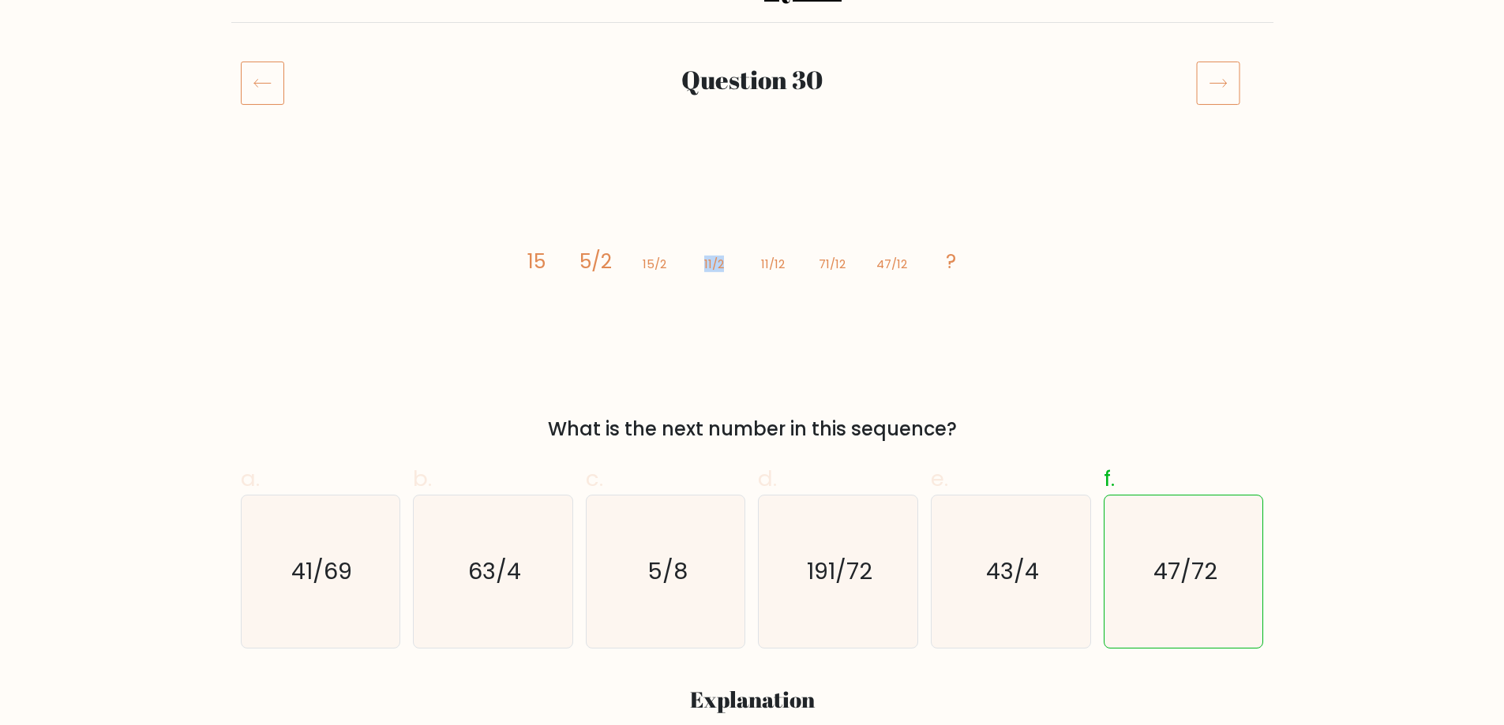
drag, startPoint x: 704, startPoint y: 261, endPoint x: 724, endPoint y: 261, distance: 19.7
click at [724, 261] on icon "image/svg+xml 15 5/2 15/2 11/2 11/12 71/12 47/12 ?" at bounding box center [752, 268] width 474 height 218
drag, startPoint x: 779, startPoint y: 270, endPoint x: 760, endPoint y: 270, distance: 18.9
click at [761, 270] on tspan "11/12" at bounding box center [773, 264] width 24 height 17
drag, startPoint x: 785, startPoint y: 268, endPoint x: 771, endPoint y: 266, distance: 13.5
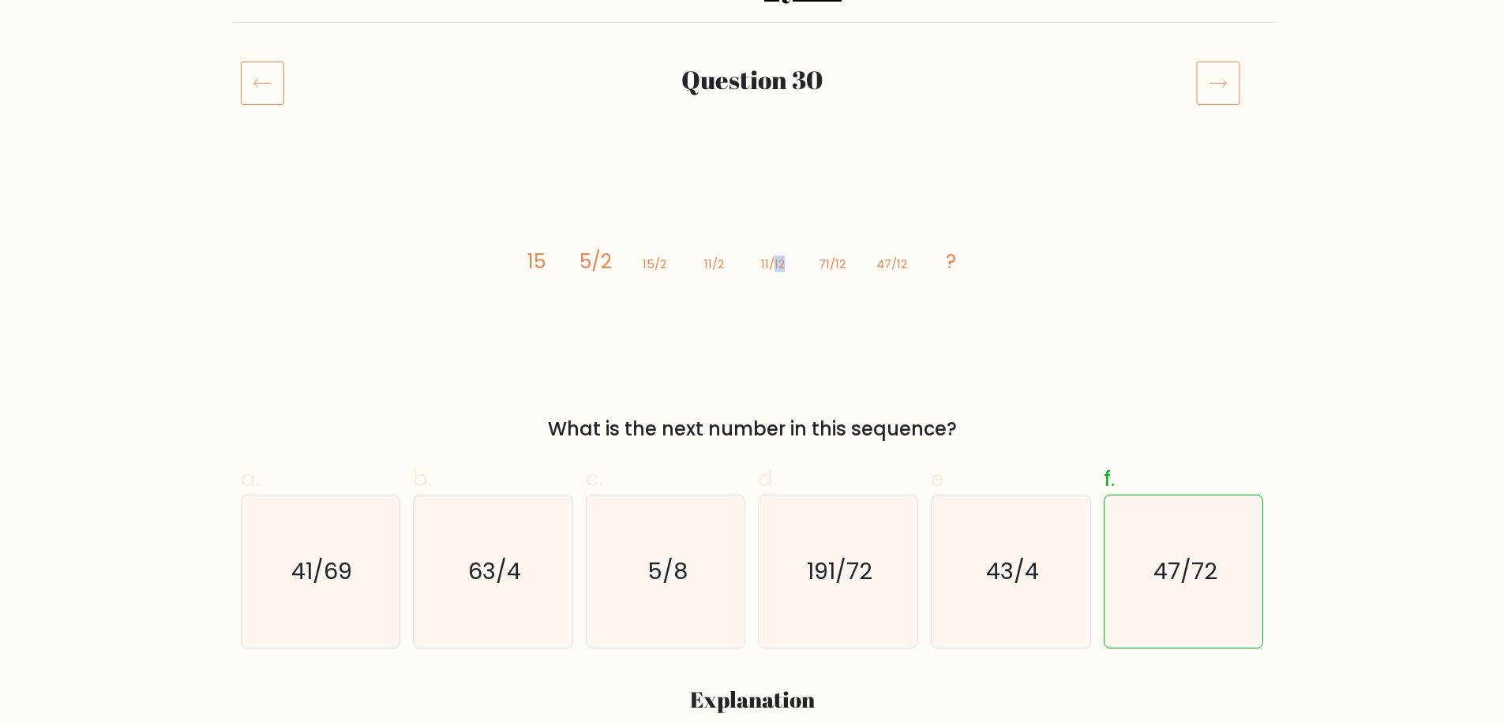
click at [771, 266] on icon "image/svg+xml 15 5/2 15/2 11/2 11/12 71/12 47/12 ?" at bounding box center [752, 268] width 474 height 218
click at [771, 266] on tspan "11/12" at bounding box center [773, 264] width 24 height 17
click at [781, 265] on tspan "11/12" at bounding box center [773, 264] width 24 height 17
drag, startPoint x: 782, startPoint y: 263, endPoint x: 773, endPoint y: 260, distance: 10.0
click at [773, 260] on tspan "11/12" at bounding box center [773, 264] width 24 height 17
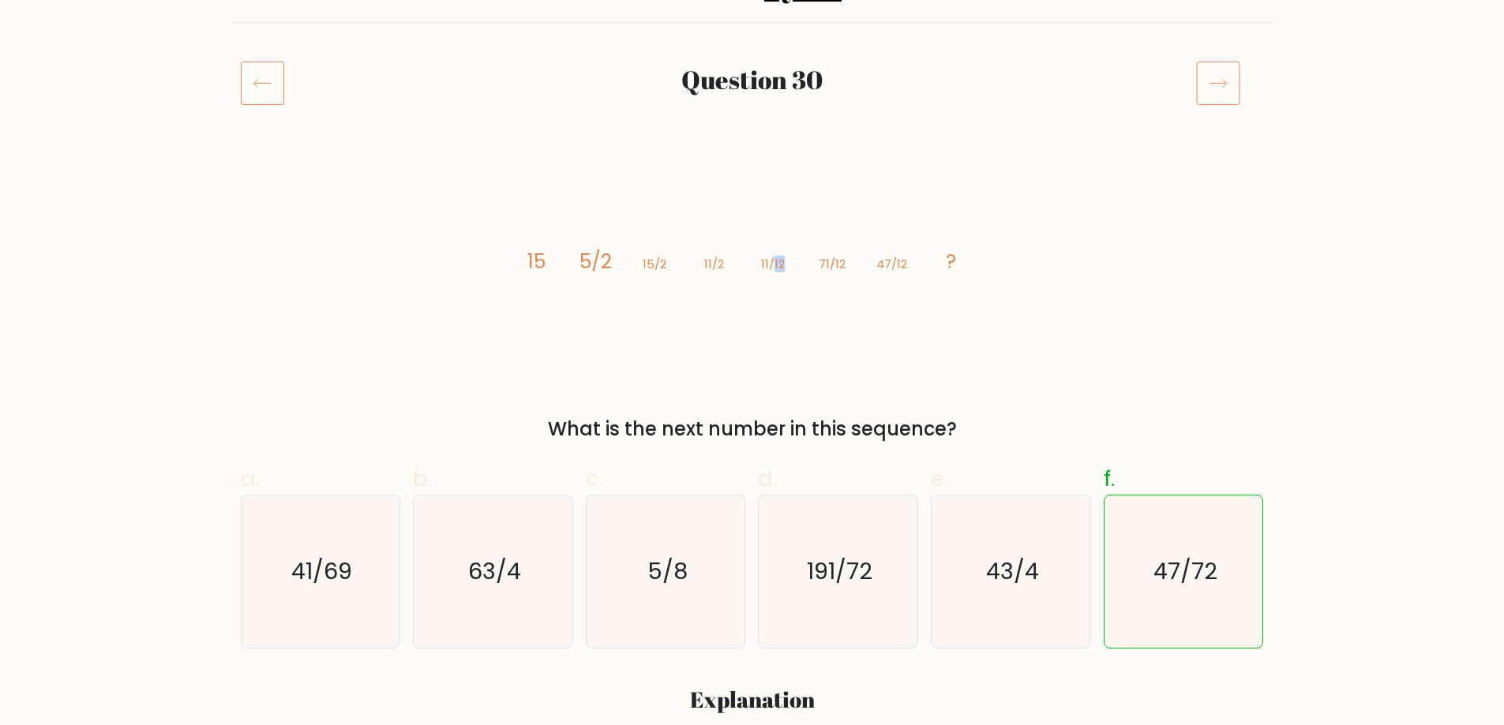
click at [782, 260] on tspan "11/12" at bounding box center [773, 264] width 24 height 17
click at [776, 261] on tspan "11/12" at bounding box center [773, 264] width 24 height 17
click at [775, 262] on tspan "11/12" at bounding box center [773, 264] width 24 height 17
drag, startPoint x: 696, startPoint y: 262, endPoint x: 768, endPoint y: 260, distance: 71.9
click at [768, 260] on icon "image/svg+xml 15 5/2 15/2 11/2 11/12 71/12 47/12 ?" at bounding box center [752, 268] width 474 height 218
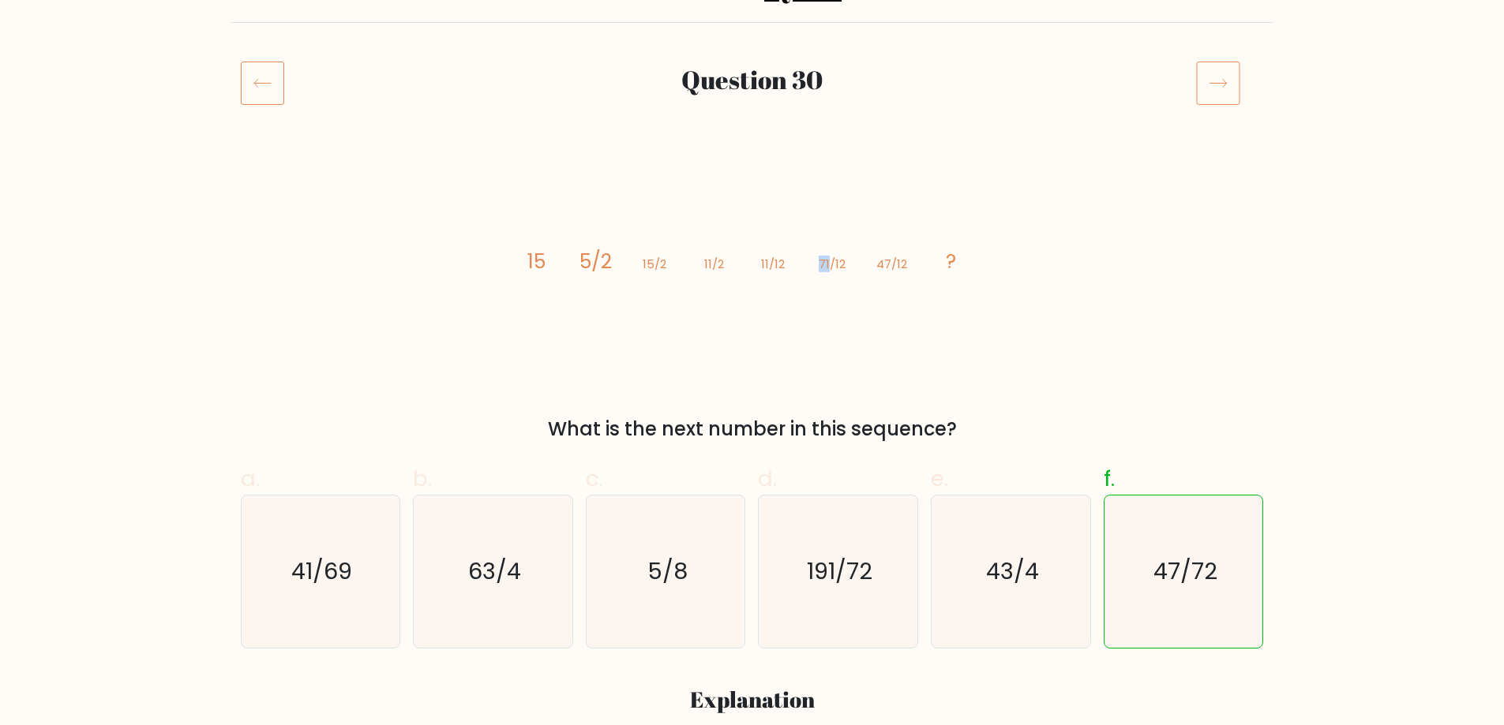
click at [828, 264] on tspan "71/12" at bounding box center [832, 264] width 27 height 17
click at [837, 264] on tspan "71/12" at bounding box center [832, 264] width 27 height 17
drag, startPoint x: 868, startPoint y: 260, endPoint x: 887, endPoint y: 260, distance: 18.9
click at [887, 260] on icon "image/svg+xml 15 5/2 15/2 11/2 11/12 71/12 47/12 ?" at bounding box center [752, 268] width 474 height 218
drag, startPoint x: 819, startPoint y: 262, endPoint x: 834, endPoint y: 260, distance: 16.0
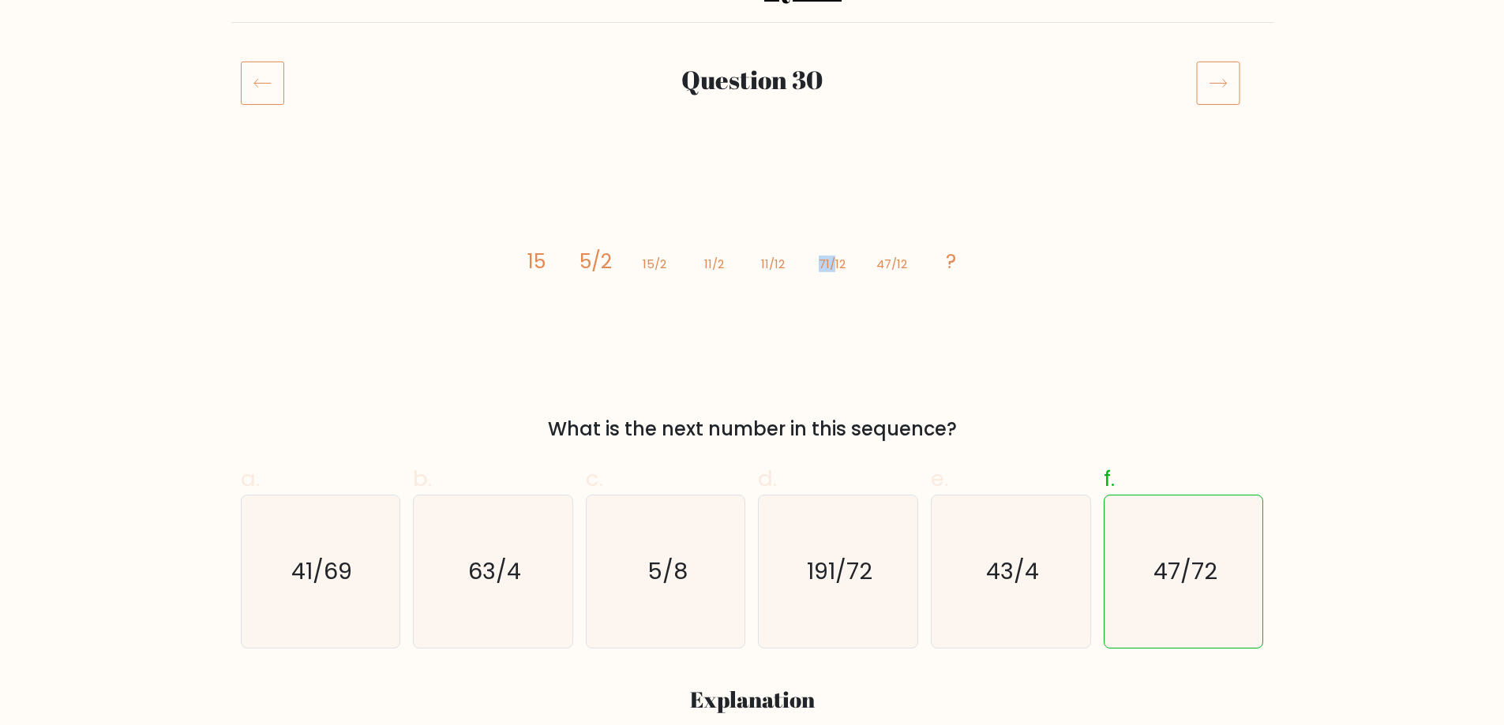
click at [832, 260] on tspan "71/12" at bounding box center [832, 264] width 27 height 17
drag, startPoint x: 873, startPoint y: 264, endPoint x: 888, endPoint y: 264, distance: 15.0
click at [888, 264] on icon "image/svg+xml 15 5/2 15/2 11/2 11/12 71/12 47/12 ?" at bounding box center [752, 268] width 474 height 218
click at [1141, 237] on div "image/svg+xml 15 5/2 15/2 11/2 11/12 71/12 47/12 ? What is the next number in t…" at bounding box center [752, 301] width 1042 height 284
drag, startPoint x: 725, startPoint y: 264, endPoint x: 710, endPoint y: 279, distance: 22.3
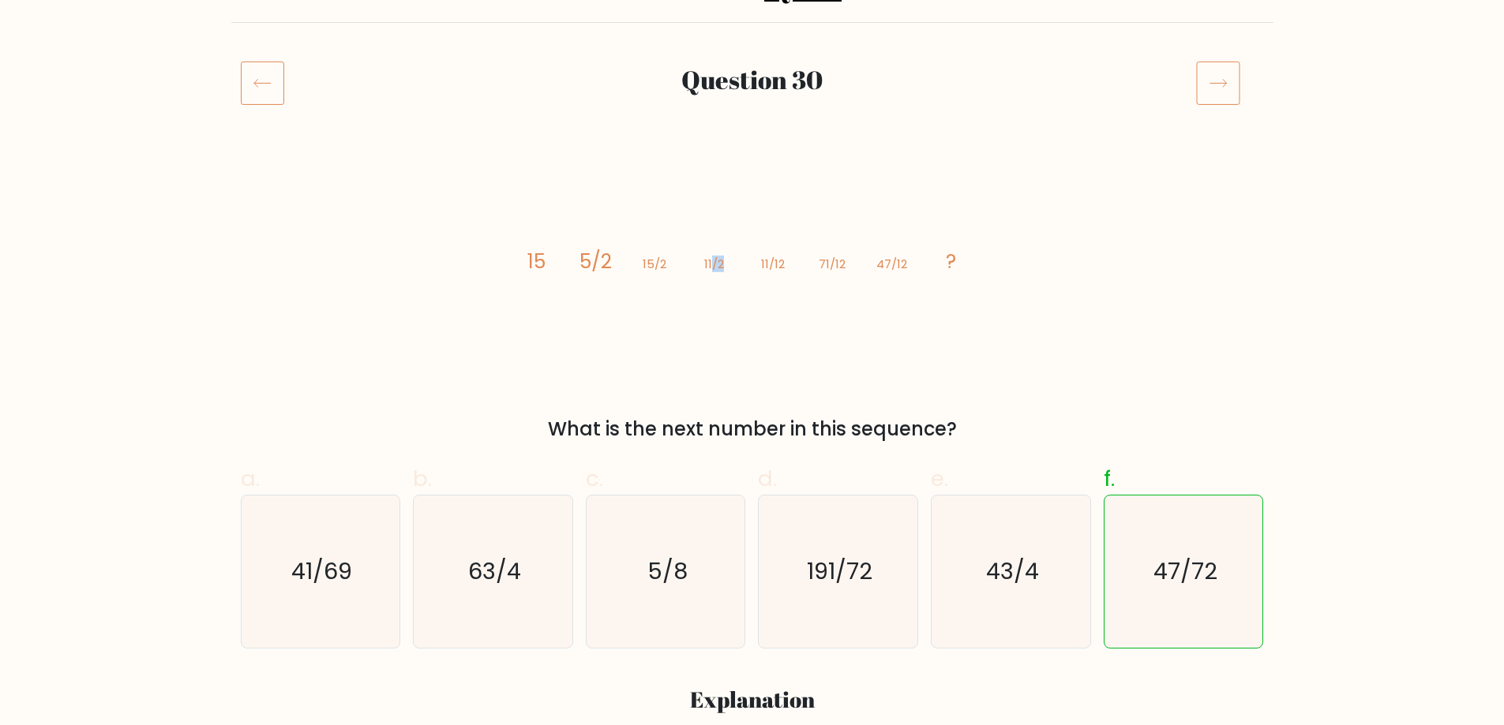
click at [710, 279] on icon "image/svg+xml 15 5/2 15/2 11/2 11/12 71/12 47/12 ?" at bounding box center [752, 268] width 474 height 218
click at [660, 268] on icon "image/svg+xml 15 5/2 15/2 11/2 11/12 71/12 47/12 ?" at bounding box center [752, 268] width 474 height 218
click at [718, 267] on tspan "11/2" at bounding box center [713, 264] width 20 height 17
click at [779, 267] on icon "image/svg+xml 15 5/2 15/2 11/2 11/12 71/12 47/12 ?" at bounding box center [752, 268] width 474 height 218
drag, startPoint x: 891, startPoint y: 261, endPoint x: 871, endPoint y: 266, distance: 20.3
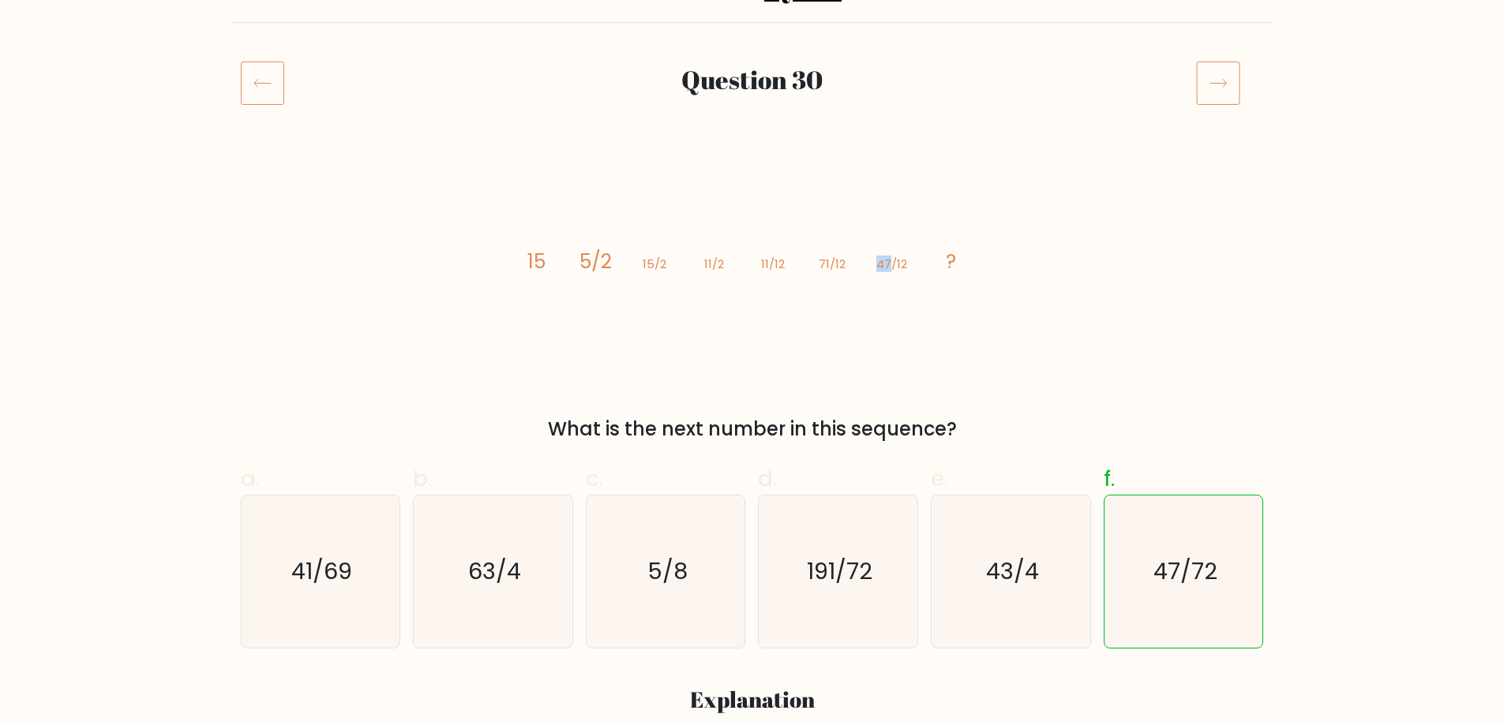
click at [873, 264] on icon "image/svg+xml 15 5/2 15/2 11/2 11/12 71/12 47/12 ?" at bounding box center [752, 268] width 474 height 218
click at [890, 260] on tspan "47/12" at bounding box center [890, 264] width 31 height 17
click at [871, 261] on icon "image/svg+xml 15 5/2 15/2 11/2 11/12 71/12 47/12 ?" at bounding box center [752, 268] width 474 height 218
drag, startPoint x: 892, startPoint y: 261, endPoint x: 868, endPoint y: 260, distance: 23.7
click at [869, 260] on icon "image/svg+xml 15 5/2 15/2 11/2 11/12 71/12 47/12 ?" at bounding box center [752, 268] width 474 height 218
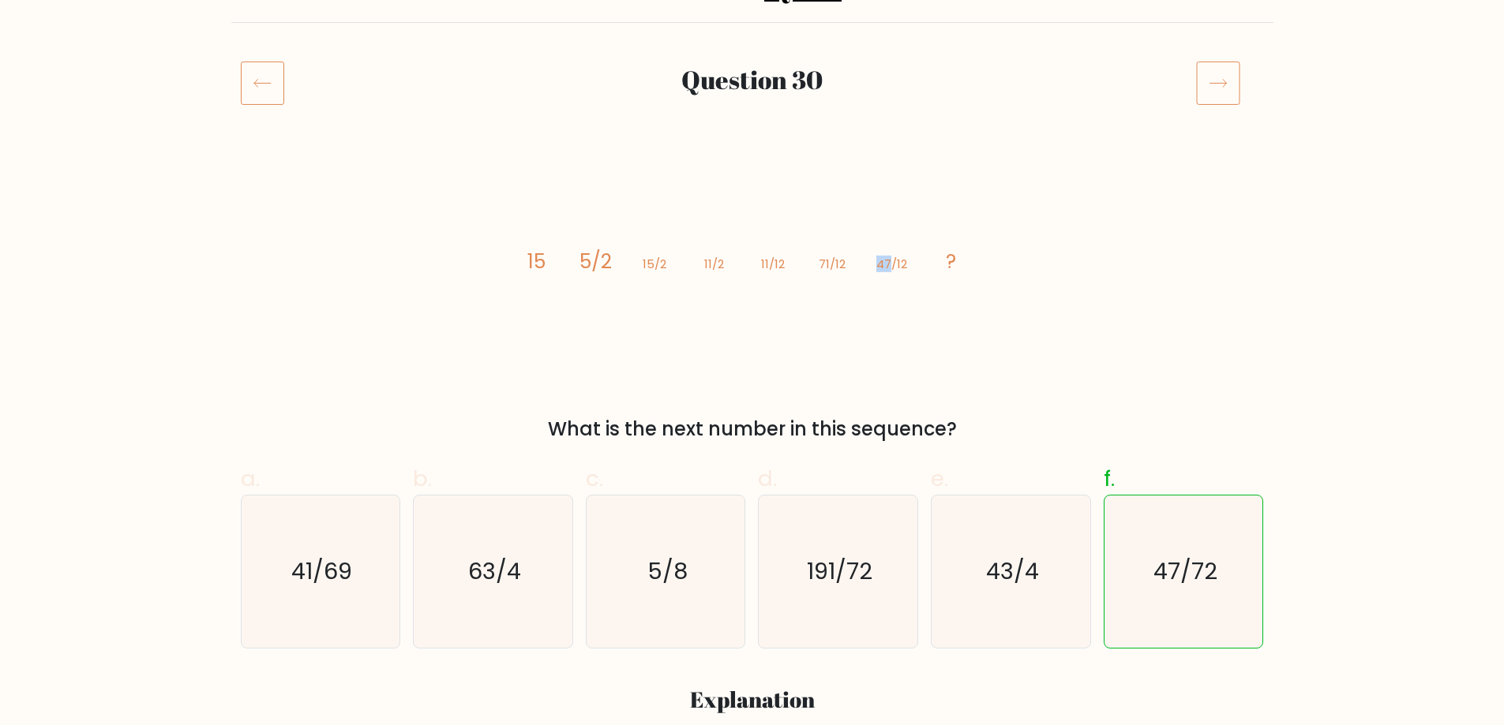
click at [890, 267] on tspan "47/12" at bounding box center [890, 264] width 31 height 17
drag, startPoint x: 890, startPoint y: 267, endPoint x: 869, endPoint y: 261, distance: 22.0
click at [869, 261] on icon "image/svg+xml 15 5/2 15/2 11/2 11/12 71/12 47/12 ?" at bounding box center [752, 268] width 474 height 218
click at [894, 267] on tspan "47/12" at bounding box center [890, 264] width 31 height 17
drag, startPoint x: 882, startPoint y: 264, endPoint x: 865, endPoint y: 264, distance: 17.4
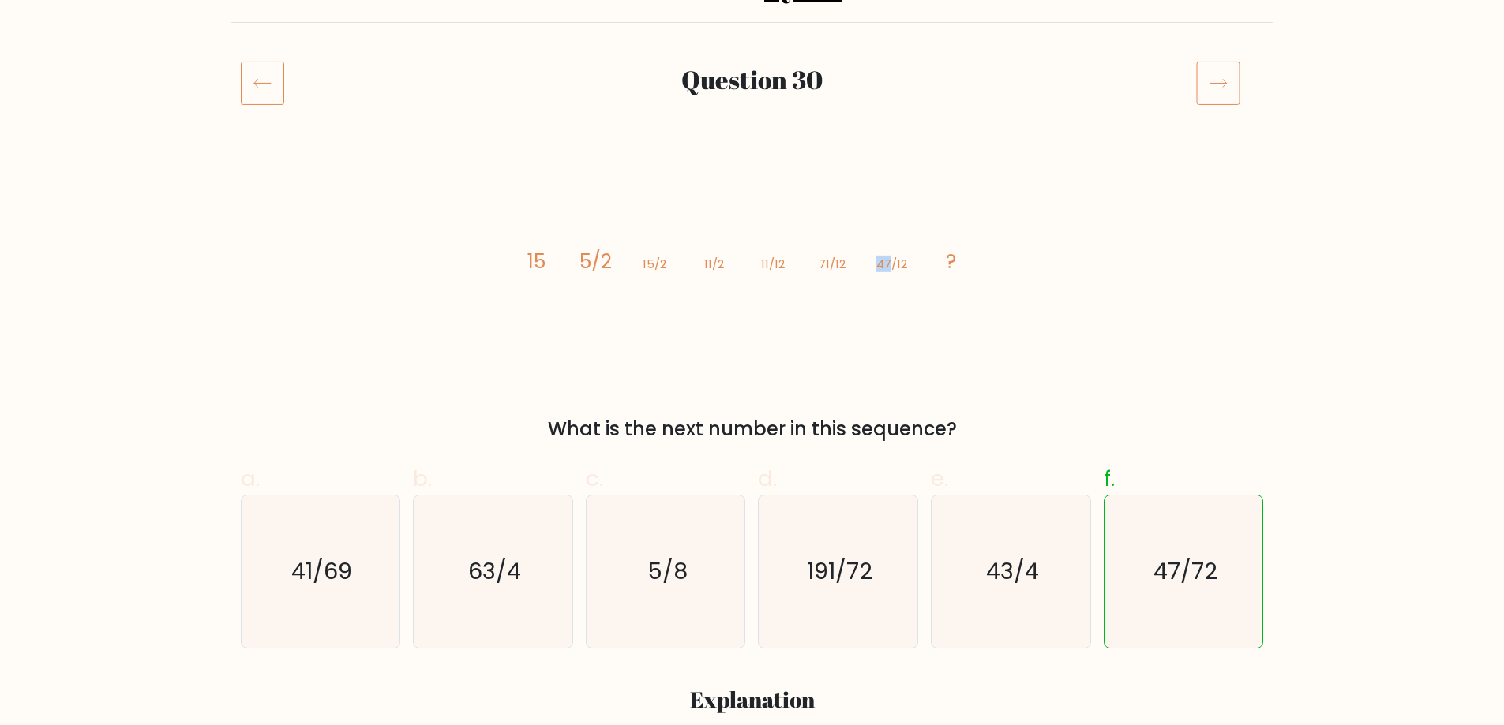
click at [867, 264] on icon "image/svg+xml 15 5/2 15/2 11/2 11/12 71/12 47/12 ?" at bounding box center [752, 268] width 474 height 218
click at [865, 267] on icon "image/svg+xml 15 5/2 15/2 11/2 11/12 71/12 47/12 ?" at bounding box center [752, 268] width 474 height 218
drag, startPoint x: 880, startPoint y: 267, endPoint x: 817, endPoint y: 264, distance: 63.2
click at [835, 266] on g "15 5/2 15/2 11/2 11/12 71/12 47/12 ?" at bounding box center [740, 262] width 429 height 28
click at [743, 257] on icon "image/svg+xml 15 5/2 15/2 11/2 11/12 71/12 47/12 ?" at bounding box center [752, 268] width 474 height 218
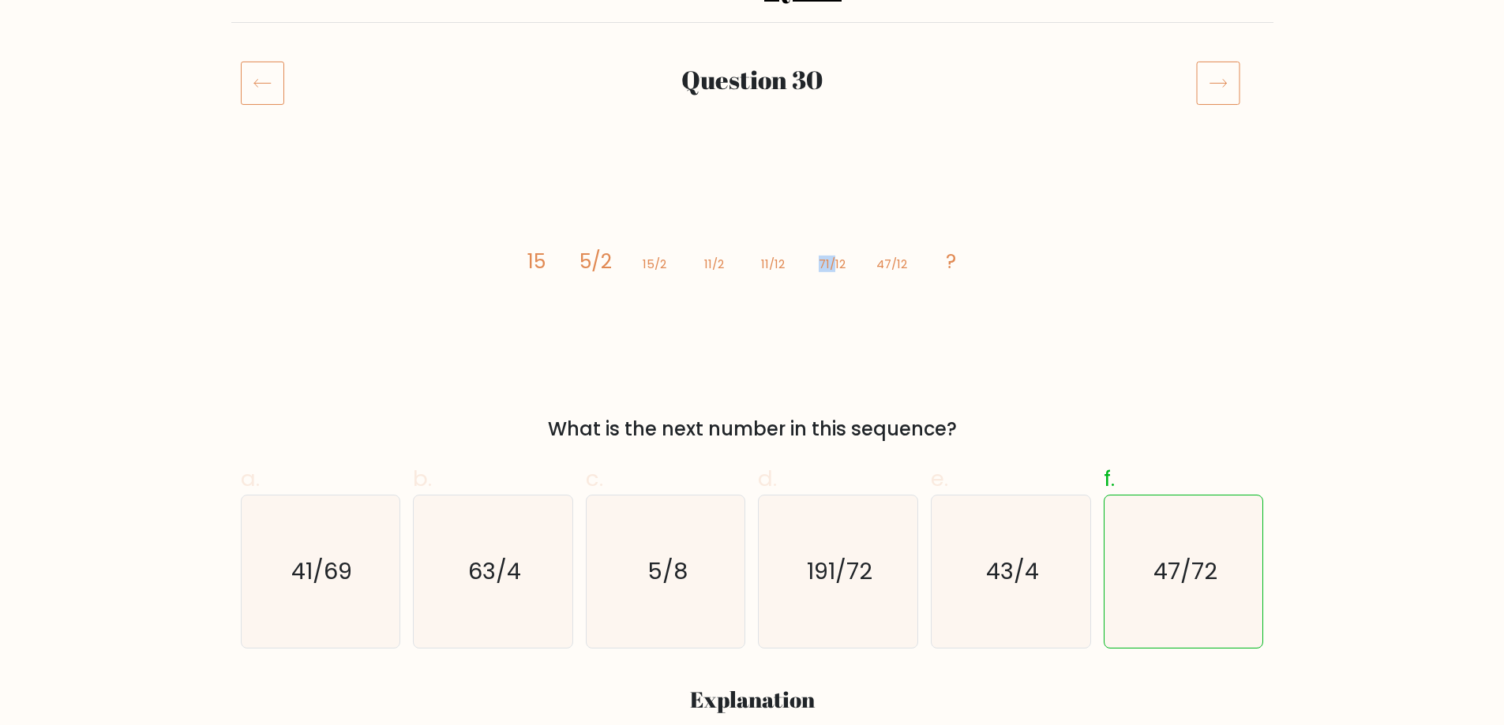
drag, startPoint x: 826, startPoint y: 261, endPoint x: 835, endPoint y: 261, distance: 8.7
click at [835, 261] on icon "image/svg+xml 15 5/2 15/2 11/2 11/12 71/12 47/12 ?" at bounding box center [752, 268] width 474 height 218
click at [830, 257] on icon "image/svg+xml 15 5/2 15/2 11/2 11/12 71/12 47/12 ?" at bounding box center [752, 268] width 474 height 218
drag, startPoint x: 829, startPoint y: 257, endPoint x: 820, endPoint y: 256, distance: 8.8
click at [827, 258] on tspan "71/12" at bounding box center [832, 264] width 27 height 17
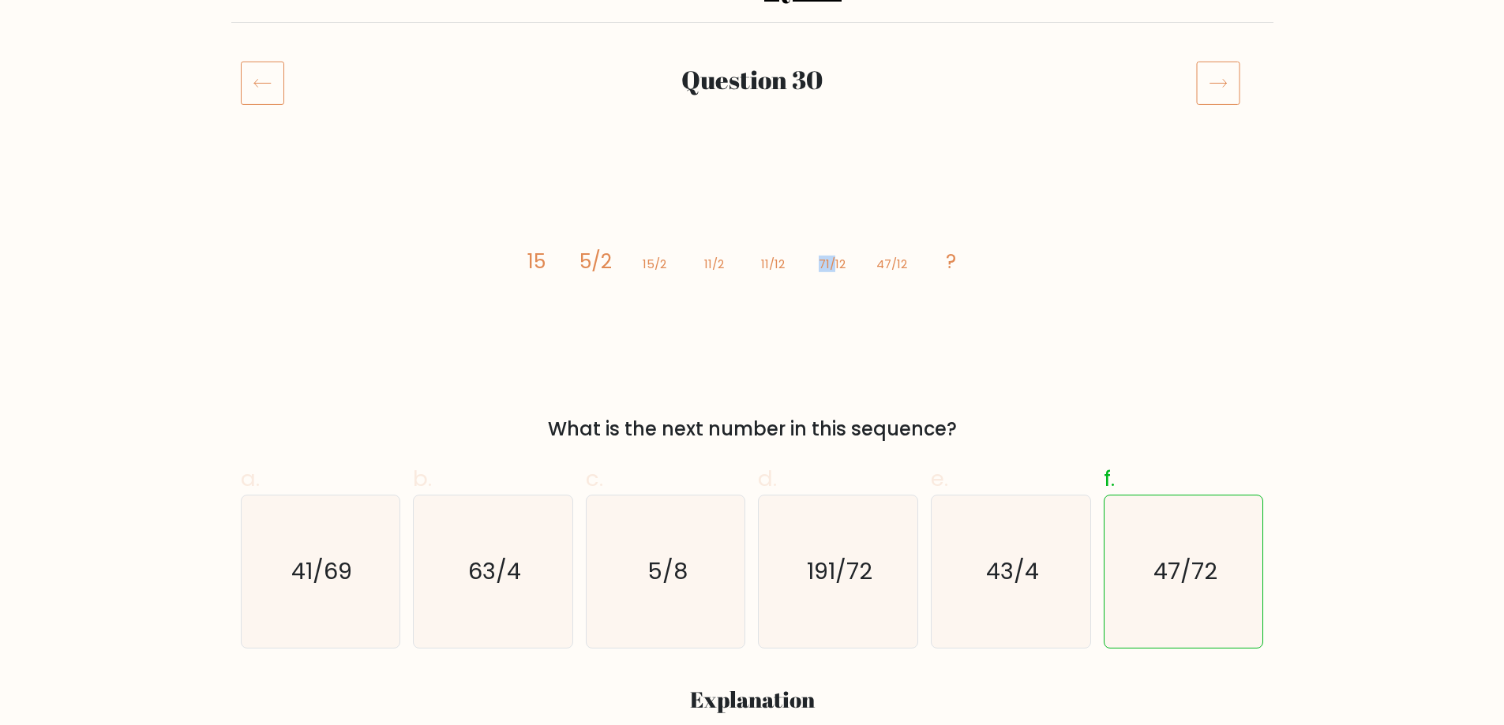
click at [814, 257] on icon "image/svg+xml 15 5/2 15/2 11/2 11/12 71/12 47/12 ?" at bounding box center [752, 268] width 474 height 218
click at [645, 261] on tspan "15/2" at bounding box center [655, 264] width 24 height 17
click at [706, 262] on tspan "11/2" at bounding box center [713, 264] width 20 height 17
drag, startPoint x: 702, startPoint y: 262, endPoint x: 717, endPoint y: 262, distance: 15.0
click at [717, 262] on icon "image/svg+xml 15 5/2 15/2 11/2 11/12 71/12 47/12 ?" at bounding box center [752, 268] width 474 height 218
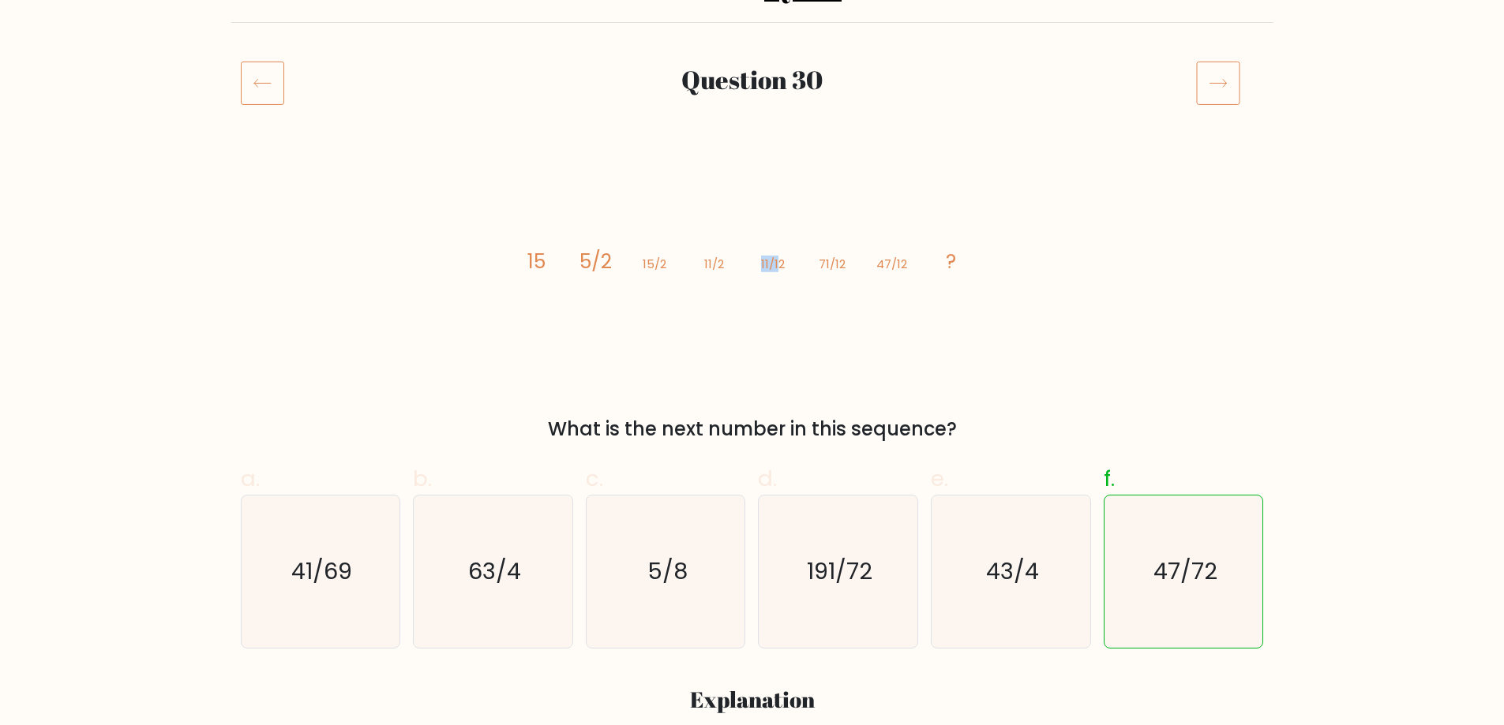
drag, startPoint x: 754, startPoint y: 264, endPoint x: 776, endPoint y: 267, distance: 22.2
click at [780, 268] on icon "image/svg+xml 15 5/2 15/2 11/2 11/12 71/12 47/12 ?" at bounding box center [752, 268] width 474 height 218
click at [852, 262] on icon "image/svg+xml 15 5/2 15/2 11/2 11/12 71/12 47/12 ?" at bounding box center [752, 268] width 474 height 218
click at [891, 272] on tspan "47/12" at bounding box center [890, 264] width 31 height 17
drag, startPoint x: 642, startPoint y: 264, endPoint x: 654, endPoint y: 260, distance: 12.3
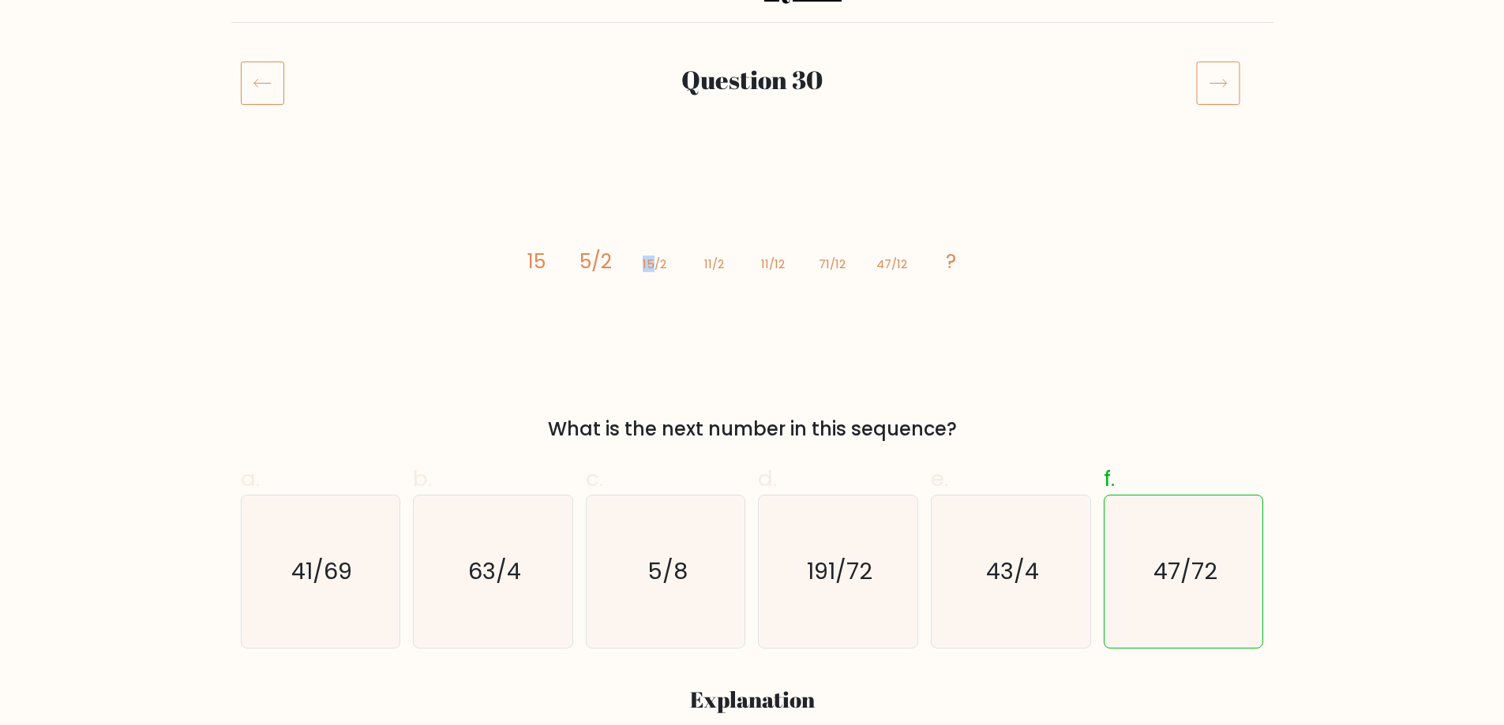
click at [654, 260] on icon "image/svg+xml 15 5/2 15/2 11/2 11/12 71/12 47/12 ?" at bounding box center [752, 268] width 474 height 218
click at [717, 268] on tspan "11/2" at bounding box center [713, 264] width 20 height 17
click at [710, 266] on tspan "11/2" at bounding box center [713, 264] width 20 height 17
click at [830, 264] on icon "image/svg+xml 15 5/2 15/2 11/2 11/12 71/12 47/12 ?" at bounding box center [752, 268] width 474 height 218
drag, startPoint x: 871, startPoint y: 267, endPoint x: 901, endPoint y: 264, distance: 30.9
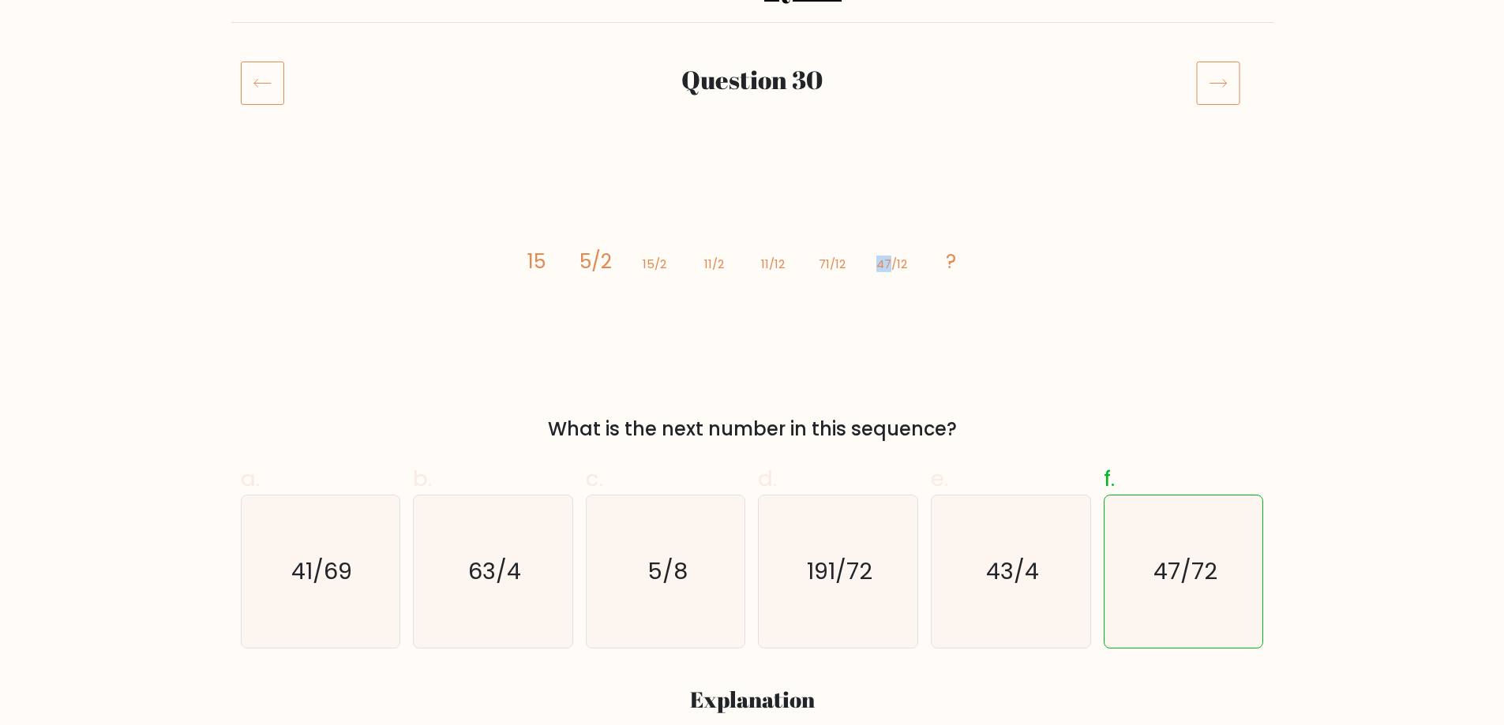
click at [888, 259] on icon "image/svg+xml 15 5/2 15/2 11/2 11/12 71/12 47/12 ?" at bounding box center [752, 268] width 474 height 218
click at [957, 274] on icon "image/svg+xml 15 5/2 15/2 11/2 11/12 71/12 47/12 ?" at bounding box center [752, 268] width 474 height 218
drag, startPoint x: 534, startPoint y: 265, endPoint x: 559, endPoint y: 258, distance: 26.2
click at [554, 259] on icon "image/svg+xml 15 5/2 15/2 11/2 11/12 71/12 47/12 ?" at bounding box center [752, 268] width 474 height 218
click at [565, 257] on icon "image/svg+xml 15 5/2 15/2 11/2 11/12 71/12 47/12 ?" at bounding box center [752, 268] width 474 height 218
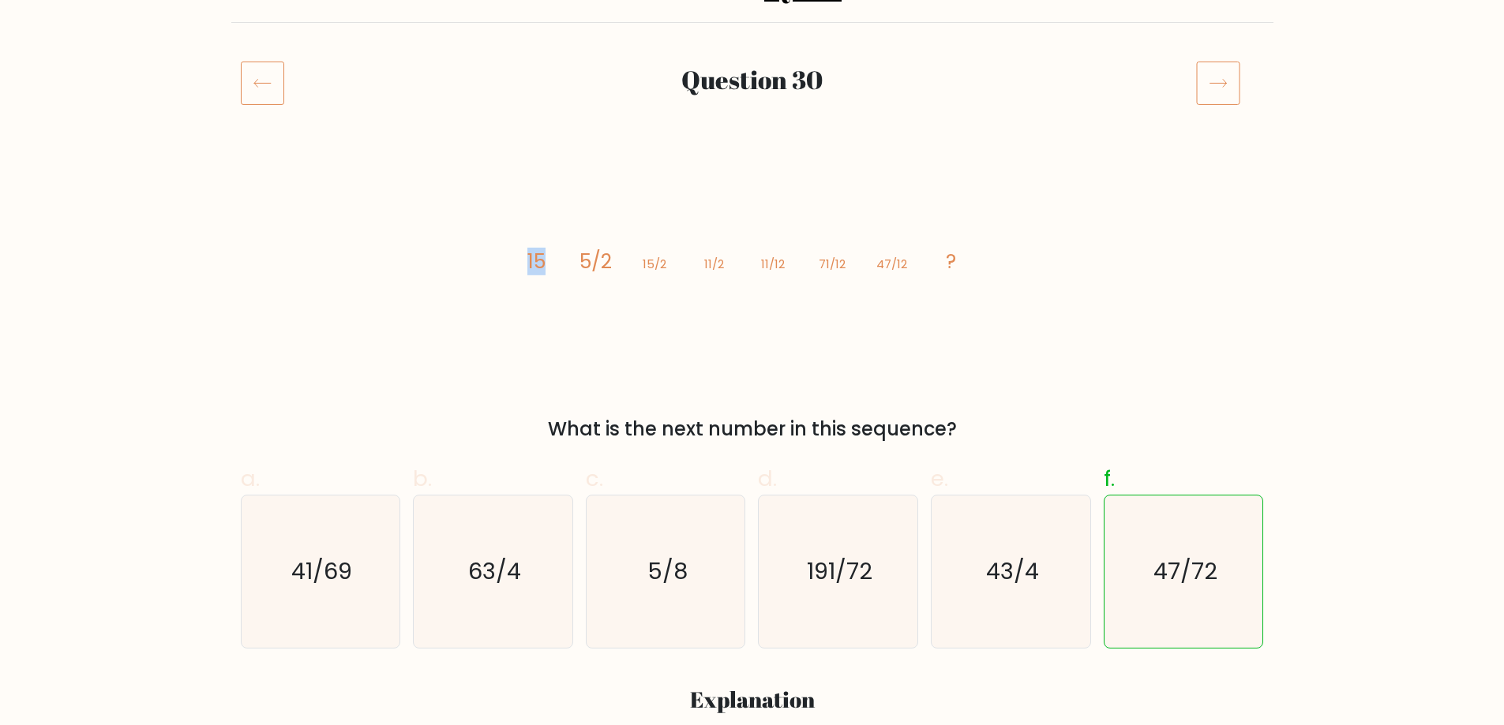
drag, startPoint x: 523, startPoint y: 264, endPoint x: 547, endPoint y: 263, distance: 23.7
click at [547, 263] on icon "image/svg+xml 15 5/2 15/2 11/2 11/12 71/12 47/12 ?" at bounding box center [752, 268] width 474 height 218
click at [605, 257] on tspan "5/2" at bounding box center [595, 262] width 32 height 28
drag, startPoint x: 583, startPoint y: 263, endPoint x: 612, endPoint y: 263, distance: 29.2
click at [604, 263] on tspan "5/2" at bounding box center [595, 262] width 32 height 28
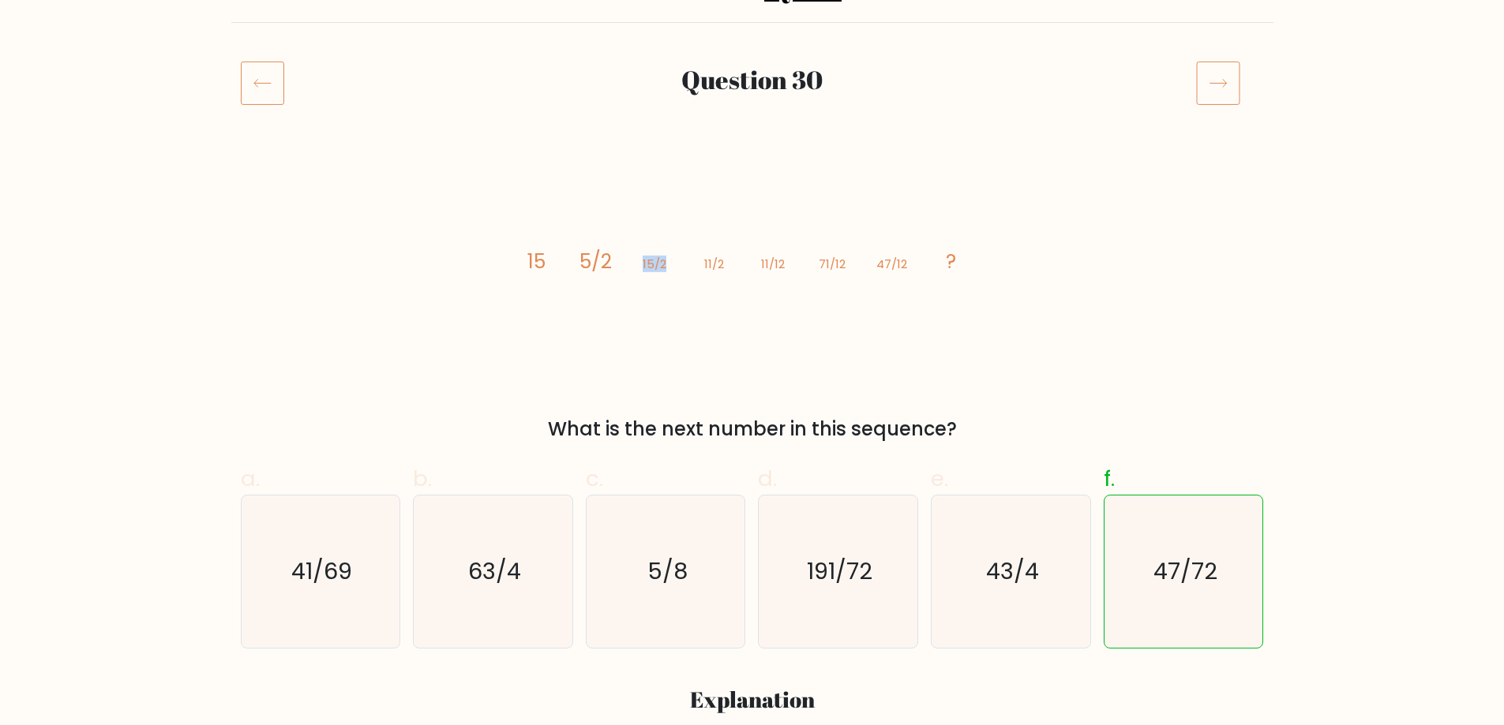
drag, startPoint x: 643, startPoint y: 266, endPoint x: 663, endPoint y: 265, distance: 20.5
click at [663, 265] on icon "image/svg+xml 15 5/2 15/2 11/2 11/12 71/12 47/12 ?" at bounding box center [752, 268] width 474 height 218
drag, startPoint x: 710, startPoint y: 261, endPoint x: 724, endPoint y: 261, distance: 13.4
click at [724, 261] on icon "image/svg+xml 15 5/2 15/2 11/2 11/12 71/12 47/12 ?" at bounding box center [752, 268] width 474 height 218
click at [732, 266] on icon "image/svg+xml 15 5/2 15/2 11/2 11/12 71/12 47/12 ?" at bounding box center [752, 268] width 474 height 218
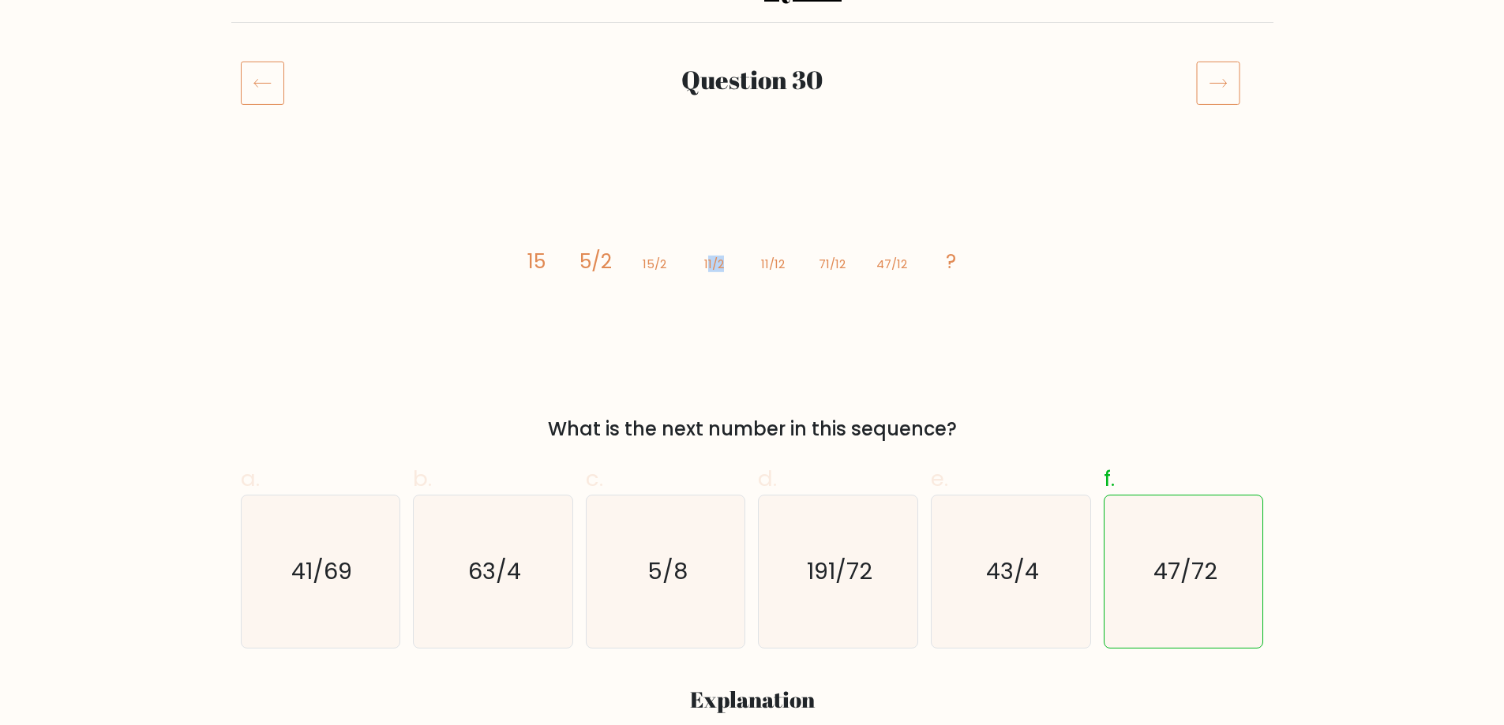
click at [732, 266] on icon "image/svg+xml 15 5/2 15/2 11/2 11/12 71/12 47/12 ?" at bounding box center [752, 268] width 474 height 218
drag, startPoint x: 585, startPoint y: 266, endPoint x: 532, endPoint y: 266, distance: 52.9
click at [532, 266] on g "15 5/2 15/2 11/2 11/12 71/12 47/12 ?" at bounding box center [740, 262] width 429 height 28
click at [532, 266] on tspan "15" at bounding box center [535, 262] width 18 height 28
drag, startPoint x: 565, startPoint y: 260, endPoint x: 620, endPoint y: 260, distance: 55.3
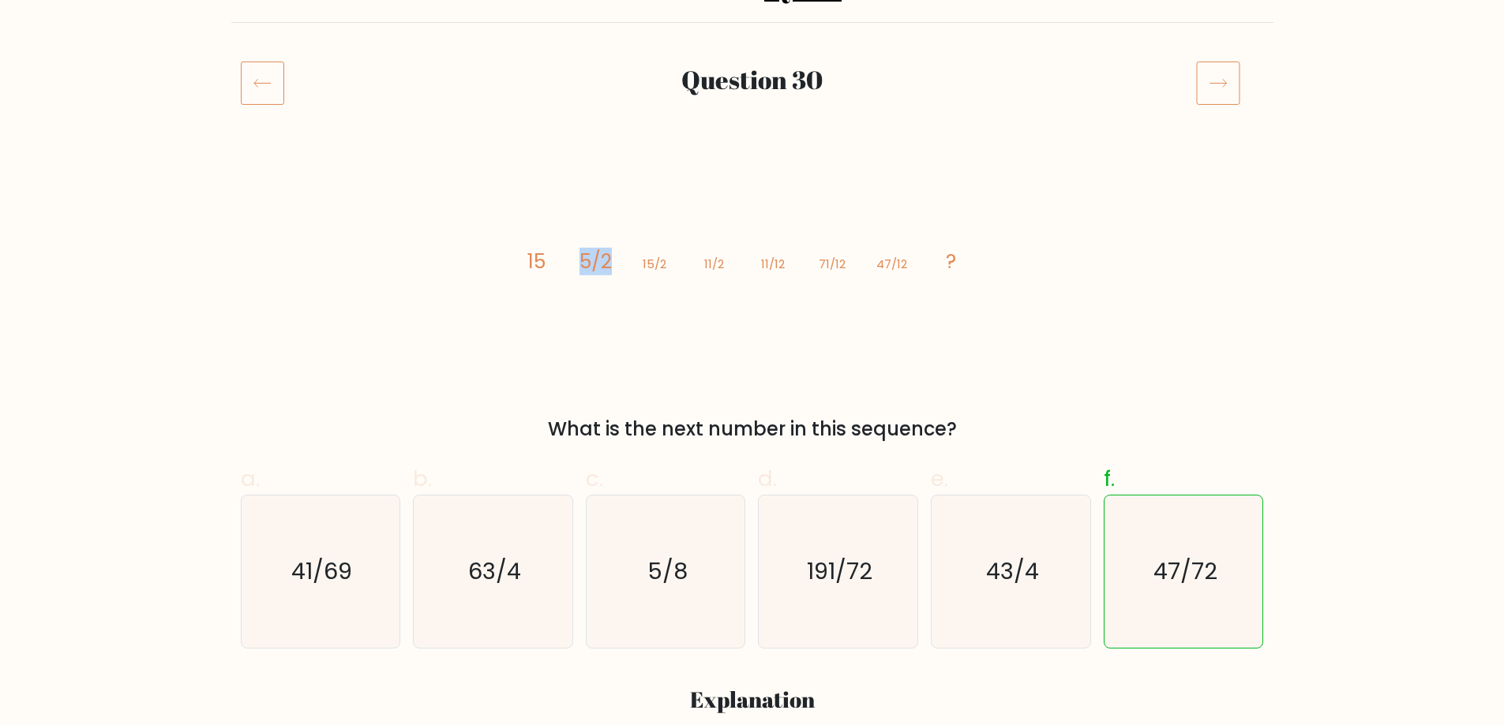
click at [618, 260] on icon "image/svg+xml 15 5/2 15/2 11/2 11/12 71/12 47/12 ?" at bounding box center [752, 268] width 474 height 218
drag, startPoint x: 631, startPoint y: 260, endPoint x: 581, endPoint y: 260, distance: 50.5
click at [582, 260] on icon "image/svg+xml 15 5/2 15/2 11/2 11/12 71/12 47/12 ?" at bounding box center [752, 268] width 474 height 218
click at [576, 260] on icon "image/svg+xml 15 5/2 15/2 11/2 11/12 71/12 47/12 ?" at bounding box center [752, 268] width 474 height 218
drag, startPoint x: 579, startPoint y: 260, endPoint x: 633, endPoint y: 260, distance: 53.7
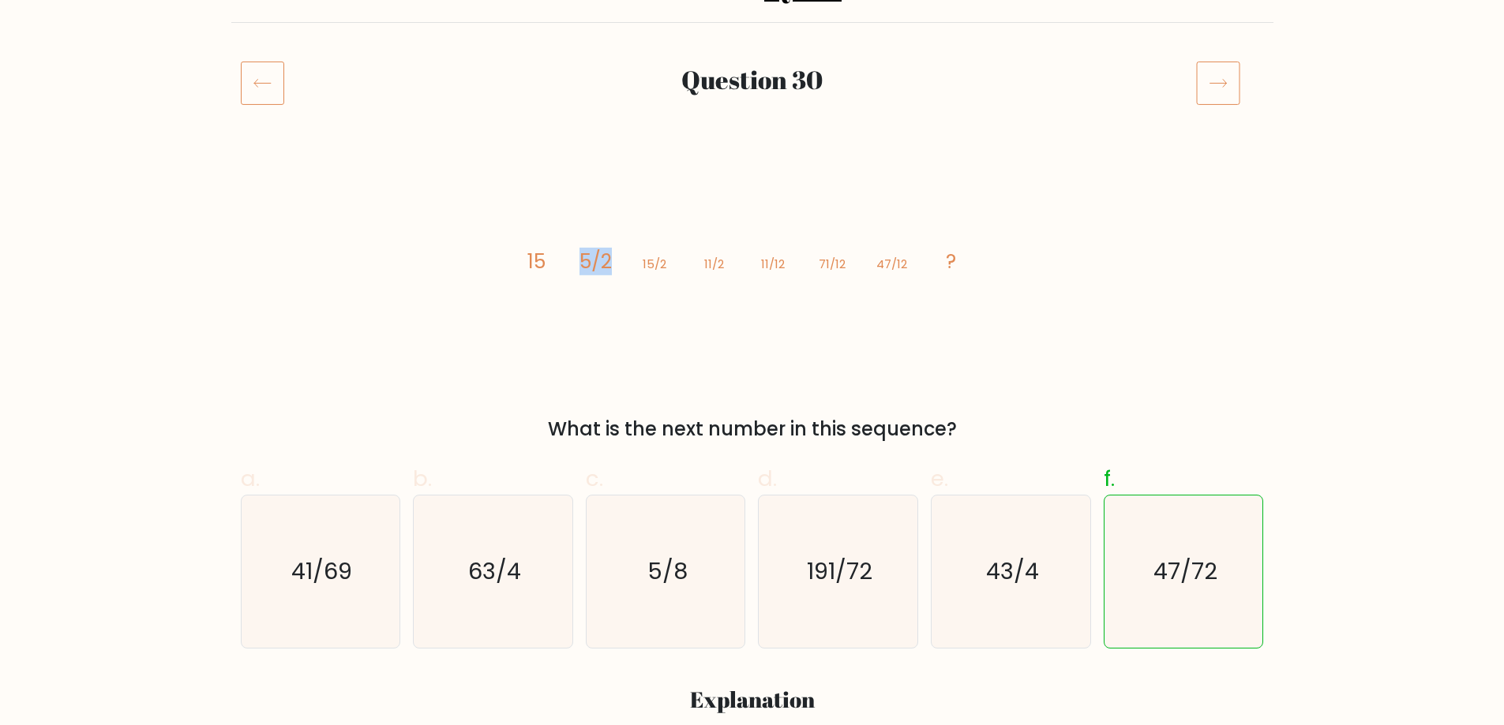
click at [632, 260] on icon "image/svg+xml 15 5/2 15/2 11/2 11/12 71/12 47/12 ?" at bounding box center [752, 268] width 474 height 218
click at [664, 264] on tspan "15/2" at bounding box center [655, 264] width 24 height 17
click at [704, 265] on icon "image/svg+xml 15 5/2 15/2 11/2 11/12 71/12 47/12 ?" at bounding box center [752, 268] width 474 height 218
click at [777, 268] on tspan "11/12" at bounding box center [773, 264] width 24 height 17
click at [833, 264] on tspan "71/12" at bounding box center [832, 264] width 27 height 17
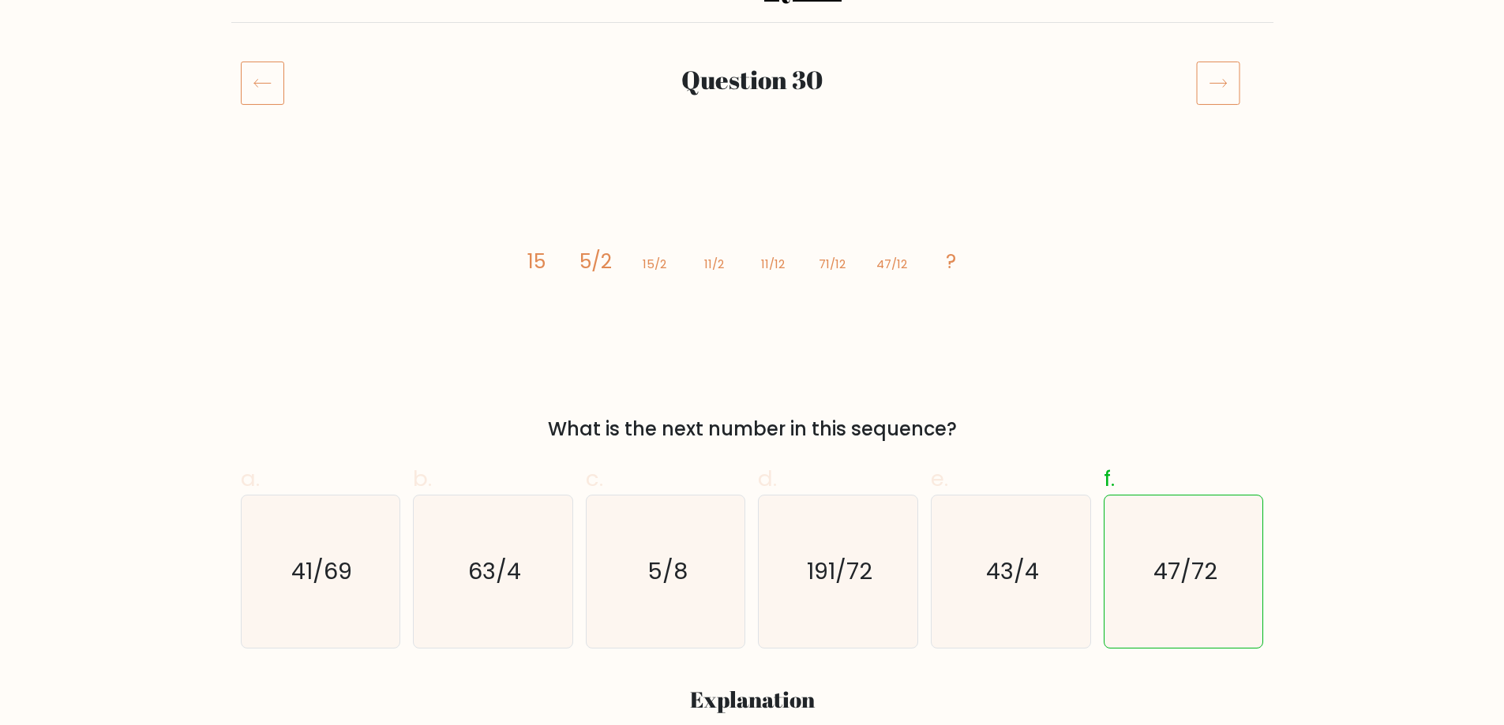
click at [886, 266] on tspan "47/12" at bounding box center [890, 264] width 31 height 17
click at [928, 259] on icon "image/svg+xml 15 5/2 15/2 11/2 11/12 71/12 47/12 ?" at bounding box center [752, 268] width 474 height 218
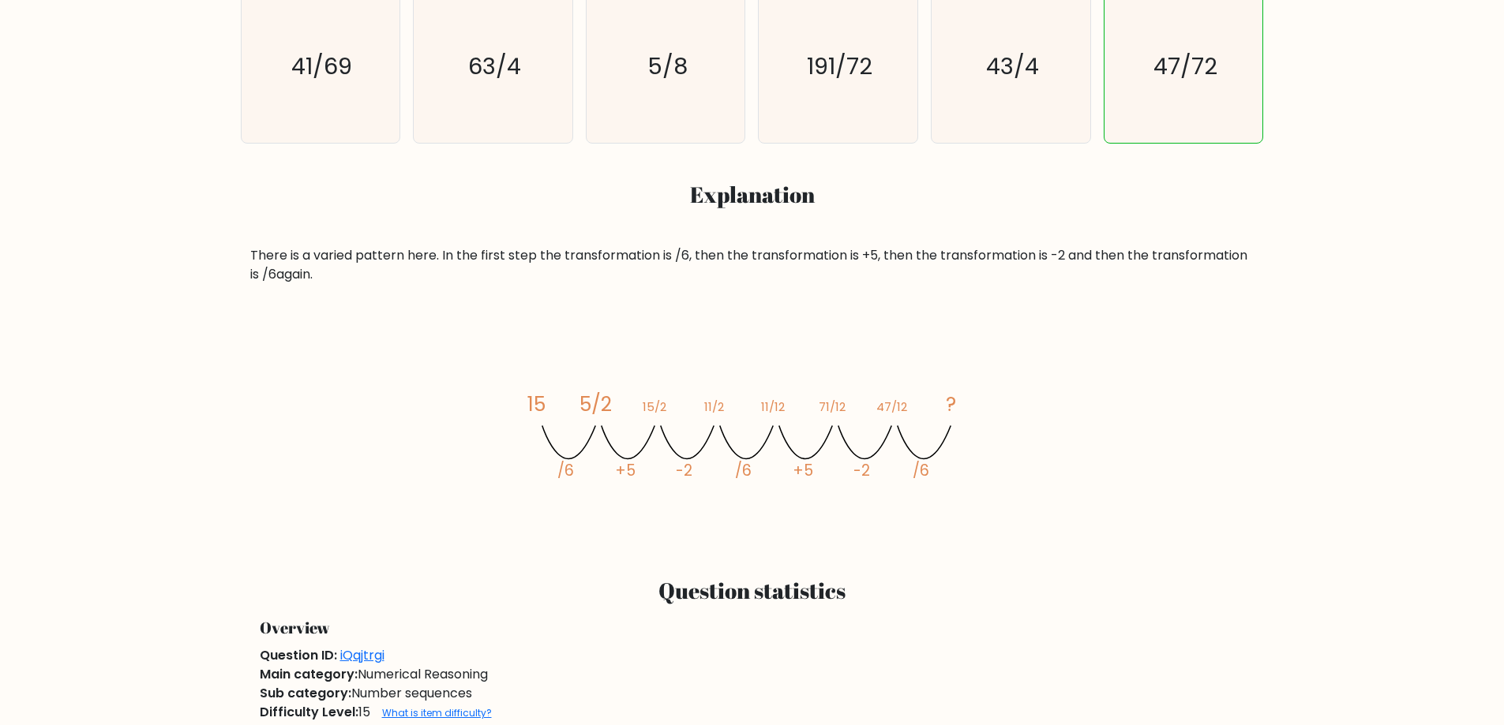
scroll to position [868, 0]
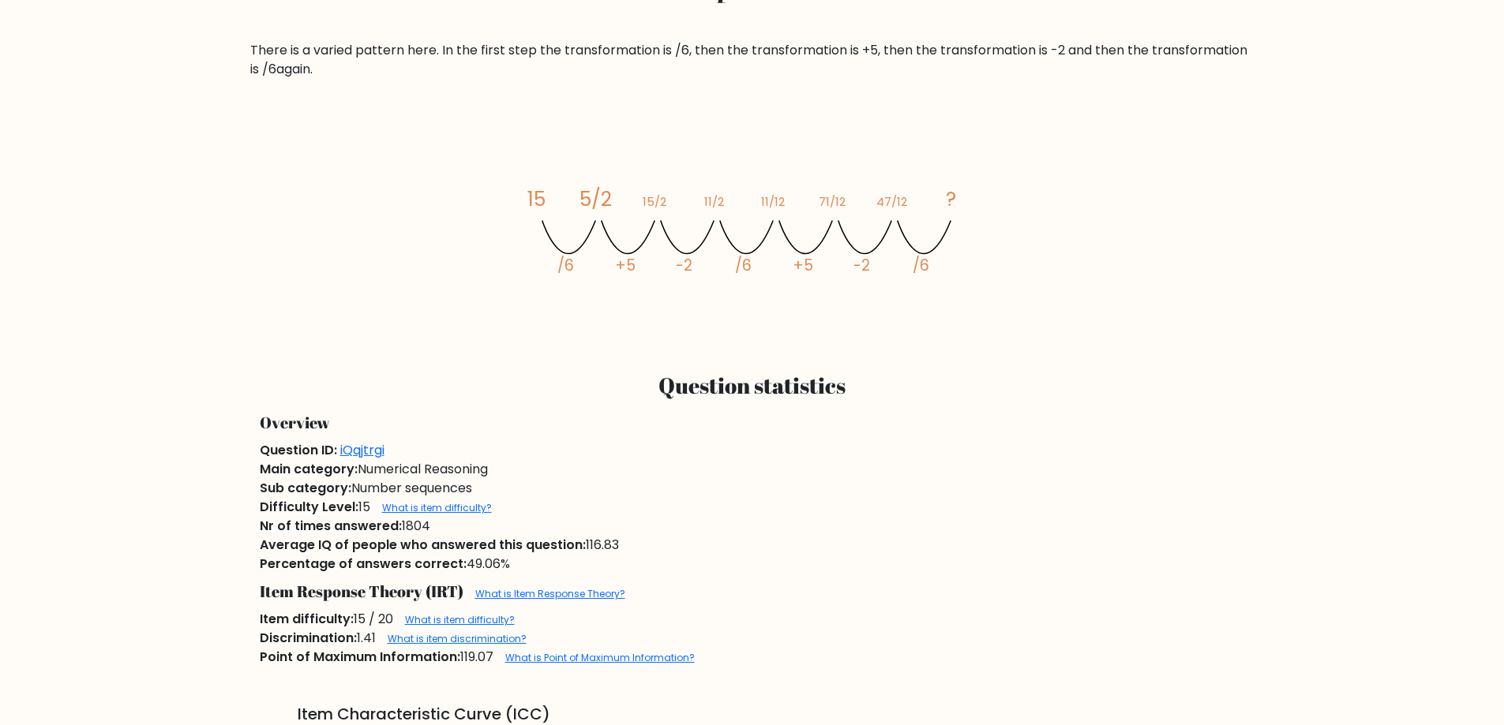
click at [822, 451] on div "Question ID: iQqjtrgi" at bounding box center [752, 450] width 1004 height 19
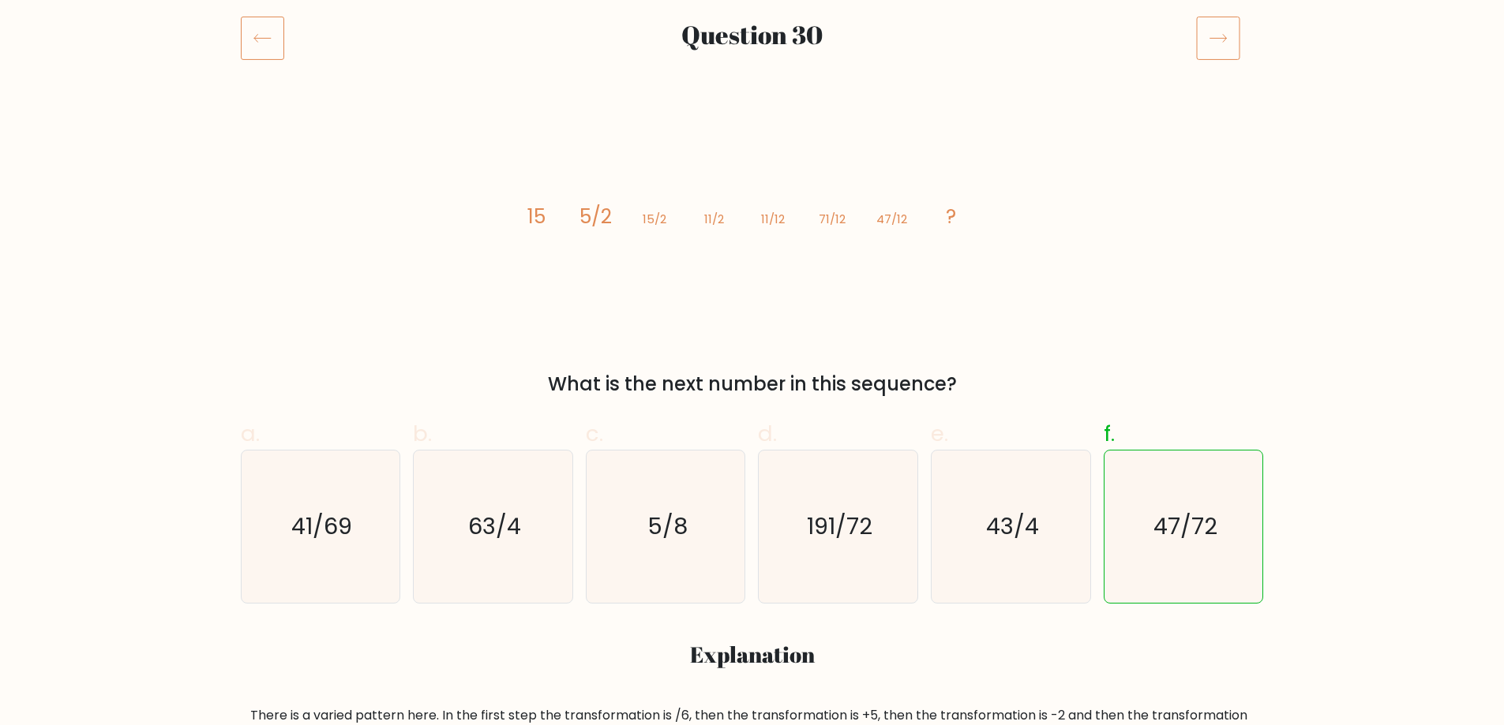
scroll to position [79, 0]
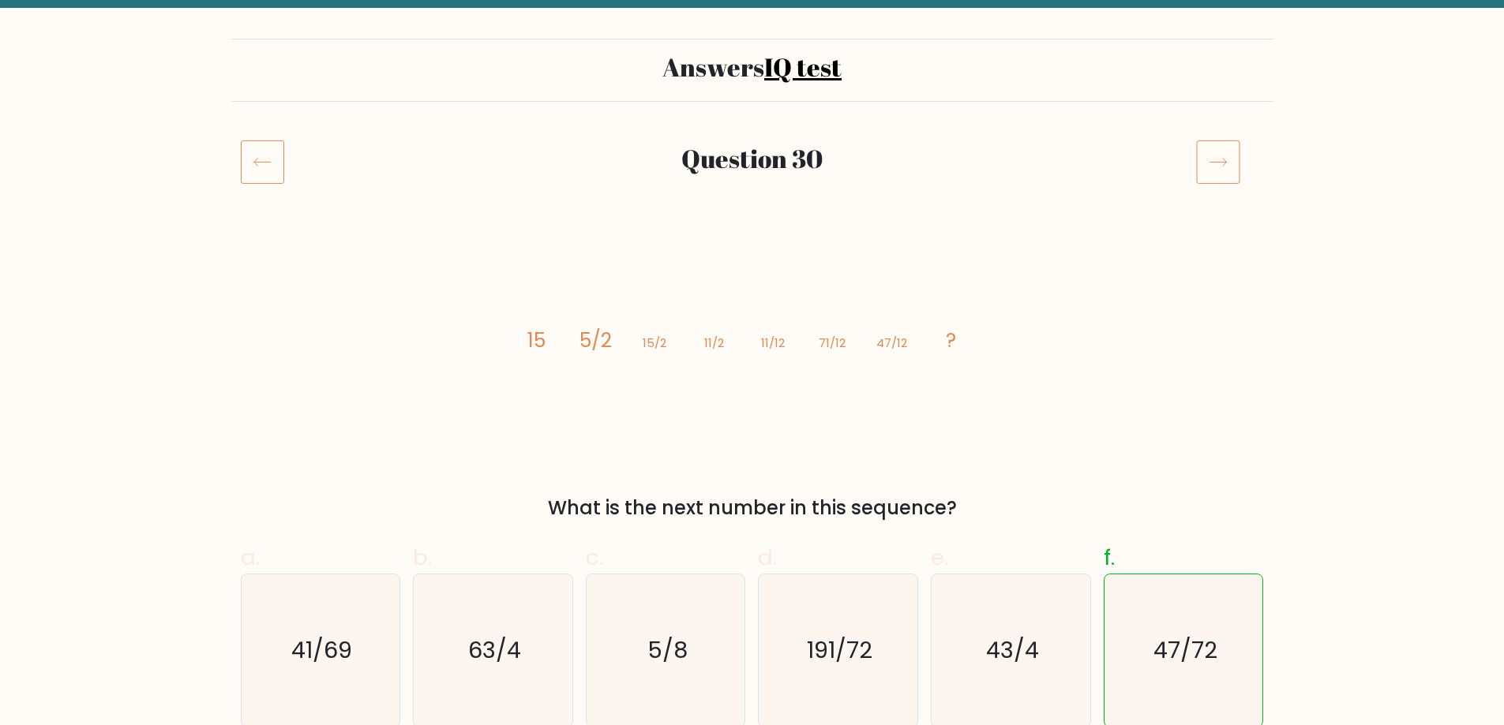
click at [1212, 174] on icon at bounding box center [1218, 162] width 44 height 44
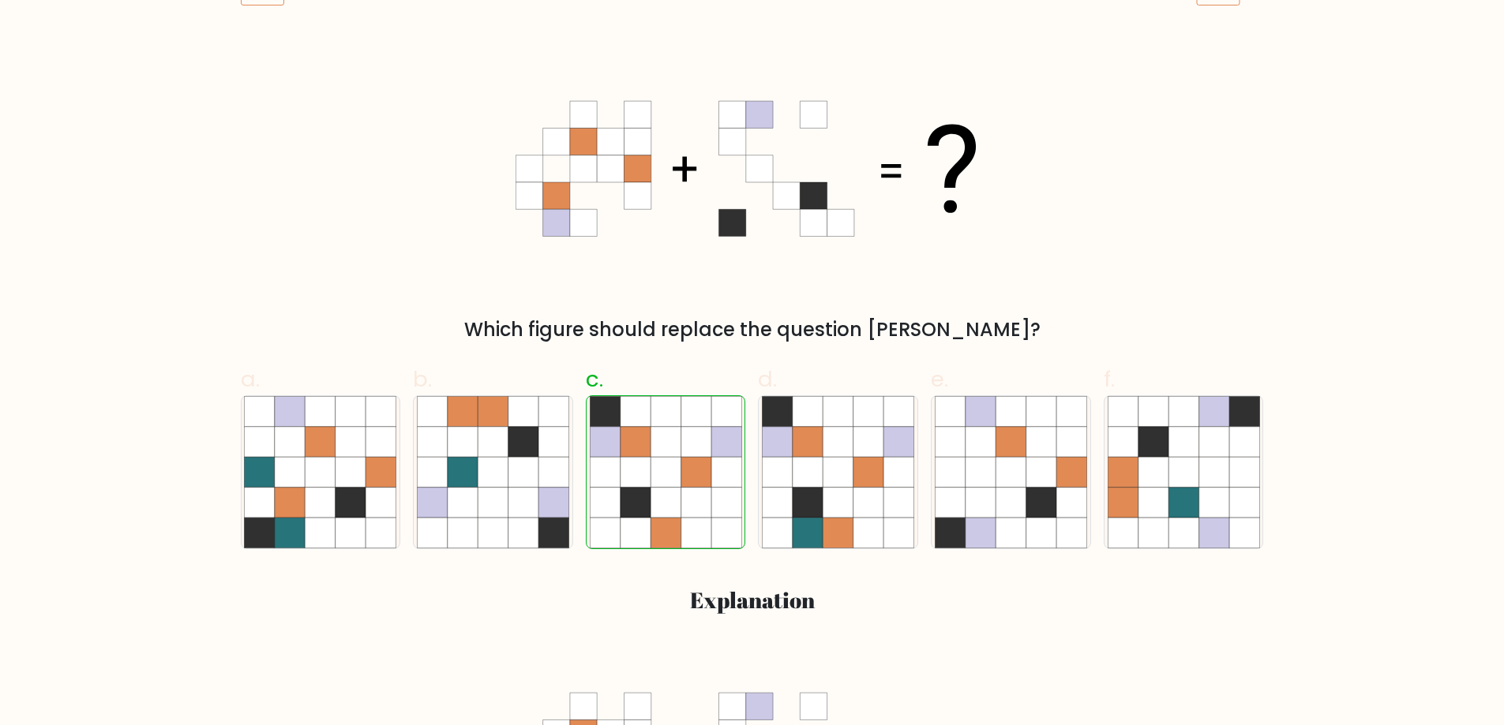
scroll to position [237, 0]
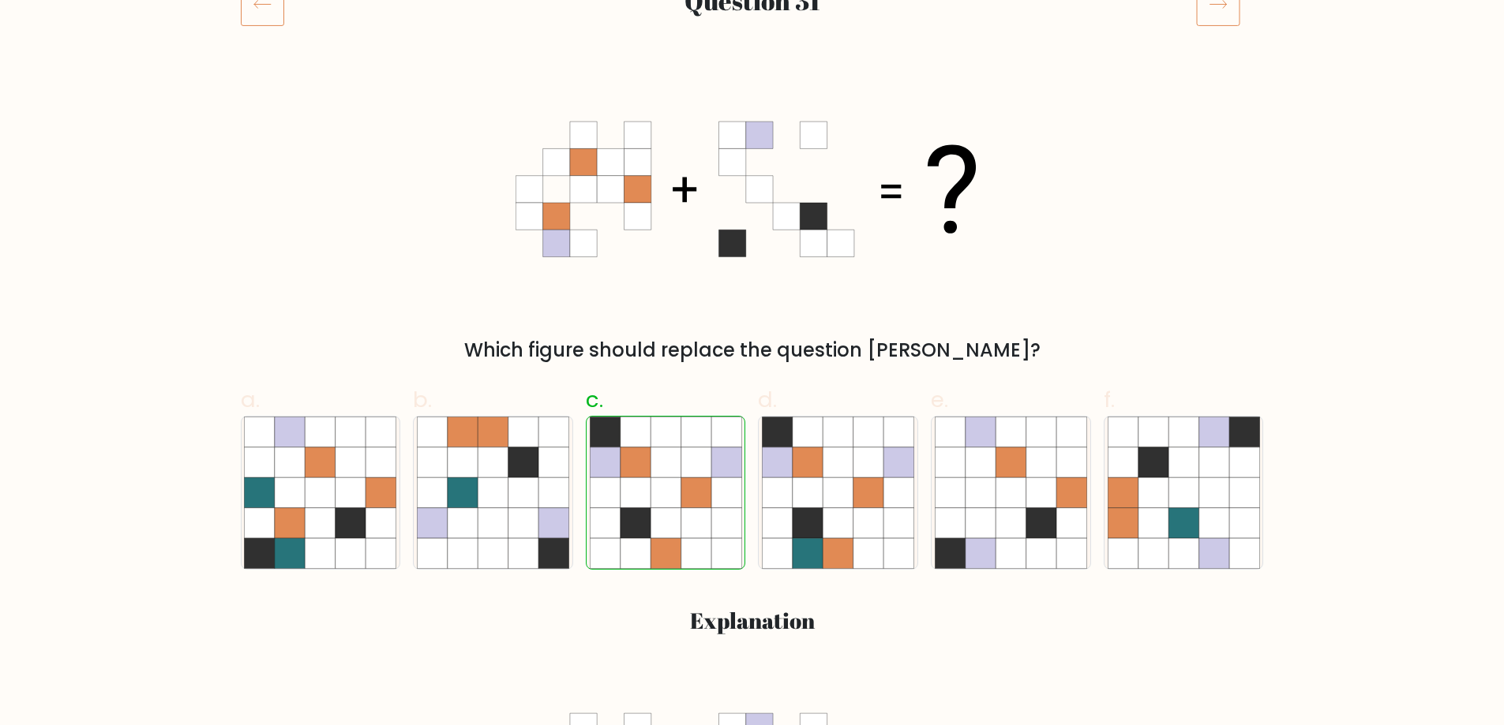
click at [1208, 11] on icon at bounding box center [1218, 4] width 44 height 44
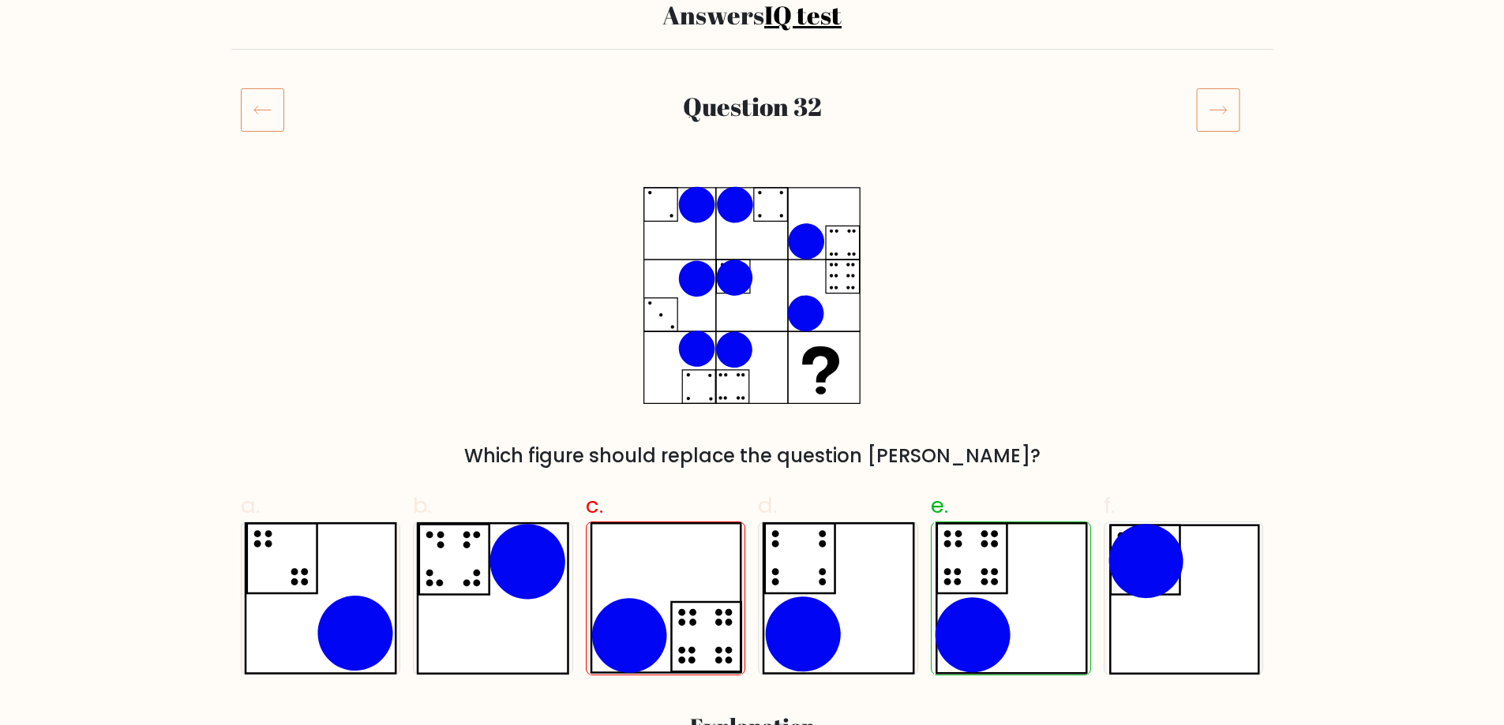
scroll to position [158, 0]
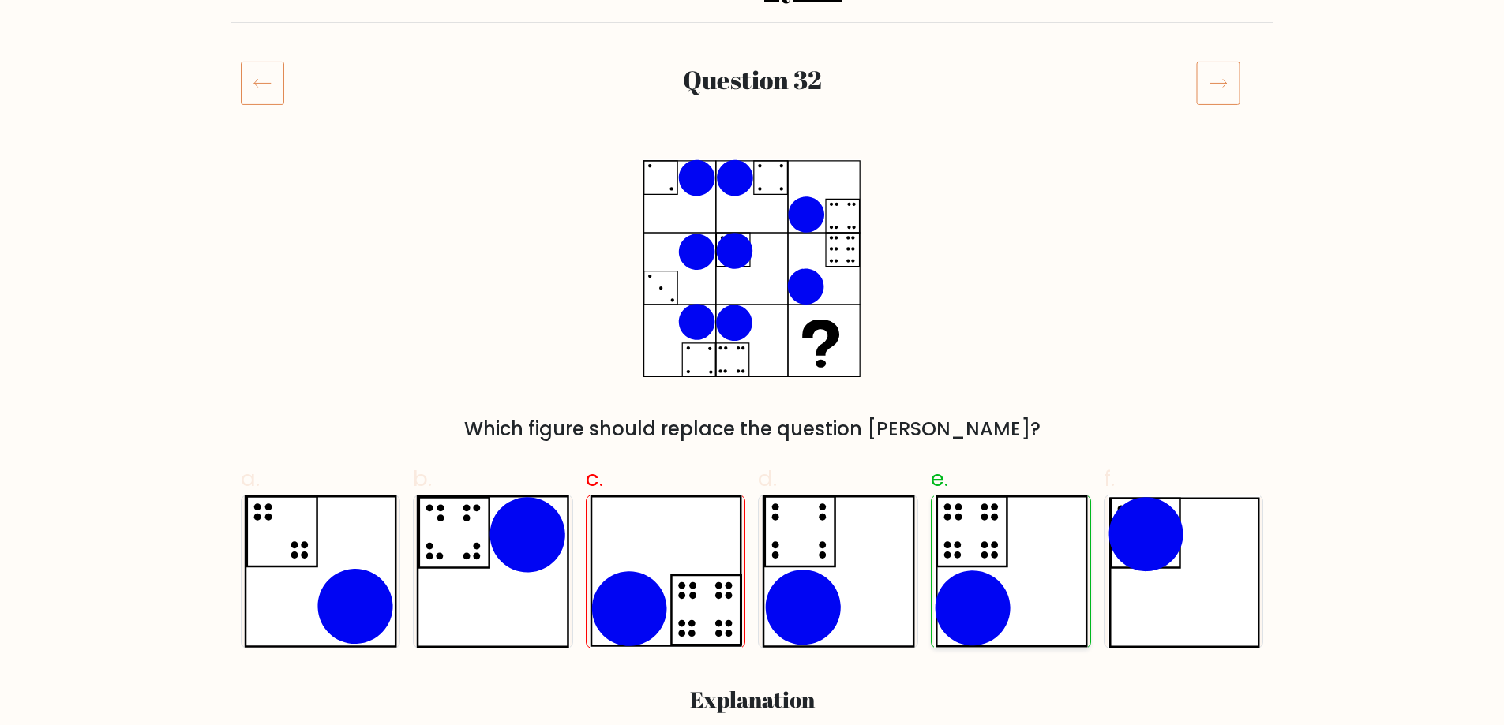
click at [962, 603] on icon at bounding box center [972, 608] width 75 height 75
click at [753, 215] on input "e." at bounding box center [752, 210] width 1 height 10
radio input "true"
click at [729, 592] on icon at bounding box center [666, 572] width 152 height 152
click at [752, 215] on input "c." at bounding box center [752, 210] width 1 height 10
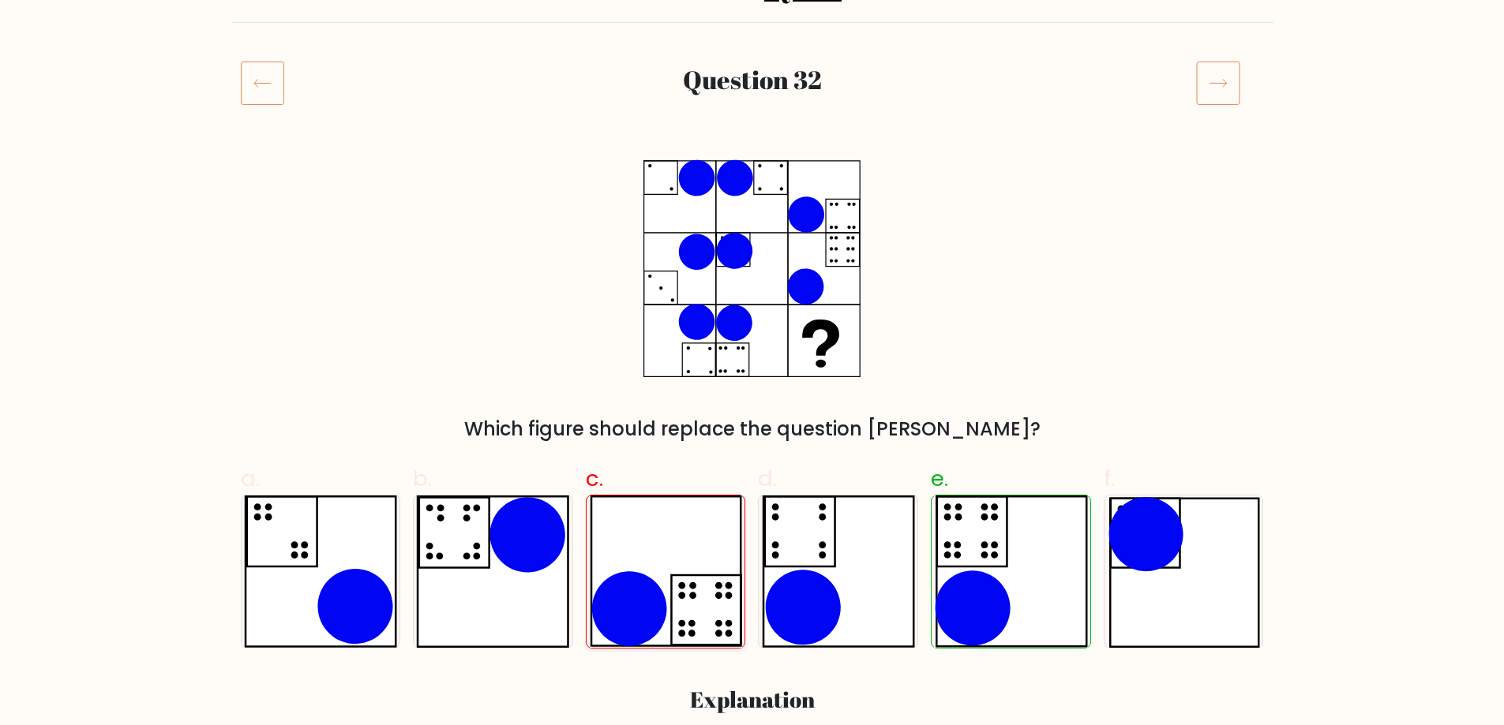
radio input "true"
click at [672, 596] on icon at bounding box center [705, 609] width 69 height 69
click at [752, 215] on input "c." at bounding box center [752, 210] width 1 height 10
click at [777, 580] on icon at bounding box center [838, 572] width 153 height 152
click at [753, 215] on input "d." at bounding box center [752, 210] width 1 height 10
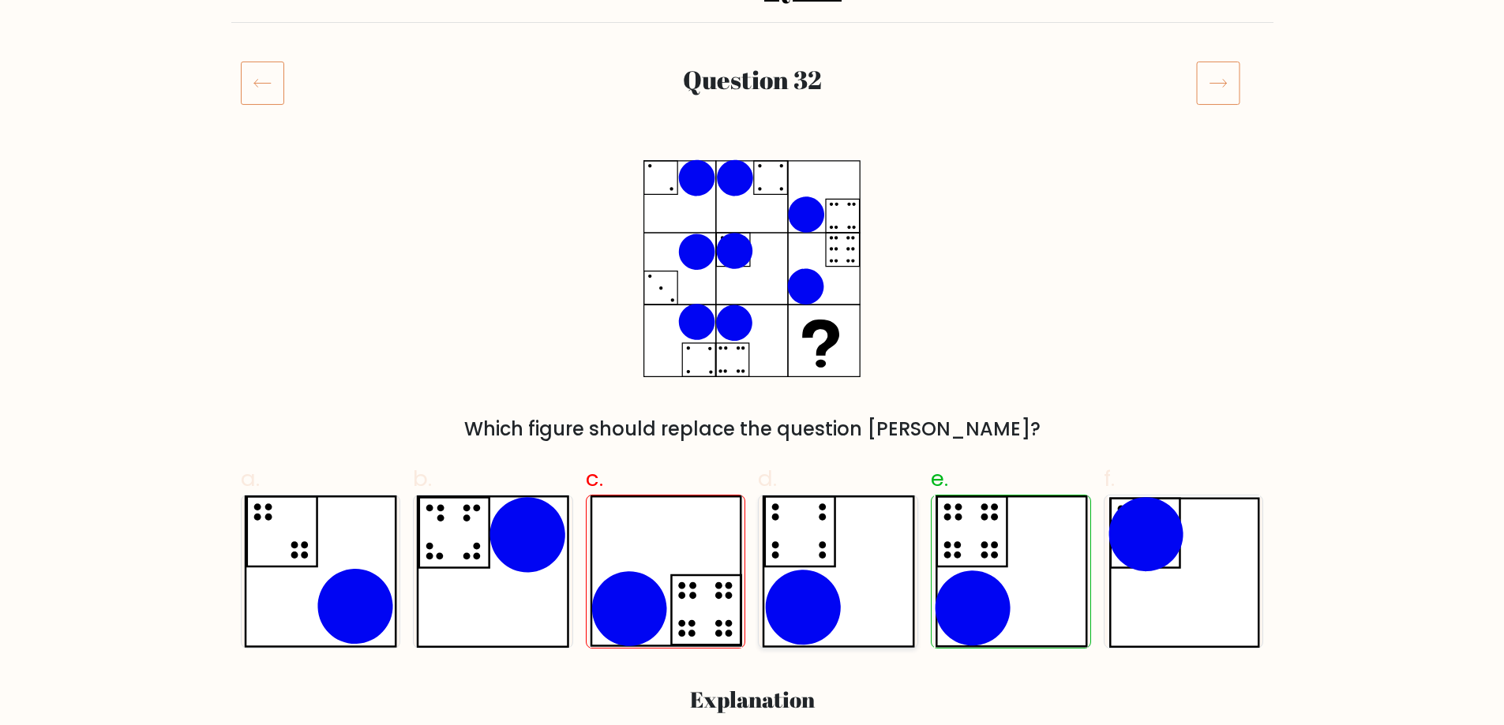
radio input "true"
click at [726, 585] on icon at bounding box center [728, 586] width 7 height 7
click at [752, 215] on input "c." at bounding box center [752, 210] width 1 height 10
radio input "true"
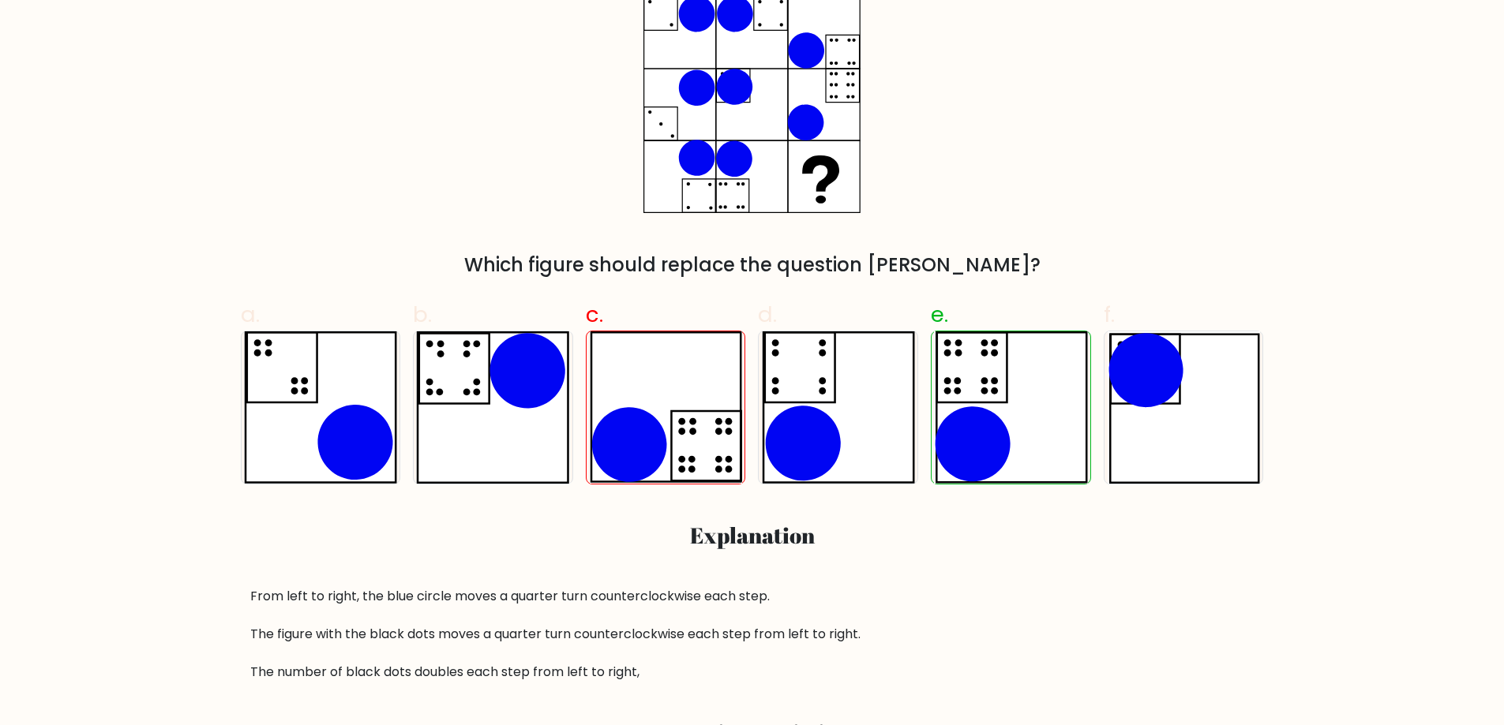
scroll to position [316, 0]
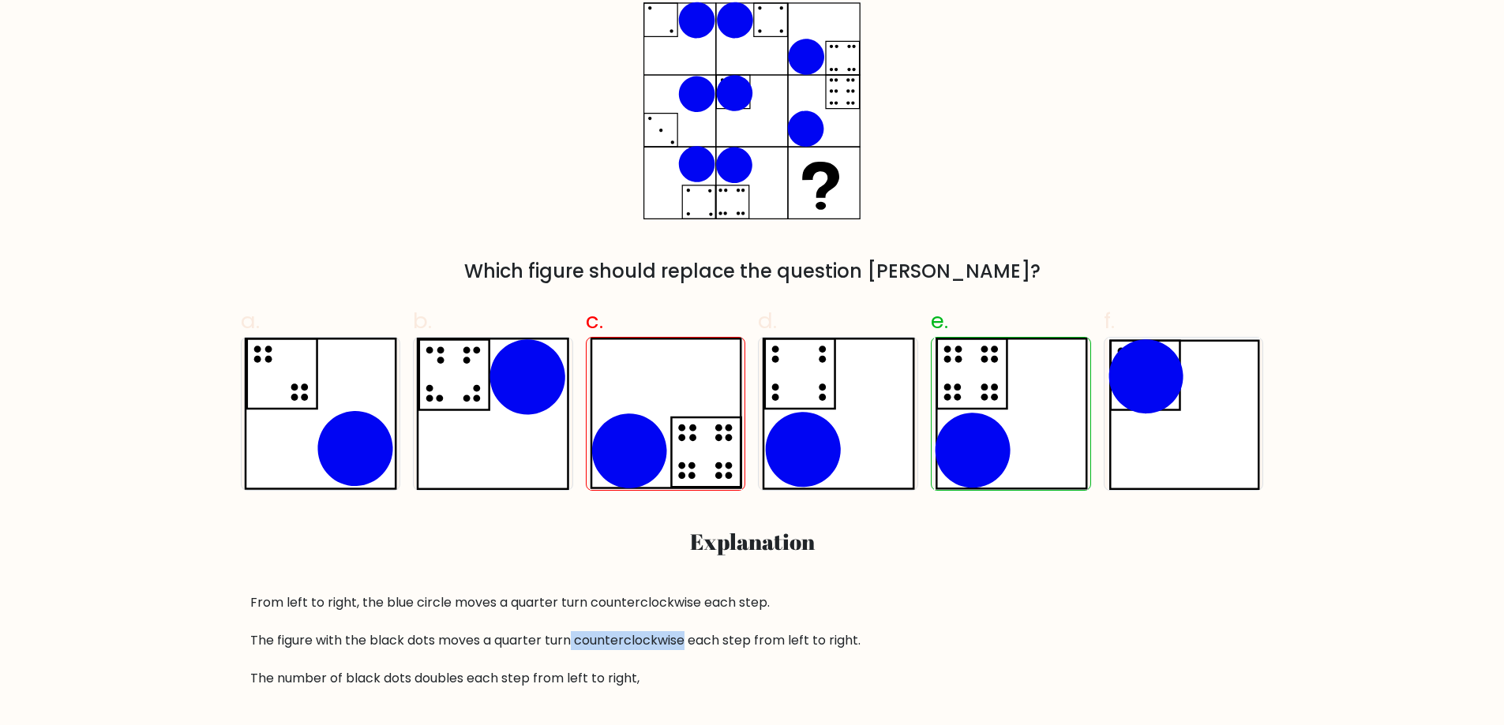
drag, startPoint x: 601, startPoint y: 647, endPoint x: 680, endPoint y: 623, distance: 81.9
click at [684, 639] on div "From left to right, the blue circle moves a quarter turn counterclockwise each …" at bounding box center [752, 641] width 1004 height 95
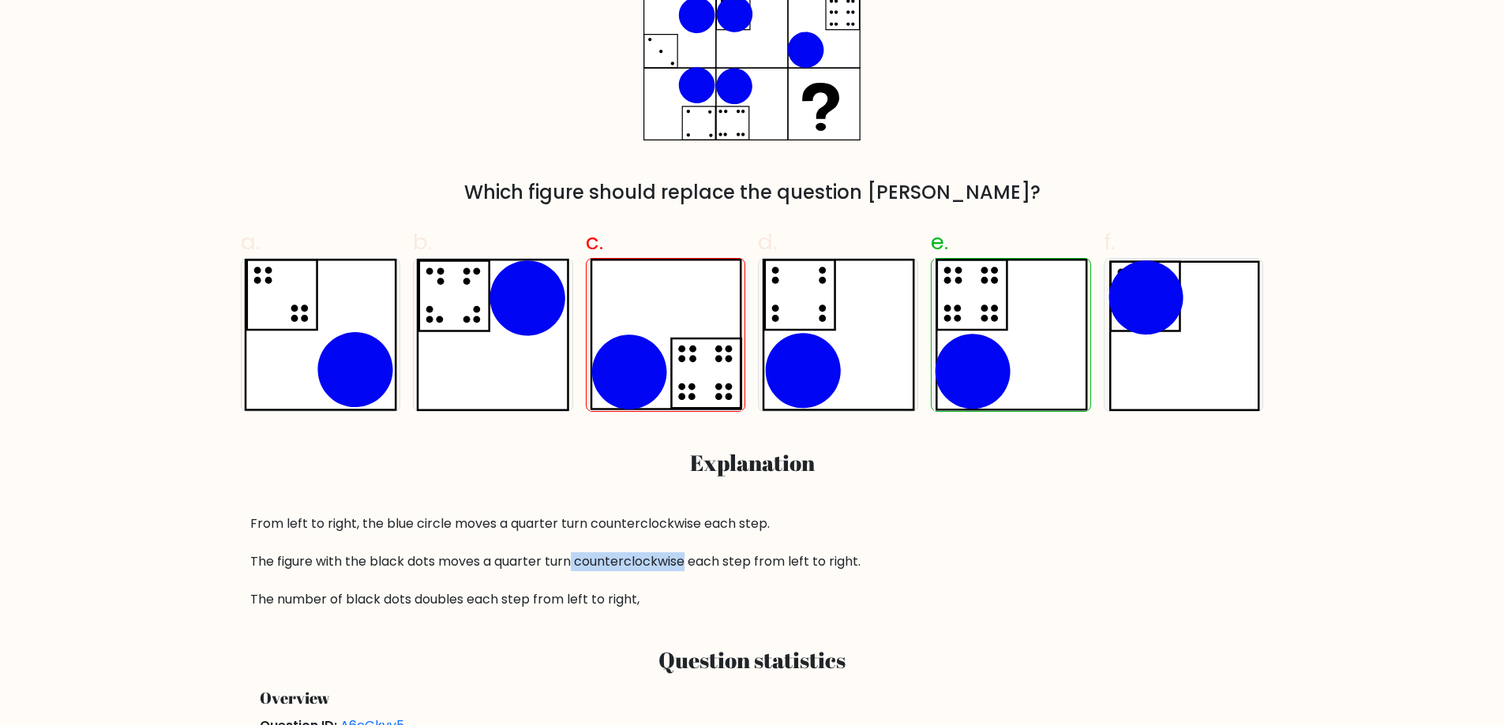
scroll to position [0, 0]
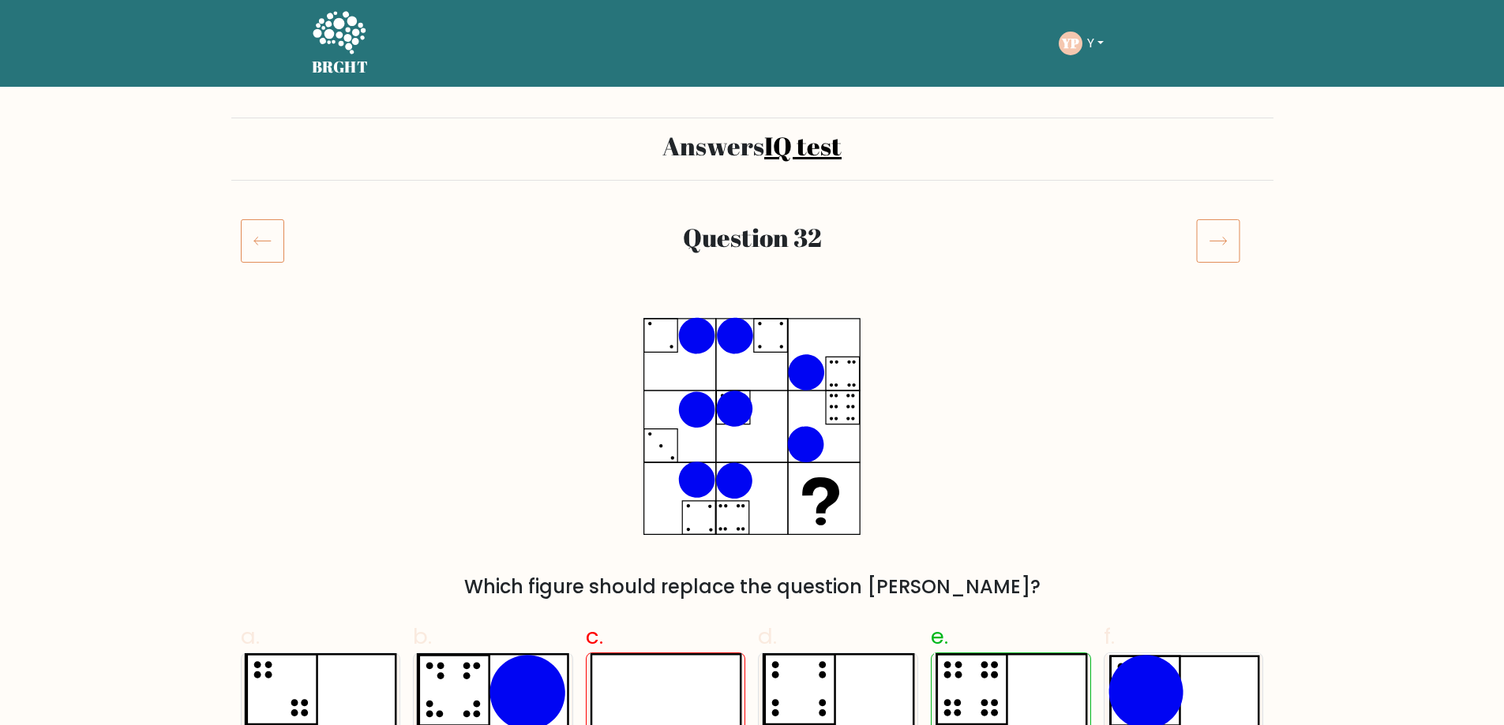
click at [1177, 281] on div "Question 32" at bounding box center [752, 260] width 1042 height 82
click at [1222, 242] on icon at bounding box center [1218, 241] width 44 height 44
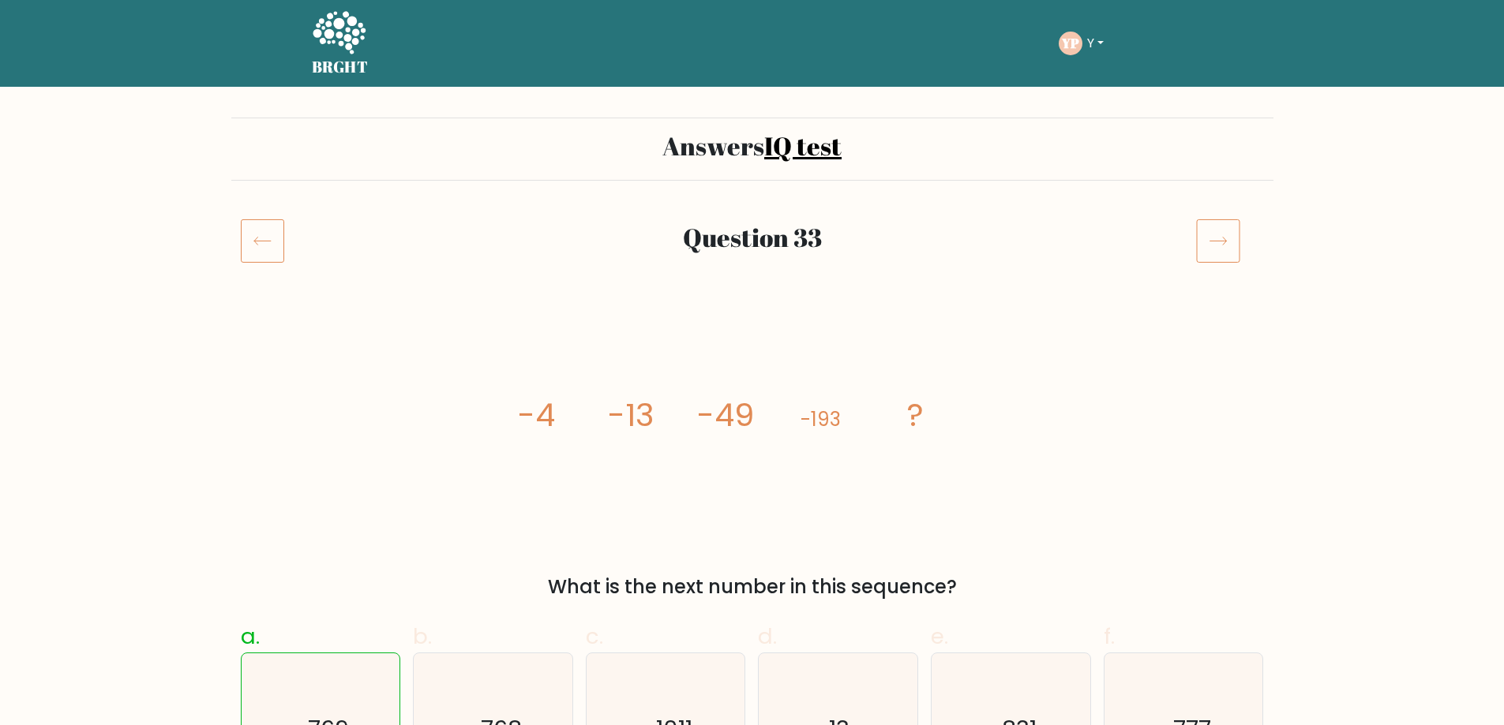
drag, startPoint x: 0, startPoint y: 0, endPoint x: 817, endPoint y: 421, distance: 919.3
click at [817, 421] on tspan "-193" at bounding box center [820, 419] width 40 height 26
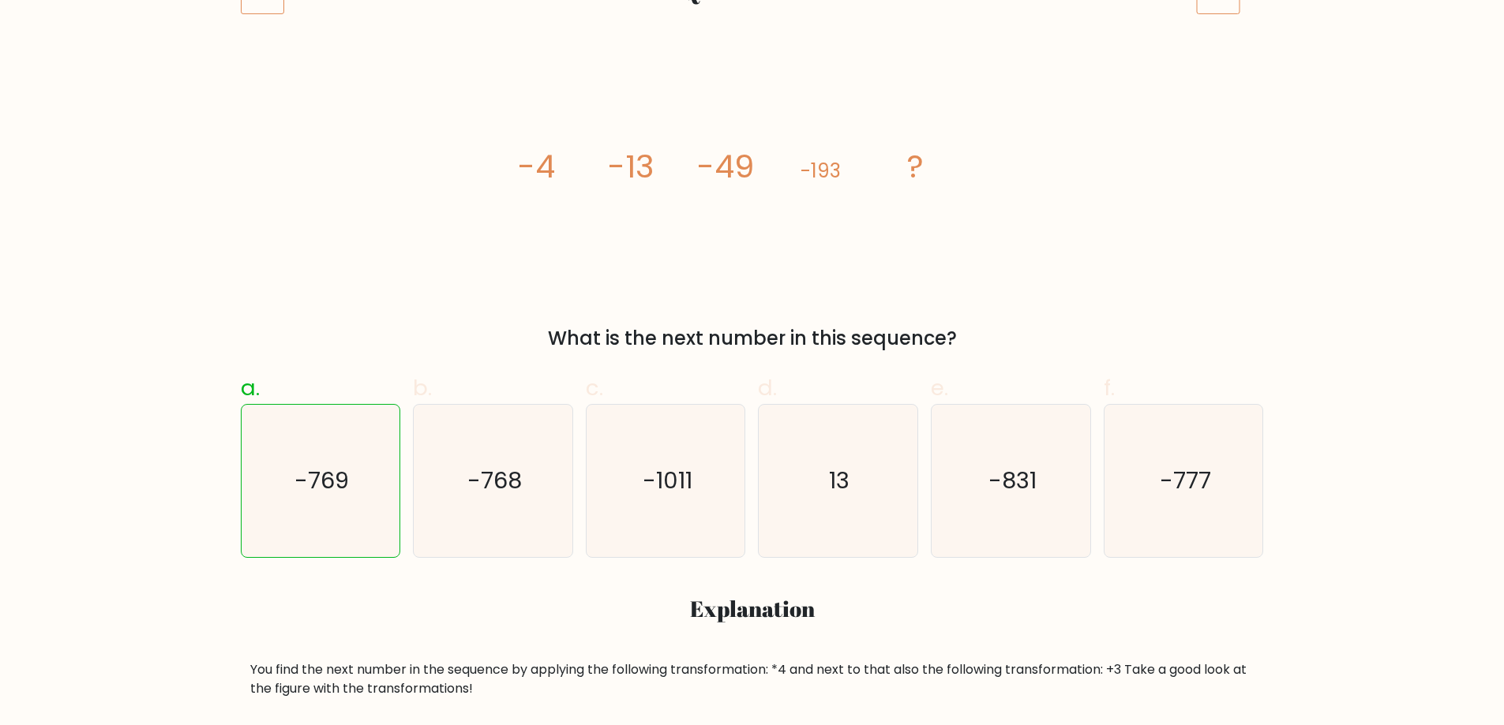
scroll to position [237, 0]
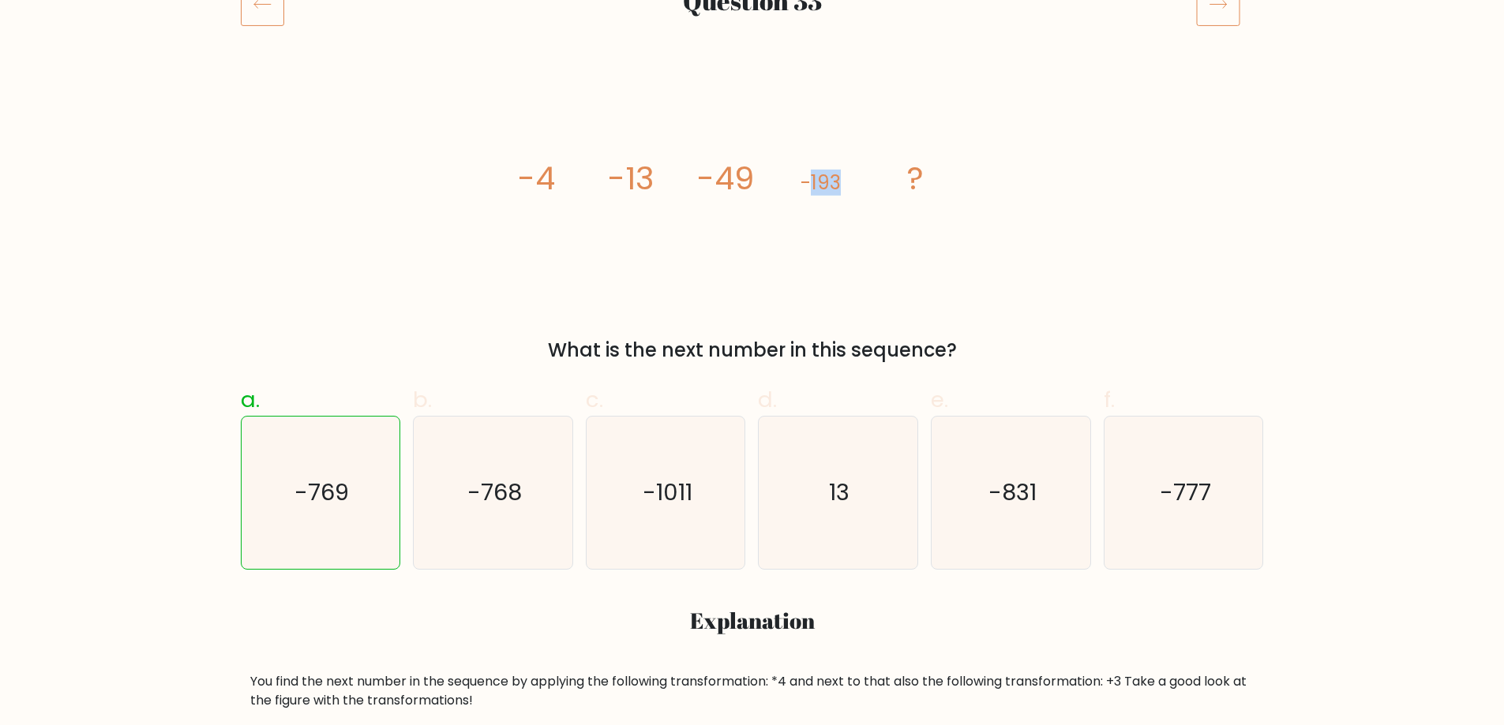
drag, startPoint x: 856, startPoint y: 181, endPoint x: 807, endPoint y: 176, distance: 49.2
click at [807, 176] on icon "image/svg+xml -4 -13 -49 -193 ?" at bounding box center [752, 190] width 474 height 218
click at [849, 185] on icon "image/svg+xml -4 -13 -49 -193 ?" at bounding box center [752, 190] width 474 height 218
click at [869, 236] on icon "image/svg+xml -4 -13 -49 -193 ?" at bounding box center [752, 190] width 474 height 218
click at [880, 152] on icon "image/svg+xml -4 -13 -49 -193 ?" at bounding box center [752, 190] width 474 height 218
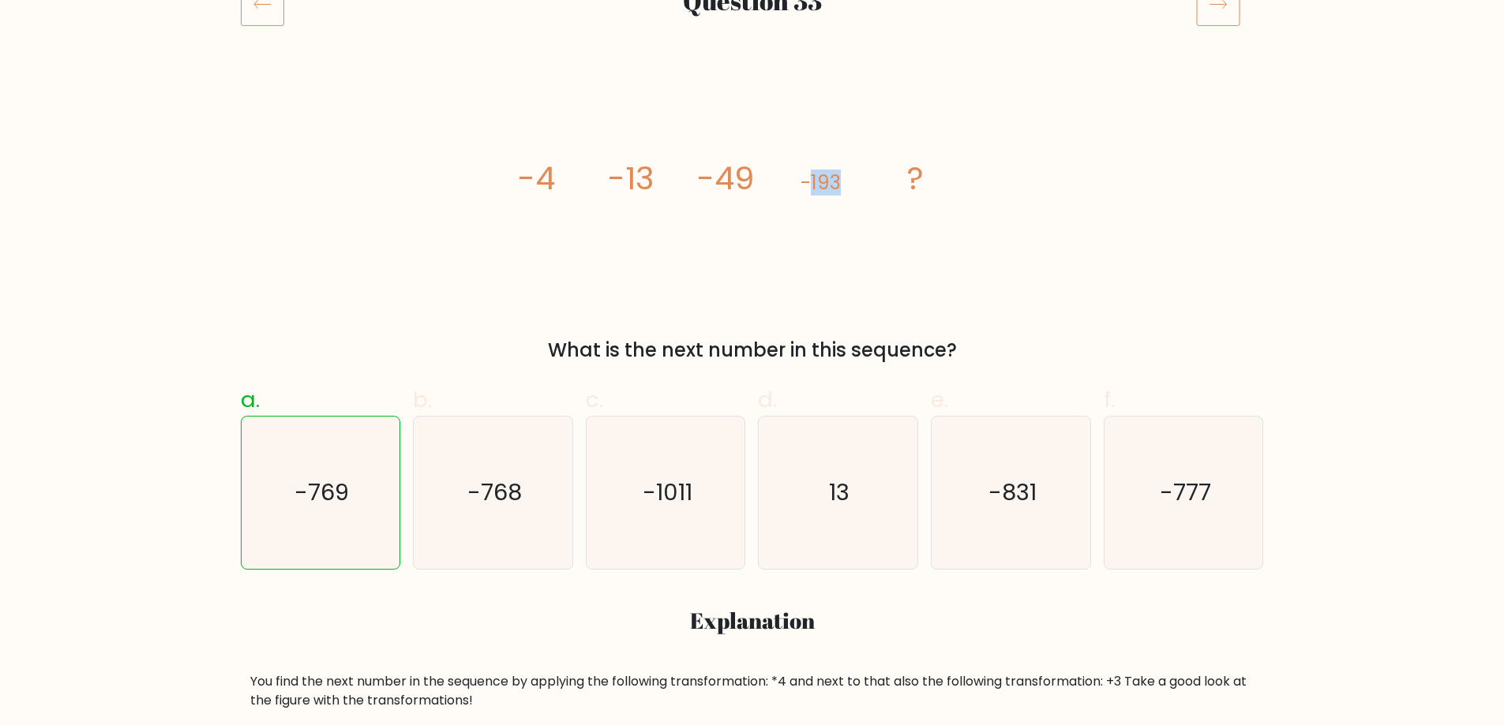
drag, startPoint x: 837, startPoint y: 177, endPoint x: 812, endPoint y: 174, distance: 25.5
click at [812, 174] on icon "image/svg+xml -4 -13 -49 -193 ?" at bounding box center [752, 190] width 474 height 218
click at [849, 204] on icon "image/svg+xml -4 -13 -49 -193 ?" at bounding box center [752, 190] width 474 height 218
drag, startPoint x: 346, startPoint y: 373, endPoint x: 328, endPoint y: 366, distance: 18.8
click at [338, 373] on div "a. -769 b. -768 c." at bounding box center [752, 470] width 1036 height 199
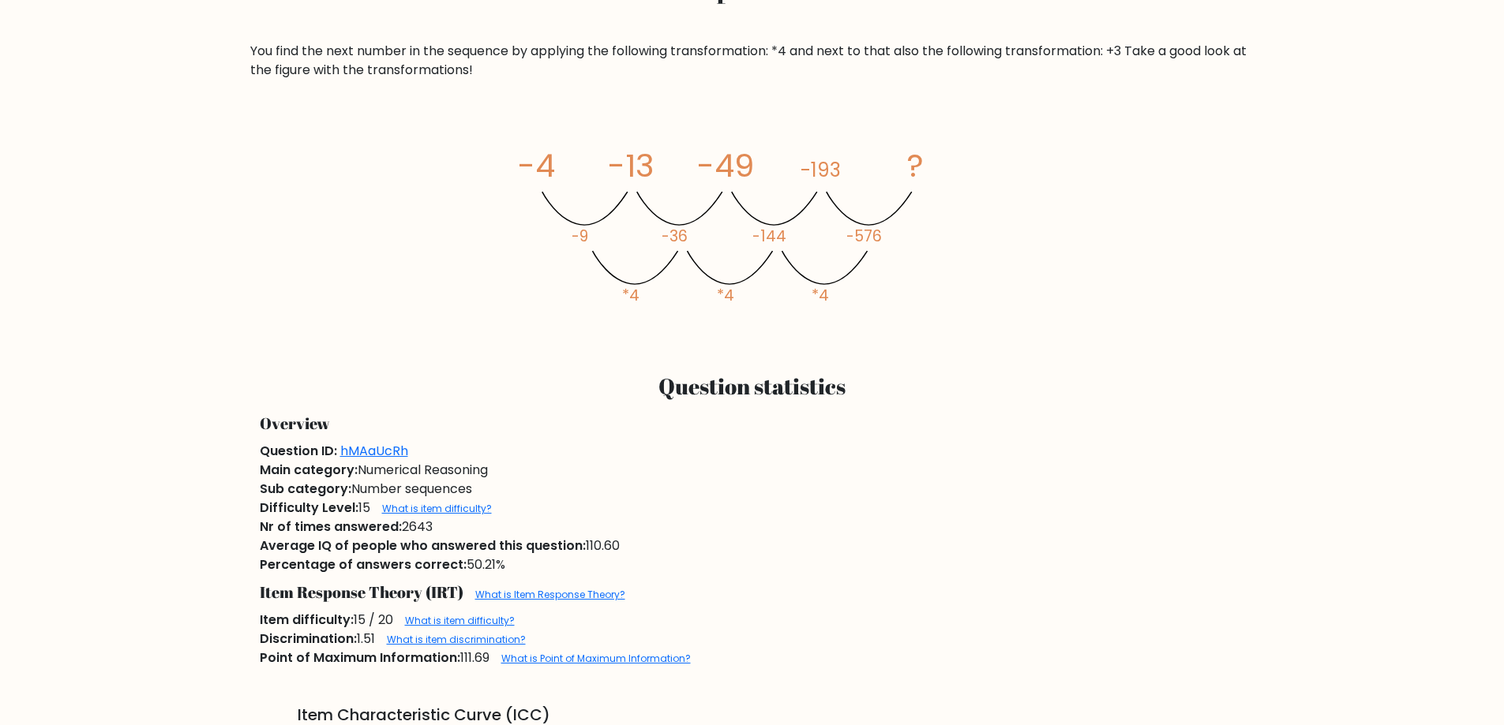
scroll to position [868, 0]
drag, startPoint x: 579, startPoint y: 543, endPoint x: 607, endPoint y: 543, distance: 27.6
click at [607, 543] on div "Average IQ of people who answered this question: 110.60" at bounding box center [752, 545] width 1004 height 19
click at [616, 540] on div "Average IQ of people who answered this question: 110.60" at bounding box center [752, 545] width 1004 height 19
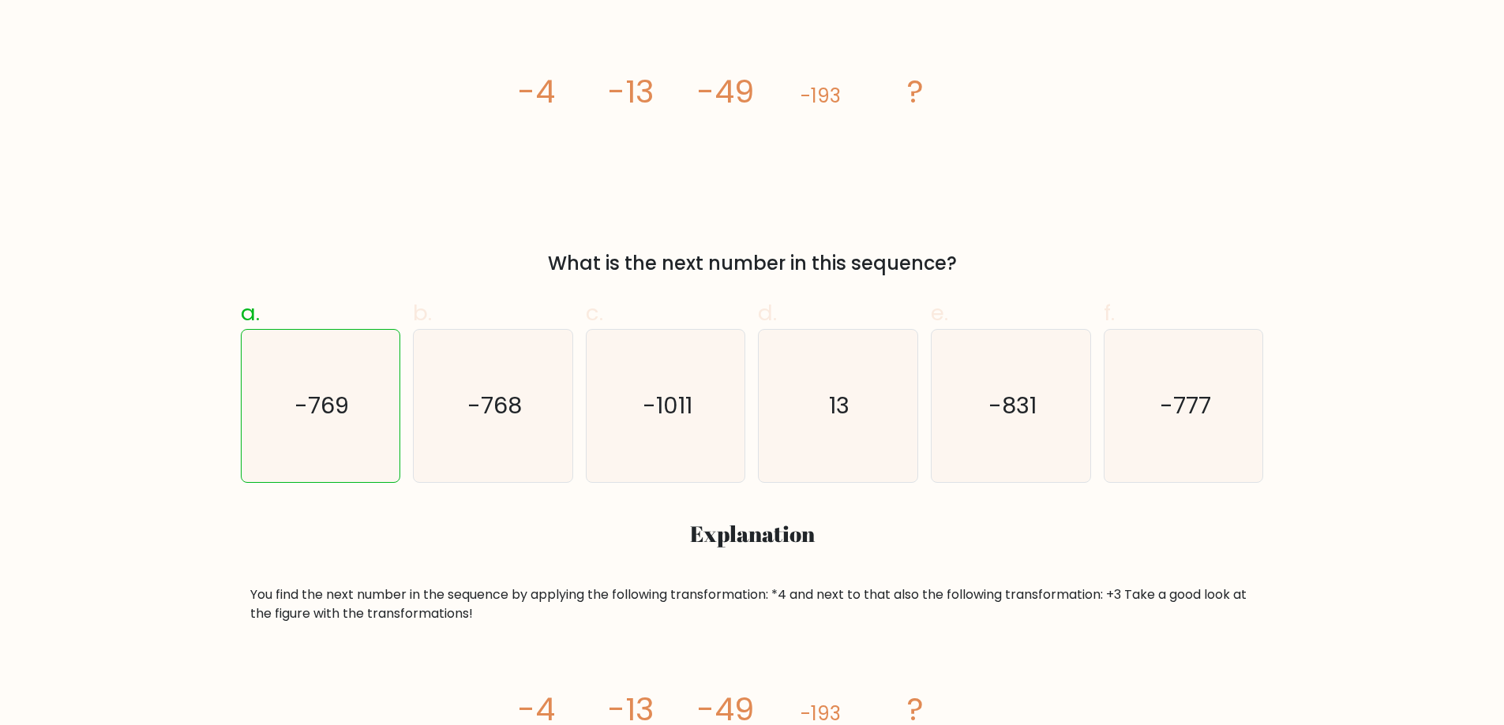
scroll to position [474, 0]
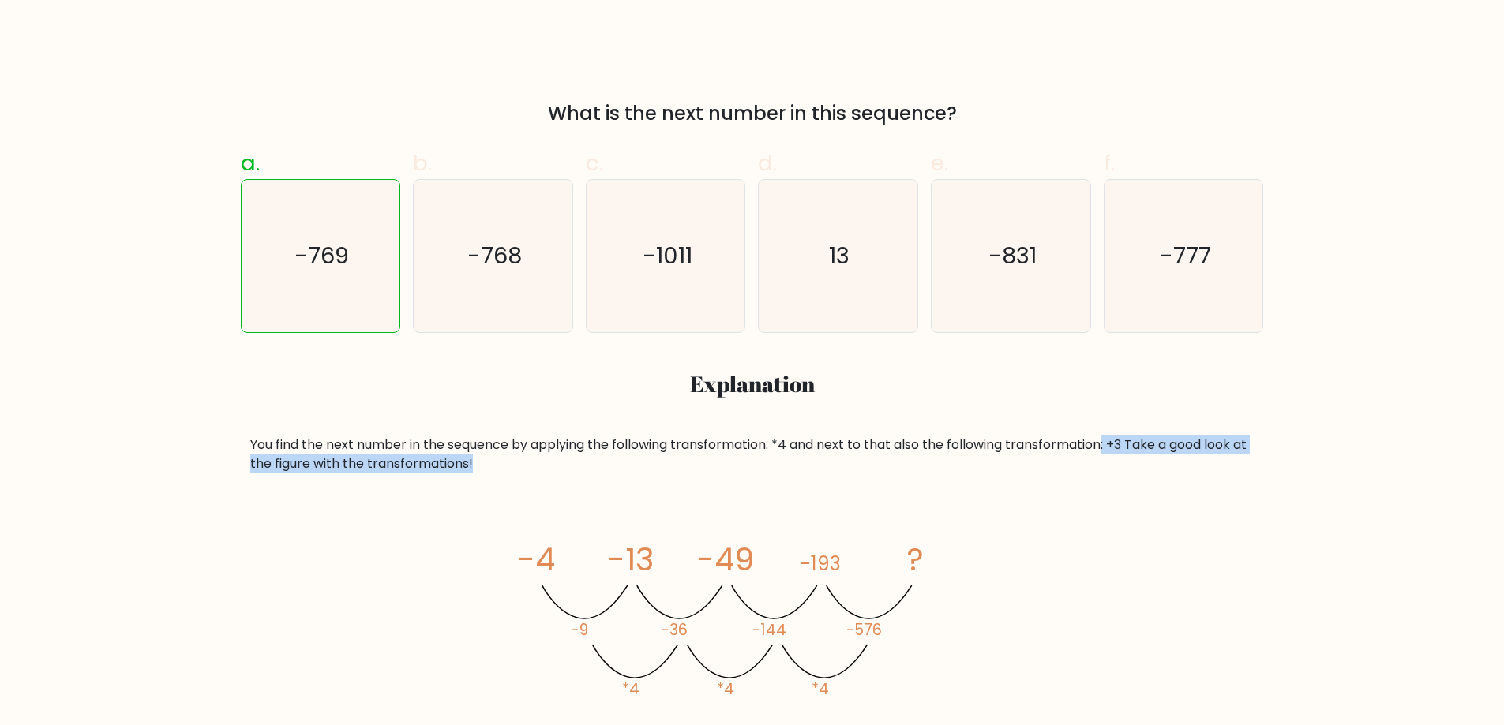
click at [1129, 459] on div "You find the next number in the sequence by applying the following transformati…" at bounding box center [752, 455] width 1004 height 38
click at [1126, 452] on div "You find the next number in the sequence by applying the following transformati…" at bounding box center [752, 455] width 1004 height 38
click at [1122, 441] on div "You find the next number in the sequence by applying the following transformati…" at bounding box center [752, 455] width 1004 height 38
click at [1120, 441] on div "You find the next number in the sequence by applying the following transformati…" at bounding box center [752, 455] width 1004 height 38
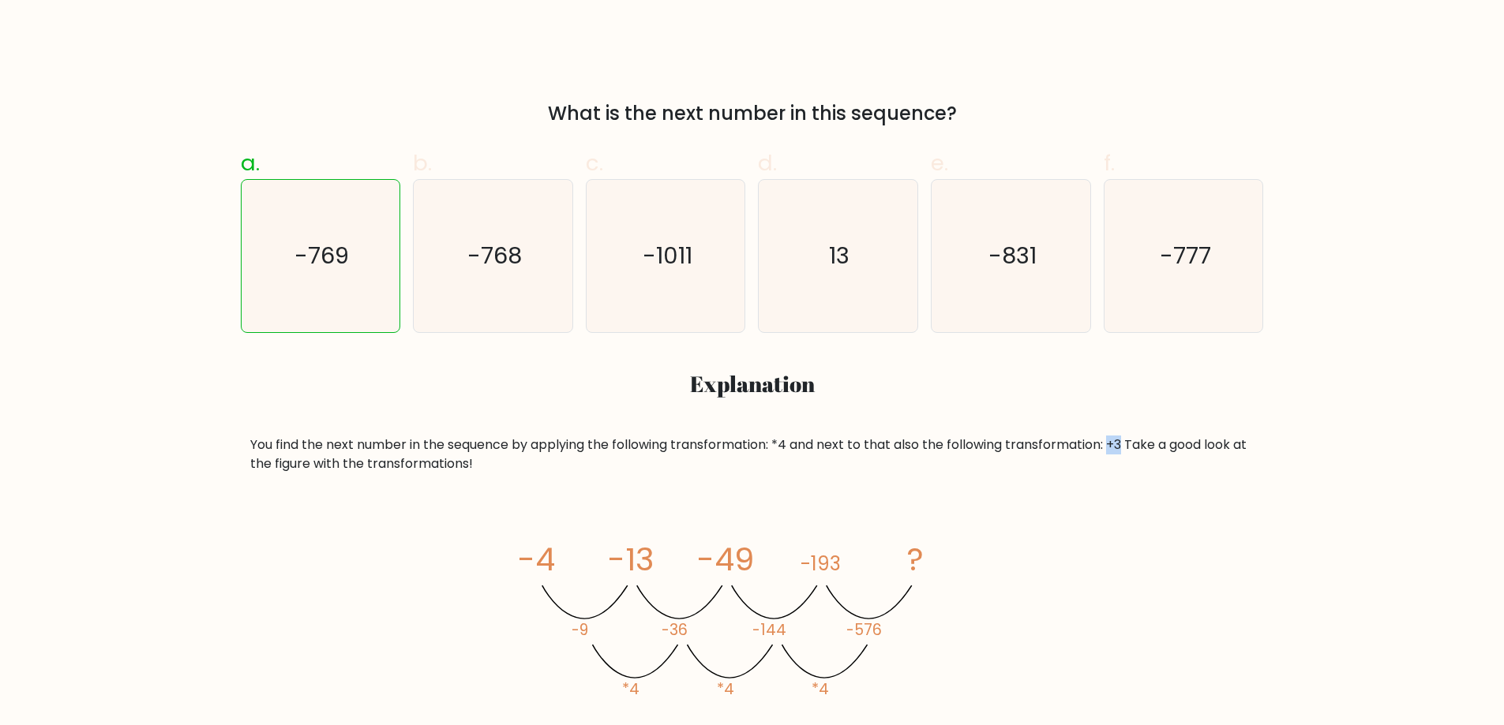
drag, startPoint x: 1120, startPoint y: 441, endPoint x: 1130, endPoint y: 444, distance: 9.8
click at [1130, 444] on div "You find the next number in the sequence by applying the following transformati…" at bounding box center [752, 455] width 1004 height 38
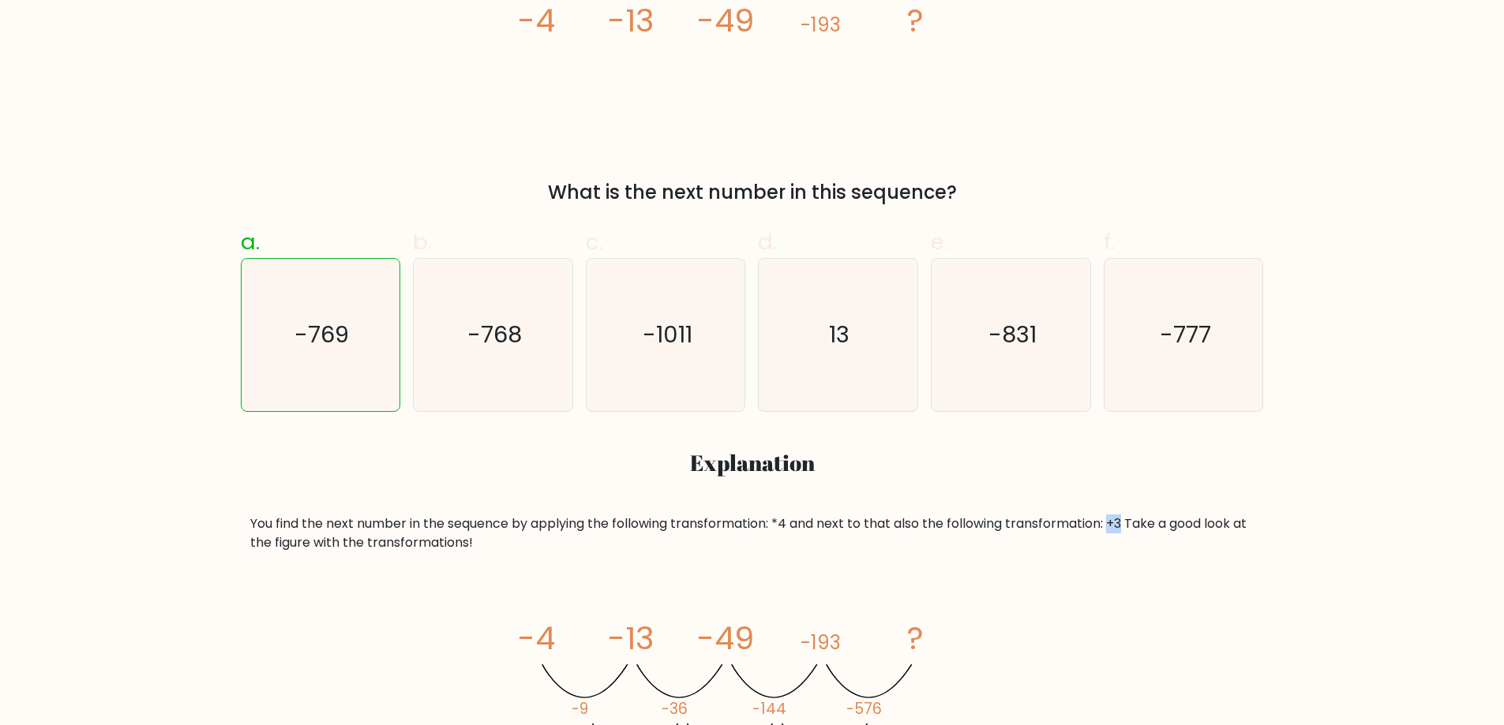
scroll to position [0, 0]
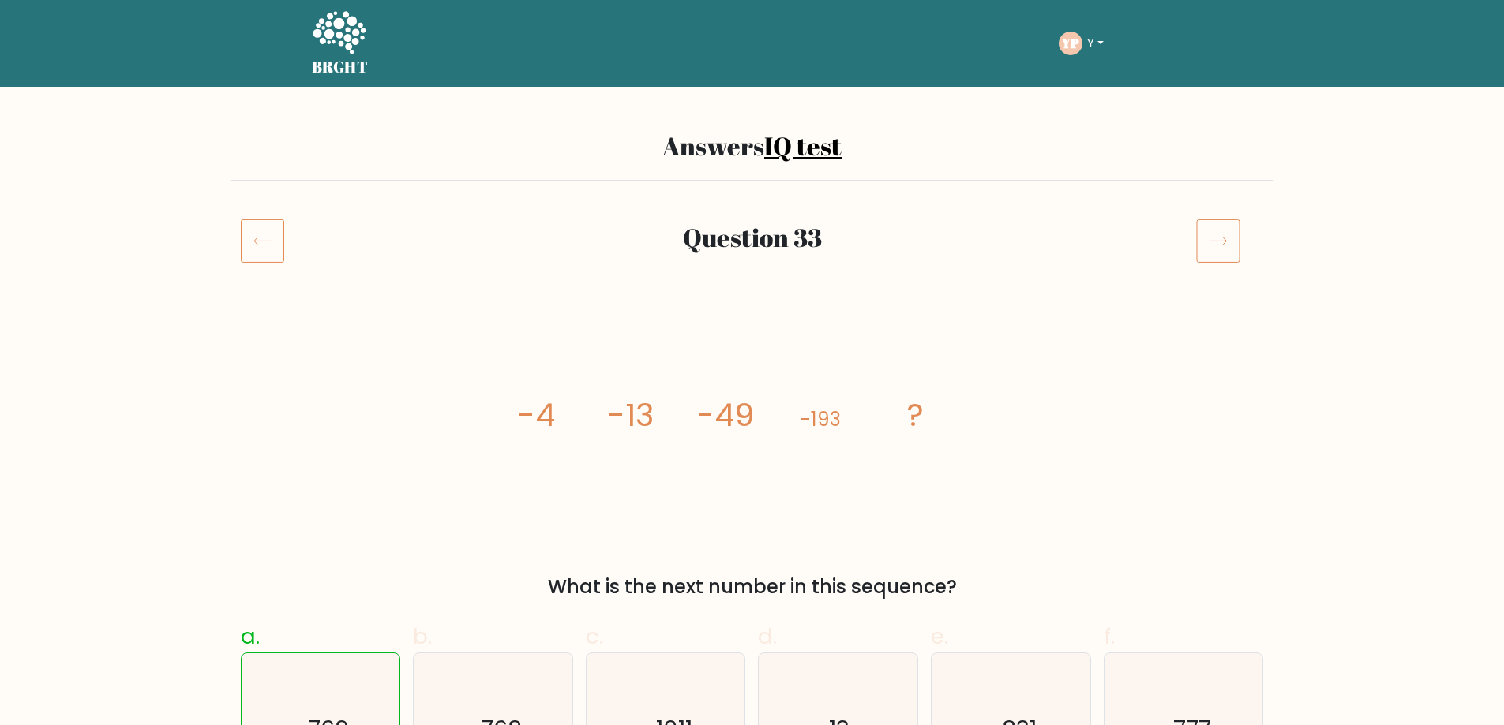
click at [1225, 230] on icon at bounding box center [1218, 241] width 44 height 44
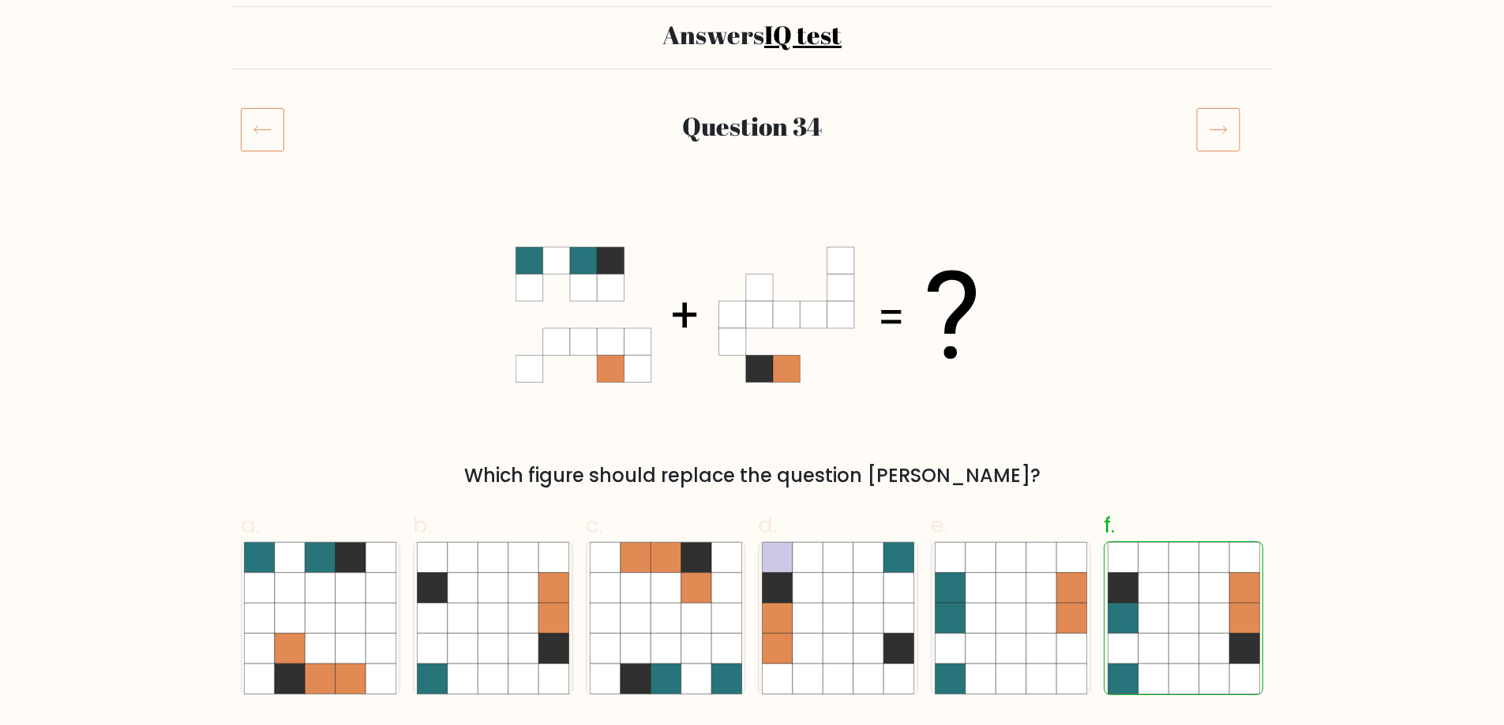
scroll to position [79, 0]
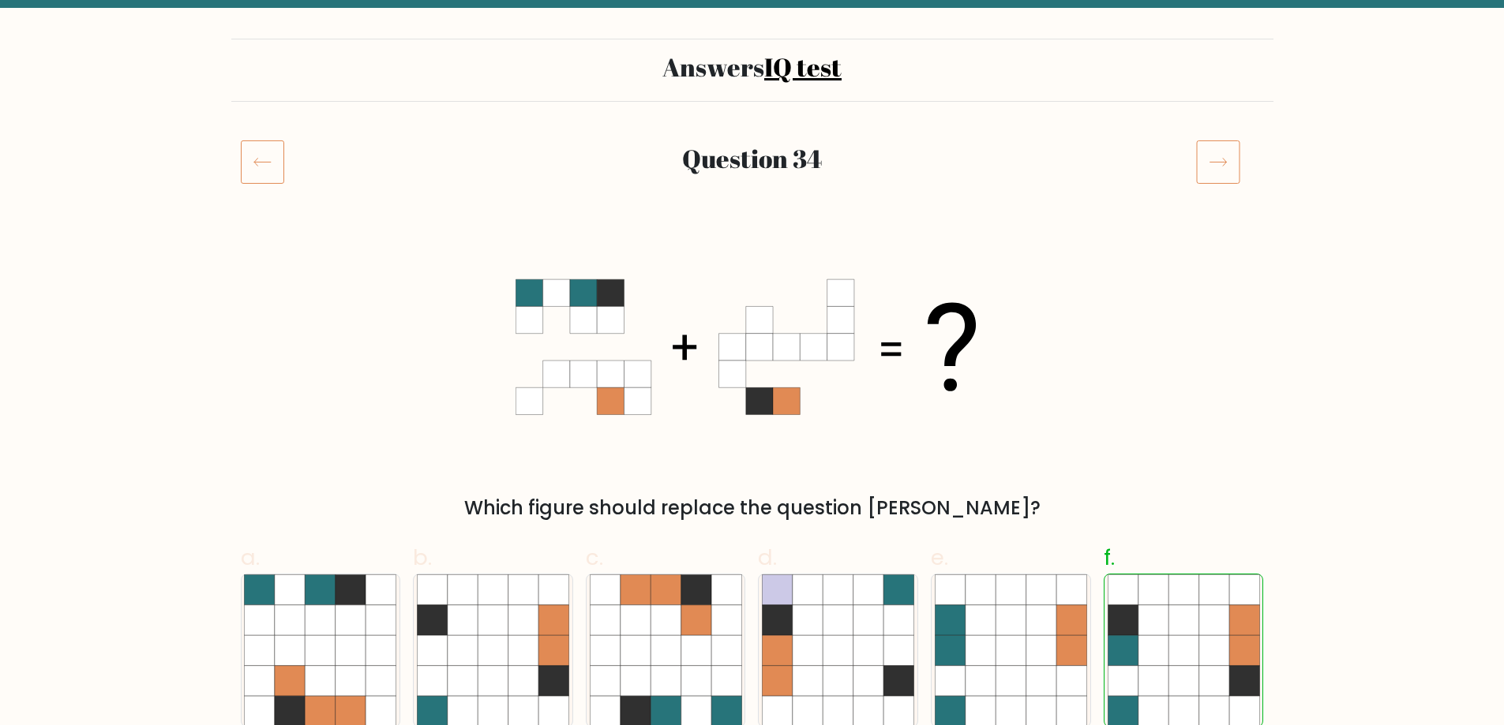
click at [1223, 163] on icon at bounding box center [1218, 162] width 44 height 44
drag, startPoint x: 1062, startPoint y: 470, endPoint x: 1055, endPoint y: 448, distance: 24.2
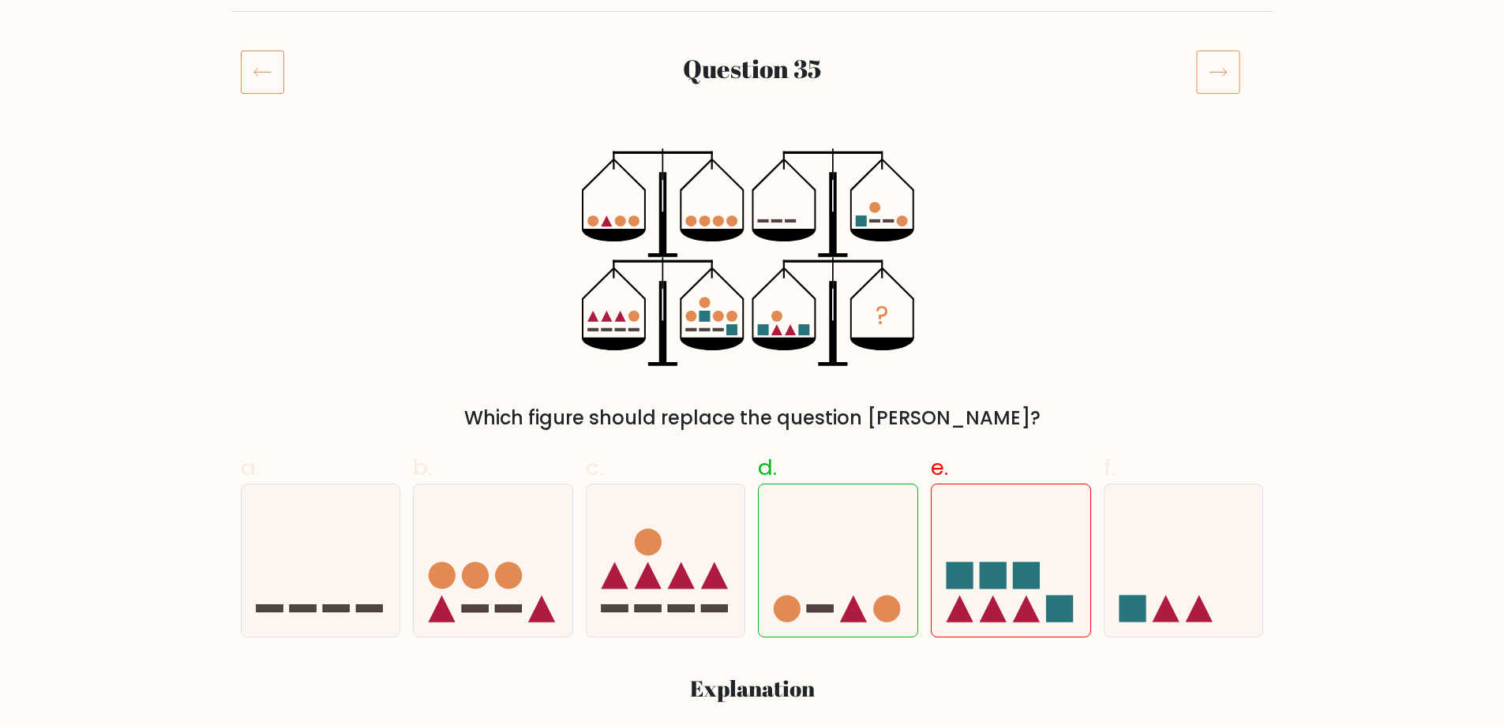
scroll to position [158, 0]
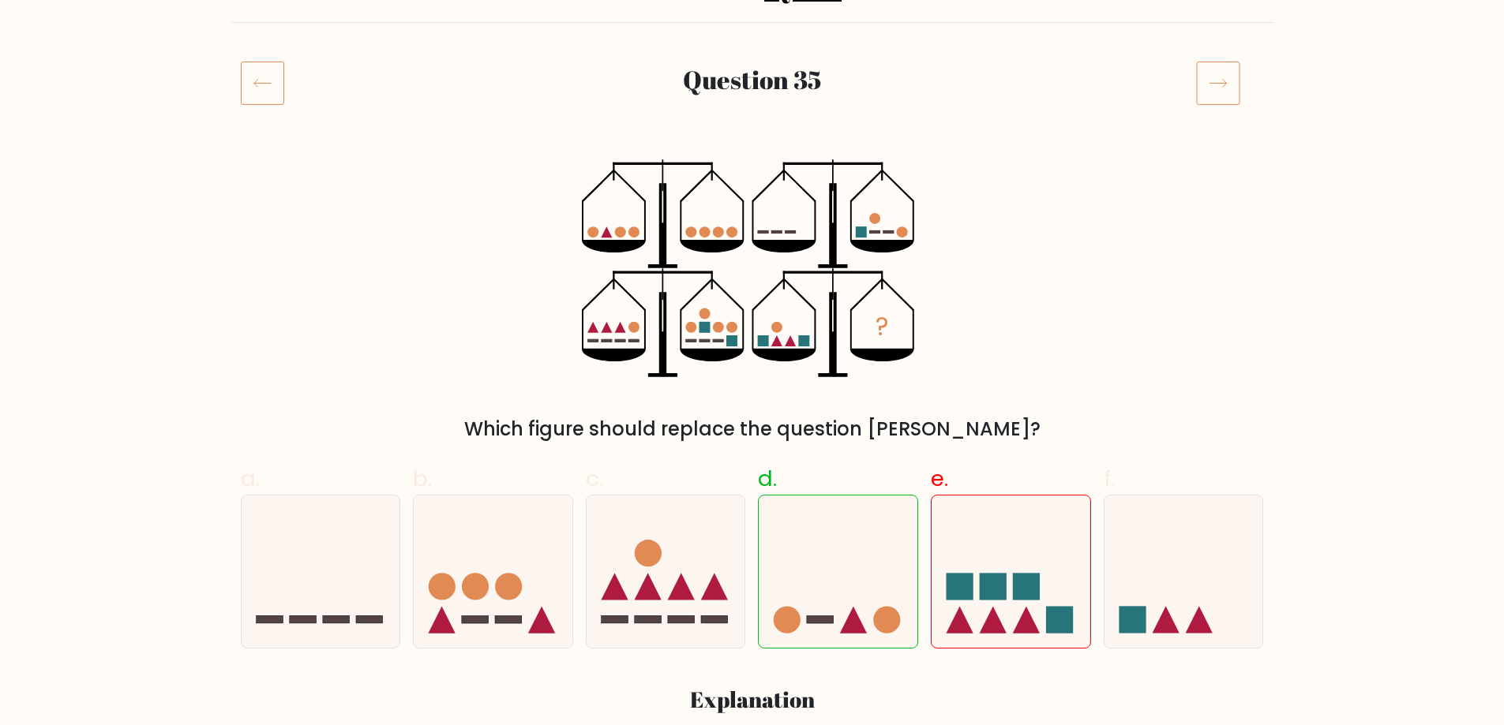
click at [1048, 365] on div "? Which figure should replace the question mark?" at bounding box center [752, 301] width 1042 height 284
drag, startPoint x: 860, startPoint y: 234, endPoint x: 955, endPoint y: 176, distance: 111.3
click at [955, 176] on div "? Which figure should replace the question mark?" at bounding box center [752, 301] width 1042 height 284
click at [851, 531] on icon at bounding box center [838, 572] width 159 height 131
click at [753, 215] on input "d." at bounding box center [752, 210] width 1 height 10
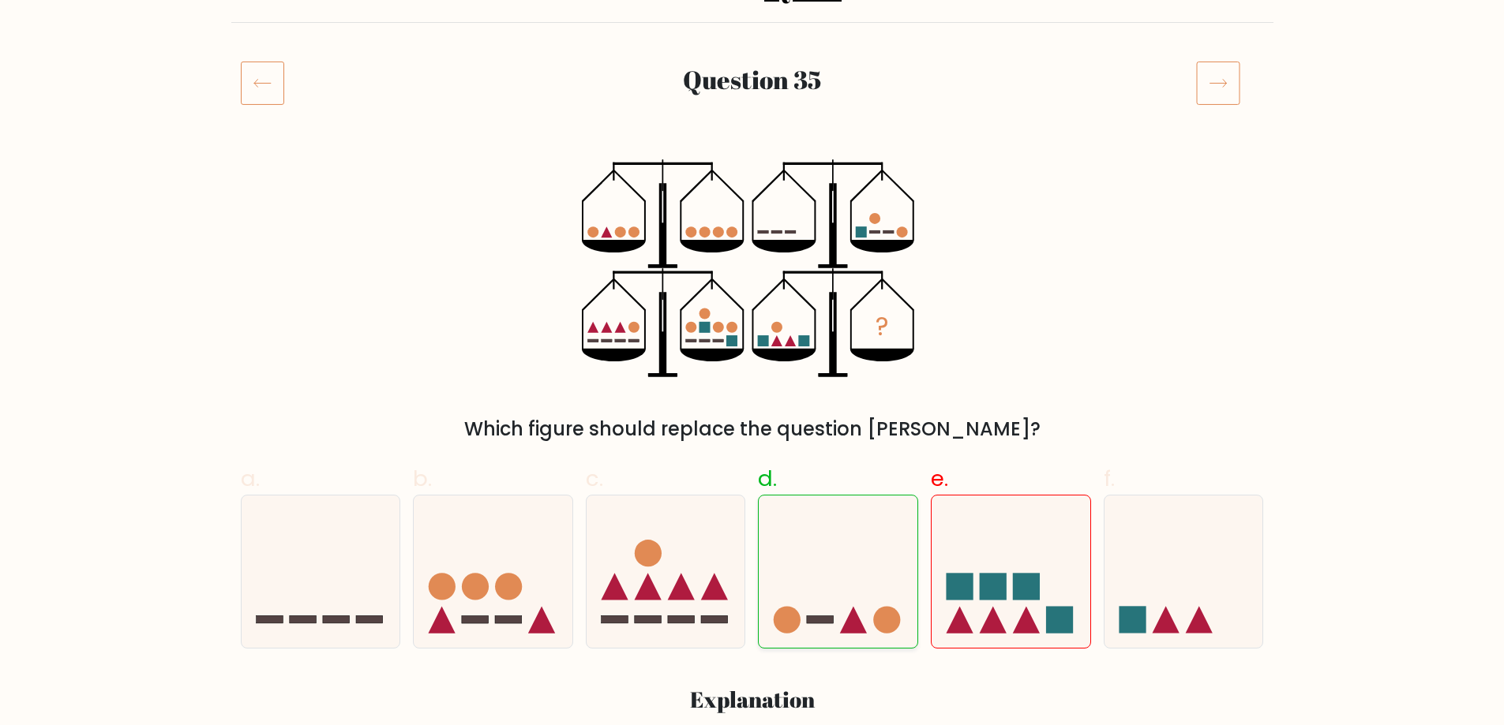
radio input "true"
click at [950, 507] on icon at bounding box center [1010, 572] width 159 height 131
click at [753, 215] on input "e." at bounding box center [752, 210] width 1 height 10
radio input "true"
click at [869, 531] on icon at bounding box center [838, 572] width 159 height 131
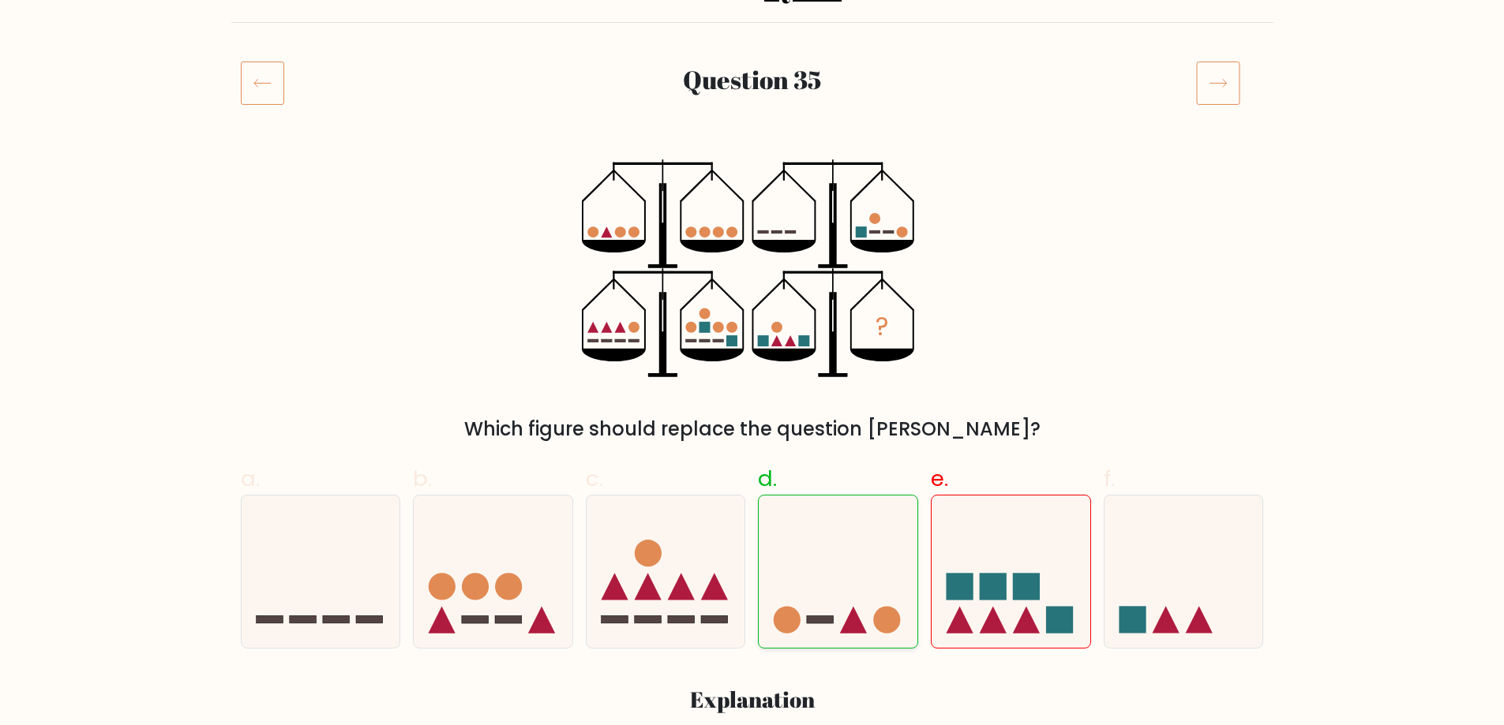
click at [753, 215] on input "d." at bounding box center [752, 210] width 1 height 10
radio input "true"
click at [789, 234] on icon "?" at bounding box center [752, 268] width 340 height 218
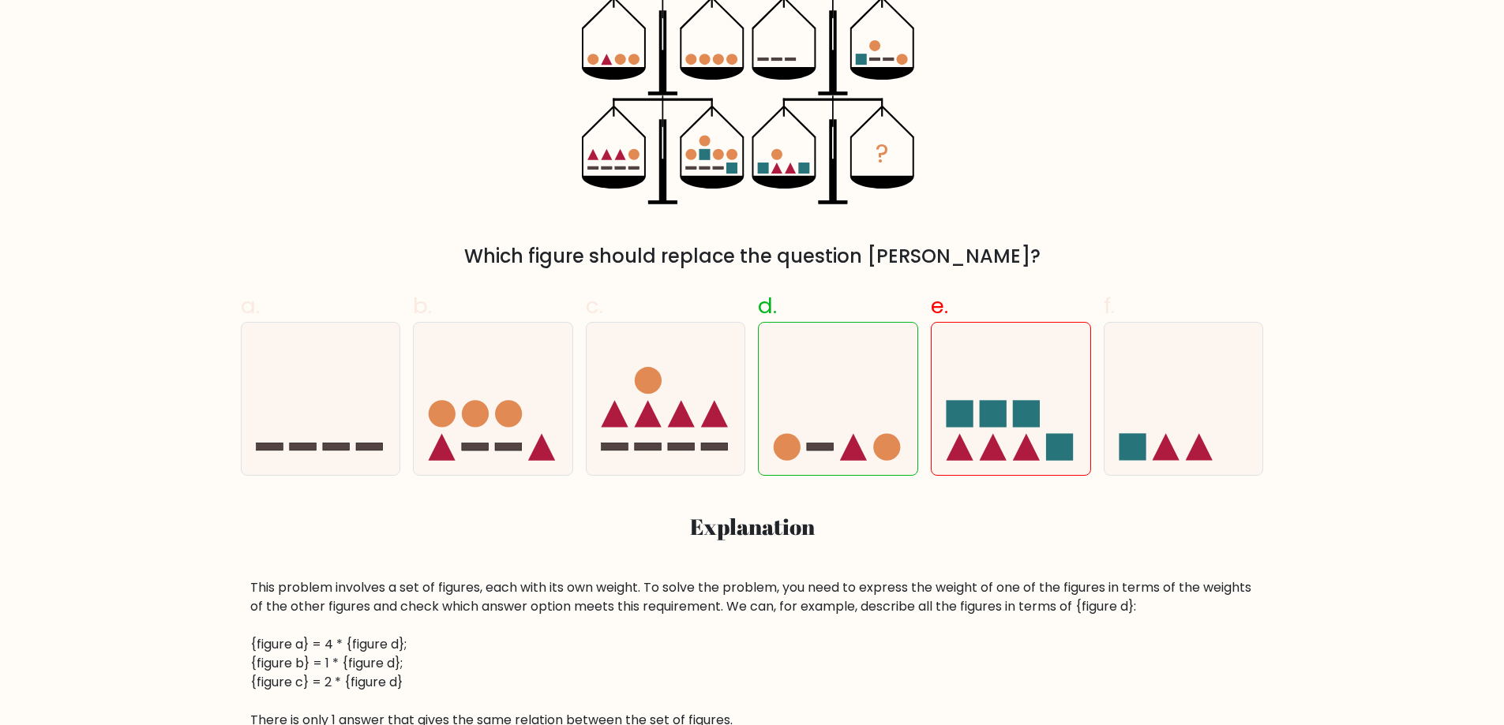
scroll to position [79, 0]
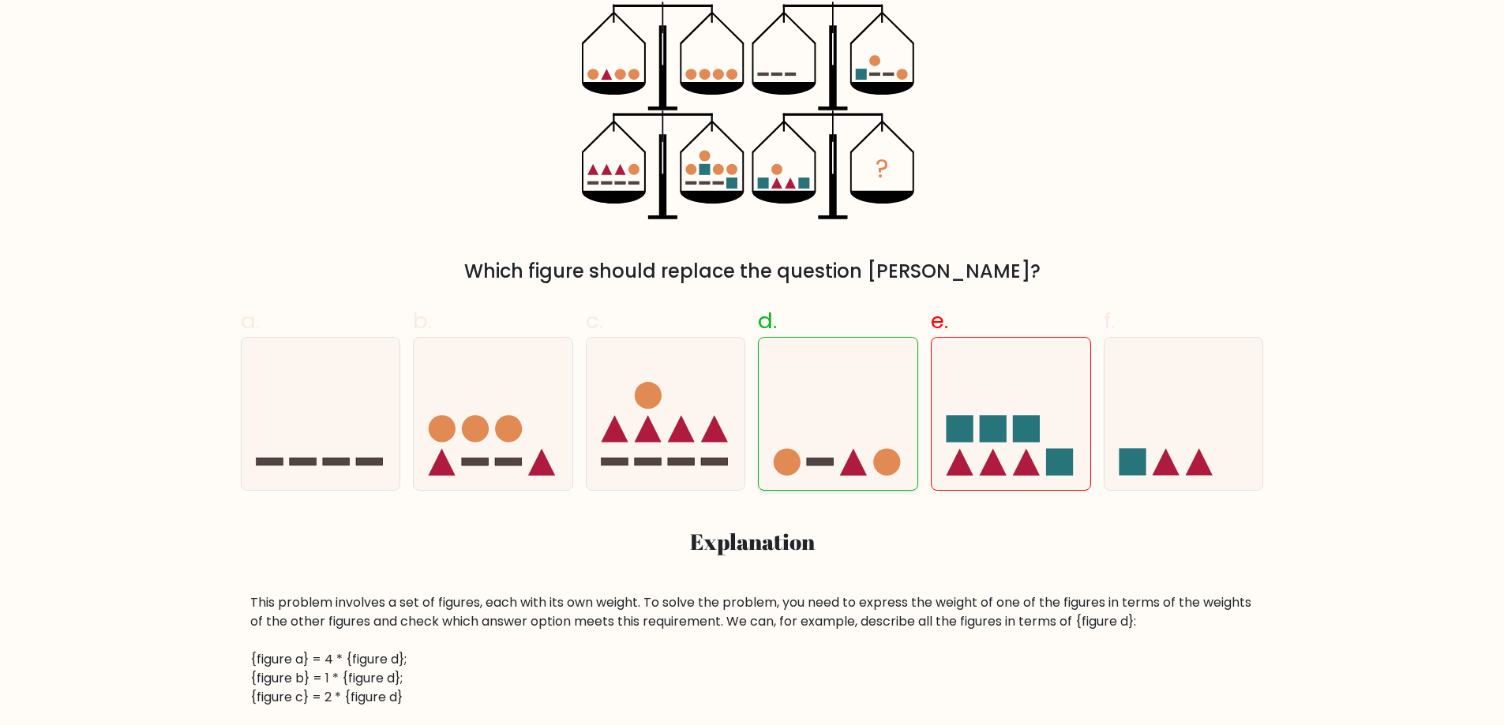
click at [829, 470] on icon at bounding box center [838, 414] width 159 height 131
click at [753, 58] on input "d." at bounding box center [752, 52] width 1 height 10
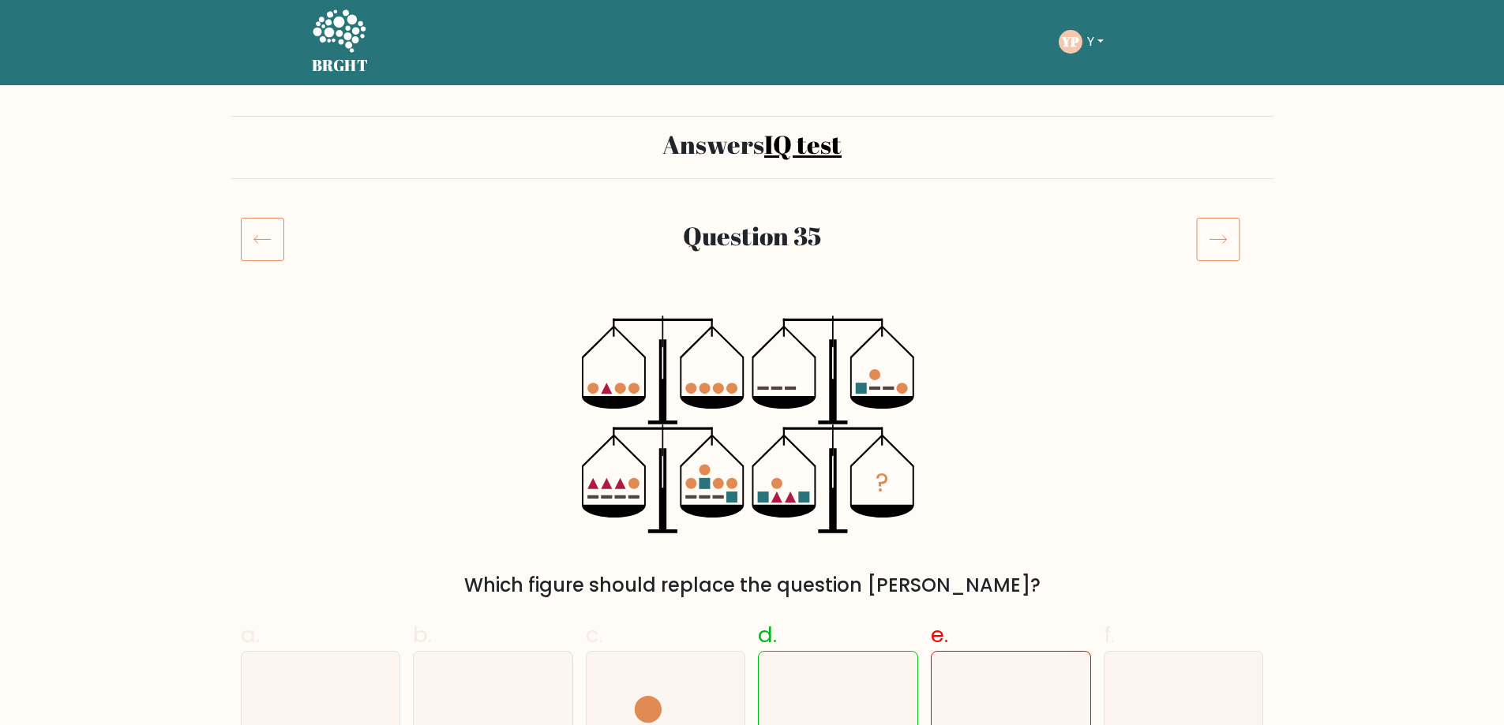
scroll to position [0, 0]
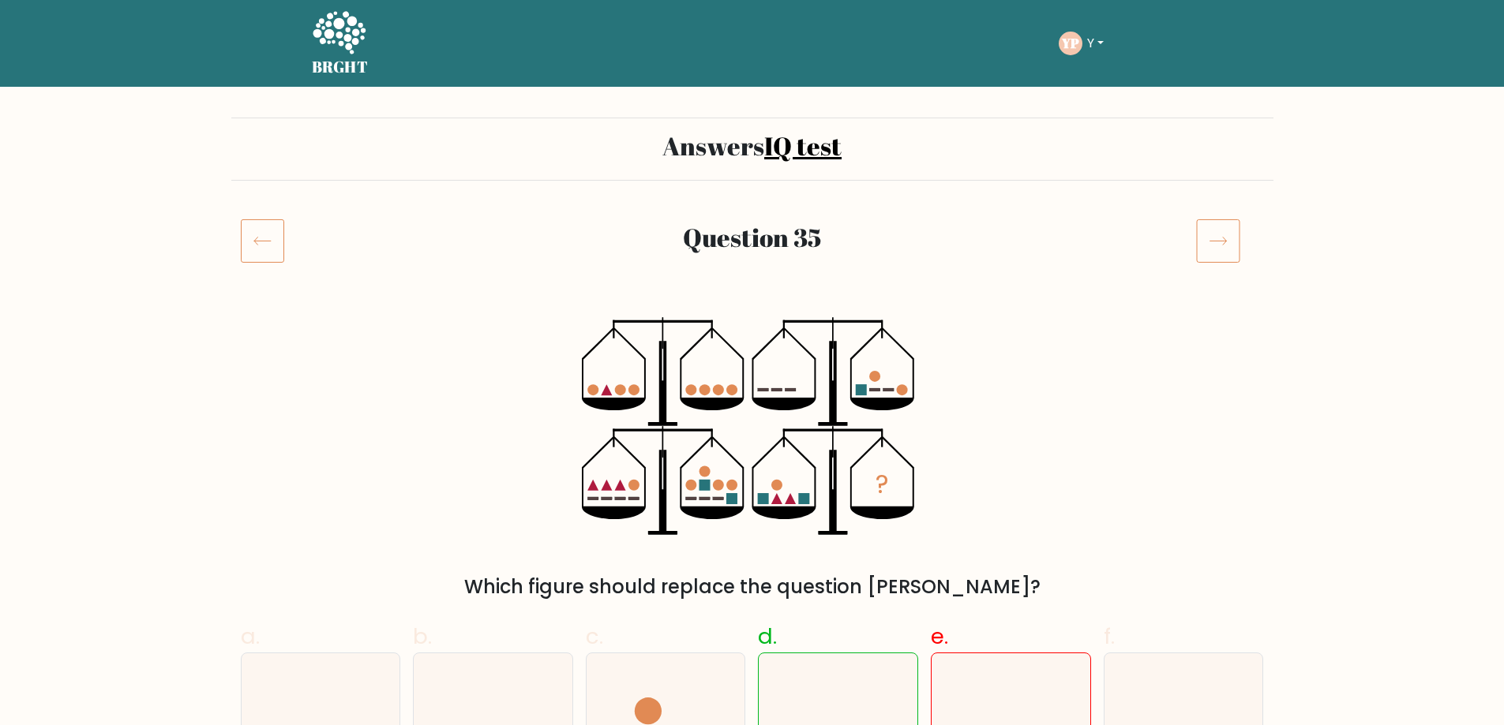
click at [1222, 231] on icon at bounding box center [1218, 241] width 44 height 44
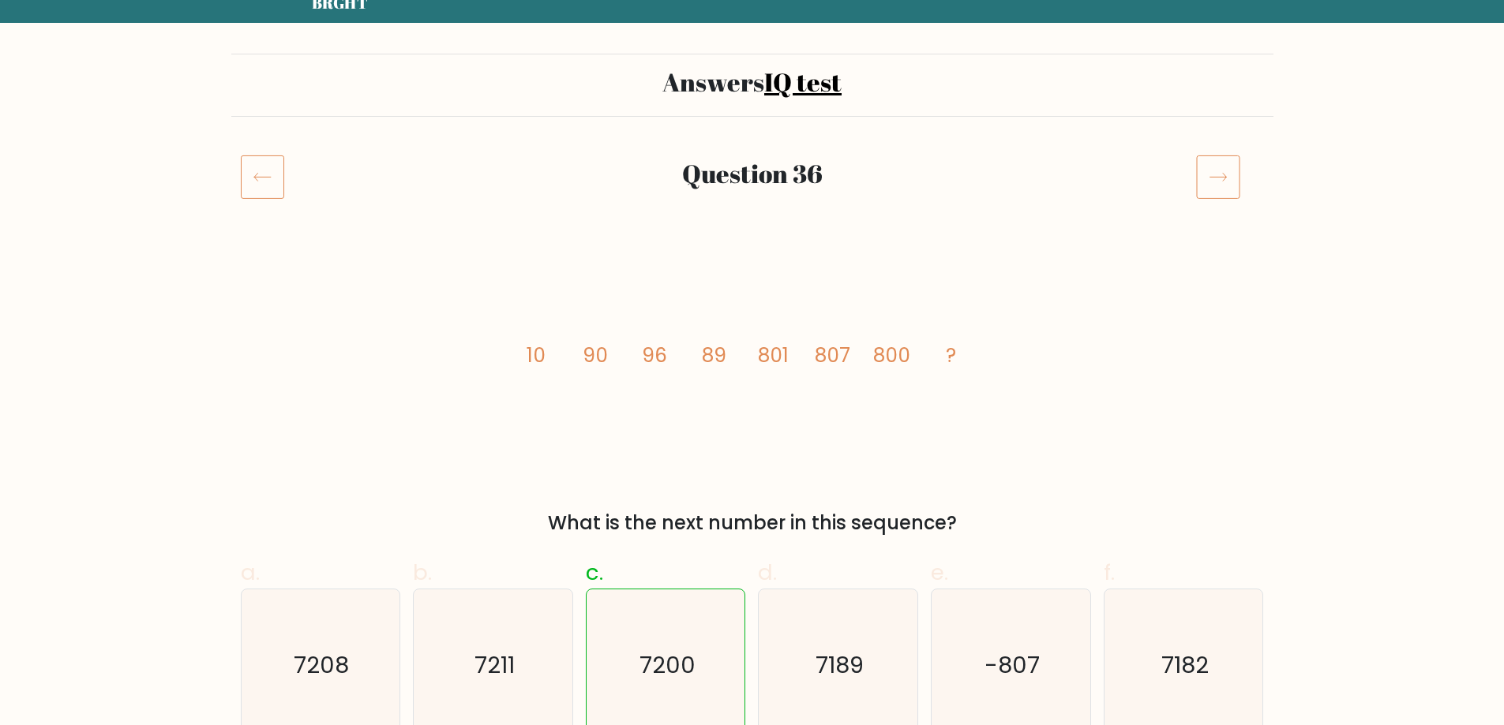
scroll to position [237, 0]
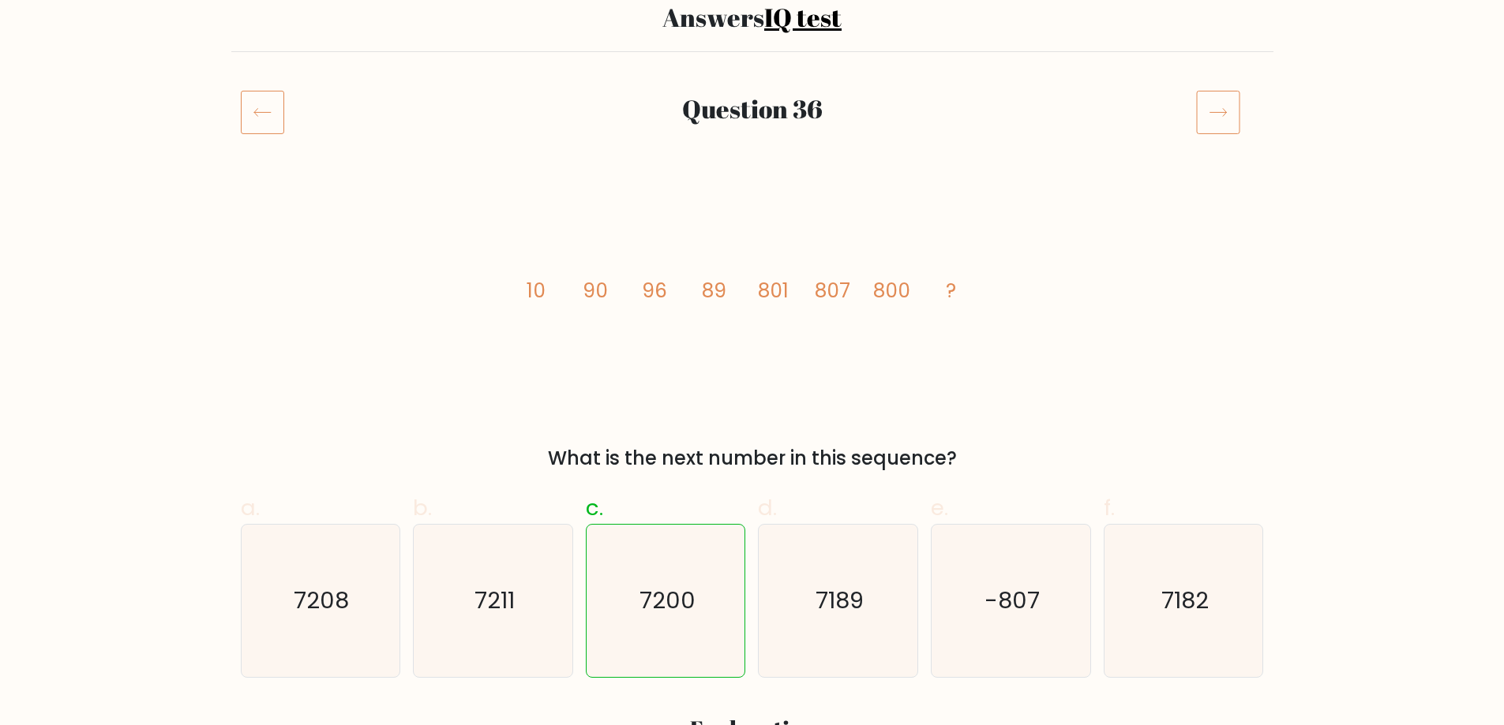
drag, startPoint x: 699, startPoint y: 354, endPoint x: 705, endPoint y: 339, distance: 16.3
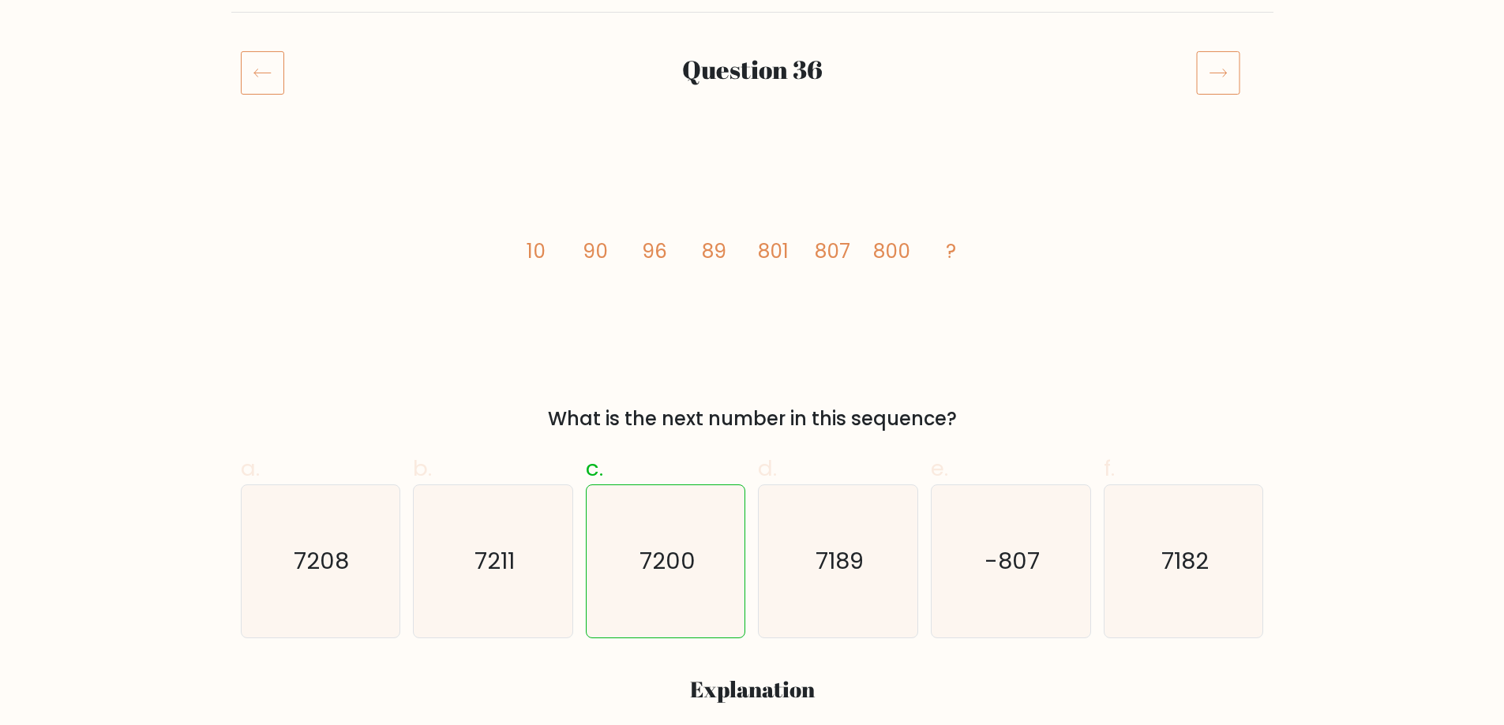
scroll to position [158, 0]
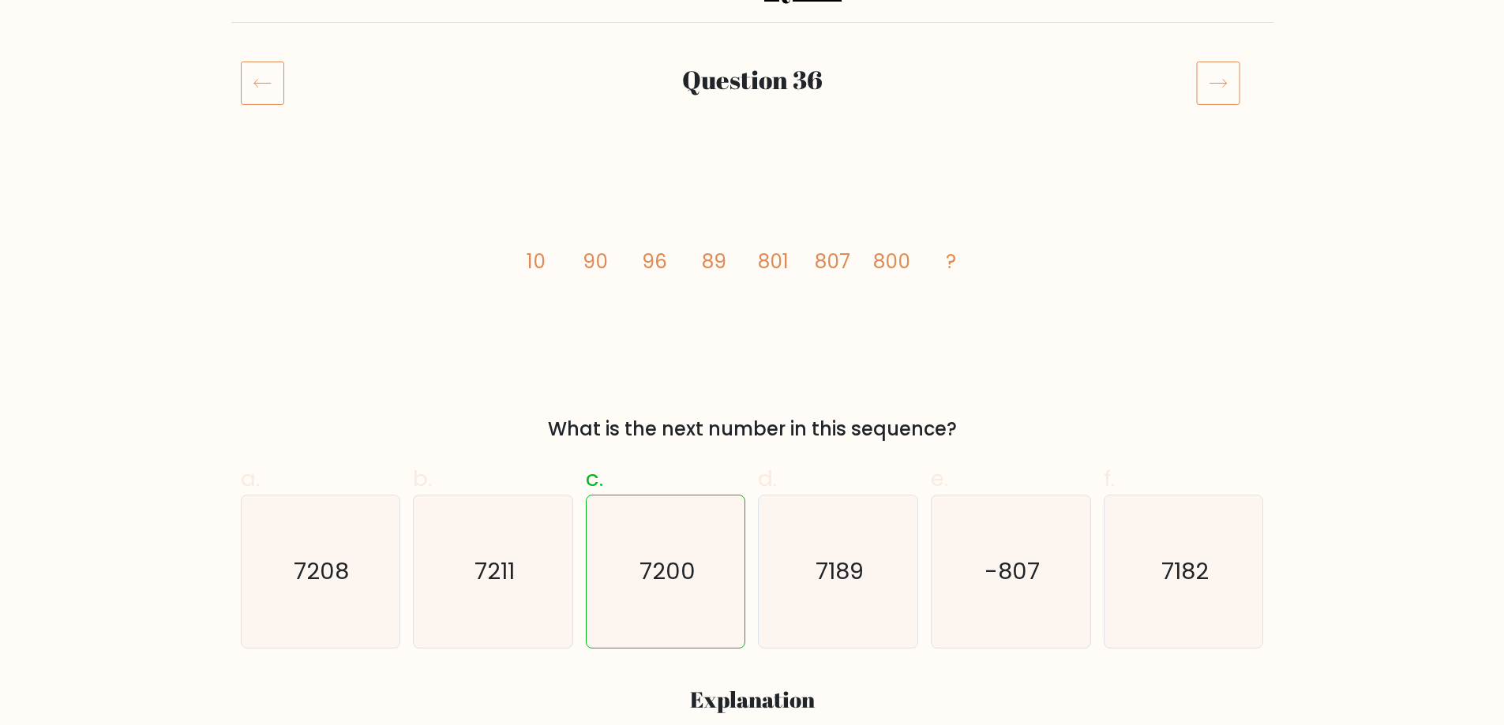
click at [481, 319] on div "image/svg+xml 10 90 96 89 801 807 800 ? What is the next number in this sequenc…" at bounding box center [752, 301] width 1042 height 284
click at [545, 255] on tspan "10" at bounding box center [535, 262] width 19 height 28
click at [564, 254] on icon "image/svg+xml 10 90 96 89 801 807 800 ?" at bounding box center [752, 268] width 474 height 218
drag, startPoint x: 582, startPoint y: 254, endPoint x: 605, endPoint y: 254, distance: 23.7
click at [605, 254] on icon "image/svg+xml 10 90 96 89 801 807 800 ?" at bounding box center [752, 268] width 474 height 218
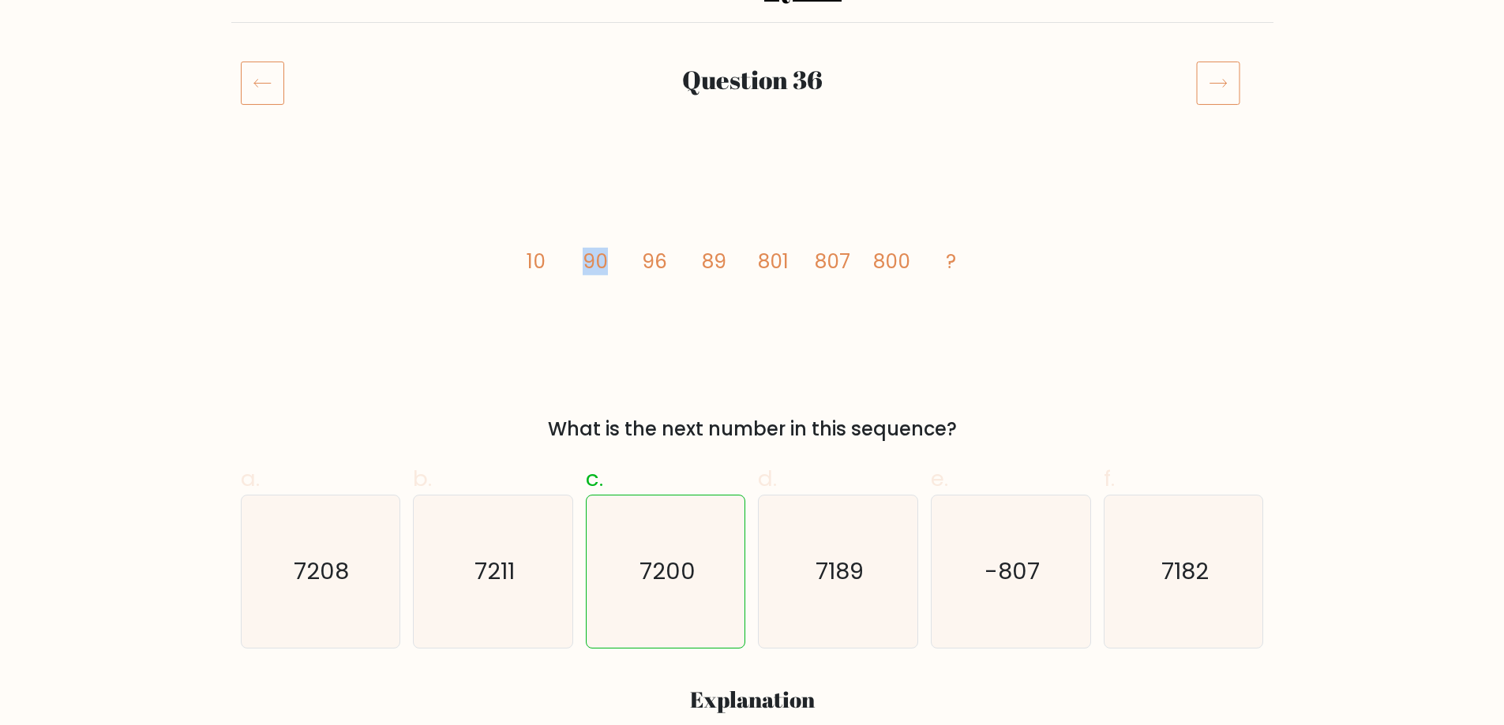
click at [606, 254] on tspan "90" at bounding box center [595, 262] width 25 height 28
drag, startPoint x: 598, startPoint y: 257, endPoint x: 628, endPoint y: 254, distance: 30.1
click at [628, 254] on icon "image/svg+xml 10 90 96 89 801 807 800 ?" at bounding box center [752, 268] width 474 height 218
drag, startPoint x: 631, startPoint y: 254, endPoint x: 662, endPoint y: 256, distance: 31.6
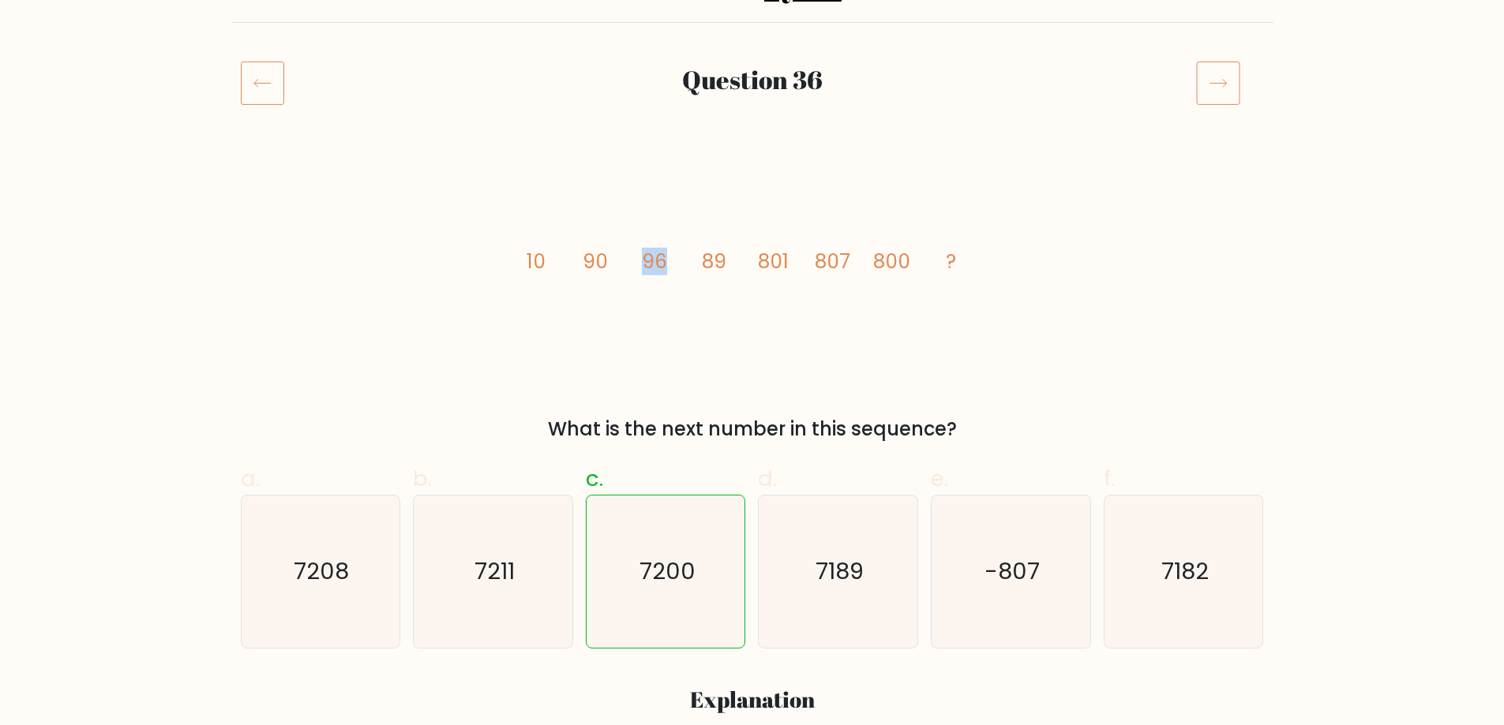
click at [662, 256] on icon "image/svg+xml 10 90 96 89 801 807 800 ?" at bounding box center [752, 268] width 474 height 218
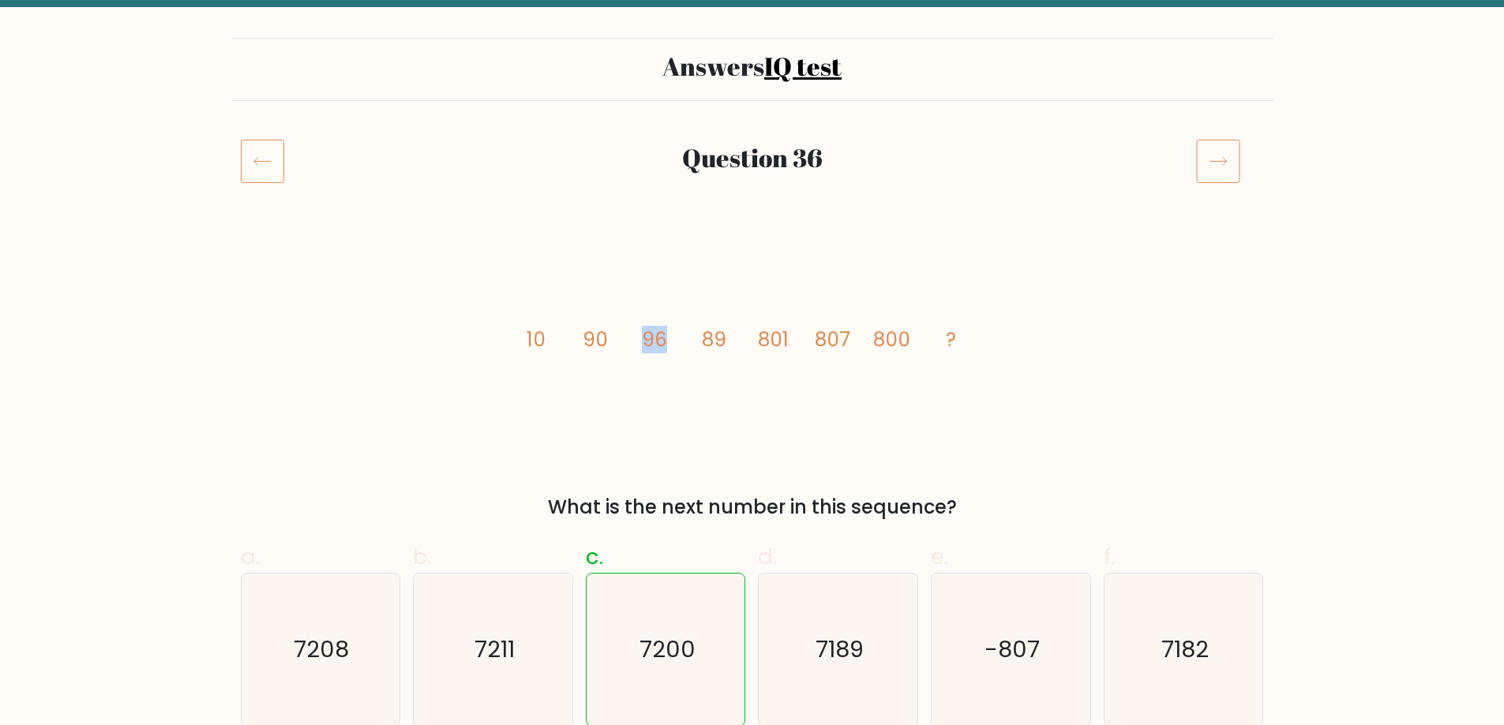
scroll to position [79, 0]
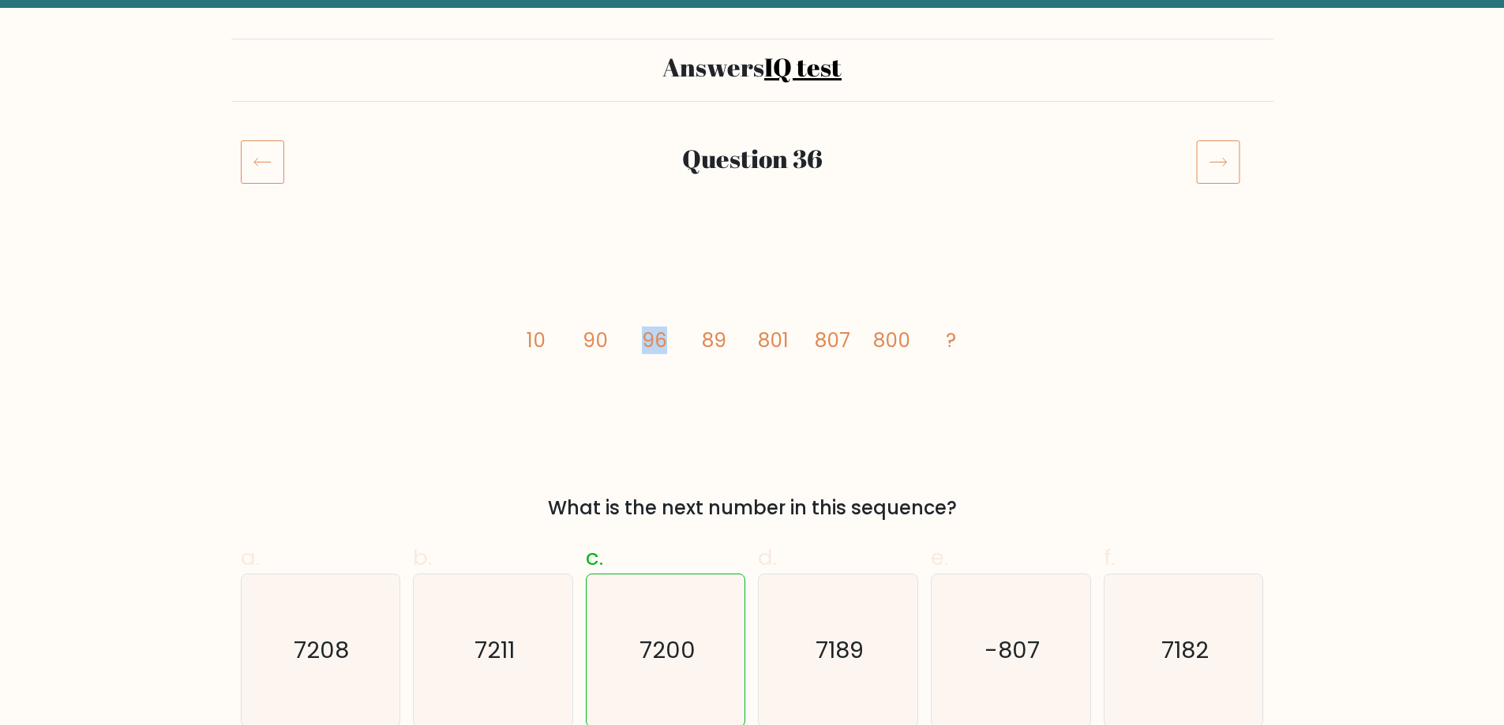
click at [669, 328] on icon "image/svg+xml 10 90 96 89 801 807 800 ?" at bounding box center [752, 347] width 474 height 218
drag, startPoint x: 534, startPoint y: 330, endPoint x: 635, endPoint y: 333, distance: 101.1
click at [635, 333] on icon "image/svg+xml 10 90 96 89 801 807 800 ?" at bounding box center [752, 347] width 474 height 218
drag, startPoint x: 542, startPoint y: 332, endPoint x: 583, endPoint y: 339, distance: 41.0
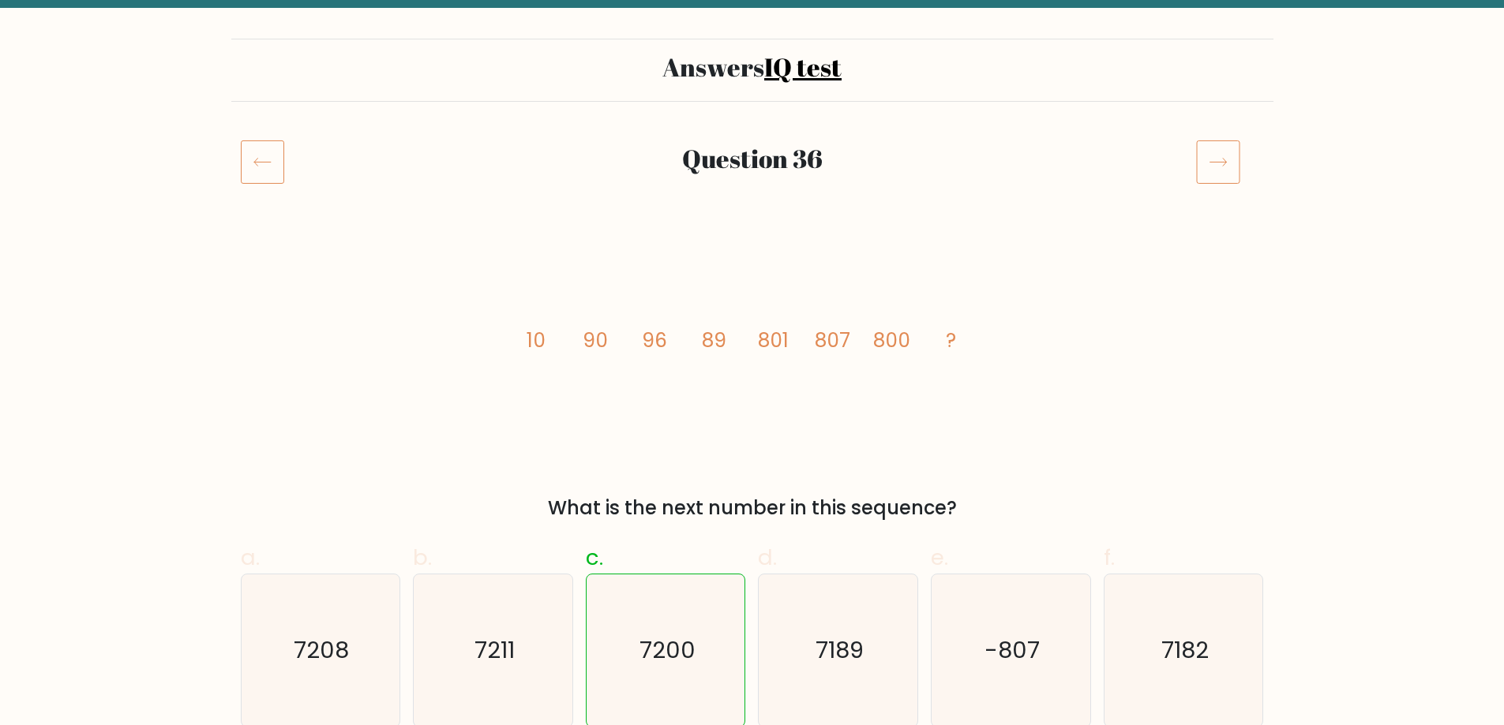
click at [575, 339] on icon "image/svg+xml 10 90 96 89 801 807 800 ?" at bounding box center [752, 347] width 474 height 218
click at [583, 339] on tspan "90" at bounding box center [595, 341] width 25 height 28
drag, startPoint x: 586, startPoint y: 354, endPoint x: 664, endPoint y: 358, distance: 77.4
click at [664, 358] on icon "image/svg+xml 10 90 96 89 801 807 800 ?" at bounding box center [752, 347] width 474 height 218
click at [655, 358] on icon "image/svg+xml 10 90 96 89 801 807 800 ?" at bounding box center [752, 347] width 474 height 218
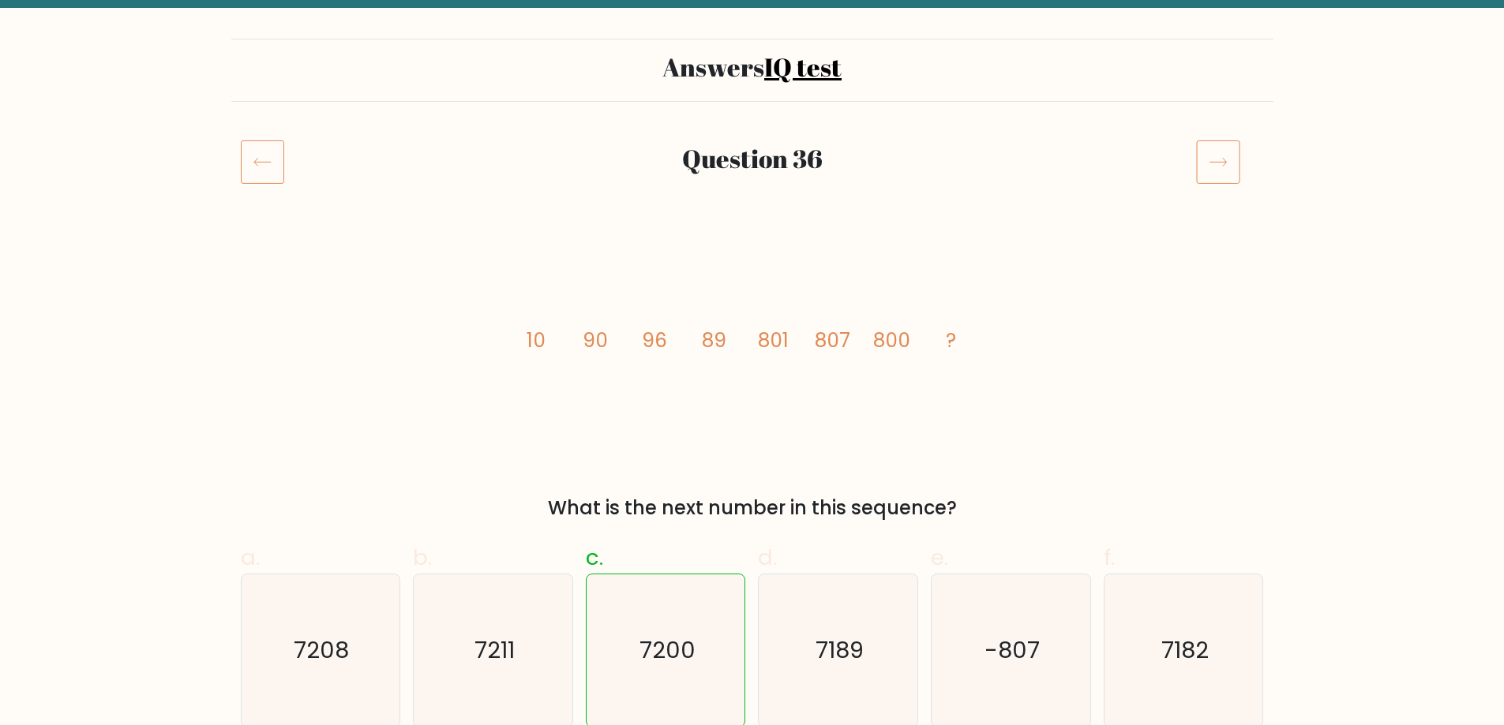
drag, startPoint x: 690, startPoint y: 343, endPoint x: 706, endPoint y: 366, distance: 28.5
click at [703, 366] on icon "image/svg+xml 10 90 96 89 801 807 800 ?" at bounding box center [752, 347] width 474 height 218
drag, startPoint x: 702, startPoint y: 346, endPoint x: 800, endPoint y: 340, distance: 97.2
click at [800, 340] on icon "image/svg+xml 10 90 96 89 801 807 800 ?" at bounding box center [752, 347] width 474 height 218
click at [787, 343] on tspan "801" at bounding box center [772, 341] width 31 height 28
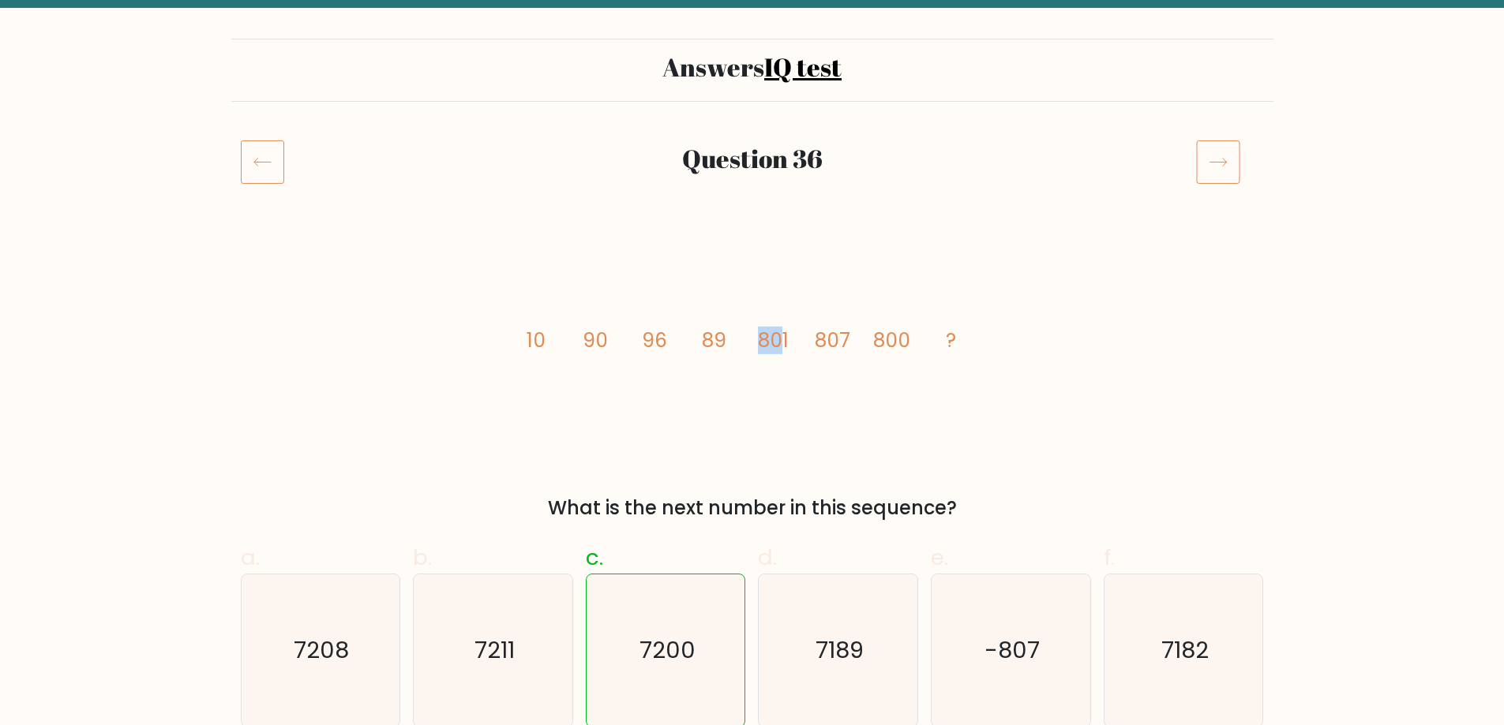
drag, startPoint x: 755, startPoint y: 348, endPoint x: 780, endPoint y: 347, distance: 24.5
click at [780, 347] on icon "image/svg+xml 10 90 96 89 801 807 800 ?" at bounding box center [752, 347] width 474 height 218
click at [732, 343] on icon "image/svg+xml 10 90 96 89 801 807 800 ?" at bounding box center [752, 347] width 474 height 218
drag, startPoint x: 750, startPoint y: 339, endPoint x: 789, endPoint y: 338, distance: 38.7
click at [789, 338] on icon "image/svg+xml 10 90 96 89 801 807 800 ?" at bounding box center [752, 347] width 474 height 218
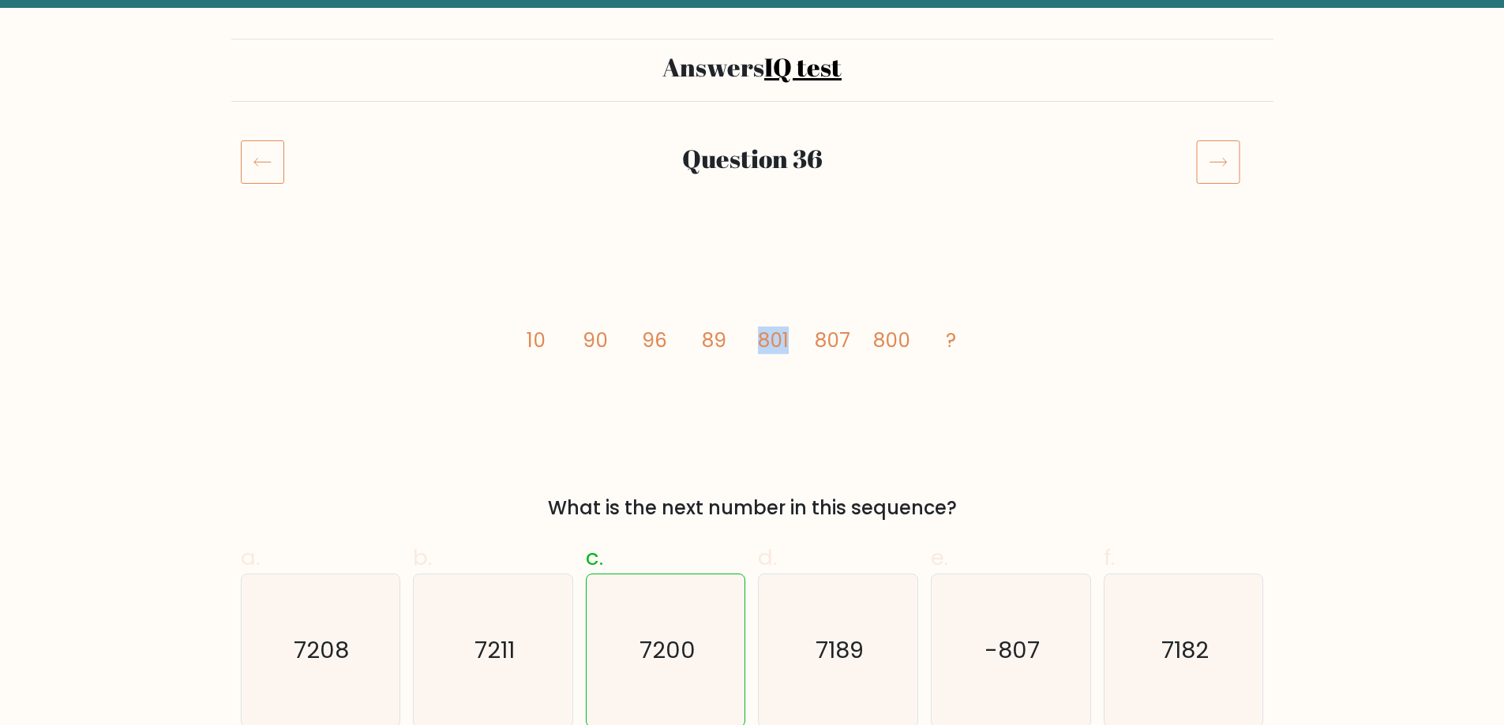
click at [759, 350] on tspan "801" at bounding box center [772, 341] width 31 height 28
click at [805, 351] on icon "image/svg+xml 10 90 96 89 801 807 800 ?" at bounding box center [752, 347] width 474 height 218
drag, startPoint x: 756, startPoint y: 347, endPoint x: 767, endPoint y: 347, distance: 11.1
click at [767, 347] on icon "image/svg+xml 10 90 96 89 801 807 800 ?" at bounding box center [752, 347] width 474 height 218
drag, startPoint x: 710, startPoint y: 344, endPoint x: 746, endPoint y: 347, distance: 35.6
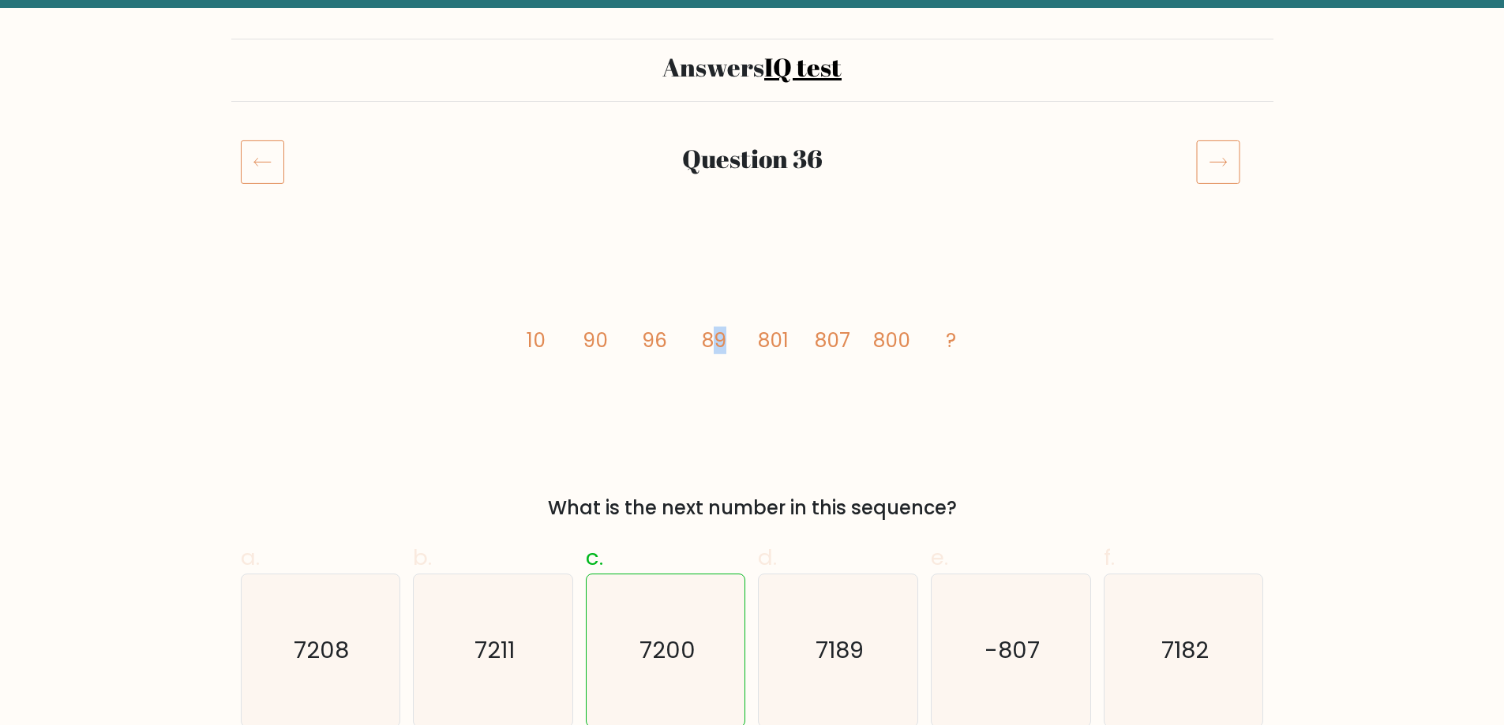
click at [746, 347] on icon "image/svg+xml 10 90 96 89 801 807 800 ?" at bounding box center [752, 347] width 474 height 218
click at [740, 347] on icon "image/svg+xml 10 90 96 89 801 807 800 ?" at bounding box center [752, 347] width 474 height 218
drag, startPoint x: 938, startPoint y: 335, endPoint x: 1006, endPoint y: 336, distance: 67.9
click at [1006, 336] on div "image/svg+xml 10 90 96 89 801 807 800 ? What is the next number in this sequenc…" at bounding box center [752, 380] width 1042 height 284
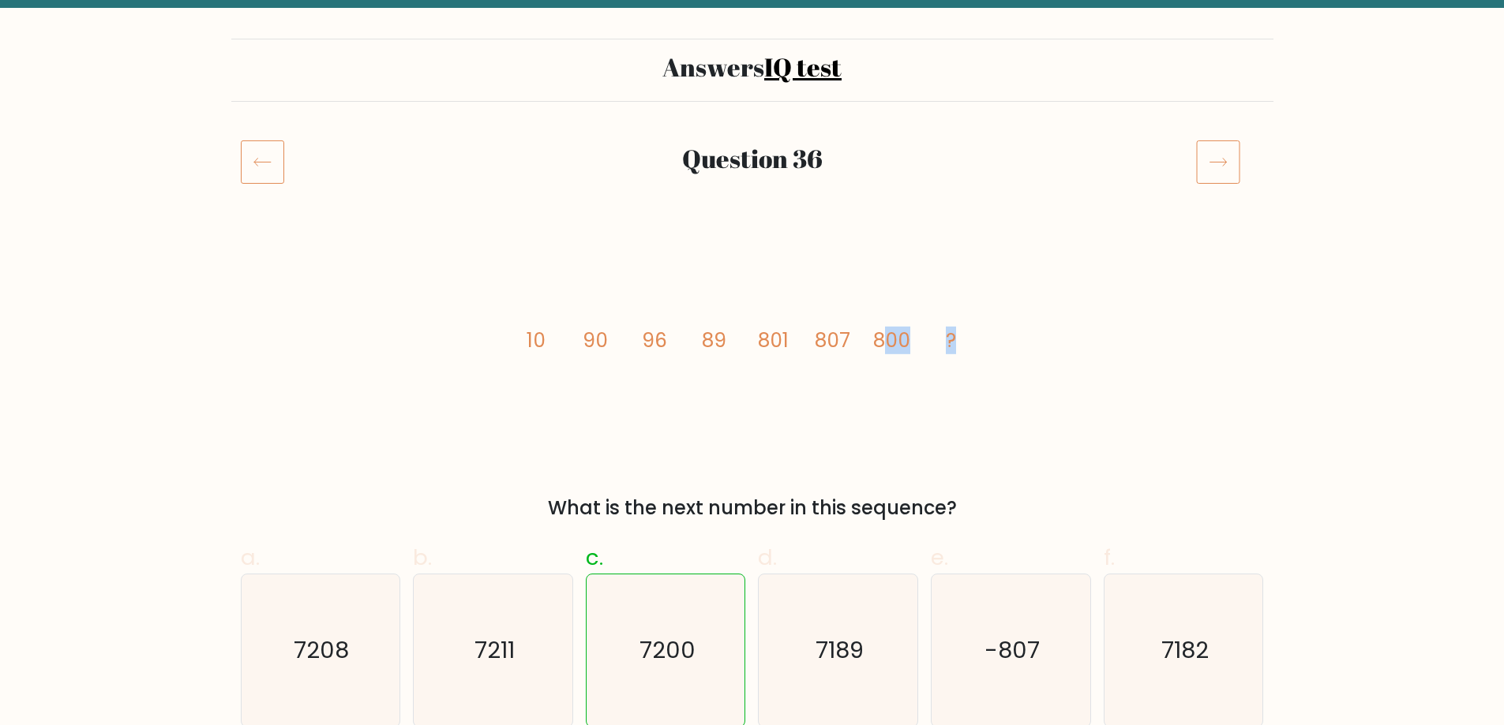
click at [1006, 336] on div "image/svg+xml 10 90 96 89 801 807 800 ? What is the next number in this sequenc…" at bounding box center [752, 380] width 1042 height 284
drag, startPoint x: 965, startPoint y: 335, endPoint x: 917, endPoint y: 330, distance: 48.4
click at [963, 334] on icon "image/svg+xml 10 90 96 89 801 807 800 ?" at bounding box center [752, 347] width 474 height 218
drag, startPoint x: 915, startPoint y: 330, endPoint x: 861, endPoint y: 328, distance: 53.7
click at [861, 328] on icon "image/svg+xml 10 90 96 89 801 807 800 ?" at bounding box center [752, 347] width 474 height 218
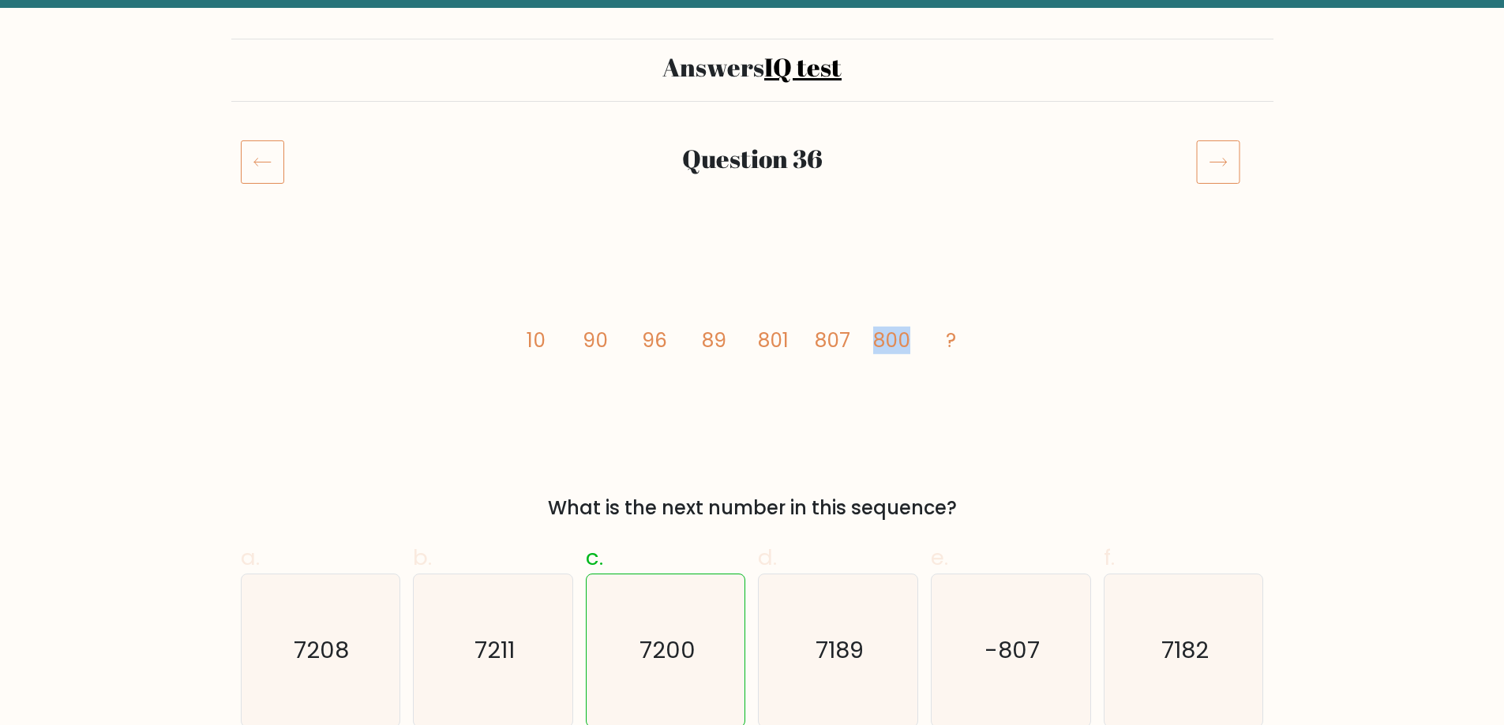
click at [861, 328] on icon "image/svg+xml 10 90 96 89 801 807 800 ?" at bounding box center [752, 347] width 474 height 218
click at [889, 327] on tspan "800" at bounding box center [890, 341] width 37 height 28
drag, startPoint x: 880, startPoint y: 332, endPoint x: 910, endPoint y: 335, distance: 30.2
click at [905, 335] on tspan "800" at bounding box center [890, 341] width 37 height 28
click at [910, 335] on icon "image/svg+xml 10 90 96 89 801 807 800 ?" at bounding box center [752, 347] width 474 height 218
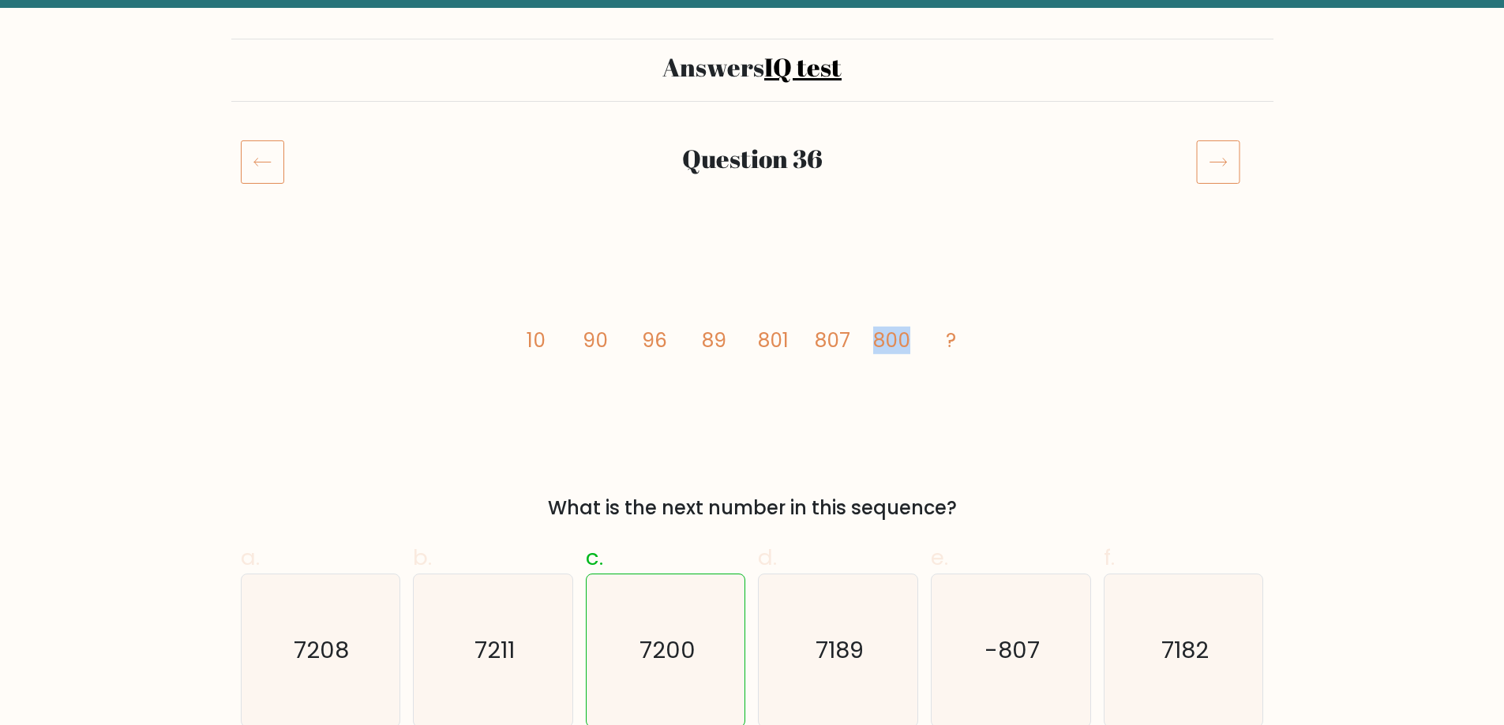
drag, startPoint x: 910, startPoint y: 335, endPoint x: 852, endPoint y: 330, distance: 57.8
click at [852, 330] on icon "image/svg+xml 10 90 96 89 801 807 800 ?" at bounding box center [752, 347] width 474 height 218
click at [886, 335] on tspan "800" at bounding box center [890, 341] width 37 height 28
click at [905, 338] on tspan "800" at bounding box center [890, 341] width 37 height 28
drag, startPoint x: 816, startPoint y: 311, endPoint x: 777, endPoint y: 309, distance: 39.5
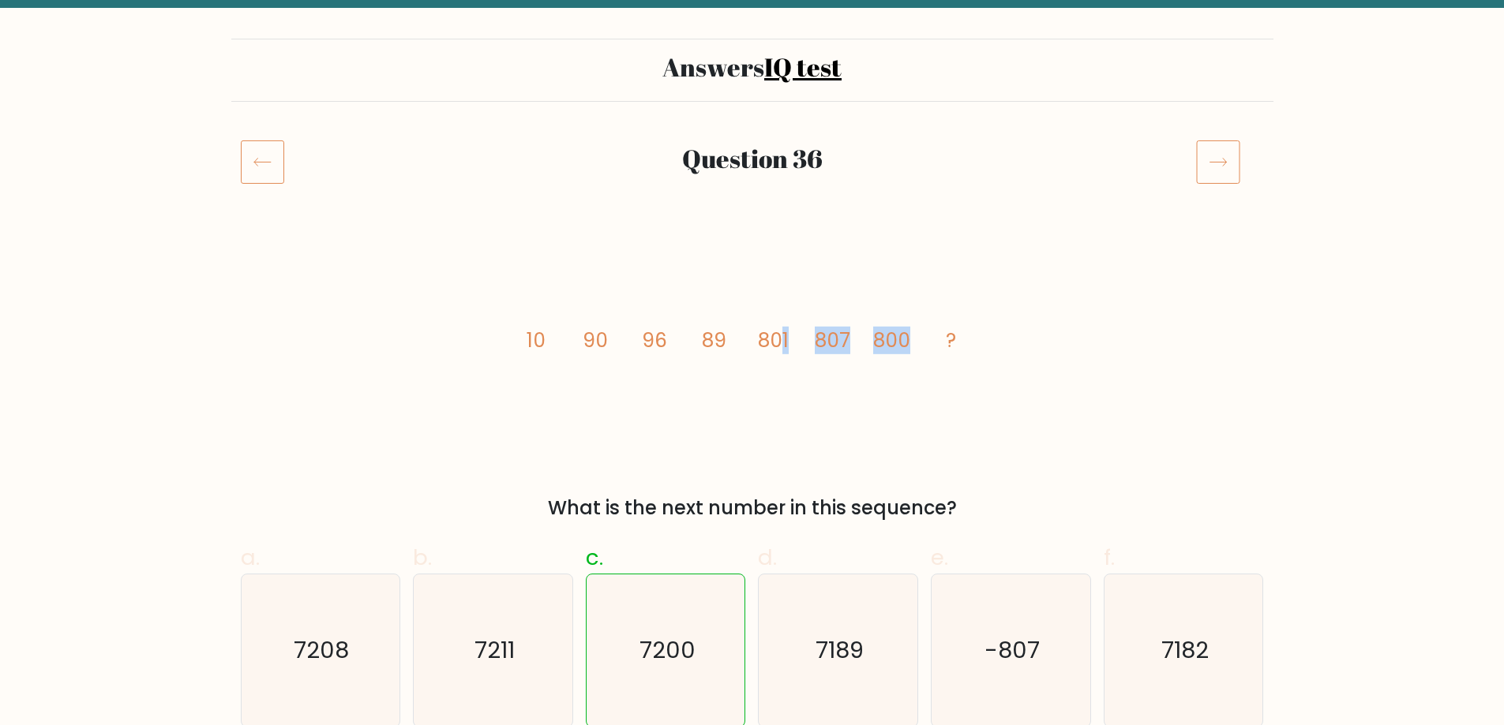
click at [777, 309] on icon "image/svg+xml 10 90 96 89 801 807 800 ?" at bounding box center [752, 347] width 474 height 218
click at [873, 324] on icon "image/svg+xml 10 90 96 89 801 807 800 ?" at bounding box center [752, 347] width 474 height 218
click at [930, 324] on icon "image/svg+xml 10 90 96 89 801 807 800 ?" at bounding box center [752, 347] width 474 height 218
drag, startPoint x: 925, startPoint y: 332, endPoint x: 805, endPoint y: 318, distance: 120.7
click at [805, 318] on icon "image/svg+xml 10 90 96 89 801 807 800 ?" at bounding box center [752, 347] width 474 height 218
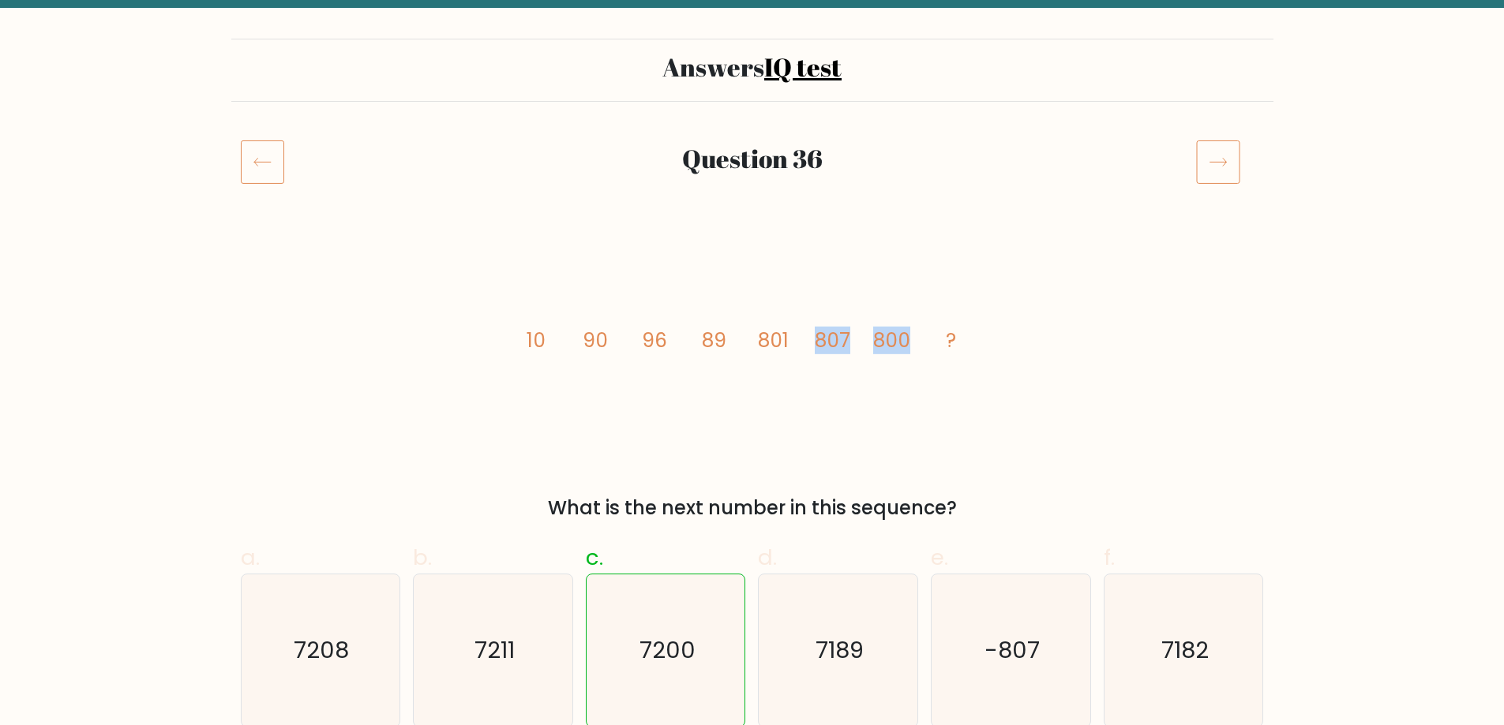
drag, startPoint x: 897, startPoint y: 332, endPoint x: 913, endPoint y: 334, distance: 16.7
click at [898, 332] on tspan "800" at bounding box center [890, 341] width 37 height 28
click at [889, 339] on tspan "800" at bounding box center [890, 341] width 37 height 28
click at [895, 339] on tspan "800" at bounding box center [890, 341] width 37 height 28
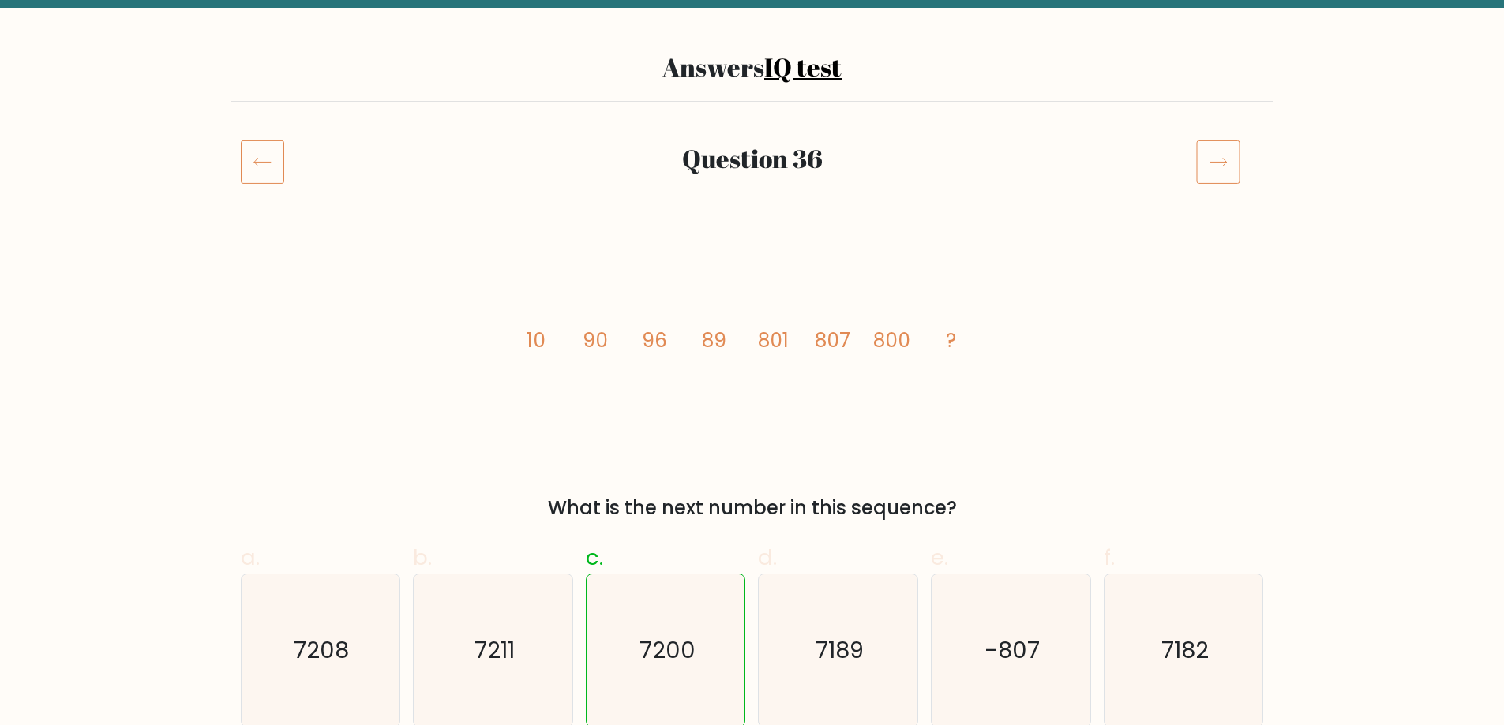
click at [957, 365] on icon "image/svg+xml 10 90 96 89 801 807 800 ?" at bounding box center [752, 347] width 474 height 218
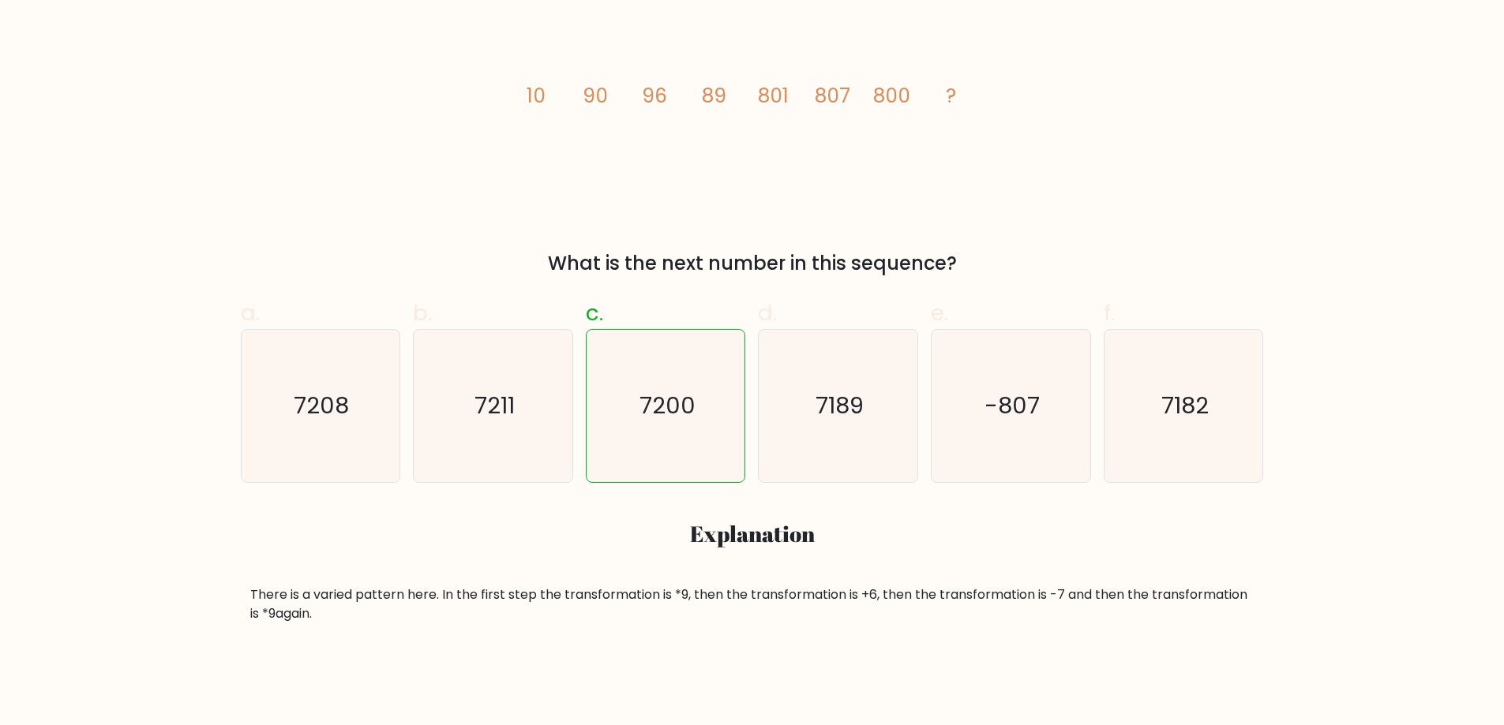
scroll to position [0, 0]
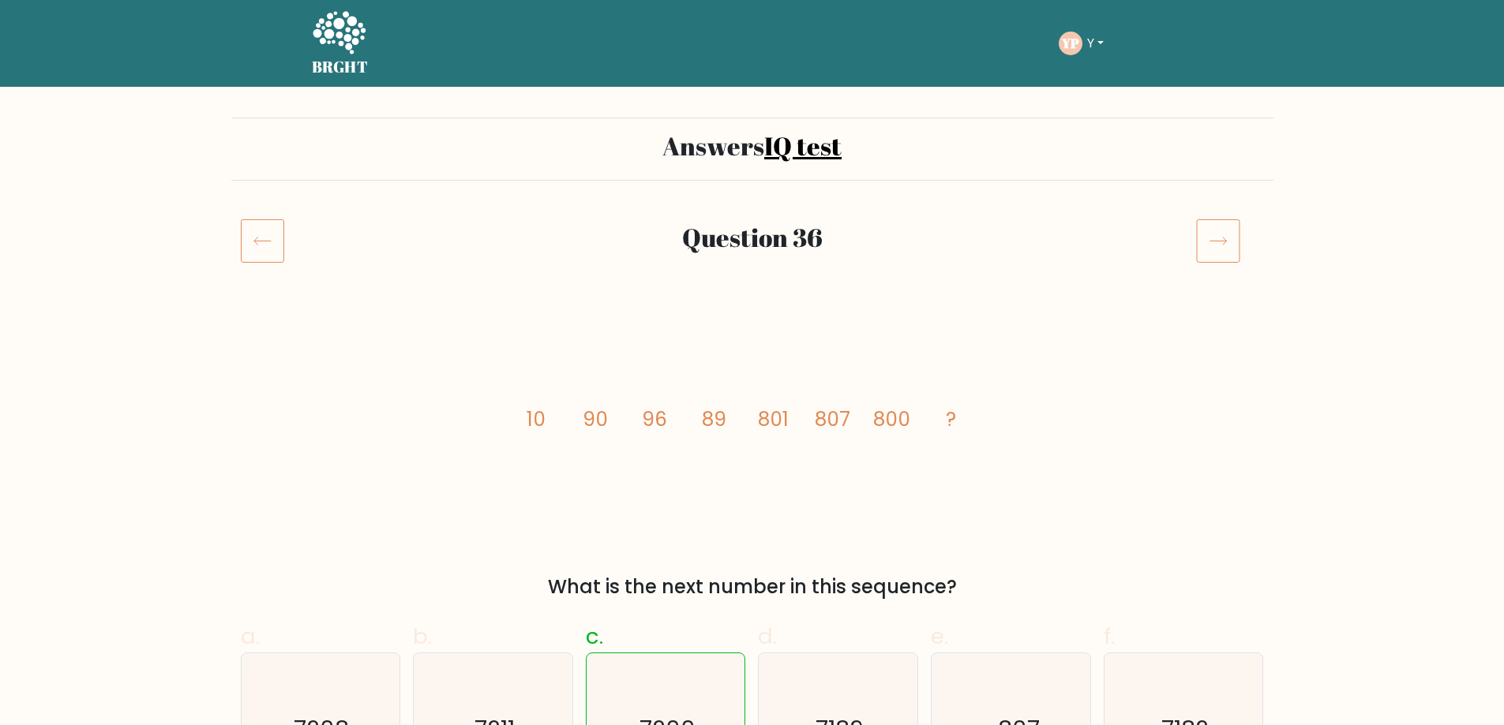
click at [1209, 229] on icon at bounding box center [1218, 241] width 44 height 44
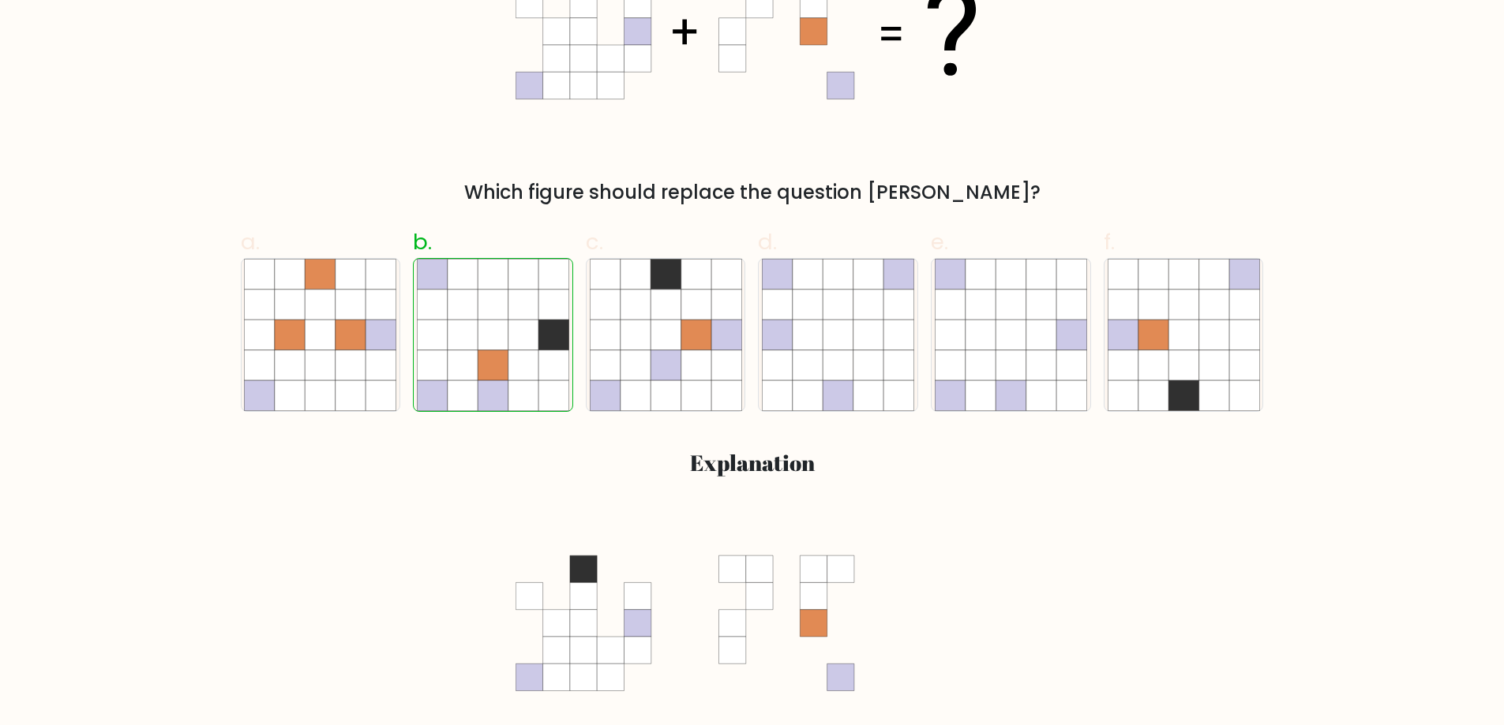
scroll to position [79, 0]
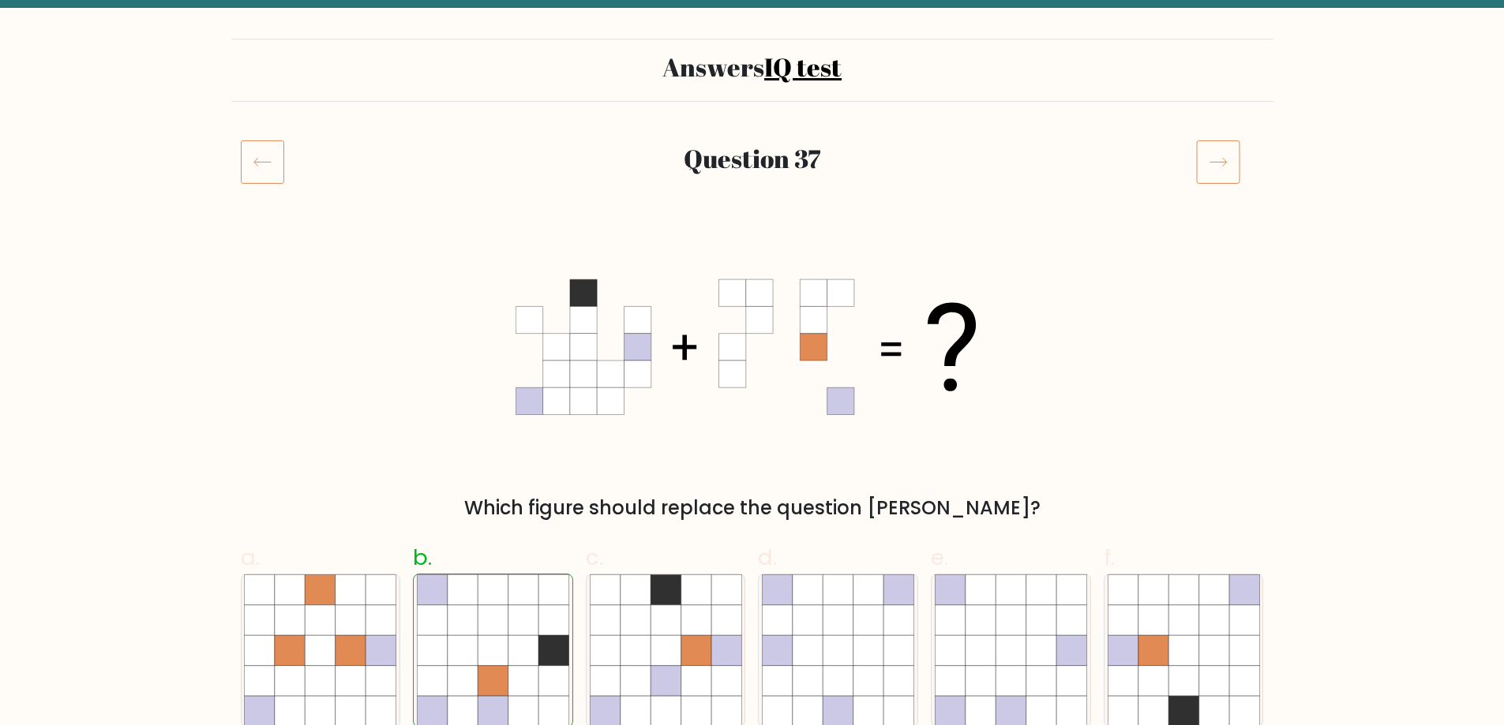
click at [1200, 164] on icon at bounding box center [1218, 162] width 44 height 44
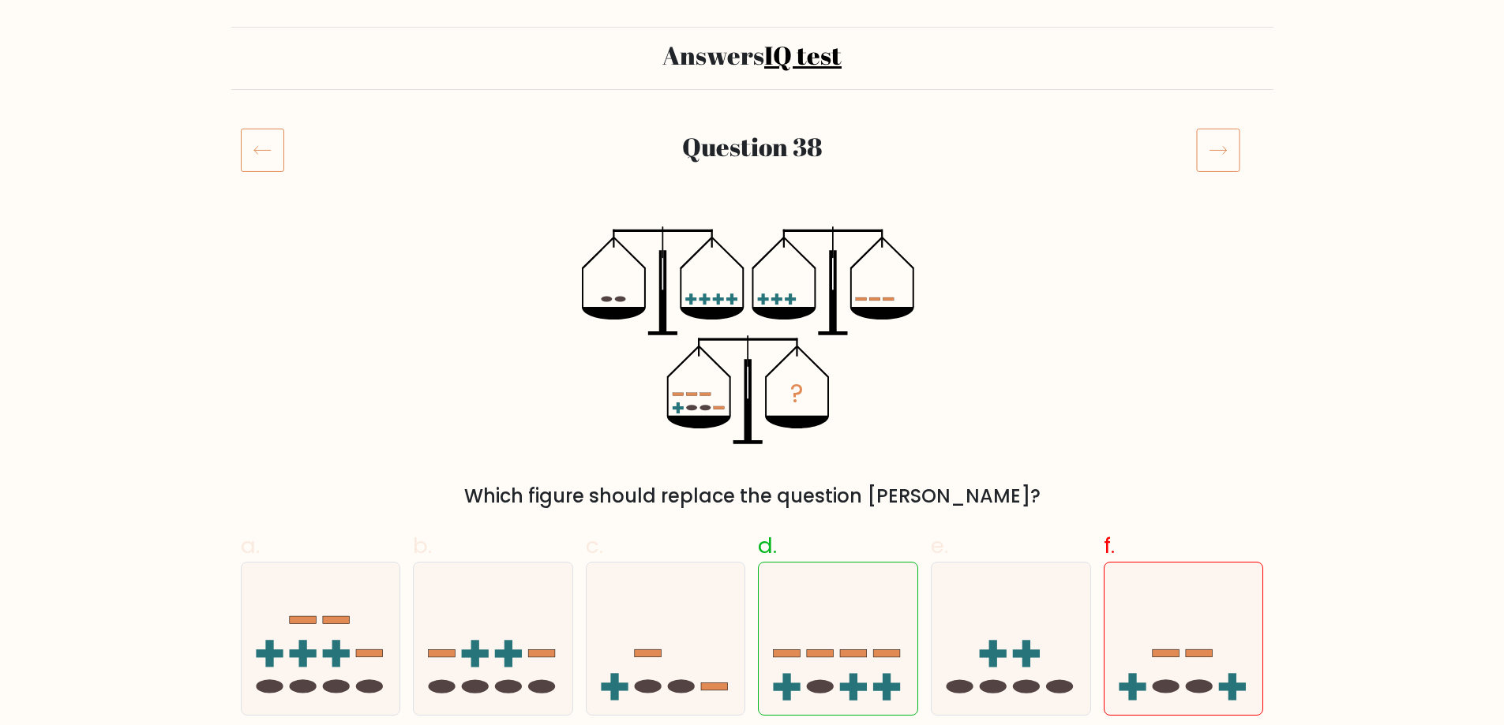
scroll to position [79, 0]
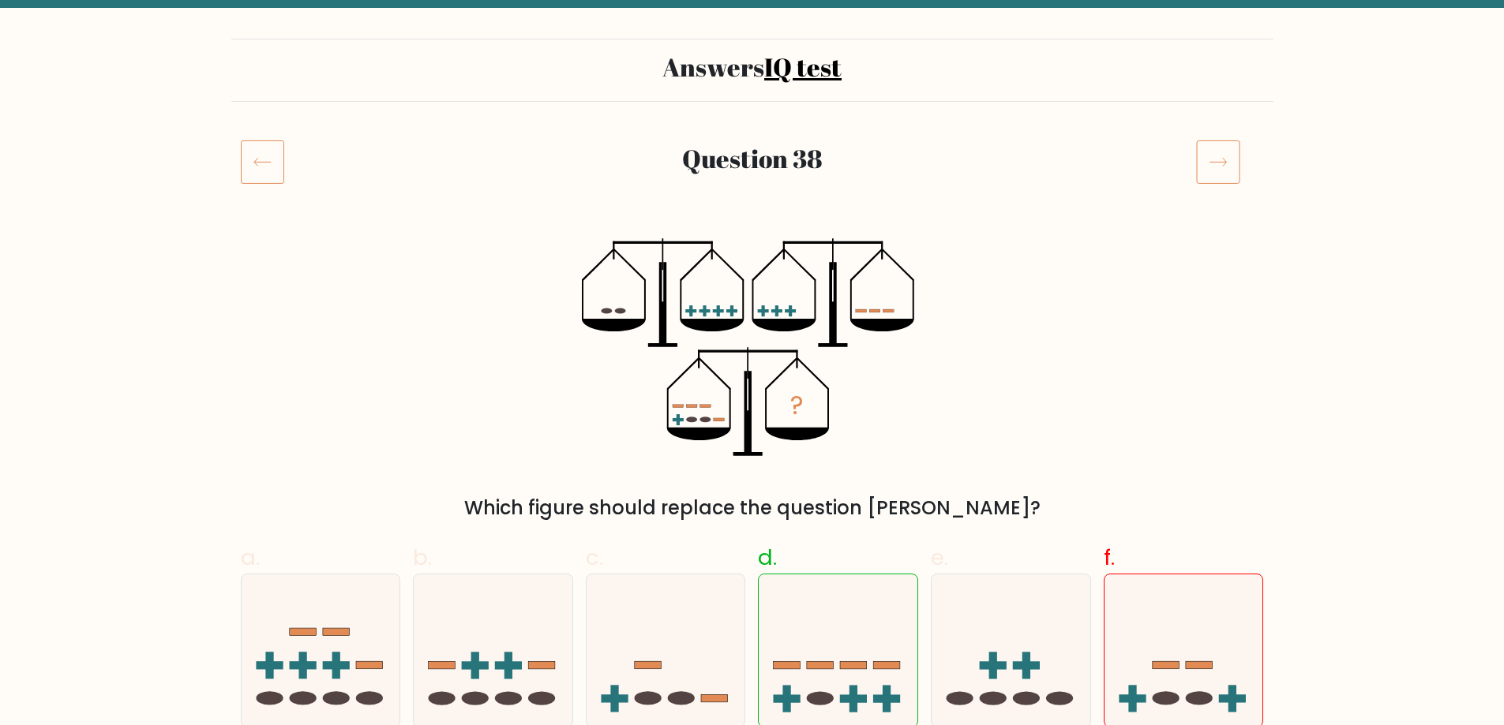
click at [1206, 167] on icon at bounding box center [1218, 162] width 44 height 44
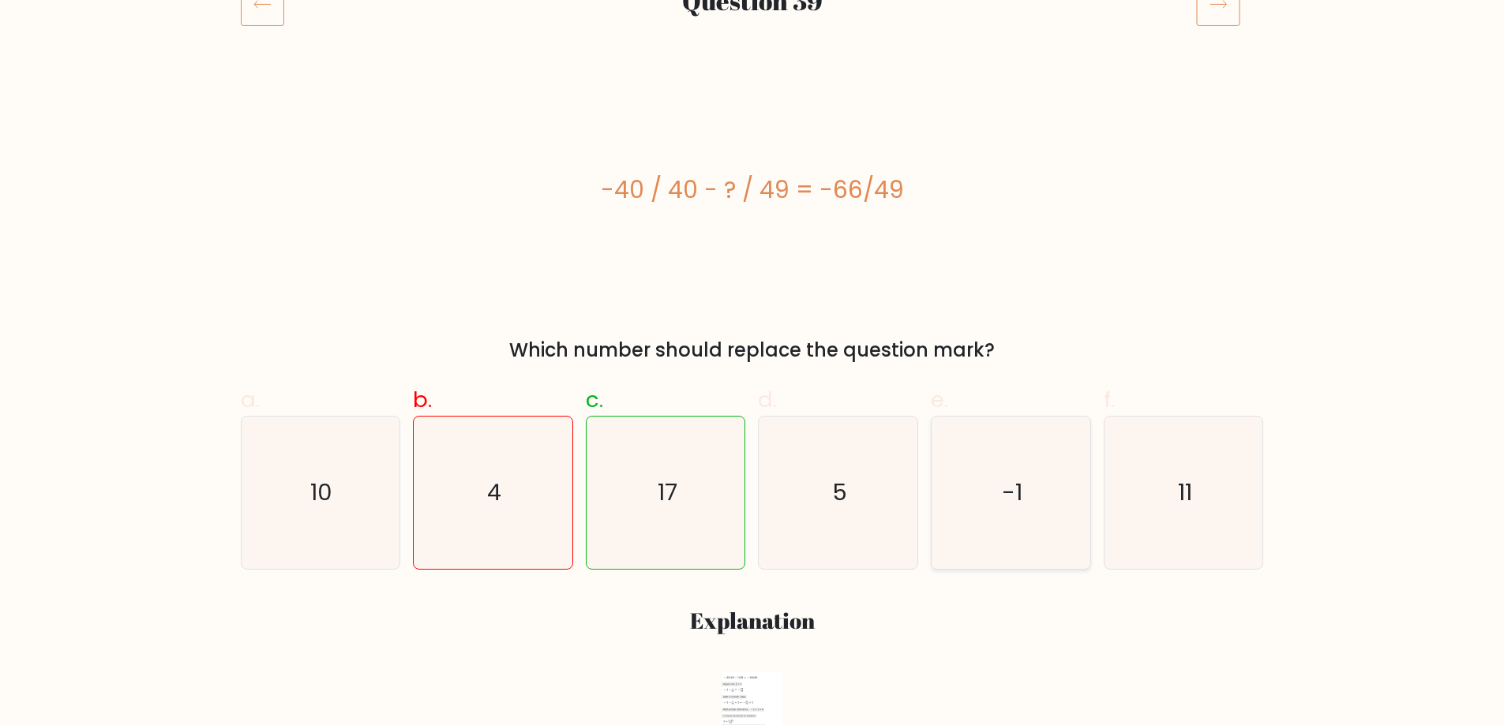
scroll to position [631, 0]
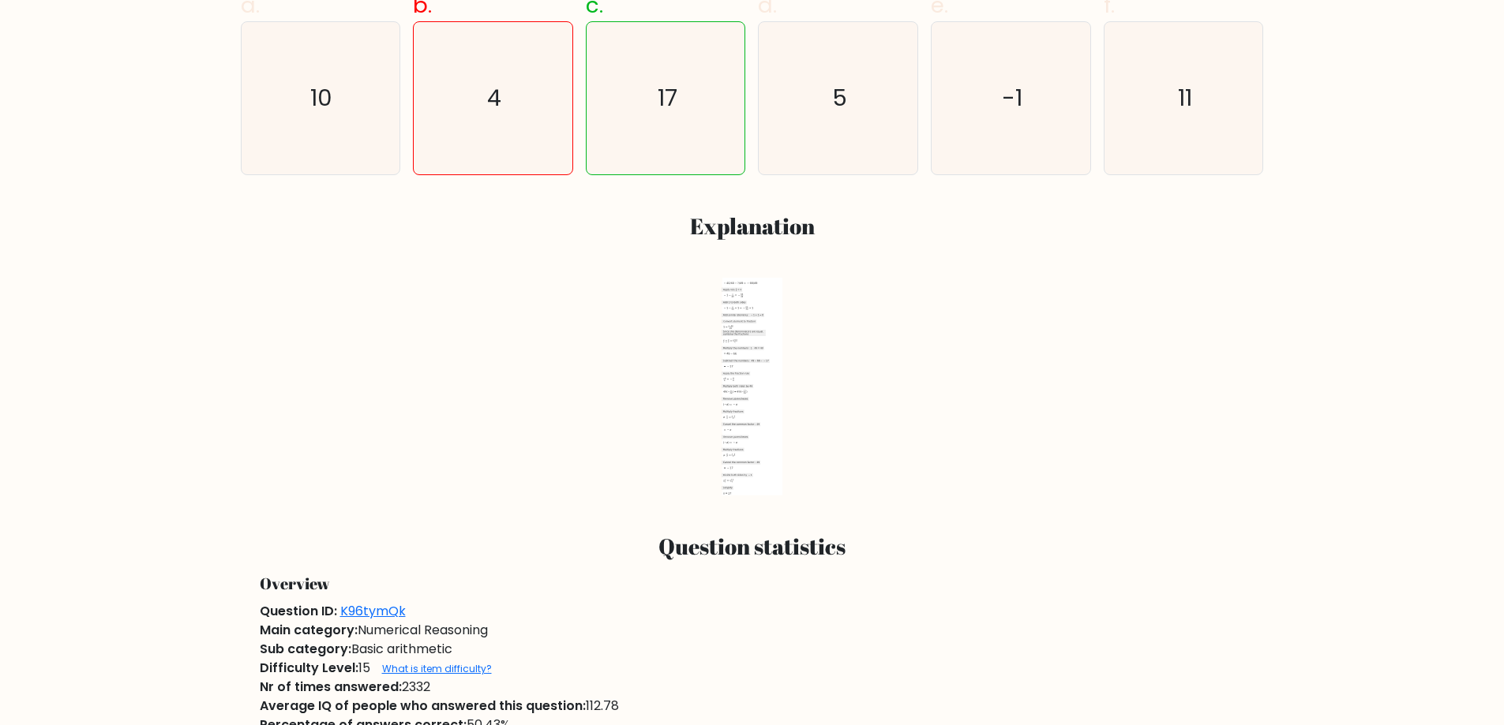
click at [759, 348] on icon at bounding box center [742, 349] width 43 height 4
drag, startPoint x: 759, startPoint y: 348, endPoint x: 746, endPoint y: 397, distance: 50.5
click at [746, 398] on g at bounding box center [751, 387] width 61 height 218
click at [746, 397] on icon at bounding box center [751, 387] width 60 height 218
click at [749, 388] on icon at bounding box center [737, 386] width 32 height 4
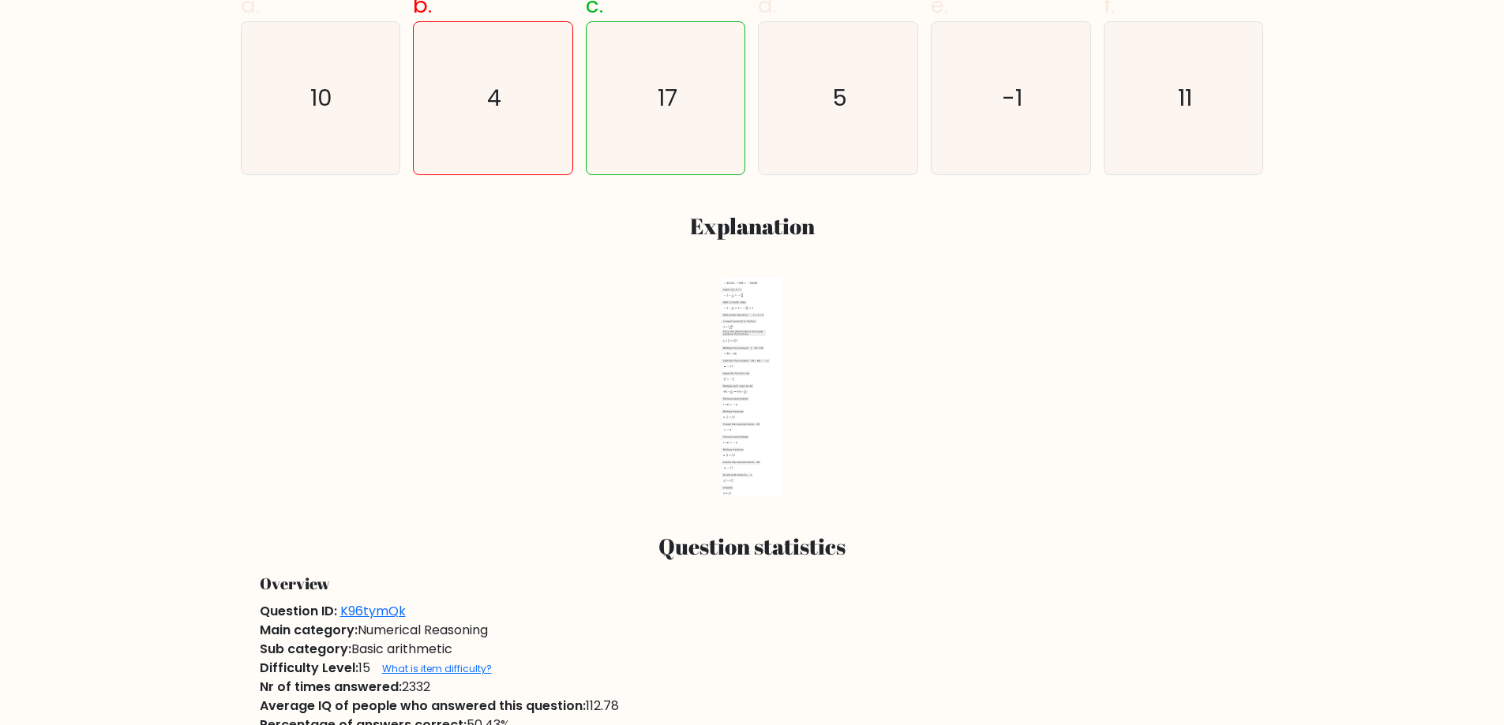
drag, startPoint x: 745, startPoint y: 388, endPoint x: 739, endPoint y: 399, distance: 13.4
drag, startPoint x: 739, startPoint y: 399, endPoint x: 808, endPoint y: 475, distance: 102.8
click at [825, 485] on icon "2022-07-28T09:41:32.651413 image/svg+xml Matplotlib v3.5.2, https://matplotlib.…" at bounding box center [752, 387] width 379 height 218
drag, startPoint x: 761, startPoint y: 413, endPoint x: 756, endPoint y: 424, distance: 12.0
click at [756, 424] on icon at bounding box center [740, 424] width 39 height 4
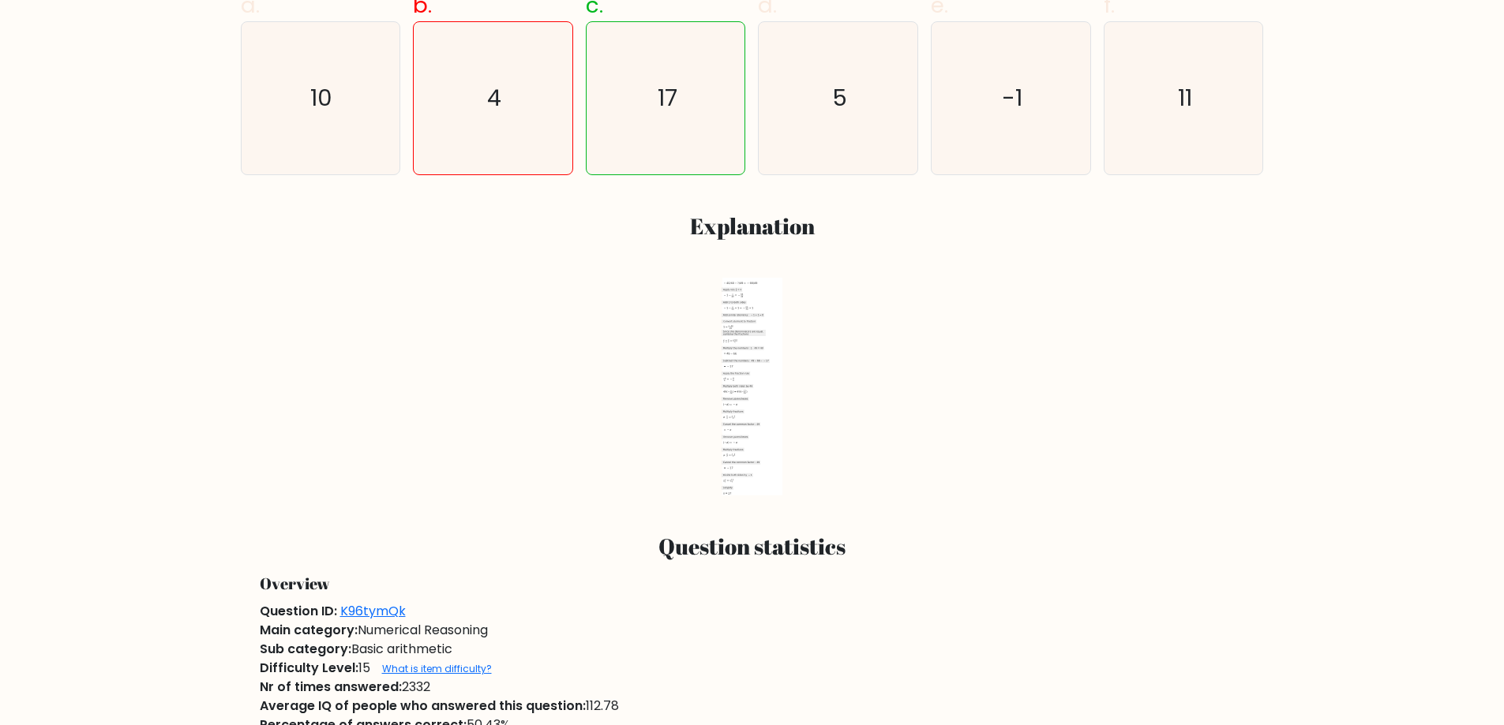
drag, startPoint x: 732, startPoint y: 345, endPoint x: 740, endPoint y: 354, distance: 11.8
drag, startPoint x: 740, startPoint y: 354, endPoint x: 730, endPoint y: 365, distance: 14.0
drag, startPoint x: 730, startPoint y: 365, endPoint x: 739, endPoint y: 384, distance: 20.8
drag, startPoint x: 739, startPoint y: 384, endPoint x: 935, endPoint y: 416, distance: 199.2
click at [935, 416] on icon "2022-07-28T09:41:32.651413 image/svg+xml Matplotlib v3.5.2, https://matplotlib.…" at bounding box center [752, 387] width 379 height 218
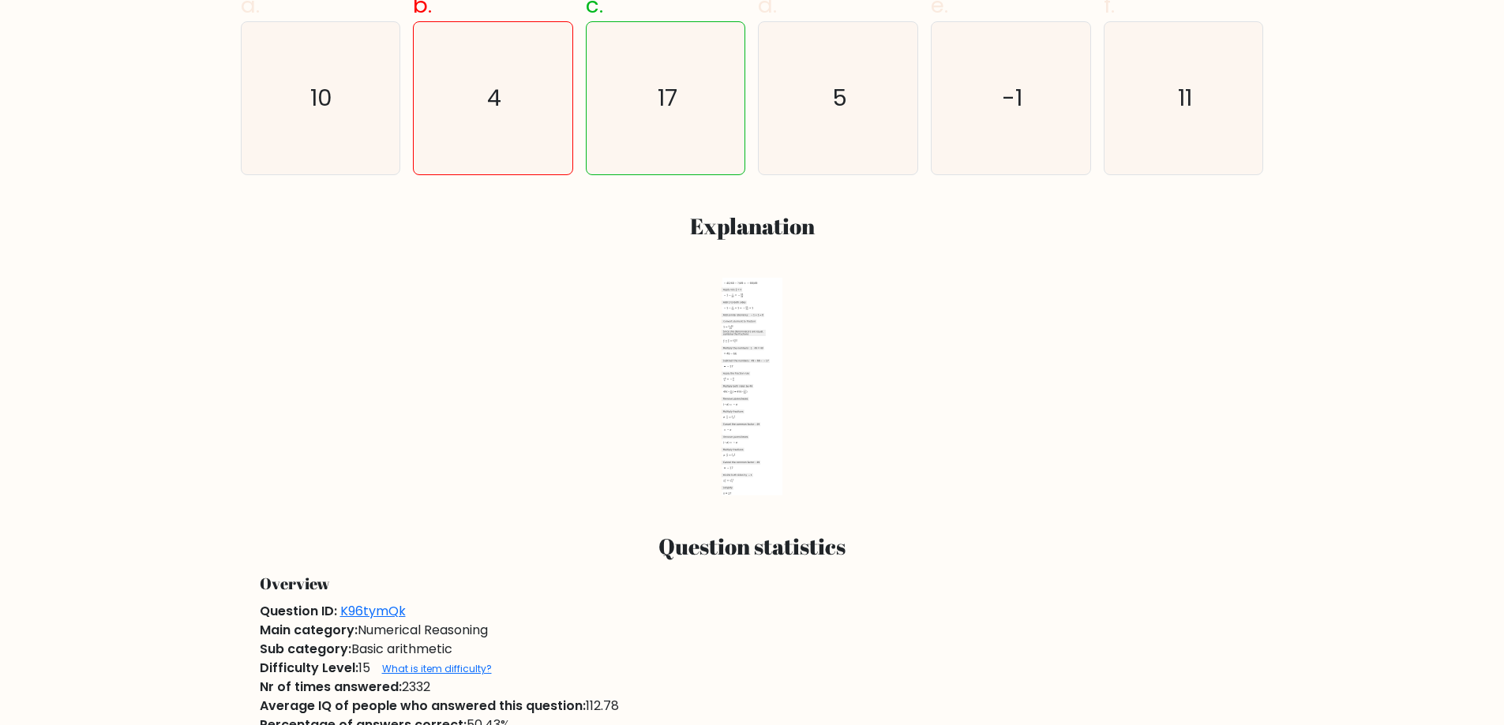
drag, startPoint x: 796, startPoint y: 362, endPoint x: 773, endPoint y: 298, distance: 67.9
drag, startPoint x: 770, startPoint y: 294, endPoint x: 763, endPoint y: 320, distance: 26.8
drag, startPoint x: 763, startPoint y: 320, endPoint x: 891, endPoint y: 296, distance: 130.2
click at [957, 224] on h3 "Explanation" at bounding box center [752, 226] width 1004 height 27
drag, startPoint x: 724, startPoint y: 367, endPoint x: 1253, endPoint y: 460, distance: 537.0
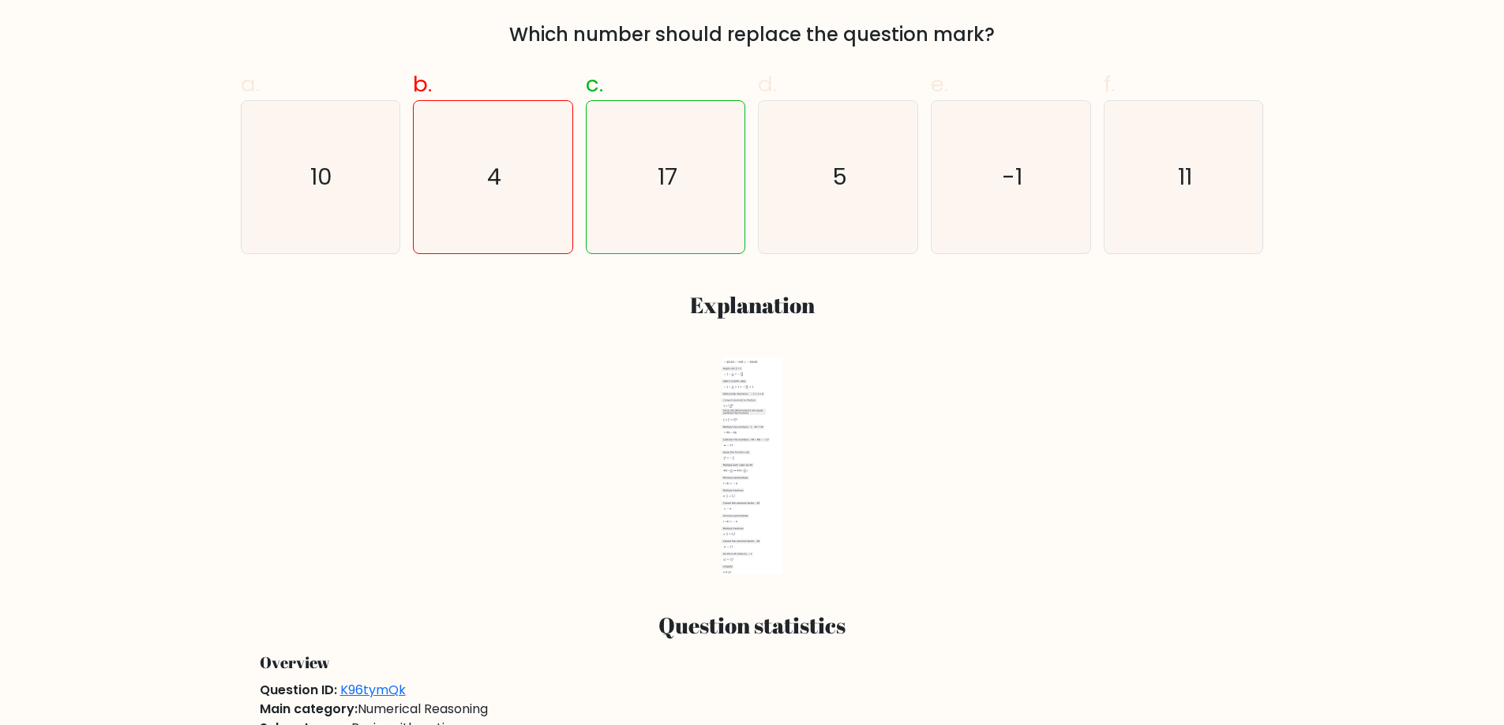
drag, startPoint x: 735, startPoint y: 466, endPoint x: 1266, endPoint y: 505, distance: 532.7
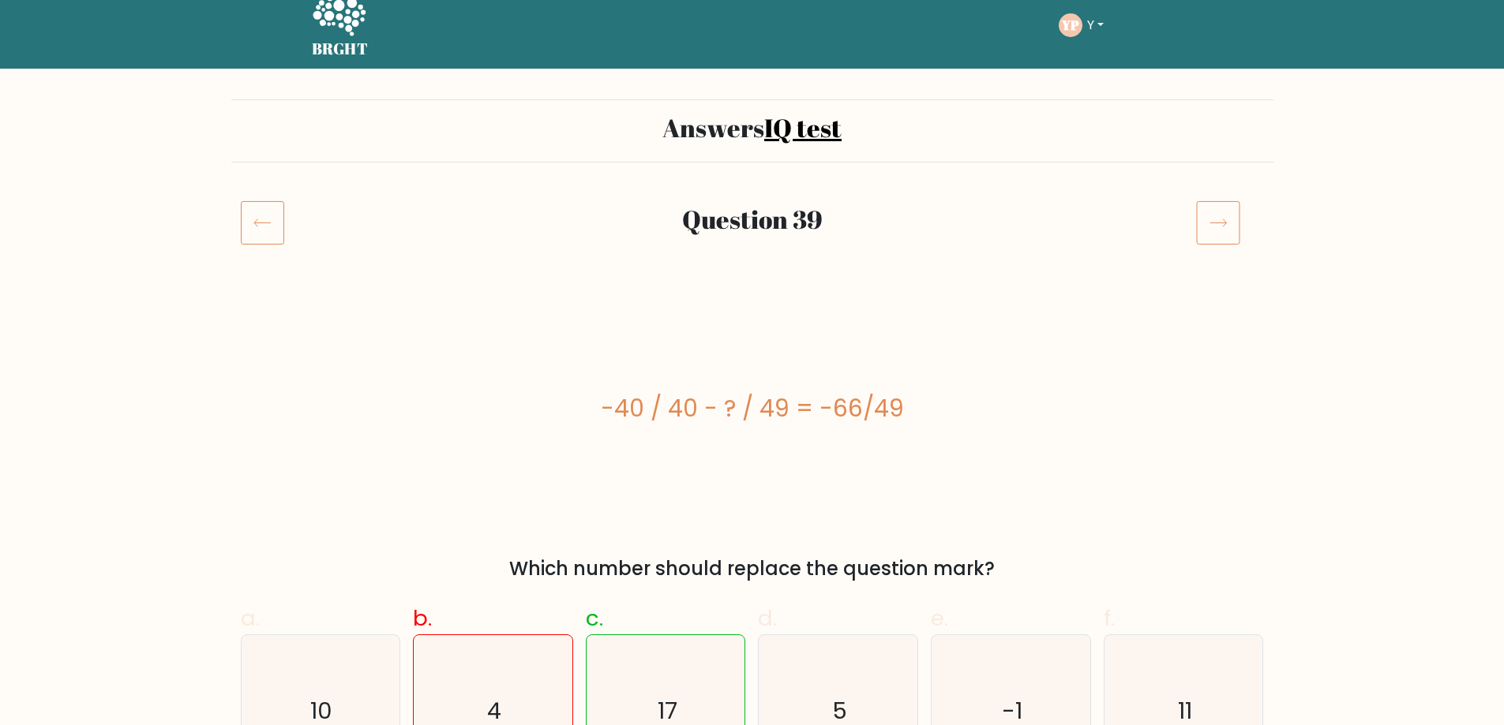
scroll to position [0, 0]
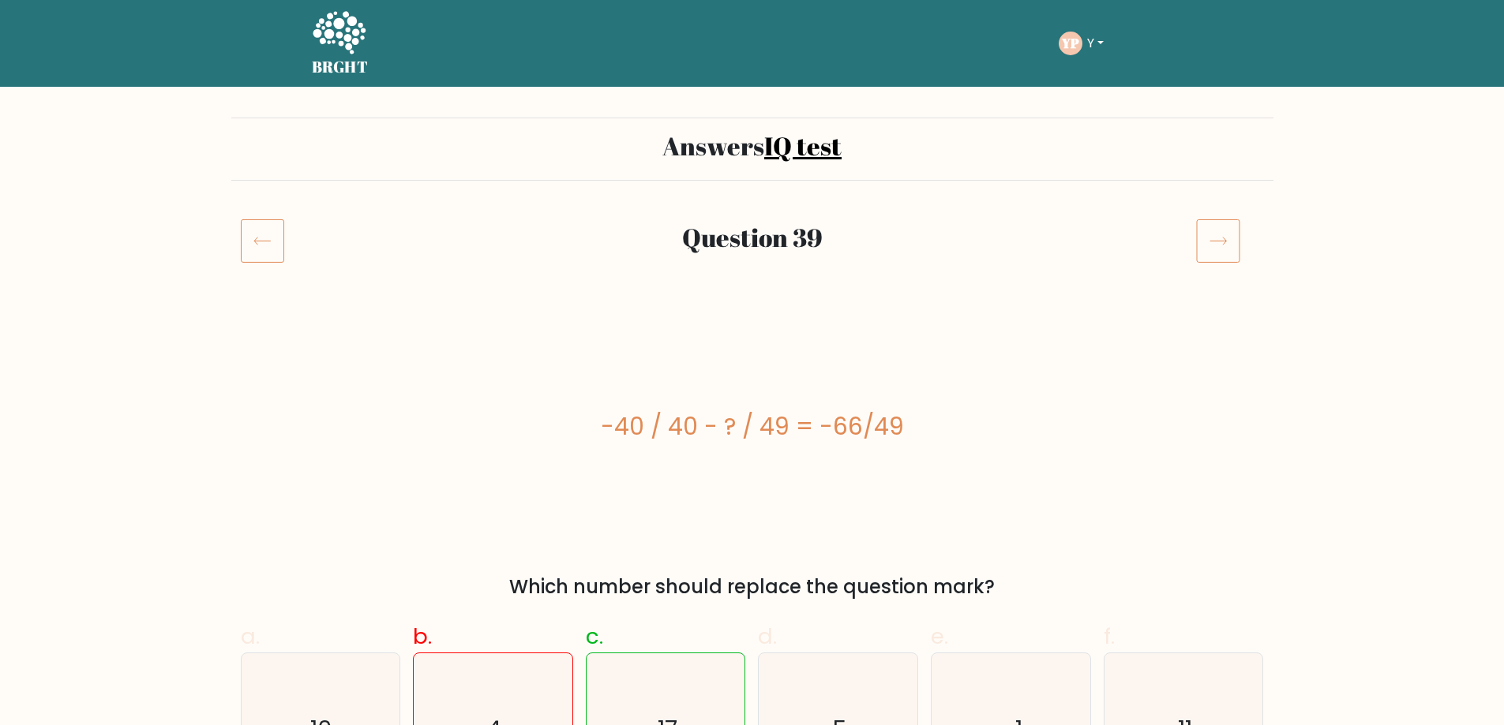
click at [1230, 245] on icon at bounding box center [1218, 241] width 44 height 44
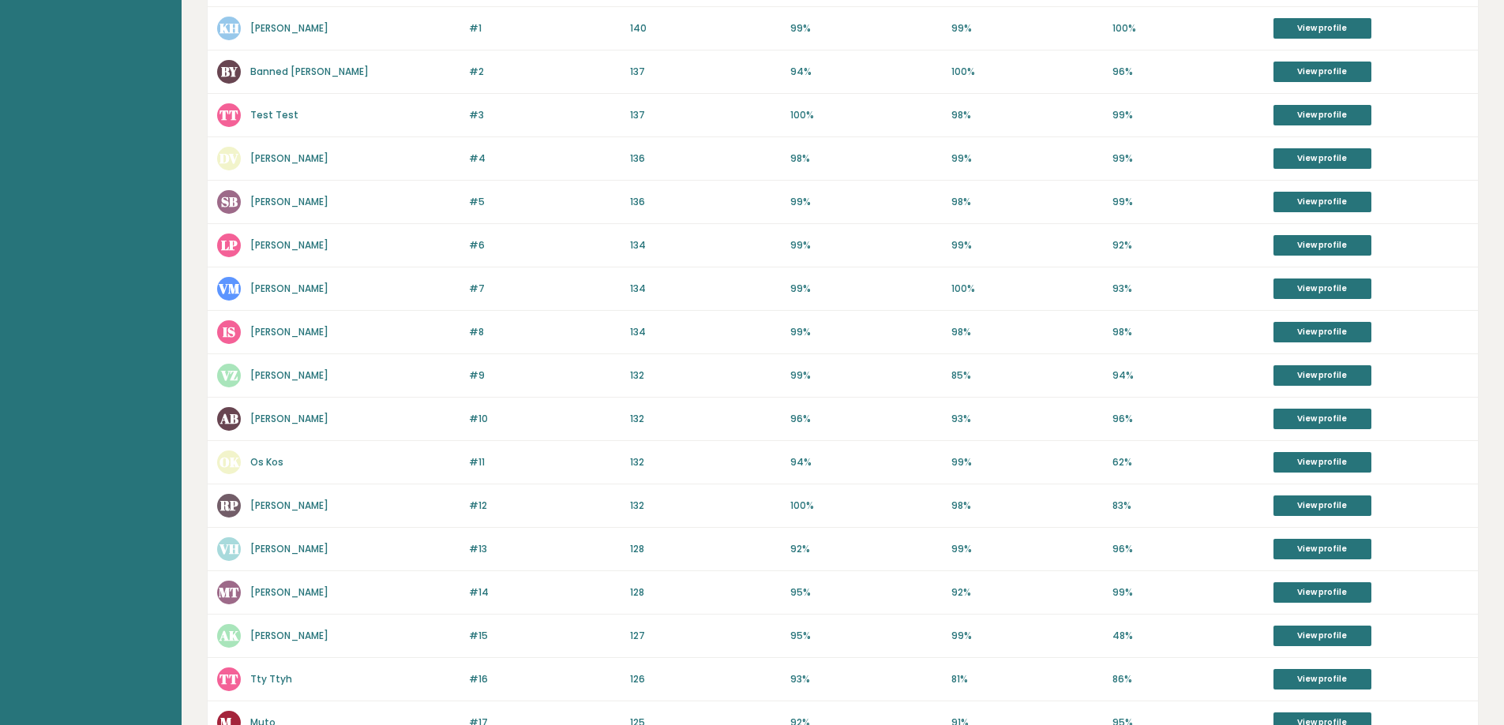
scroll to position [470, 0]
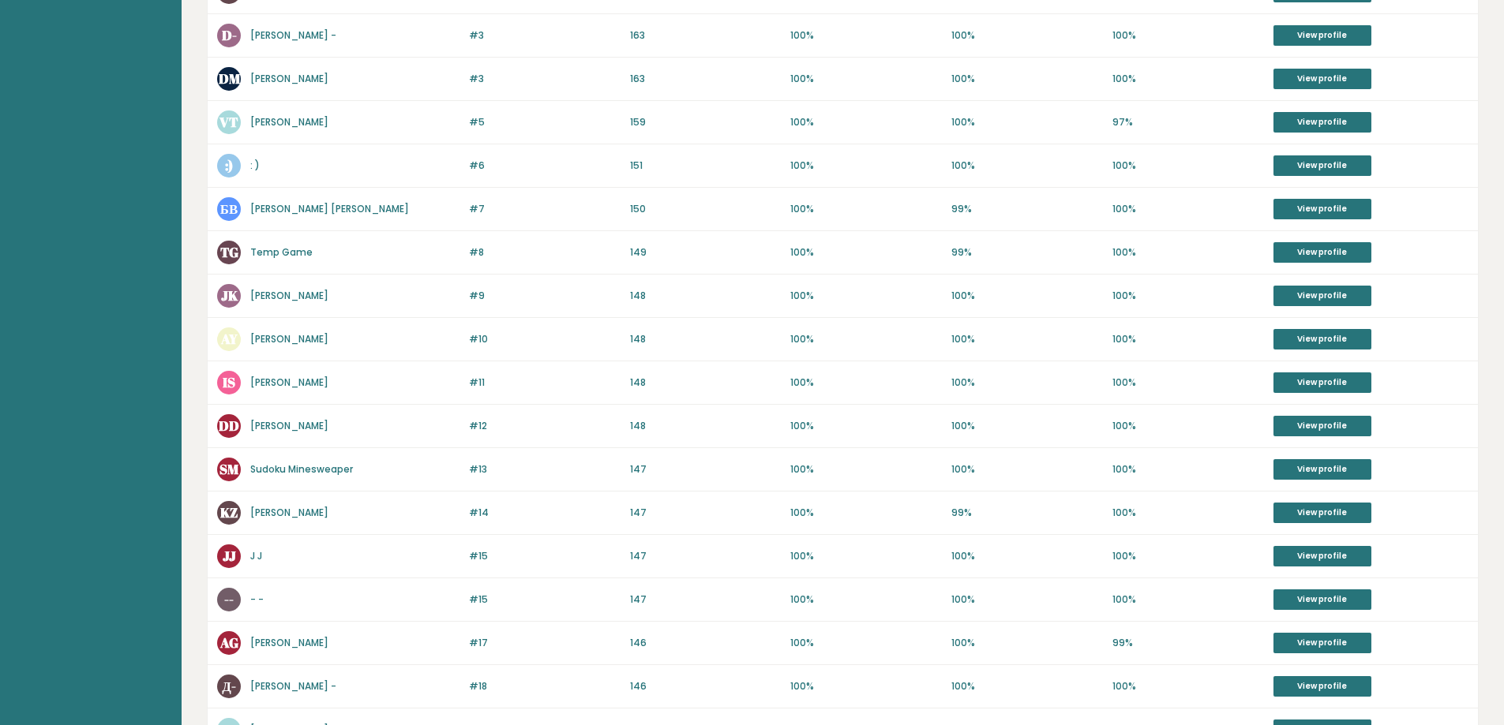
scroll to position [637, 0]
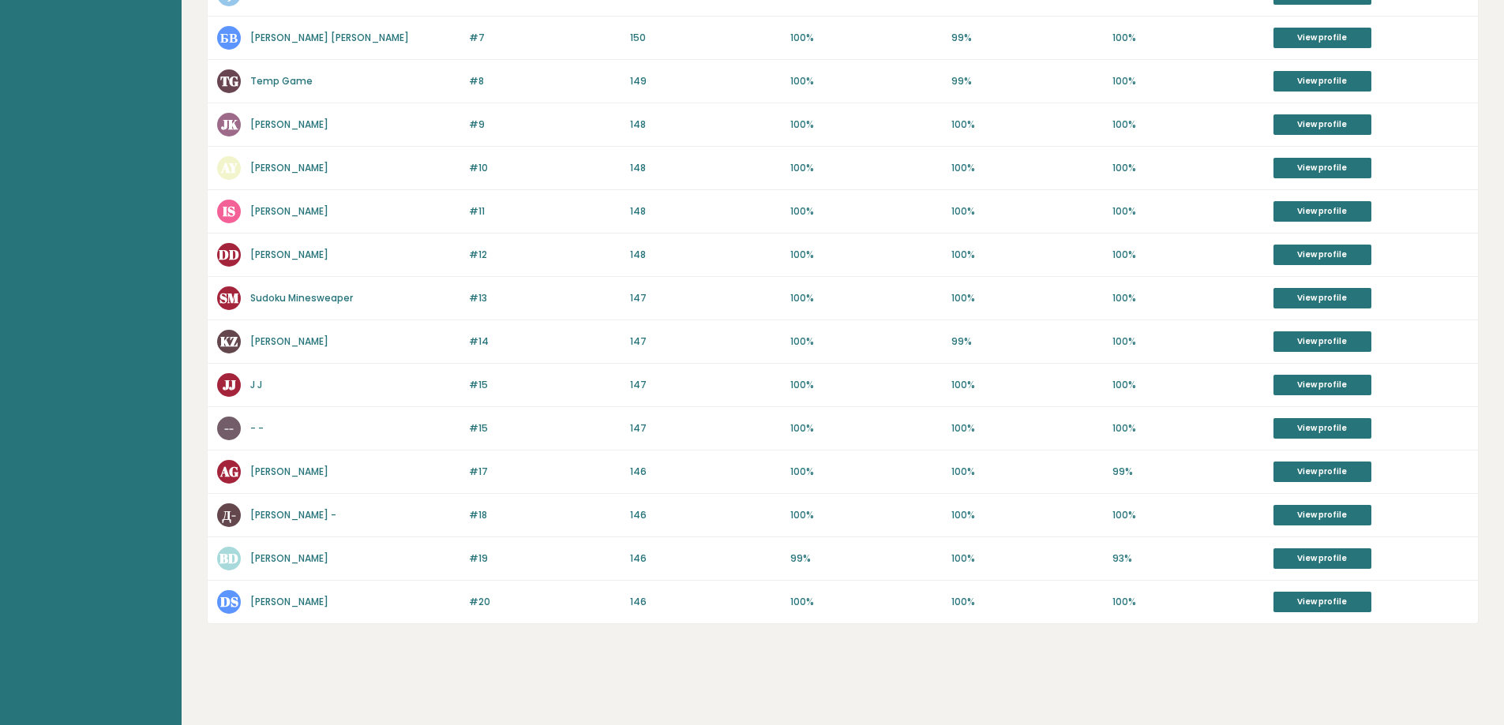
click at [271, 513] on link "Денис -" at bounding box center [293, 514] width 86 height 13
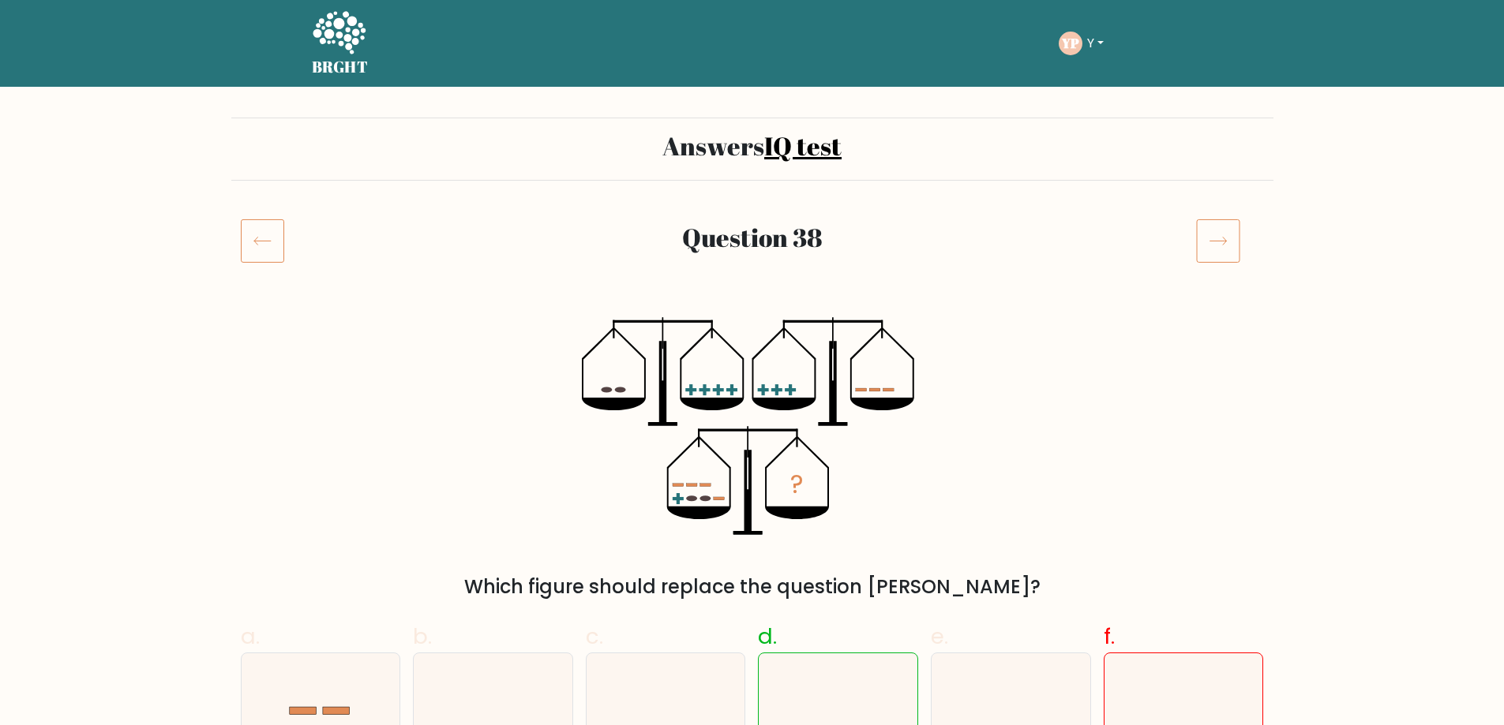
scroll to position [316, 0]
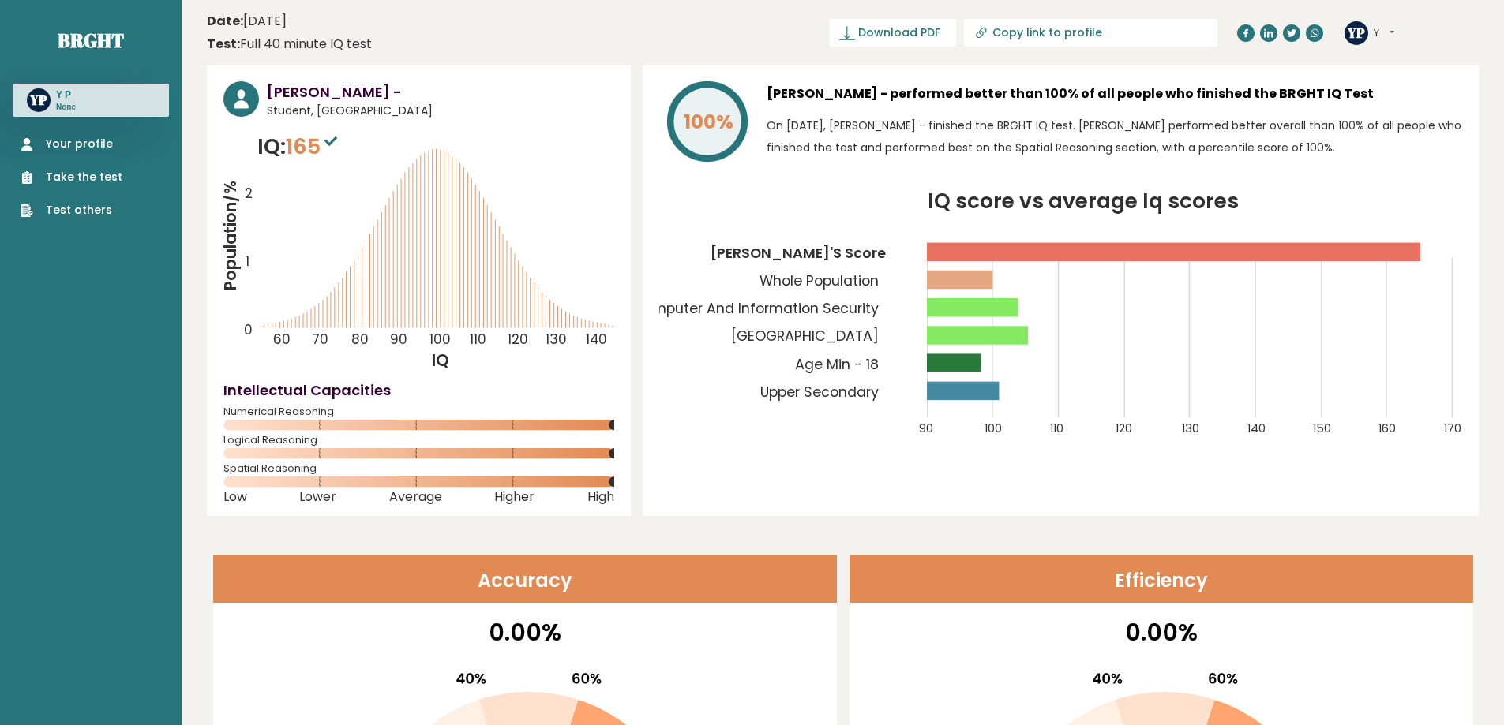
click at [1369, 30] on div "YP Y Dashboard Profile Settings Logout" at bounding box center [1369, 33] width 50 height 24
click at [1362, 33] on text "YP" at bounding box center [1356, 32] width 18 height 18
click at [1377, 31] on button "Y" at bounding box center [1383, 33] width 21 height 16
click at [1408, 52] on link "Dashboard" at bounding box center [1414, 58] width 81 height 22
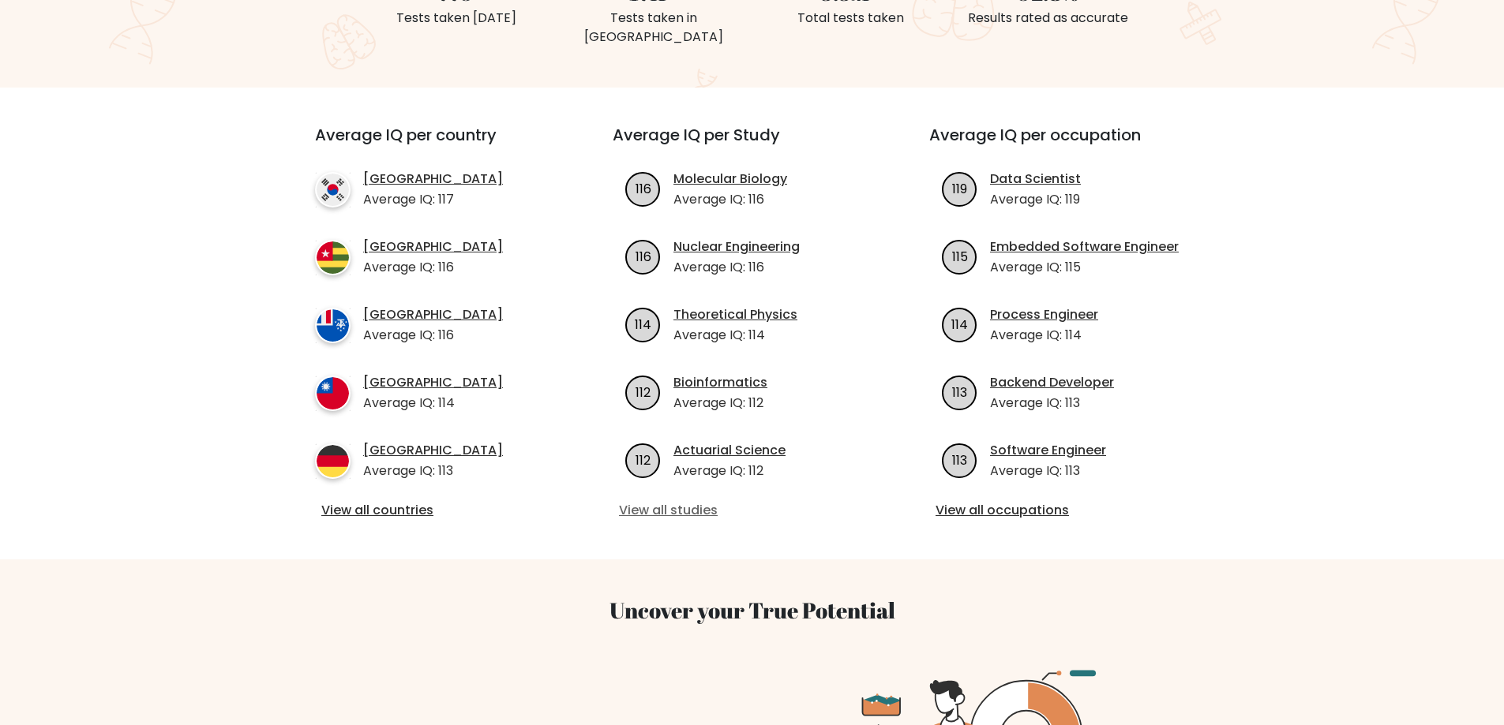
scroll to position [474, 0]
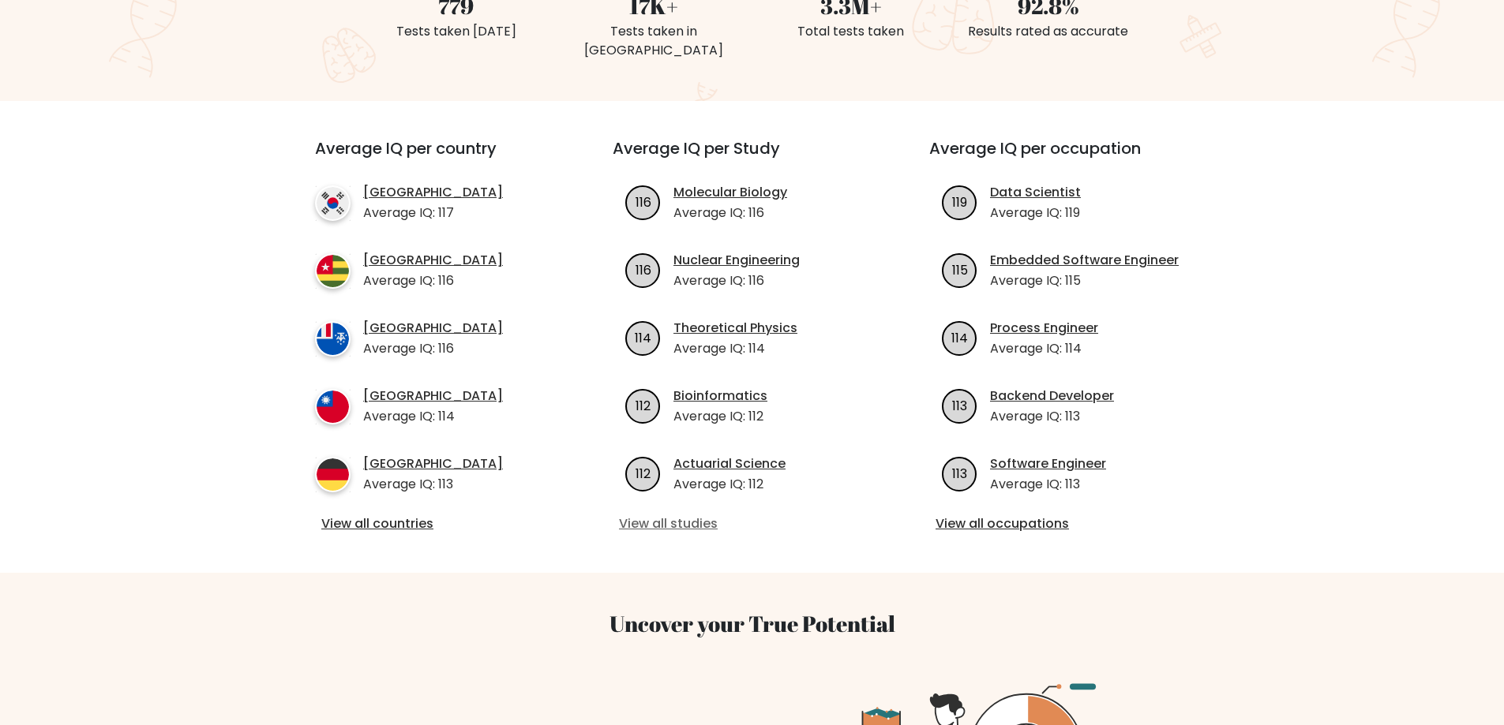
click at [702, 515] on link "View all studies" at bounding box center [752, 524] width 266 height 19
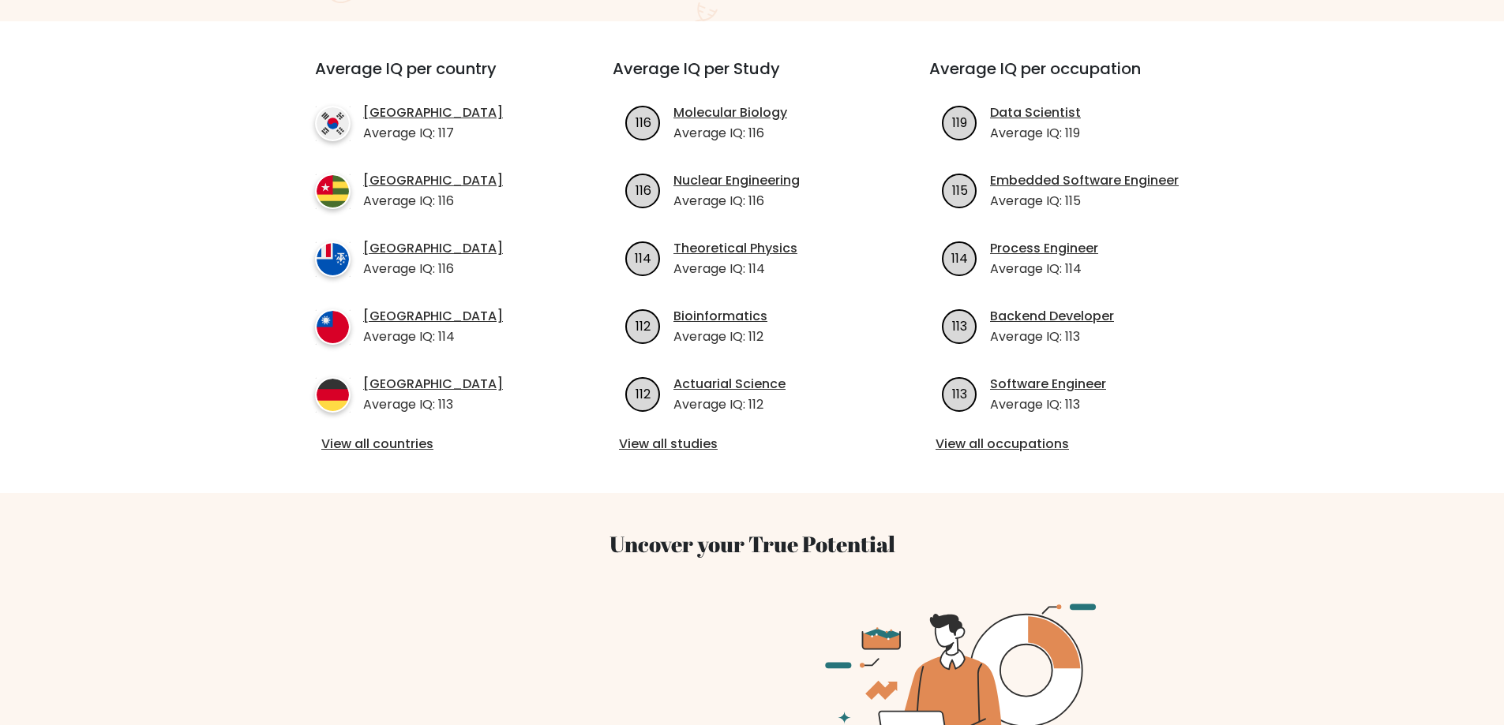
scroll to position [553, 0]
click at [997, 436] on link "View all occupations" at bounding box center [1068, 445] width 266 height 19
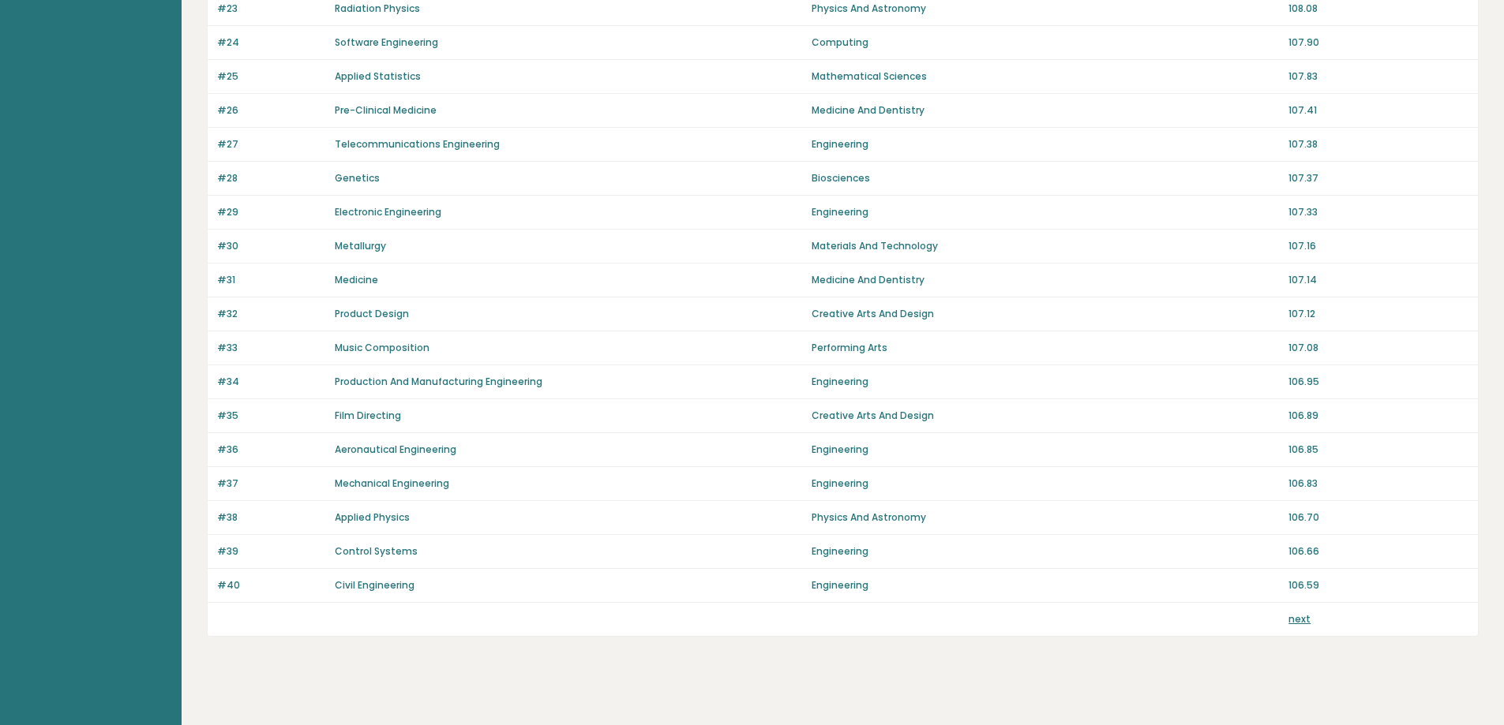
scroll to position [969, 0]
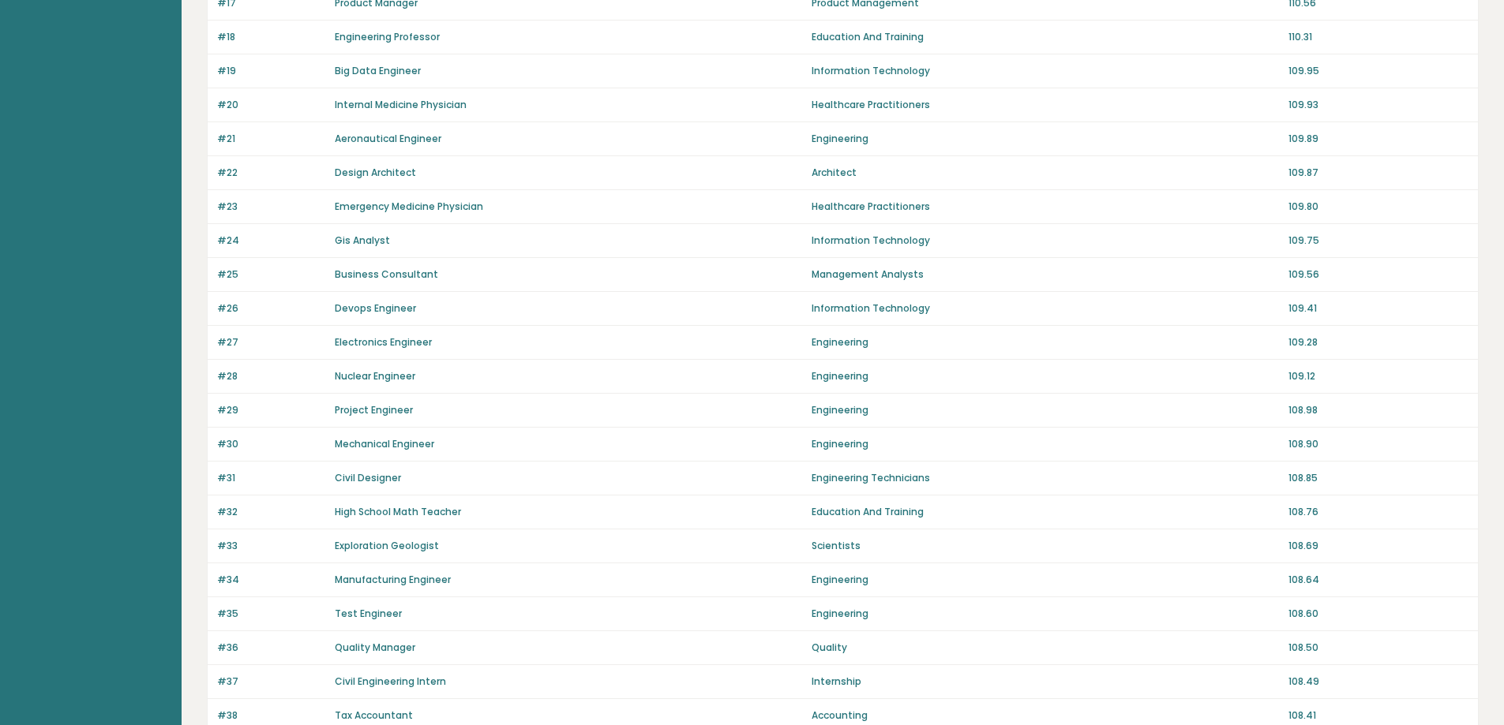
scroll to position [947, 0]
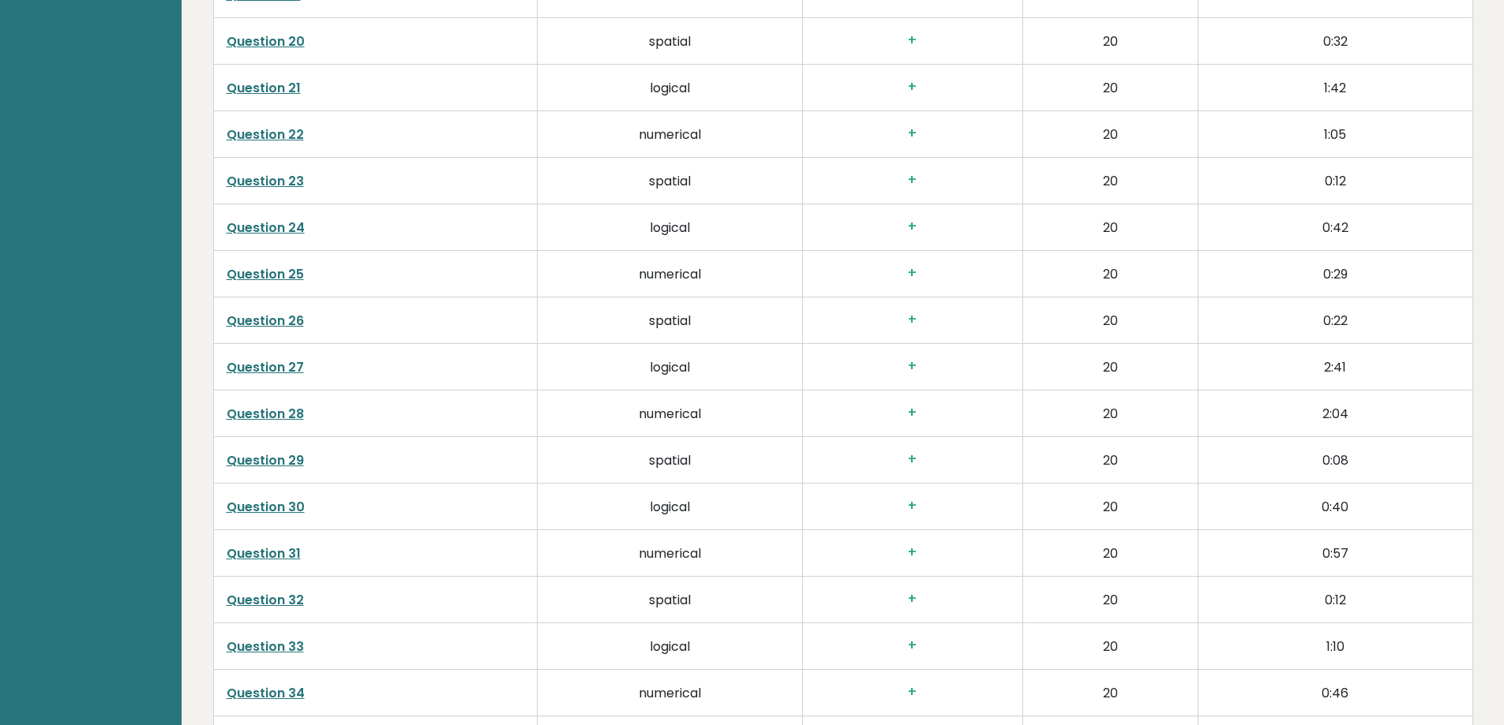
scroll to position [3843, 0]
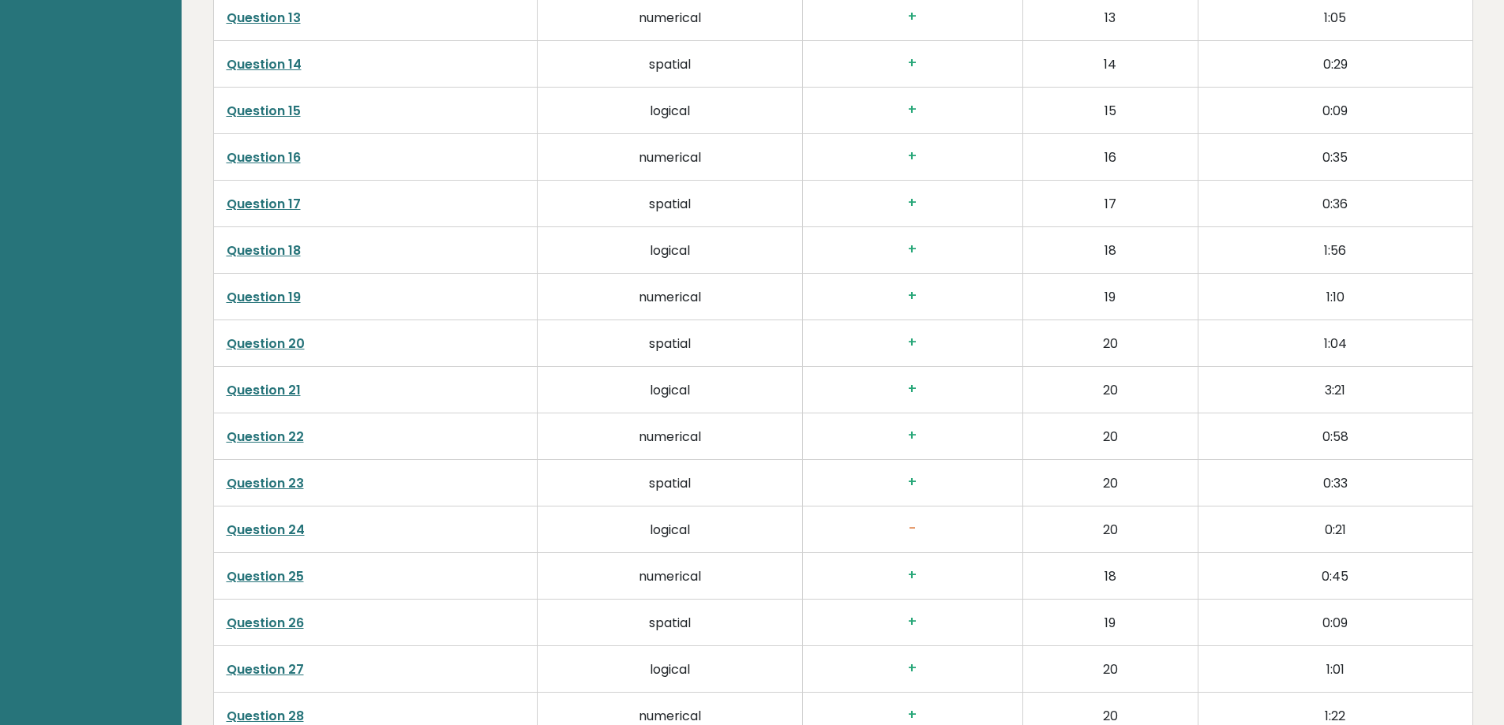
scroll to position [3101, 0]
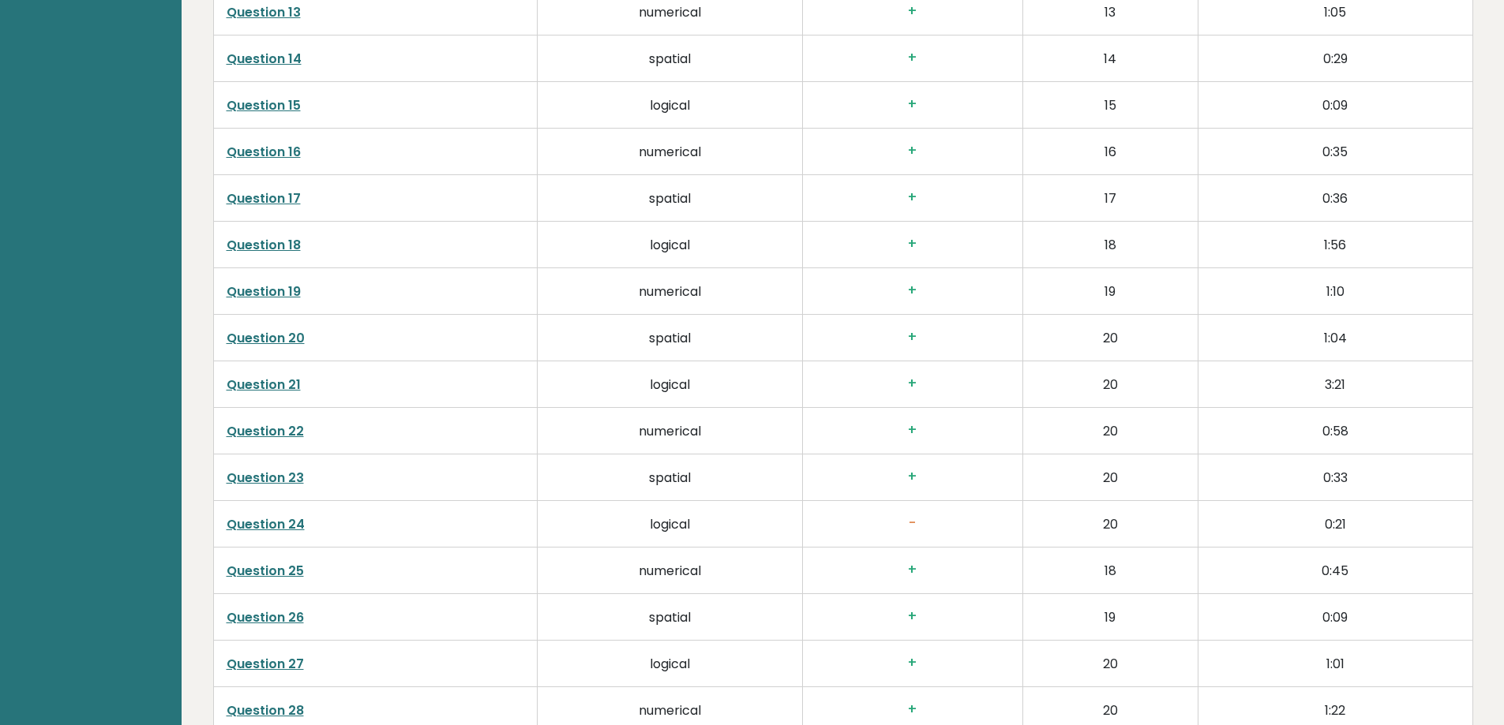
click at [278, 518] on link "Question 24" at bounding box center [266, 524] width 78 height 18
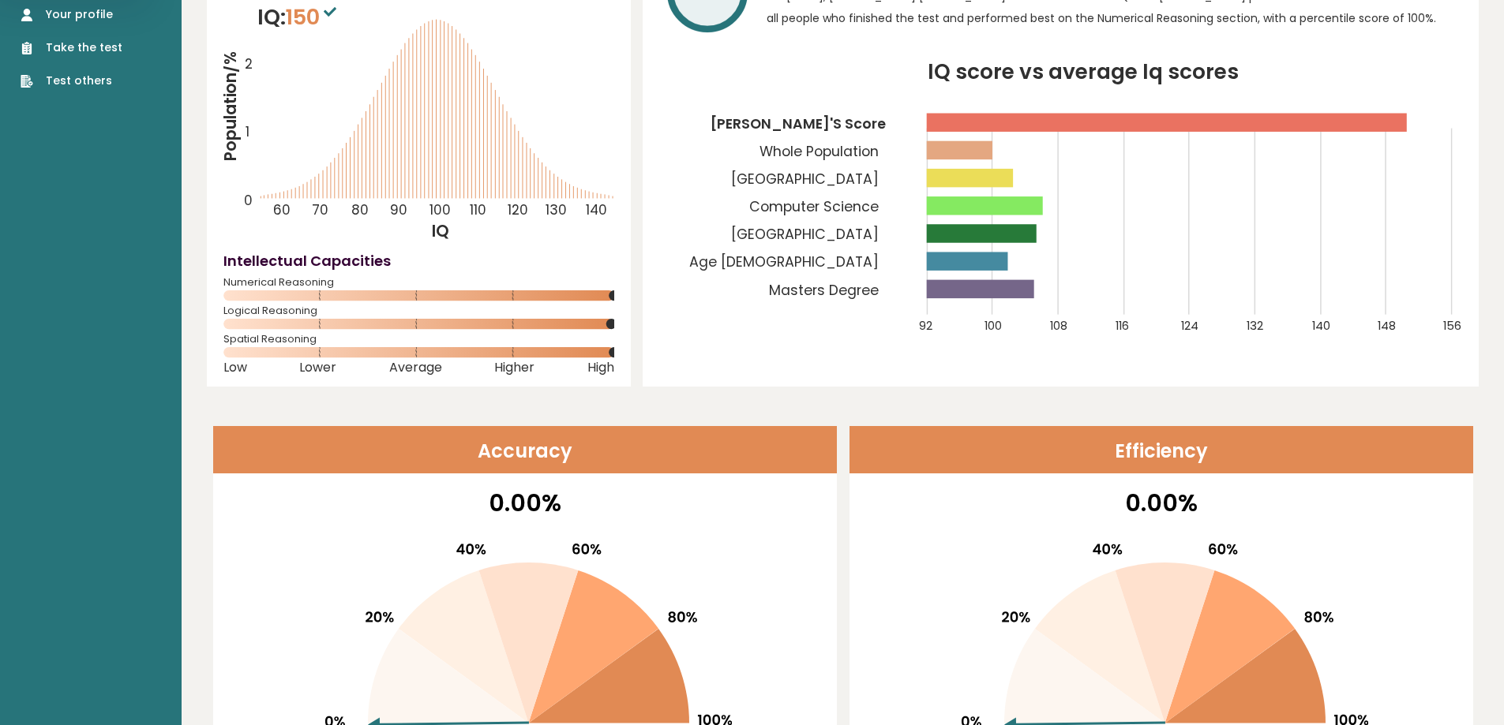
scroll to position [0, 0]
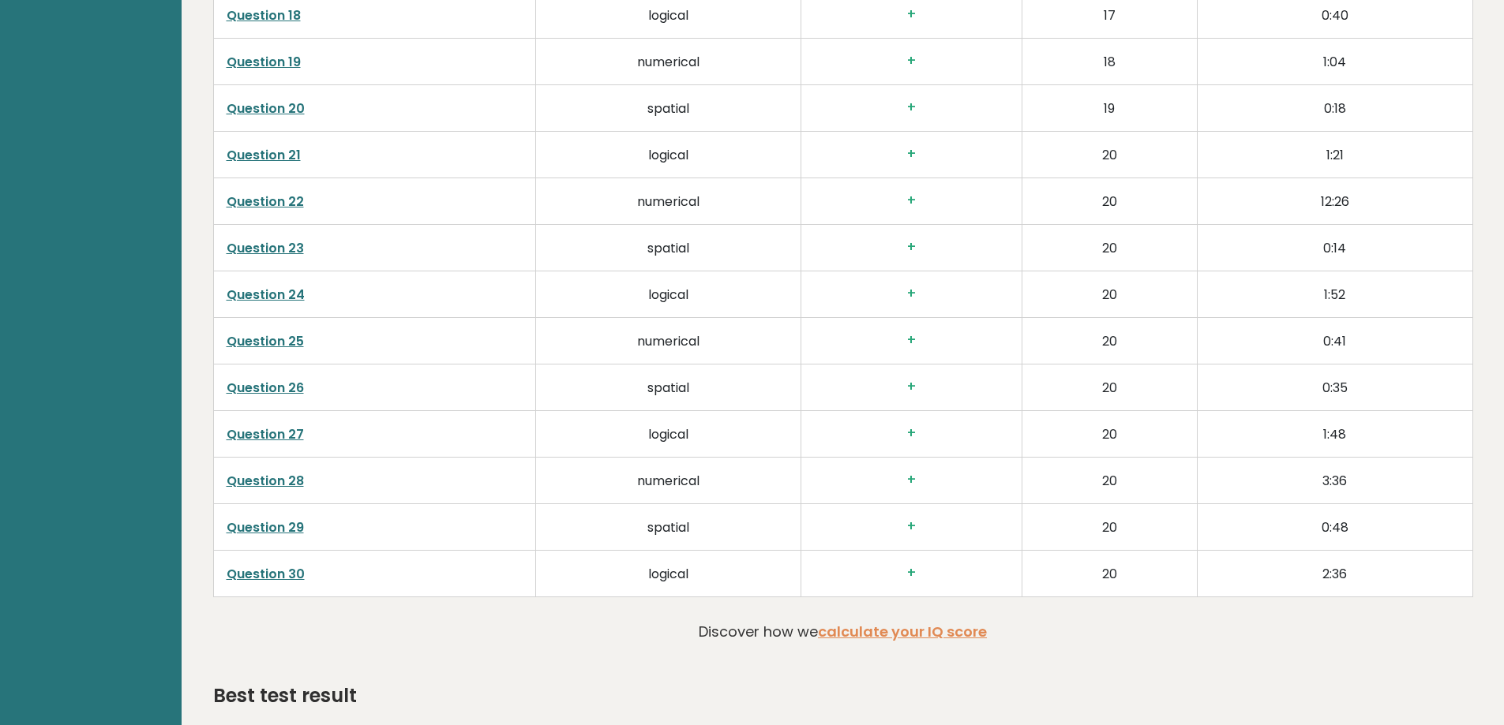
scroll to position [3315, 0]
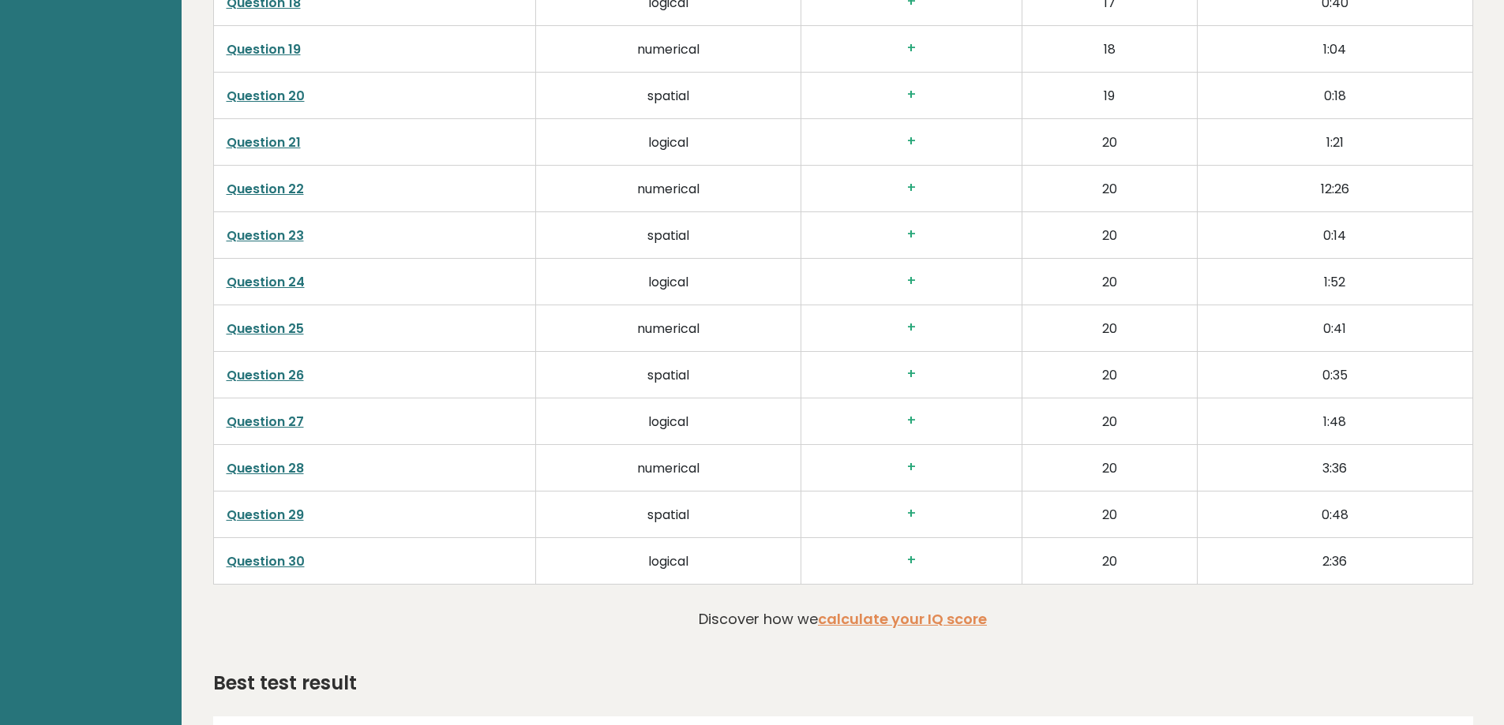
click at [283, 180] on link "Question 22" at bounding box center [265, 189] width 77 height 18
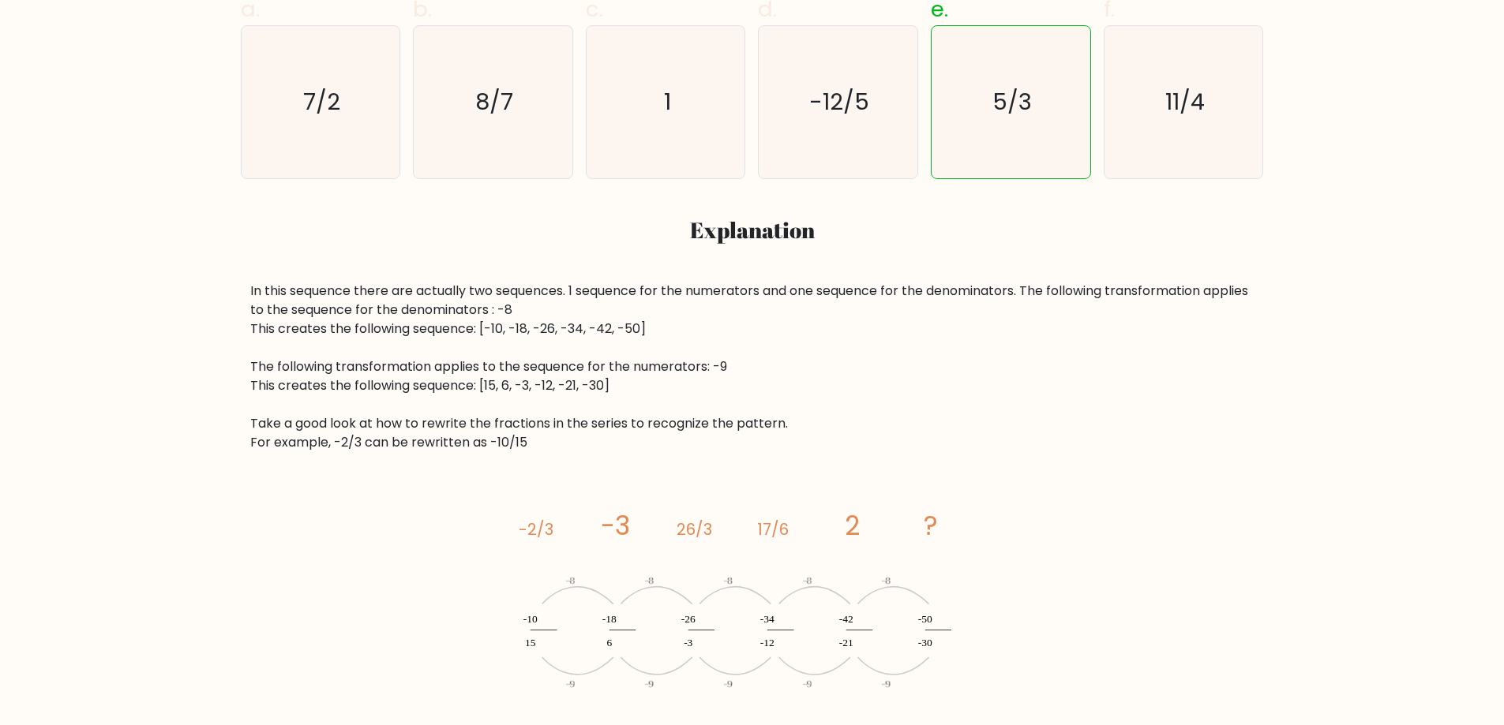
scroll to position [631, 0]
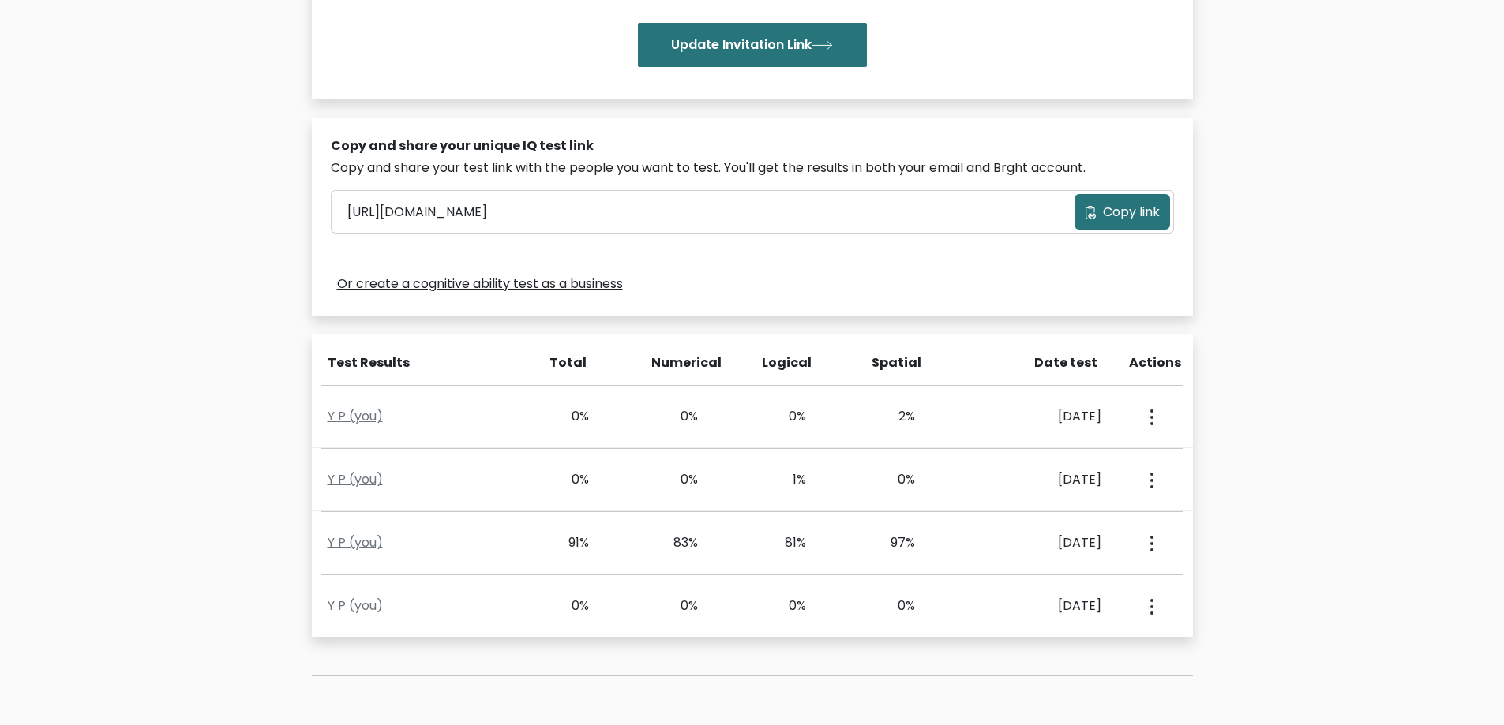
scroll to position [395, 0]
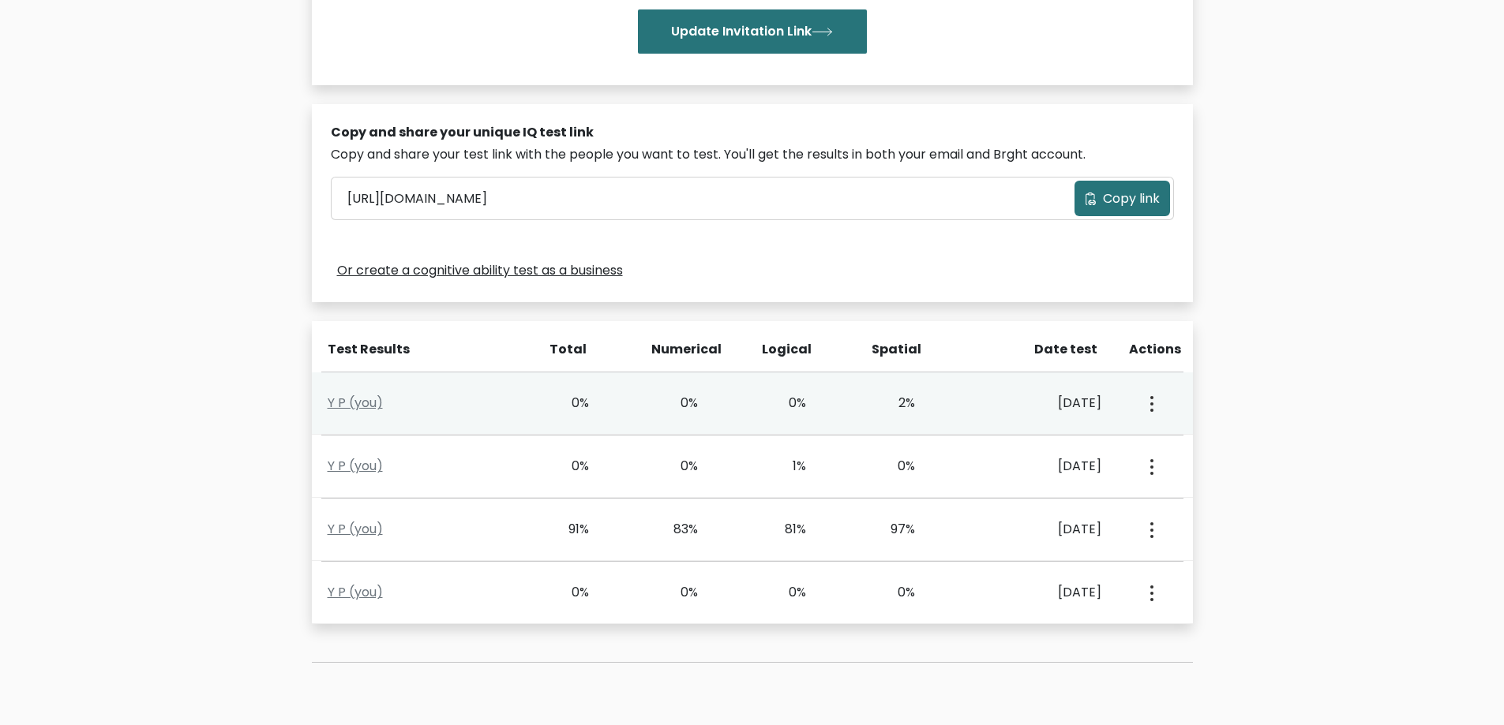
click at [1147, 401] on button "button" at bounding box center [1150, 403] width 13 height 49
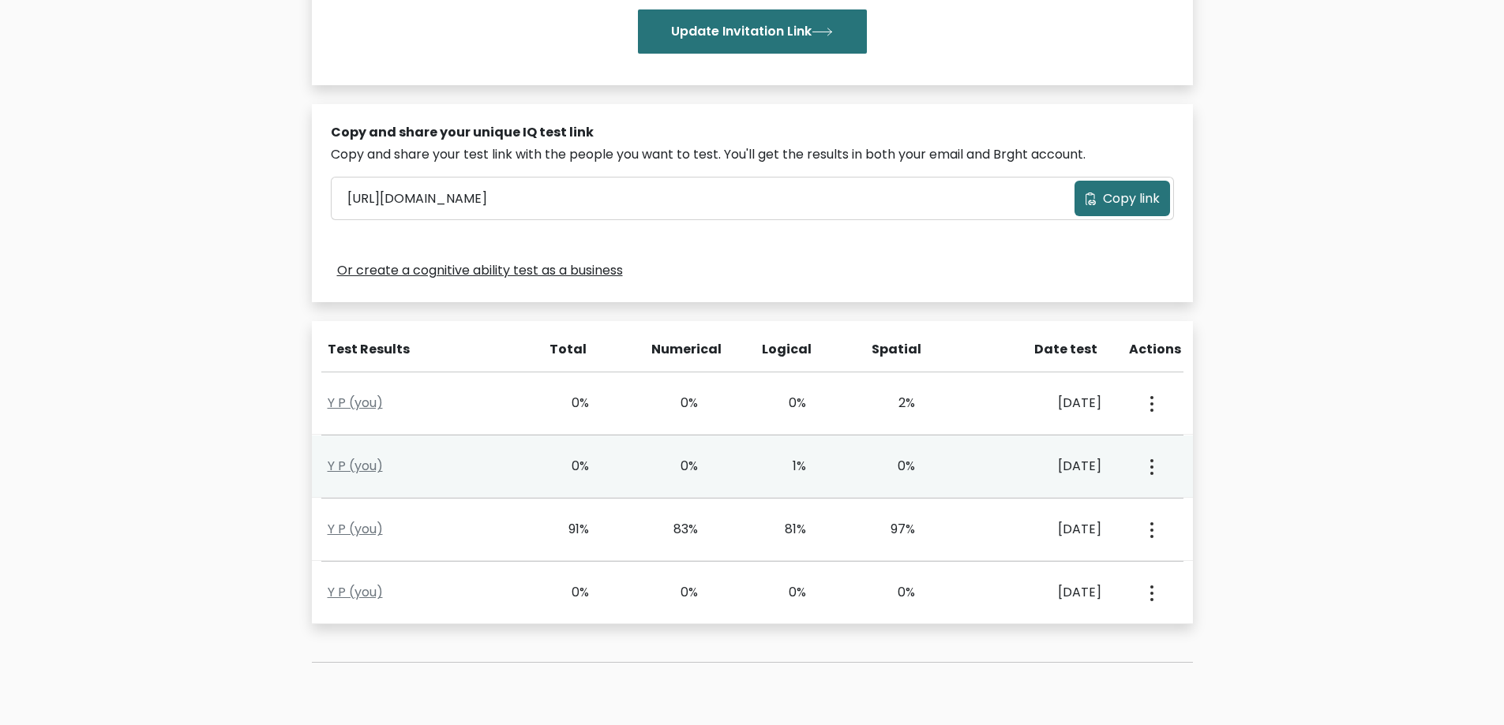
click at [1154, 450] on button "button" at bounding box center [1150, 466] width 13 height 49
click at [1189, 510] on link "View Profile" at bounding box center [1207, 512] width 125 height 25
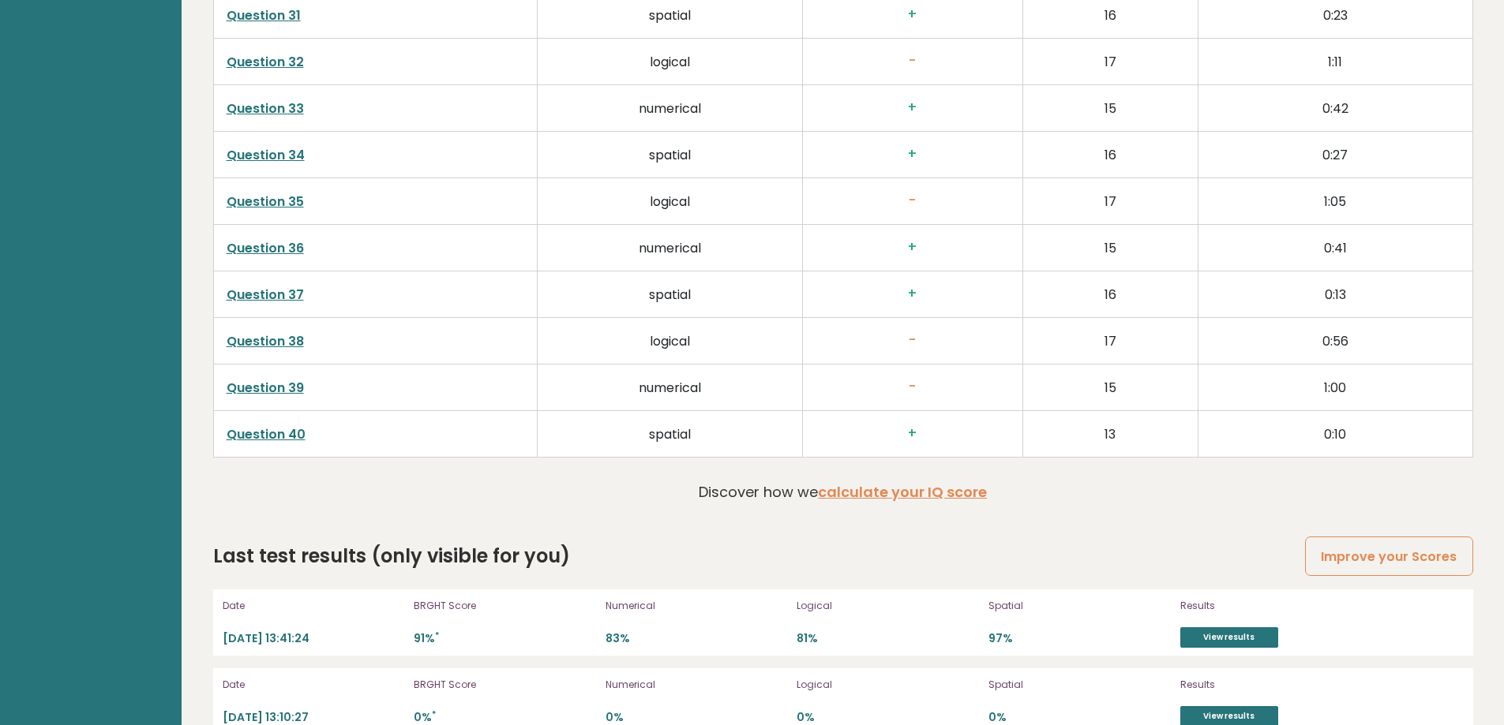
scroll to position [4303, 0]
